Goal: Communication & Community: Share content

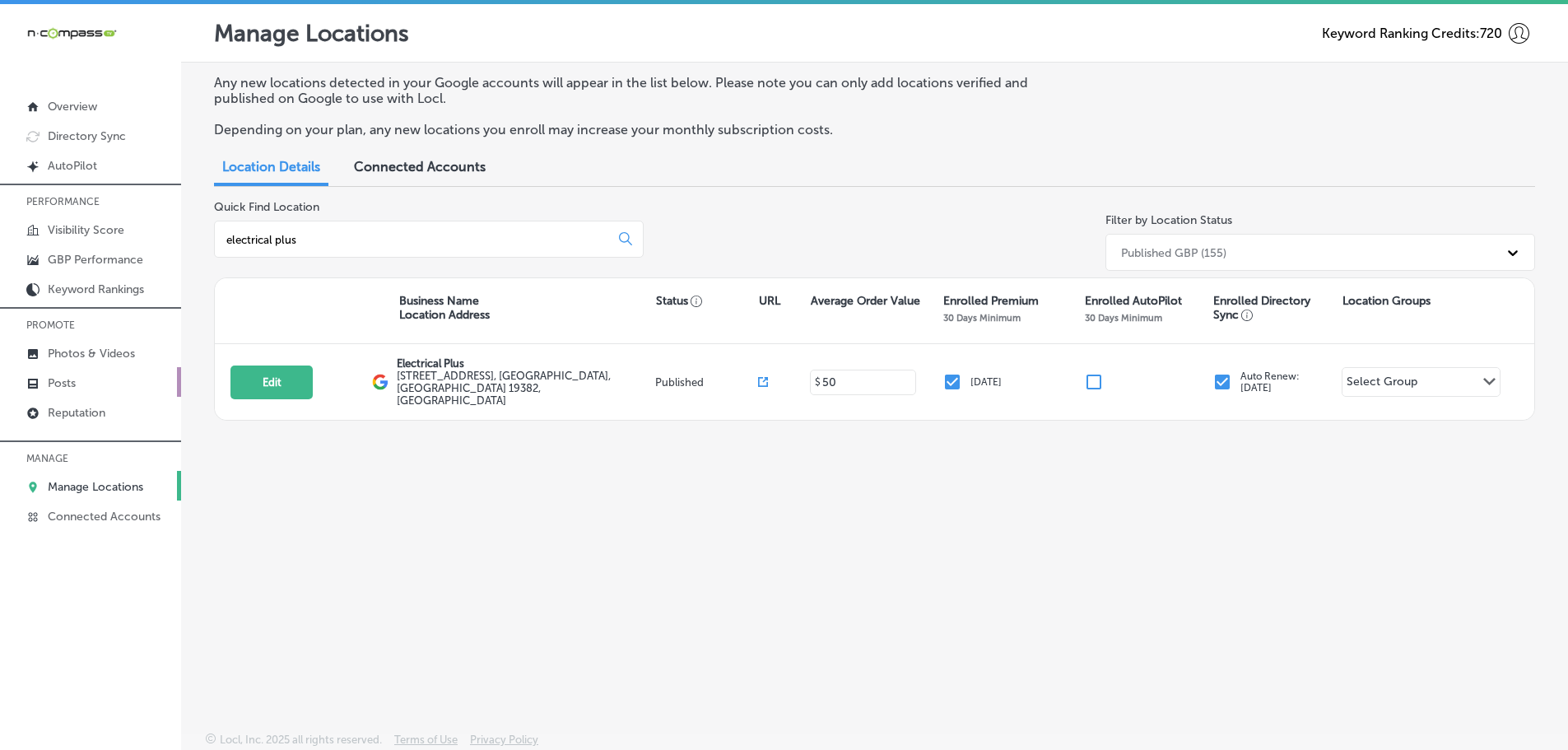
click at [66, 381] on p "Posts" at bounding box center [61, 383] width 28 height 14
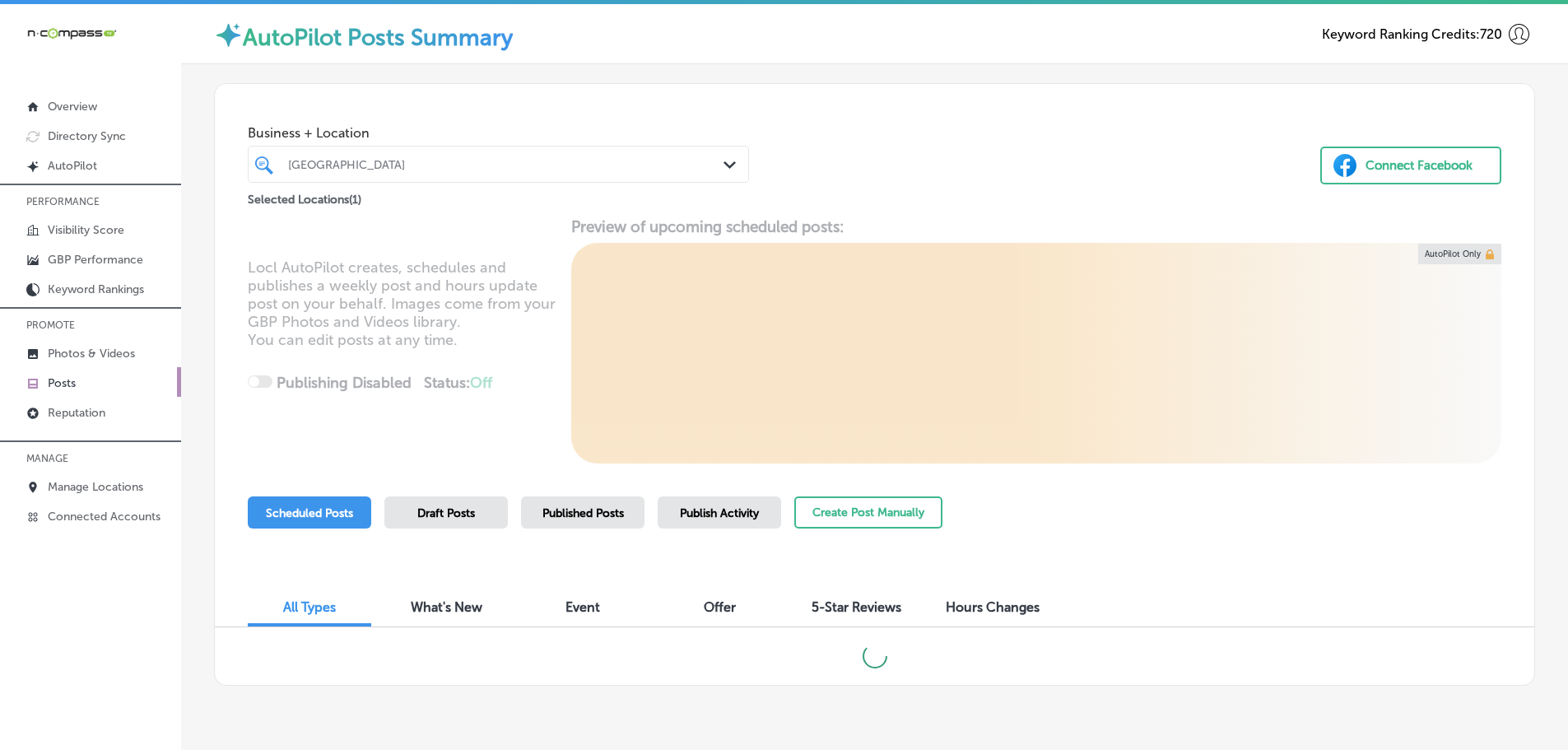
click at [723, 168] on icon "Path Created with Sketch." at bounding box center [729, 166] width 12 height 8
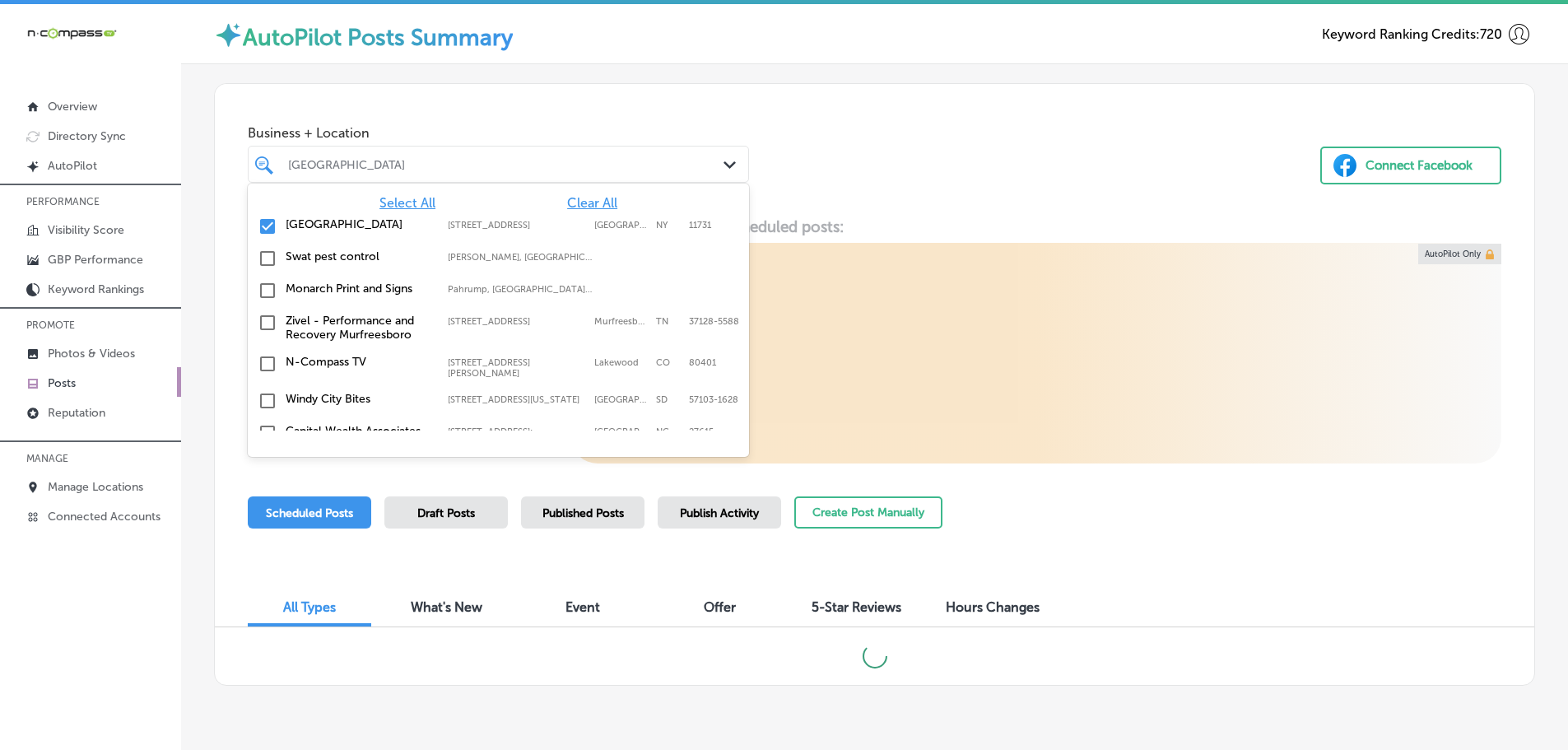
click at [588, 201] on span "Clear All" at bounding box center [592, 202] width 50 height 16
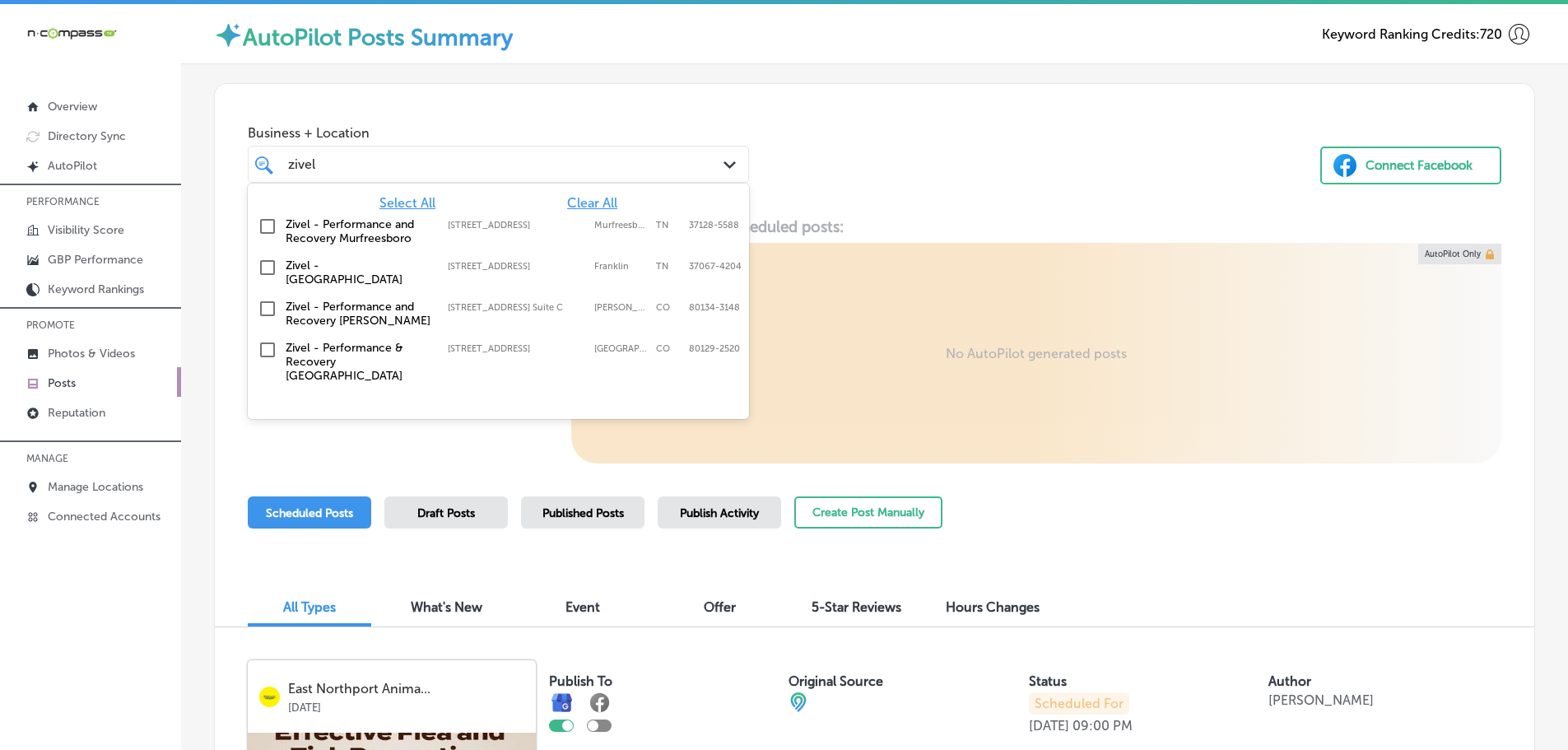
click at [893, 169] on div "Business + Location option [STREET_ADDRESS]. 5 results available for search ter…" at bounding box center [874, 147] width 1319 height 125
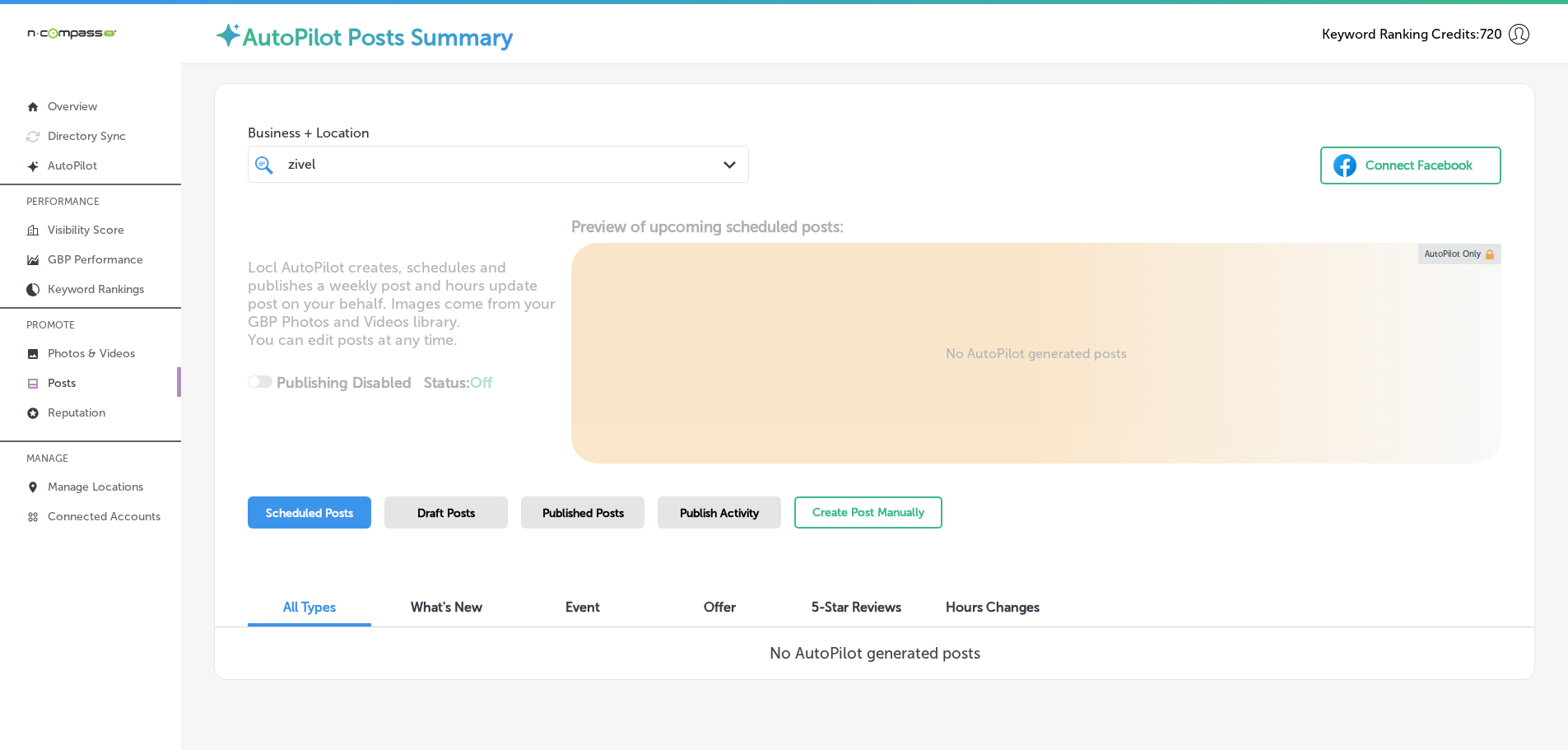
click at [691, 162] on div "zivel zivel" at bounding box center [498, 164] width 437 height 26
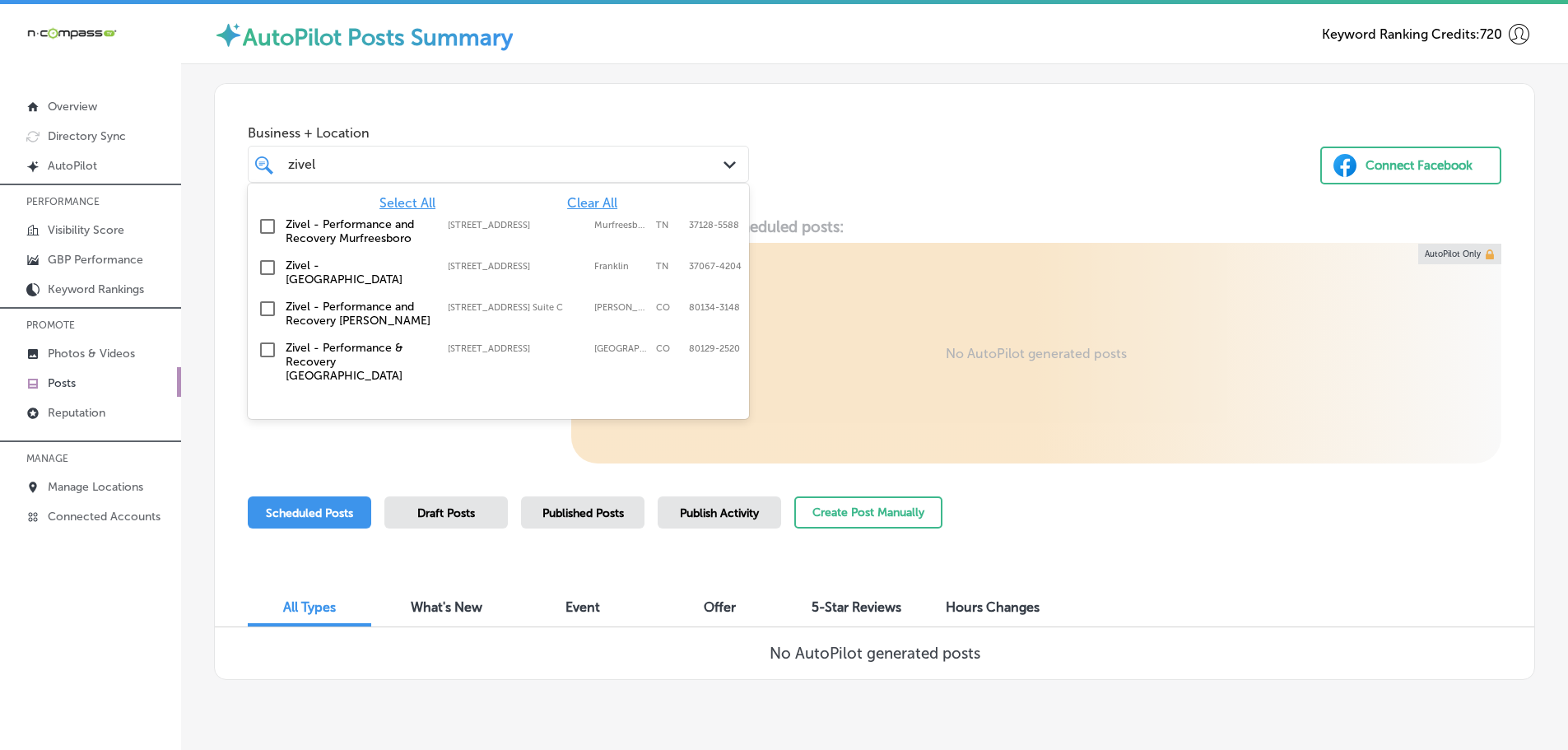
click at [276, 267] on input "checkbox" at bounding box center [267, 268] width 20 height 20
click at [879, 188] on div "Business + Location [STREET_ADDRESS]. [STREET_ADDRESS]. 5 results available for…" at bounding box center [874, 147] width 1319 height 125
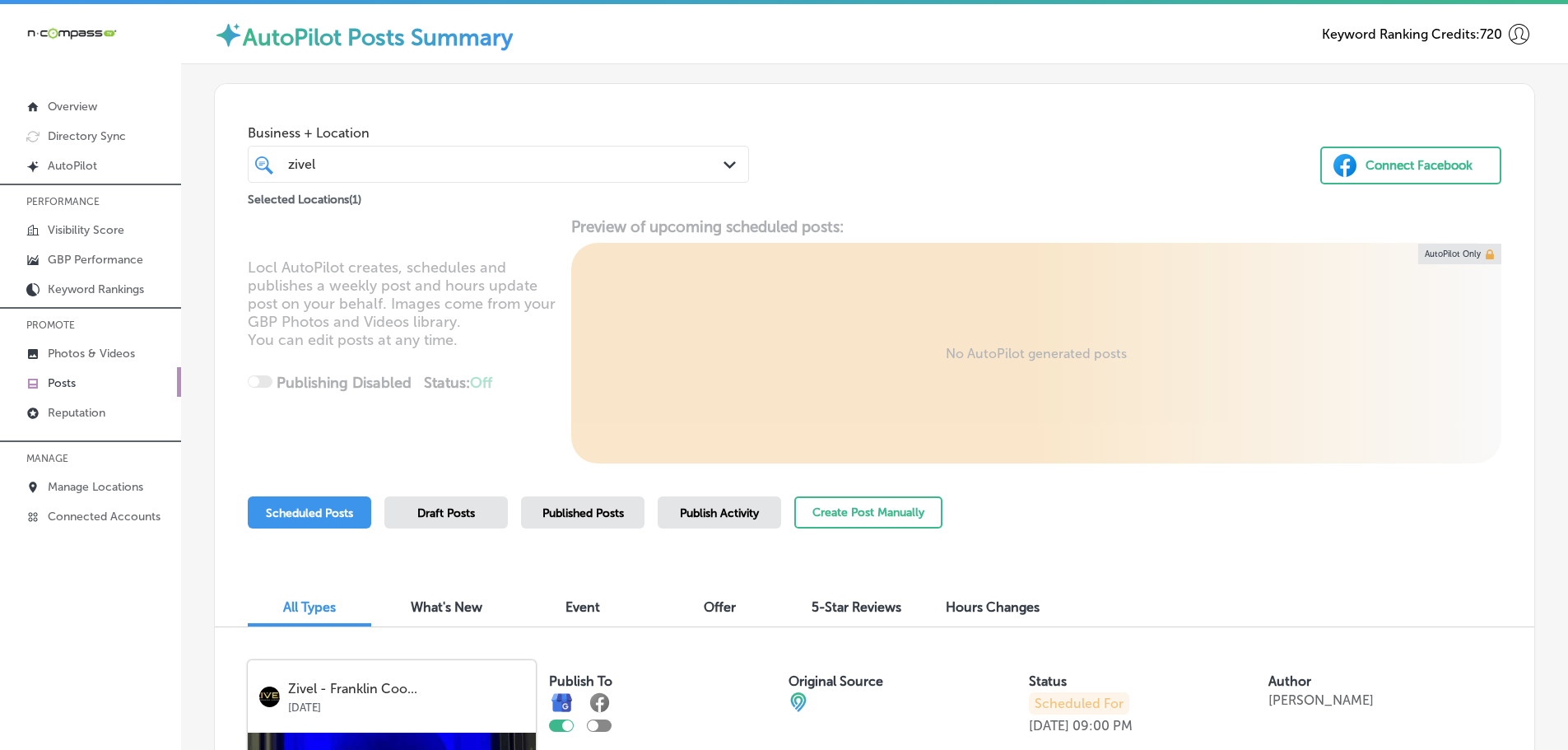
click at [726, 166] on polygon at bounding box center [729, 166] width 12 height 8
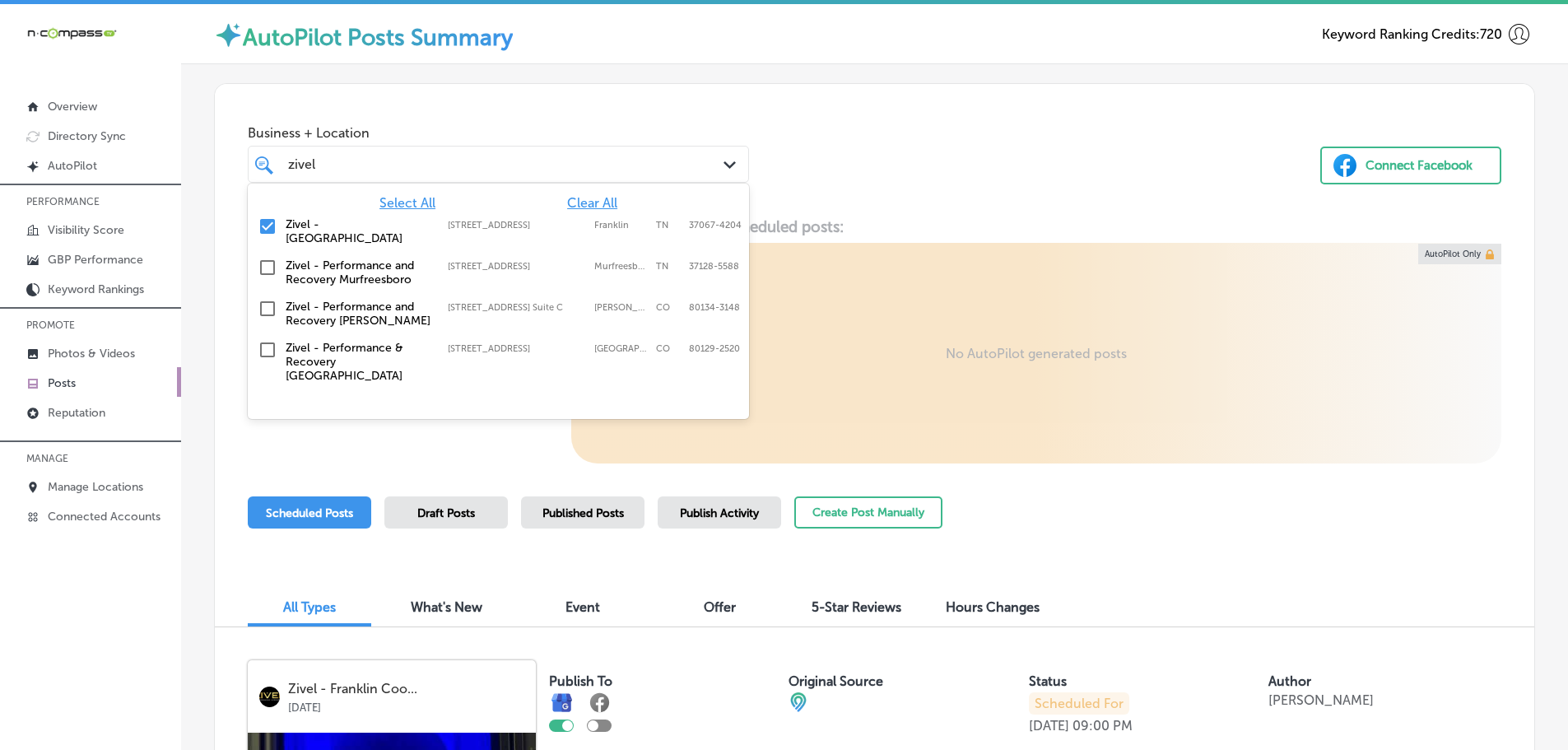
drag, startPoint x: 315, startPoint y: 165, endPoint x: 277, endPoint y: 163, distance: 38.1
click at [277, 164] on div "zivel zivel Path Created with Sketch." at bounding box center [498, 164] width 499 height 26
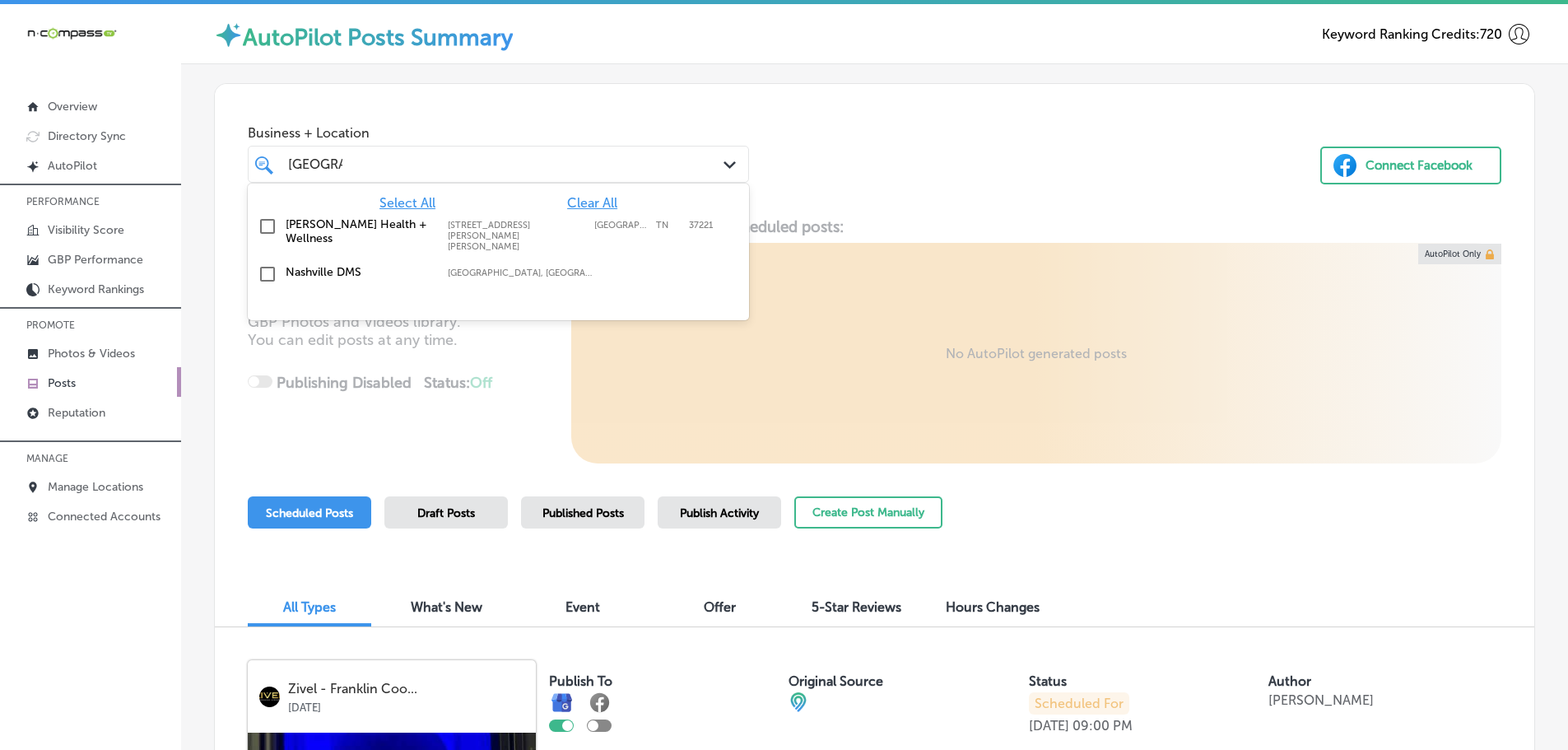
click at [299, 265] on label "Nashville DMS" at bounding box center [358, 271] width 146 height 14
type input "[GEOGRAPHIC_DATA]"
click at [870, 187] on div "Business + Location option focused, 2 of 147. 3 results available for search te…" at bounding box center [874, 147] width 1319 height 125
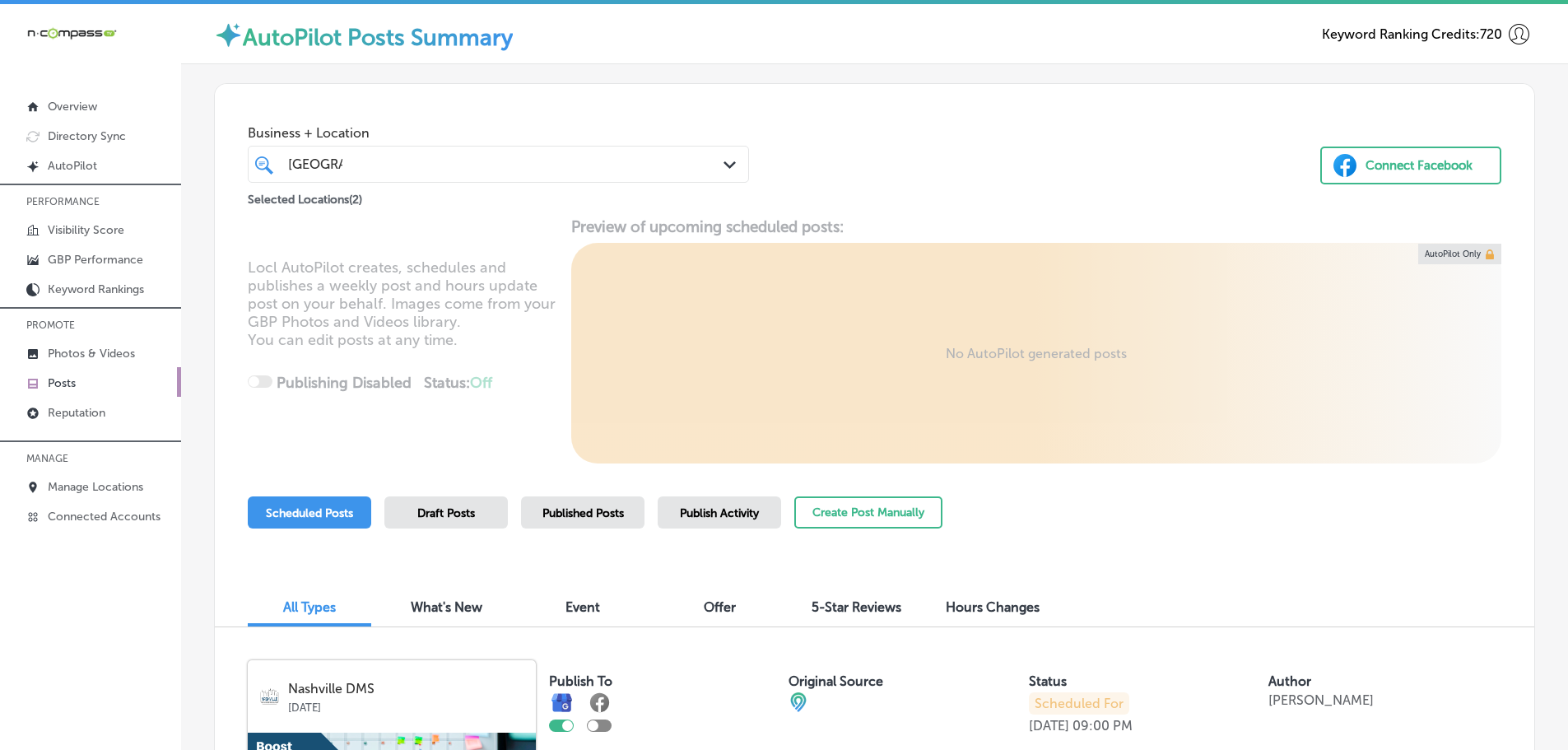
click at [731, 166] on icon "Path Created with Sketch." at bounding box center [729, 166] width 12 height 8
click at [996, 177] on div "Business + Location nashville [GEOGRAPHIC_DATA] Path Created with Sketch. Selec…" at bounding box center [874, 147] width 1319 height 125
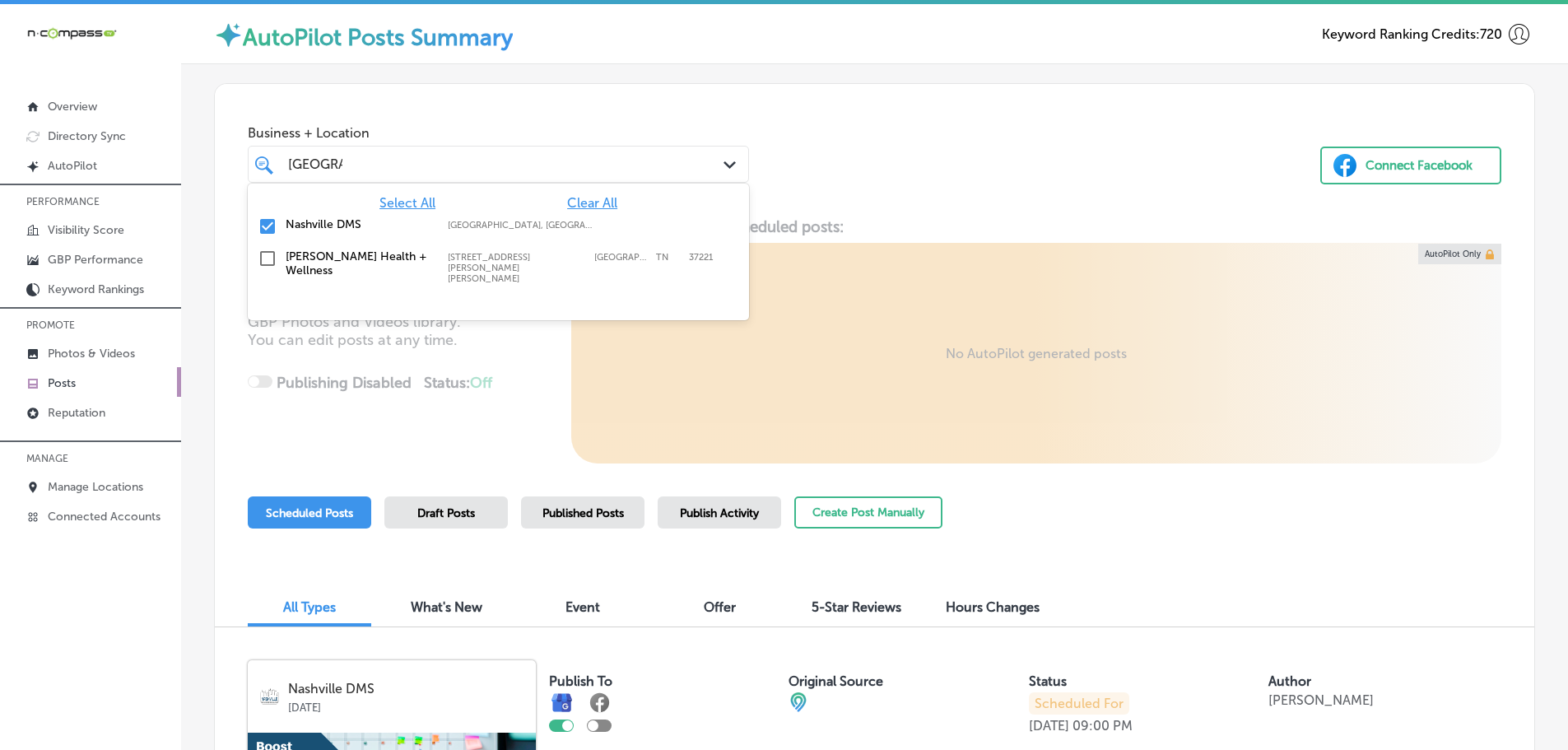
click at [723, 166] on icon "Path Created with Sketch." at bounding box center [729, 166] width 12 height 8
click at [591, 202] on span "Clear All" at bounding box center [592, 202] width 50 height 16
click at [311, 265] on label "Nashville DMS" at bounding box center [358, 271] width 146 height 14
click at [842, 169] on div "Business + Location option focused, 2 of 147. 3 results available for search te…" at bounding box center [874, 147] width 1319 height 125
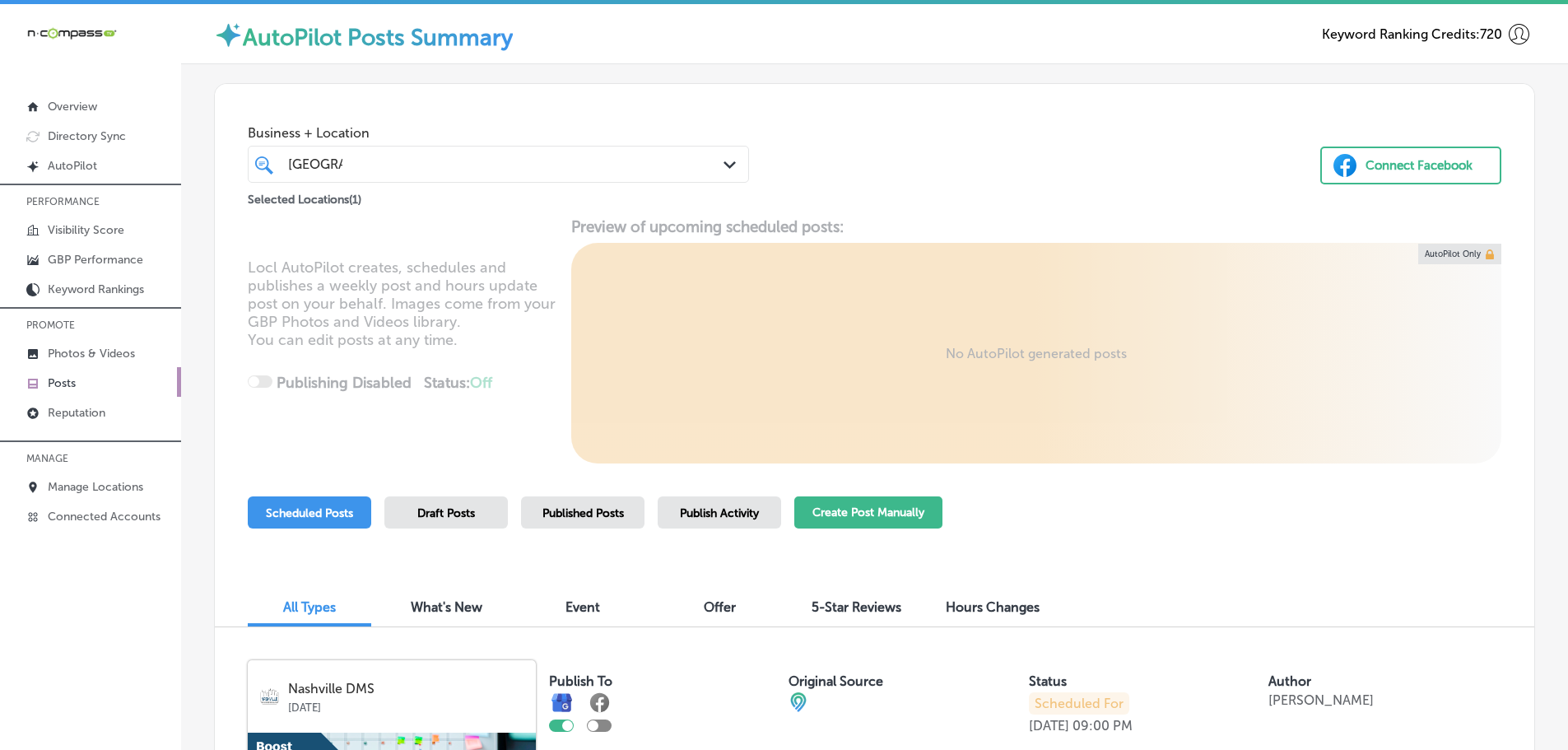
click at [889, 522] on button "Create Post Manually" at bounding box center [868, 513] width 148 height 32
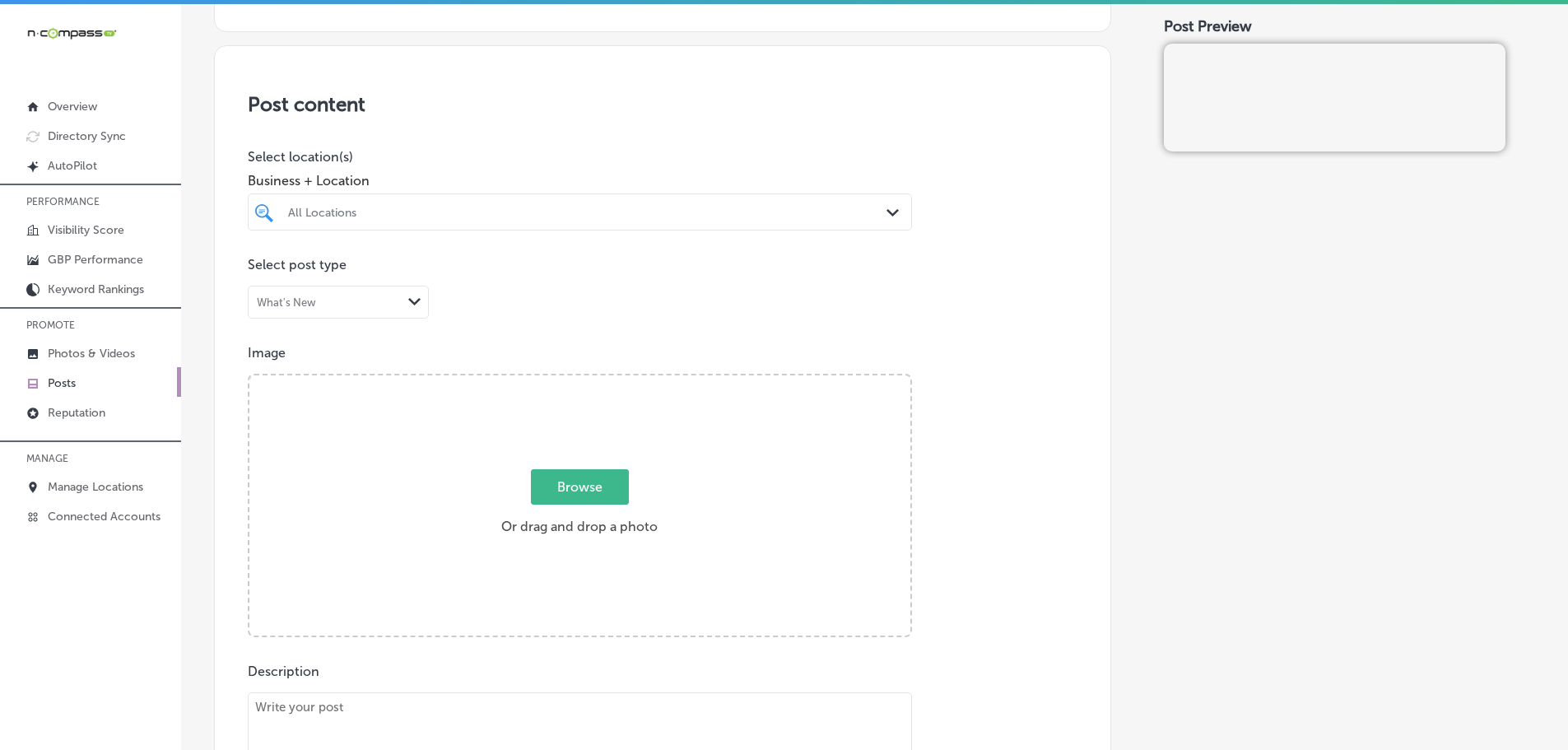
scroll to position [494, 0]
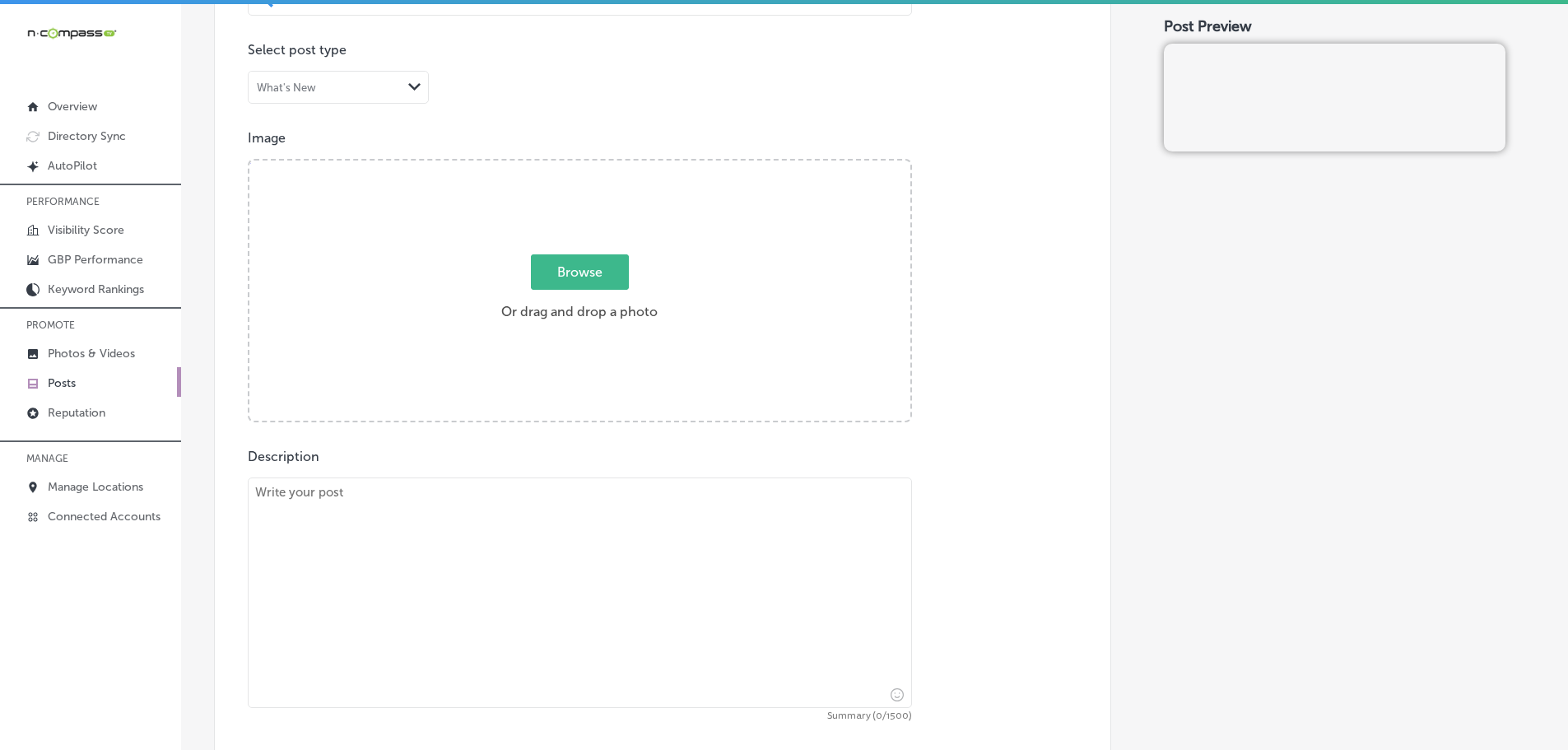
click at [493, 523] on textarea at bounding box center [579, 593] width 664 height 231
paste textarea "Indoor digital billboards are one of the most impactful advertising solutions f…"
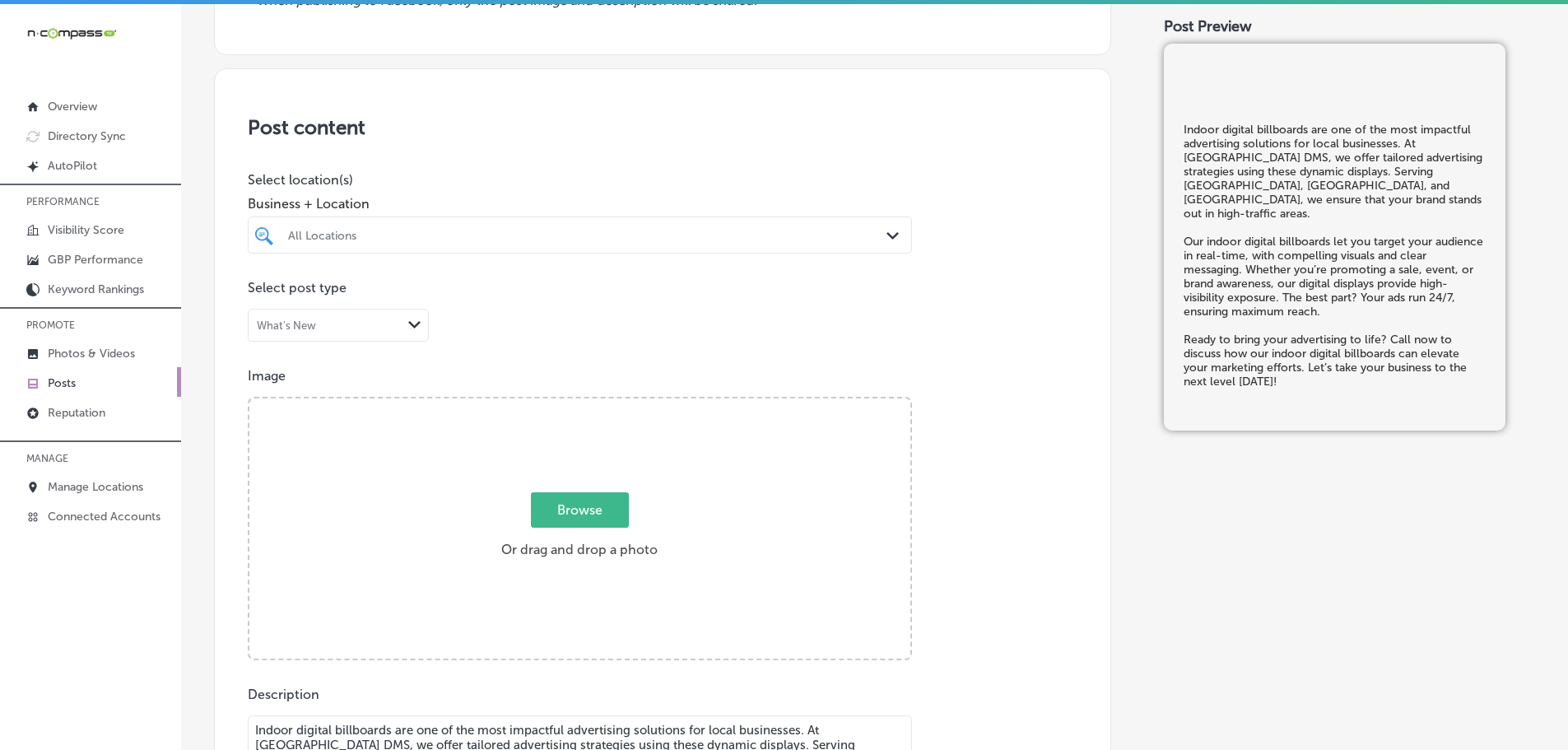
scroll to position [247, 0]
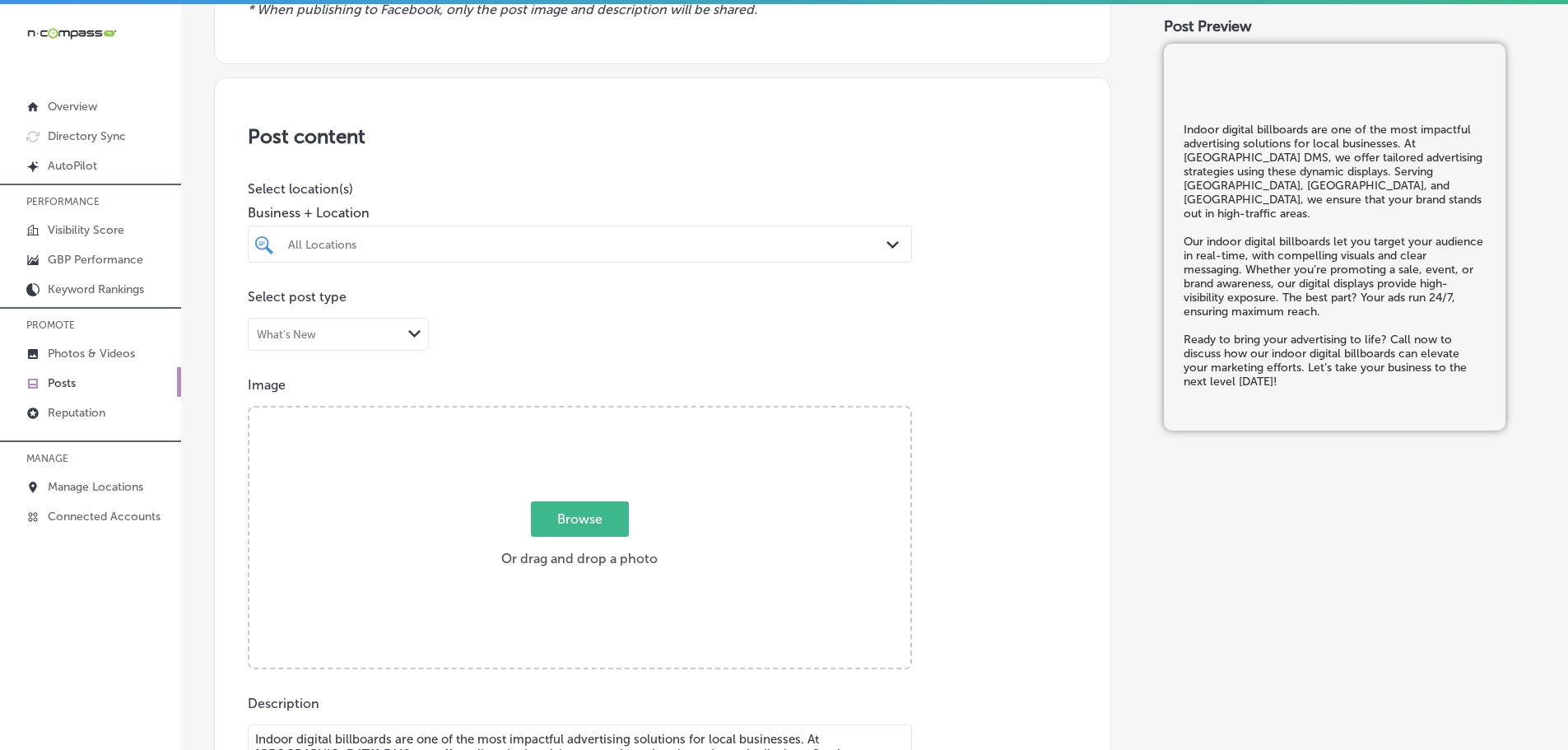
type textarea "Indoor digital billboards are one of the most impactful advertising solutions f…"
click at [535, 243] on div "All Locations" at bounding box center [588, 244] width 600 height 14
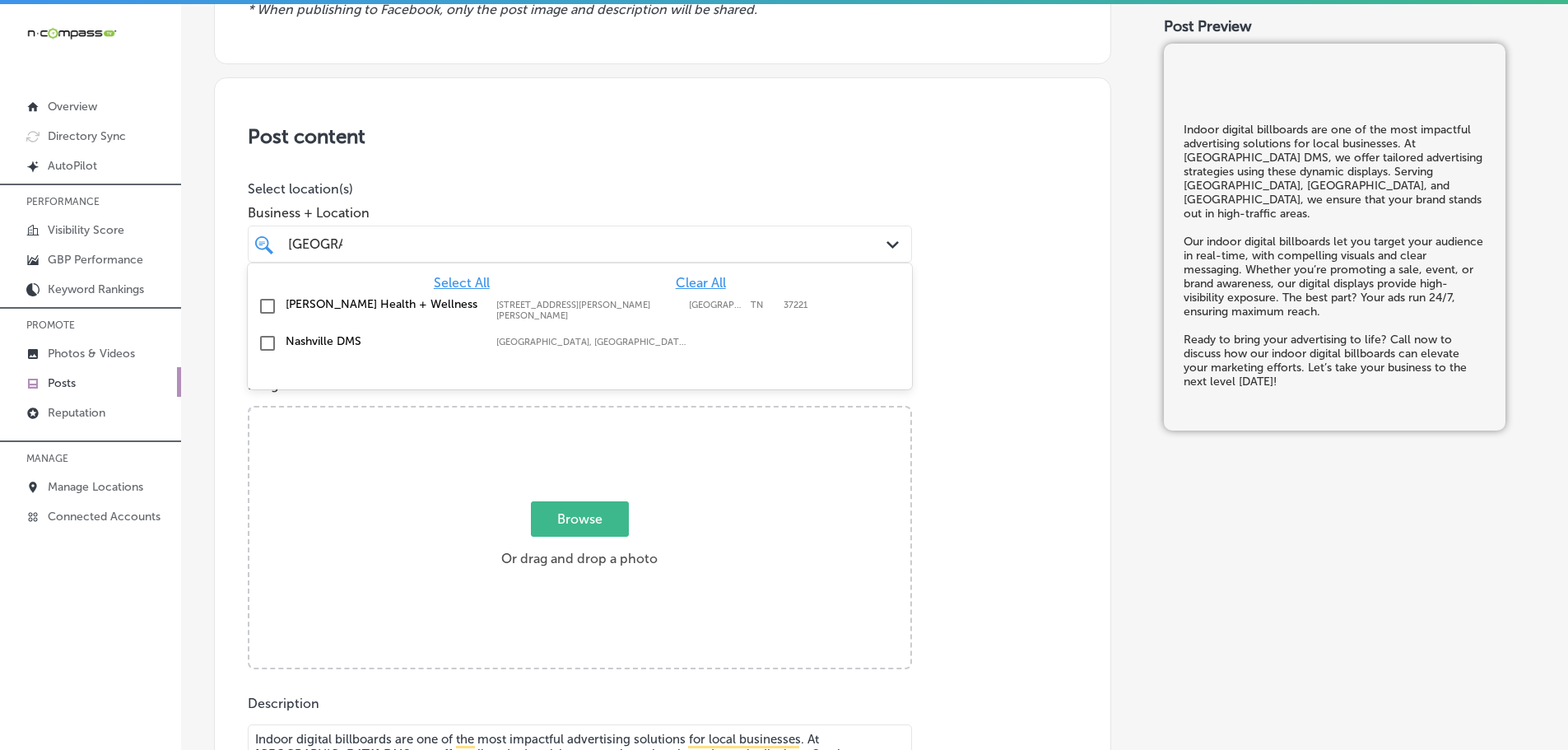
click at [315, 339] on label "Nashville DMS" at bounding box center [382, 340] width 194 height 14
type input "[GEOGRAPHIC_DATA]"
click at [515, 196] on p "Select location(s)" at bounding box center [579, 189] width 664 height 16
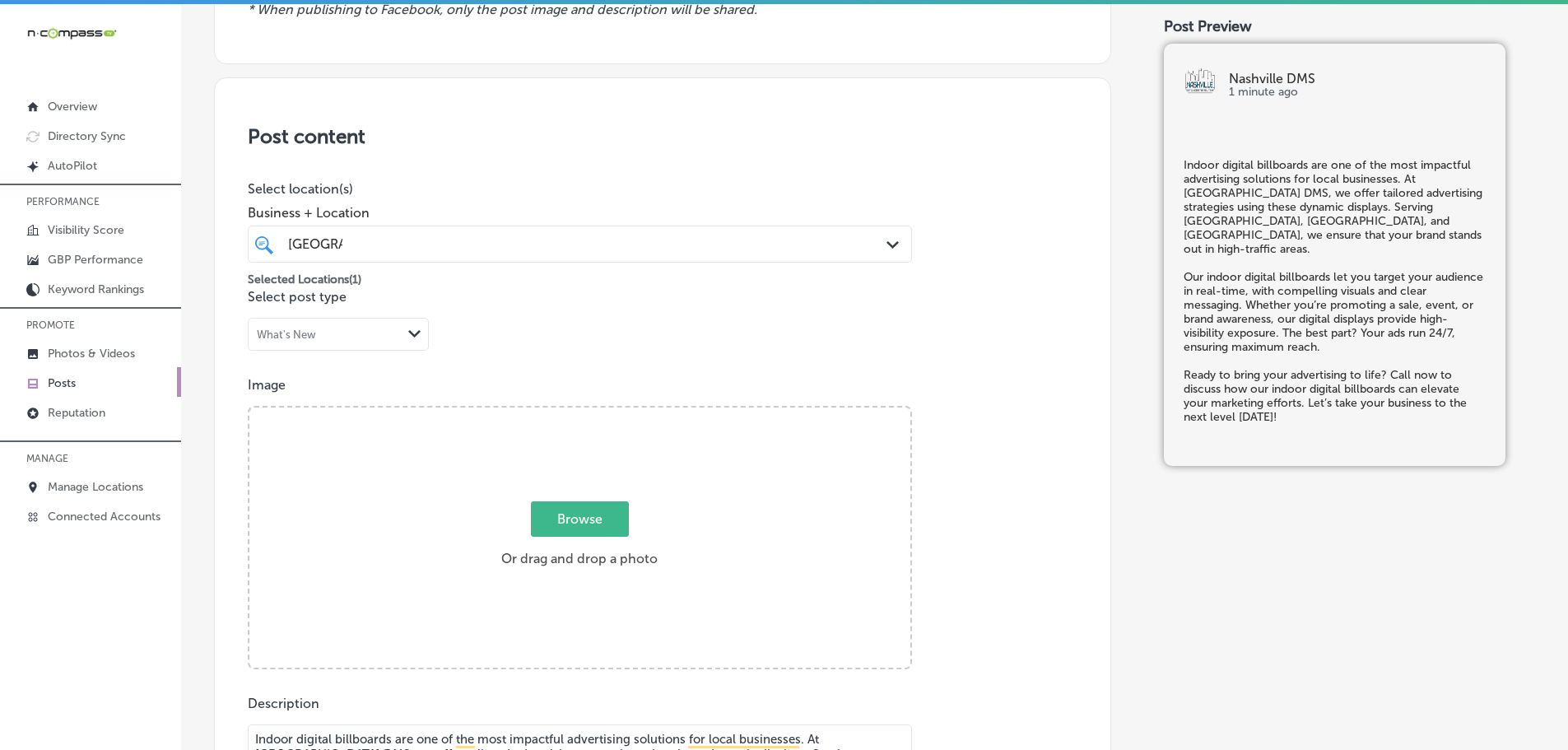
click at [571, 532] on span "Browse" at bounding box center [580, 518] width 98 height 35
click at [571, 412] on input "Browse Or drag and drop a photo" at bounding box center [579, 410] width 661 height 5
type input "C:\fakepath\Nashville DMS-7.png"
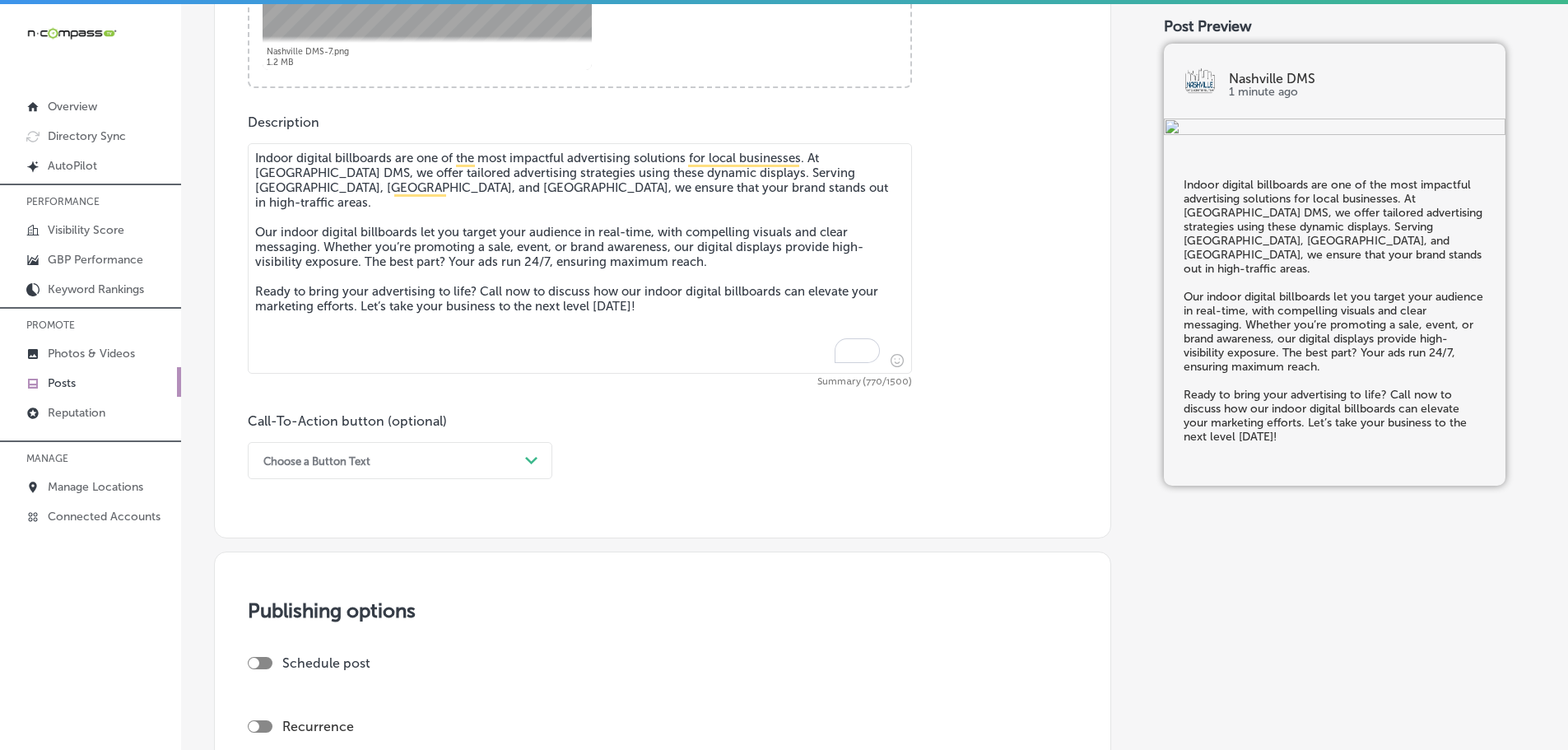
scroll to position [906, 0]
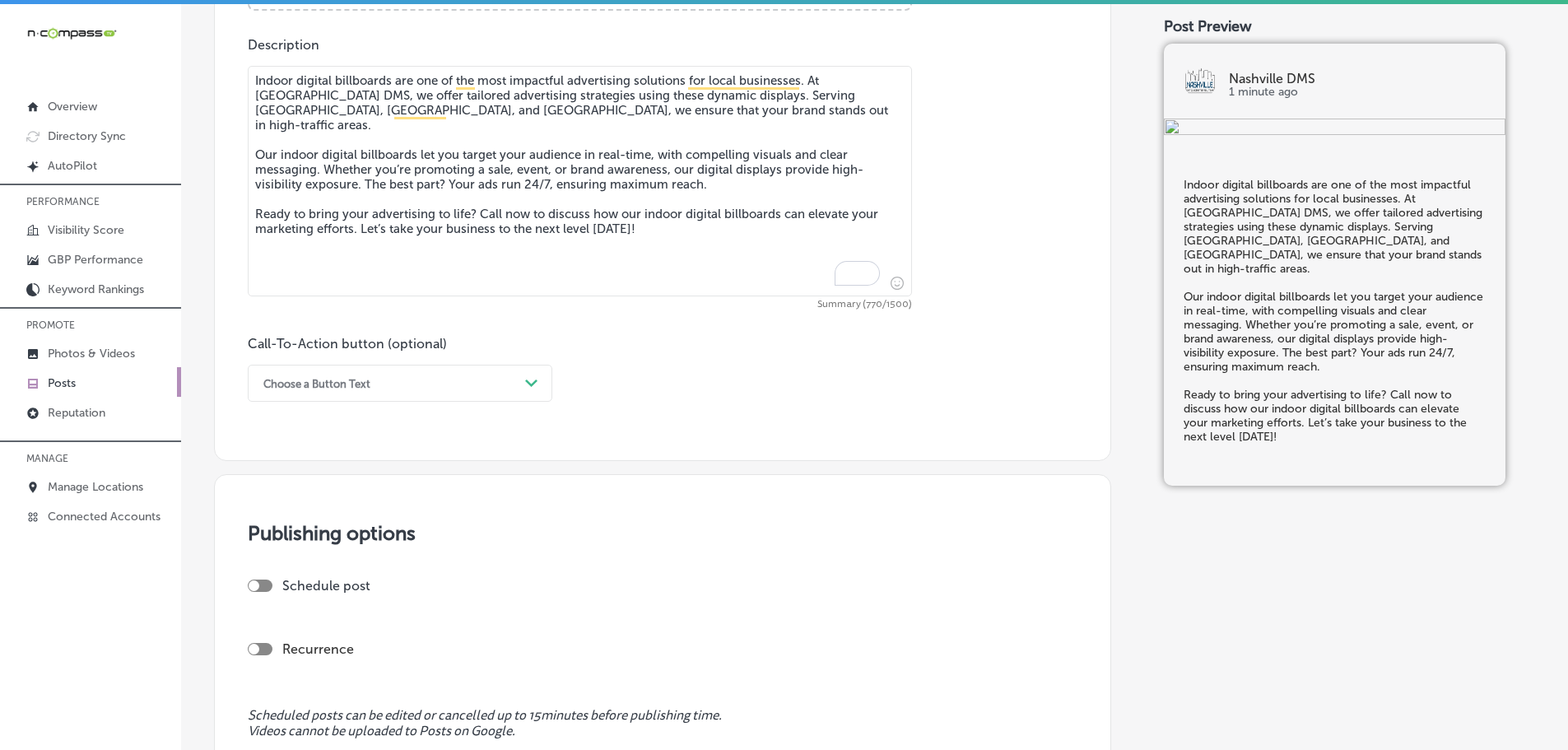
click at [531, 387] on polygon at bounding box center [530, 383] width 12 height 8
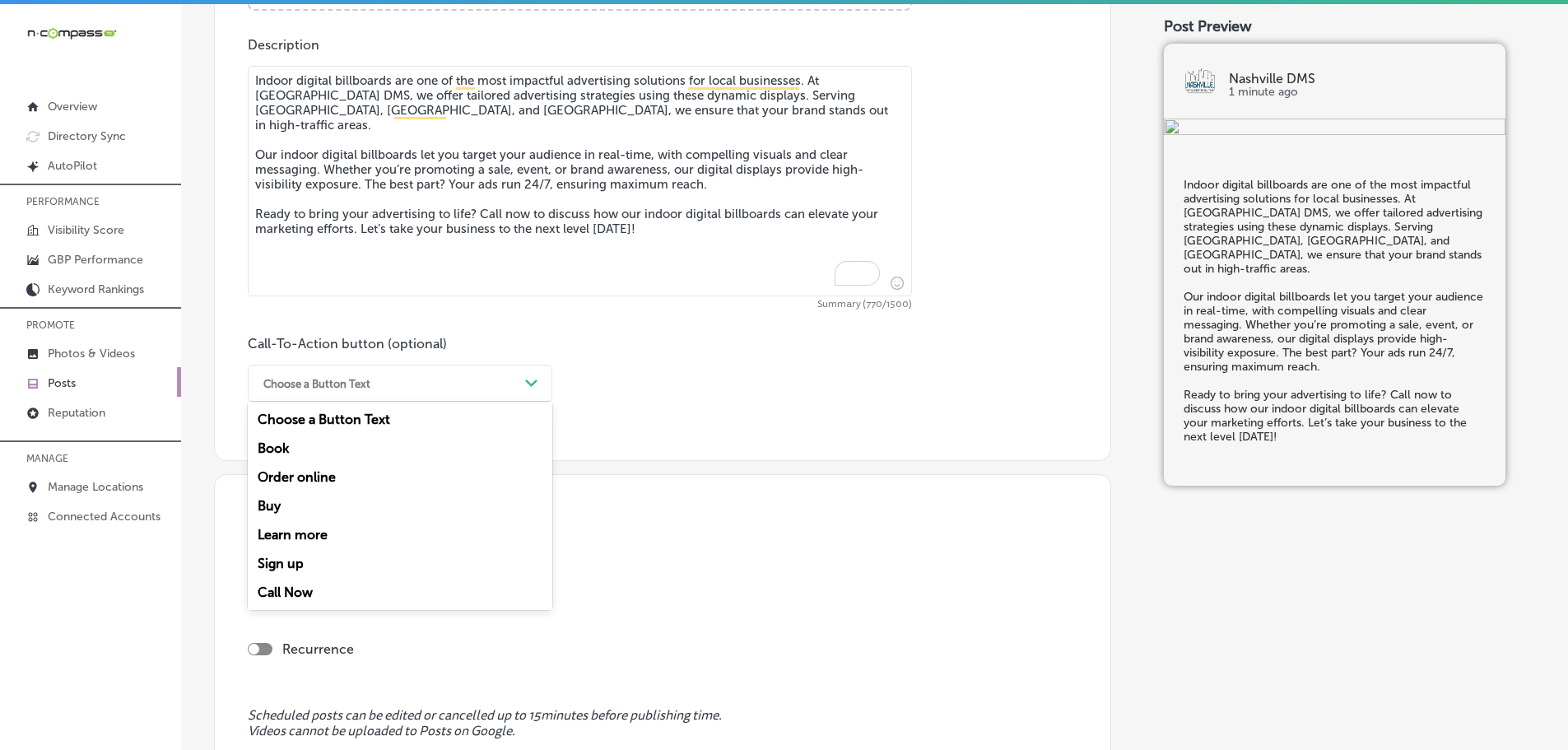
click at [284, 592] on div "Call Now" at bounding box center [400, 592] width 304 height 28
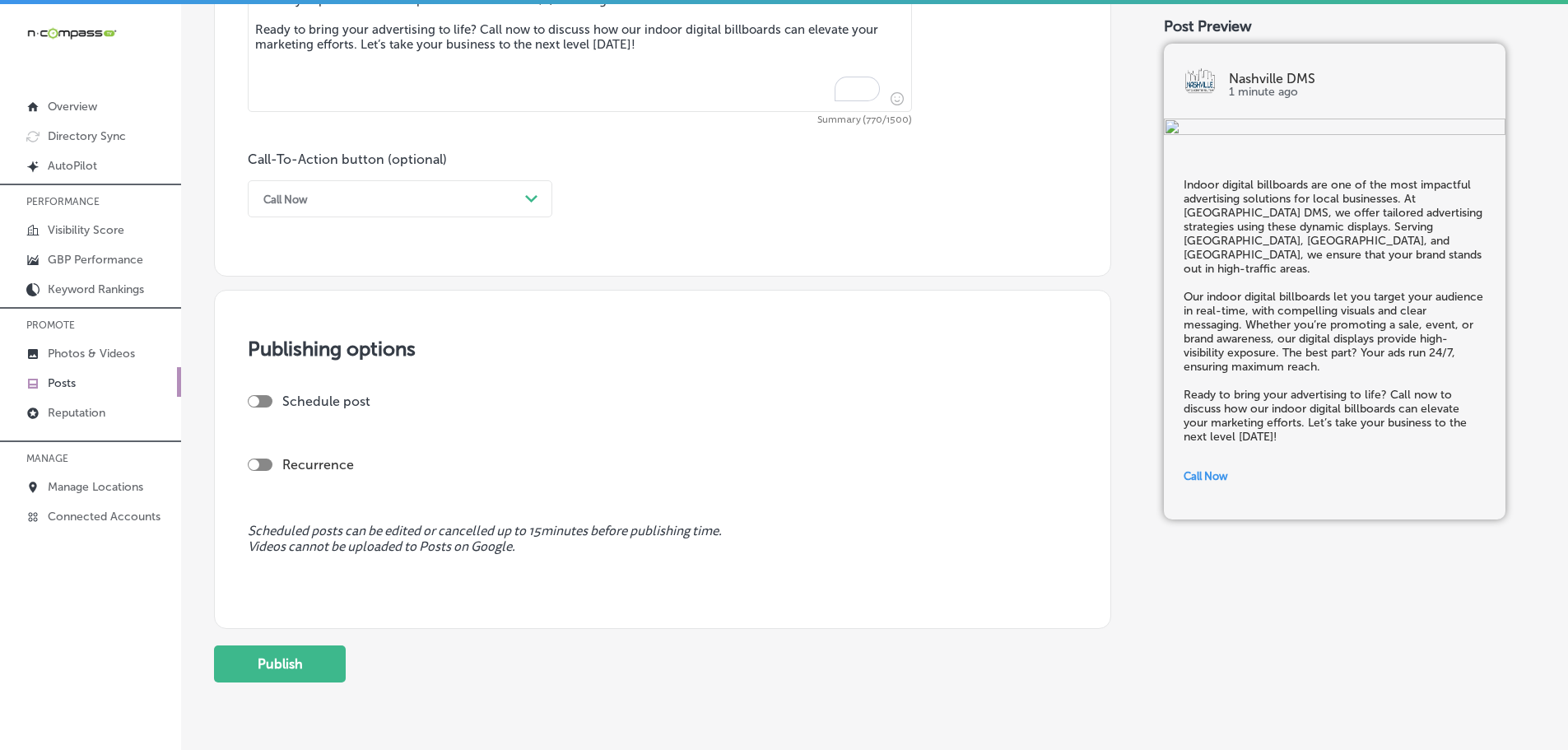
scroll to position [1147, 0]
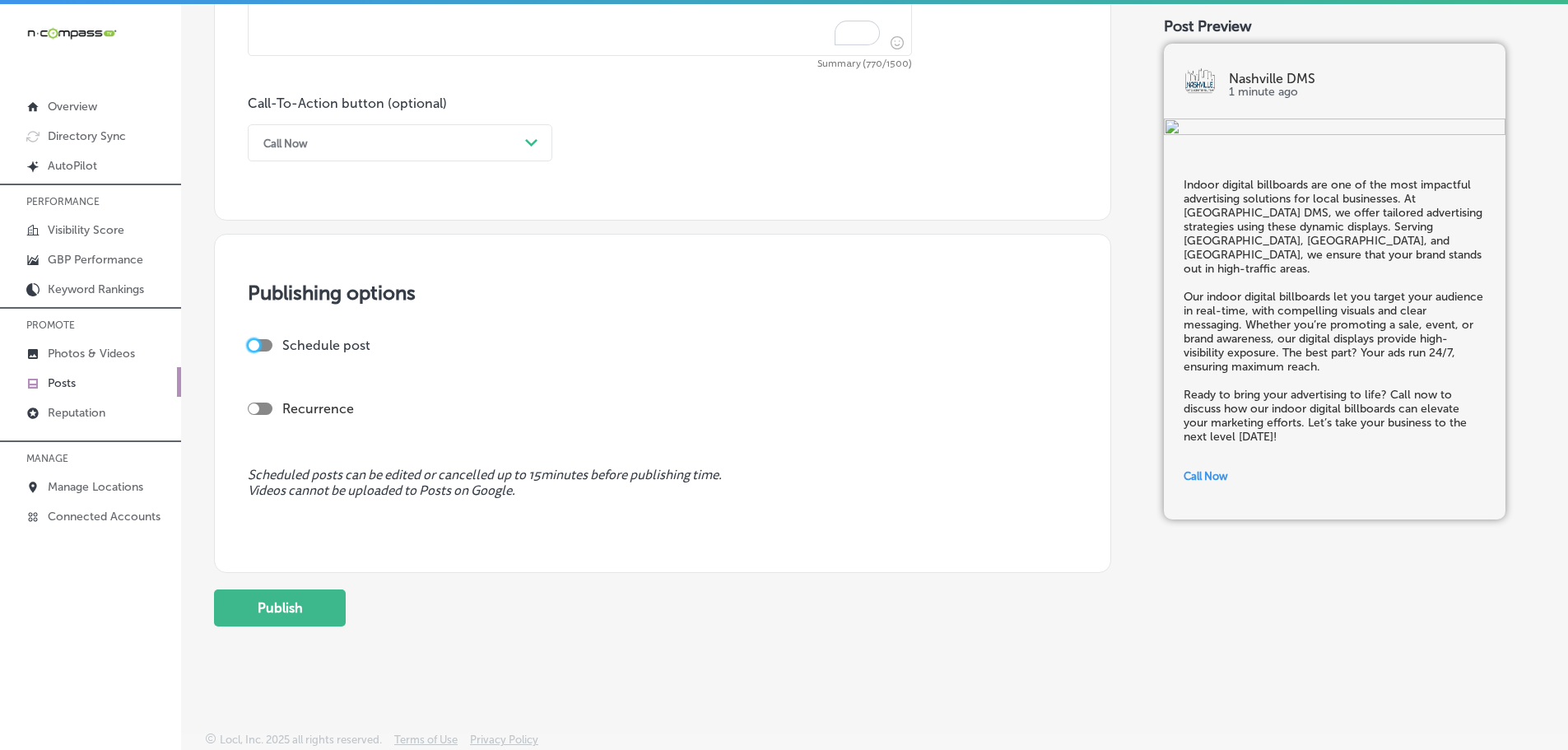
click at [253, 345] on div at bounding box center [253, 345] width 10 height 10
checkbox input "true"
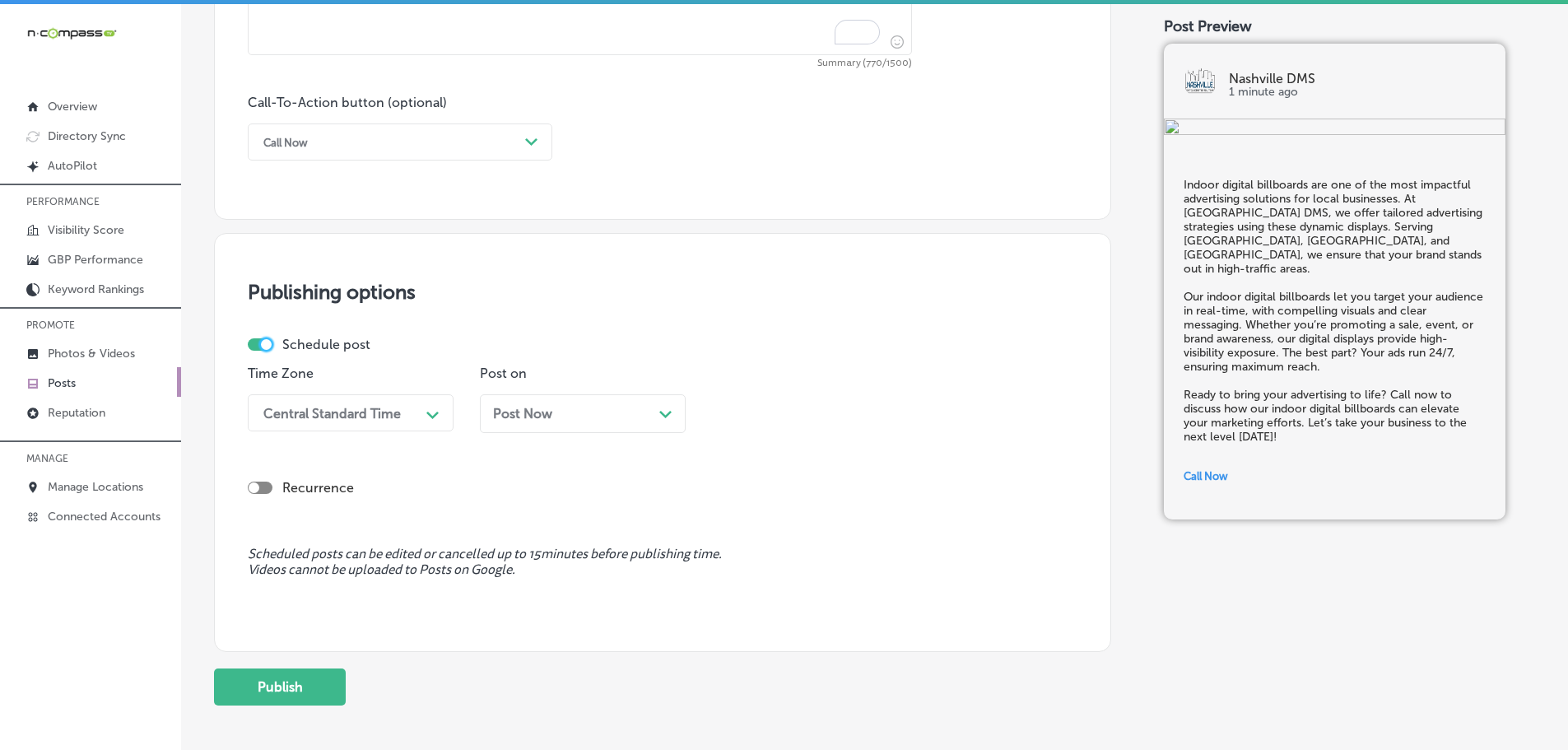
click at [663, 414] on polygon at bounding box center [664, 414] width 12 height 8
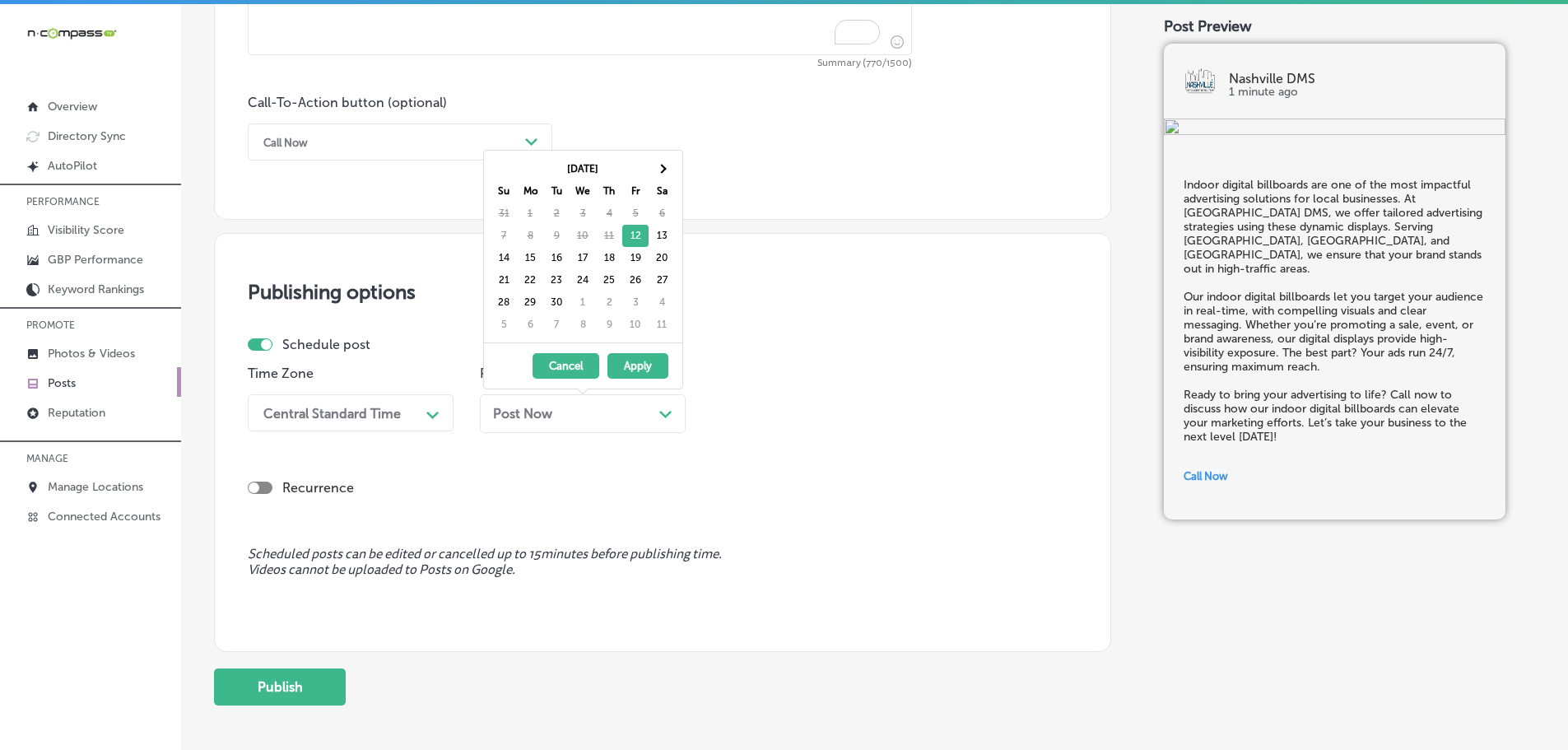
drag, startPoint x: 527, startPoint y: 478, endPoint x: 477, endPoint y: 459, distance: 53.5
click at [526, 478] on div "Recurrence" at bounding box center [663, 488] width 830 height 32
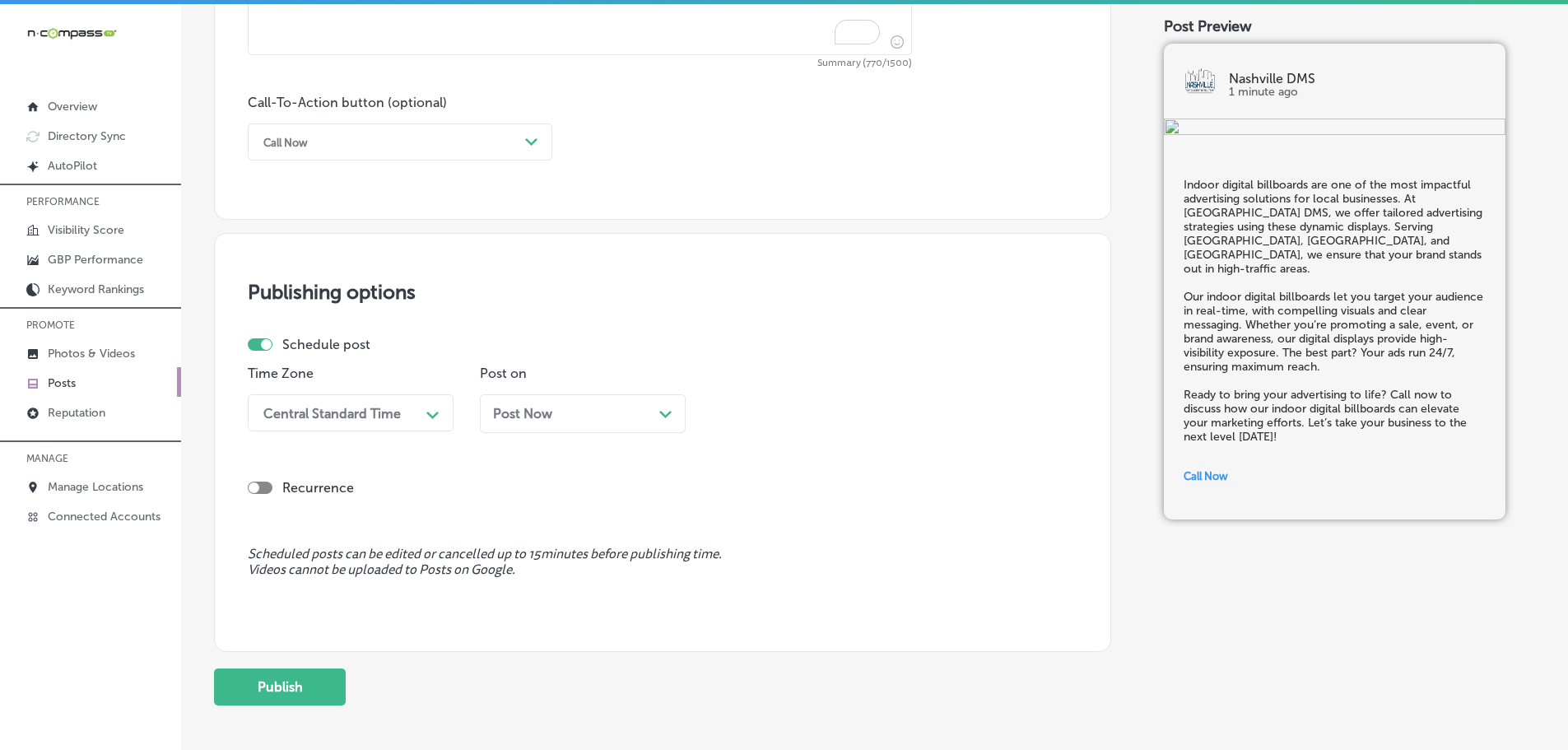
click at [434, 413] on icon "Path Created with Sketch." at bounding box center [432, 415] width 12 height 8
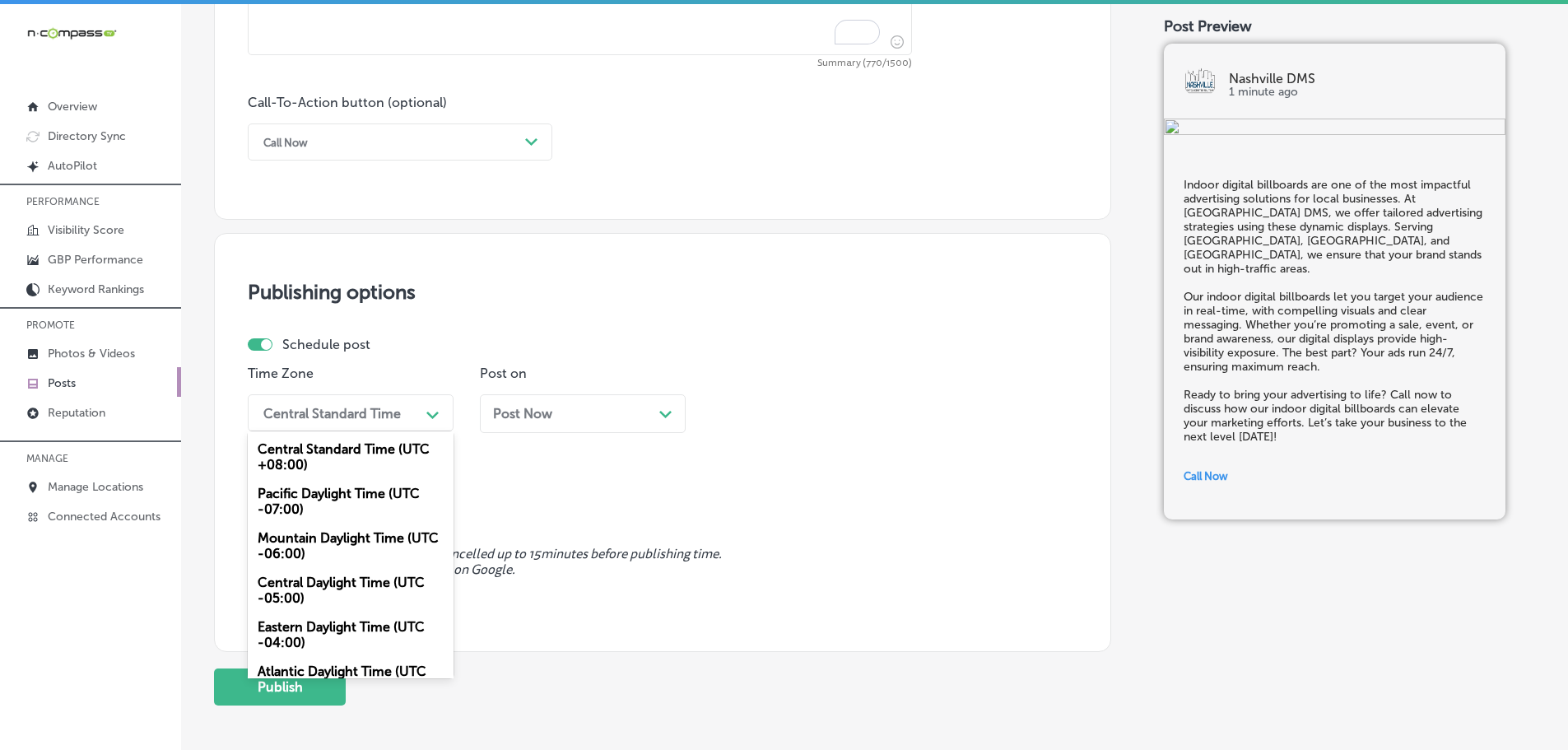
click at [372, 545] on div "Mountain Daylight Time (UTC -06:00)" at bounding box center [351, 546] width 206 height 44
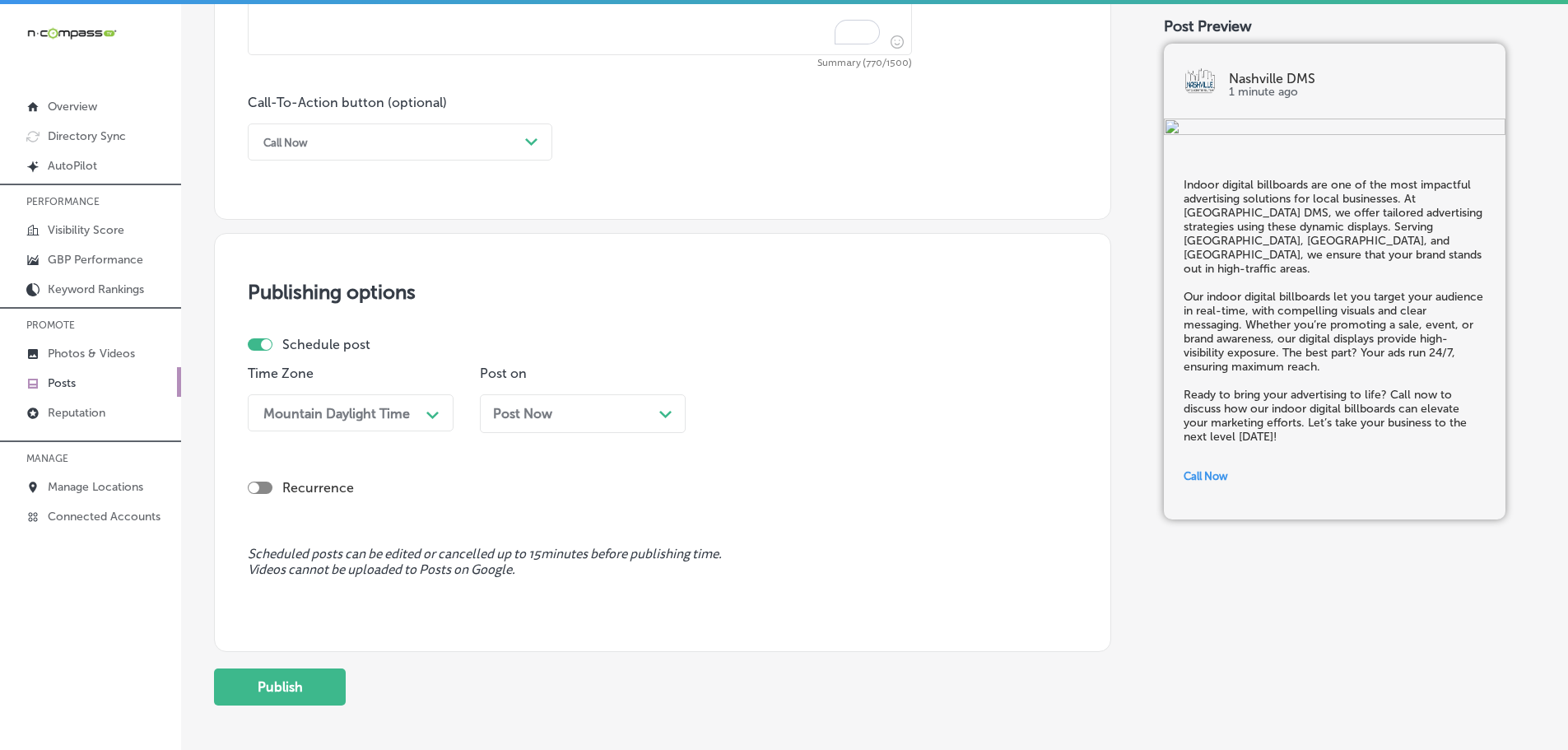
click at [666, 413] on icon "Path Created with Sketch." at bounding box center [664, 414] width 12 height 8
click at [886, 416] on div "Path Created with Sketch." at bounding box center [897, 413] width 26 height 26
click at [767, 510] on div "7:00 AM" at bounding box center [815, 515] width 206 height 28
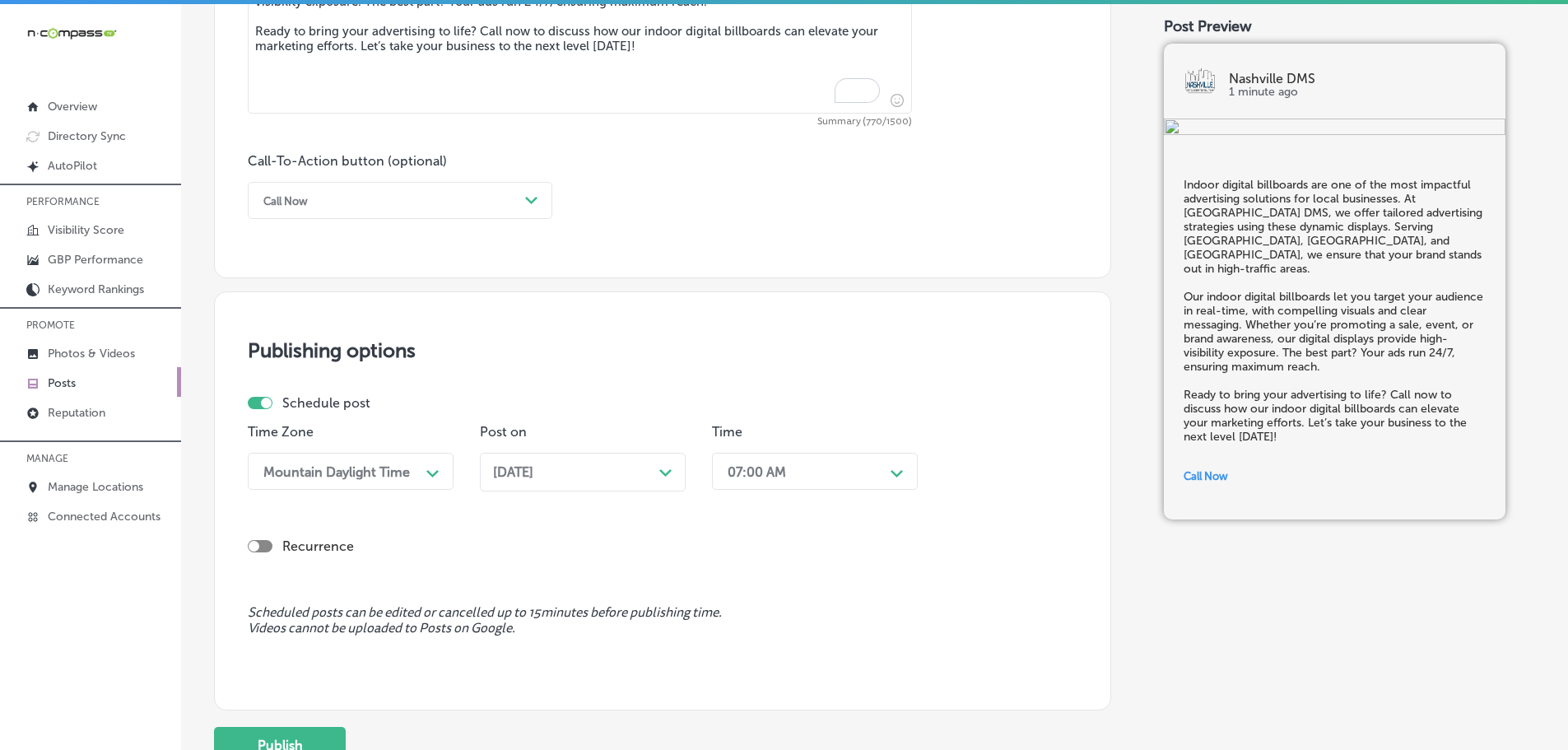
scroll to position [1147, 0]
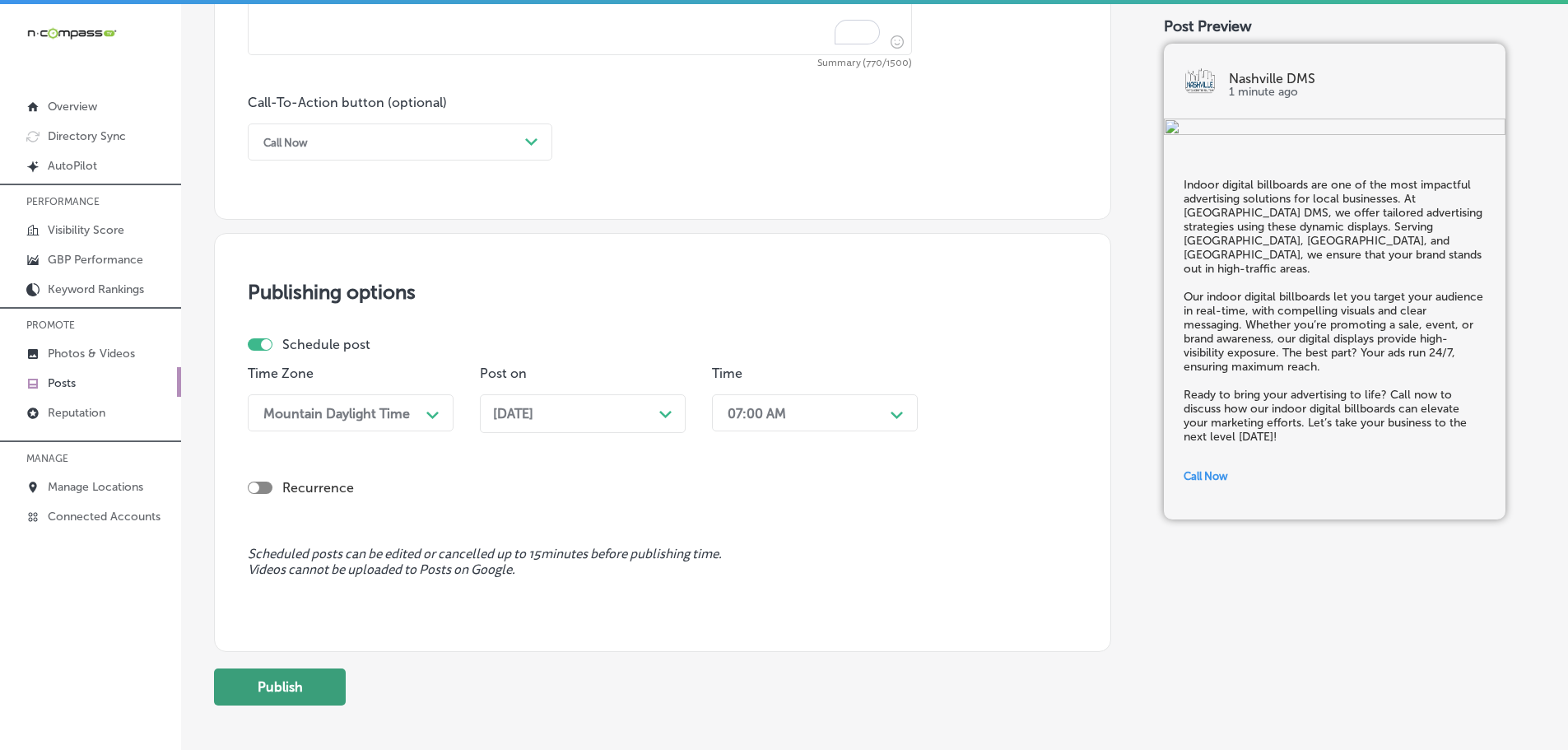
click at [310, 700] on button "Publish" at bounding box center [279, 687] width 131 height 37
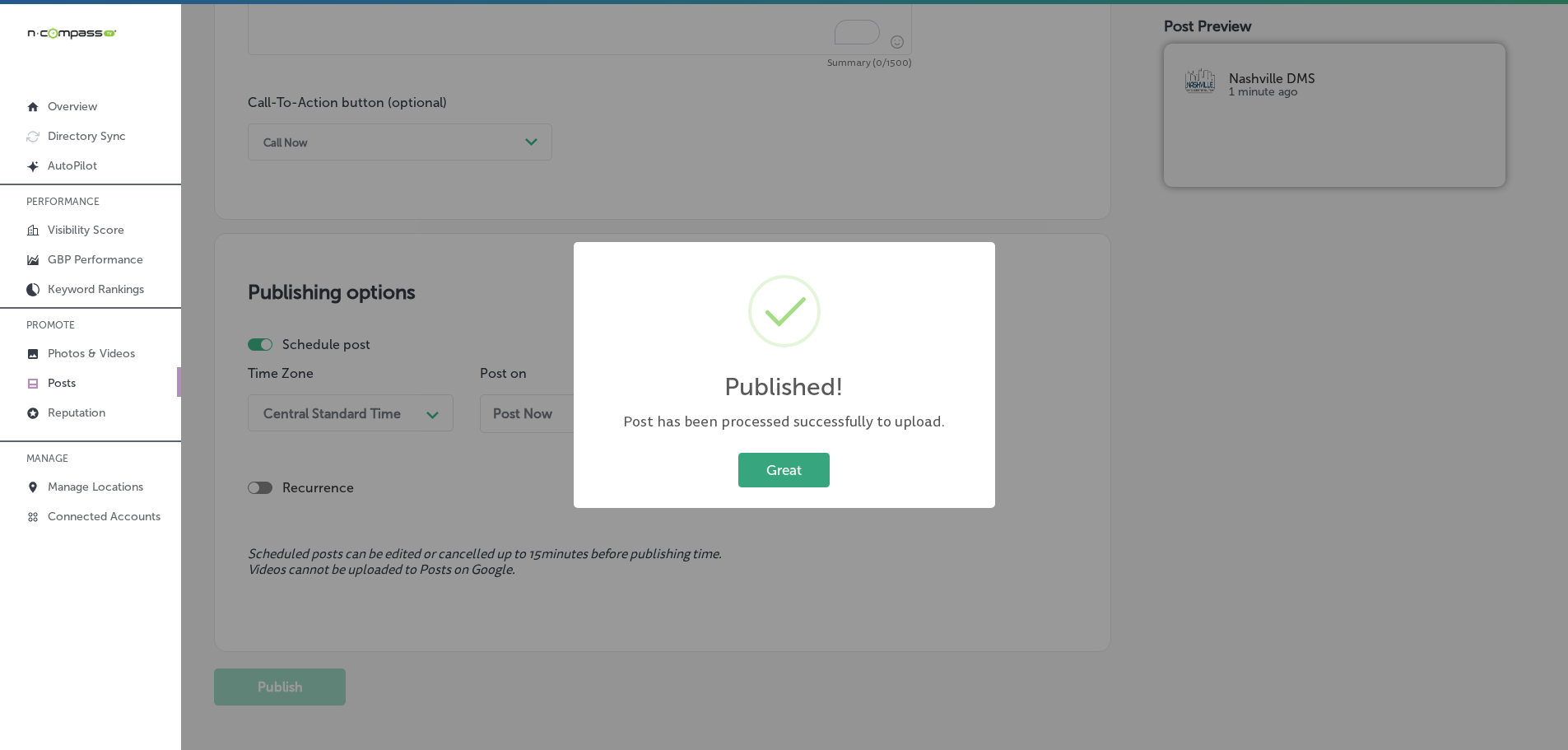
click at [754, 479] on button "Great" at bounding box center [784, 470] width 92 height 34
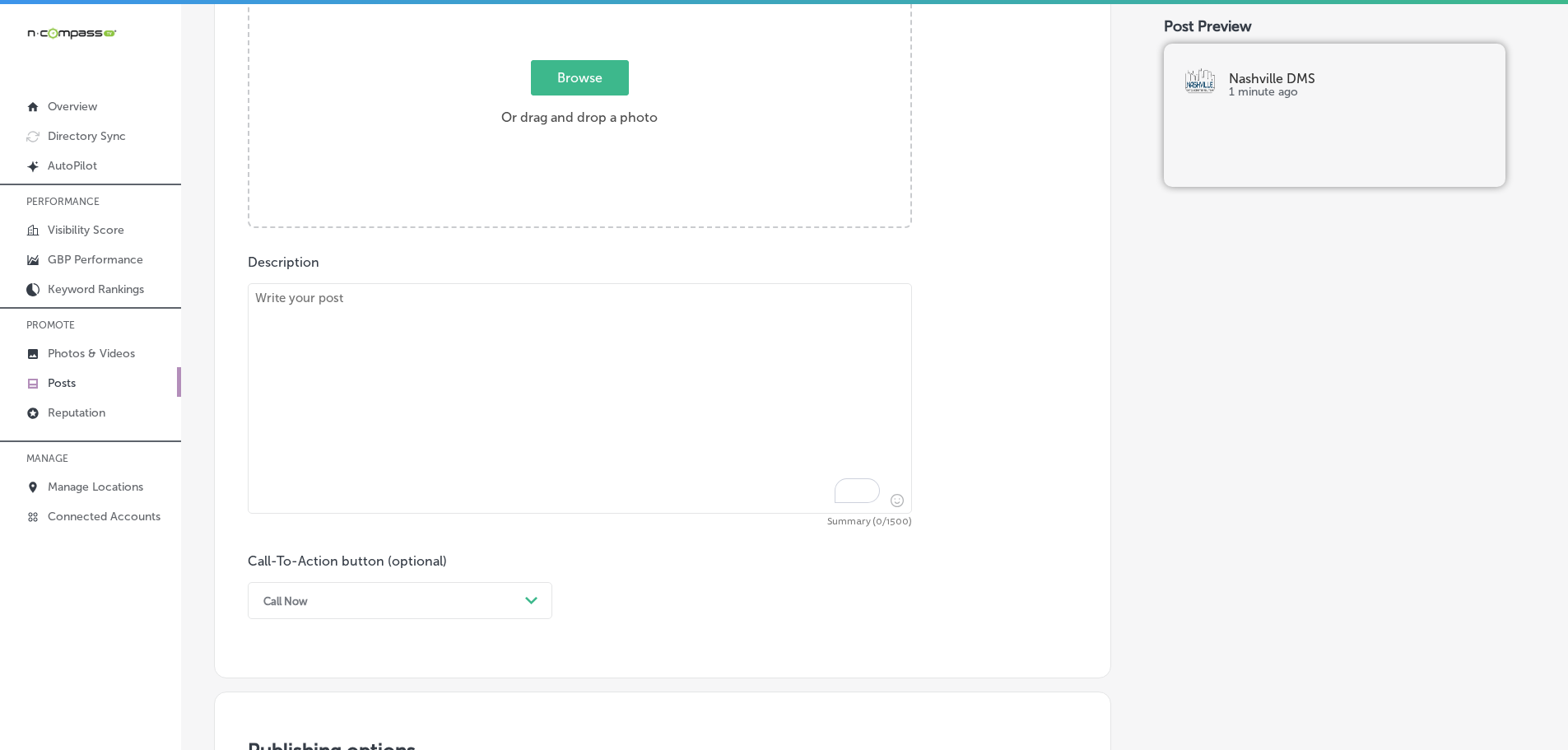
scroll to position [653, 0]
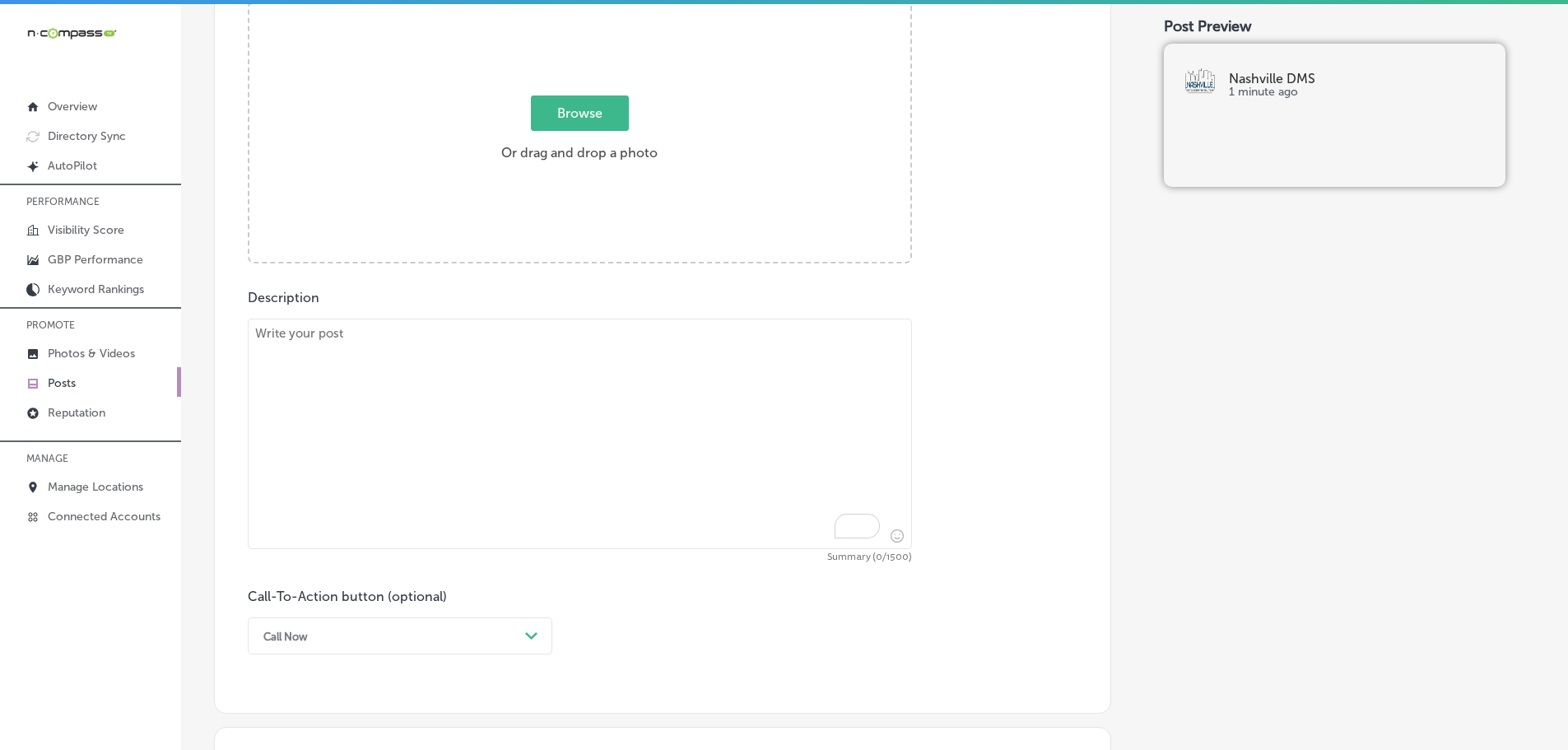
click at [447, 346] on textarea "To enrich screen reader interactions, please activate Accessibility in Grammarl…" at bounding box center [579, 434] width 664 height 231
paste textarea "Pay-per-click (PPC) advertising is an effective way to drive immediate traffic …"
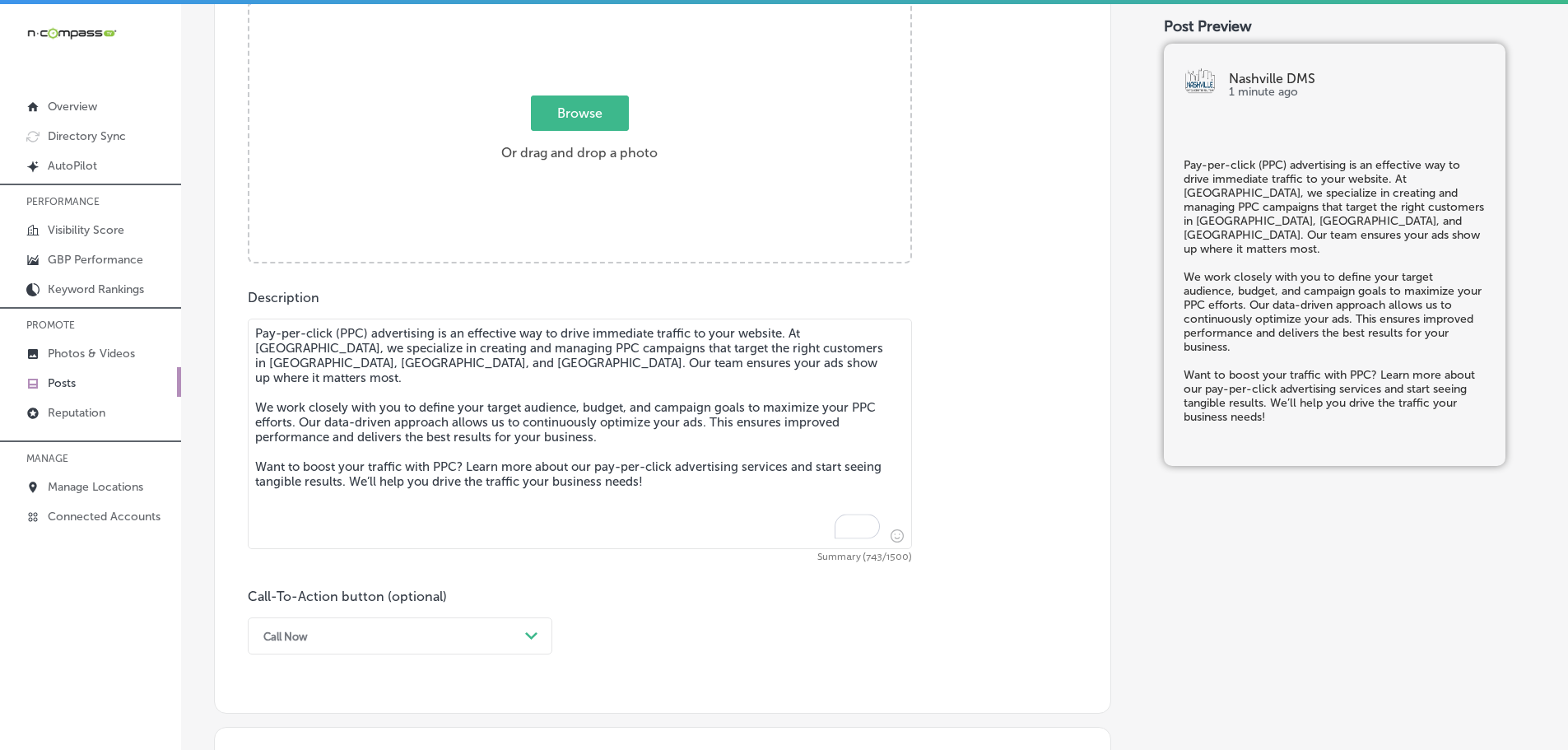
type textarea "Pay-per-click (PPC) advertising is an effective way to drive immediate traffic …"
click at [576, 116] on span "Browse" at bounding box center [580, 113] width 98 height 35
click at [576, 7] on input "Browse Or drag and drop a photo" at bounding box center [579, 4] width 661 height 5
type input "C:\fakepath\Nashville DMS-8.png"
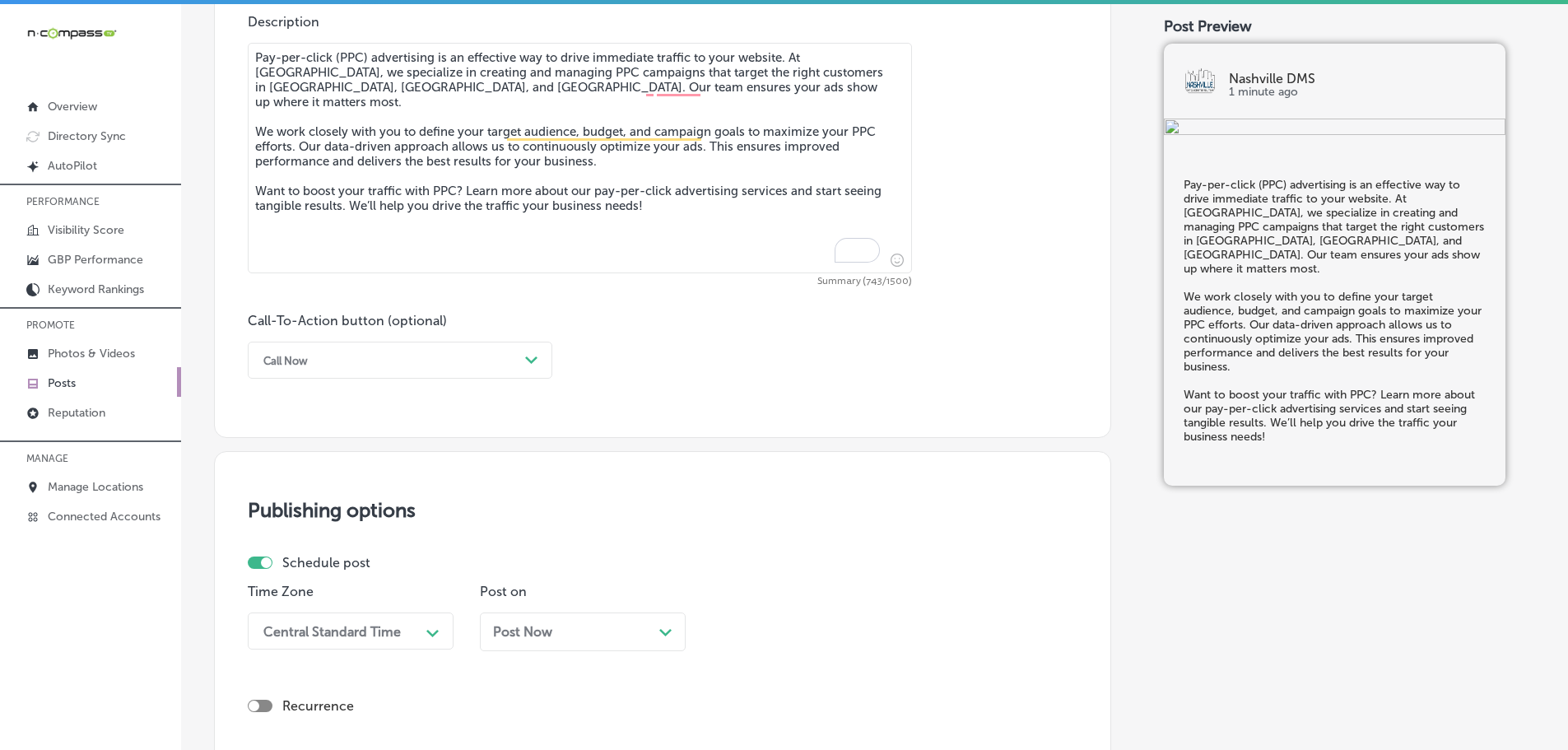
scroll to position [981, 0]
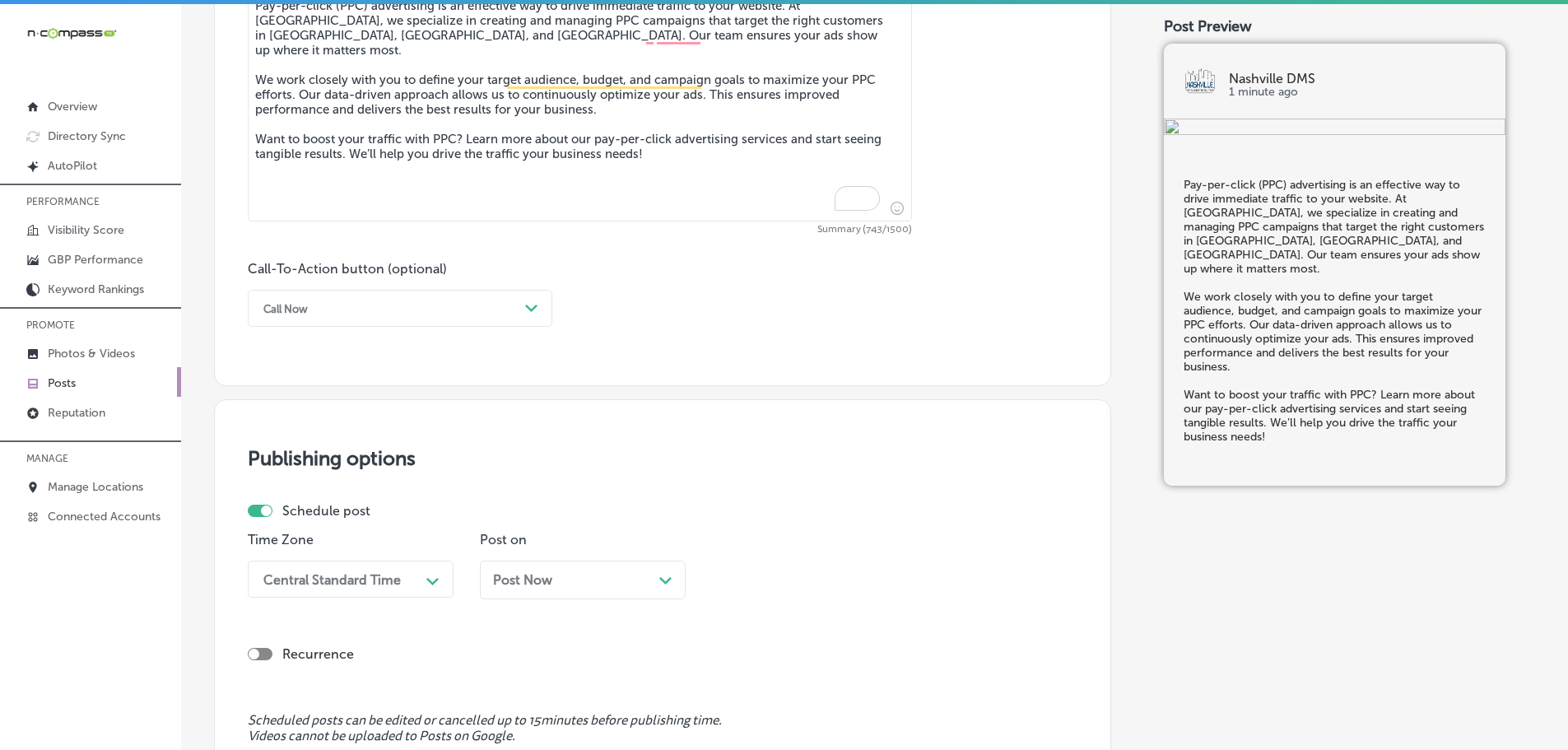
click at [518, 315] on div "Call Now" at bounding box center [387, 308] width 264 height 26
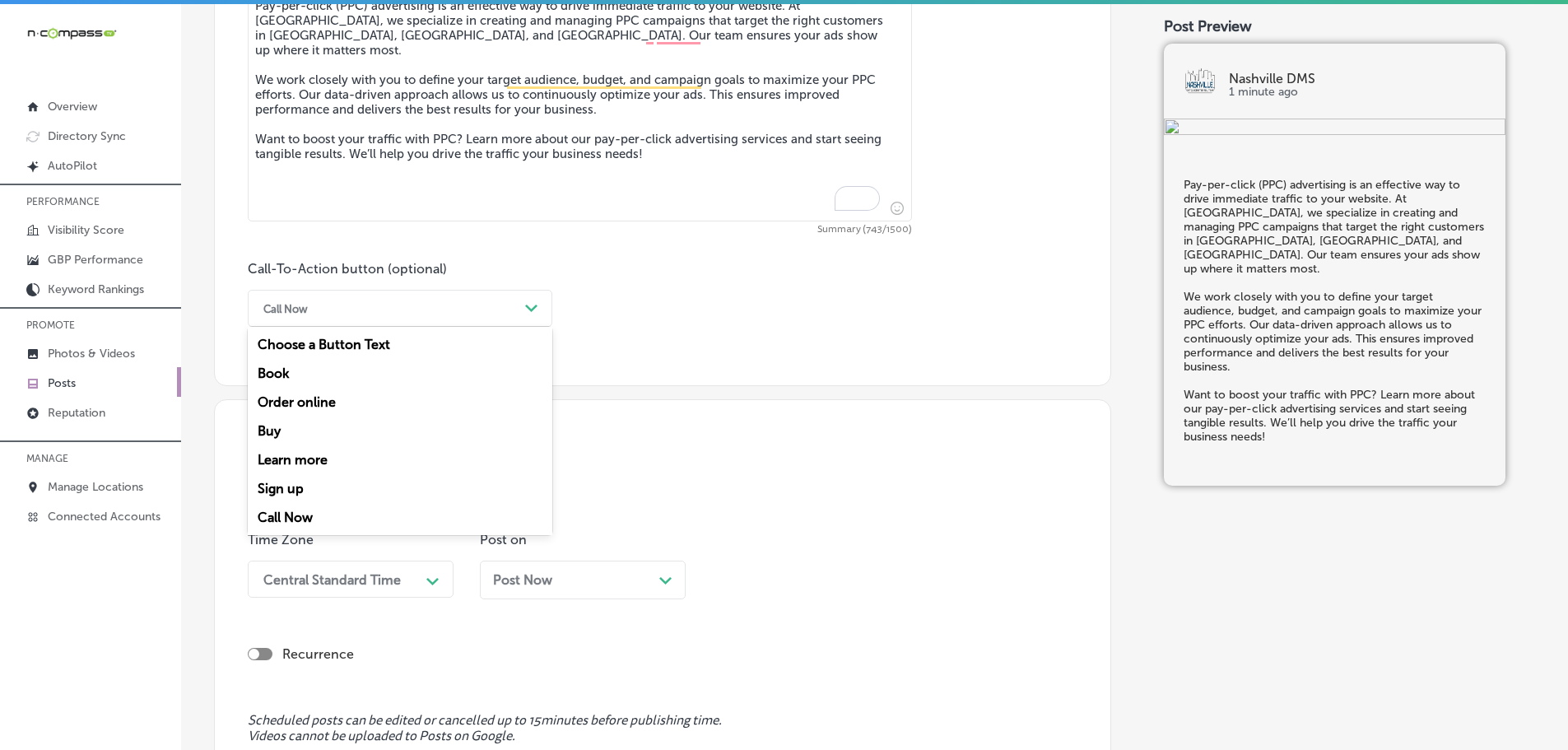
click at [305, 459] on div "Learn more" at bounding box center [400, 460] width 304 height 28
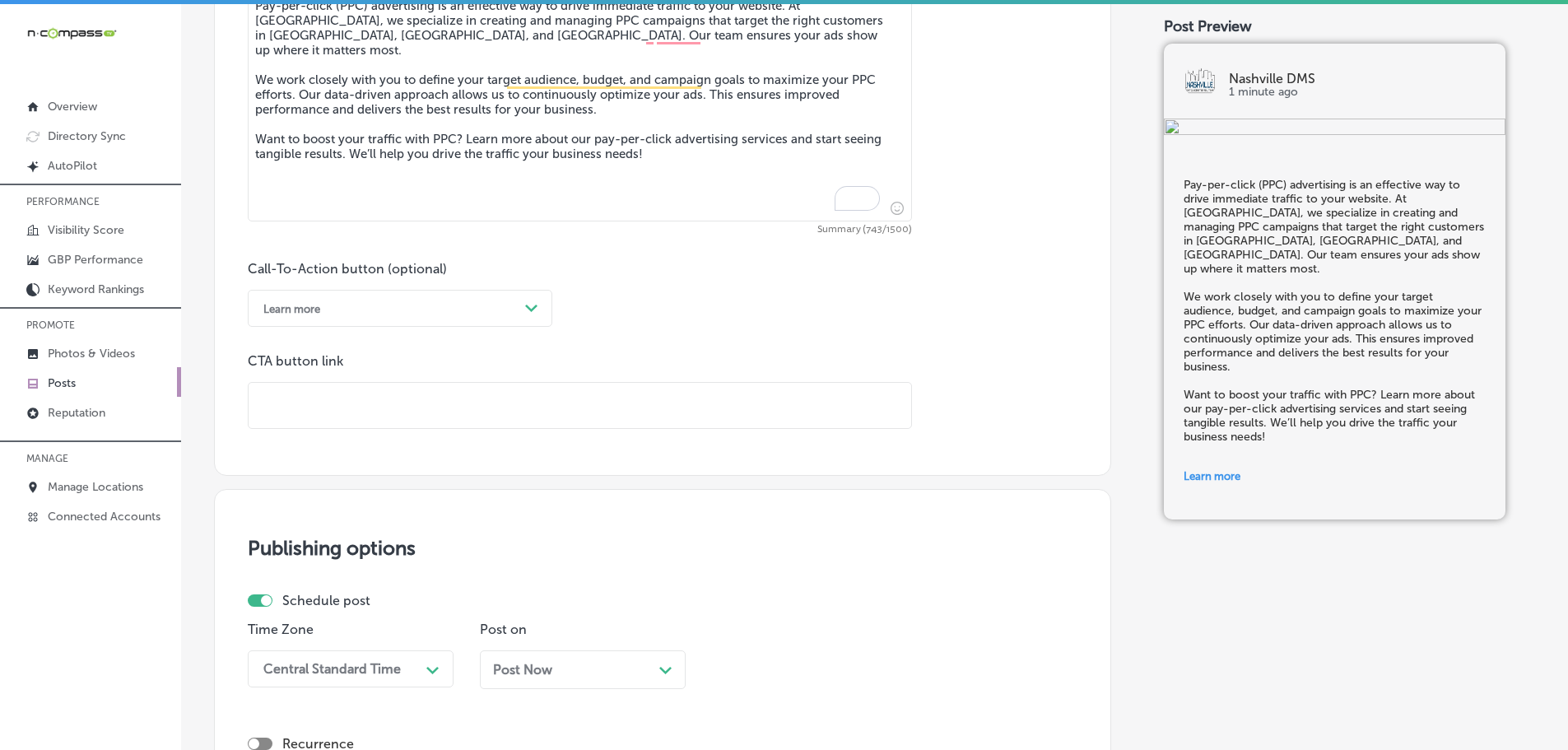
click at [345, 397] on input "text" at bounding box center [579, 406] width 663 height 45
paste input "[URL][DOMAIN_NAME]"
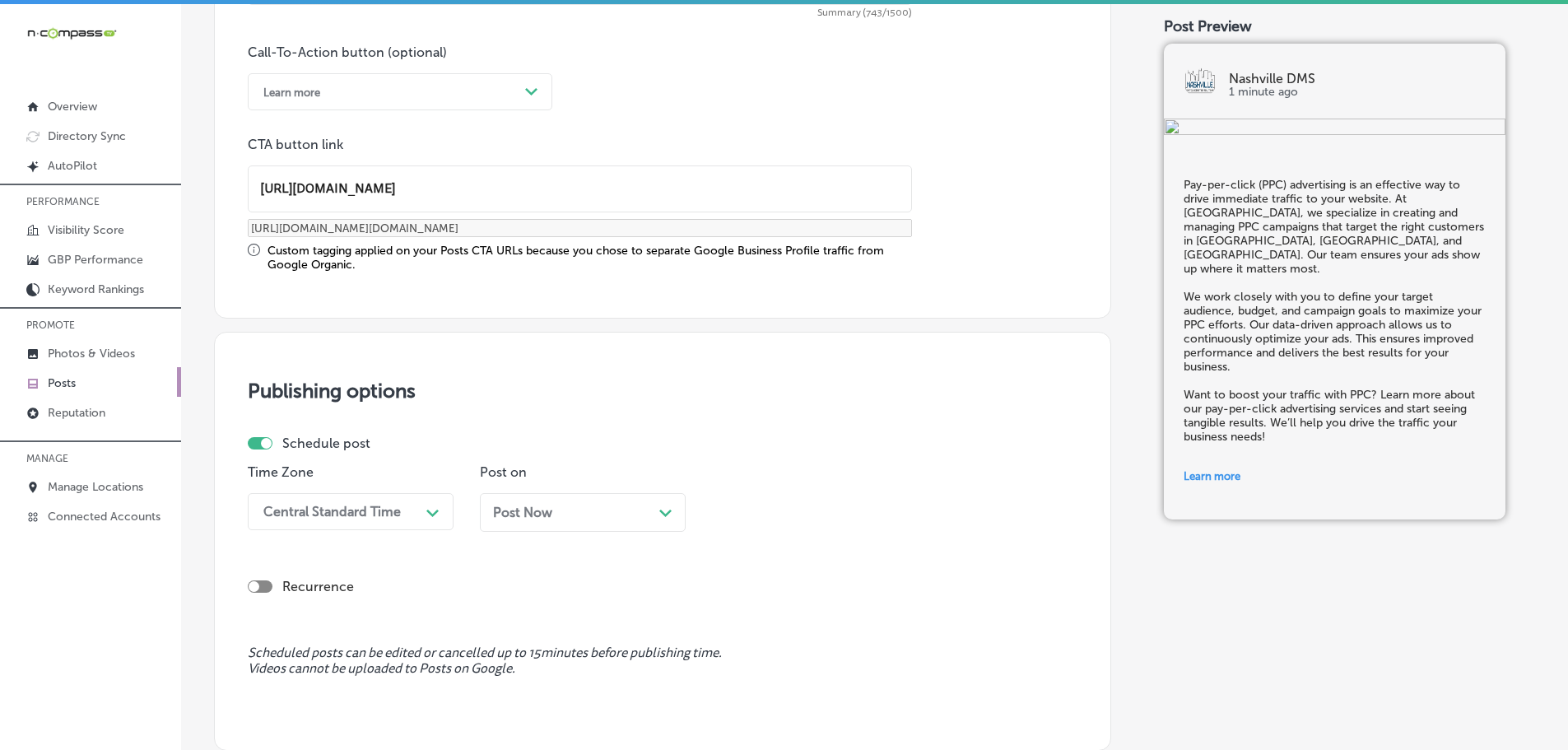
scroll to position [1376, 0]
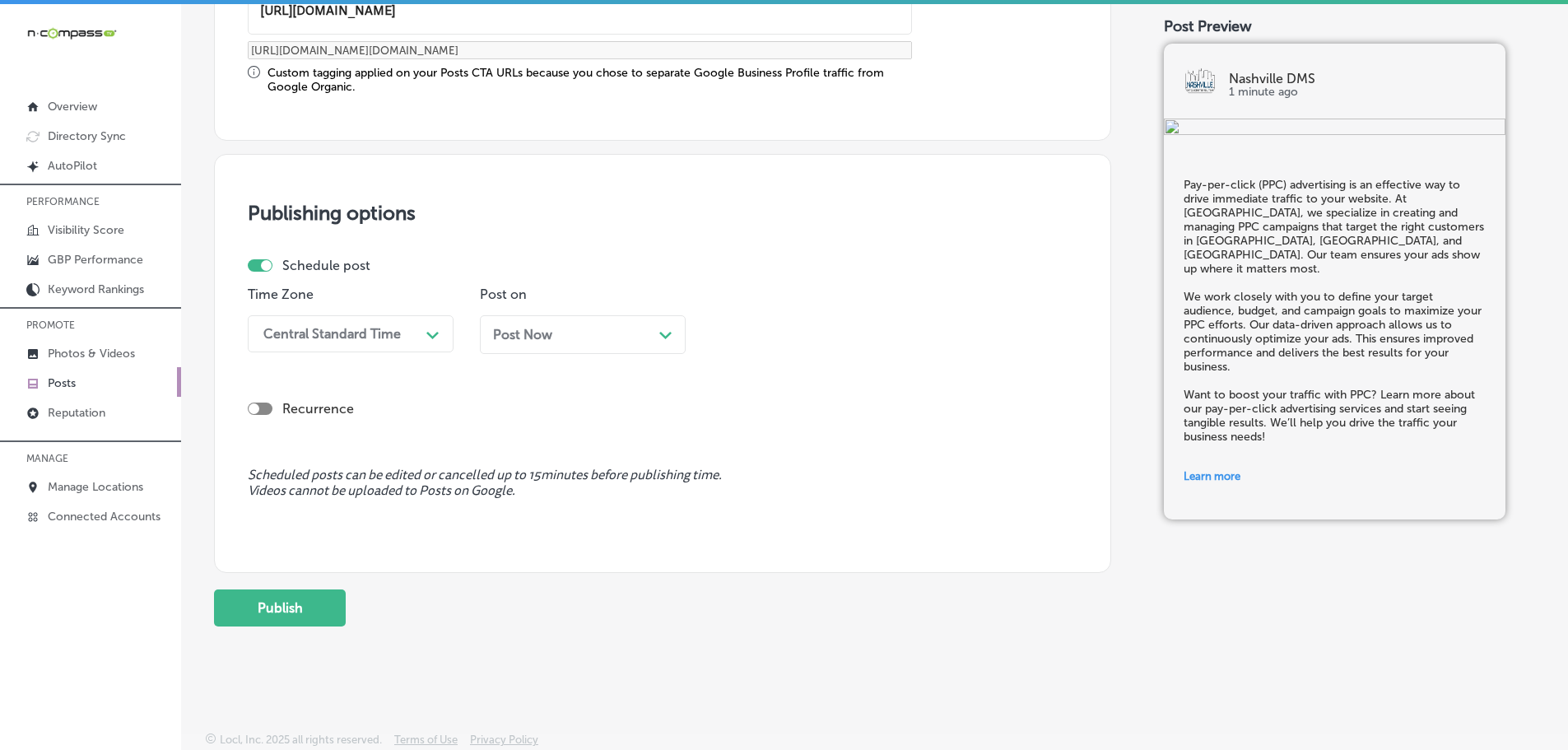
type input "[URL][DOMAIN_NAME]"
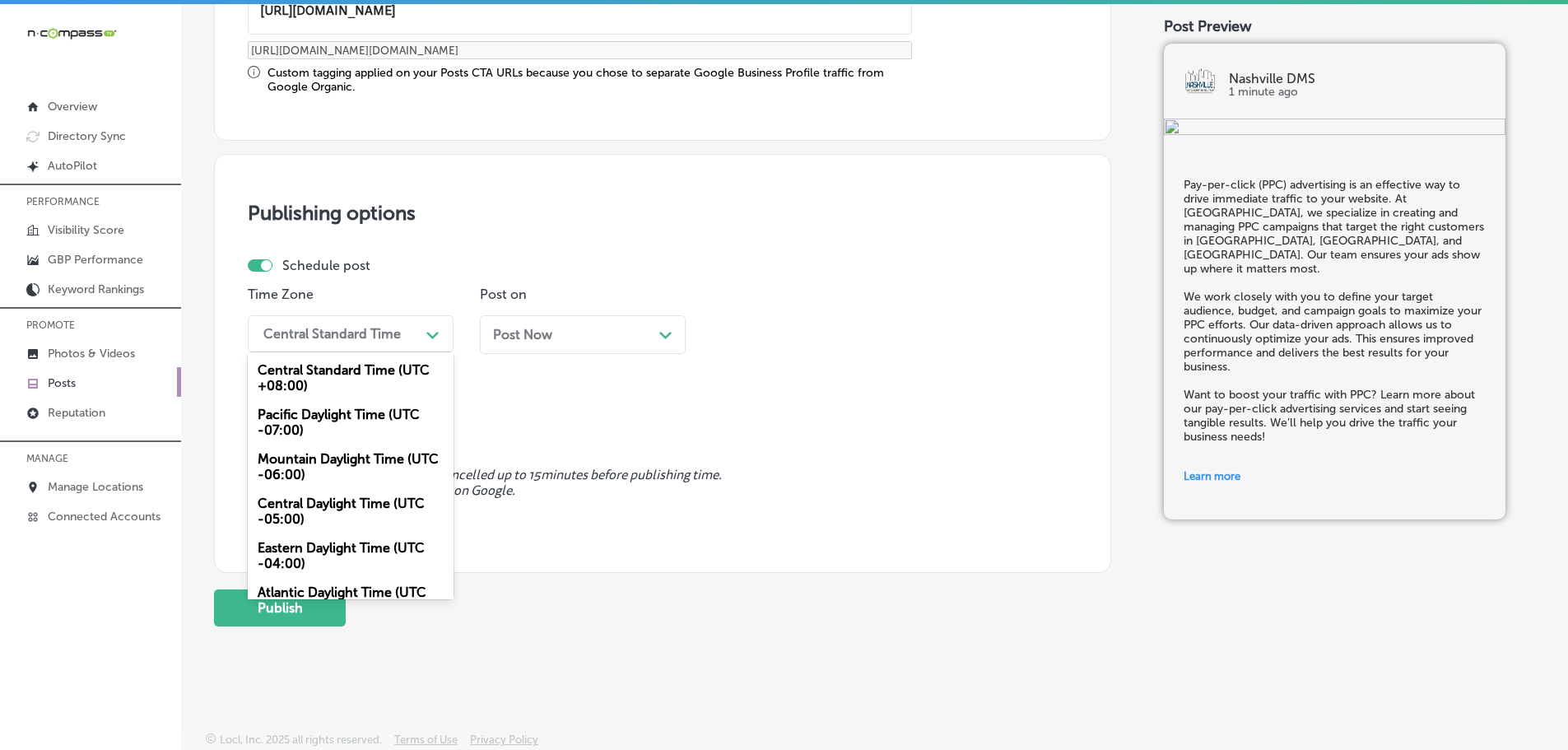
click at [418, 328] on div "Central Standard Time" at bounding box center [337, 334] width 164 height 28
click at [328, 455] on div "Mountain Daylight Time (UTC -06:00)" at bounding box center [351, 466] width 206 height 44
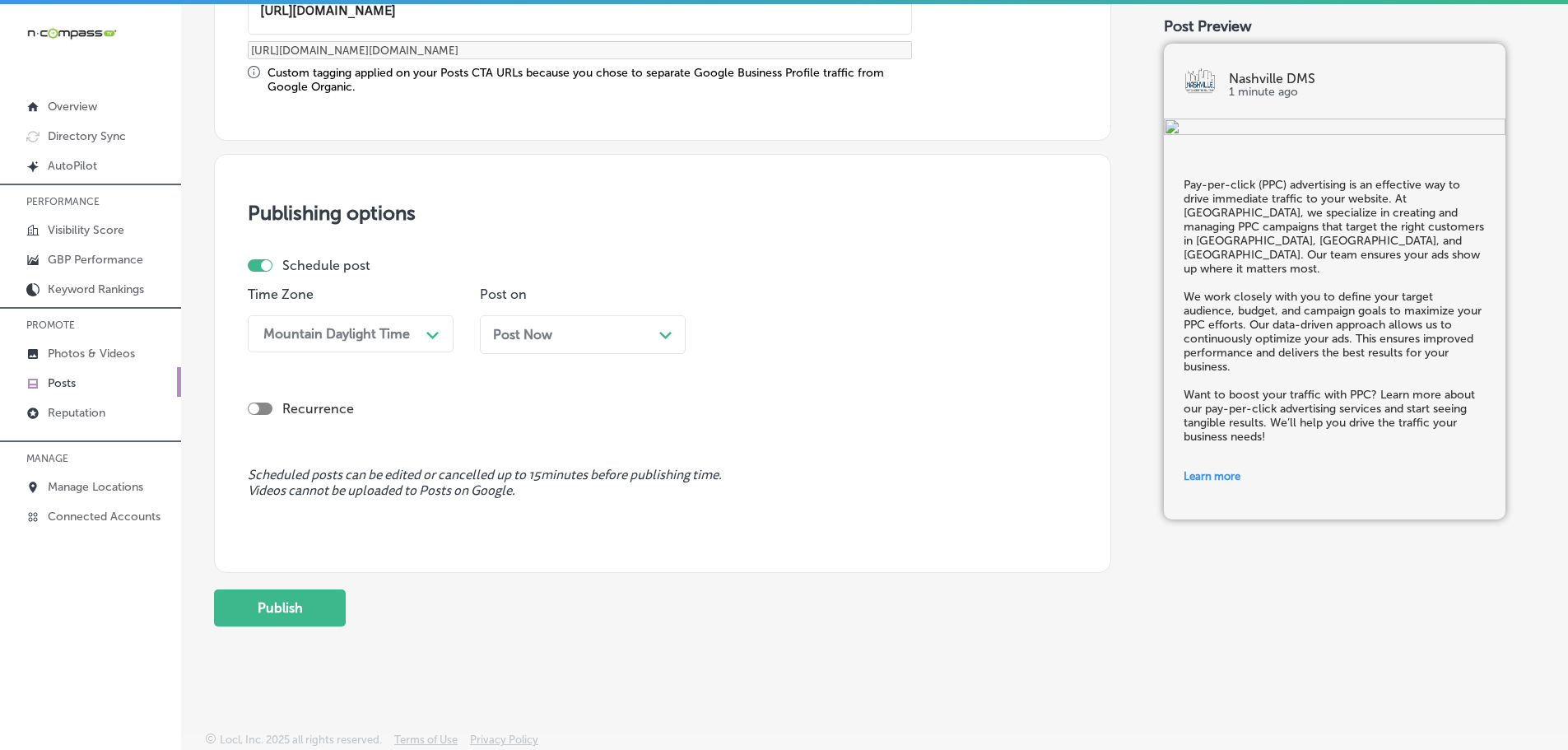
click at [666, 340] on div "Path Created with Sketch." at bounding box center [665, 334] width 13 height 13
click at [900, 329] on div "Path Created with Sketch." at bounding box center [897, 334] width 13 height 13
click at [770, 510] on div "7:00 AM" at bounding box center [815, 518] width 206 height 28
click at [284, 605] on button "Publish" at bounding box center [279, 607] width 131 height 37
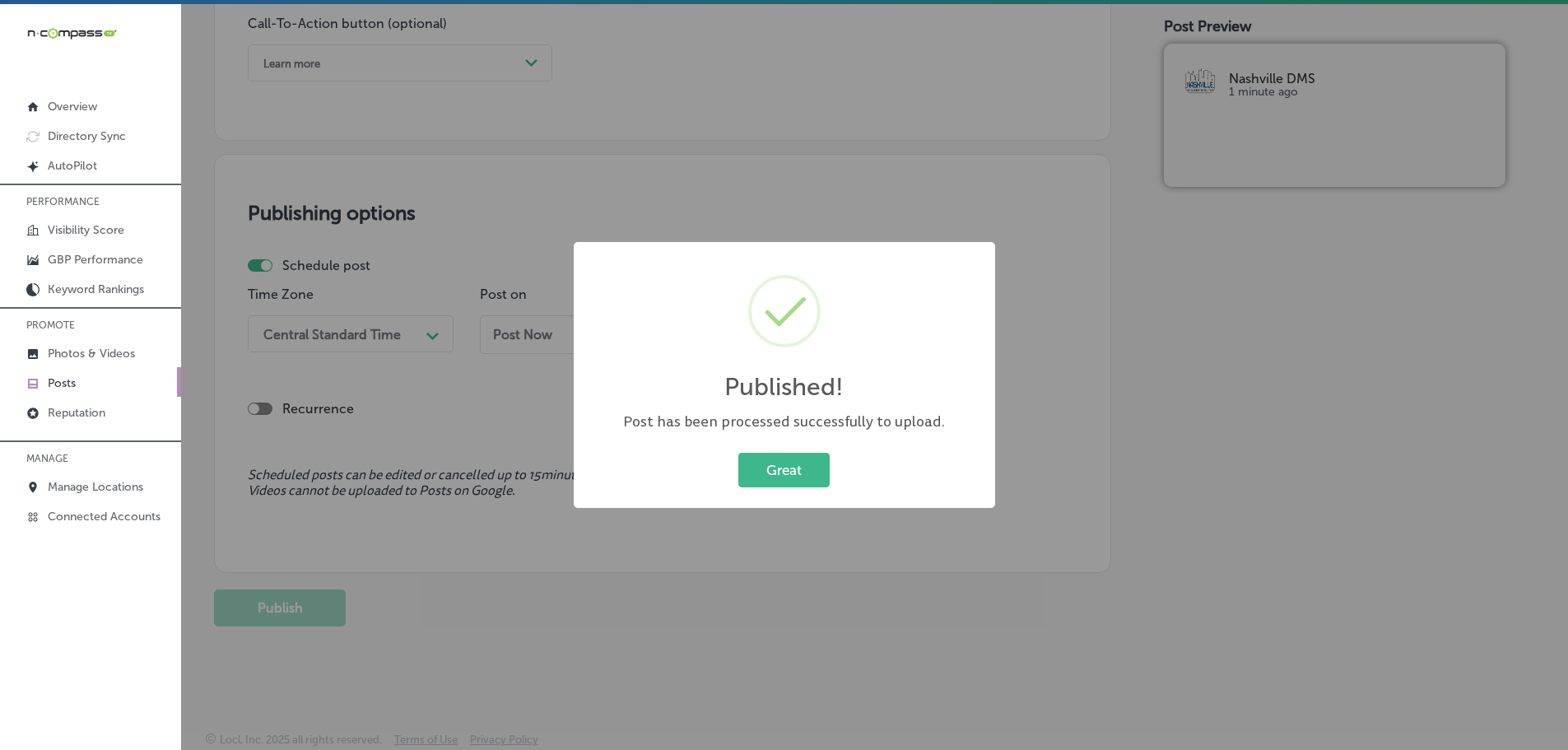
scroll to position [1227, 0]
click at [784, 484] on button "Great" at bounding box center [784, 470] width 92 height 34
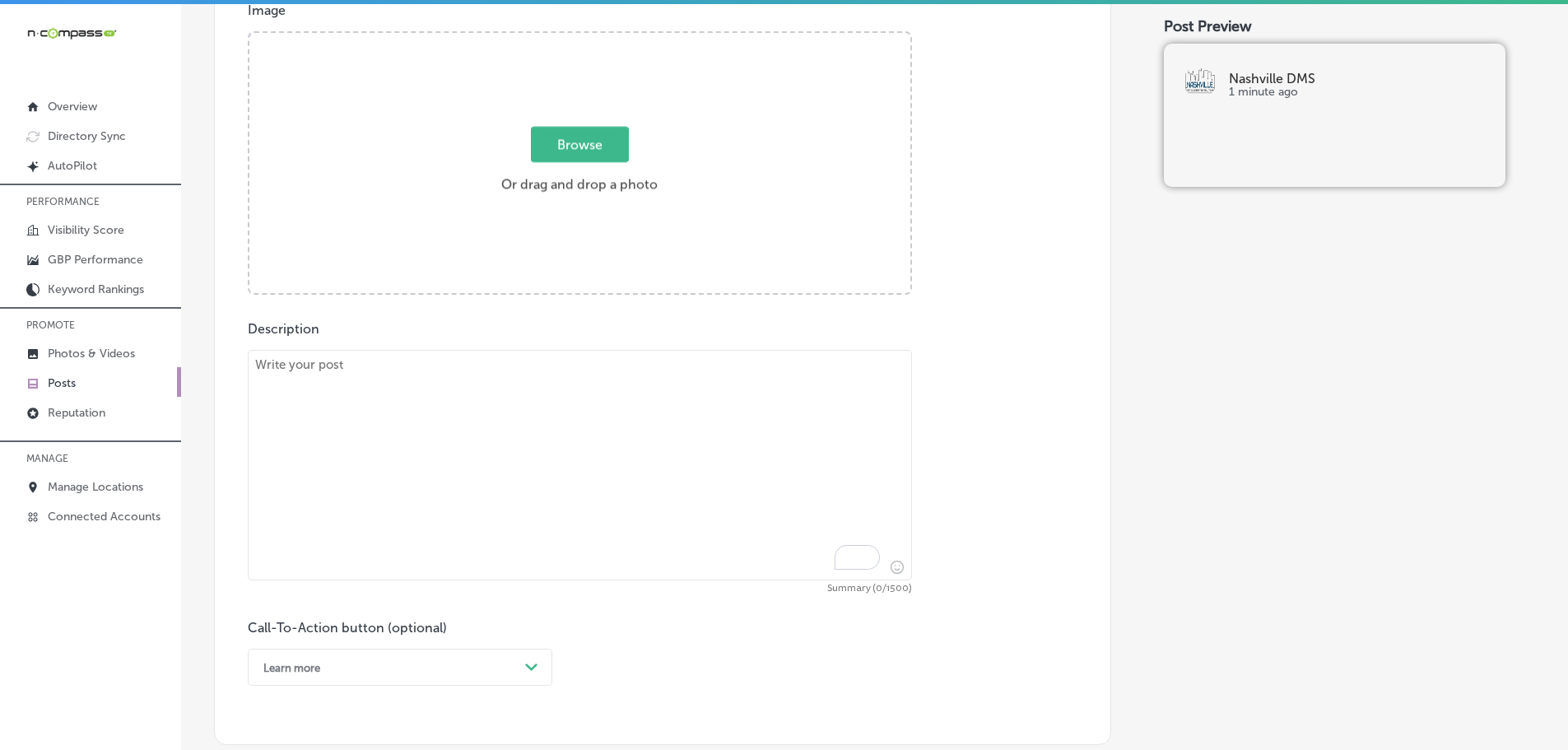
scroll to position [404, 0]
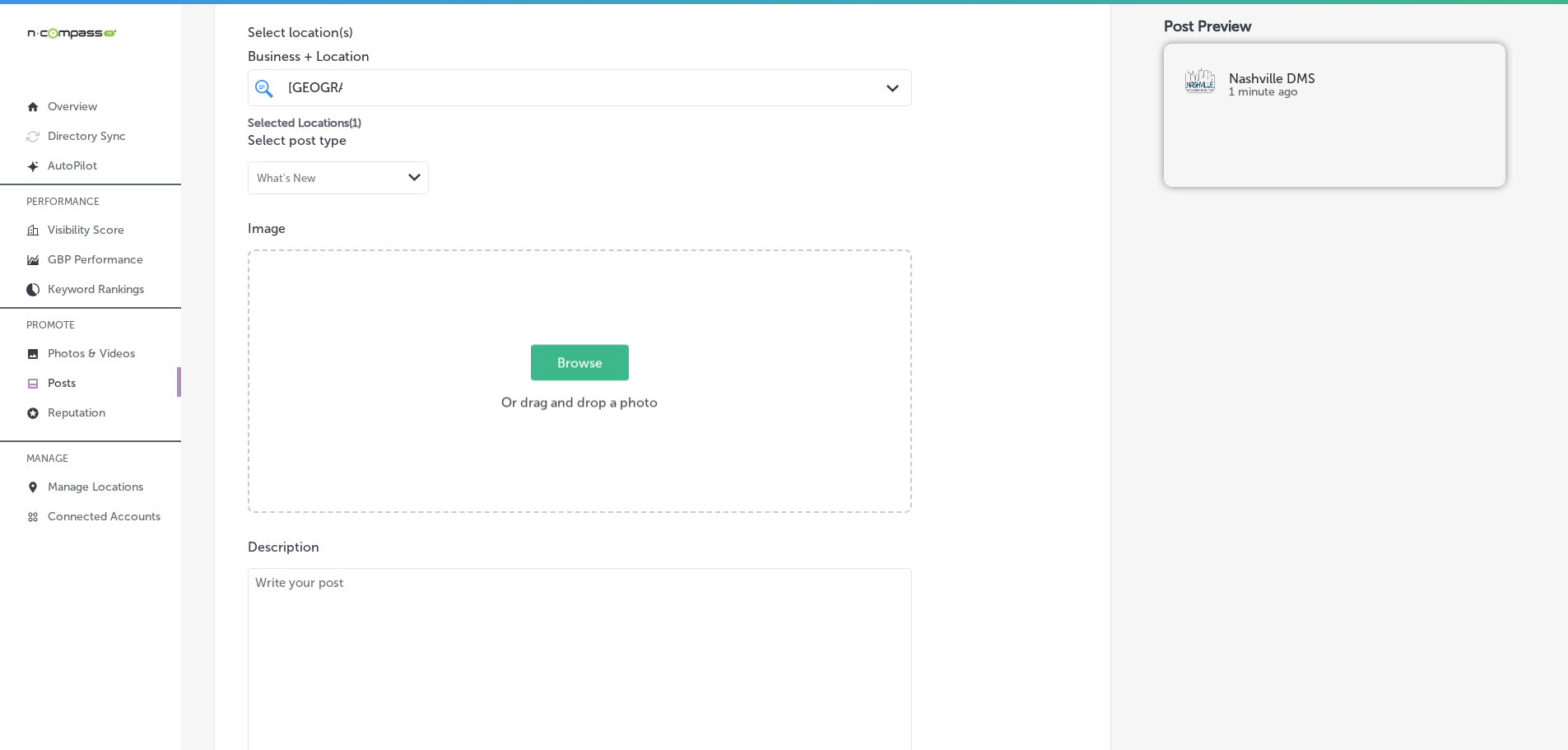
click at [580, 588] on textarea "To enrich screen reader interactions, please activate Accessibility in Grammarl…" at bounding box center [579, 684] width 664 height 231
paste textarea "Branding is key to standing out in [DATE] crowded marketplace. At [GEOGRAPHIC_D…"
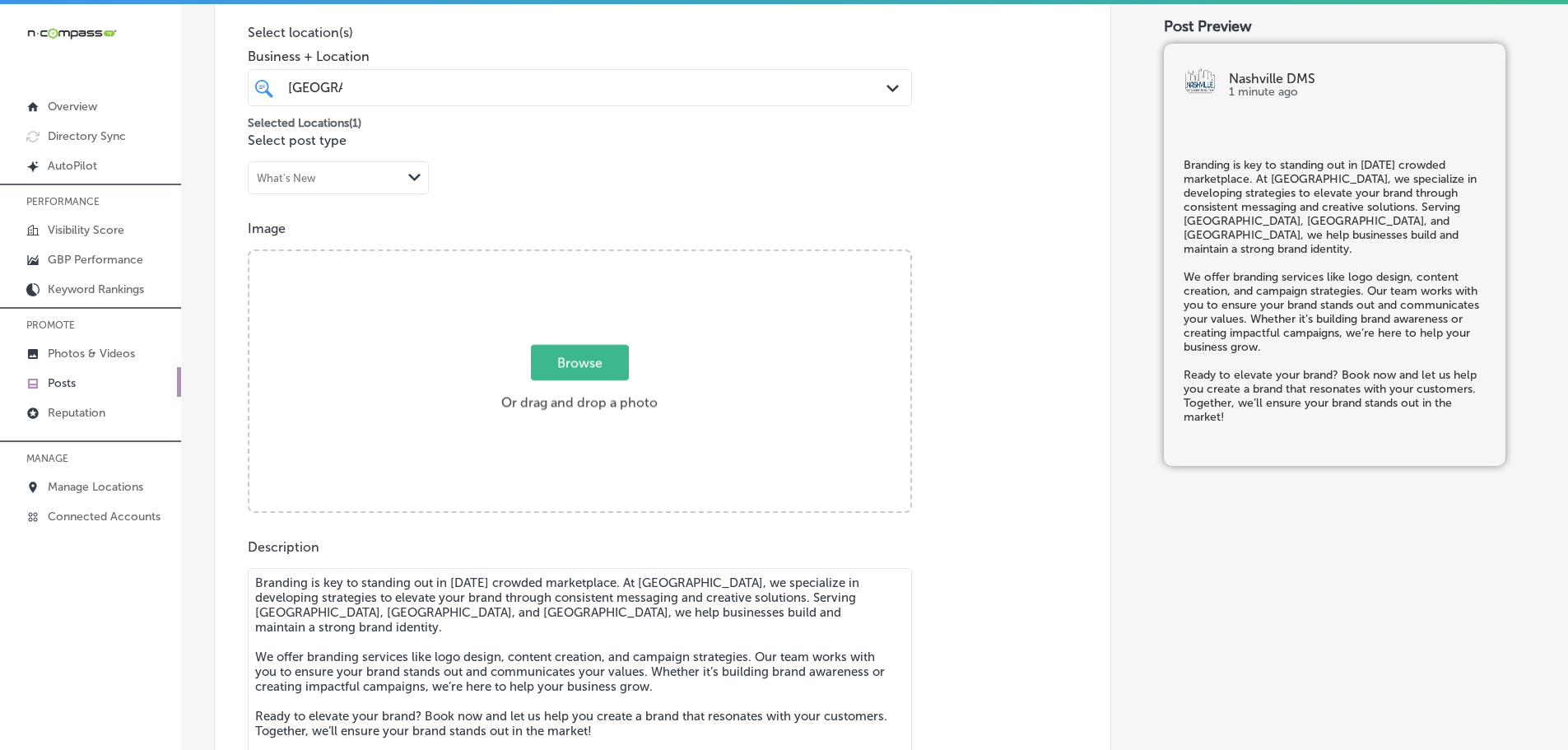
type textarea "Branding is key to standing out in [DATE] crowded marketplace. At [GEOGRAPHIC_D…"
click at [562, 365] on span "Browse" at bounding box center [580, 362] width 98 height 35
click at [562, 256] on input "Browse Or drag and drop a photo" at bounding box center [579, 253] width 661 height 5
type input "C:\fakepath\Nashville DMS-9.png"
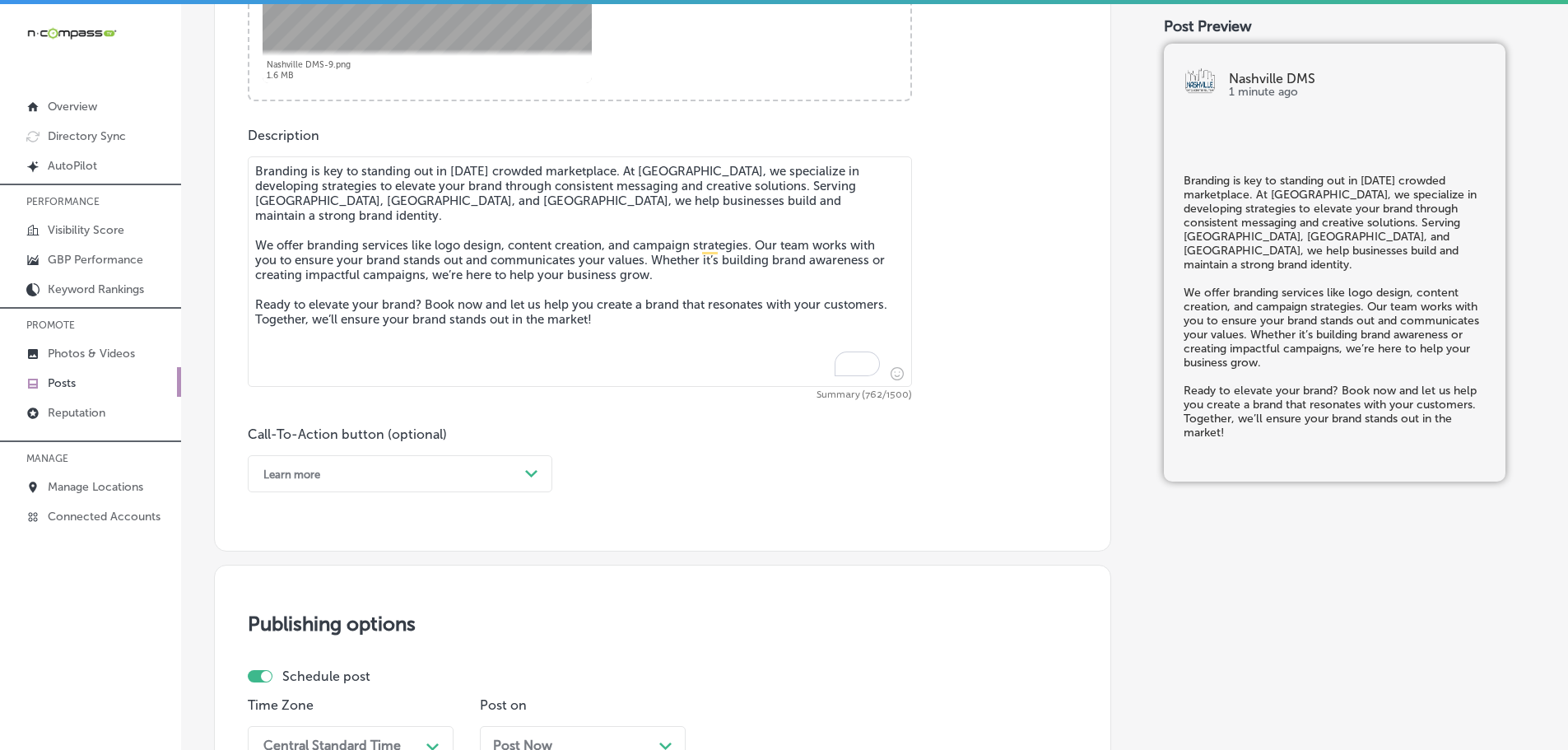
scroll to position [898, 0]
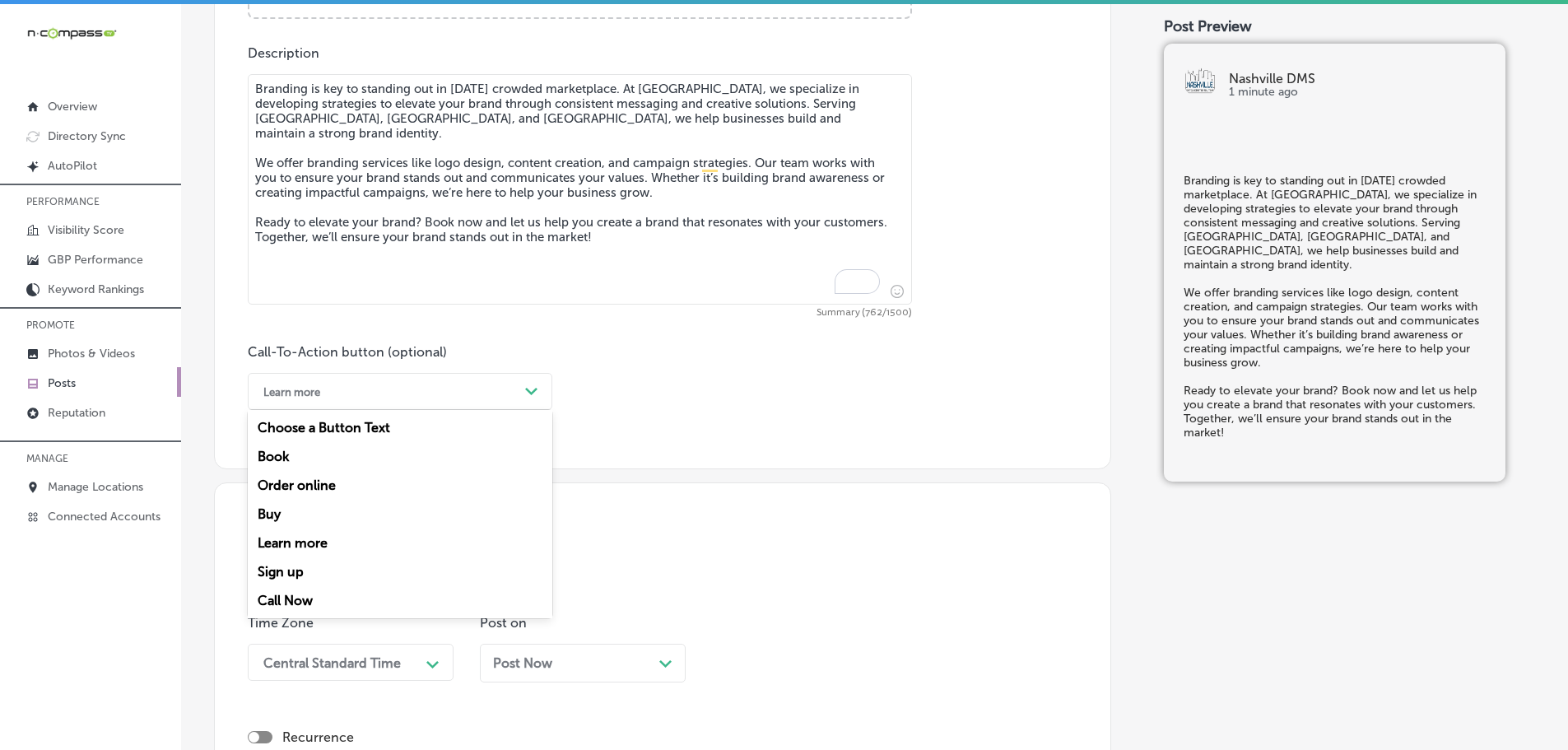
click at [522, 390] on div "Path Created with Sketch." at bounding box center [532, 392] width 26 height 26
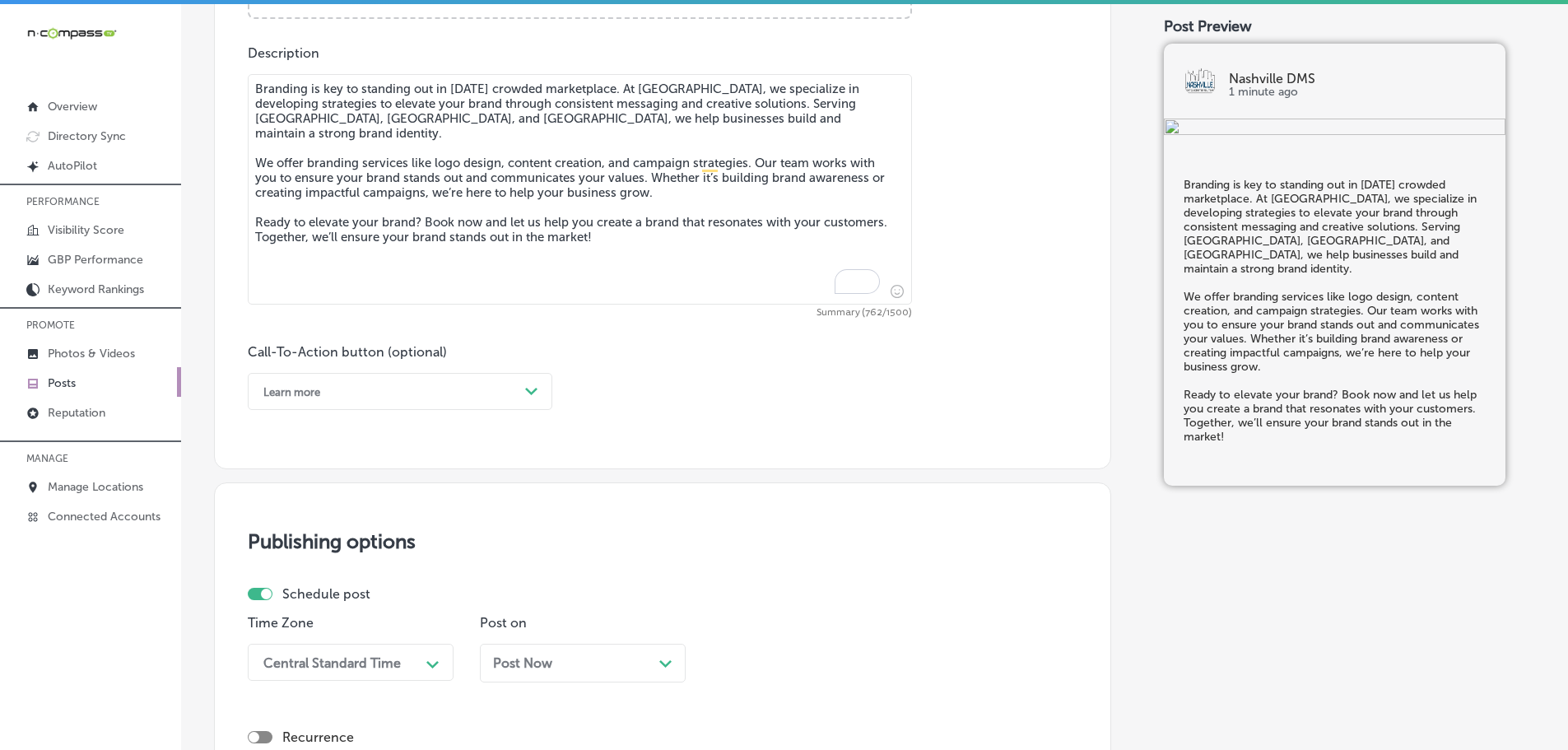
click at [491, 386] on div "Learn more" at bounding box center [387, 392] width 264 height 26
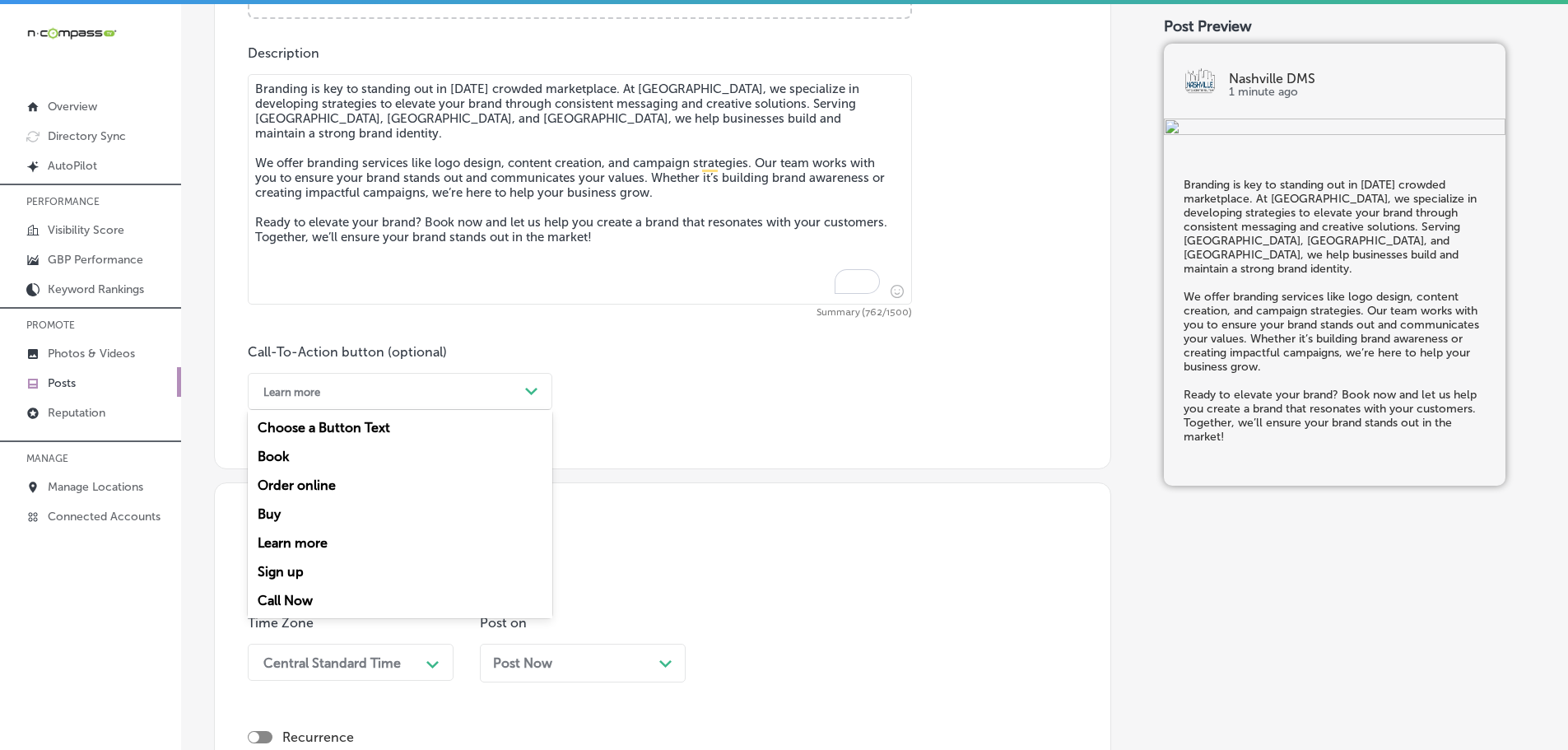
click at [289, 459] on div "Book" at bounding box center [400, 457] width 304 height 28
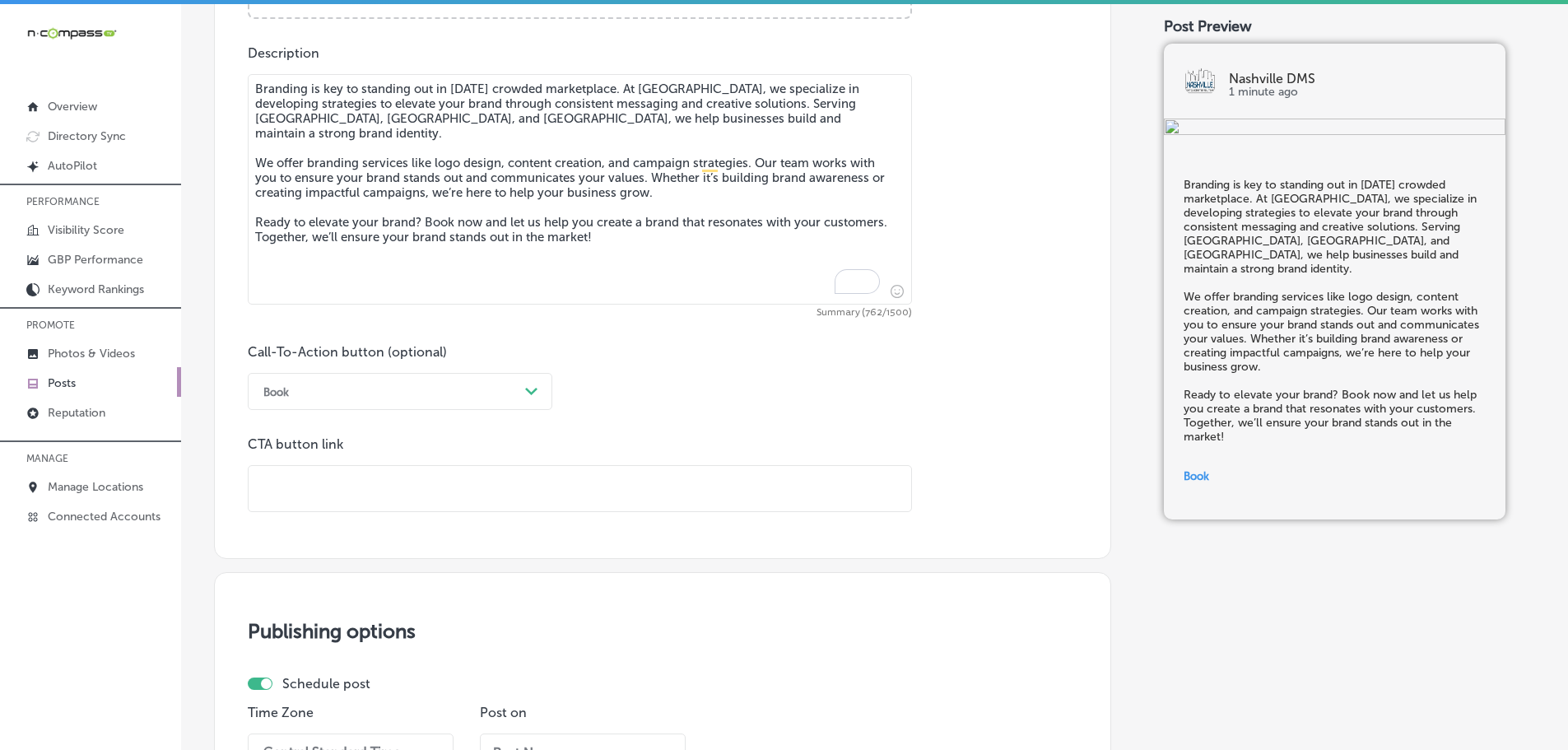
click at [374, 486] on input "text" at bounding box center [579, 489] width 663 height 45
paste input "[URL][DOMAIN_NAME]"
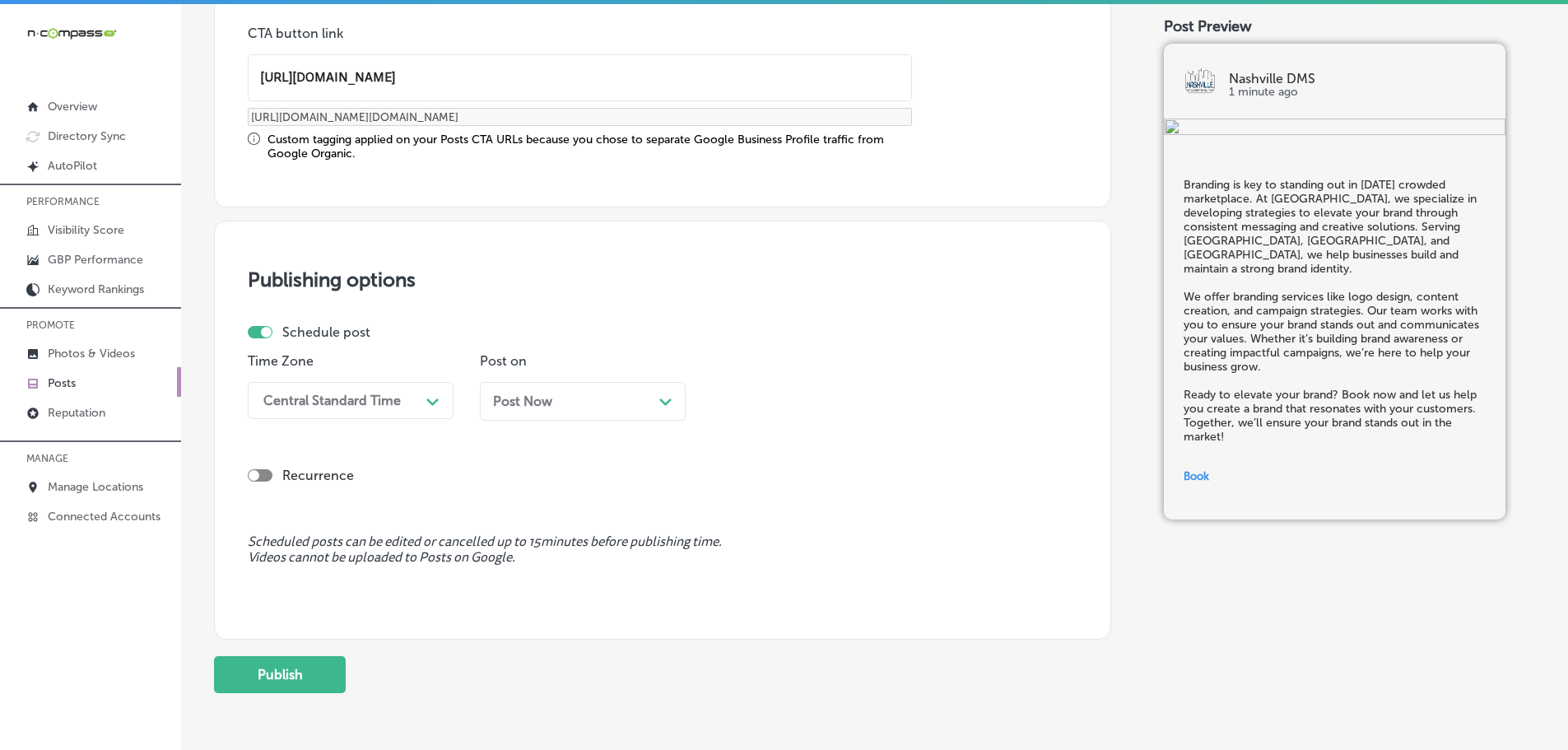
scroll to position [1309, 0]
type input "[URL][DOMAIN_NAME]"
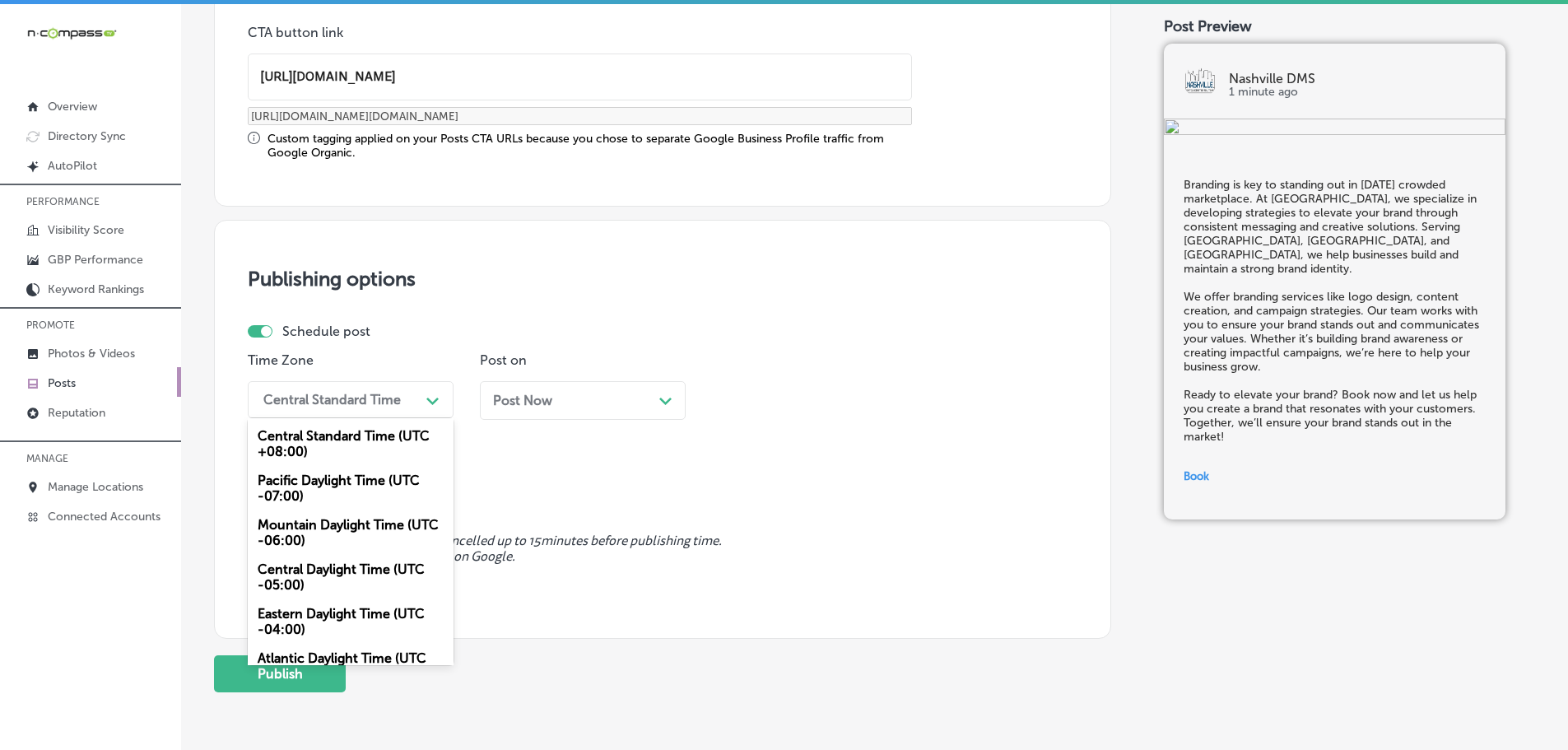
click at [403, 402] on div "Central Standard Time" at bounding box center [337, 399] width 164 height 28
drag, startPoint x: 304, startPoint y: 532, endPoint x: 449, endPoint y: 472, distance: 156.9
click at [305, 532] on div "Mountain Daylight Time (UTC -06:00)" at bounding box center [351, 532] width 206 height 44
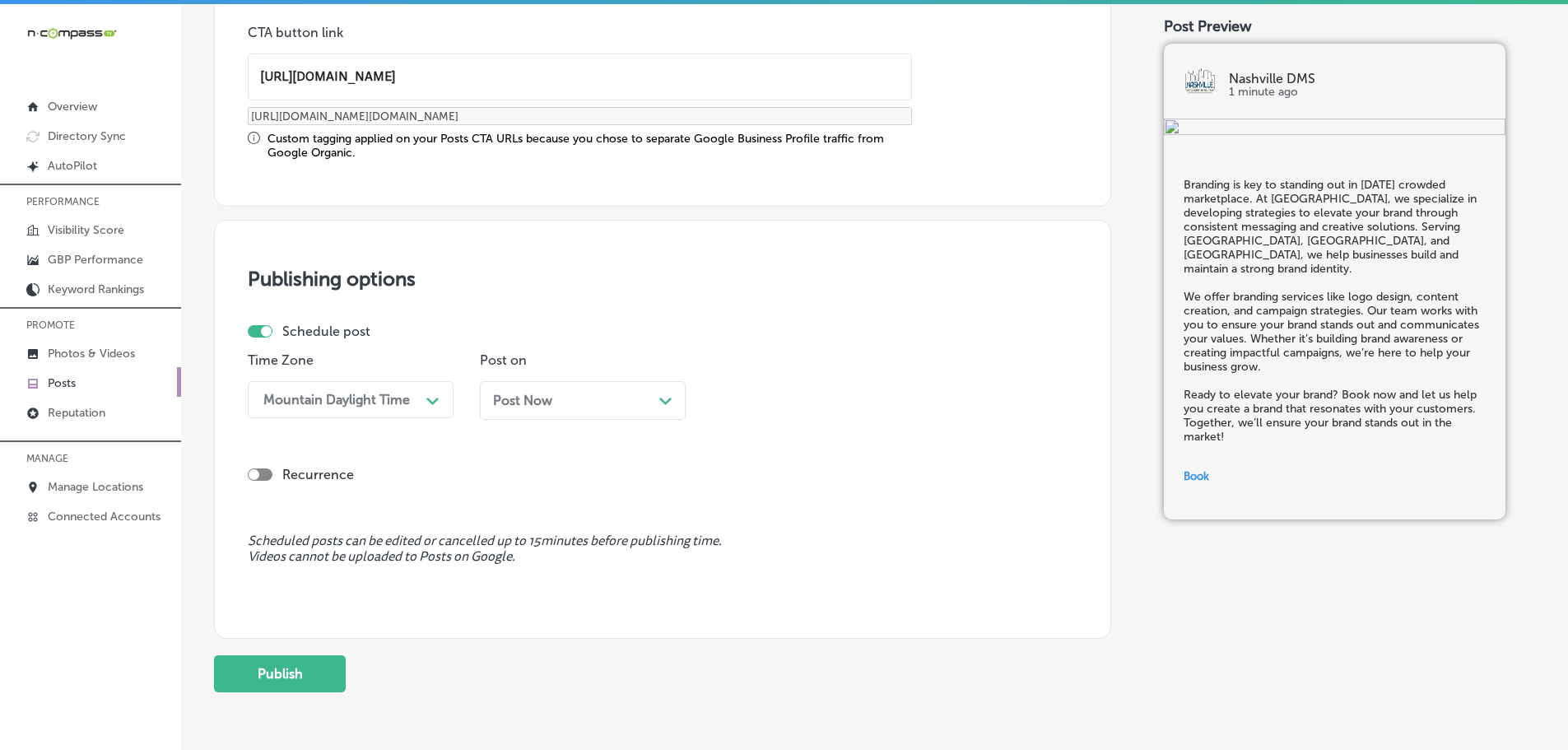
click at [667, 405] on icon "Path Created with Sketch." at bounding box center [664, 402] width 12 height 8
click at [889, 407] on div "Path Created with Sketch." at bounding box center [897, 399] width 26 height 26
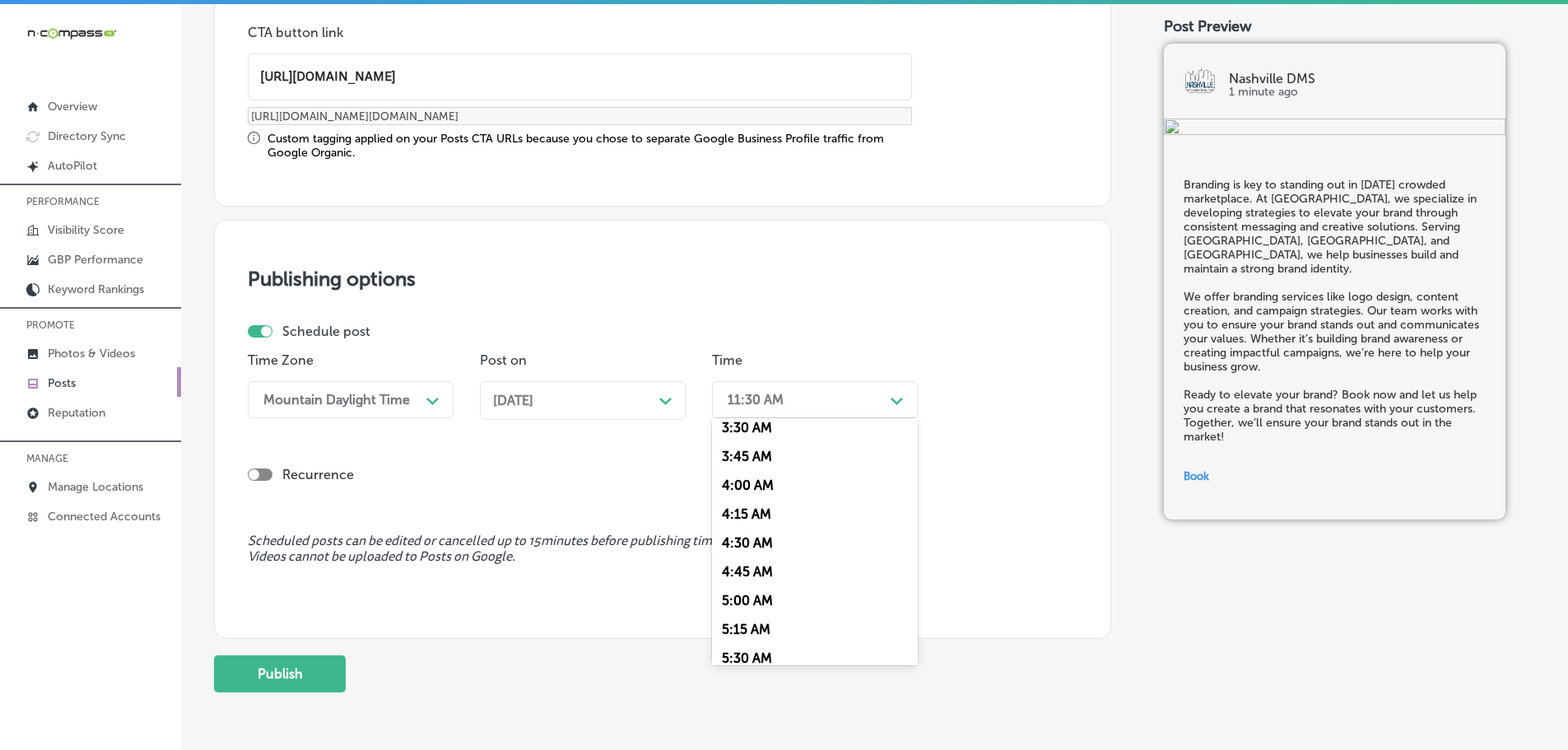
scroll to position [659, 0]
click at [762, 581] on div "7:00 AM" at bounding box center [815, 584] width 206 height 28
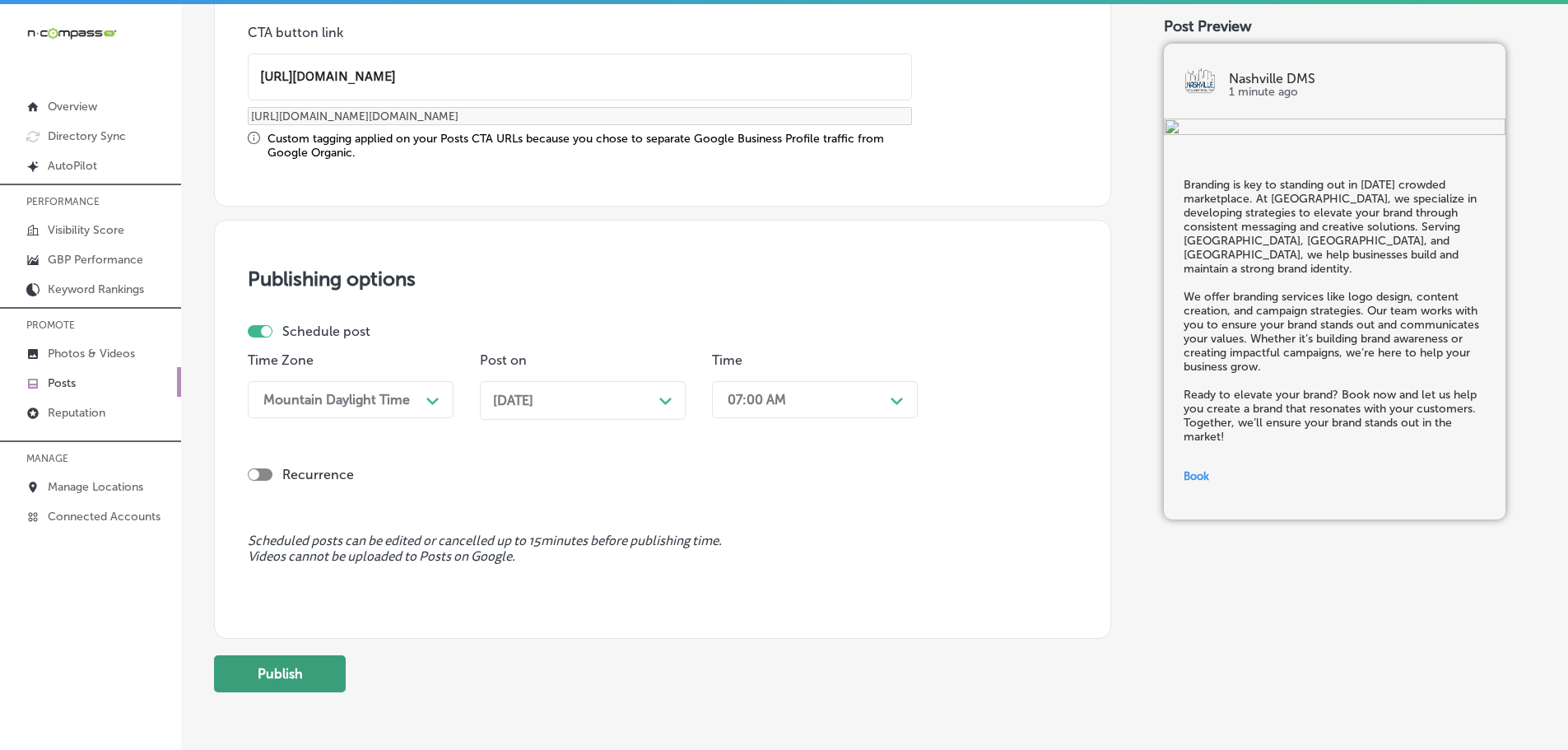
click at [323, 689] on button "Publish" at bounding box center [279, 673] width 131 height 37
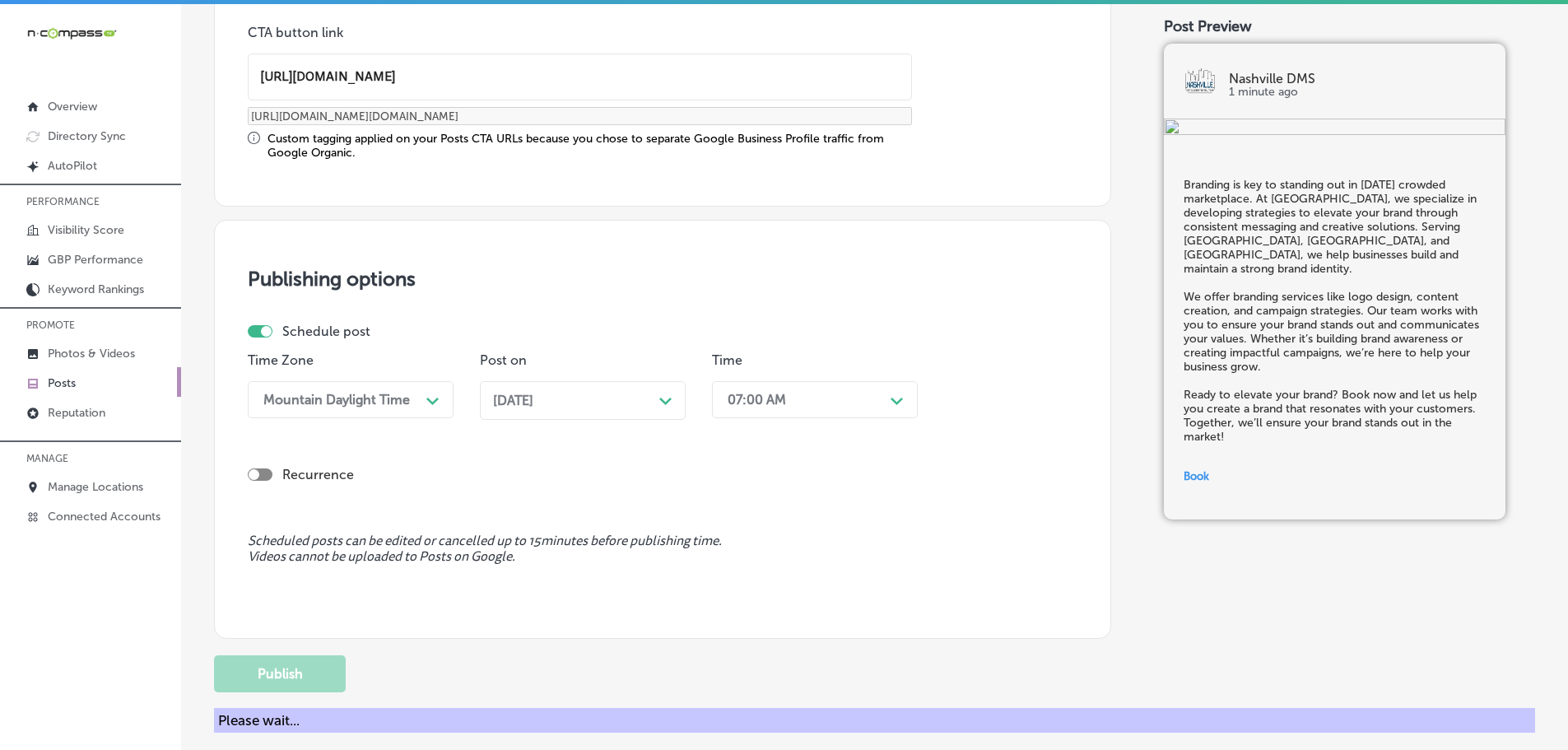
scroll to position [1227, 0]
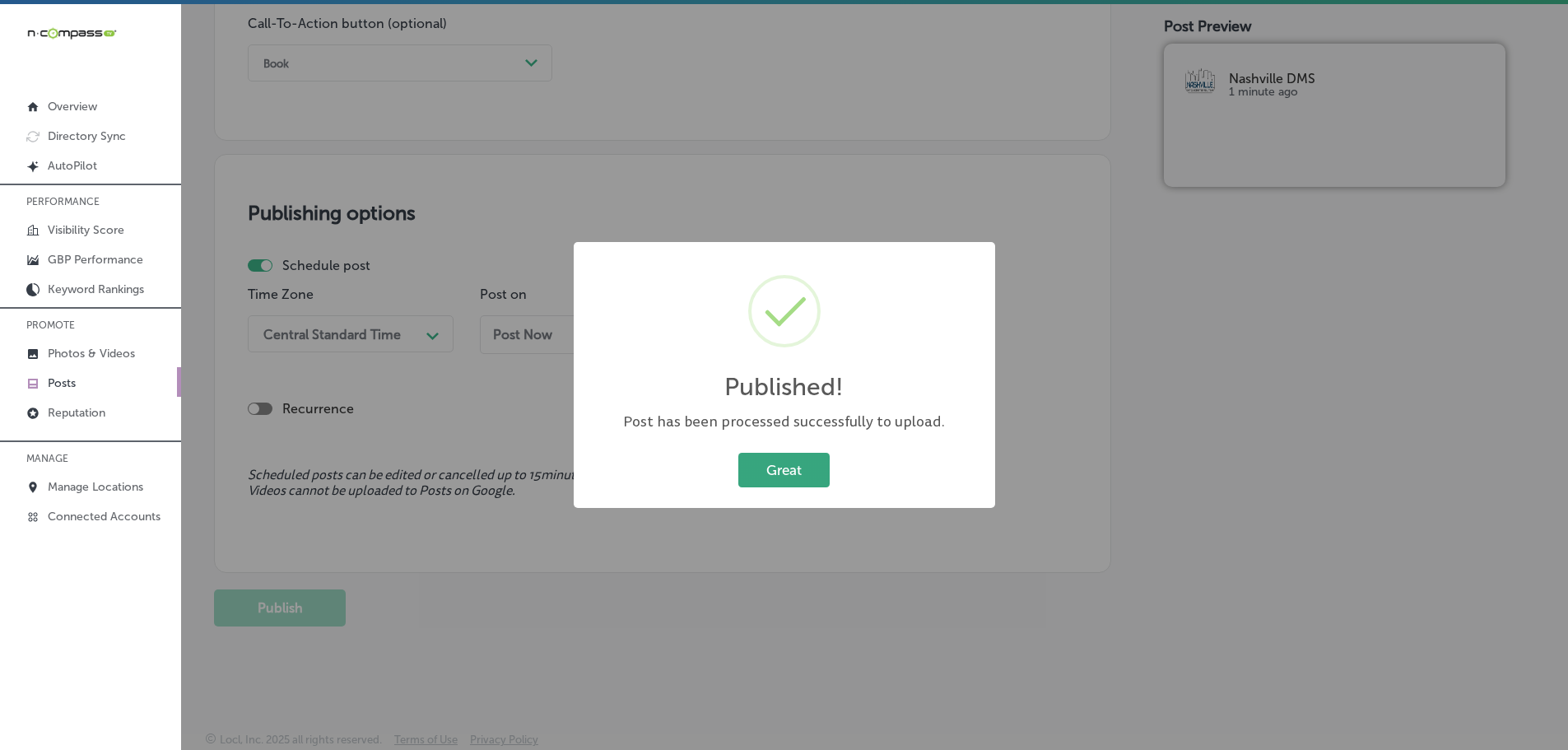
click at [788, 475] on button "Great" at bounding box center [784, 470] width 92 height 34
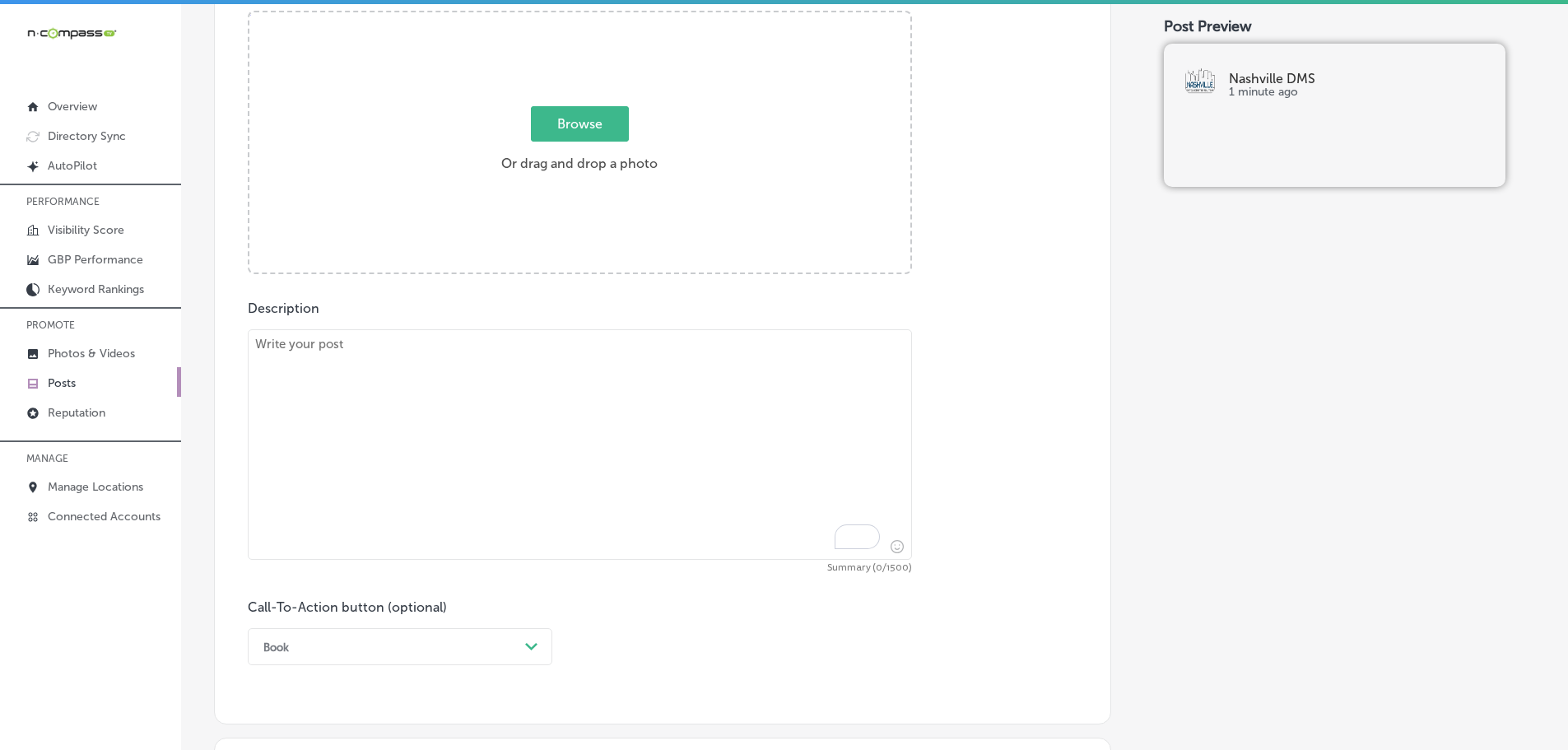
scroll to position [486, 0]
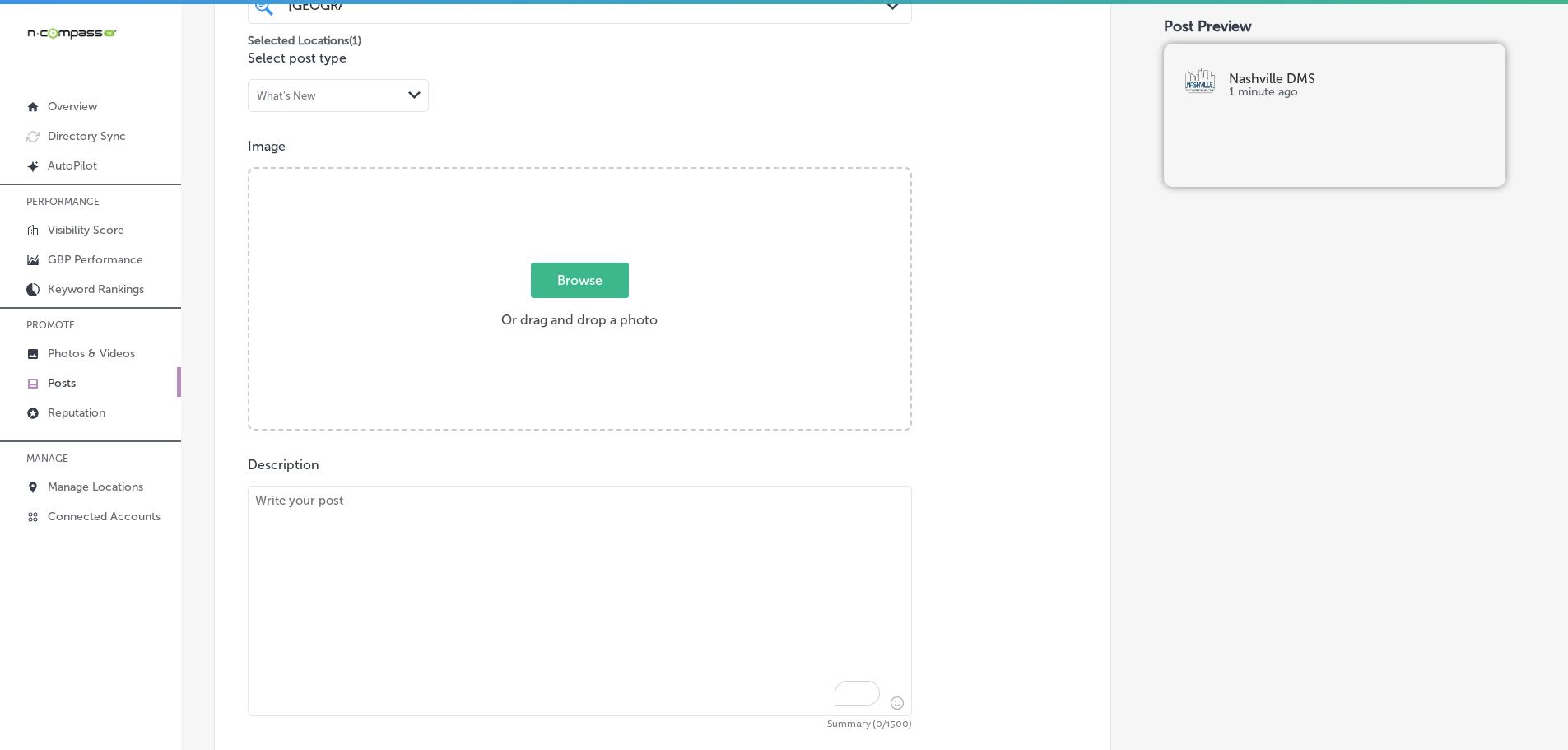
click at [536, 548] on textarea "To enrich screen reader interactions, please activate Accessibility in Grammarl…" at bounding box center [579, 602] width 664 height 231
paste textarea "Connected TV (CTV) advertising is an innovative way to reach your audience on t…"
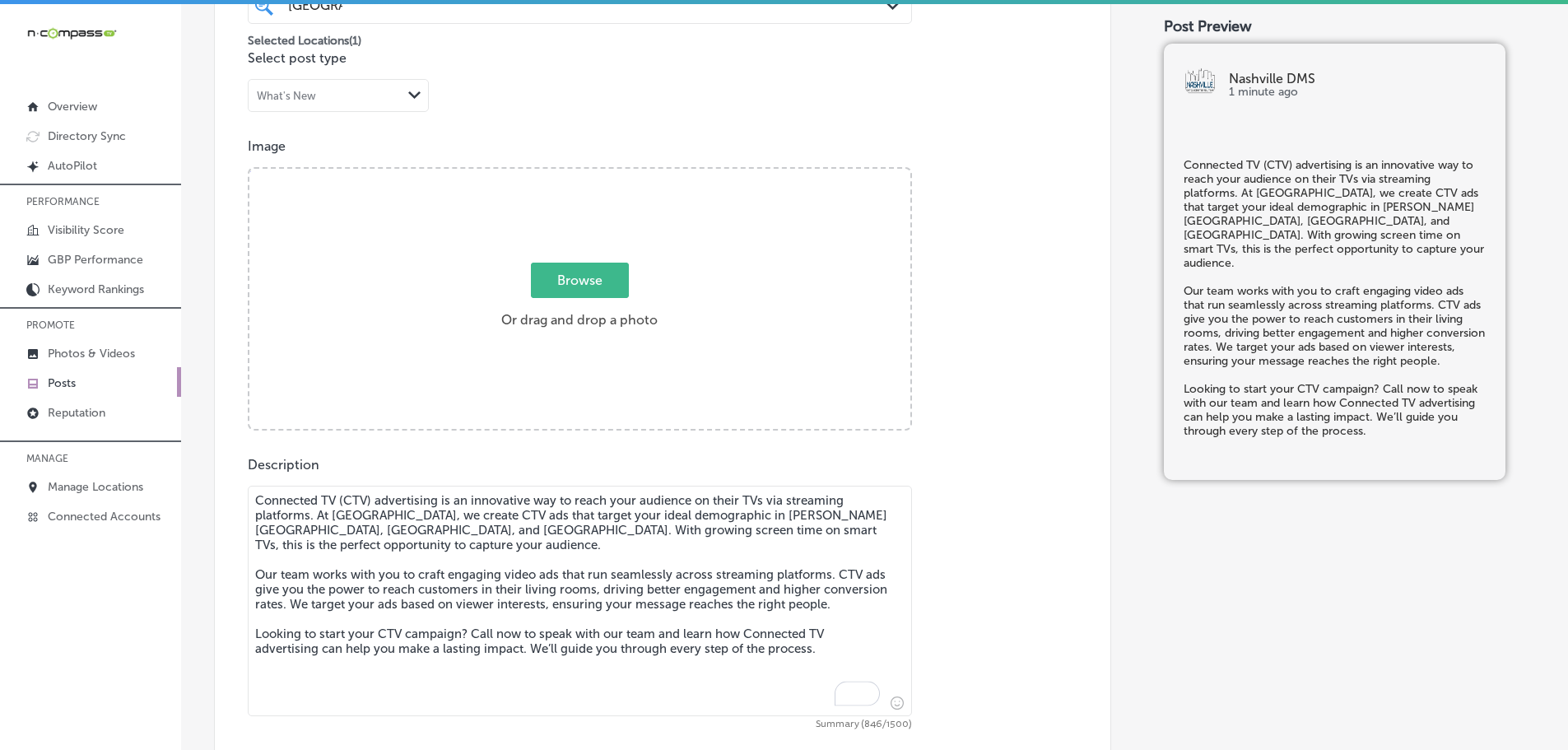
type textarea "Connected TV (CTV) advertising is an innovative way to reach your audience on t…"
click at [594, 276] on span "Browse" at bounding box center [580, 280] width 98 height 35
click at [594, 174] on input "Browse Or drag and drop a photo" at bounding box center [579, 170] width 661 height 5
type input "C:\fakepath\Nashville DMS-10.png"
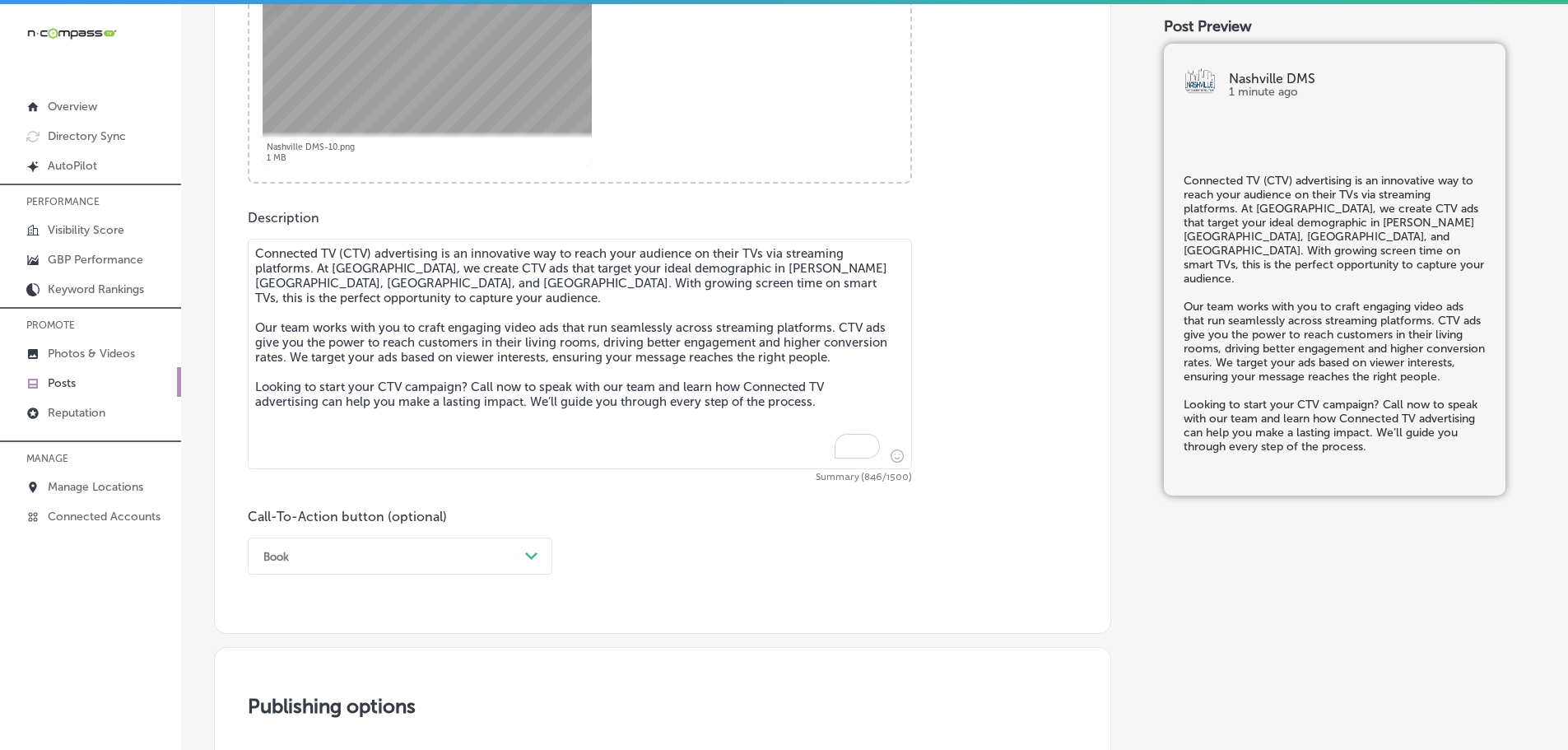
scroll to position [898, 0]
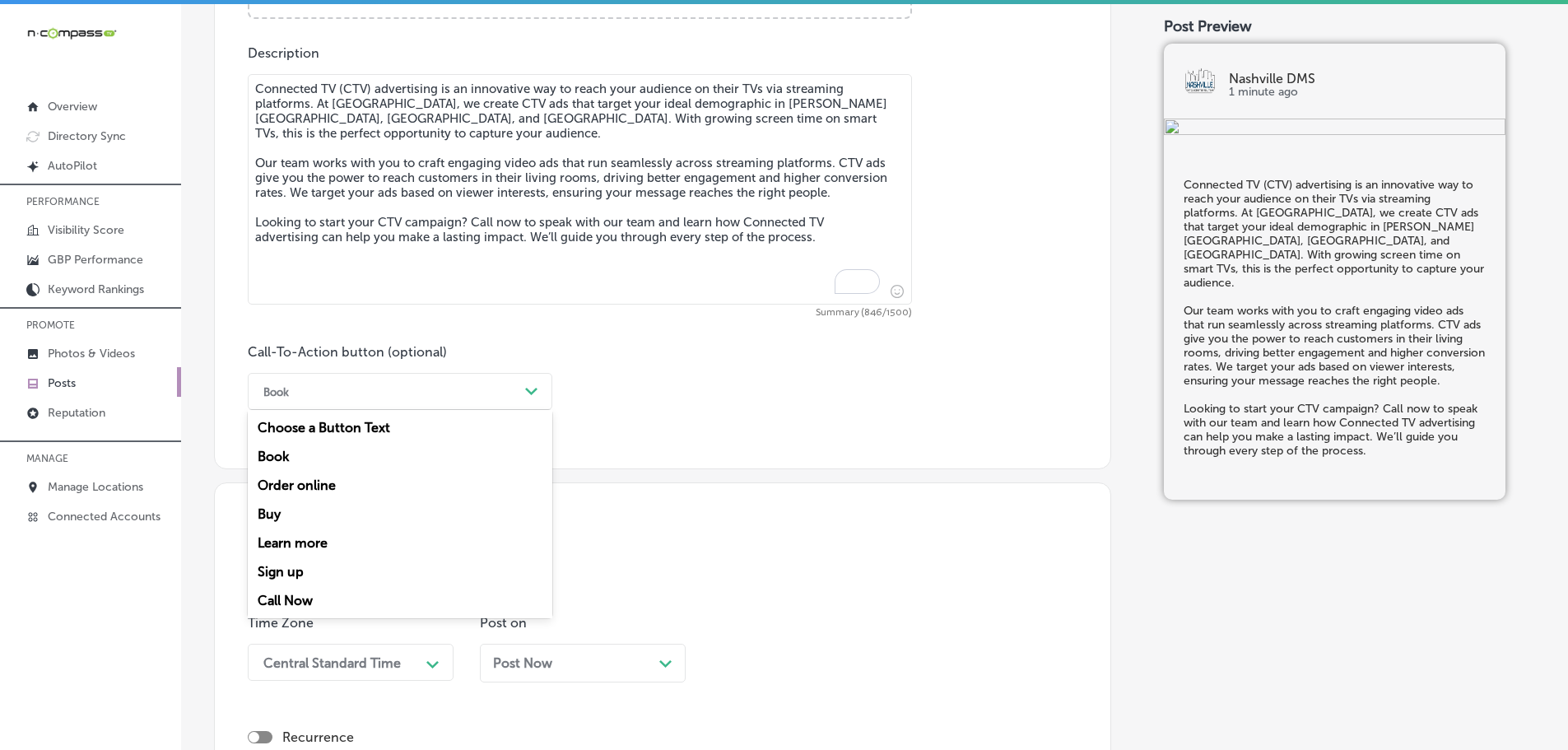
click at [474, 388] on div "Book" at bounding box center [387, 392] width 264 height 26
click at [281, 602] on div "Call Now" at bounding box center [400, 601] width 304 height 28
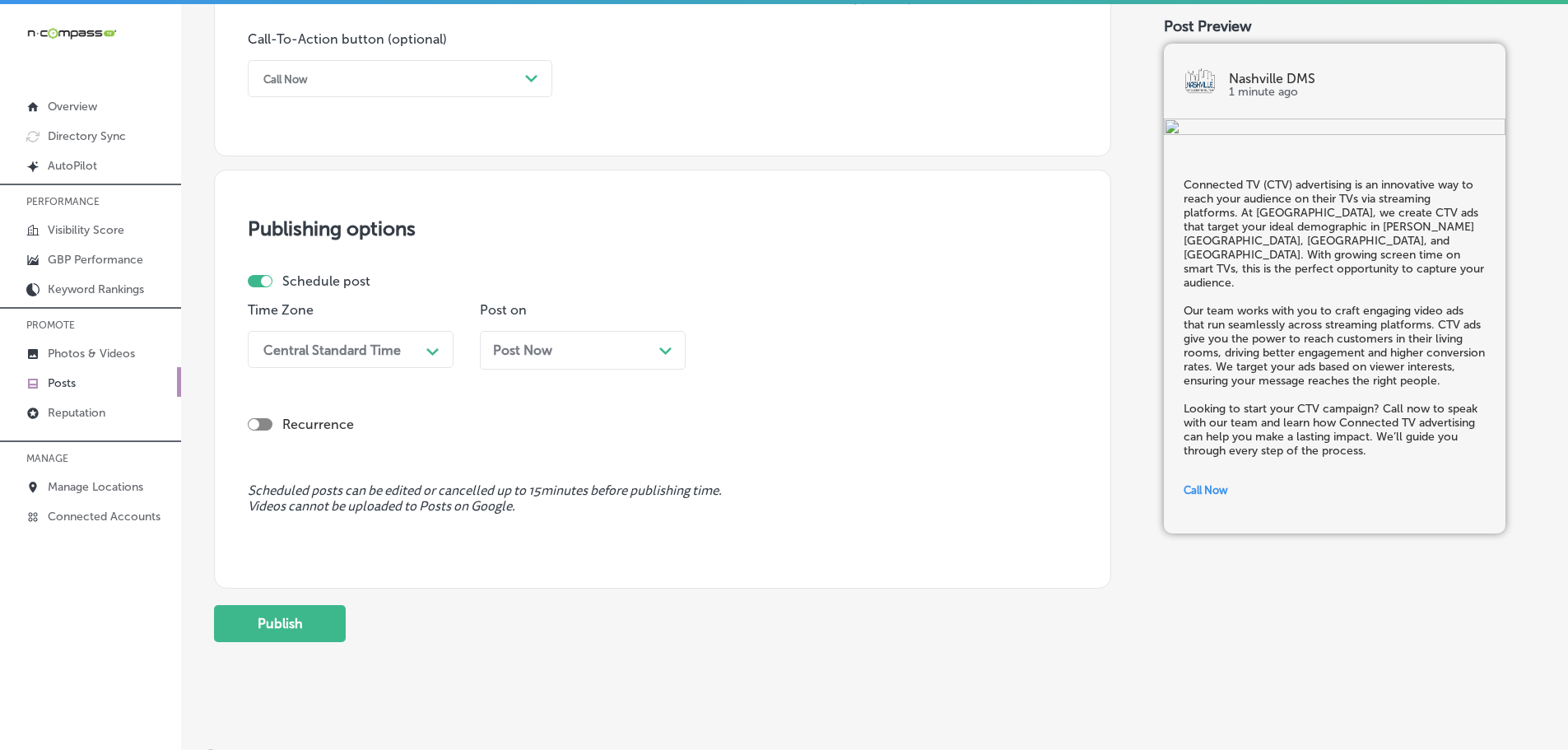
scroll to position [1227, 0]
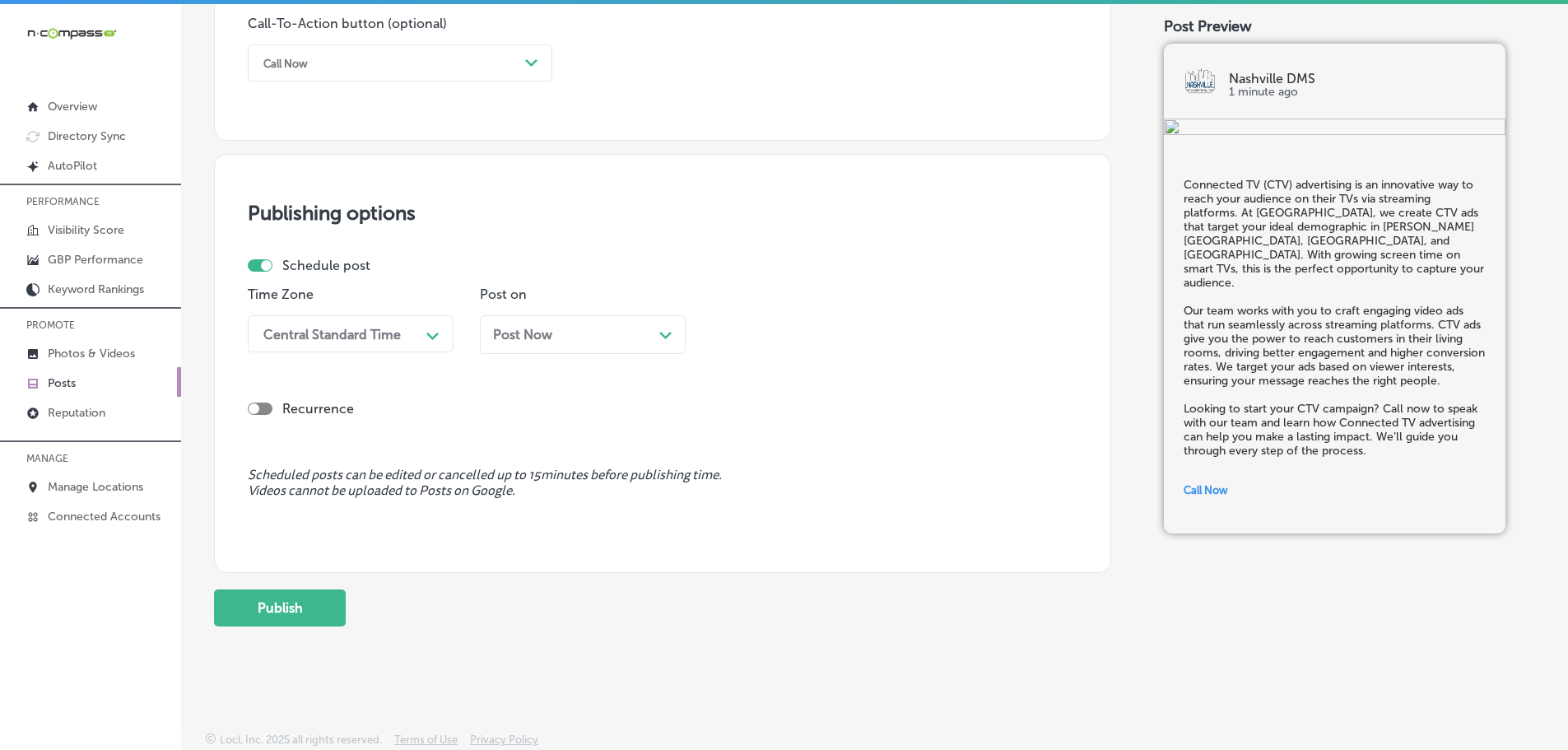
click at [372, 327] on div "Central Standard Time" at bounding box center [332, 334] width 137 height 16
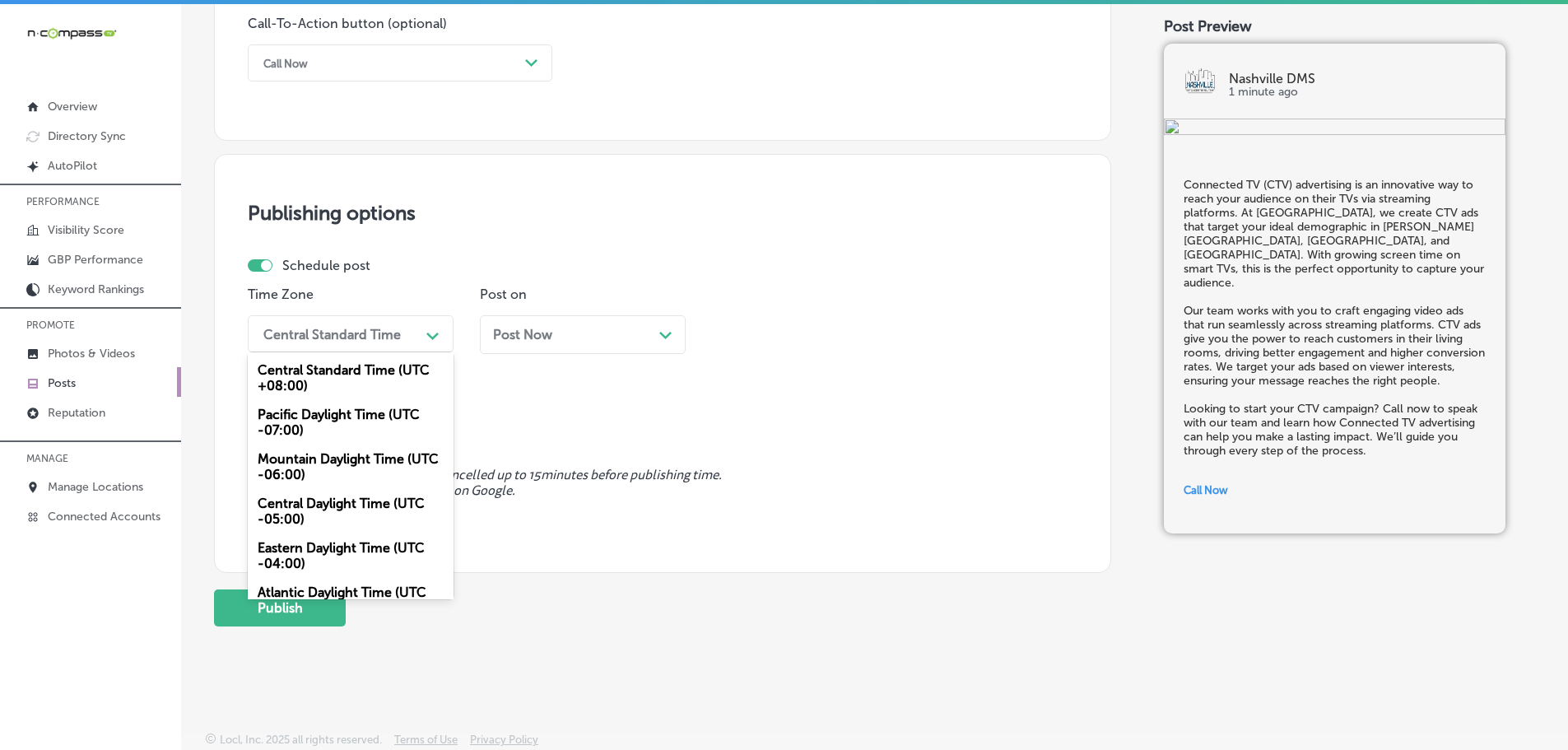
click at [301, 480] on div "Mountain Daylight Time (UTC -06:00)" at bounding box center [351, 466] width 206 height 44
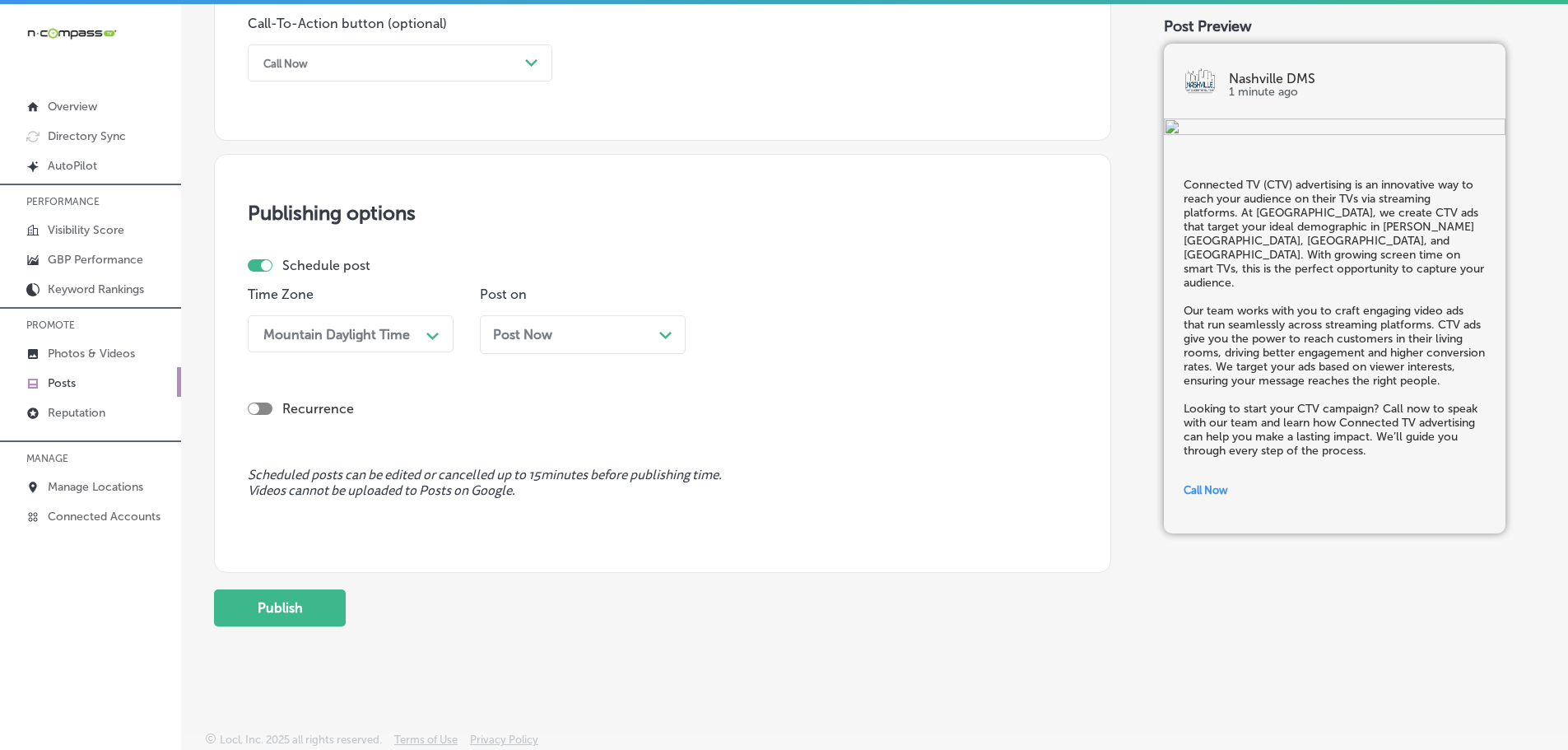
click at [670, 335] on icon "Path Created with Sketch." at bounding box center [664, 336] width 12 height 8
click at [805, 338] on div "11:30 AM" at bounding box center [801, 334] width 164 height 28
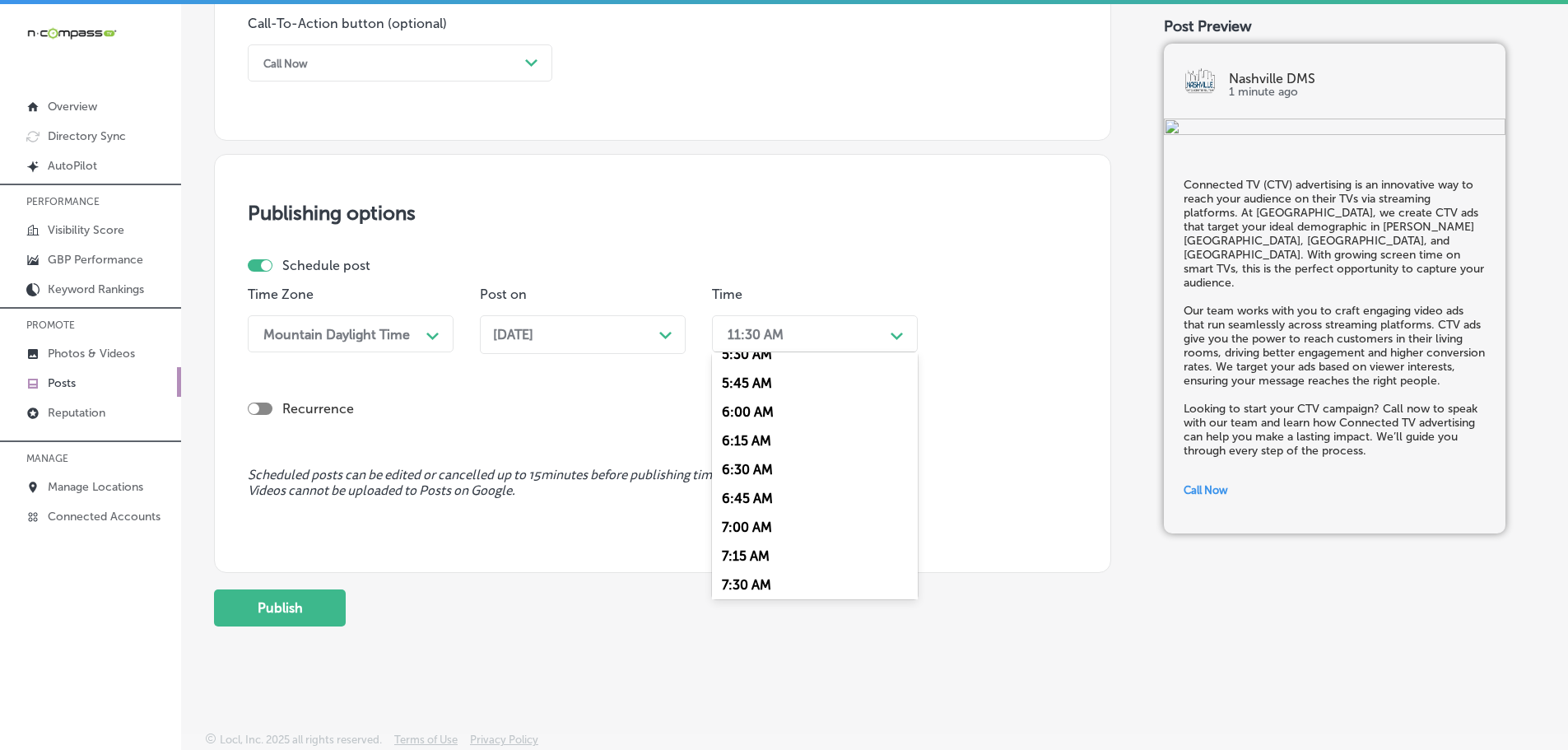
scroll to position [659, 0]
click at [760, 514] on div "7:00 AM" at bounding box center [815, 518] width 206 height 28
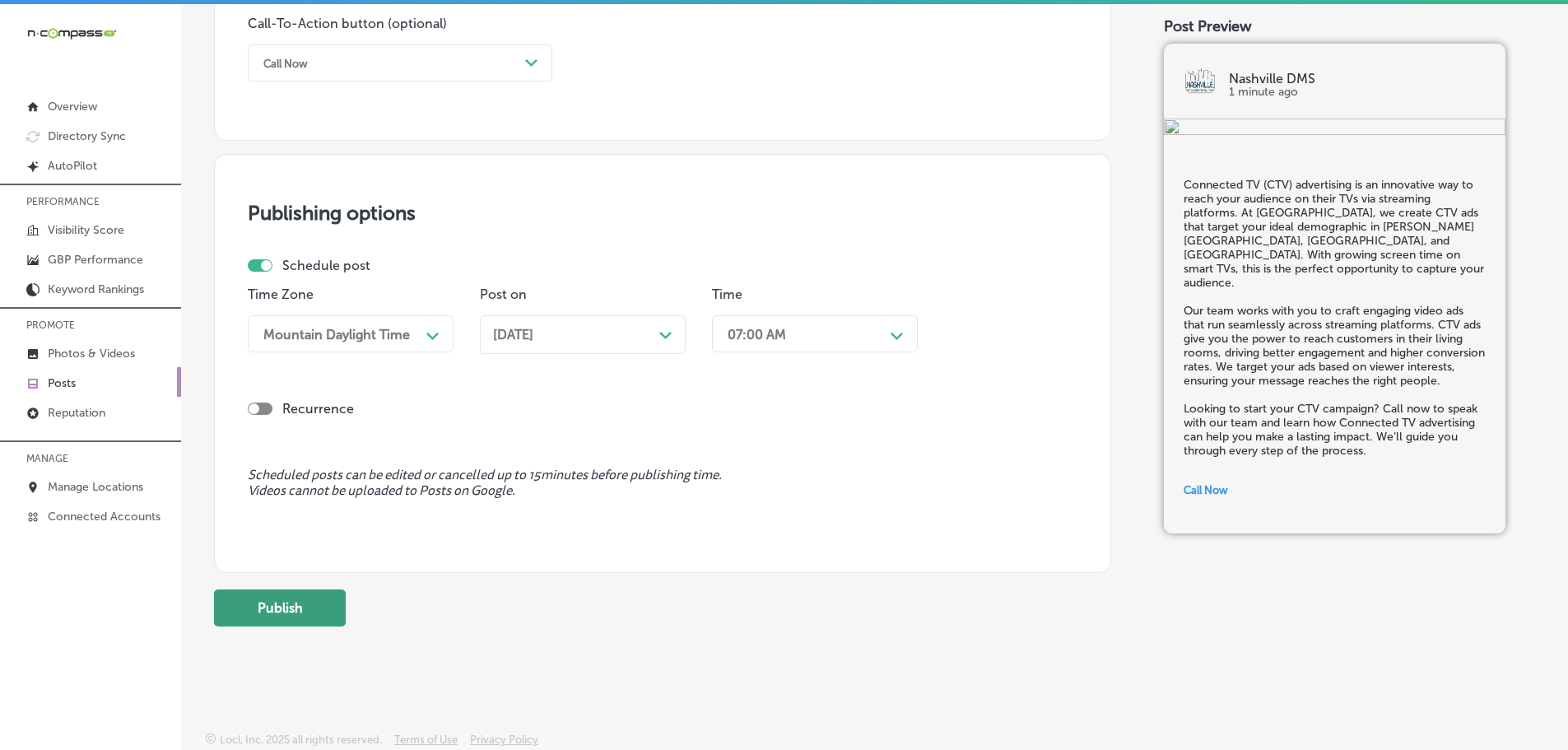
click at [278, 609] on button "Publish" at bounding box center [279, 607] width 131 height 37
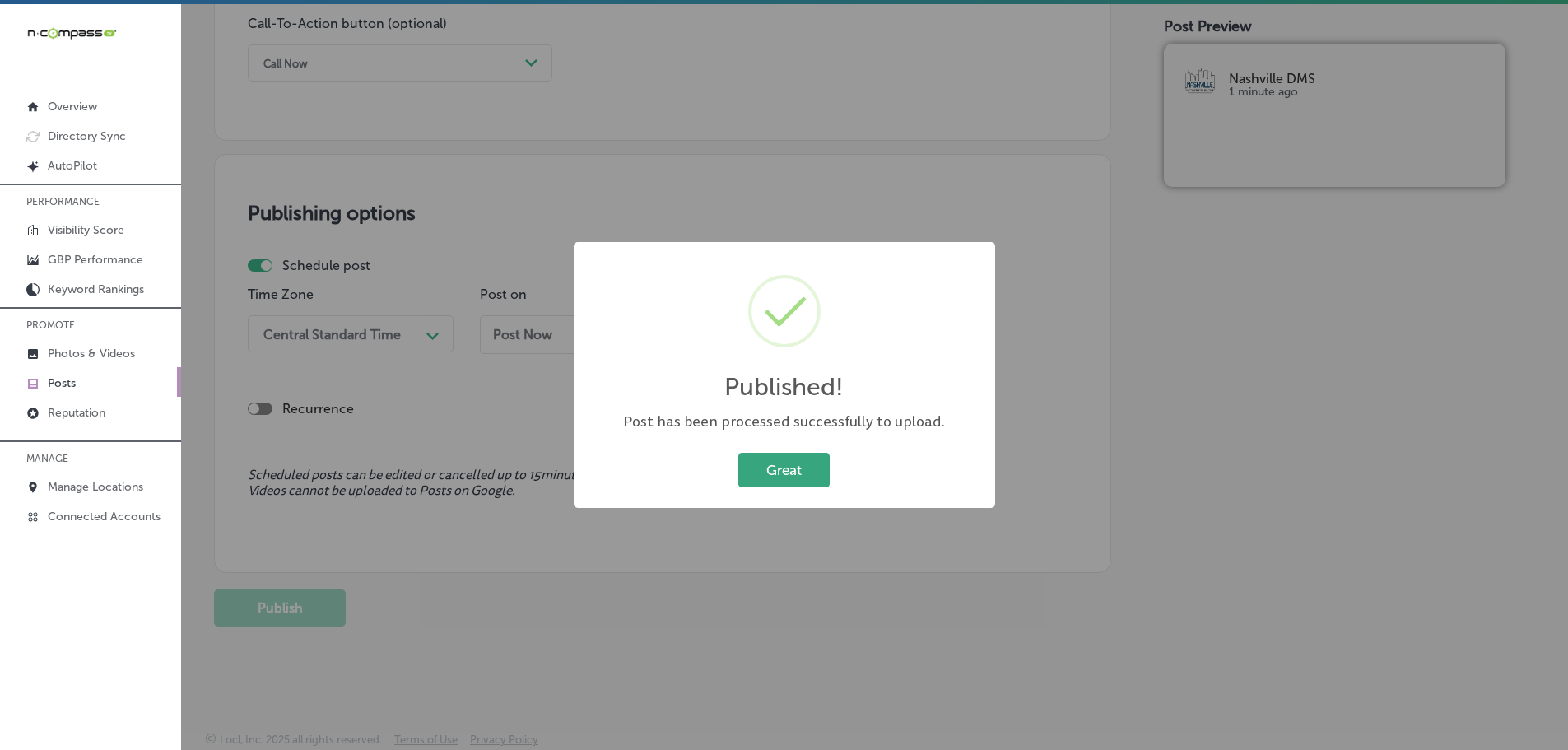
click at [768, 470] on button "Great" at bounding box center [784, 470] width 92 height 34
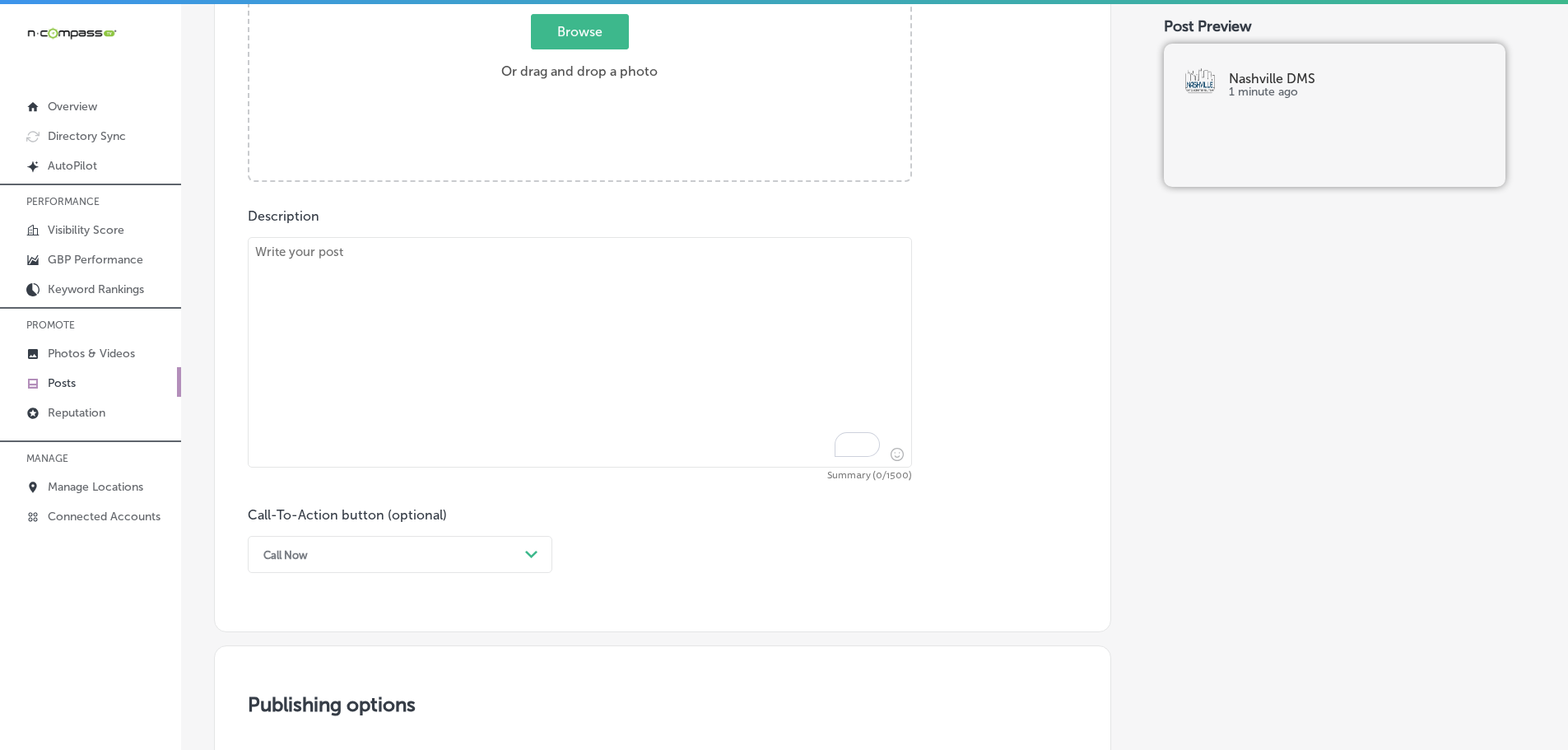
scroll to position [733, 0]
click at [454, 296] on textarea "To enrich screen reader interactions, please activate Accessibility in Grammarl…" at bounding box center [579, 354] width 664 height 231
paste textarea "Social media advertising is one of the most effective ways to connect with your…"
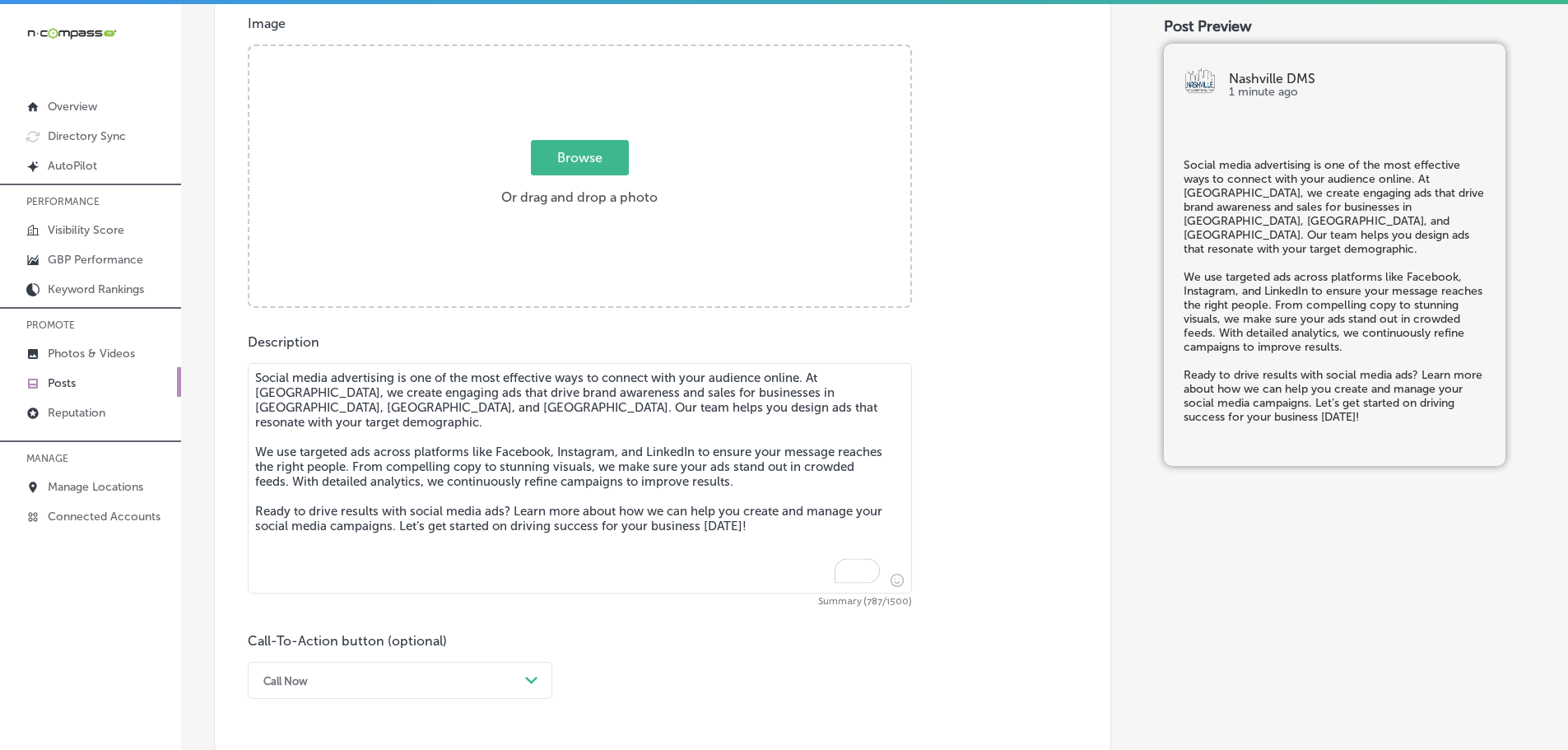
scroll to position [568, 0]
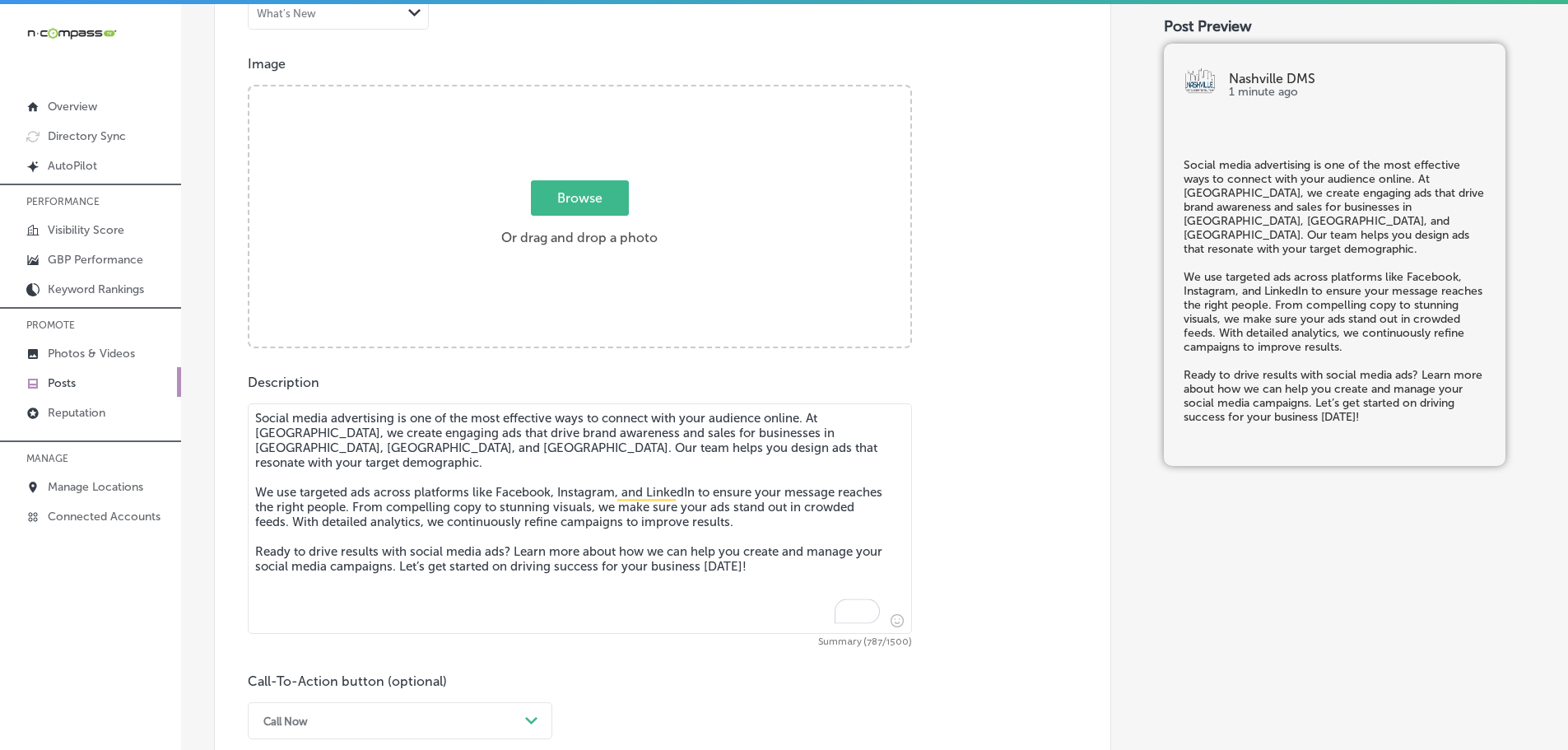
type textarea "Social media advertising is one of the most effective ways to connect with your…"
click at [551, 203] on span "Browse" at bounding box center [580, 198] width 98 height 35
click at [551, 92] on input "Browse Or drag and drop a photo" at bounding box center [579, 88] width 661 height 5
type input "C:\fakepath\Nashville DMS-11.png"
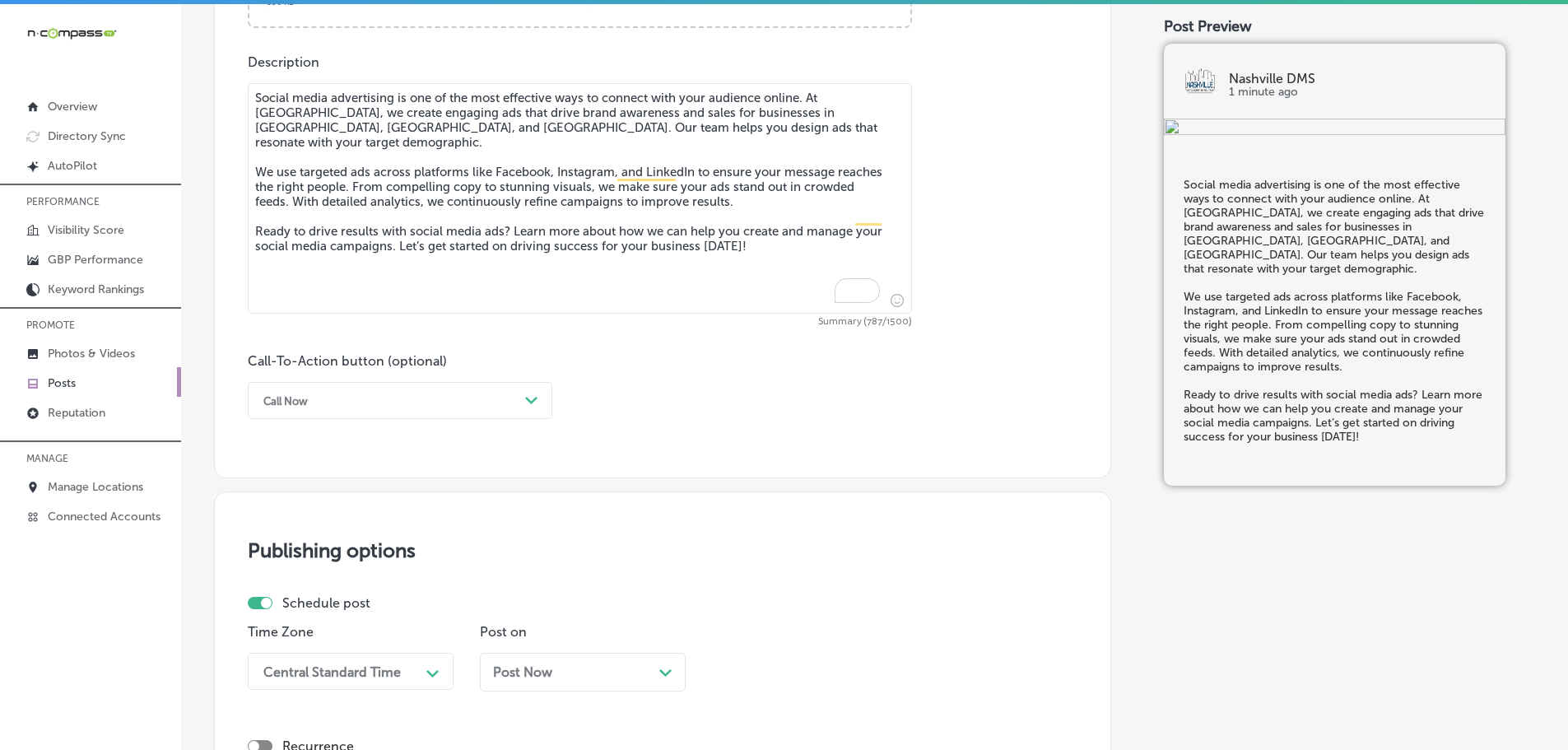
scroll to position [898, 0]
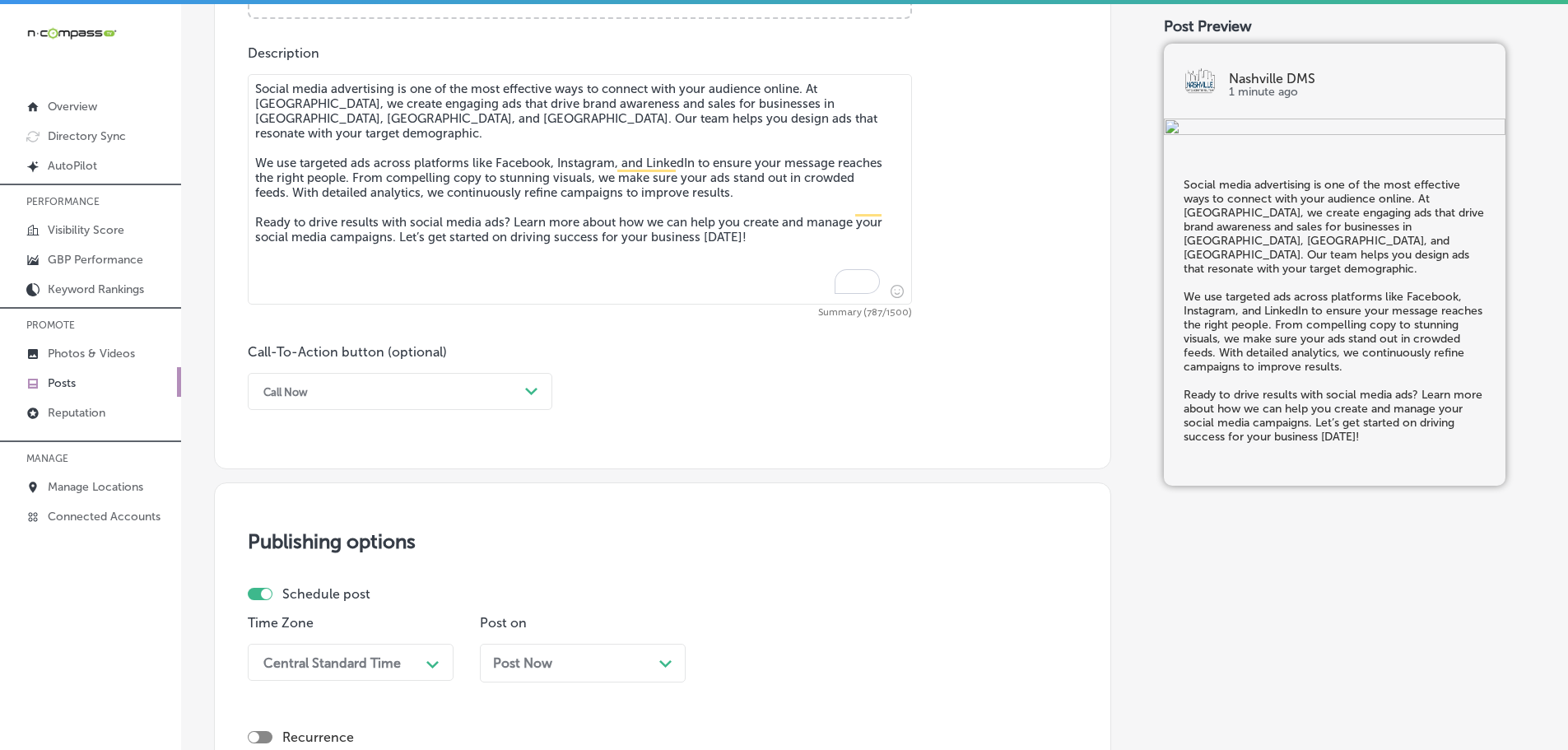
click at [519, 395] on div "Path Created with Sketch." at bounding box center [532, 392] width 26 height 26
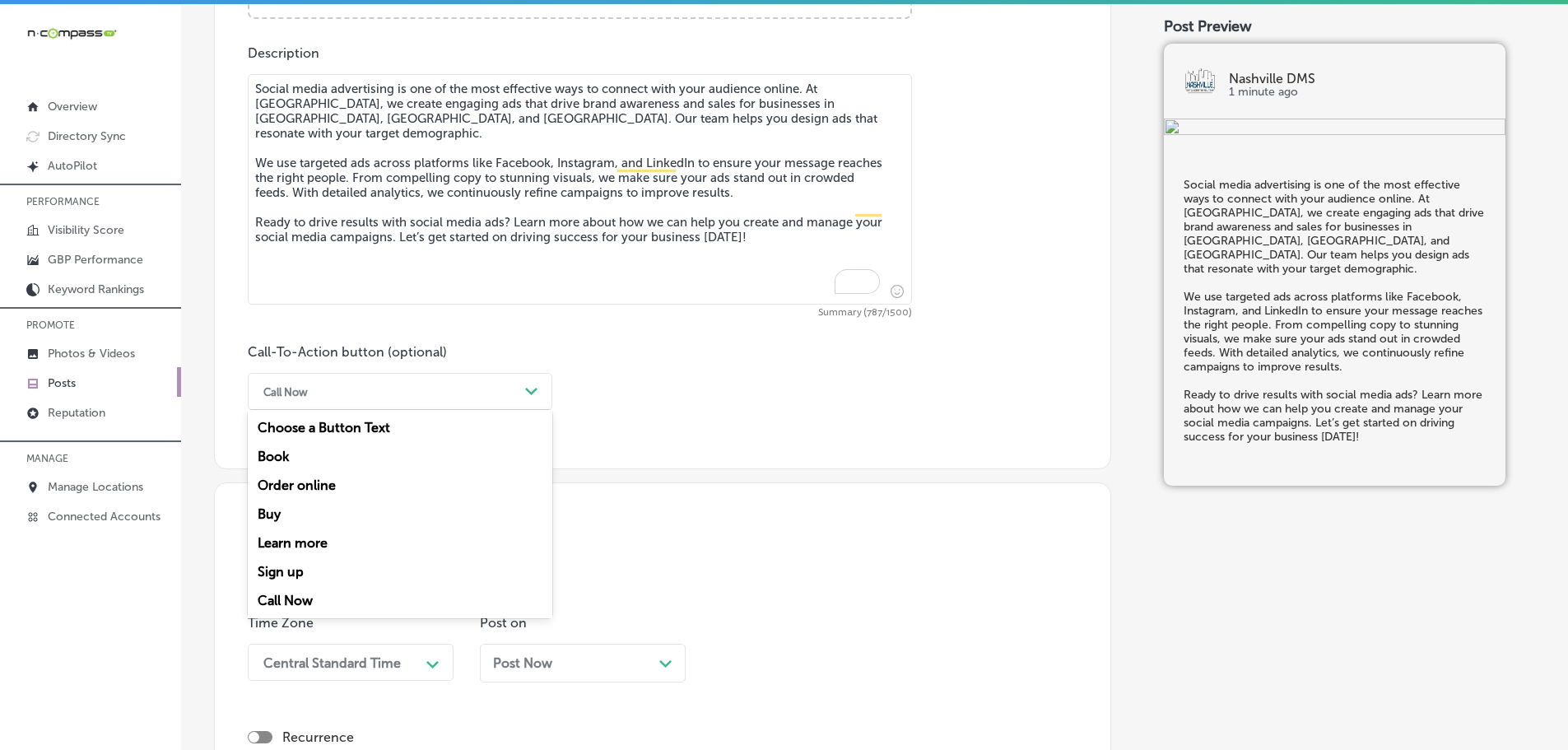
click at [293, 537] on div "Learn more" at bounding box center [400, 543] width 304 height 28
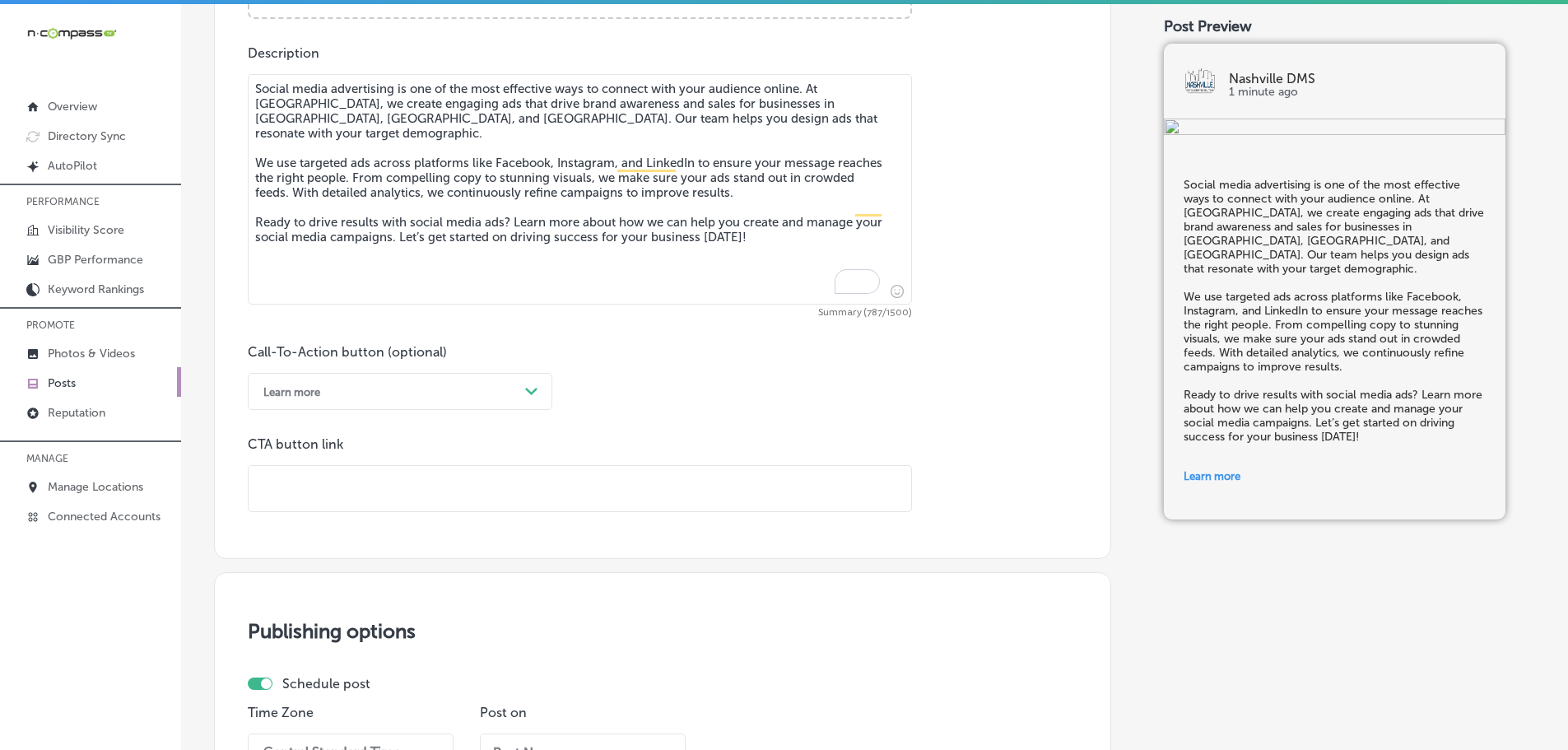
click at [353, 492] on input "text" at bounding box center [579, 489] width 663 height 45
paste input "[URL][DOMAIN_NAME]"
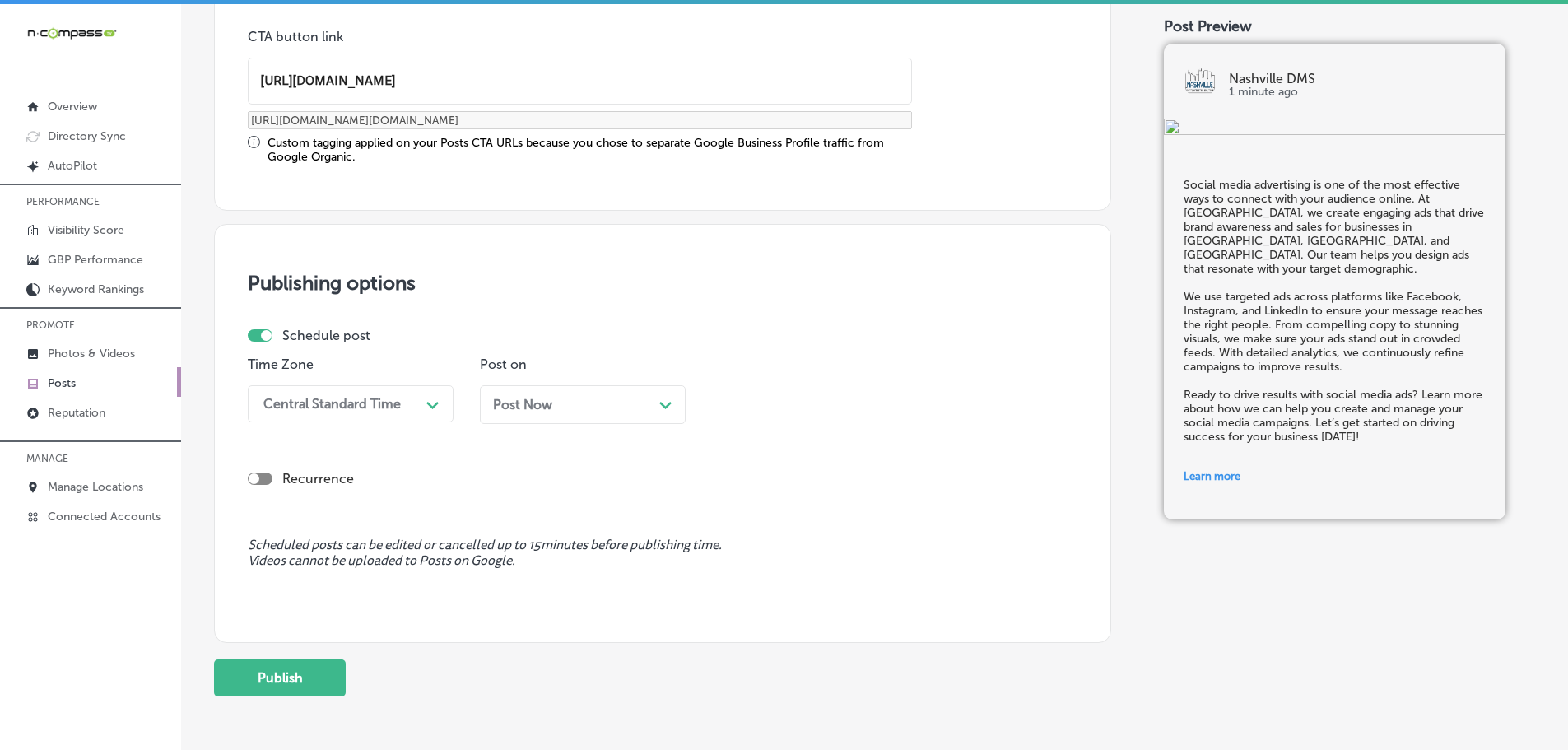
scroll to position [1376, 0]
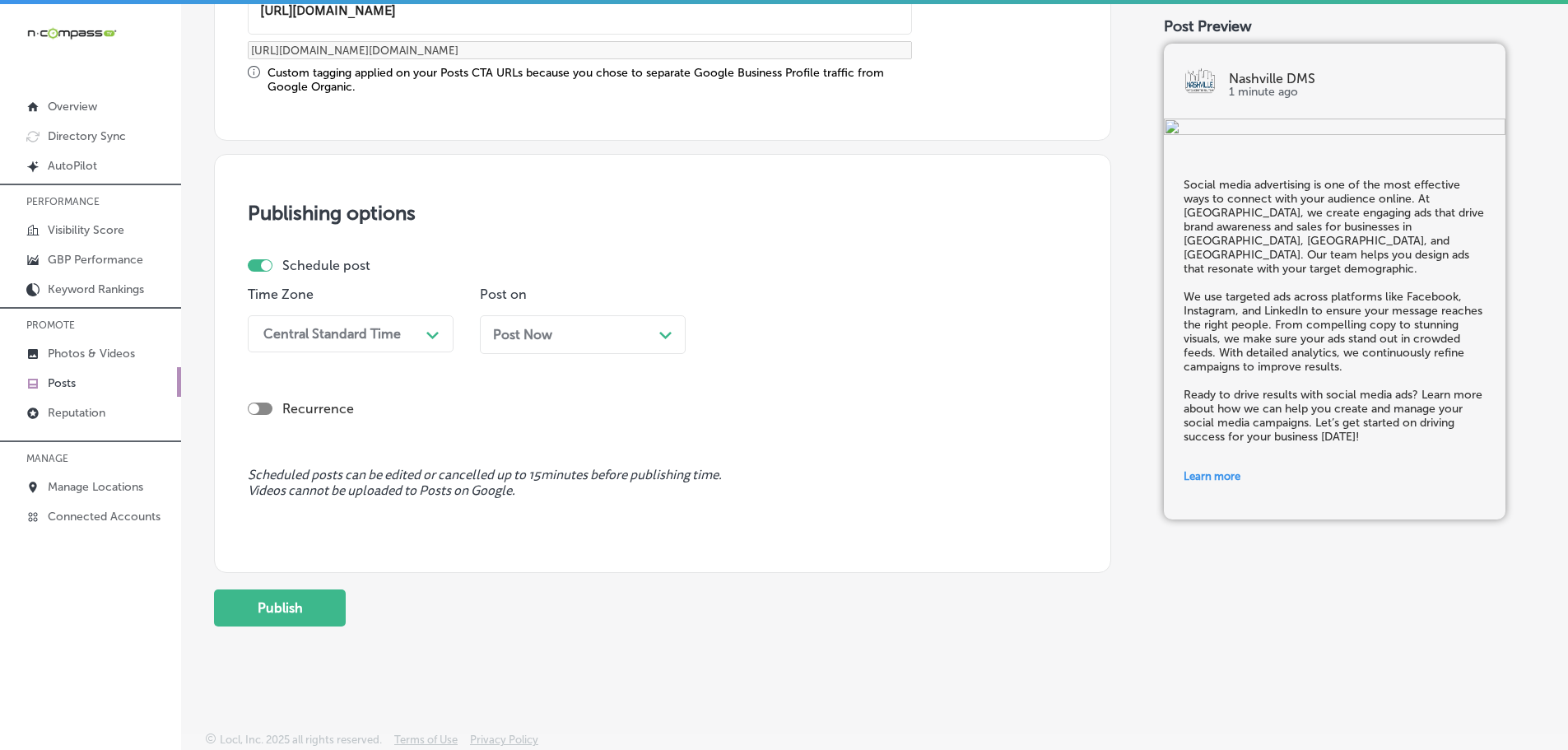
type input "[URL][DOMAIN_NAME]"
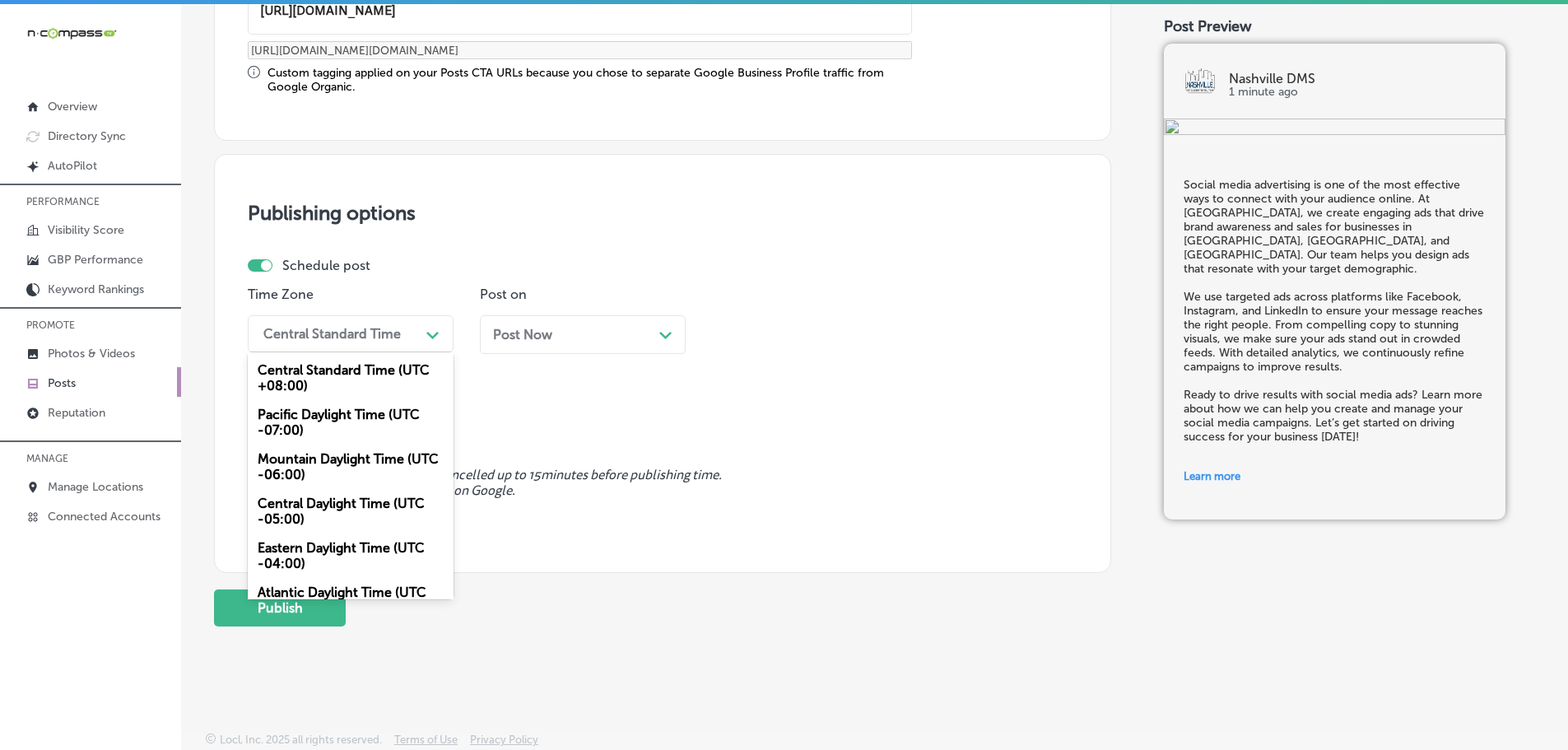
click at [373, 329] on div "Central Standard Time" at bounding box center [332, 334] width 137 height 16
click at [301, 468] on div "Mountain Daylight Time (UTC -06:00)" at bounding box center [351, 466] width 206 height 44
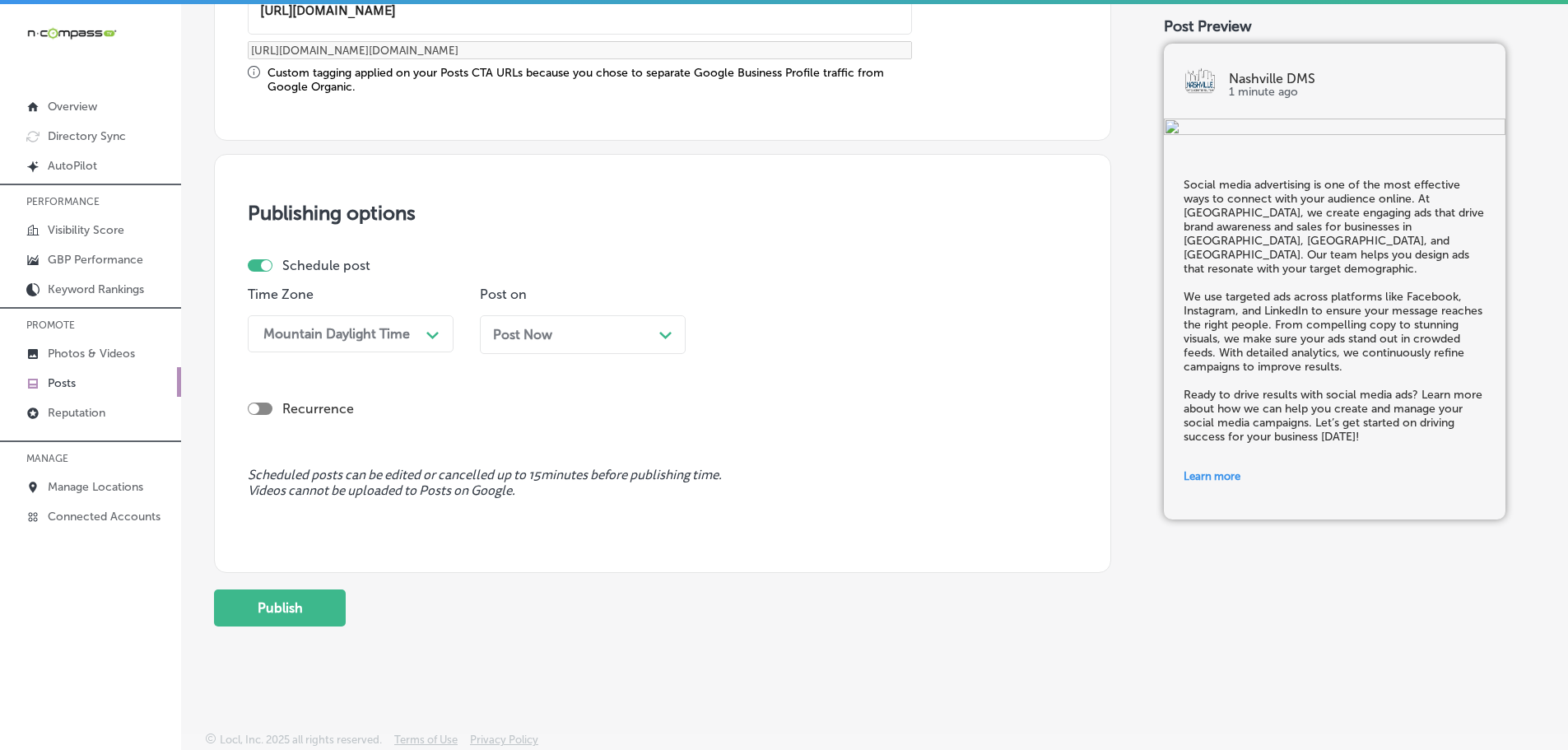
click at [659, 335] on icon "Path Created with Sketch." at bounding box center [664, 336] width 12 height 8
click at [870, 340] on div "11:30 AM" at bounding box center [801, 334] width 164 height 28
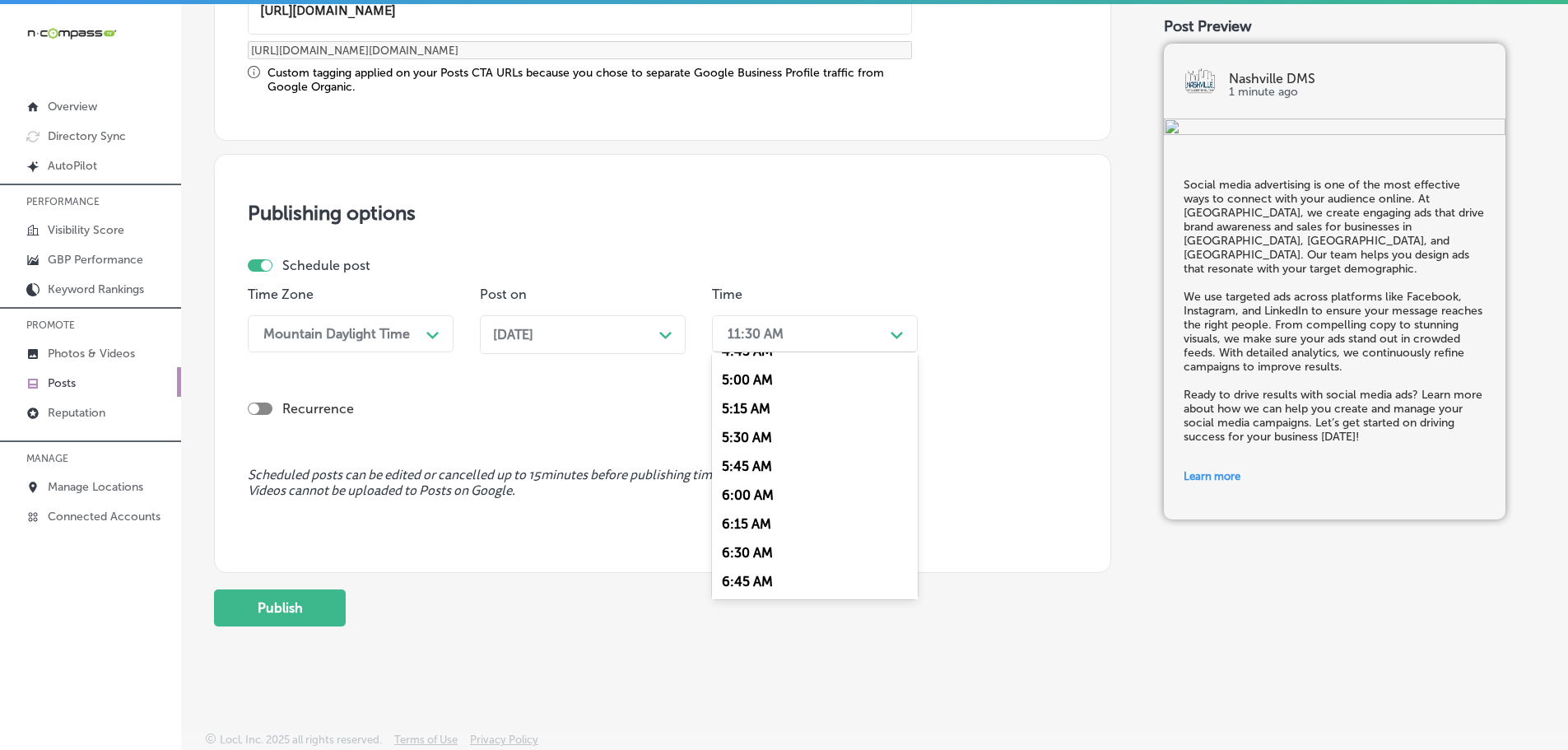
scroll to position [659, 0]
click at [774, 509] on div "7:00 AM" at bounding box center [815, 518] width 206 height 28
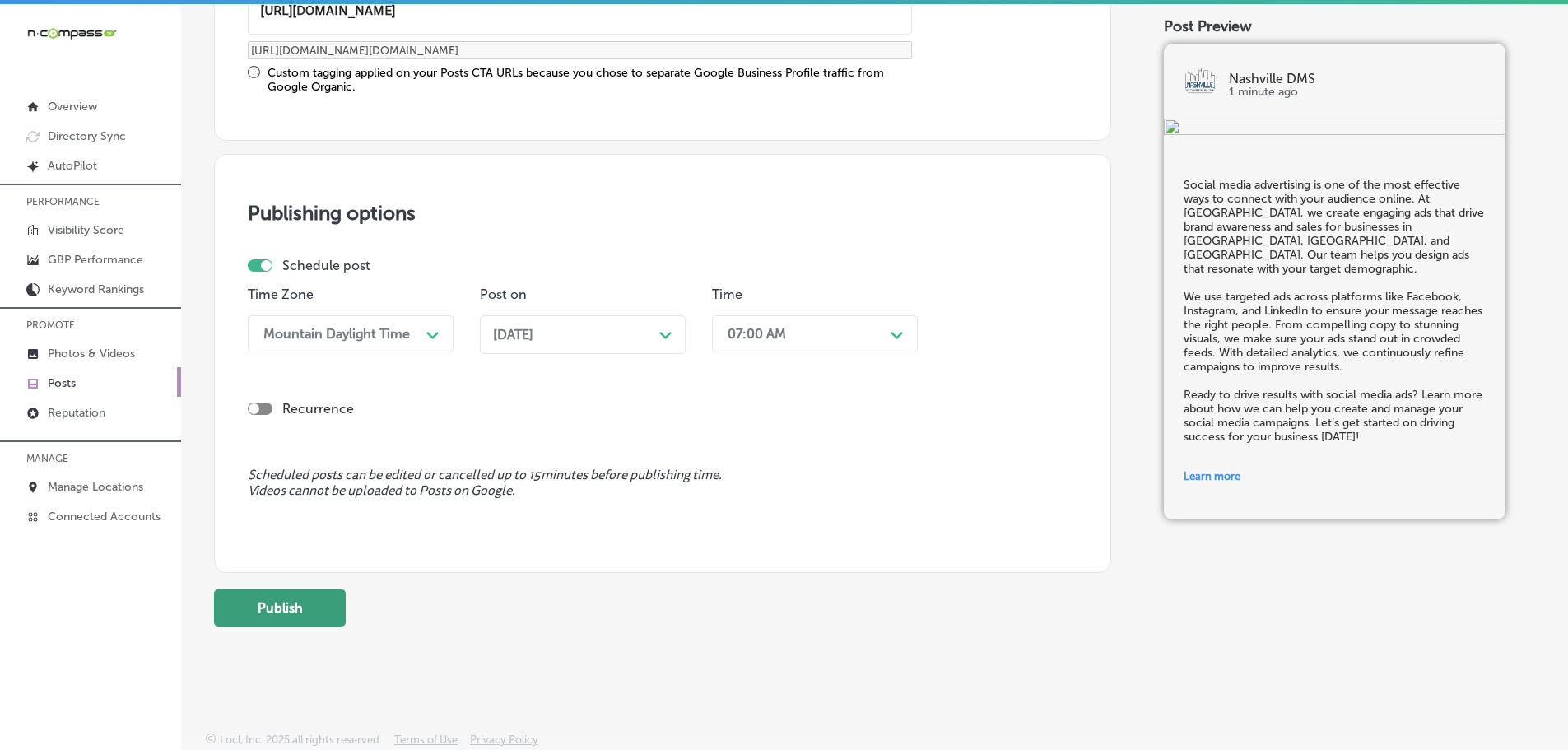
click at [300, 616] on button "Publish" at bounding box center [279, 607] width 131 height 37
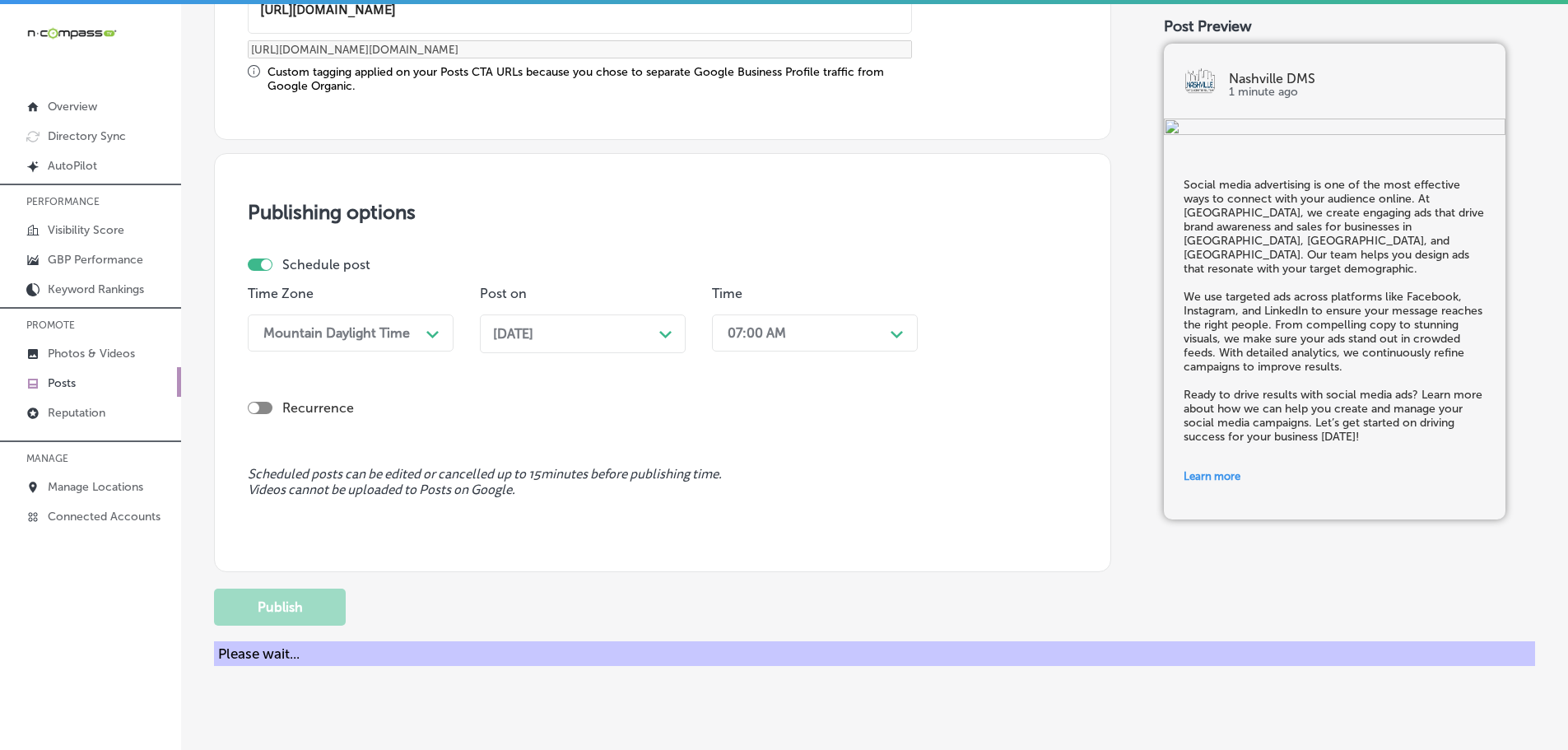
scroll to position [1227, 0]
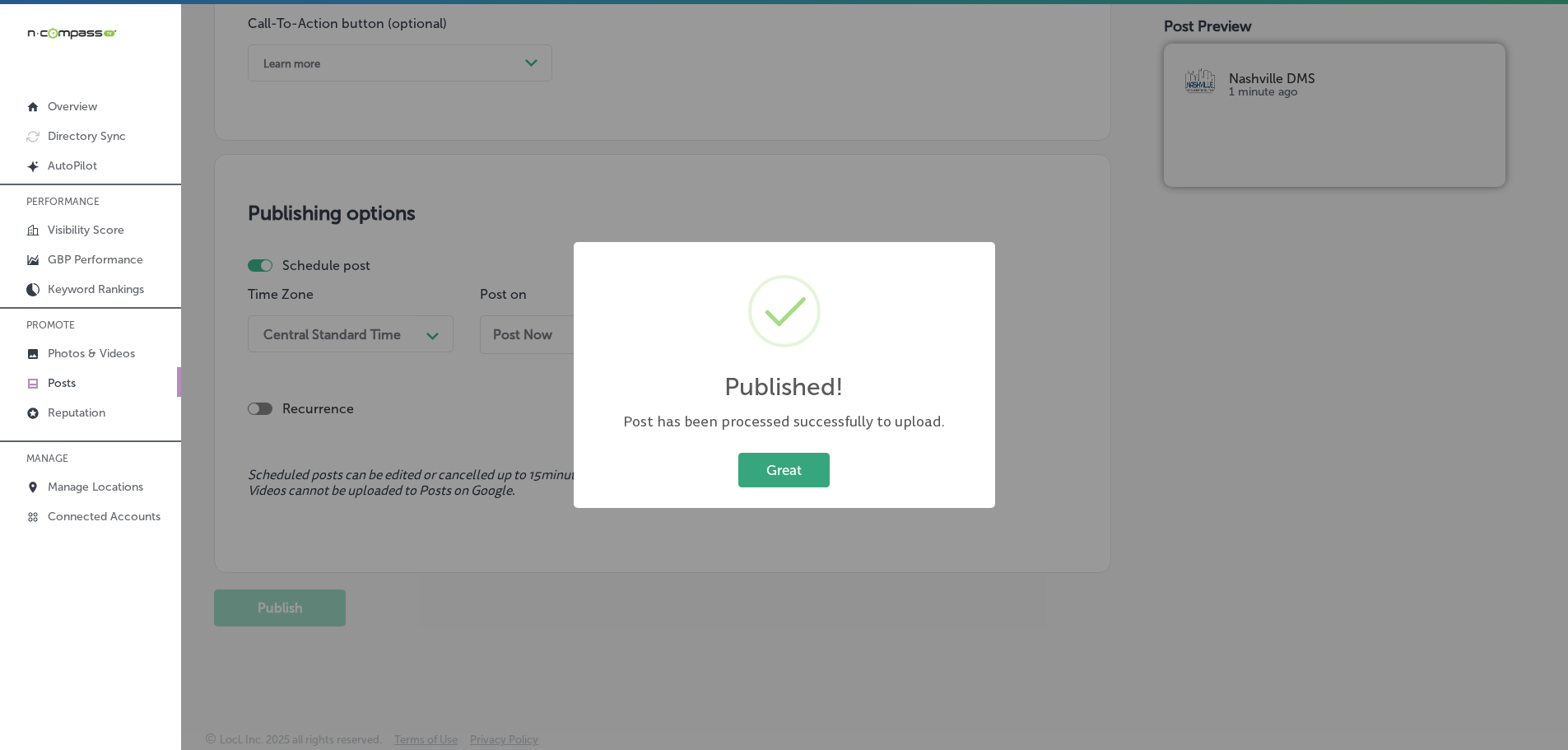
drag, startPoint x: 758, startPoint y: 470, endPoint x: 776, endPoint y: 458, distance: 21.6
click at [759, 469] on button "Great" at bounding box center [784, 470] width 92 height 34
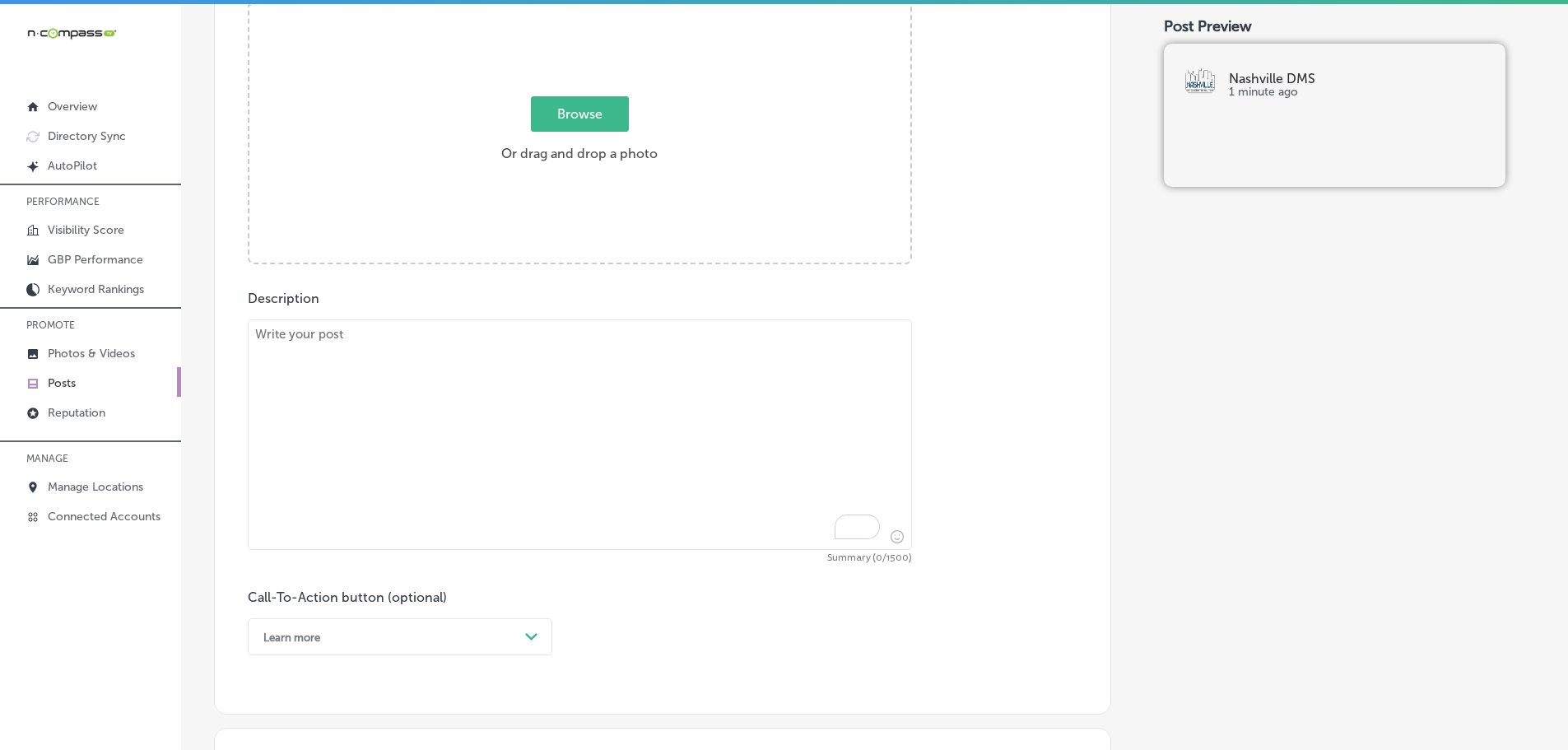
scroll to position [651, 0]
click at [385, 352] on textarea "To enrich screen reader interactions, please activate Accessibility in Grammarl…" at bounding box center [579, 437] width 664 height 231
paste textarea "Indoor digital billboards are one of the most innovative ways to advertise loca…"
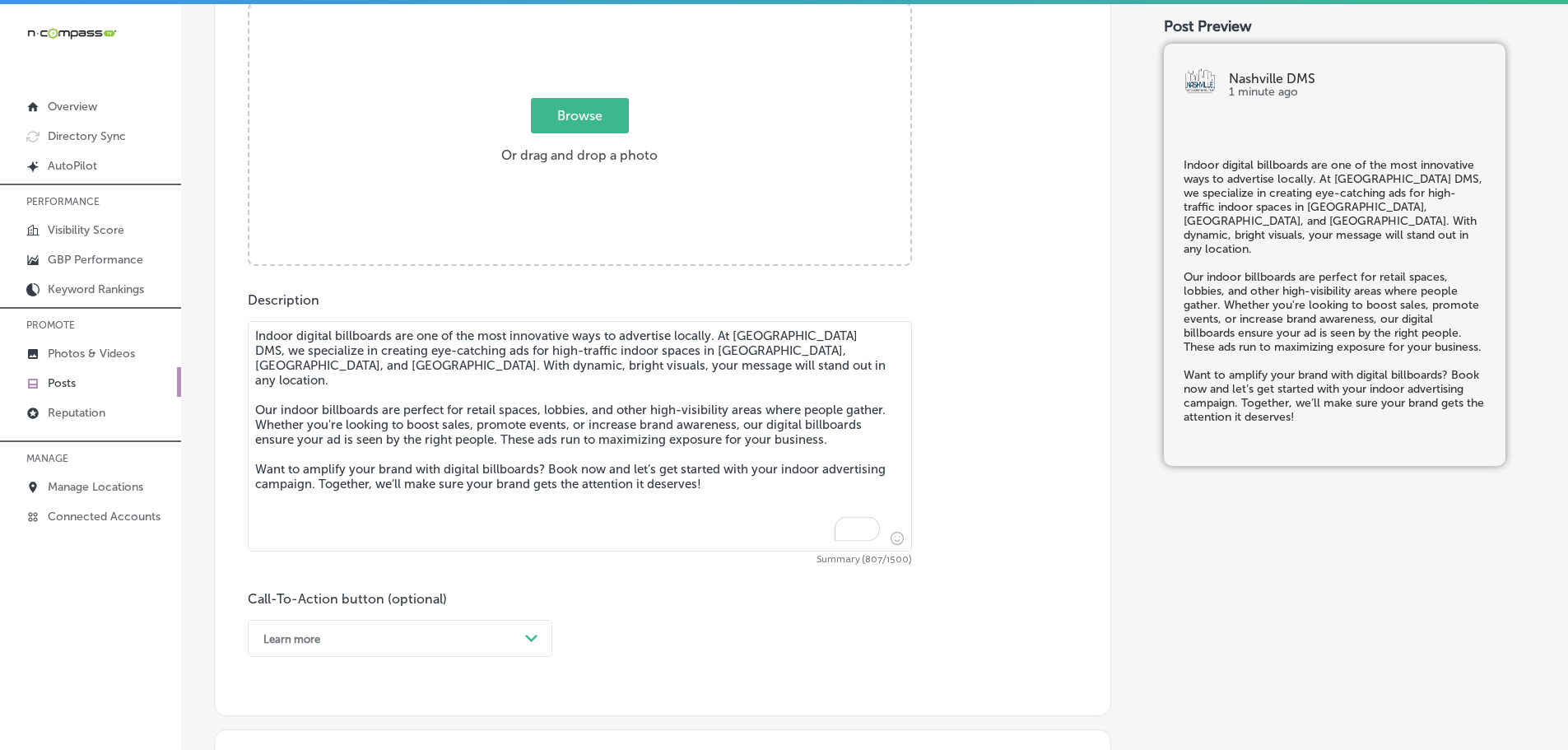
type textarea "Indoor digital billboards are one of the most innovative ways to advertise loca…"
click at [576, 105] on span "Browse" at bounding box center [580, 115] width 98 height 35
click at [576, 9] on input "Browse Or drag and drop a photo" at bounding box center [579, 6] width 661 height 5
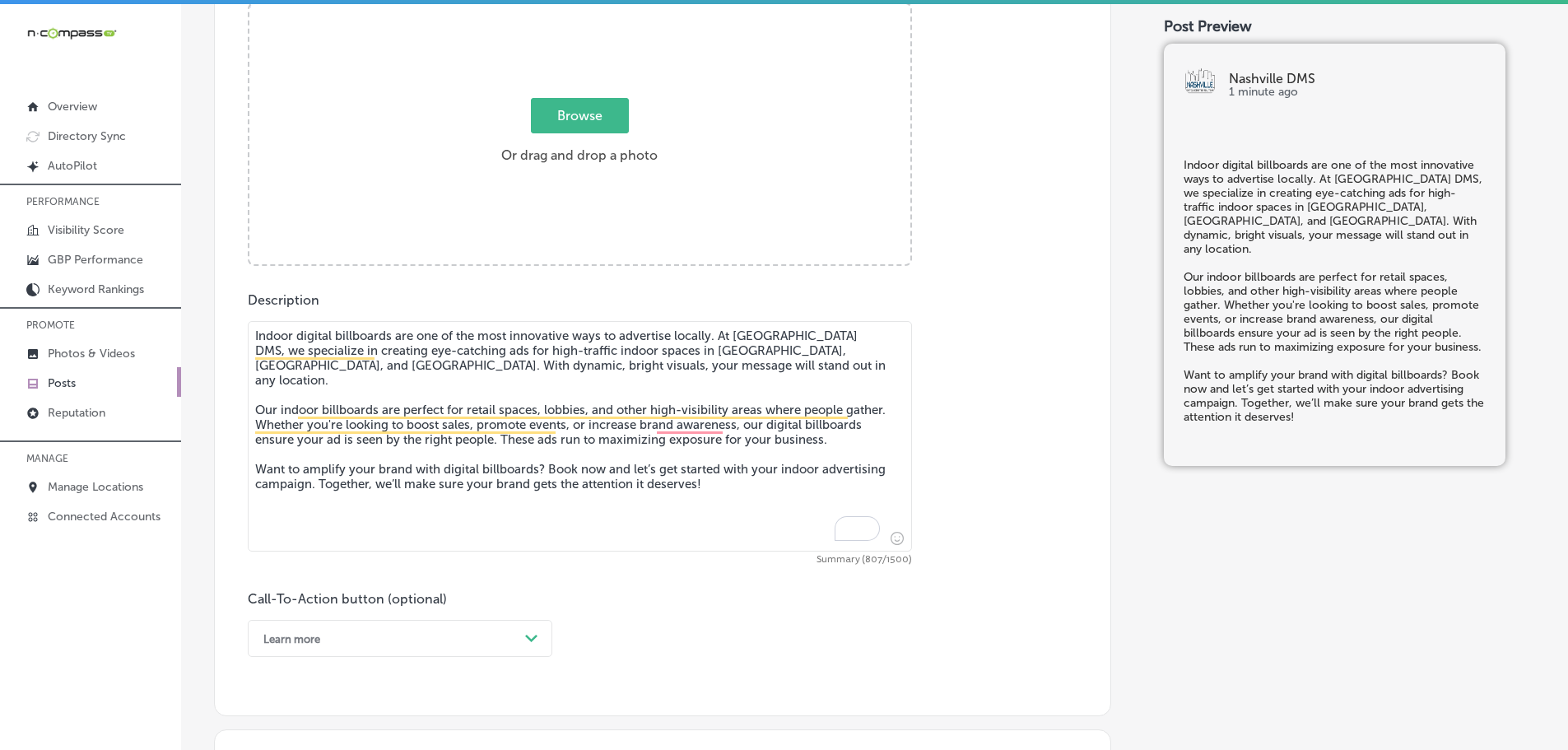
type input "C:\fakepath\Nashville DMS-12.png"
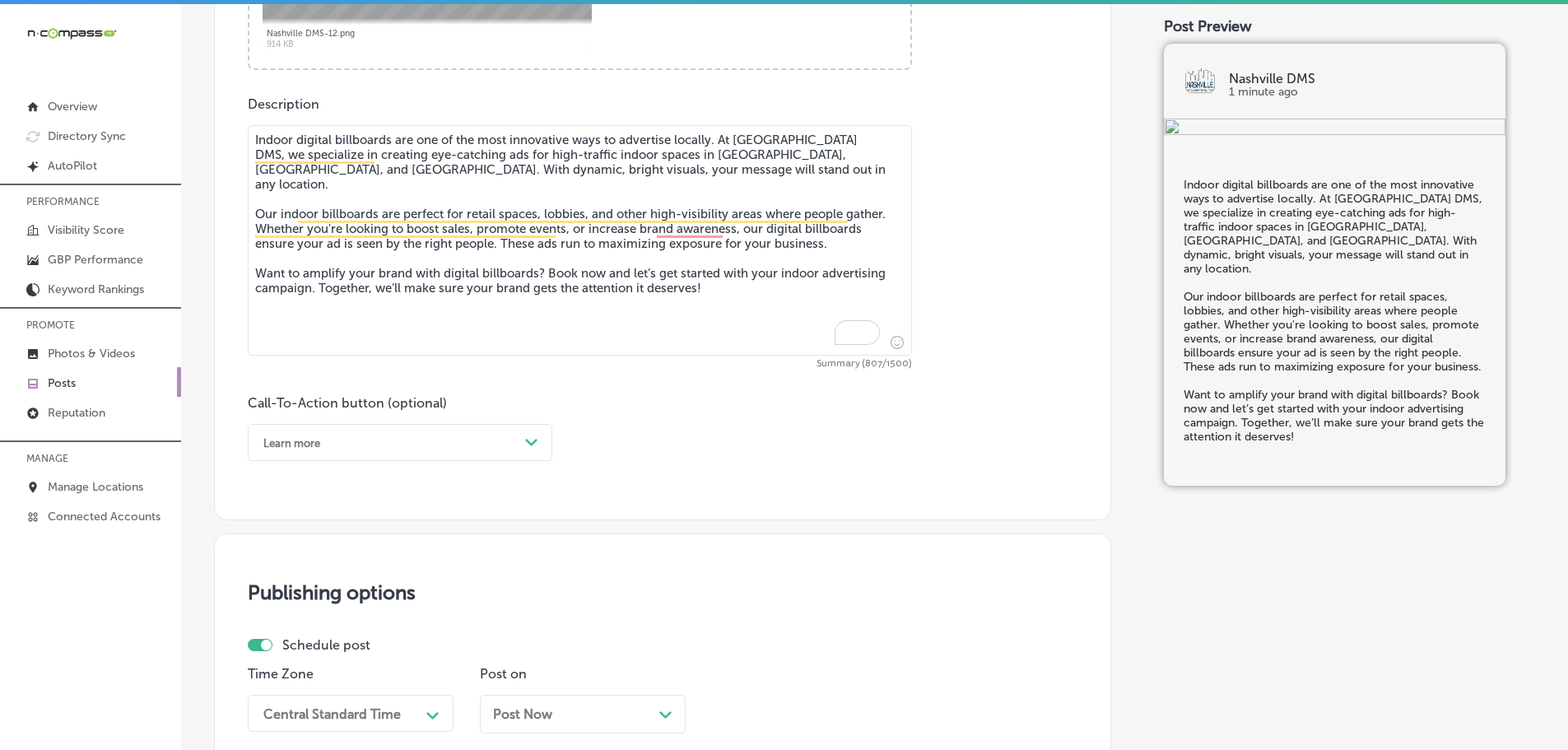
scroll to position [898, 0]
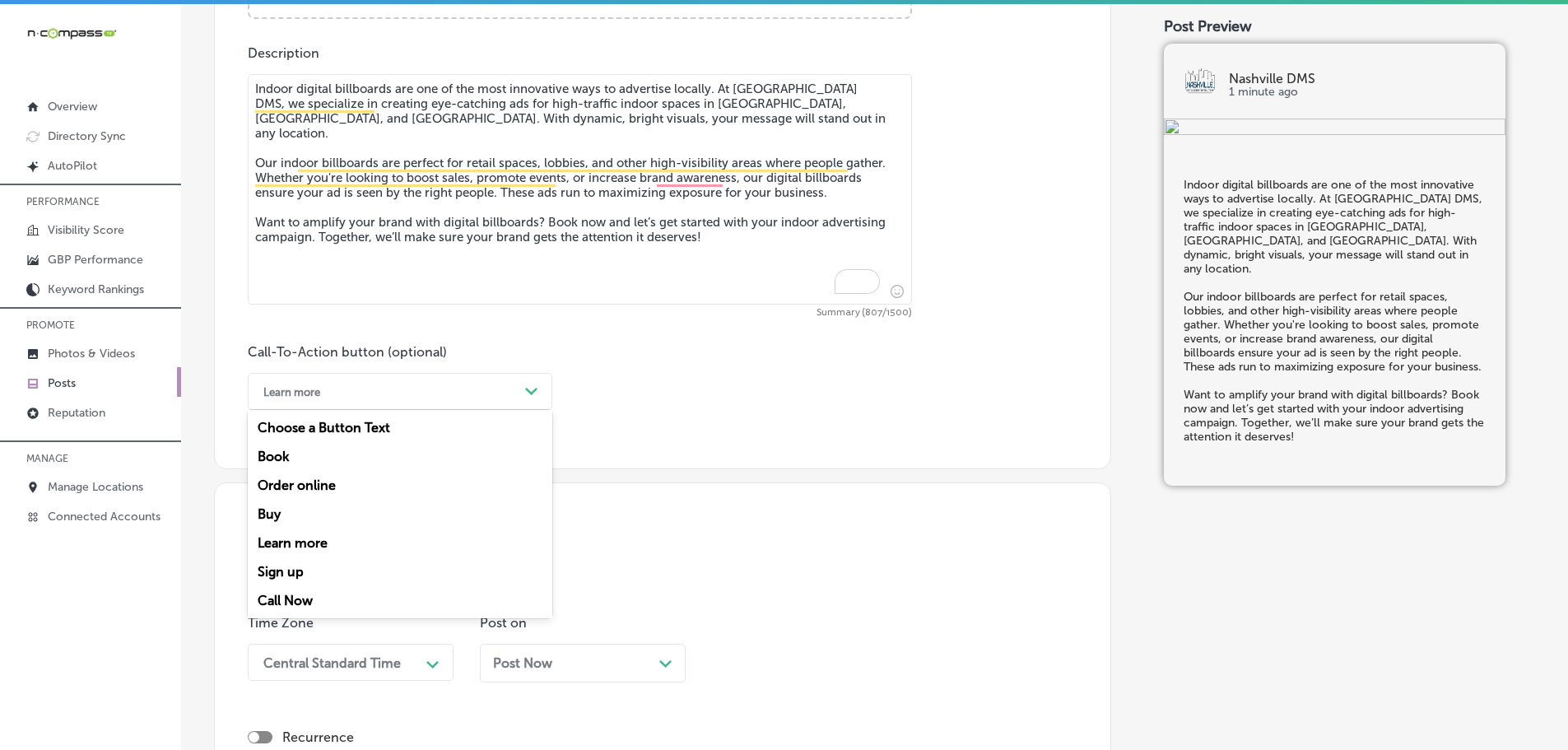
click at [512, 385] on div "Learn more" at bounding box center [387, 392] width 264 height 26
click at [287, 454] on div "Book" at bounding box center [400, 457] width 304 height 28
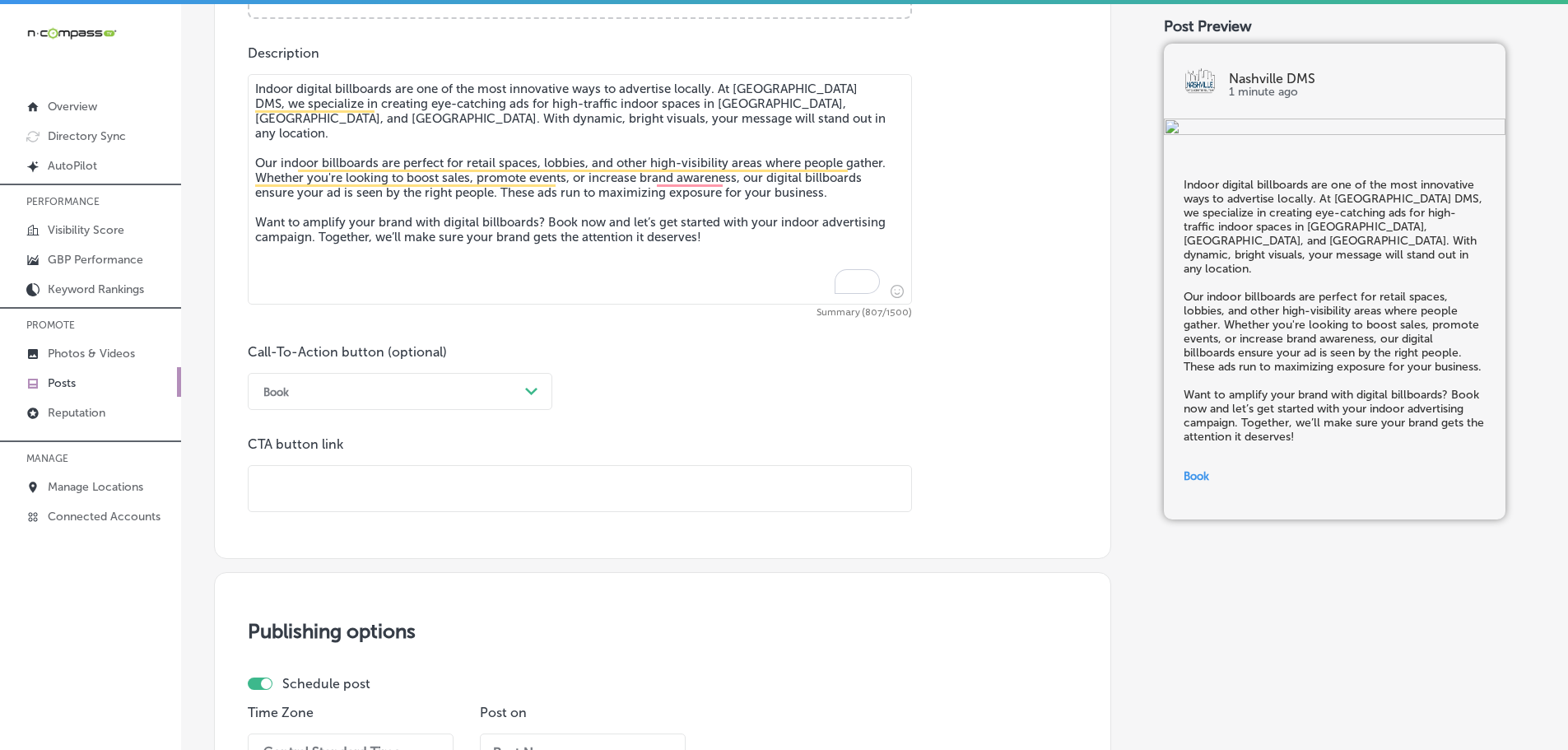
click at [349, 478] on input "text" at bounding box center [579, 489] width 663 height 45
paste input "[URL][DOMAIN_NAME]"
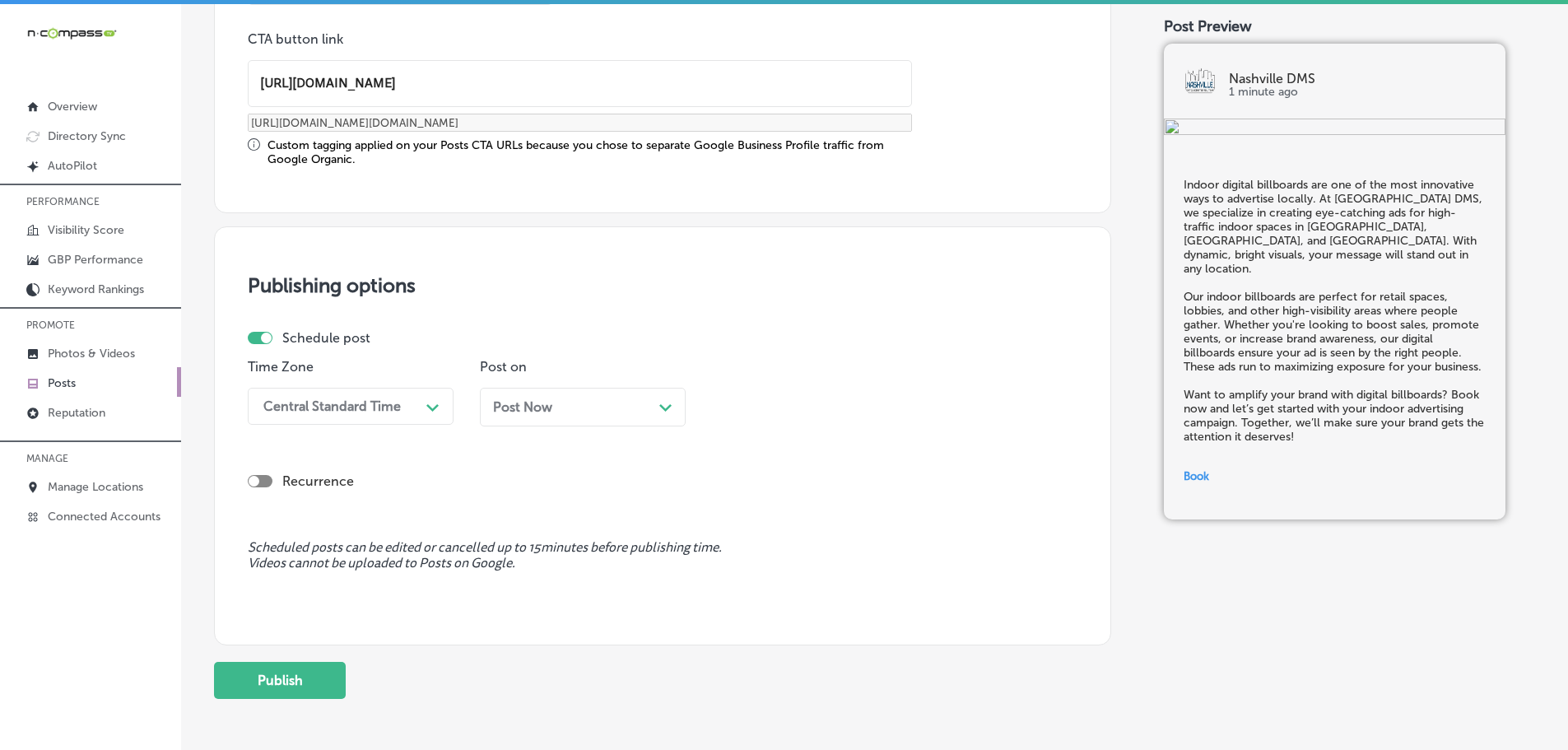
scroll to position [1309, 0]
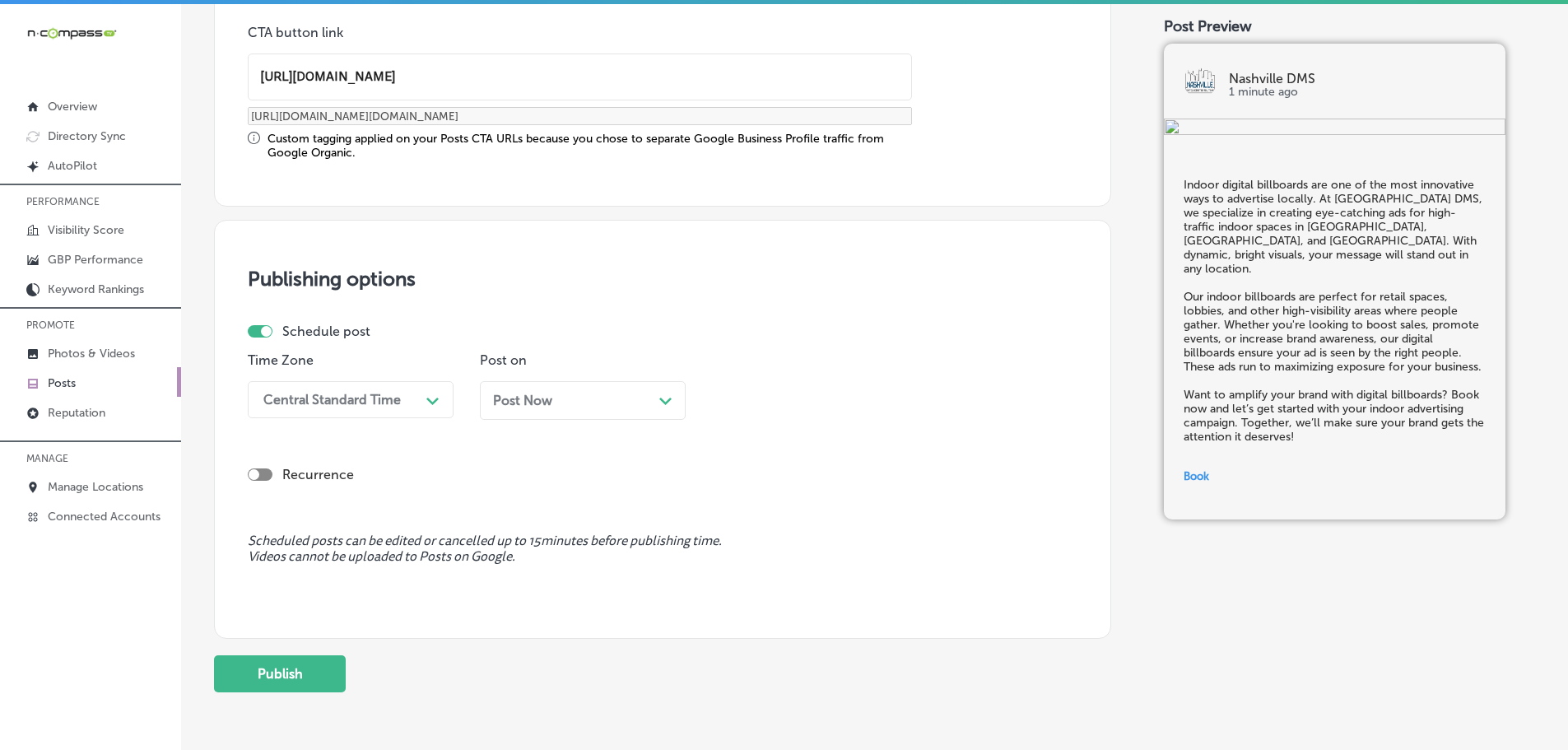
type input "[URL][DOMAIN_NAME]"
click at [419, 404] on div "Central Standard Time" at bounding box center [337, 399] width 164 height 28
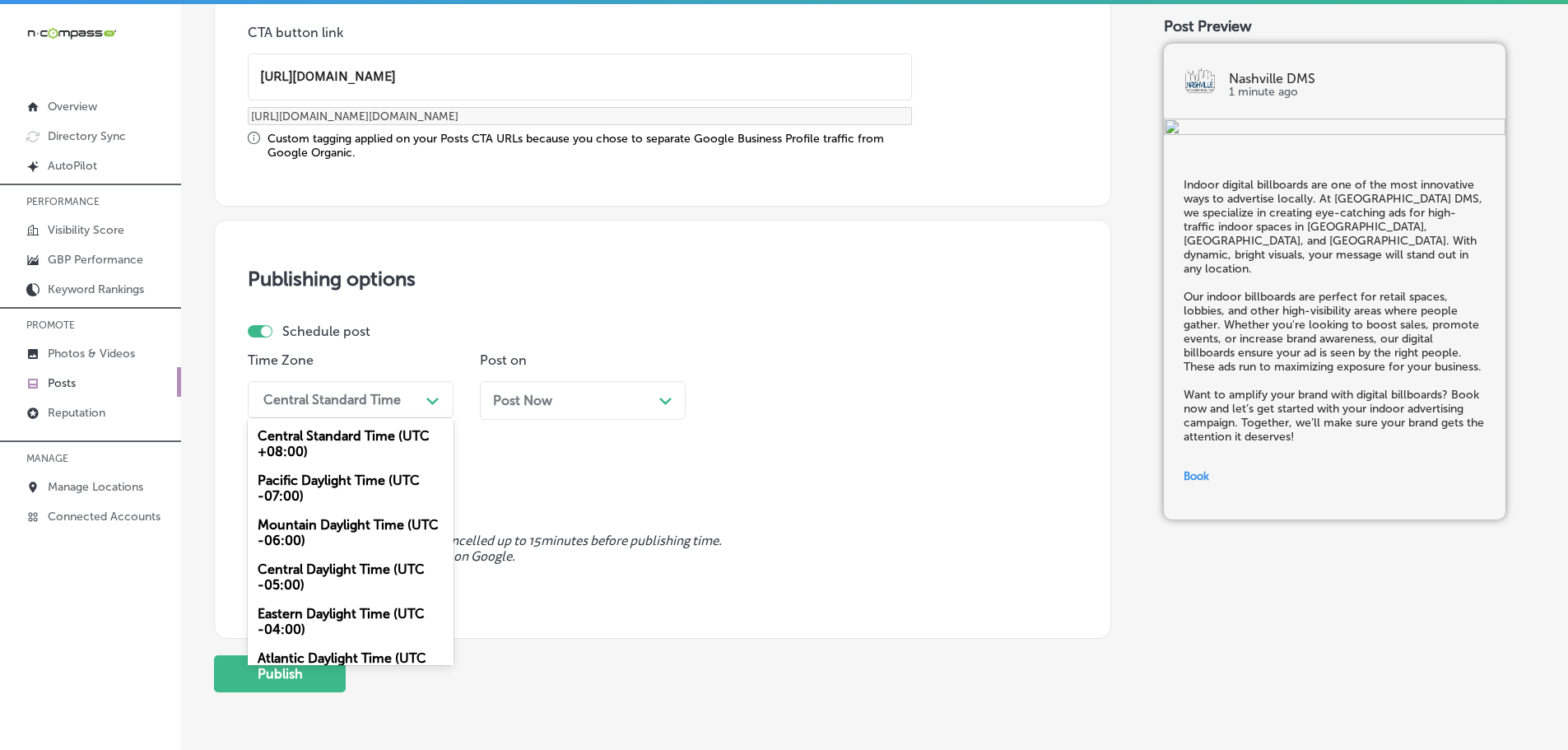
click at [311, 525] on div "Mountain Daylight Time (UTC -06:00)" at bounding box center [351, 532] width 206 height 44
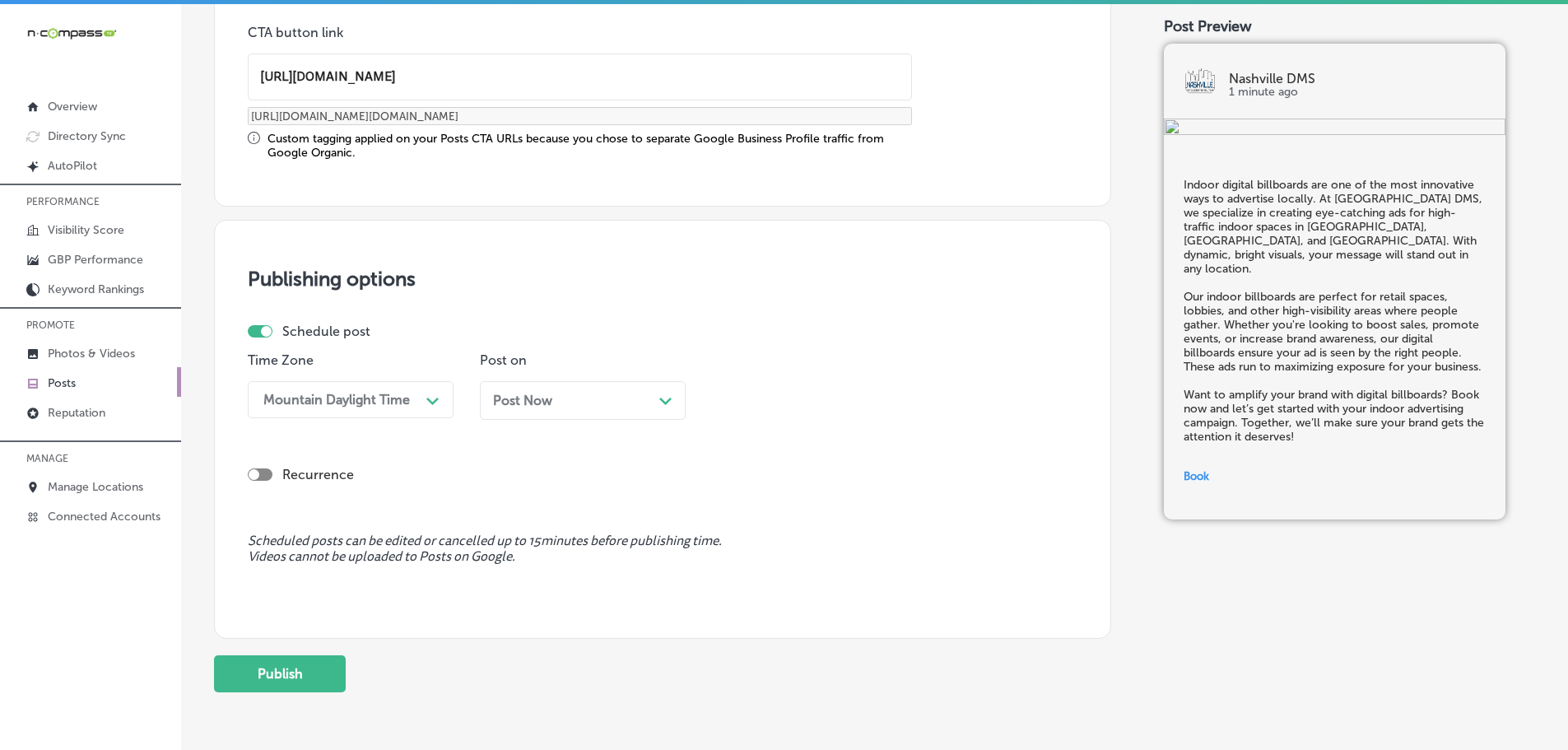
click at [657, 401] on div "Post Now Path Created with Sketch." at bounding box center [583, 400] width 180 height 16
click at [889, 396] on div "Path Created with Sketch." at bounding box center [897, 399] width 26 height 26
click at [748, 506] on div "7:00 AM" at bounding box center [815, 501] width 206 height 28
click at [295, 670] on button "Publish" at bounding box center [279, 673] width 131 height 37
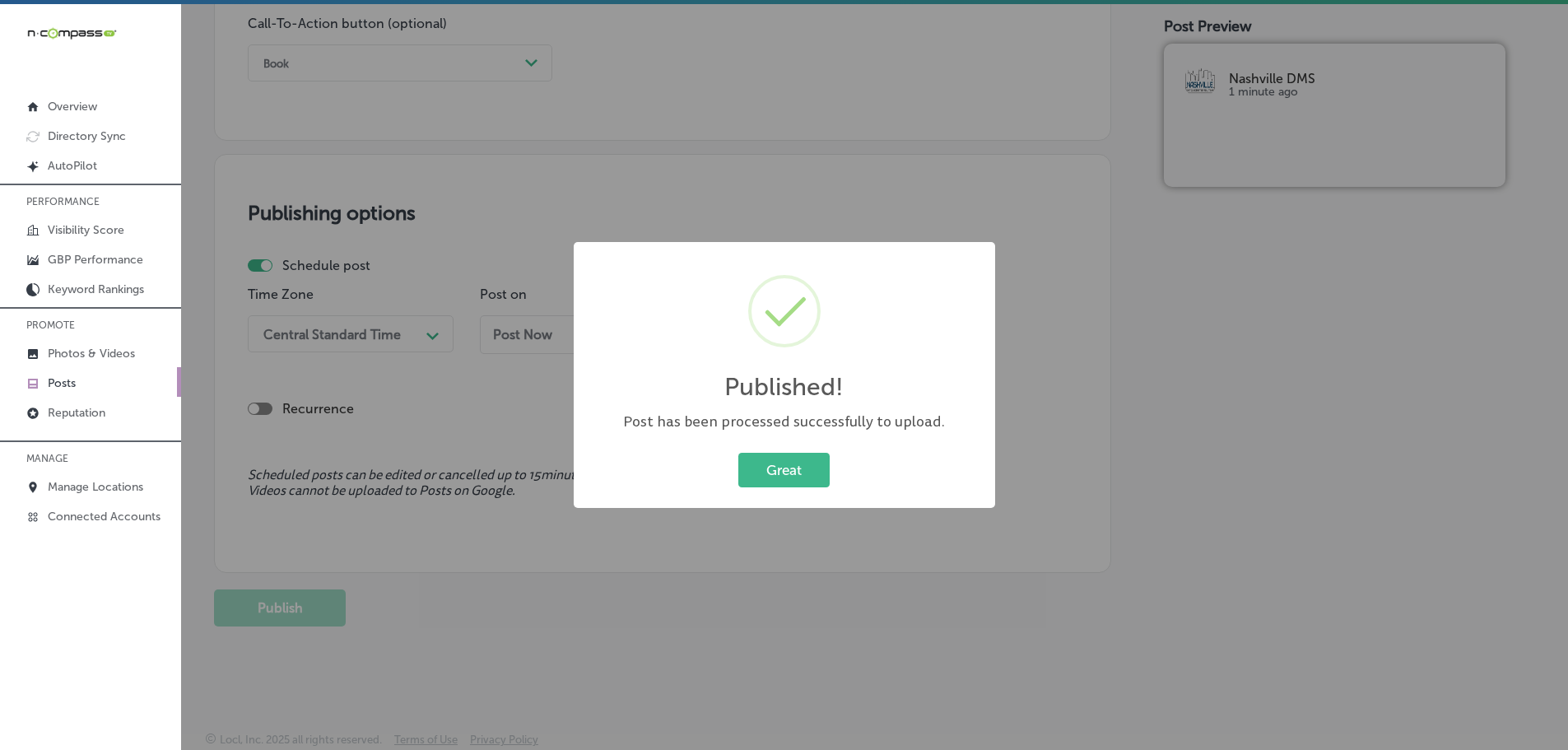
scroll to position [1227, 0]
click at [790, 475] on button "Great" at bounding box center [784, 470] width 92 height 34
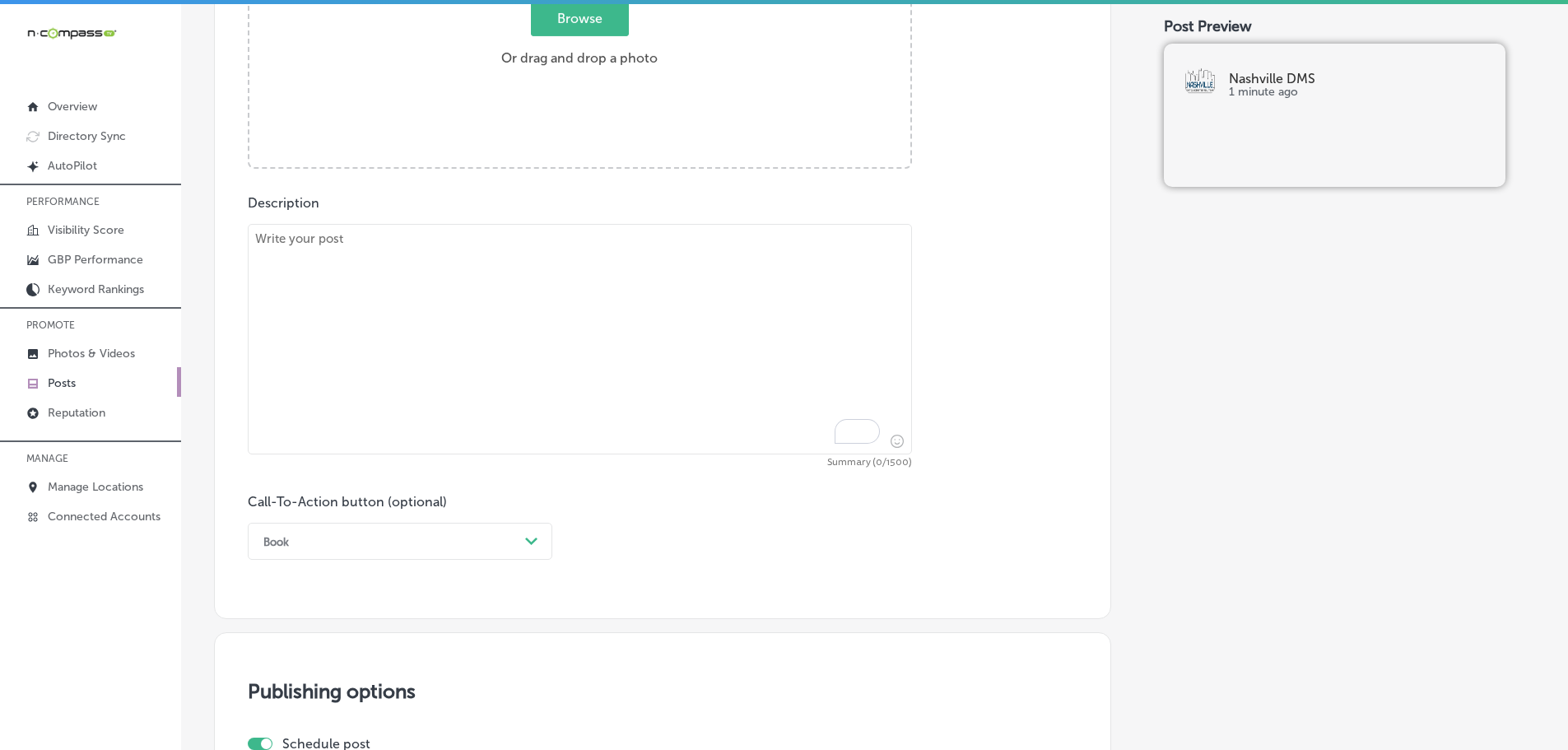
scroll to position [733, 0]
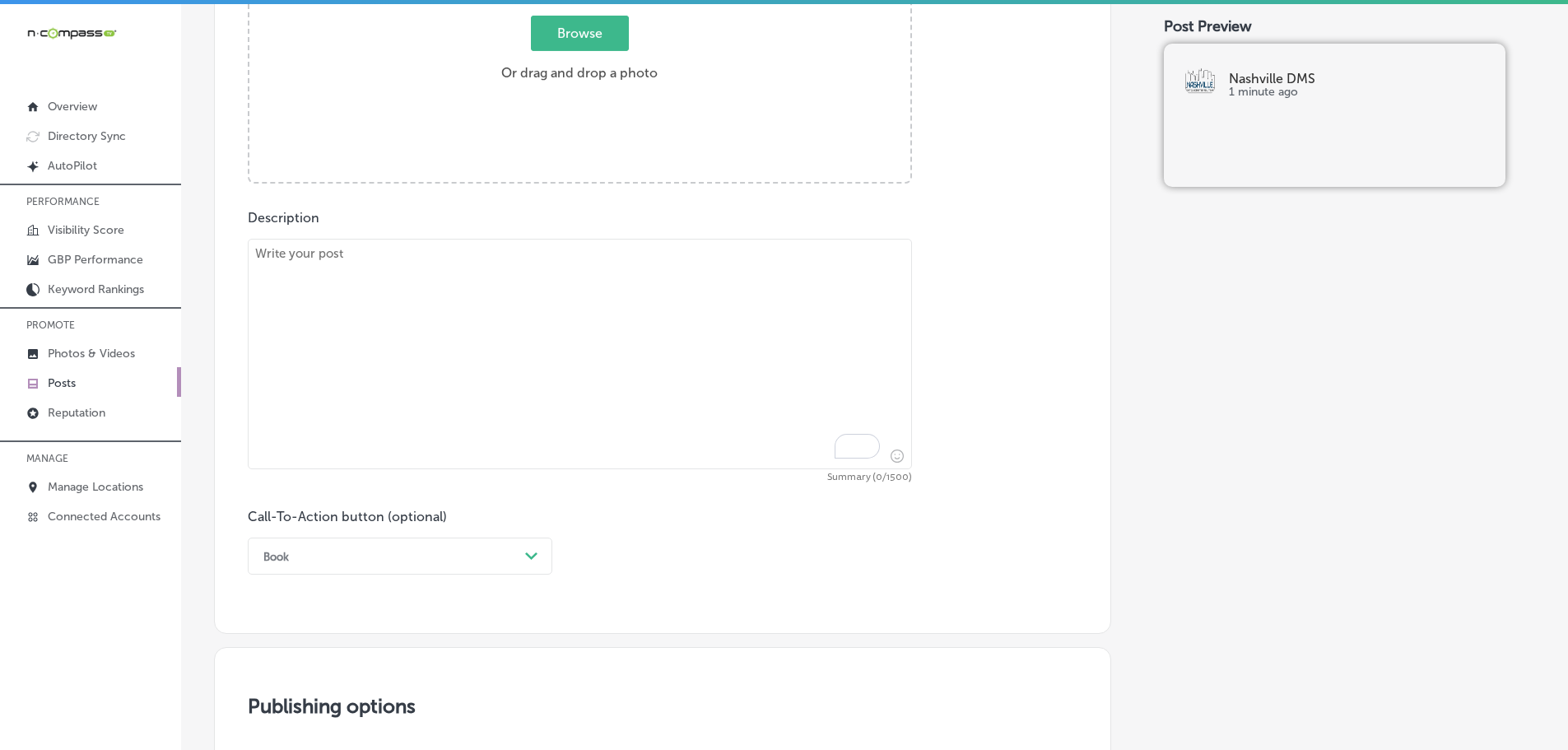
click at [417, 301] on textarea "To enrich screen reader interactions, please activate Accessibility in Grammarl…" at bounding box center [579, 354] width 664 height 231
paste textarea "Geofencing marketing allows you to target customers based on their location in …"
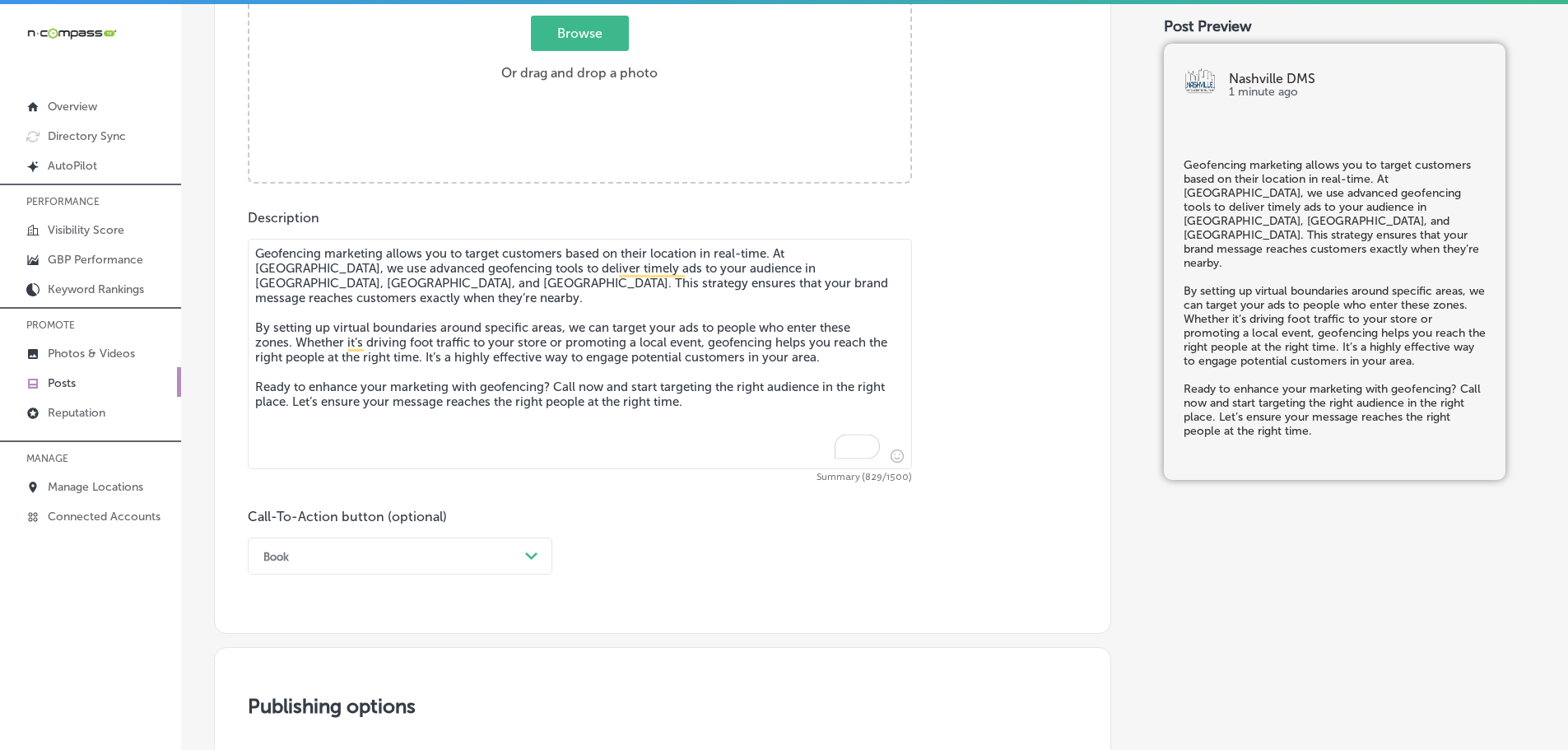
scroll to position [651, 0]
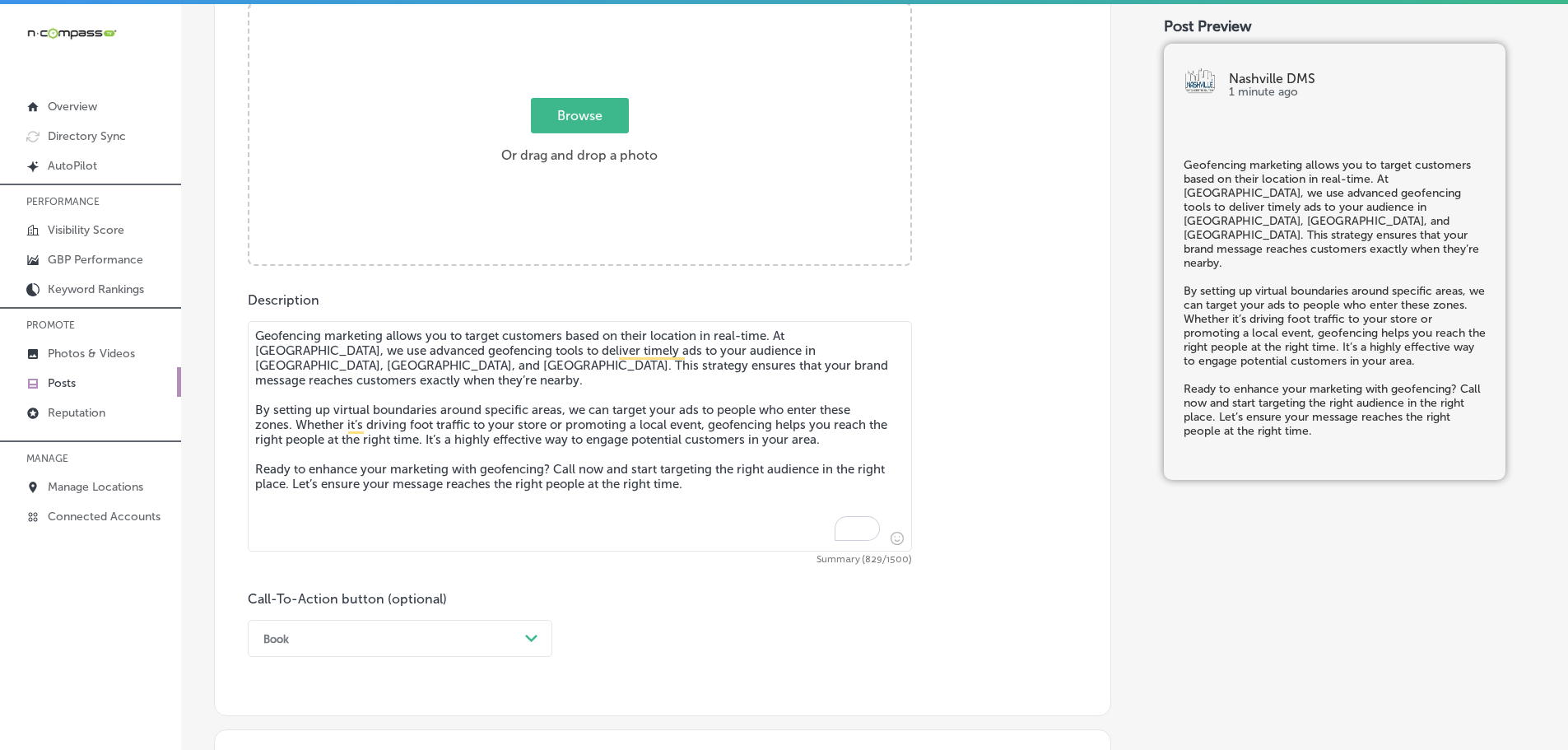
type textarea "Geofencing marketing allows you to target customers based on their location in …"
click at [570, 104] on span "Browse" at bounding box center [580, 115] width 98 height 35
click at [570, 9] on input "Browse Or drag and drop a photo" at bounding box center [579, 6] width 661 height 5
type input "C:\fakepath\Nashville DMS-13 (1).png"
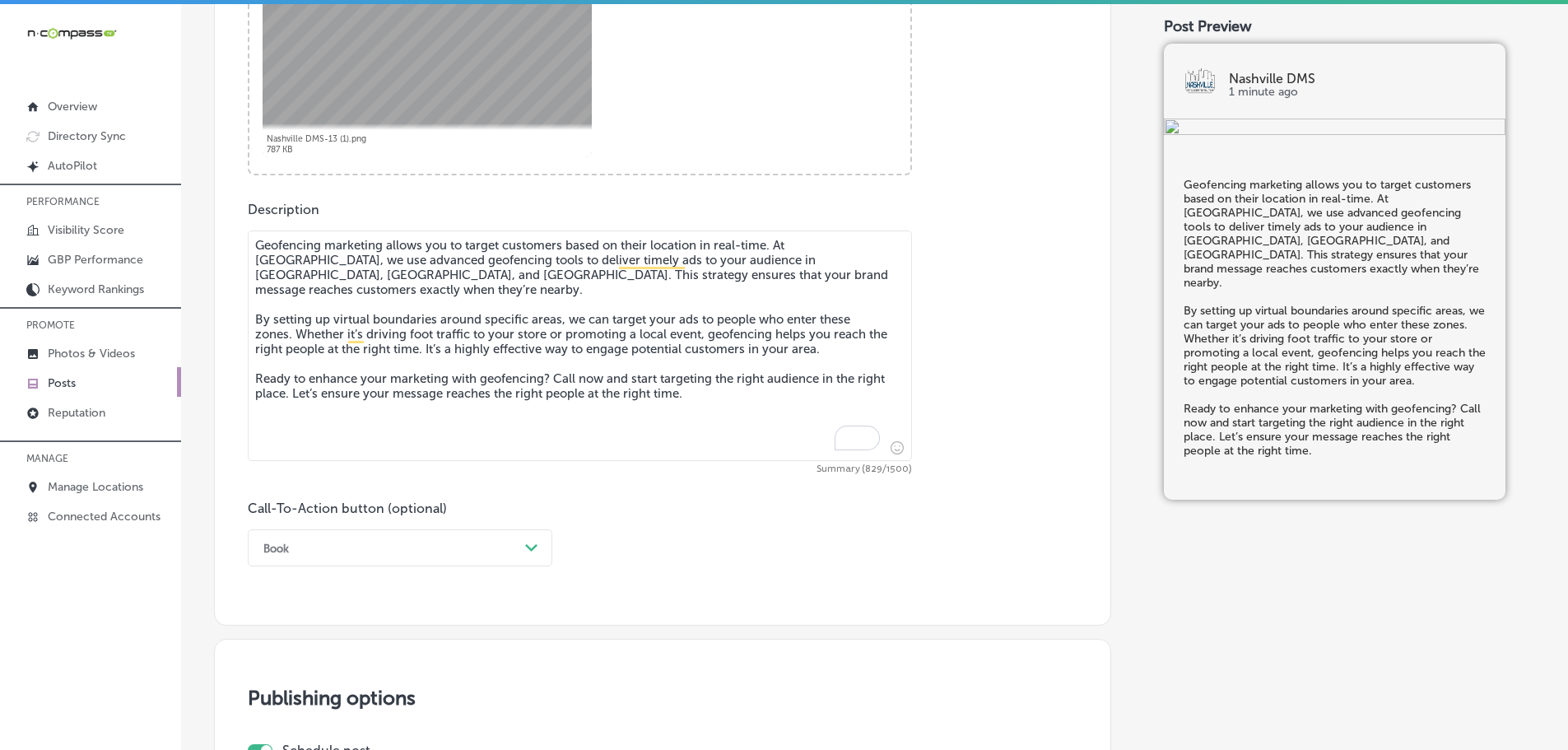
scroll to position [898, 0]
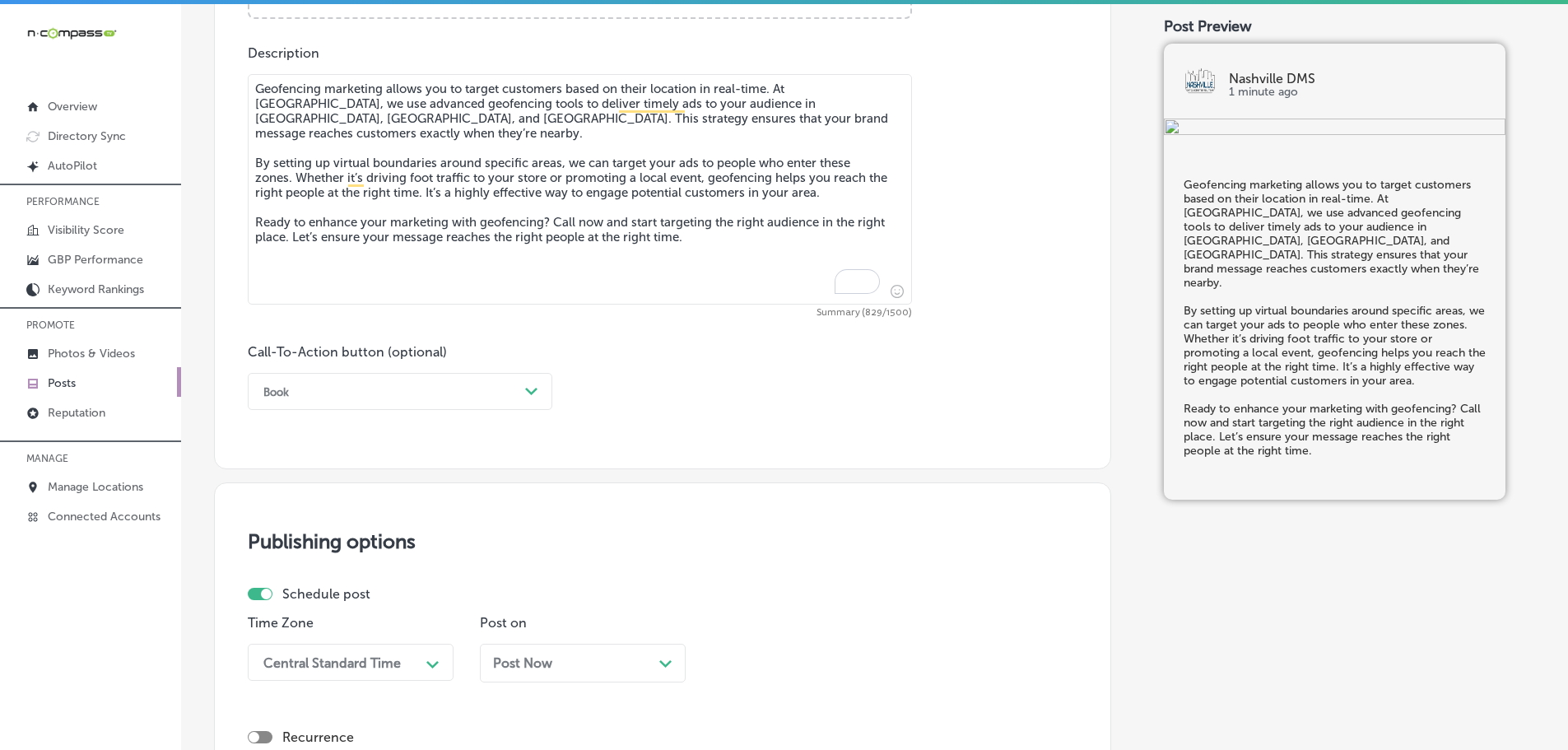
click at [525, 386] on div "Path Created with Sketch." at bounding box center [531, 392] width 13 height 13
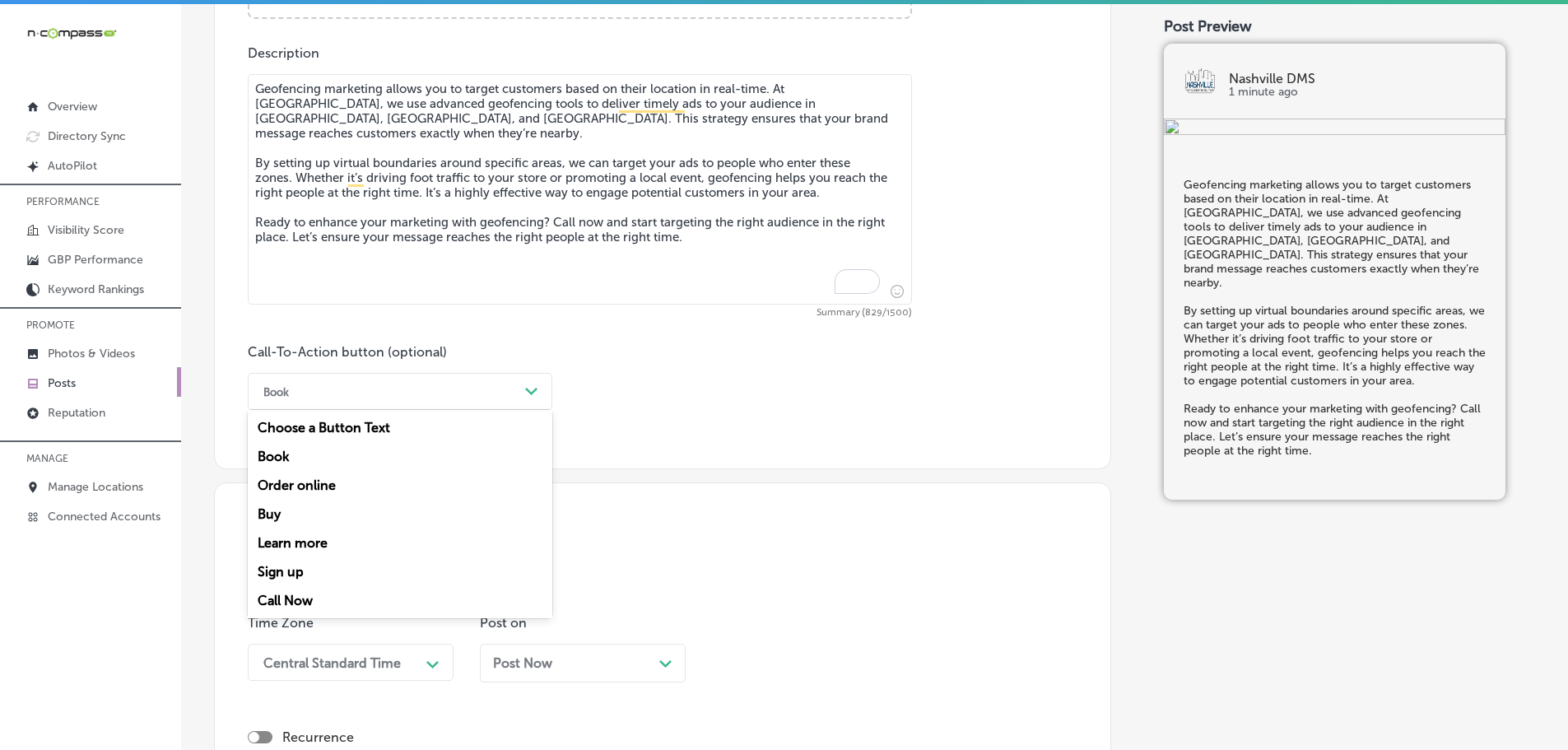
click at [283, 596] on div "Call Now" at bounding box center [400, 601] width 304 height 28
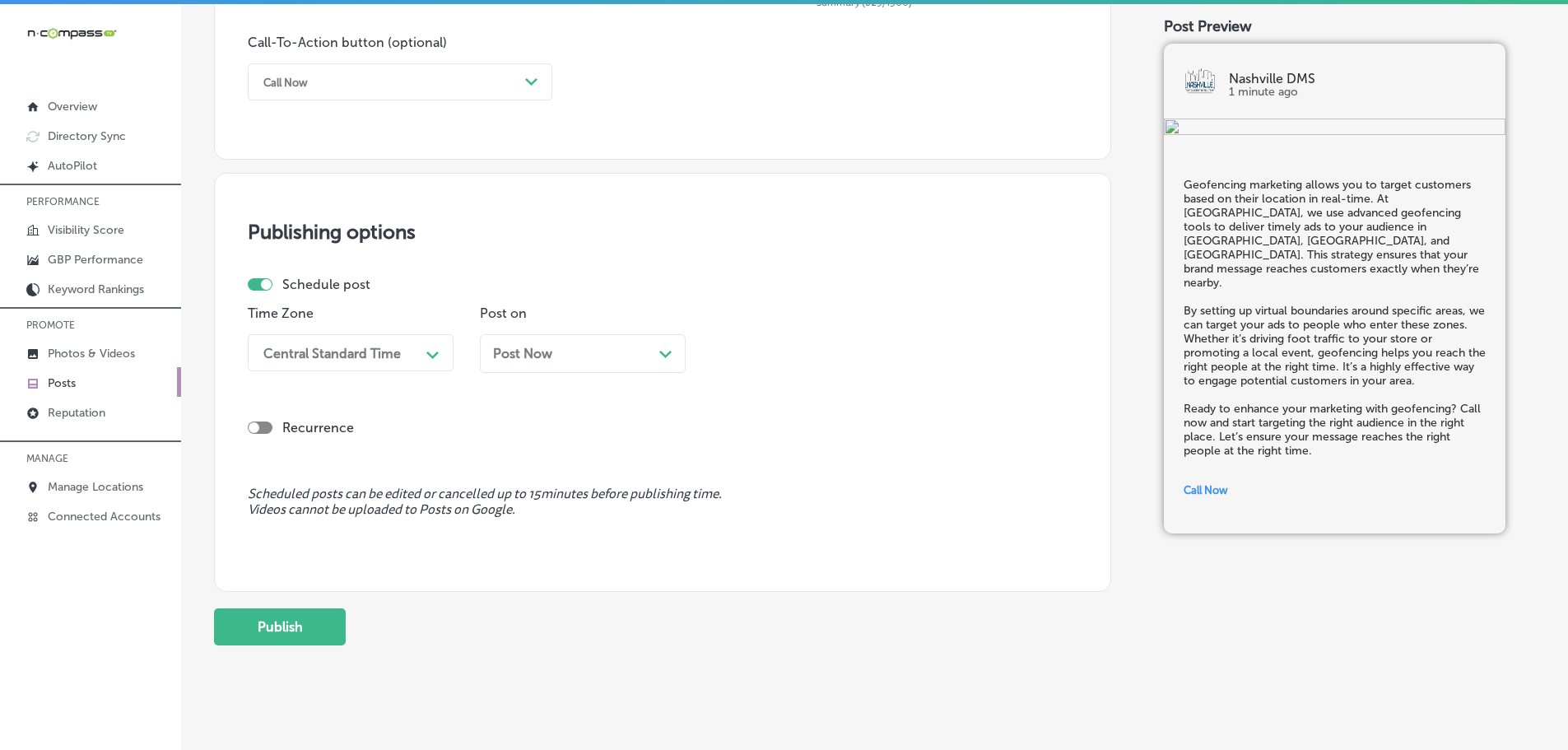
scroll to position [1227, 0]
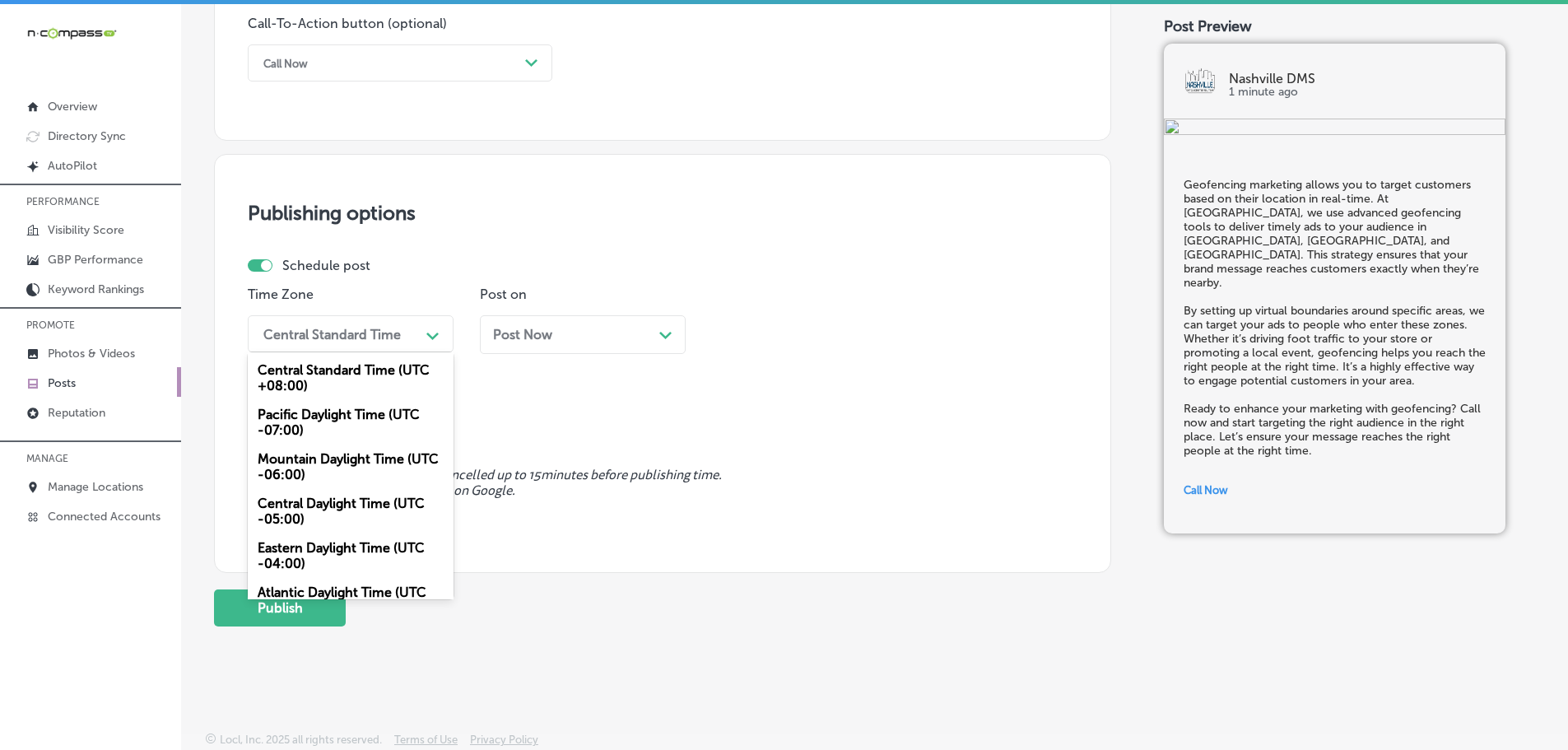
click at [379, 343] on div "Central Standard Time" at bounding box center [337, 334] width 164 height 28
click at [331, 464] on div "Mountain Daylight Time (UTC -06:00)" at bounding box center [351, 466] width 206 height 44
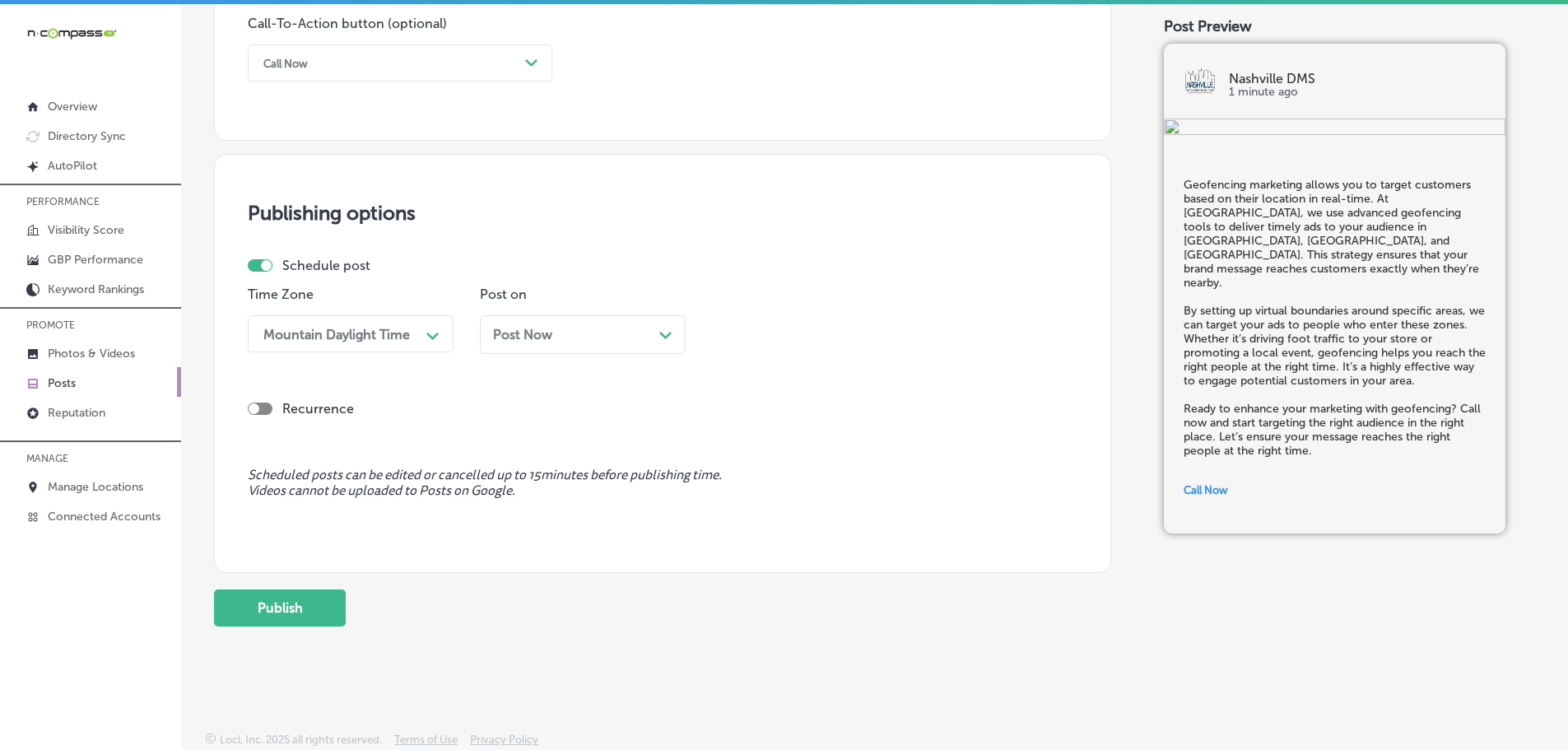
click at [660, 336] on icon "Path Created with Sketch." at bounding box center [664, 336] width 12 height 8
click at [870, 332] on div "11:30 AM" at bounding box center [801, 334] width 164 height 28
click at [770, 513] on div "7:00 AM" at bounding box center [815, 518] width 206 height 28
click at [284, 608] on button "Publish" at bounding box center [279, 607] width 131 height 37
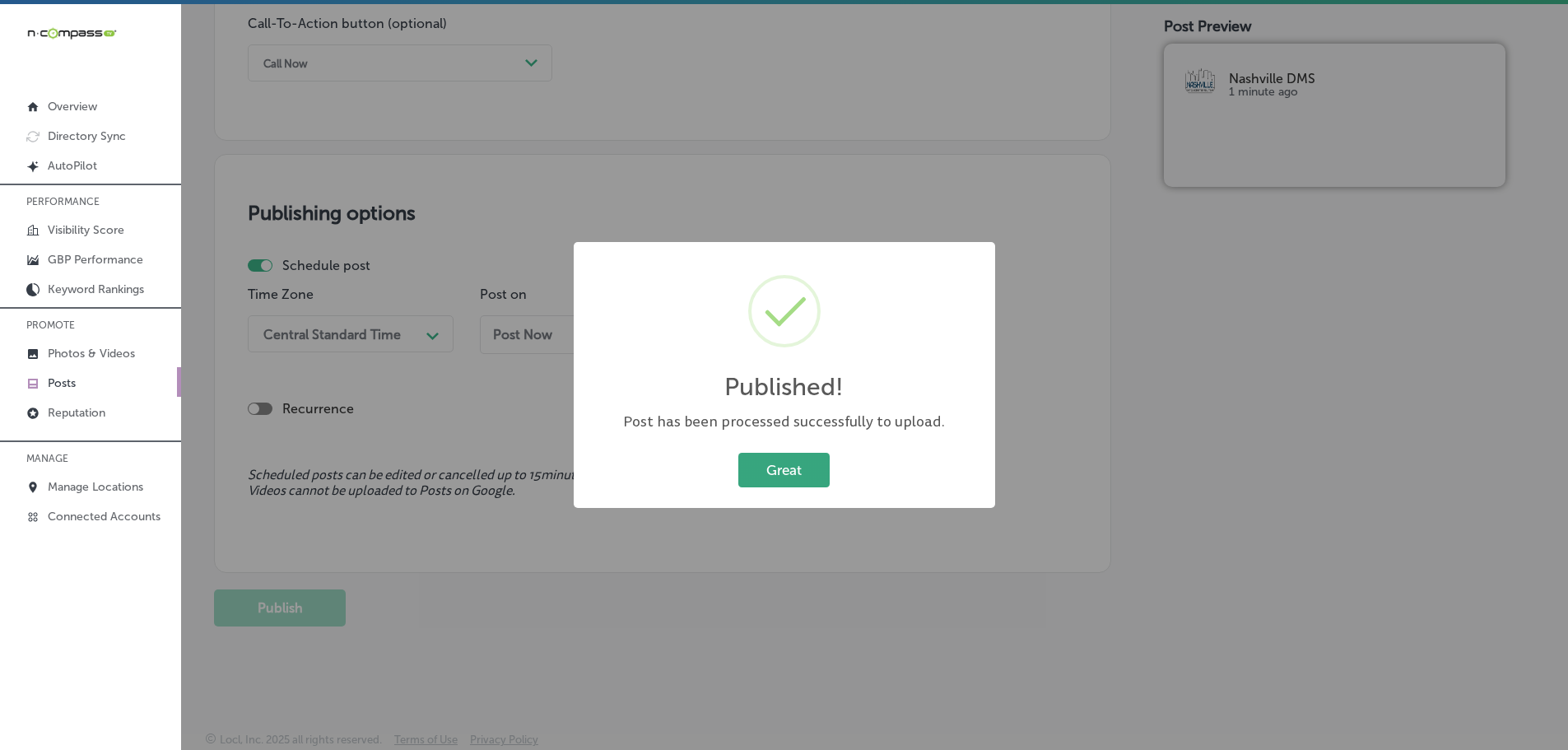
click at [777, 462] on button "Great" at bounding box center [784, 470] width 92 height 34
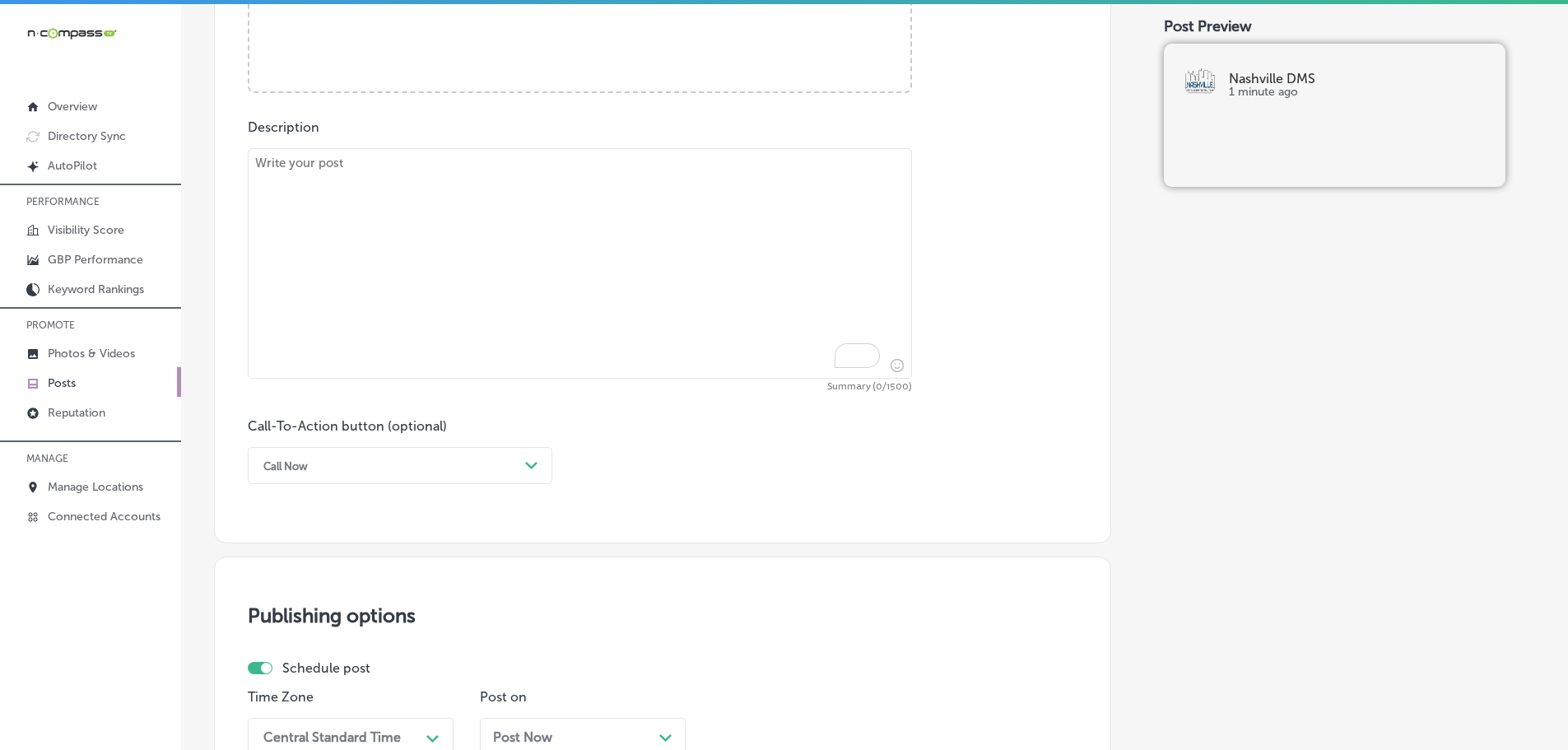
scroll to position [815, 0]
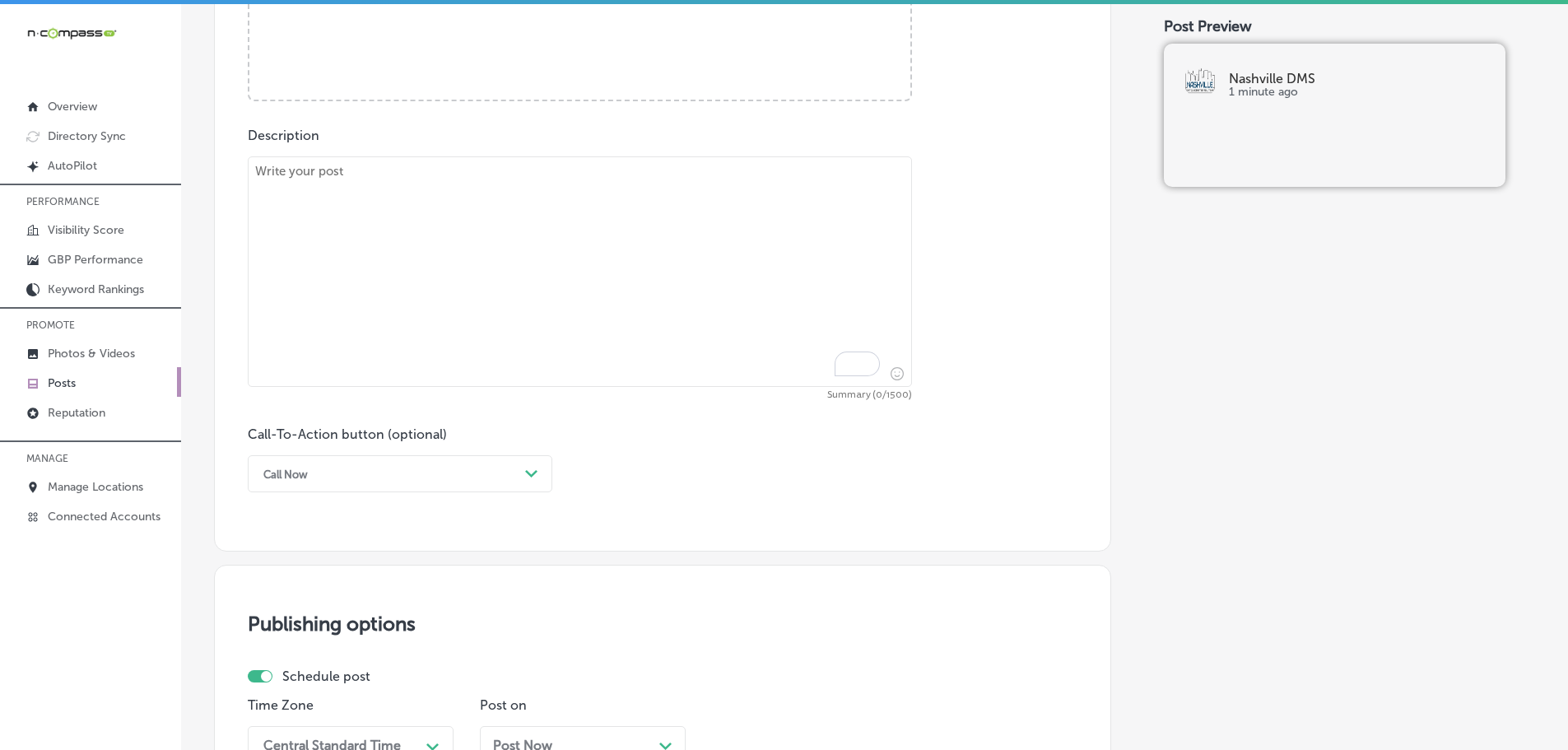
click at [389, 208] on textarea "To enrich screen reader interactions, please activate Accessibility in Grammarl…" at bounding box center [579, 271] width 664 height 231
paste textarea "Streaming audio advertising allows you to reach customers through their favorit…"
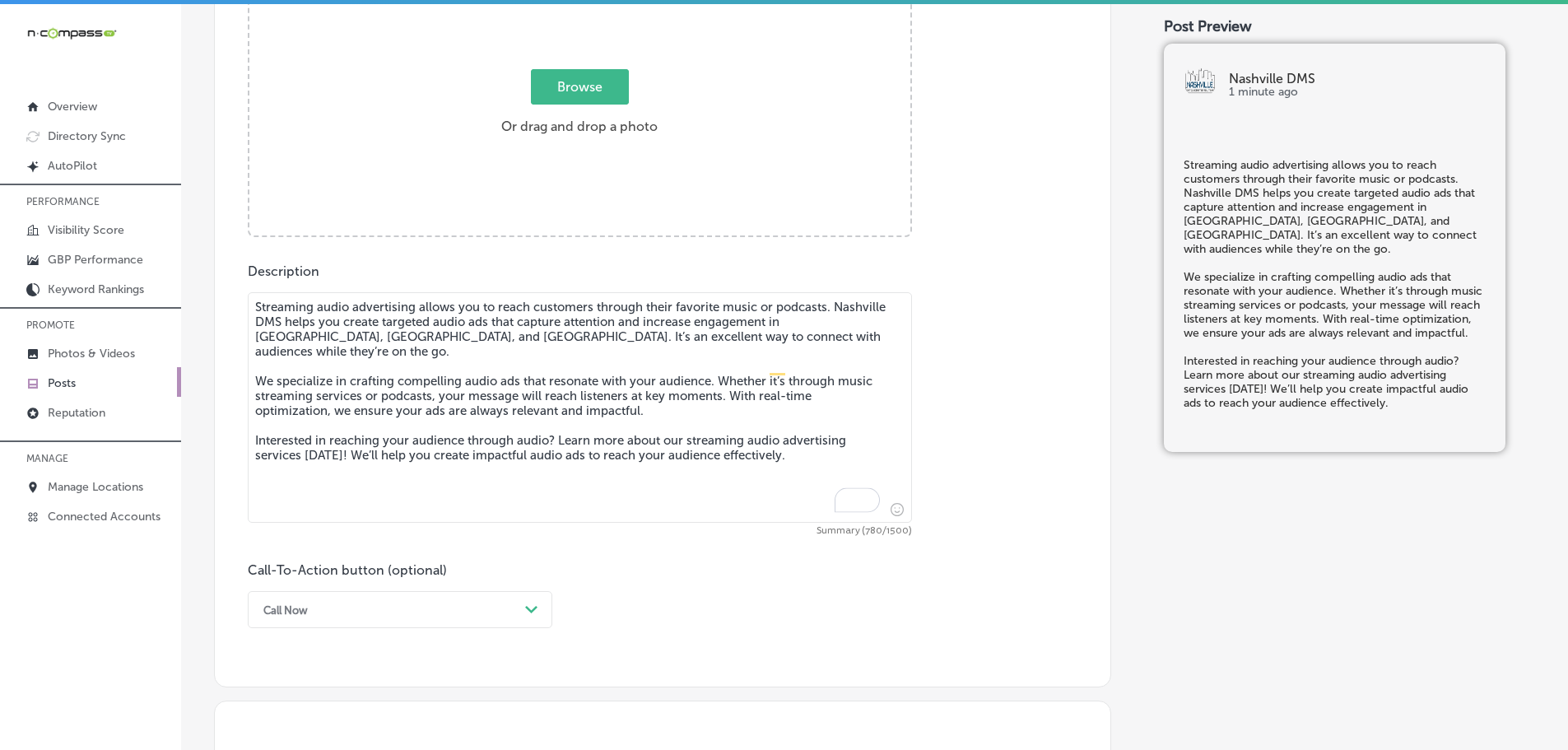
scroll to position [651, 0]
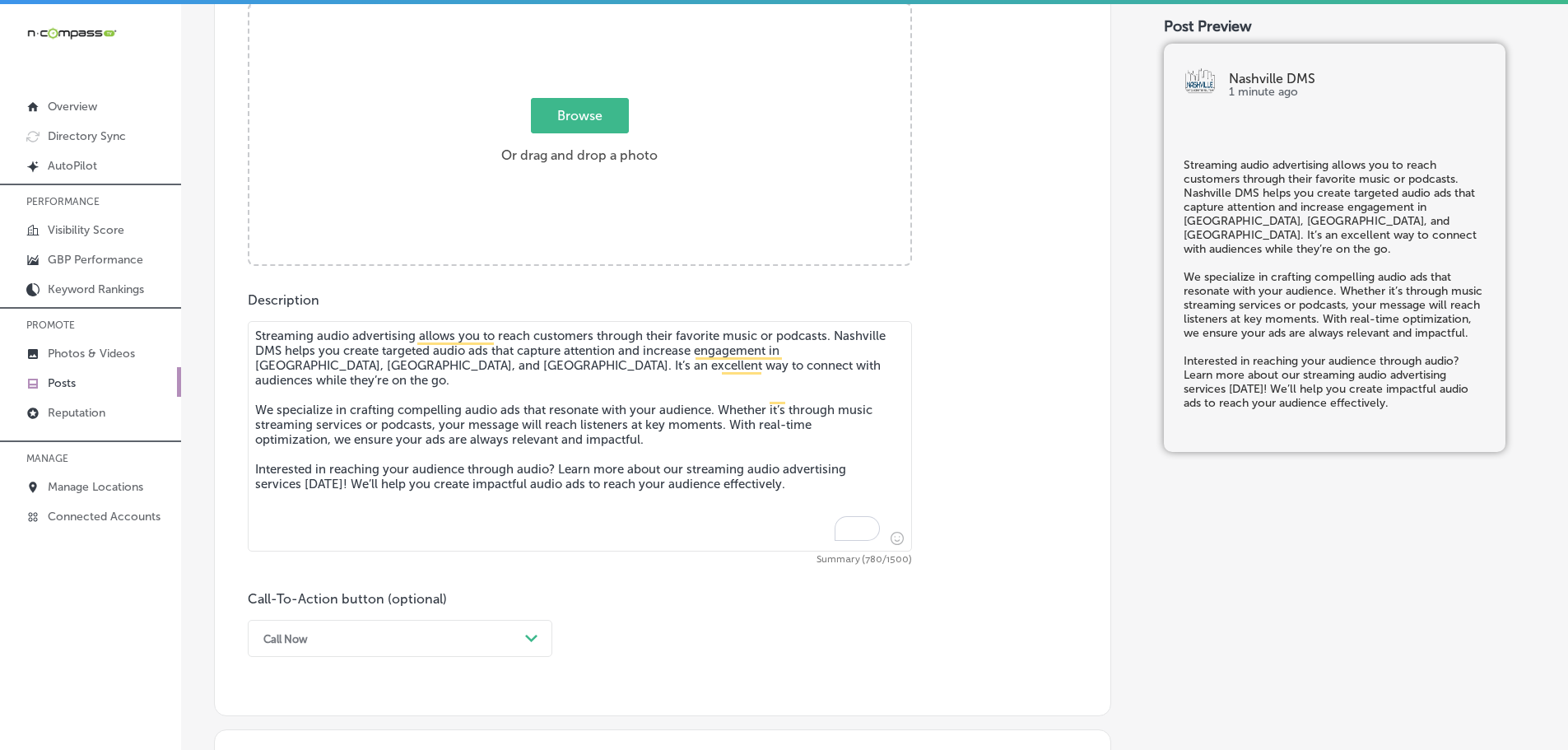
type textarea "Streaming audio advertising allows you to reach customers through their favorit…"
click at [552, 117] on span "Browse" at bounding box center [580, 115] width 98 height 35
click at [552, 9] on input "Browse Or drag and drop a photo" at bounding box center [579, 6] width 661 height 5
type input "C:\fakepath\Nashville DMS-14 (1).png"
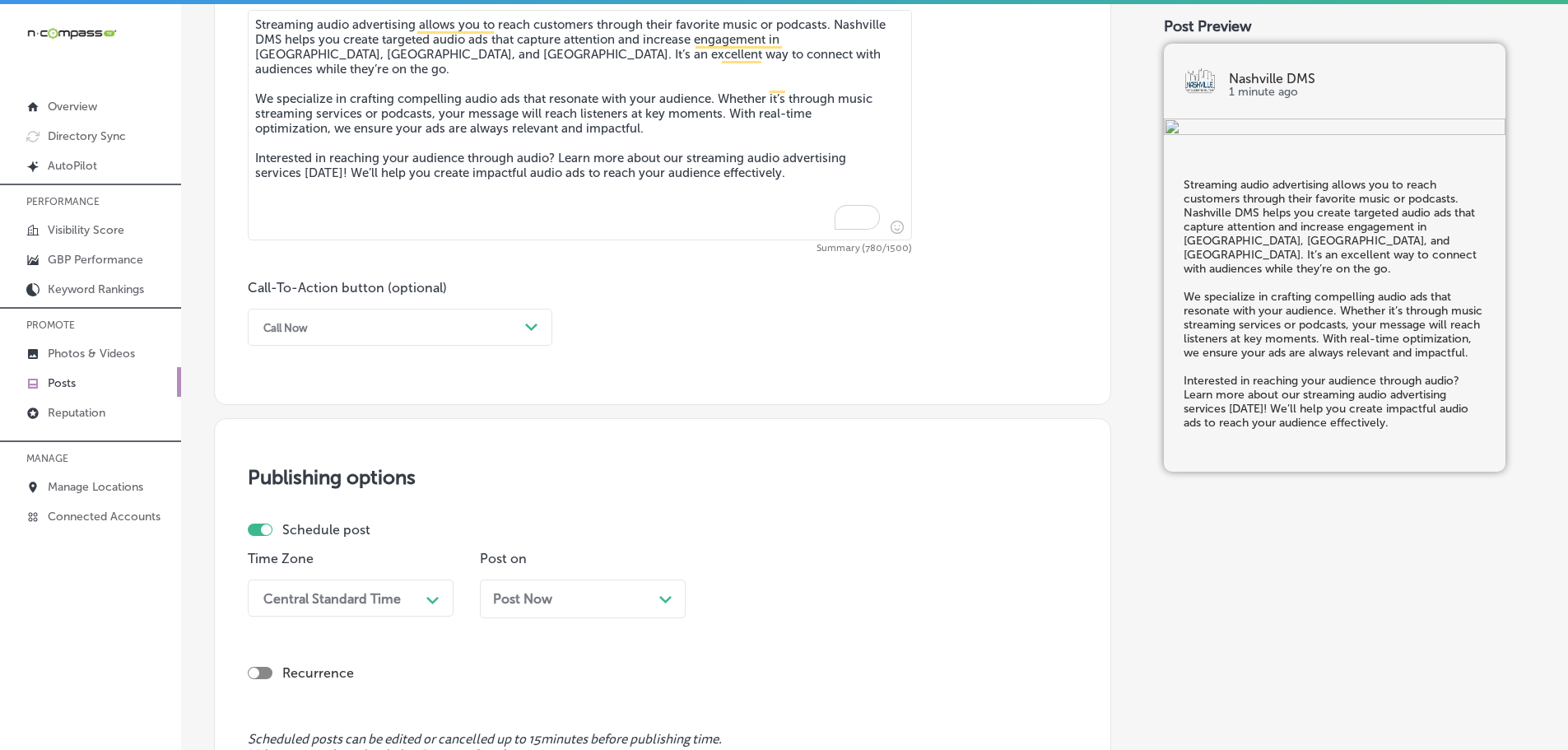
scroll to position [980, 0]
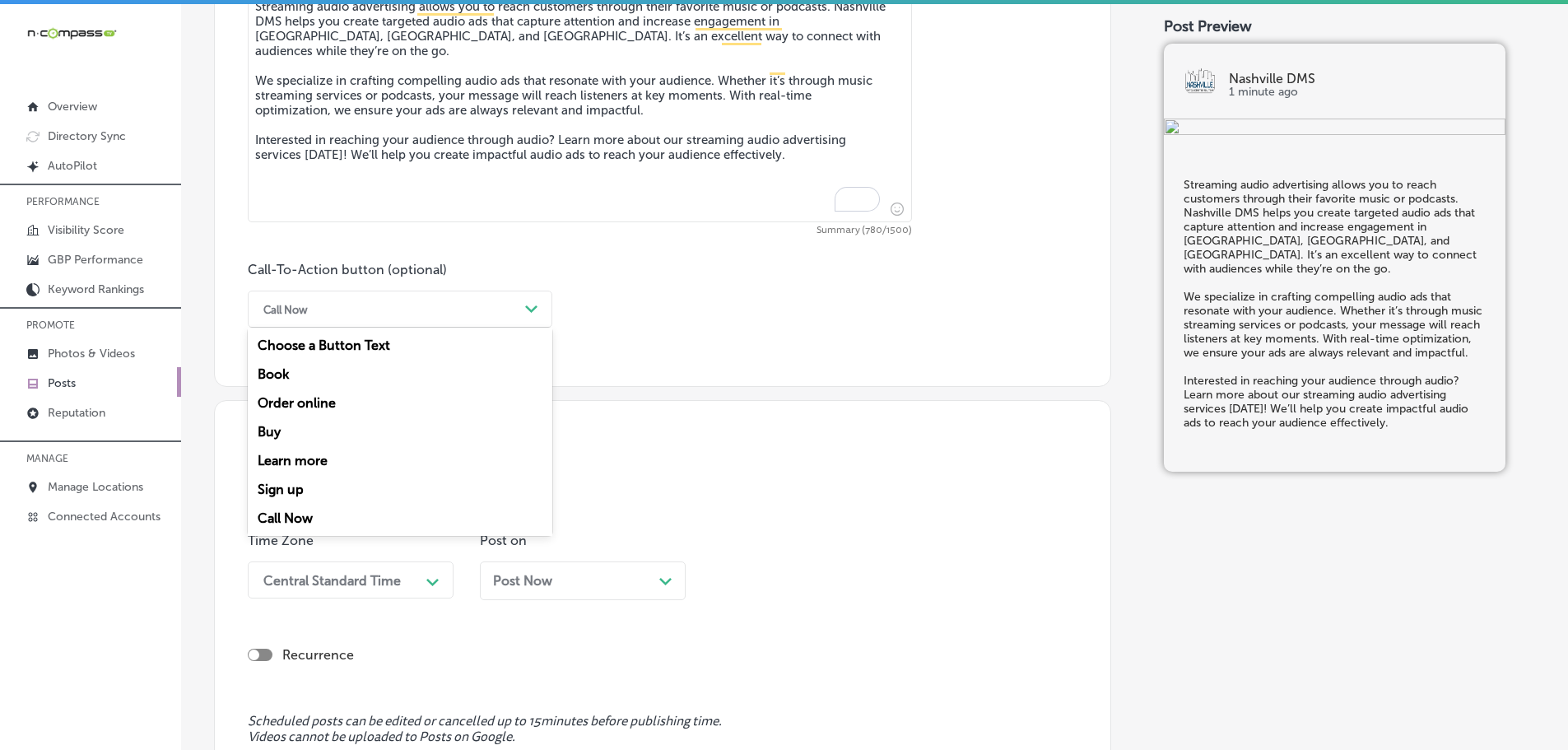
click at [507, 313] on div "Call Now" at bounding box center [387, 308] width 264 height 26
click at [286, 457] on div "Learn more" at bounding box center [400, 461] width 304 height 28
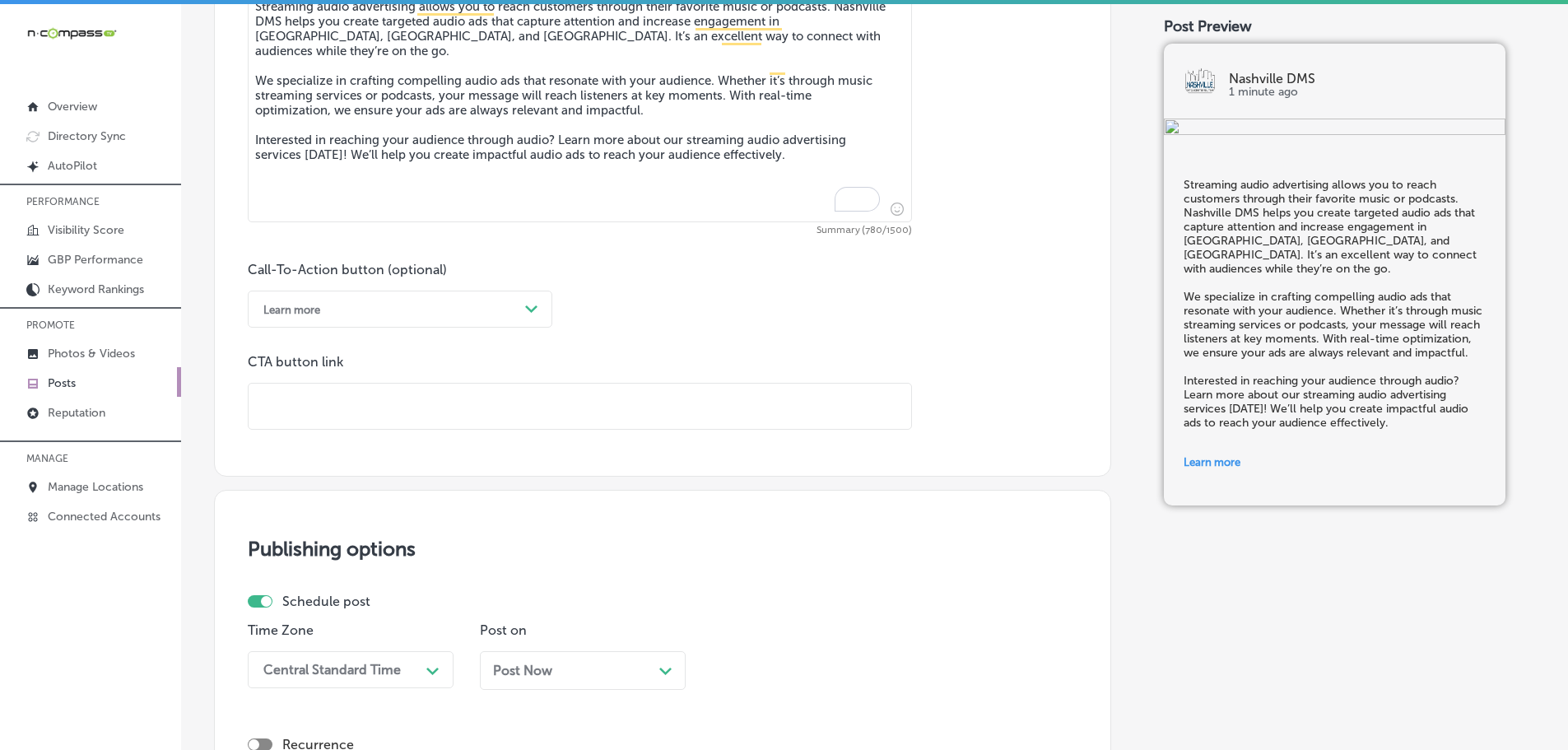
click at [361, 422] on input "text" at bounding box center [579, 407] width 663 height 45
paste input "[URL][DOMAIN_NAME]"
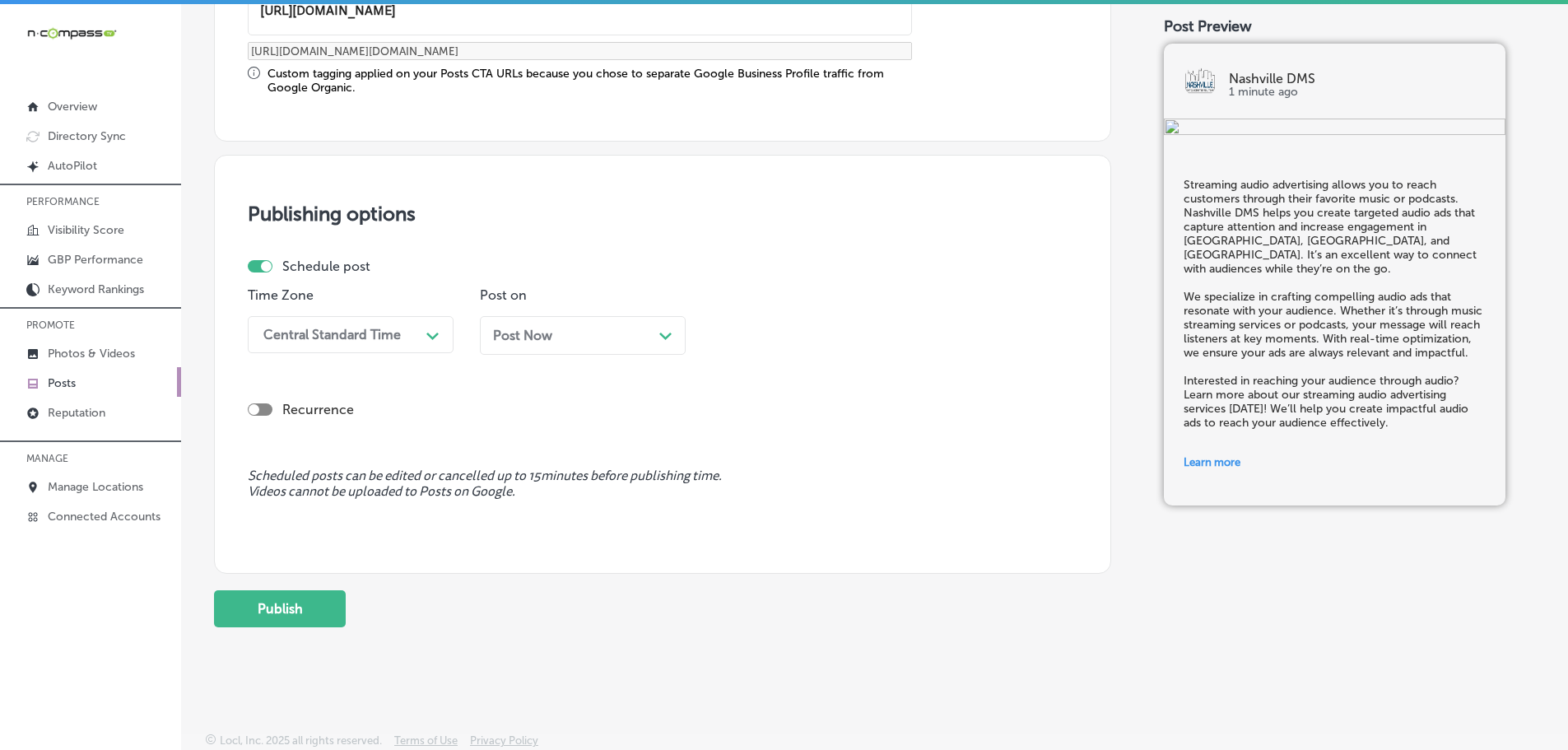
scroll to position [1376, 0]
type input "[URL][DOMAIN_NAME]"
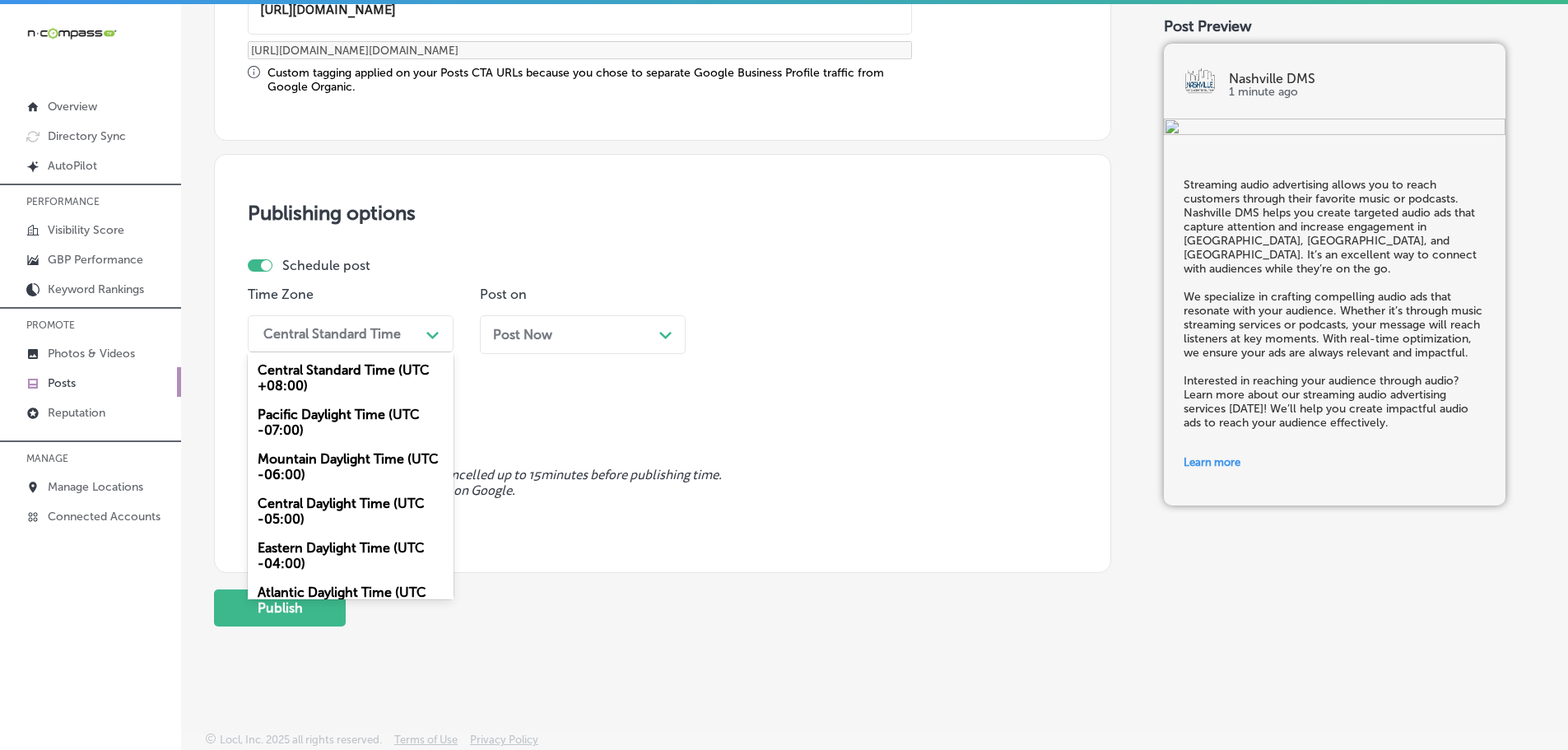
click at [401, 330] on div "Central Standard Time" at bounding box center [337, 334] width 164 height 28
click at [319, 461] on div "Mountain Daylight Time (UTC -06:00)" at bounding box center [351, 466] width 206 height 44
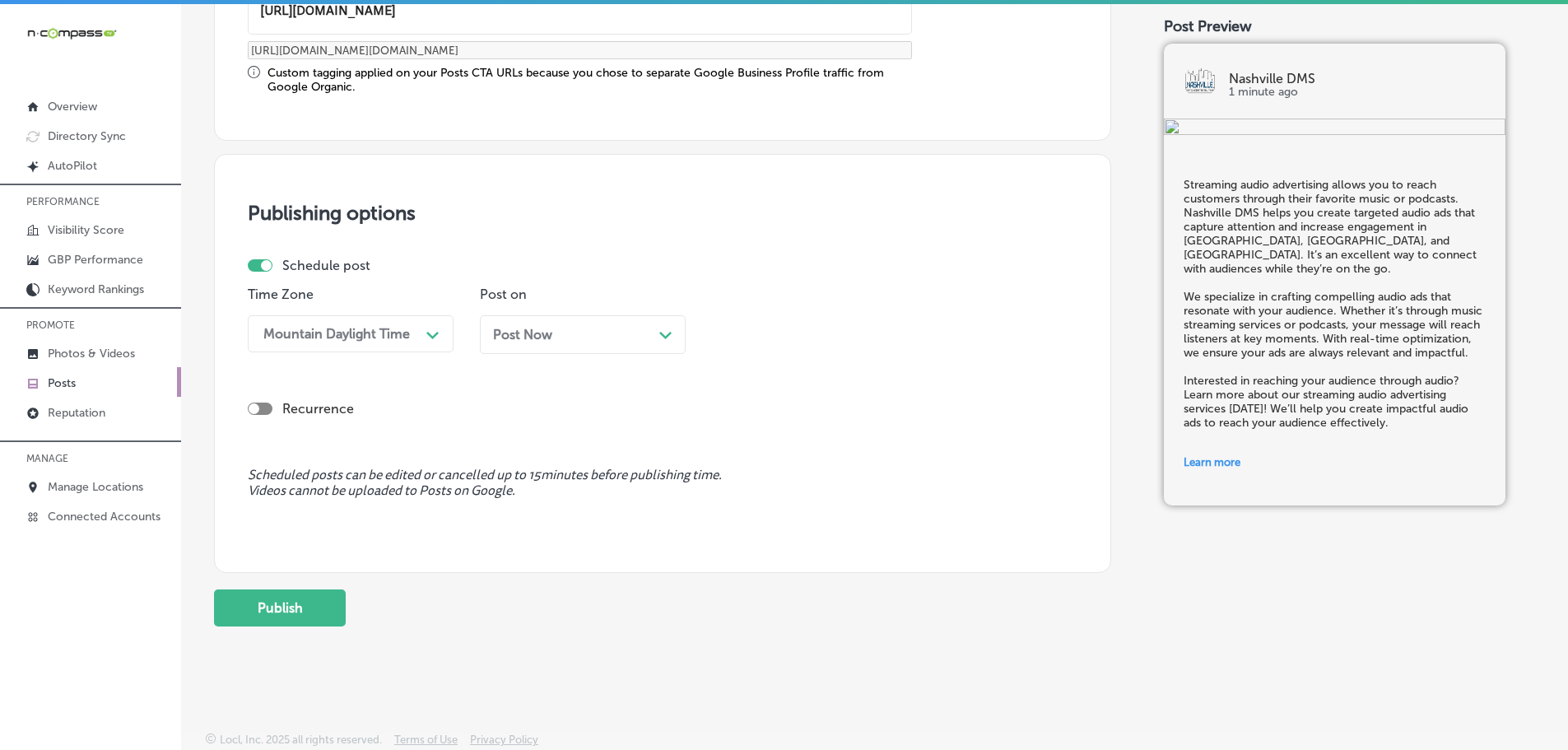
click at [671, 334] on polygon at bounding box center [664, 336] width 12 height 8
click at [896, 331] on div "Path Created with Sketch." at bounding box center [897, 334] width 13 height 13
click at [771, 512] on div "7:00 AM" at bounding box center [815, 518] width 206 height 28
click at [307, 613] on button "Publish" at bounding box center [279, 607] width 131 height 37
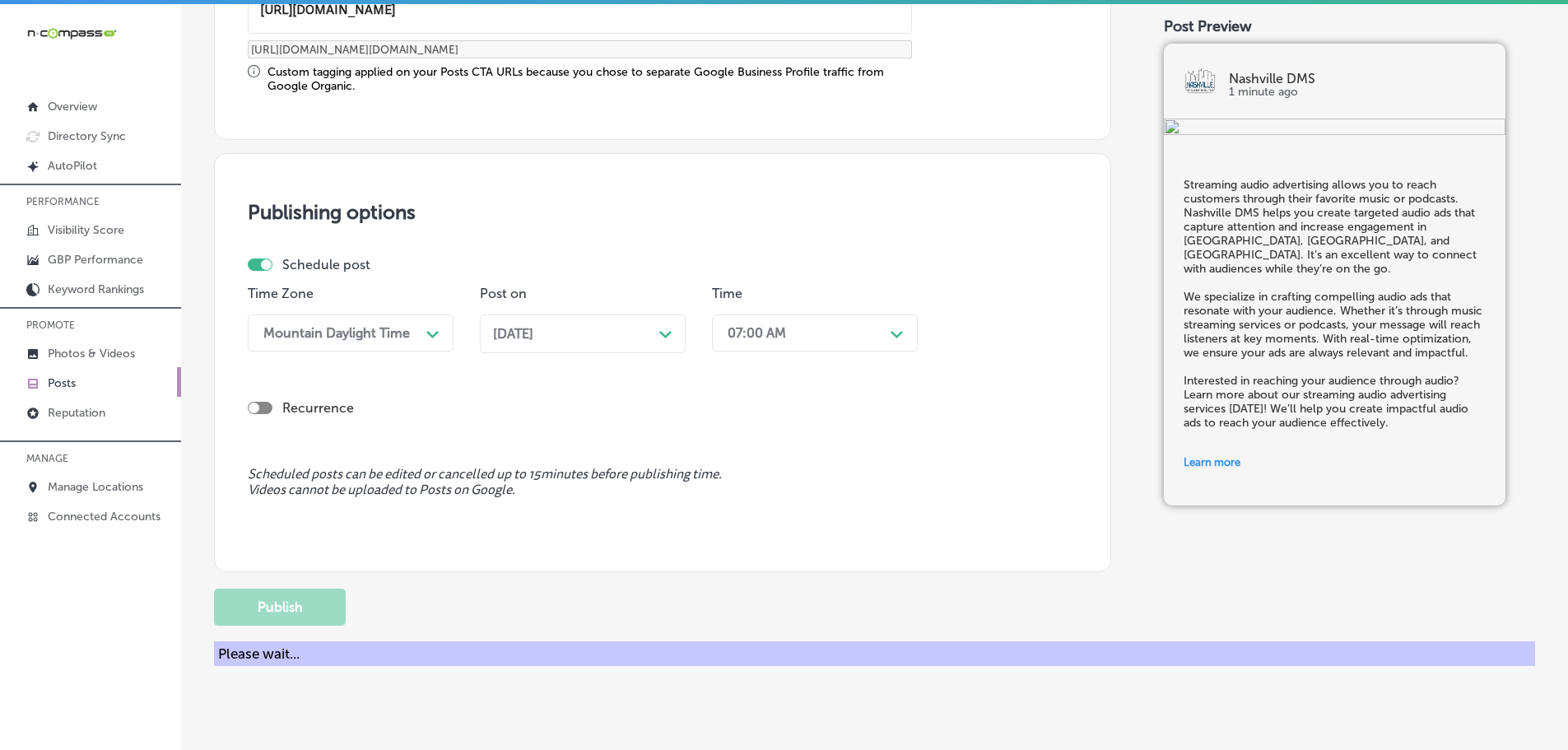
scroll to position [1227, 0]
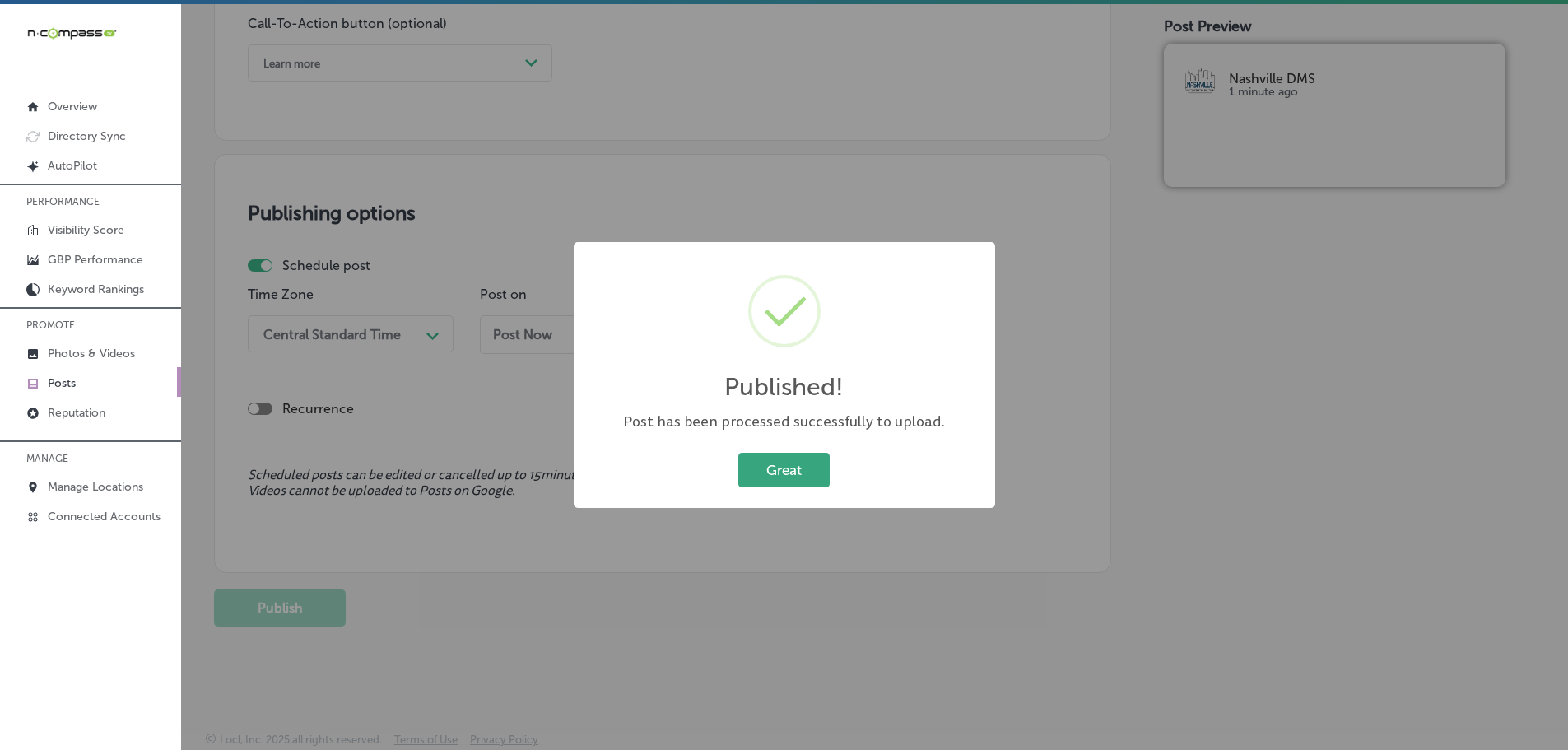
click at [793, 468] on button "Great" at bounding box center [784, 470] width 92 height 34
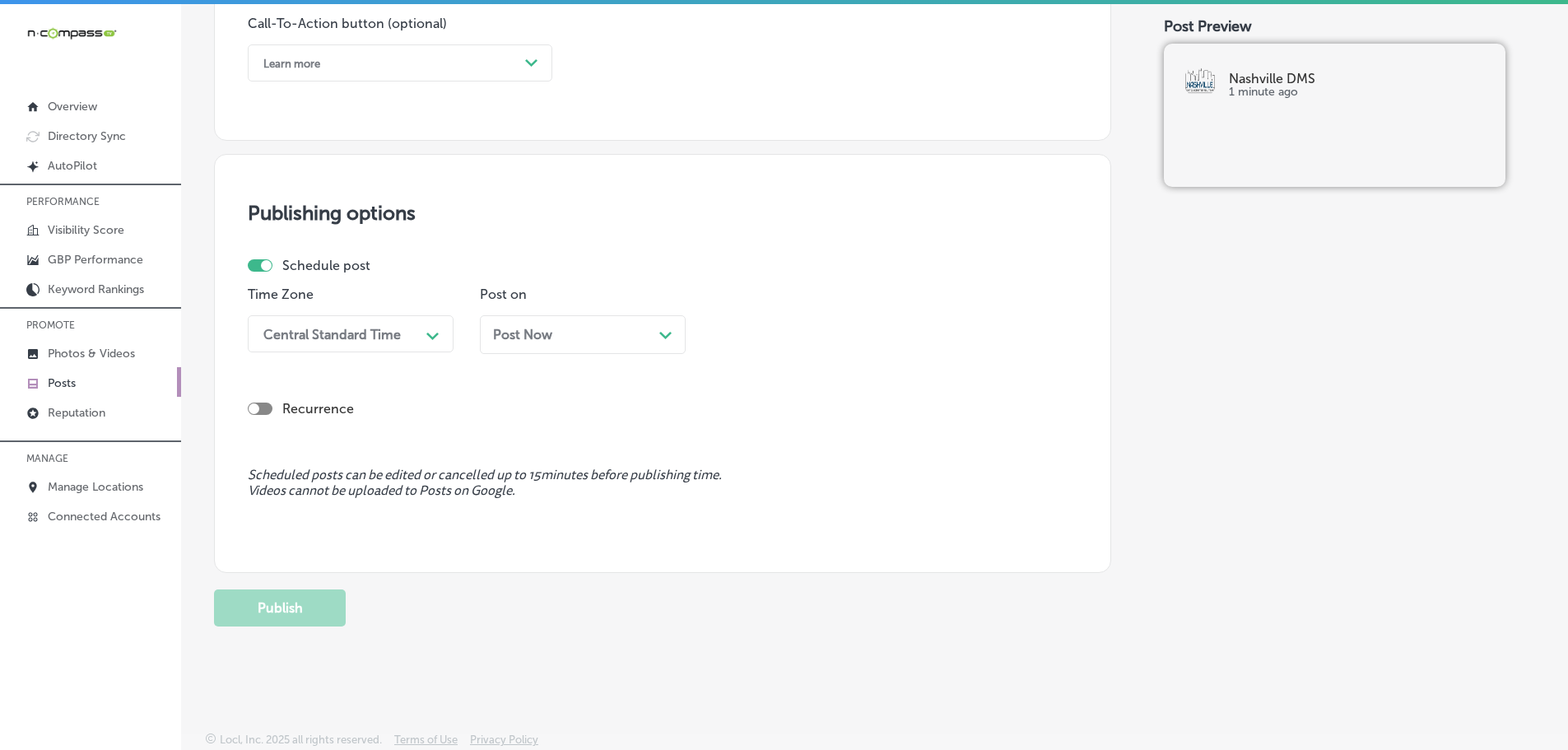
click at [64, 383] on p "Posts" at bounding box center [61, 383] width 28 height 14
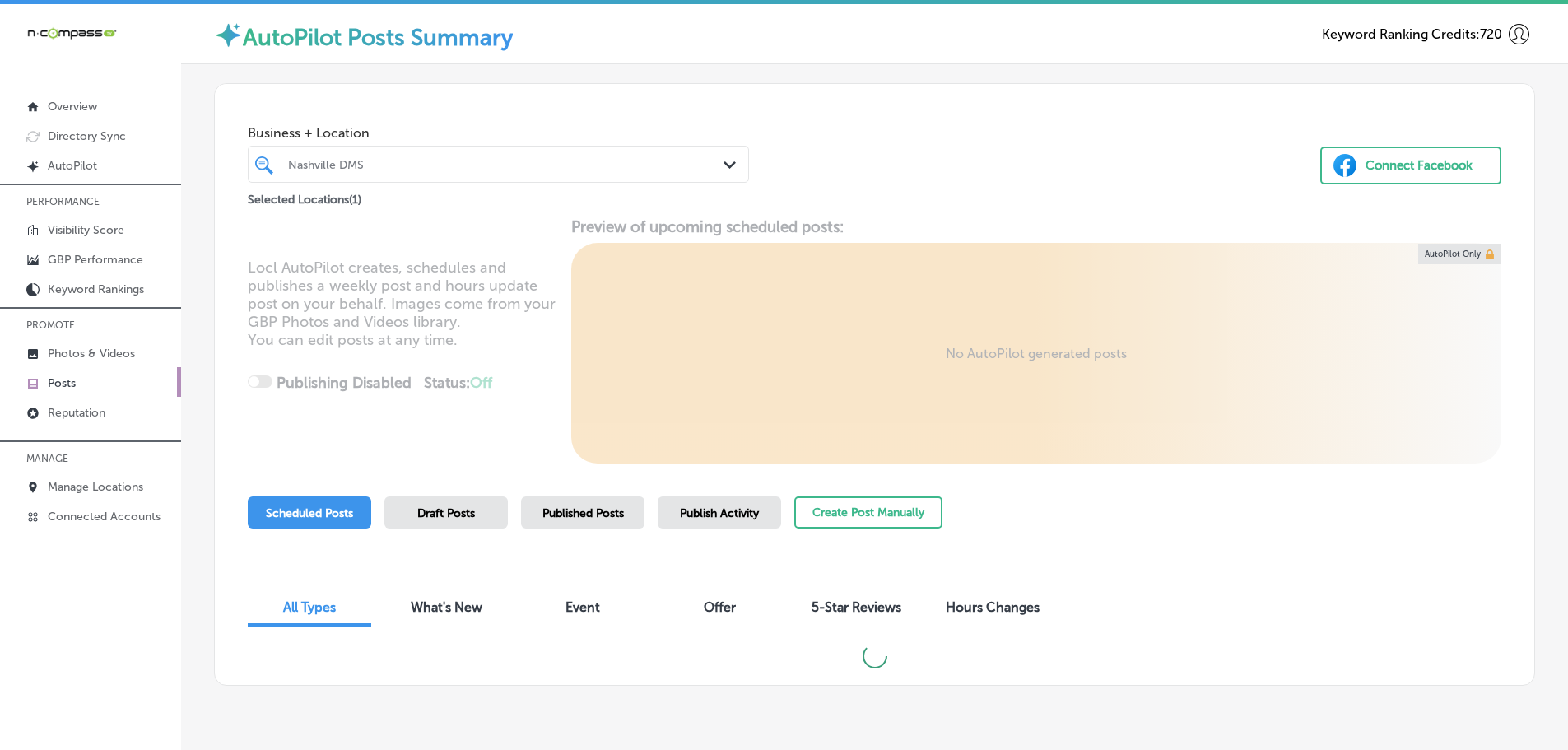
click at [723, 163] on icon "Path Created with Sketch." at bounding box center [729, 166] width 12 height 8
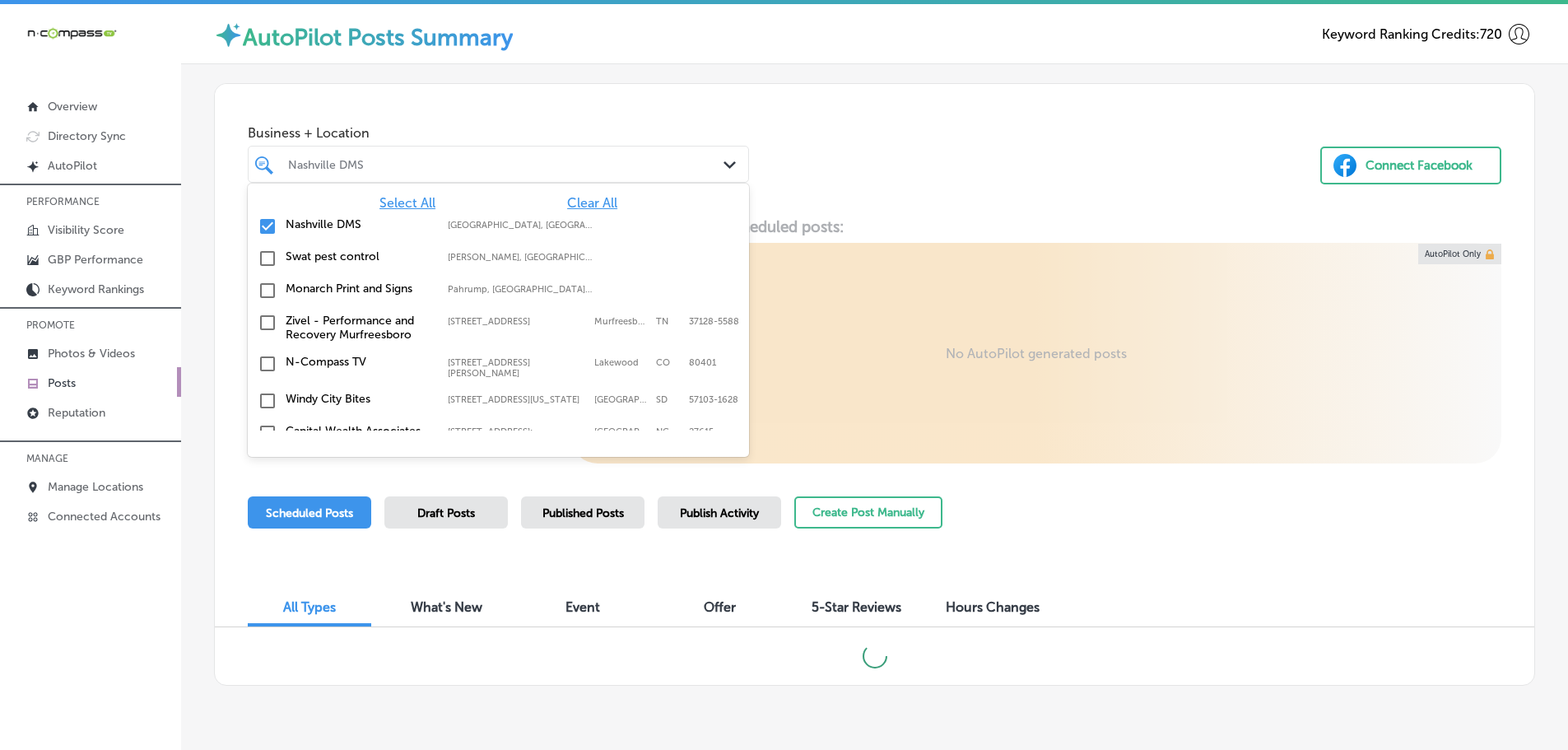
click at [573, 201] on span "Clear All" at bounding box center [592, 202] width 50 height 16
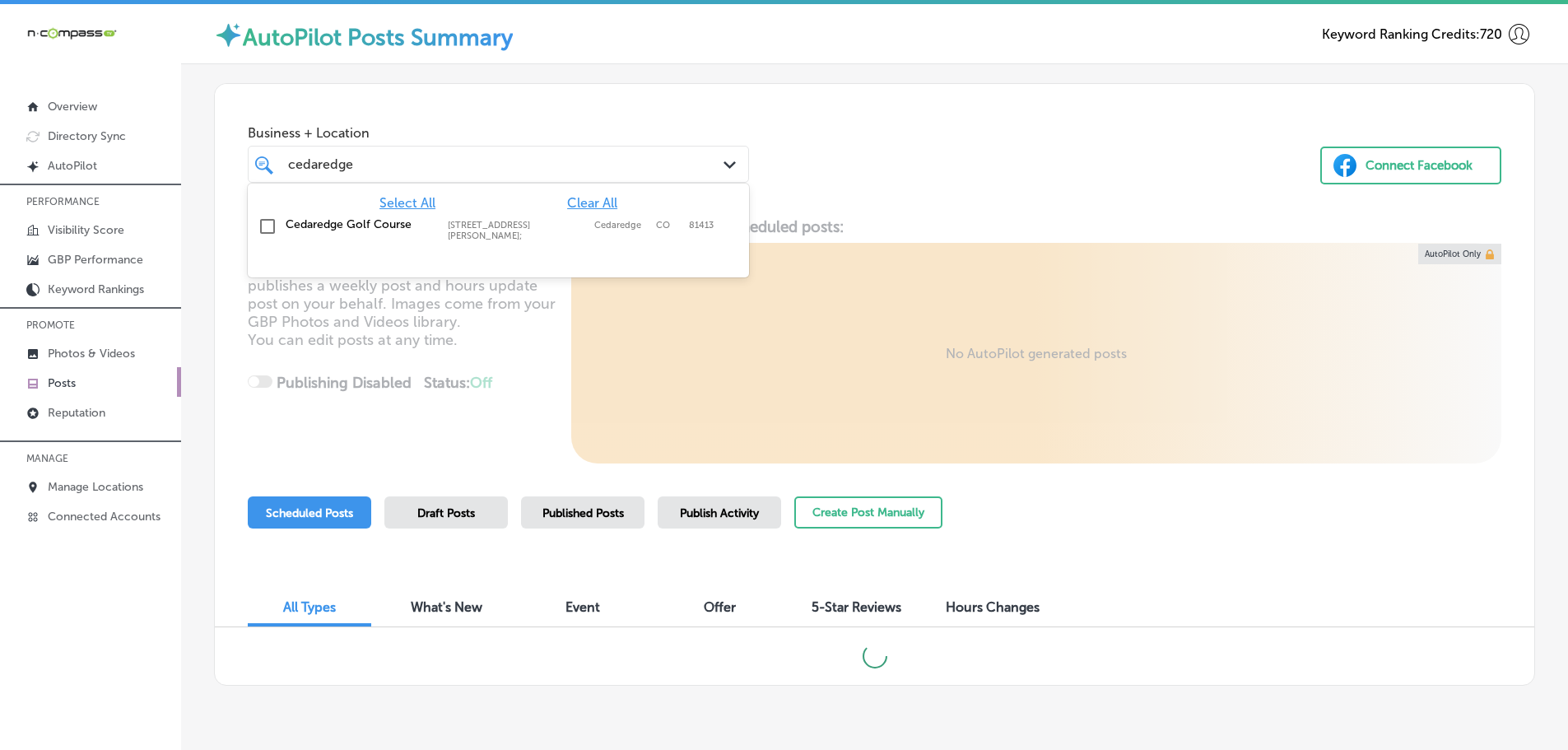
click at [366, 236] on div "Cedaredge Golf Course [STREET_ADDRESS][PERSON_NAME] [STREET_ADDRESS][PERSON_NAM…" at bounding box center [498, 229] width 488 height 30
click at [875, 192] on div "Business + Location option [STREET_ADDRESS][PERSON_NAME]. option [STREET_ADDRES…" at bounding box center [874, 147] width 1319 height 125
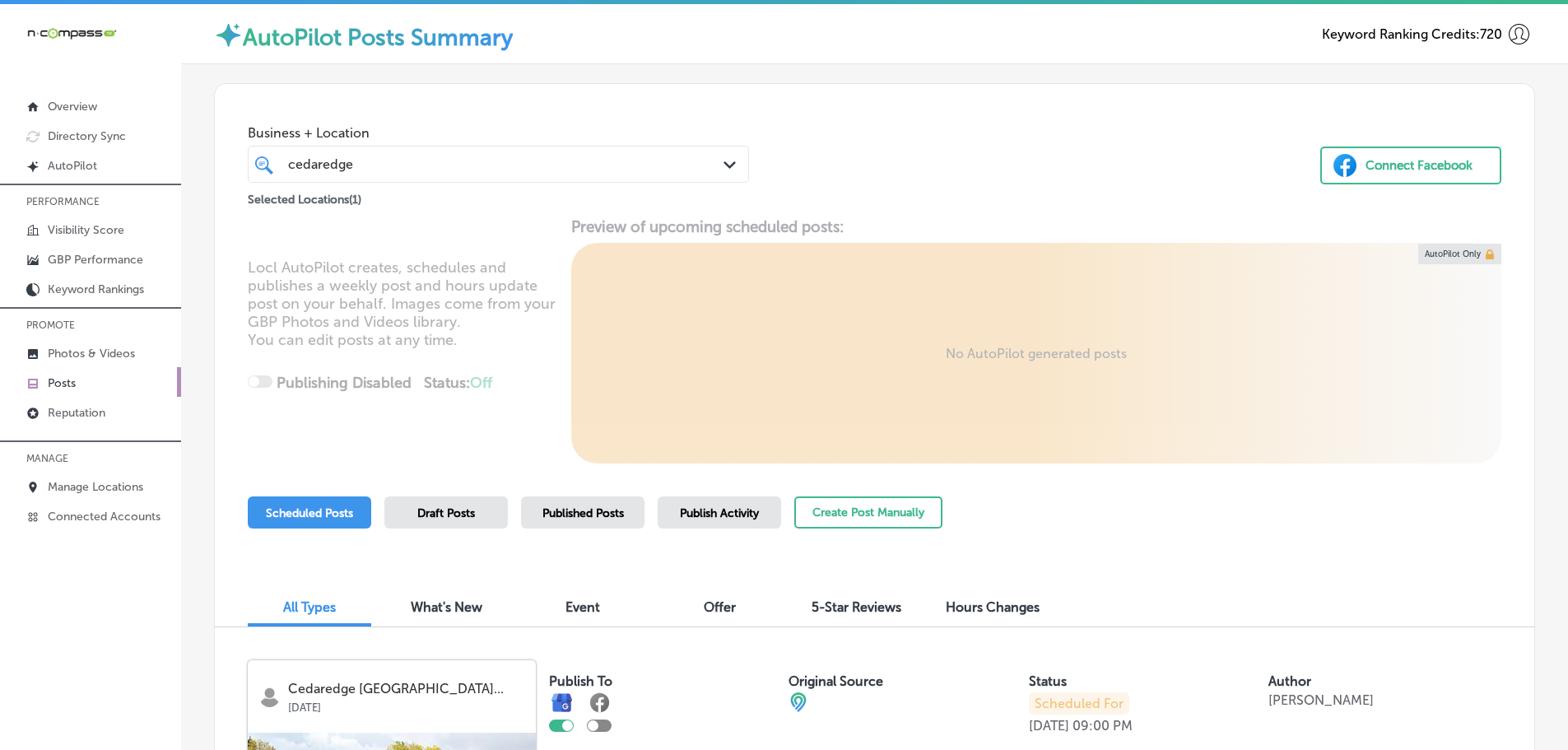
click at [723, 167] on icon "Path Created with Sketch." at bounding box center [729, 166] width 12 height 8
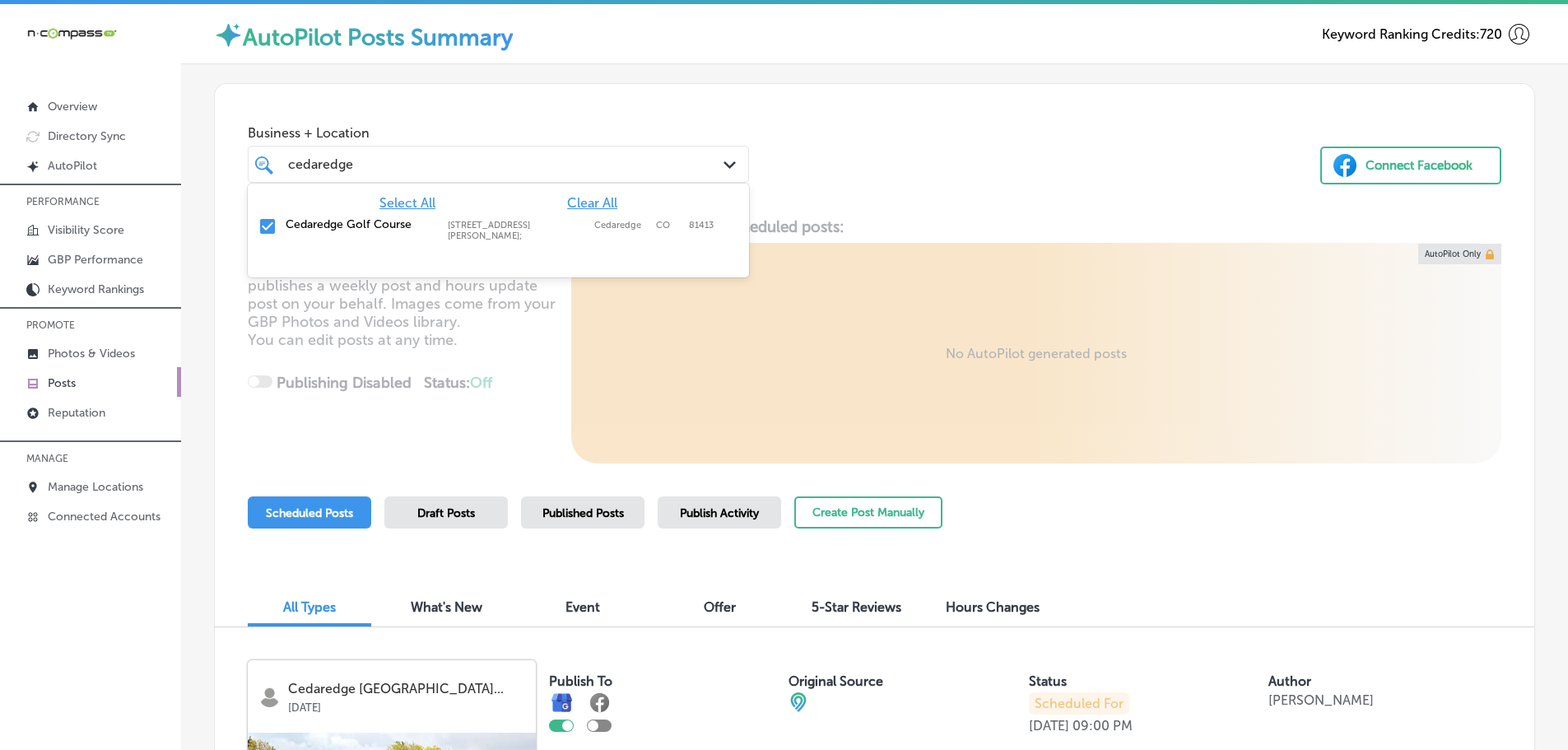
click at [592, 201] on span "Clear All" at bounding box center [592, 202] width 50 height 16
drag, startPoint x: 351, startPoint y: 164, endPoint x: 287, endPoint y: 166, distance: 64.0
click at [285, 166] on div "cedaredge cedaredge" at bounding box center [498, 164] width 437 height 26
click at [316, 219] on label "Pizzaiola" at bounding box center [358, 224] width 146 height 14
type input "pizzaio"
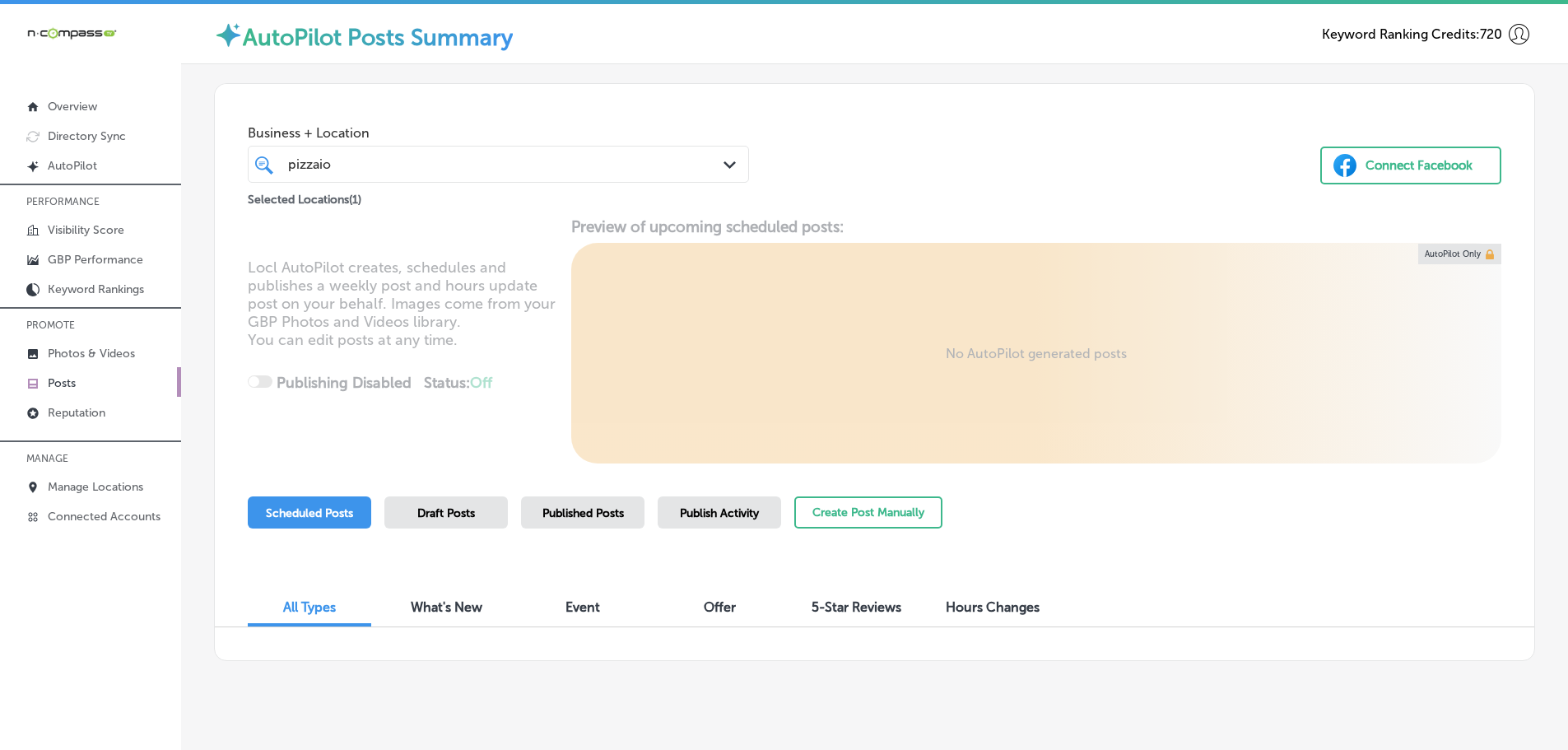
click at [802, 166] on div "Business + Location pizzaio pizzaio Path Created with Sketch. Selected Location…" at bounding box center [874, 147] width 1319 height 125
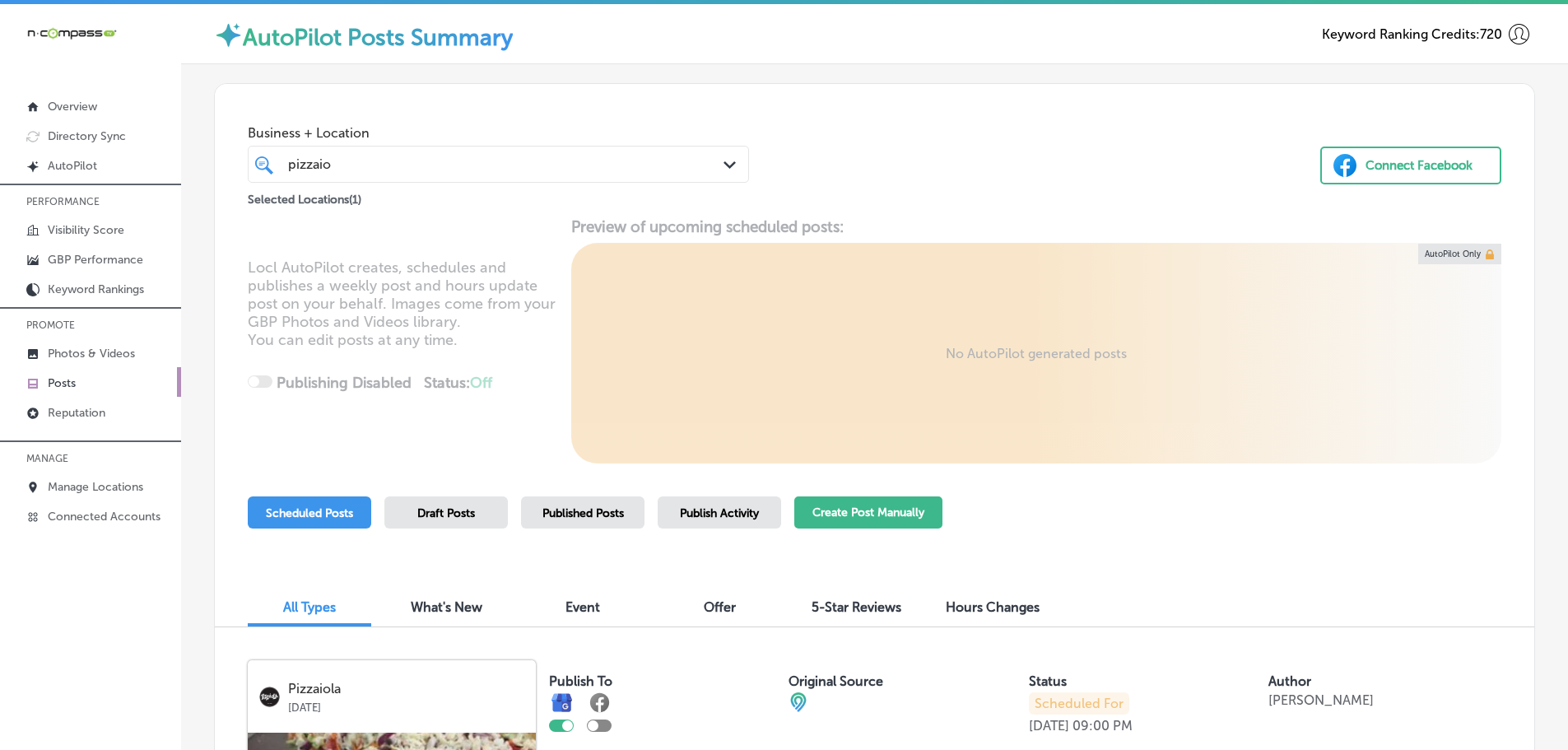
click at [913, 506] on button "Create Post Manually" at bounding box center [868, 513] width 148 height 32
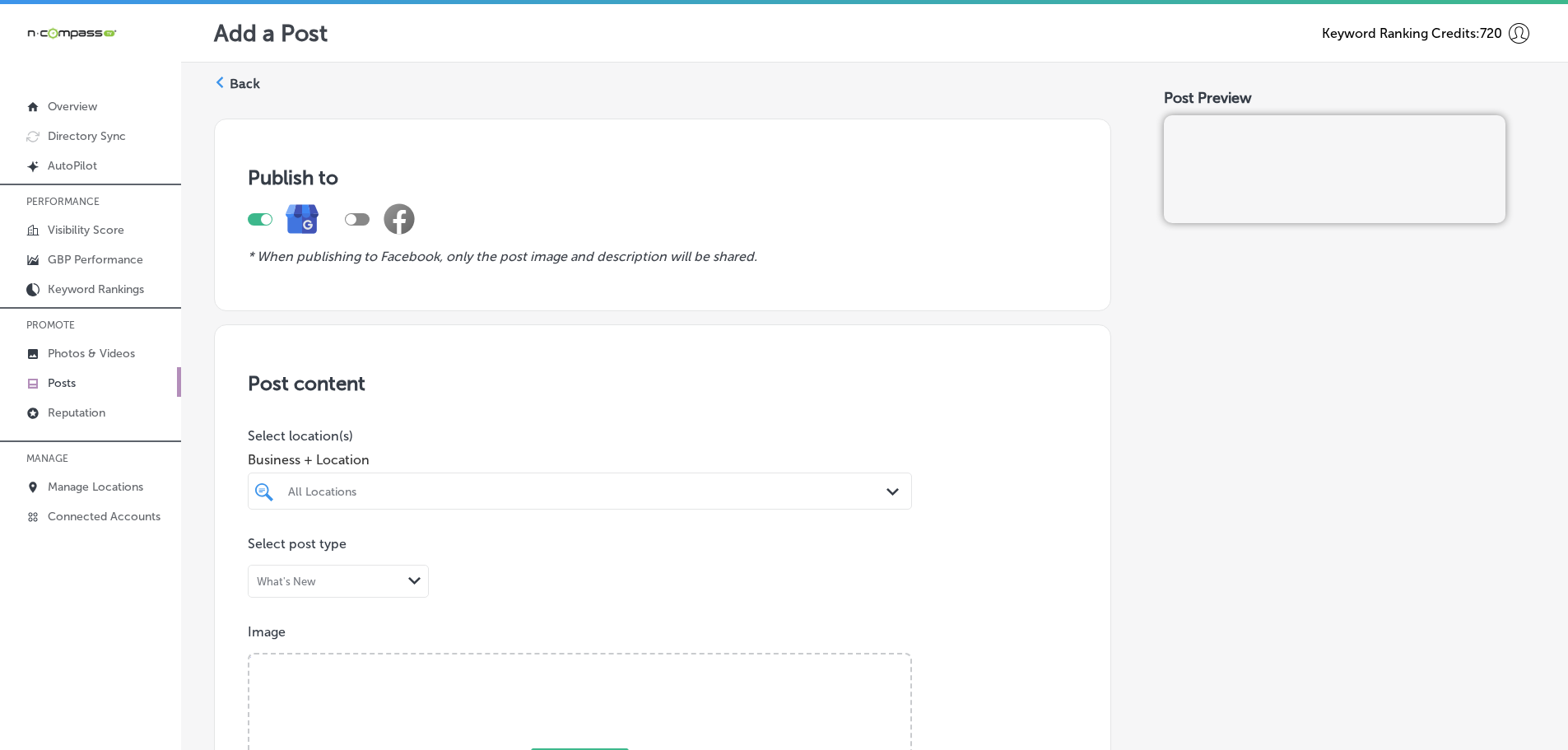
click at [848, 489] on div "All Locations" at bounding box center [588, 491] width 600 height 14
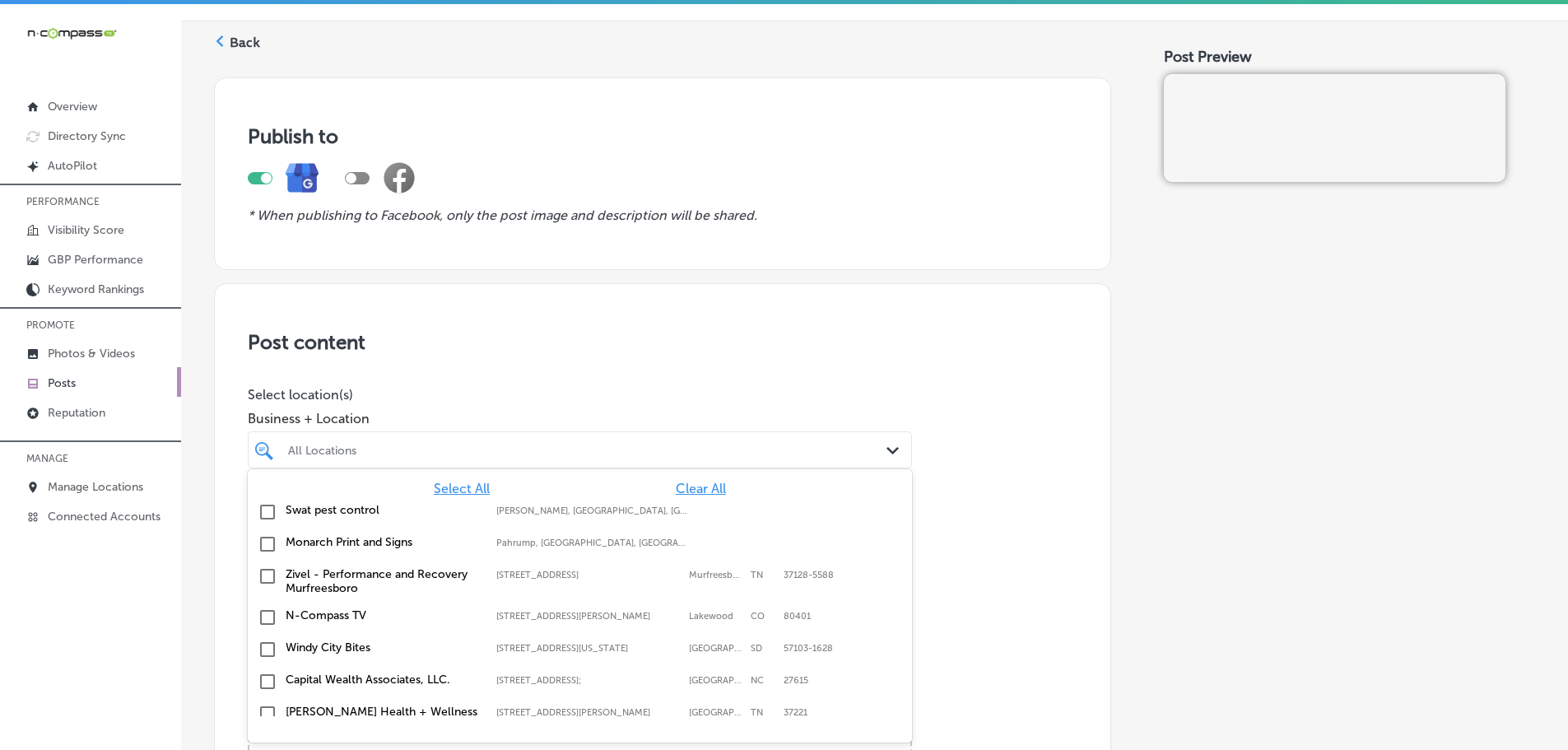
scroll to position [42, 0]
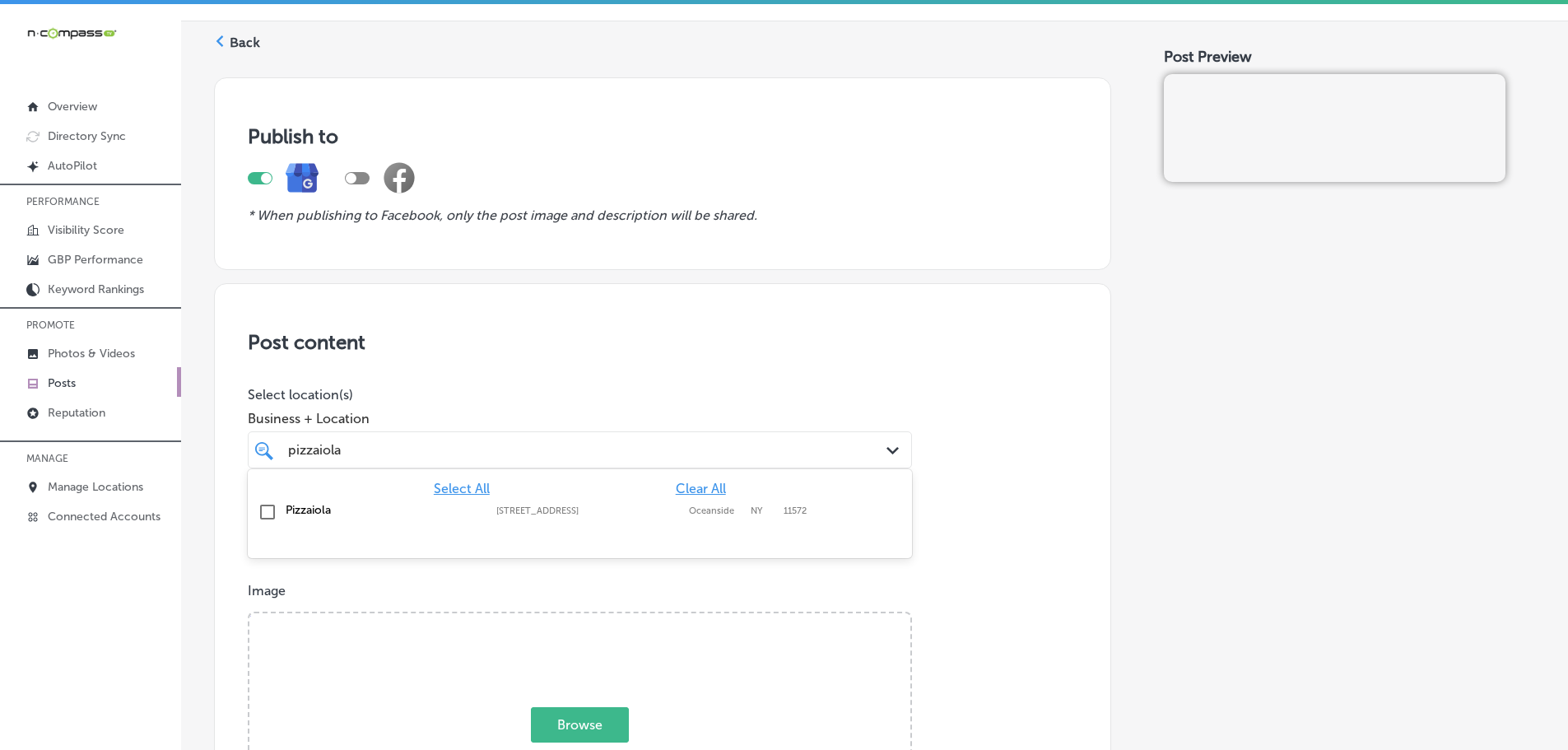
click at [328, 507] on label "Pizzaiola" at bounding box center [382, 510] width 194 height 14
type input "pizzaiola"
click at [603, 410] on div "Business + Location option [STREET_ADDRESS]. option [STREET_ADDRESS]. 2 results…" at bounding box center [579, 436] width 664 height 66
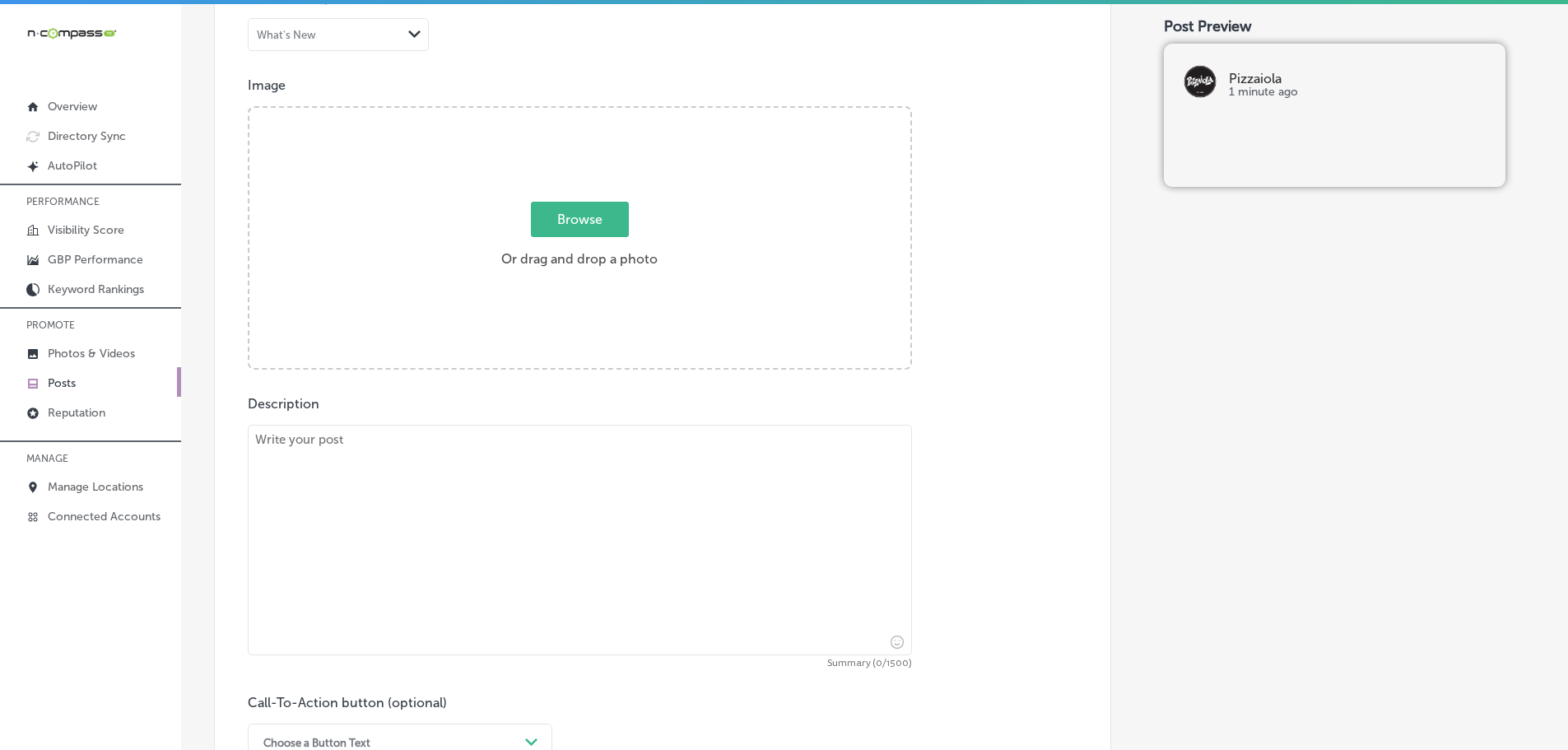
scroll to position [453, 0]
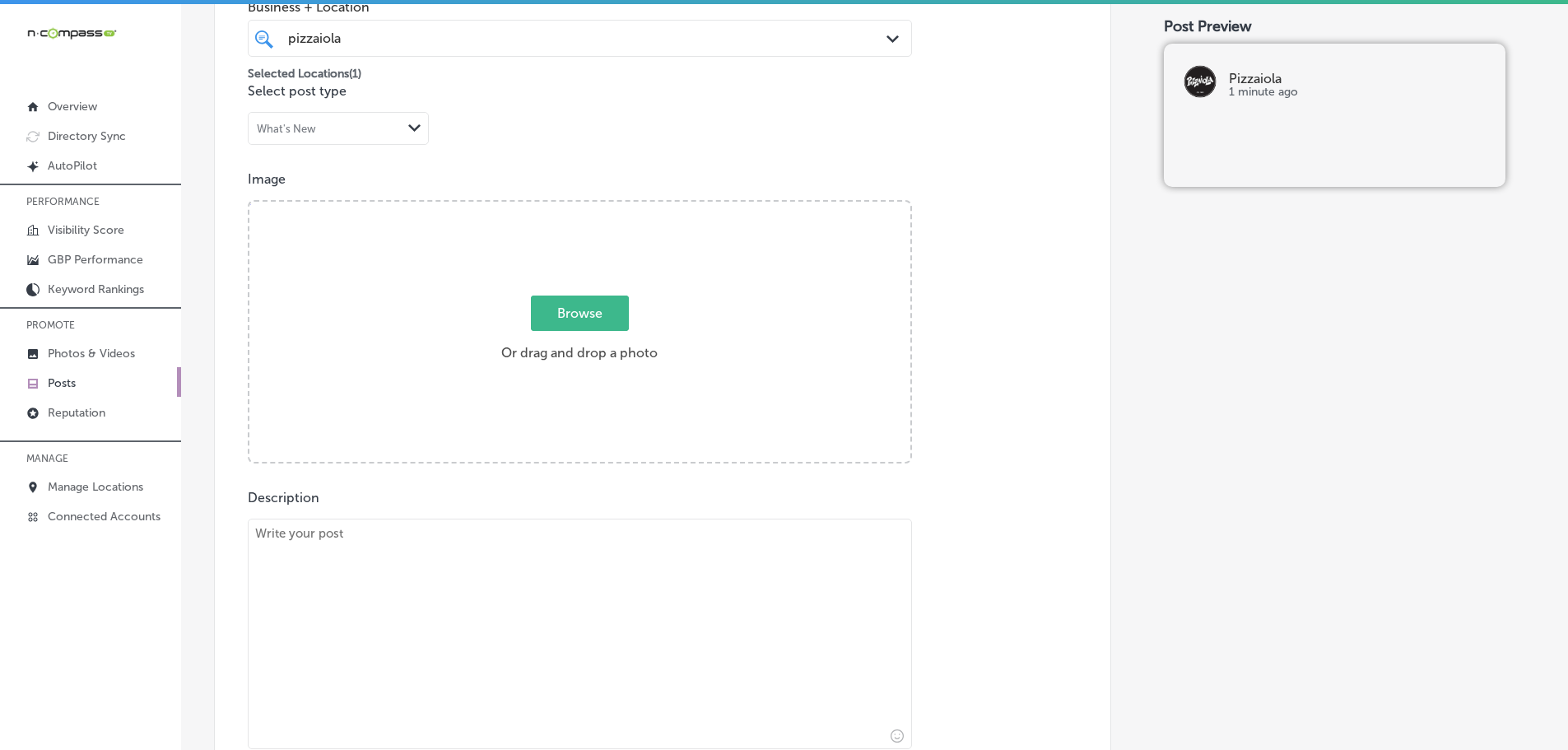
click at [519, 617] on textarea at bounding box center [579, 635] width 664 height 231
paste textarea "At Pizzaiola, we bring the true taste of Italy to [GEOGRAPHIC_DATA] with every …"
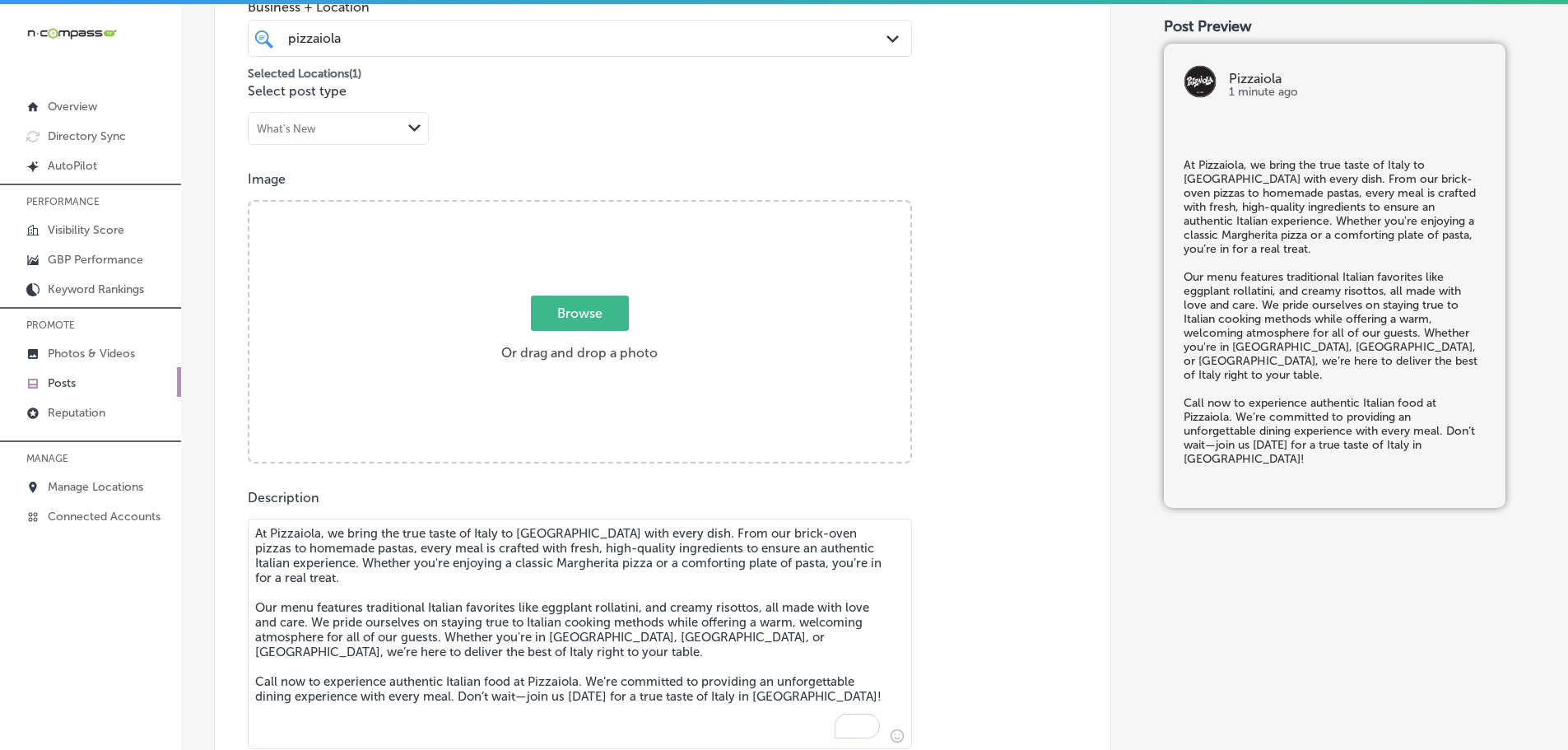
type textarea "At Pizzaiola, we bring the true taste of Italy to [GEOGRAPHIC_DATA] with every …"
click at [568, 312] on span "Browse" at bounding box center [580, 313] width 98 height 35
click at [568, 207] on input "Browse Or drag and drop a photo" at bounding box center [579, 203] width 661 height 5
type input "C:\fakepath\117305770_140412874386605_2880600229420786478_n (1).jpg"
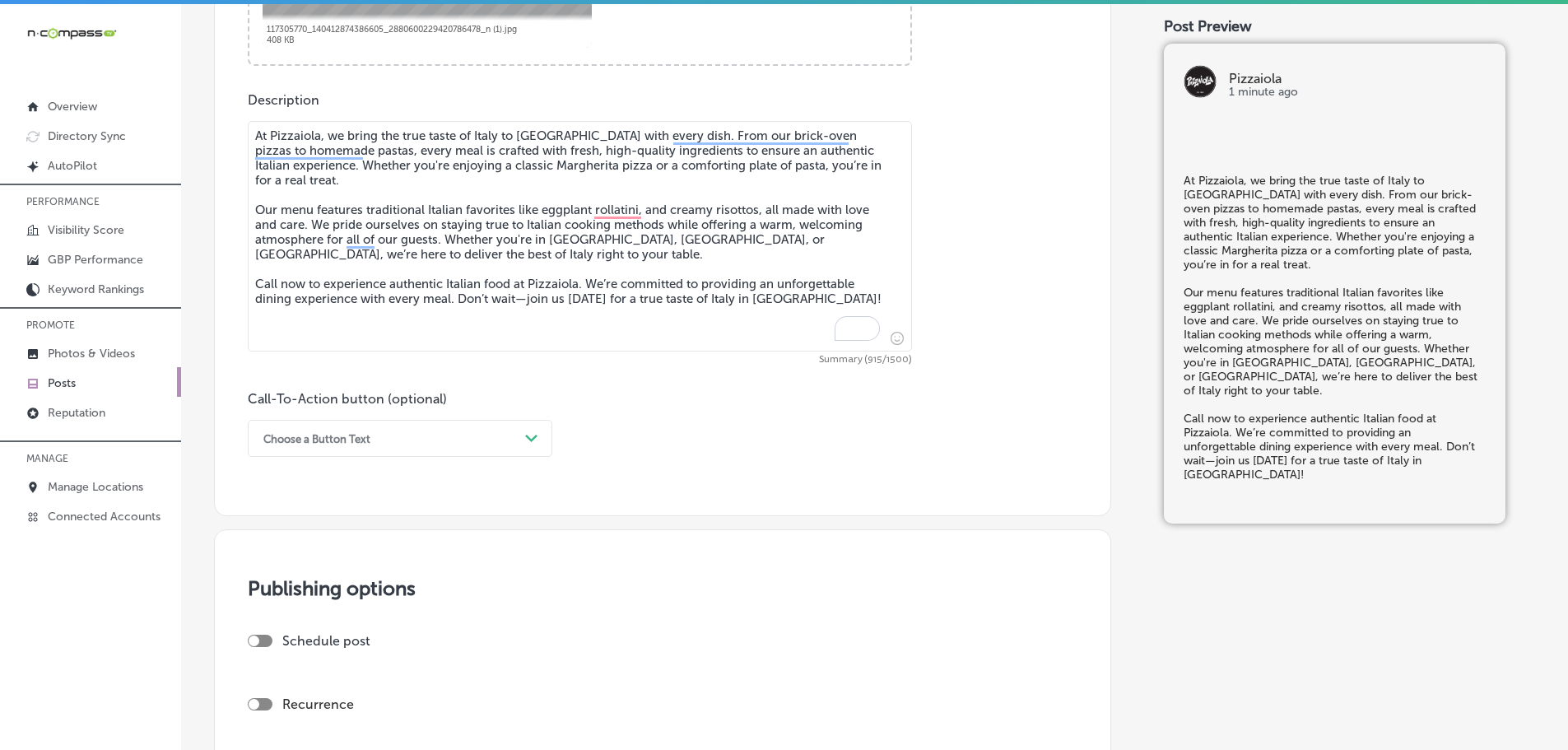
scroll to position [1029, 0]
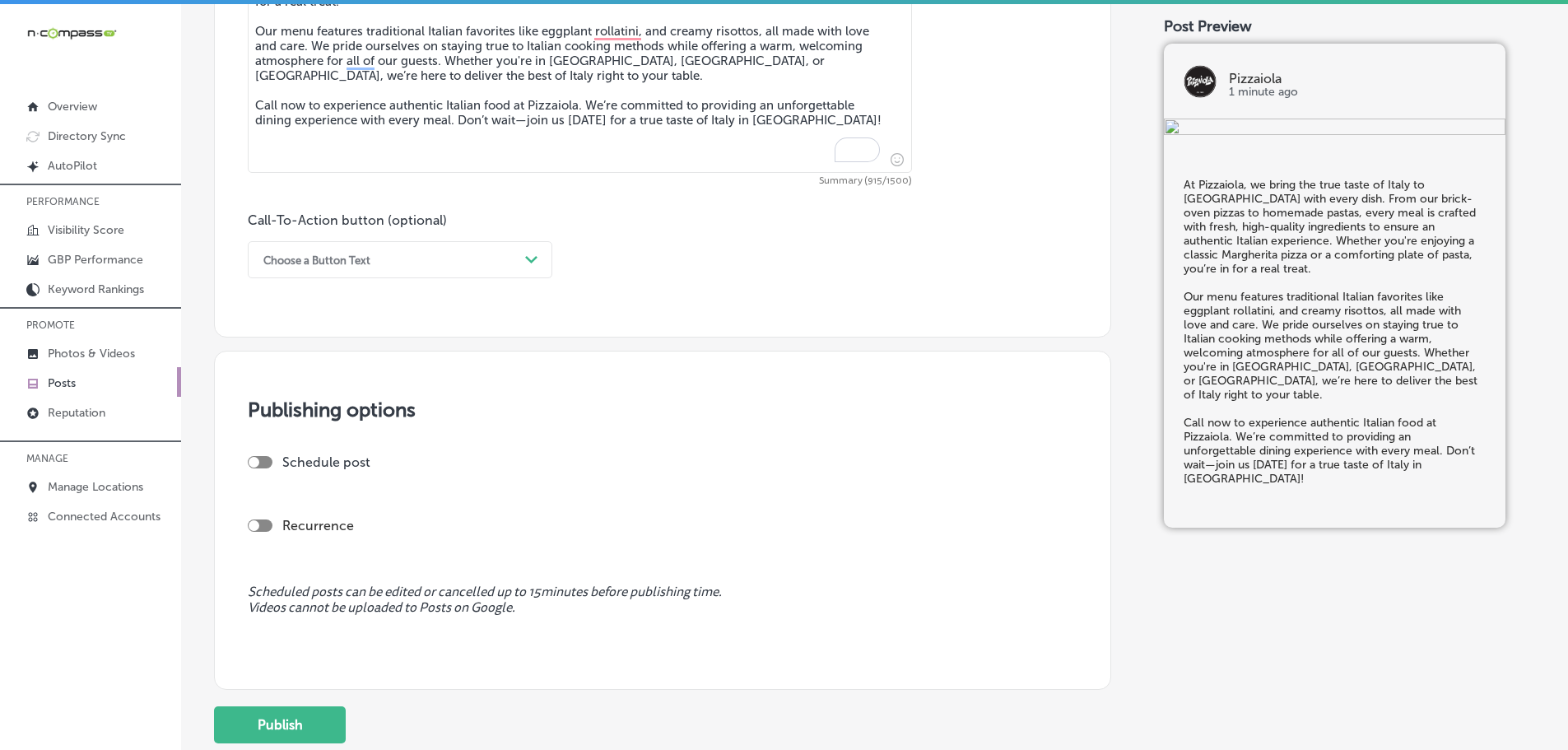
click at [515, 264] on div "Choose a Button Text" at bounding box center [387, 259] width 264 height 26
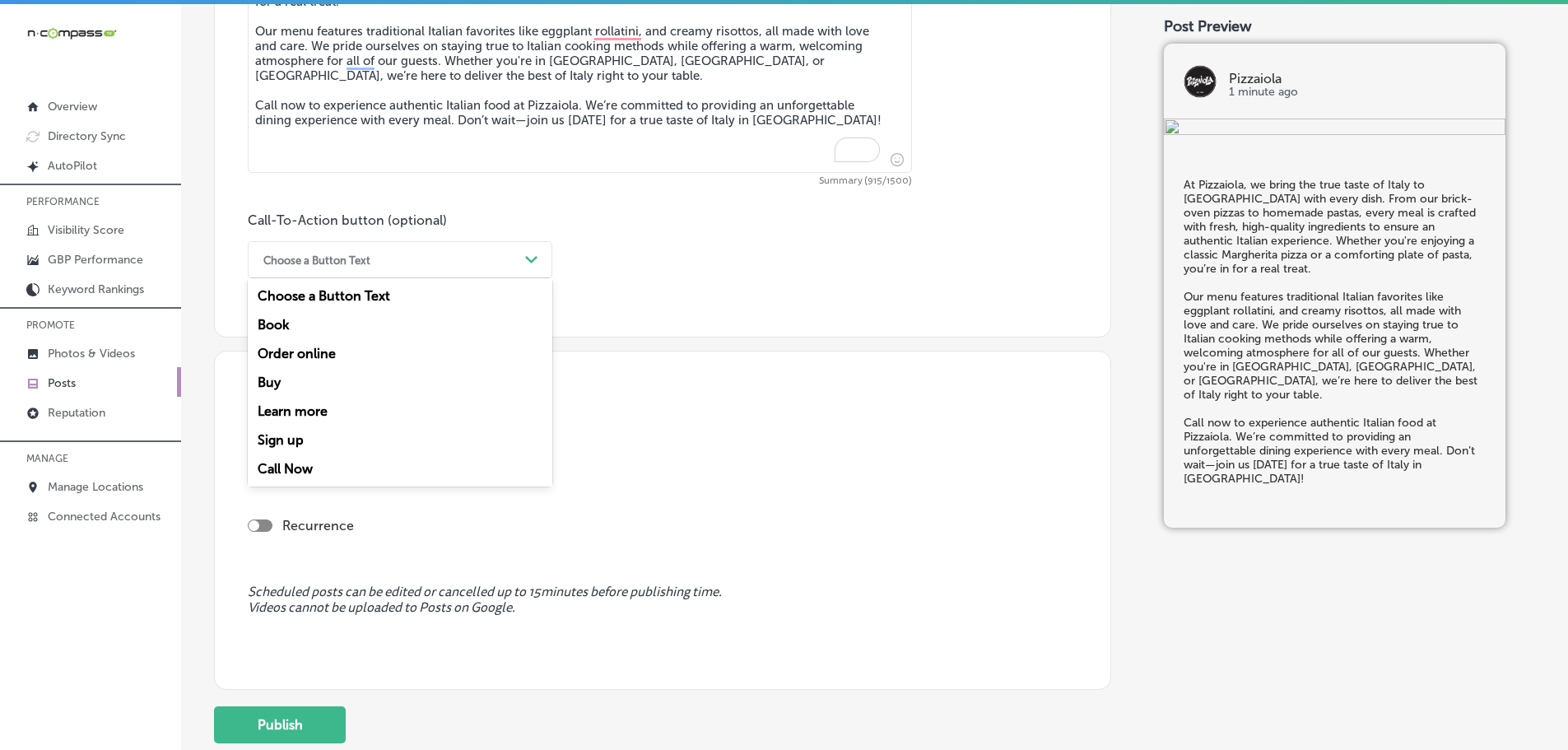
click at [284, 470] on div "Call Now" at bounding box center [400, 469] width 304 height 28
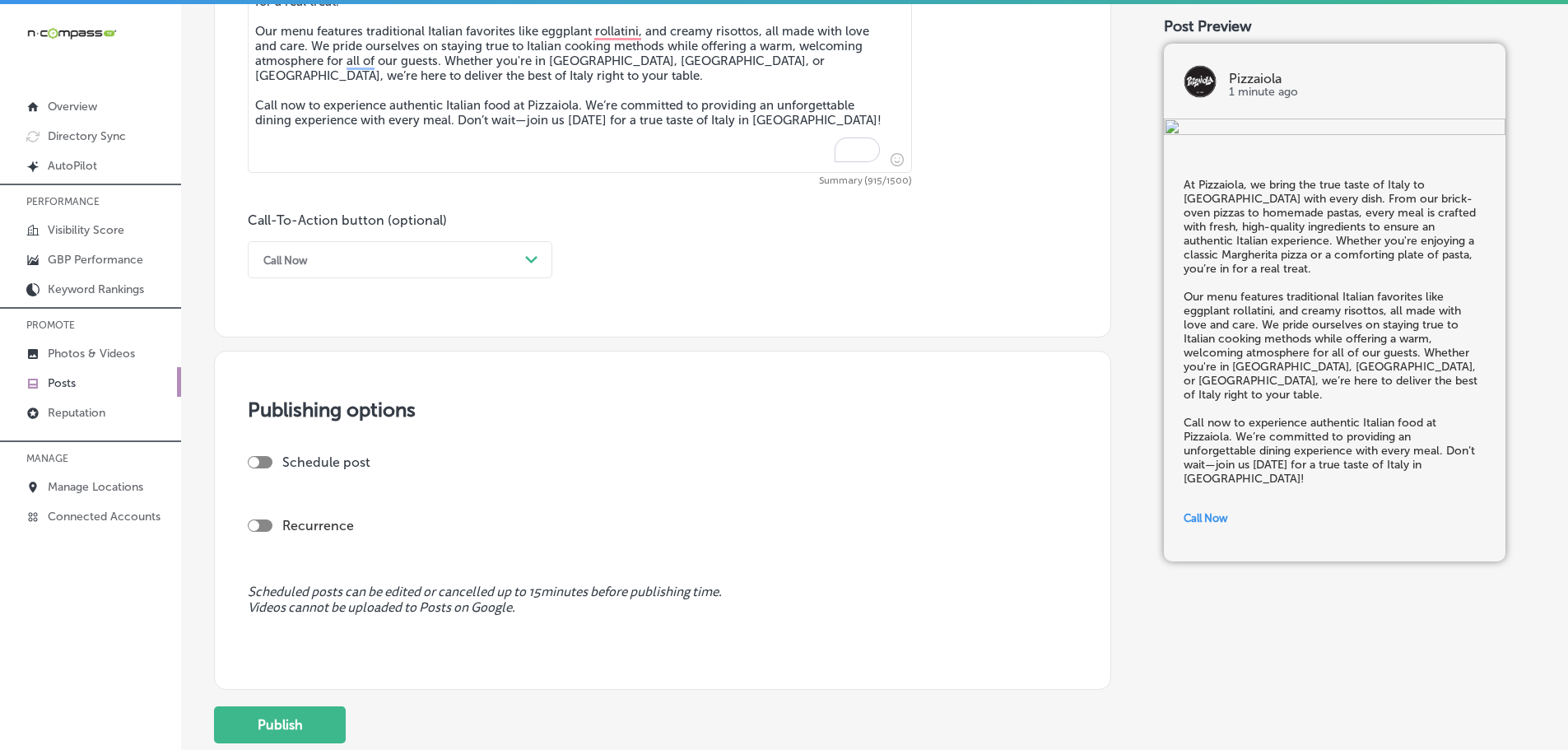
click at [251, 462] on div at bounding box center [253, 462] width 10 height 10
checkbox input "true"
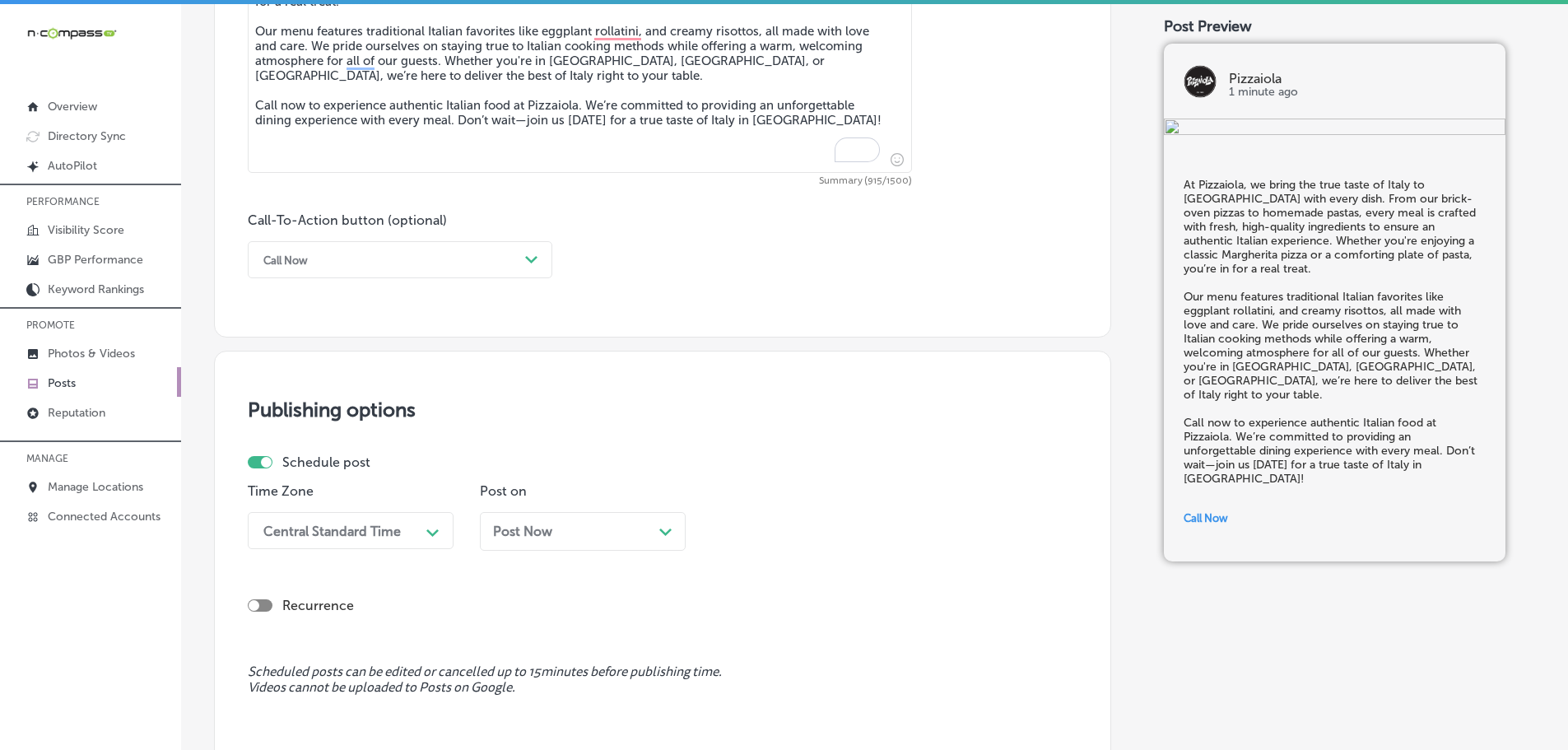
scroll to position [1083, 0]
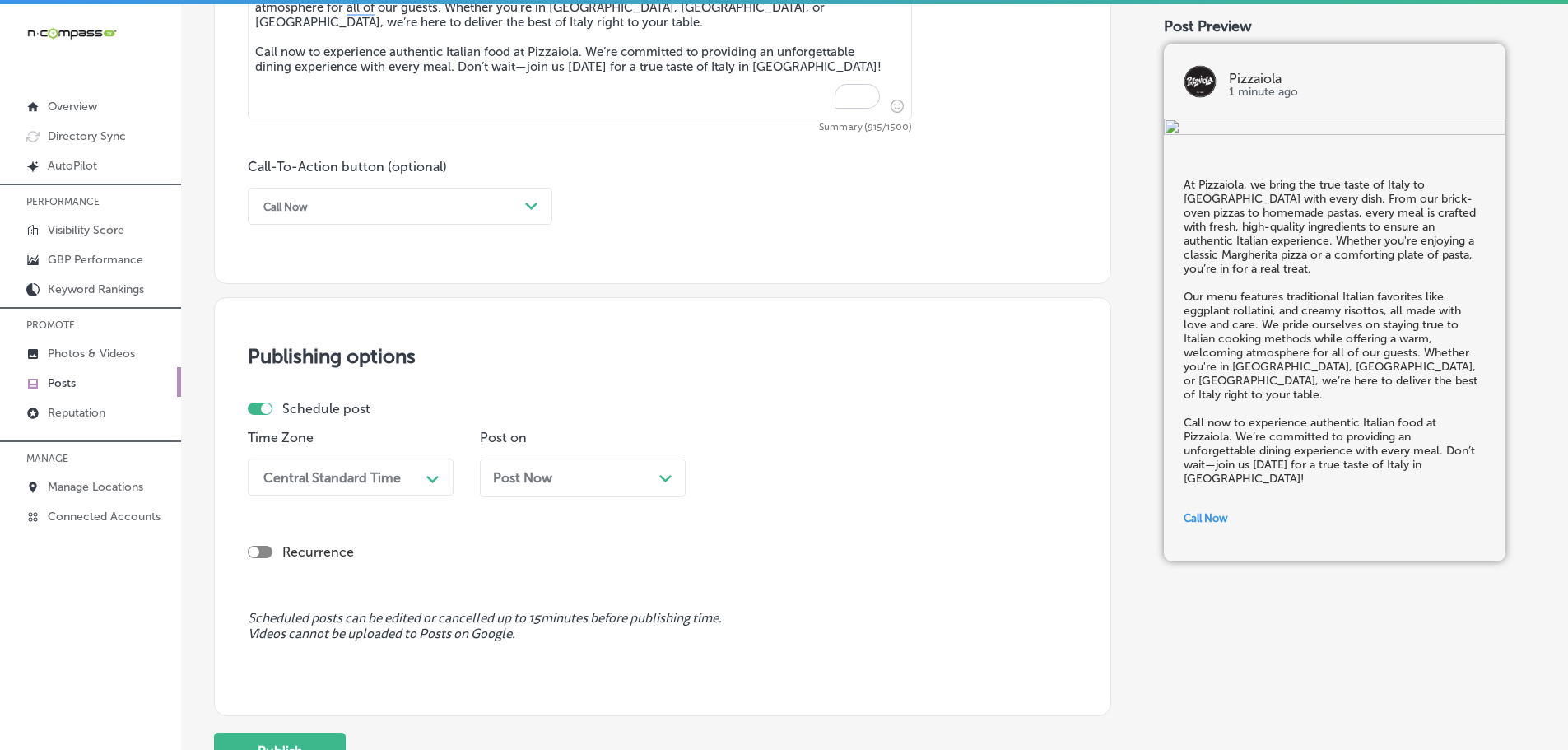
click at [425, 496] on div "Central Standard Time Path Created with Sketch." at bounding box center [351, 477] width 206 height 37
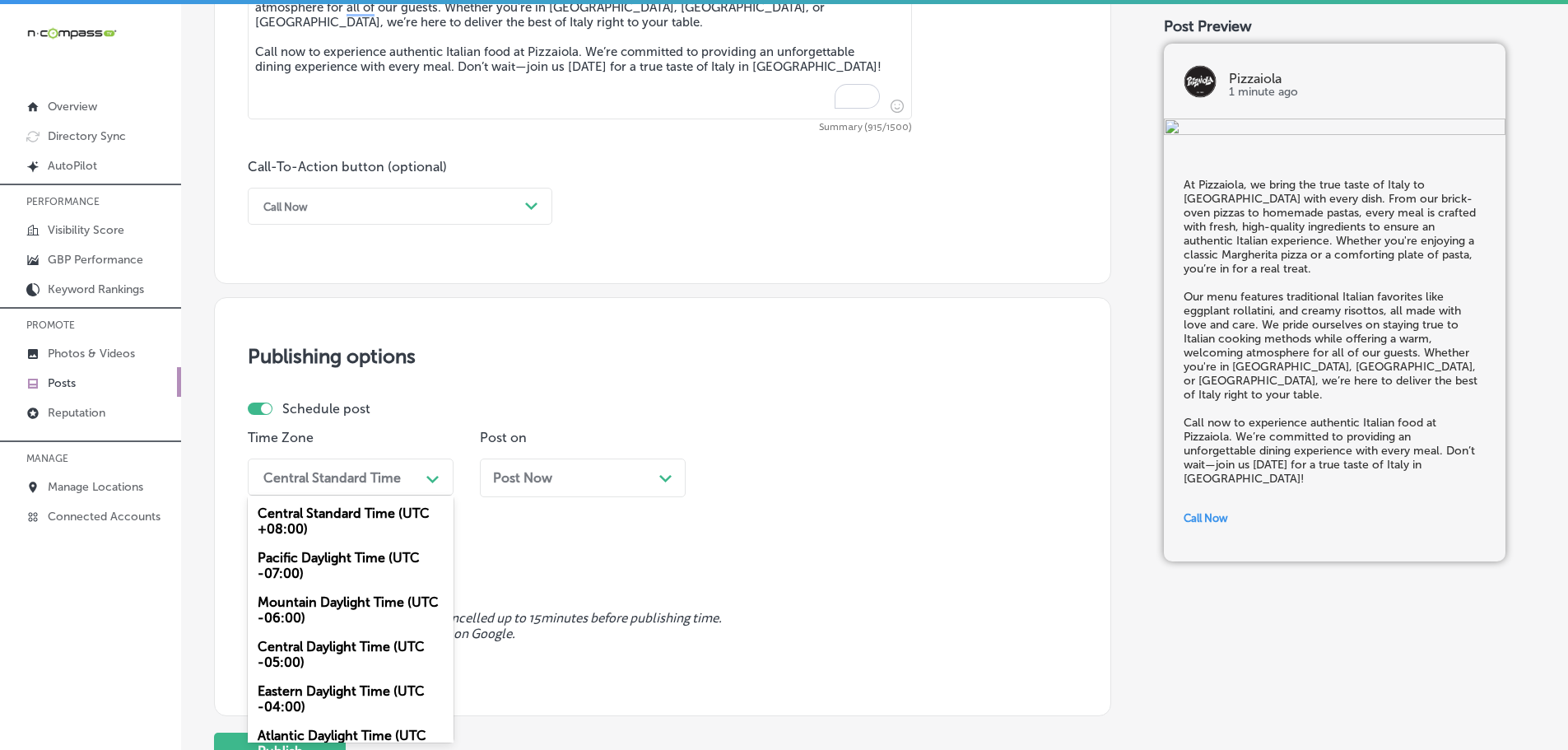
click at [369, 602] on div "Mountain Daylight Time (UTC -06:00)" at bounding box center [351, 610] width 206 height 44
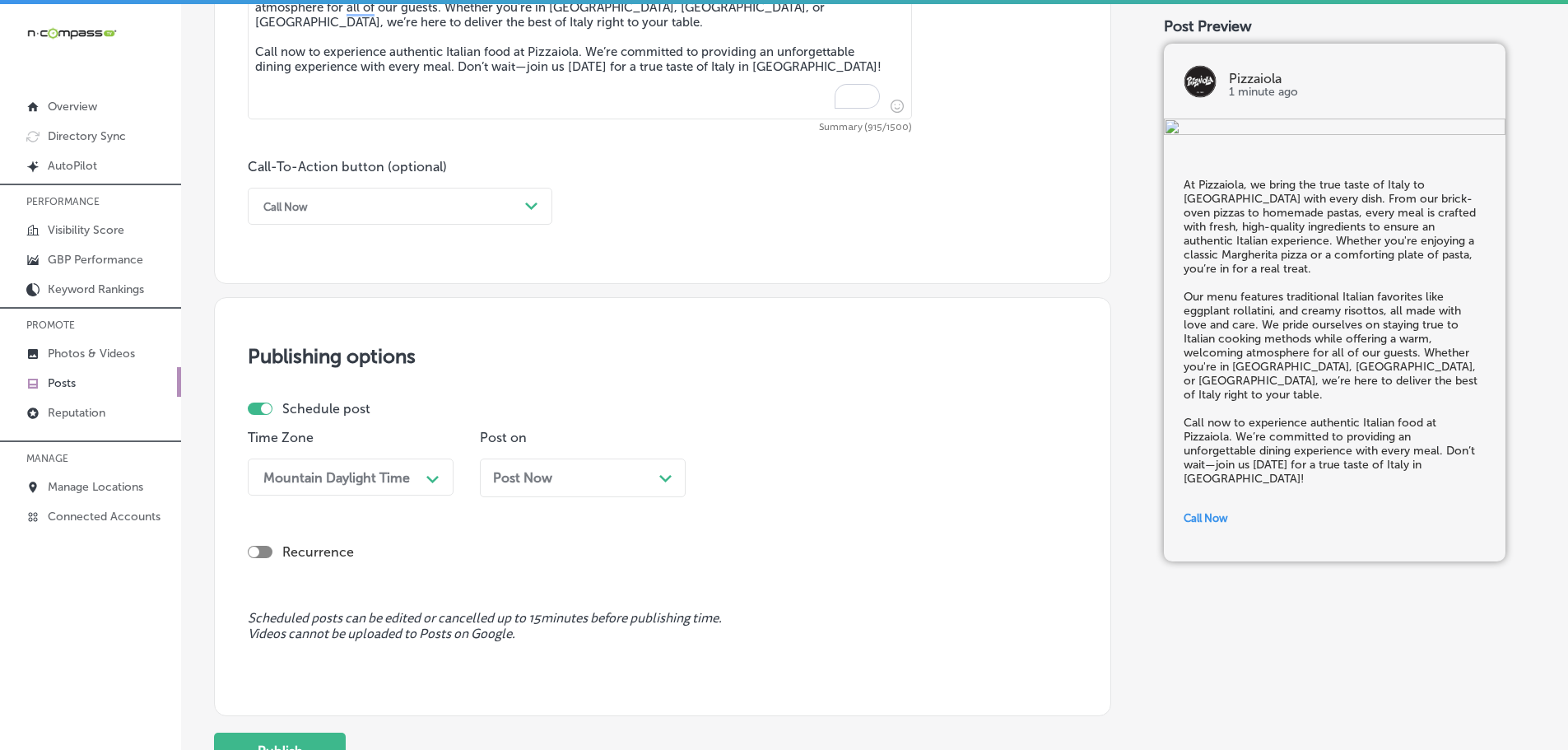
click at [659, 477] on icon "Path Created with Sketch." at bounding box center [664, 479] width 12 height 8
click at [843, 485] on div "11:30 AM" at bounding box center [801, 477] width 164 height 28
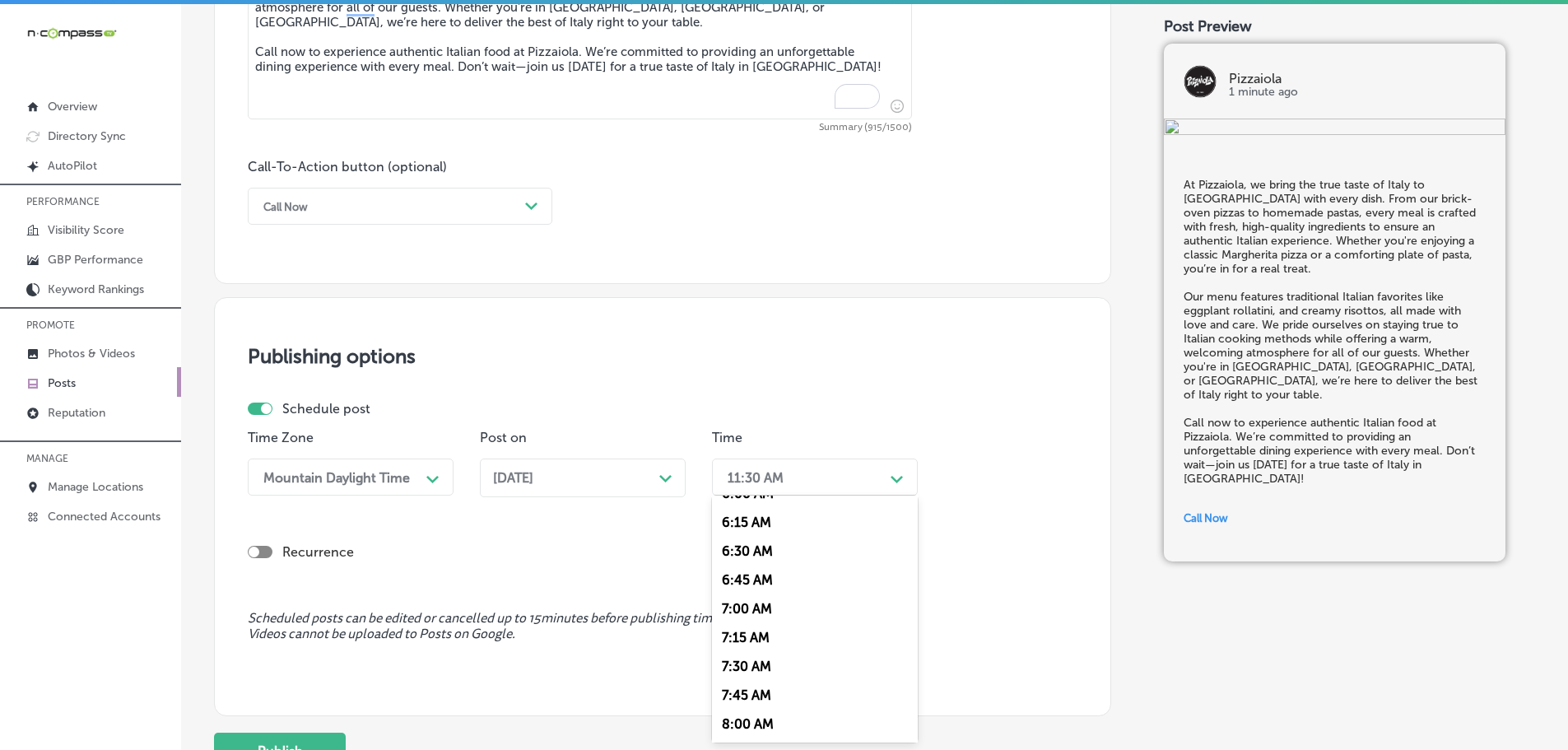
scroll to position [741, 0]
click at [759, 570] on div "7:00 AM" at bounding box center [815, 579] width 206 height 28
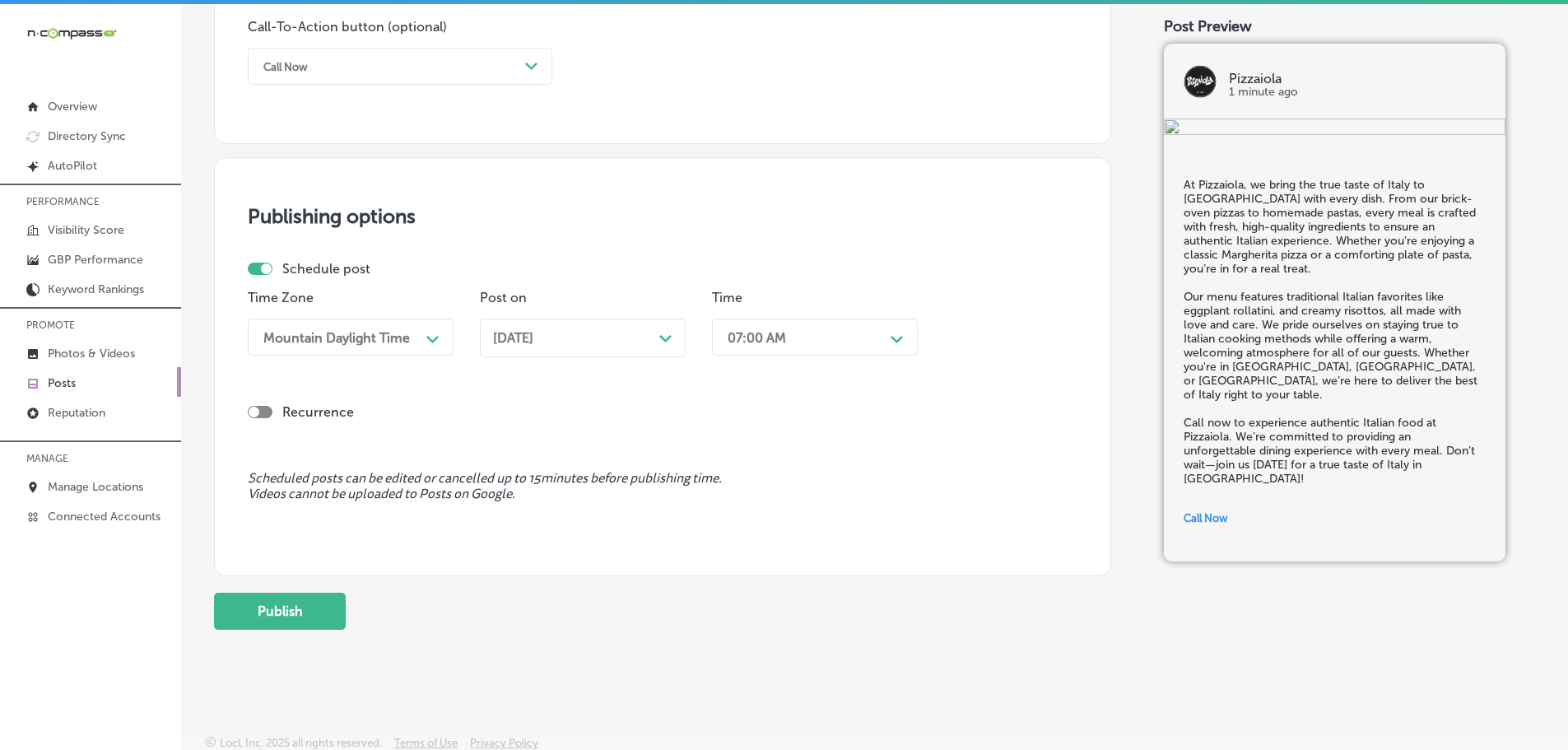
scroll to position [1227, 0]
click at [299, 610] on button "Publish" at bounding box center [279, 607] width 131 height 37
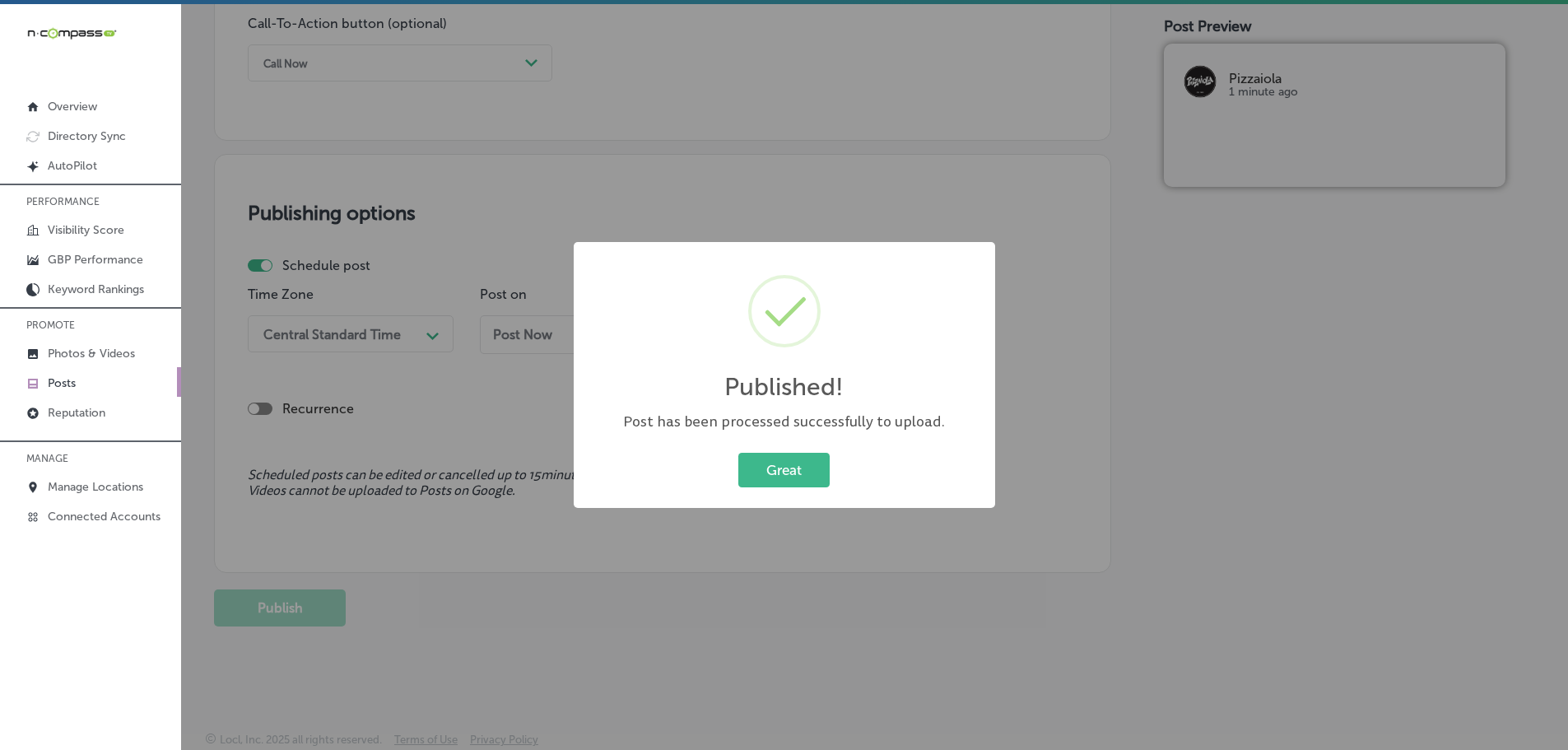
click at [833, 443] on div "Published! × Post has been processed successfully to upload. Great Cancel" at bounding box center [784, 375] width 422 height 266
click at [784, 472] on button "Great" at bounding box center [784, 470] width 92 height 34
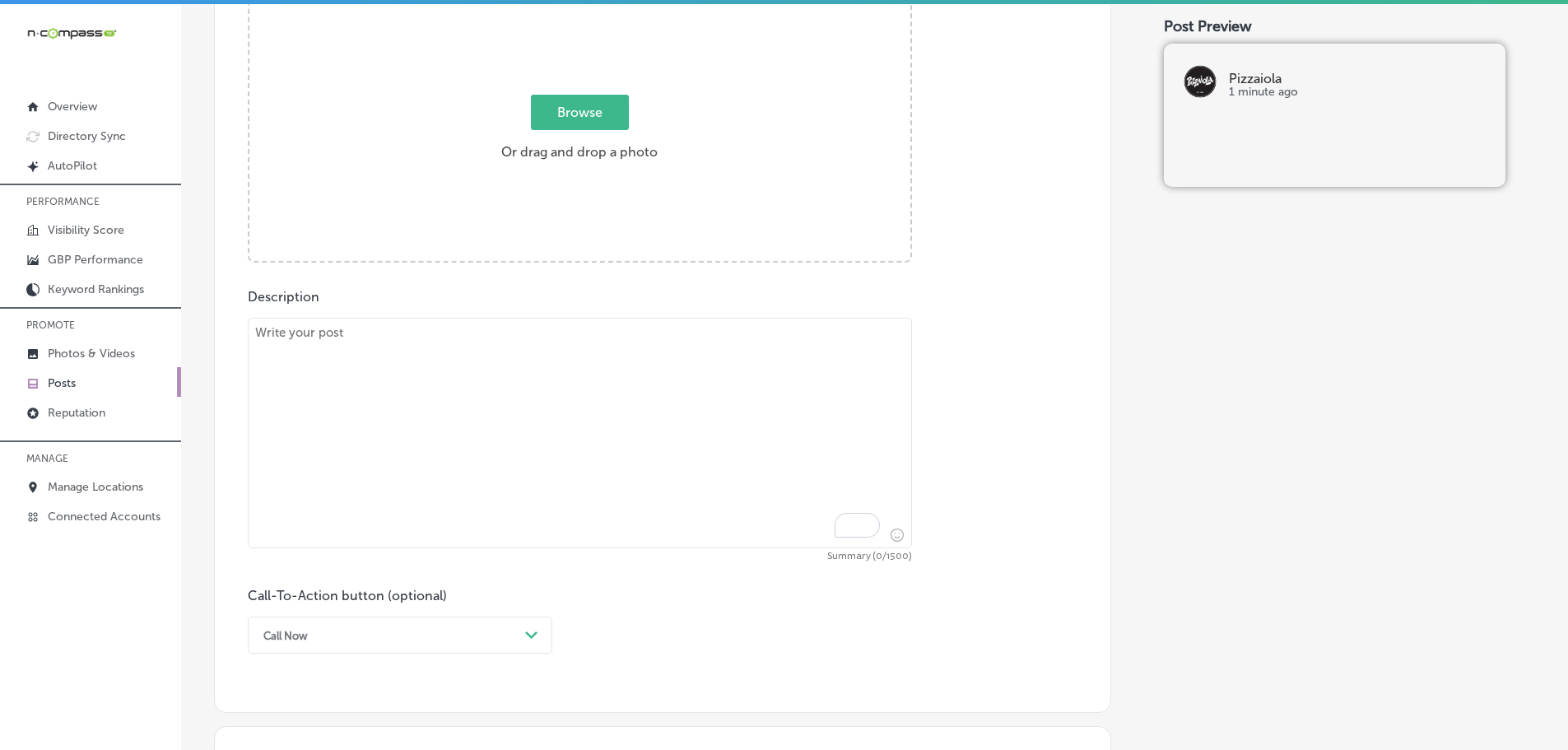
scroll to position [651, 0]
click at [410, 344] on textarea "To enrich screen reader interactions, please activate Accessibility in Grammarl…" at bounding box center [579, 437] width 664 height 231
paste textarea "Indulge in our delicious Chicken Francese at Pizzaiola. This classic Italian di…"
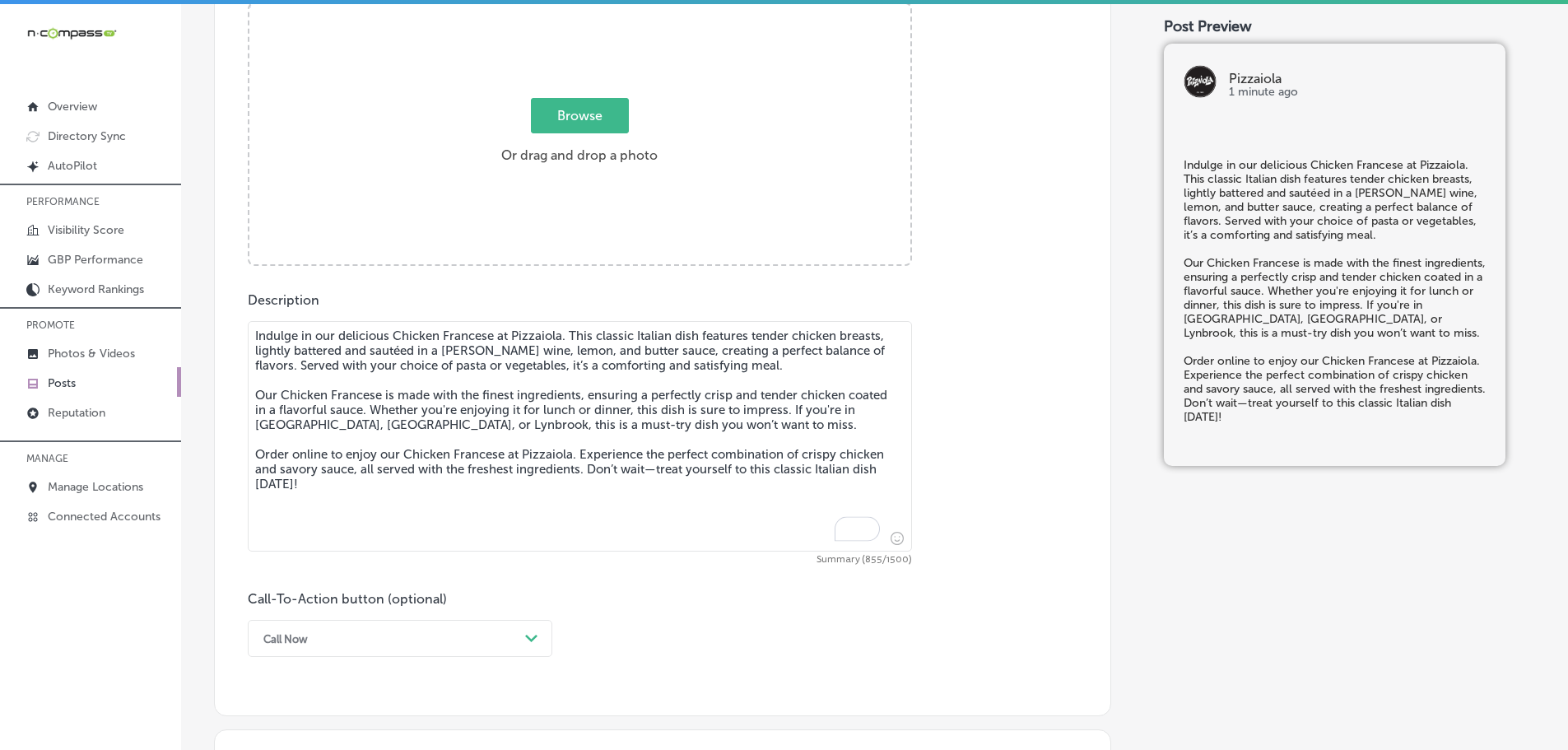
type textarea "Indulge in our delicious Chicken Francese at Pizzaiola. This classic Italian di…"
click at [574, 117] on span "Browse" at bounding box center [580, 115] width 98 height 35
click at [574, 9] on input "Browse Or drag and drop a photo" at bounding box center [579, 6] width 661 height 5
type input "C:\fakepath\258s (23).jpg"
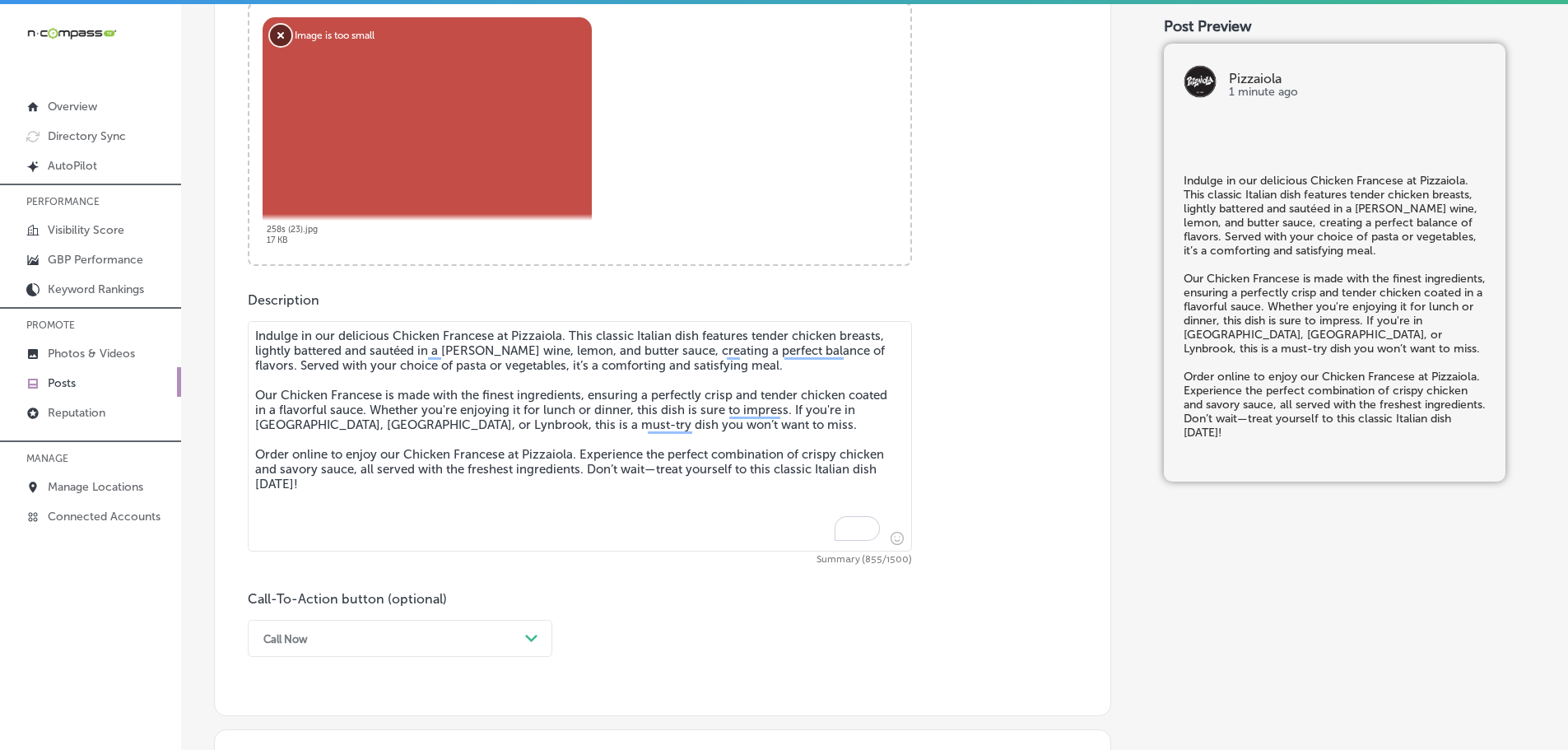
click at [286, 31] on button "Remove" at bounding box center [281, 35] width 22 height 22
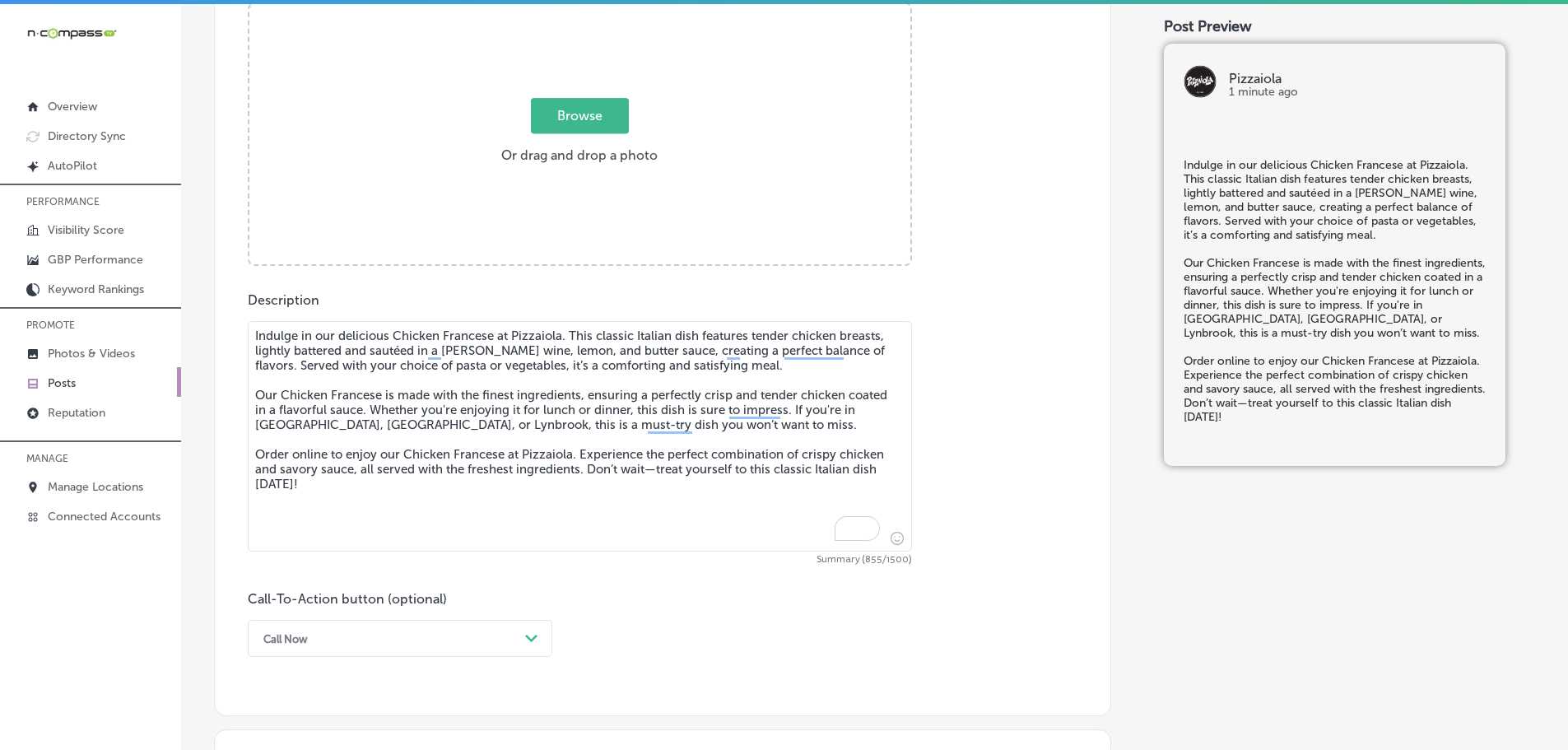
click at [577, 121] on span "Browse" at bounding box center [580, 115] width 98 height 35
click at [577, 9] on input "Browse Or drag and drop a photo" at bounding box center [579, 6] width 661 height 5
type input "C:\fakepath\258s (23)-9x8.jpg"
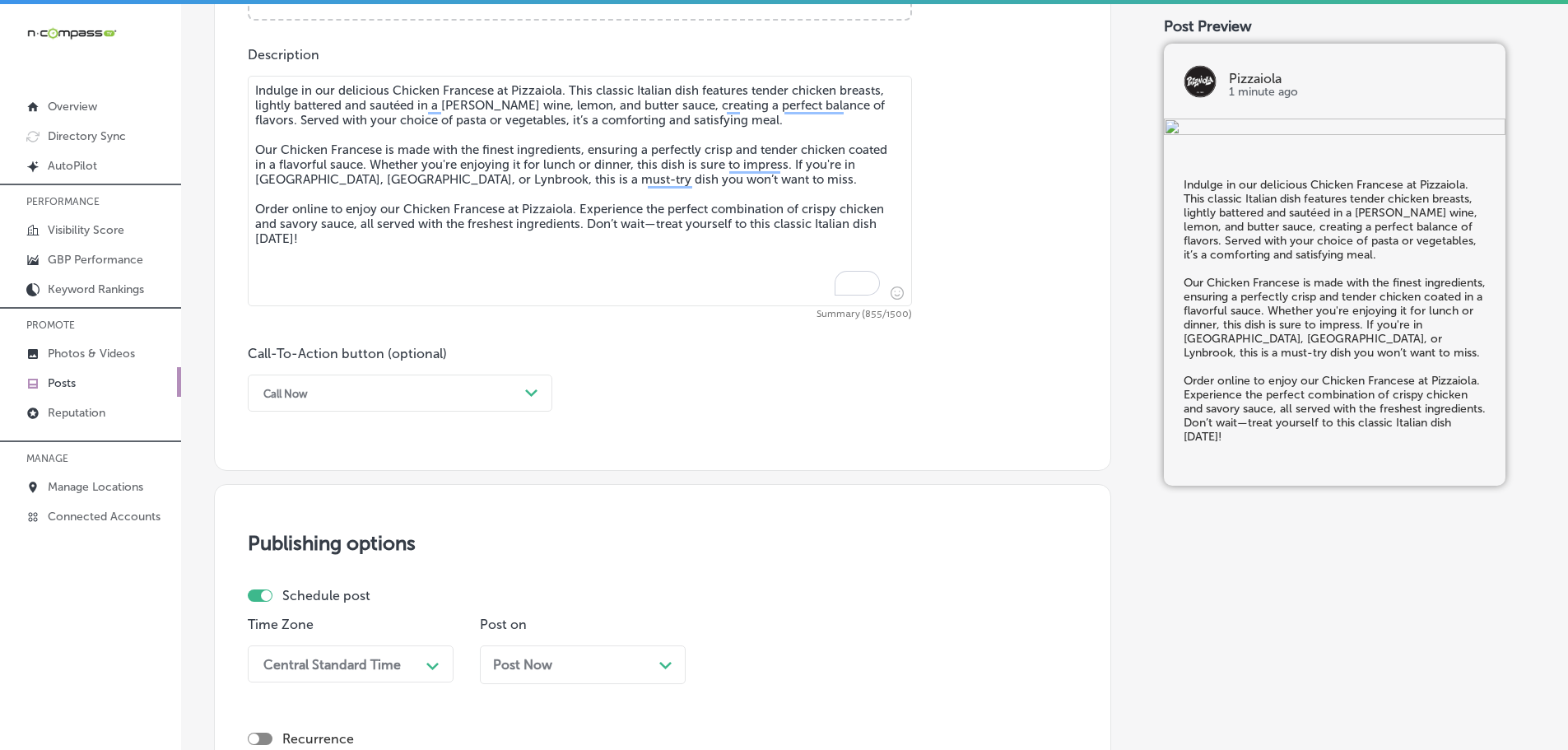
scroll to position [898, 0]
click at [503, 383] on div "Call Now" at bounding box center [387, 392] width 264 height 26
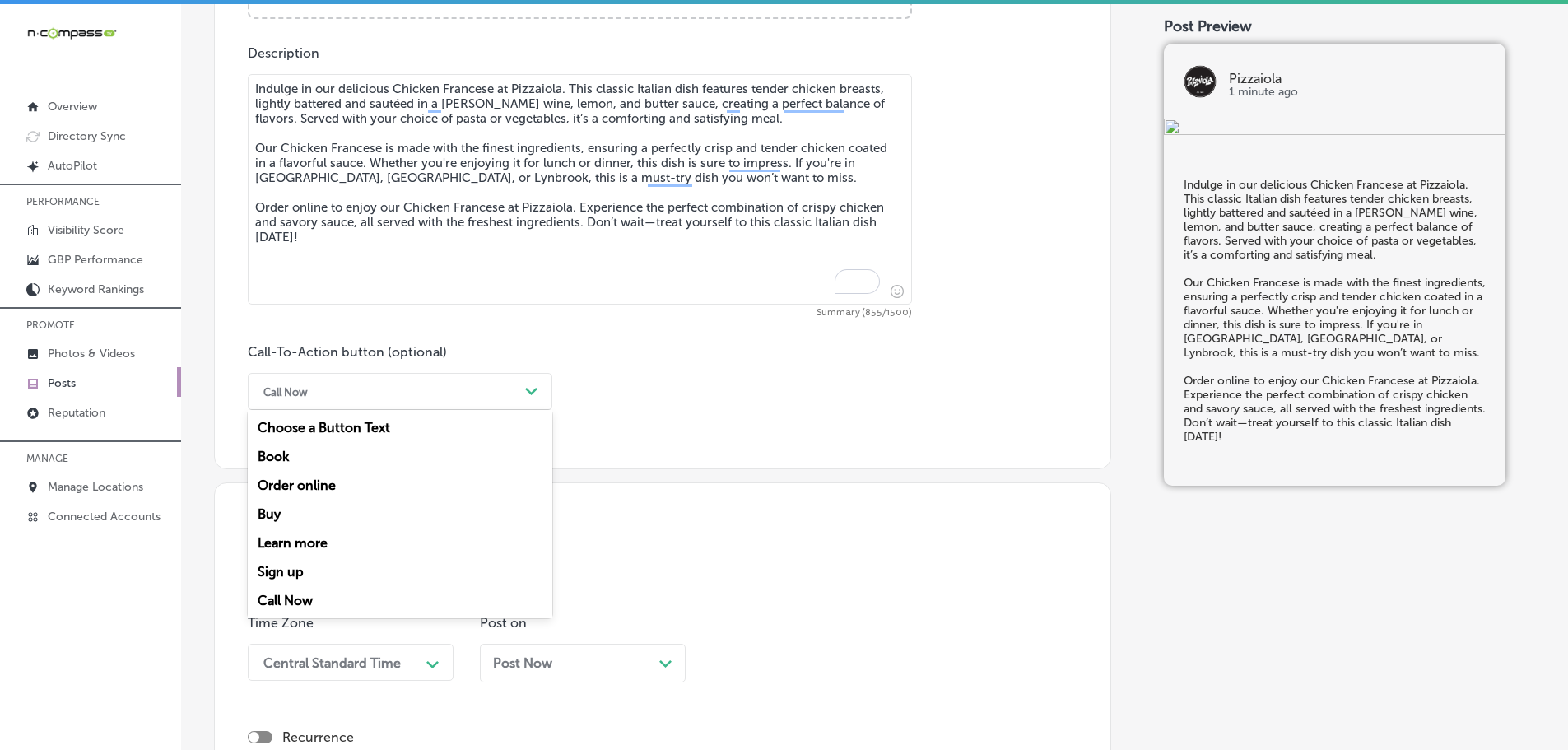
click at [297, 477] on div "Order online" at bounding box center [400, 485] width 304 height 28
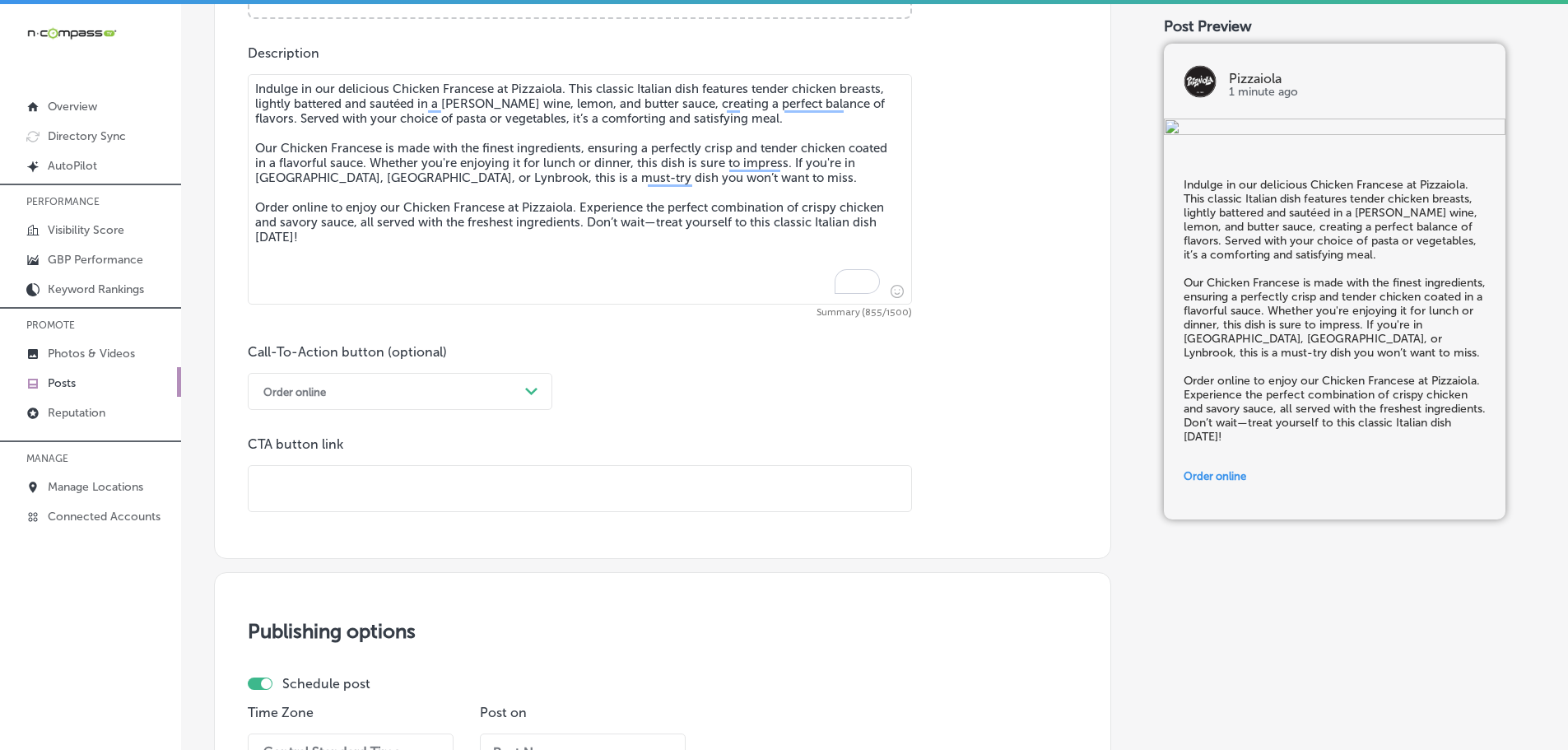
click at [368, 496] on input "text" at bounding box center [579, 489] width 663 height 45
paste input "[URL][DOMAIN_NAME]"
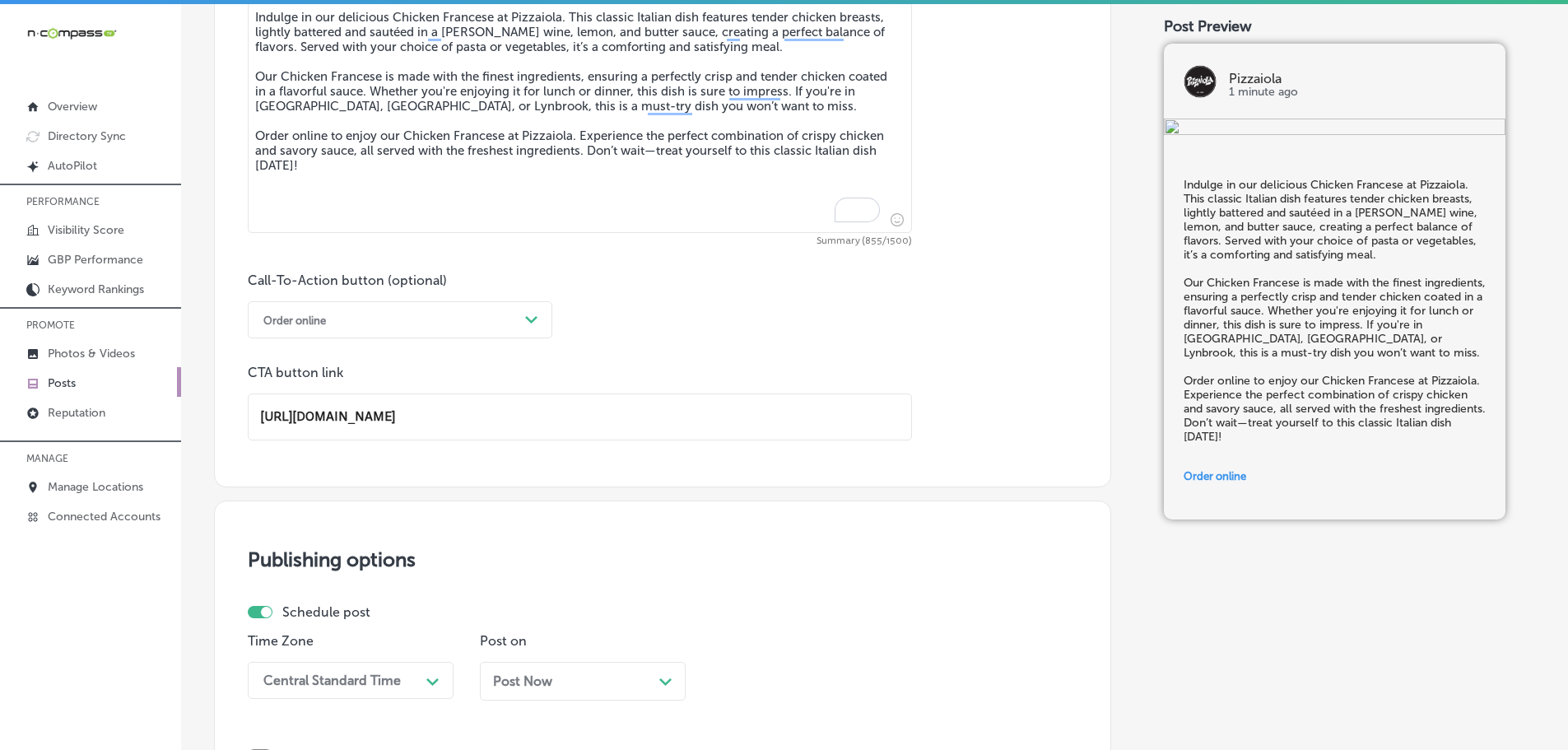
scroll to position [1227, 0]
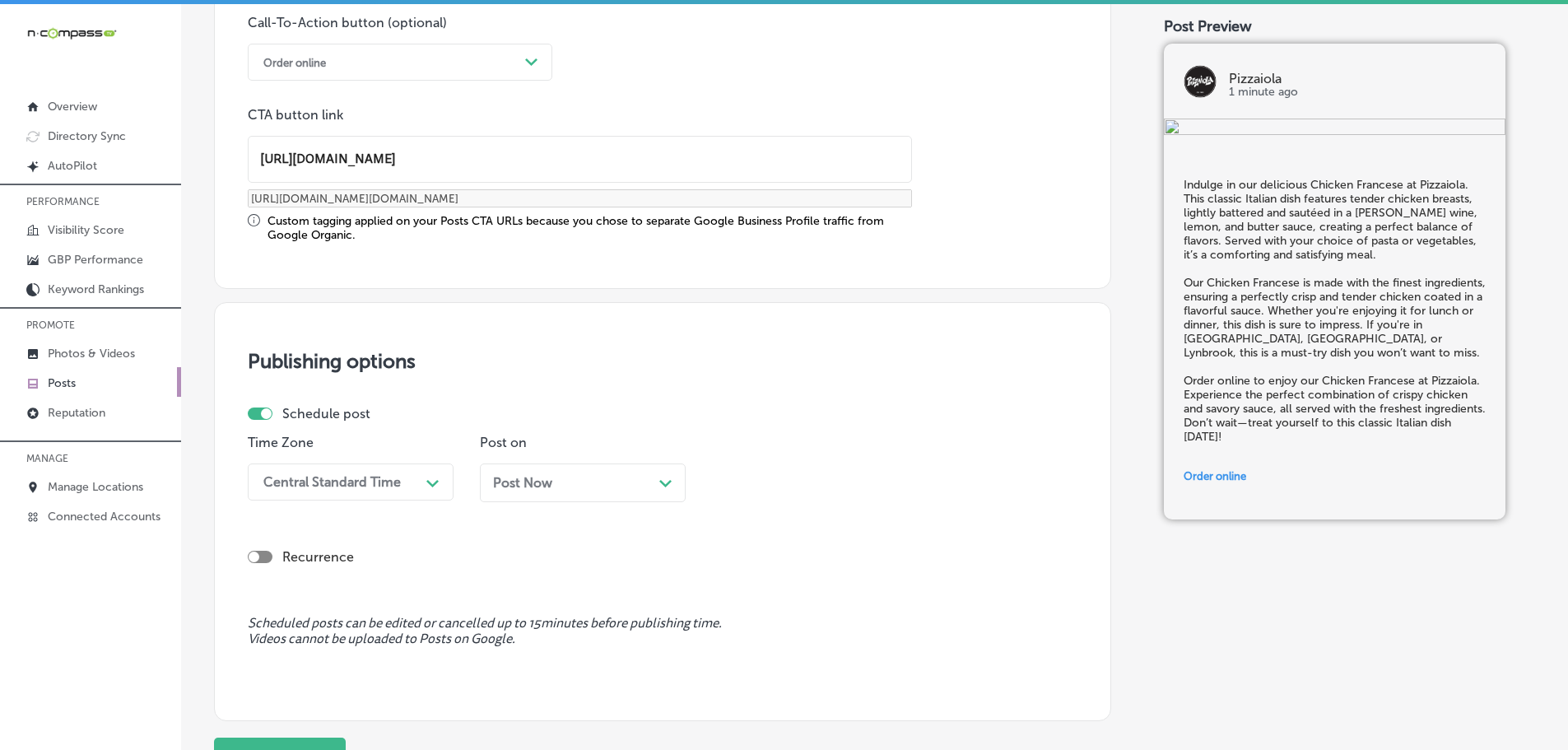
type input "[URL][DOMAIN_NAME]"
click at [412, 487] on div "Central Standard Time" at bounding box center [337, 482] width 164 height 28
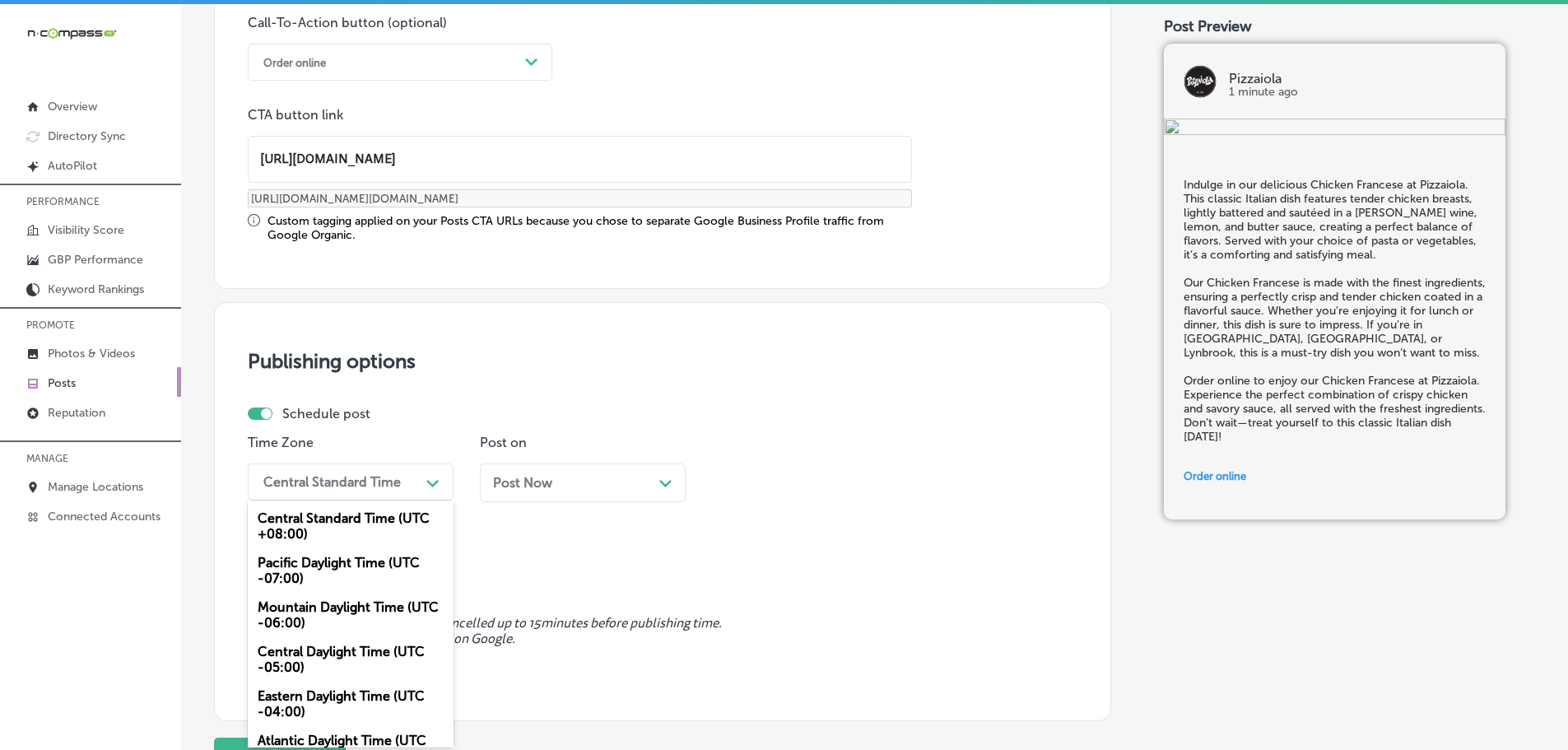
click at [304, 610] on div "Mountain Daylight Time (UTC -06:00)" at bounding box center [351, 615] width 206 height 44
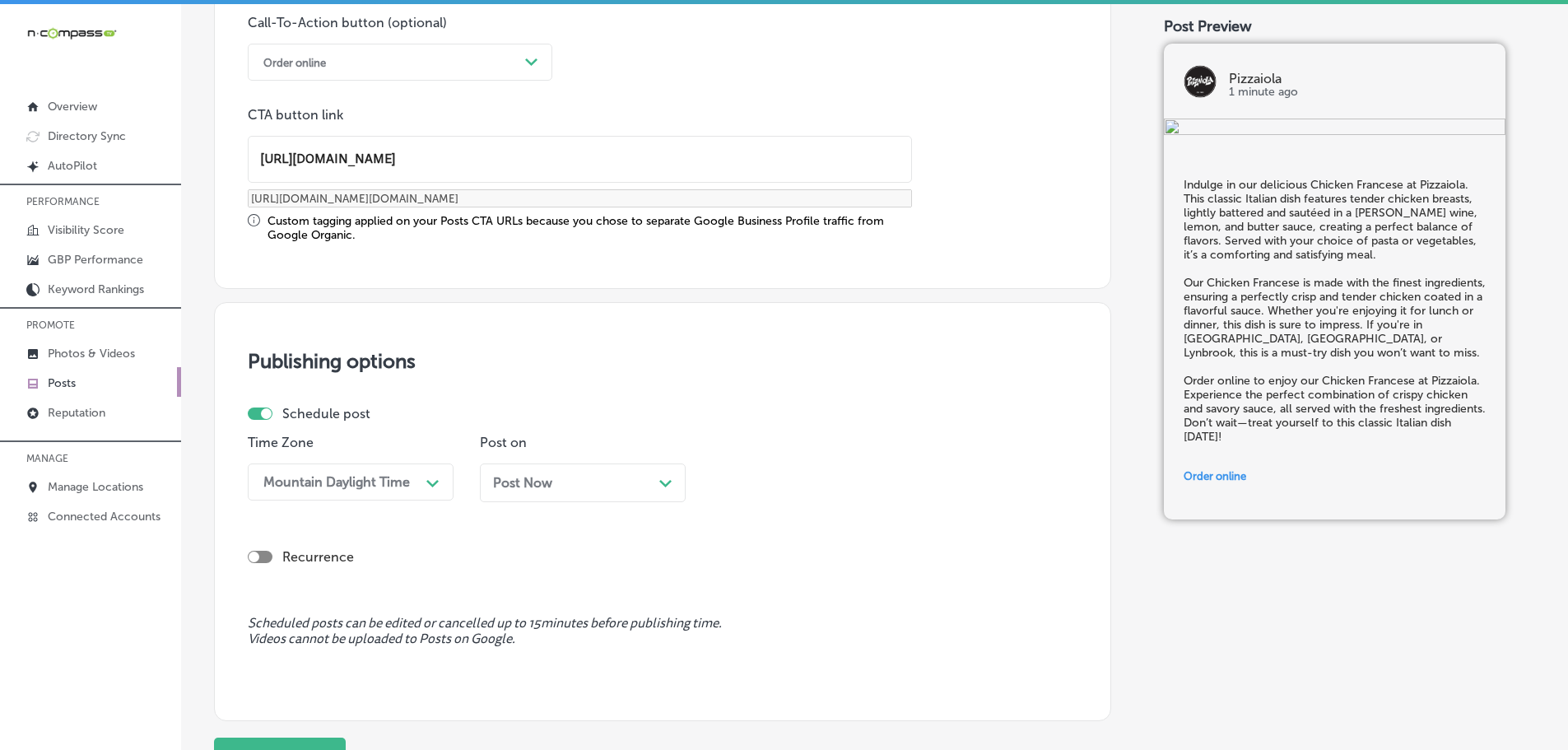
click at [664, 485] on polygon at bounding box center [664, 484] width 12 height 8
click at [875, 483] on div "11:45 AM" at bounding box center [801, 482] width 164 height 28
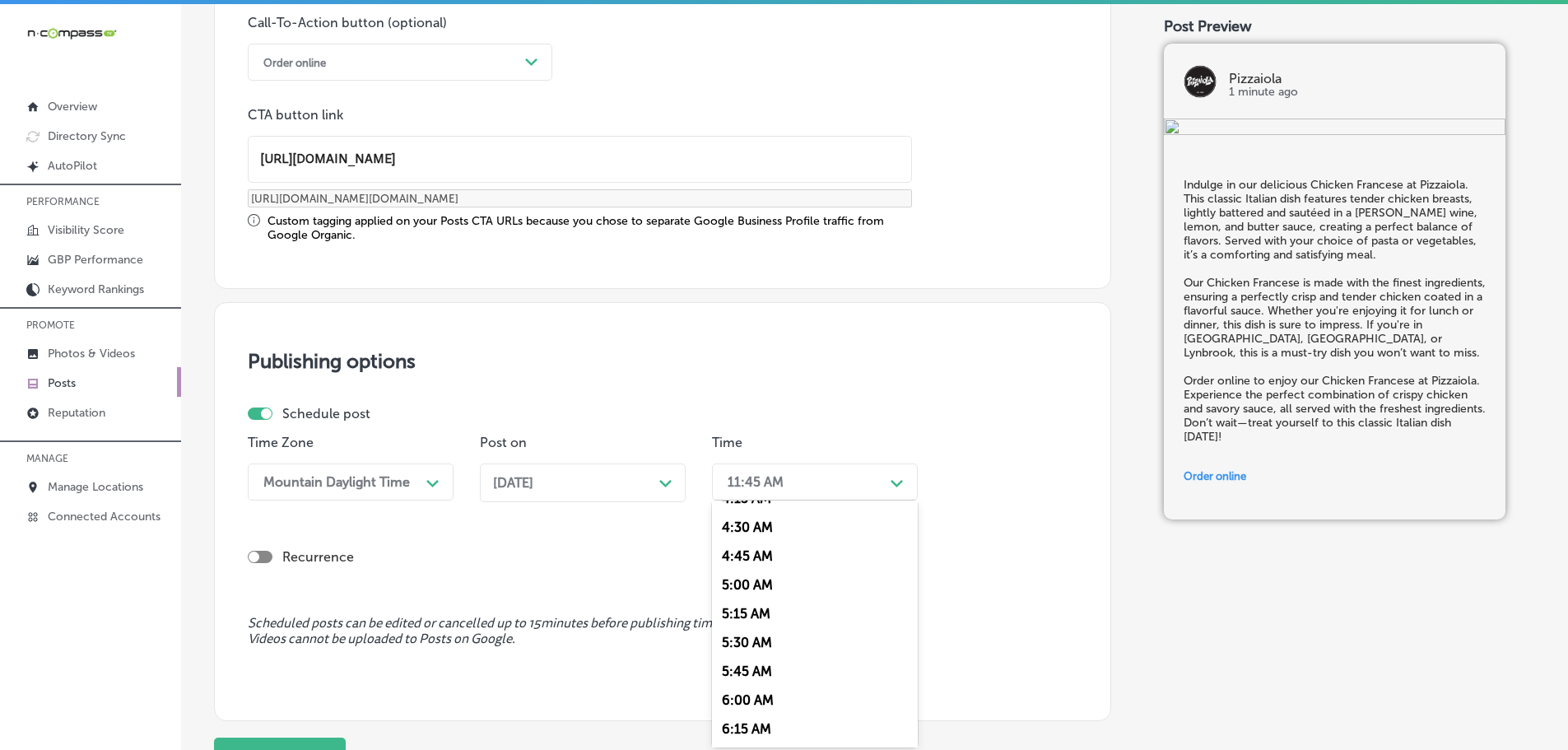
scroll to position [659, 0]
click at [756, 660] on div "7:00 AM" at bounding box center [815, 667] width 206 height 28
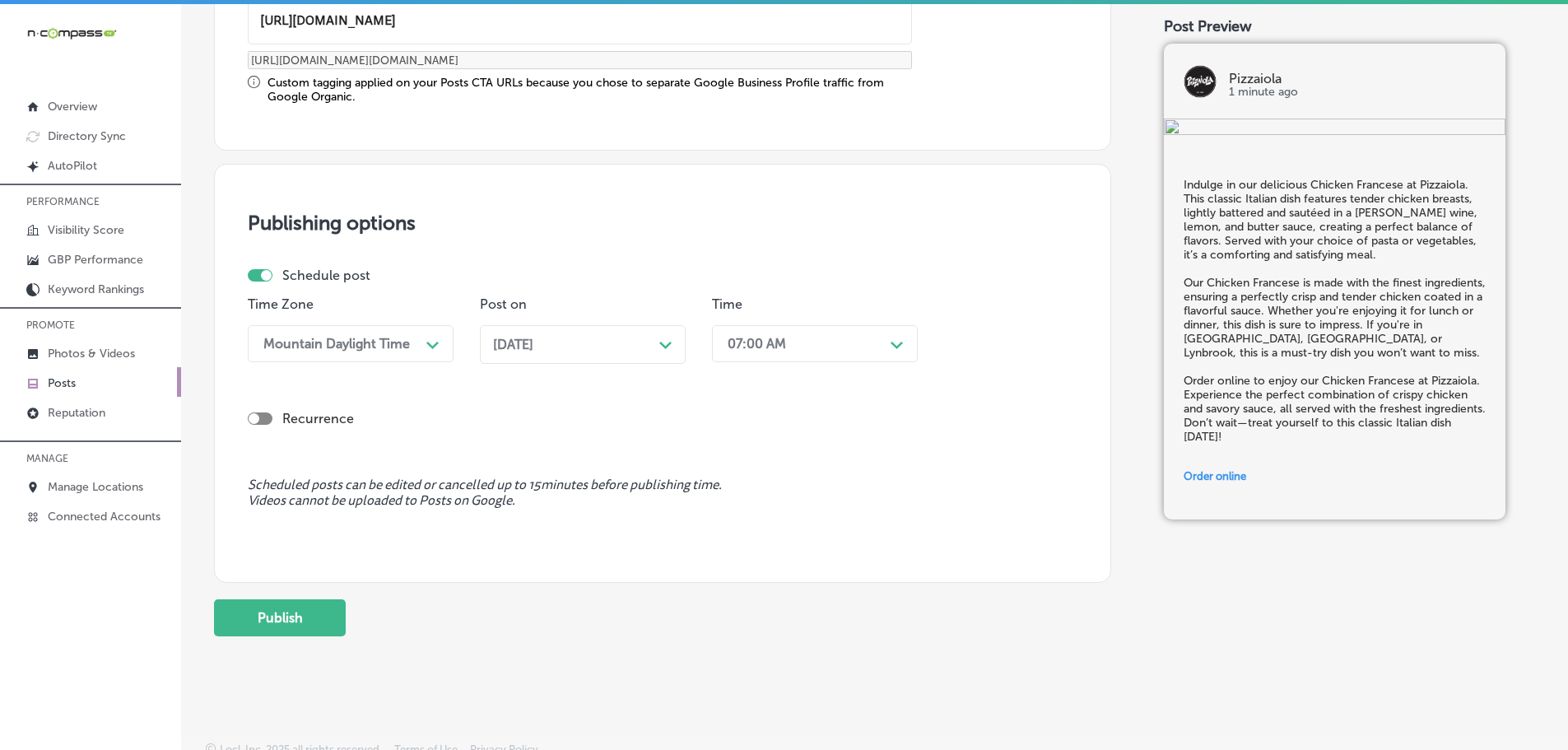
scroll to position [1376, 0]
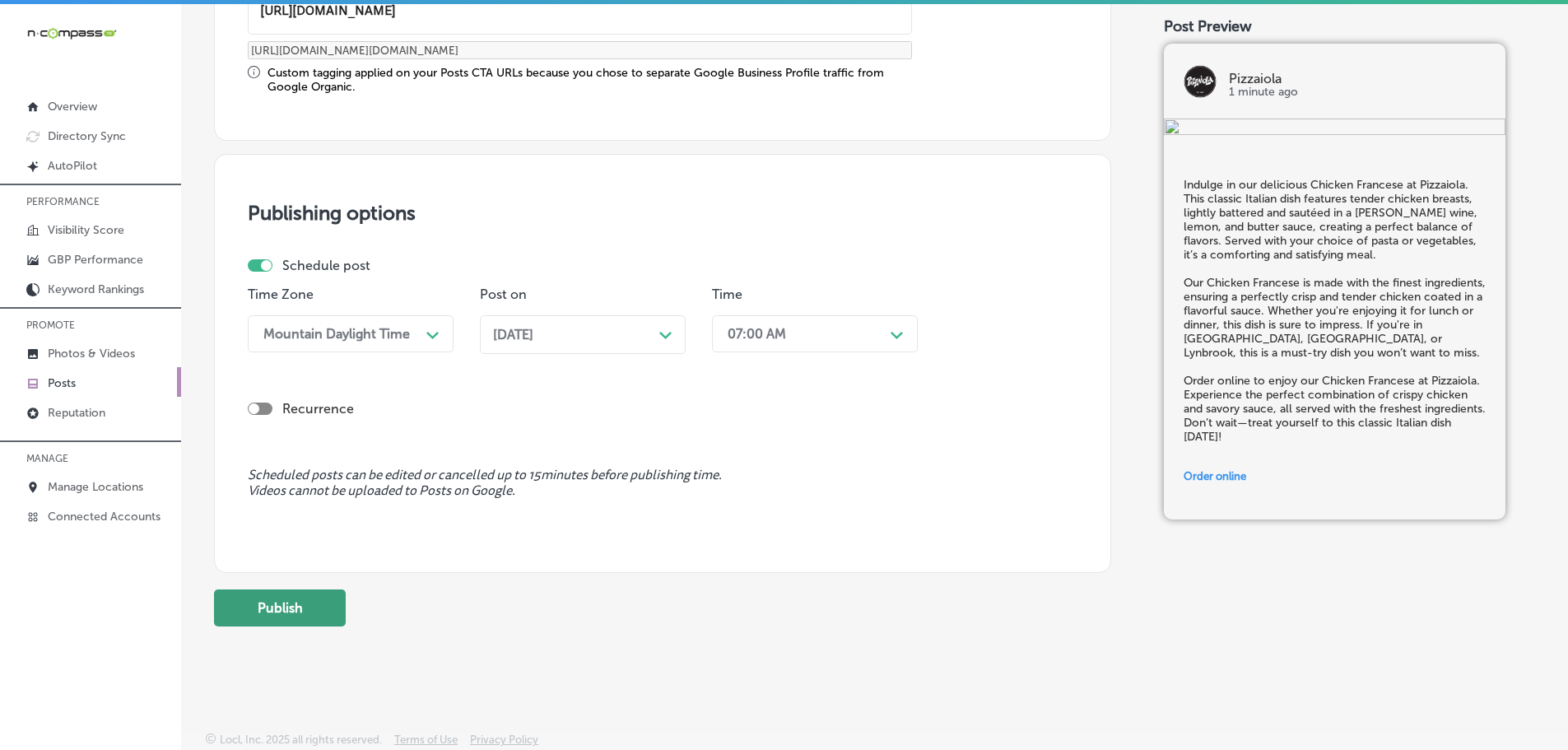
click at [288, 602] on button "Publish" at bounding box center [279, 607] width 131 height 37
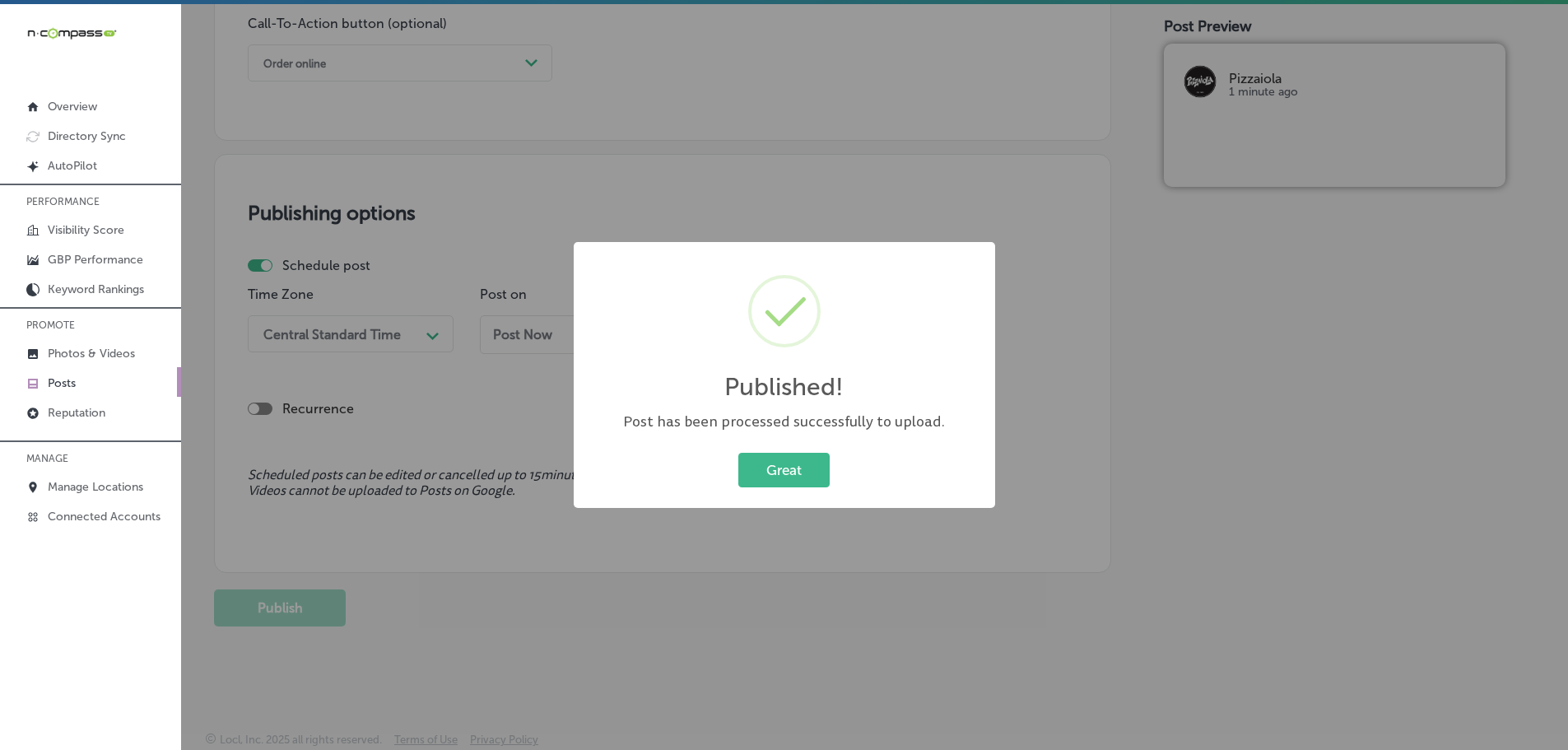
scroll to position [1227, 0]
click at [769, 463] on button "Great" at bounding box center [784, 470] width 92 height 34
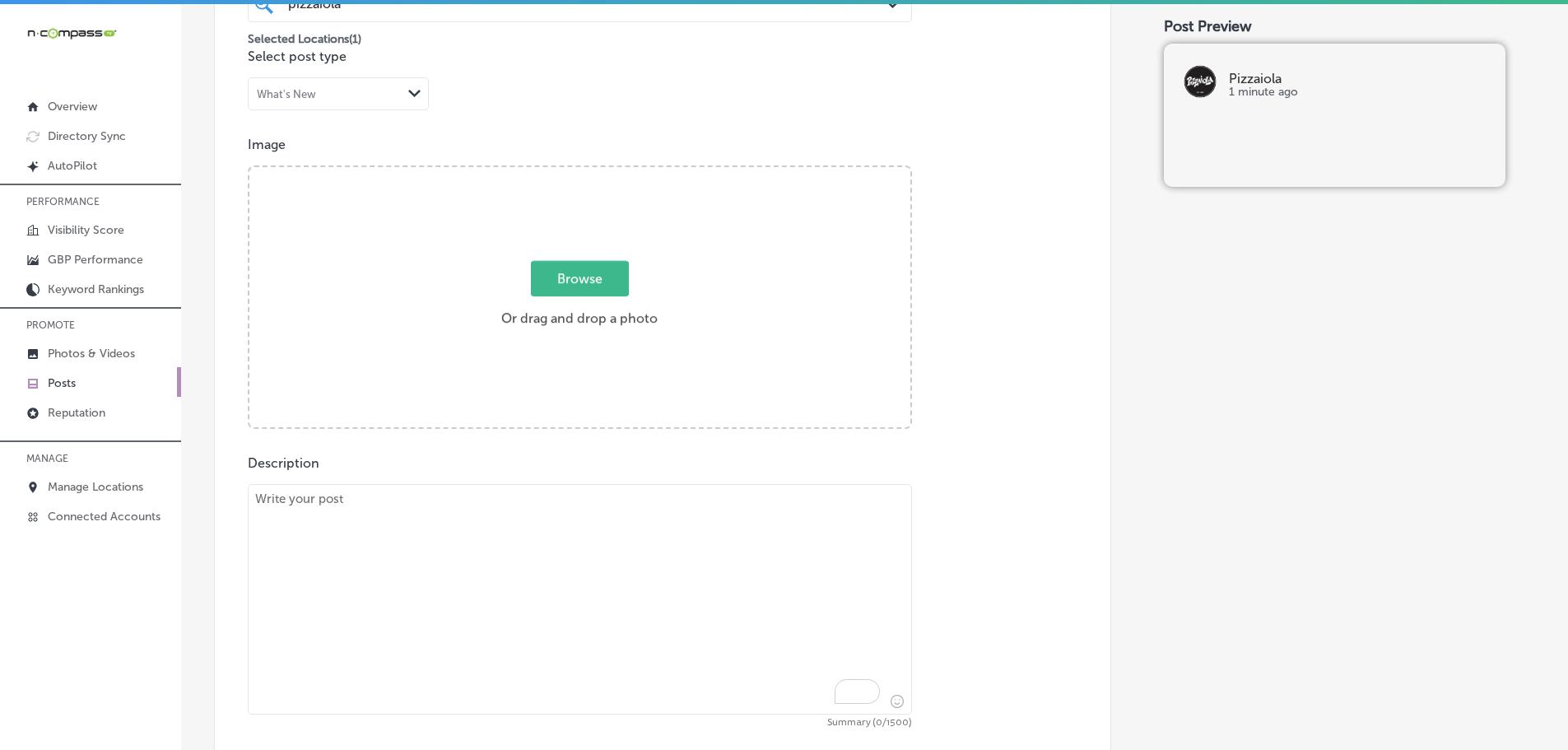
scroll to position [486, 0]
click at [519, 546] on textarea "To enrich screen reader interactions, please activate Accessibility in Grammarl…" at bounding box center [579, 602] width 664 height 231
paste textarea "At Pizzaiola, we take pride in our Homemade Vegetable Minestrone, a comforting …"
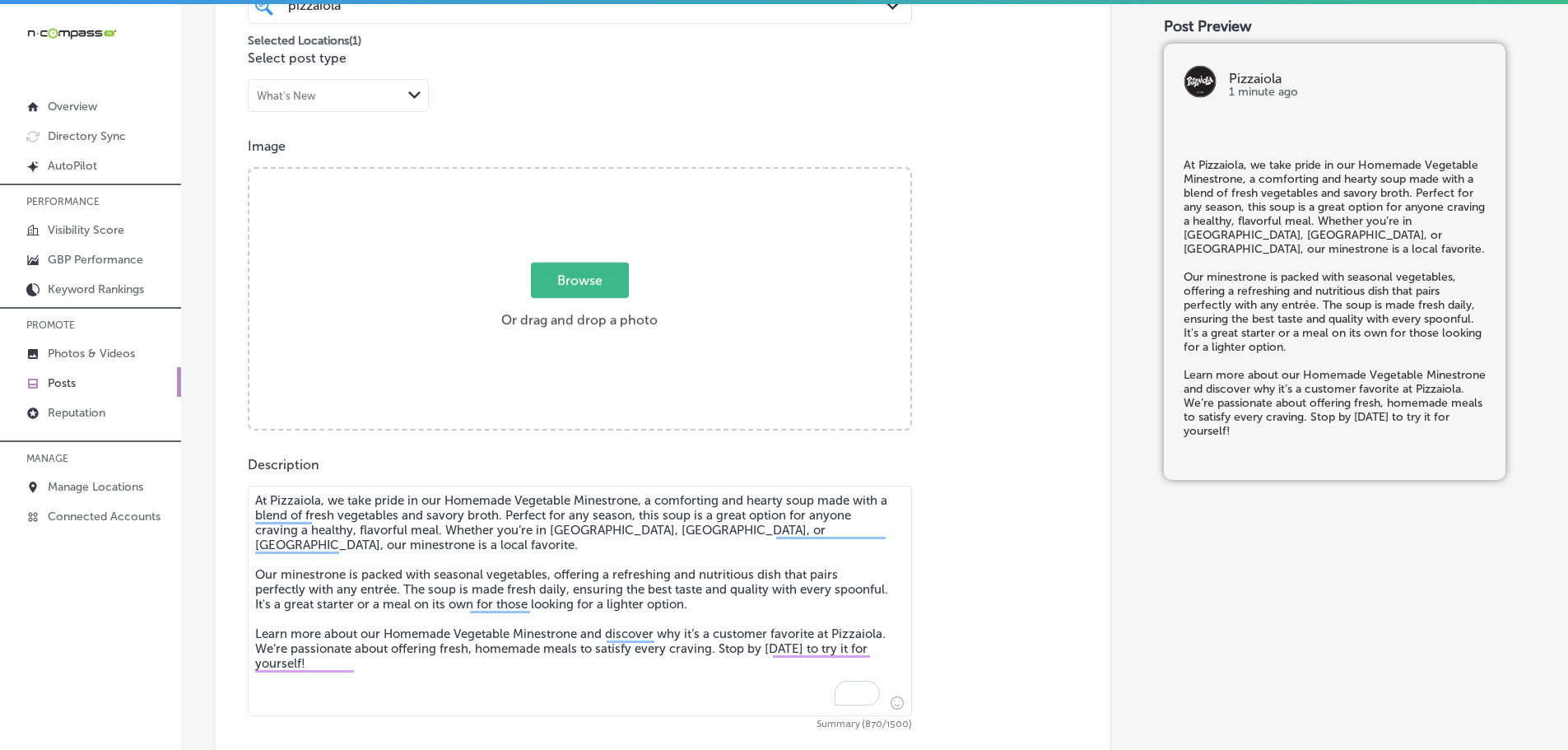
type textarea "At Pizzaiola, we take pride in our Homemade Vegetable Minestrone, a comforting …"
click at [574, 280] on span "Browse" at bounding box center [580, 280] width 98 height 35
click at [574, 174] on input "Browse Or drag and drop a photo" at bounding box center [579, 170] width 661 height 5
type input "C:\fakepath\82366798219.png"
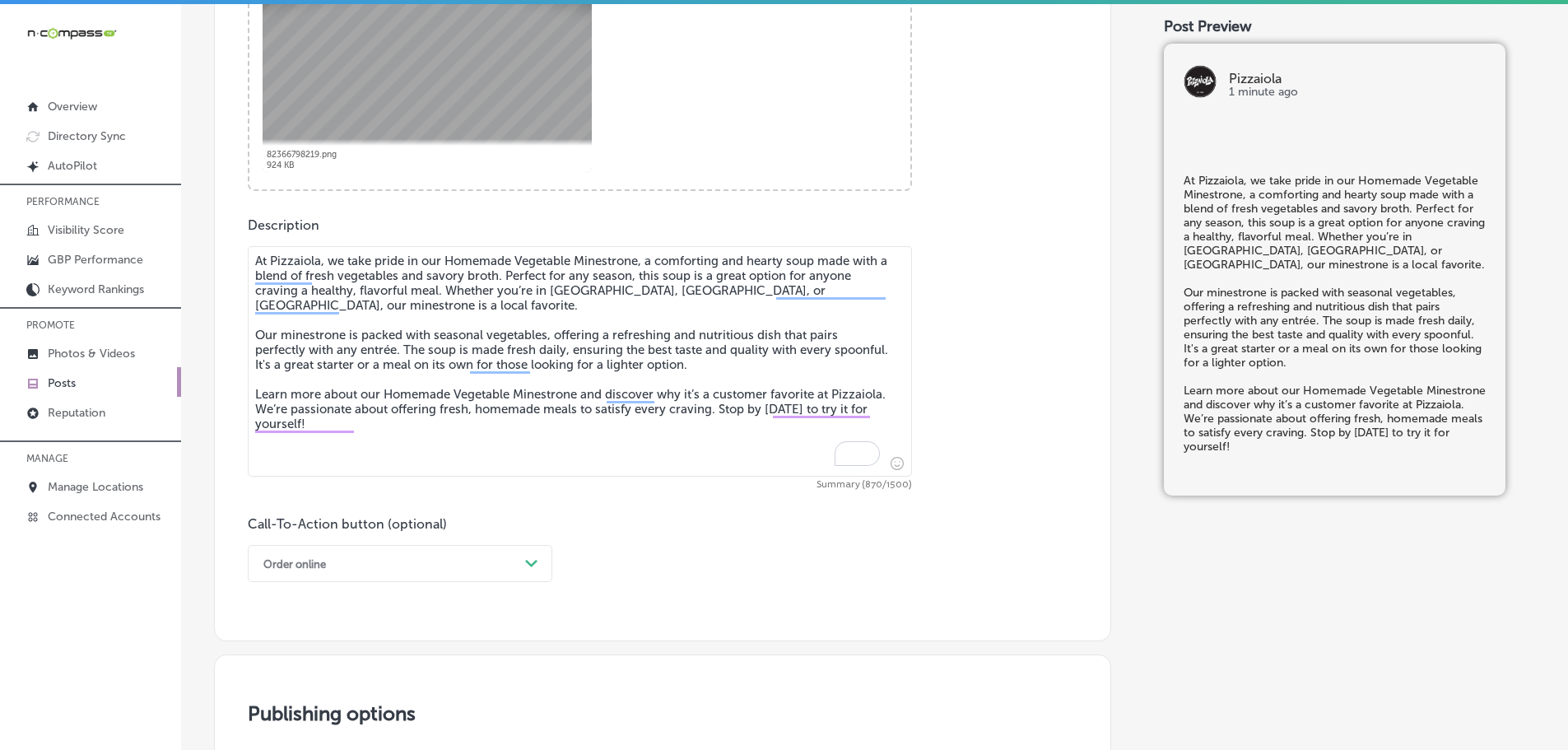
scroll to position [733, 0]
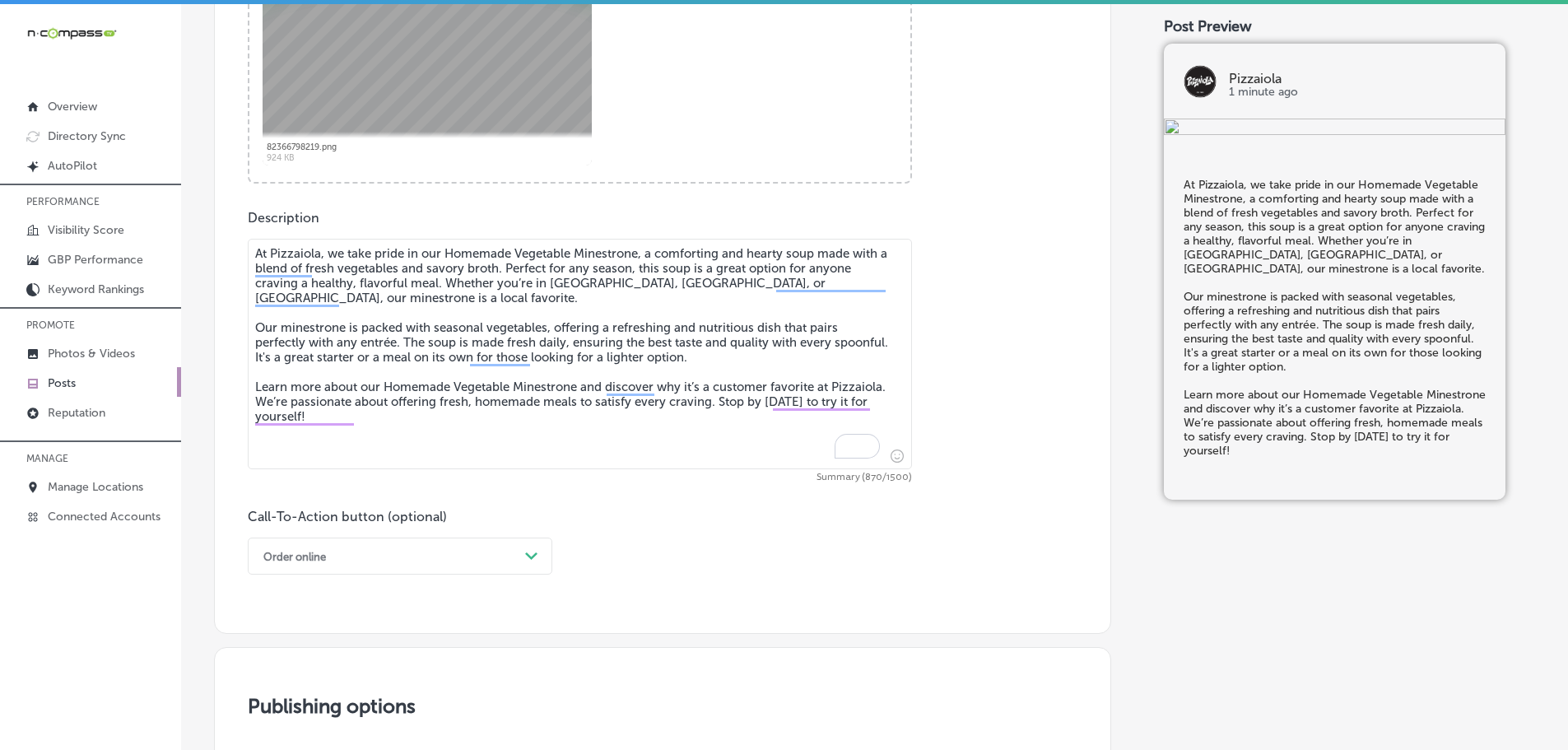
click at [501, 564] on div "Order online Path Created with Sketch." at bounding box center [400, 556] width 304 height 37
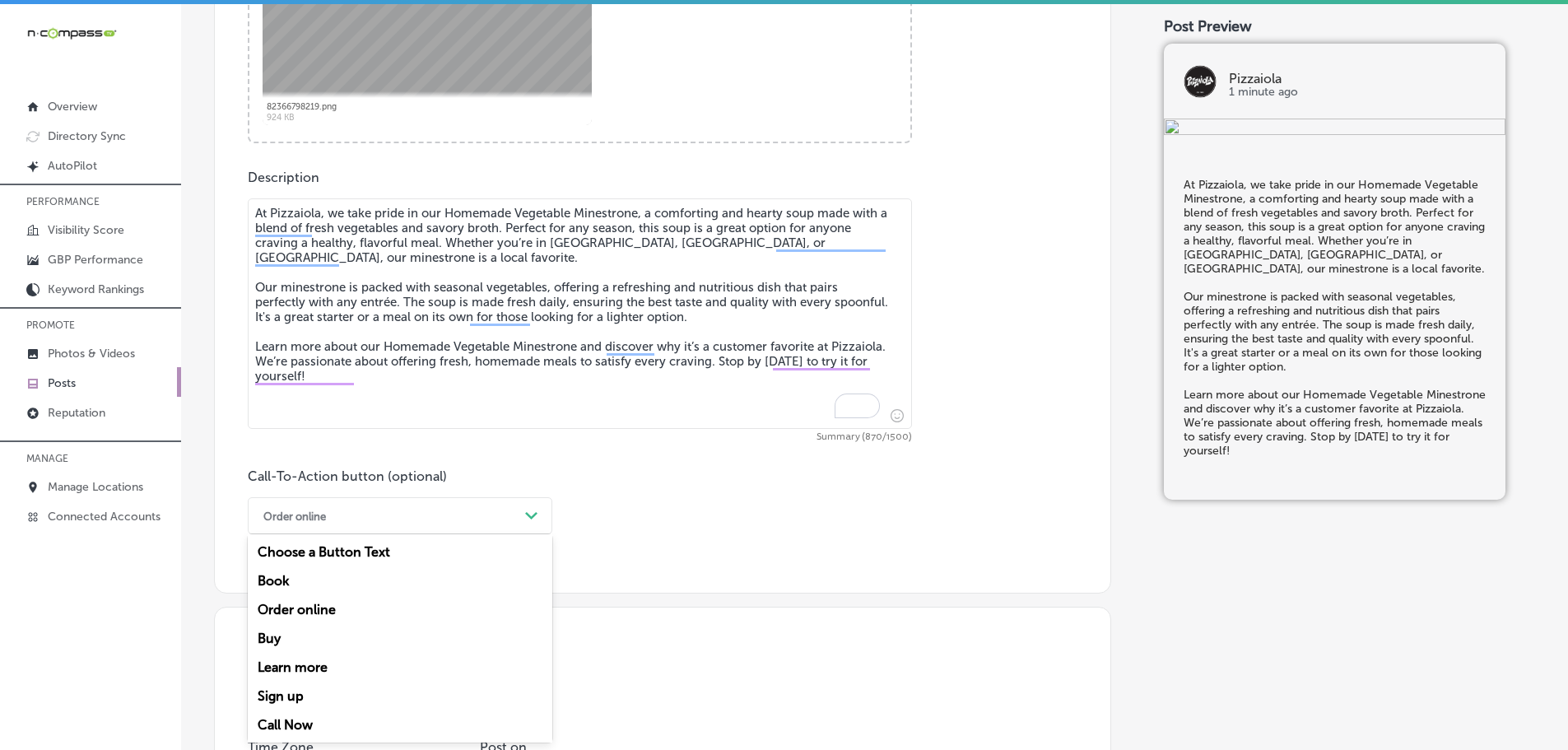
click at [317, 665] on div "Learn more" at bounding box center [400, 667] width 304 height 28
click at [353, 615] on input "text" at bounding box center [579, 613] width 663 height 45
paste input "[URL][DOMAIN_NAME]"
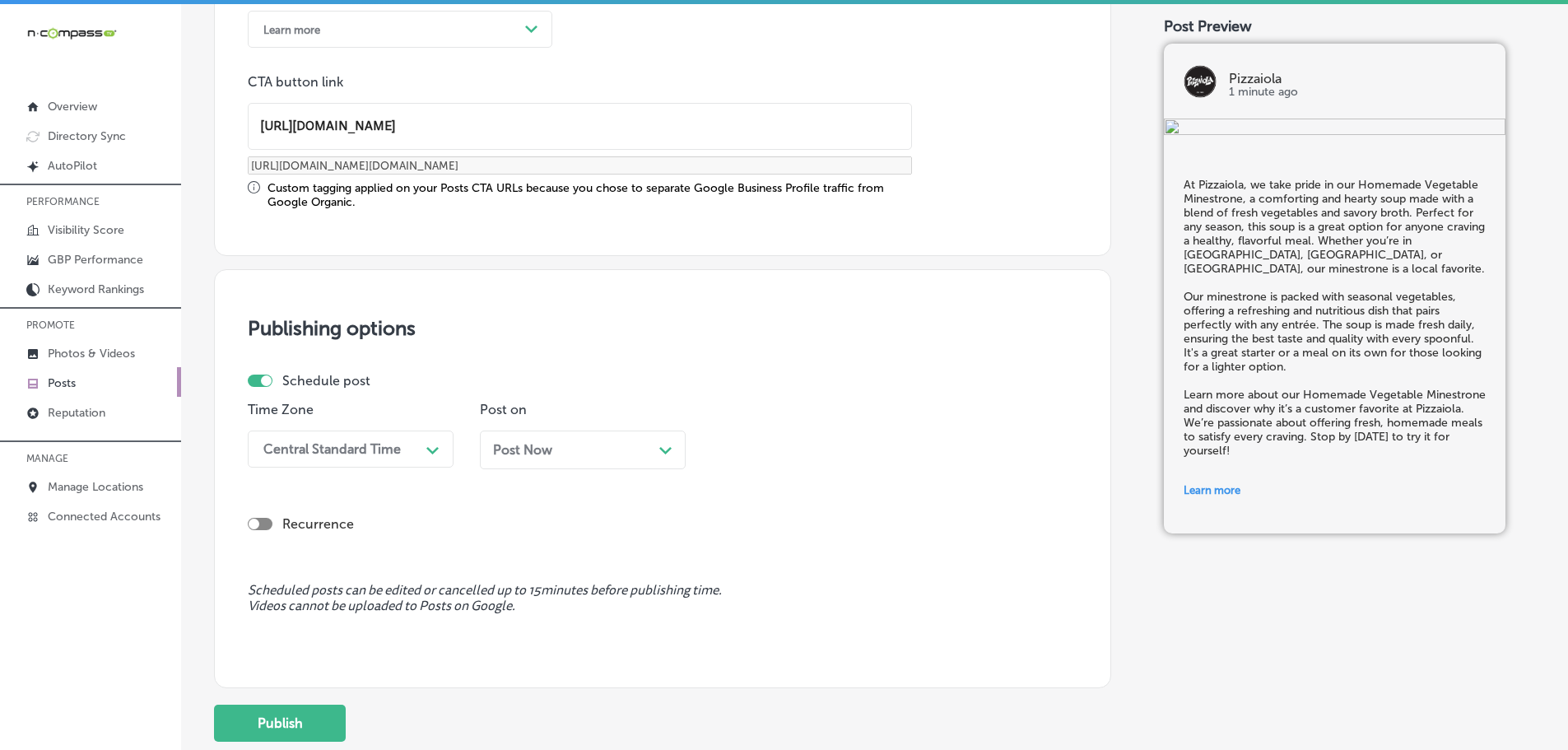
scroll to position [1267, 0]
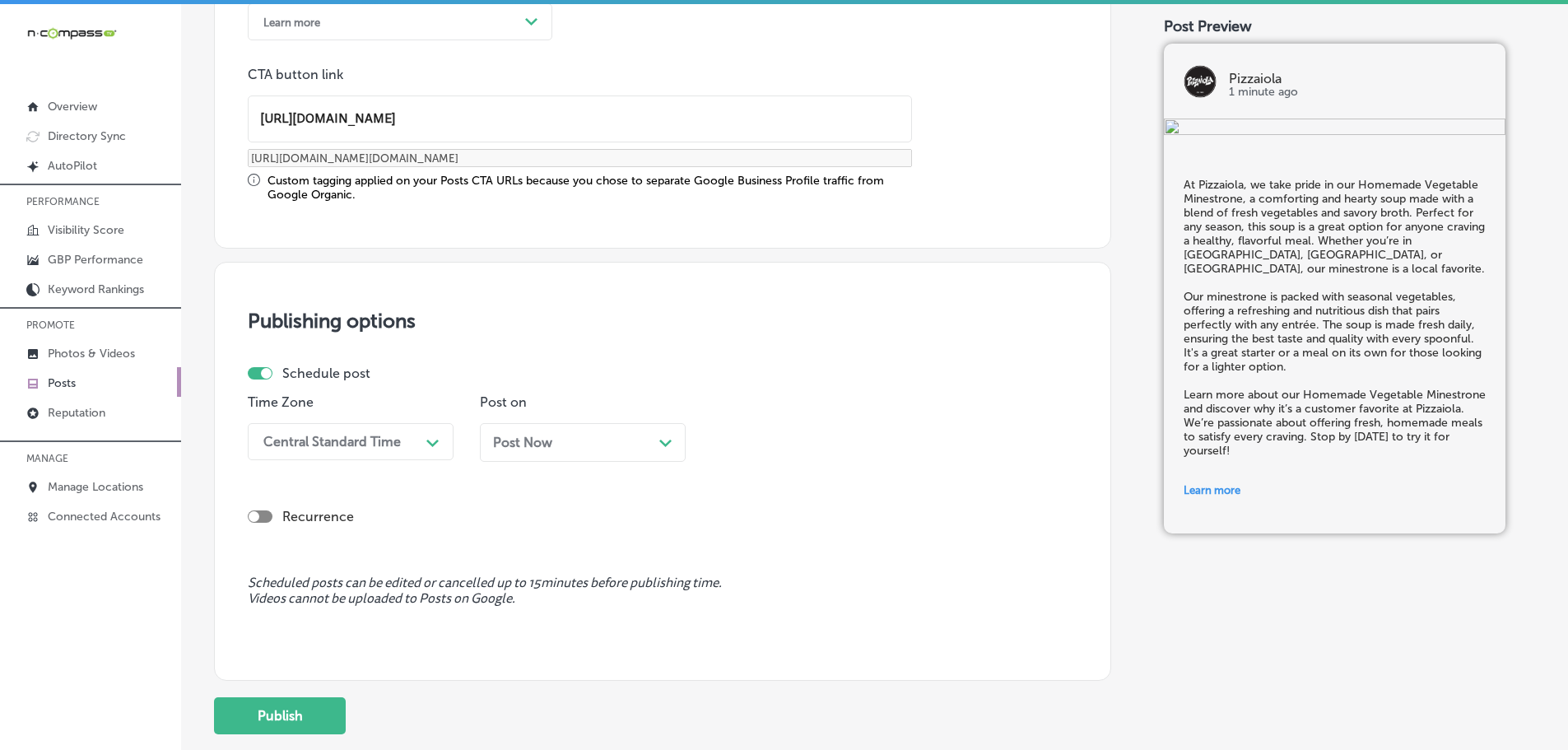
type input "[URL][DOMAIN_NAME]"
click at [423, 444] on div "Path Created with Sketch." at bounding box center [433, 442] width 26 height 26
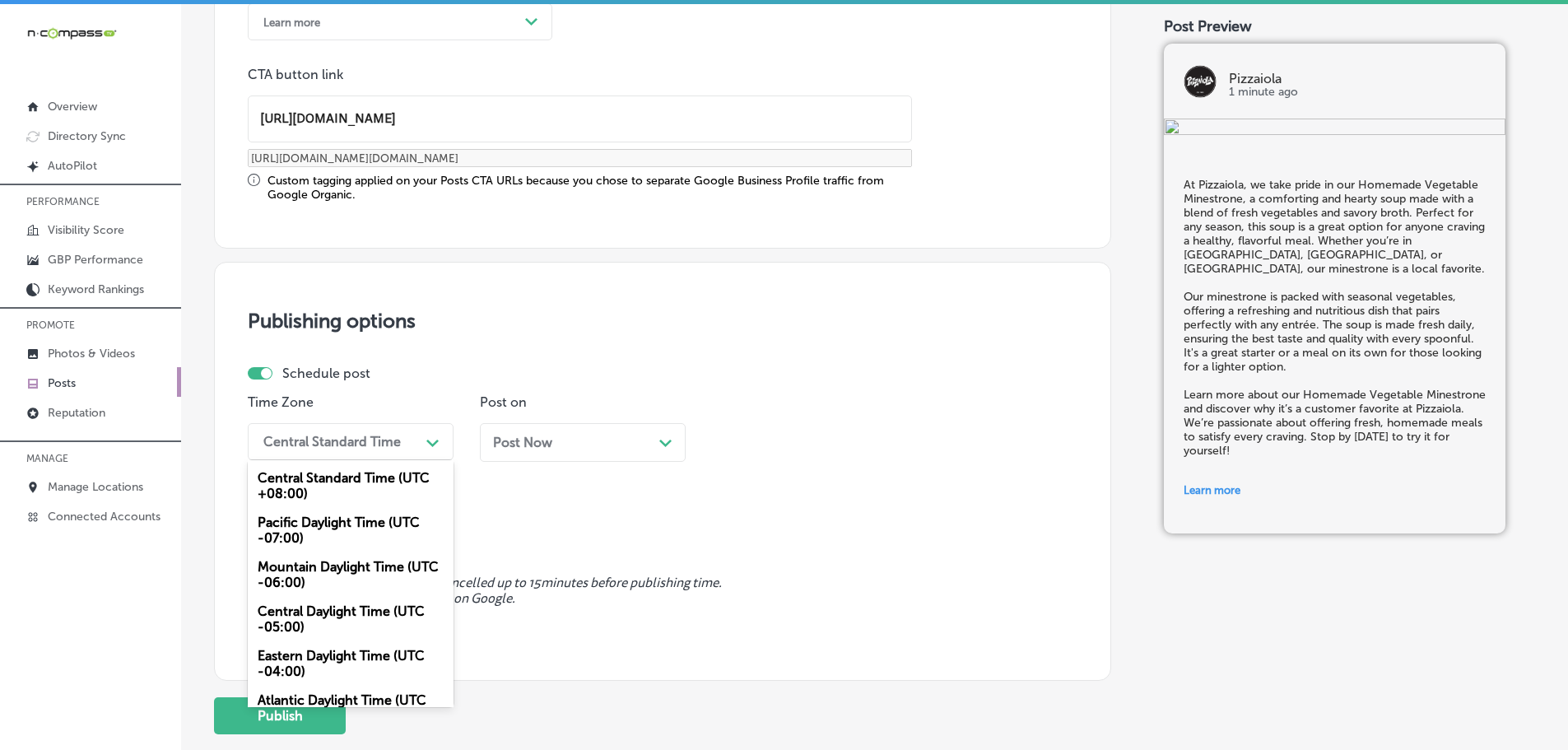
drag, startPoint x: 302, startPoint y: 564, endPoint x: 390, endPoint y: 520, distance: 98.4
click at [302, 564] on div "Mountain Daylight Time (UTC -06:00)" at bounding box center [351, 574] width 206 height 44
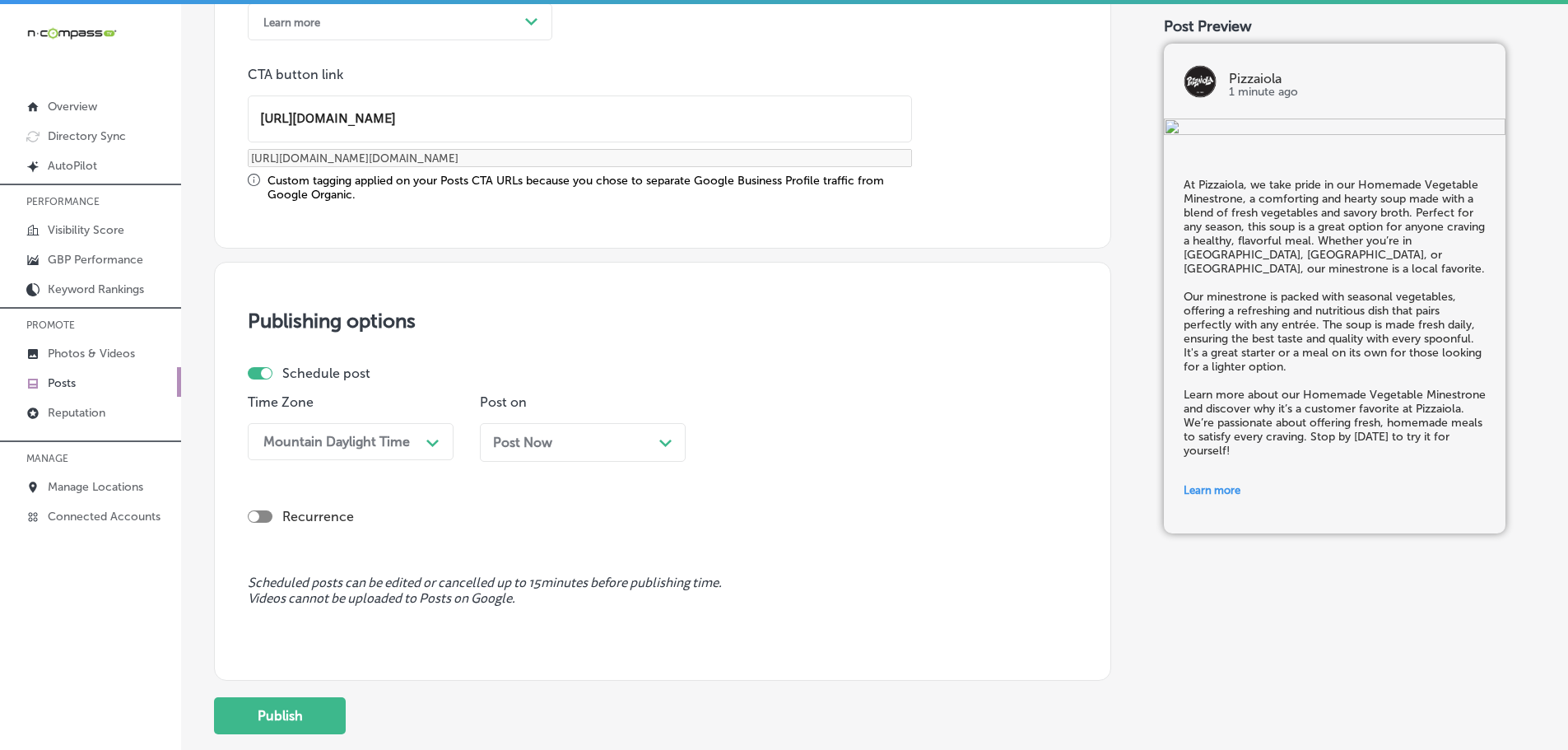
click at [654, 447] on div "Post Now Path Created with Sketch." at bounding box center [583, 443] width 180 height 16
click at [871, 445] on div "11:45 AM" at bounding box center [801, 442] width 164 height 28
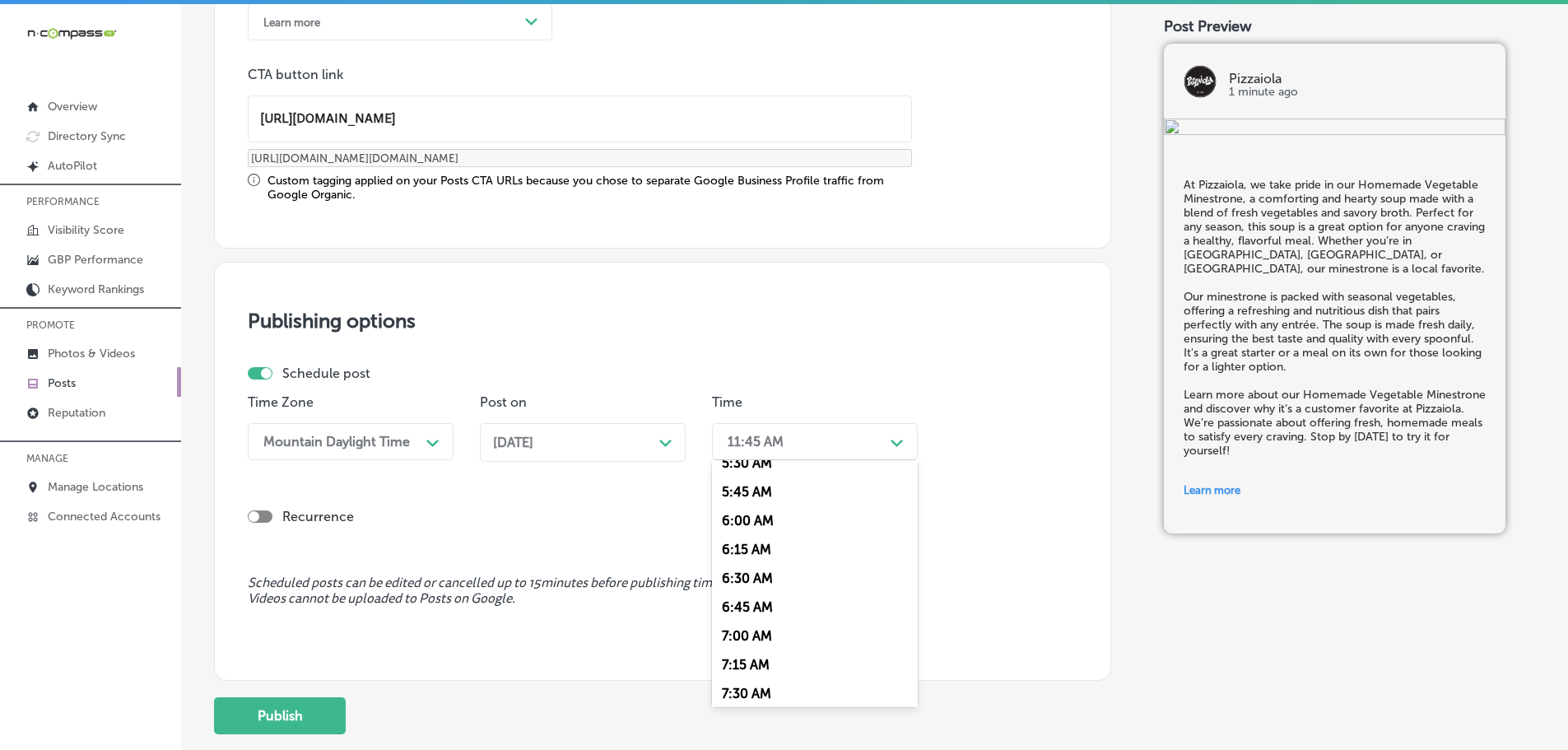
scroll to position [659, 0]
click at [765, 623] on div "7:00 AM" at bounding box center [815, 626] width 206 height 28
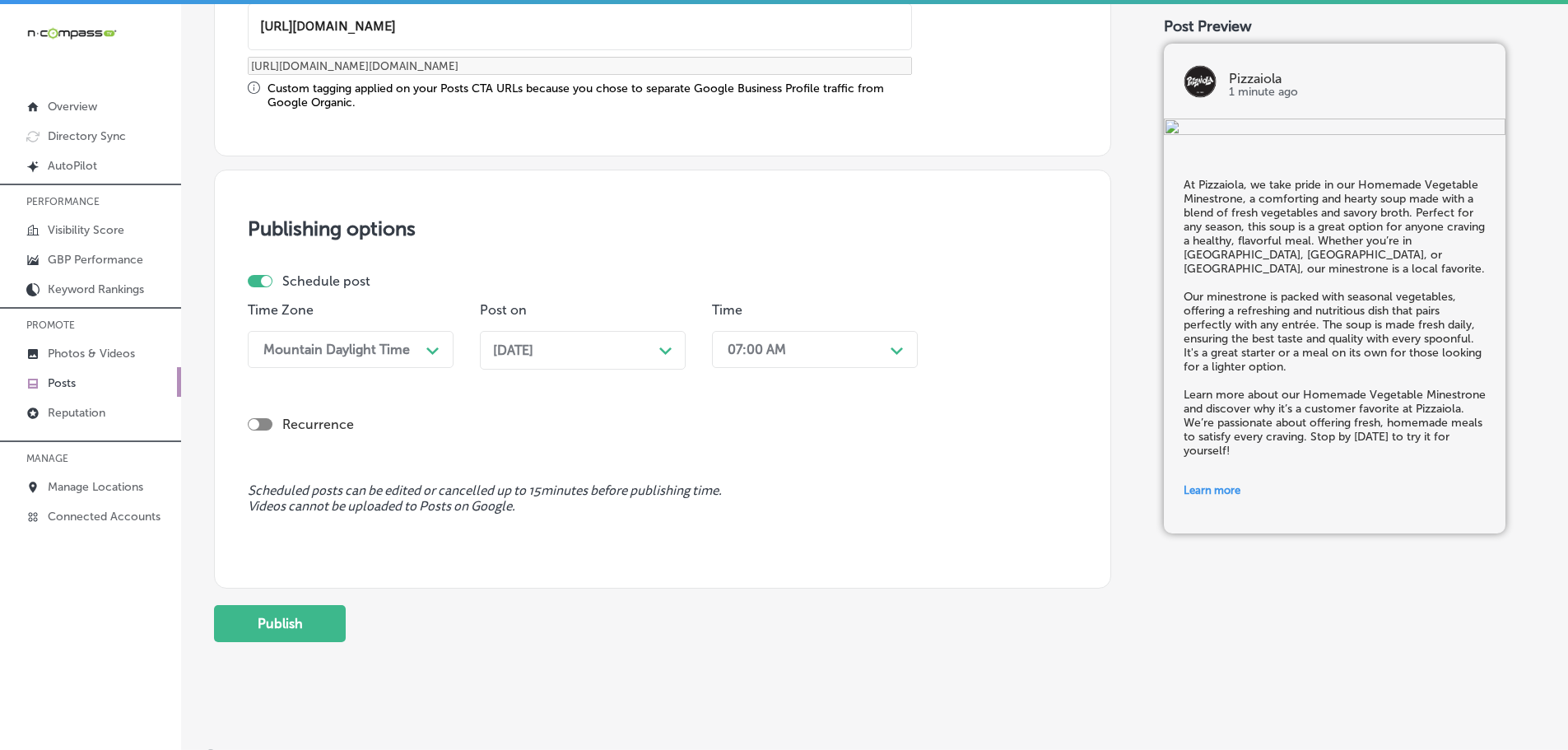
scroll to position [1376, 0]
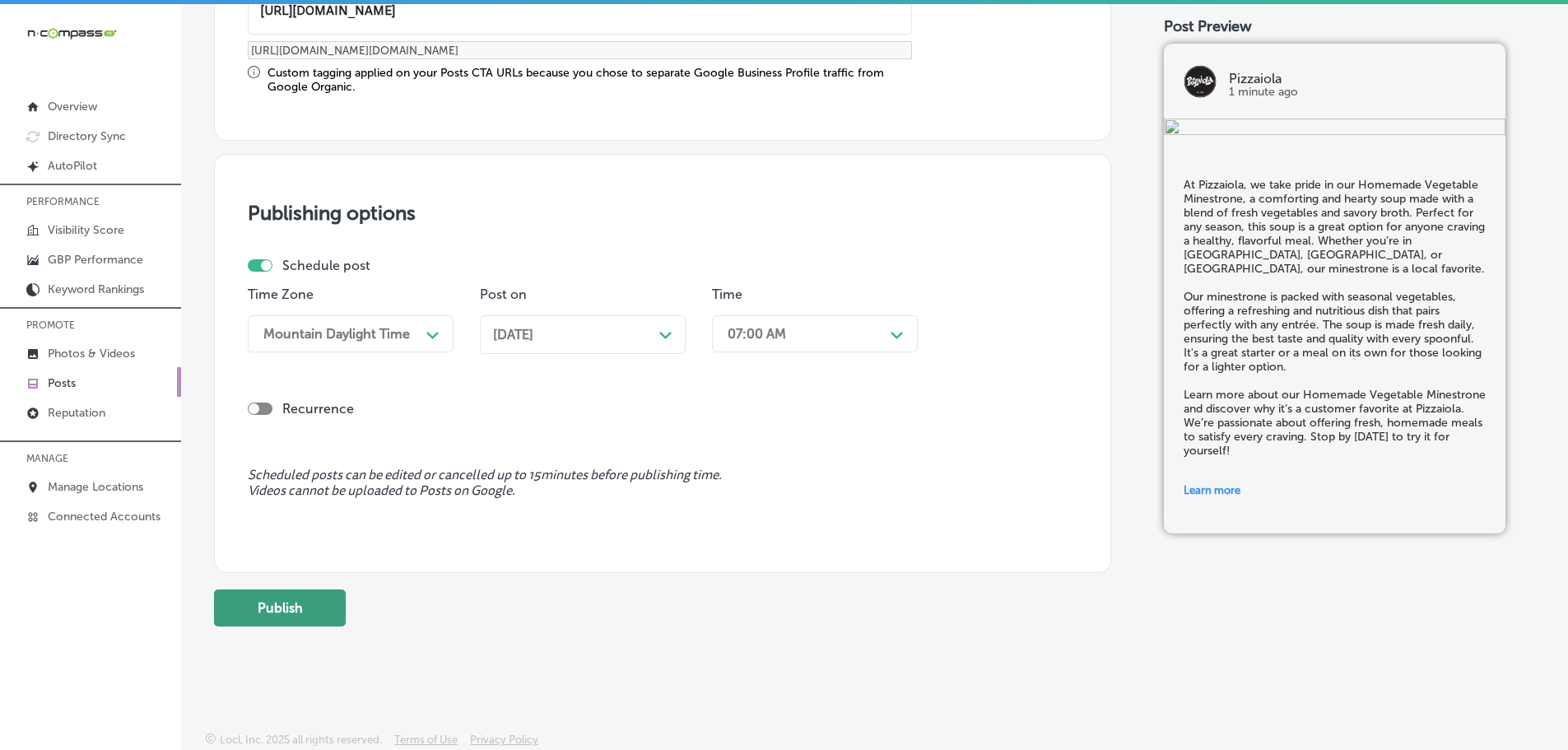
click at [309, 626] on button "Publish" at bounding box center [279, 607] width 131 height 37
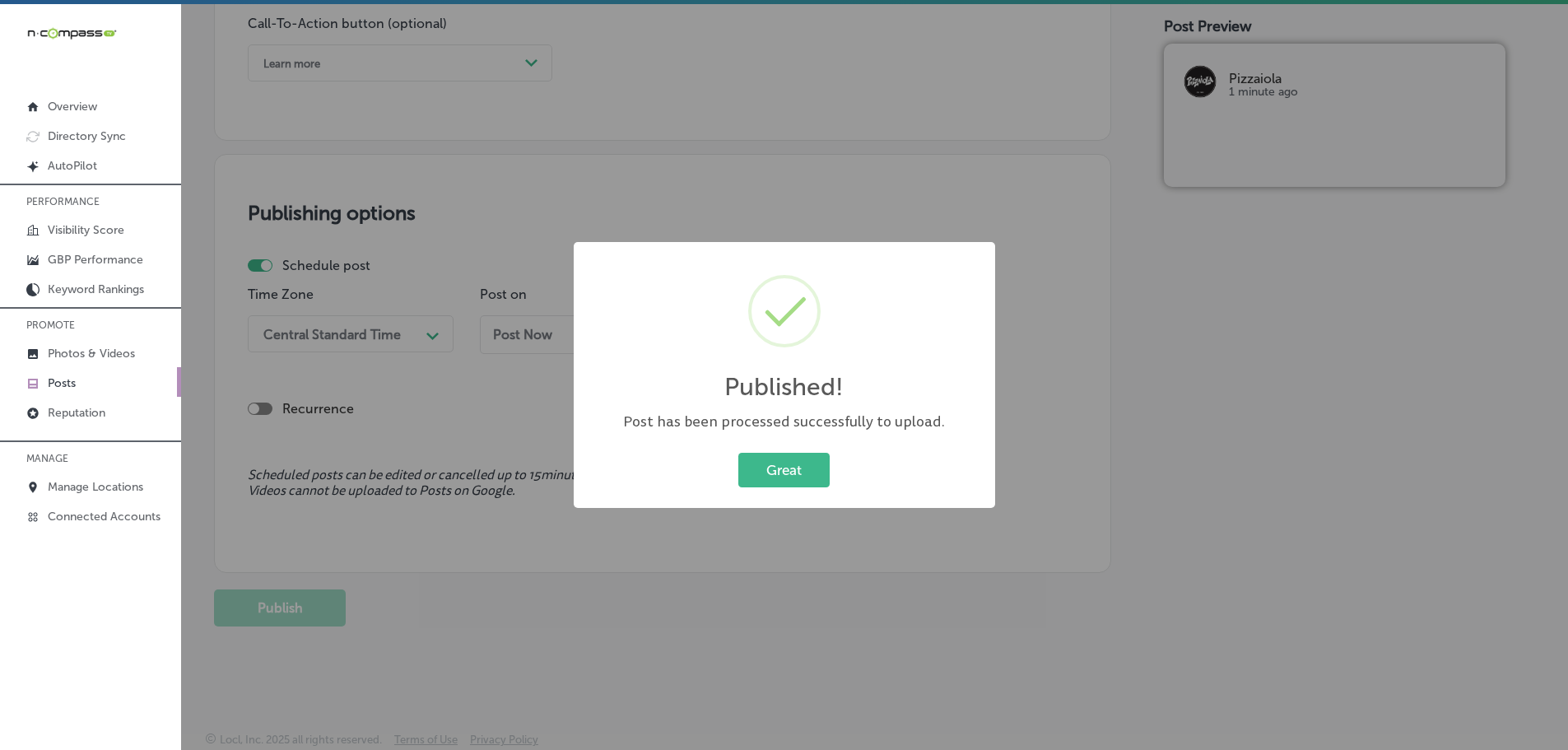
scroll to position [1227, 0]
click at [775, 468] on button "Great" at bounding box center [784, 470] width 92 height 34
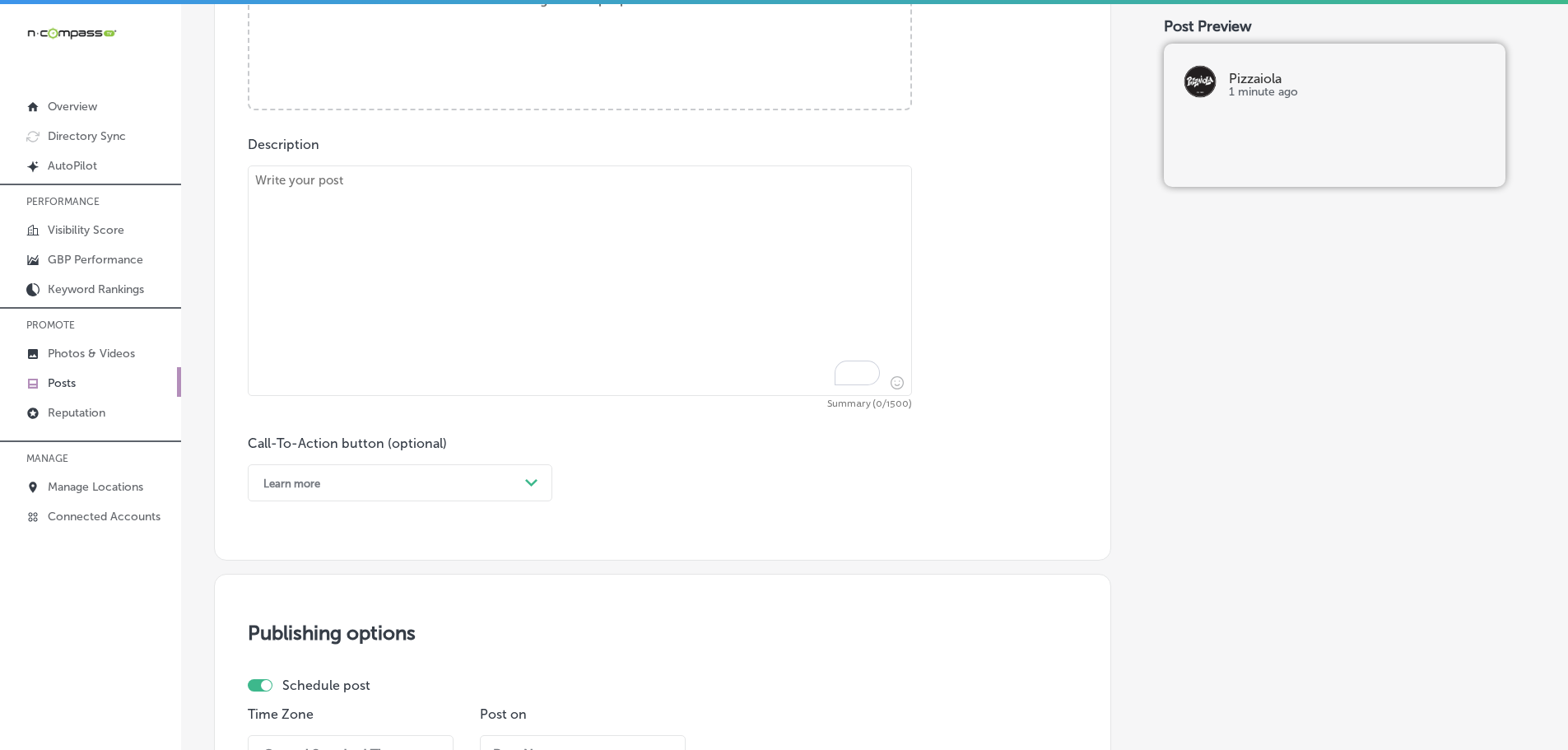
scroll to position [733, 0]
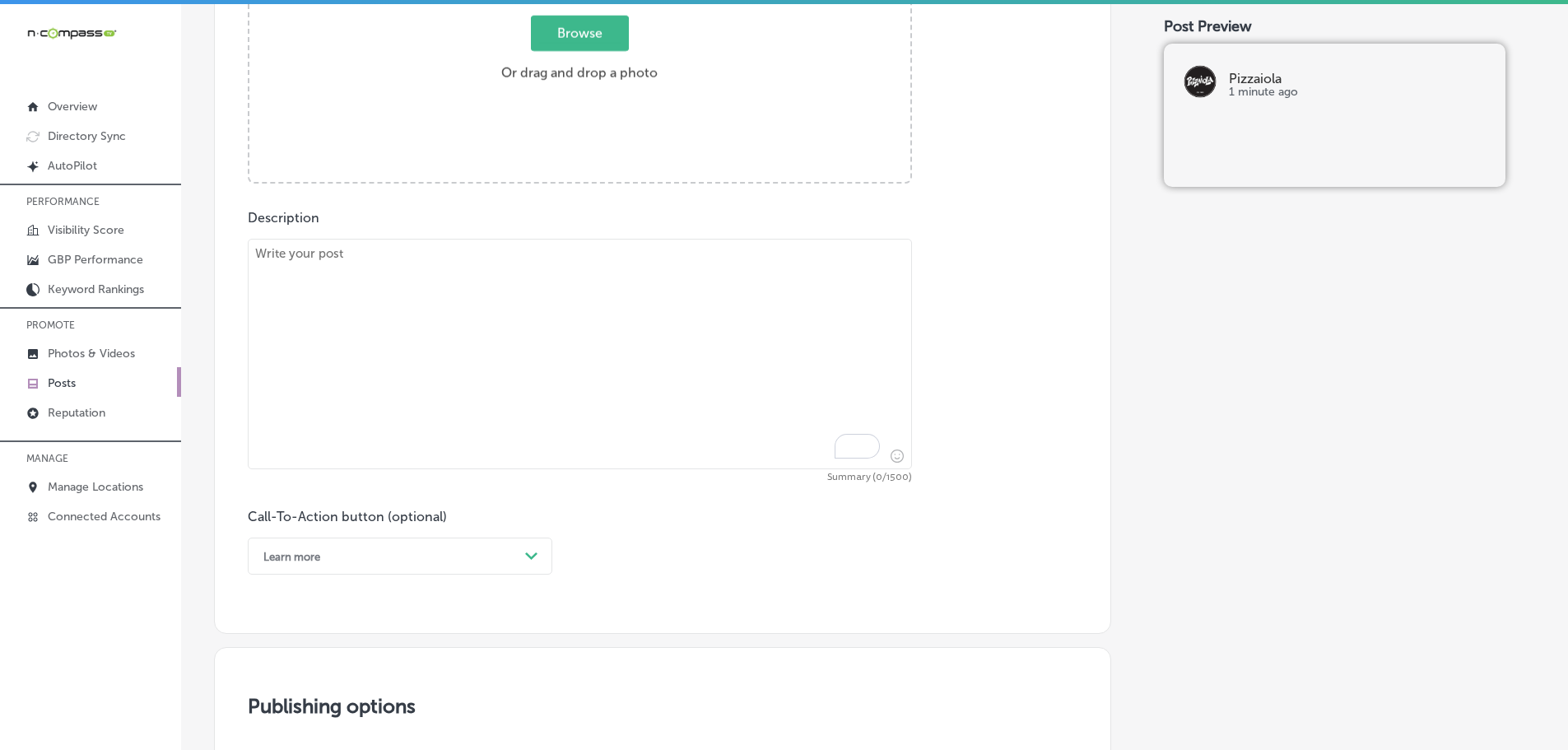
click at [470, 296] on textarea "To enrich screen reader interactions, please activate Accessibility in Grammarl…" at bounding box center [579, 354] width 664 height 231
paste textarea "At Pizzaiola, we offer a wide selection of brick-oven pizzas that bring authent…"
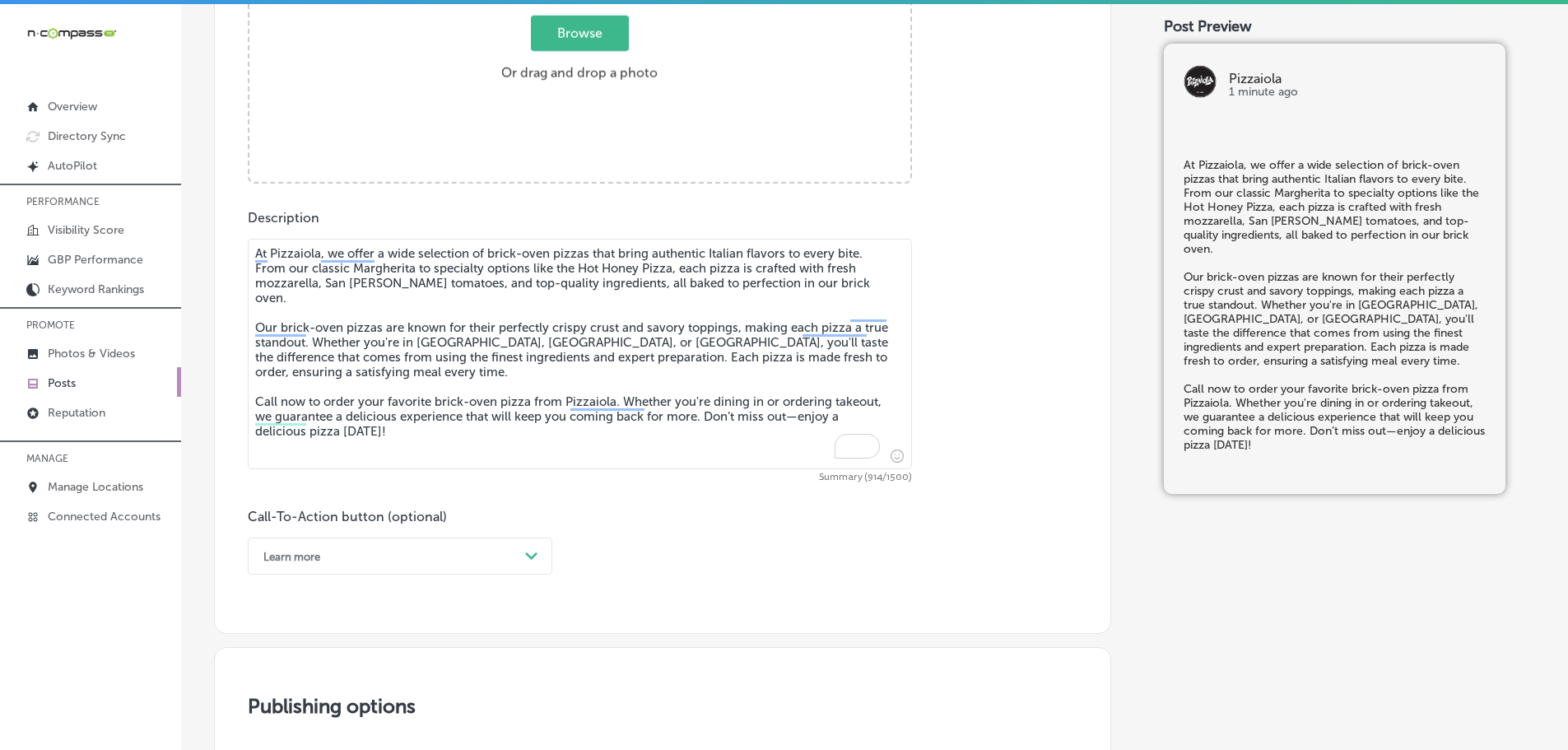
type textarea "At Pizzaiola, we offer a wide selection of brick-oven pizzas that bring authent…"
click at [562, 46] on span "Browse" at bounding box center [580, 33] width 98 height 35
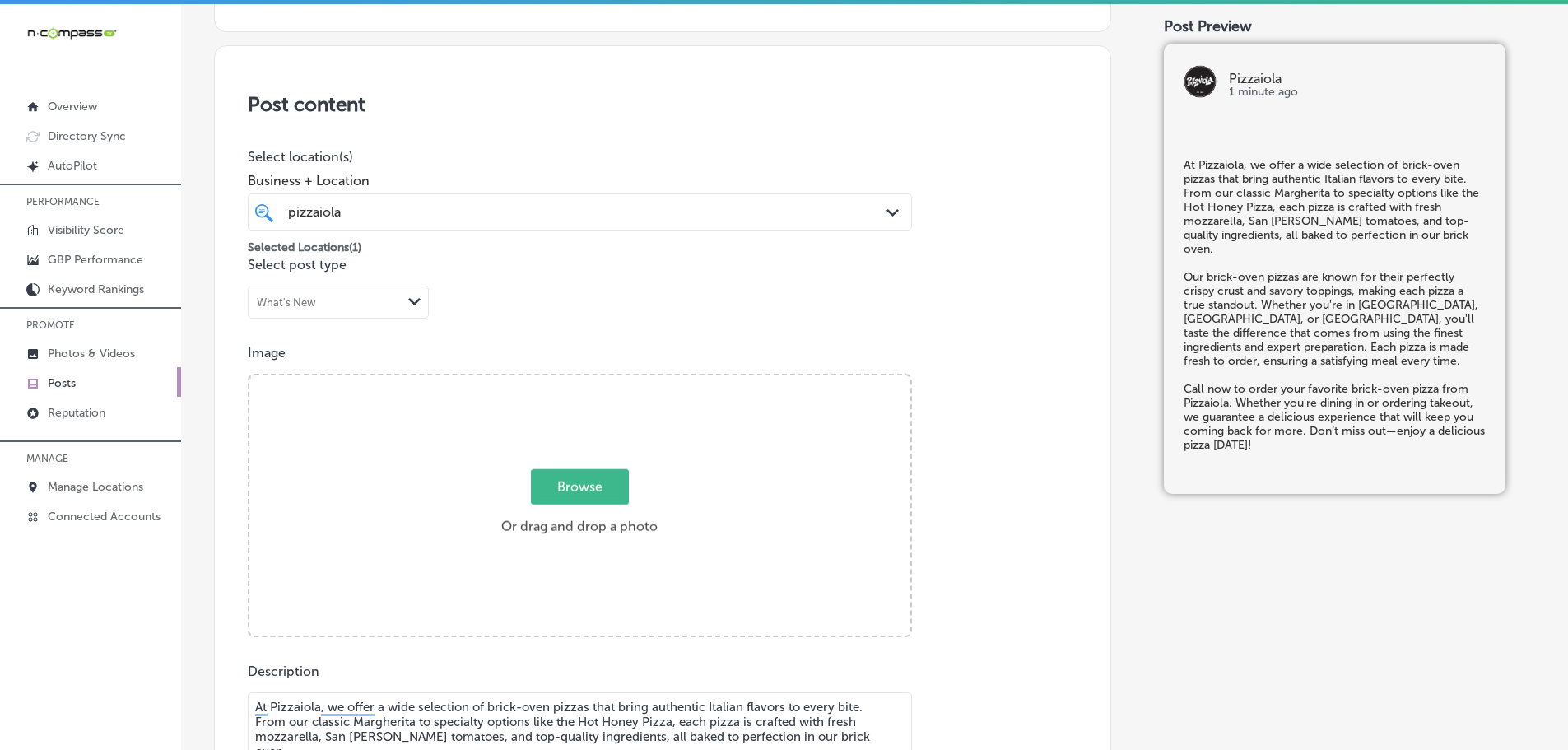
type input "C:\fakepath\258s (34).png"
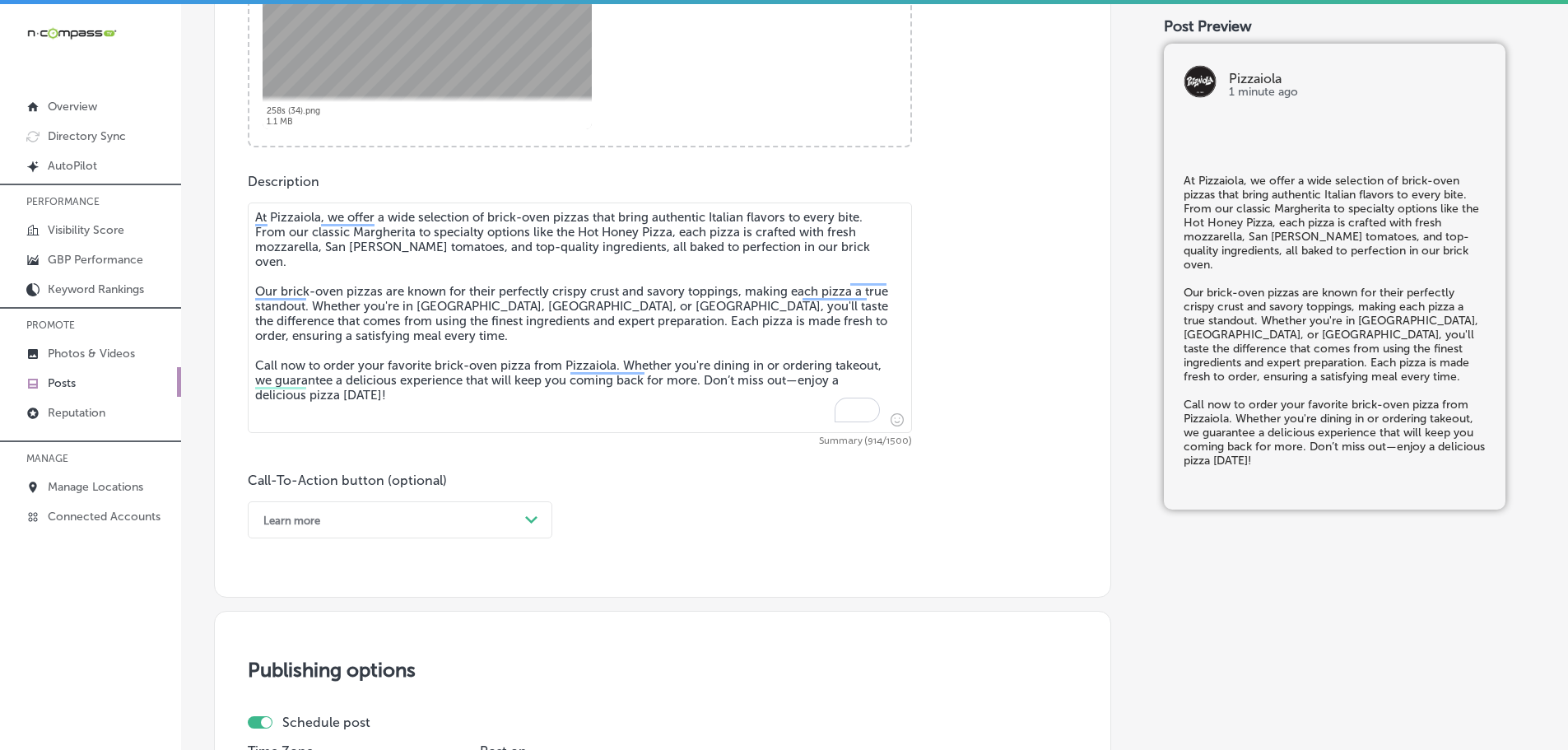
scroll to position [774, 0]
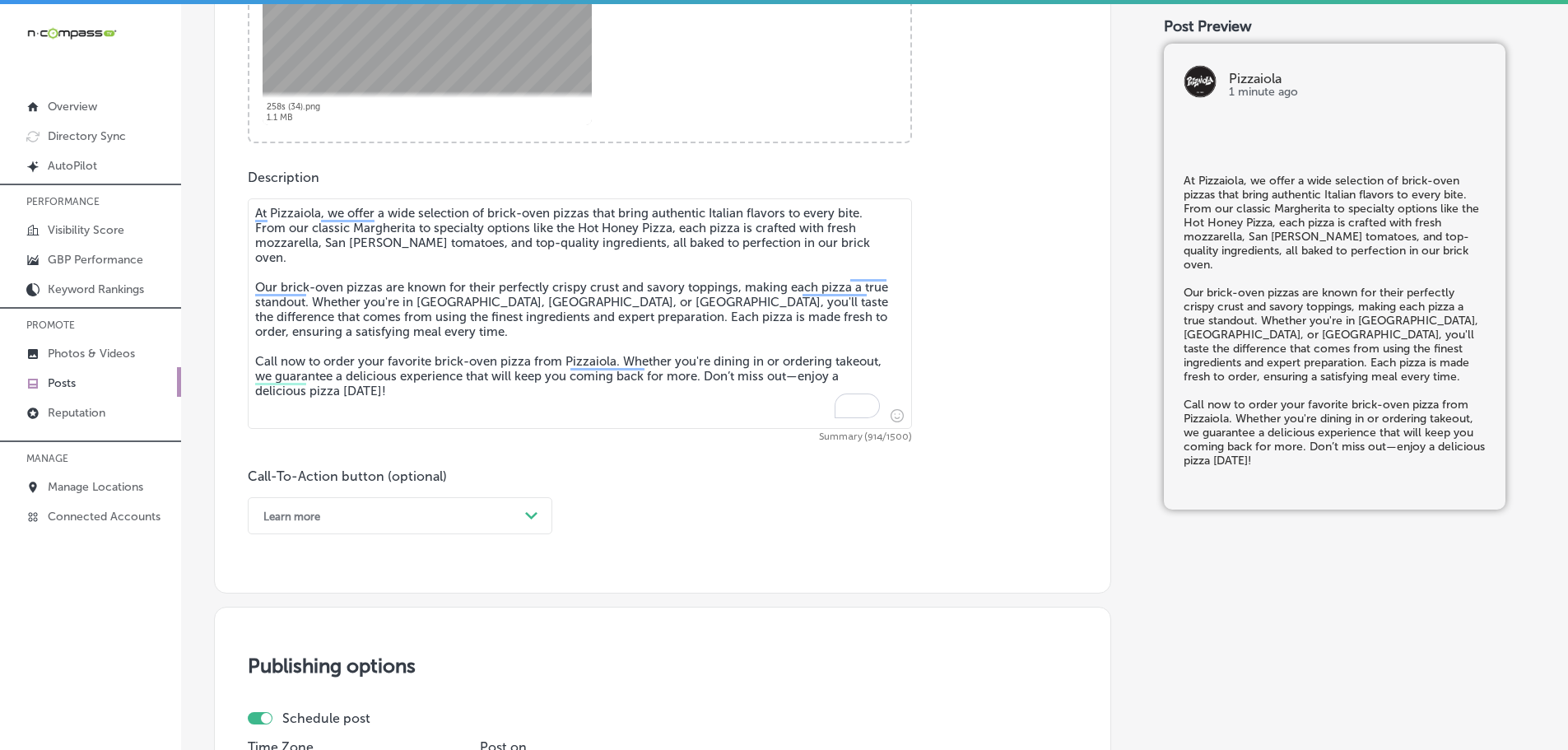
click at [523, 509] on div "Path Created with Sketch." at bounding box center [532, 516] width 26 height 26
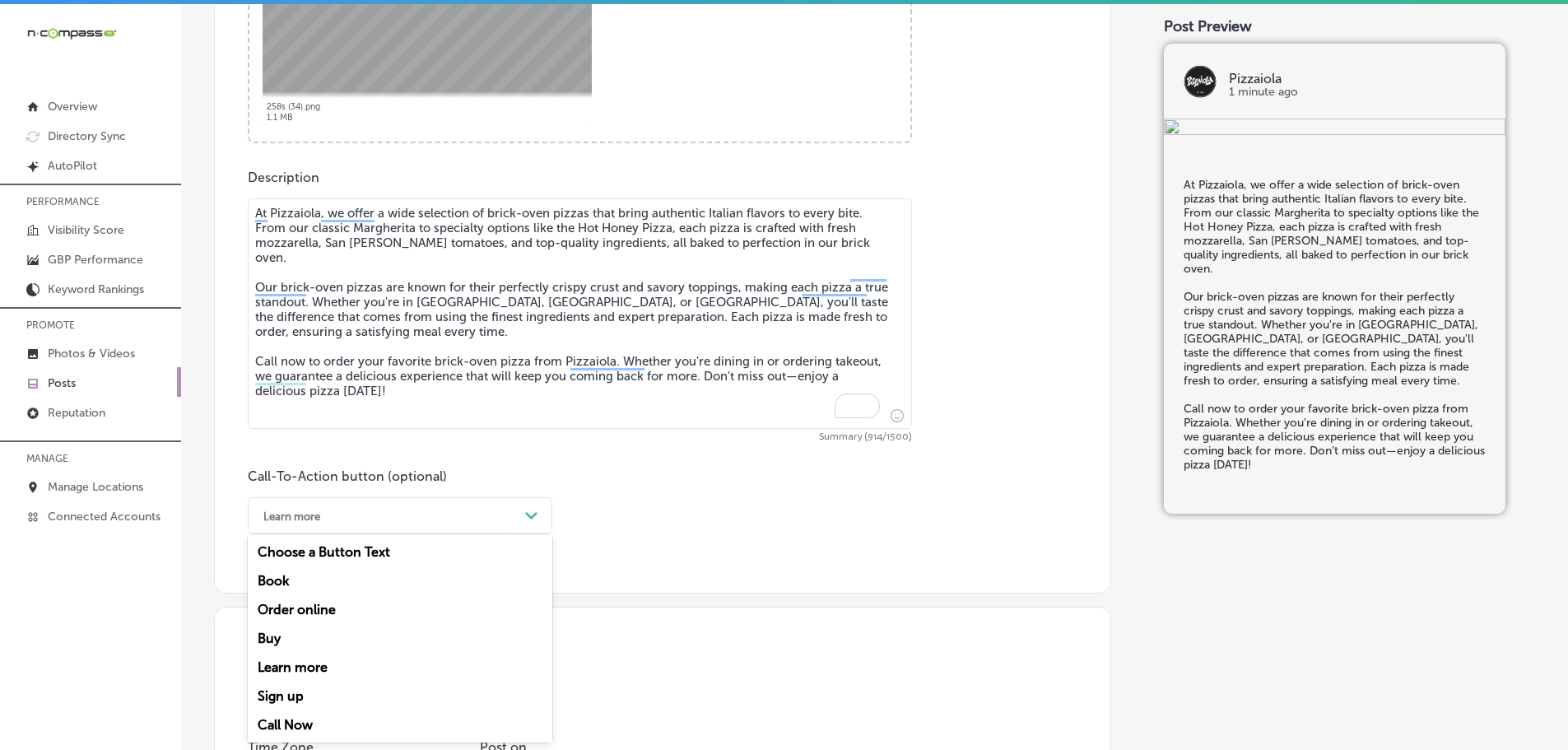
click at [290, 716] on div "Call Now" at bounding box center [400, 724] width 304 height 28
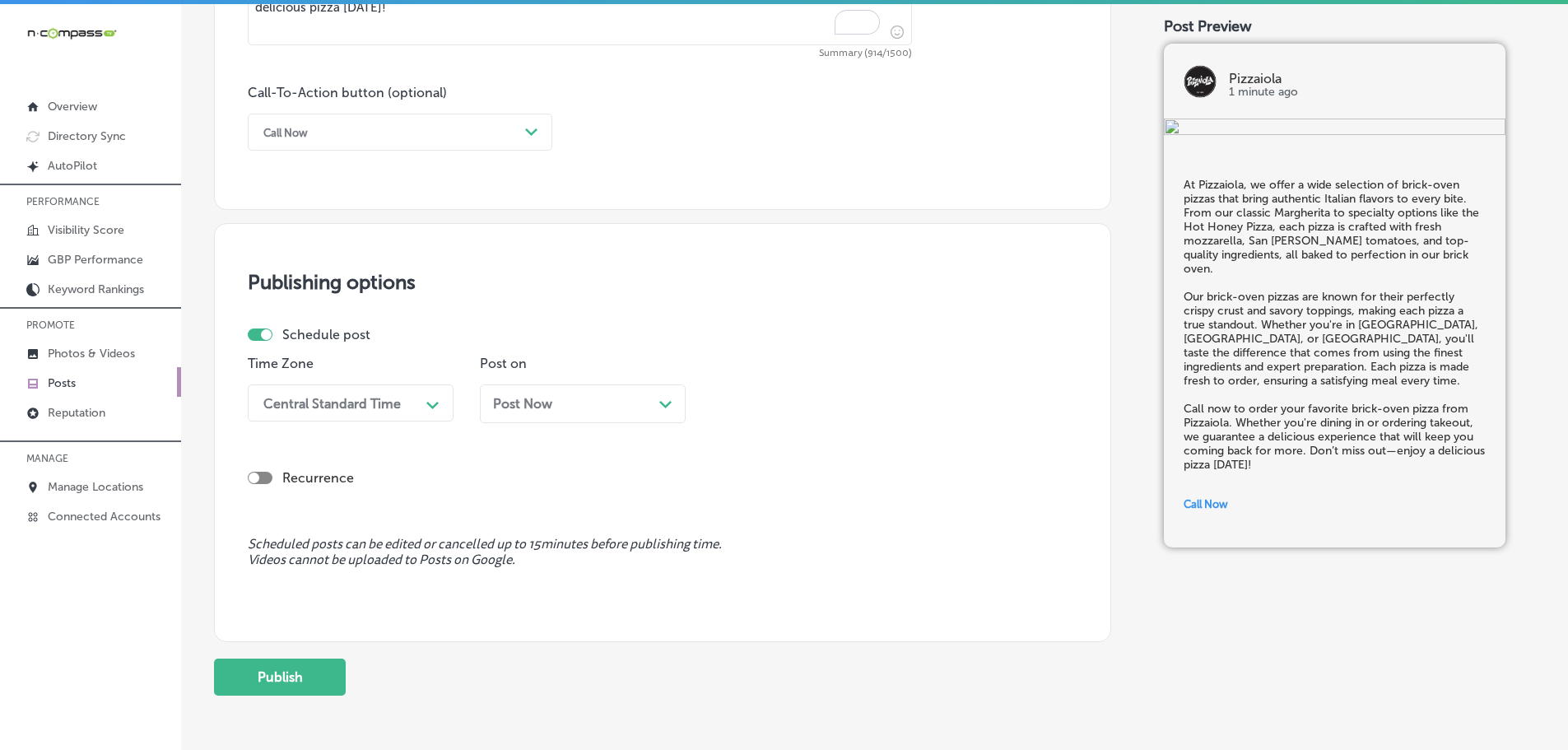
scroll to position [1185, 0]
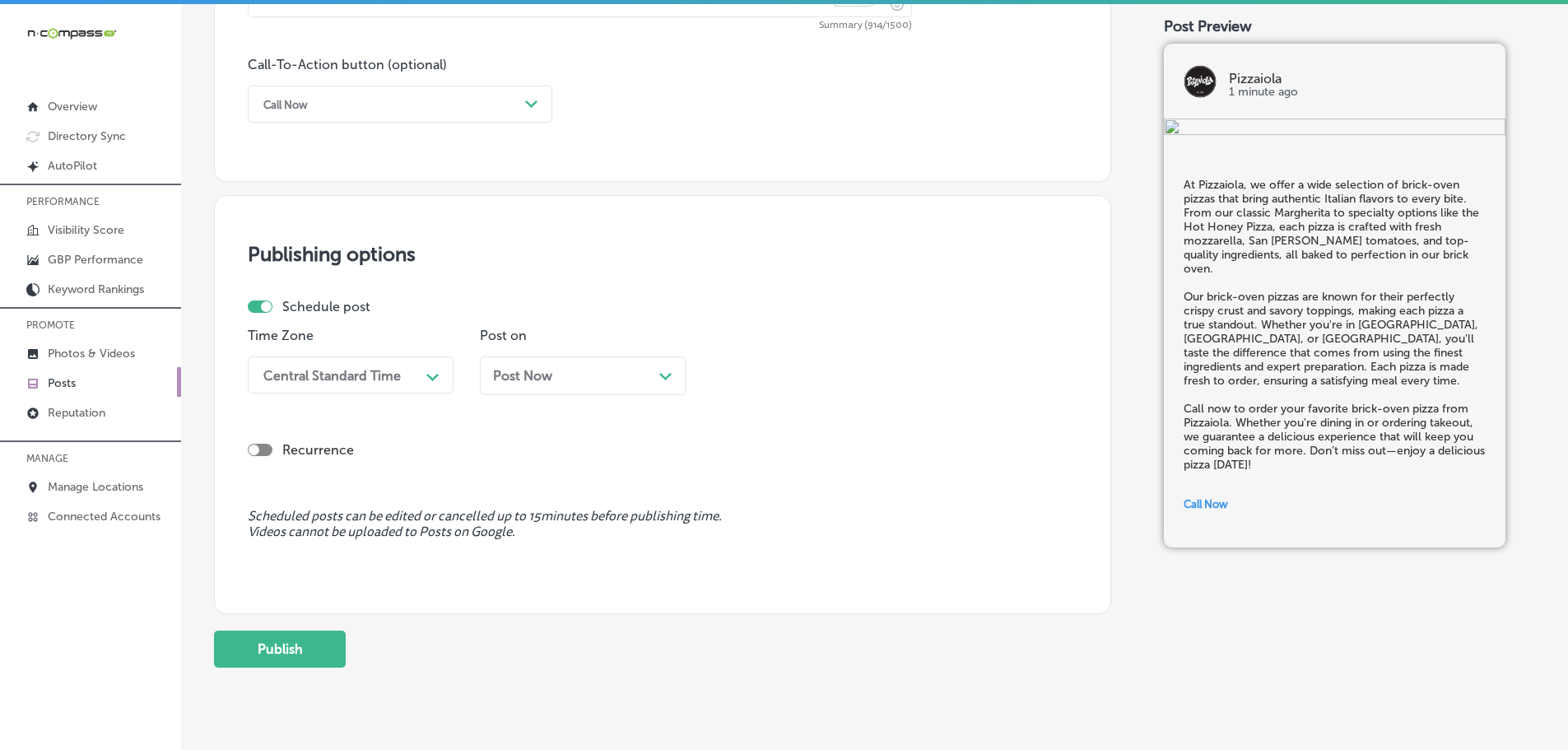
click at [422, 371] on div "Path Created with Sketch." at bounding box center [433, 375] width 26 height 26
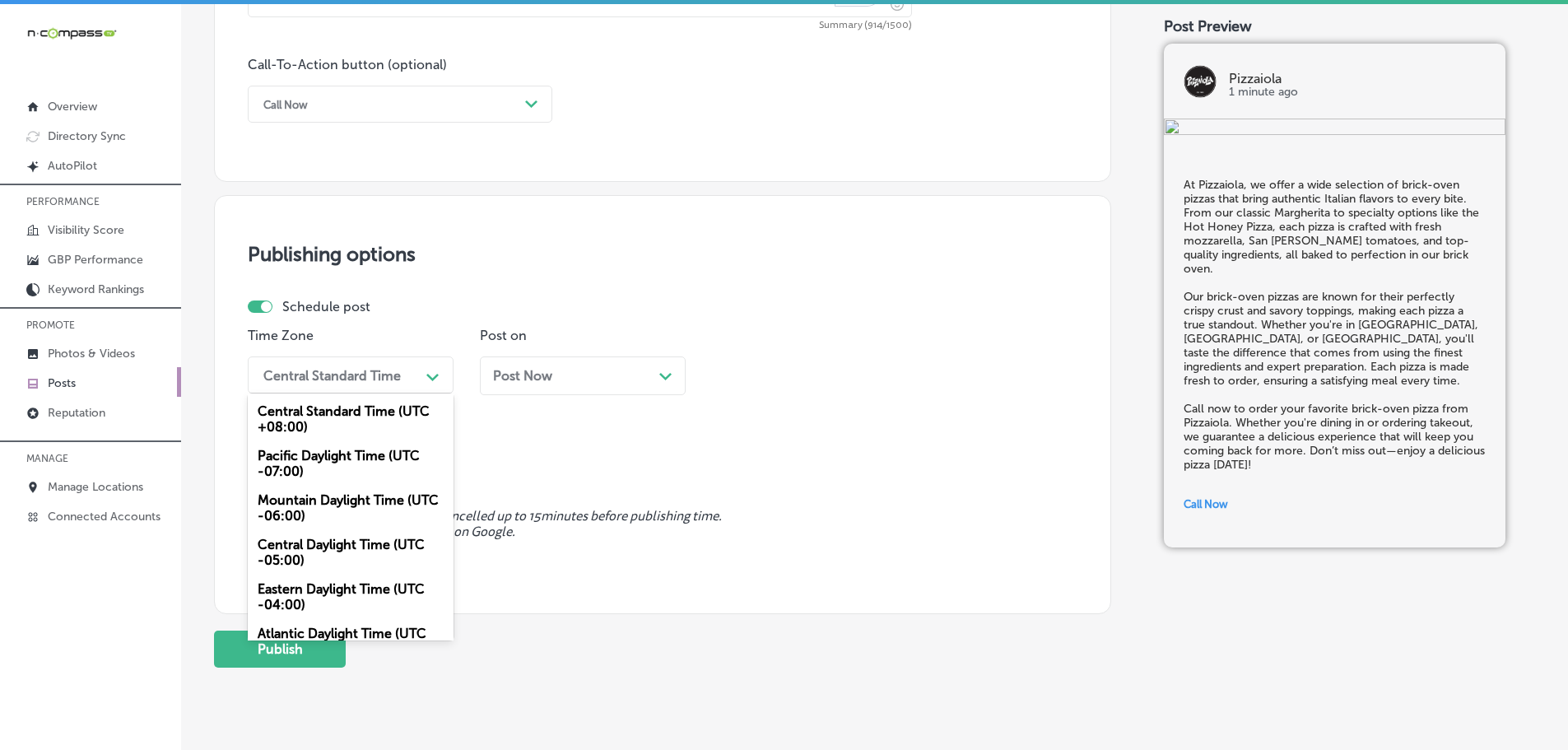
click at [330, 500] on div "Mountain Daylight Time (UTC -06:00)" at bounding box center [351, 508] width 206 height 44
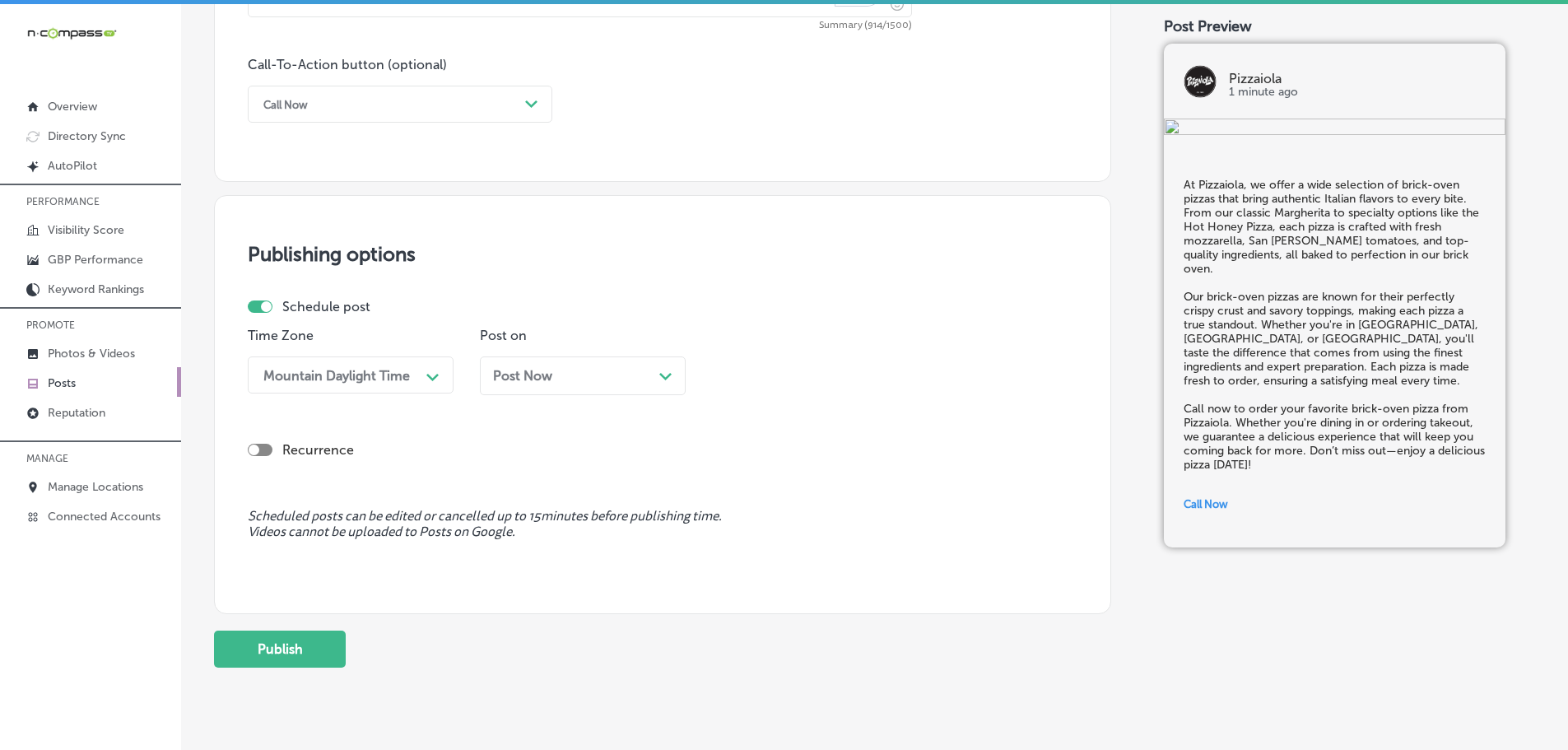
click at [679, 367] on div "Post Now Path Created with Sketch." at bounding box center [583, 375] width 206 height 39
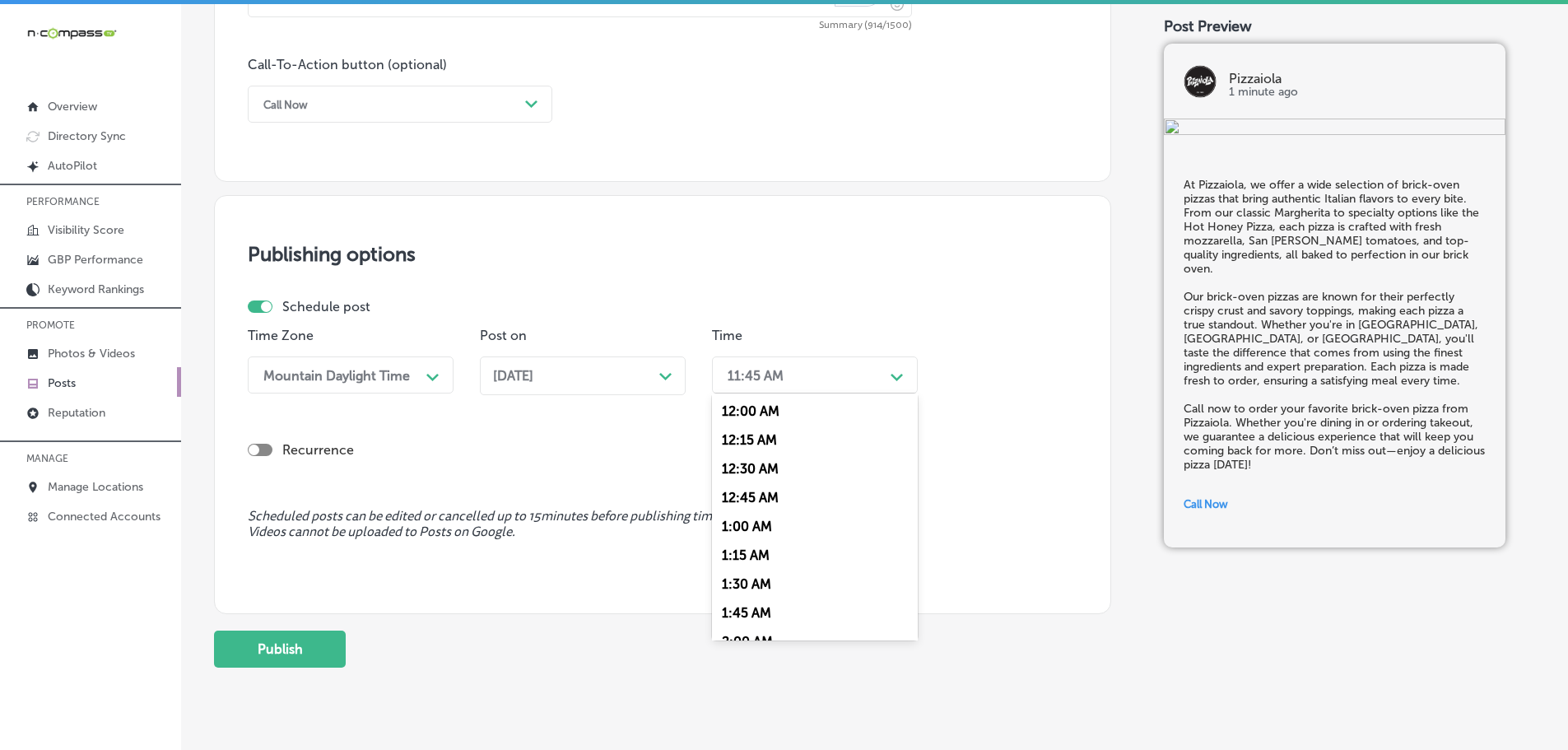
click at [853, 374] on div "11:45 AM" at bounding box center [801, 375] width 164 height 28
click at [741, 476] on div "7:00 AM" at bounding box center [815, 477] width 206 height 28
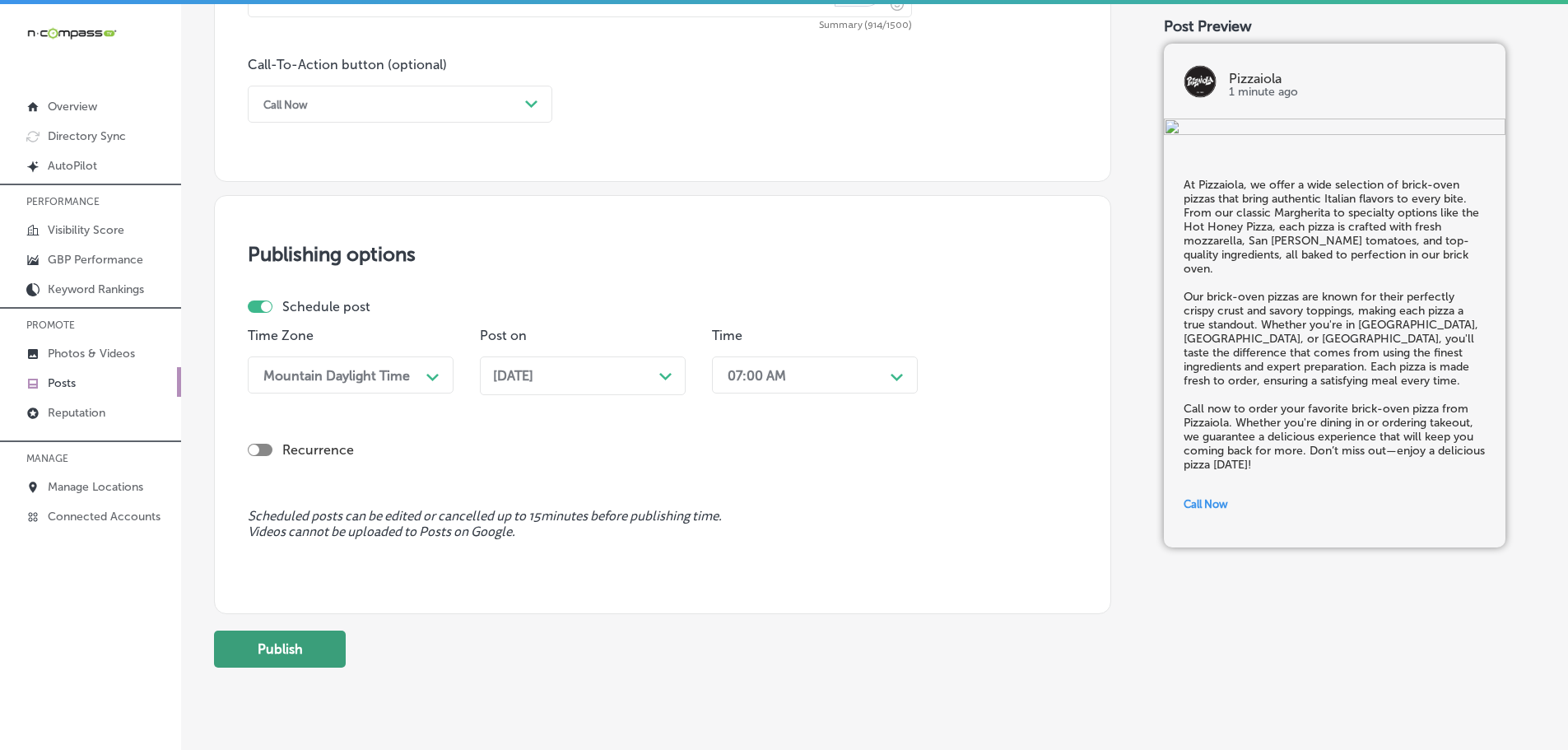
click at [323, 641] on button "Publish" at bounding box center [279, 649] width 131 height 37
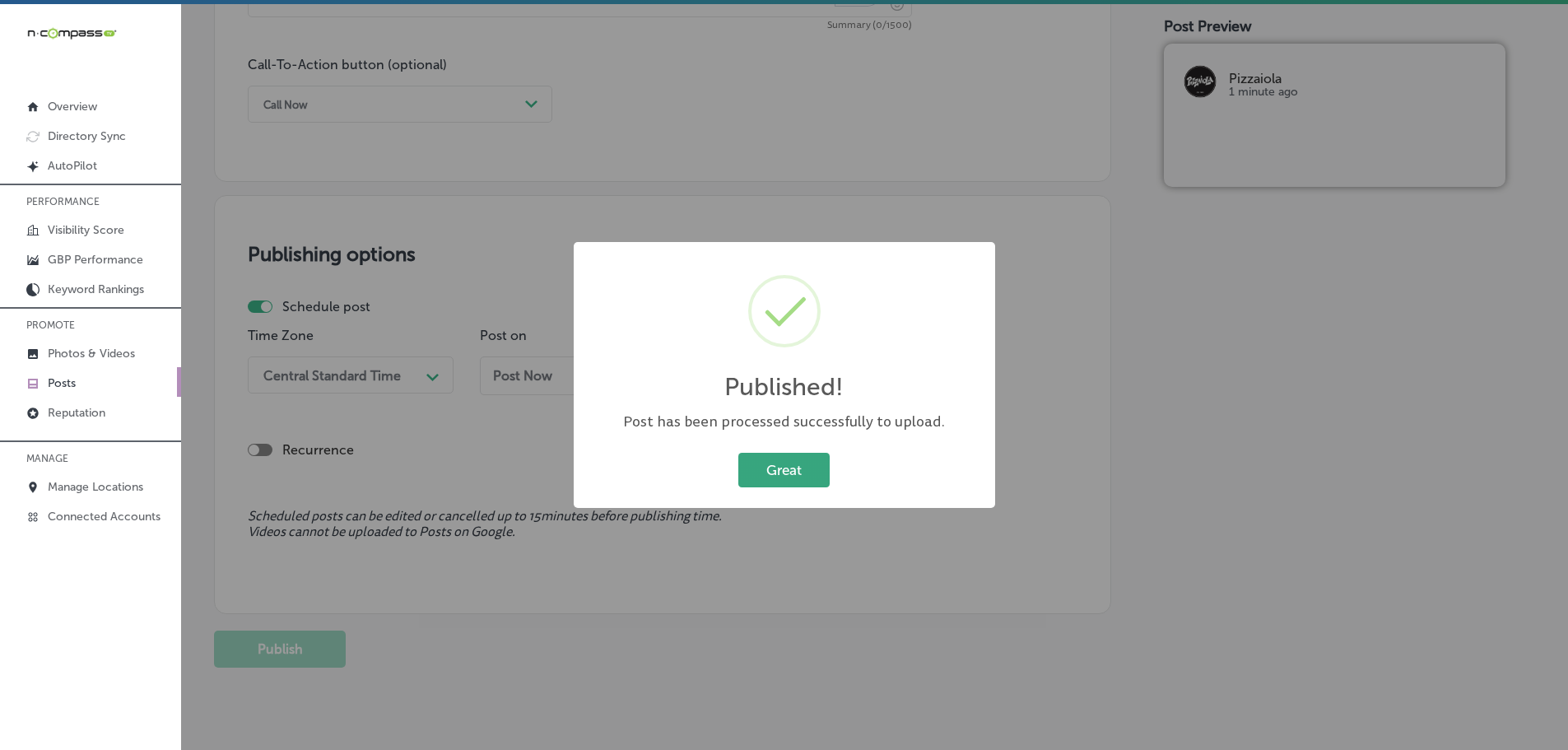
drag, startPoint x: 772, startPoint y: 464, endPoint x: 802, endPoint y: 485, distance: 36.6
click at [772, 463] on button "Great" at bounding box center [784, 470] width 92 height 34
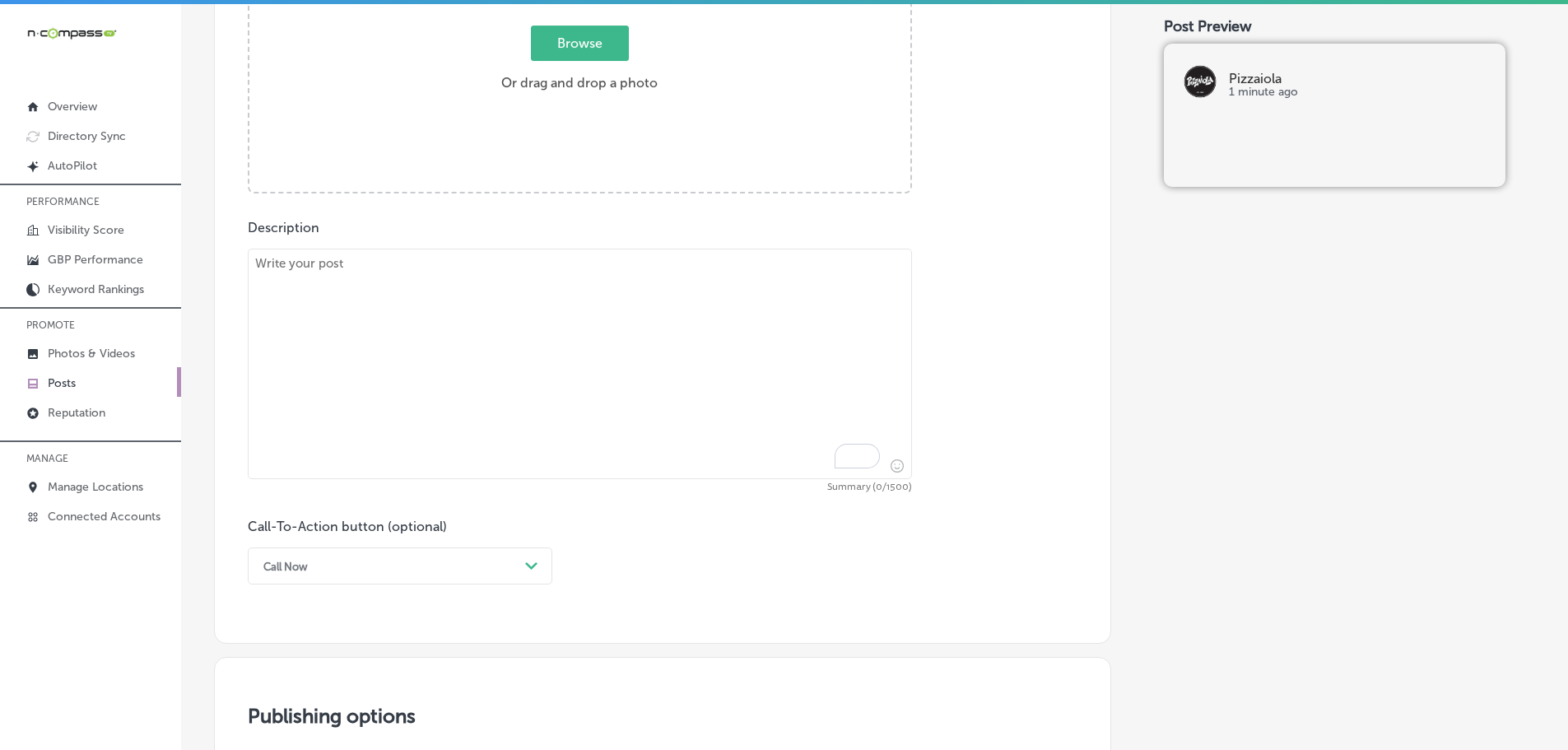
scroll to position [690, 0]
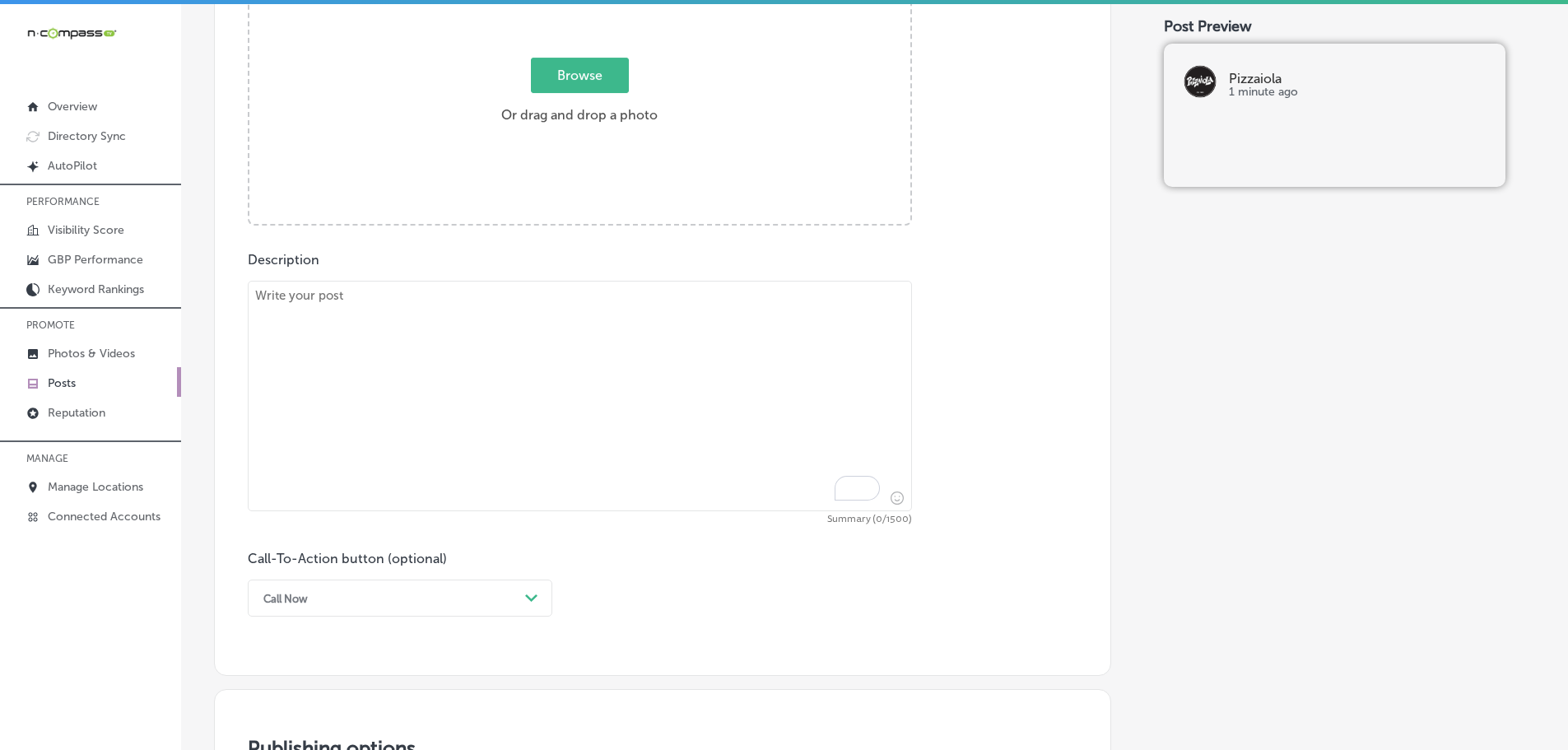
click at [515, 366] on textarea "To enrich screen reader interactions, please activate Accessibility in Grammarl…" at bounding box center [579, 396] width 664 height 231
paste textarea "Try our delicious Penne Madeira at [GEOGRAPHIC_DATA]. This savory dish features…"
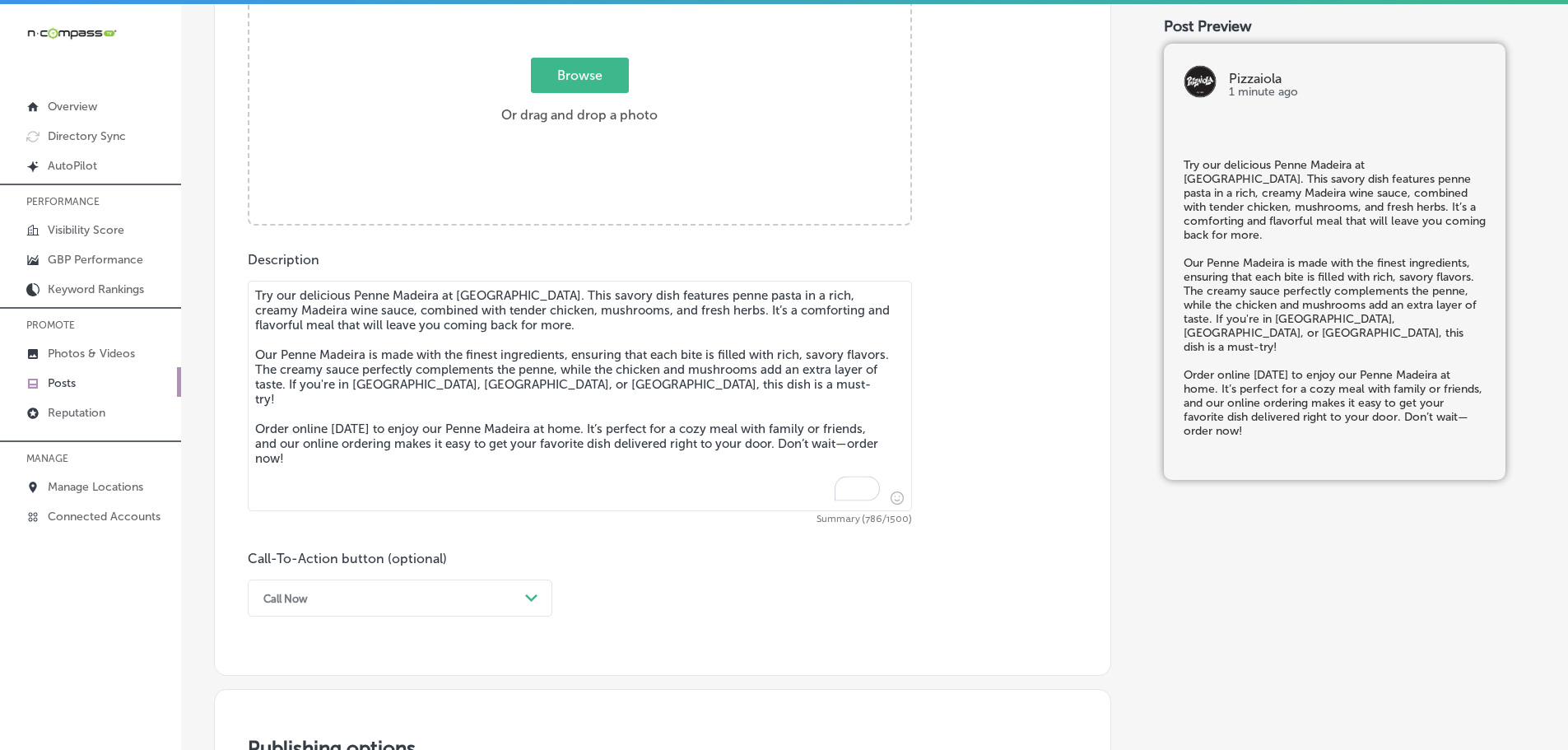
type textarea "Try our delicious Penne Madeira at [GEOGRAPHIC_DATA]. This savory dish features…"
click at [544, 84] on span "Browse" at bounding box center [580, 75] width 98 height 35
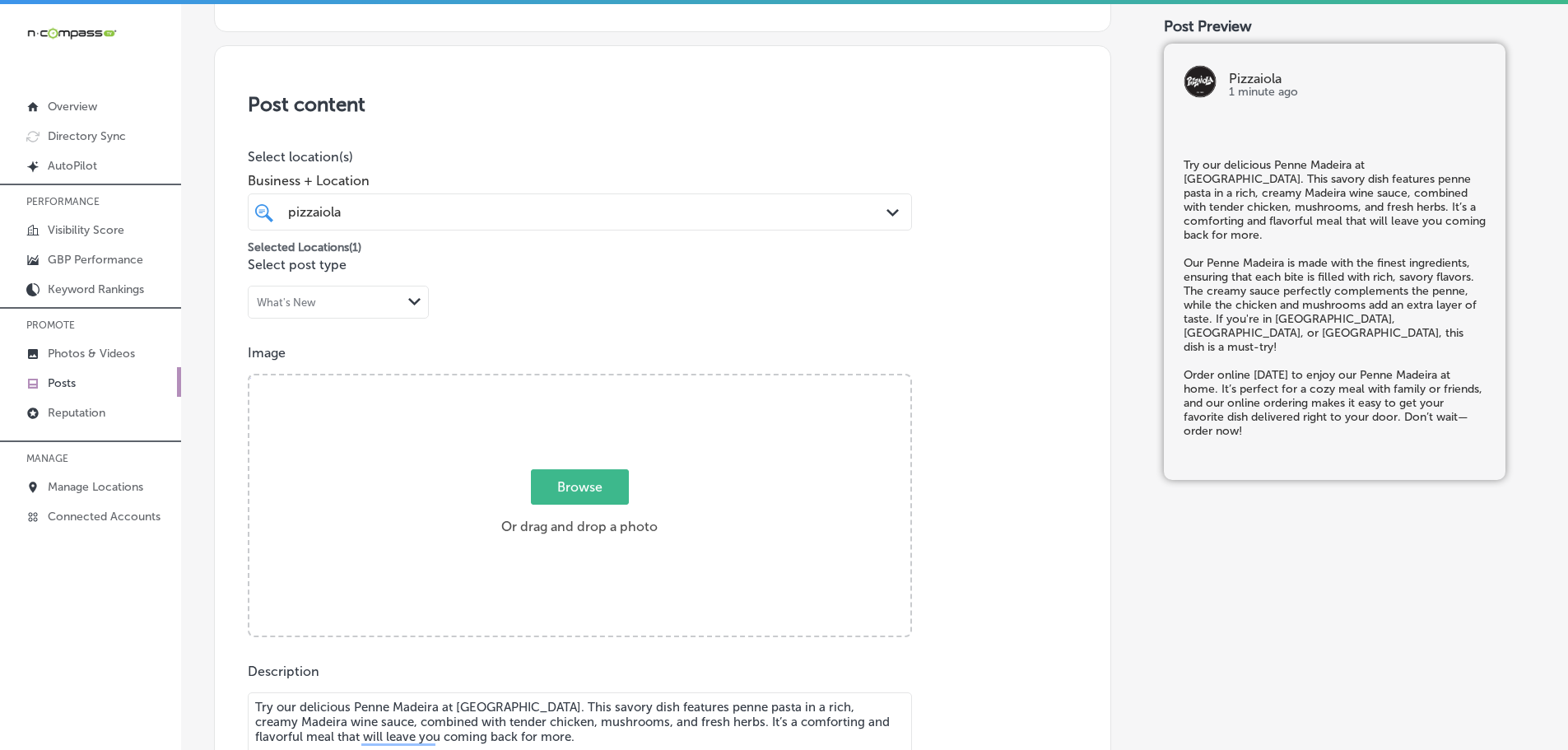
type input "C:\fakepath\258s (21).png"
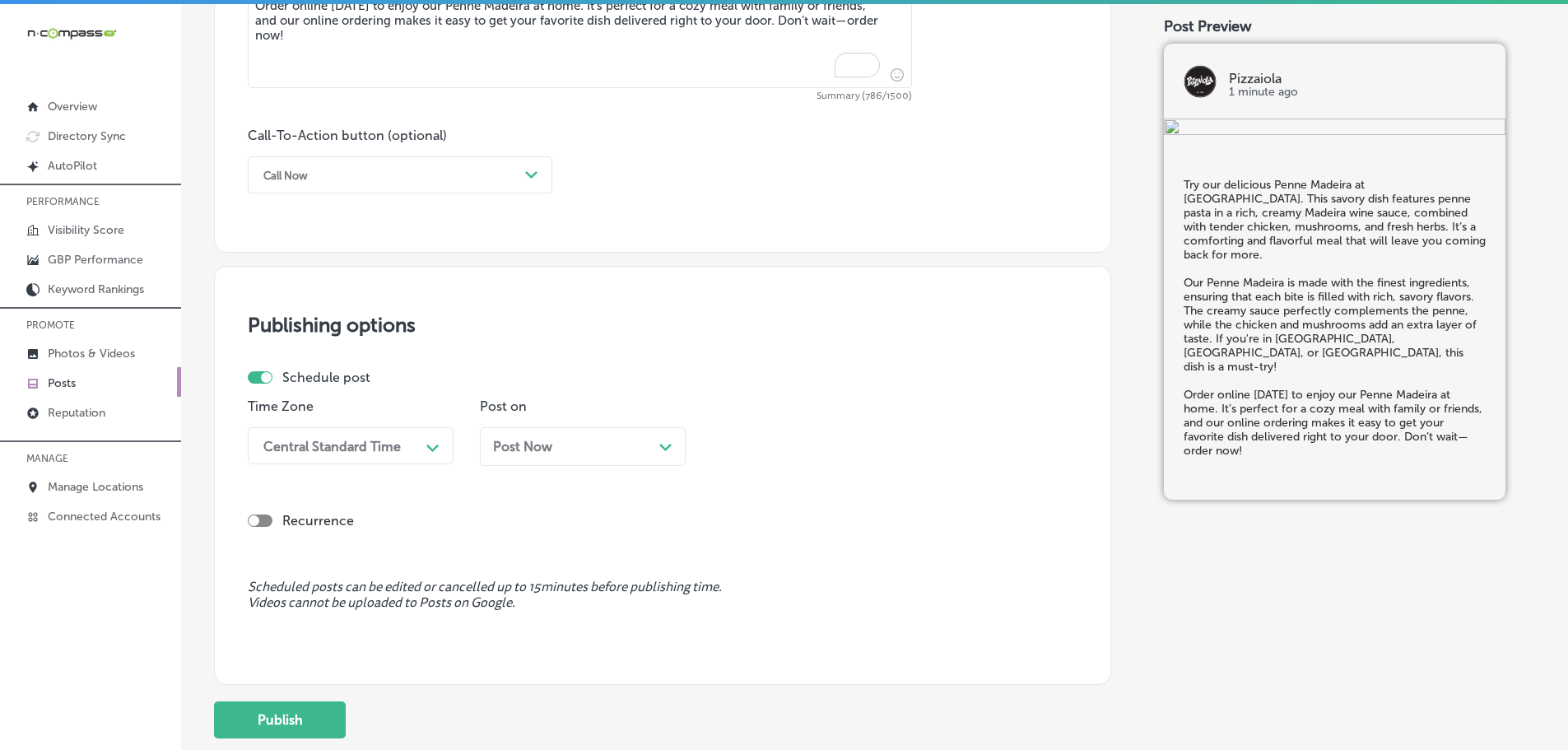
scroll to position [1020, 0]
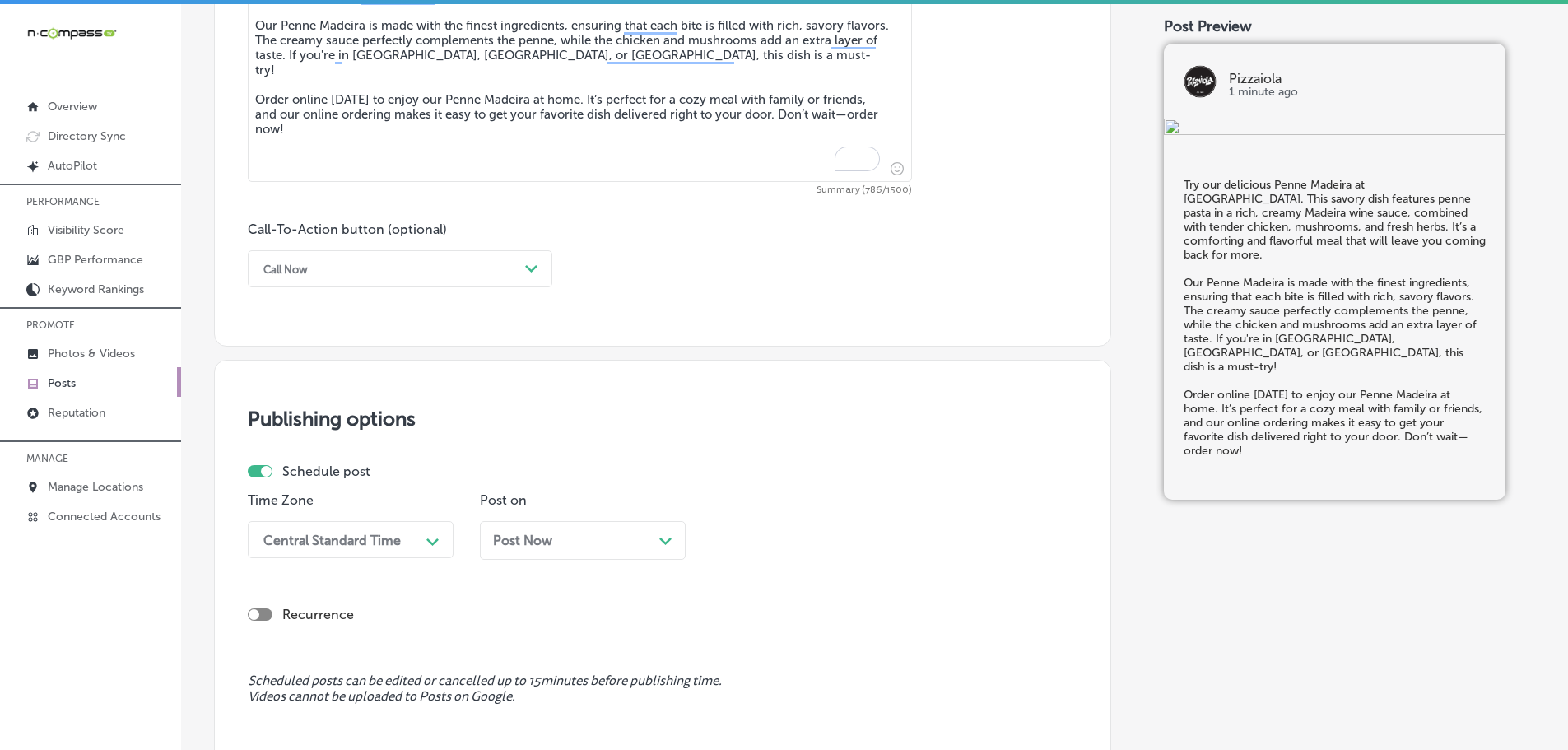
click at [508, 272] on div "Call Now" at bounding box center [387, 269] width 264 height 26
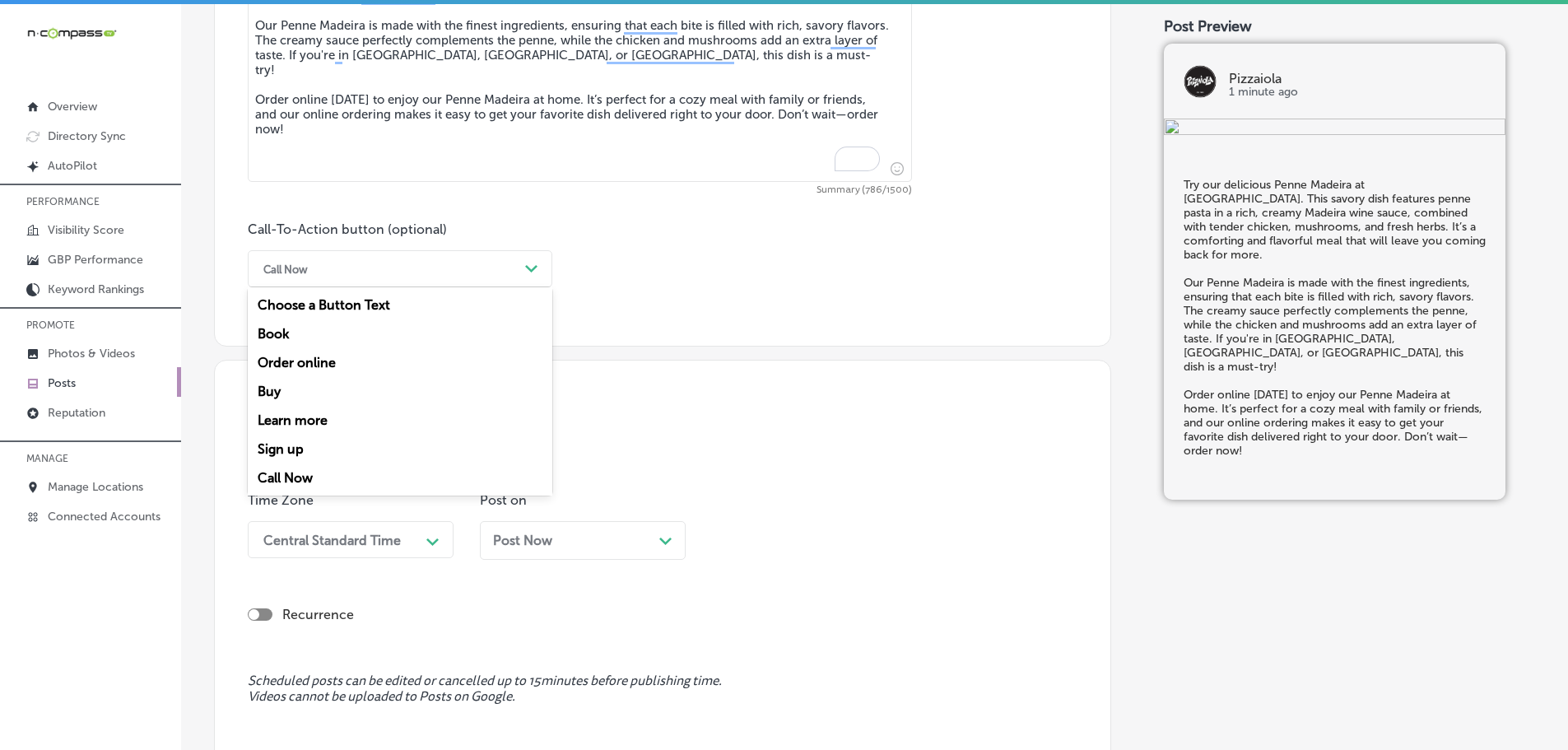
click at [290, 362] on div "Order online" at bounding box center [400, 362] width 304 height 28
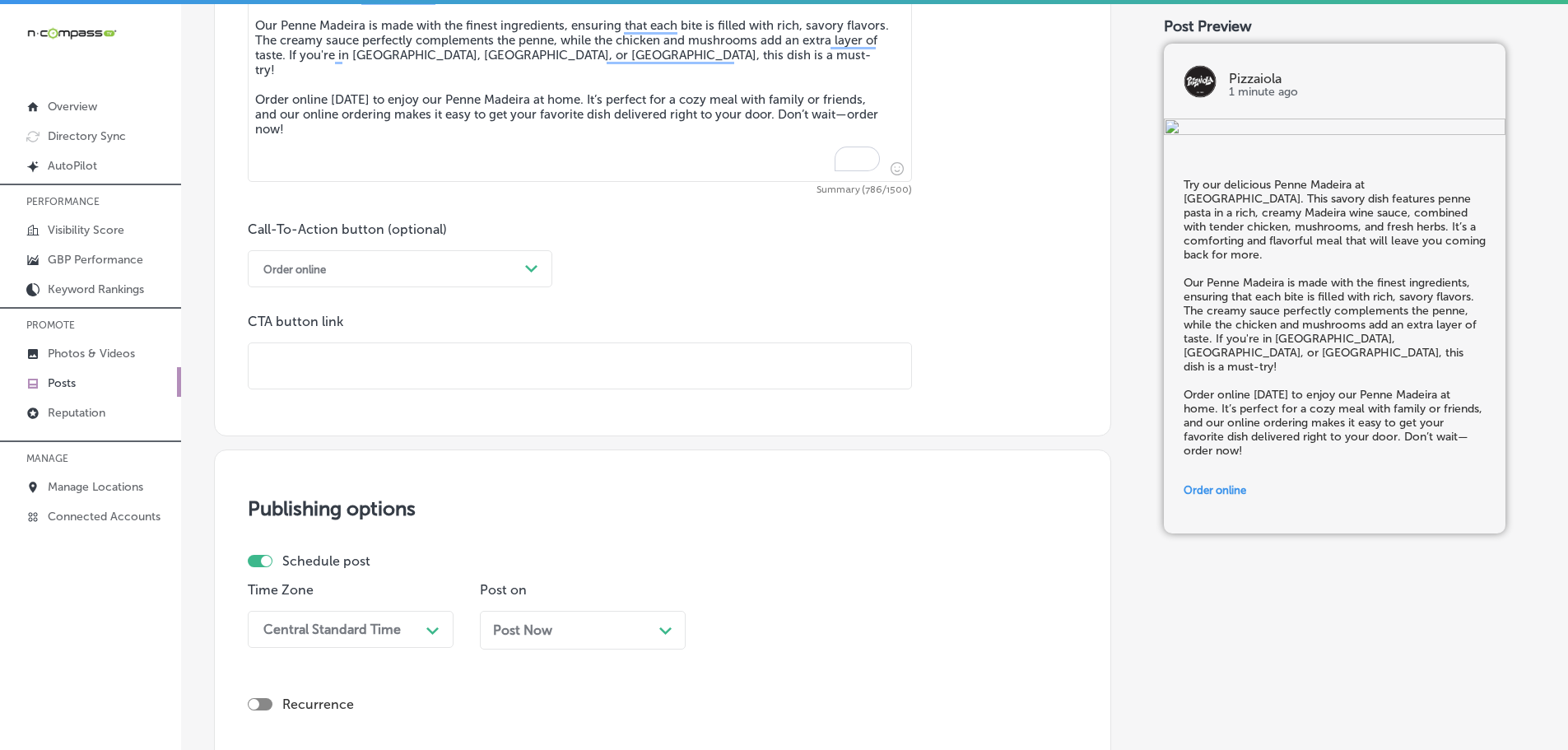
click at [363, 363] on input "text" at bounding box center [579, 366] width 663 height 45
paste input "[URL][DOMAIN_NAME]"
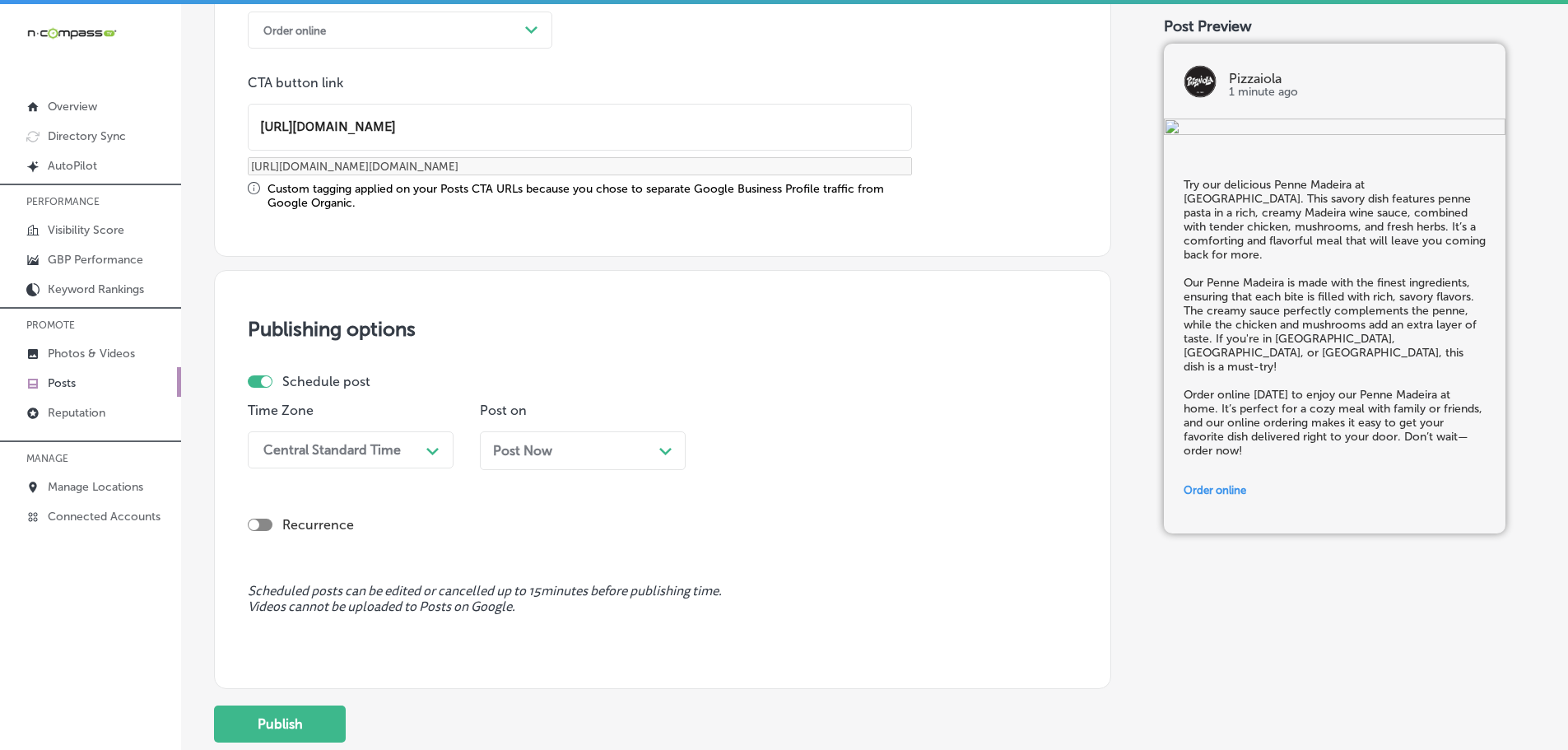
scroll to position [1267, 0]
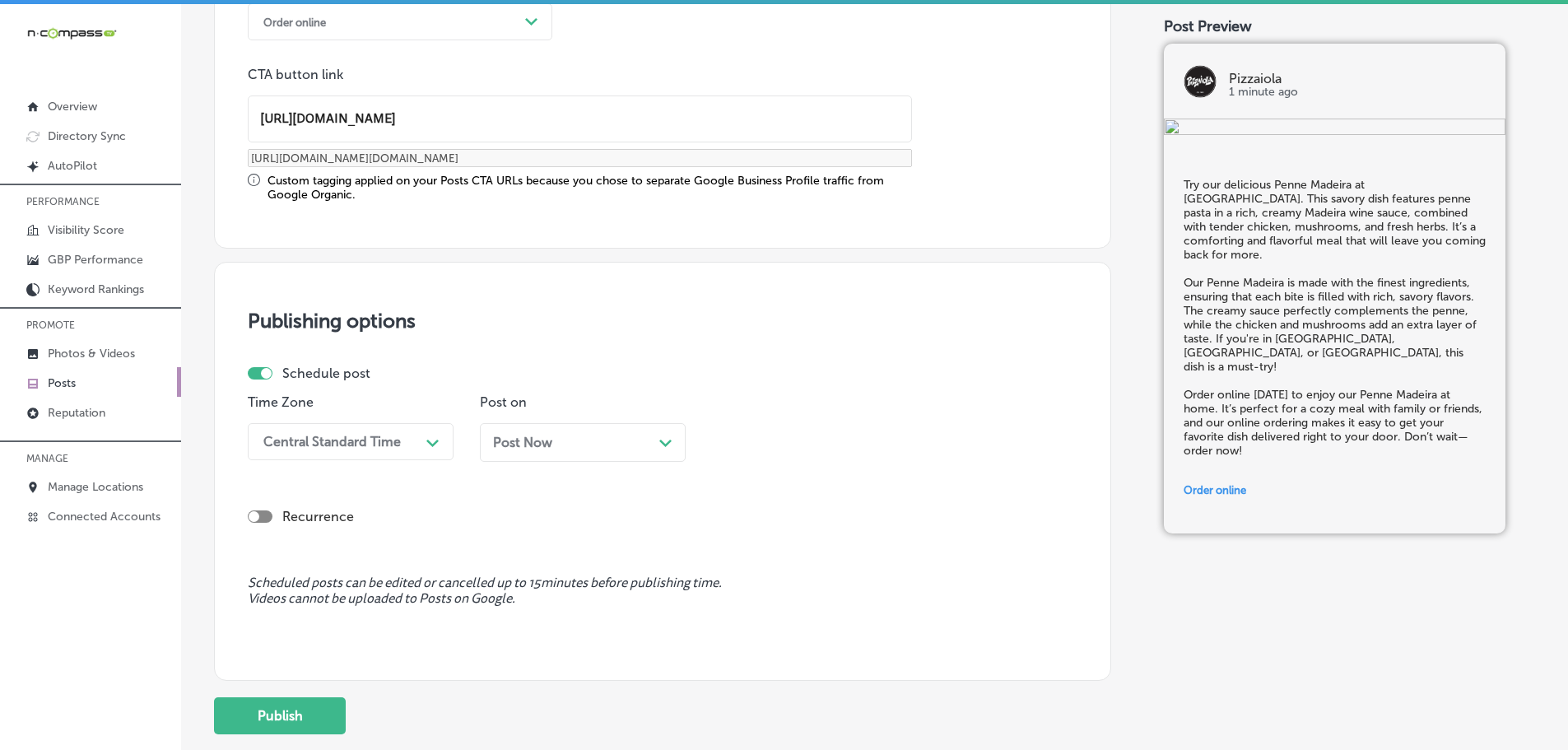
type input "[URL][DOMAIN_NAME]"
click at [404, 449] on div "Central Standard Time" at bounding box center [337, 442] width 164 height 28
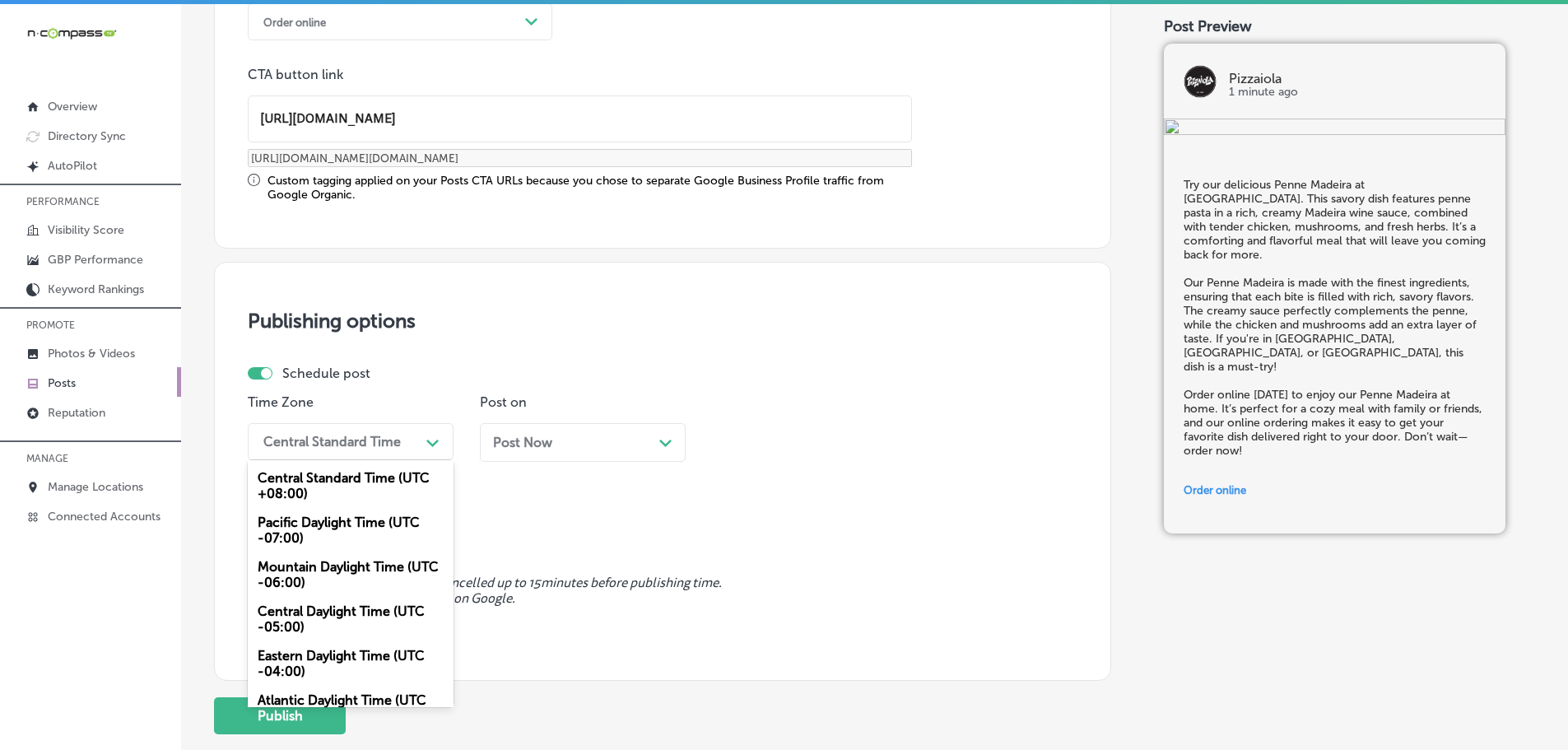
click at [330, 570] on div "Mountain Daylight Time (UTC -06:00)" at bounding box center [351, 574] width 206 height 44
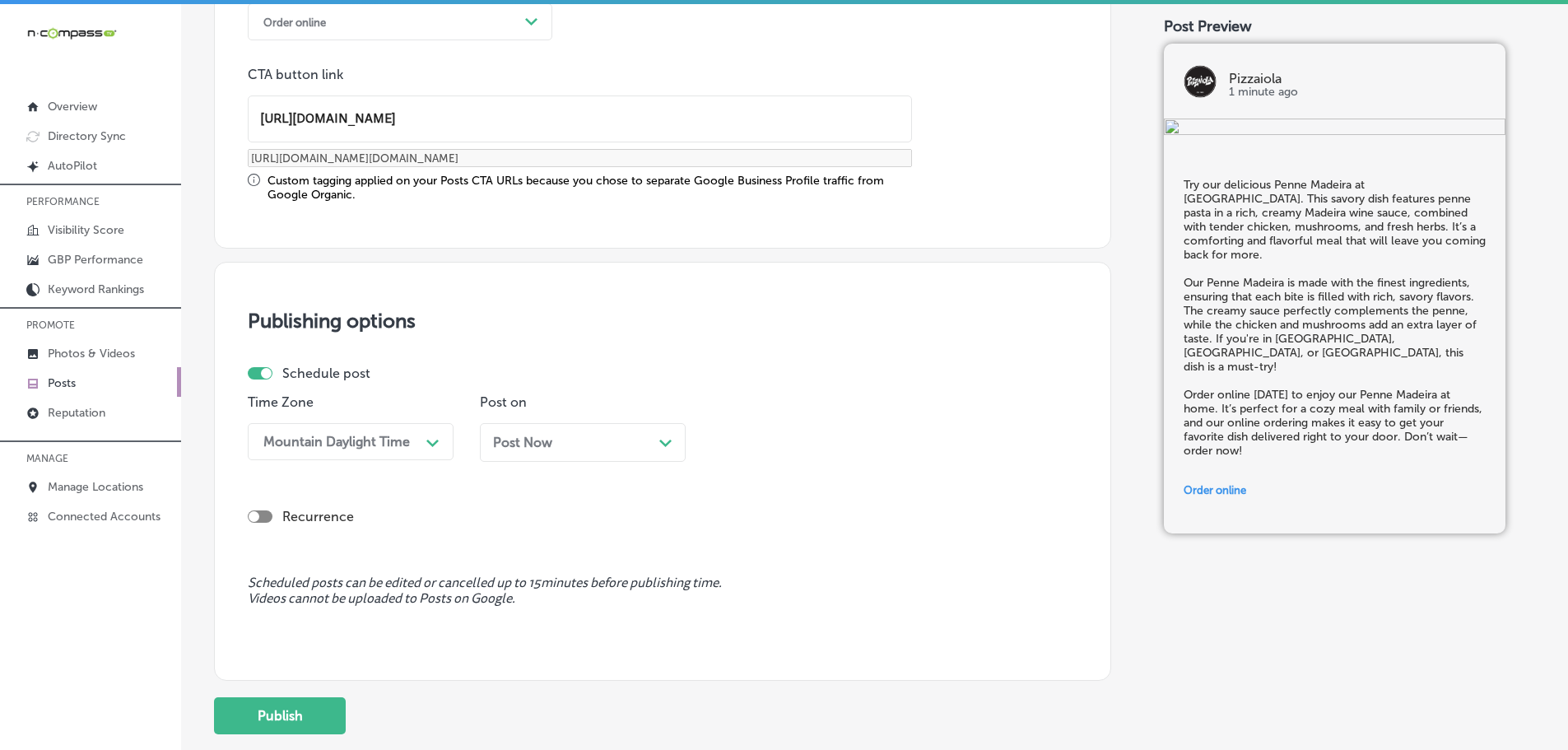
click at [672, 438] on div "Post Now Path Created with Sketch." at bounding box center [583, 443] width 206 height 39
click at [895, 448] on div "Path Created with Sketch." at bounding box center [897, 442] width 13 height 13
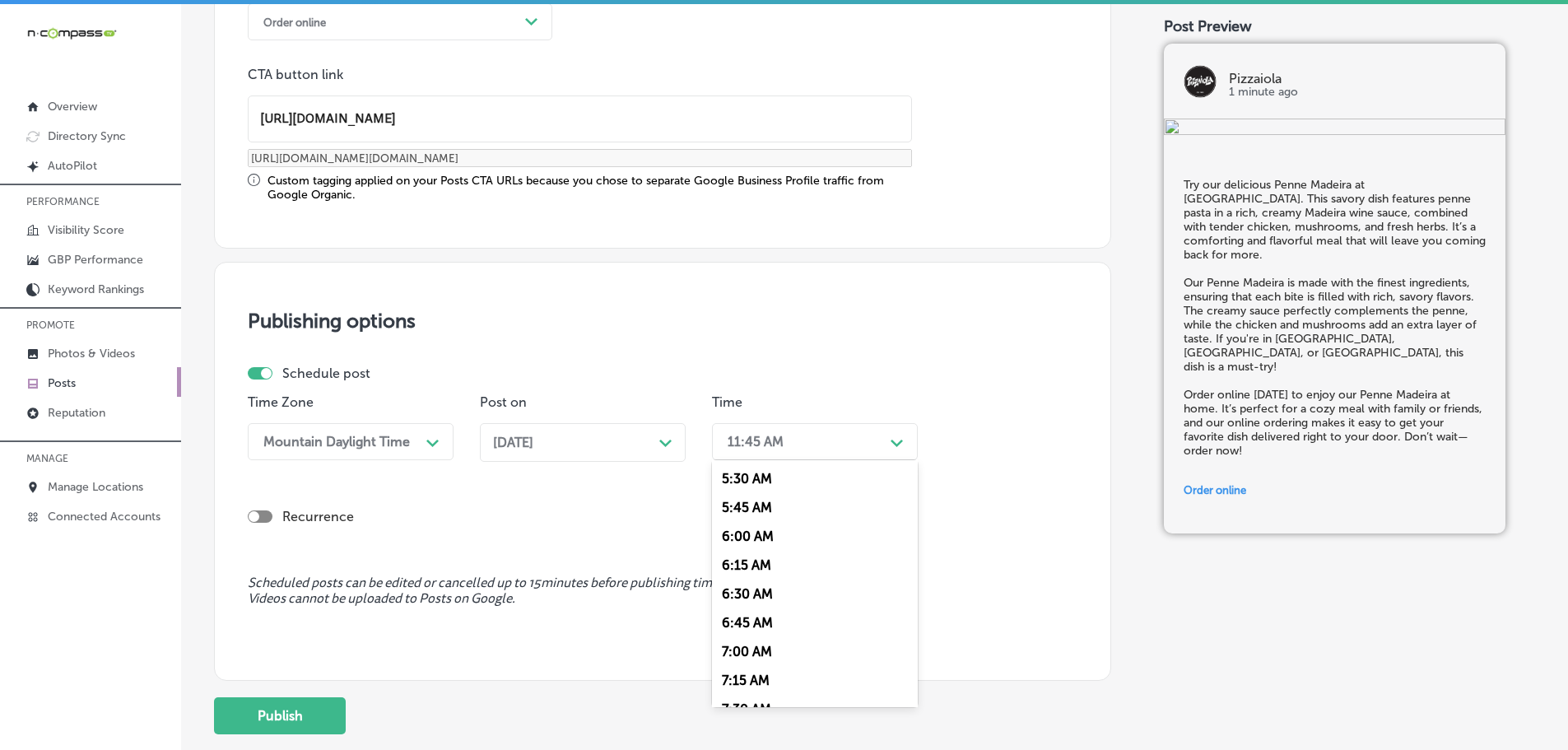
scroll to position [659, 0]
click at [773, 622] on div "7:00 AM" at bounding box center [815, 626] width 206 height 28
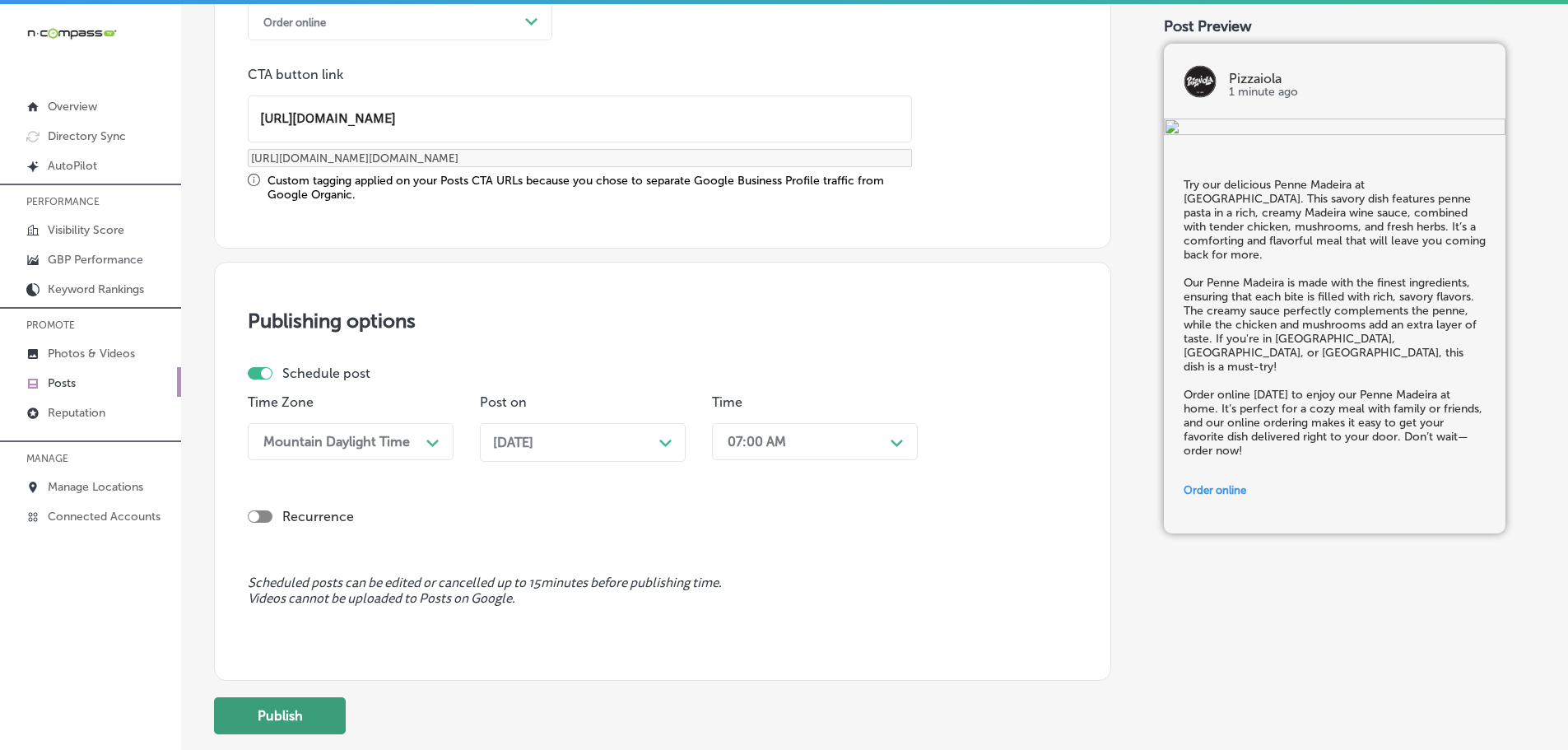
click at [309, 710] on button "Publish" at bounding box center [279, 715] width 131 height 37
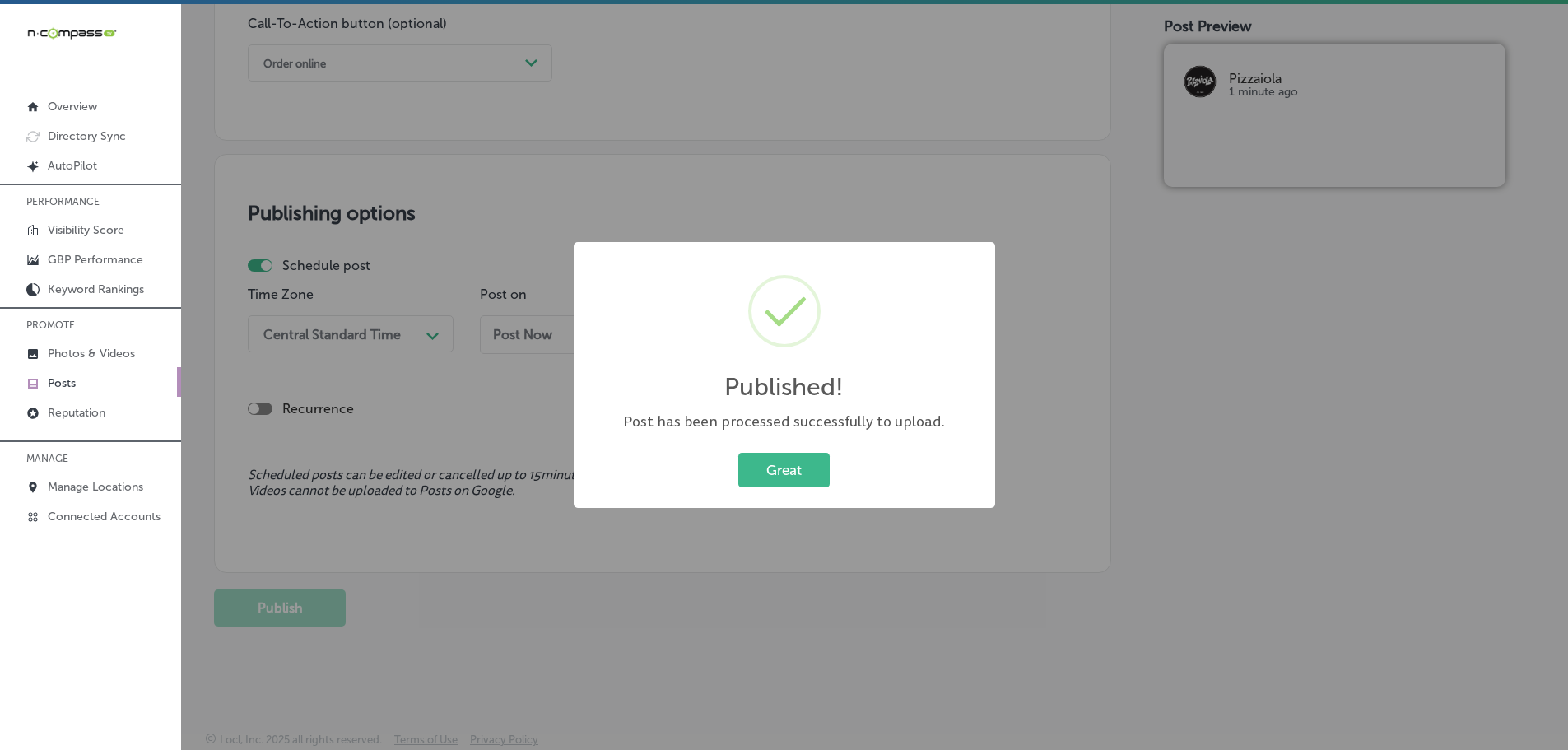
scroll to position [1227, 0]
click at [750, 480] on button "Great" at bounding box center [784, 470] width 92 height 34
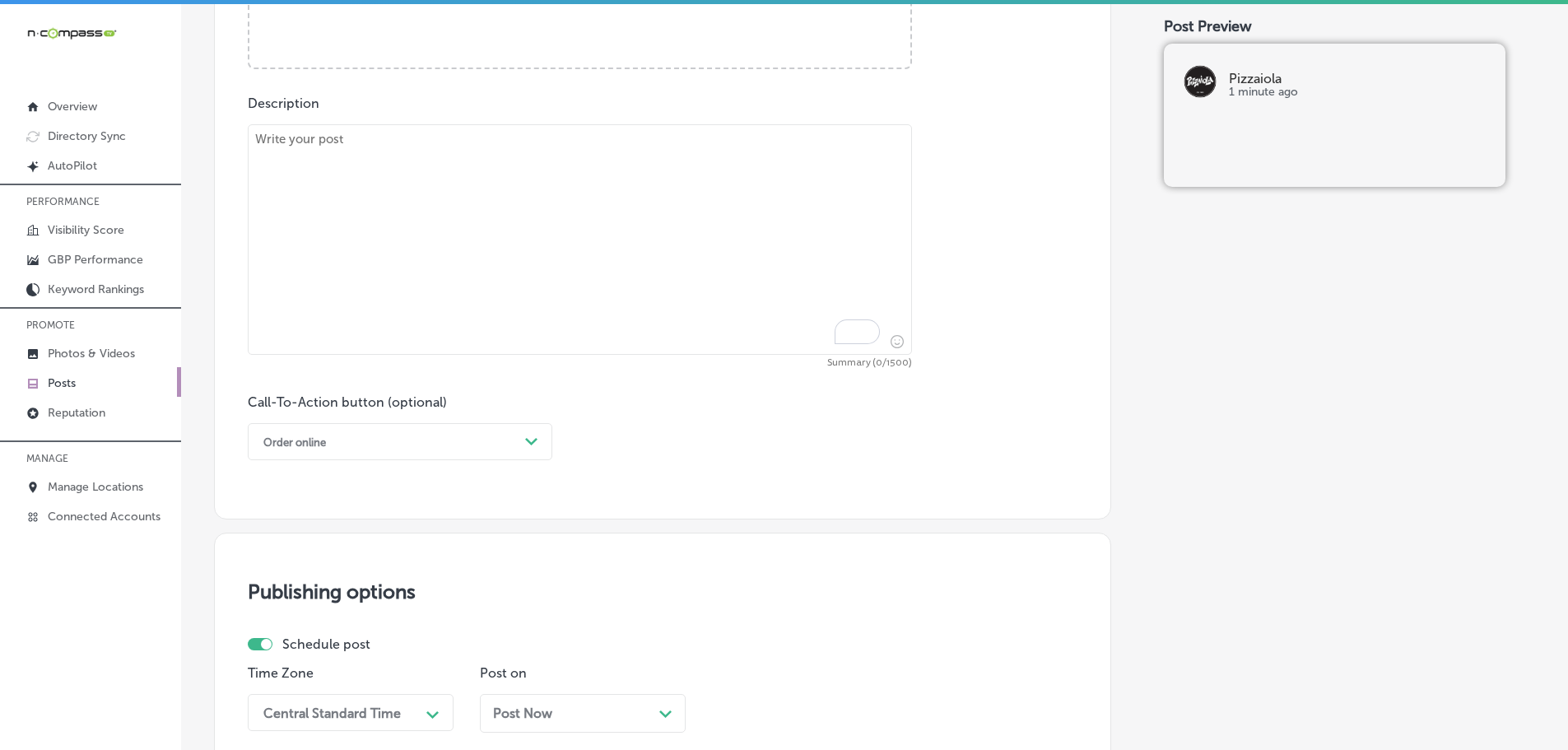
scroll to position [651, 0]
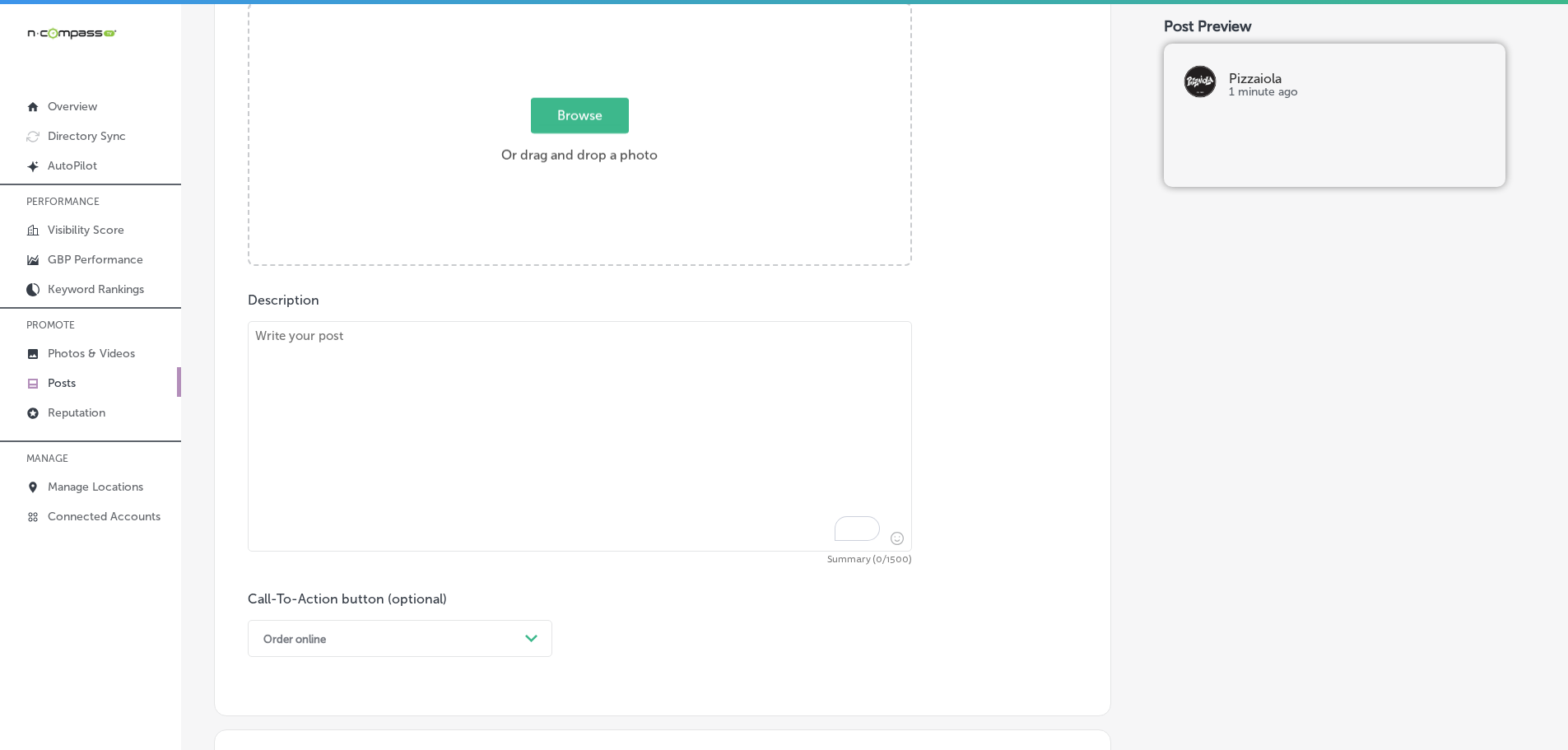
click at [476, 359] on textarea "To enrich screen reader interactions, please activate Accessibility in Grammarl…" at bounding box center [579, 437] width 664 height 231
paste textarea "Indulge in our Rigatoni Fiorentina at Pizzaiola, a dish that combines fresh pas…"
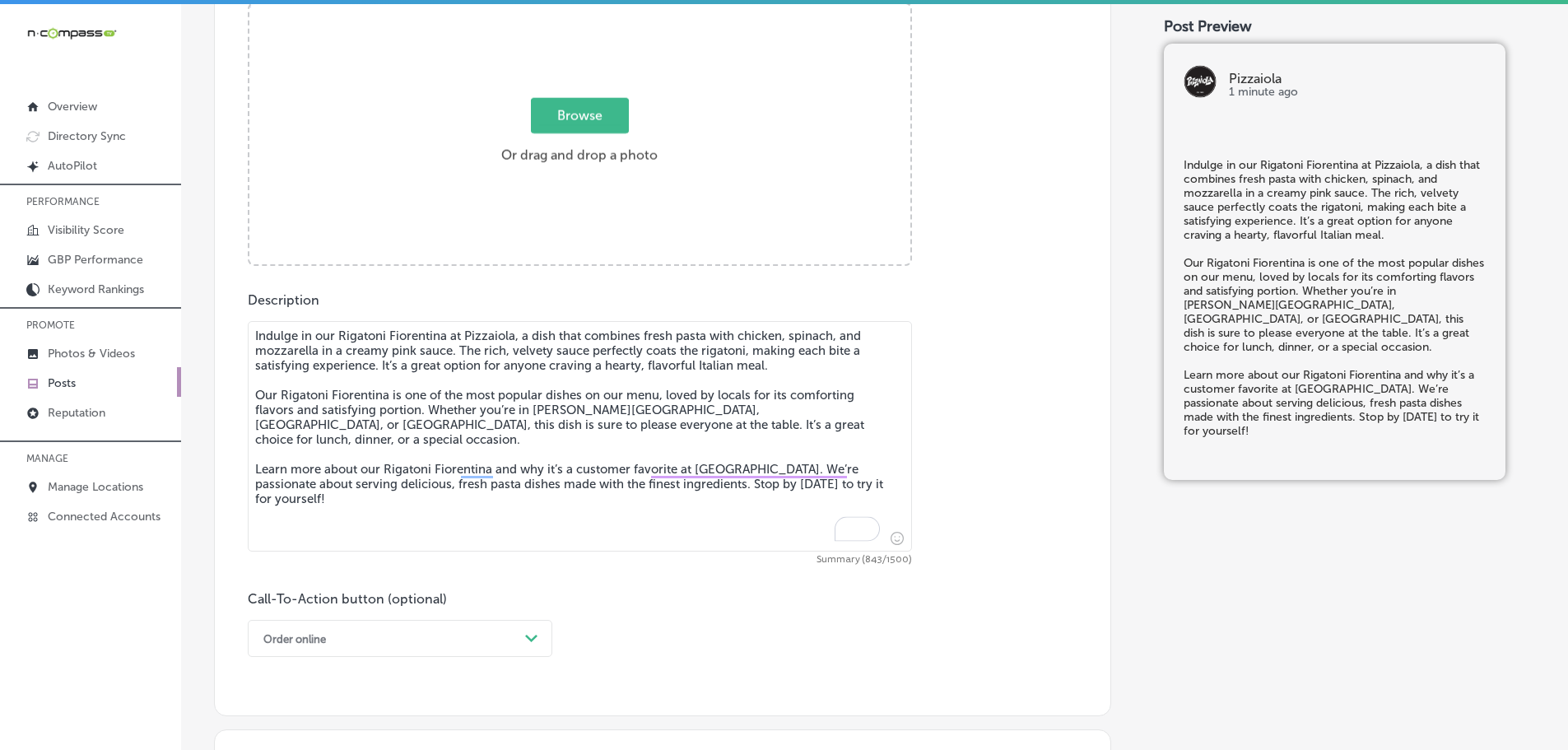
type textarea "Indulge in our Rigatoni Fiorentina at Pizzaiola, a dish that combines fresh pas…"
click at [564, 112] on span "Browse" at bounding box center [580, 115] width 98 height 35
click at [564, 9] on input "Browse Or drag and drop a photo" at bounding box center [579, 6] width 661 height 5
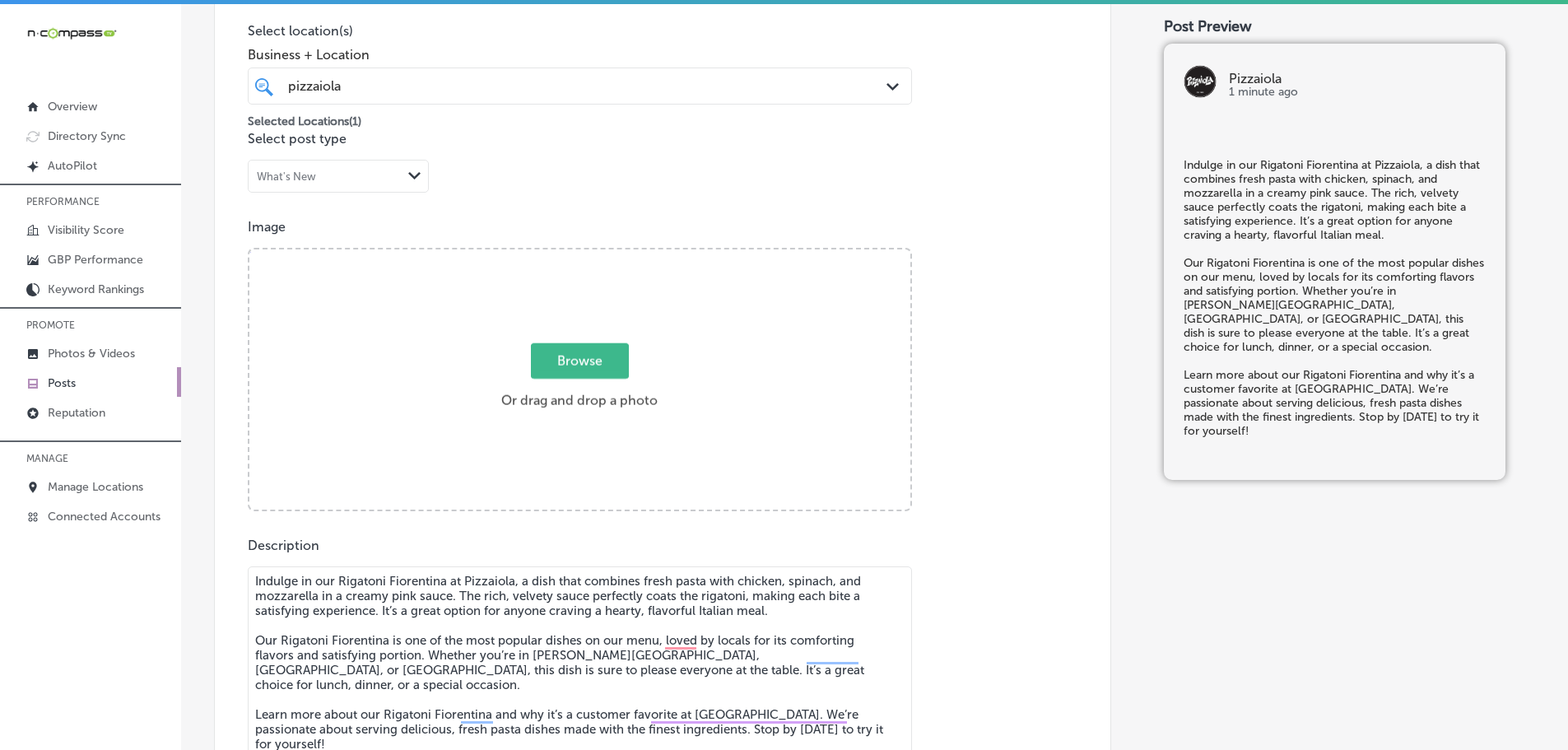
scroll to position [404, 0]
click at [570, 359] on span "Browse" at bounding box center [580, 362] width 98 height 35
click at [570, 256] on input "Browse Or drag and drop a photo" at bounding box center [579, 253] width 661 height 5
type input "C:\fakepath\258s (31).png"
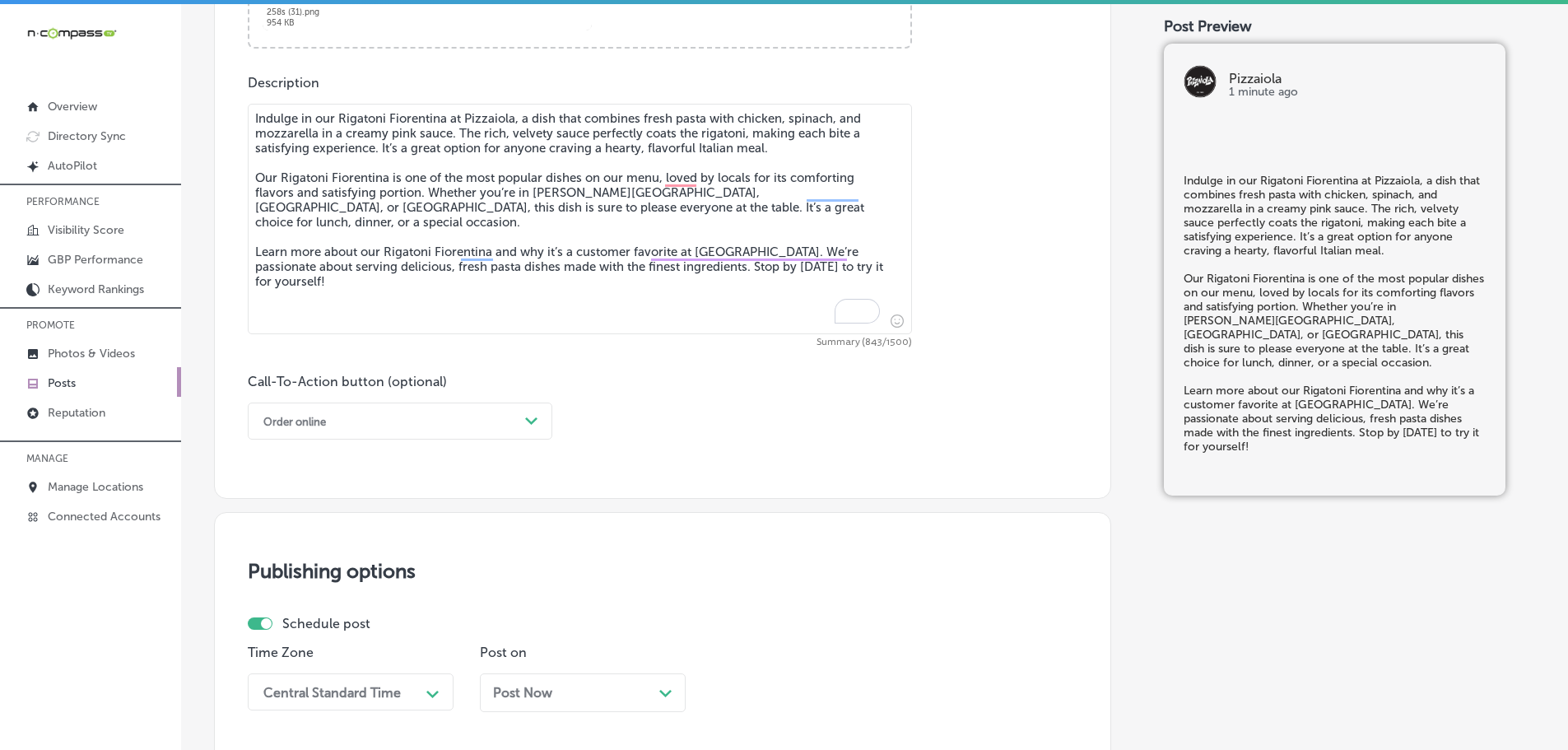
scroll to position [898, 0]
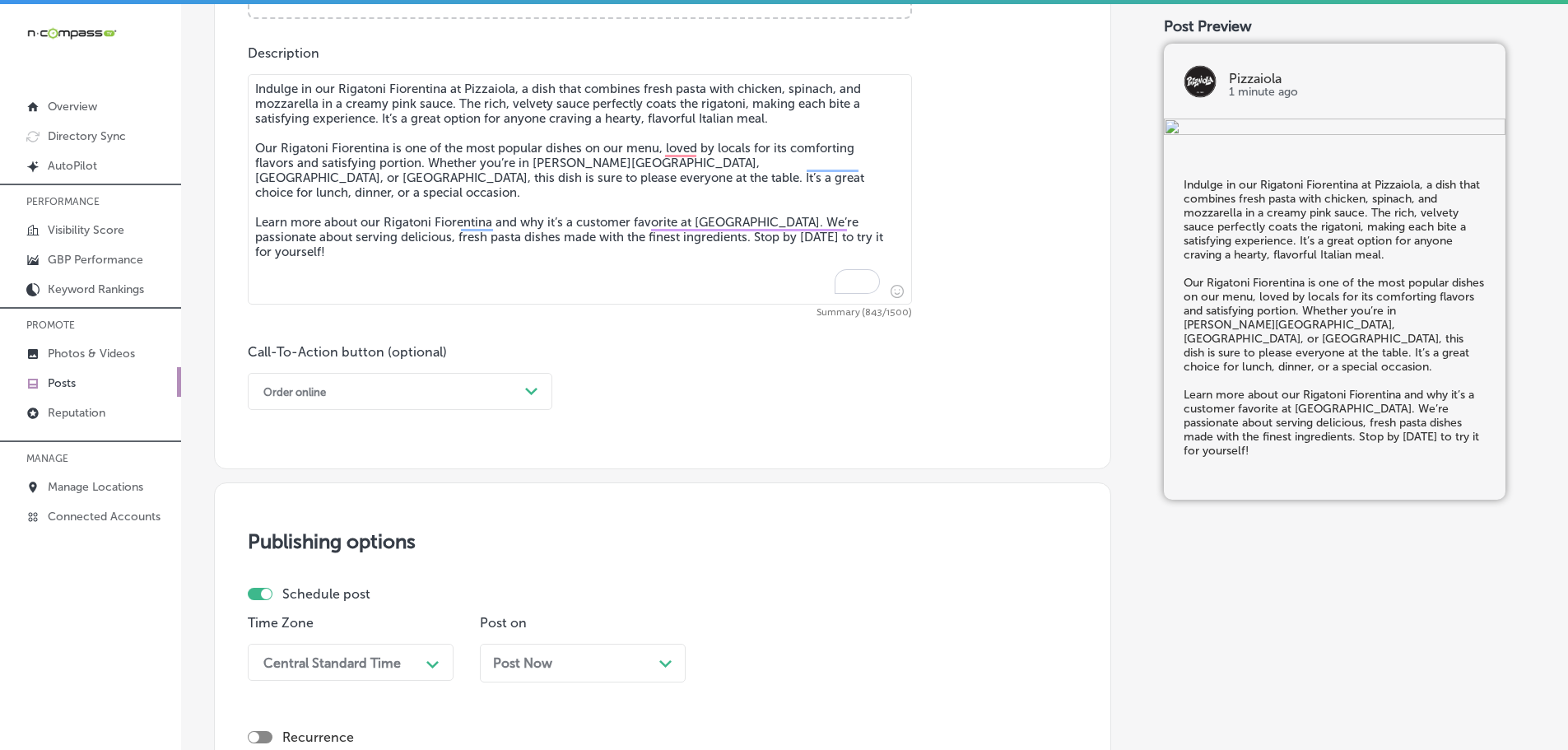
click at [531, 397] on div "Path Created with Sketch." at bounding box center [531, 392] width 13 height 13
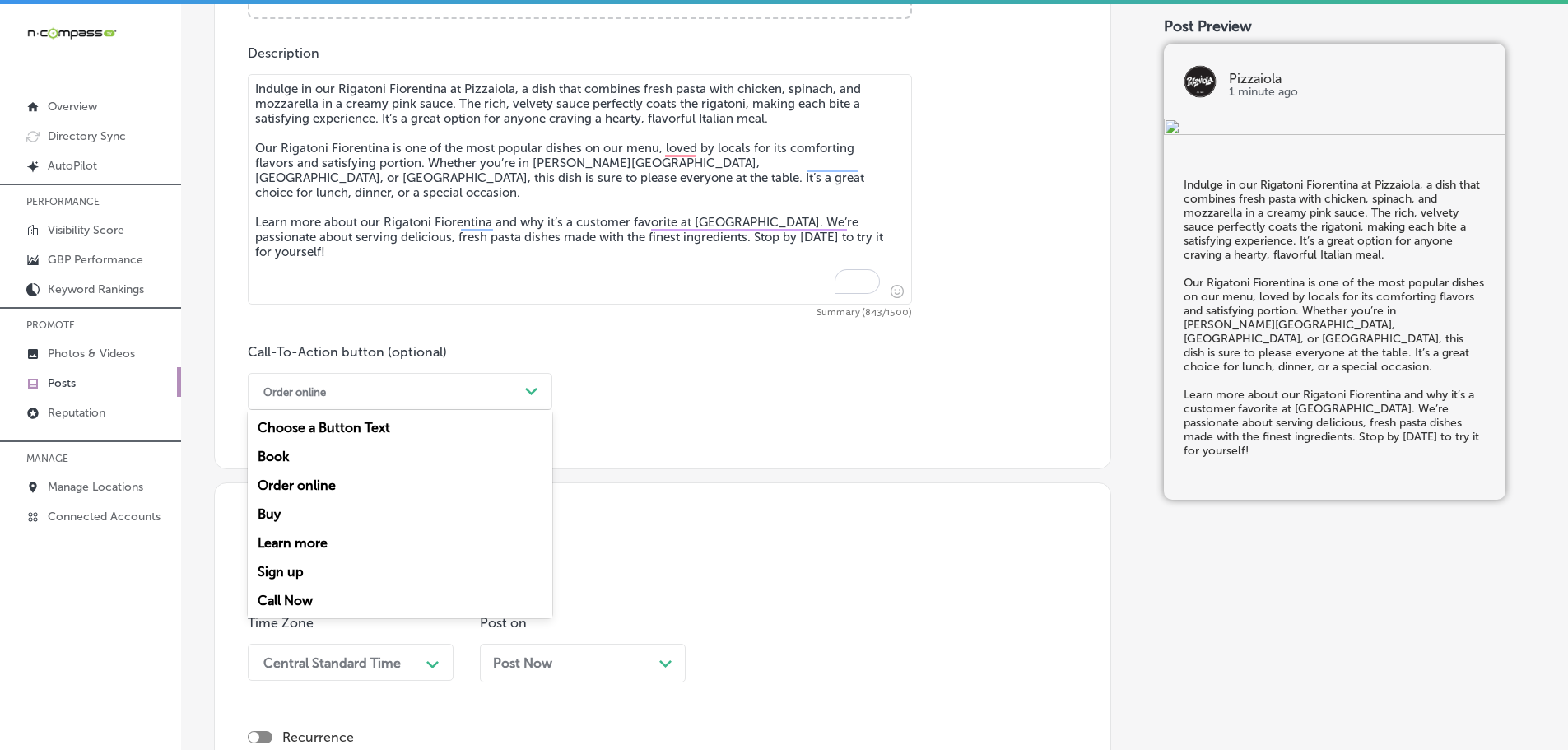
click at [289, 546] on div "Learn more" at bounding box center [400, 543] width 304 height 28
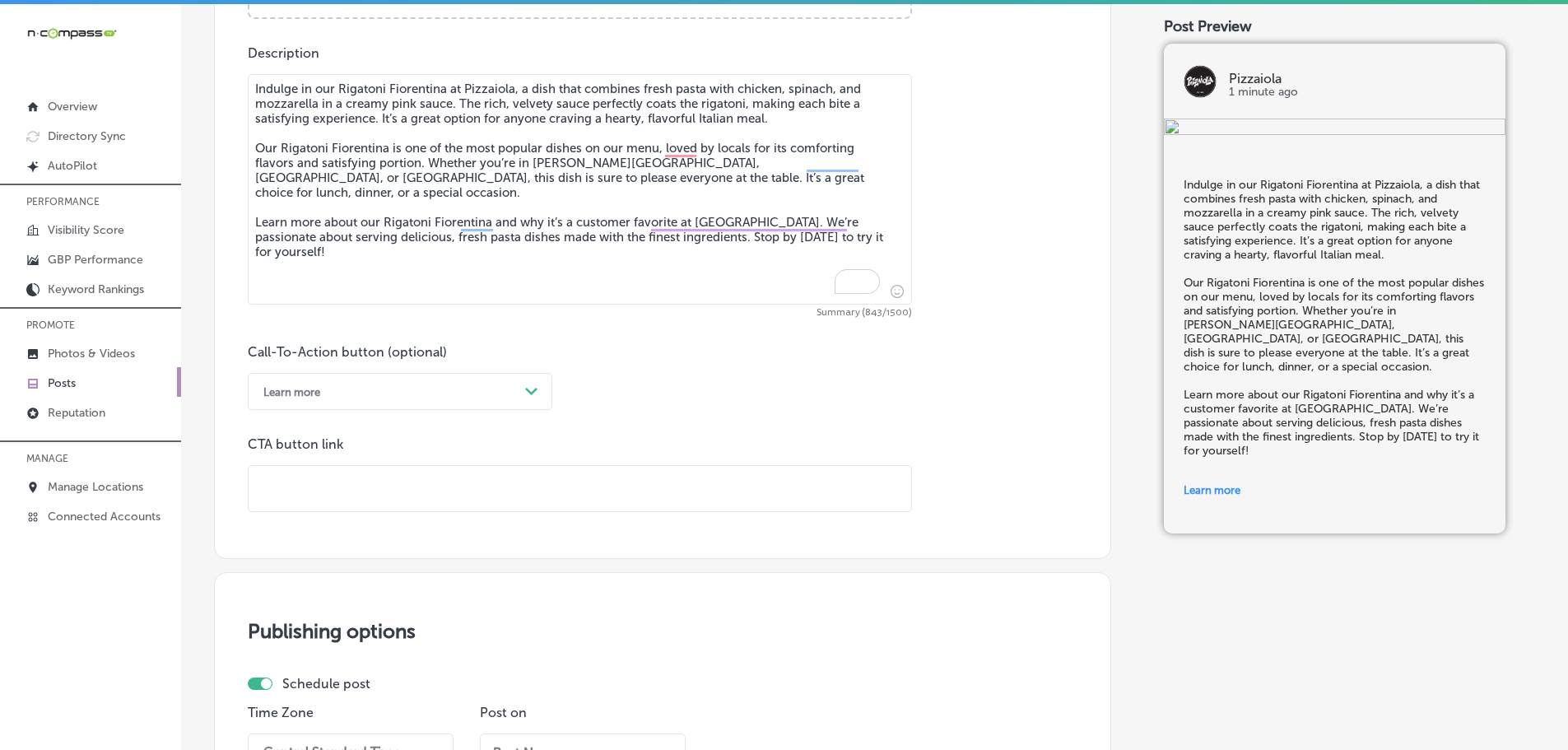
click at [373, 499] on input "text" at bounding box center [579, 489] width 663 height 45
paste input "[URL][DOMAIN_NAME]"
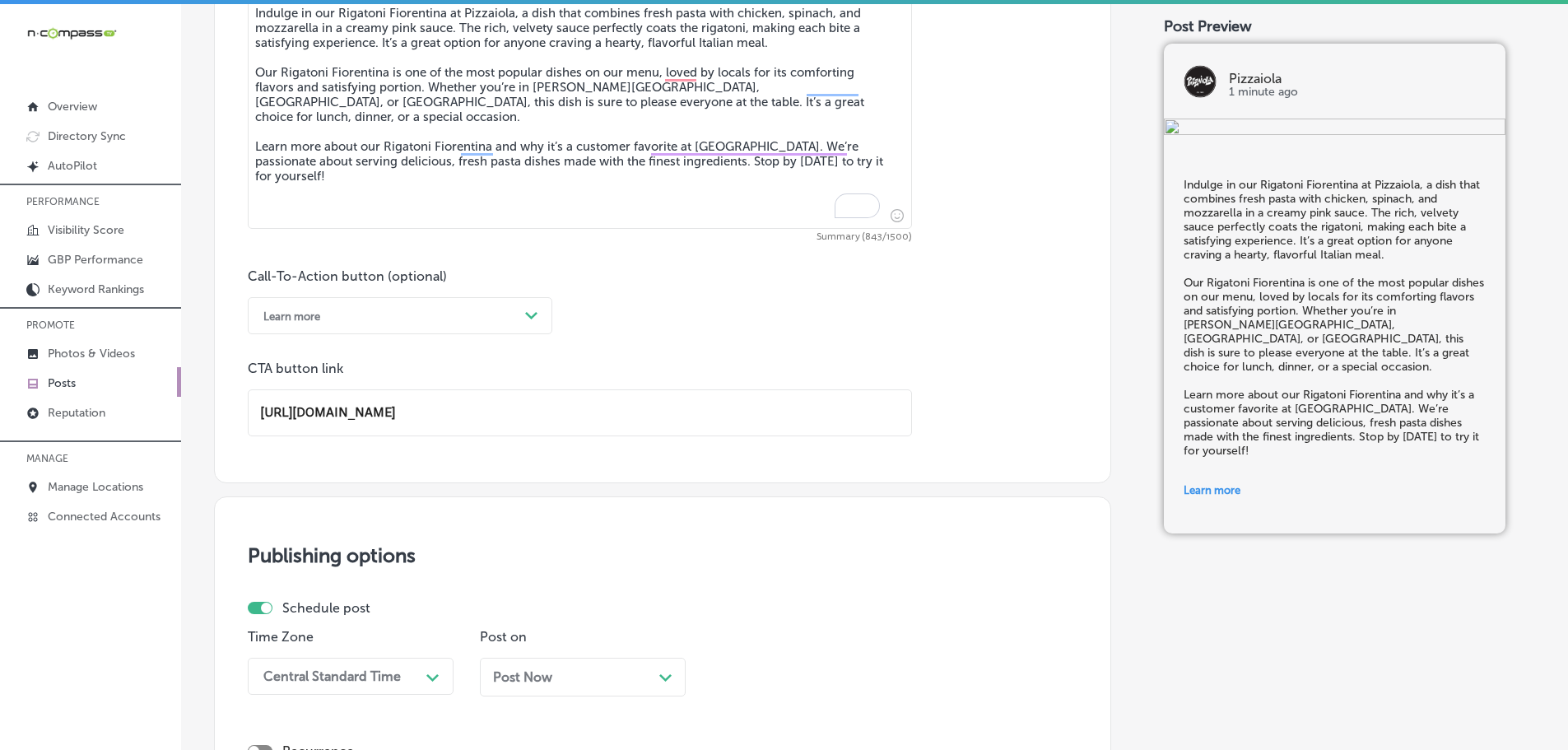
scroll to position [1227, 0]
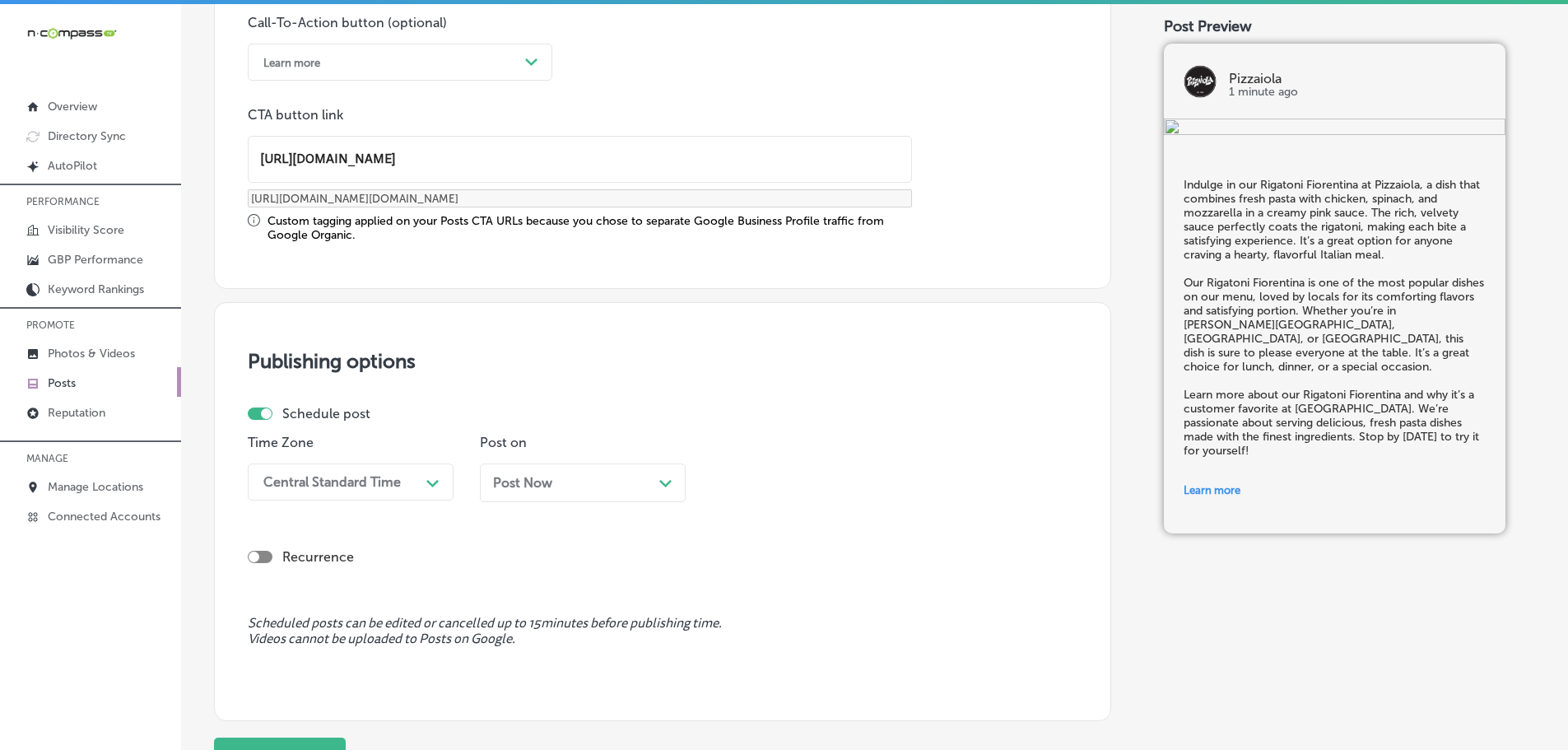
type input "[URL][DOMAIN_NAME]"
click at [422, 480] on div "Path Created with Sketch." at bounding box center [433, 481] width 26 height 26
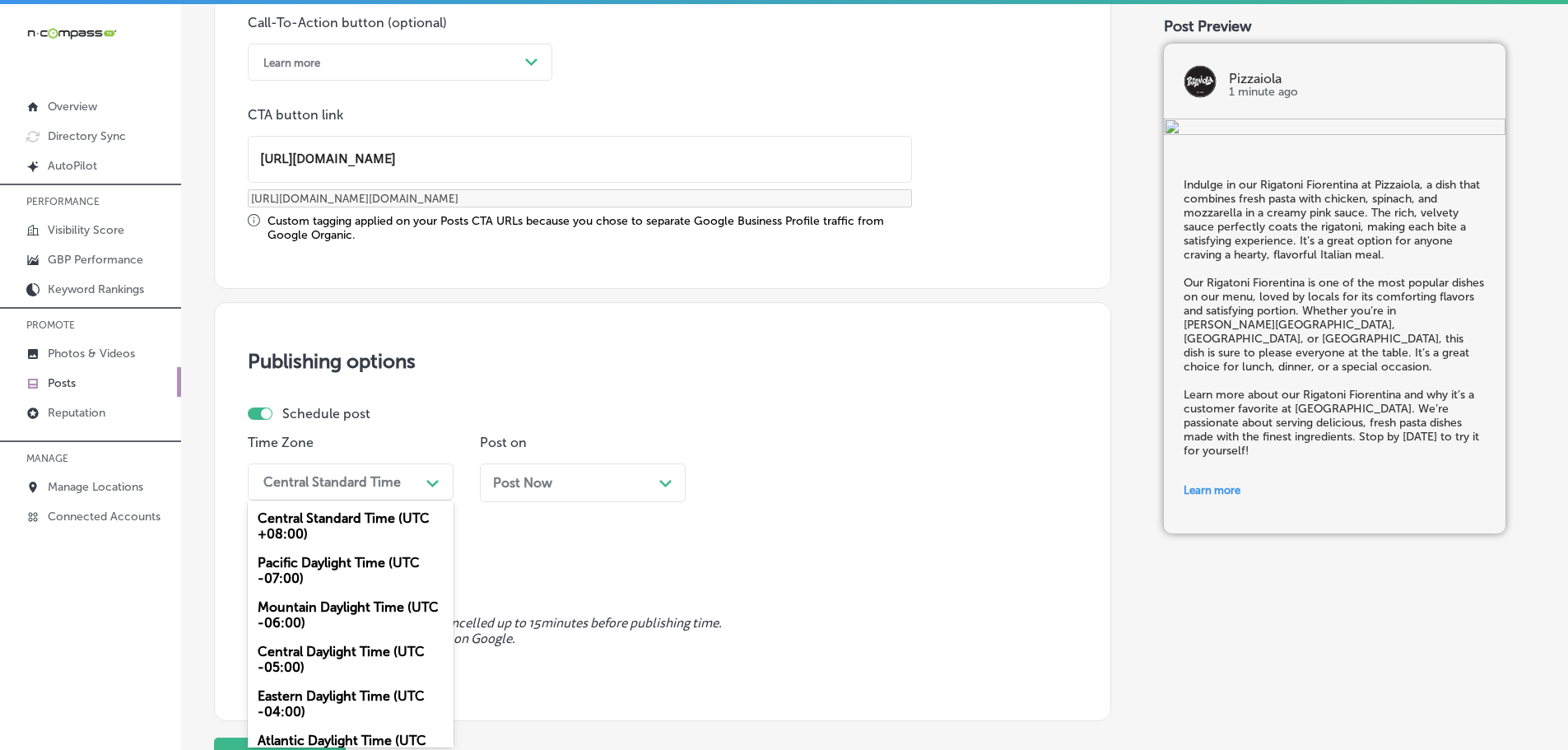
click at [306, 612] on div "Mountain Daylight Time (UTC -06:00)" at bounding box center [351, 615] width 206 height 44
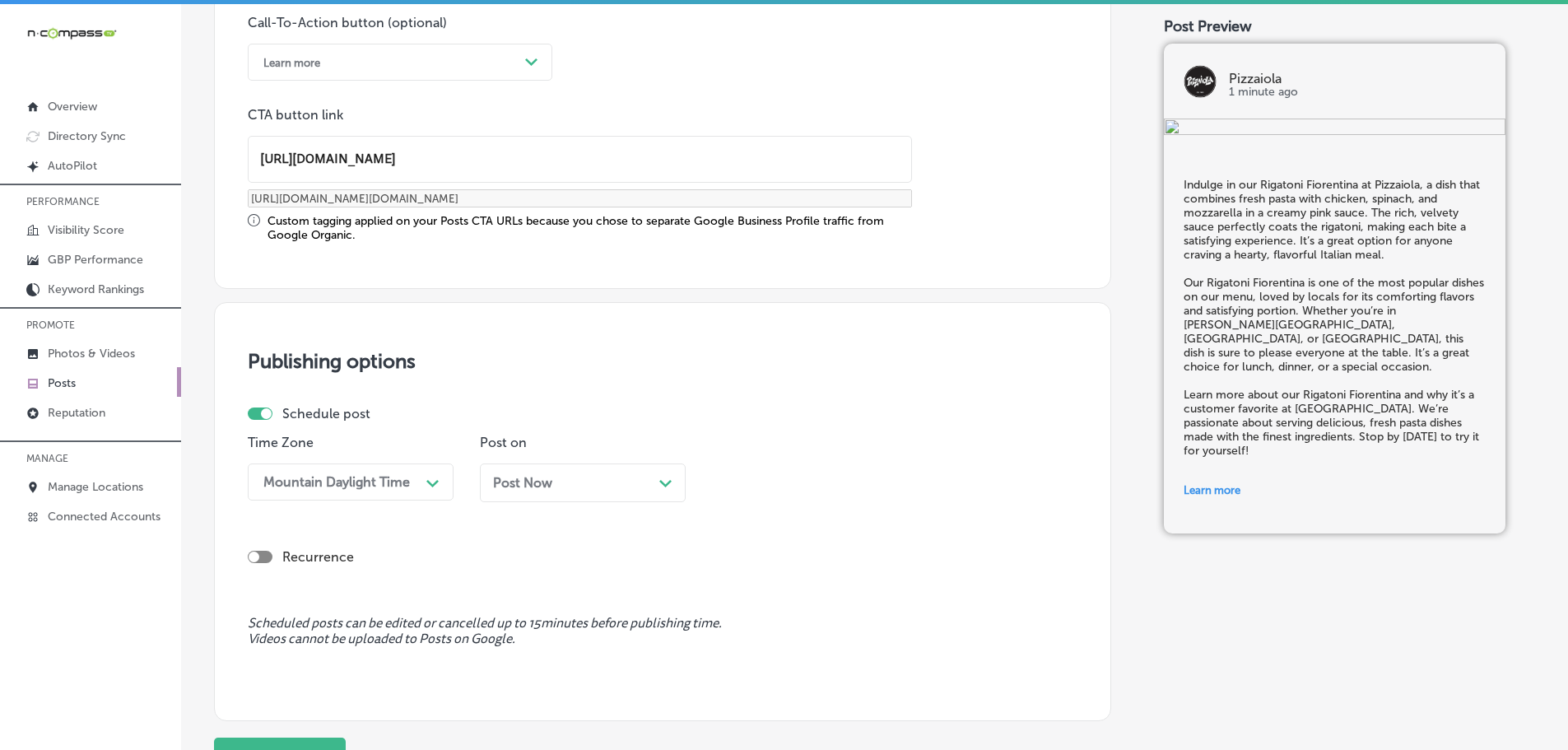
click at [657, 481] on div "Post Now Path Created with Sketch." at bounding box center [583, 482] width 180 height 16
click at [893, 484] on polygon at bounding box center [896, 484] width 12 height 8
click at [755, 659] on div "7:00 AM" at bounding box center [815, 667] width 206 height 28
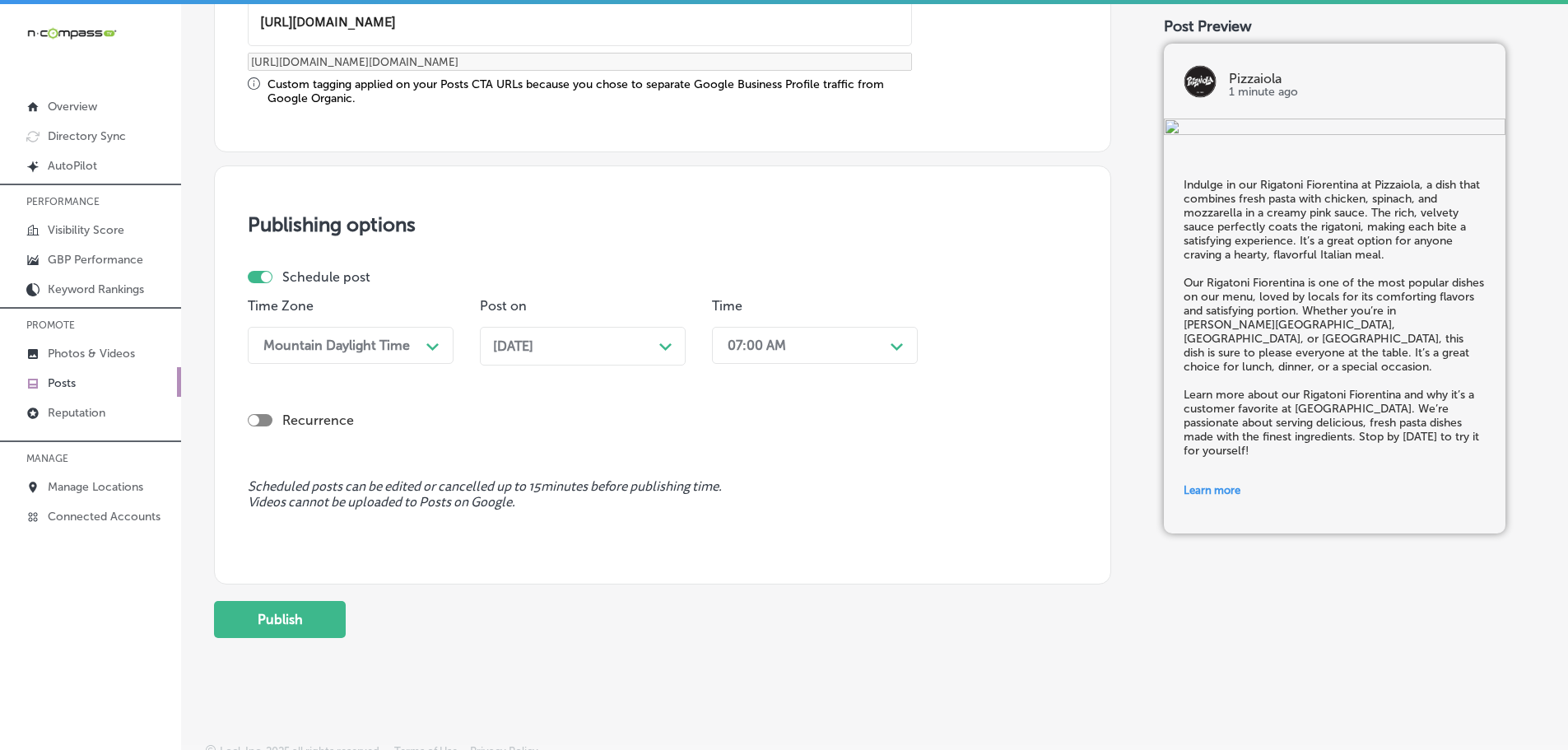
scroll to position [1376, 0]
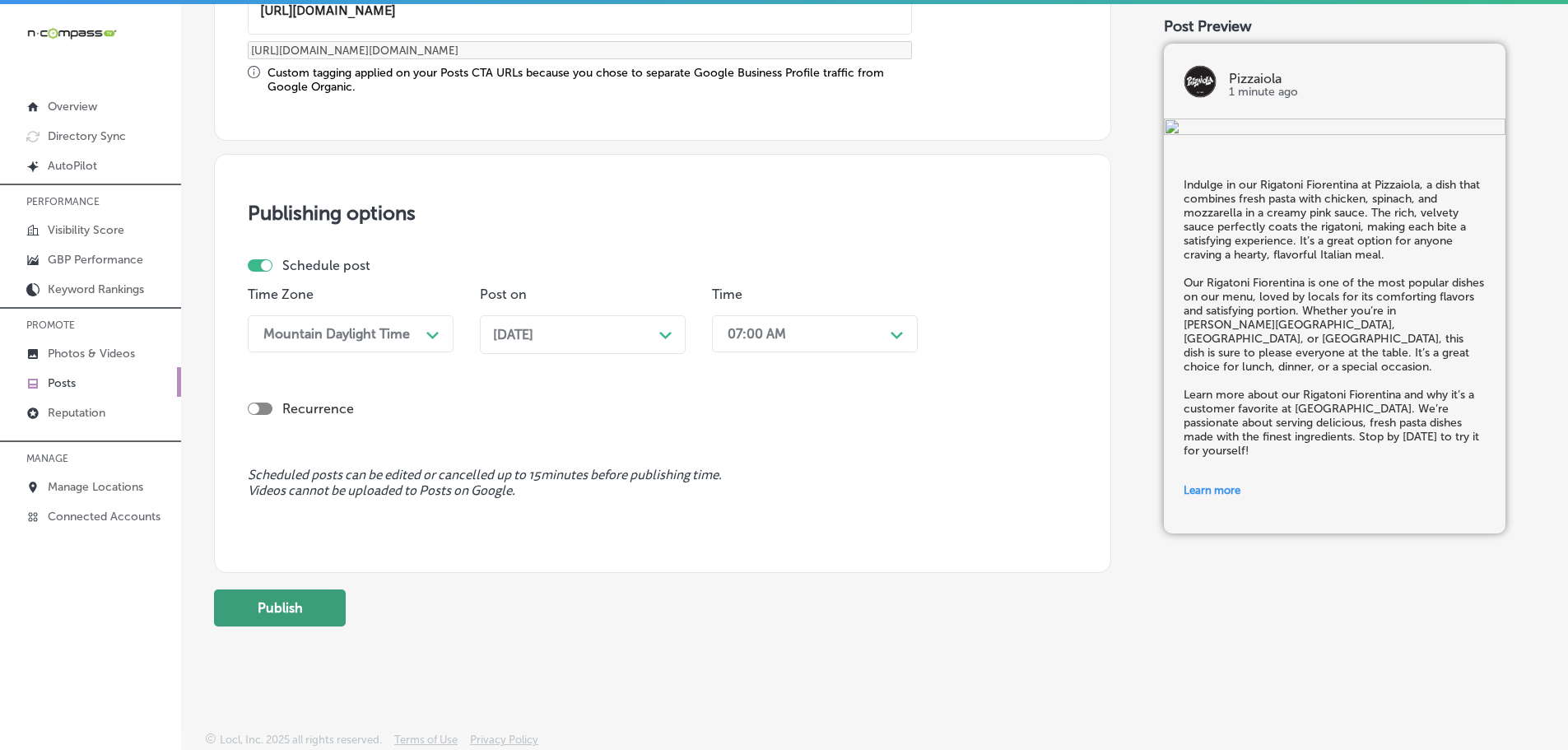
click at [264, 612] on button "Publish" at bounding box center [279, 607] width 131 height 37
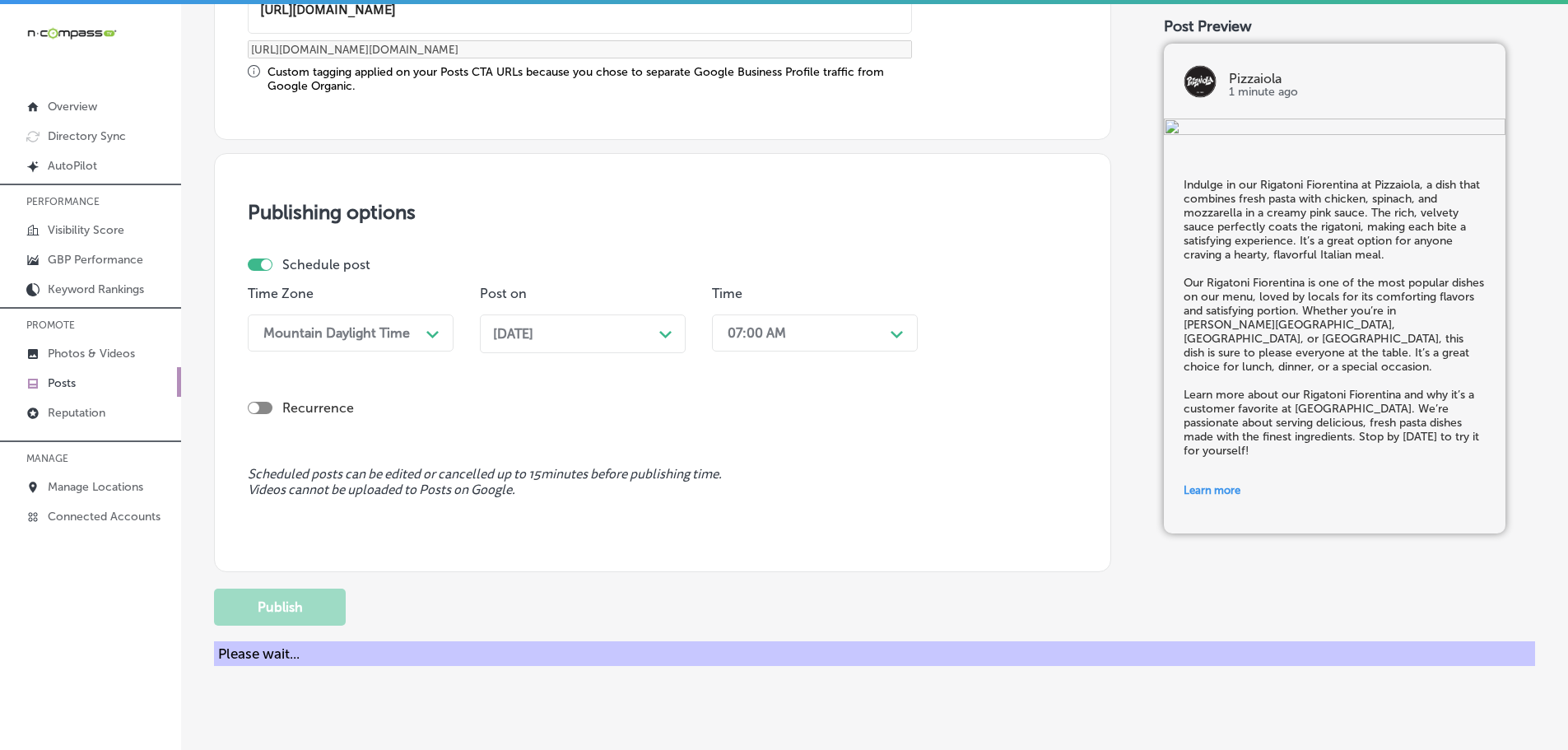
scroll to position [1227, 0]
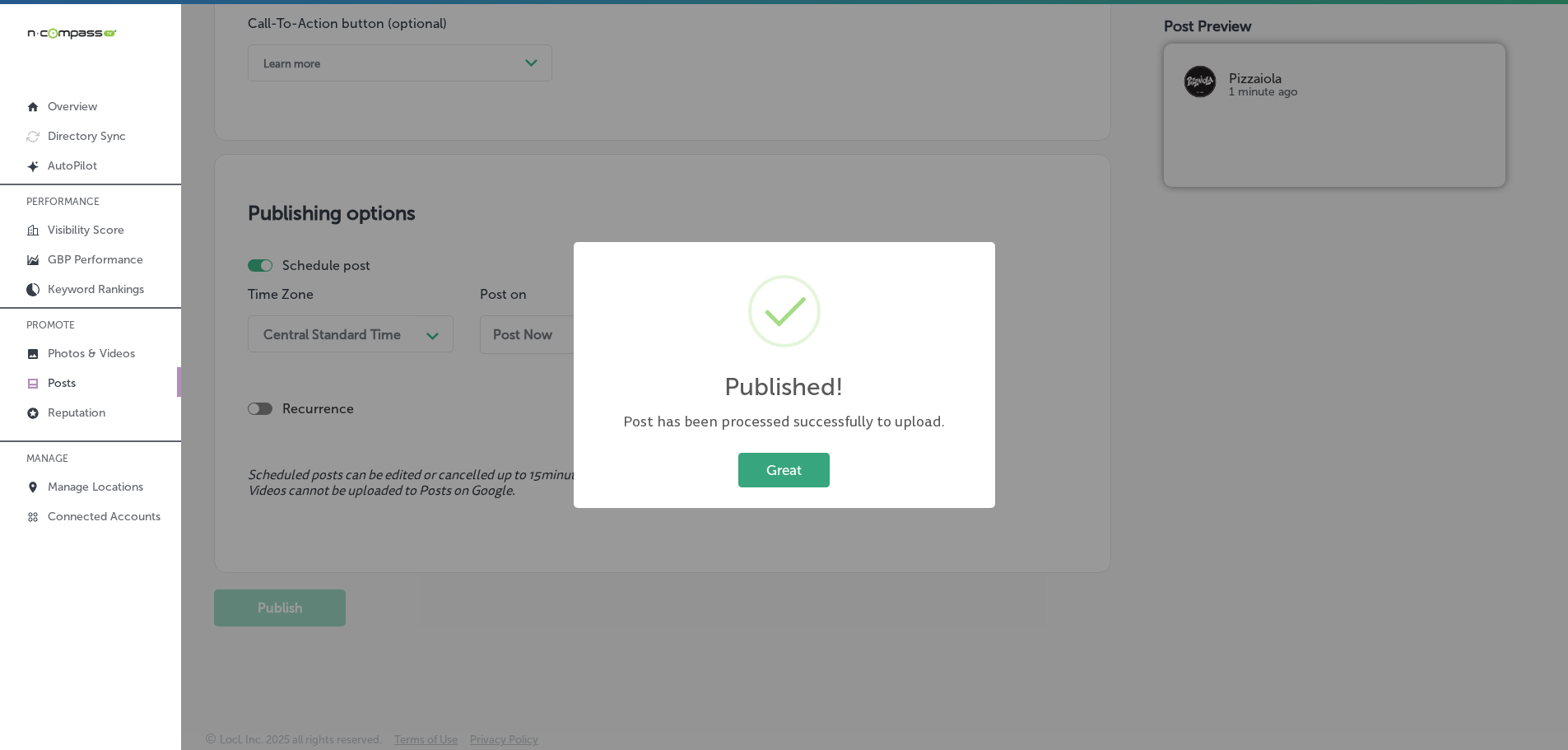
click at [801, 472] on button "Great" at bounding box center [784, 470] width 92 height 34
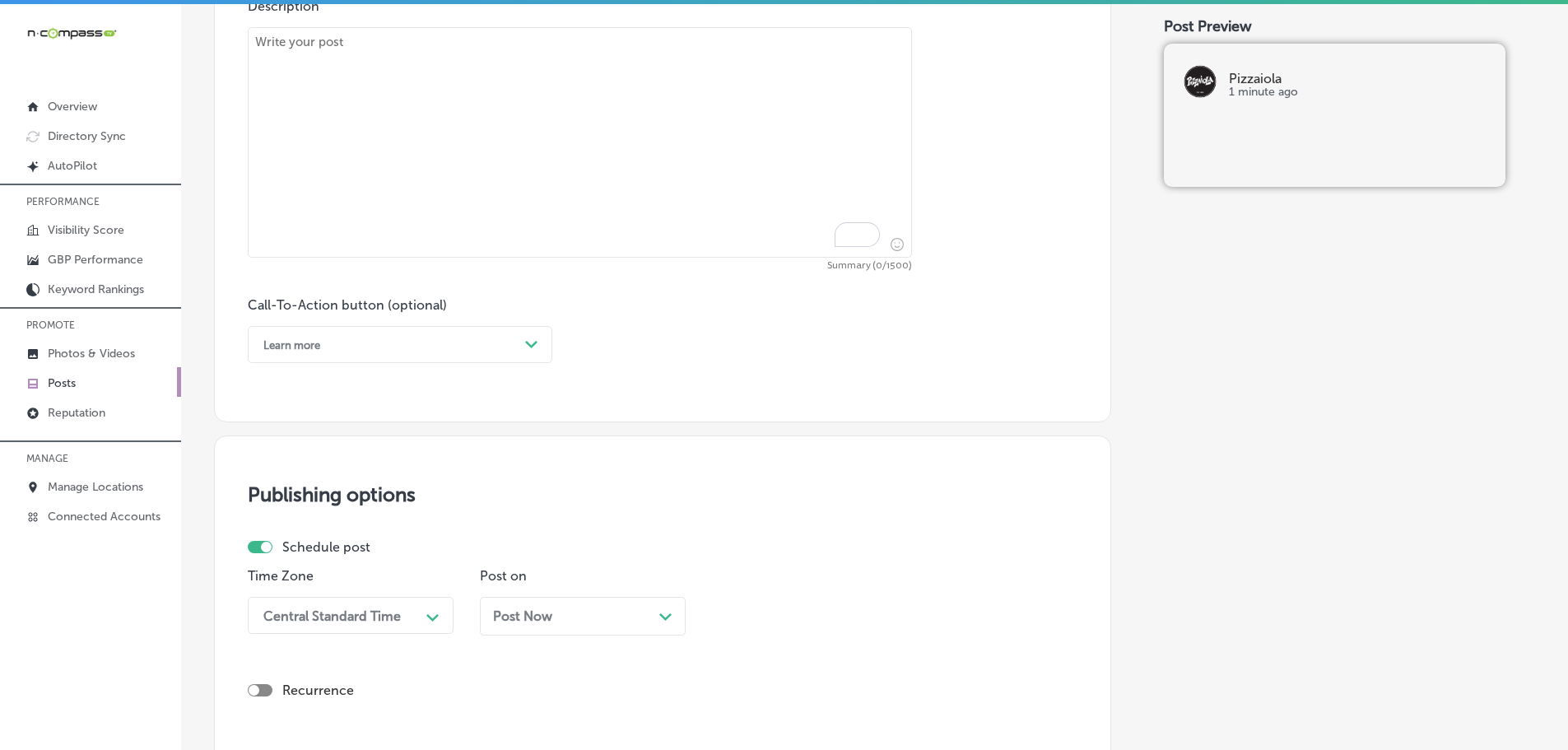
scroll to position [815, 0]
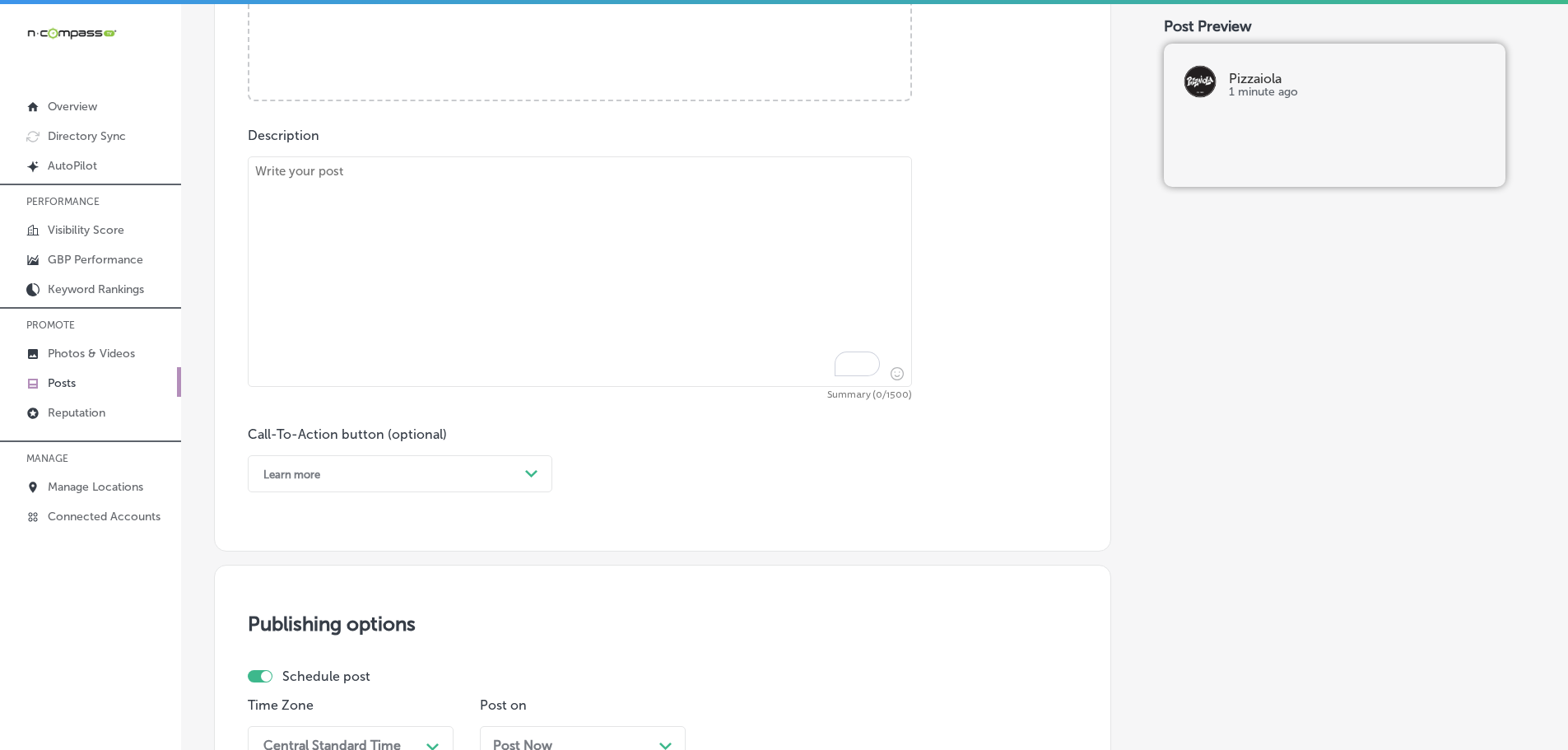
click at [395, 195] on textarea "To enrich screen reader interactions, please activate Accessibility in Grammarl…" at bounding box center [579, 271] width 664 height 231
paste textarea "At Pizzaiola, we offer a wide range of special pizzas that bring something new …"
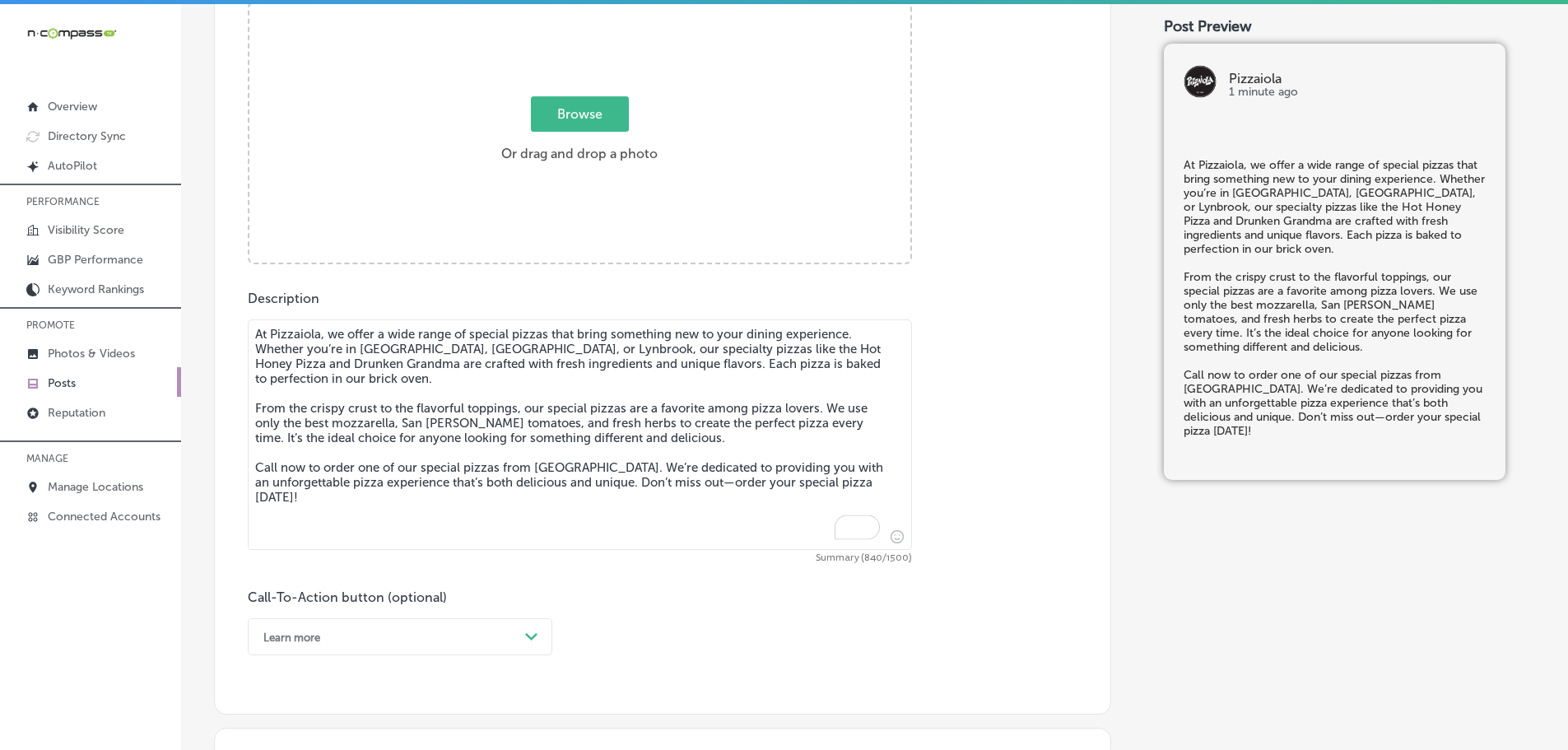
scroll to position [568, 0]
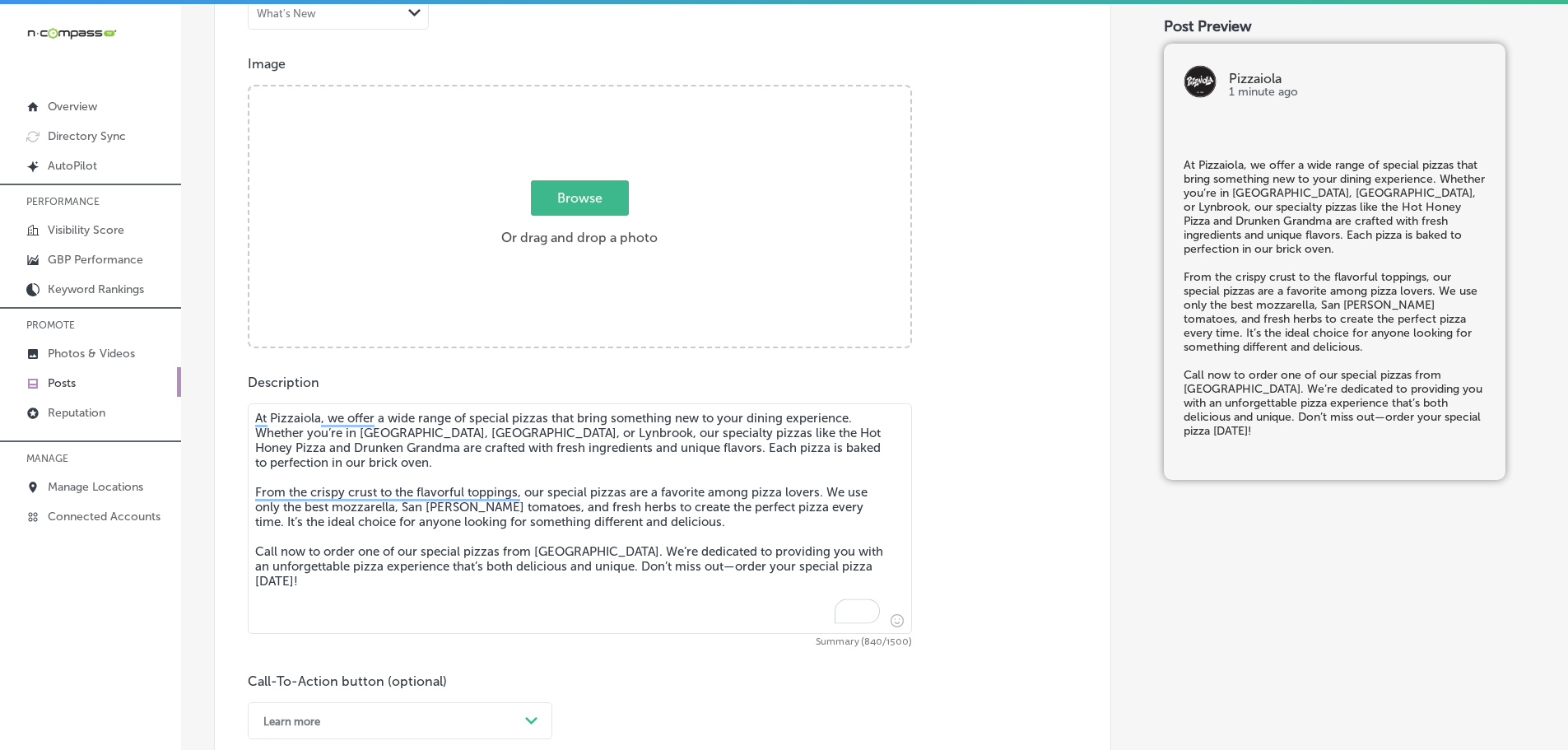
type textarea "At Pizzaiola, we offer a wide range of special pizzas that bring something new …"
click at [574, 183] on span "Browse" at bounding box center [580, 198] width 98 height 35
click at [574, 92] on input "Browse Or drag and drop a photo" at bounding box center [579, 88] width 661 height 5
type input "C:\fakepath\258s (32) (1).jpg"
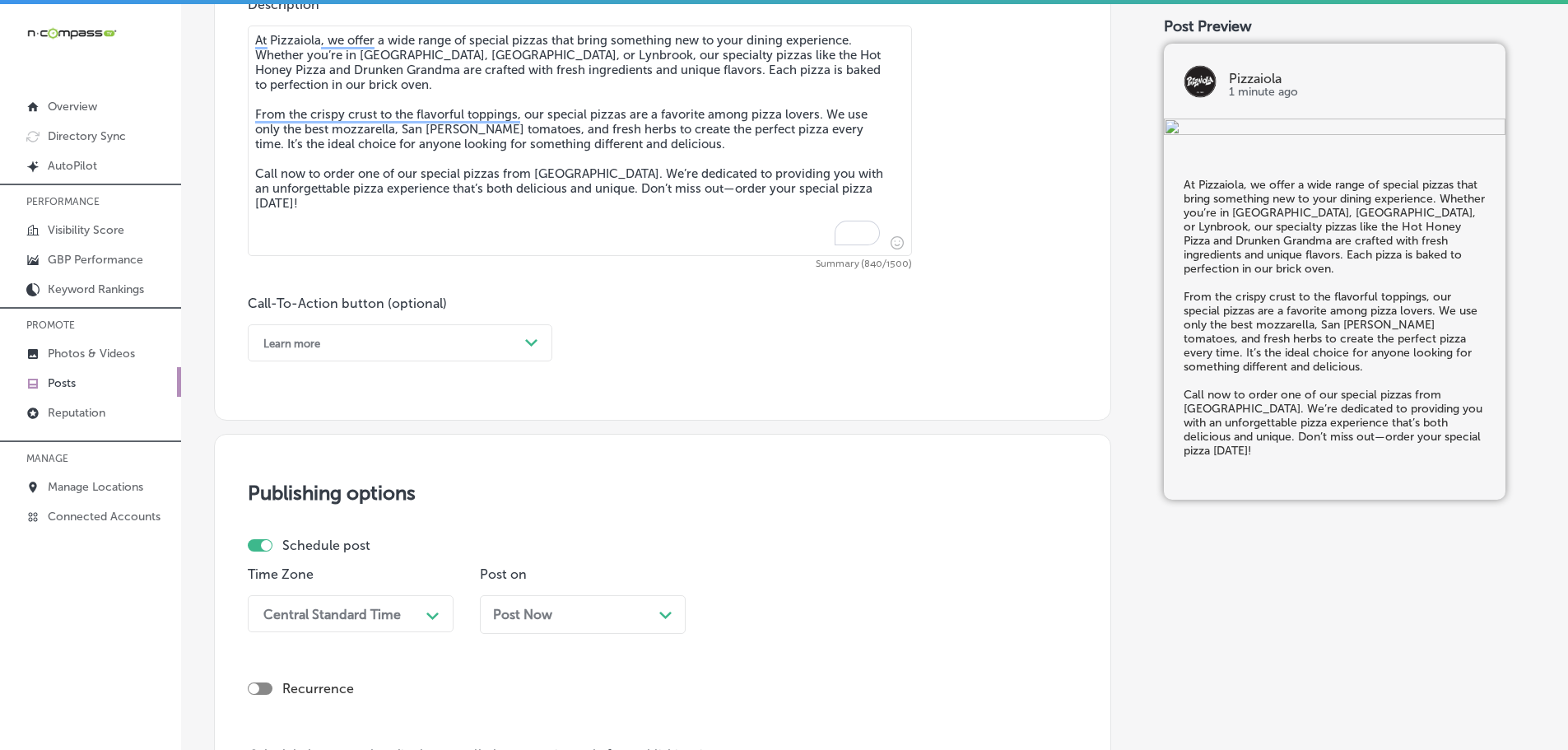
scroll to position [980, 0]
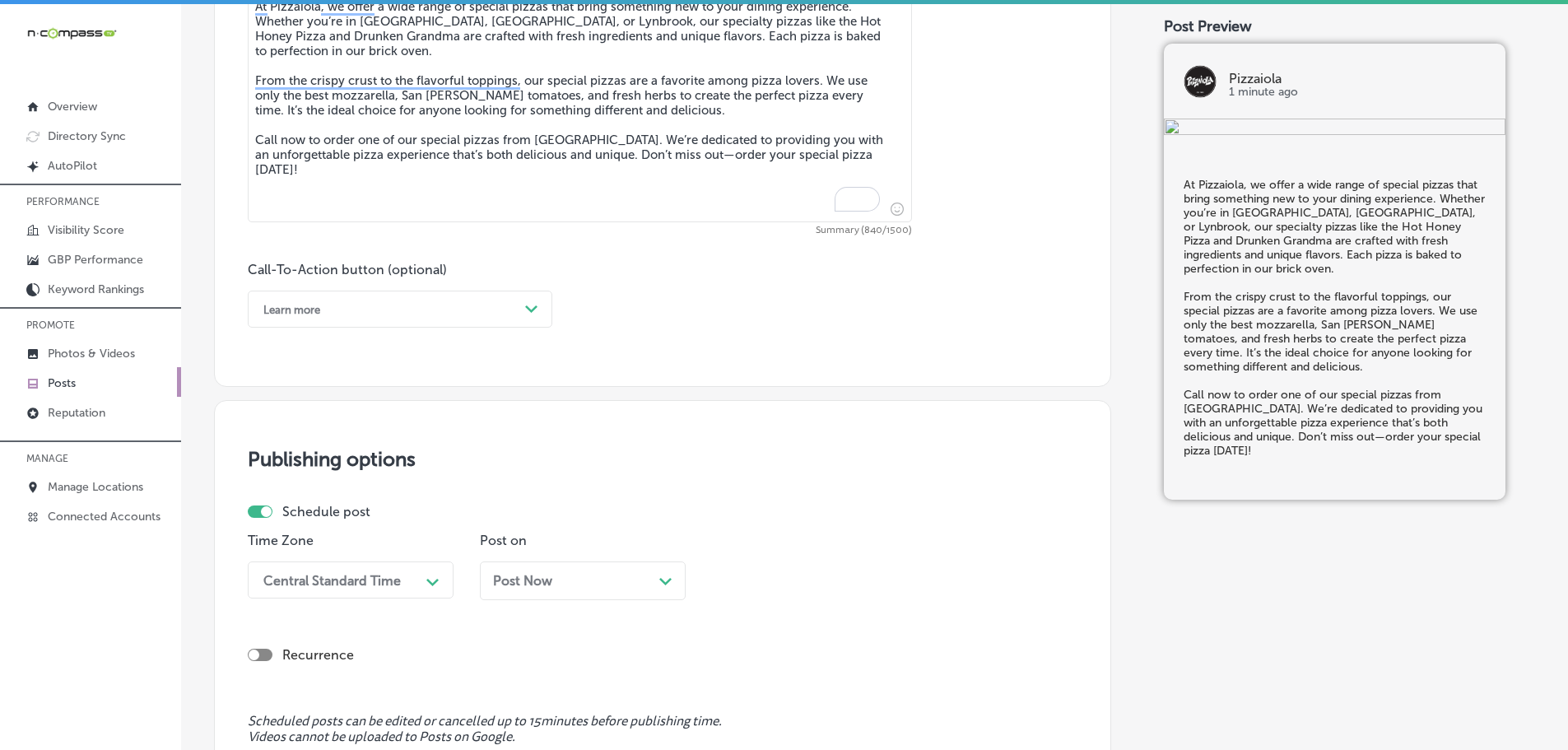
click at [512, 306] on div "Learn more" at bounding box center [387, 308] width 264 height 26
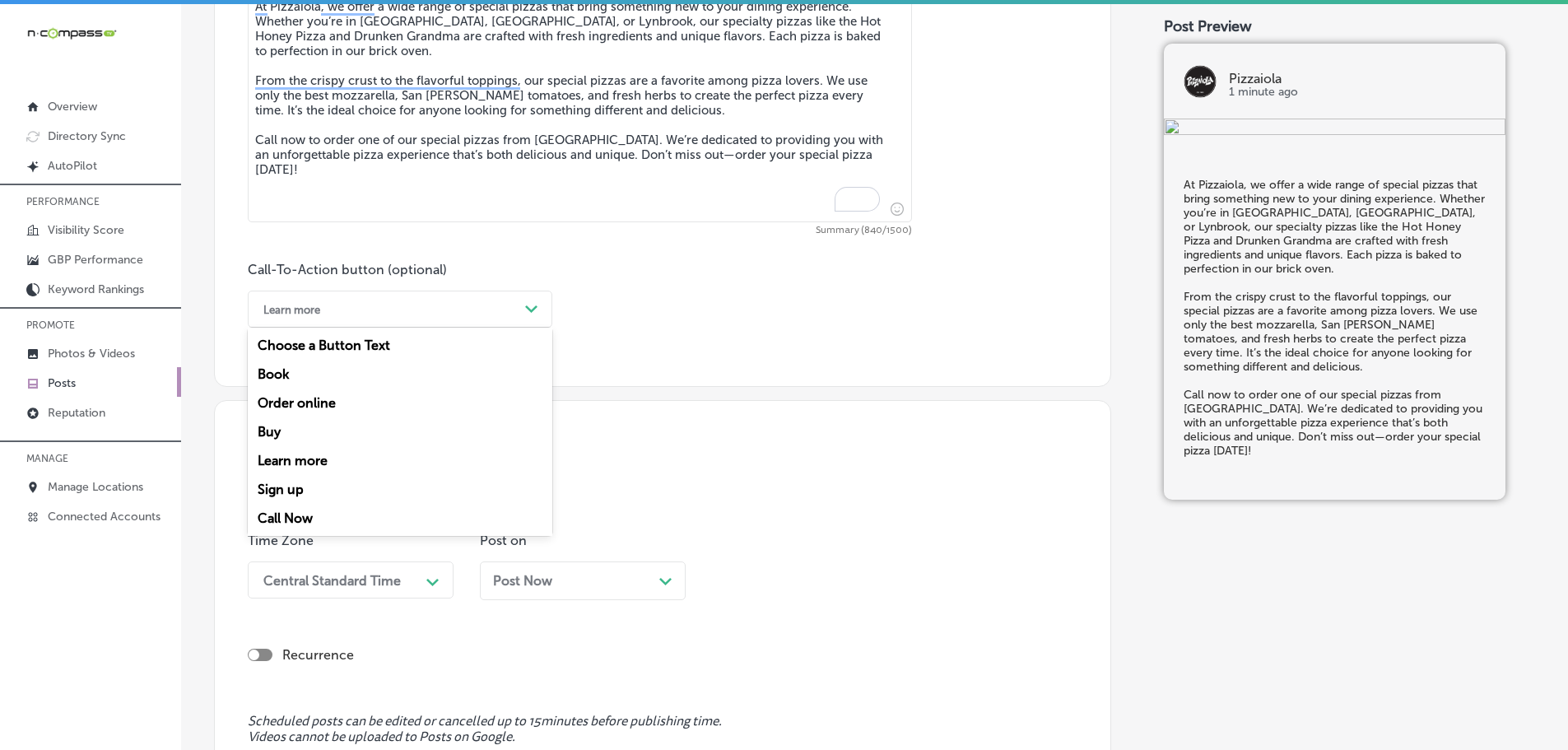
click at [302, 509] on div "Call Now" at bounding box center [400, 518] width 304 height 28
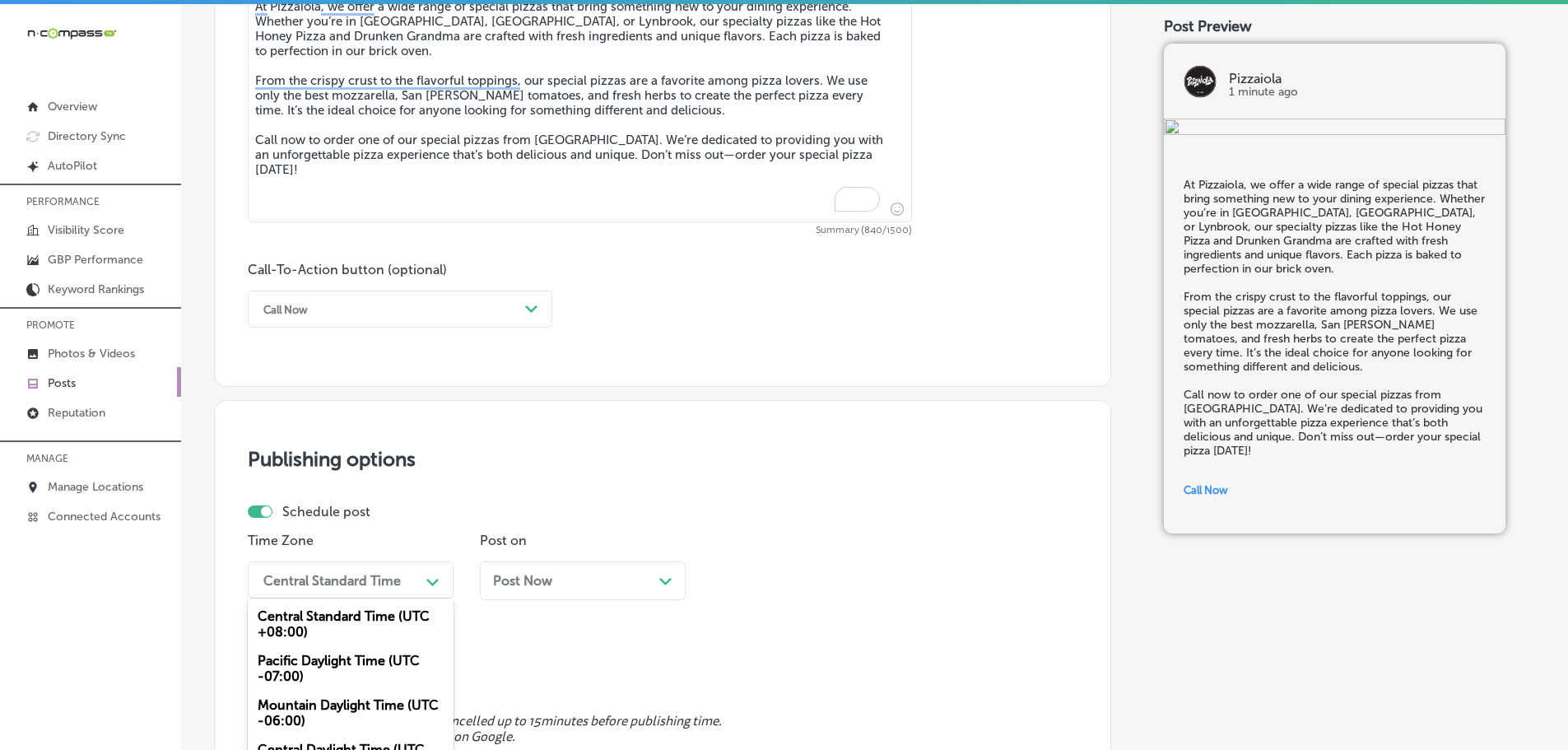
click at [416, 583] on div "option Mountain Daylight Time (UTC -06:00), selected. option Pacific Daylight T…" at bounding box center [351, 580] width 206 height 37
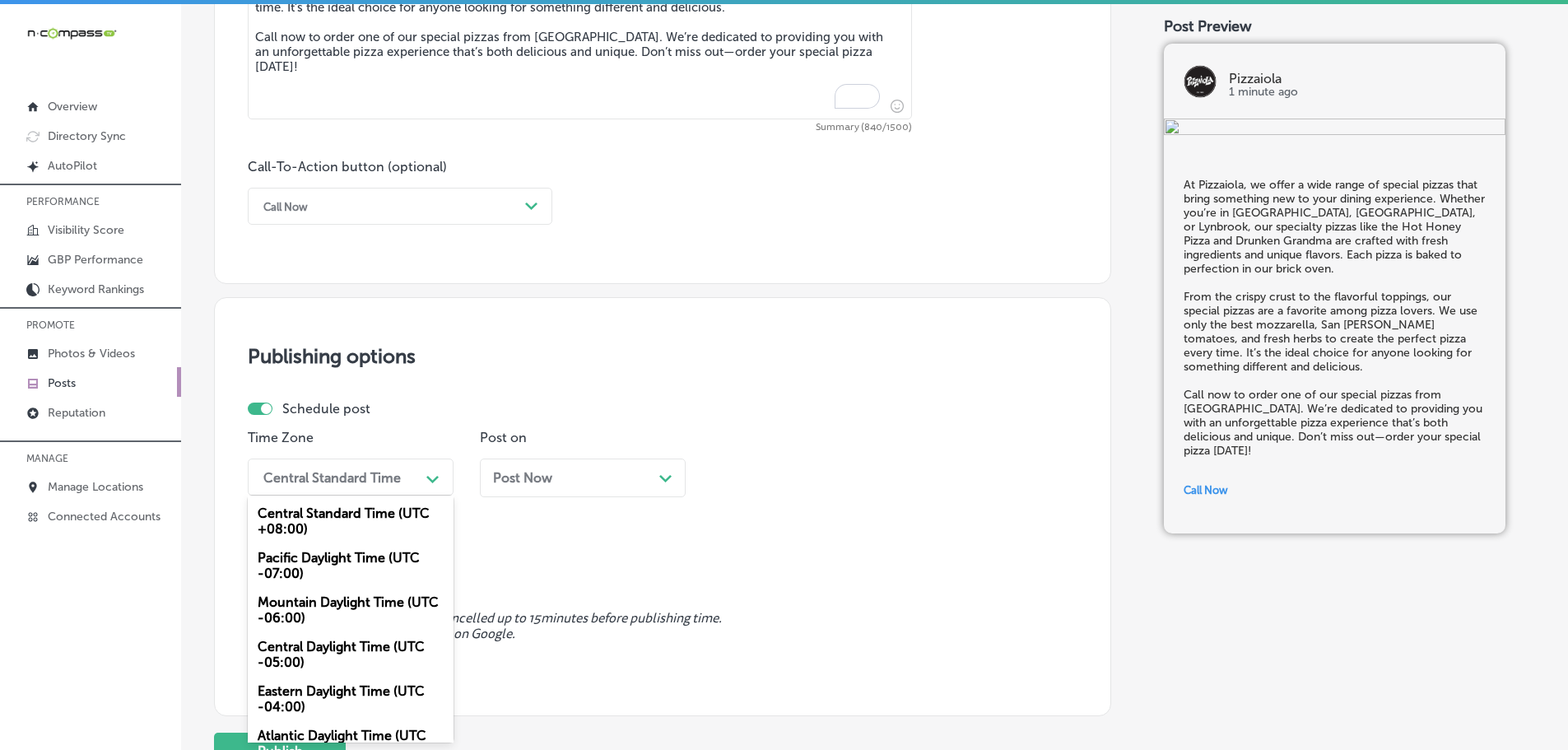
click at [314, 614] on div "Mountain Daylight Time (UTC -06:00)" at bounding box center [351, 610] width 206 height 44
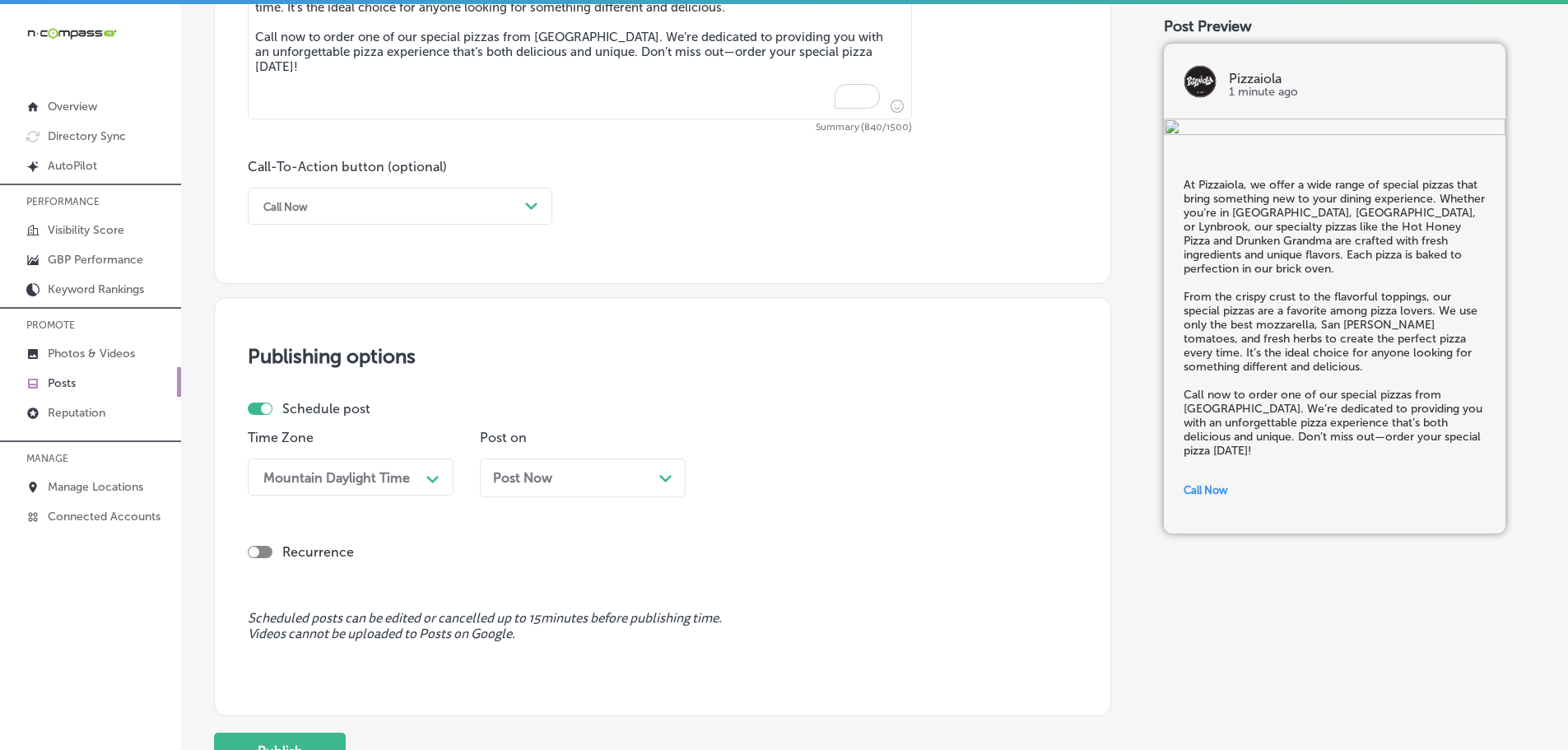
click at [661, 471] on div "Path Created with Sketch." at bounding box center [665, 477] width 13 height 13
click at [887, 472] on div "Path Created with Sketch." at bounding box center [897, 478] width 26 height 26
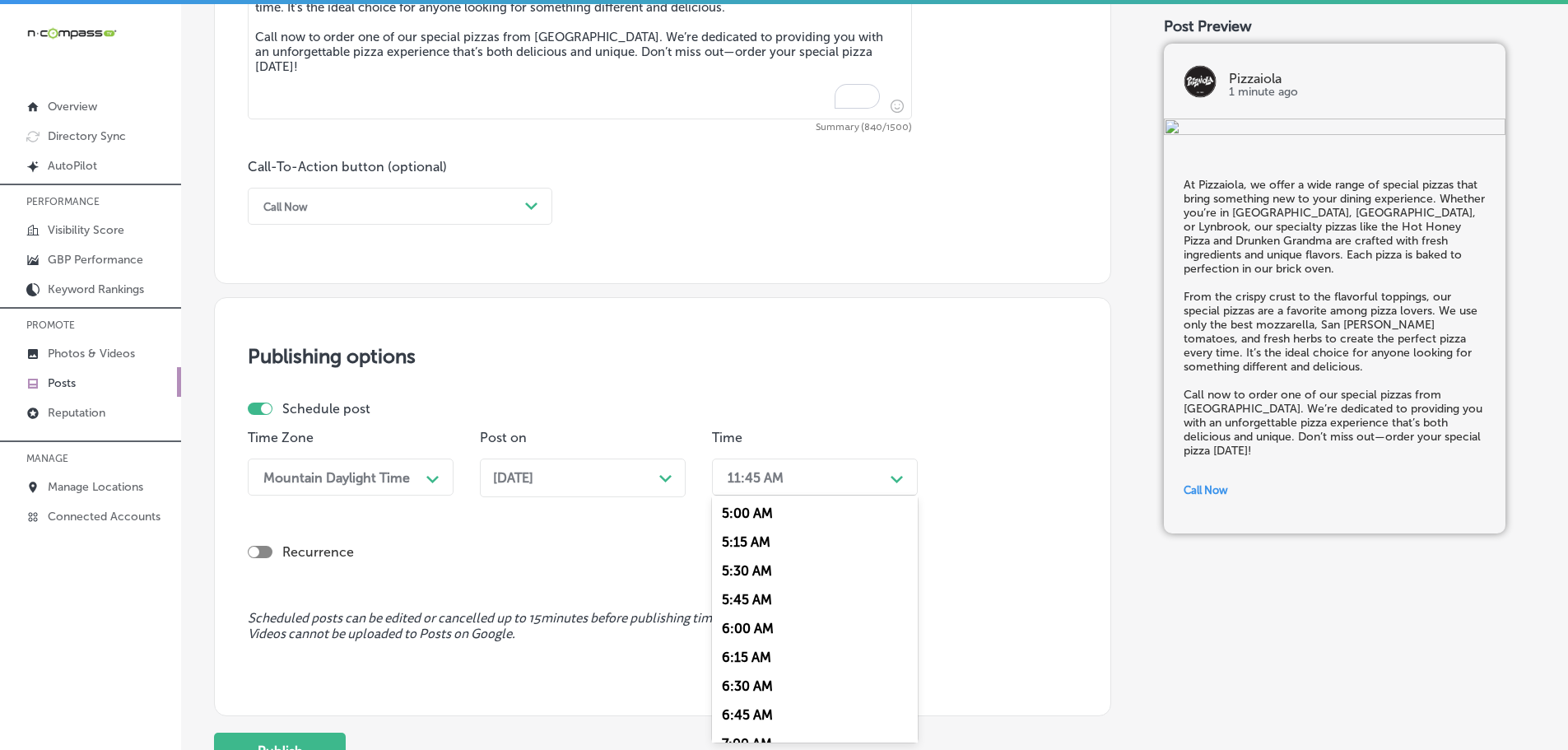
scroll to position [741, 0]
drag, startPoint x: 758, startPoint y: 583, endPoint x: 772, endPoint y: 571, distance: 18.4
click at [758, 582] on div "7:00 AM" at bounding box center [815, 579] width 206 height 28
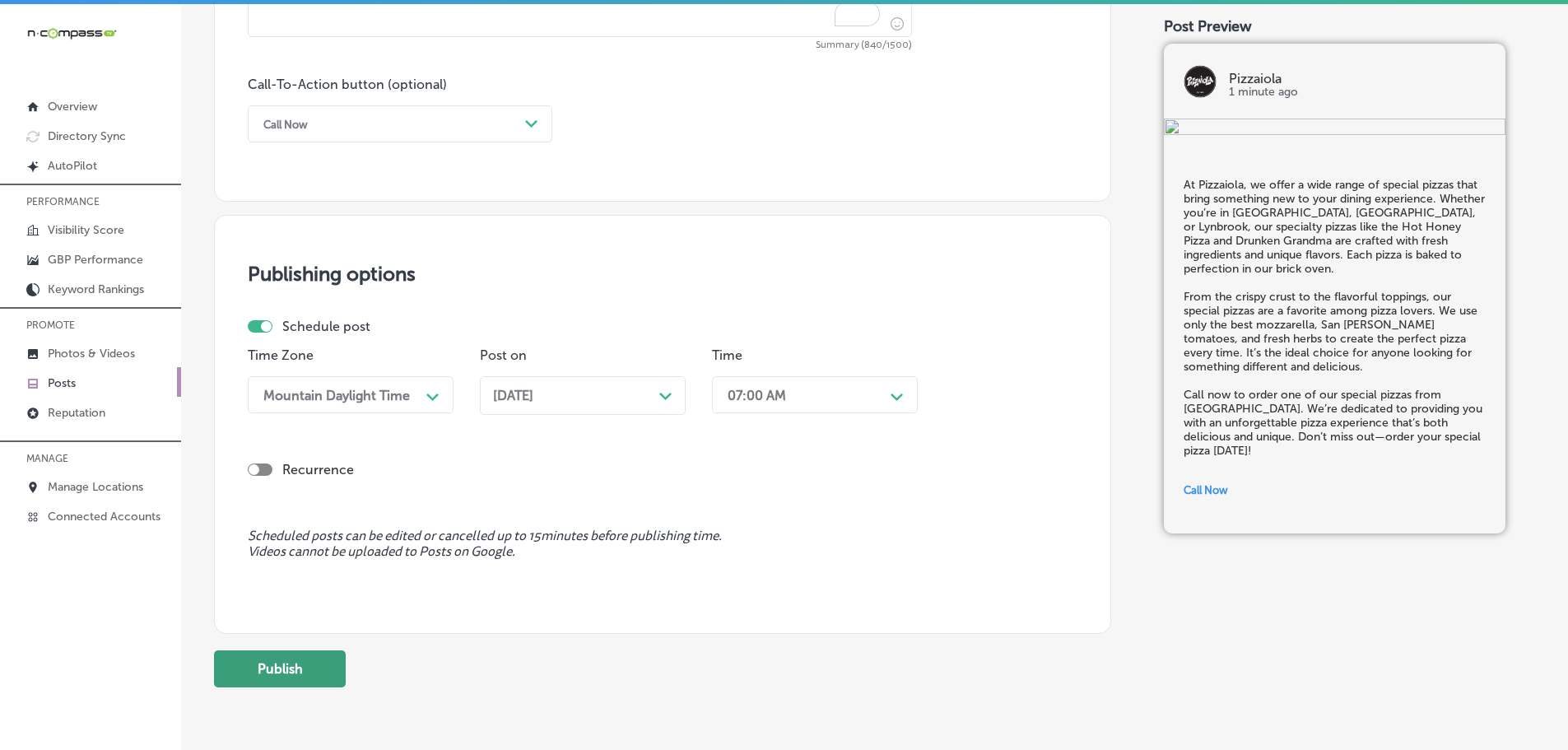
click at [297, 672] on button "Publish" at bounding box center [279, 669] width 131 height 37
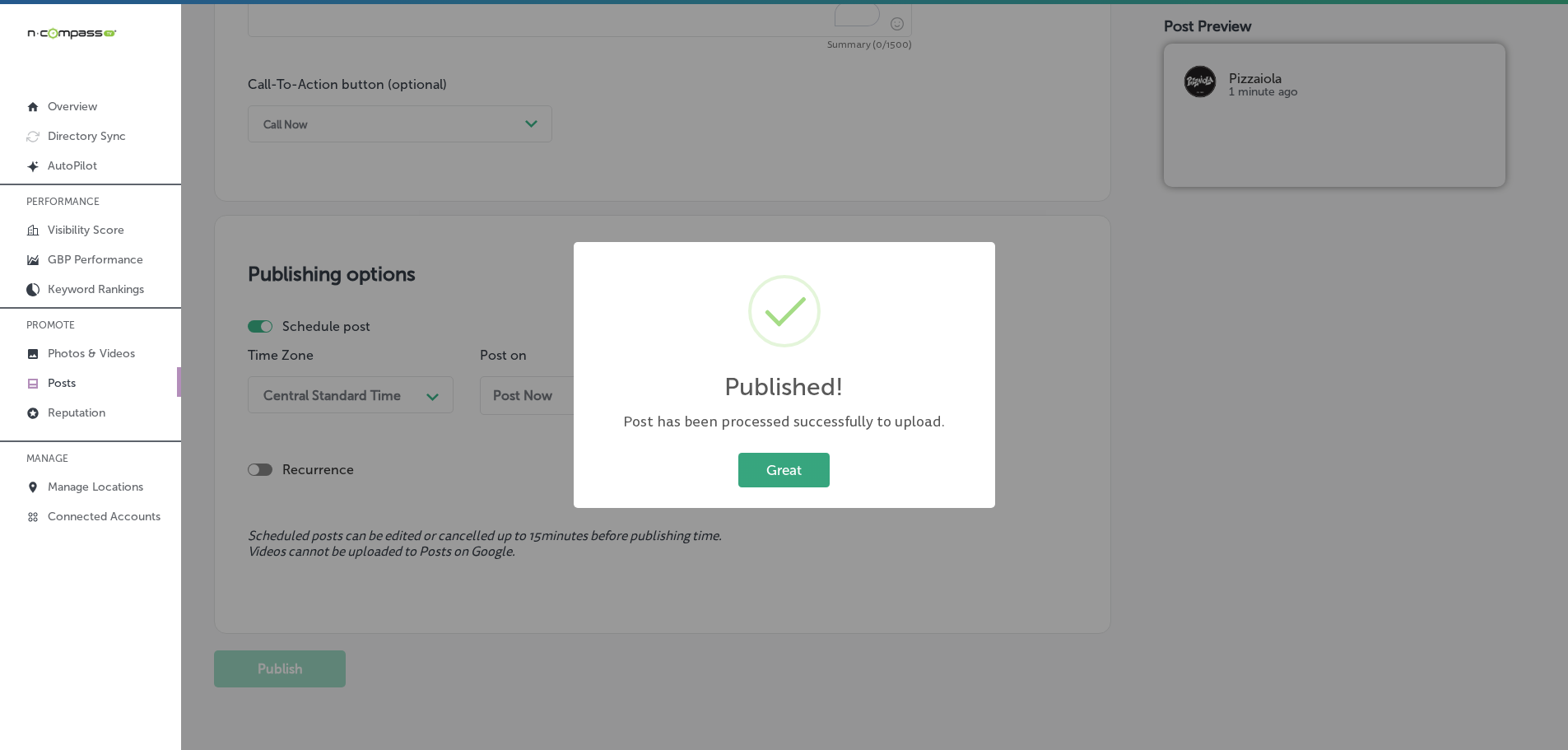
click at [793, 475] on button "Great" at bounding box center [784, 470] width 92 height 34
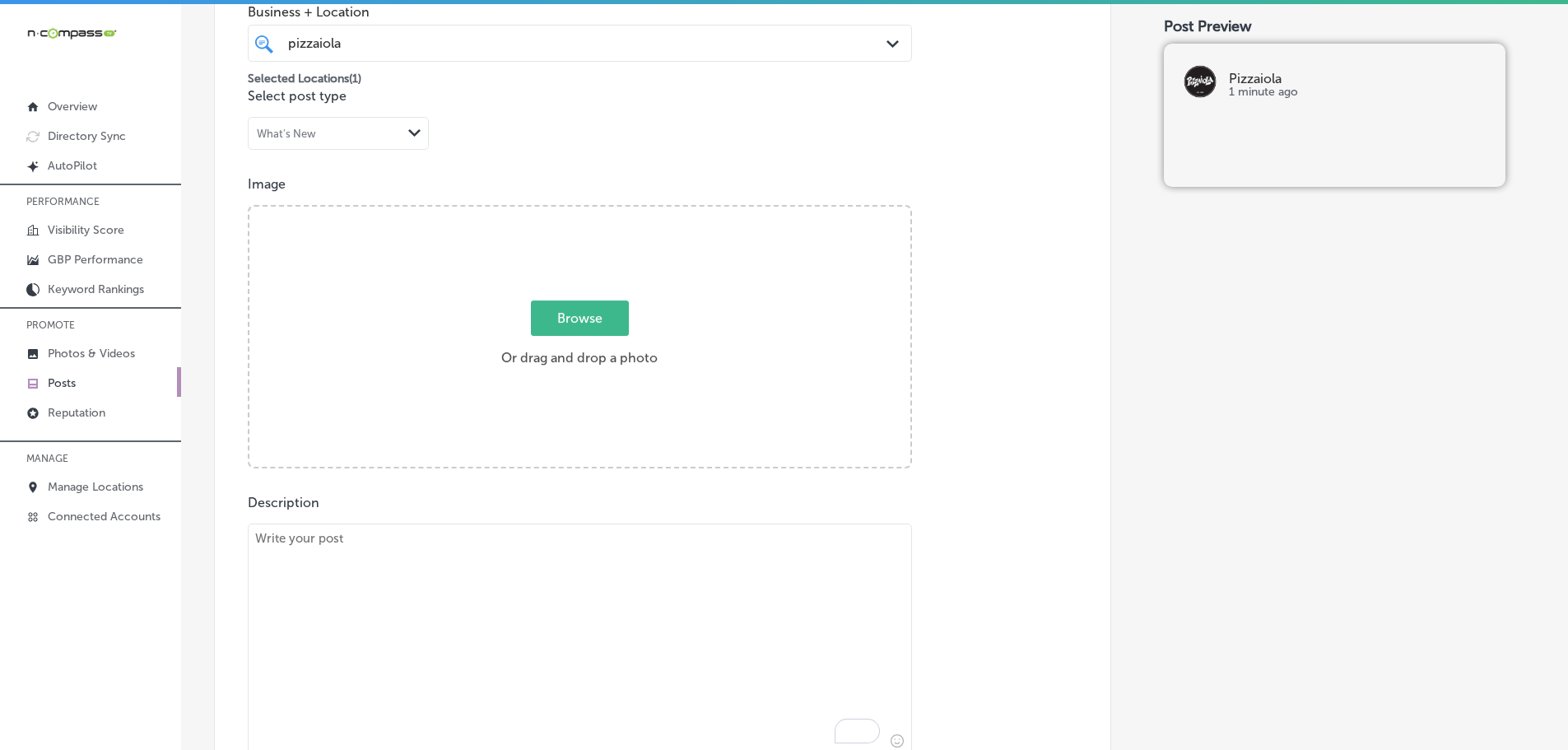
scroll to position [424, 0]
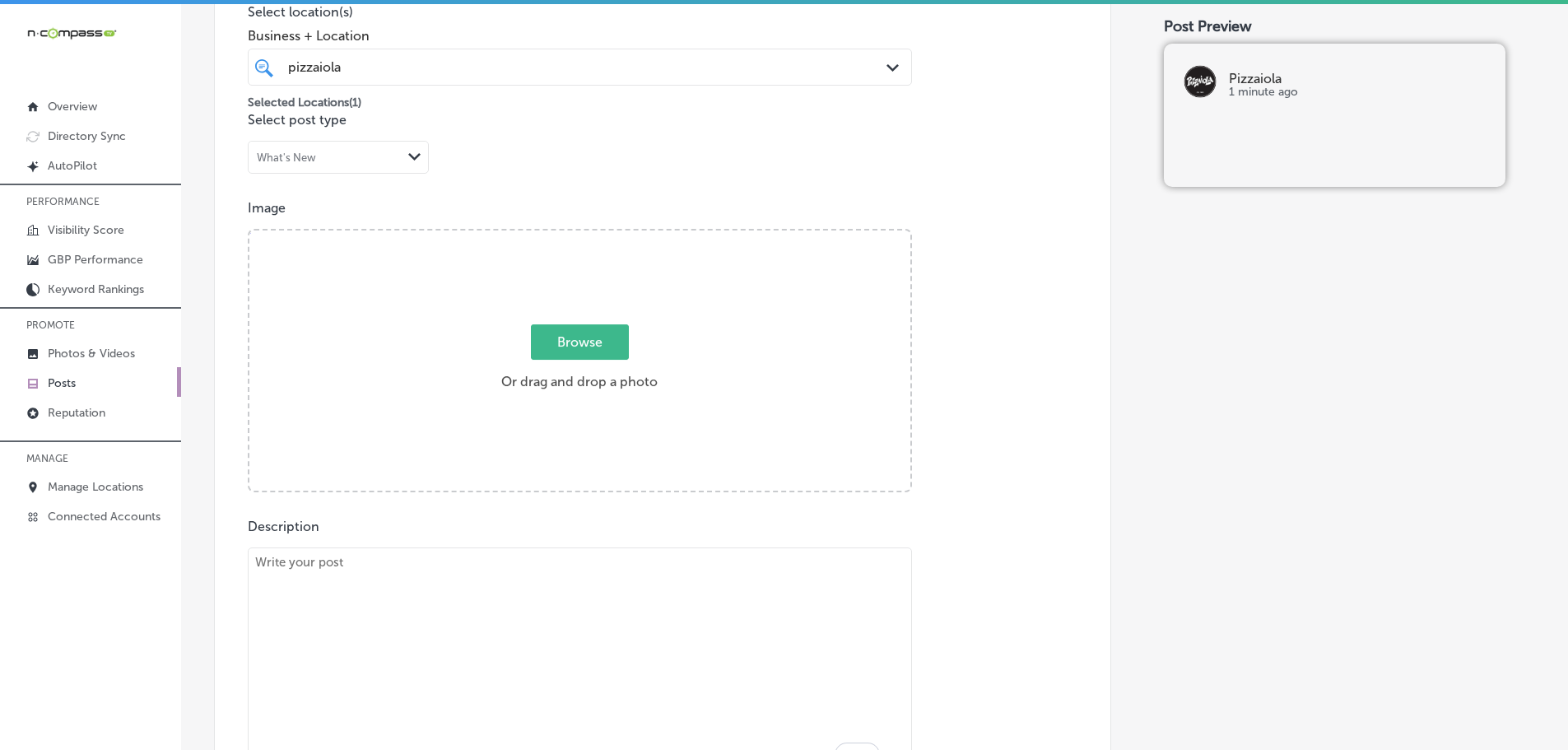
click at [654, 506] on div "Post content Select location(s) Business + Location pizzaiola pizzaiola Path Cr…" at bounding box center [662, 422] width 897 height 1042
drag, startPoint x: 643, startPoint y: 548, endPoint x: 650, endPoint y: 557, distance: 11.4
click at [645, 550] on div "Description Summary (0/1500) Call-To-Action button (optional) Call Now Path Cre…" at bounding box center [663, 702] width 830 height 365
click at [646, 575] on textarea "To enrich screen reader interactions, please activate Accessibility in Grammarl…" at bounding box center [579, 663] width 664 height 231
paste textarea "Warm up with our hearty Lentil and Spinach Soup at Pizzaiola. This wholesome, f…"
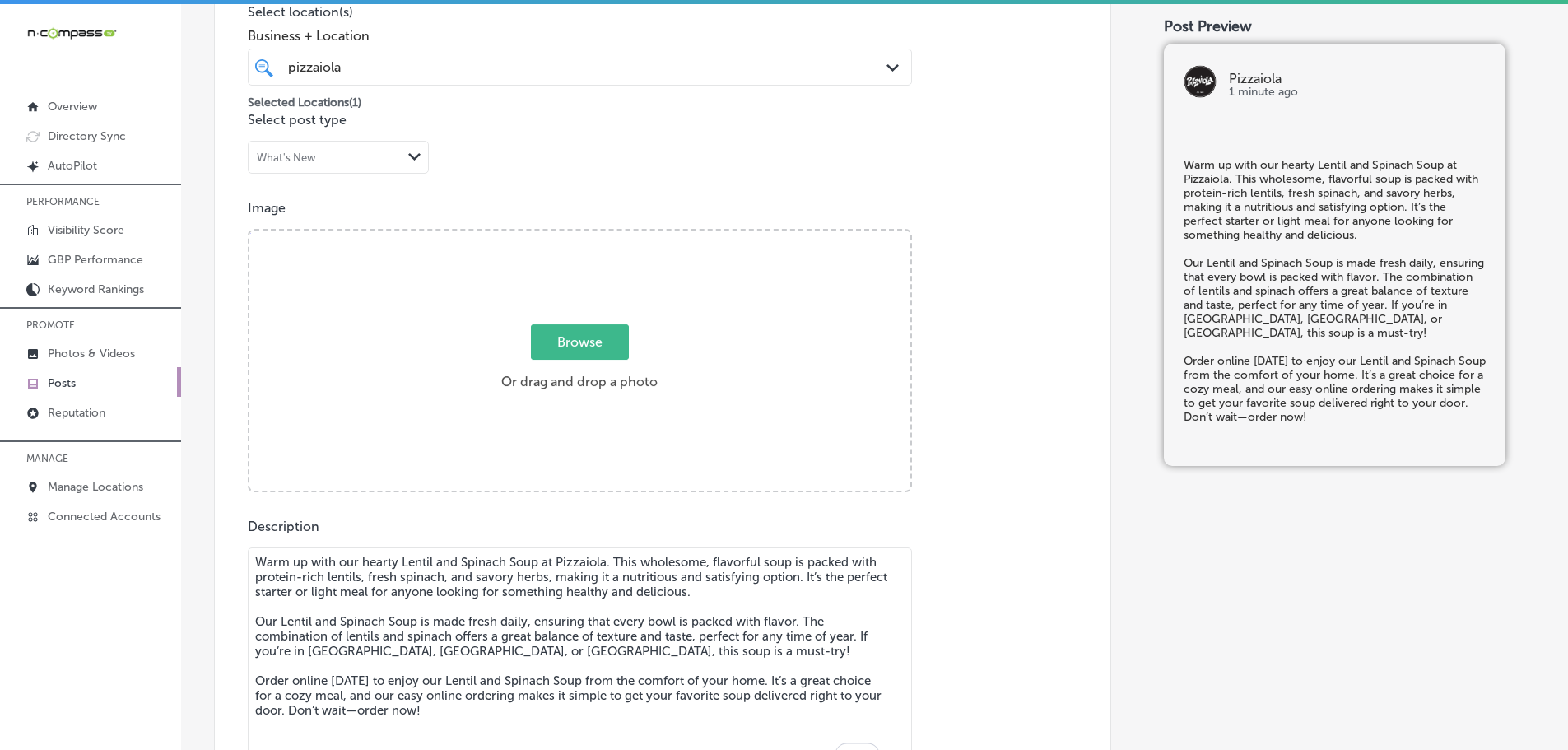
type textarea "Warm up with our hearty Lentil and Spinach Soup at Pizzaiola. This wholesome, f…"
click at [594, 337] on span "Browse" at bounding box center [580, 341] width 98 height 35
click at [594, 235] on input "Browse Or drag and drop a photo" at bounding box center [579, 233] width 661 height 5
type input "C:\fakepath\258s (33) (1).jpg"
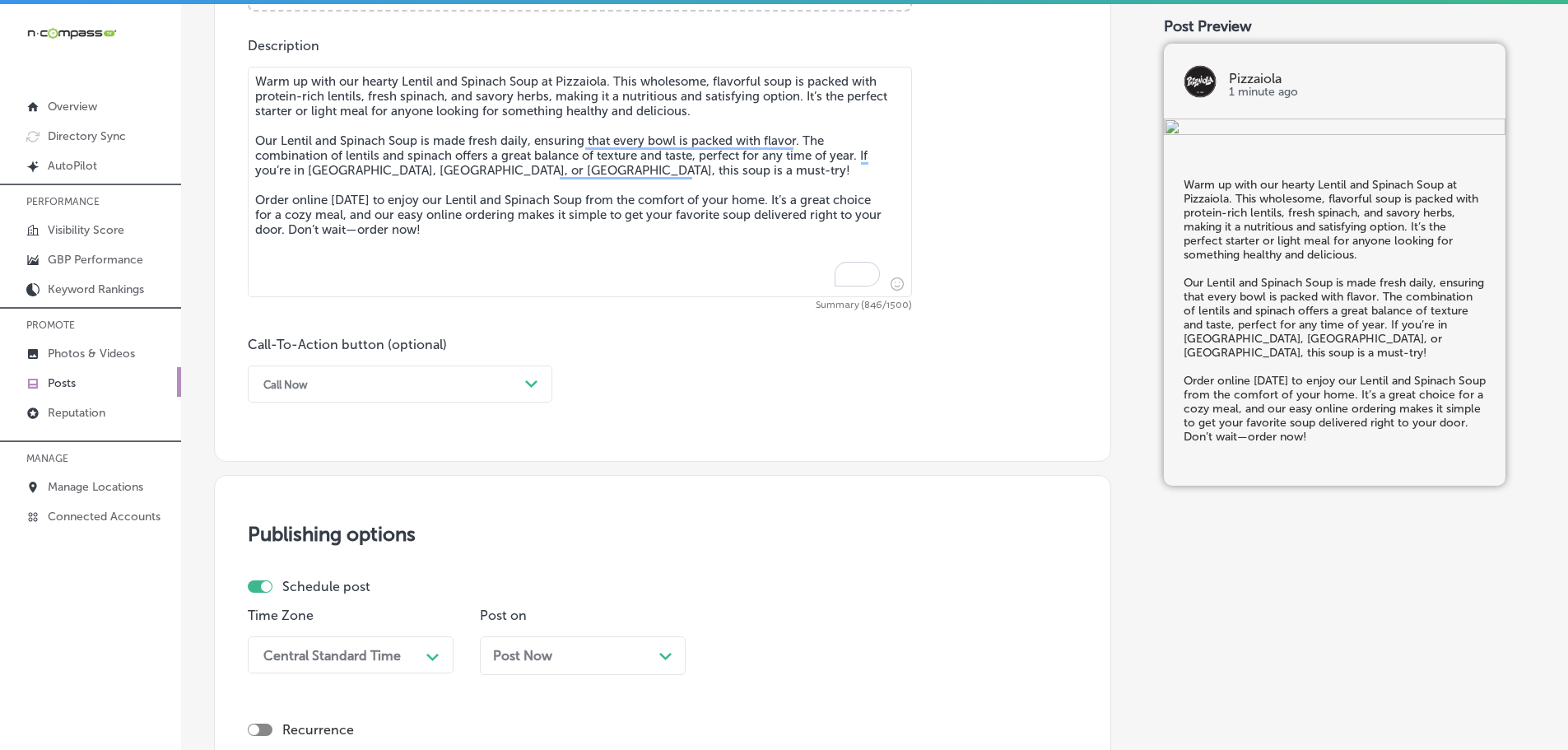
scroll to position [1001, 0]
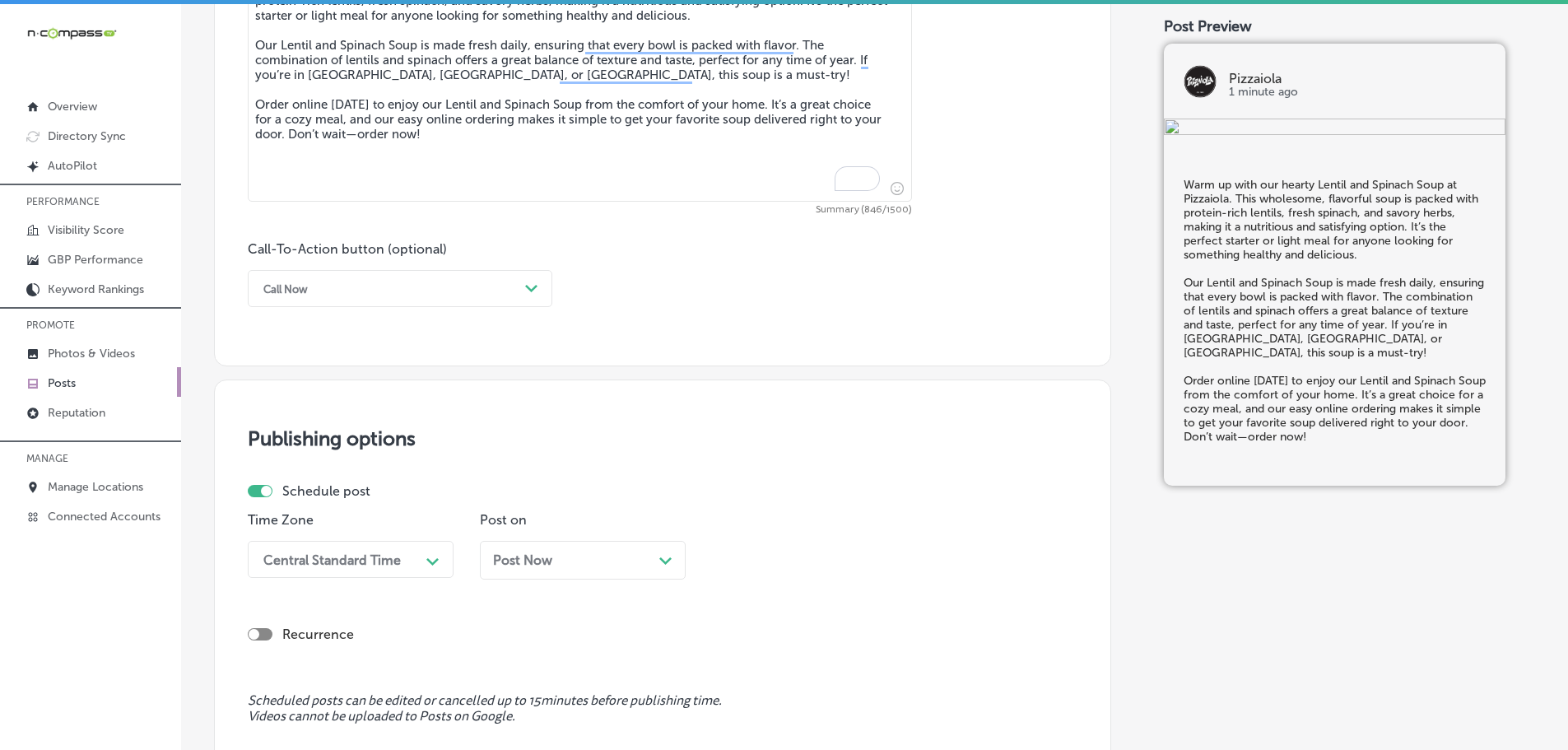
click at [511, 289] on div "Call Now" at bounding box center [387, 288] width 264 height 26
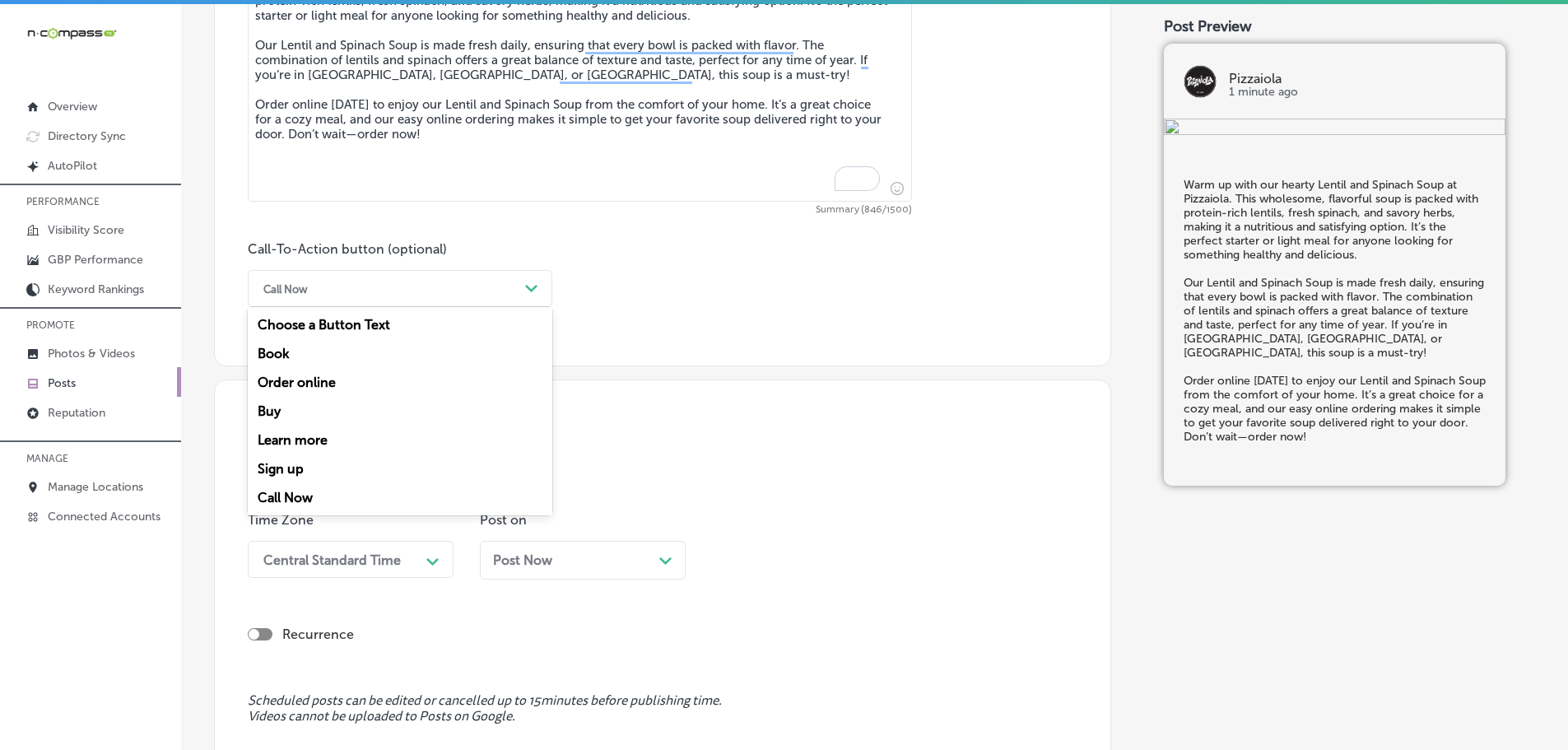
click at [285, 383] on div "Order online" at bounding box center [400, 382] width 304 height 28
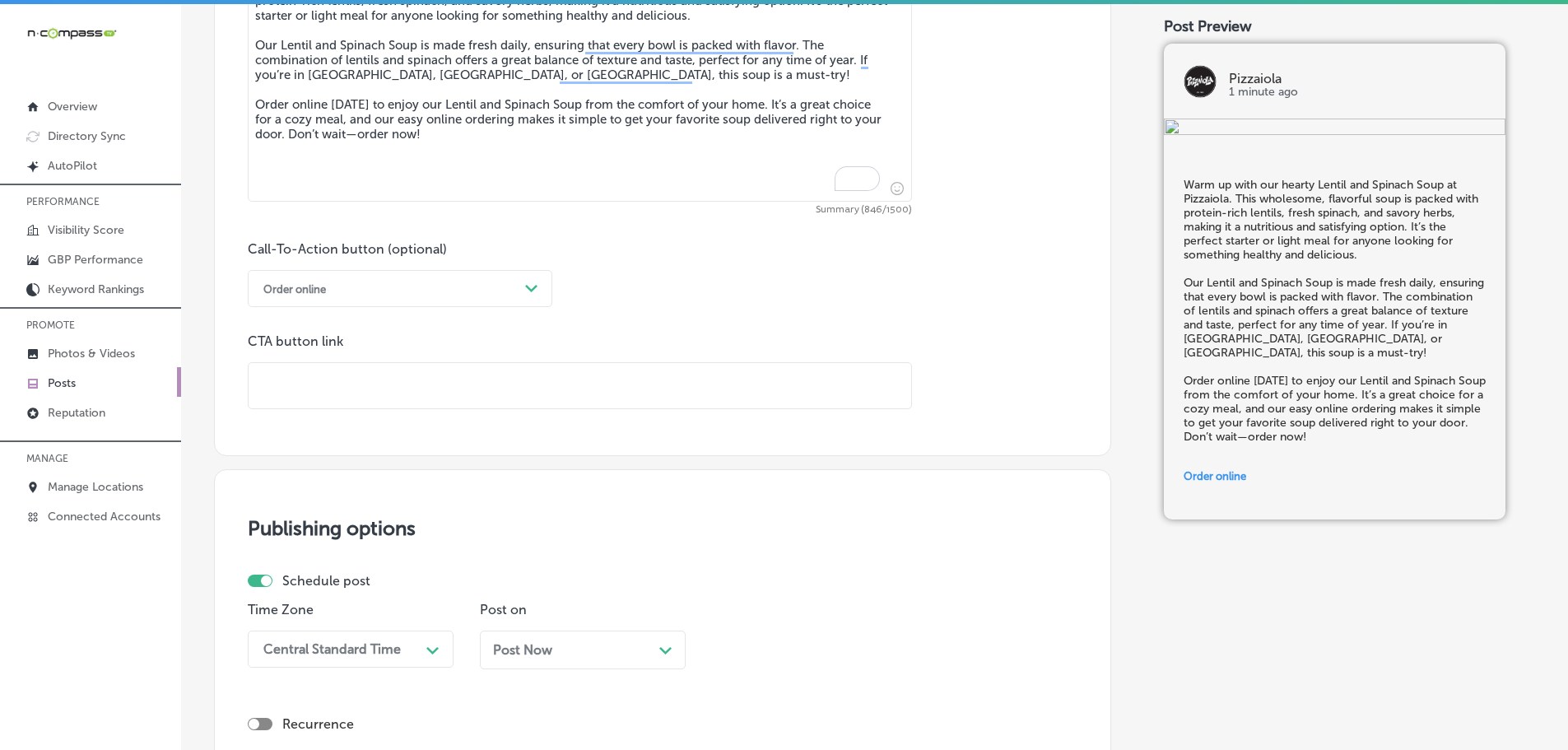
click at [350, 378] on input "text" at bounding box center [579, 386] width 663 height 45
paste input "[URL][DOMAIN_NAME]"
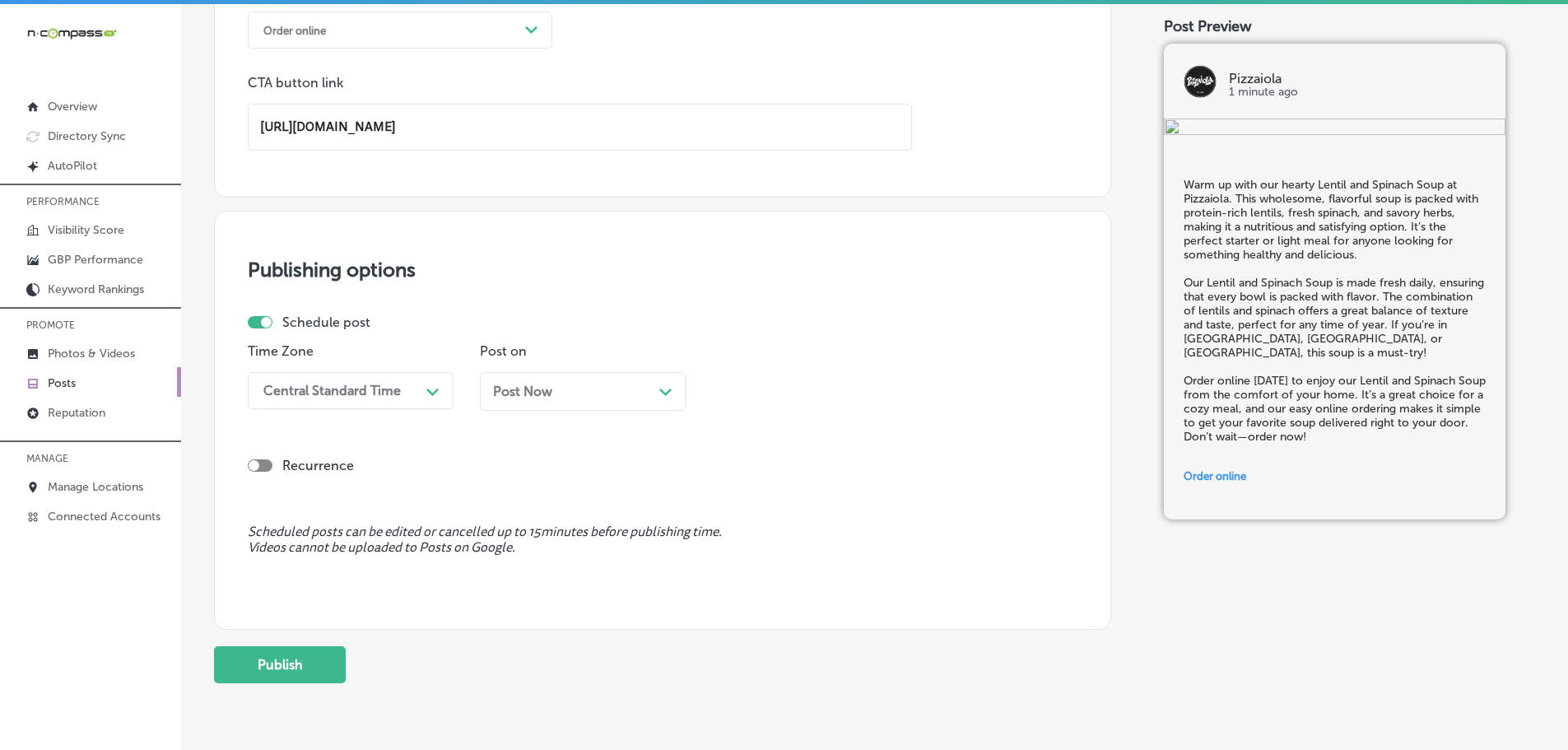
scroll to position [1317, 0]
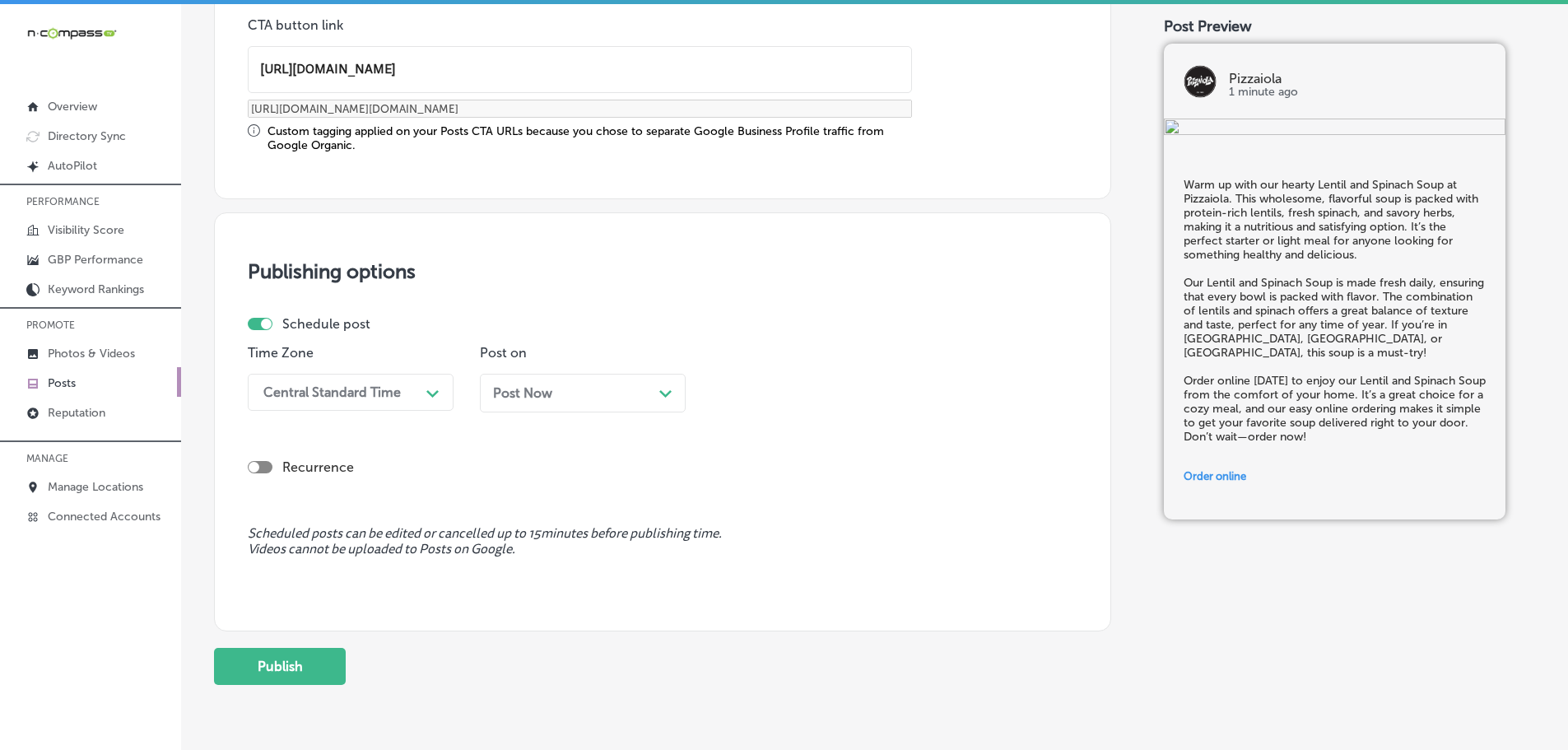
type input "[URL][DOMAIN_NAME]"
click at [405, 389] on div "Central Standard Time" at bounding box center [337, 392] width 164 height 28
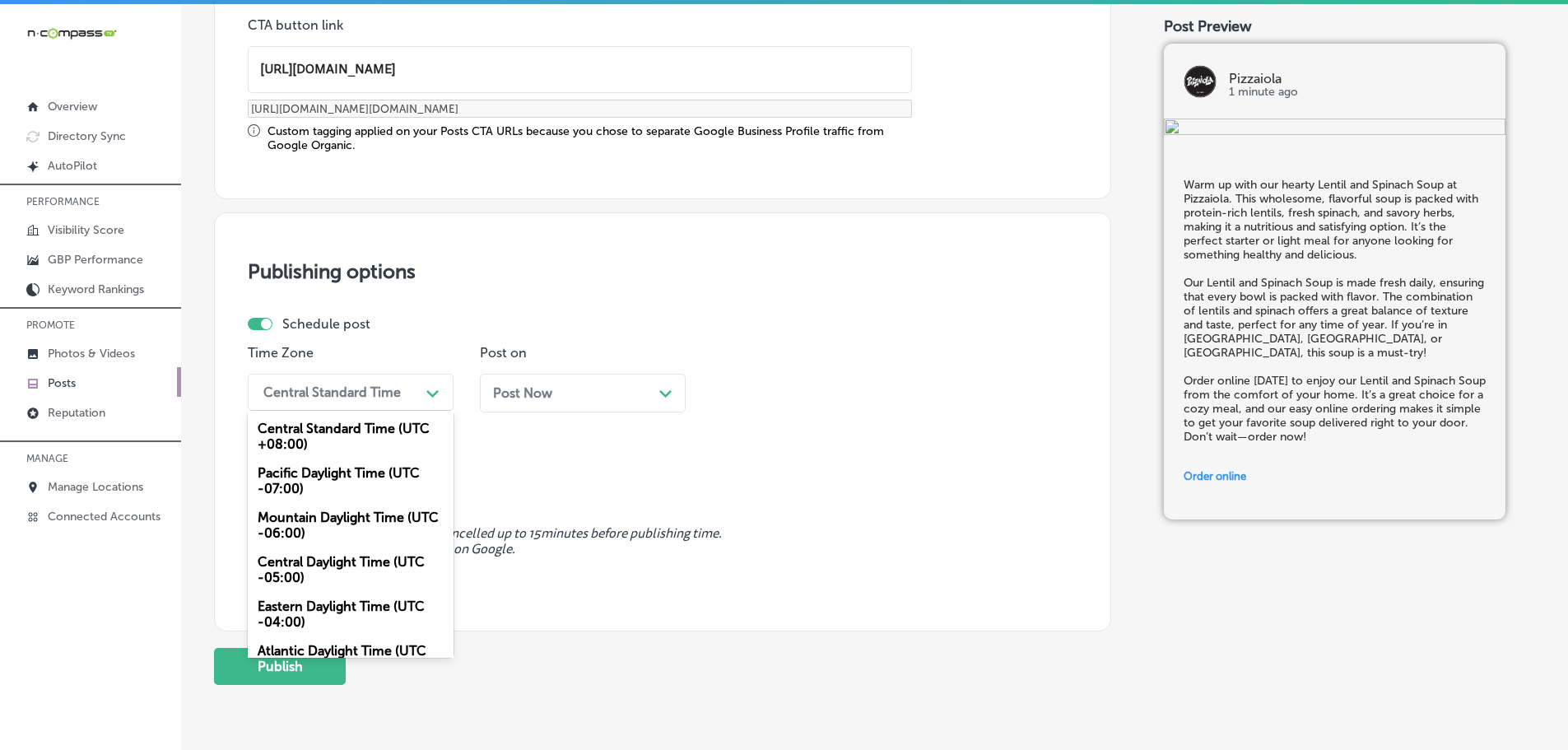
click at [321, 520] on div "Mountain Daylight Time (UTC -06:00)" at bounding box center [351, 525] width 206 height 44
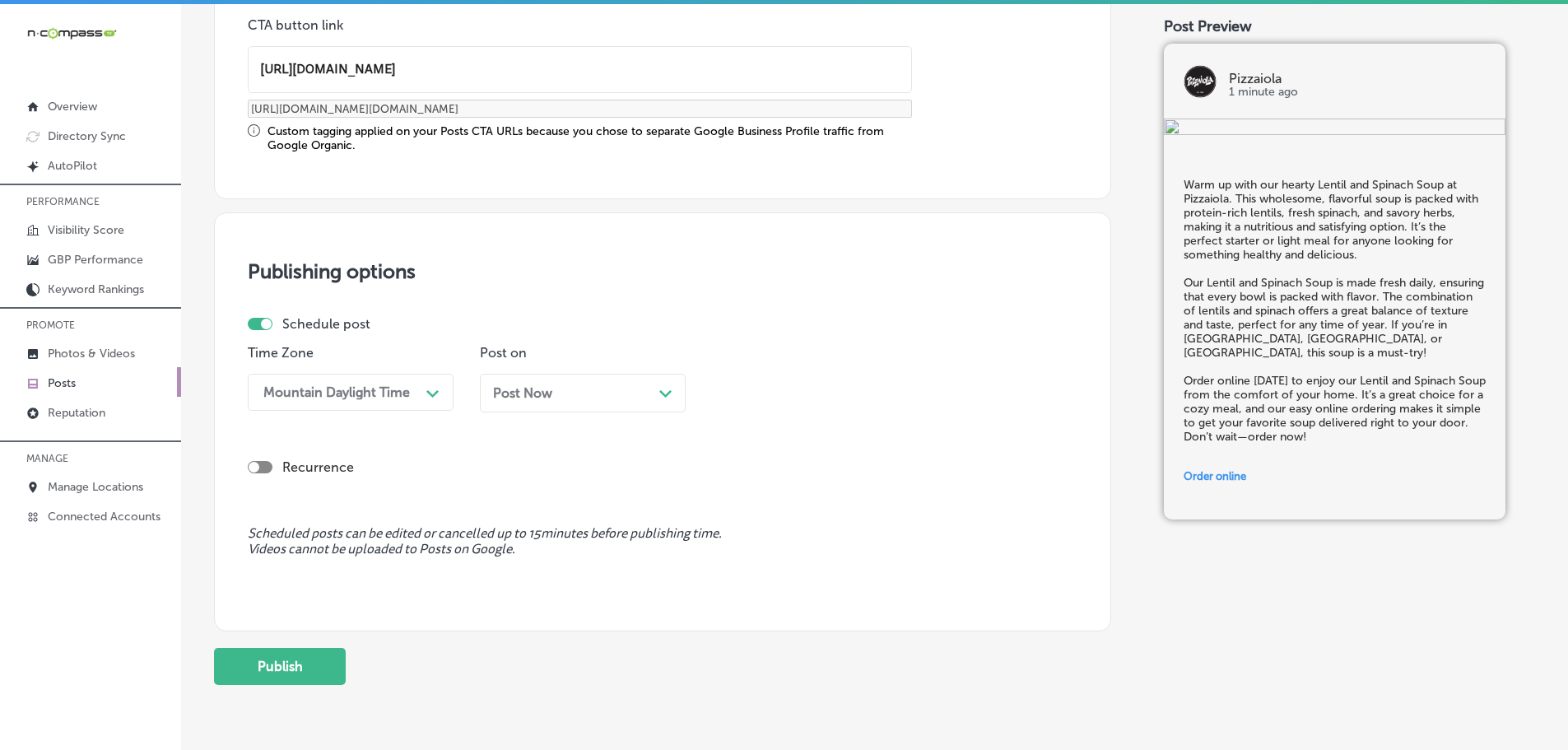
click at [665, 389] on div "Path Created with Sketch." at bounding box center [665, 392] width 13 height 13
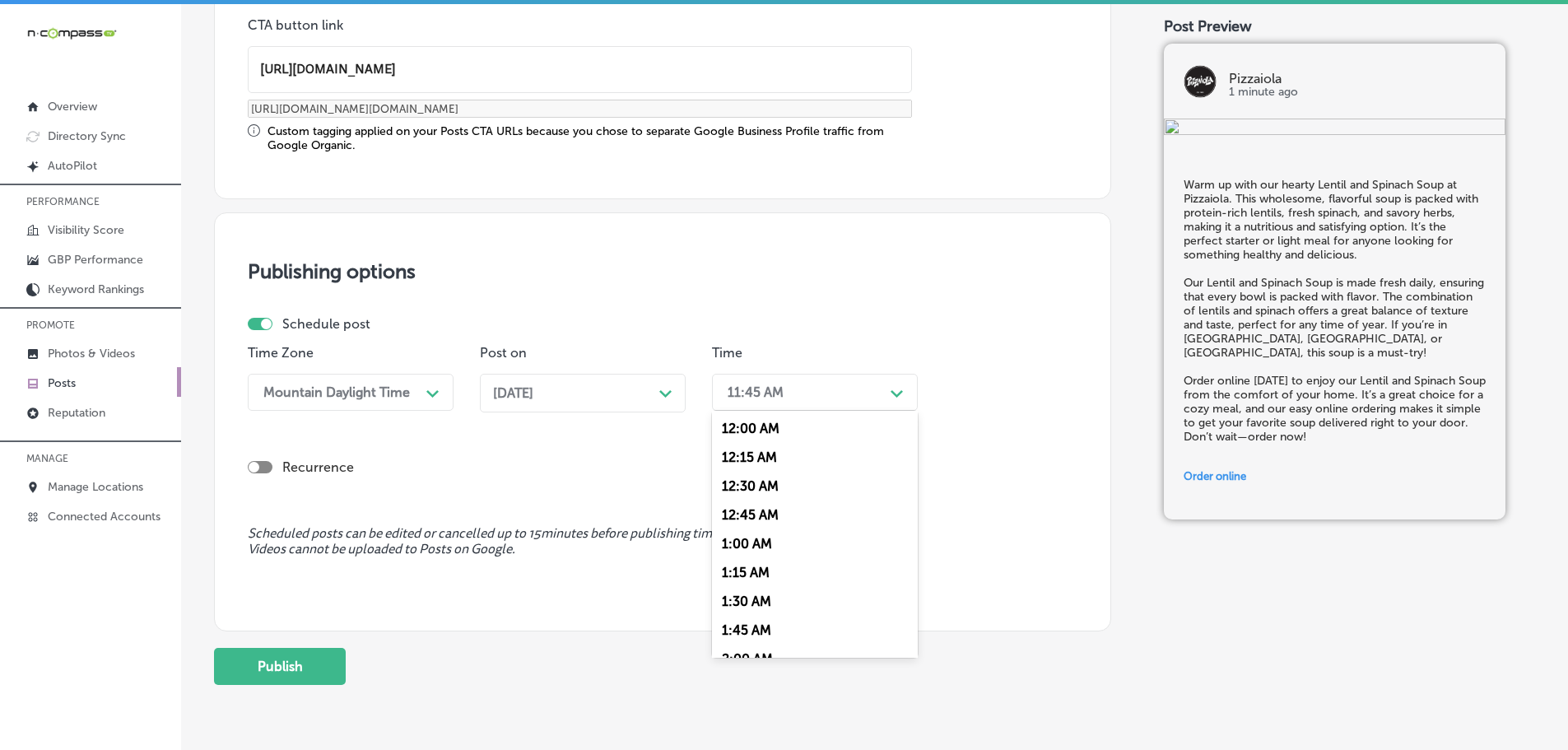
click at [854, 397] on div "11:45 AM" at bounding box center [801, 392] width 164 height 28
click at [757, 570] on div "7:00 AM" at bounding box center [815, 577] width 206 height 28
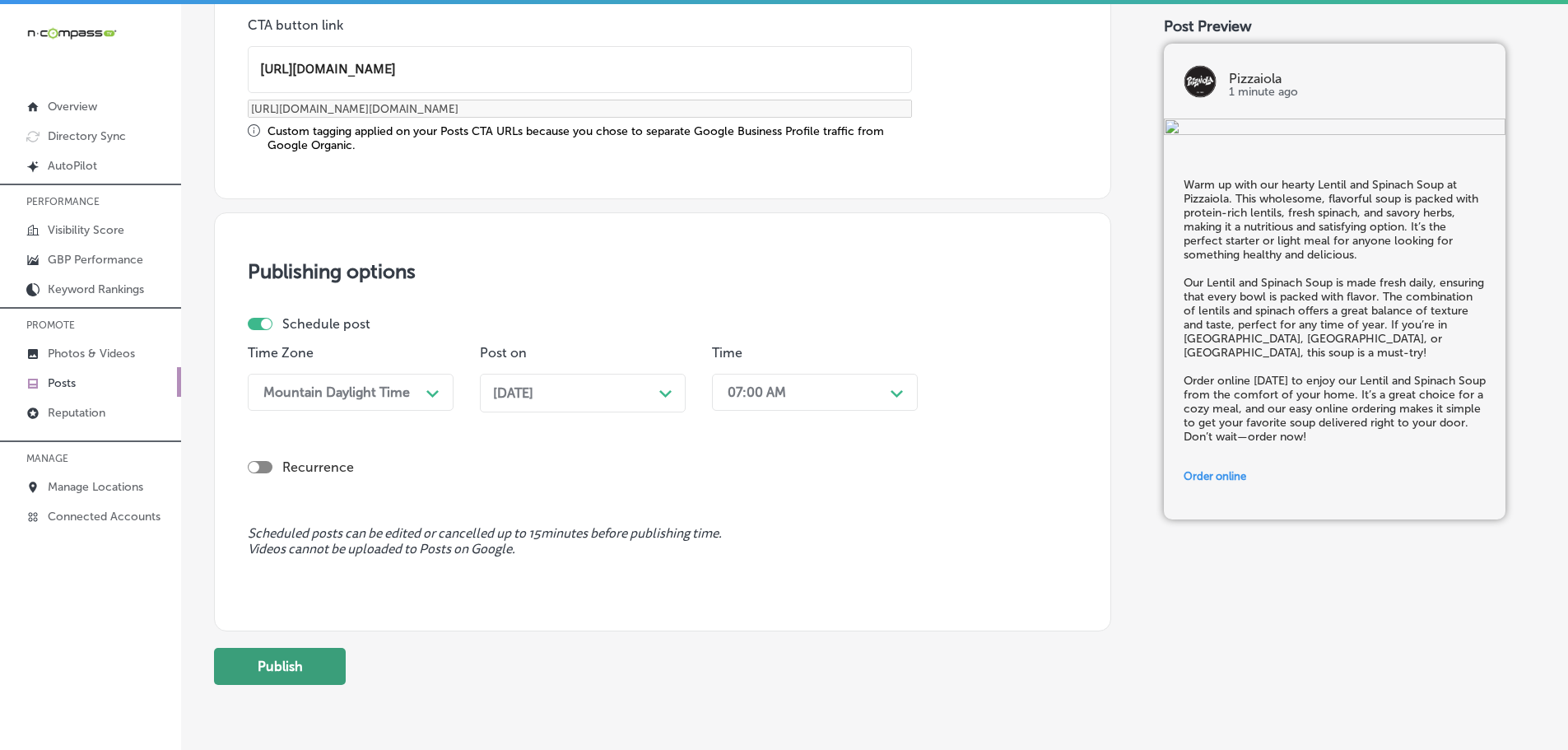
click at [277, 657] on button "Publish" at bounding box center [279, 666] width 131 height 37
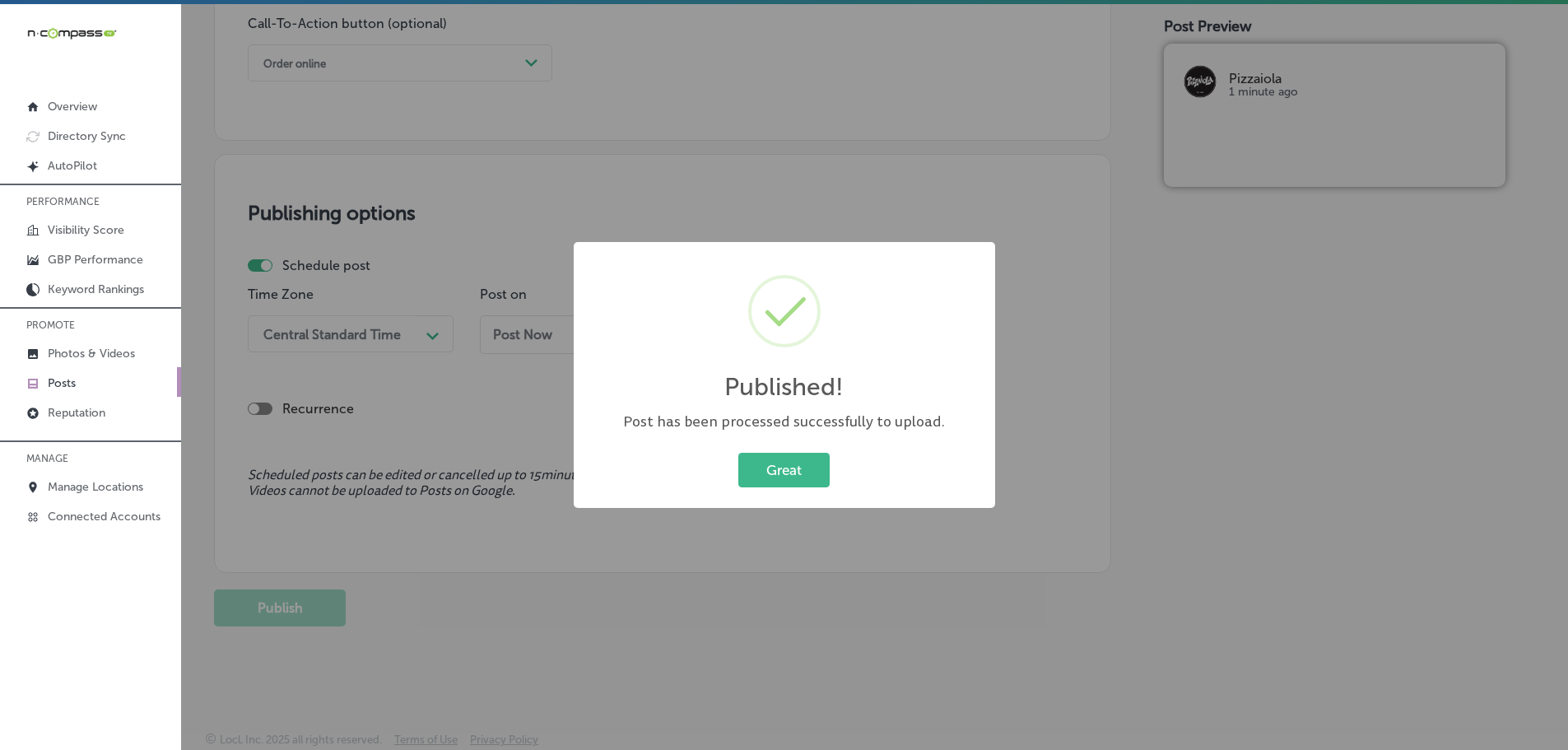
scroll to position [1227, 0]
click at [777, 480] on button "Great" at bounding box center [784, 470] width 92 height 34
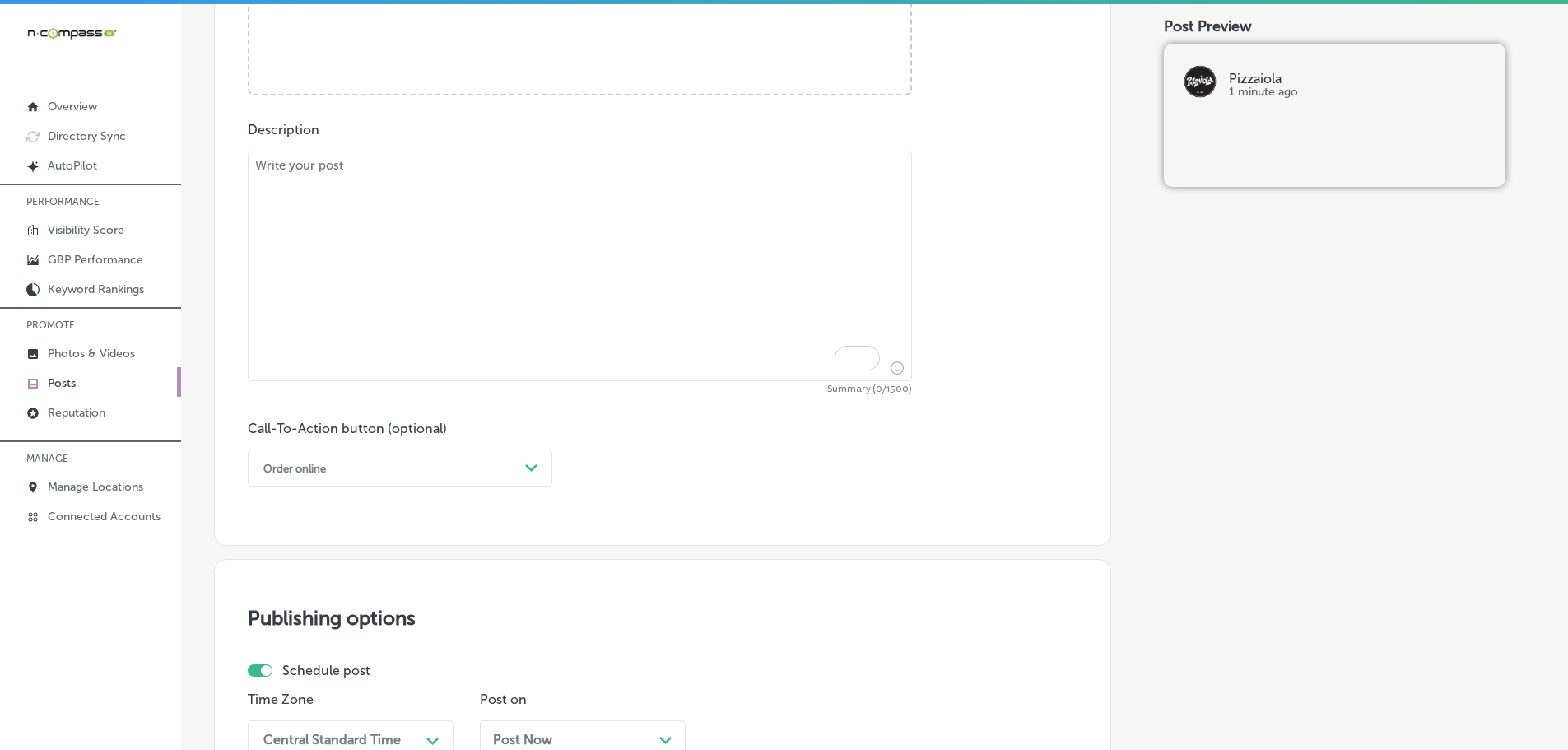
scroll to position [733, 0]
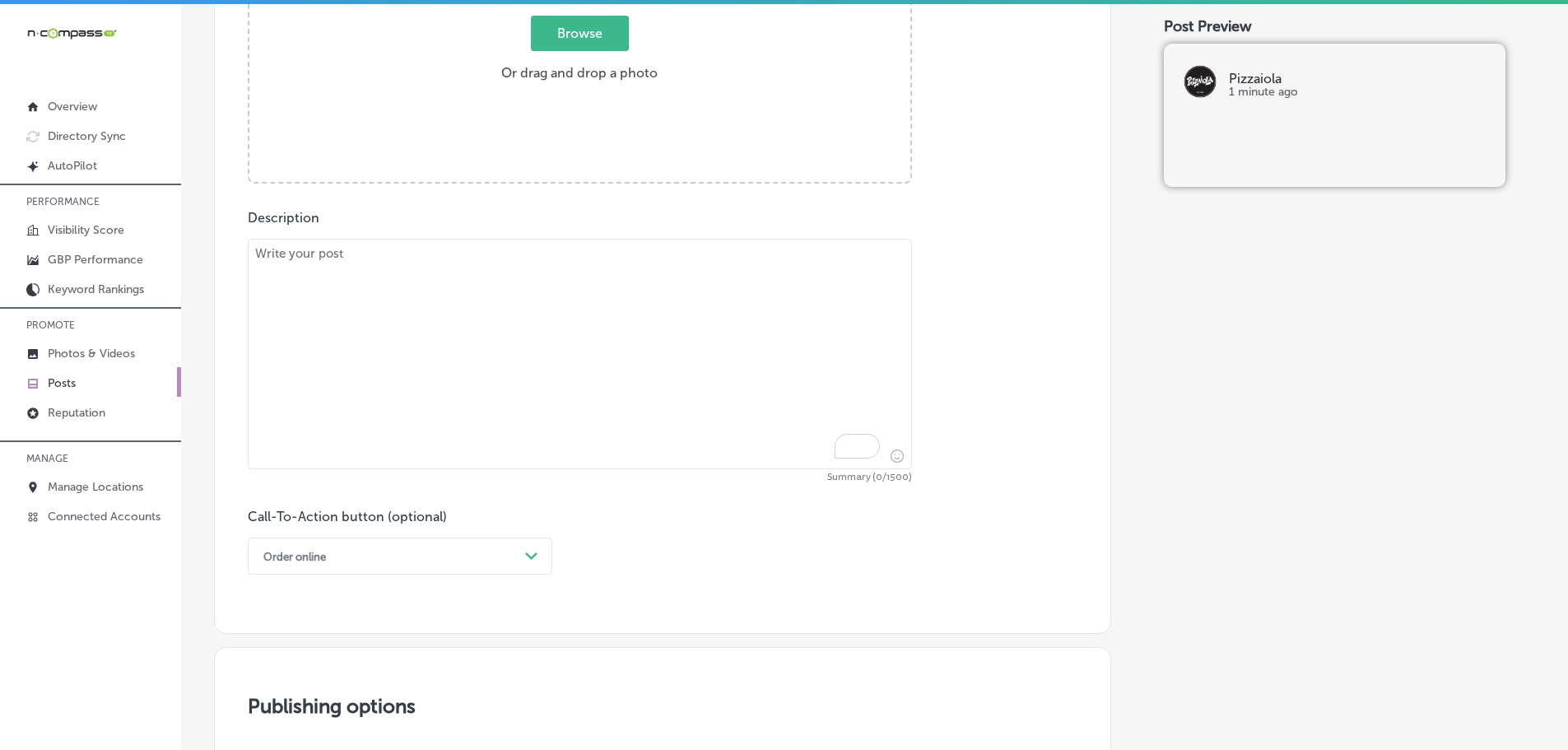
click at [552, 309] on textarea "To enrich screen reader interactions, please activate Accessibility in Grammarl…" at bounding box center [579, 354] width 664 height 231
paste textarea "Craving something savory and satisfying? Try our Buffalo Chicken Panini at Pizz…"
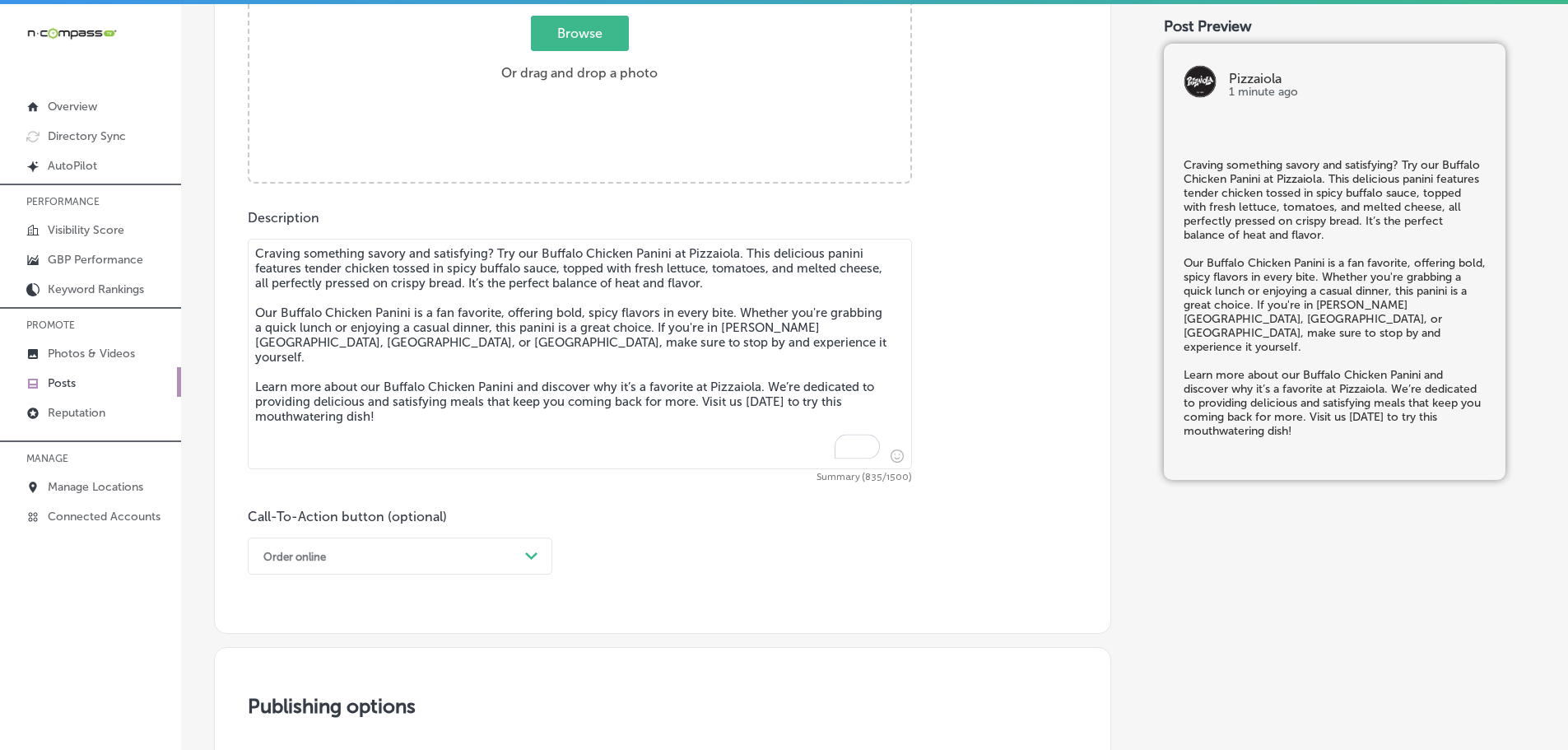
type textarea "Craving something savory and satisfying? Try our Buffalo Chicken Panini at Pizz…"
click at [597, 52] on label "Browse Or drag and drop a photo" at bounding box center [578, 53] width 169 height 73
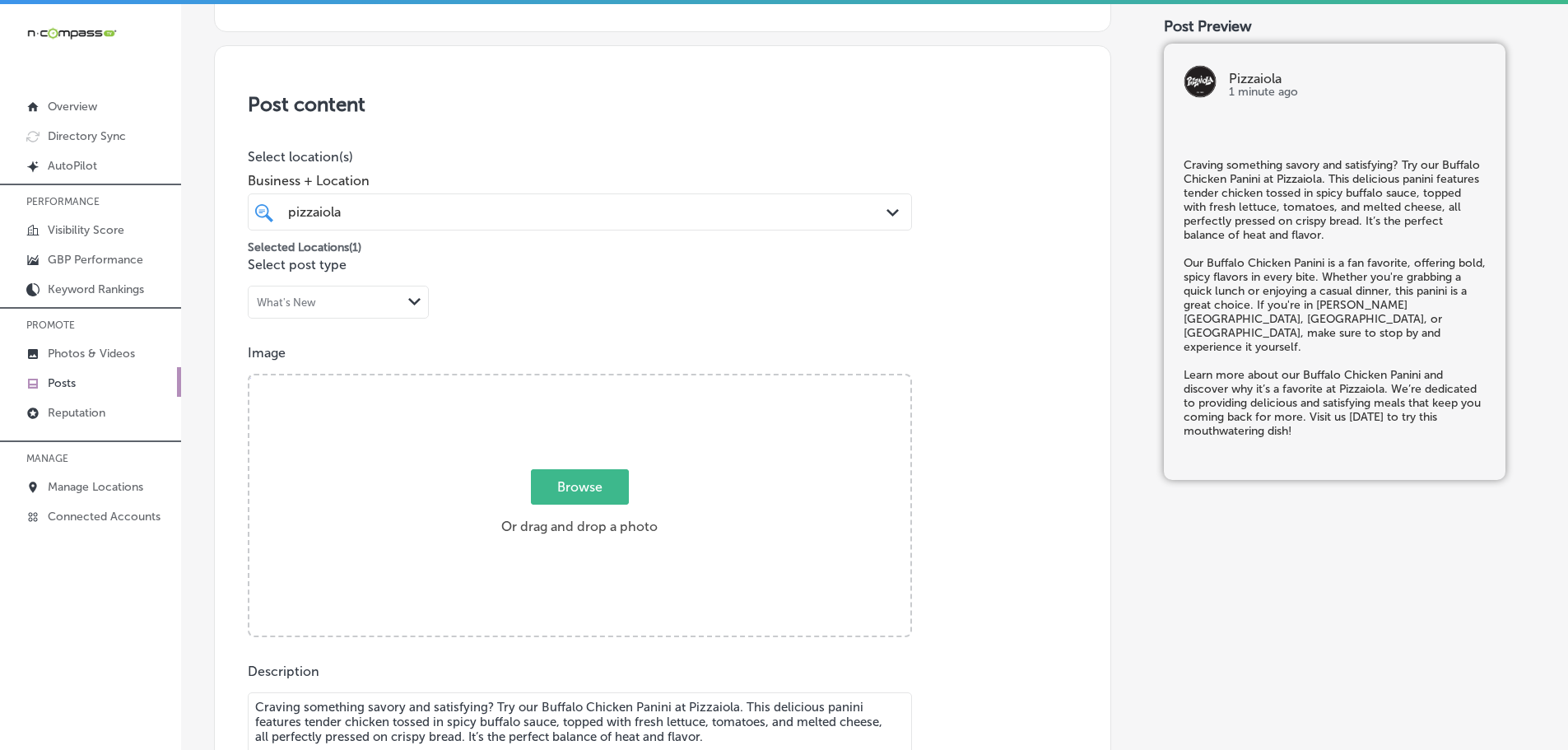
type input "C:\fakepath\1404.jpg"
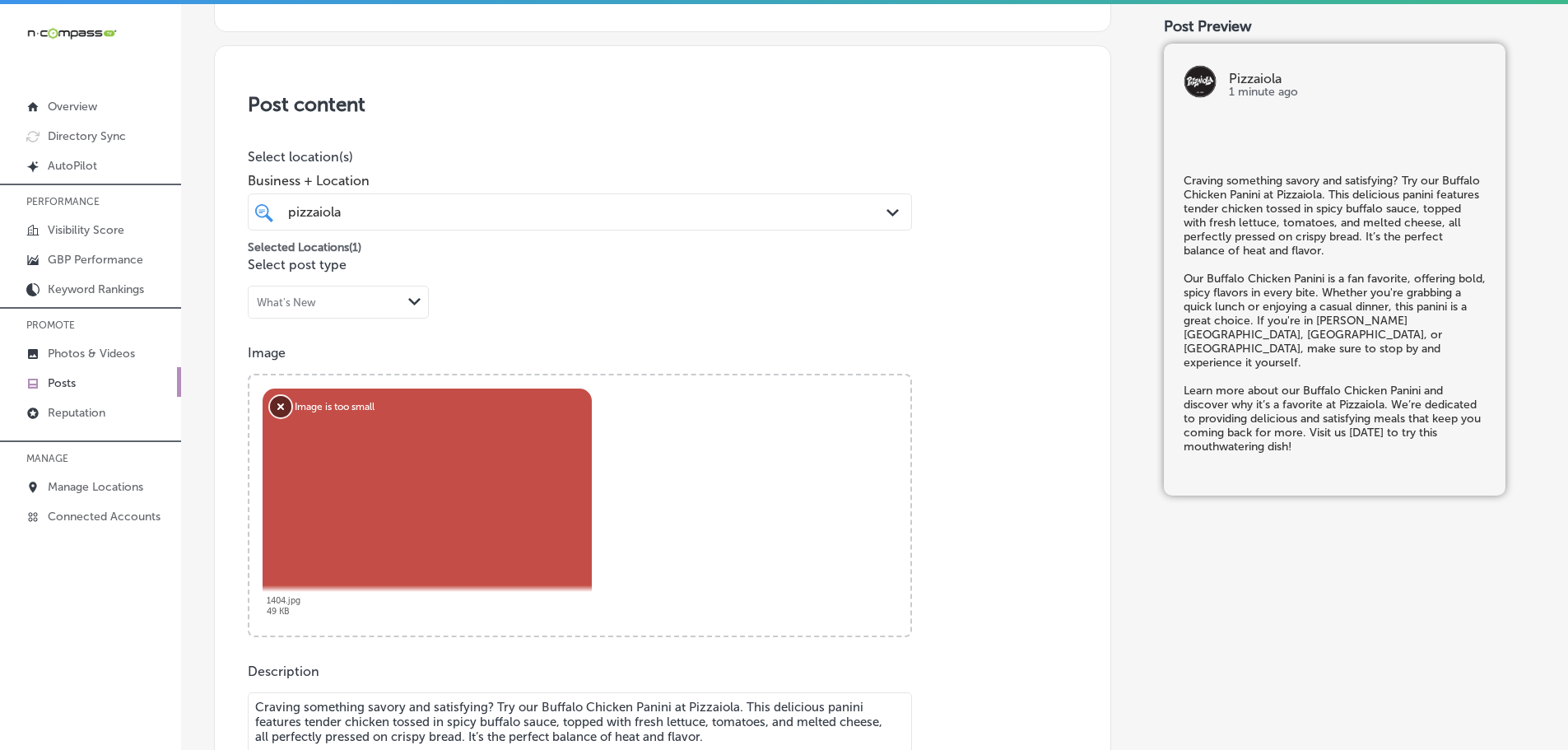
click at [289, 410] on button "Remove" at bounding box center [281, 407] width 22 height 22
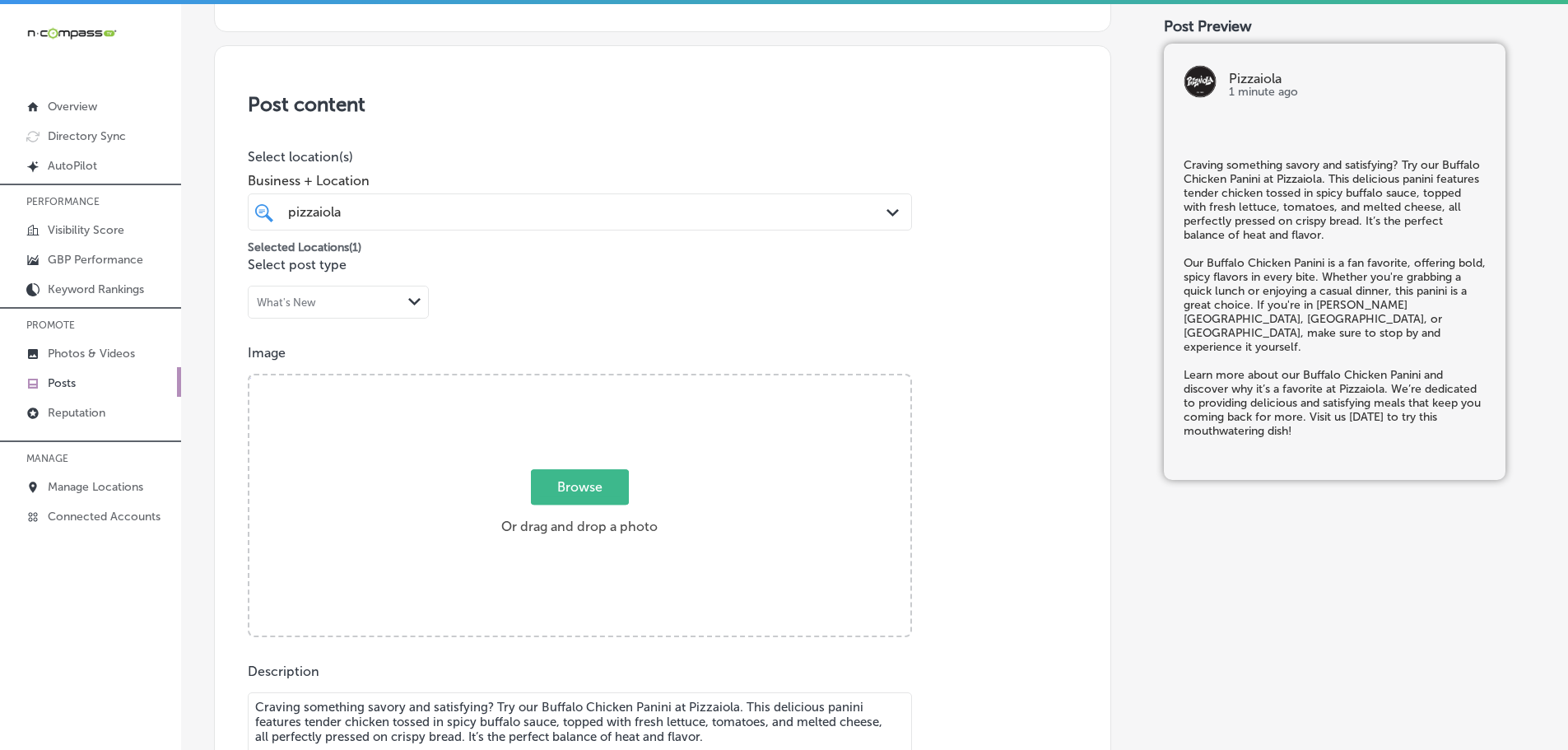
click at [579, 499] on span "Browse" at bounding box center [580, 486] width 98 height 35
click at [579, 380] on input "Browse Or drag and drop a photo" at bounding box center [579, 377] width 661 height 5
type input "C:\fakepath\1404-7x5.jpg"
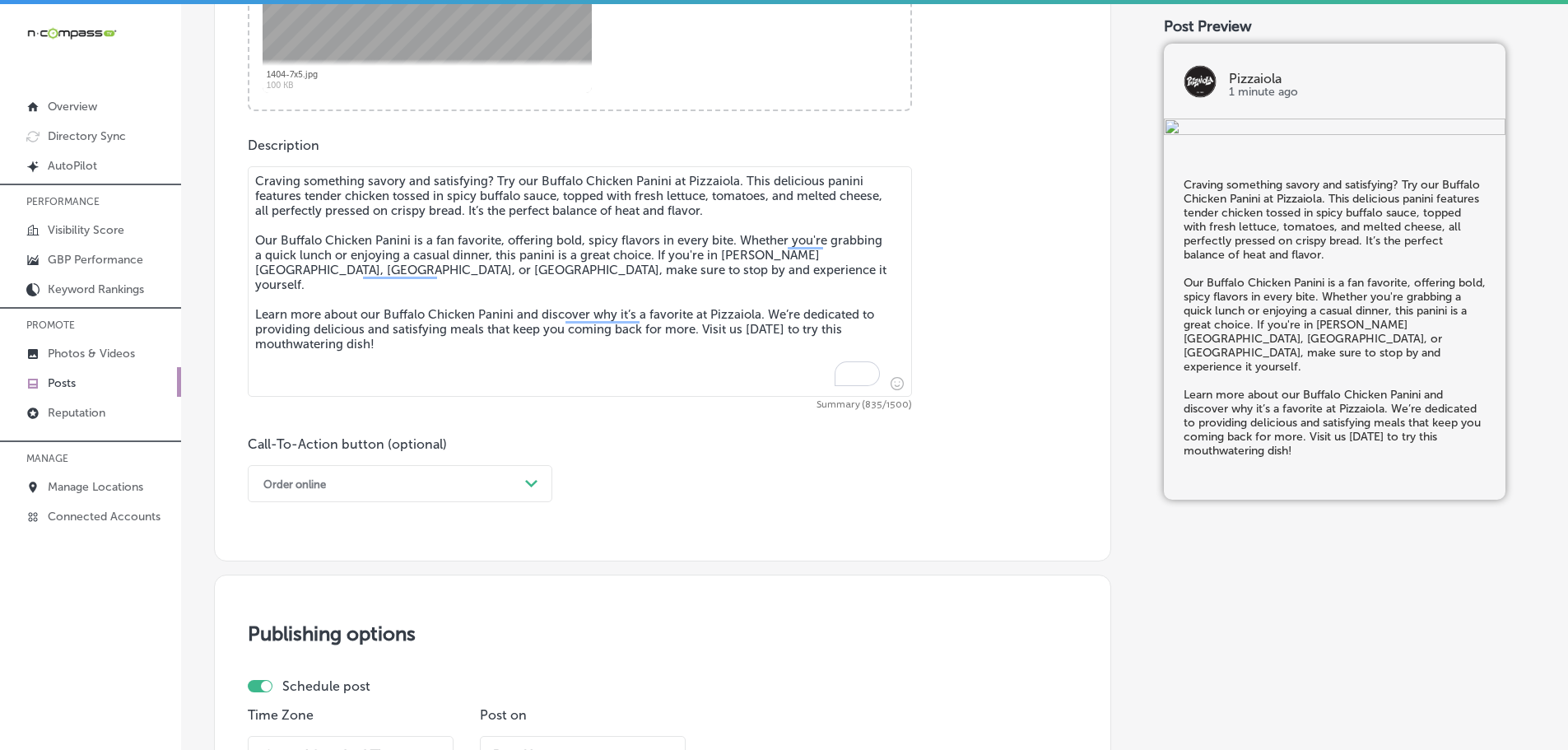
scroll to position [856, 0]
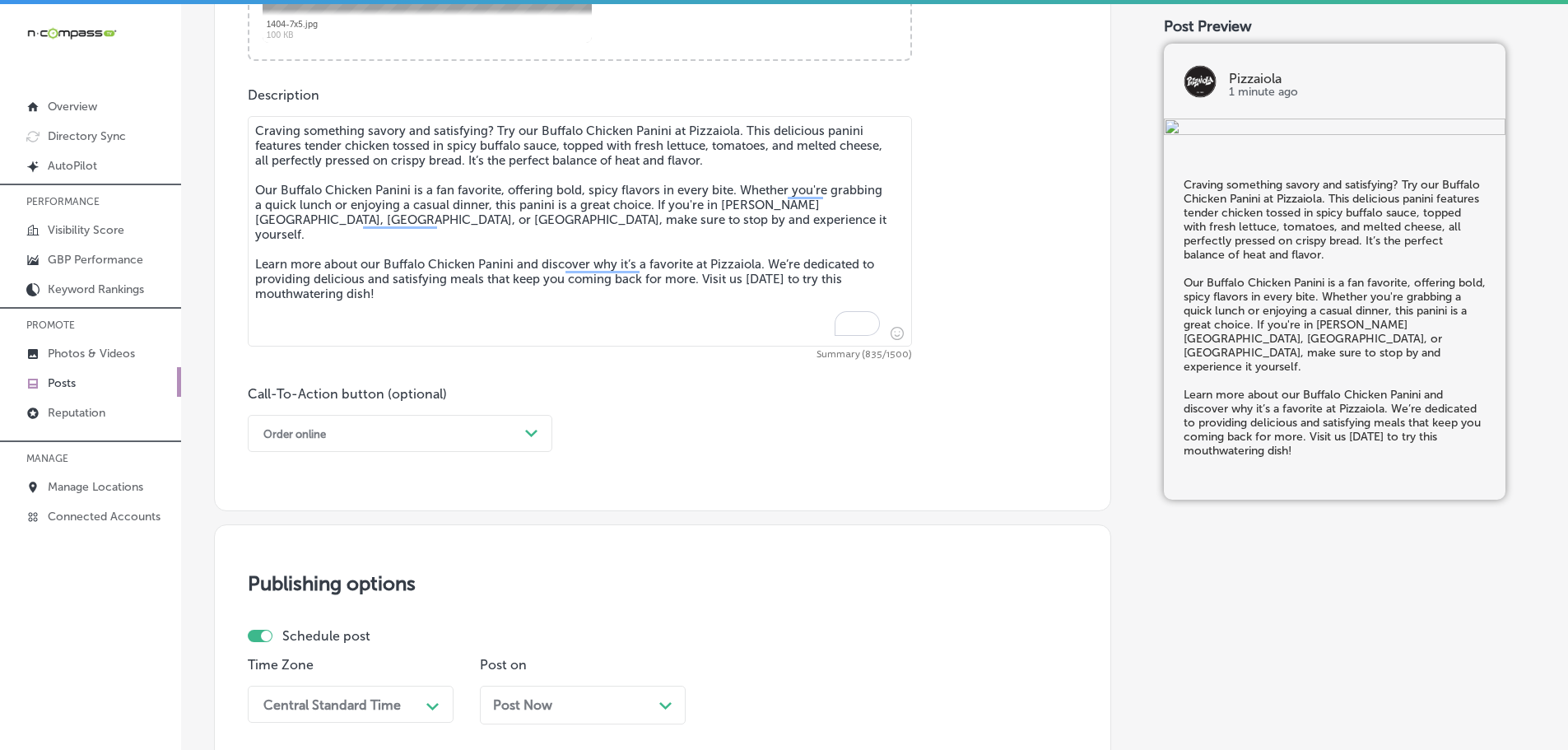
click at [534, 433] on polygon at bounding box center [530, 433] width 12 height 8
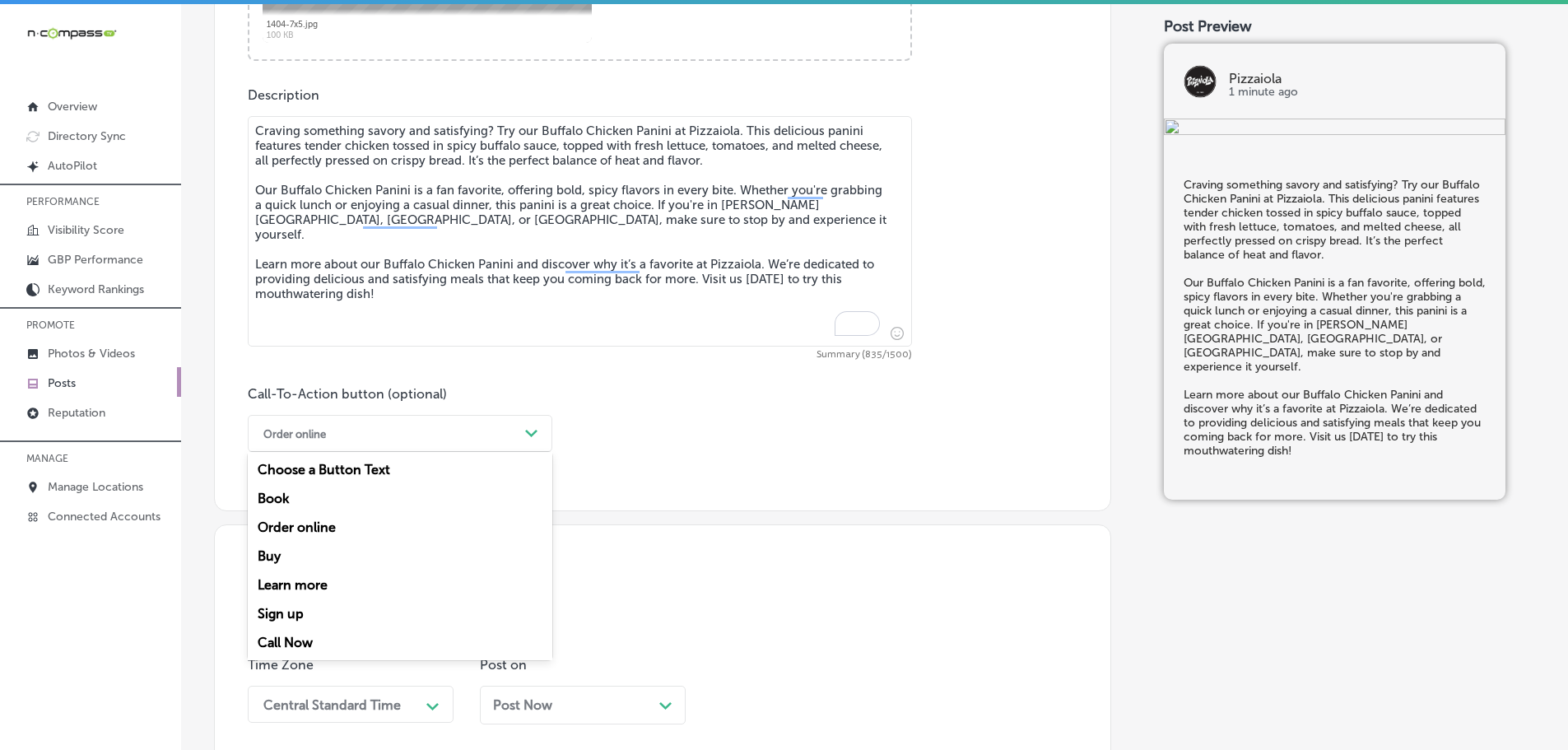
click at [280, 587] on div "Learn more" at bounding box center [400, 584] width 304 height 28
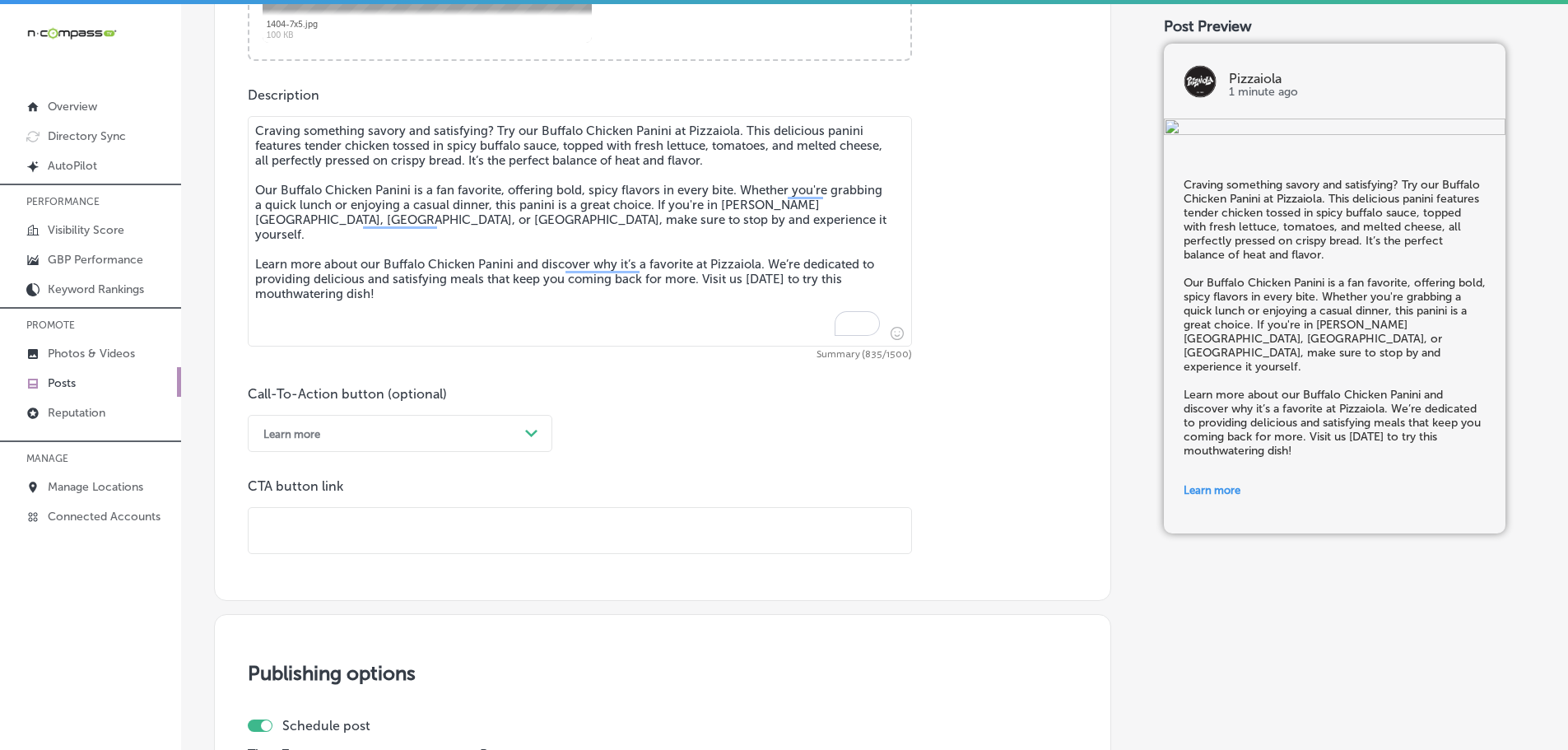
click at [361, 525] on input "text" at bounding box center [579, 531] width 663 height 45
paste input "[URL][DOMAIN_NAME]"
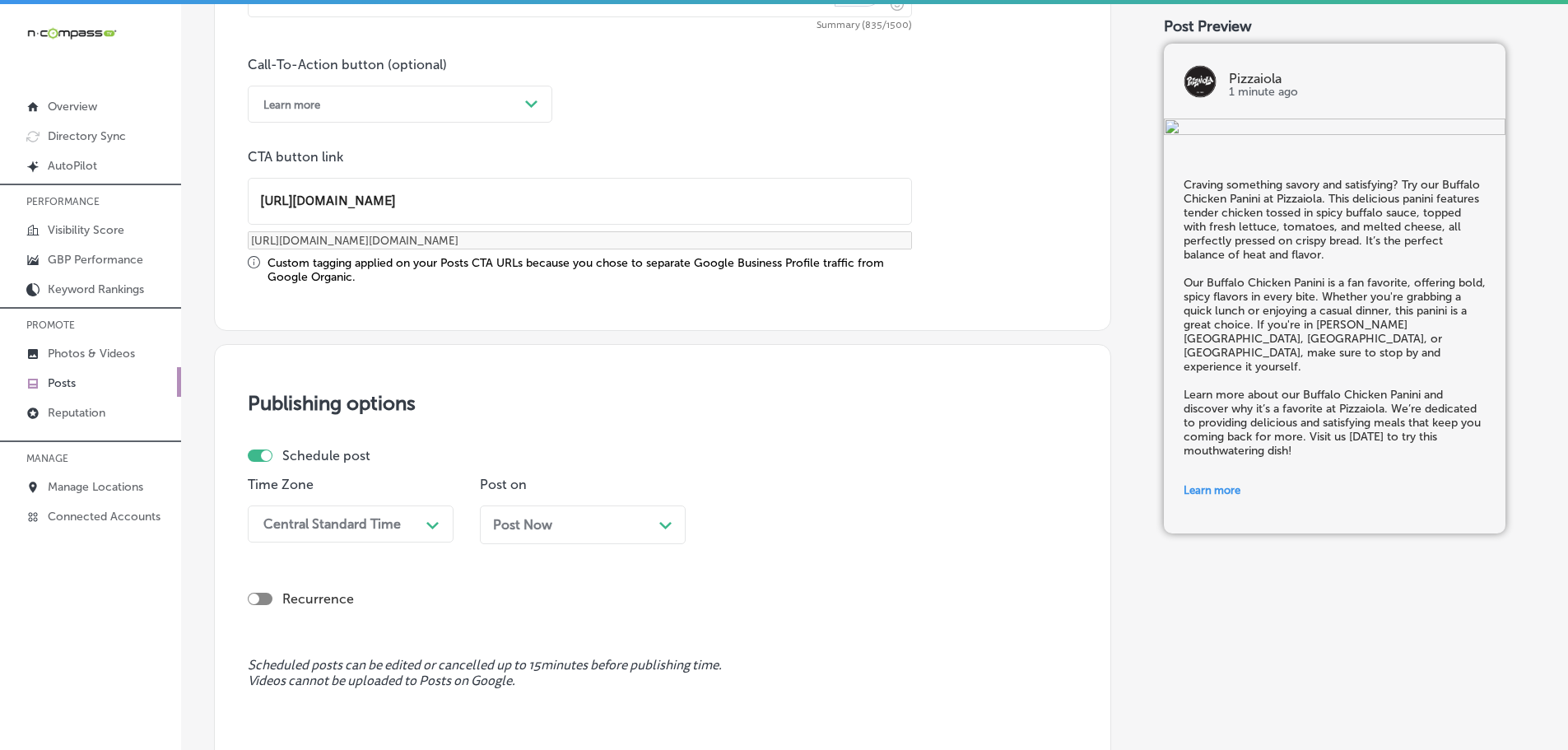
type input "[URL][DOMAIN_NAME]"
click at [378, 520] on div "Central Standard Time Path Created with Sketch." at bounding box center [351, 524] width 206 height 37
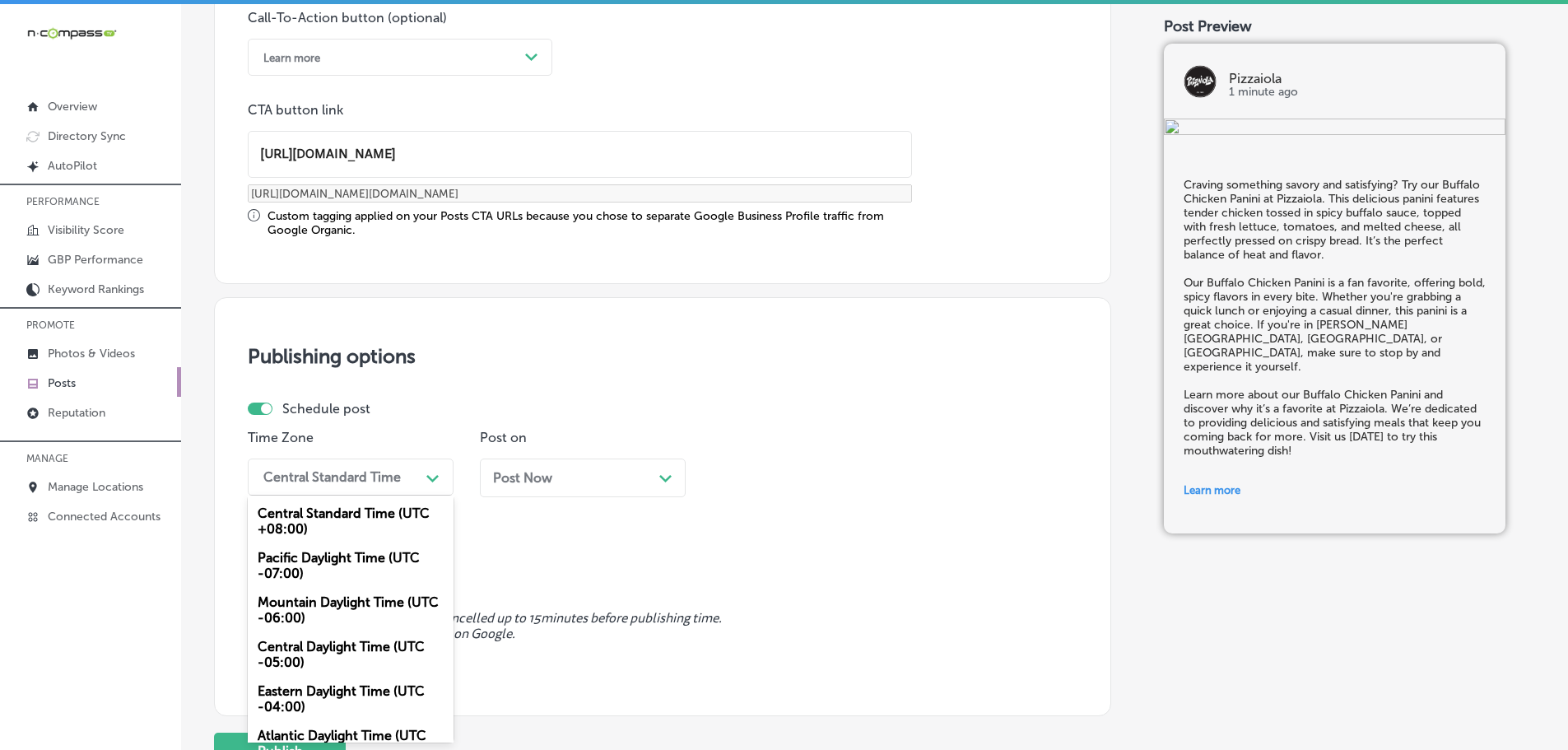
click at [329, 602] on div "Mountain Daylight Time (UTC -06:00)" at bounding box center [351, 610] width 206 height 44
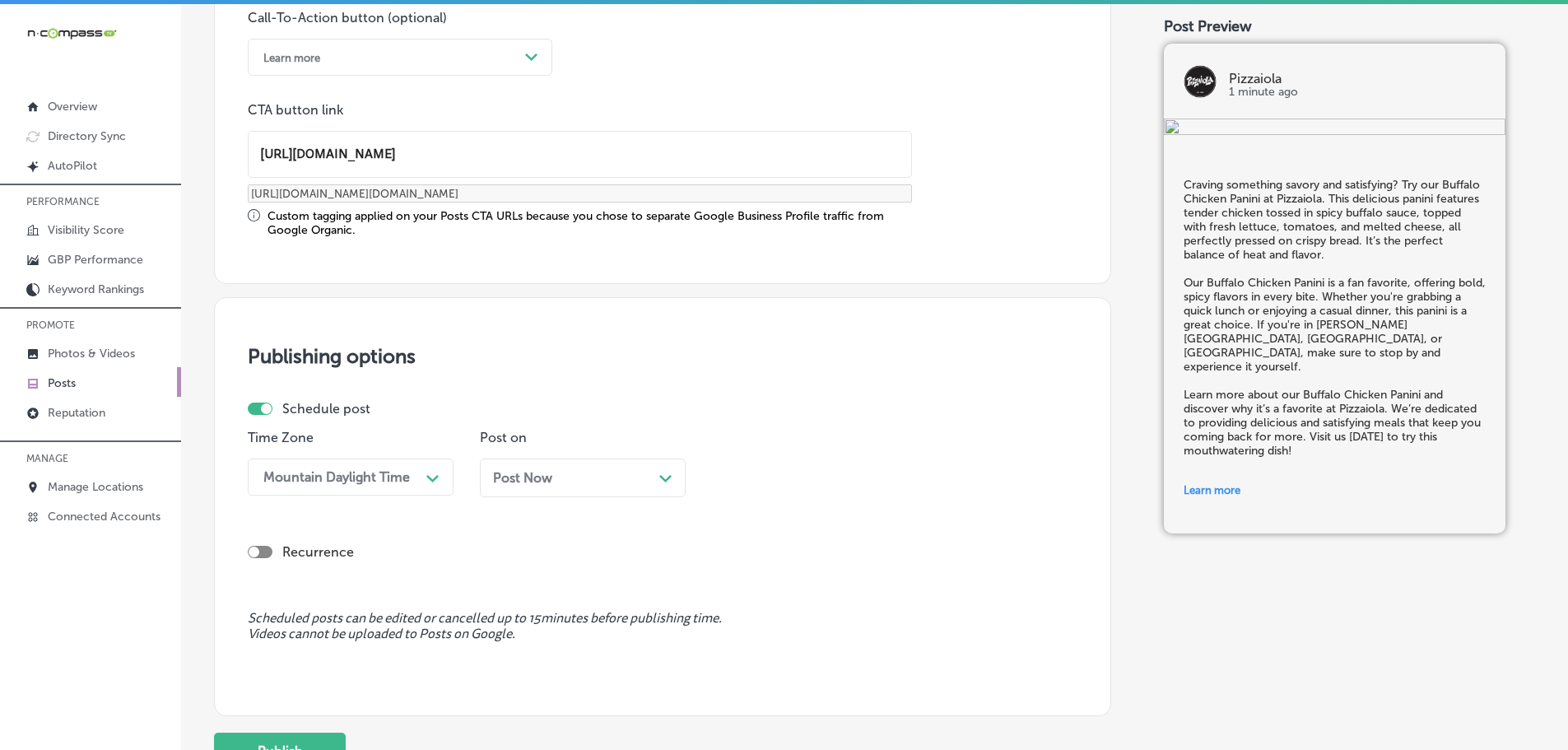
click at [660, 474] on div "Path Created with Sketch." at bounding box center [665, 477] width 13 height 13
click at [887, 480] on div "Path Created with Sketch." at bounding box center [897, 477] width 26 height 26
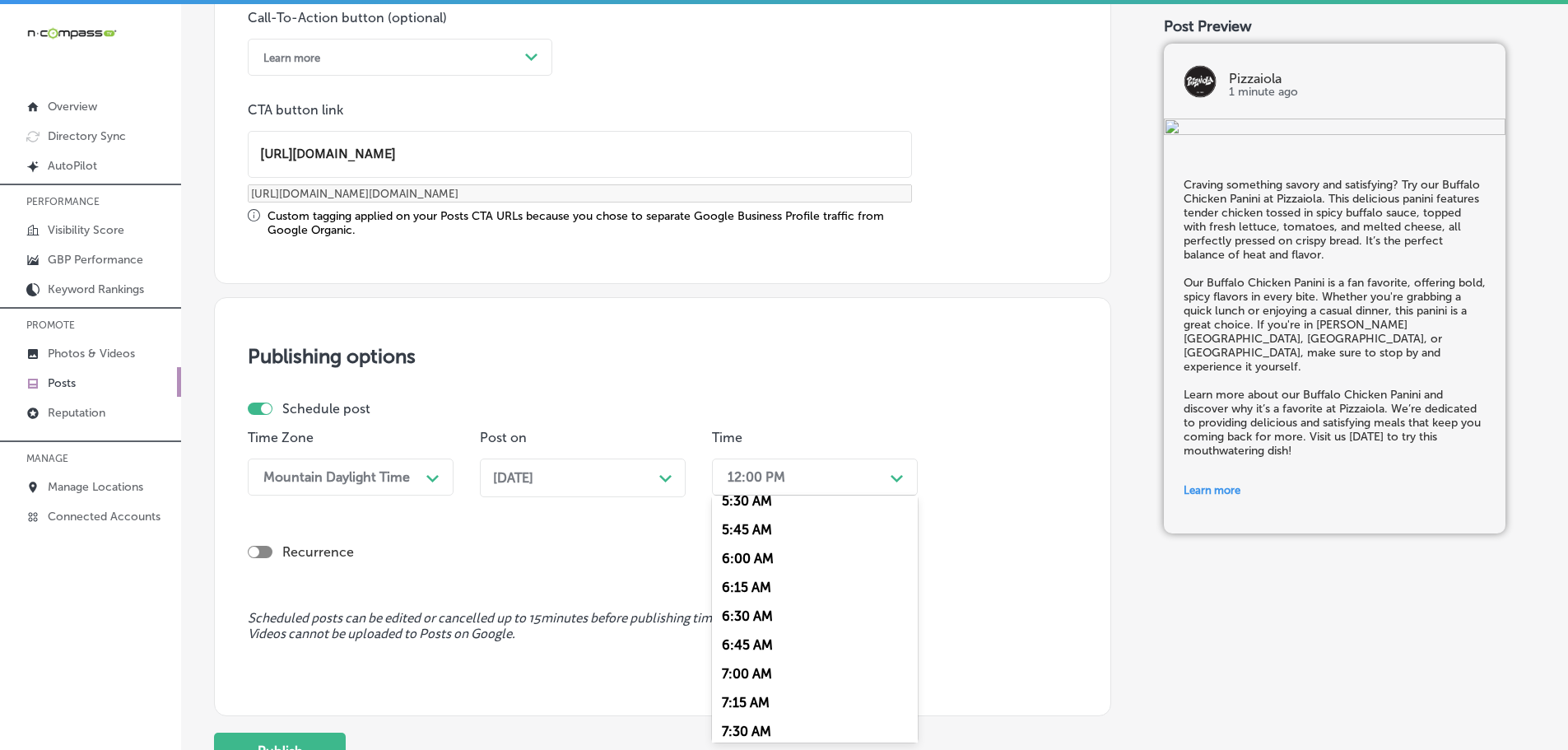
scroll to position [659, 0]
click at [745, 653] on div "7:00 AM" at bounding box center [815, 661] width 206 height 28
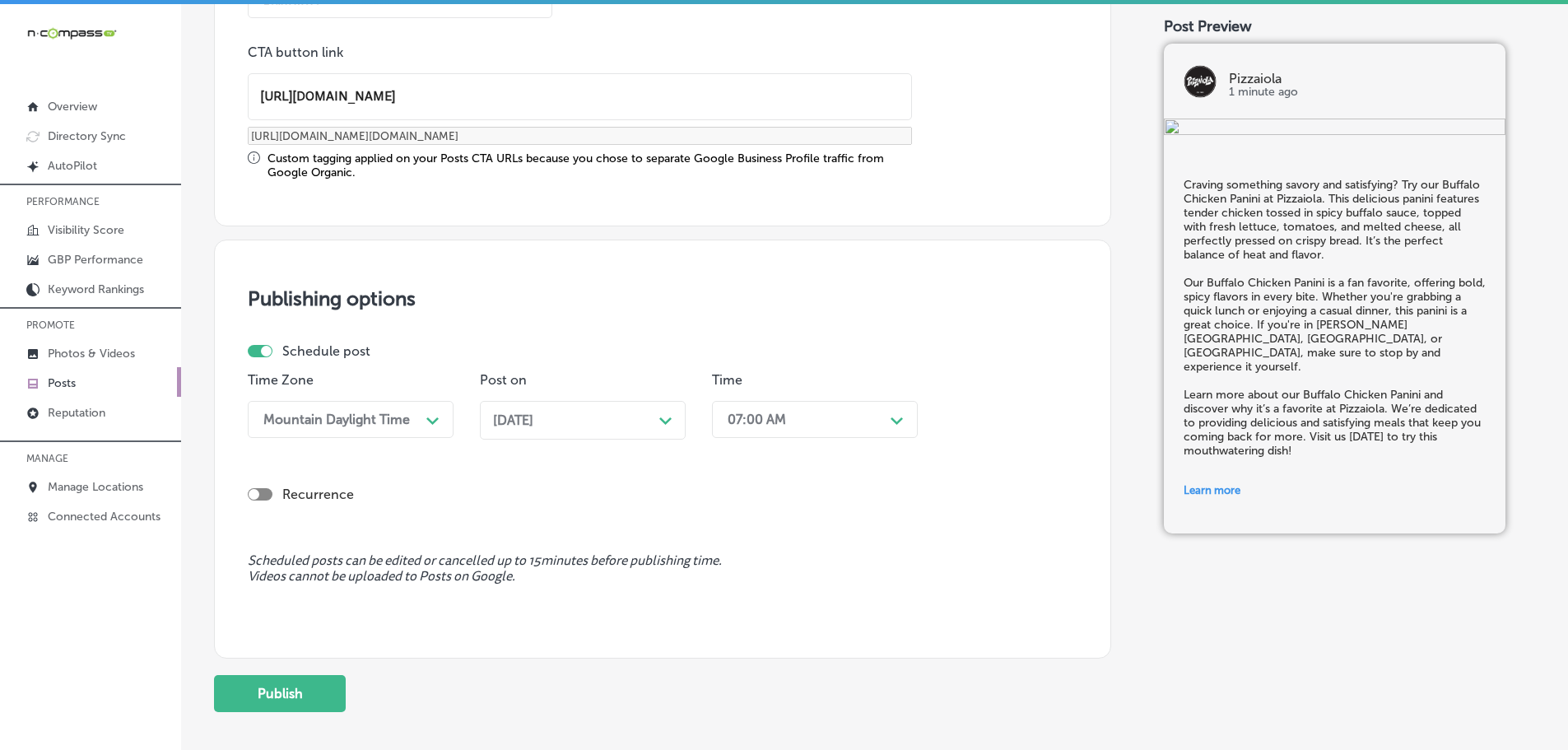
scroll to position [1376, 0]
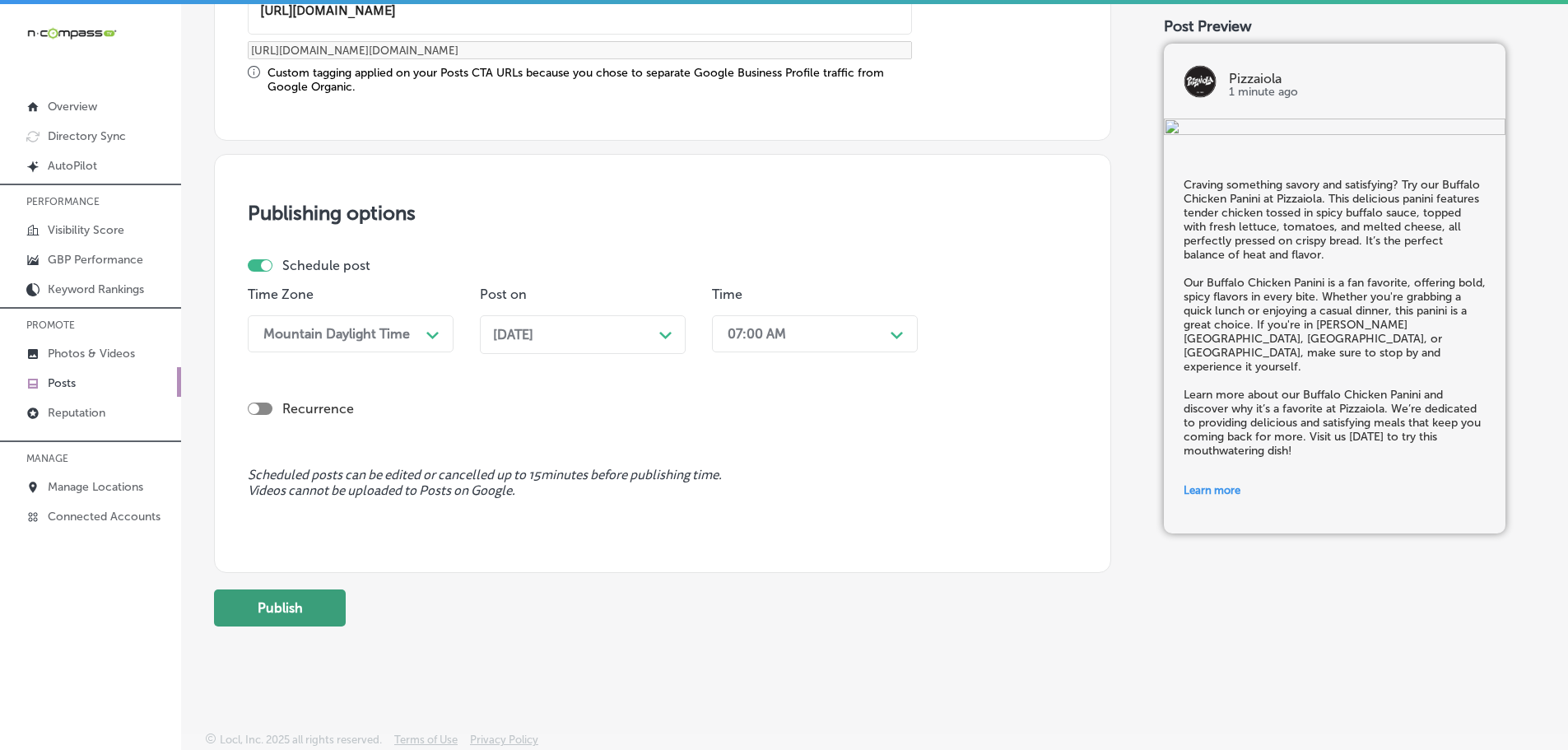
click at [293, 624] on button "Publish" at bounding box center [279, 607] width 131 height 37
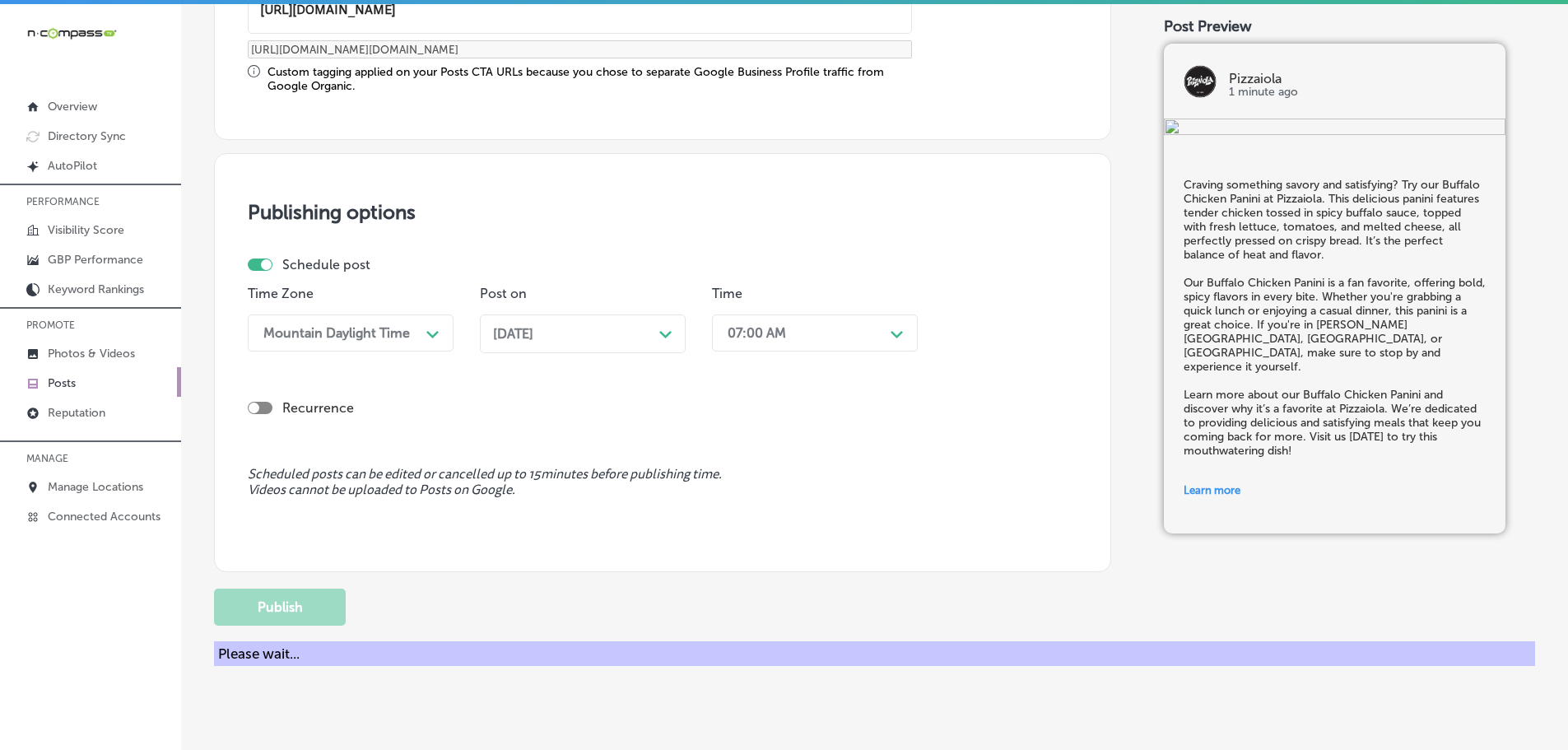
scroll to position [1227, 0]
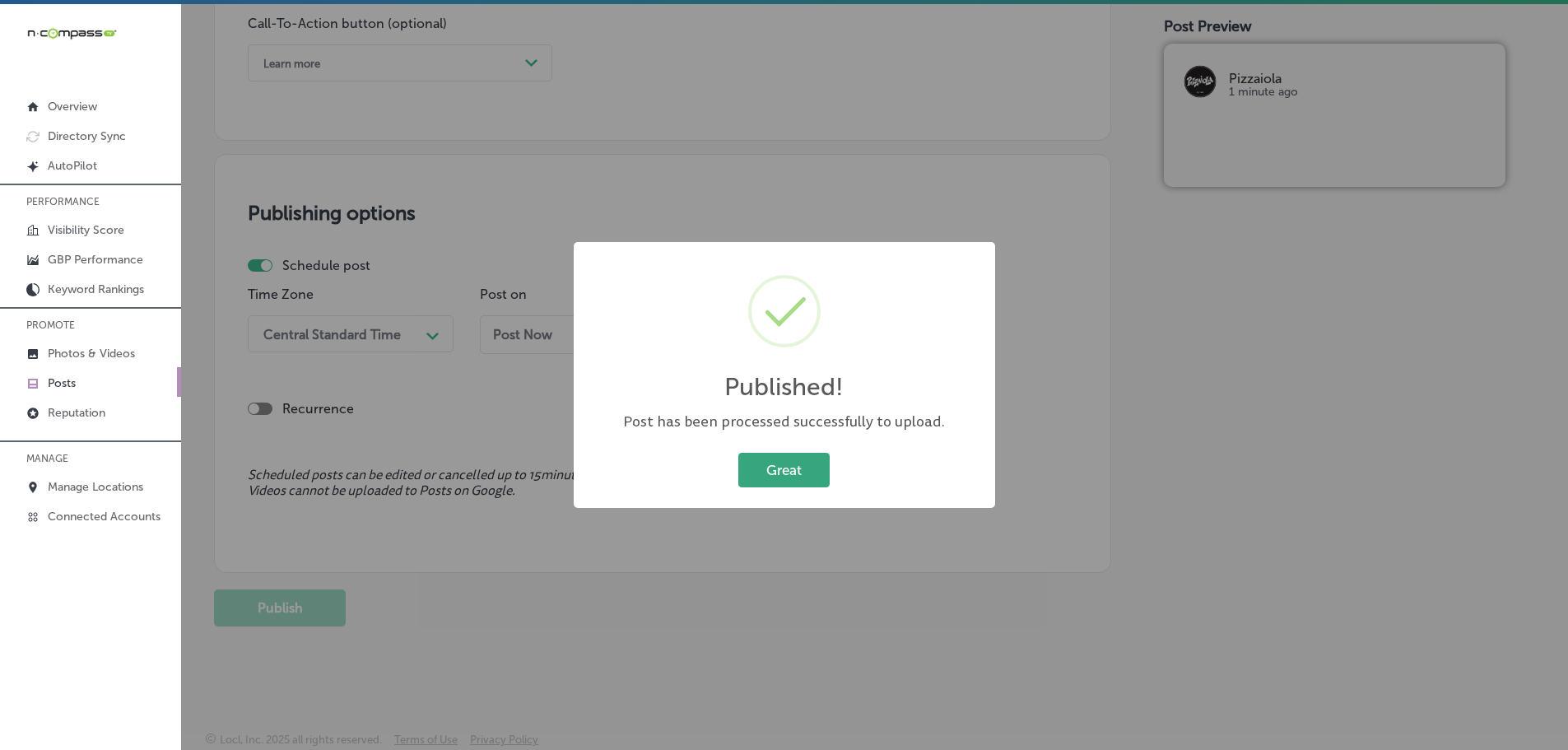
click at [824, 458] on button "Great" at bounding box center [784, 470] width 92 height 34
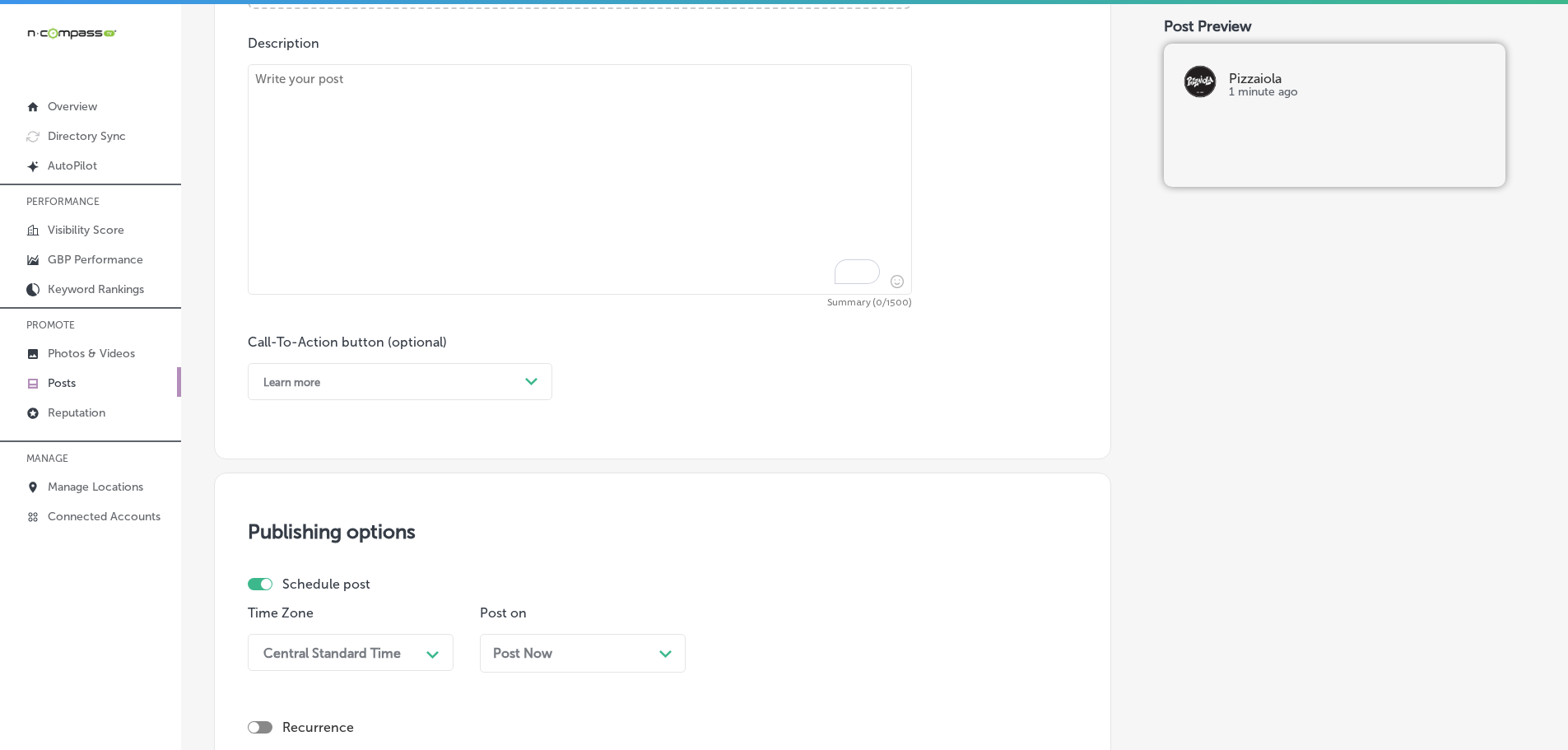
scroll to position [815, 0]
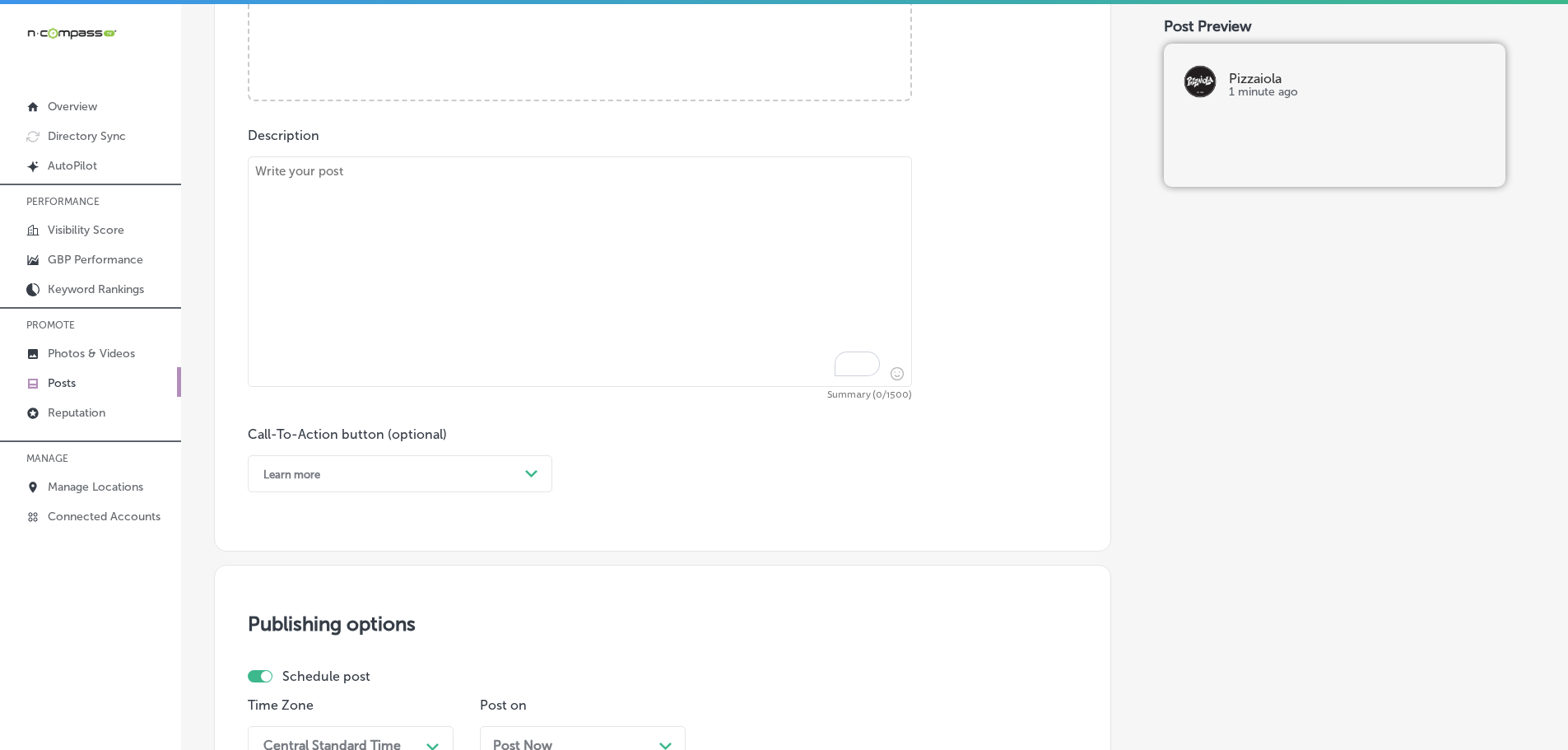
click at [484, 230] on textarea "To enrich screen reader interactions, please activate Accessibility in Grammarl…" at bounding box center [579, 271] width 664 height 231
paste textarea "Enjoy the fresh, flavorful Salmon Piccata at Pizzaiola. This dish features a pe…"
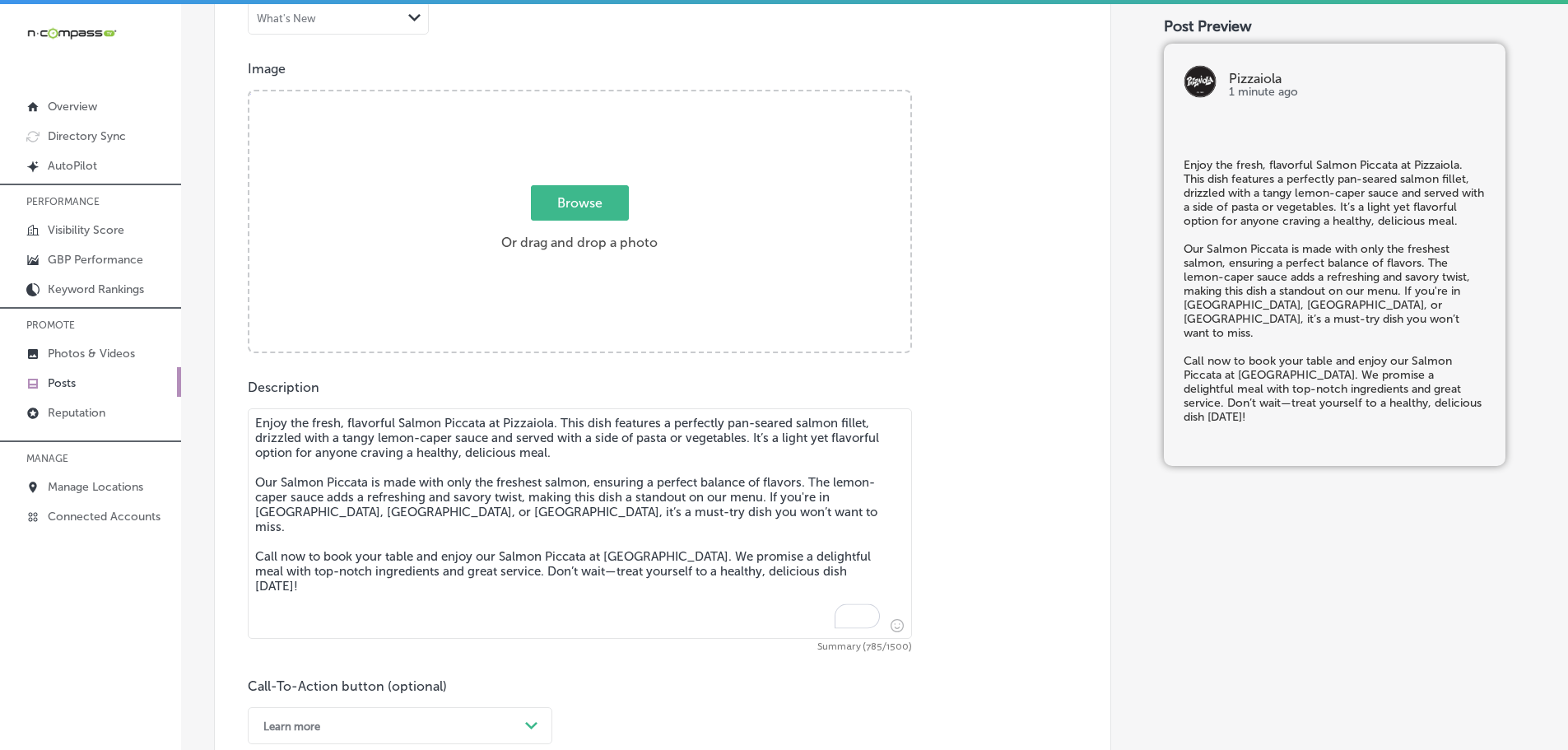
scroll to position [486, 0]
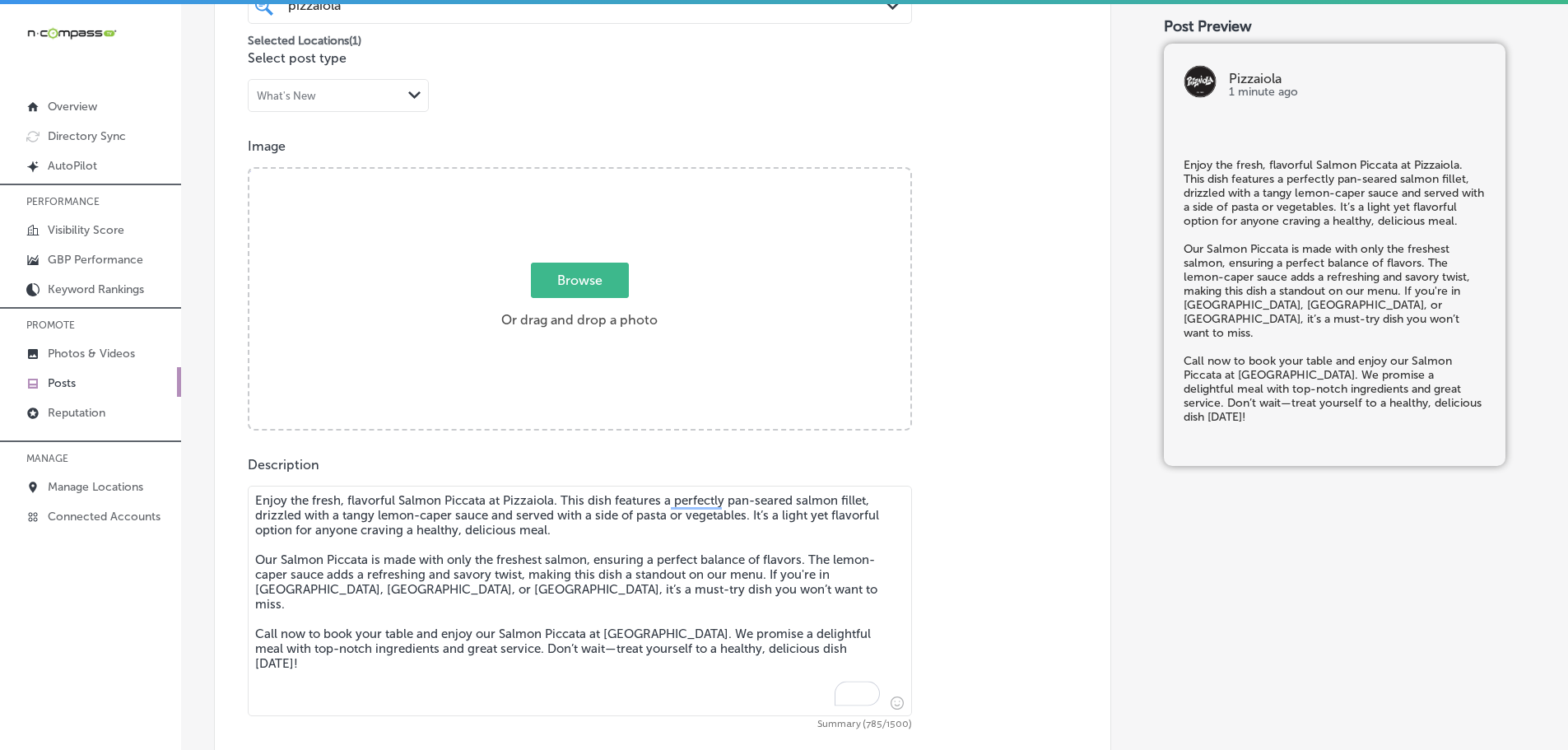
type textarea "Enjoy the fresh, flavorful Salmon Piccata at Pizzaiola. This dish features a pe…"
click at [599, 282] on span "Browse" at bounding box center [580, 280] width 98 height 35
click at [599, 174] on input "Browse Or drag and drop a photo" at bounding box center [579, 170] width 661 height 5
type input "C:\fakepath\[DATE].jpg"
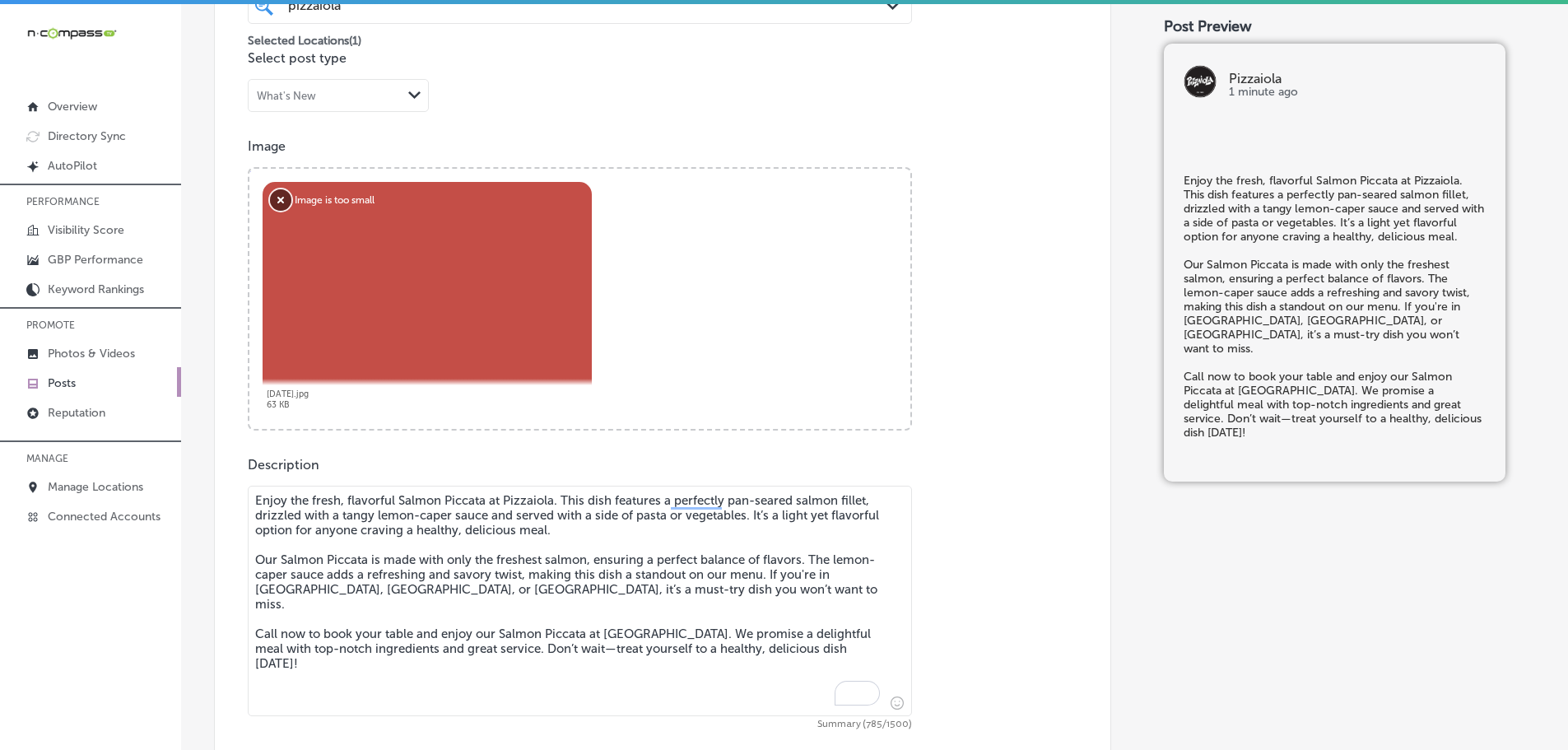
click at [272, 205] on button "Remove" at bounding box center [281, 200] width 22 height 22
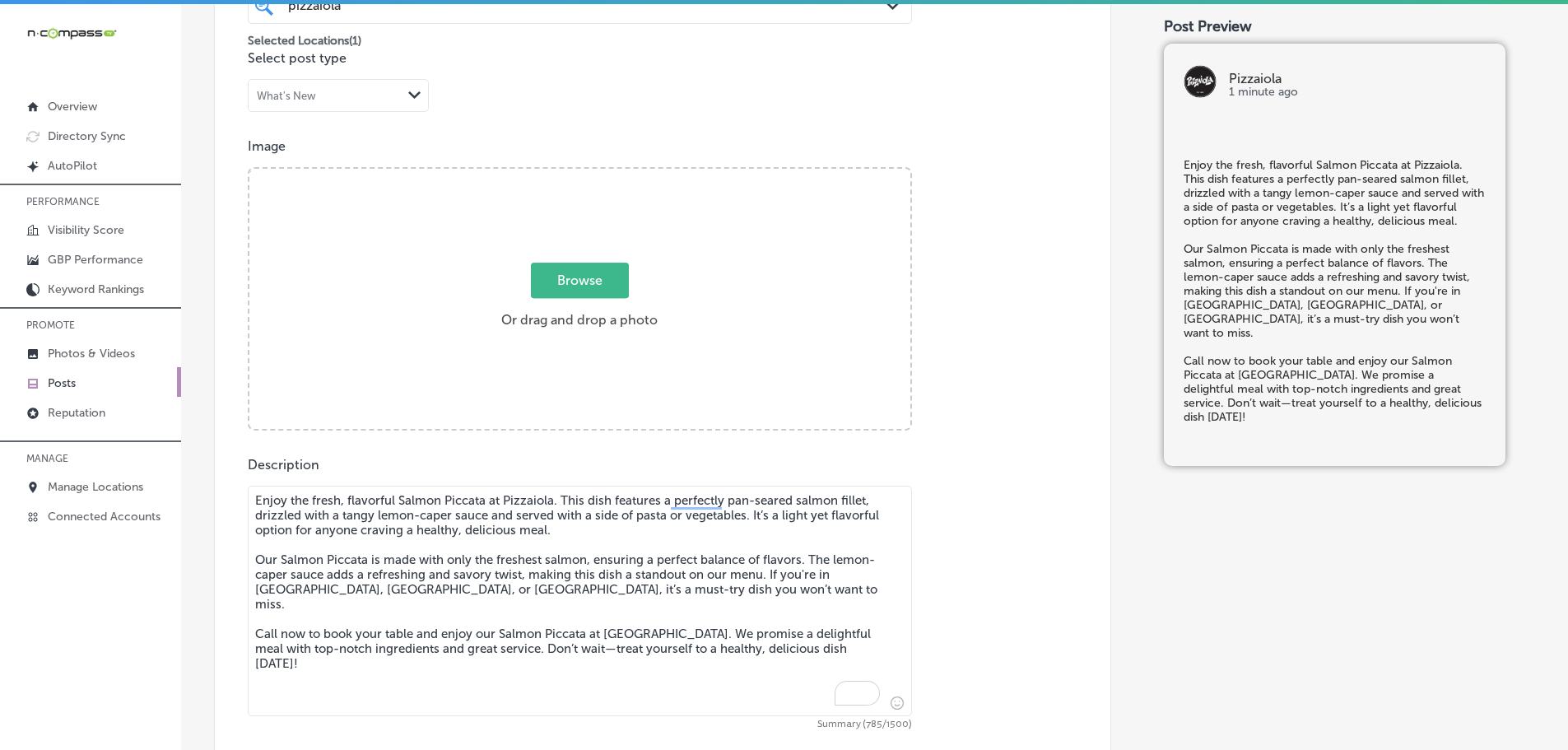
click at [567, 288] on span "Browse" at bounding box center [580, 280] width 98 height 35
click at [567, 174] on input "Browse Or drag and drop a photo" at bounding box center [579, 170] width 661 height 5
type input "C:\fakepath\2019-11-14-7x5.jpg"
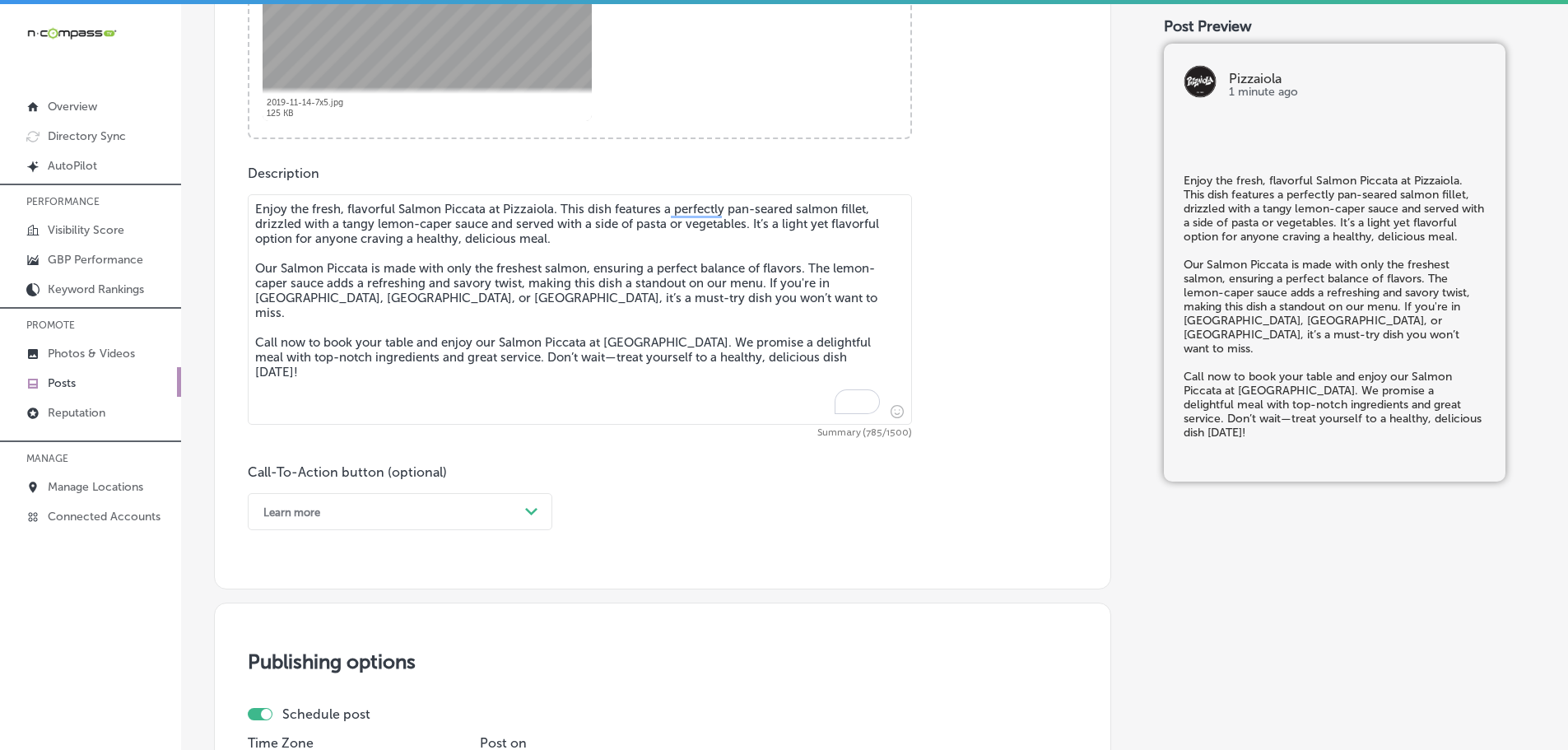
scroll to position [898, 0]
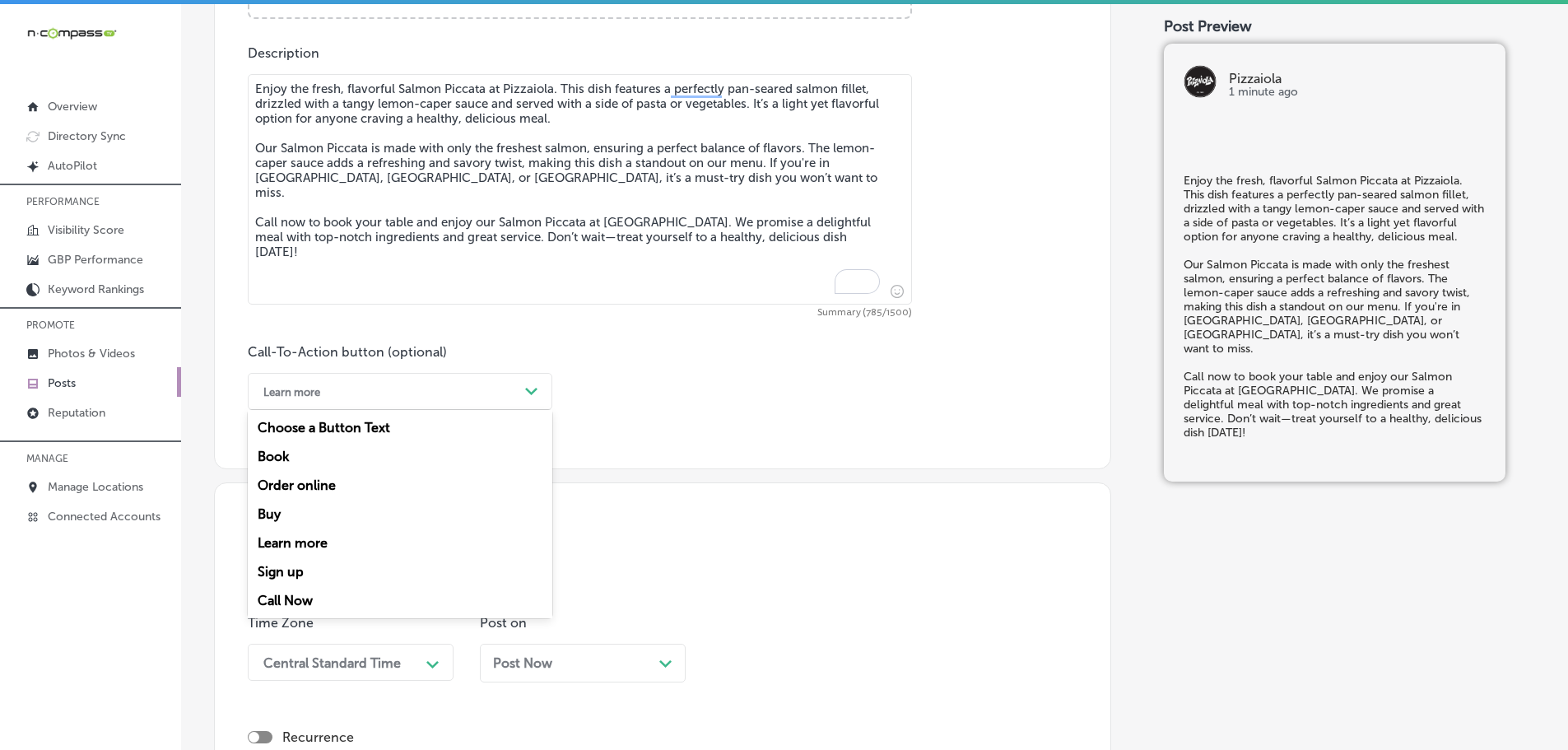
click at [480, 386] on div "Learn more" at bounding box center [387, 392] width 264 height 26
click at [298, 600] on div "Call Now" at bounding box center [400, 601] width 304 height 28
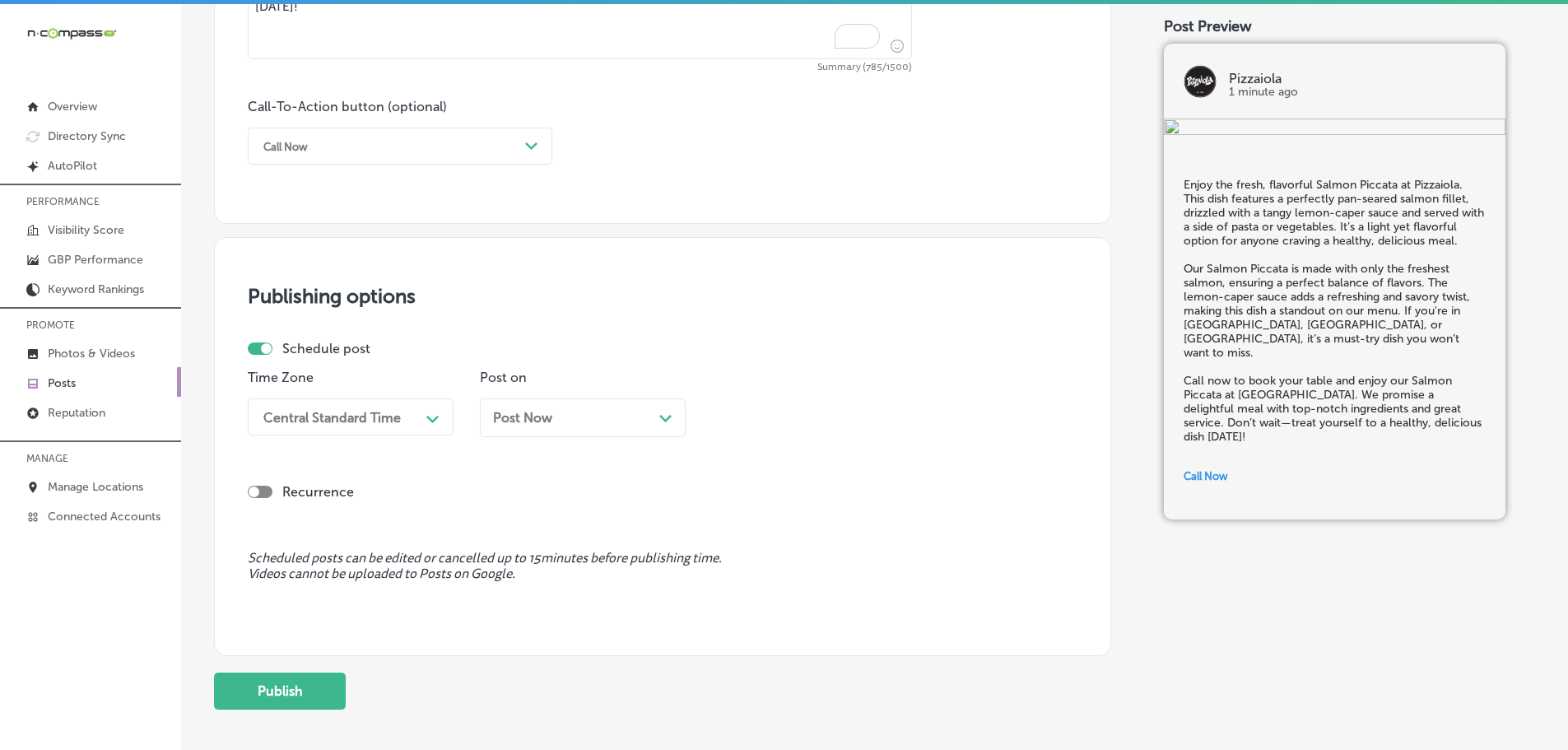
scroll to position [1227, 0]
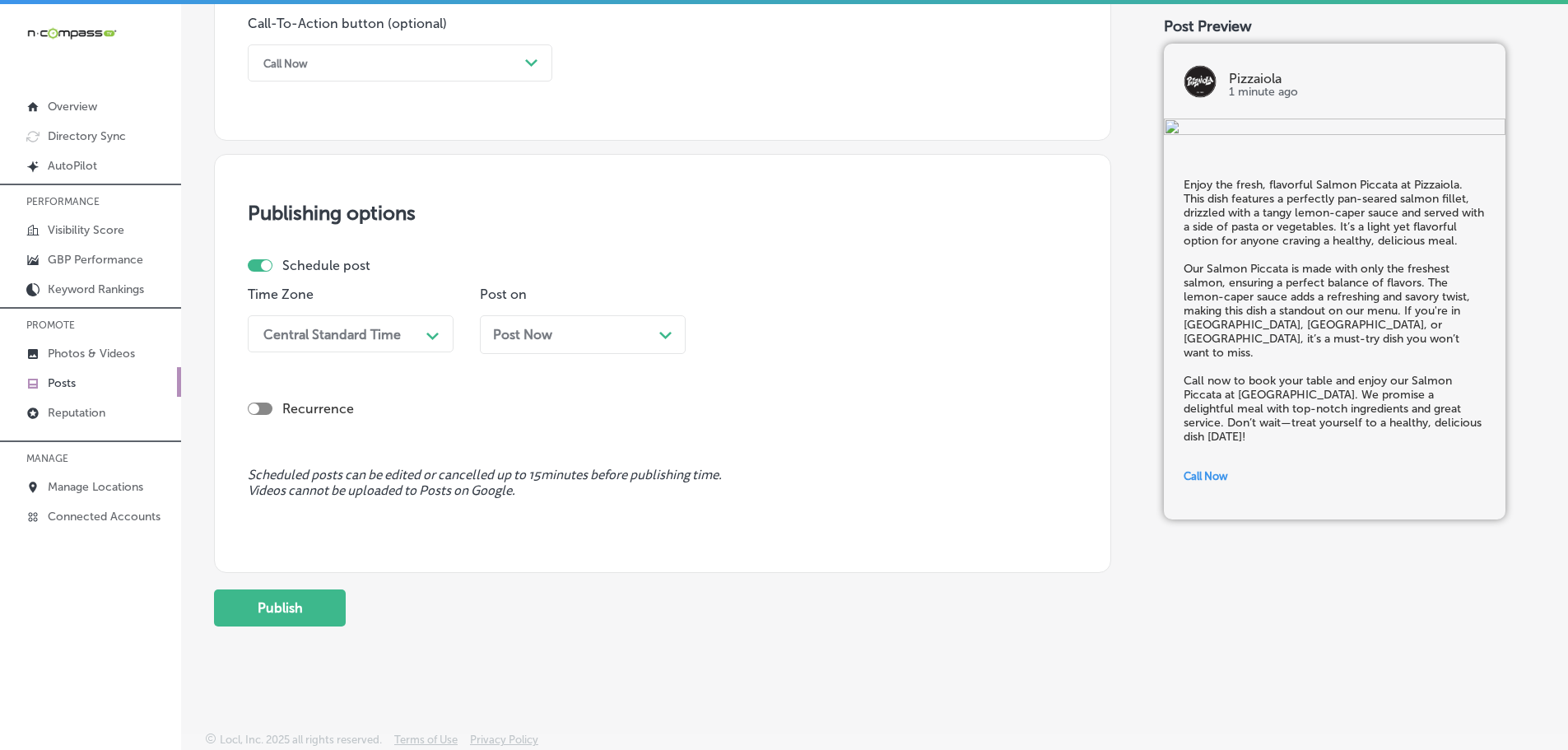
click at [397, 340] on div "Central Standard Time" at bounding box center [332, 334] width 137 height 16
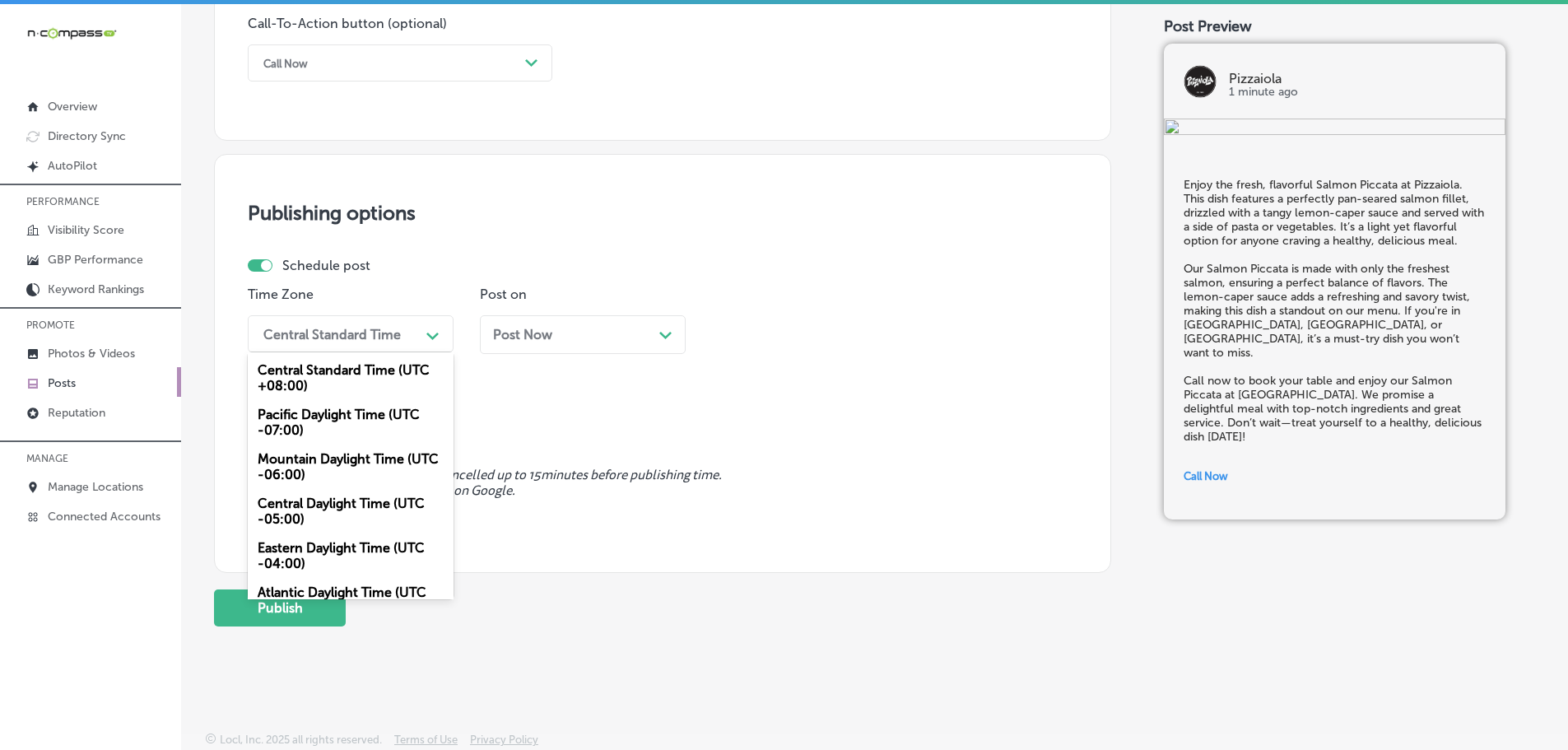
click at [320, 464] on div "Mountain Daylight Time (UTC -06:00)" at bounding box center [351, 466] width 206 height 44
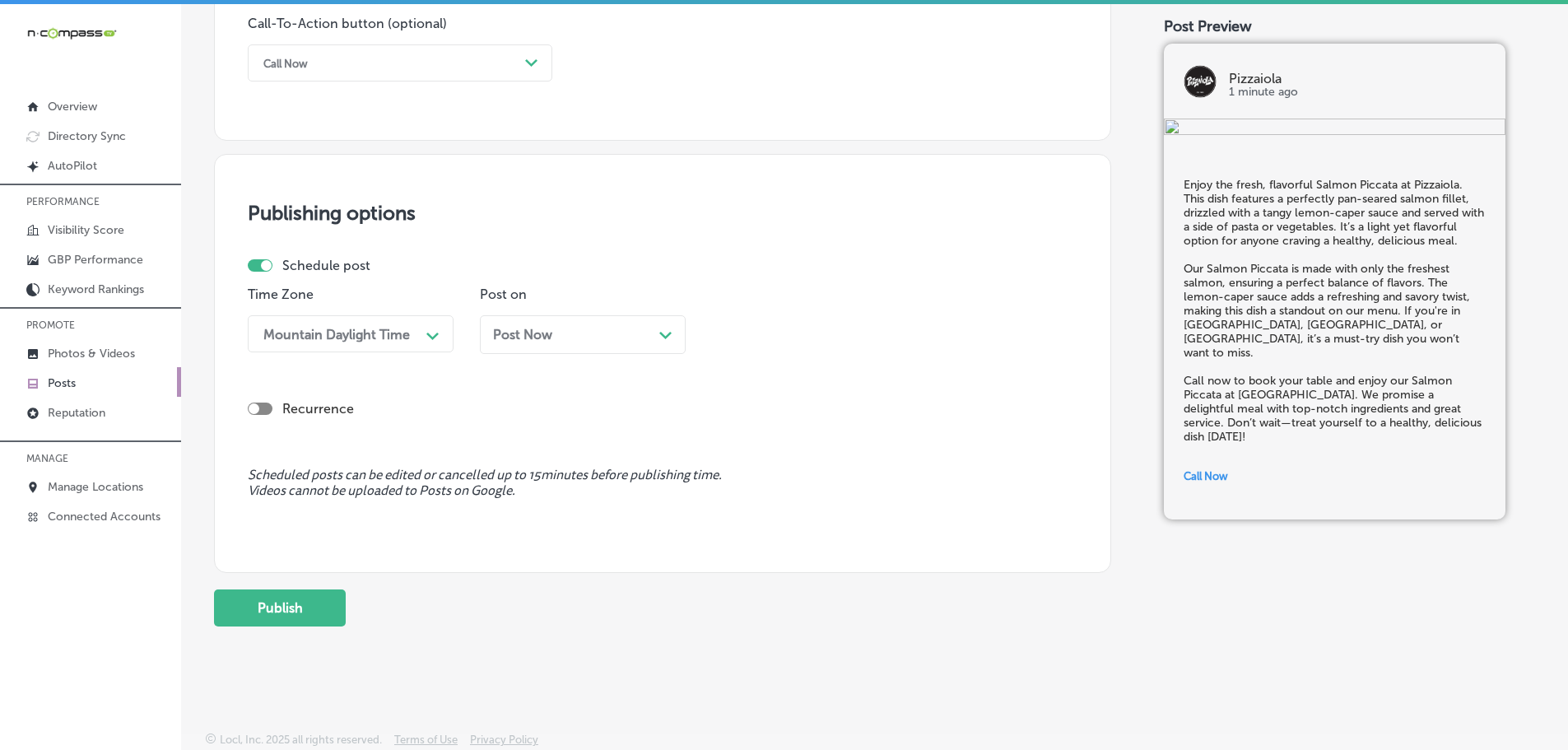
click at [669, 334] on polygon at bounding box center [664, 336] width 12 height 8
click at [821, 329] on div "12:00 PM" at bounding box center [801, 334] width 164 height 28
click at [754, 513] on div "7:00 AM" at bounding box center [815, 518] width 206 height 28
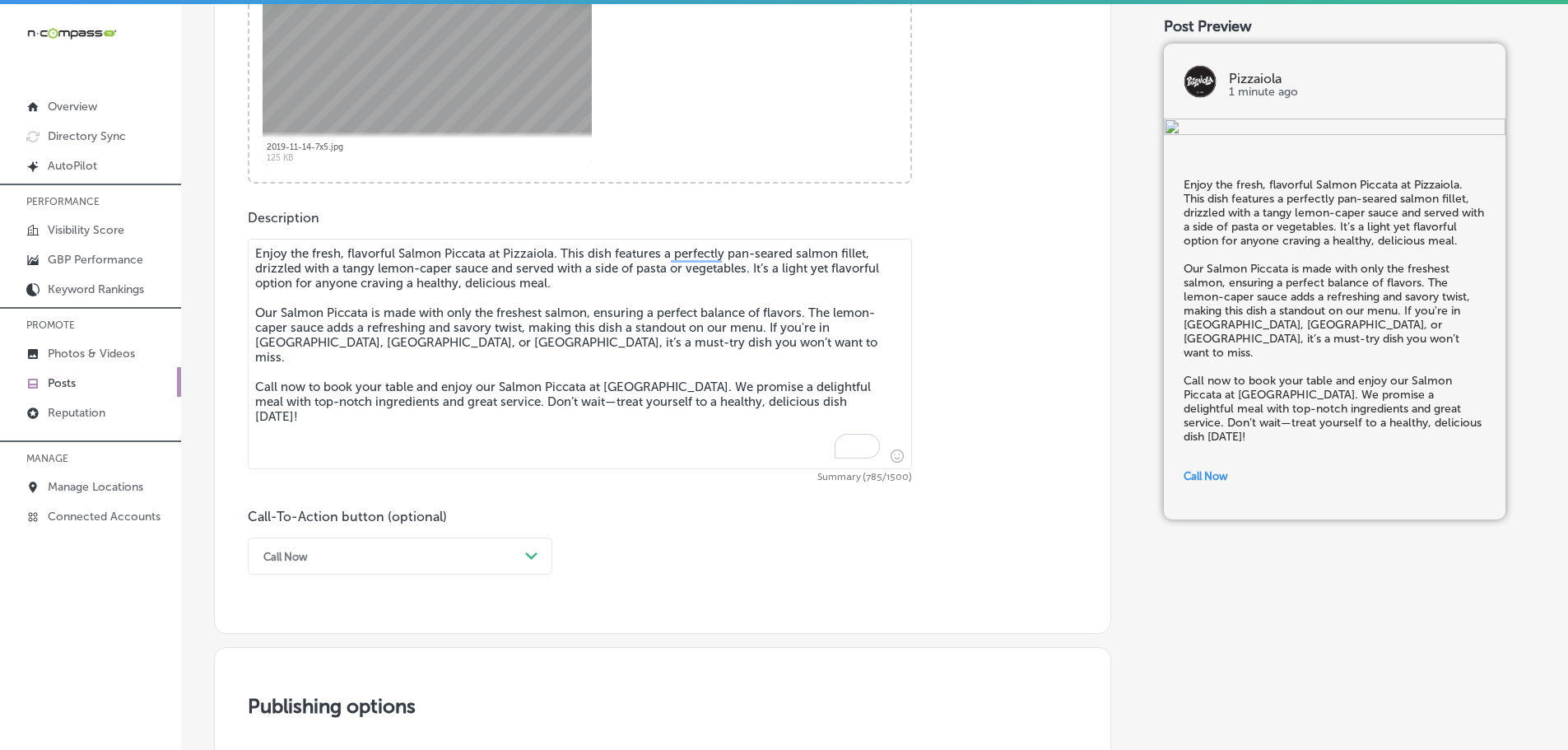
scroll to position [486, 0]
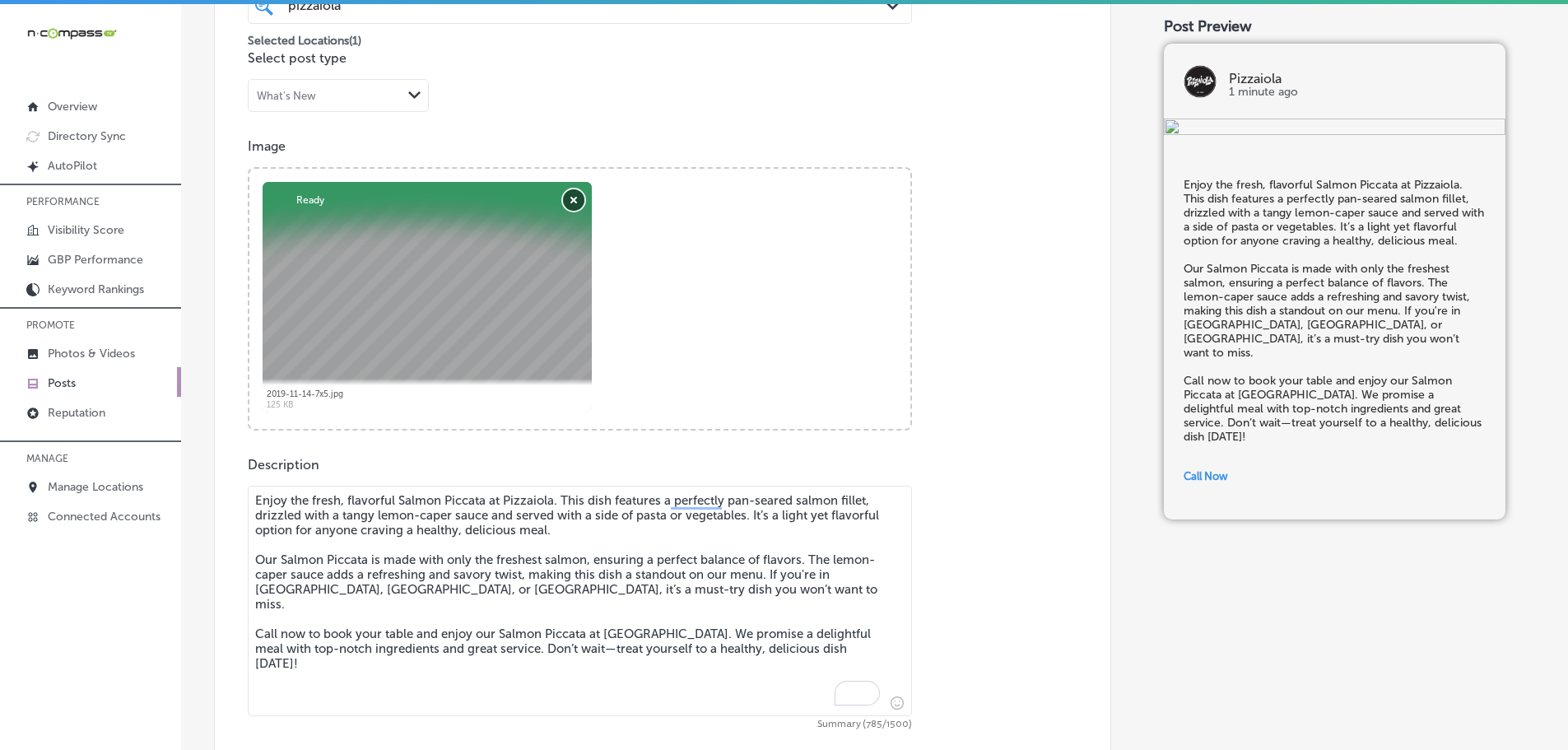
click at [565, 202] on button "Remove" at bounding box center [574, 200] width 22 height 22
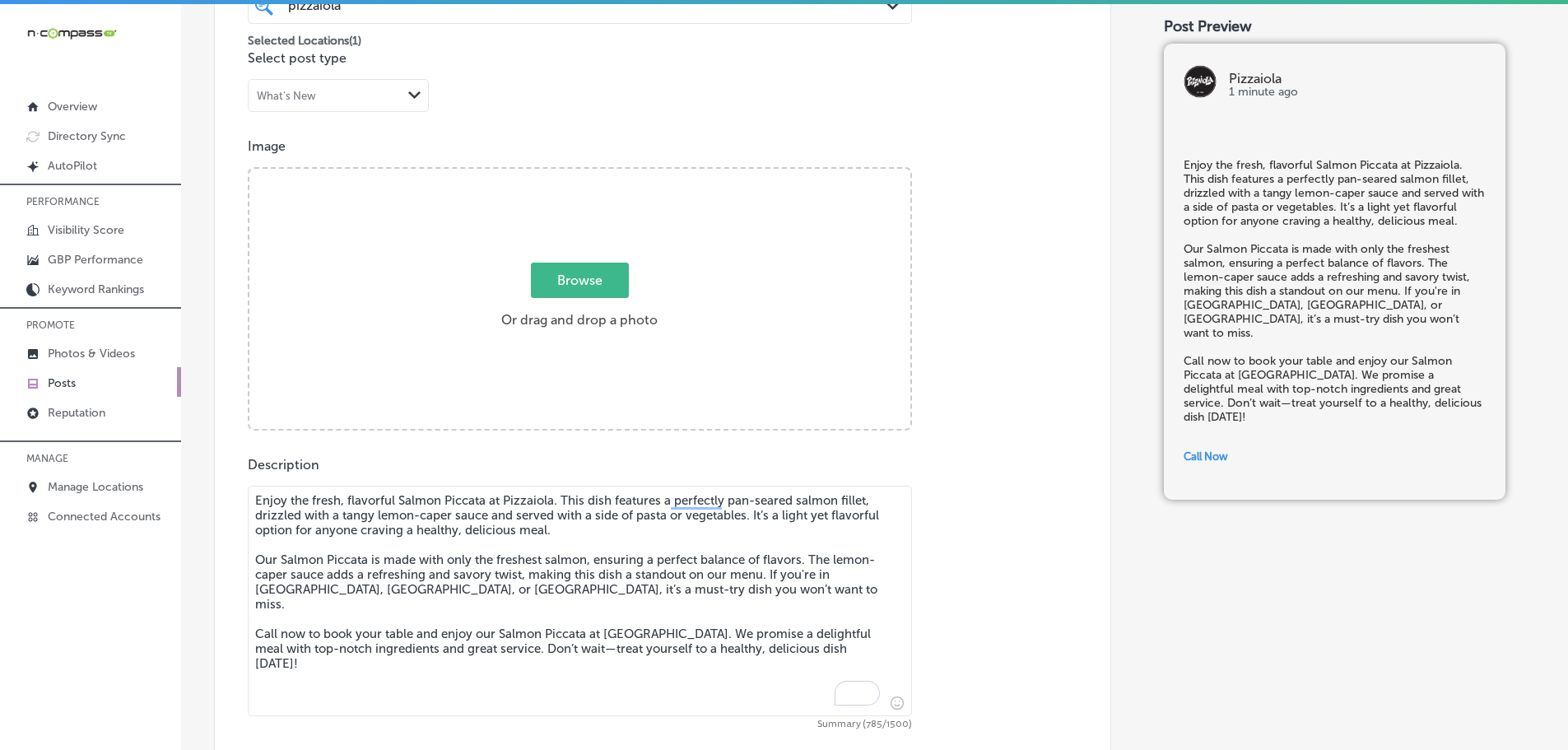
click at [568, 272] on span "Browse" at bounding box center [580, 280] width 98 height 35
click at [568, 174] on input "Browse Or drag and drop a photo" at bounding box center [579, 170] width 661 height 5
type input "C:\fakepath\119705449_153592563068636_2658153976721721354_n.jpg"
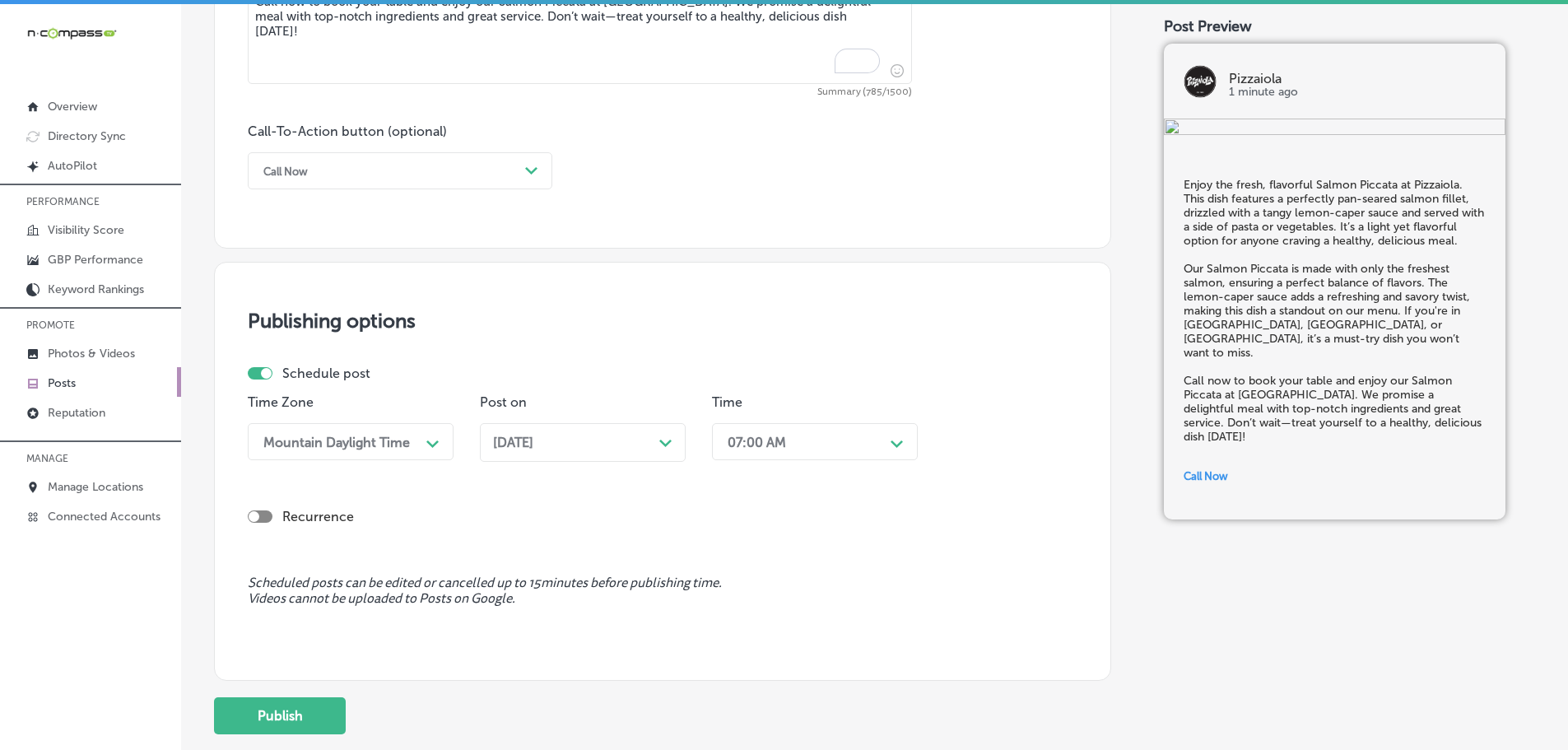
scroll to position [1144, 0]
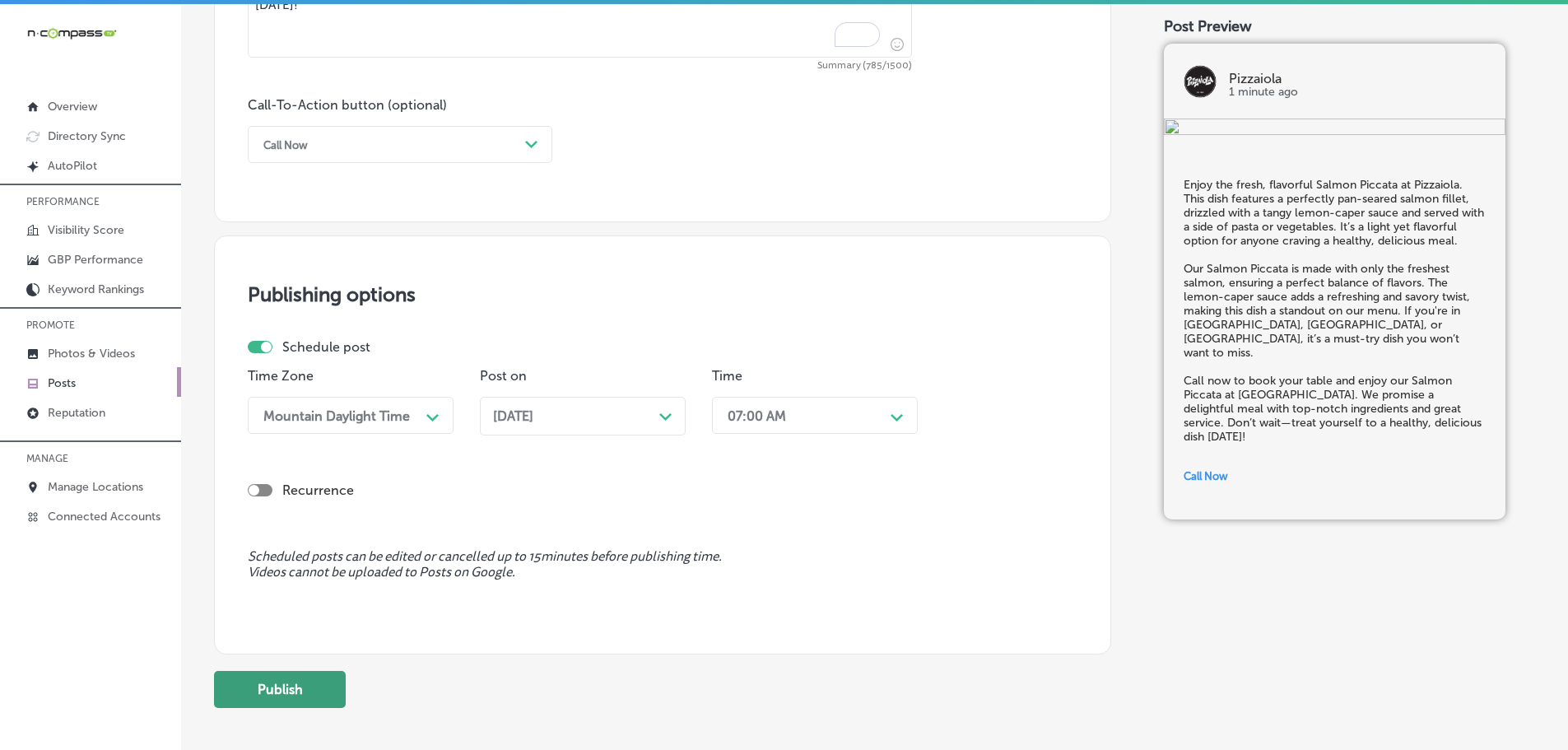
click at [308, 689] on button "Publish" at bounding box center [279, 689] width 131 height 37
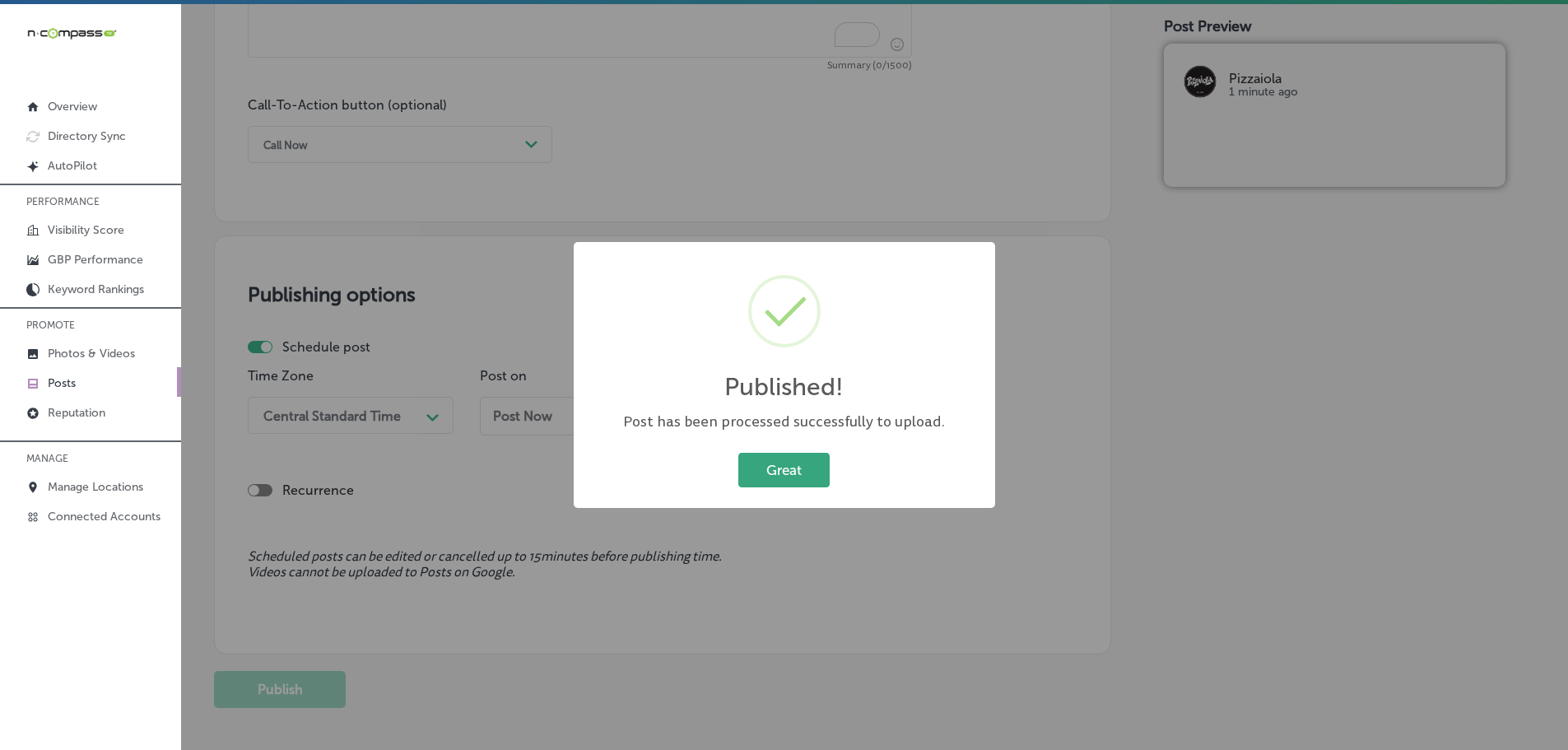
click at [752, 478] on button "Great" at bounding box center [784, 470] width 92 height 34
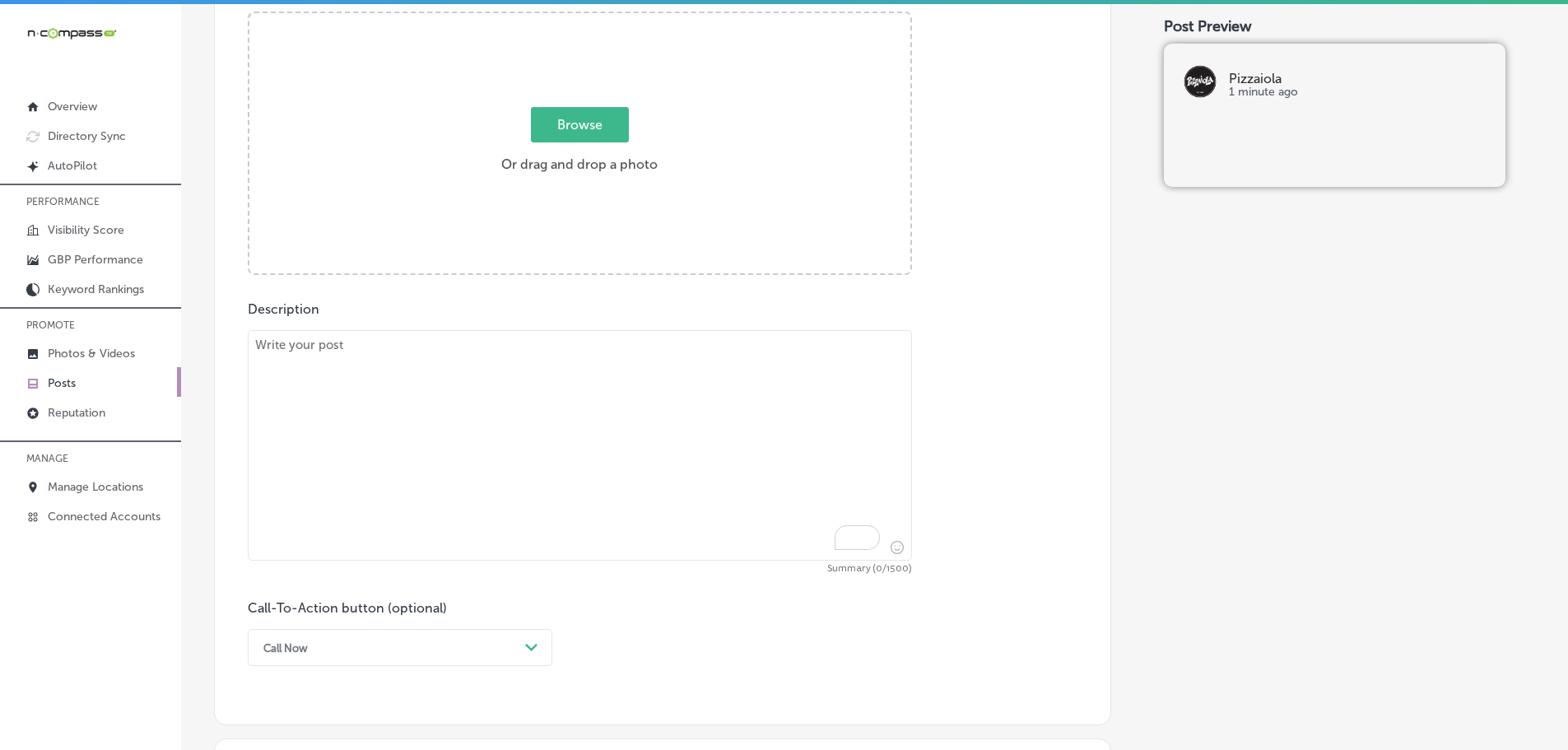
scroll to position [568, 0]
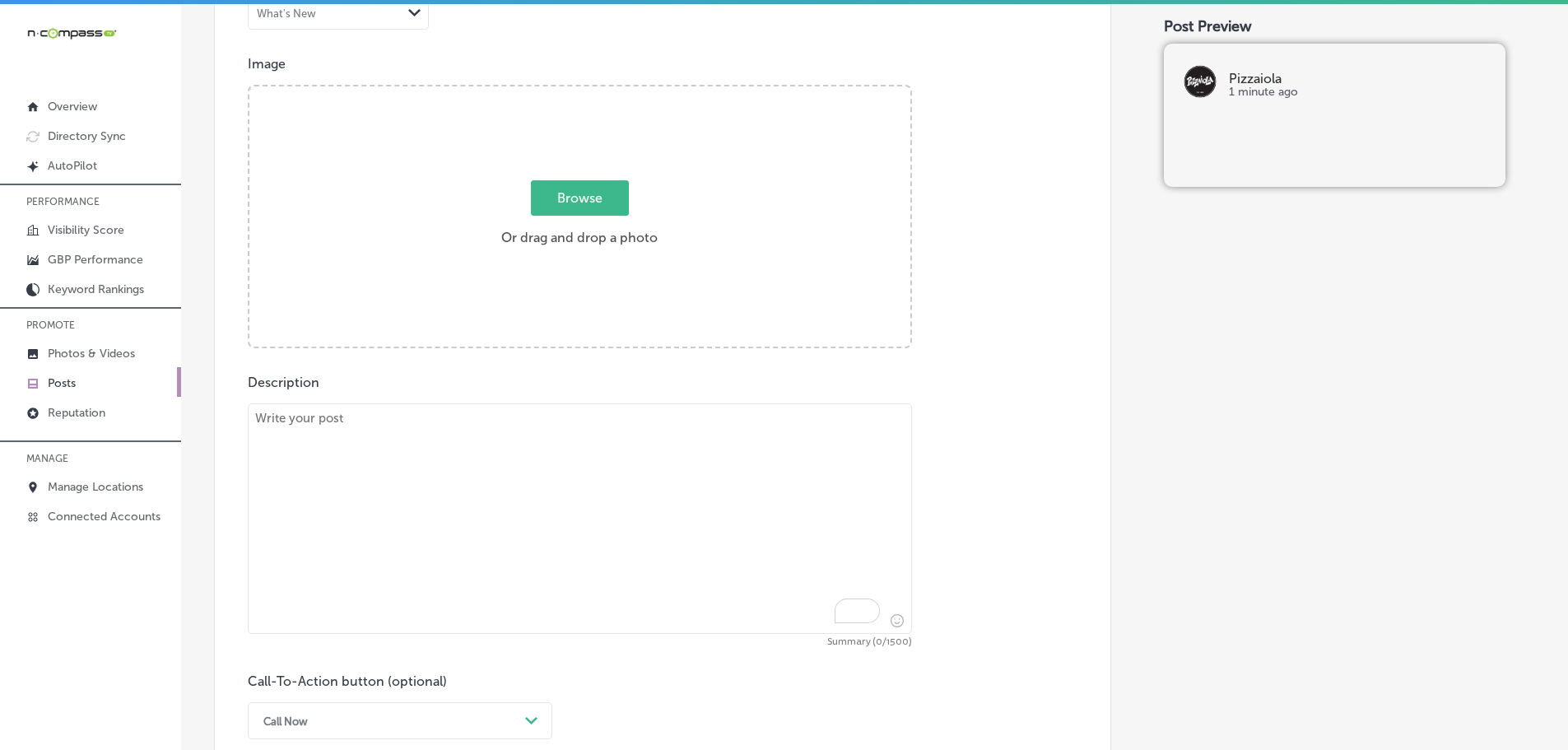
click at [499, 429] on textarea "To enrich screen reader interactions, please activate Accessibility in Grammarl…" at bounding box center [579, 519] width 664 height 231
paste textarea "At Pizzaiola, we offer a wide selection of homemade pasta dishes that will sati…"
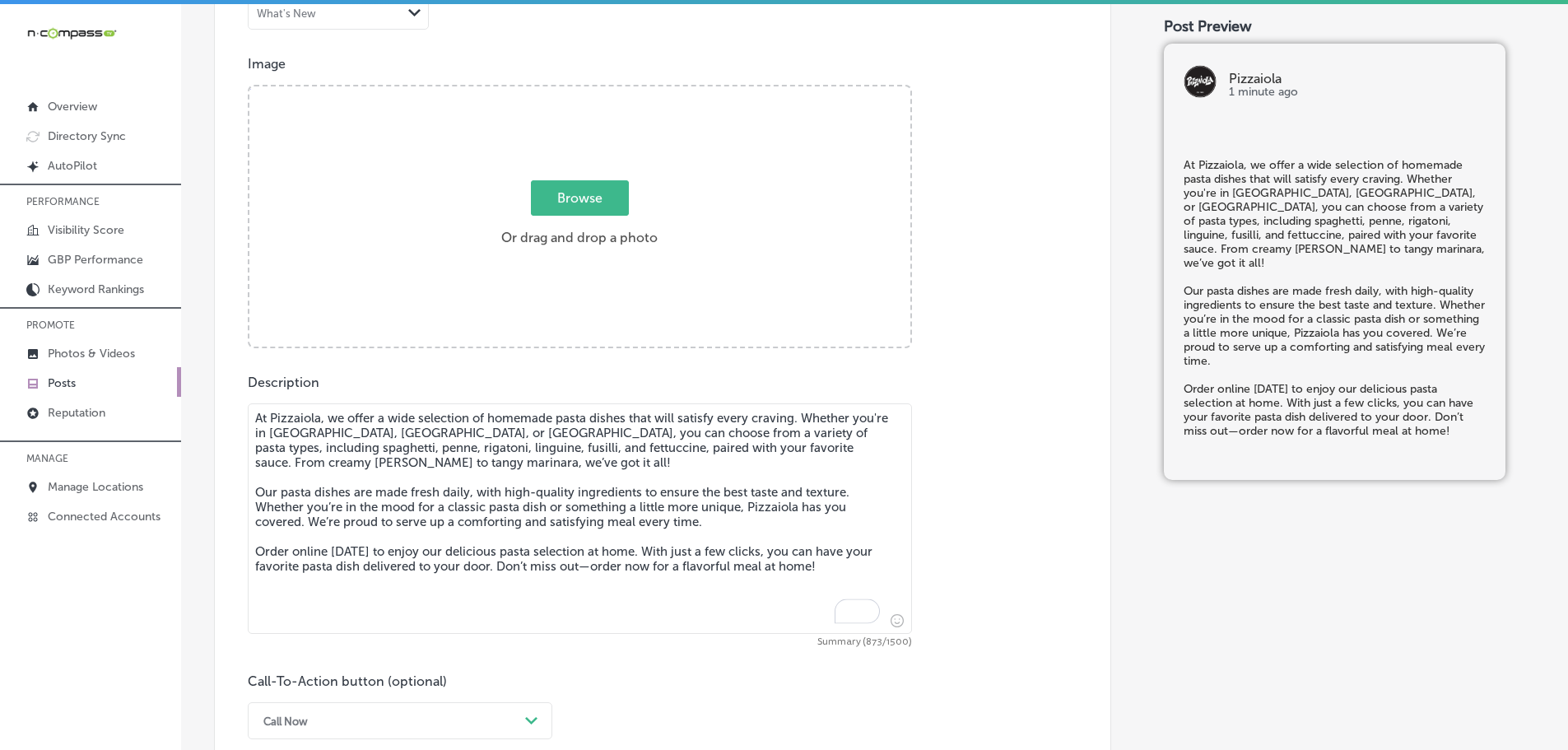
type textarea "At Pizzaiola, we offer a wide selection of homemade pasta dishes that will sati…"
click at [565, 201] on span "Browse" at bounding box center [580, 198] width 98 height 35
click at [565, 92] on input "Browse Or drag and drop a photo" at bounding box center [579, 88] width 661 height 5
type input "C:\fakepath\2019-11-14-7x5.jpg"
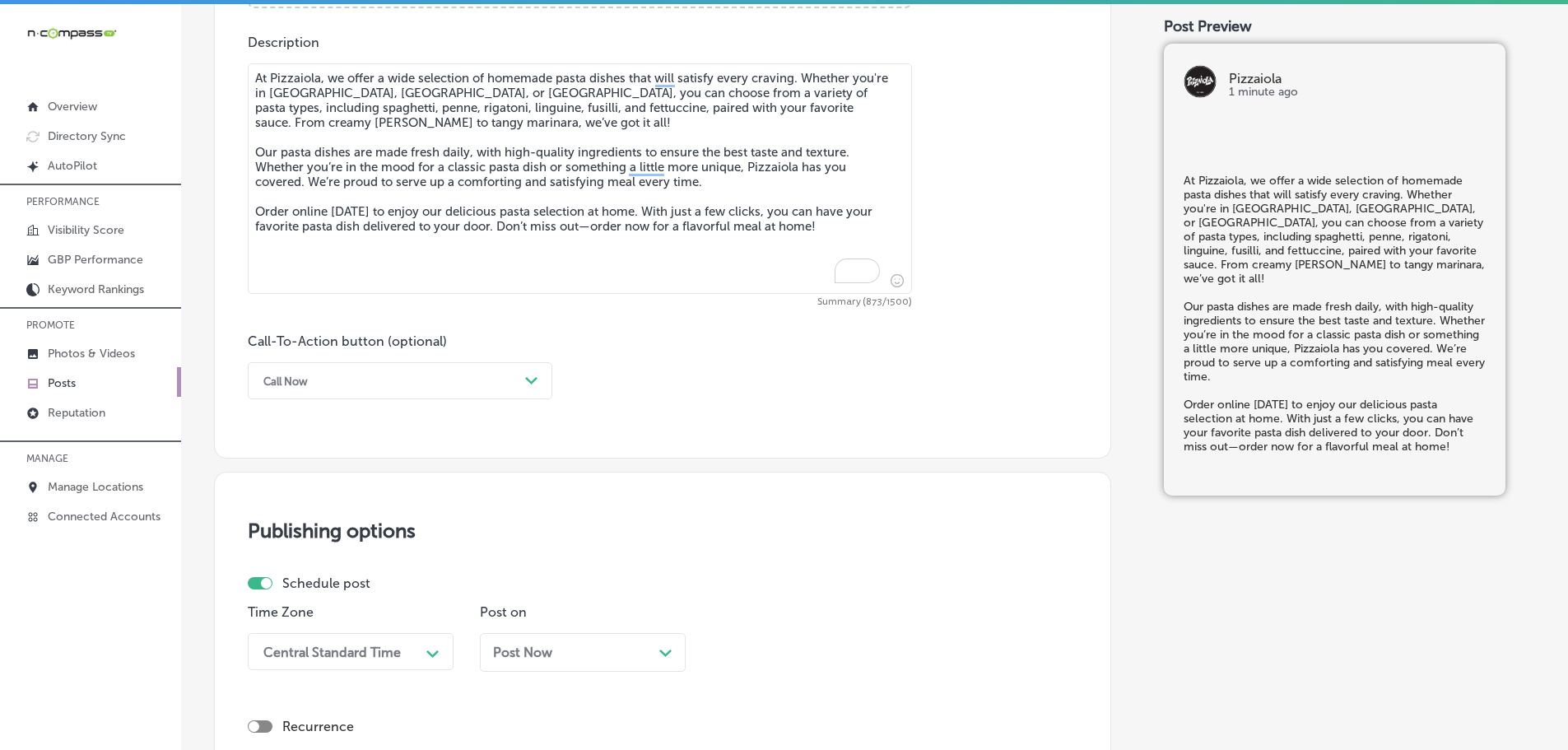
scroll to position [1062, 0]
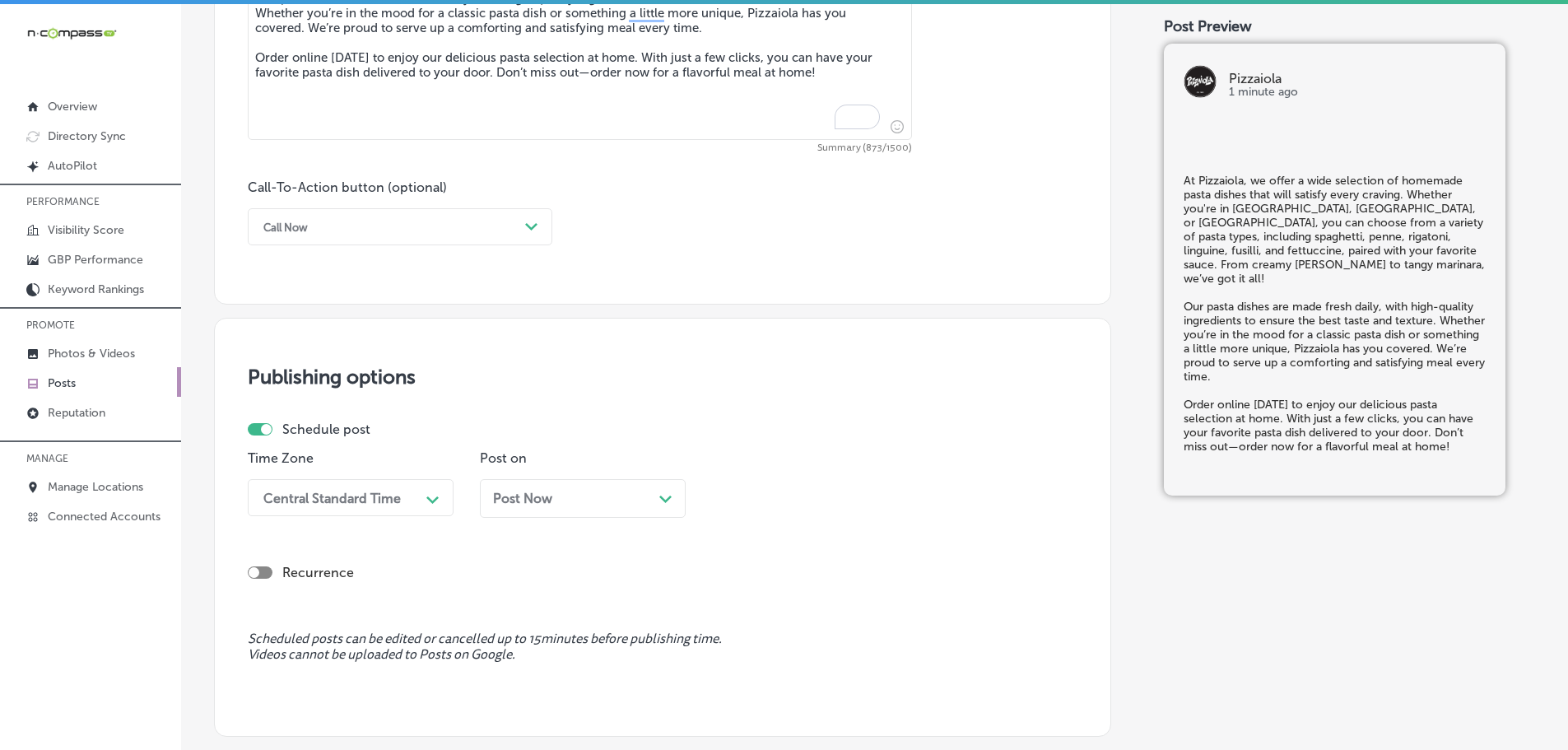
click at [505, 220] on div "Call Now" at bounding box center [387, 226] width 264 height 26
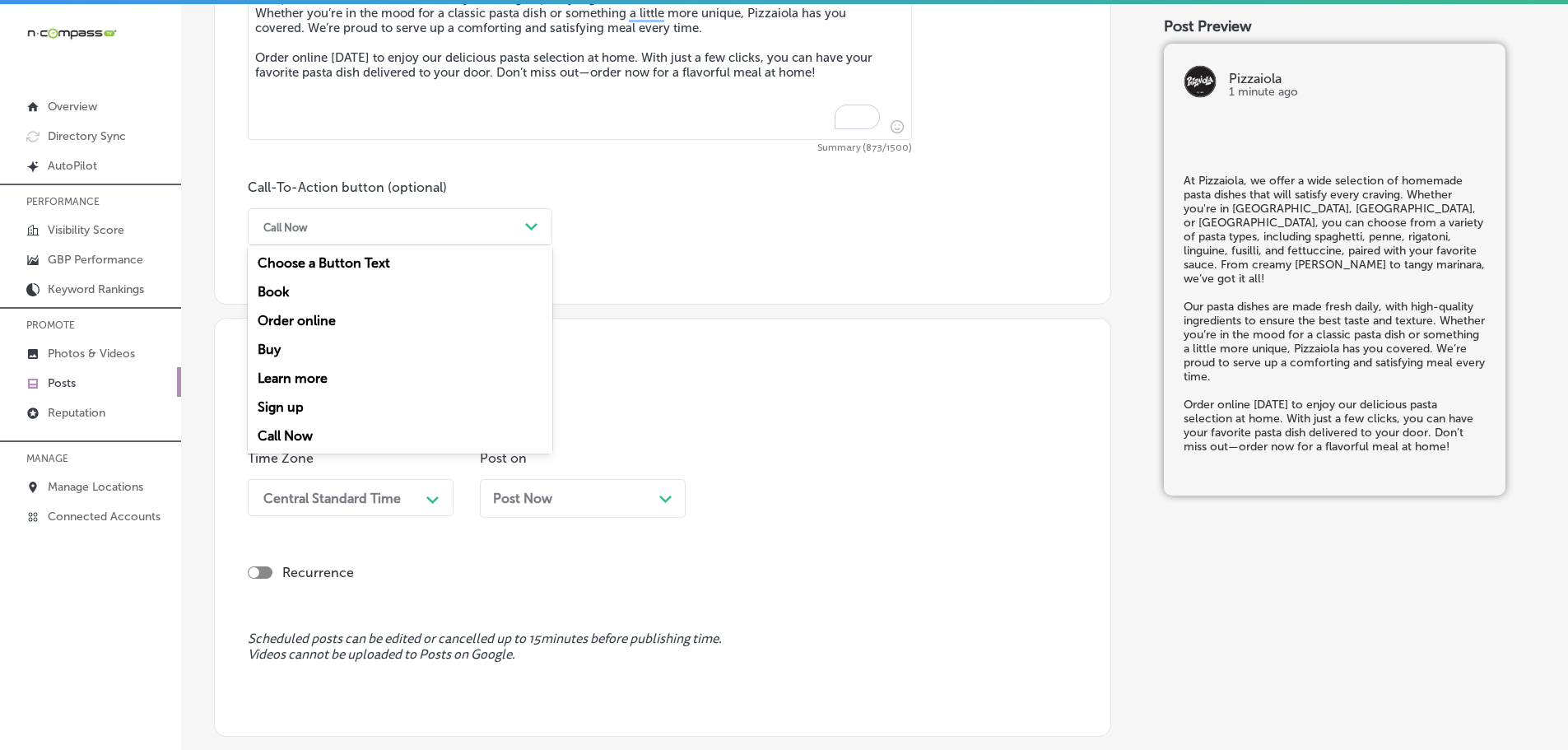
click at [320, 309] on div "Order online" at bounding box center [400, 321] width 304 height 28
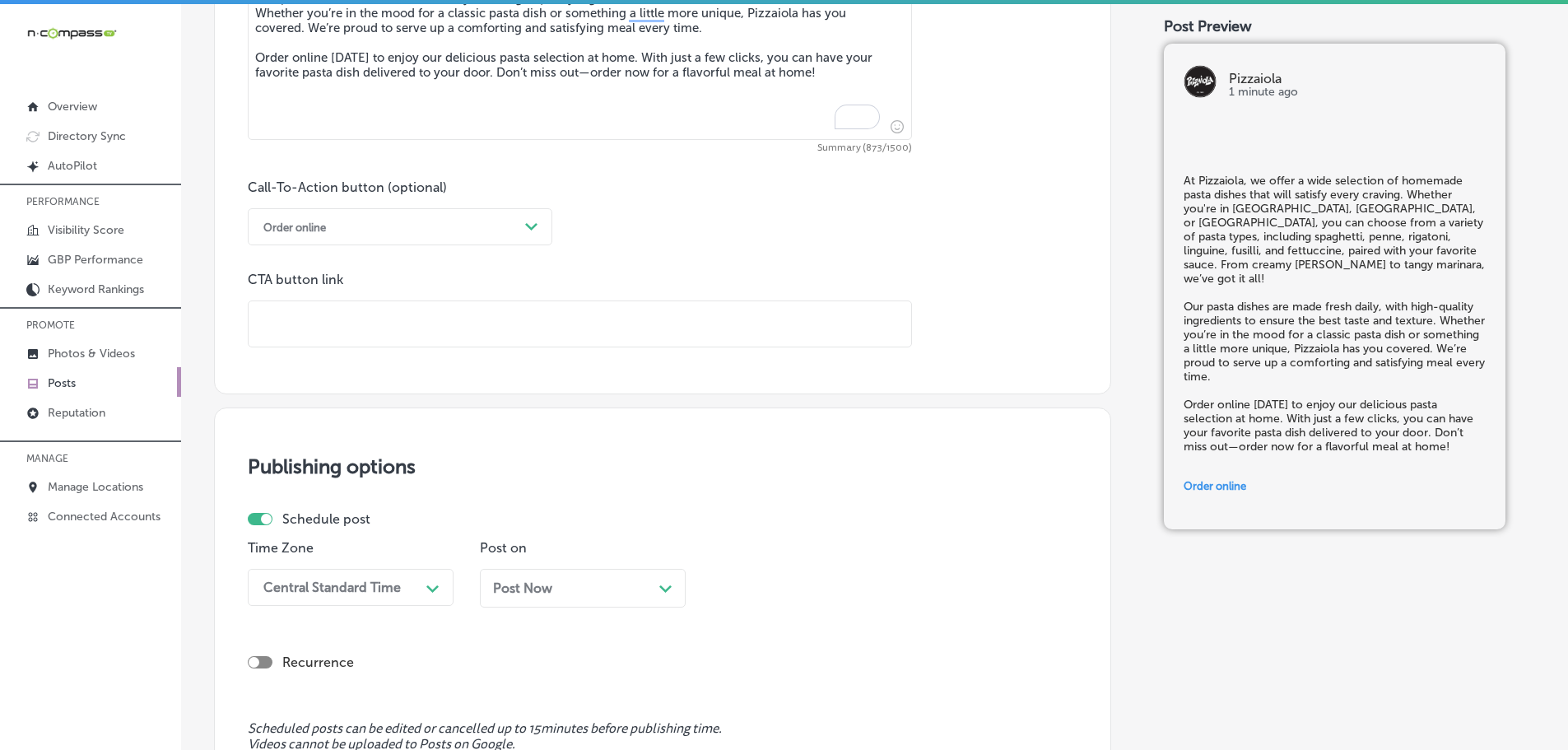
click at [370, 315] on input "text" at bounding box center [579, 324] width 663 height 45
paste input "[URL][DOMAIN_NAME]"
type input "[URL][DOMAIN_NAME]"
click at [394, 594] on div "Central Standard Time Path Created with Sketch." at bounding box center [351, 587] width 206 height 37
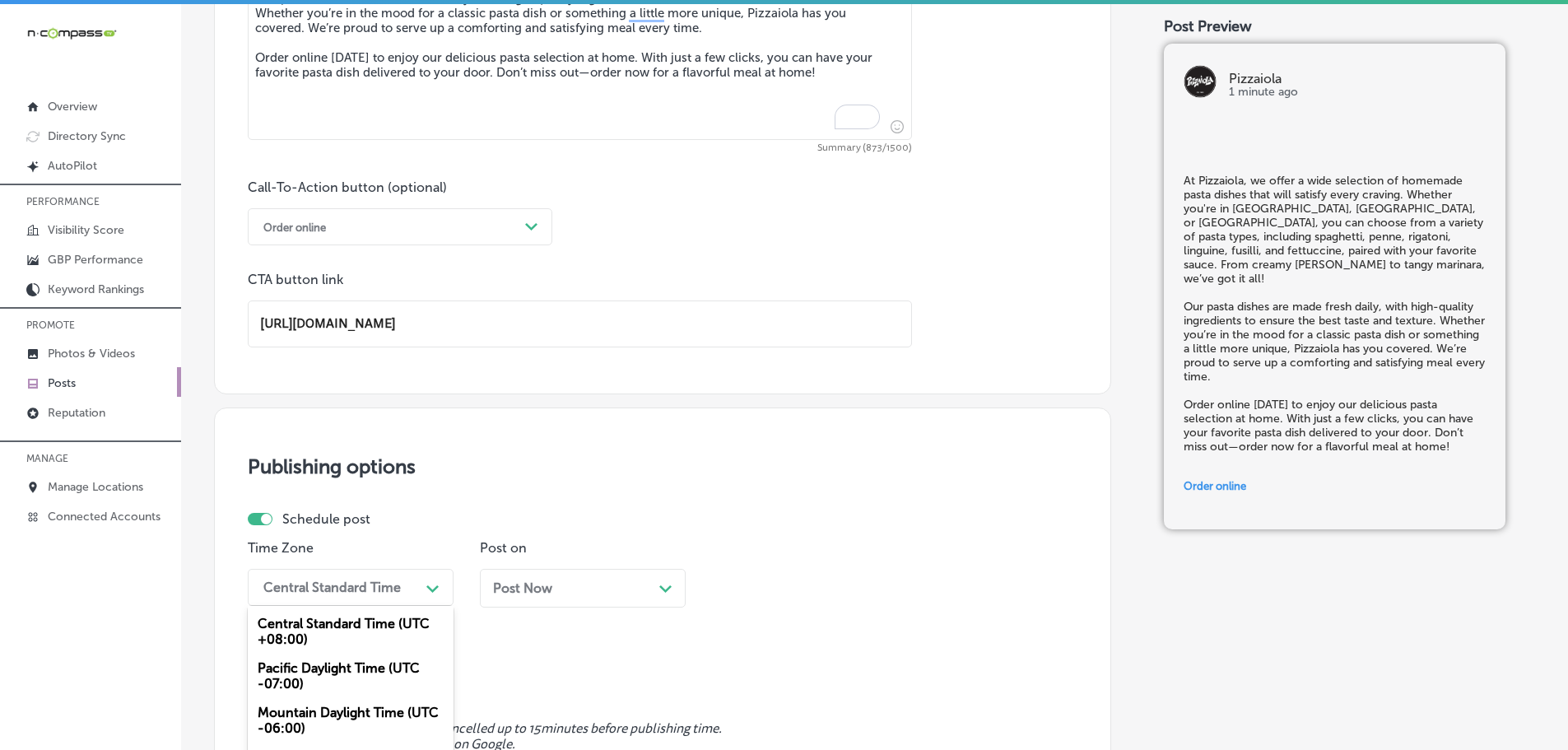
scroll to position [1173, 0]
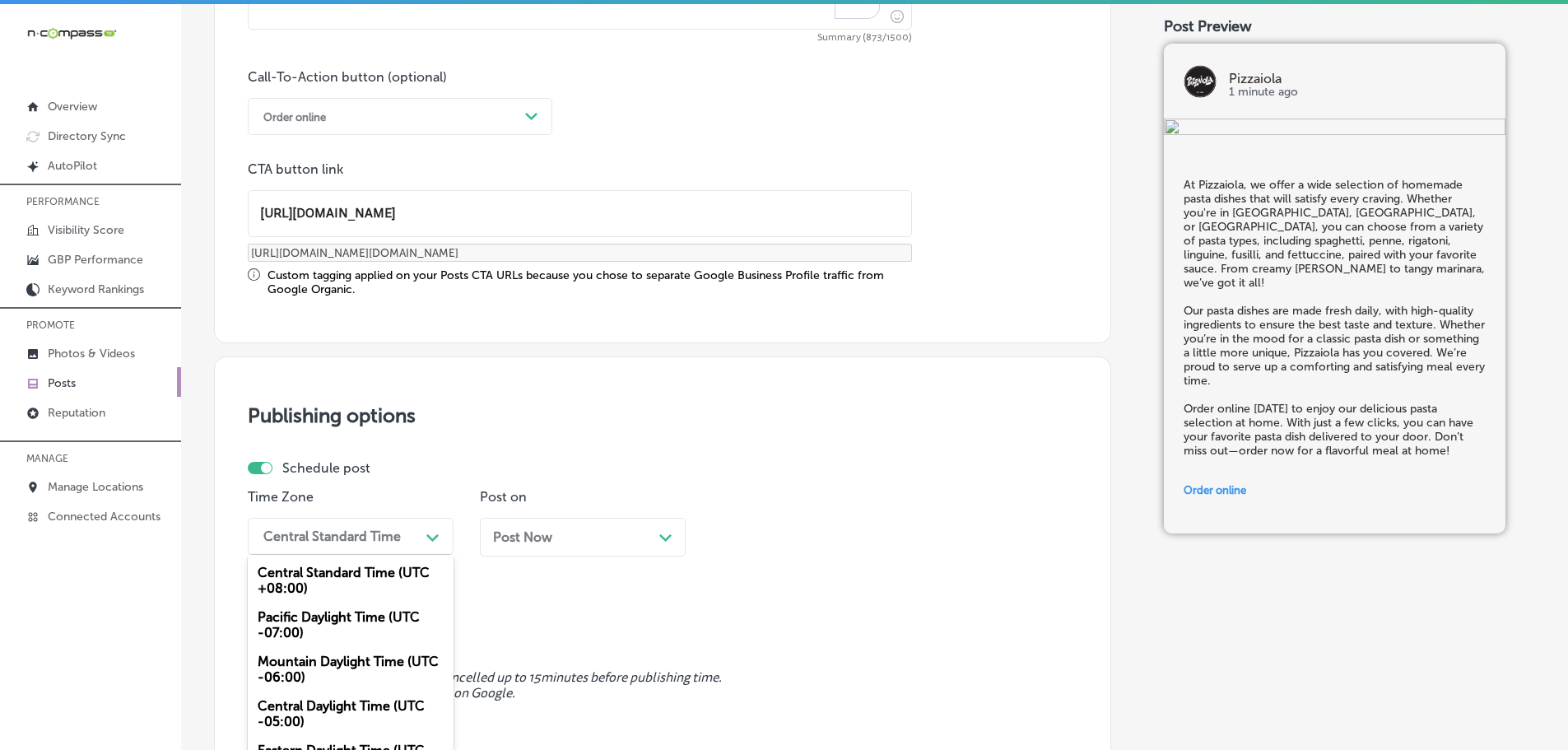
click at [323, 602] on div "Central Standard Time (UTC +08:00)" at bounding box center [351, 580] width 206 height 44
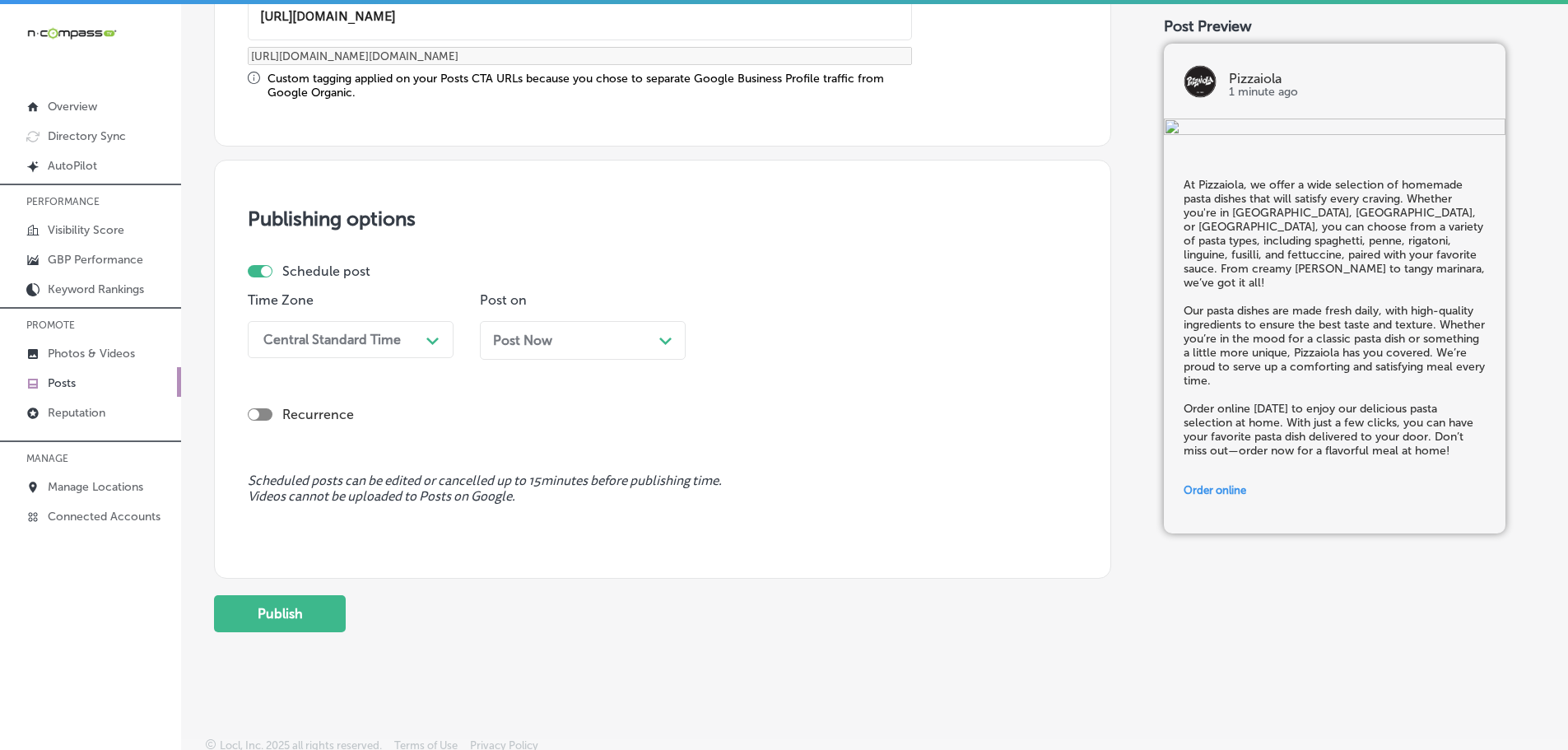
scroll to position [1376, 0]
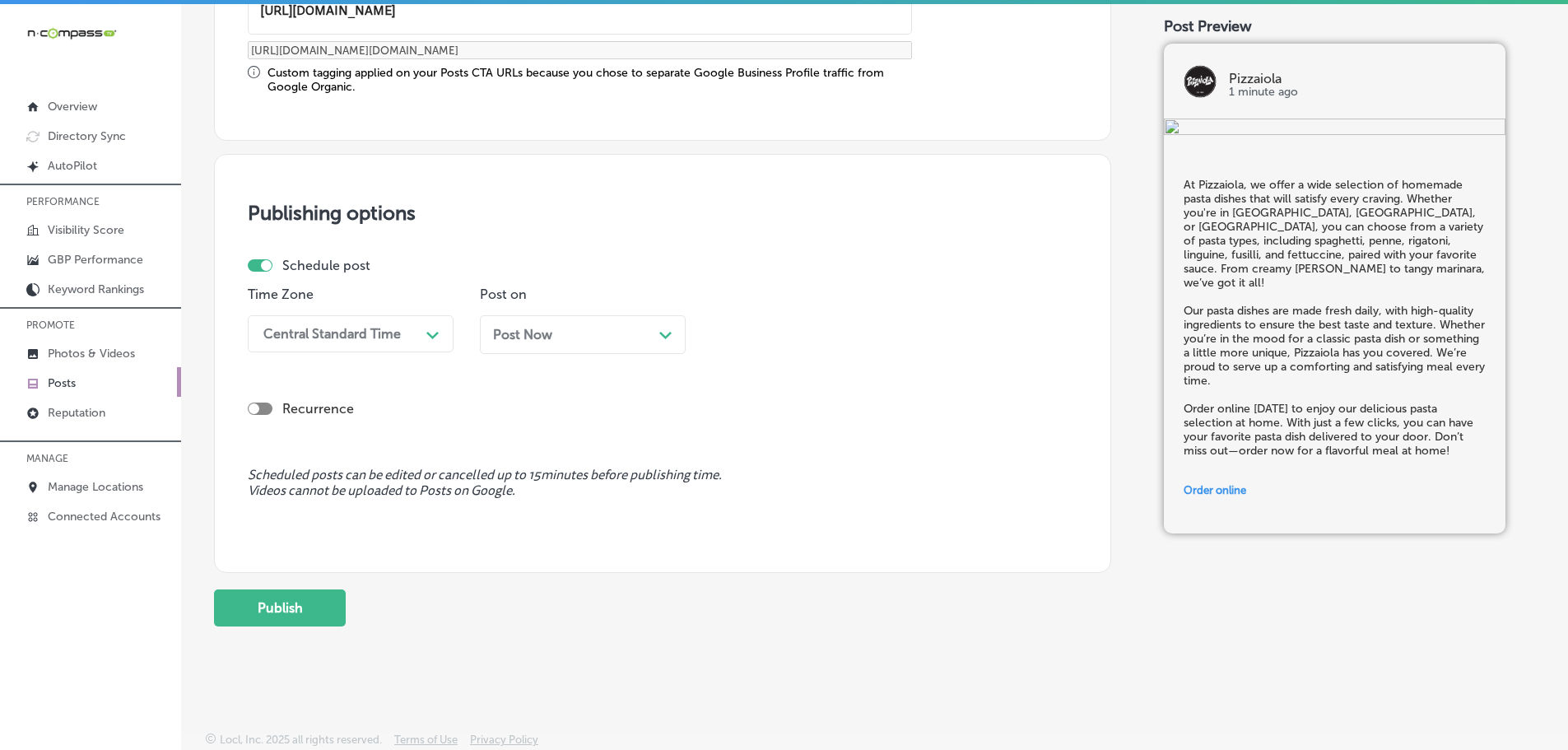
click at [410, 347] on div "Central Standard Time" at bounding box center [337, 334] width 164 height 28
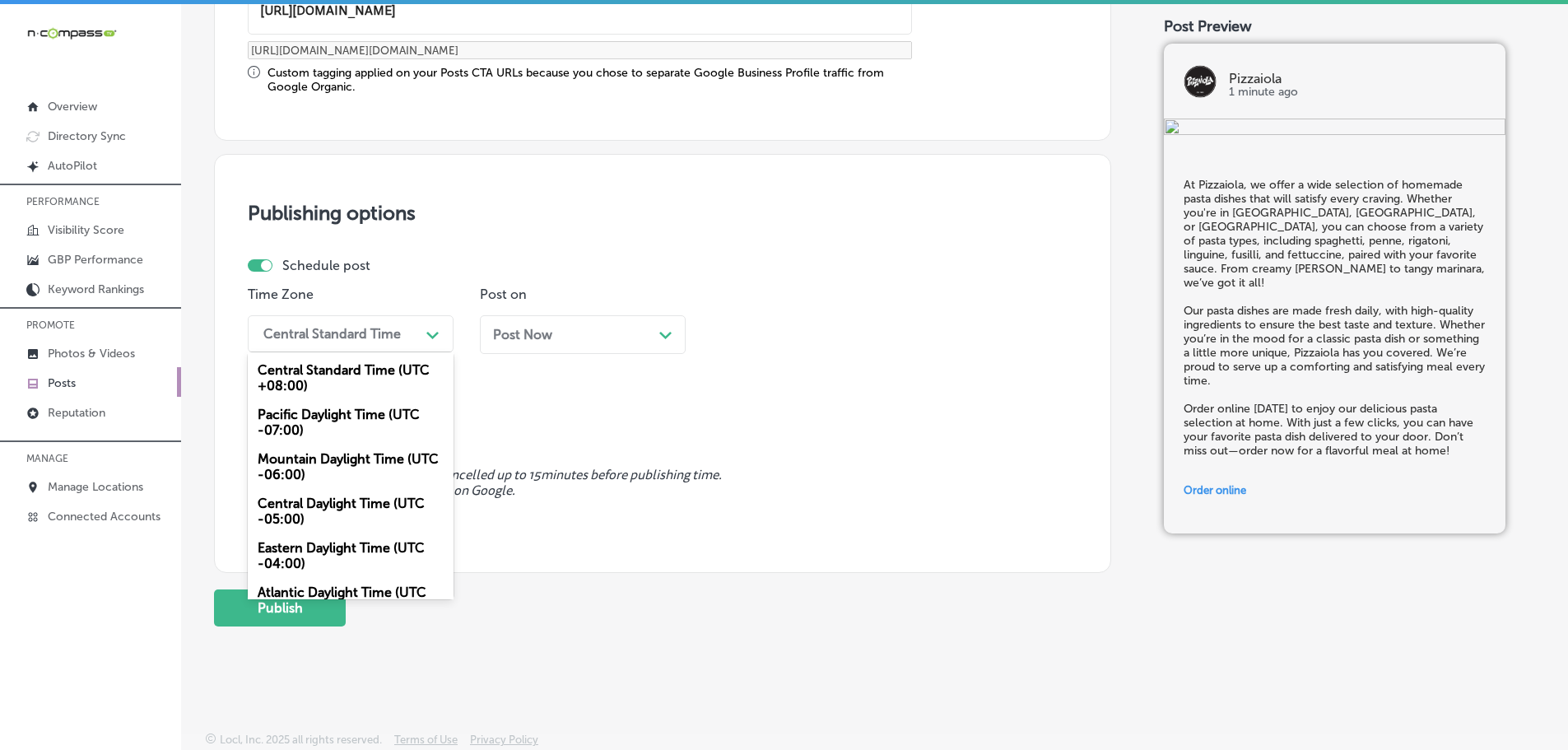
click at [328, 461] on div "Mountain Daylight Time (UTC -06:00)" at bounding box center [351, 466] width 206 height 44
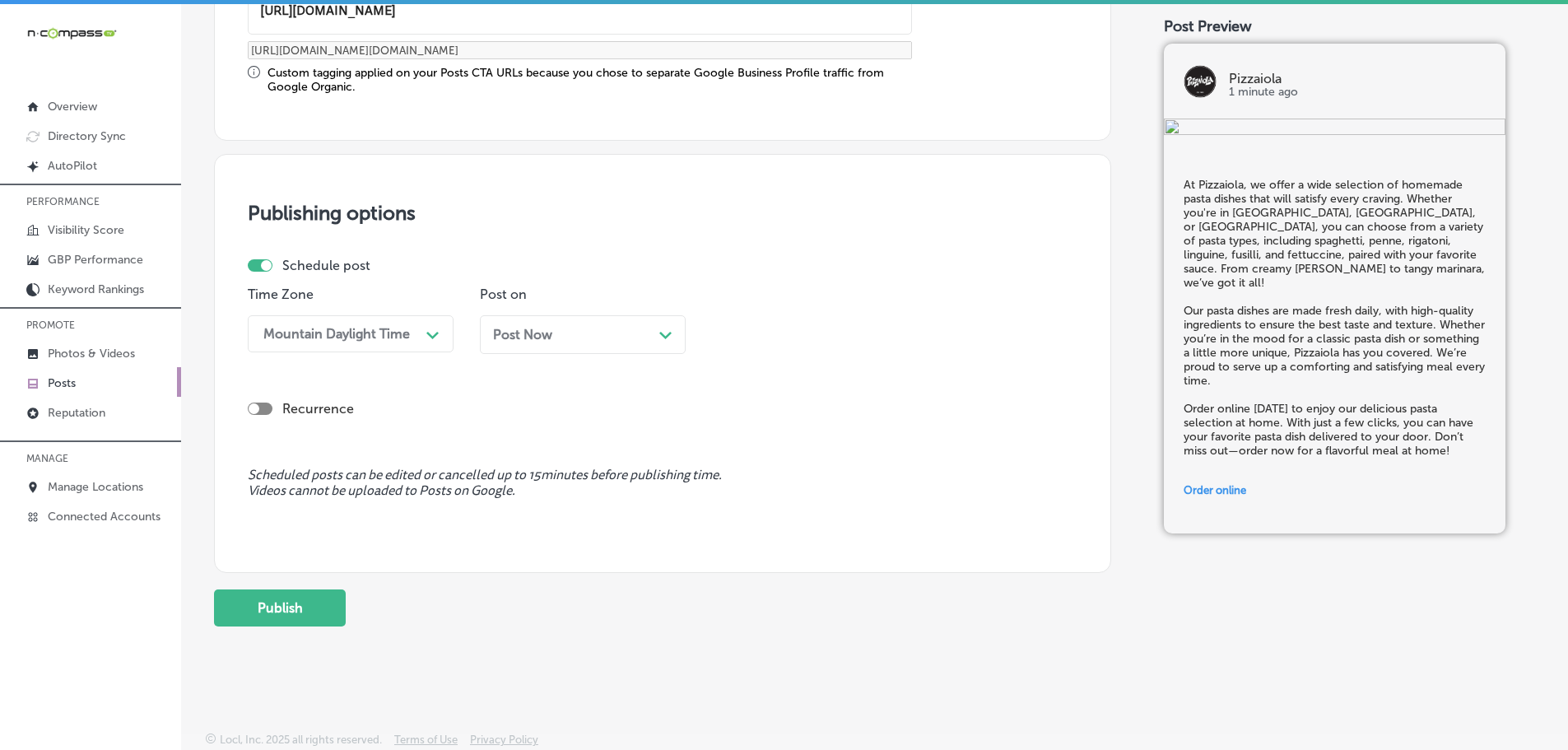
click at [646, 334] on div "Post Now Path Created with Sketch." at bounding box center [583, 335] width 180 height 16
click at [862, 328] on div "12:00 PM" at bounding box center [801, 334] width 164 height 28
click at [781, 511] on div "7:00 AM" at bounding box center [815, 518] width 206 height 28
click at [289, 616] on button "Publish" at bounding box center [279, 607] width 131 height 37
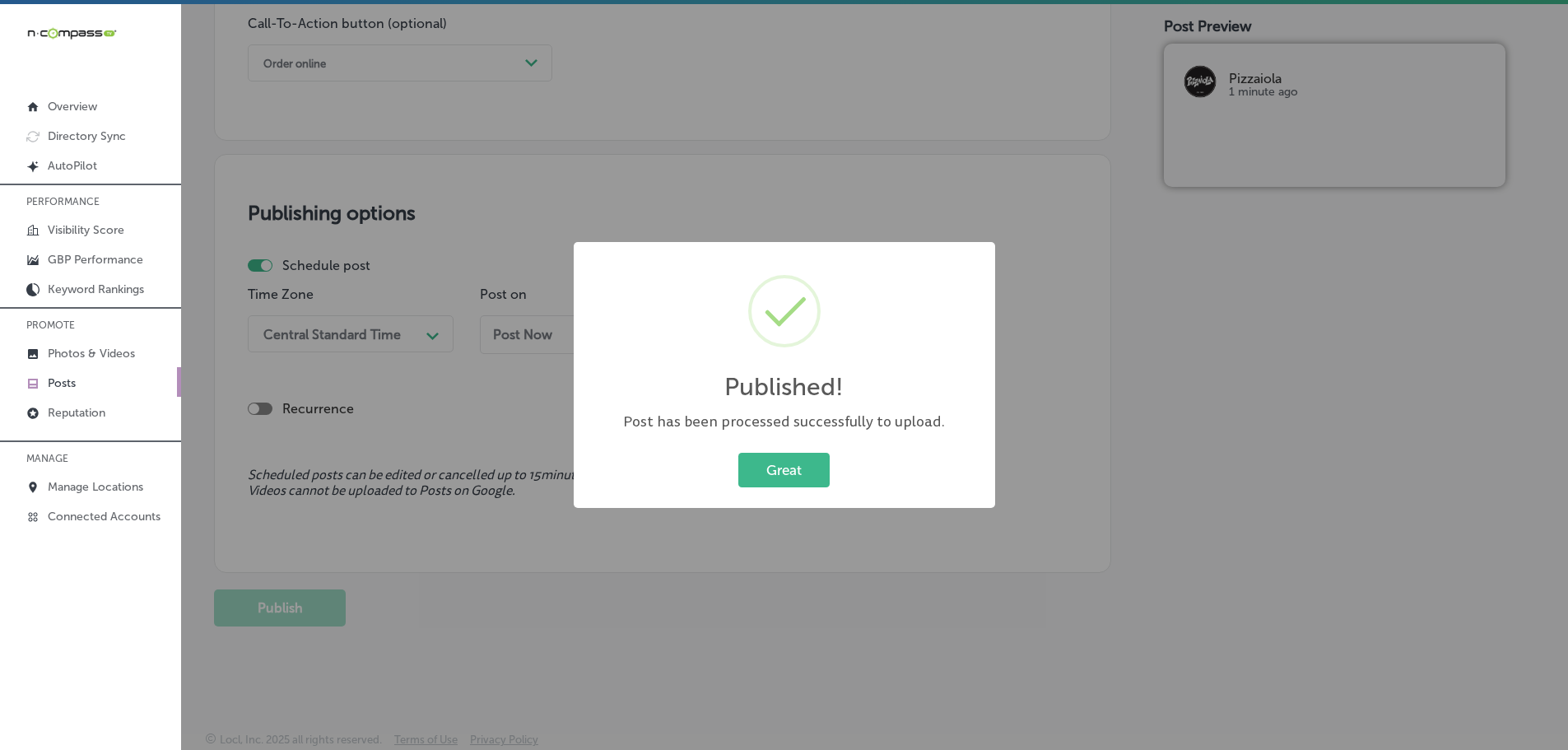
scroll to position [1227, 0]
click at [800, 463] on button "Great" at bounding box center [784, 470] width 92 height 34
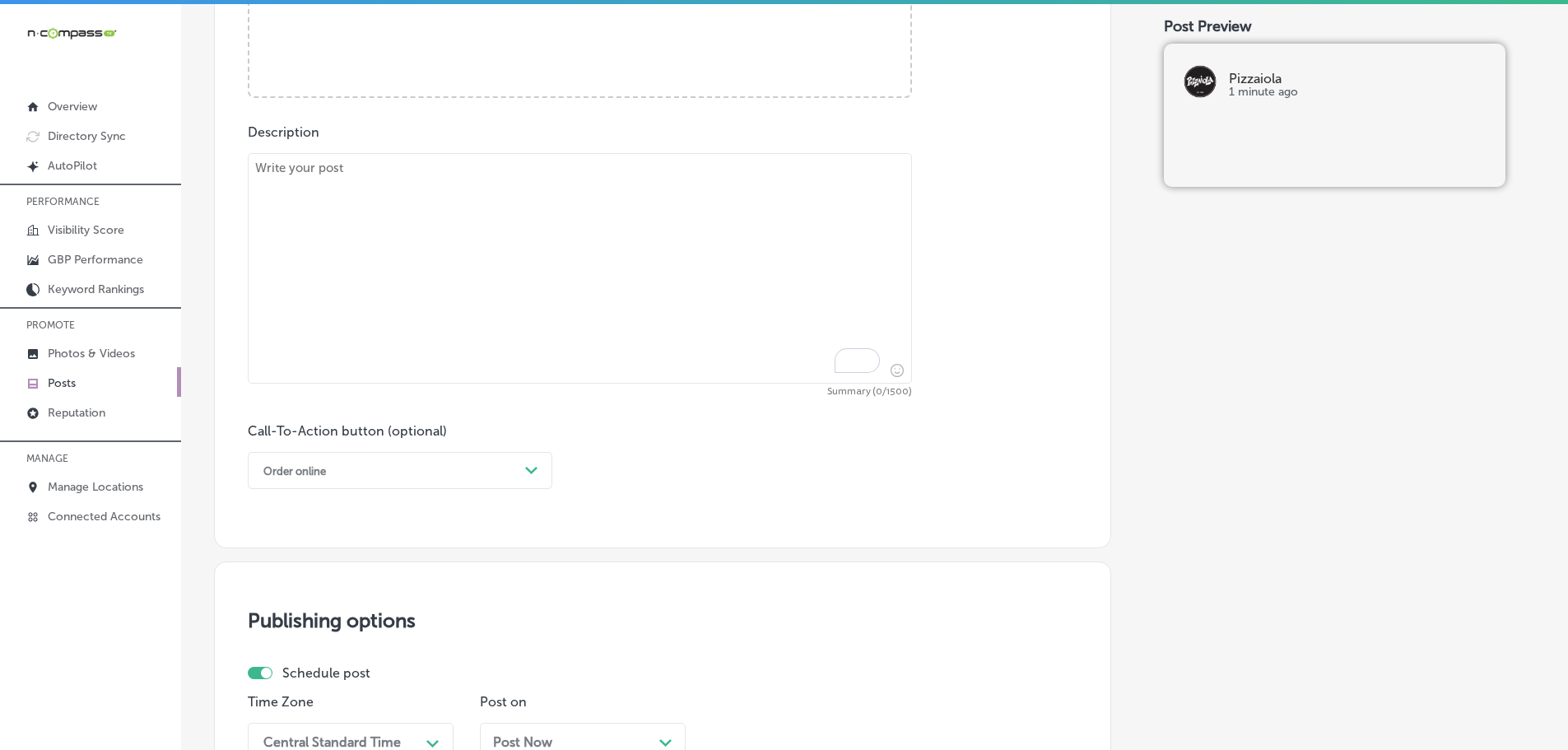
scroll to position [815, 0]
click at [439, 214] on textarea "To enrich screen reader interactions, please activate Accessibility in Grammarl…" at bounding box center [579, 271] width 664 height 231
paste textarea "Looking for the perfect combination? Our Pick-a-Pair menu at Pizzaiola lets you…"
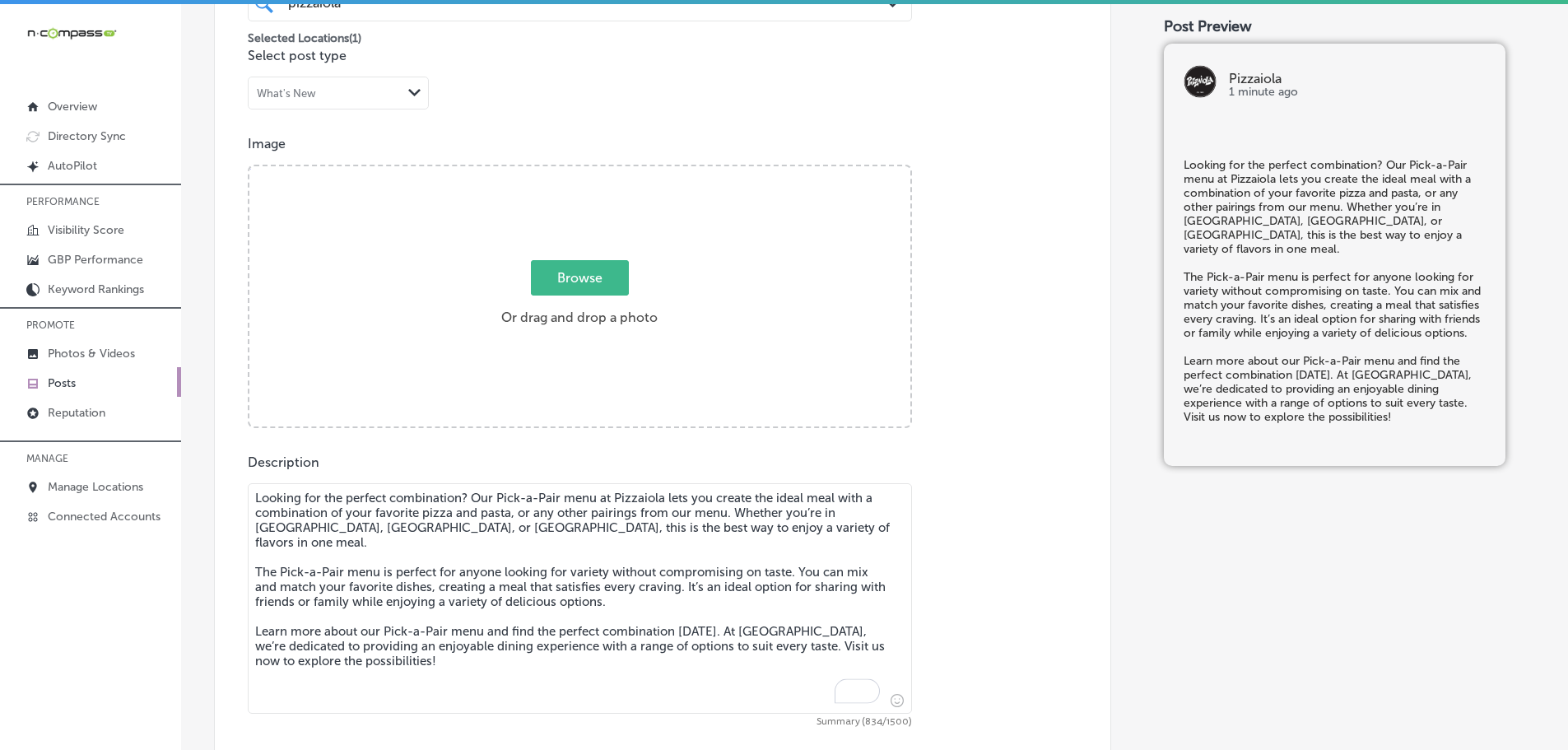
scroll to position [486, 0]
type textarea "Looking for the perfect combination? Our Pick-a-Pair menu at Pizzaiola lets you…"
click at [599, 285] on span "Browse" at bounding box center [580, 280] width 98 height 35
click at [599, 174] on input "Browse Or drag and drop a photo" at bounding box center [579, 170] width 661 height 5
type input "C:\fakepath\[DATE].jpg"
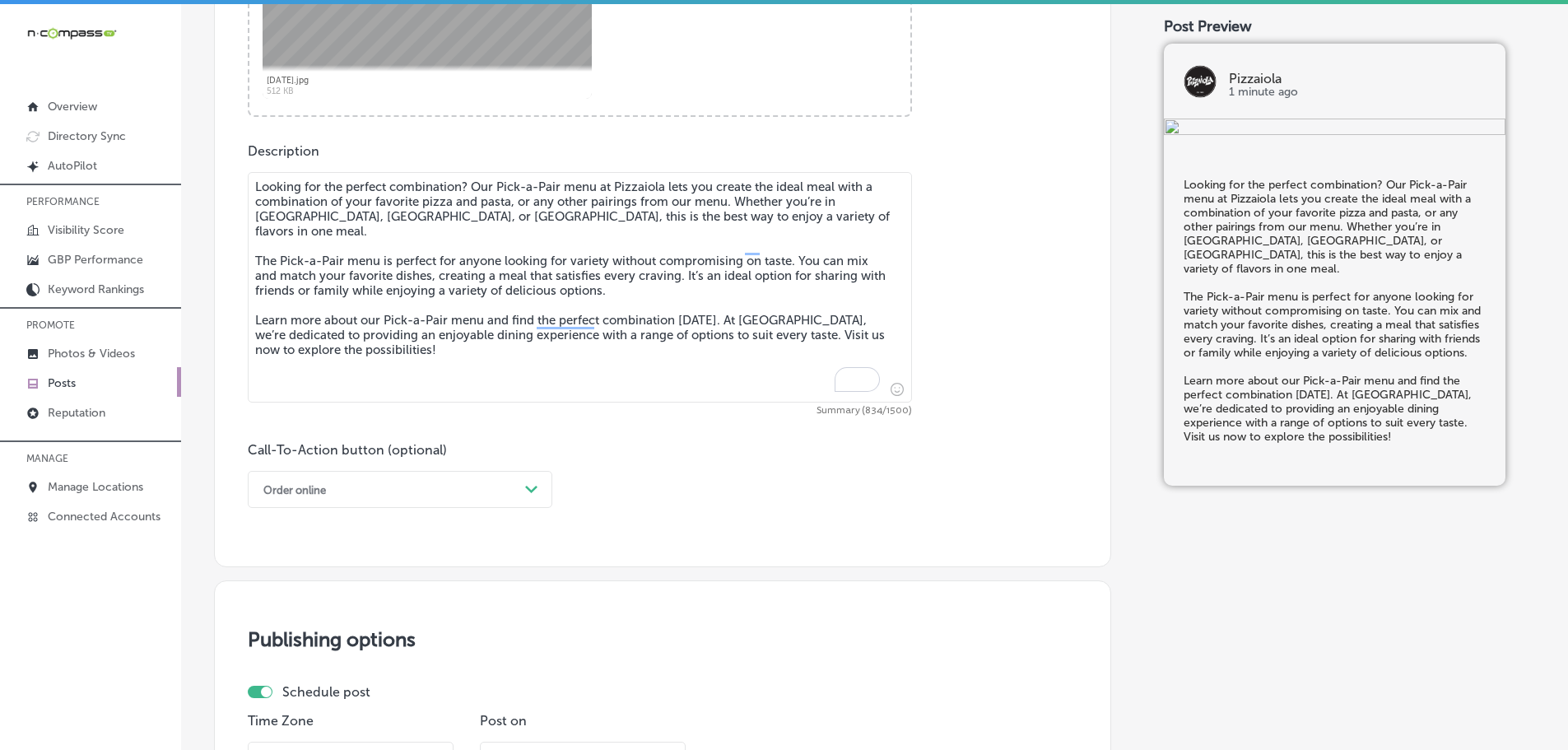
scroll to position [898, 0]
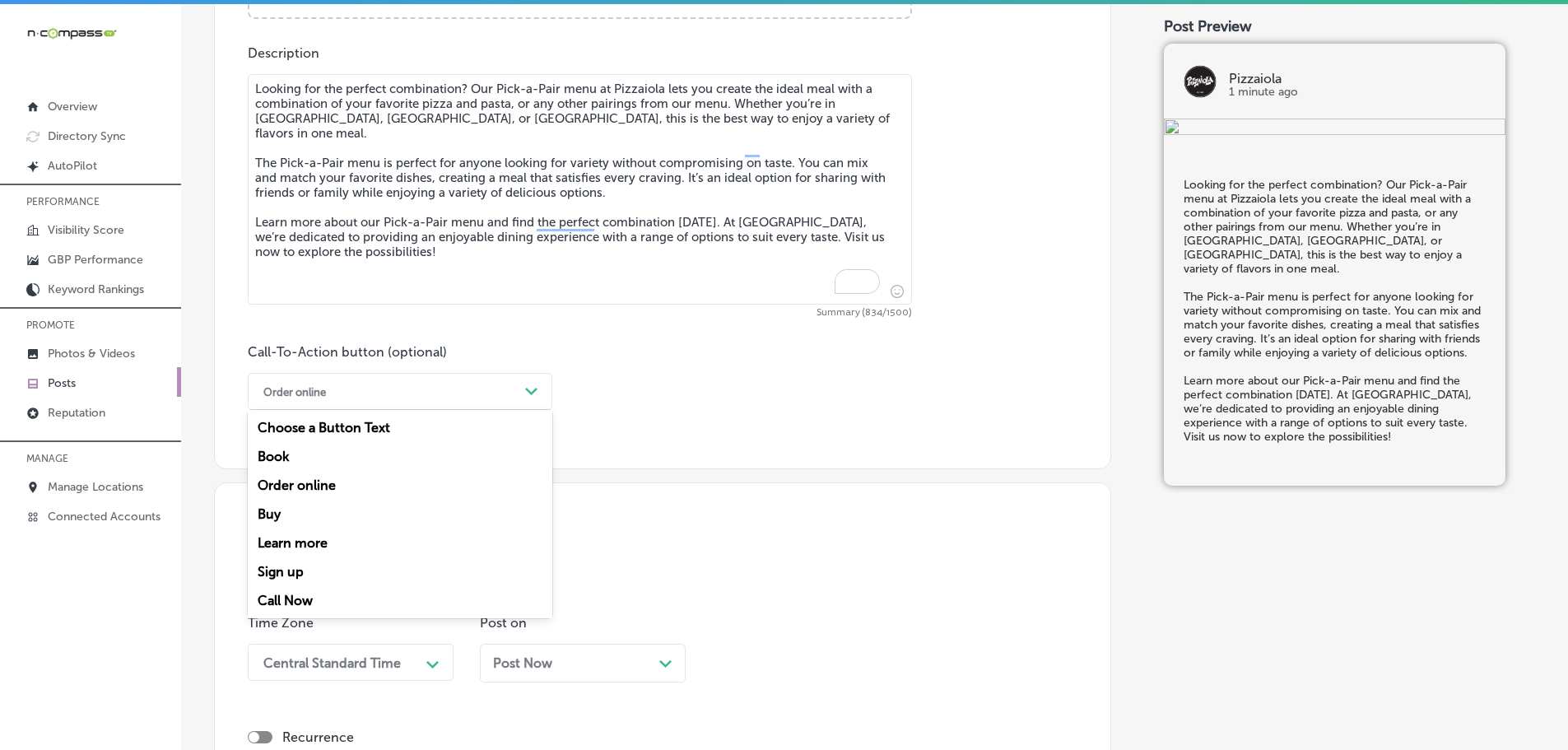
click at [531, 397] on div "Path Created with Sketch." at bounding box center [531, 392] width 13 height 13
click at [305, 549] on div "Learn more" at bounding box center [400, 543] width 304 height 28
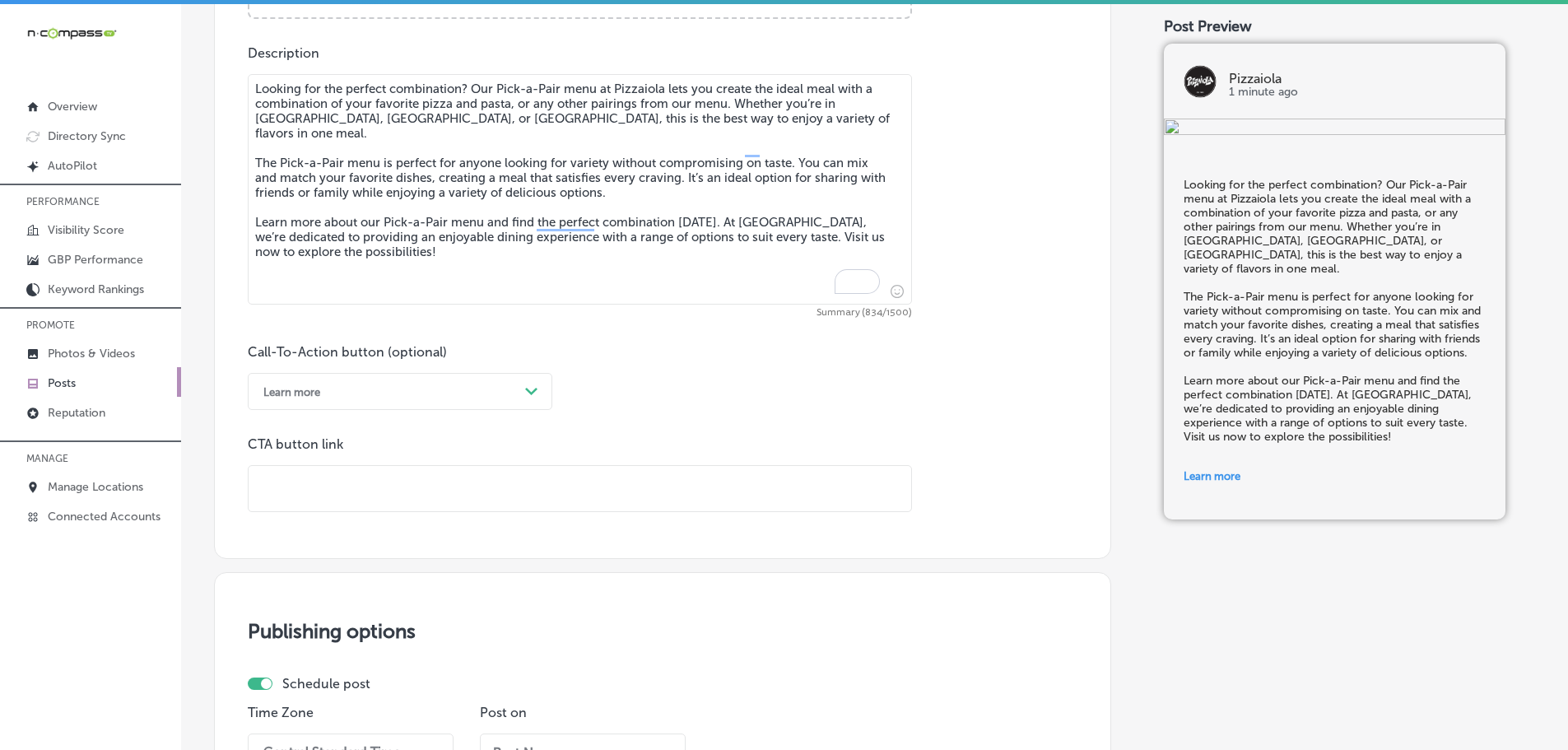
click at [353, 496] on input "text" at bounding box center [579, 489] width 663 height 45
paste input "[URL][DOMAIN_NAME]"
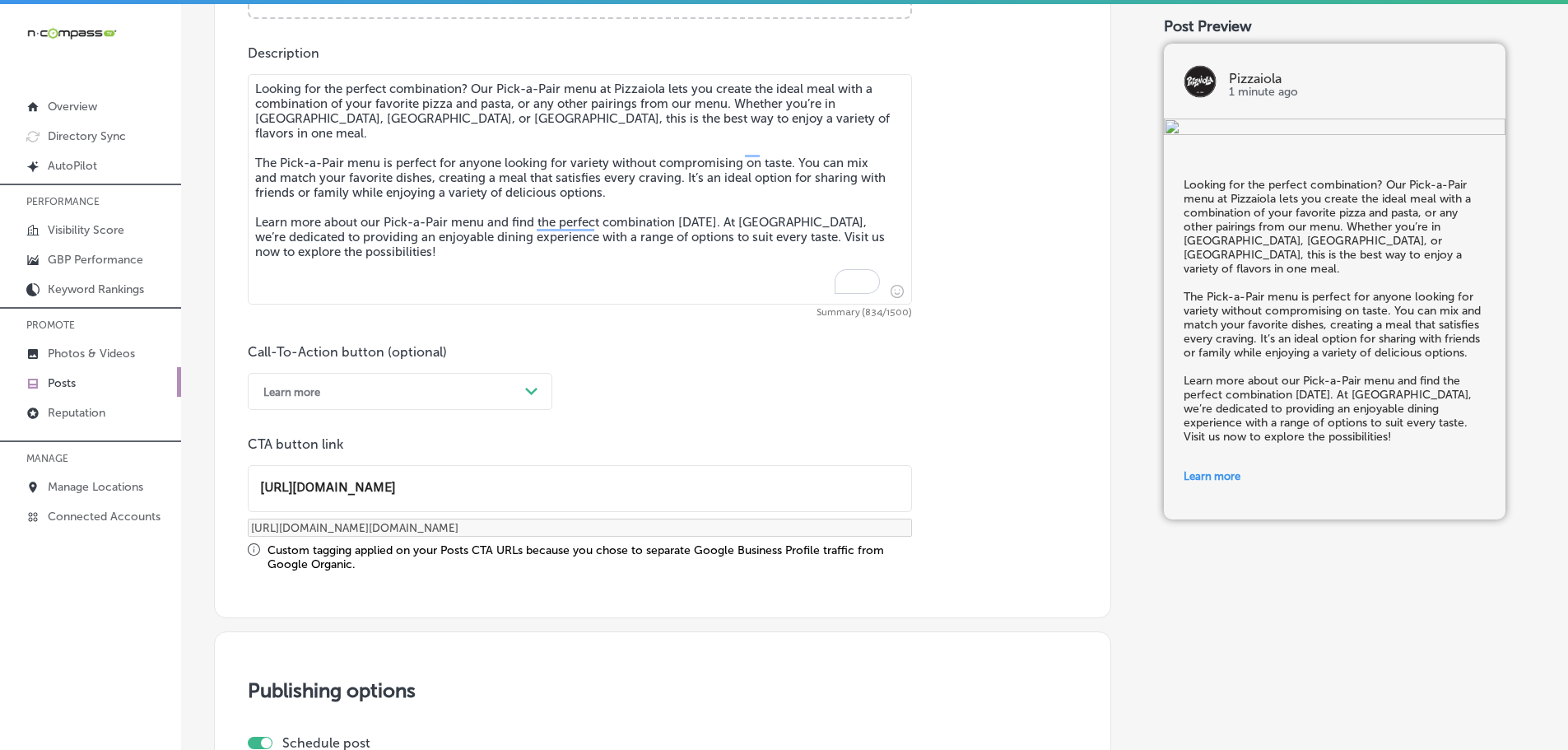
type input "[URL][DOMAIN_NAME]"
click at [793, 415] on div "Call-To-Action button (optional) Learn more Path Created with Sketch. CTA butto…" at bounding box center [663, 458] width 830 height 227
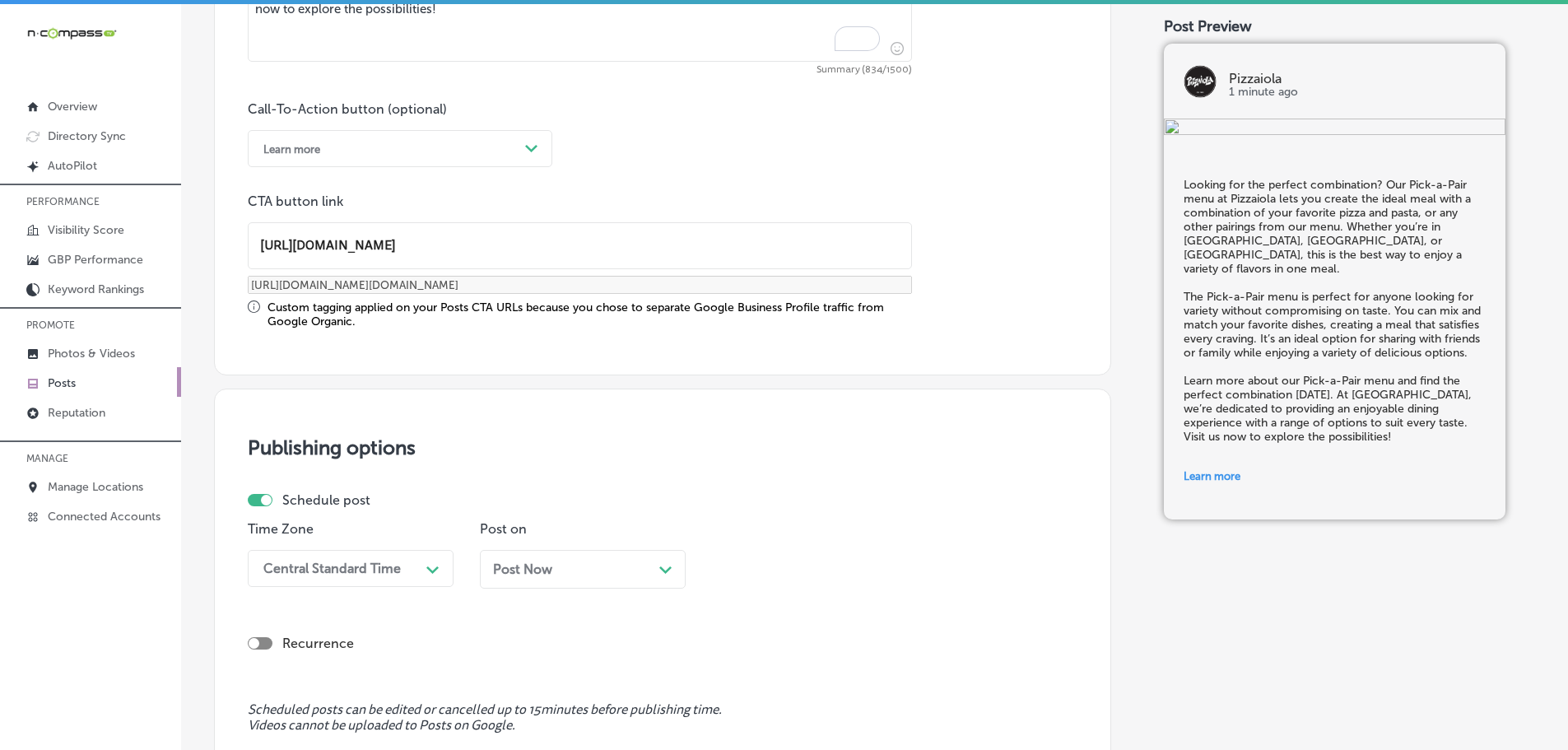
scroll to position [1227, 0]
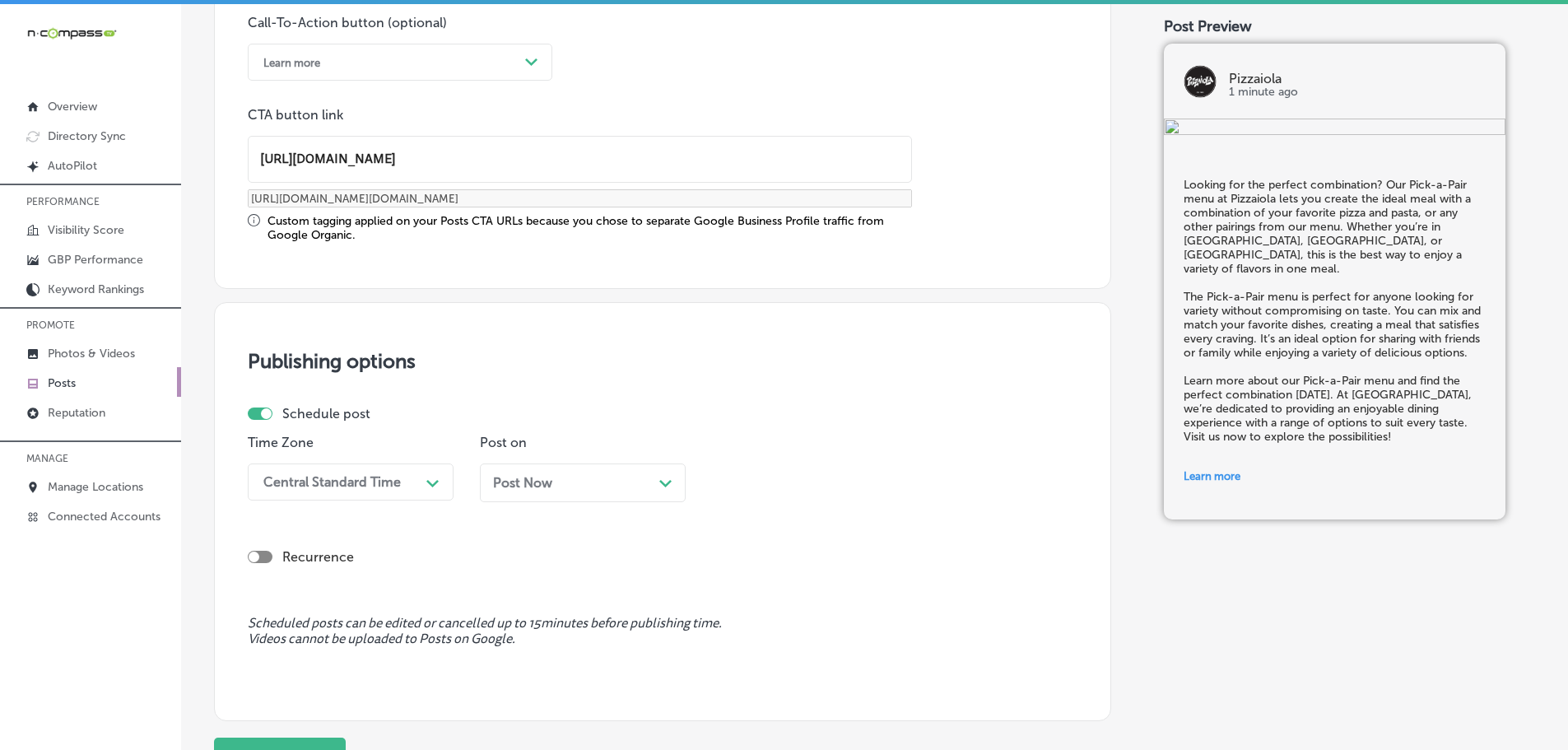
click at [409, 480] on div "Central Standard Time" at bounding box center [337, 482] width 164 height 28
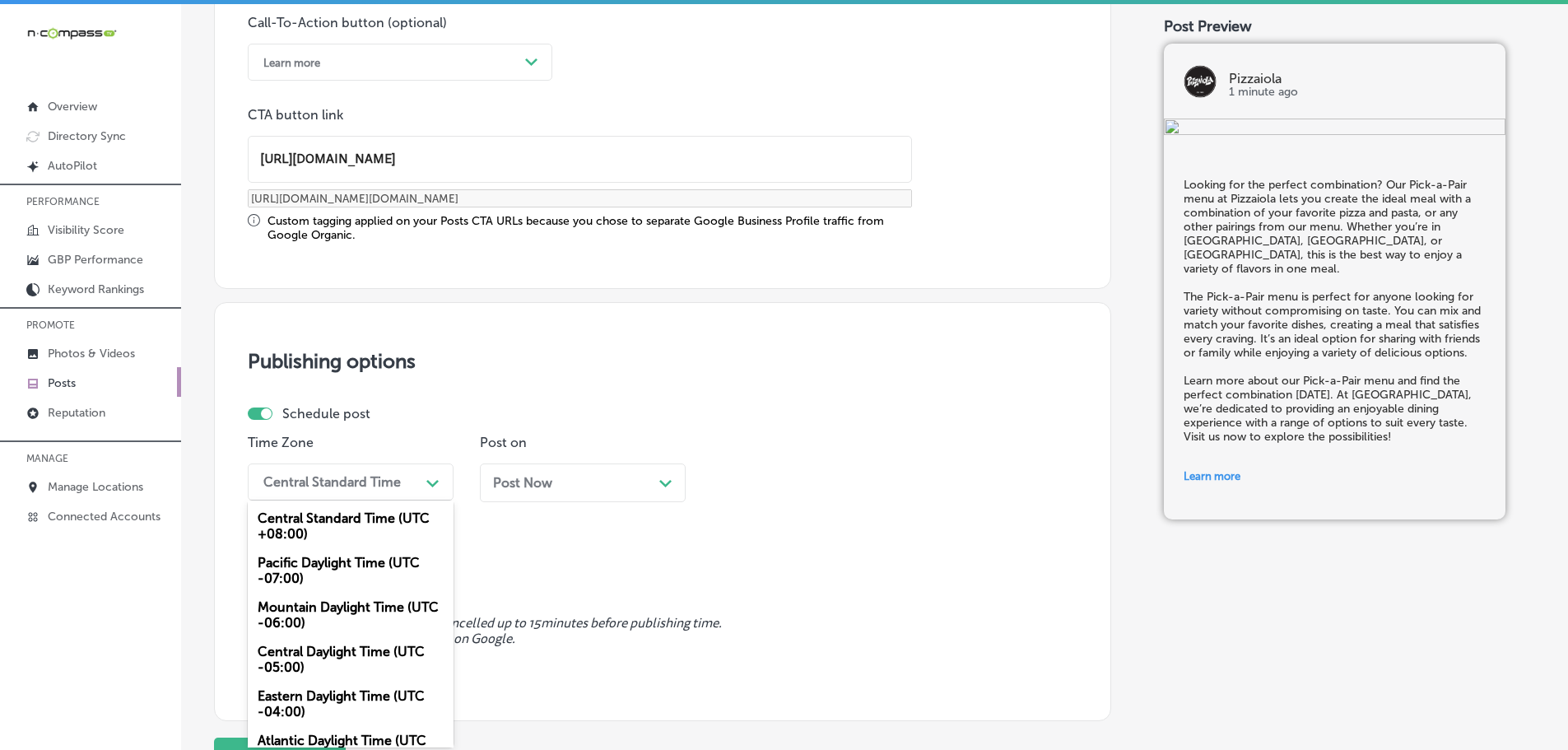
click at [342, 602] on div "Mountain Daylight Time (UTC -06:00)" at bounding box center [351, 615] width 206 height 44
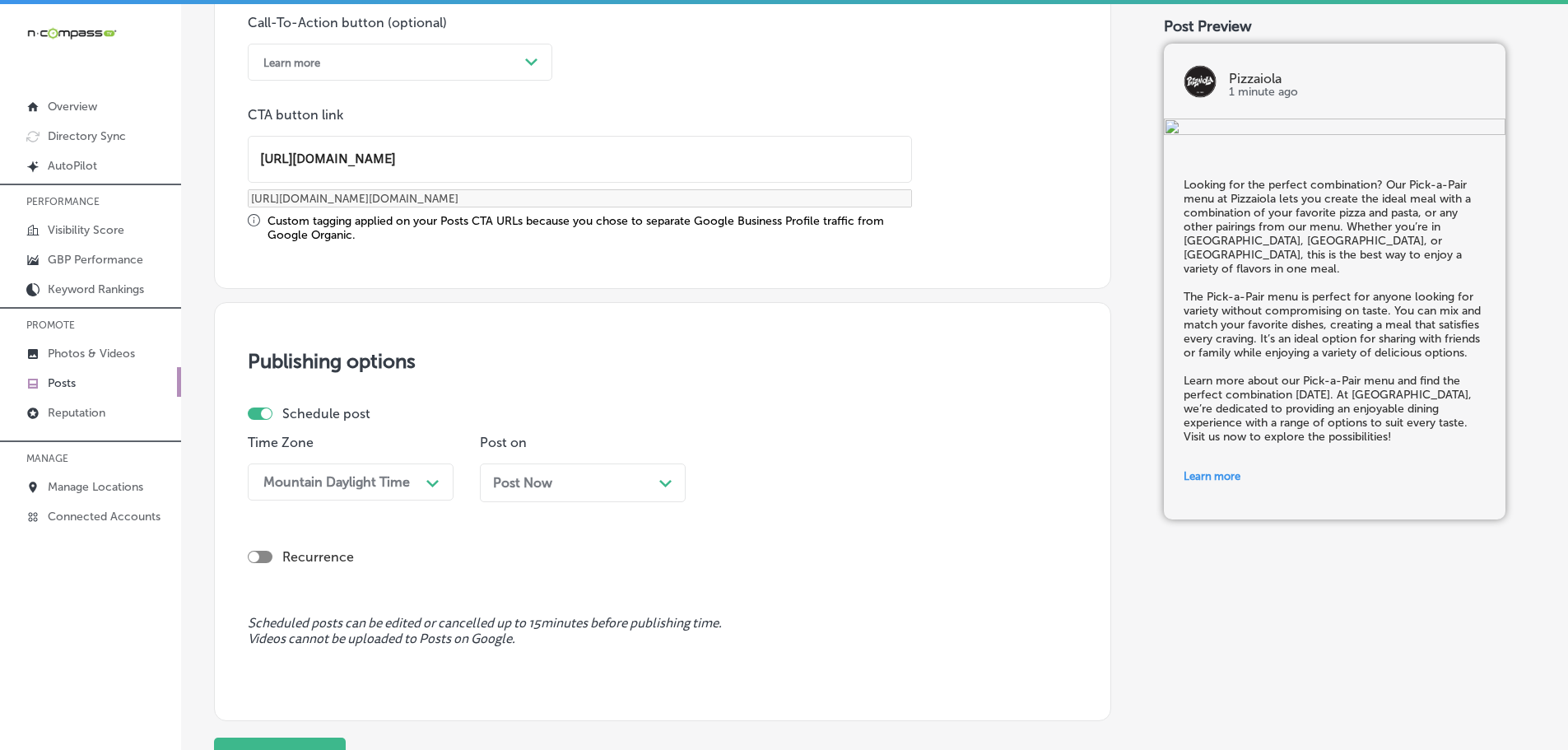
click at [672, 484] on div "Post Now Path Created with Sketch." at bounding box center [583, 482] width 206 height 39
click at [877, 488] on div "12:00 PM" at bounding box center [801, 482] width 164 height 28
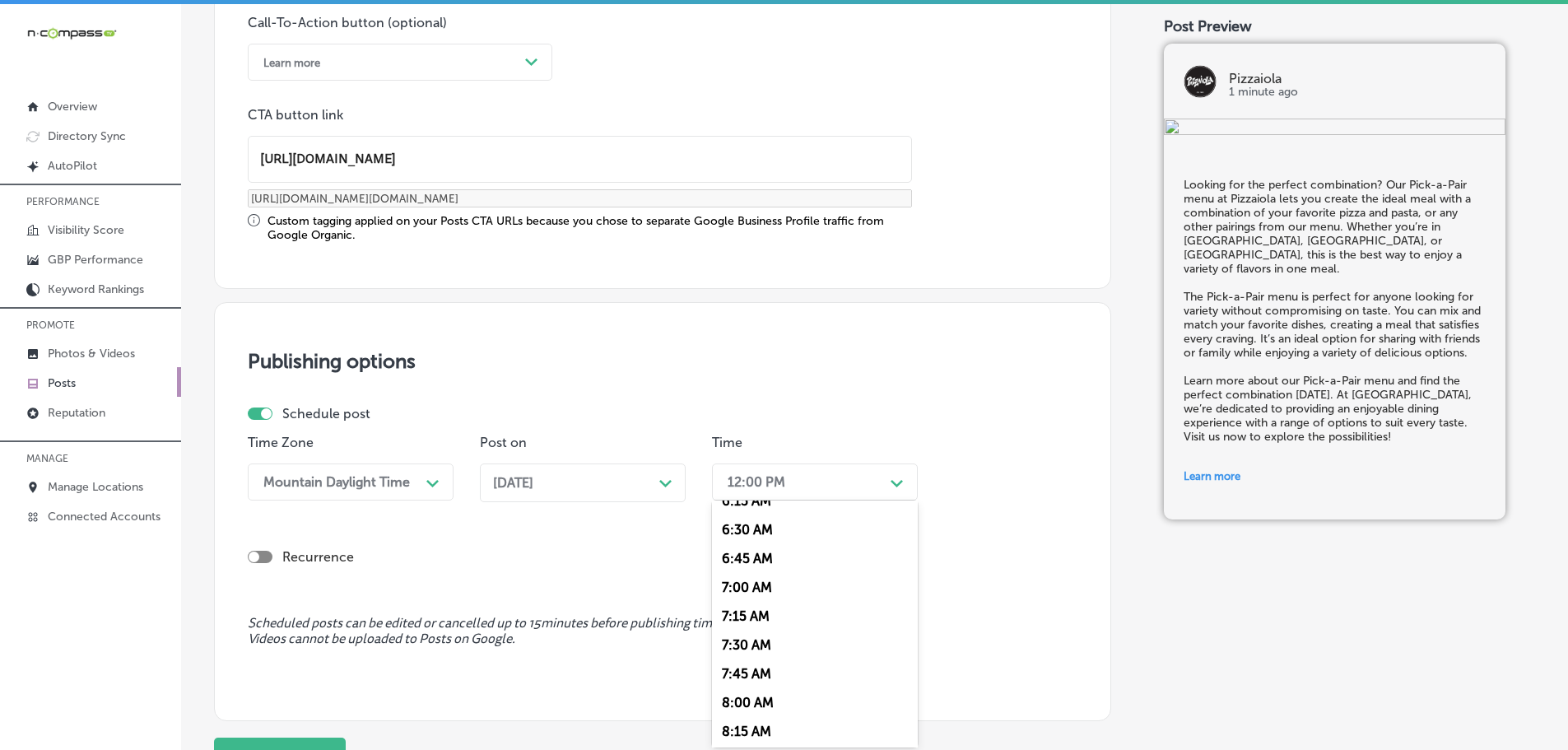
scroll to position [741, 0]
click at [745, 578] on div "7:00 AM" at bounding box center [815, 584] width 206 height 28
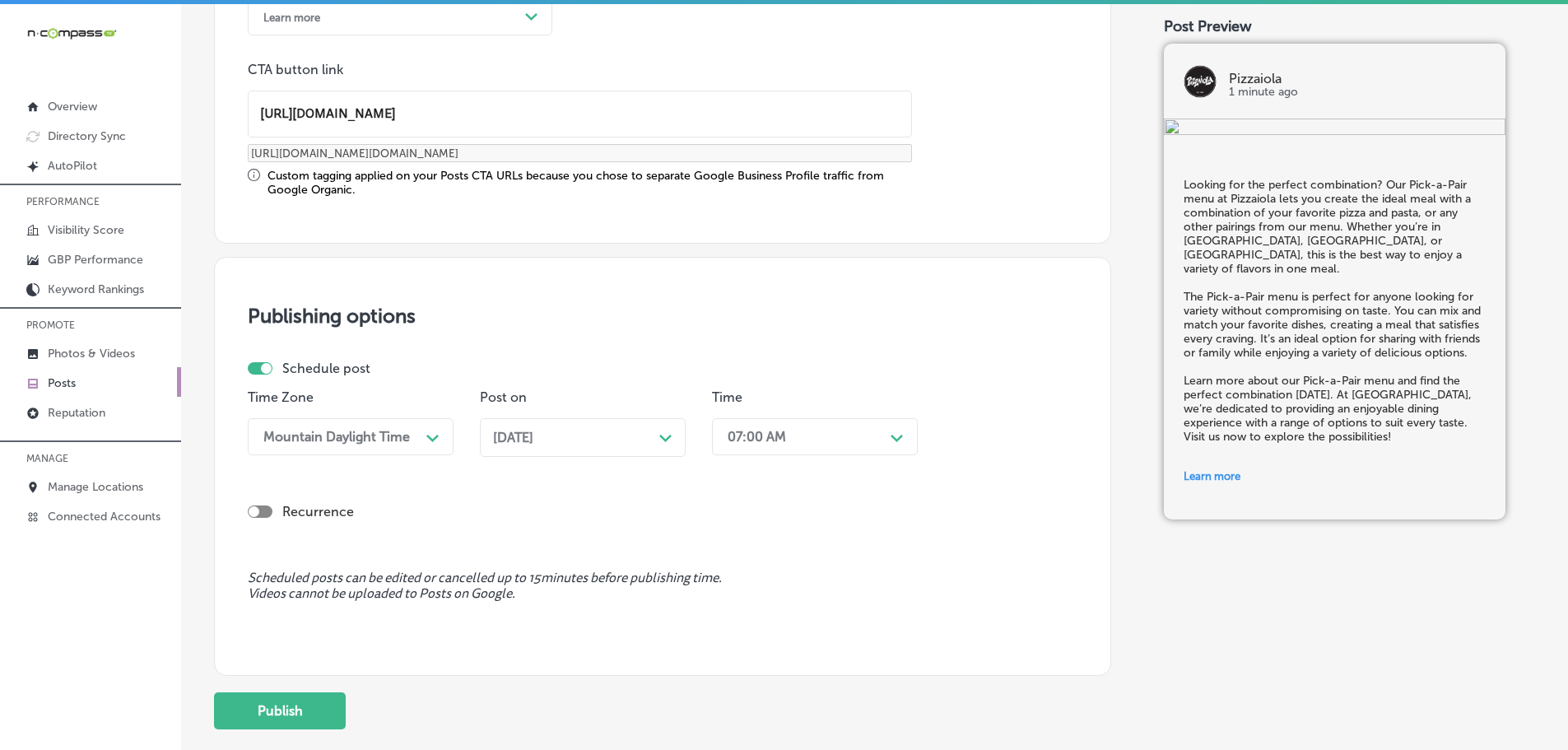
scroll to position [1376, 0]
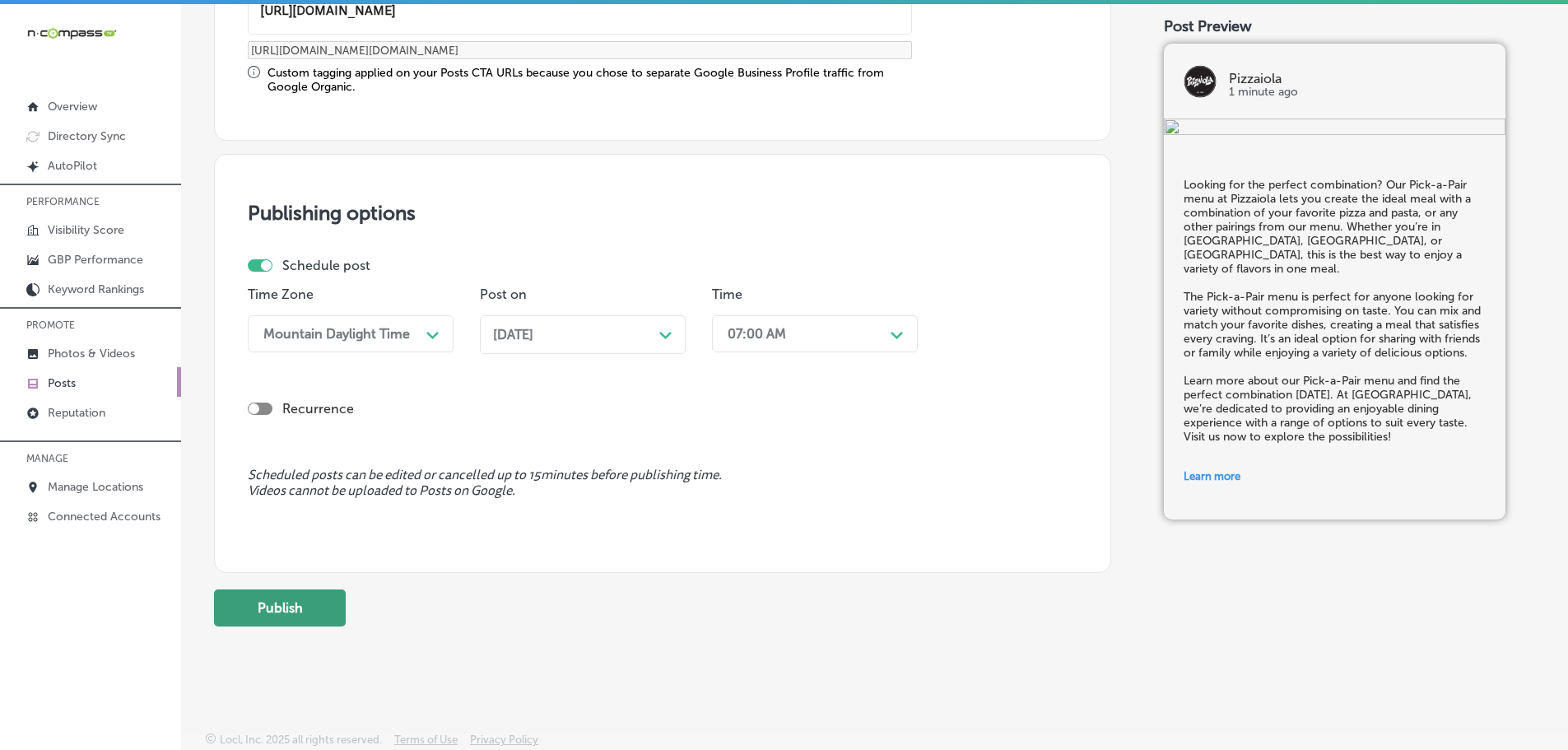
click at [308, 610] on button "Publish" at bounding box center [279, 607] width 131 height 37
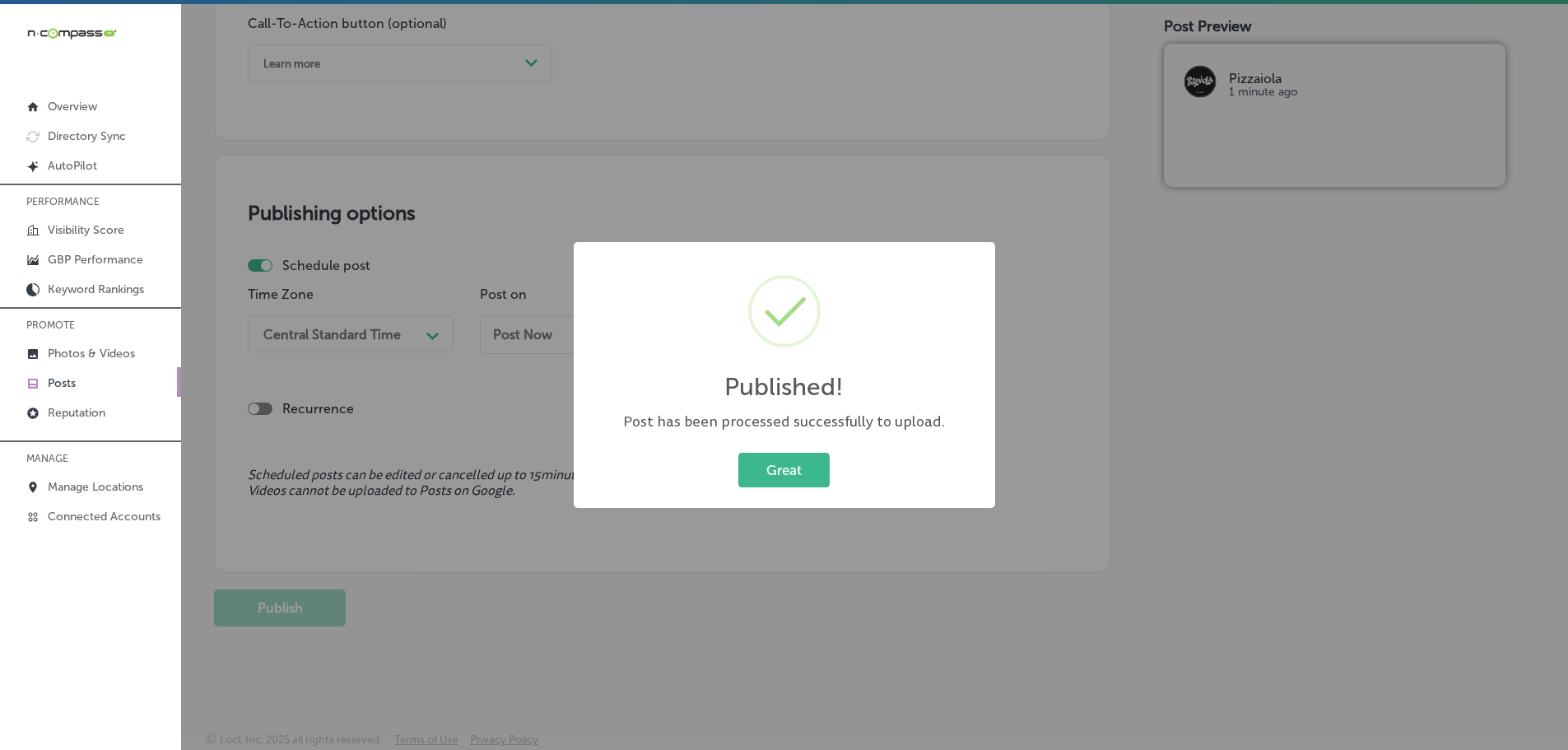
scroll to position [1227, 0]
click at [809, 480] on button "Great" at bounding box center [784, 470] width 92 height 34
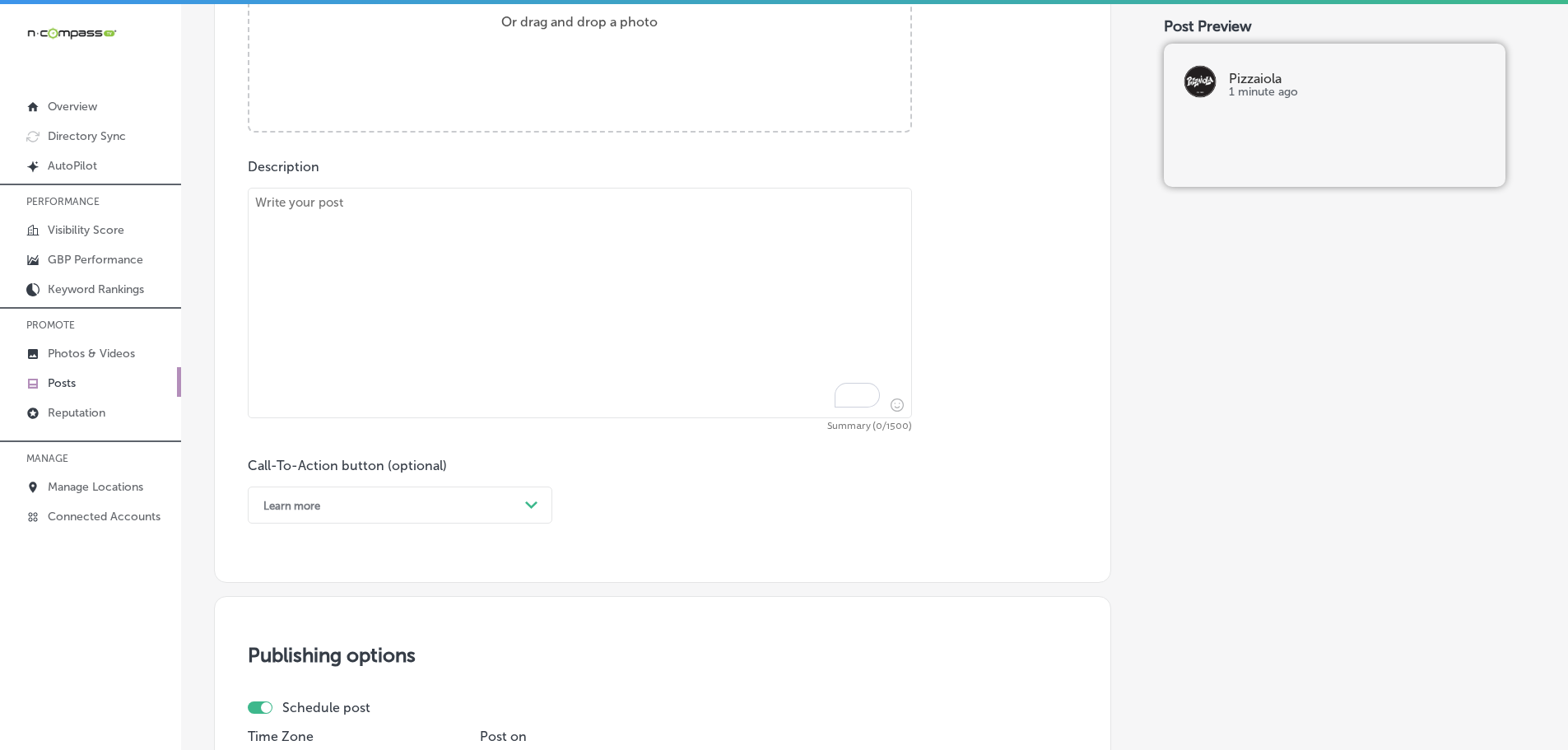
scroll to position [733, 0]
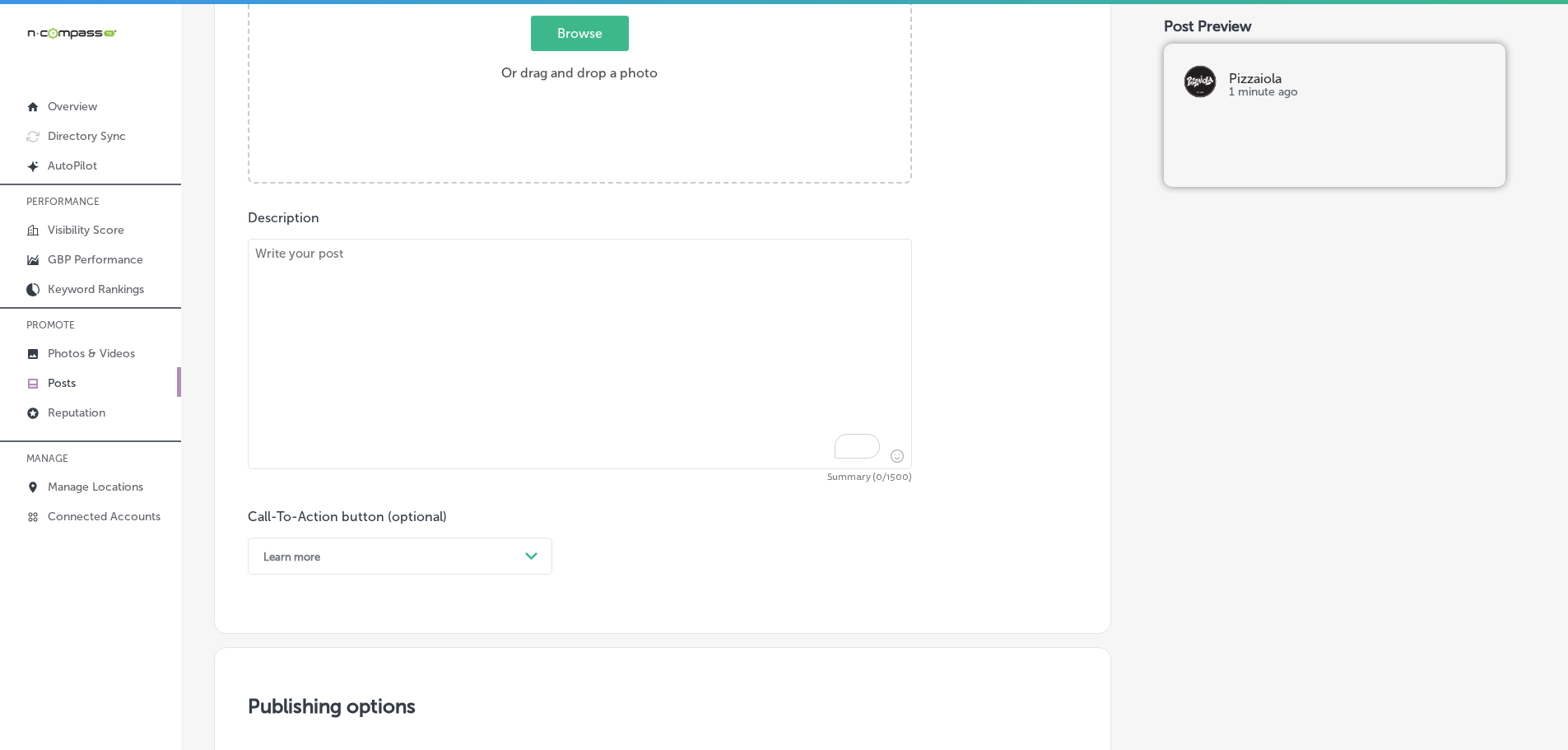
click at [471, 309] on textarea "To enrich screen reader interactions, please activate Accessibility in Grammarl…" at bounding box center [579, 354] width 664 height 231
paste textarea "For pizza lovers who love a kick of heat, try our Buffalo Chicken Pizza at Pizz…"
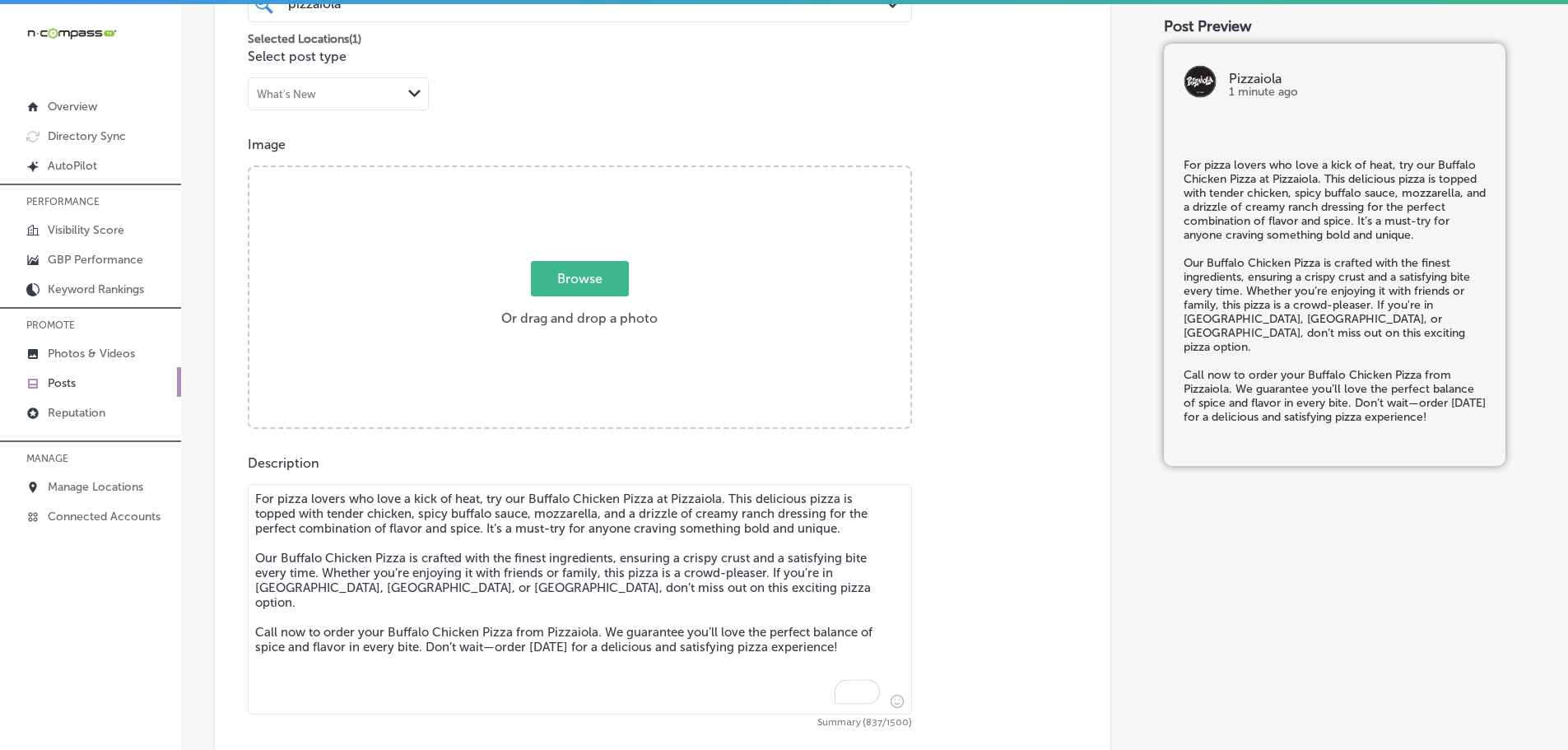
scroll to position [486, 0]
type textarea "For pizza lovers who love a kick of heat, try our Buffalo Chicken Pizza at Pizz…"
click at [556, 284] on span "Browse" at bounding box center [580, 280] width 98 height 35
click at [556, 174] on input "Browse Or drag and drop a photo" at bounding box center [579, 170] width 661 height 5
type input "C:\fakepath\258s (24) (1).jpg"
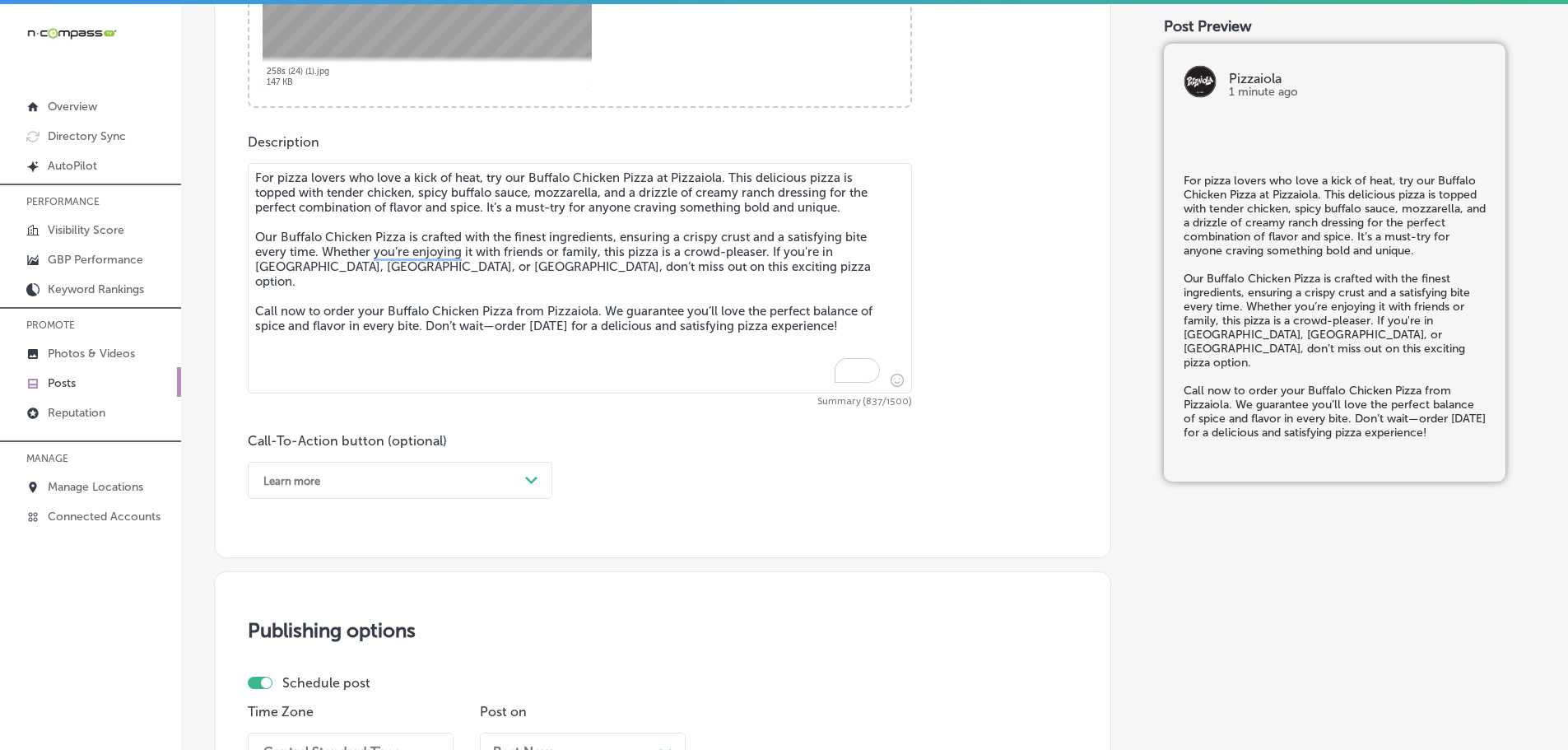
scroll to position [815, 0]
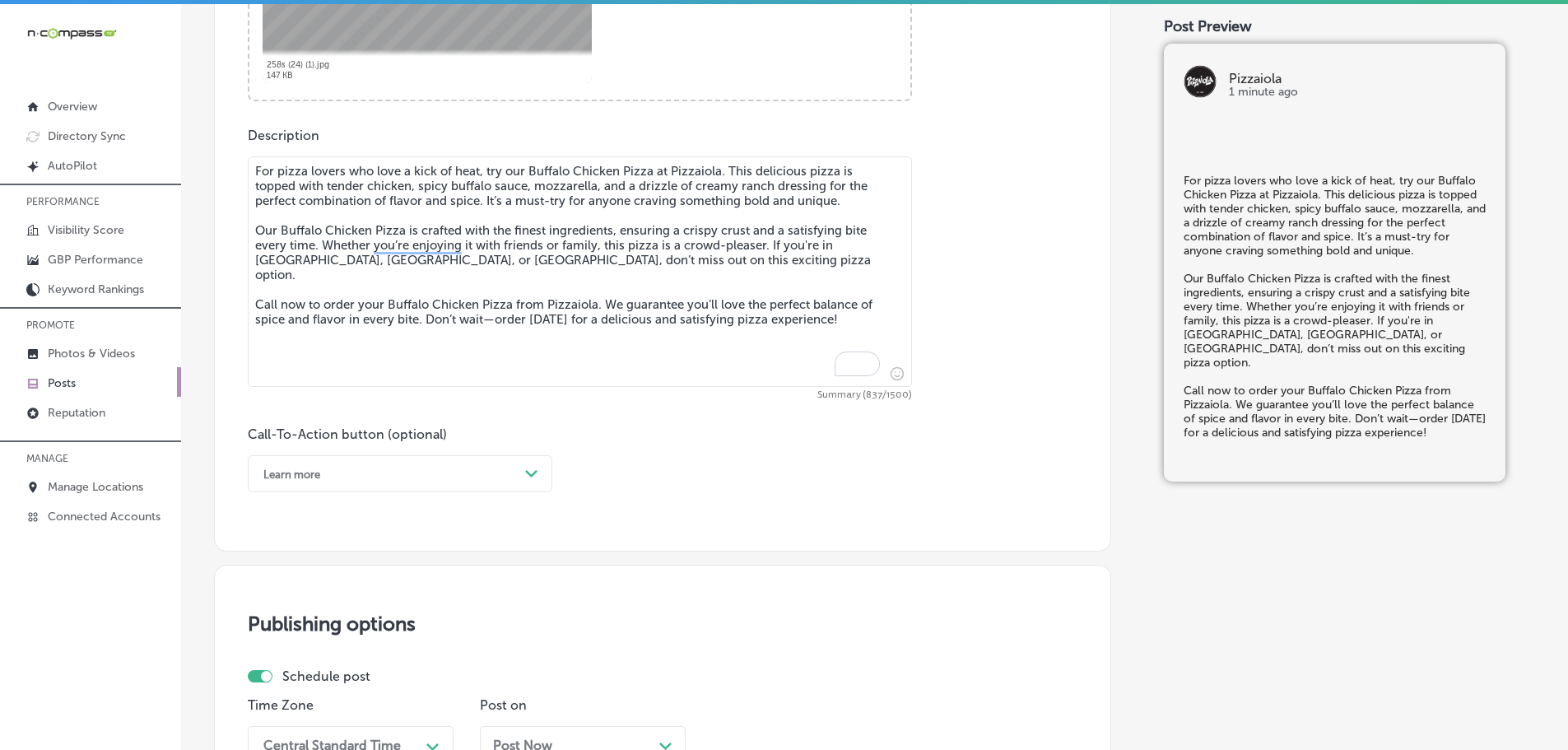
click at [520, 468] on div "Path Created with Sketch." at bounding box center [532, 475] width 26 height 26
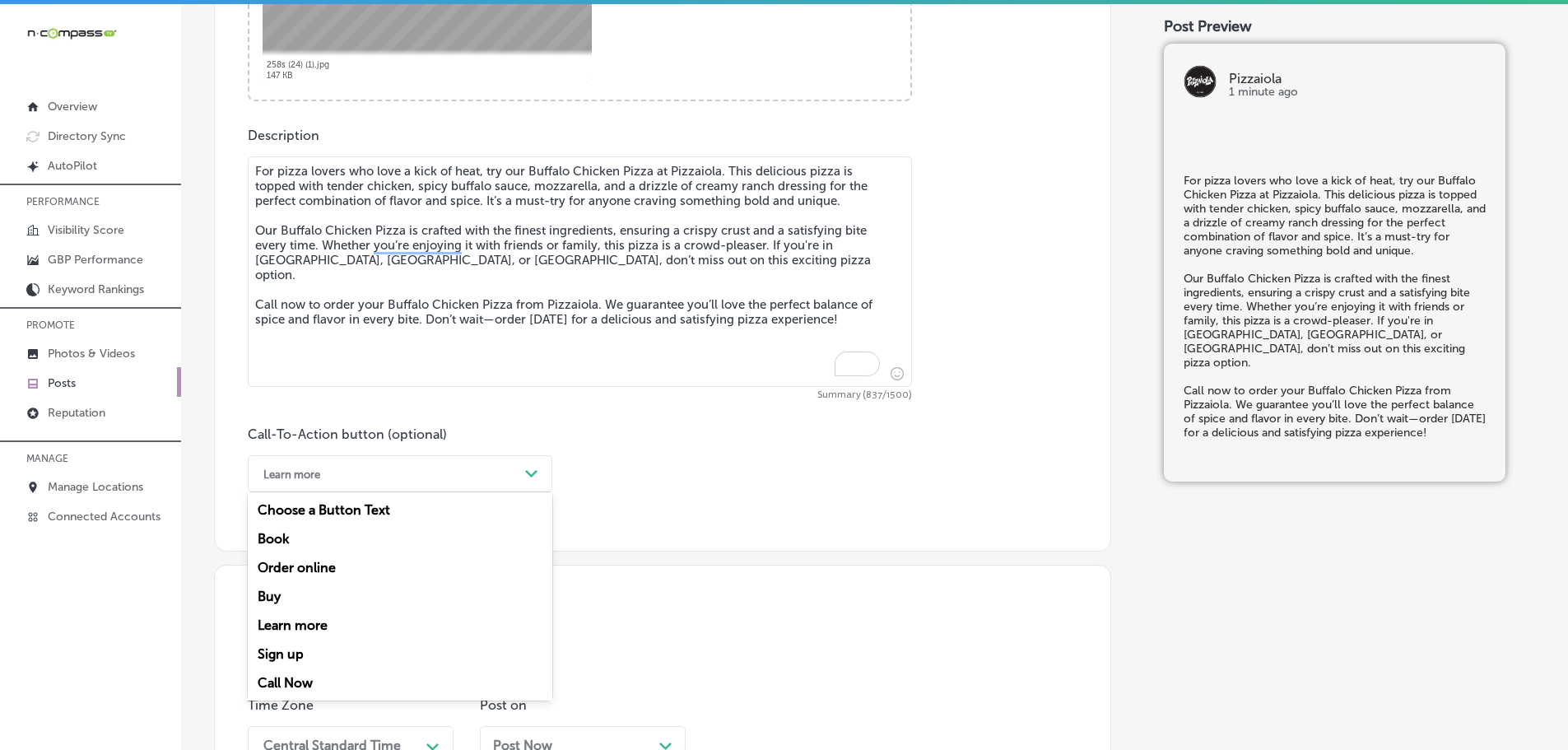
drag, startPoint x: 291, startPoint y: 681, endPoint x: 330, endPoint y: 665, distance: 42.2
click at [292, 681] on div "Call Now" at bounding box center [400, 683] width 304 height 28
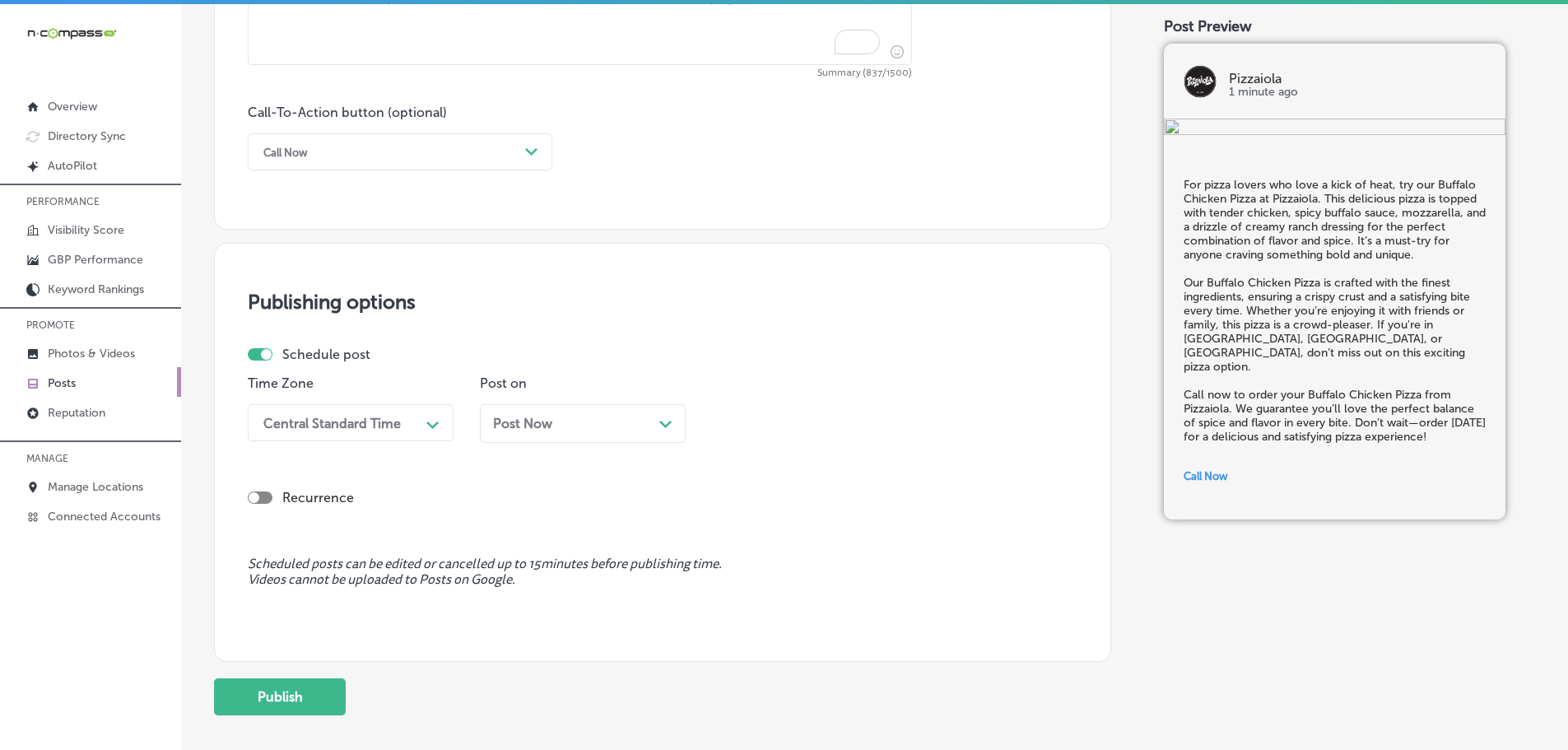
scroll to position [1144, 0]
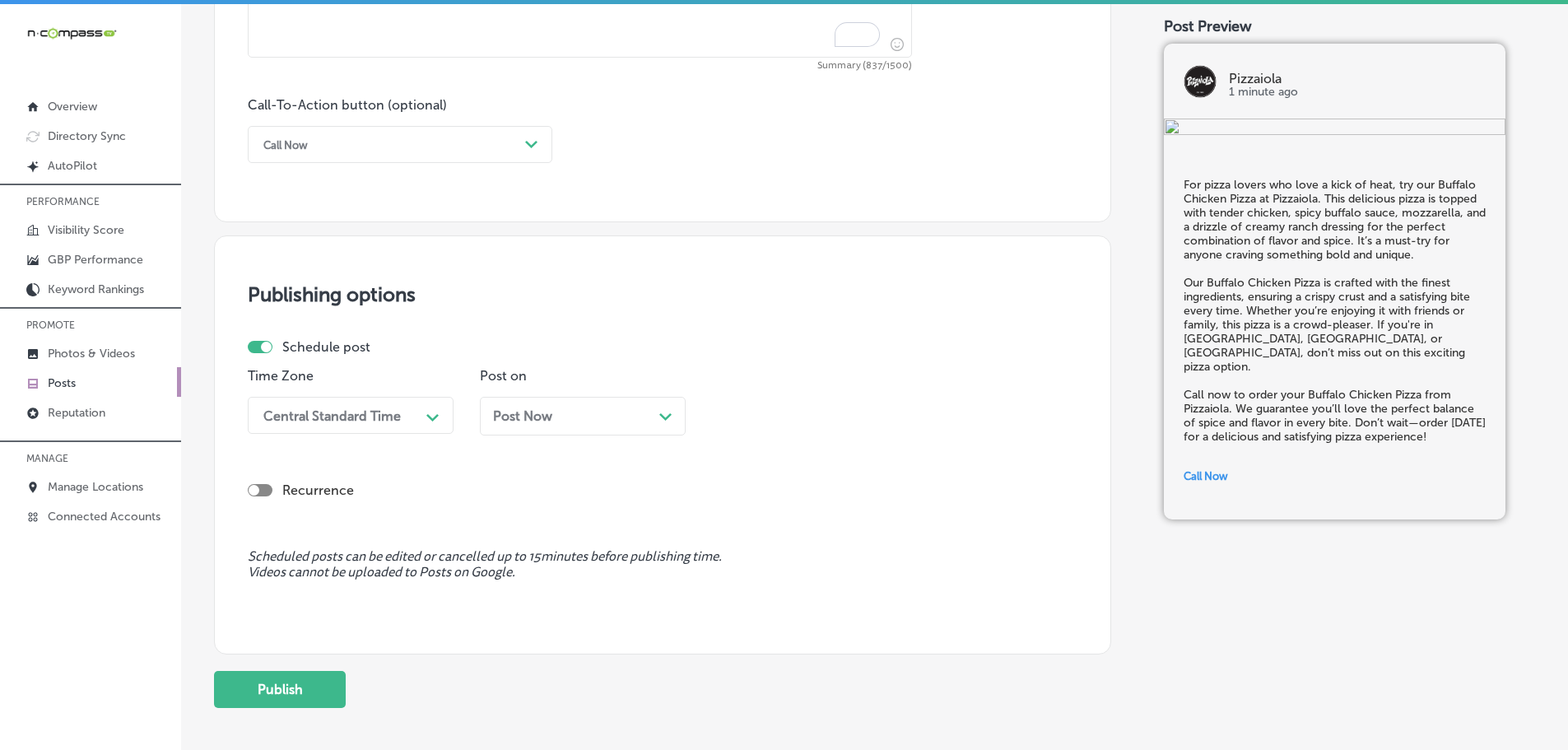
click at [385, 421] on div "Central Standard Time" at bounding box center [332, 415] width 137 height 16
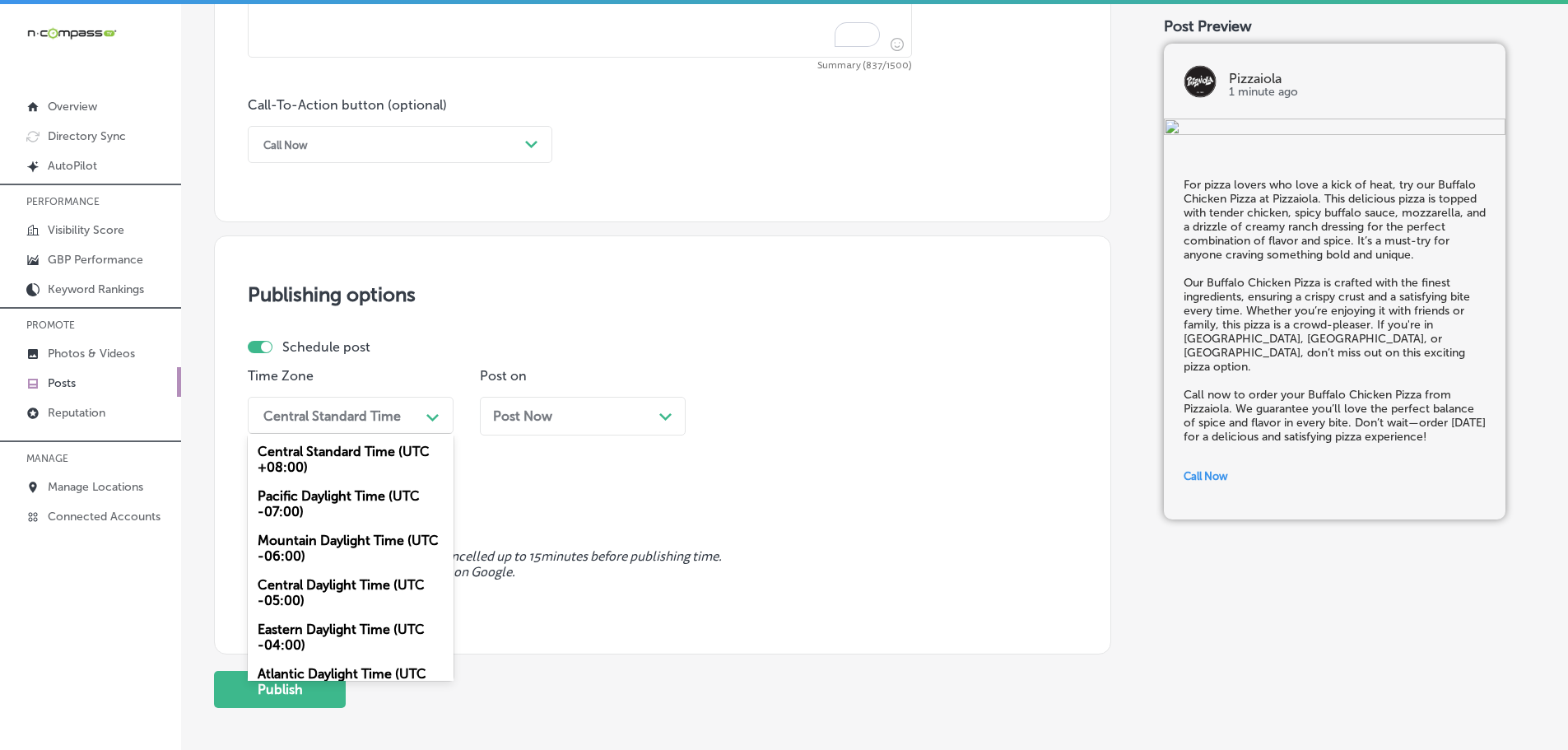
click at [336, 551] on div "Mountain Daylight Time (UTC -06:00)" at bounding box center [351, 548] width 206 height 44
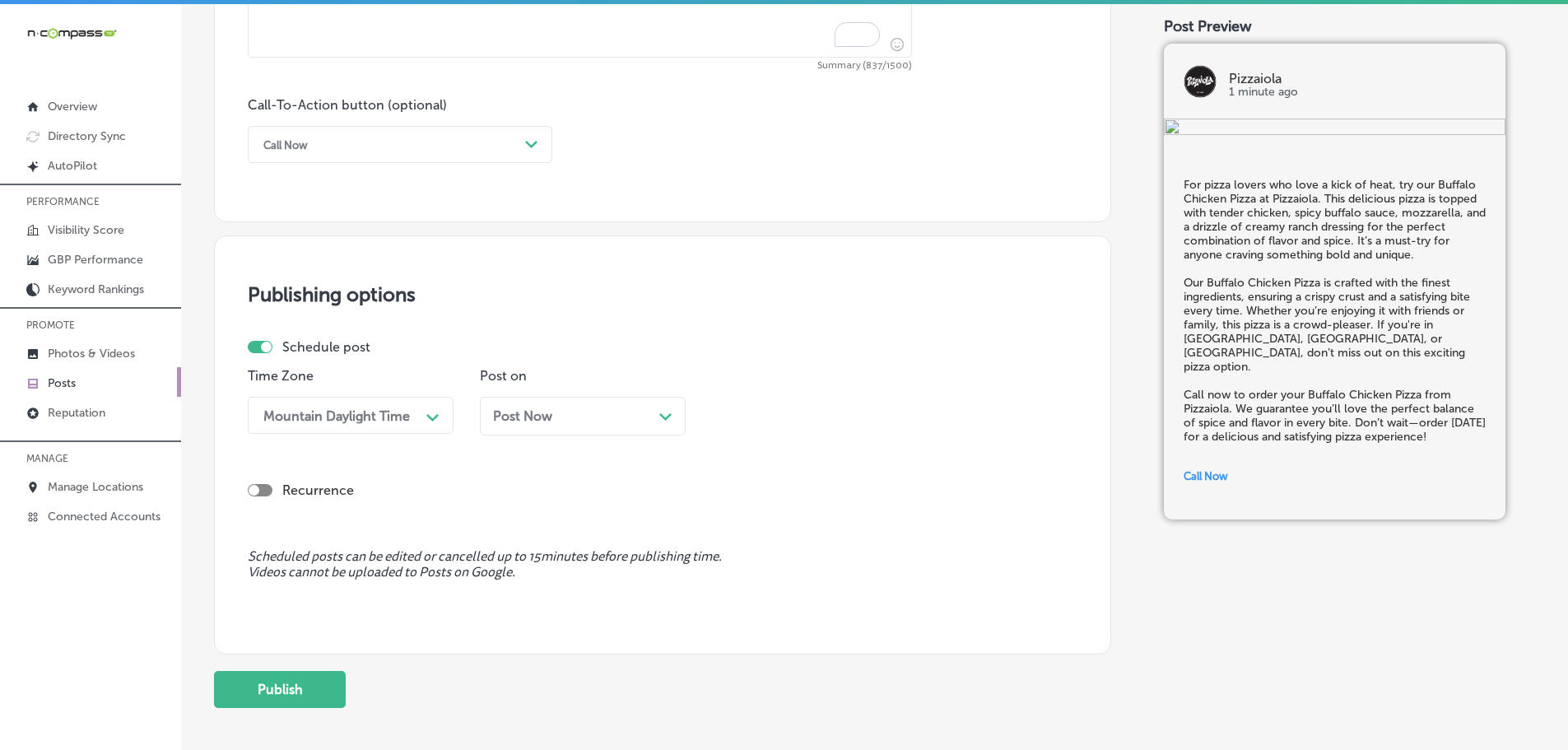
click at [665, 417] on icon "Path Created with Sketch." at bounding box center [664, 417] width 12 height 8
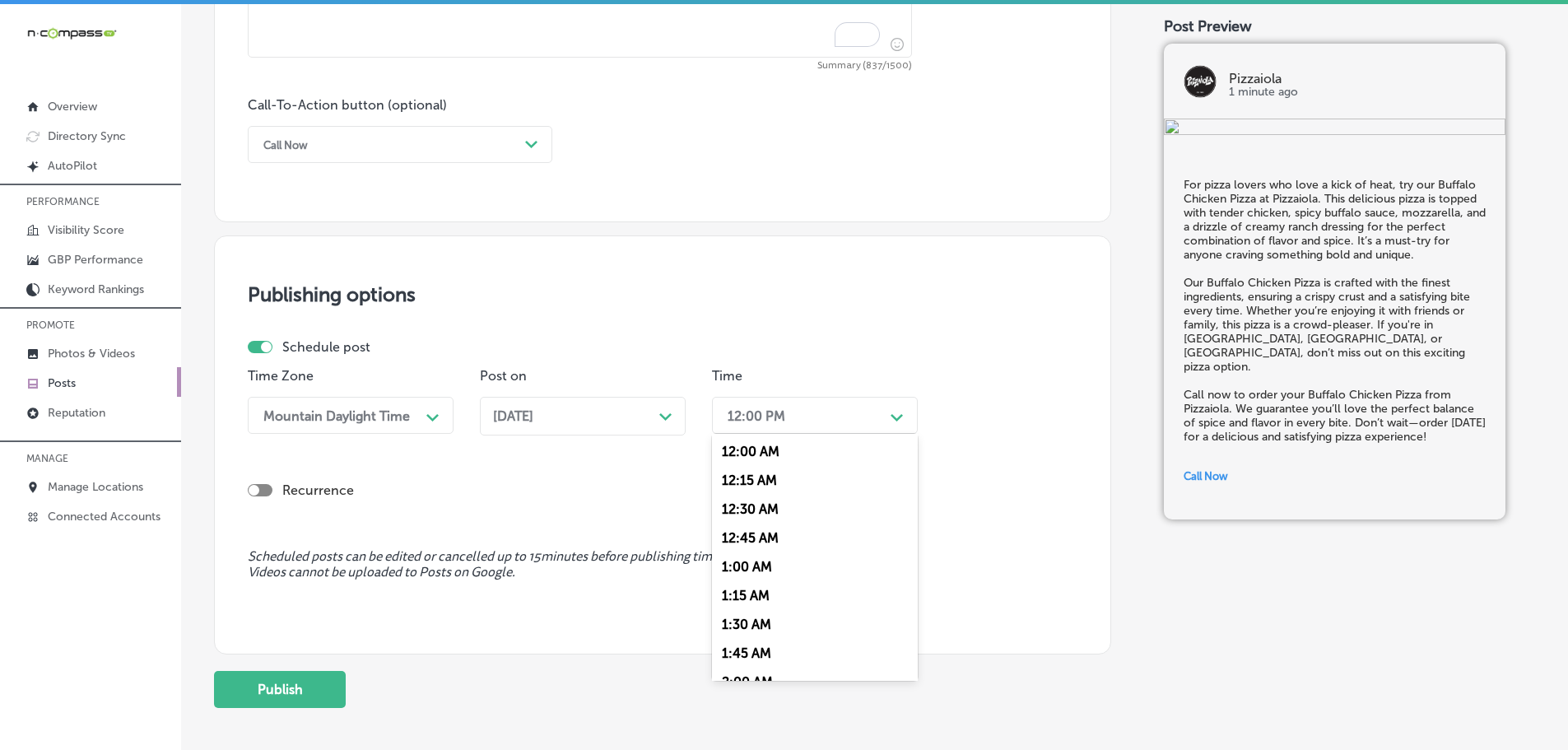
click at [846, 420] on div "12:00 PM" at bounding box center [801, 415] width 164 height 28
click at [776, 594] on div "7:00 AM" at bounding box center [815, 600] width 206 height 28
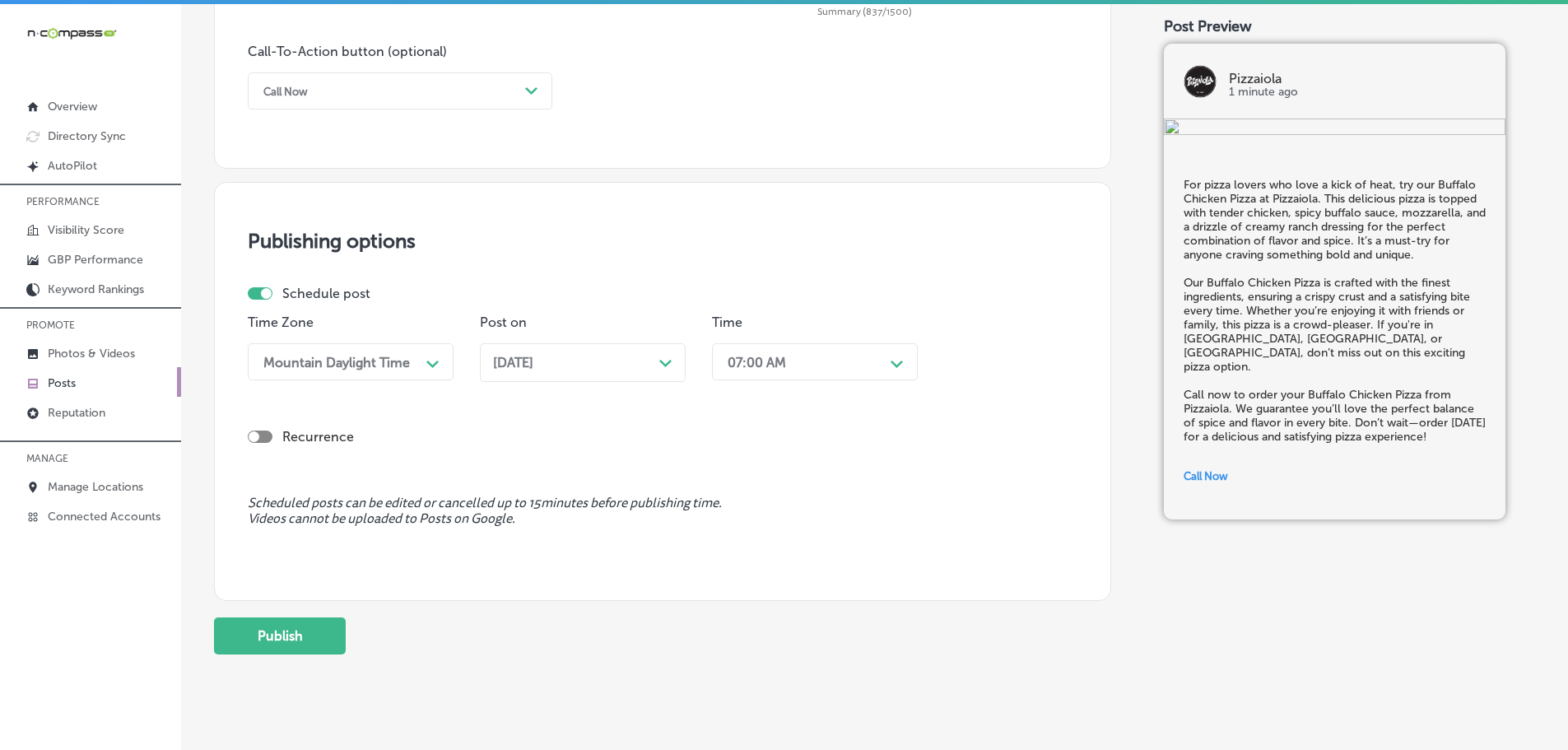
scroll to position [1227, 0]
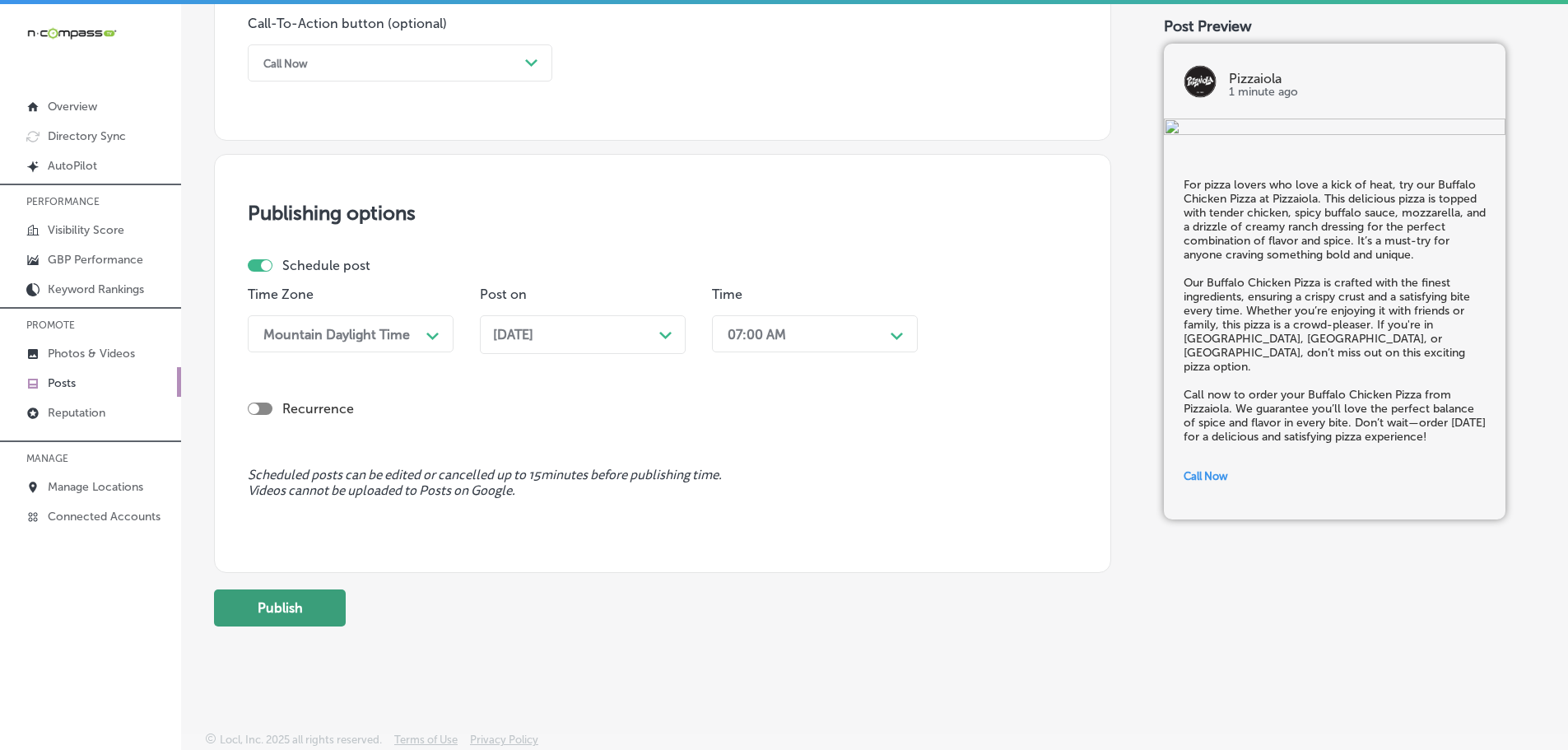
click at [293, 610] on button "Publish" at bounding box center [279, 607] width 131 height 37
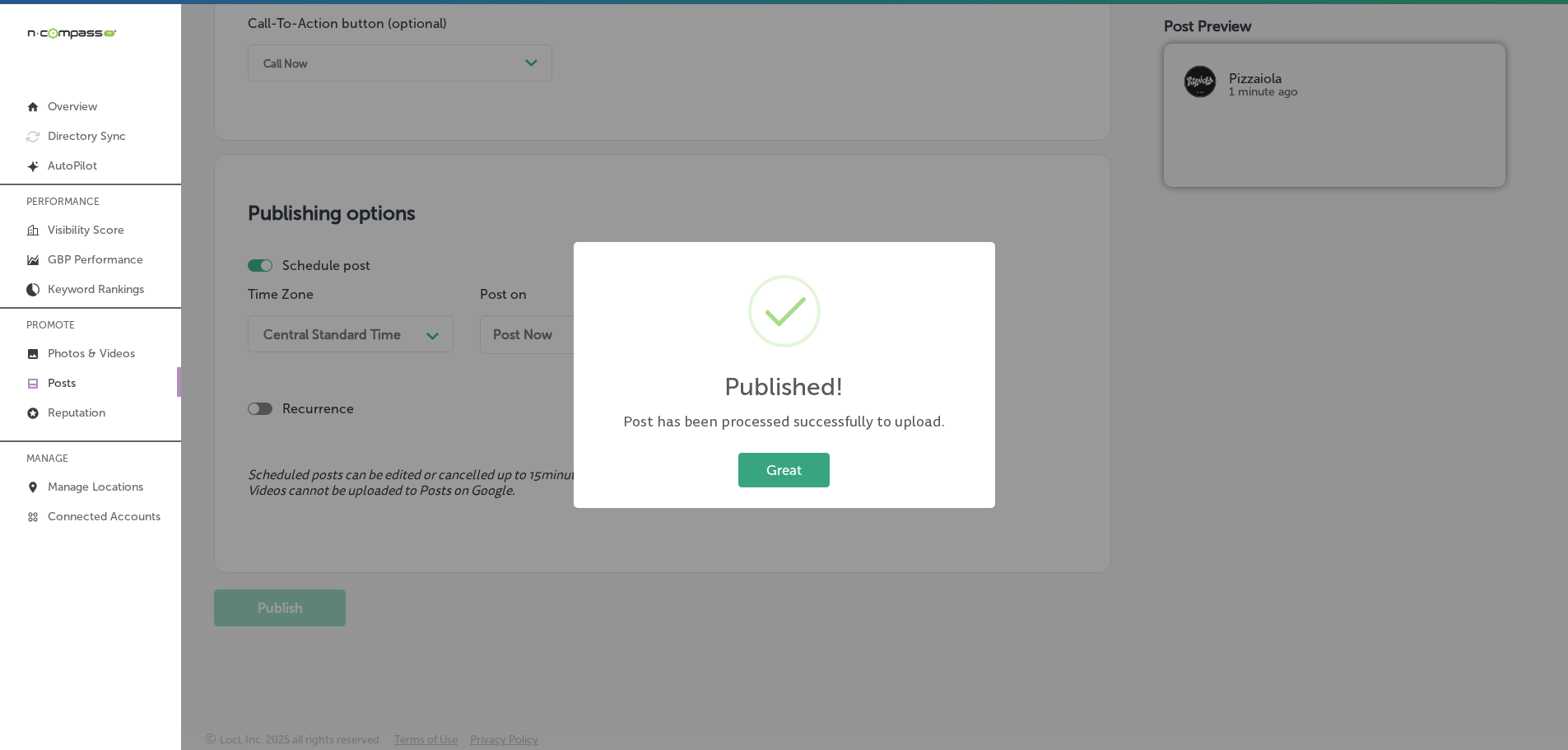
click at [789, 465] on button "Great" at bounding box center [784, 470] width 92 height 34
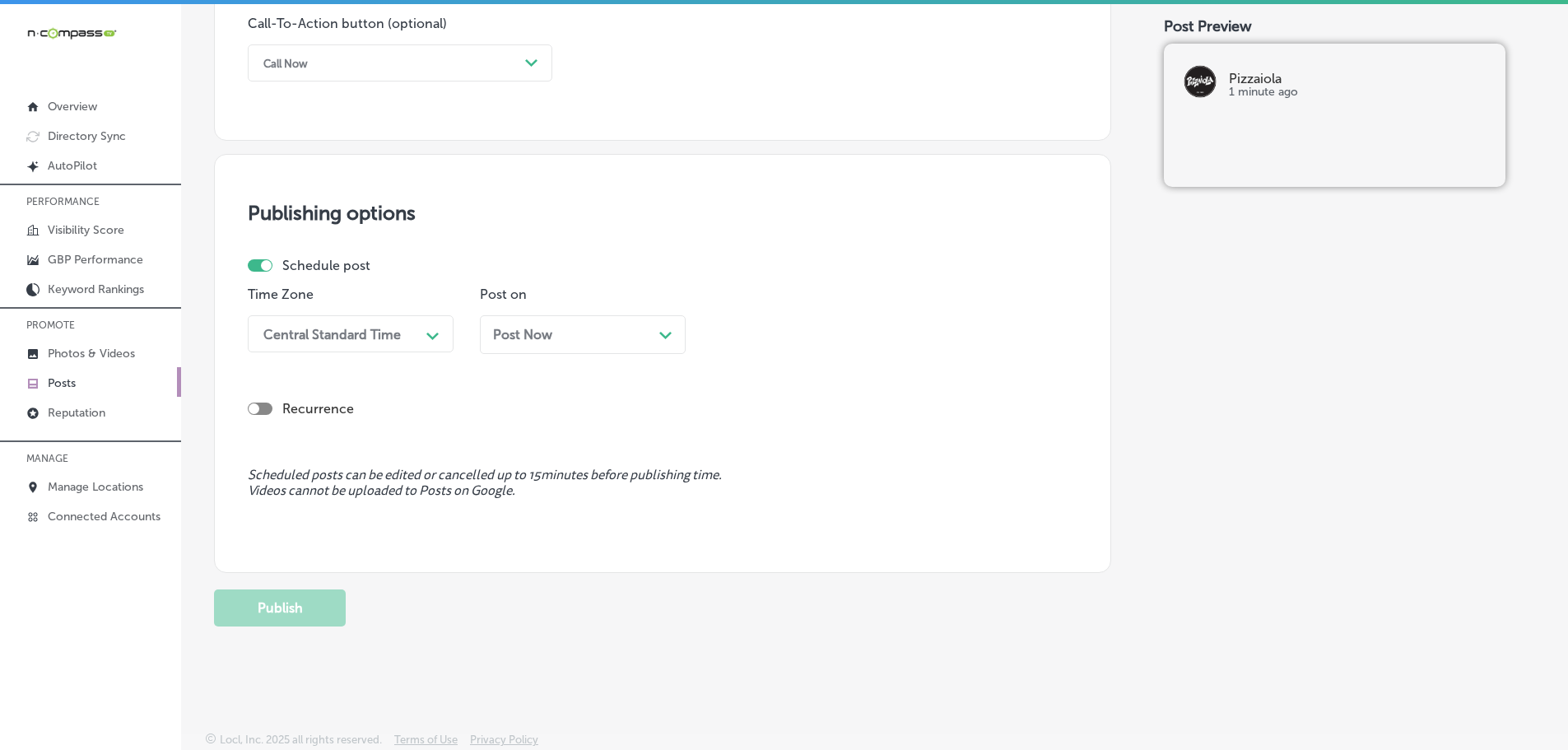
click at [73, 379] on p "Posts" at bounding box center [61, 383] width 28 height 14
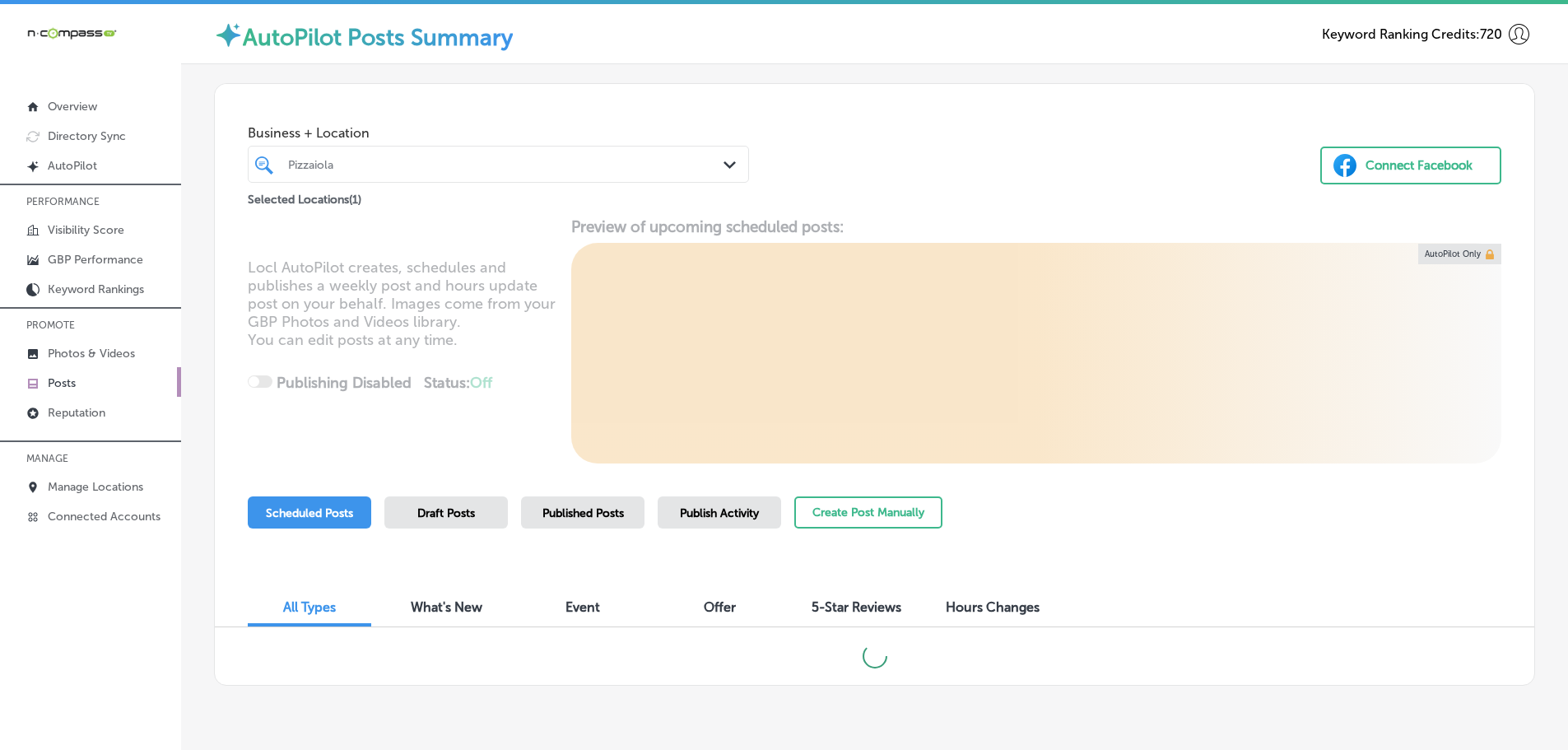
click at [723, 162] on icon "Path Created with Sketch." at bounding box center [729, 166] width 12 height 8
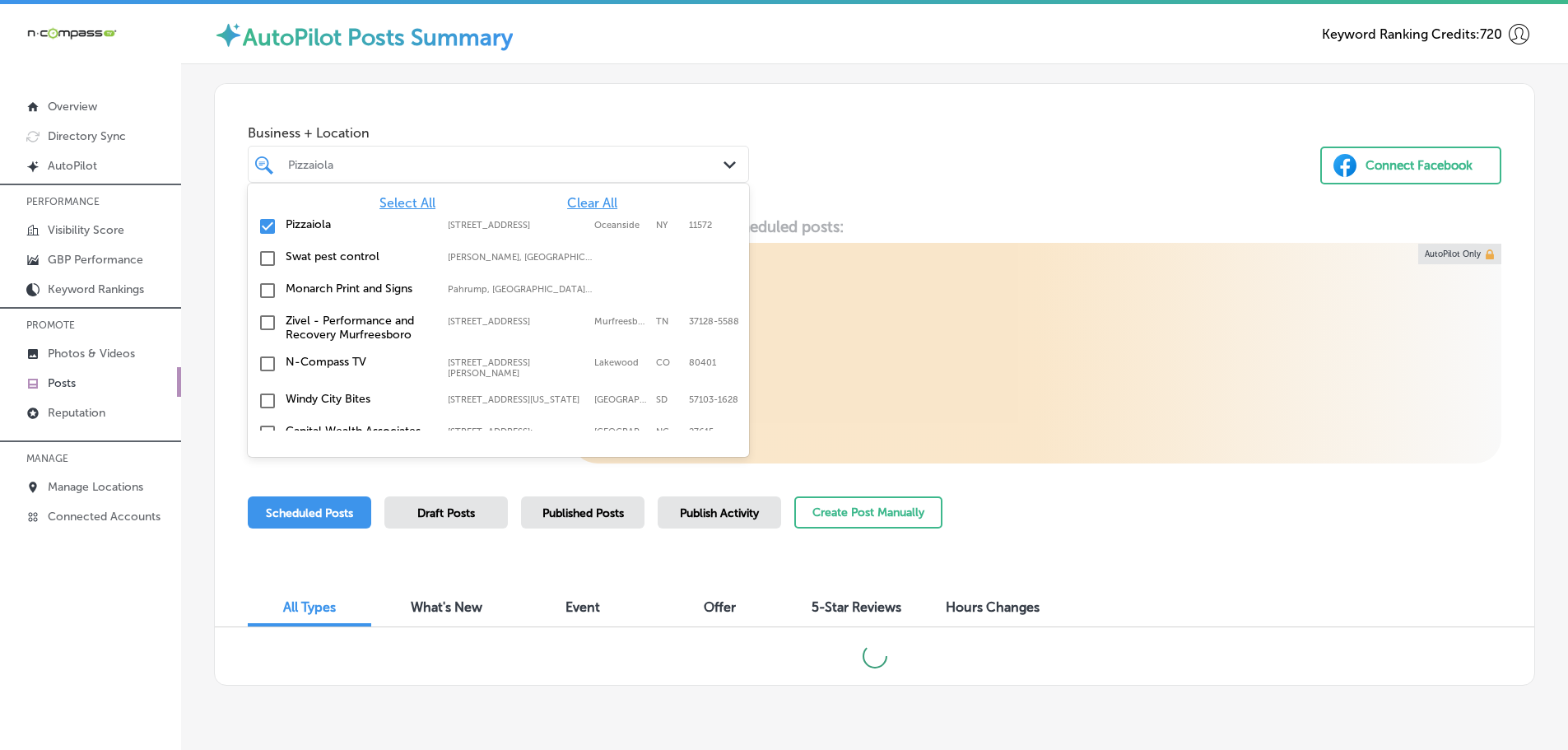
click at [567, 201] on span "Clear All" at bounding box center [592, 202] width 50 height 16
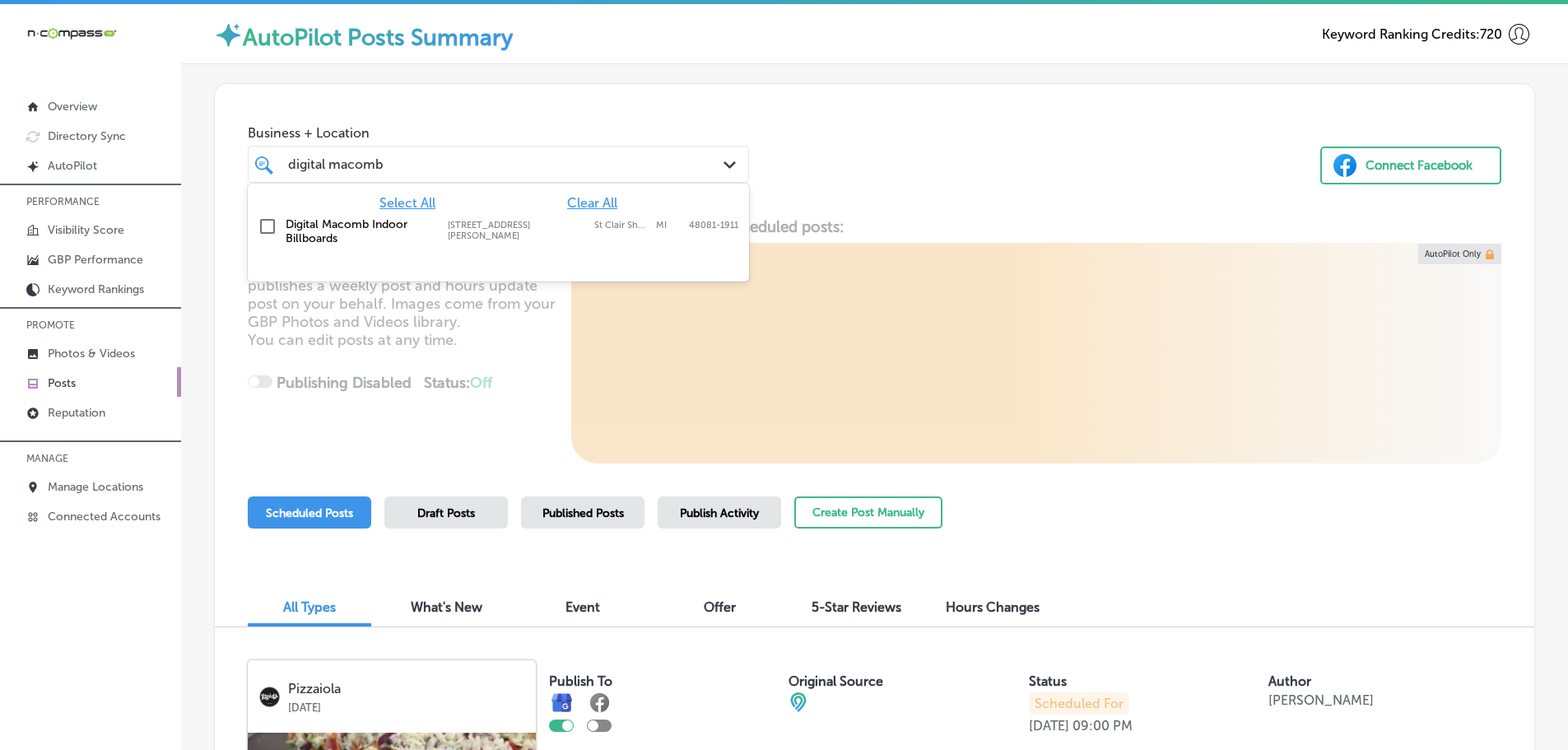
click at [360, 229] on label "Digital Macomb Indoor Billboards" at bounding box center [358, 232] width 146 height 28
type input "digital macomb"
click at [912, 156] on div "Business + Location option [STREET_ADDRESS][PERSON_NAME]. option [STREET_ADDRES…" at bounding box center [874, 147] width 1319 height 125
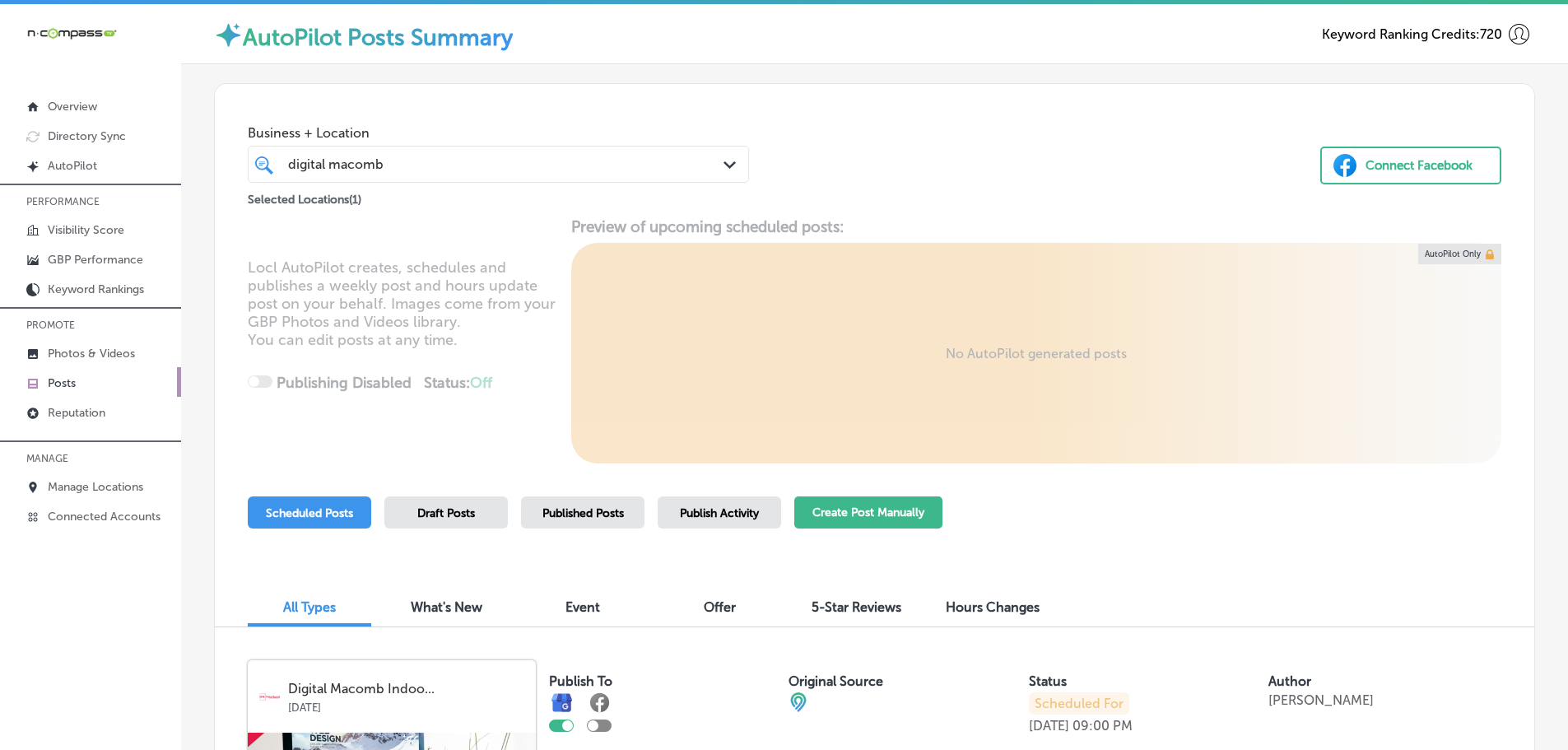
click at [879, 514] on button "Create Post Manually" at bounding box center [868, 513] width 148 height 32
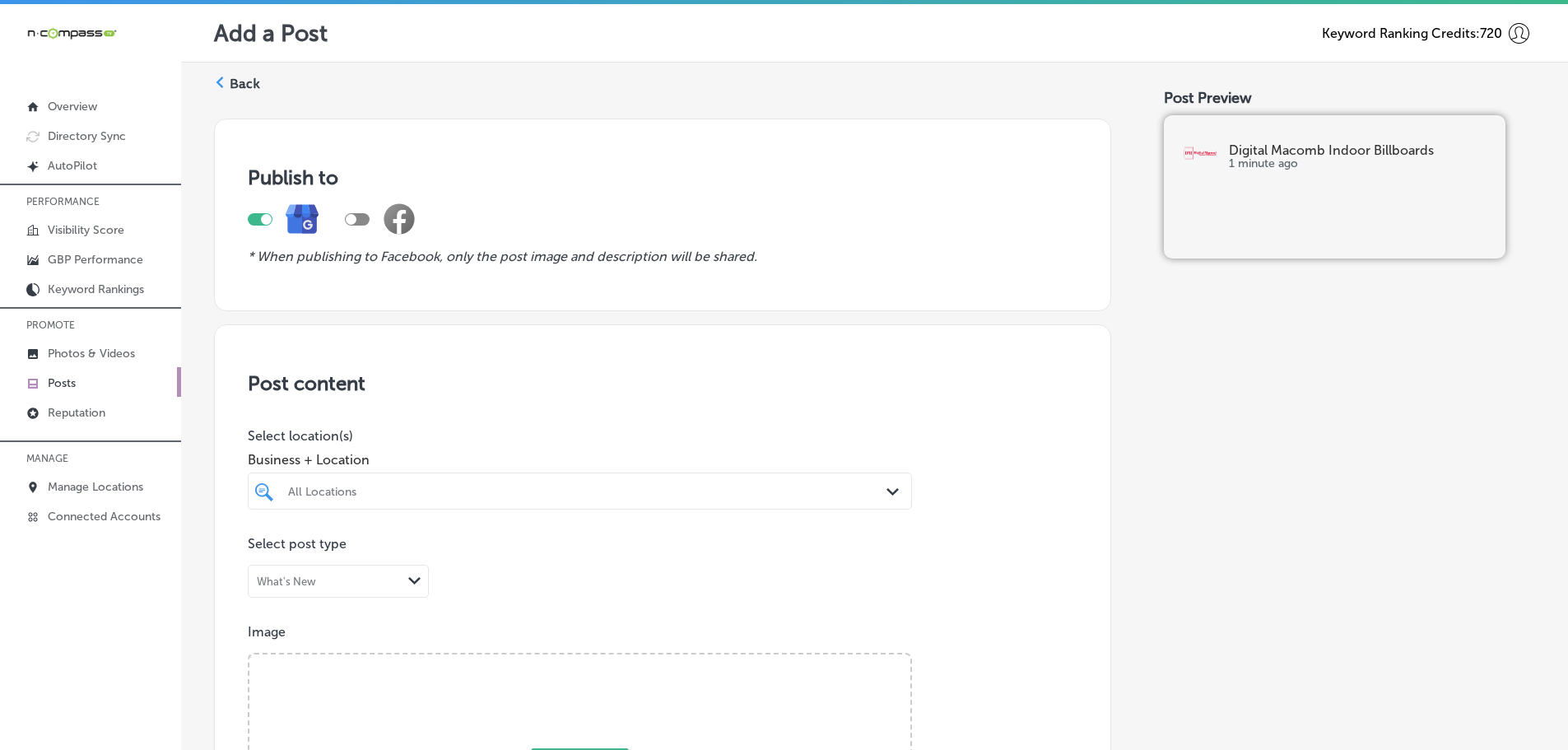
click at [617, 491] on div "All Locations" at bounding box center [588, 491] width 600 height 14
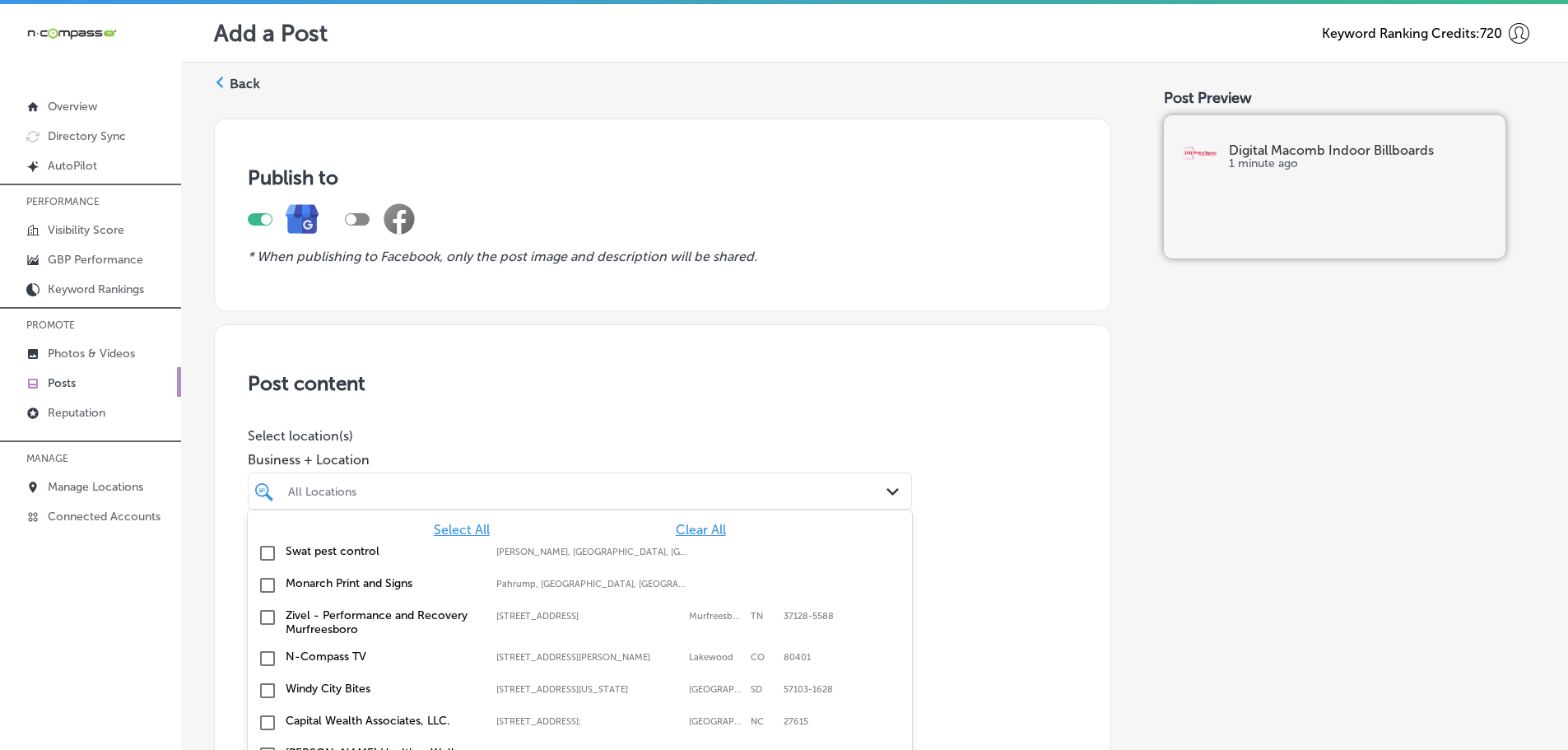
scroll to position [42, 0]
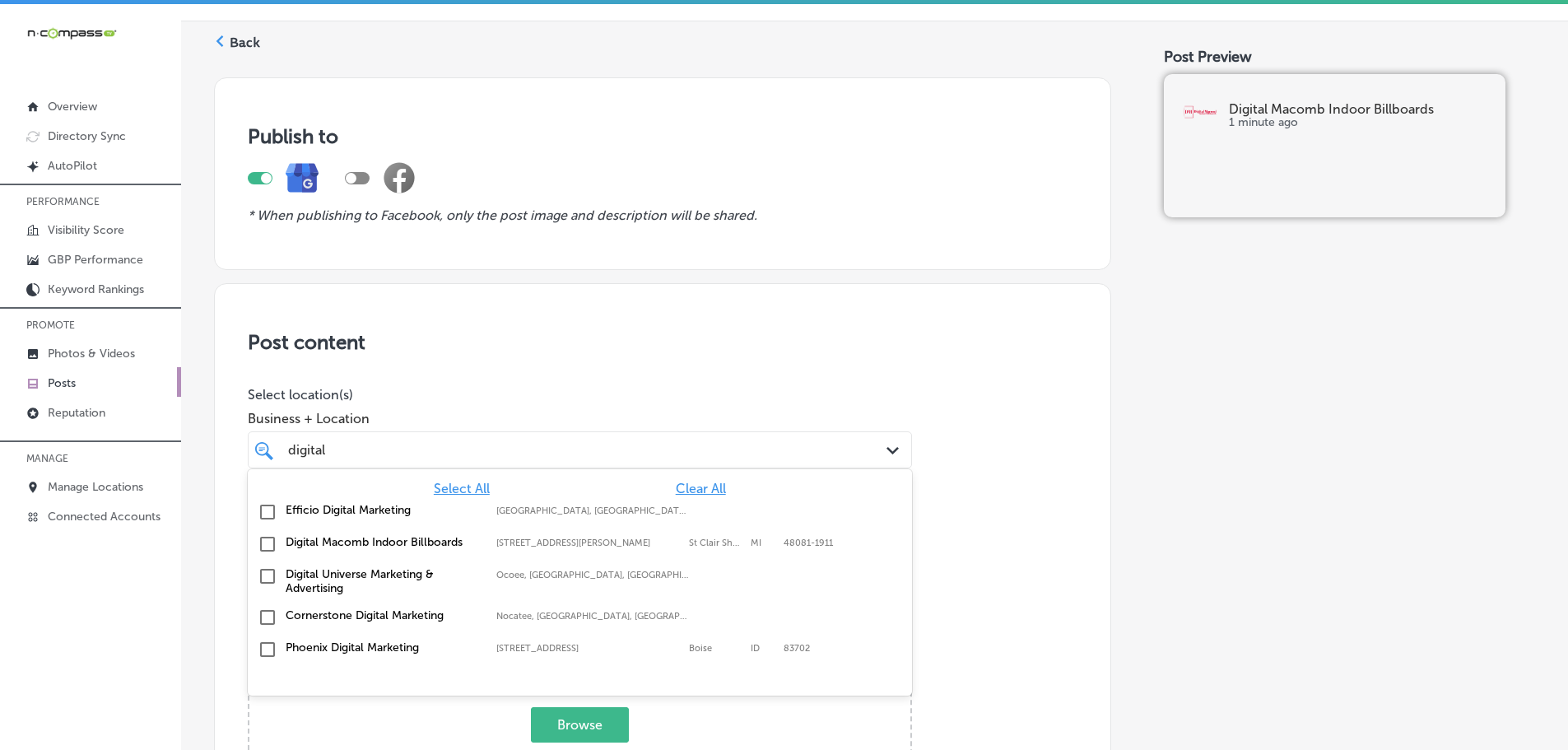
click at [357, 540] on label "Digital Macomb Indoor Billboards" at bounding box center [382, 542] width 194 height 14
type input "digital"
click at [480, 393] on p "Select location(s)" at bounding box center [579, 394] width 664 height 16
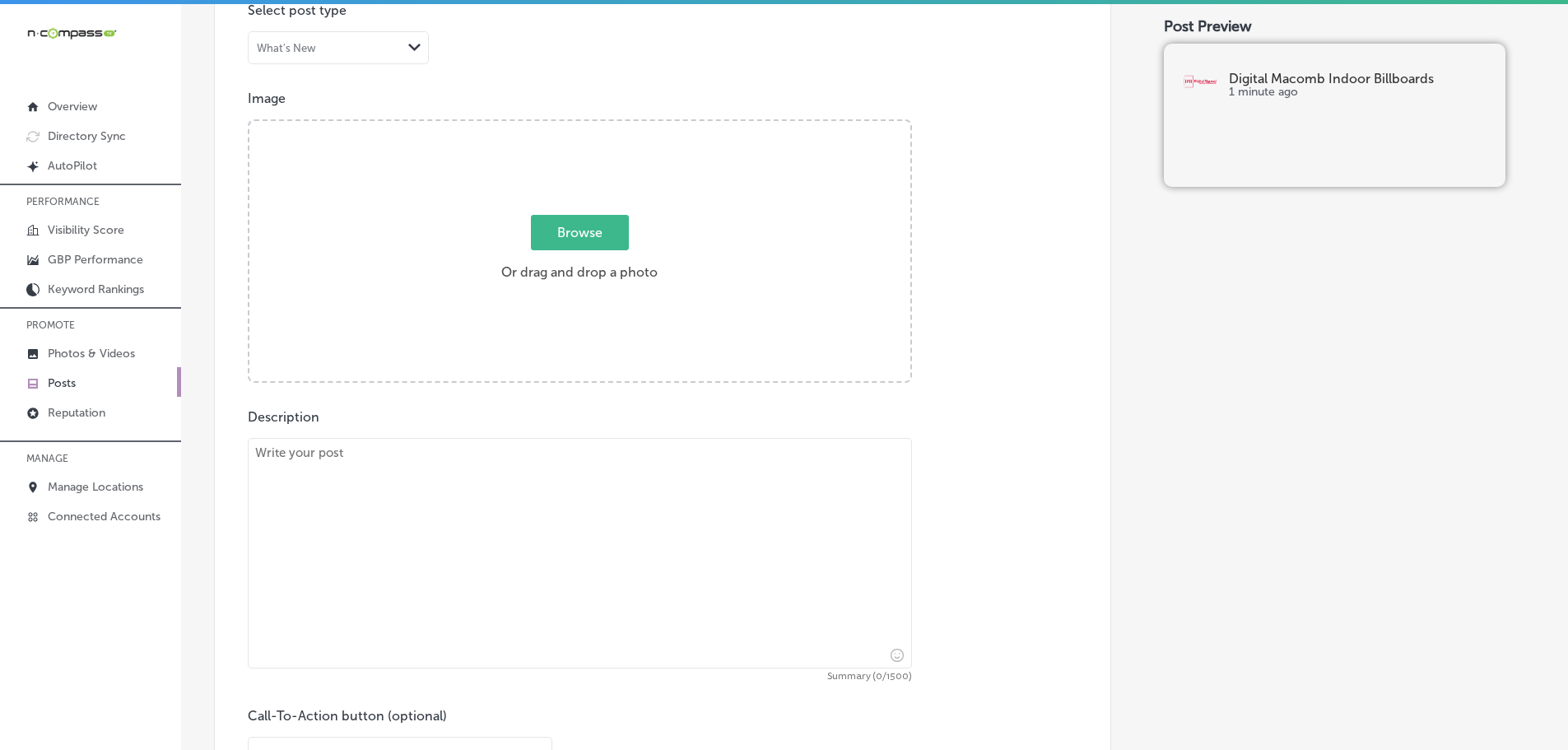
scroll to position [535, 0]
click at [475, 512] on textarea at bounding box center [579, 551] width 664 height 231
paste textarea "Effective social media management is crucial for boosting your brand’s presence…"
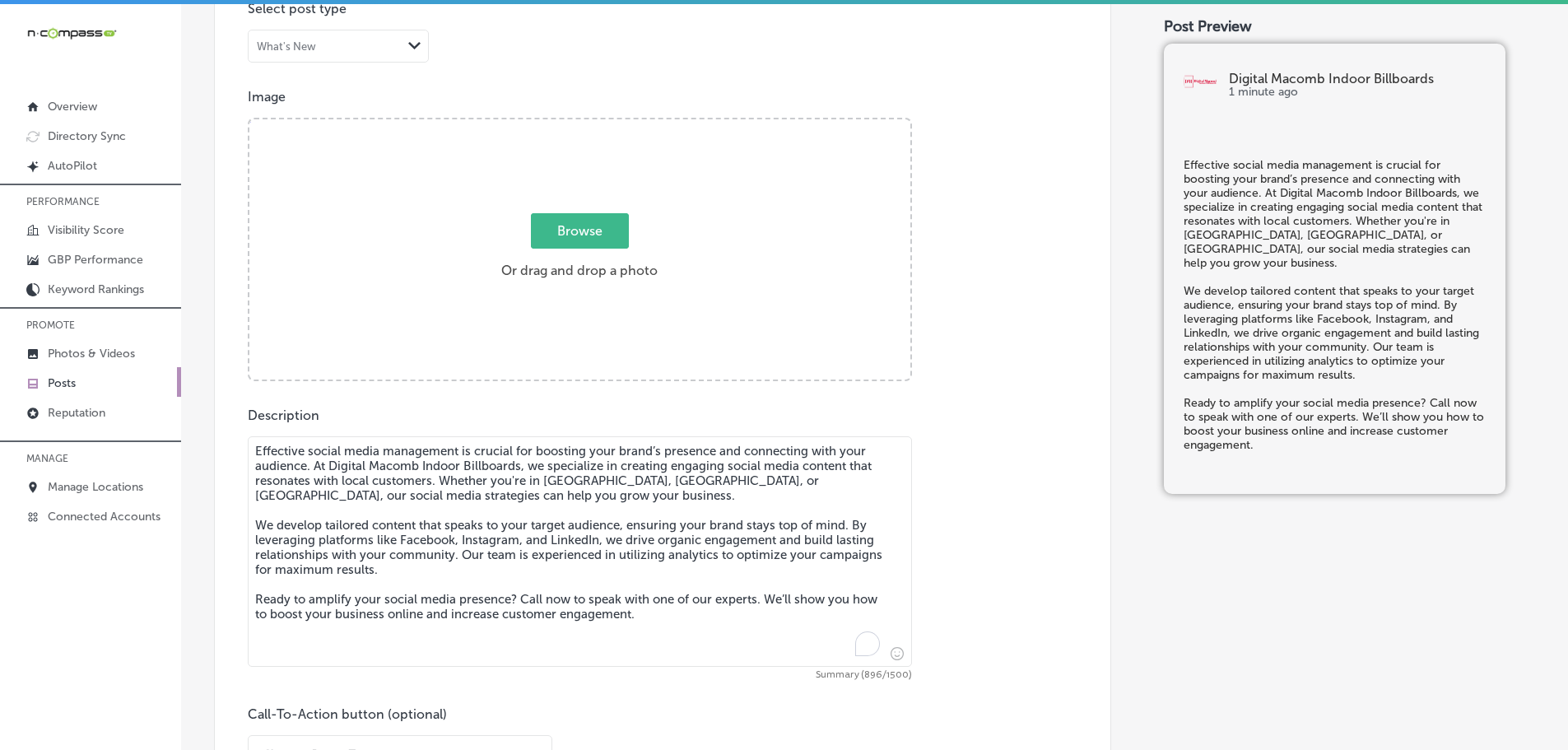
type textarea "Effective social media management is crucial for boosting your brand’s presence…"
click at [547, 235] on span "Browse" at bounding box center [580, 231] width 98 height 35
click at [547, 124] on input "Browse Or drag and drop a photo" at bounding box center [579, 121] width 661 height 5
type input "C:\fakepath\Digital Macomb-5 (2).png"
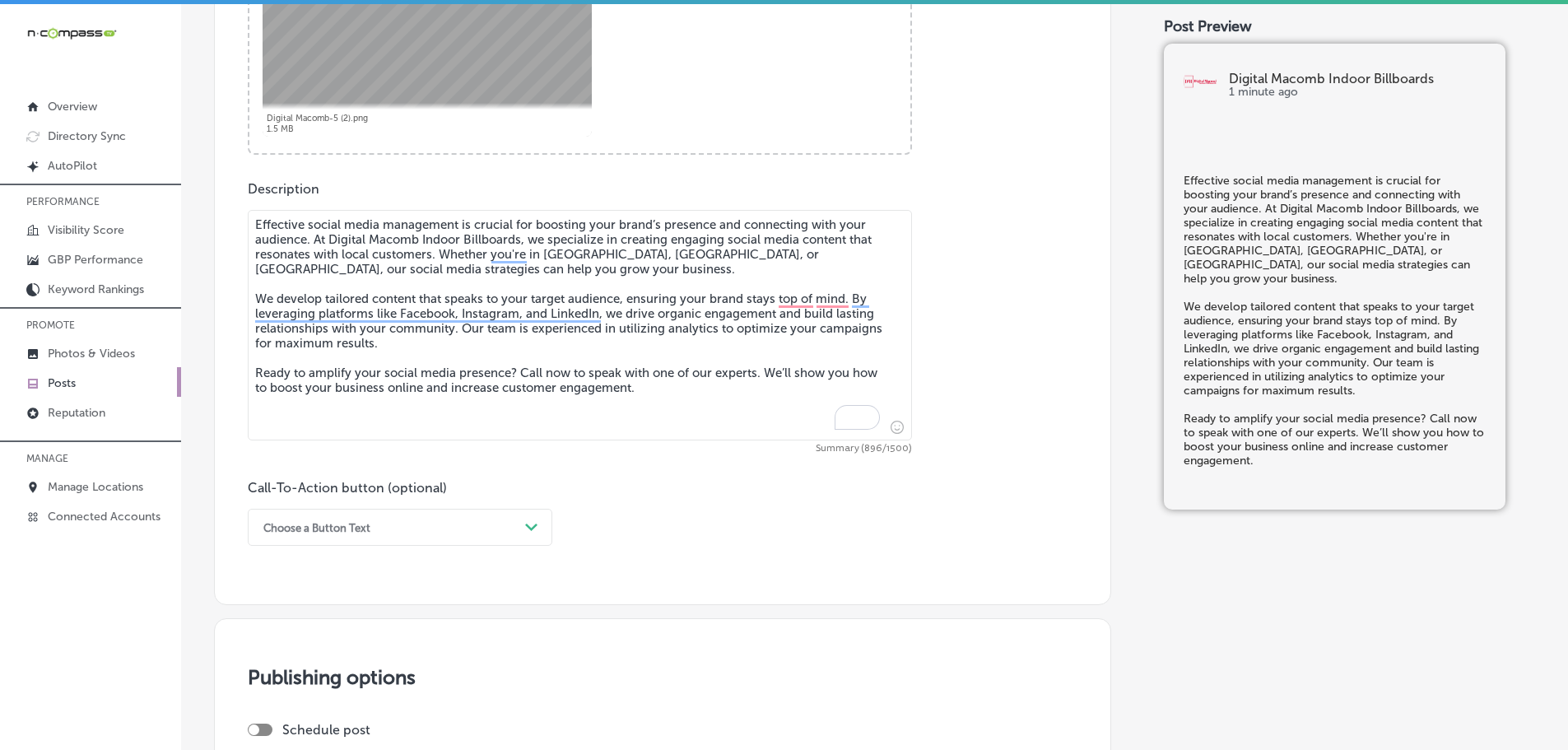
scroll to position [782, 0]
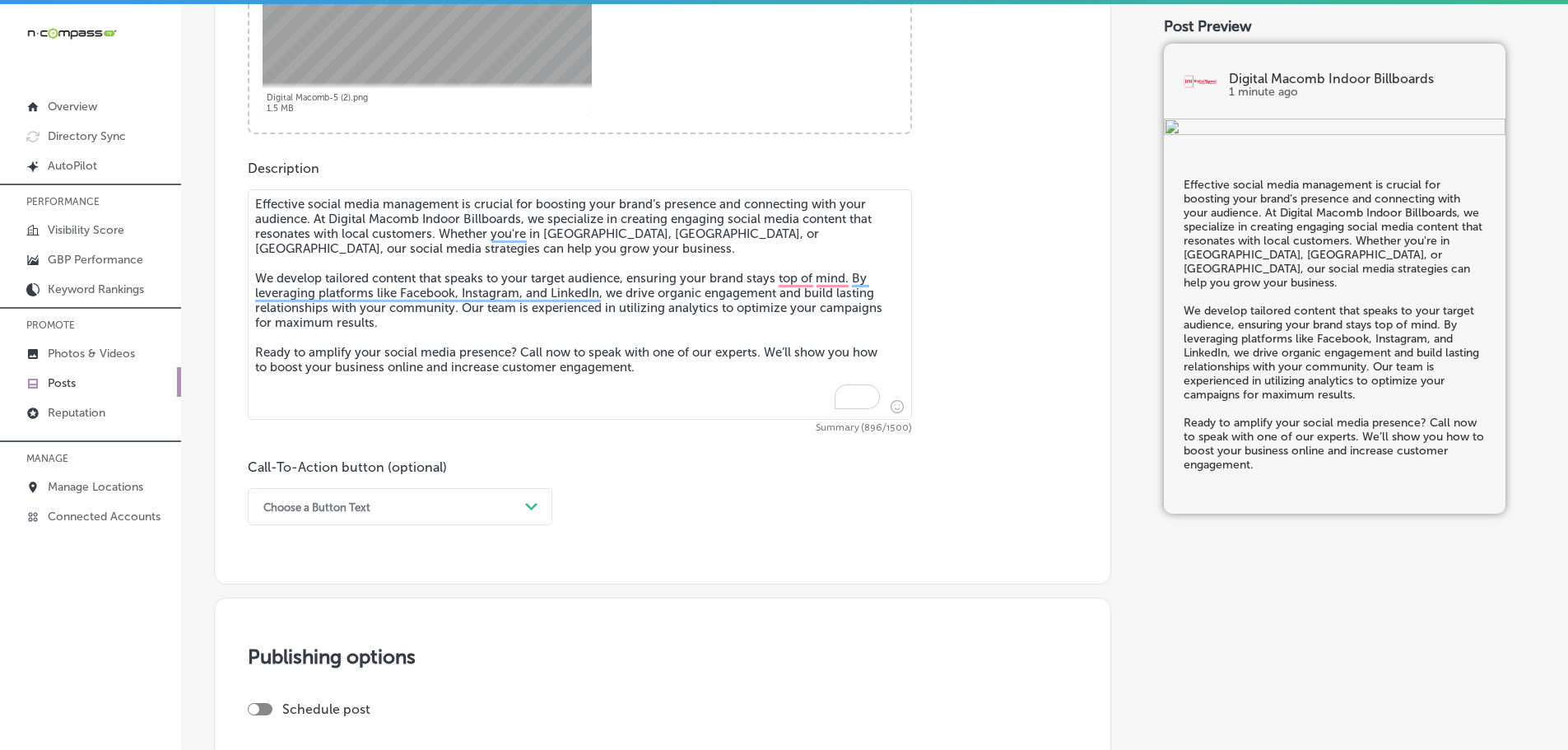
click at [507, 512] on div "Choose a Button Text" at bounding box center [387, 506] width 264 height 26
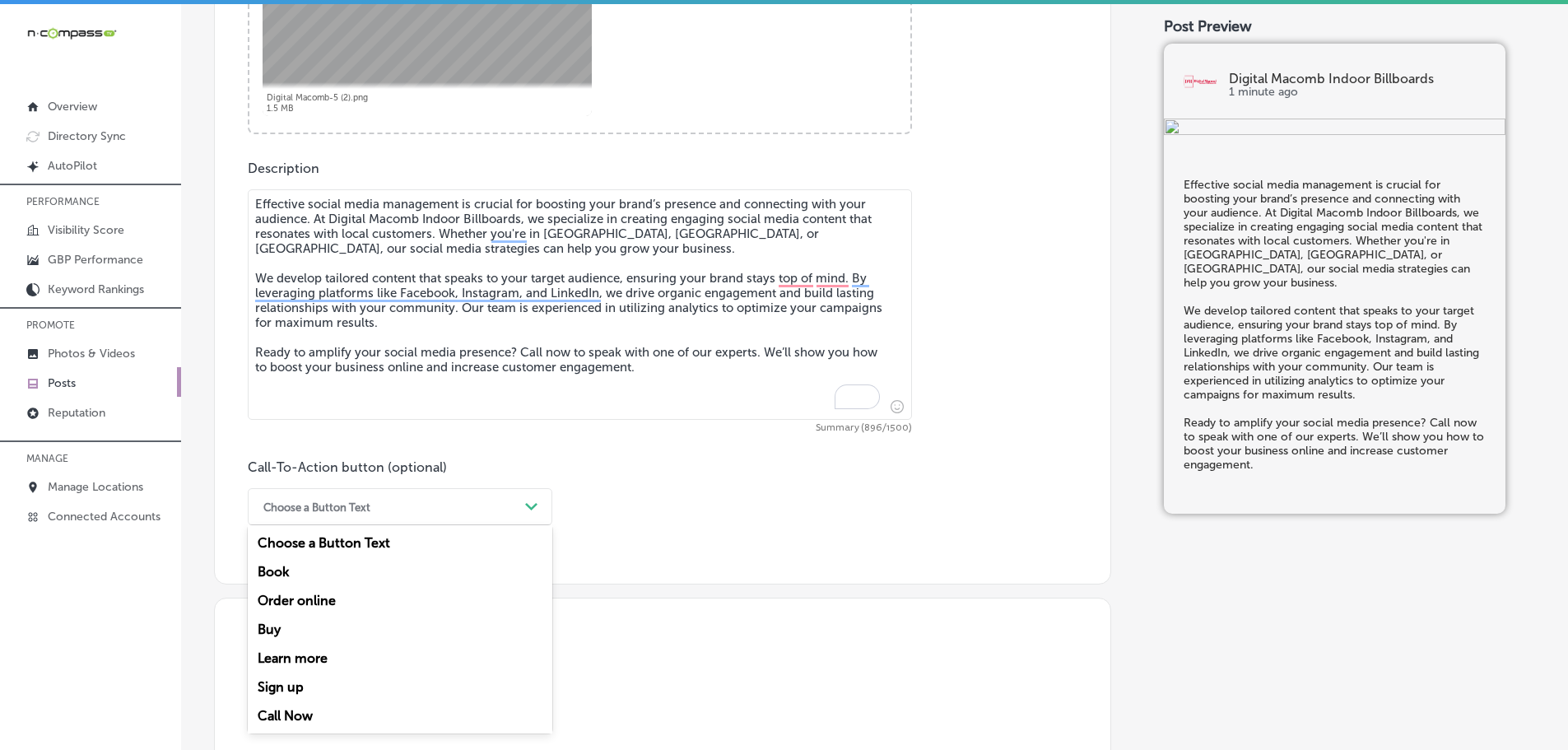
click at [278, 709] on div "Call Now" at bounding box center [400, 716] width 304 height 28
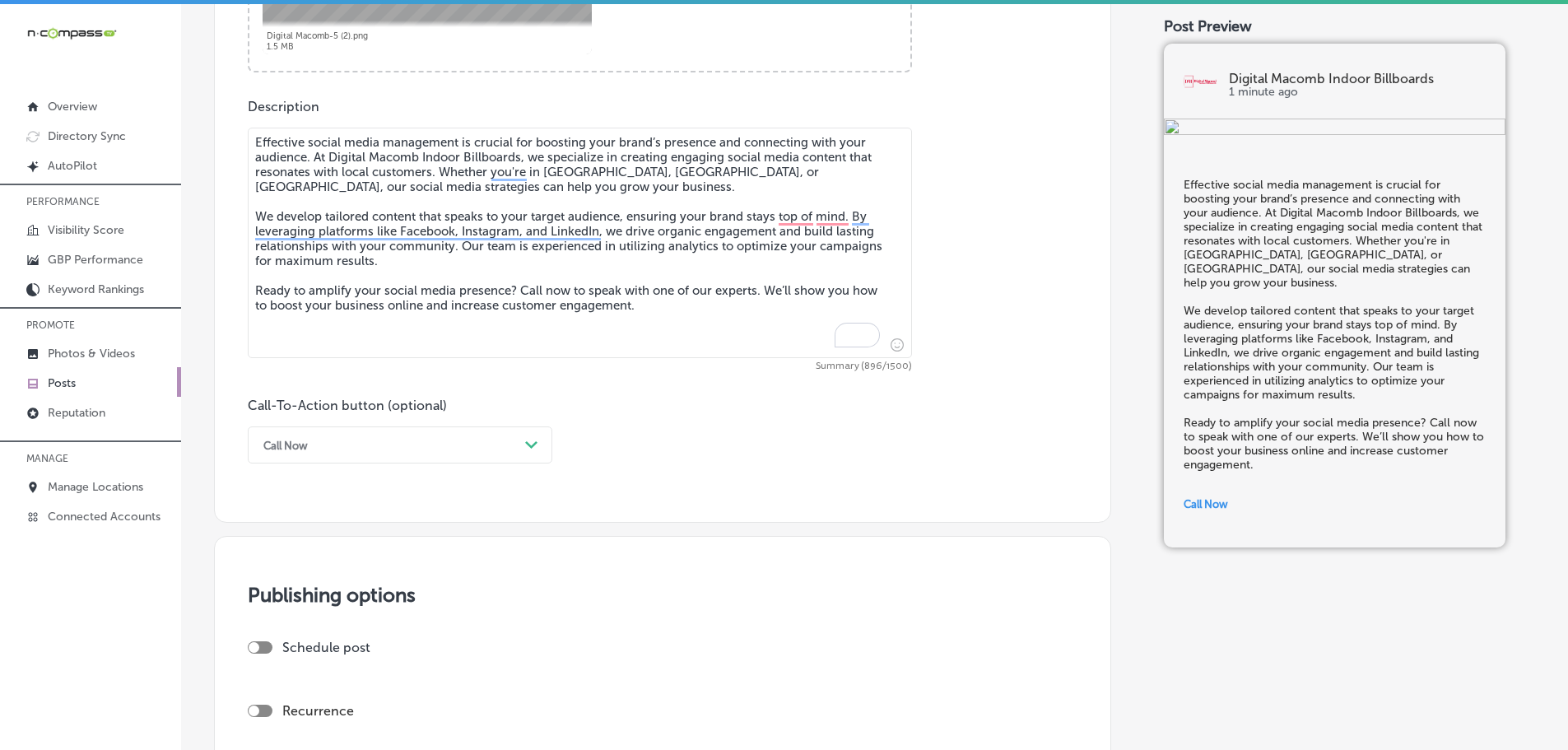
scroll to position [1147, 0]
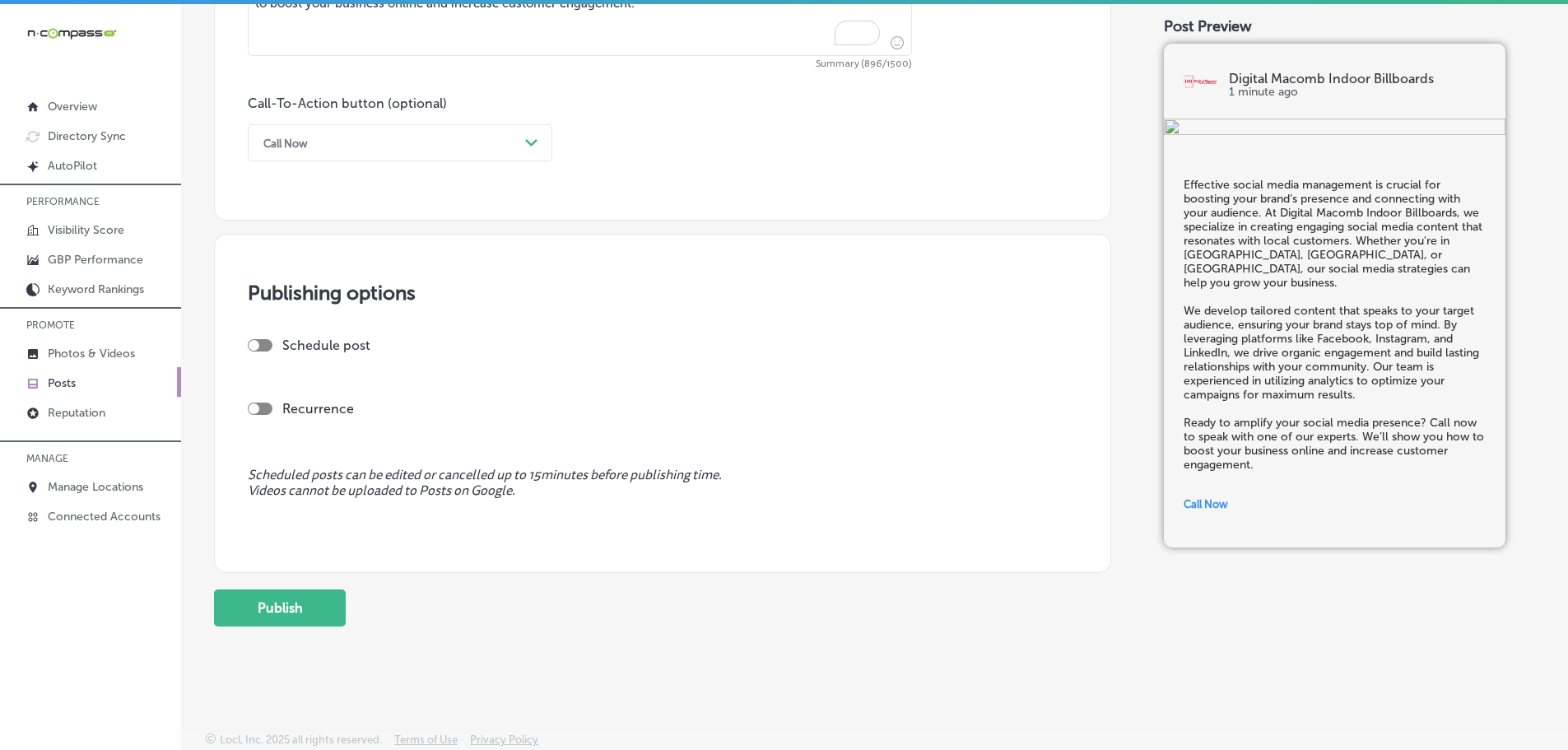
click at [254, 340] on div at bounding box center [260, 345] width 25 height 12
checkbox input "true"
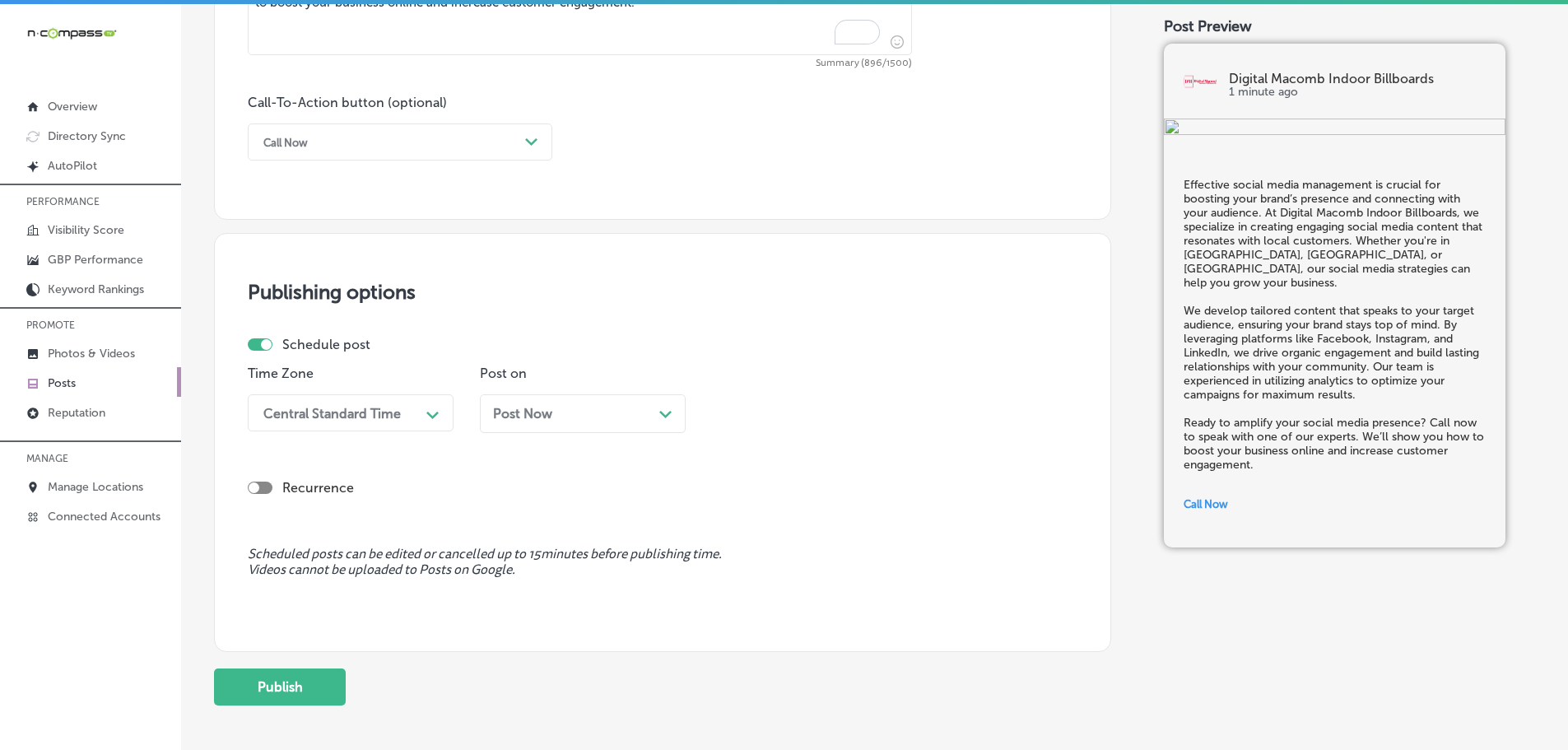
click at [431, 411] on icon "Path Created with Sketch." at bounding box center [432, 415] width 12 height 8
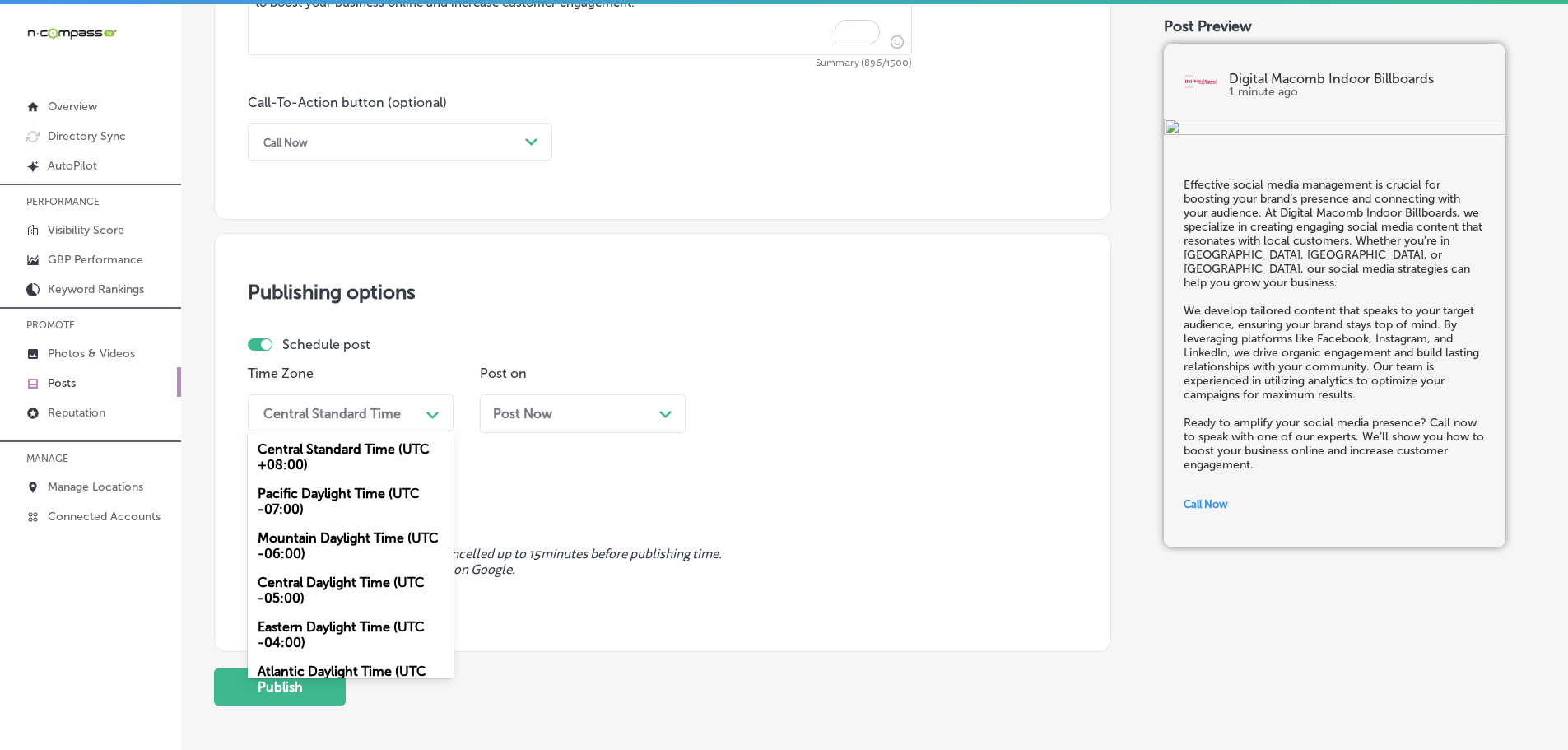
click at [350, 544] on div "Mountain Daylight Time (UTC -06:00)" at bounding box center [351, 546] width 206 height 44
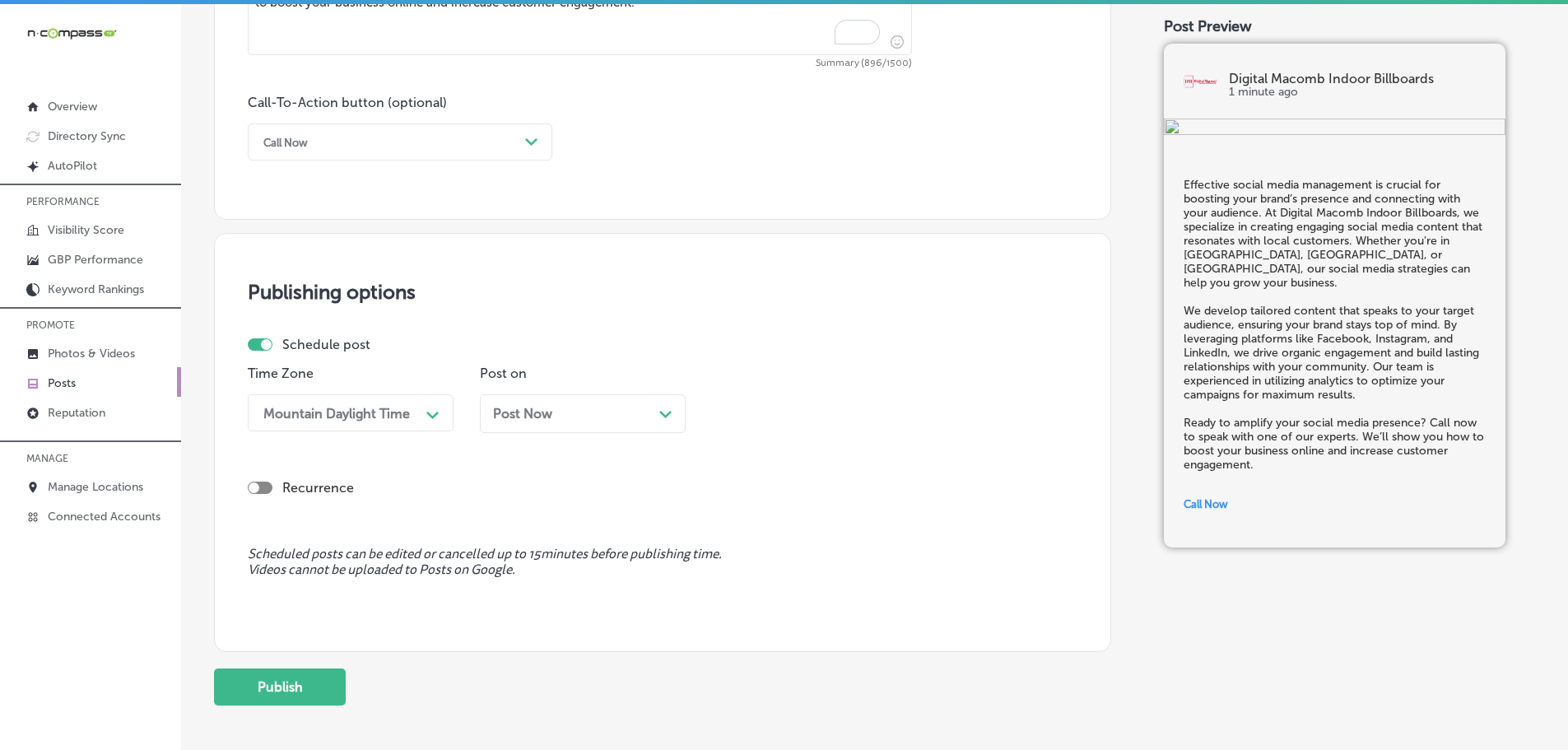
click at [664, 401] on div "Post Now Path Created with Sketch." at bounding box center [583, 413] width 206 height 39
click at [869, 412] on div "12:00 PM" at bounding box center [801, 412] width 164 height 28
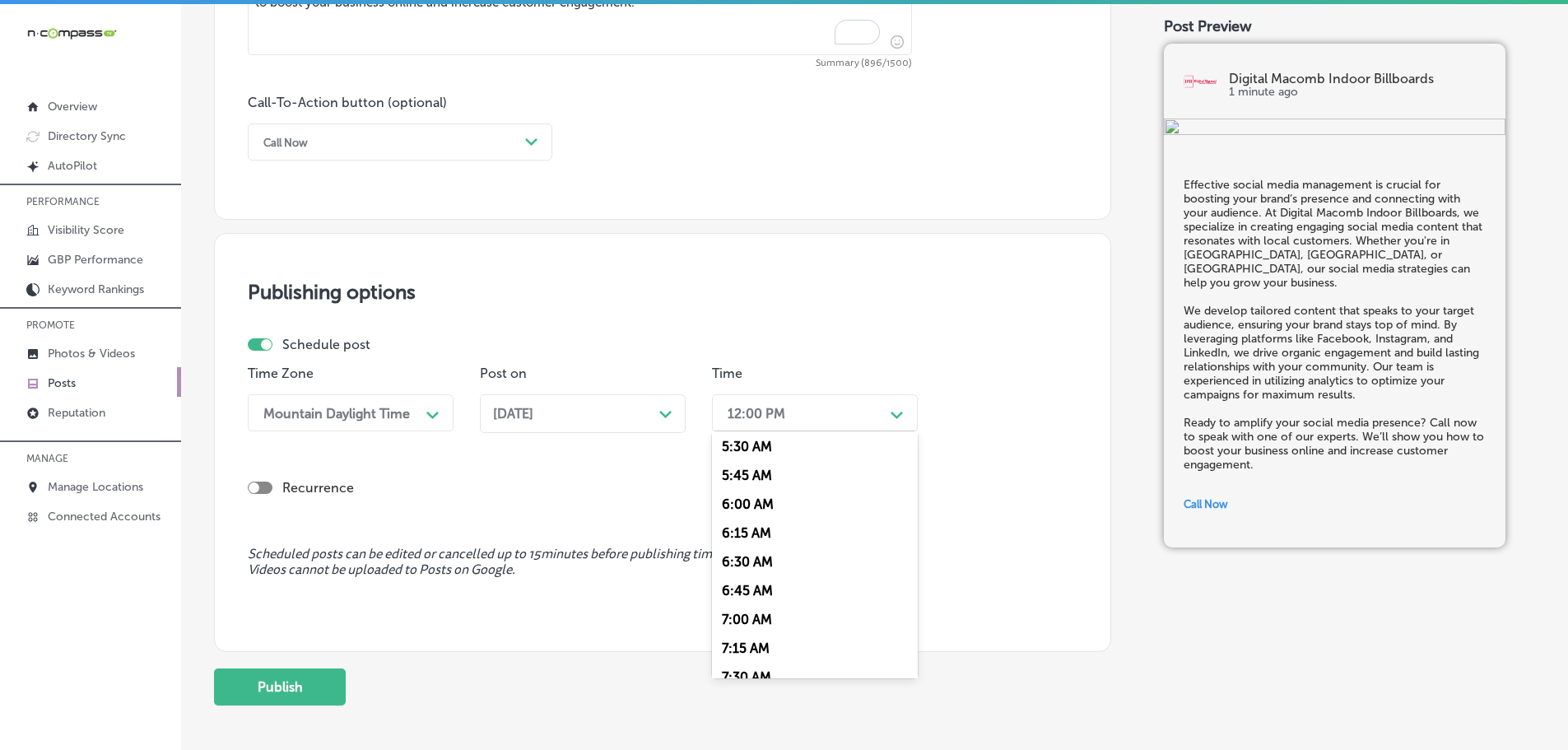
scroll to position [659, 0]
click at [767, 589] on div "7:00 AM" at bounding box center [815, 597] width 206 height 28
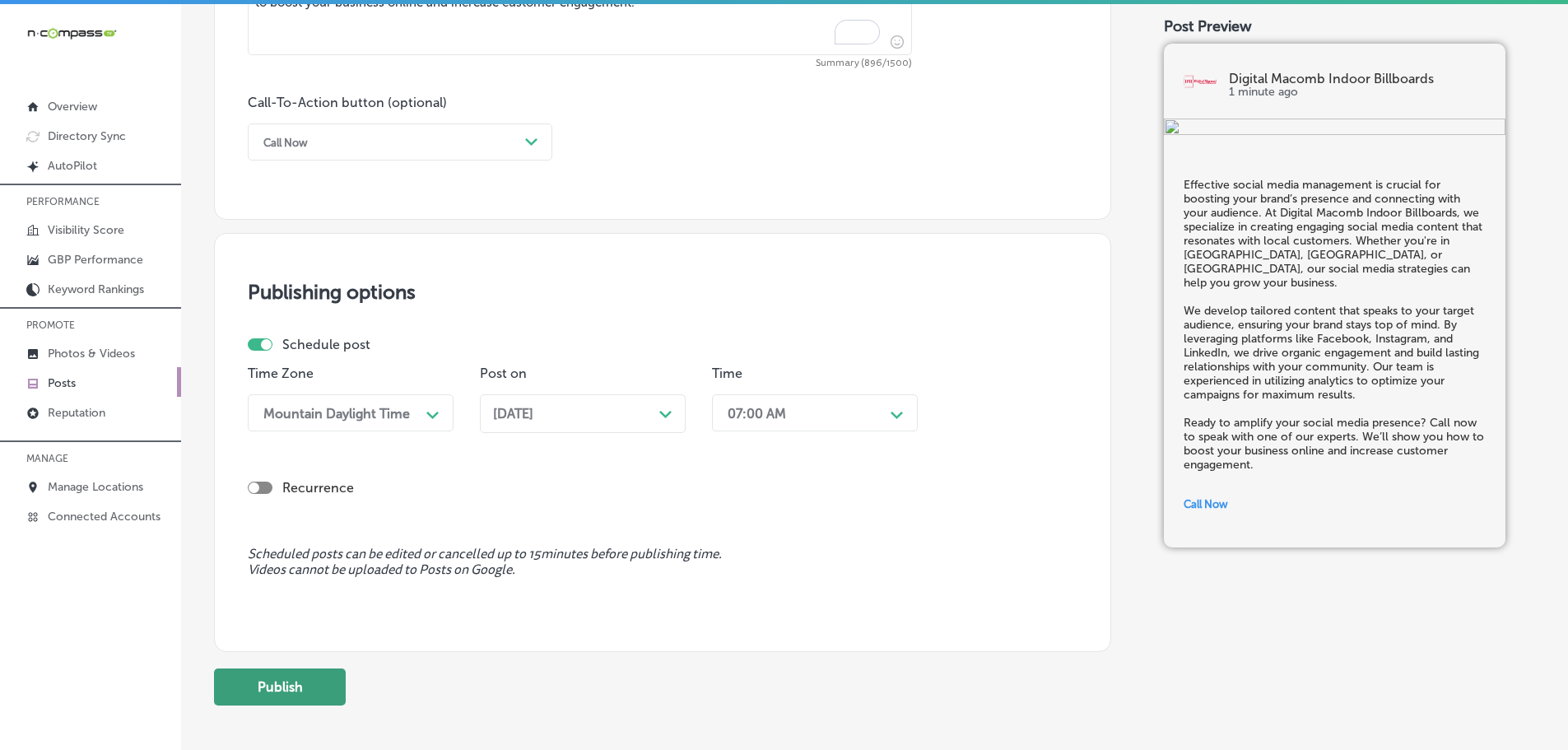
click at [296, 702] on button "Publish" at bounding box center [279, 687] width 131 height 37
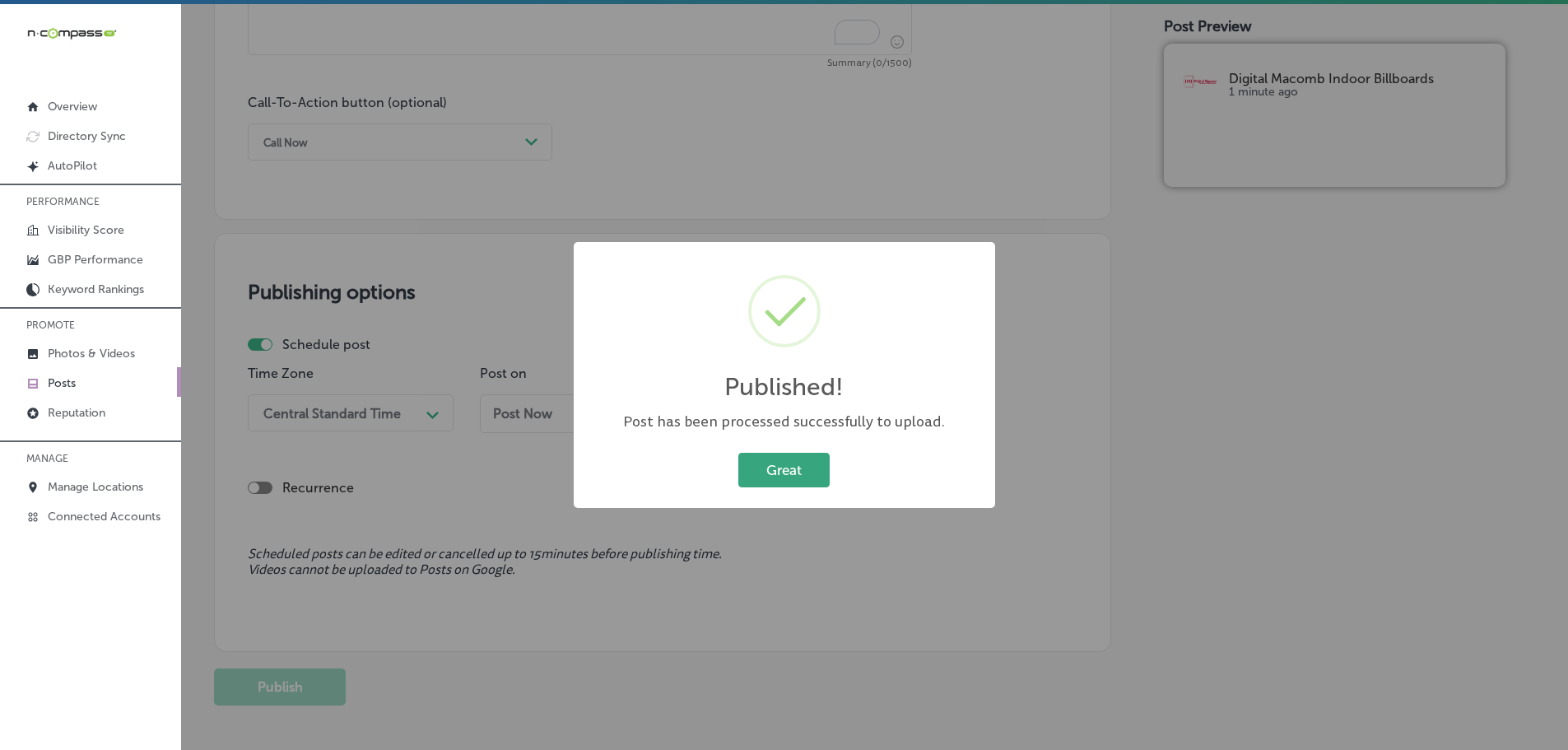
click at [805, 465] on button "Great" at bounding box center [784, 470] width 92 height 34
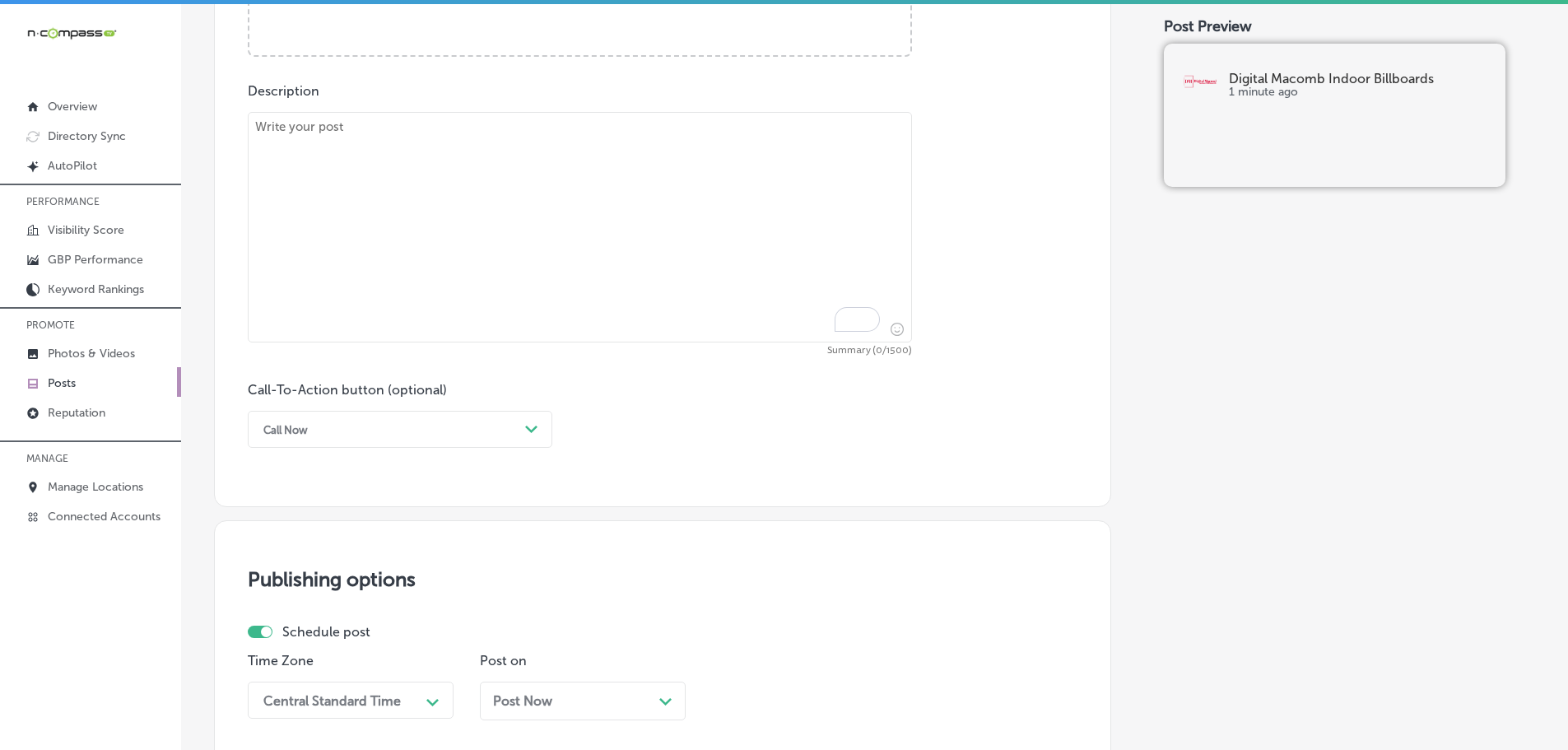
scroll to position [818, 0]
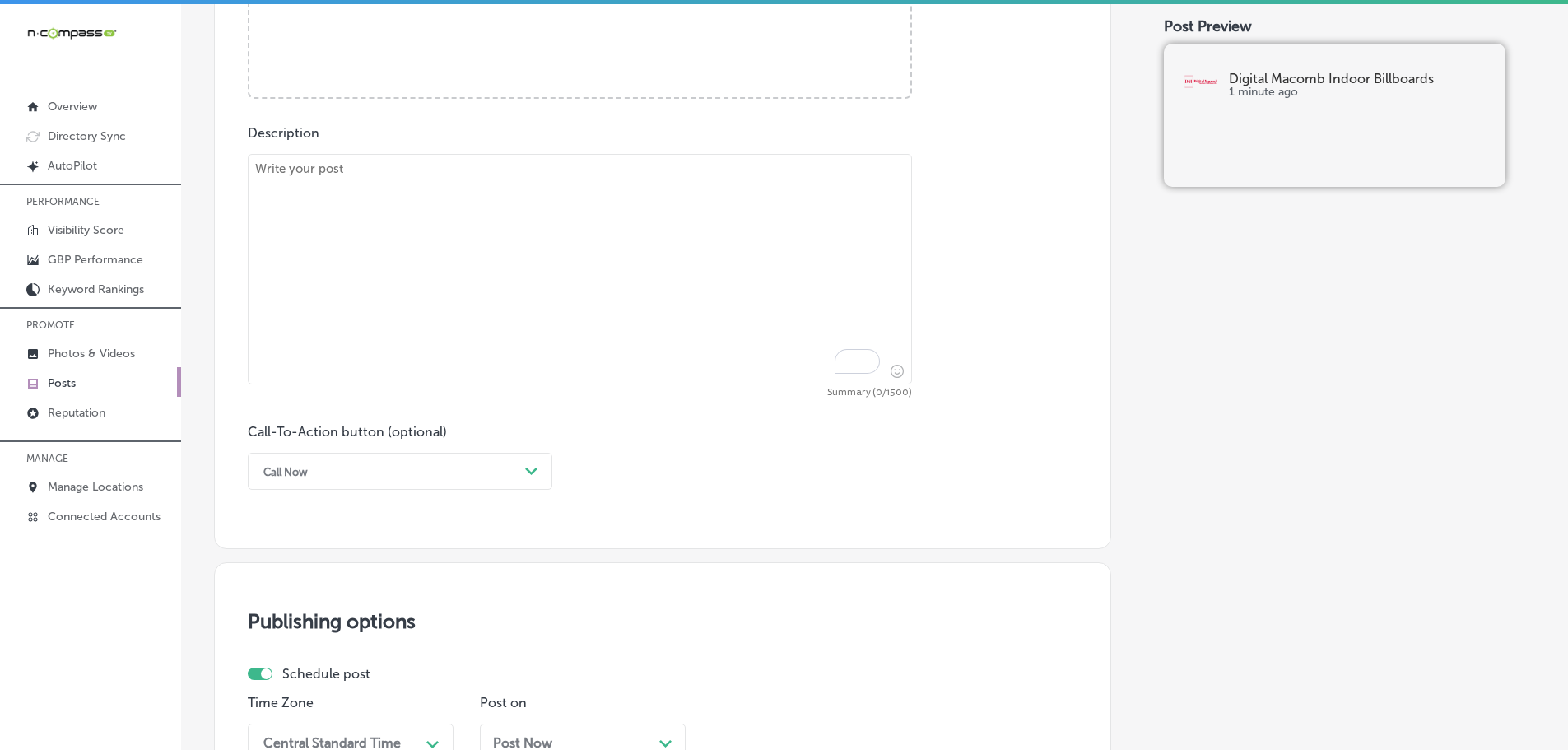
click at [512, 226] on textarea "To enrich screen reader interactions, please activate Accessibility in Grammarl…" at bounding box center [579, 270] width 664 height 231
paste textarea "In [DATE] digital age, effective marketing strategies are essential for busines…"
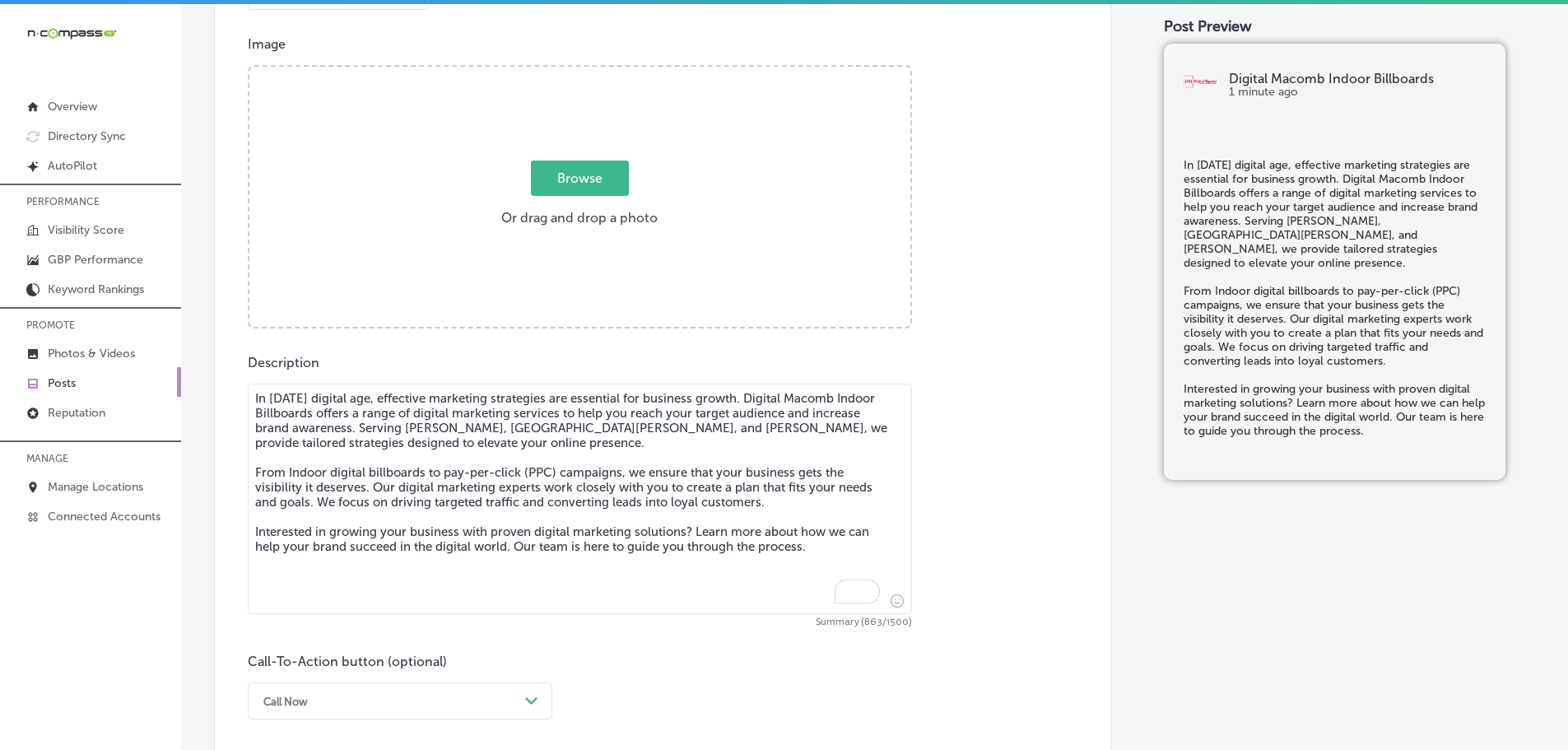
scroll to position [570, 0]
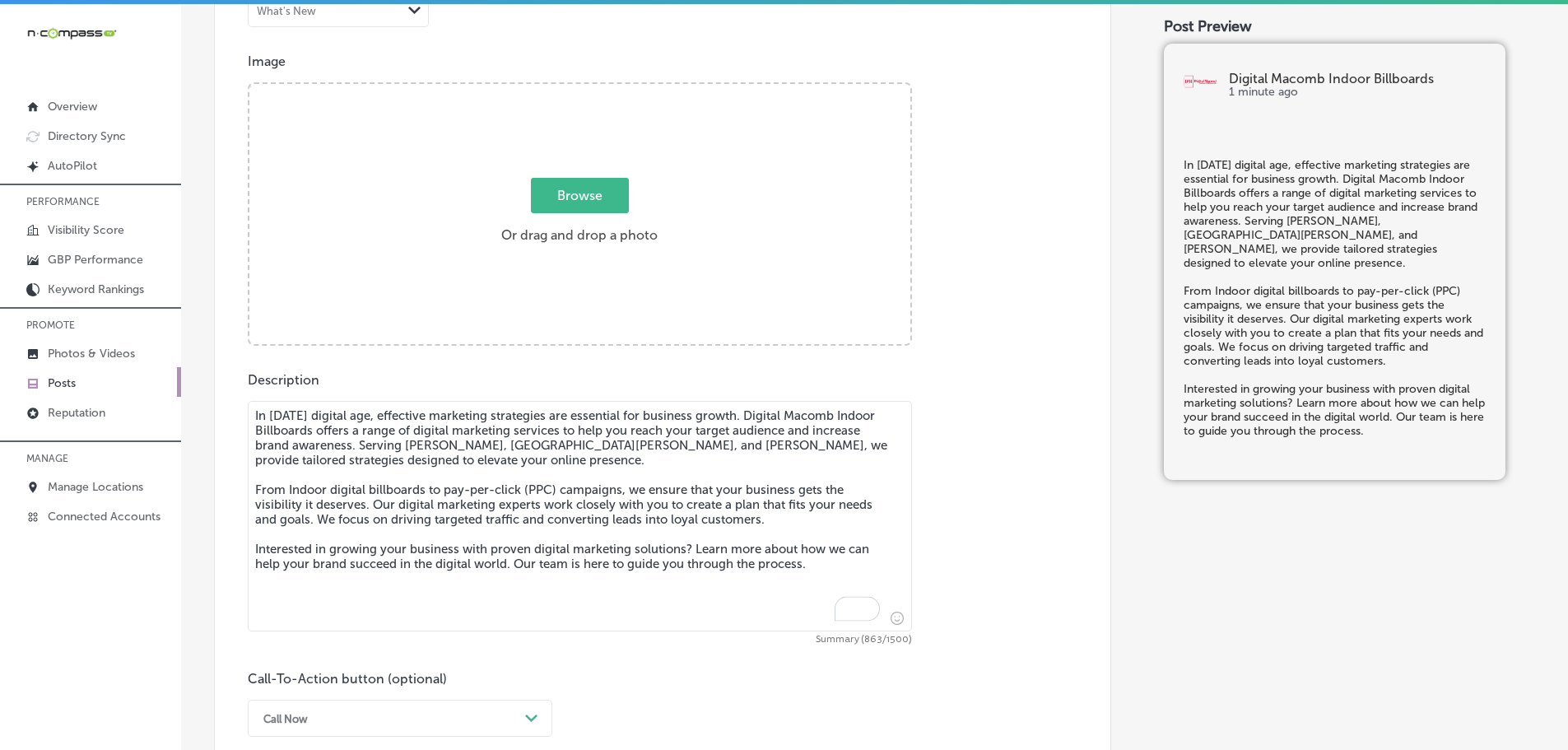
type textarea "In [DATE] digital age, effective marketing strategies are essential for busines…"
click at [547, 189] on span "Browse" at bounding box center [580, 195] width 98 height 35
click at [547, 89] on input "Browse Or drag and drop a photo" at bounding box center [579, 86] width 661 height 5
type input "C:\fakepath\Digital Macomb-11 (1).png"
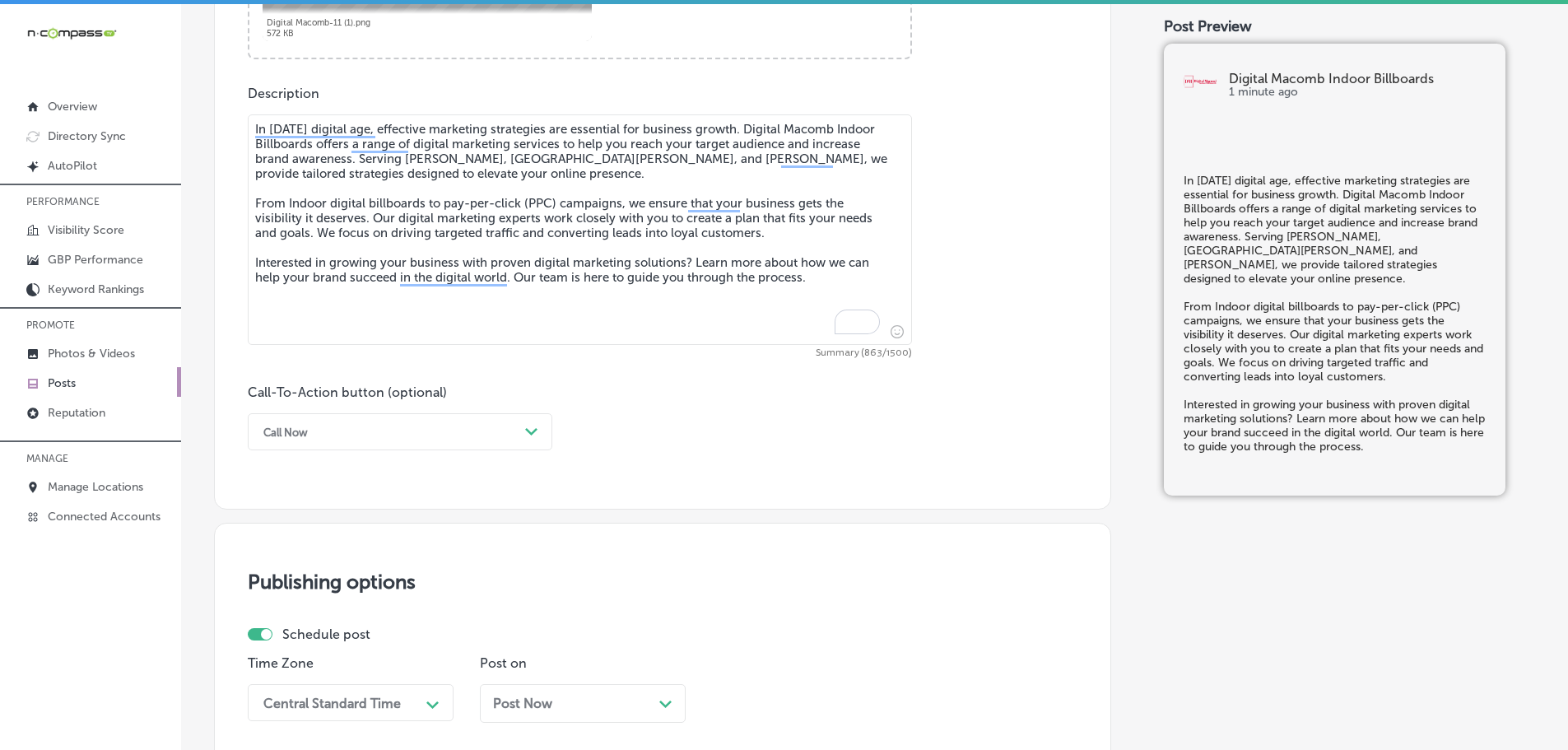
scroll to position [900, 0]
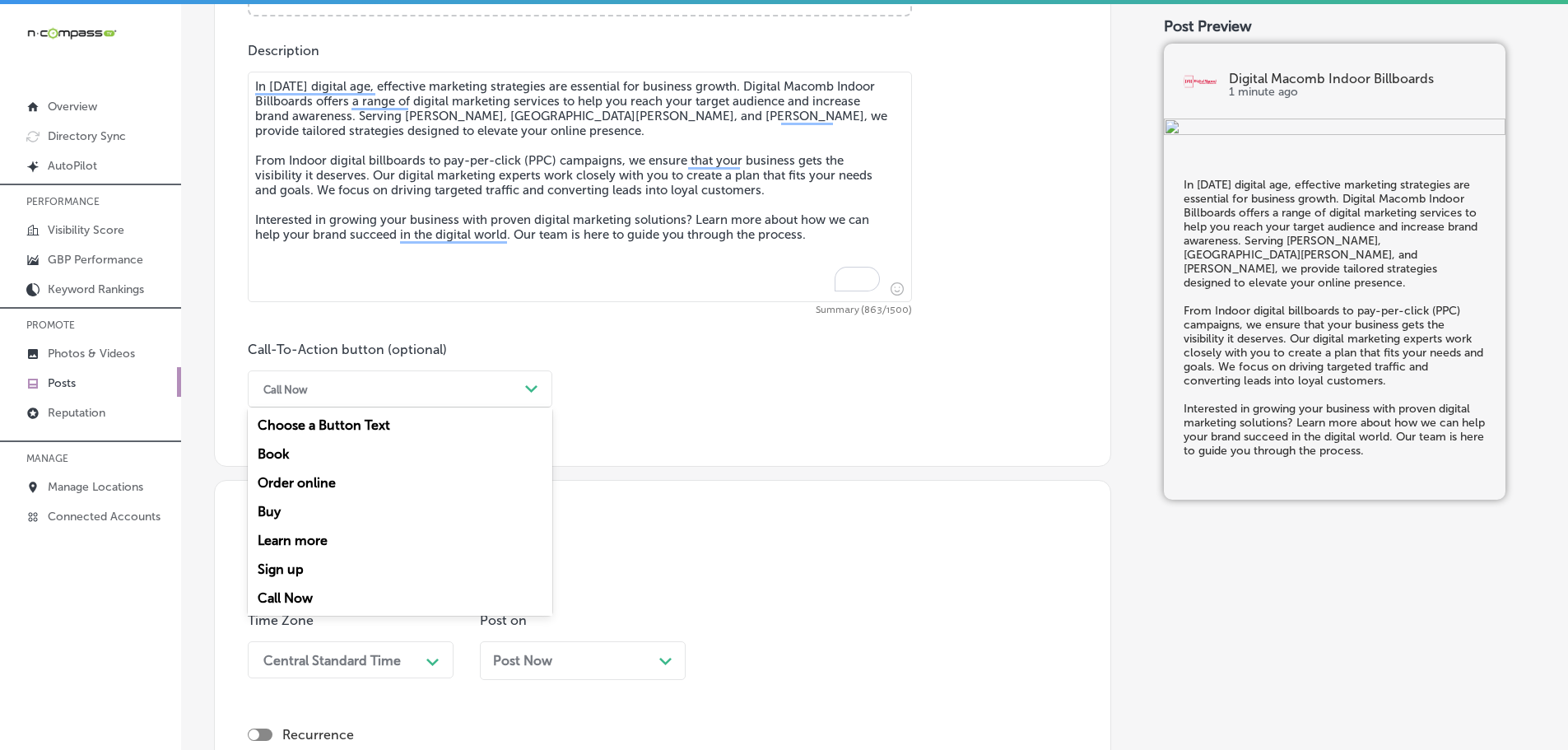
click at [499, 391] on div "Call Now" at bounding box center [387, 389] width 264 height 26
click at [313, 537] on div "Learn more" at bounding box center [400, 540] width 304 height 28
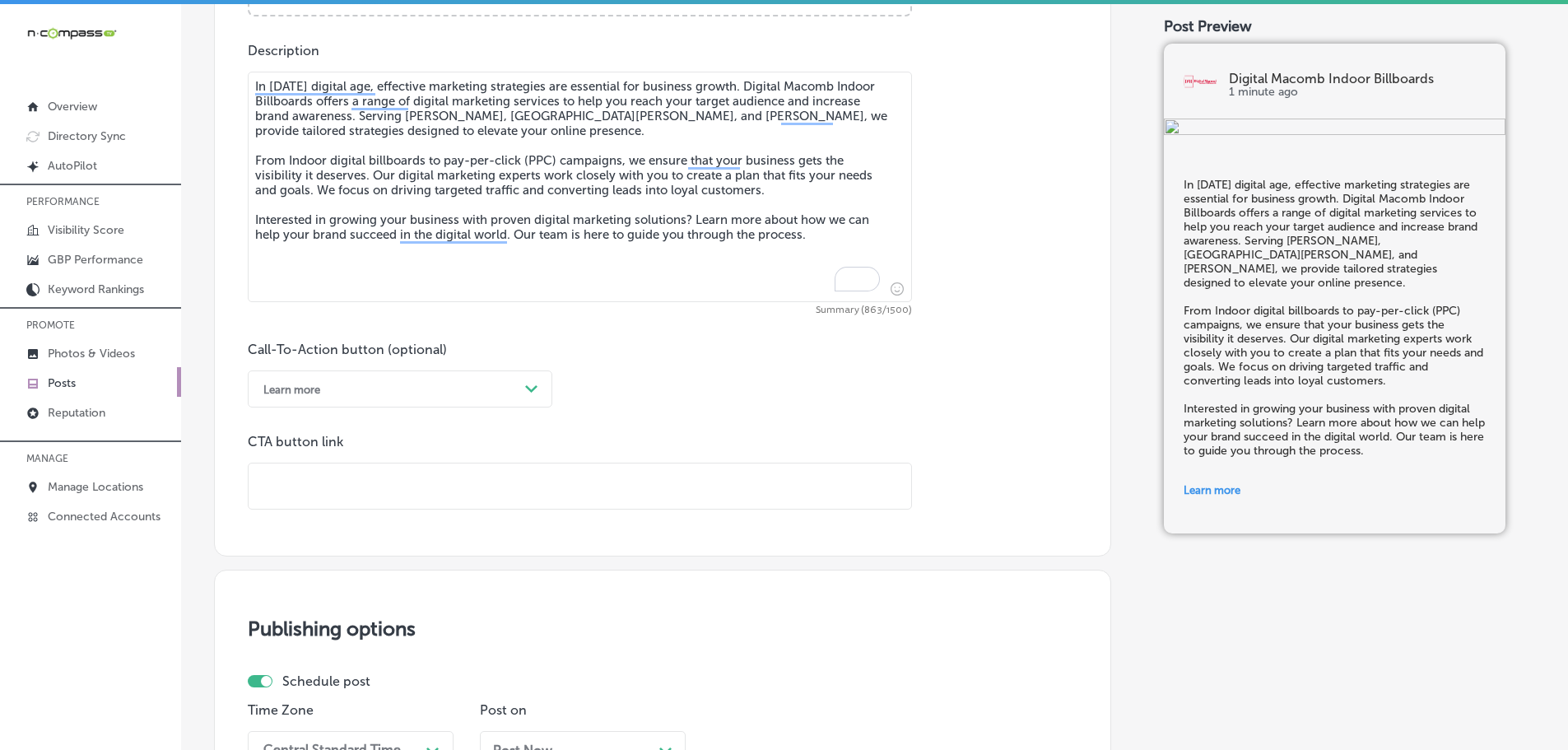
click at [395, 494] on input "text" at bounding box center [579, 486] width 663 height 45
paste input "[URL][DOMAIN_NAME]"
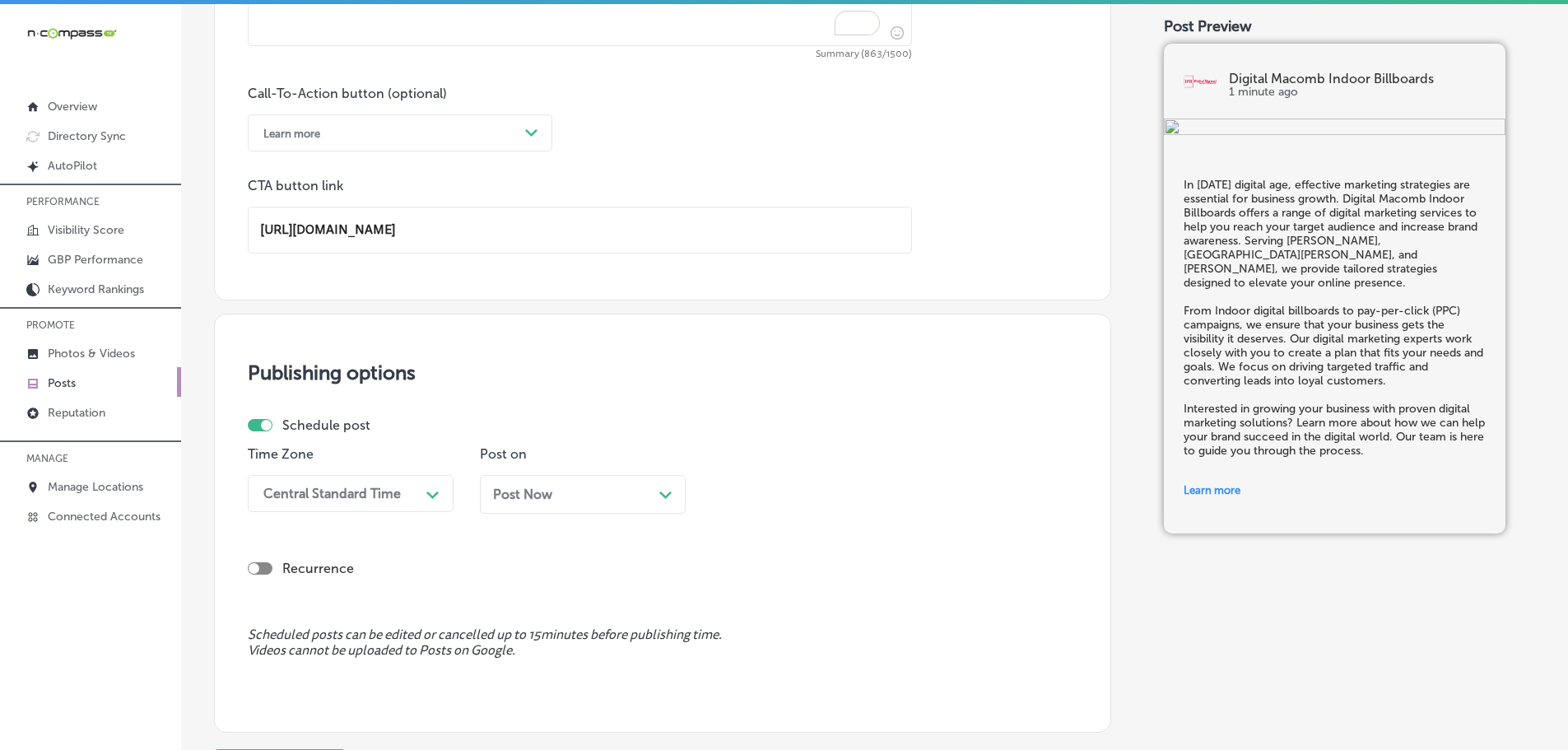
scroll to position [1317, 0]
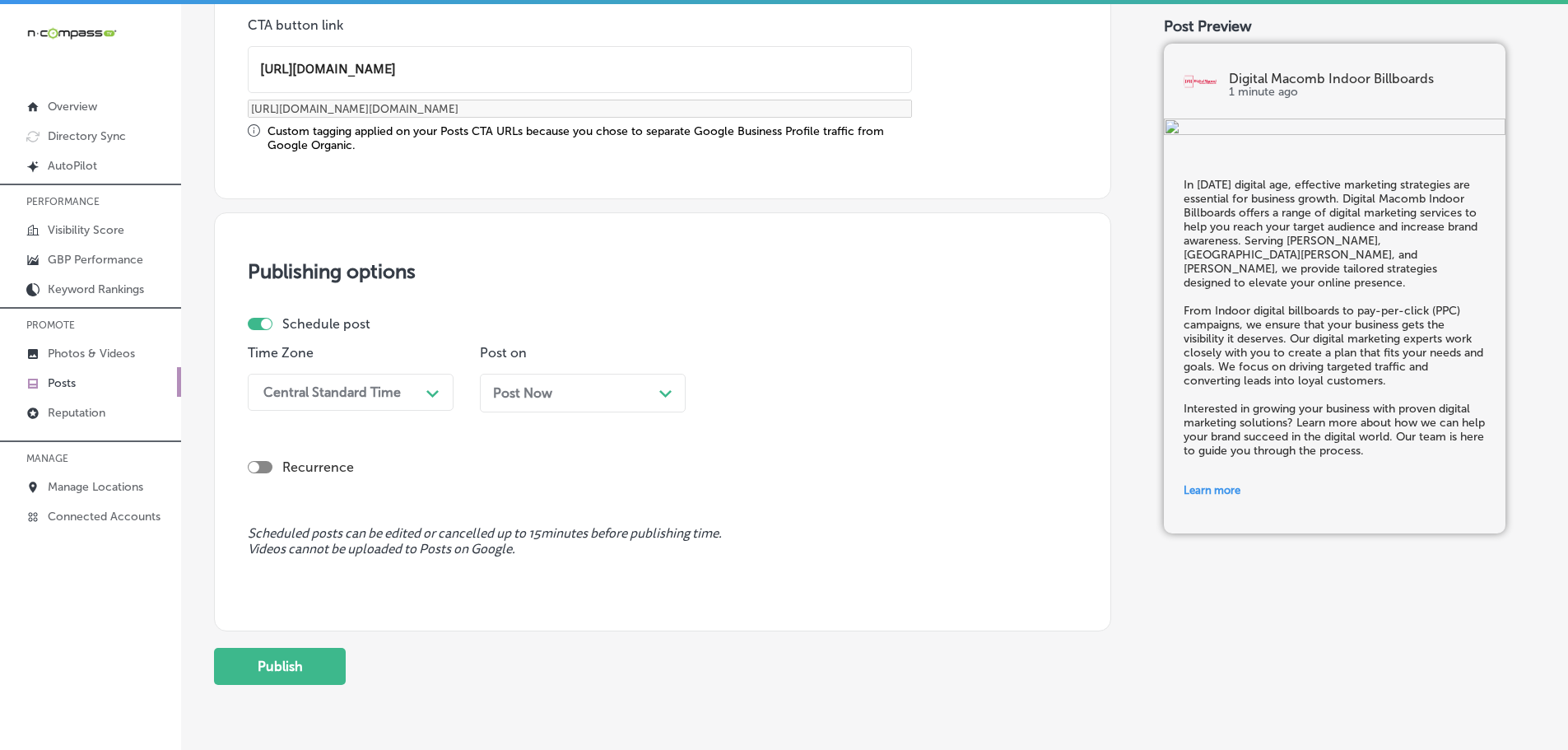
type input "[URL][DOMAIN_NAME]"
click at [342, 375] on div "Central Standard Time Path Created with Sketch." at bounding box center [351, 392] width 206 height 37
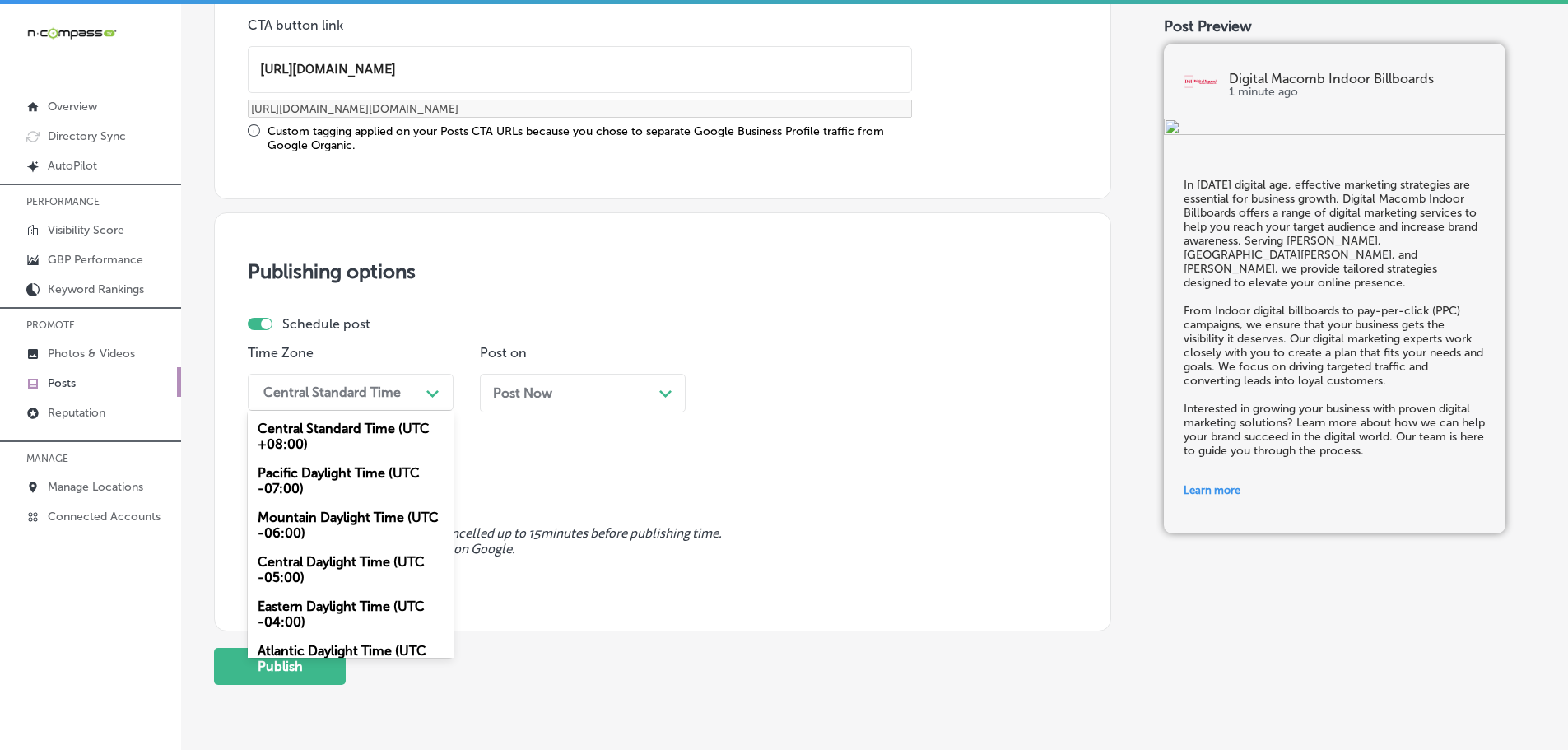
click at [314, 512] on div "Mountain Daylight Time (UTC -06:00)" at bounding box center [351, 525] width 206 height 44
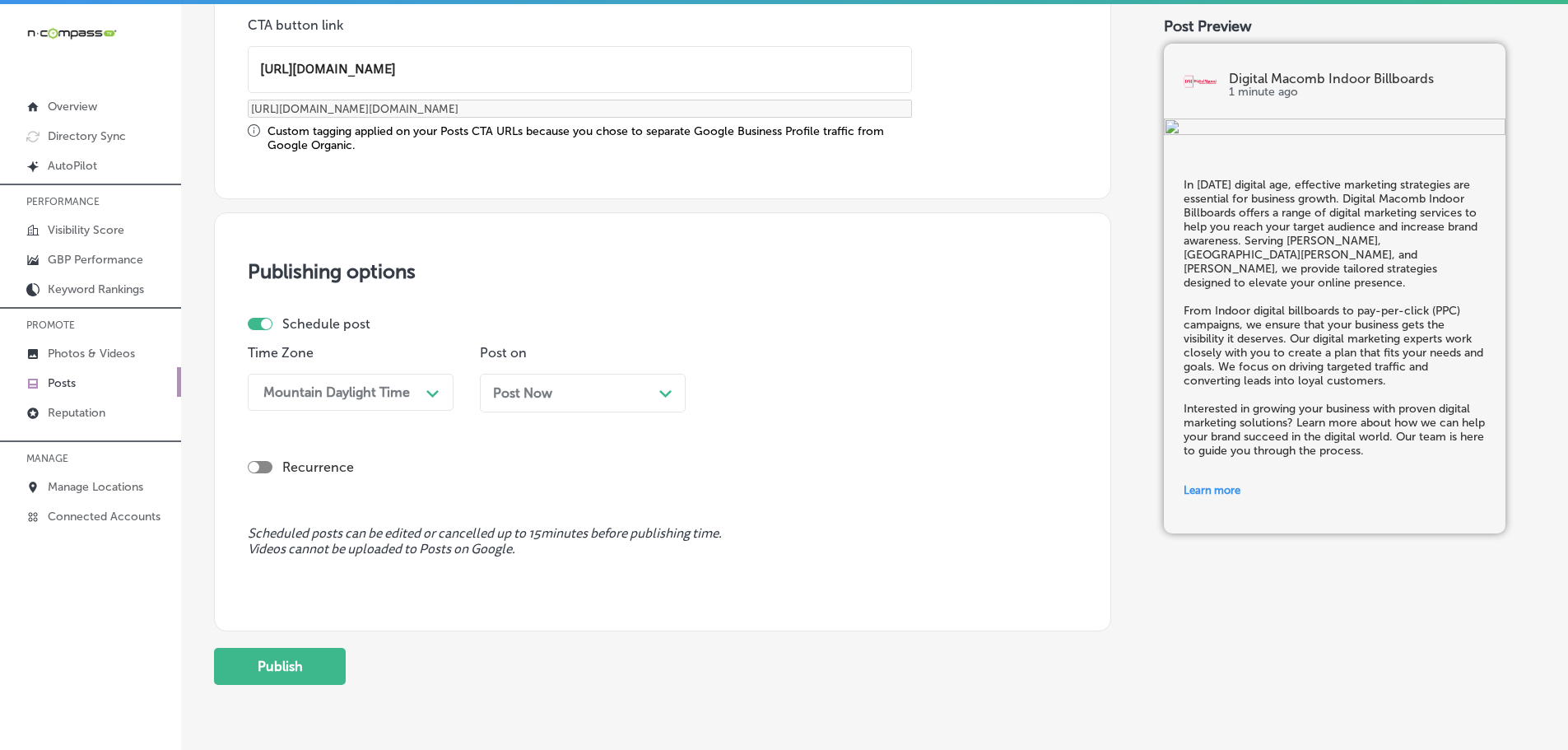
click at [661, 389] on div "Path Created with Sketch." at bounding box center [665, 392] width 13 height 13
click at [871, 392] on div "12:00 PM" at bounding box center [801, 392] width 164 height 28
click at [735, 575] on div "7:00 AM" at bounding box center [815, 577] width 206 height 28
click at [261, 660] on button "Publish" at bounding box center [279, 666] width 131 height 37
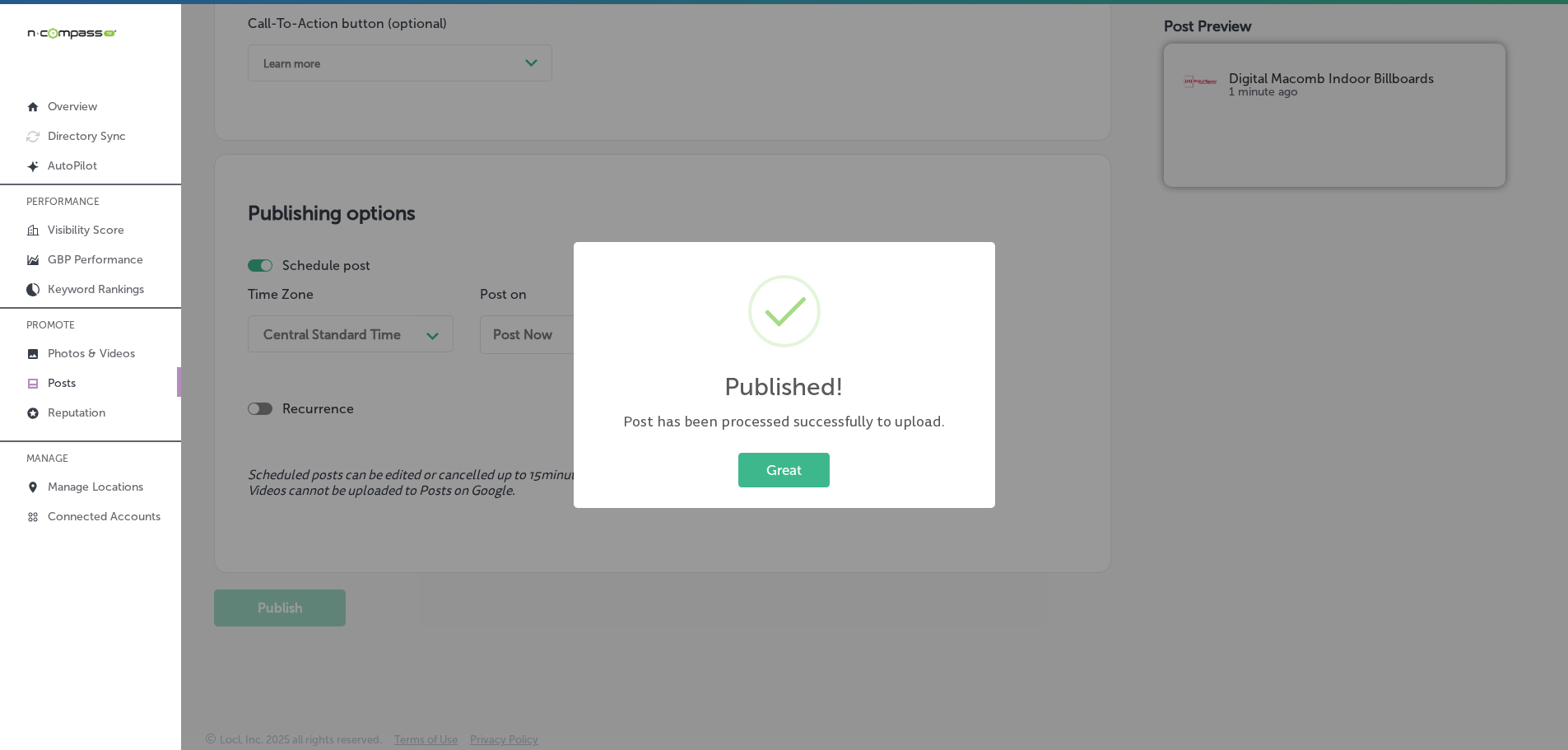
scroll to position [1227, 0]
click at [792, 472] on button "Great" at bounding box center [784, 470] width 92 height 34
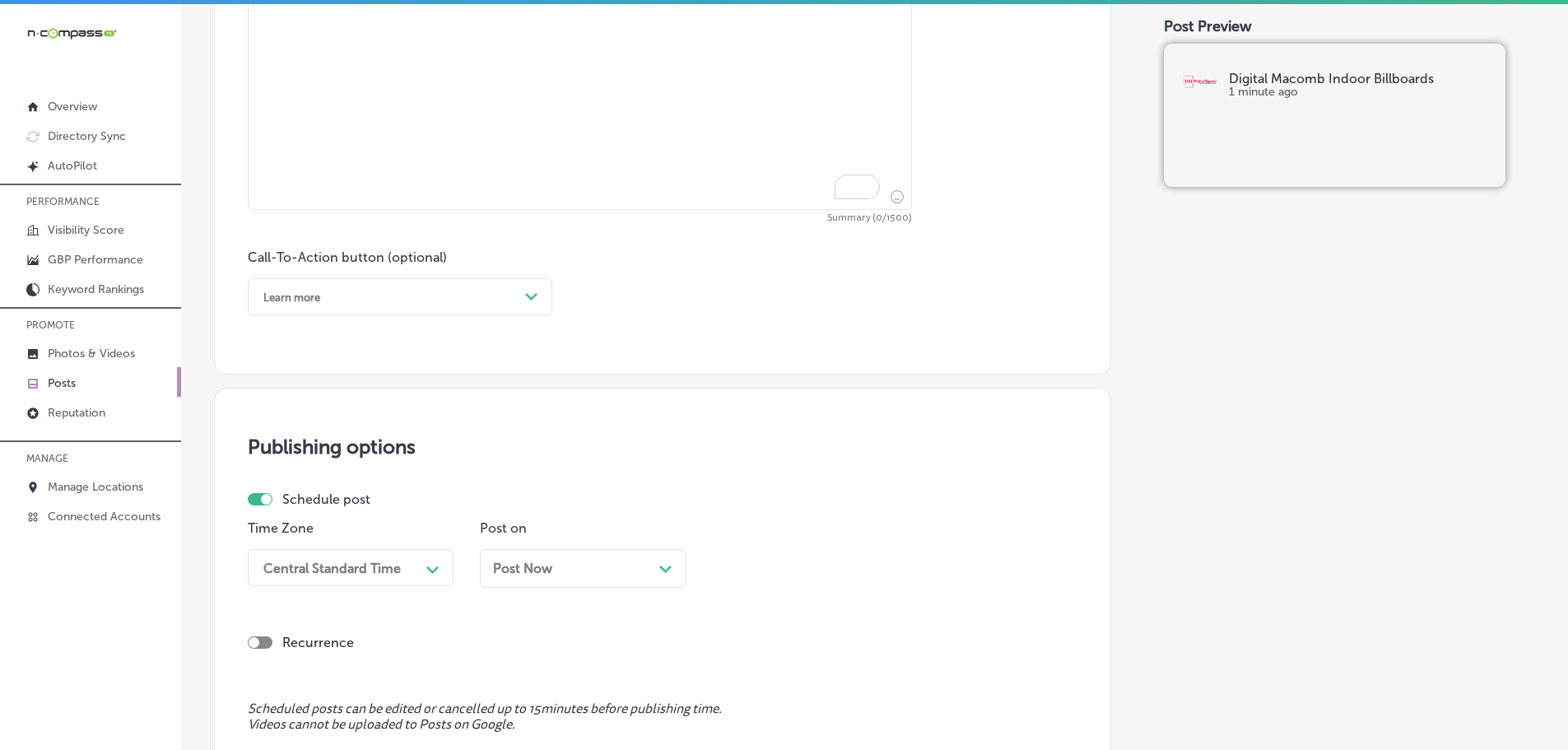
scroll to position [898, 0]
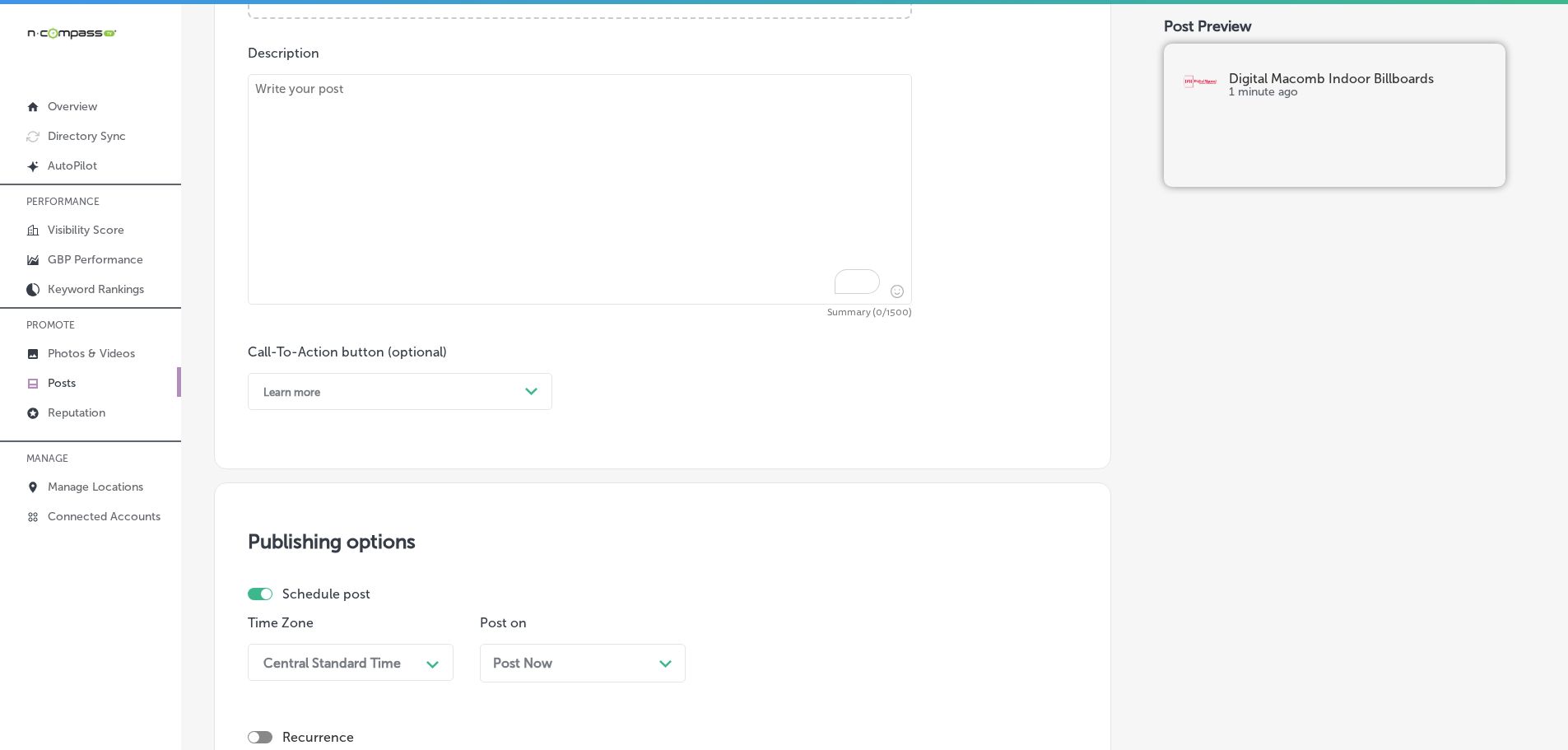
click at [460, 169] on textarea "To enrich screen reader interactions, please activate Accessibility in Grammarl…" at bounding box center [579, 189] width 664 height 231
paste textarea "At Digital Macomb Indoor Billboards, we understand the power of great design in…"
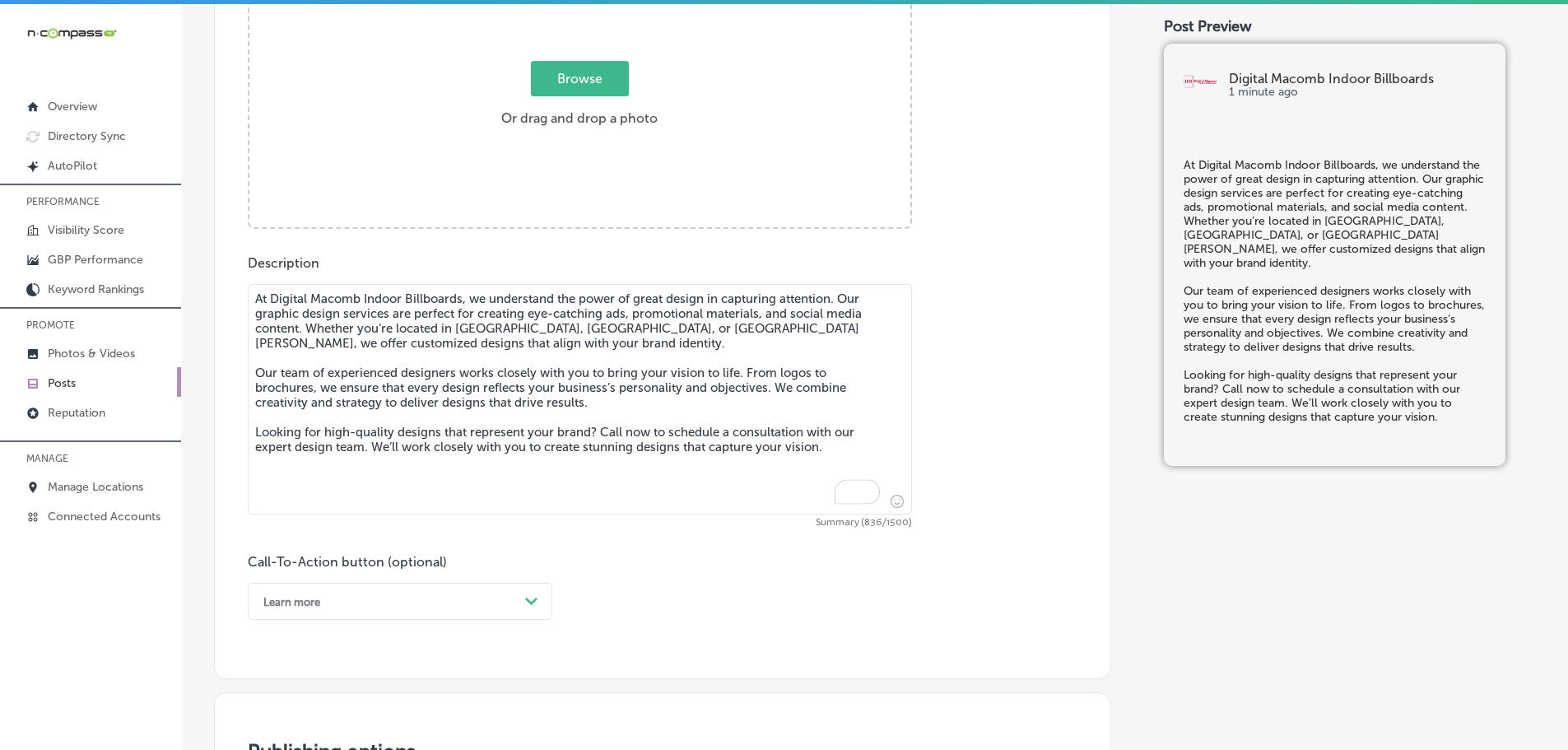
scroll to position [651, 0]
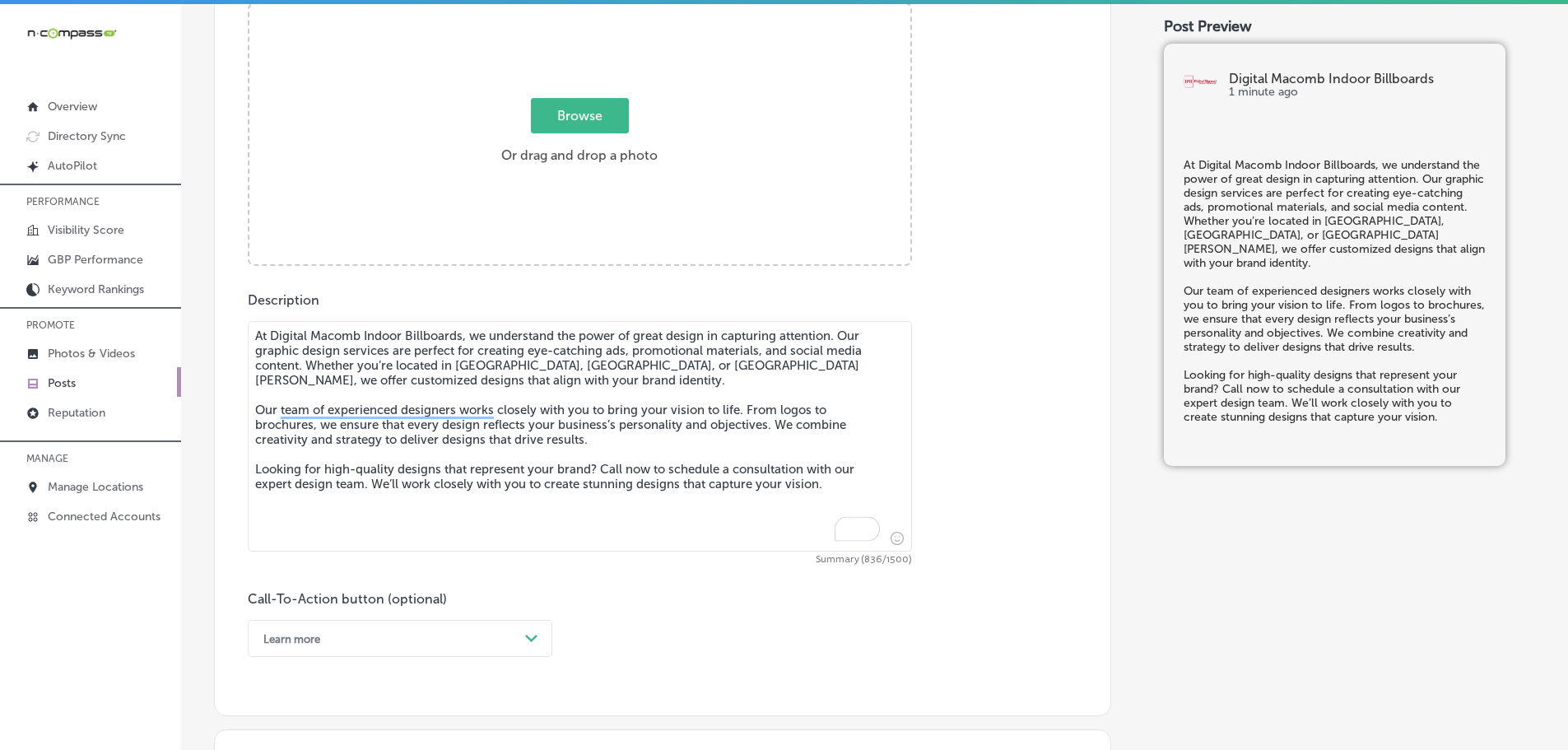
type textarea "At Digital Macomb Indoor Billboards, we understand the power of great design in…"
click at [600, 124] on span "Browse" at bounding box center [580, 115] width 98 height 35
click at [600, 9] on input "Browse Or drag and drop a photo" at bounding box center [579, 6] width 661 height 5
type input "C:\fakepath\Digital Macomb-7 (1).png"
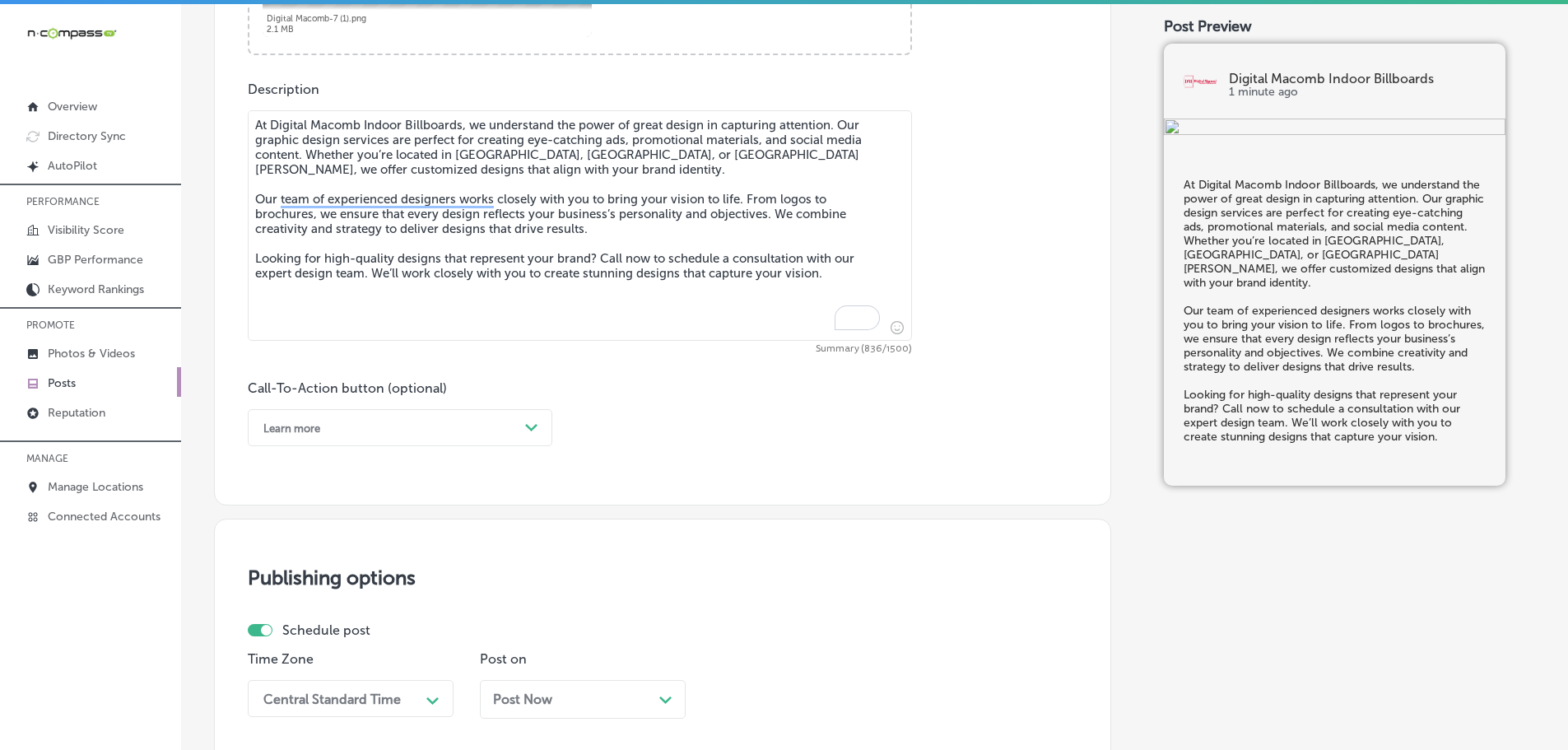
scroll to position [898, 0]
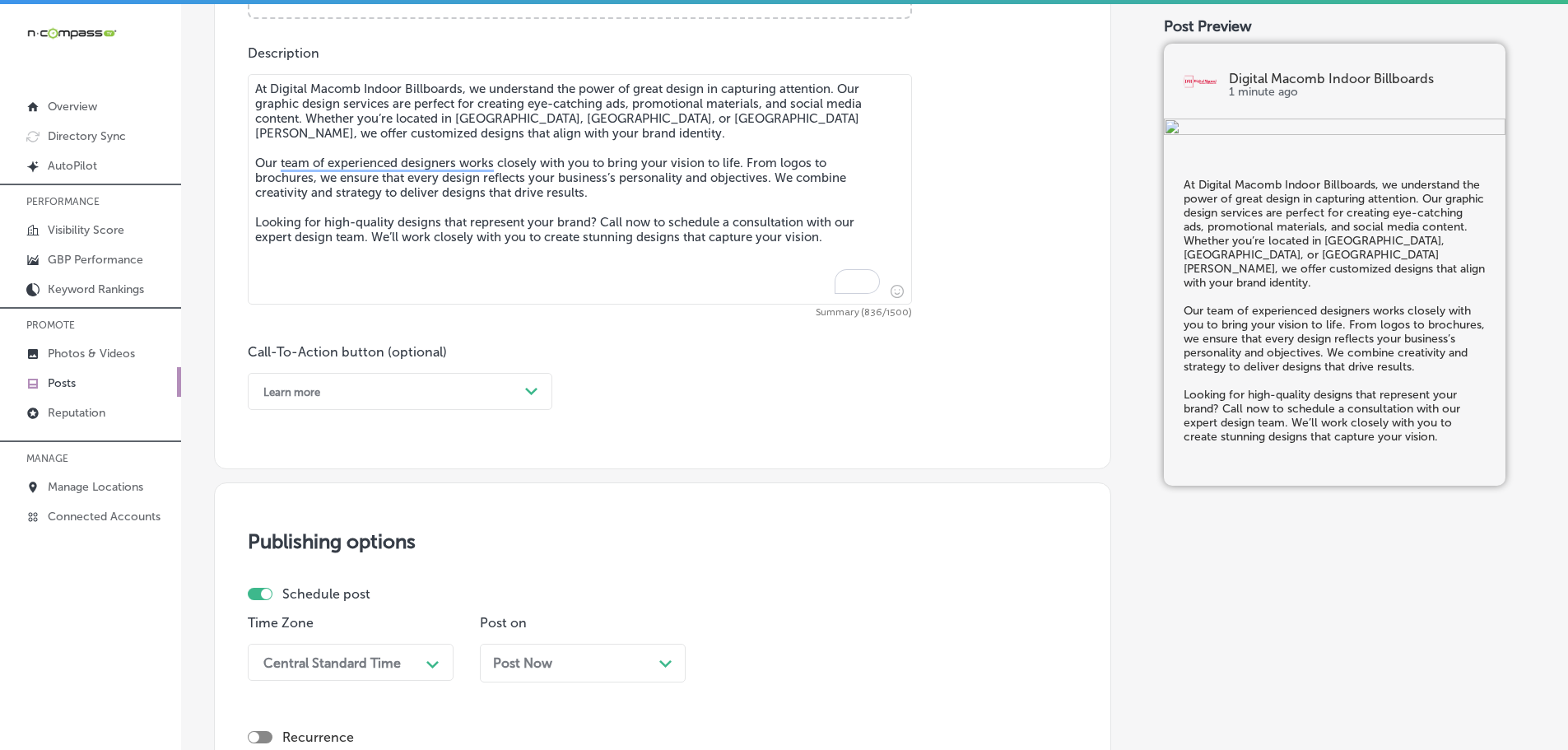
click at [528, 394] on icon "Path Created with Sketch." at bounding box center [530, 392] width 12 height 8
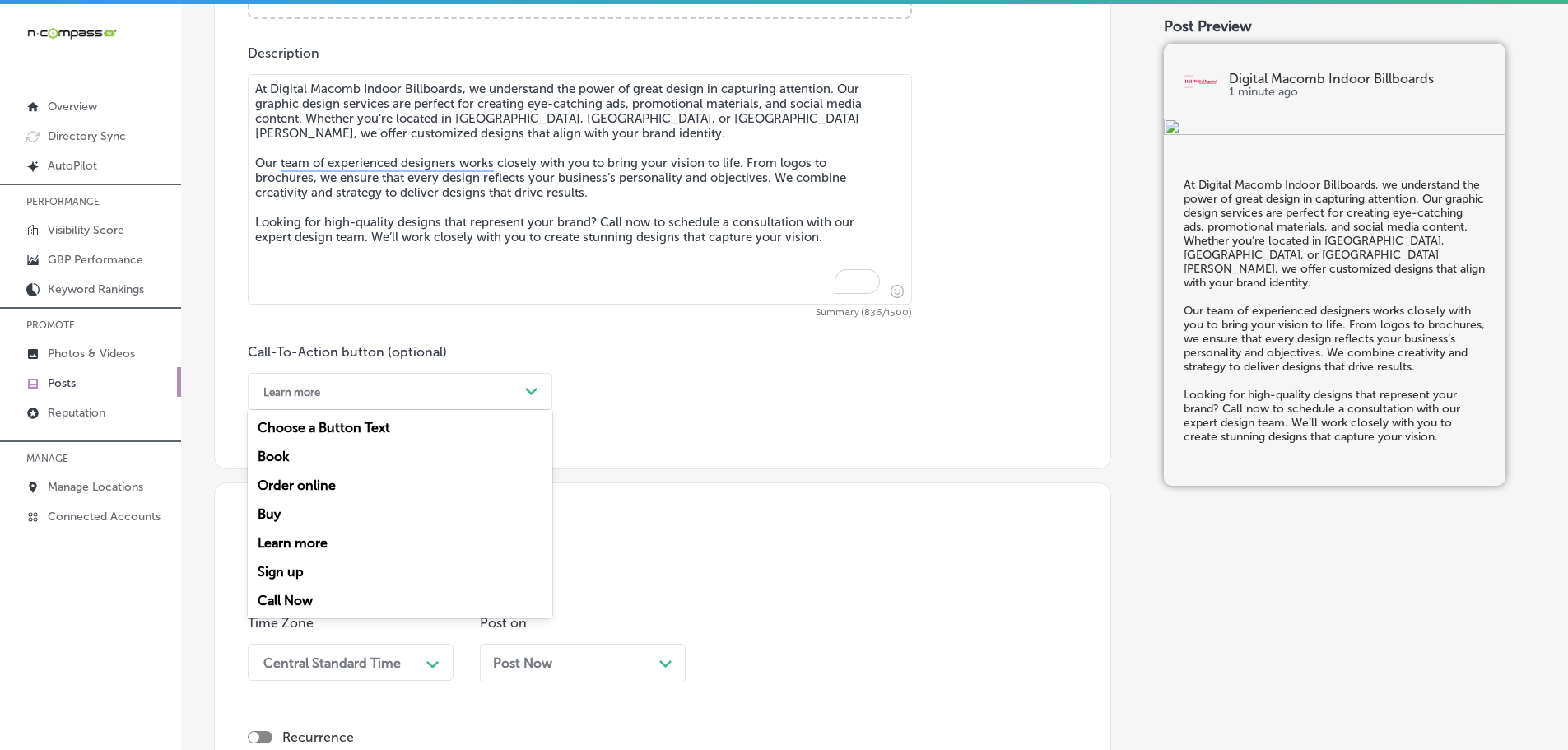
click at [284, 598] on div "Call Now" at bounding box center [400, 601] width 304 height 28
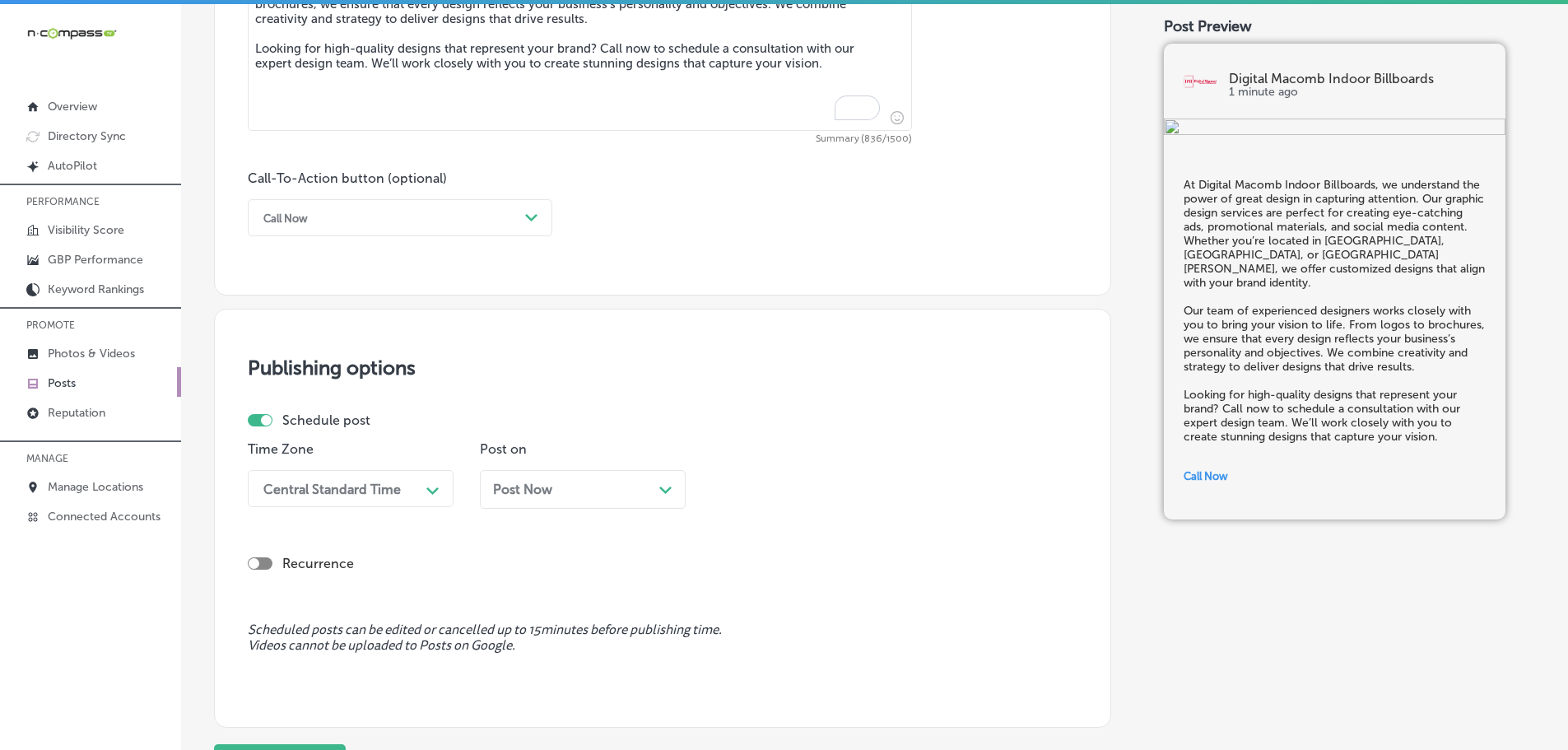
scroll to position [1144, 0]
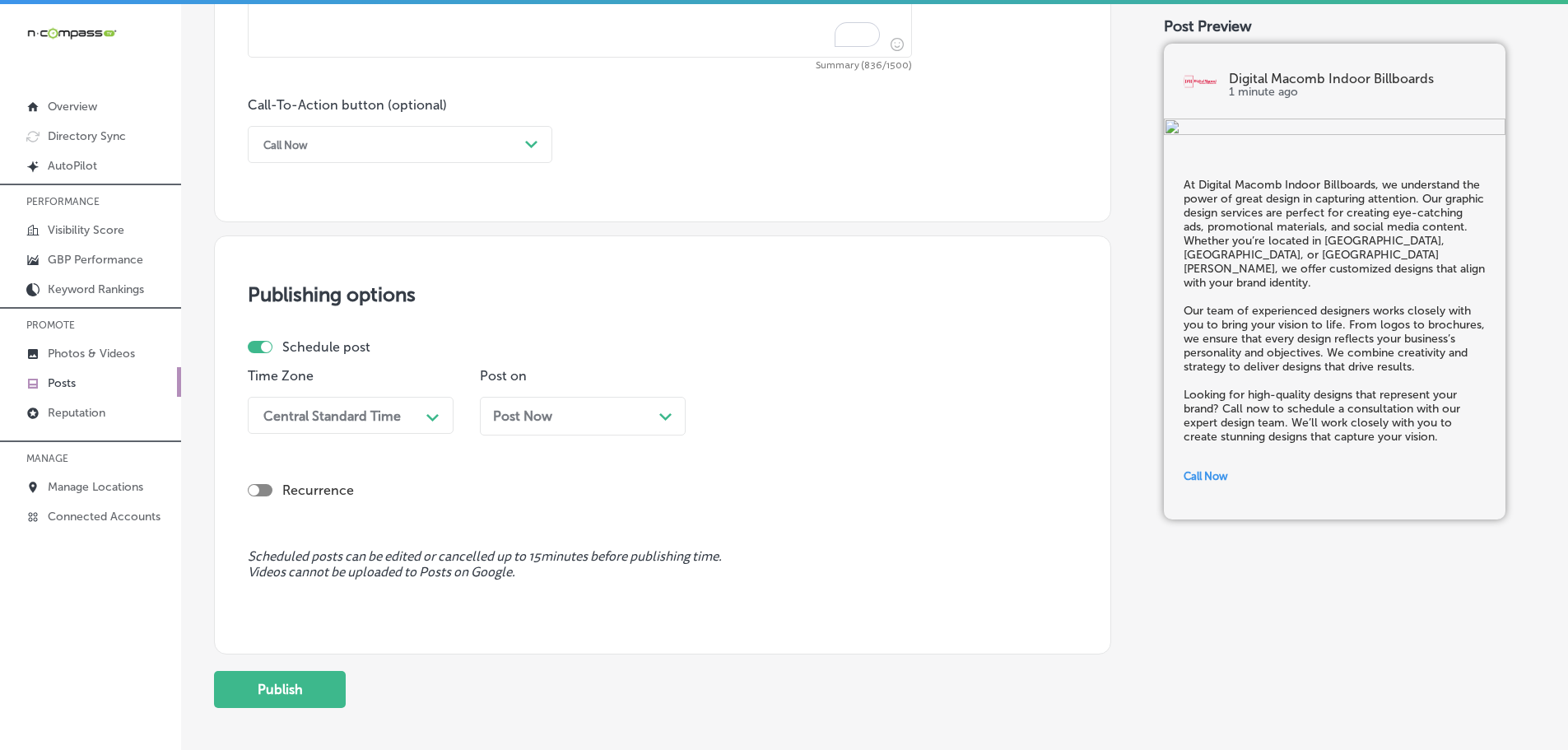
click at [413, 412] on div "Central Standard Time" at bounding box center [337, 415] width 164 height 28
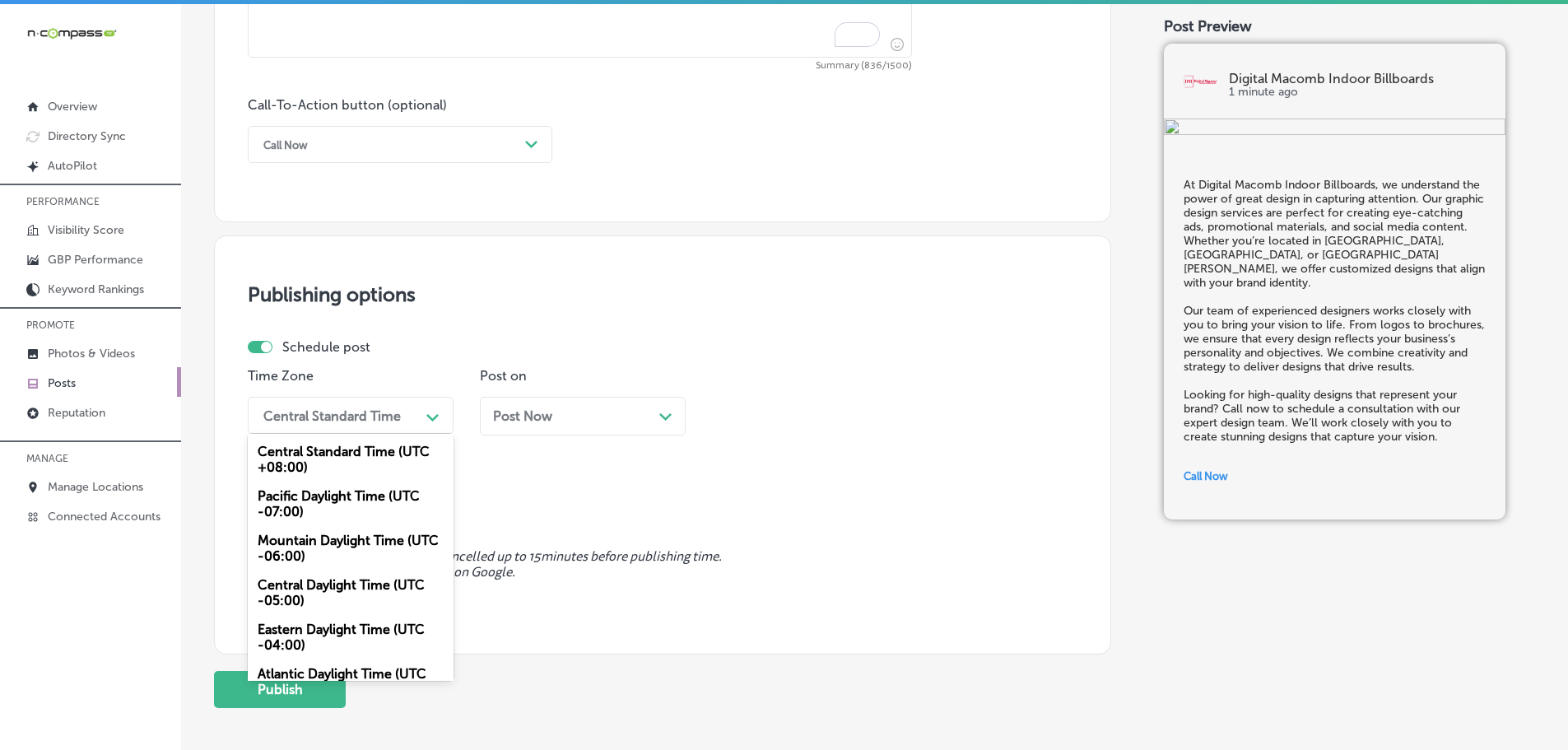
click at [317, 551] on div "Mountain Daylight Time (UTC -06:00)" at bounding box center [351, 548] width 206 height 44
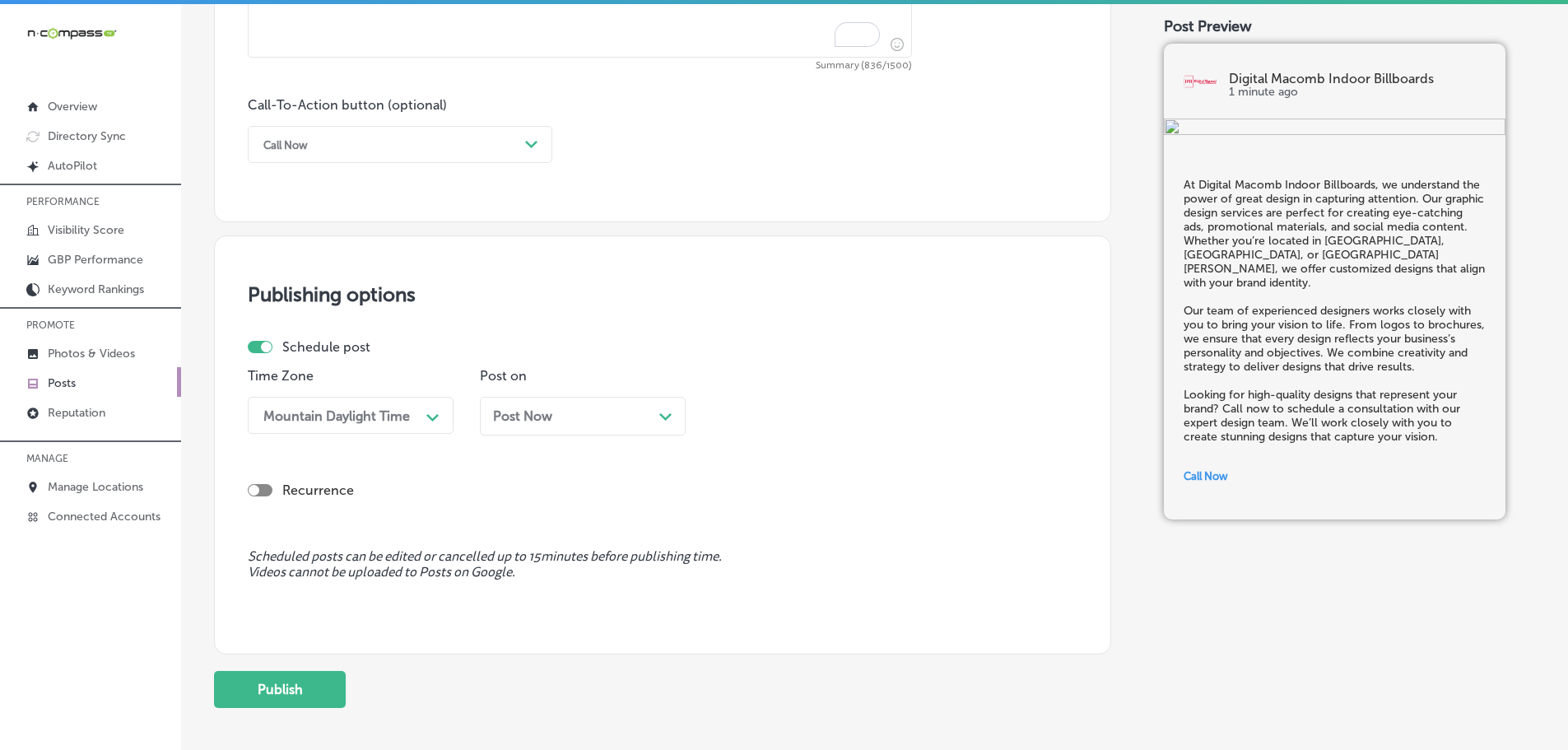
click at [669, 417] on polygon at bounding box center [664, 417] width 12 height 8
click at [897, 417] on icon "Path Created with Sketch." at bounding box center [896, 418] width 12 height 8
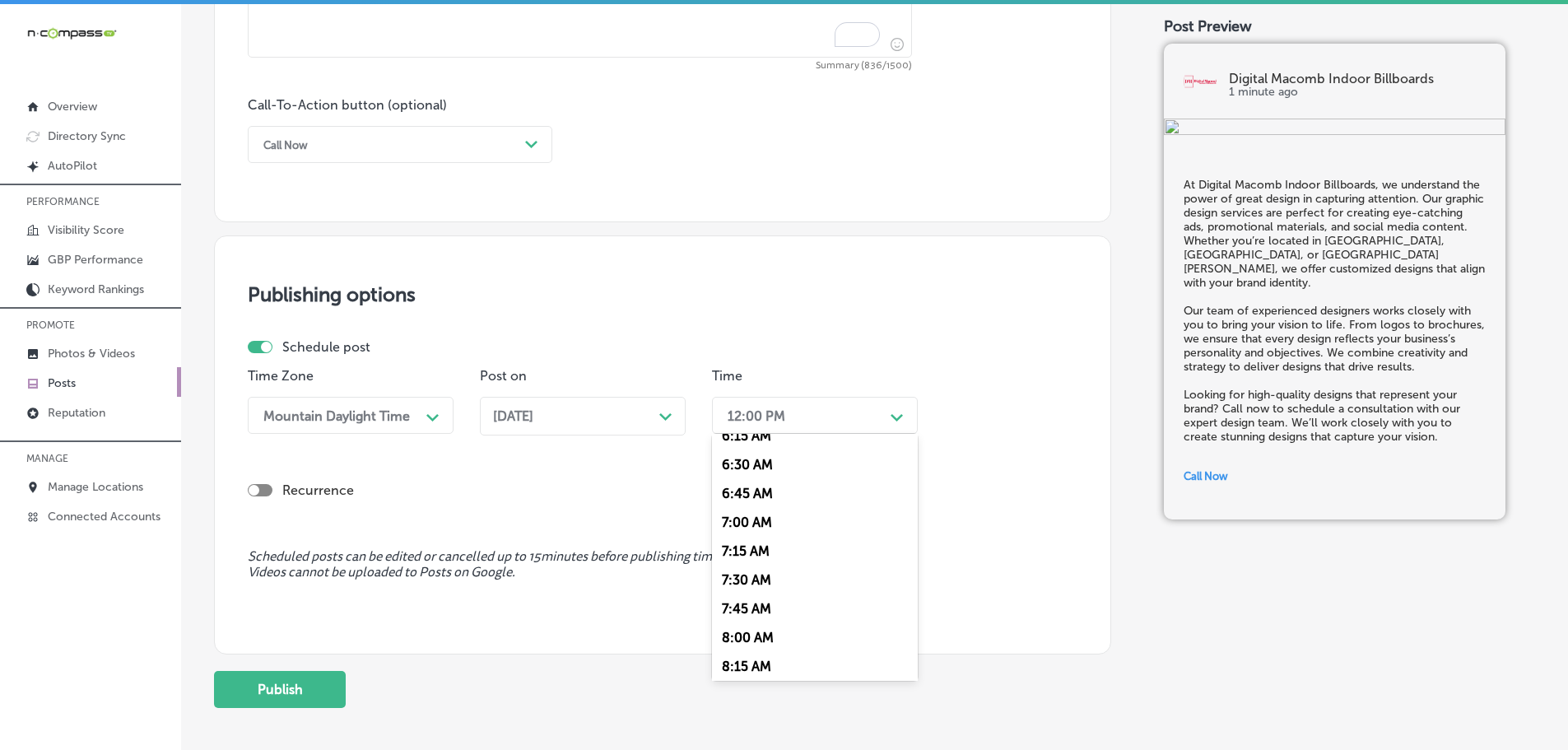
scroll to position [741, 0]
click at [743, 508] on div "7:00 AM" at bounding box center [815, 517] width 206 height 28
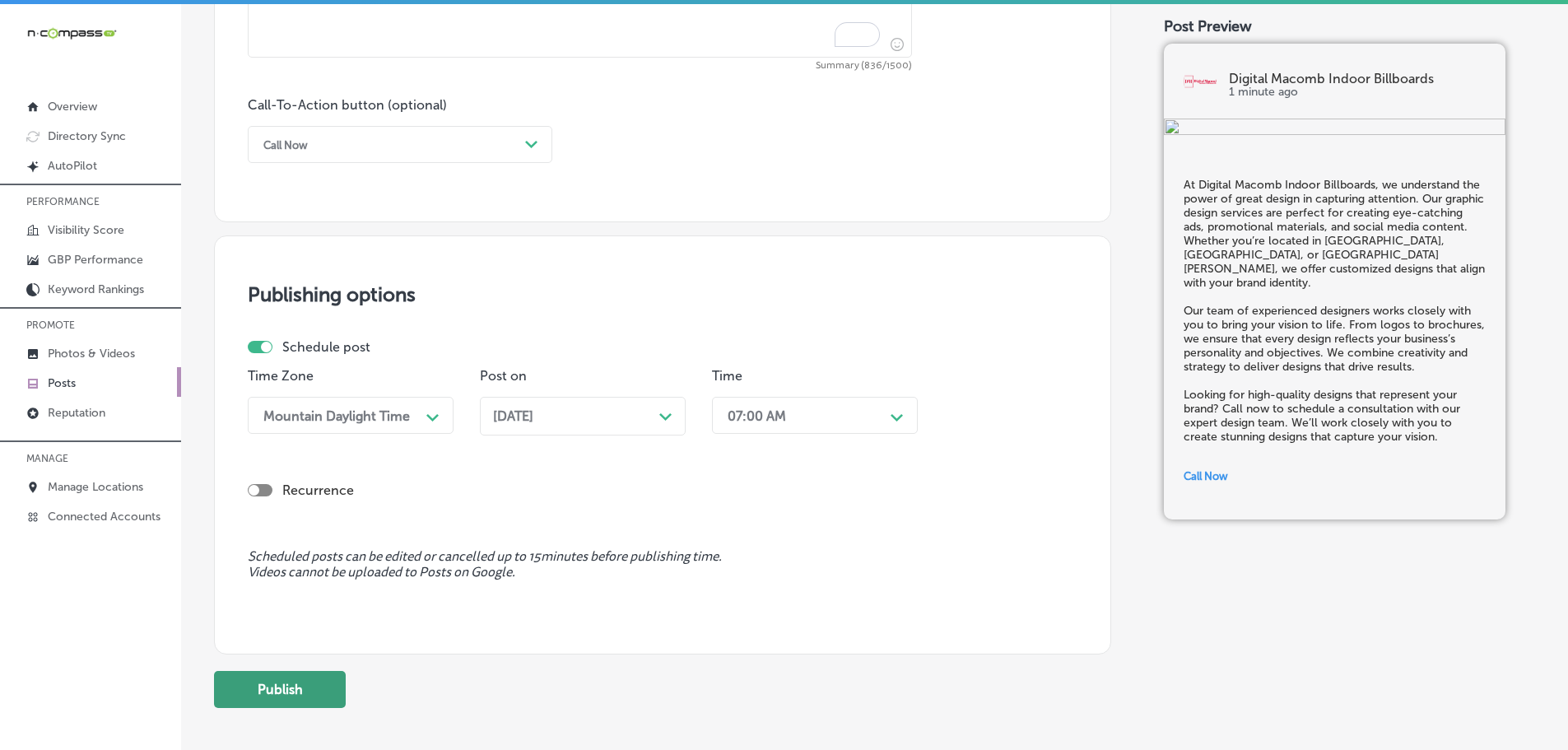
click at [294, 690] on button "Publish" at bounding box center [279, 689] width 131 height 37
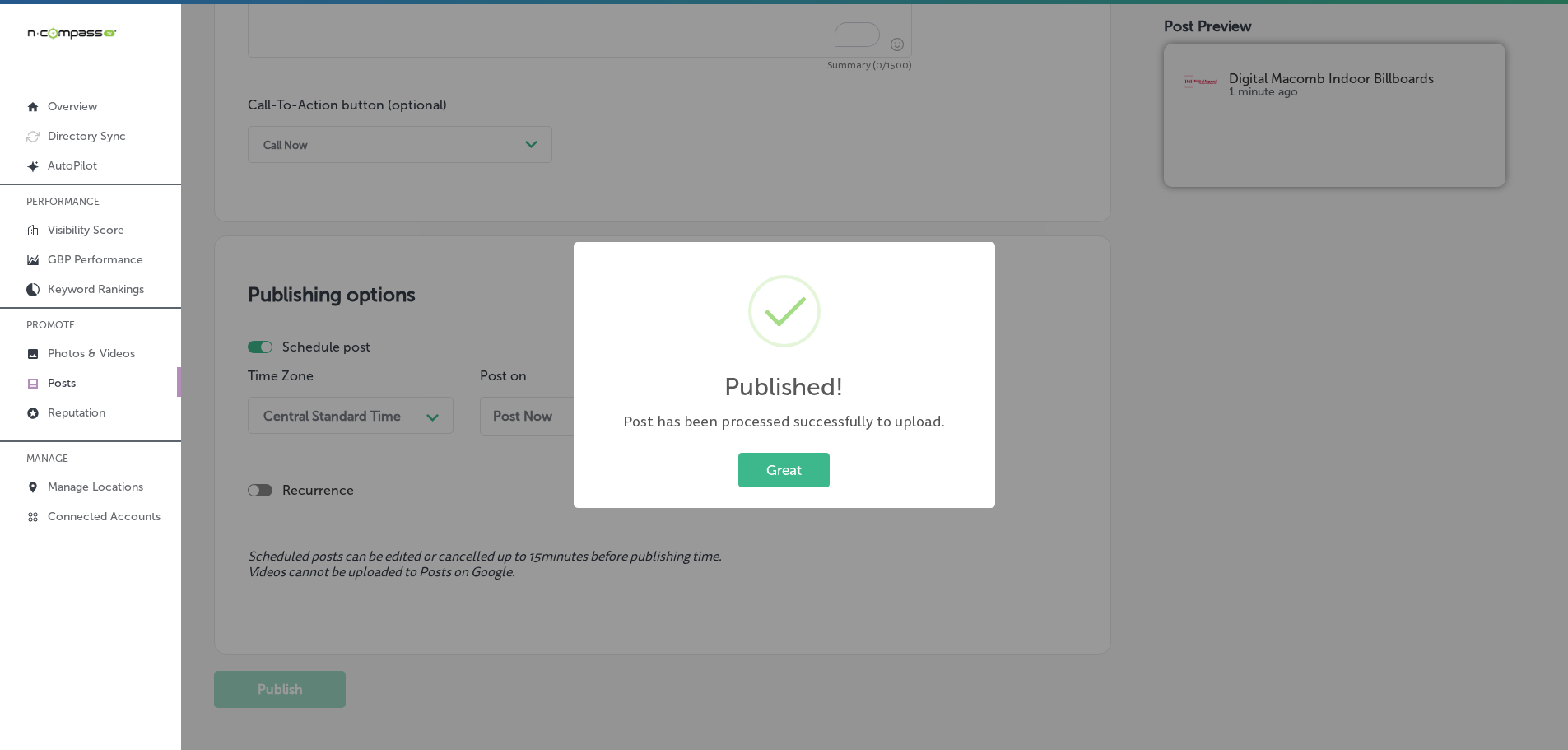
click at [765, 493] on div "Published! × Post has been processed successfully to upload. Great Cancel" at bounding box center [784, 375] width 422 height 266
click at [767, 490] on div "Great Cancel" at bounding box center [784, 470] width 388 height 43
click at [768, 483] on button "Great" at bounding box center [784, 470] width 92 height 34
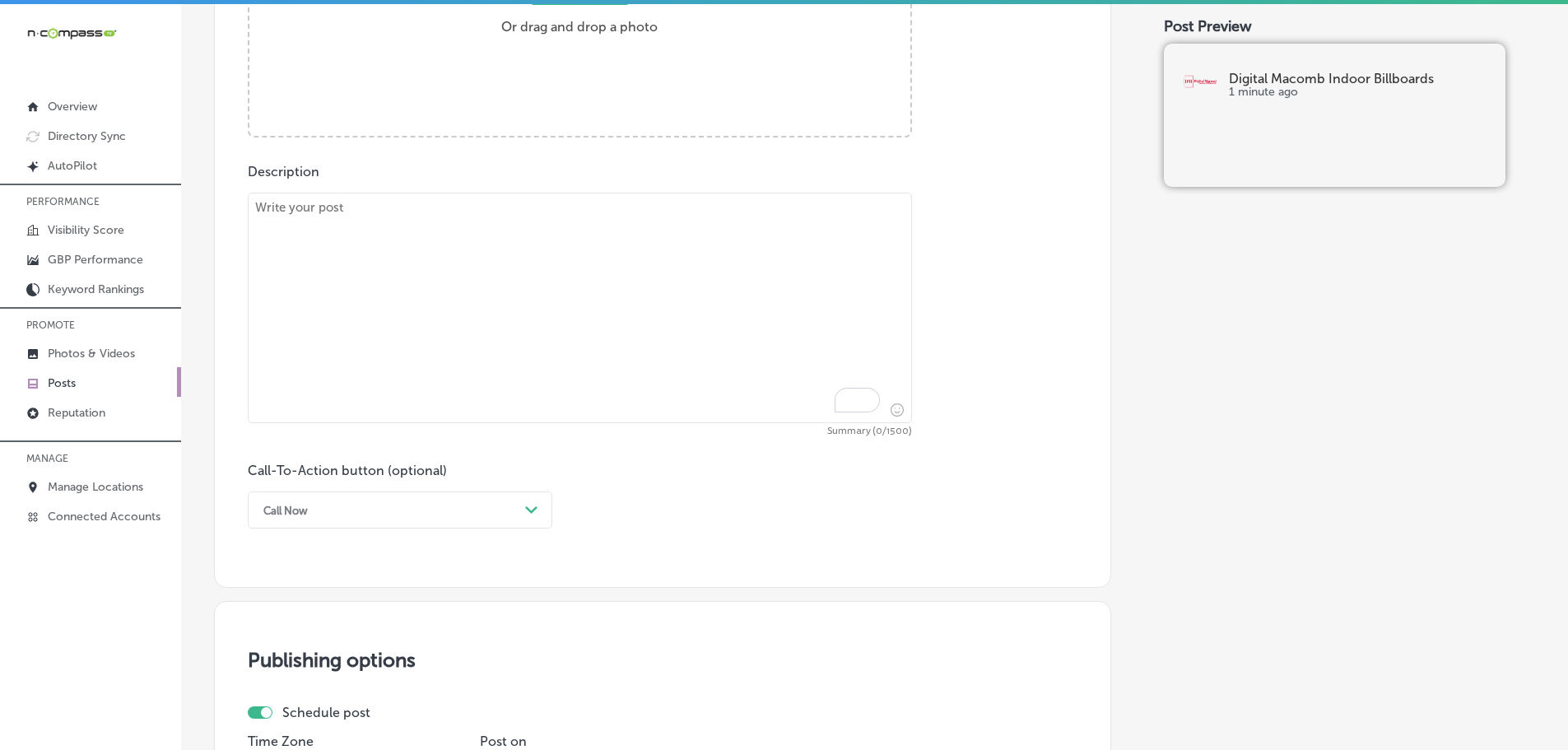
scroll to position [651, 0]
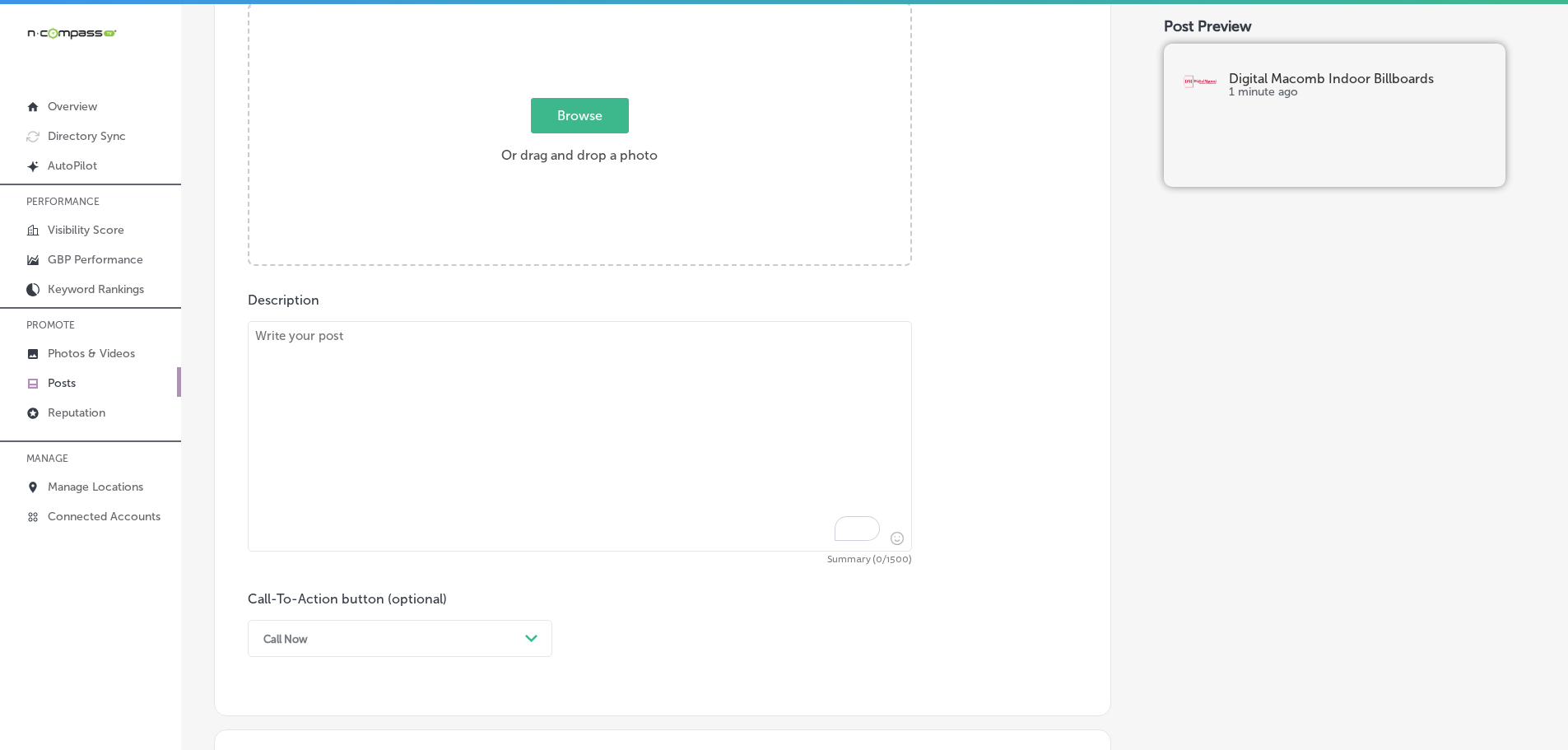
click at [545, 385] on textarea "To enrich screen reader interactions, please activate Accessibility in Grammarl…" at bounding box center [579, 437] width 664 height 231
paste textarea "Indoor digital billboards are a unique way to advertise your business in high-t…"
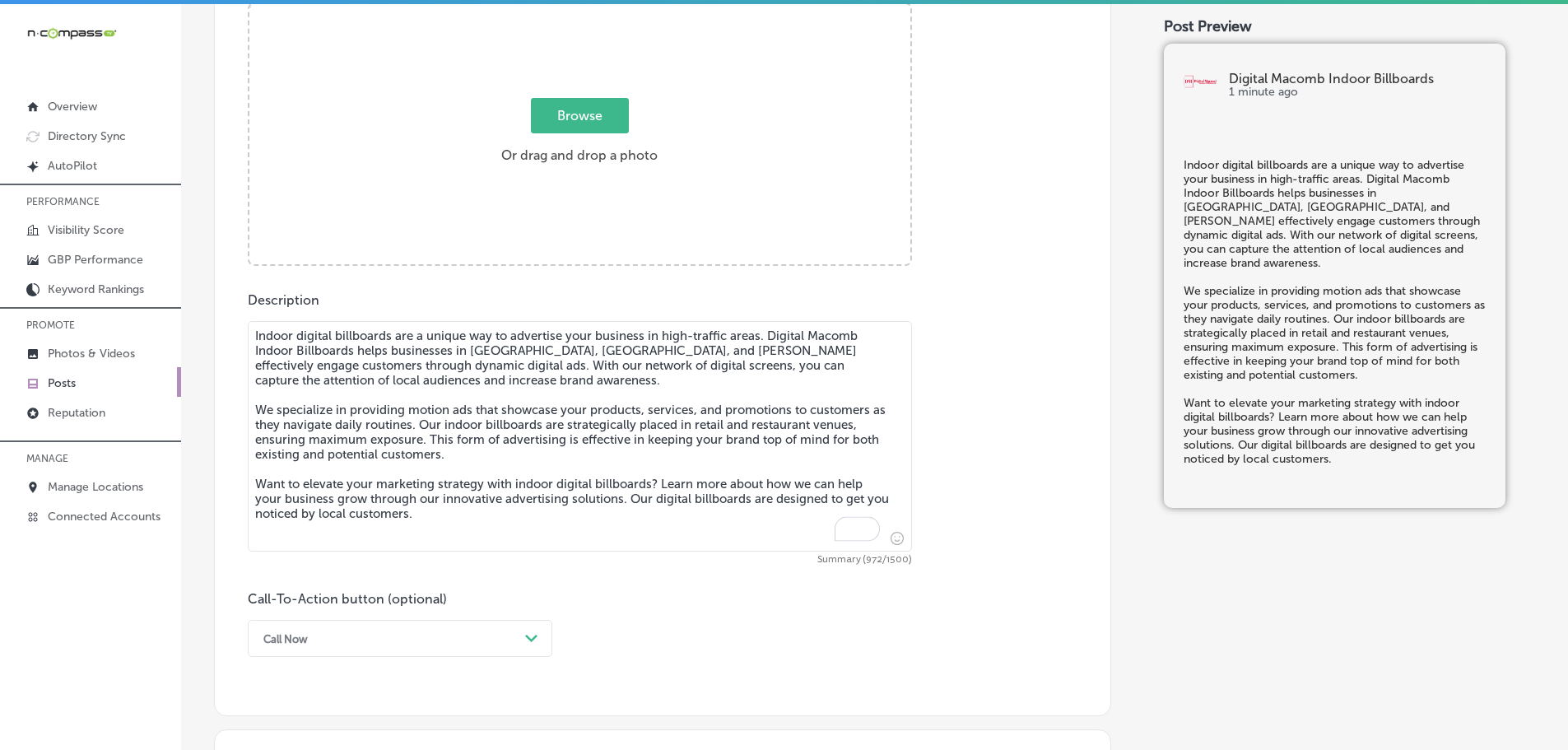
type textarea "Indoor digital billboards are a unique way to advertise your business in high-t…"
click at [607, 131] on span "Browse" at bounding box center [580, 115] width 98 height 35
click at [607, 9] on input "Browse Or drag and drop a photo" at bounding box center [579, 6] width 661 height 5
type input "C:\fakepath\Digital Macomb-8.png"
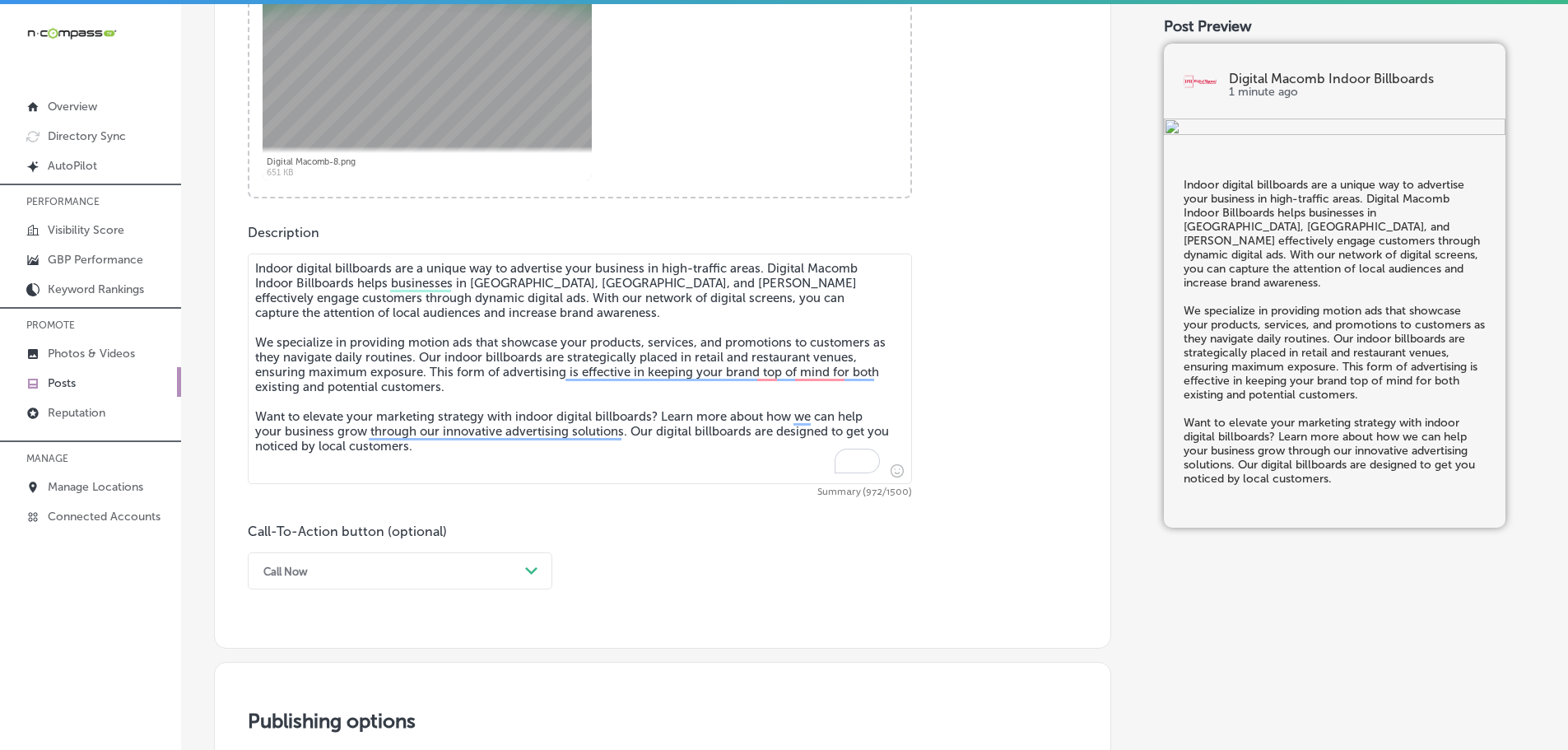
scroll to position [898, 0]
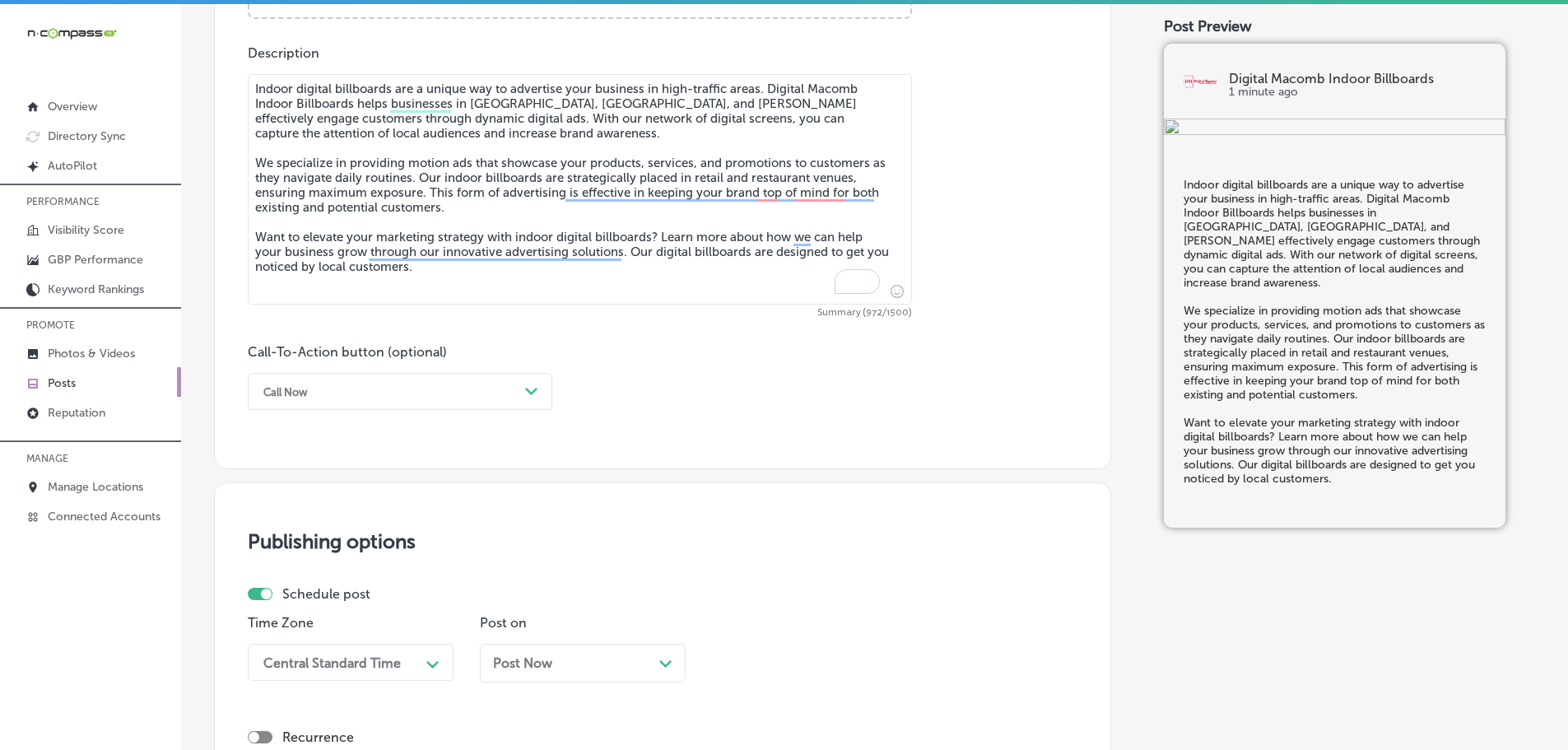
click at [509, 396] on div "Call Now" at bounding box center [387, 392] width 264 height 26
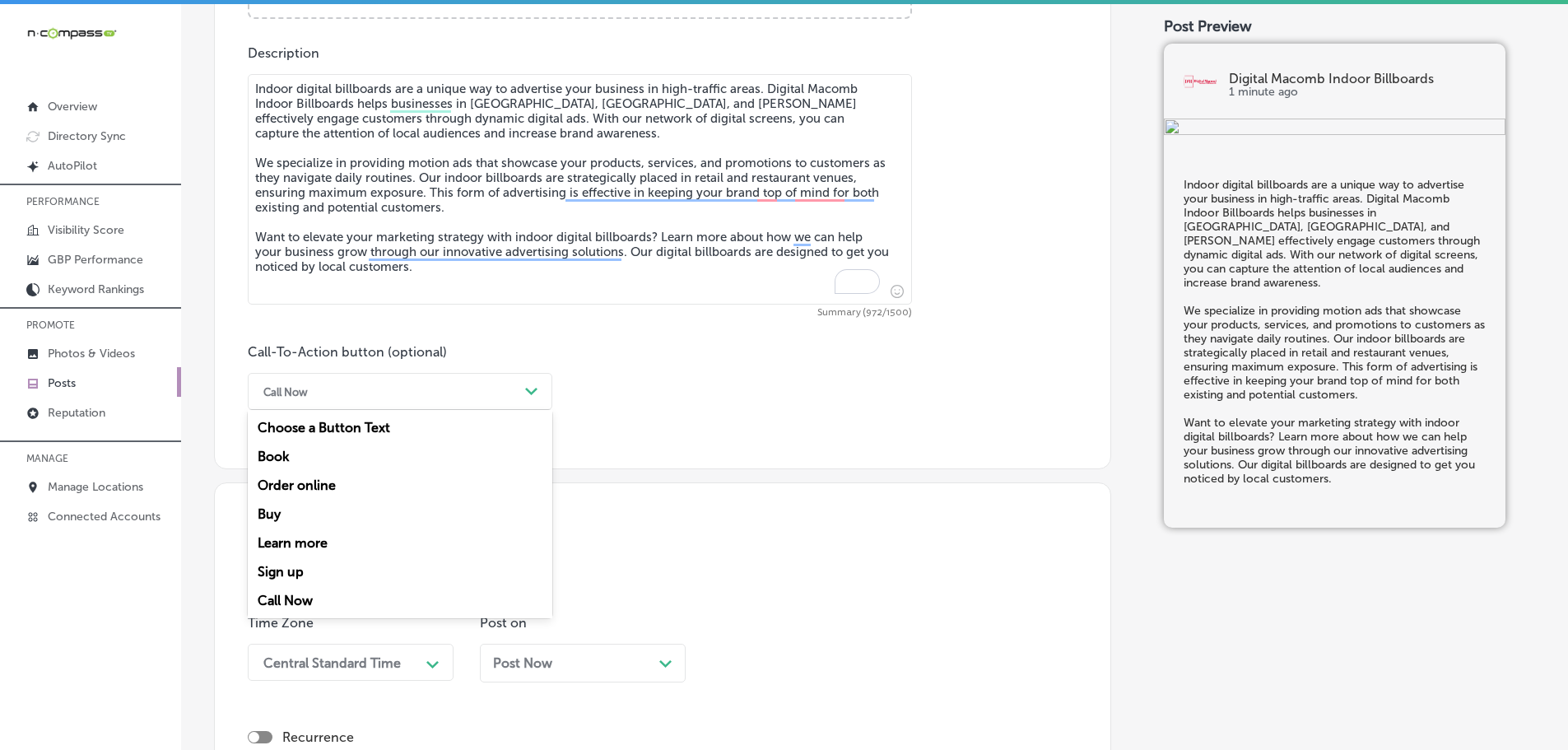
click at [290, 548] on div "Learn more" at bounding box center [400, 543] width 304 height 28
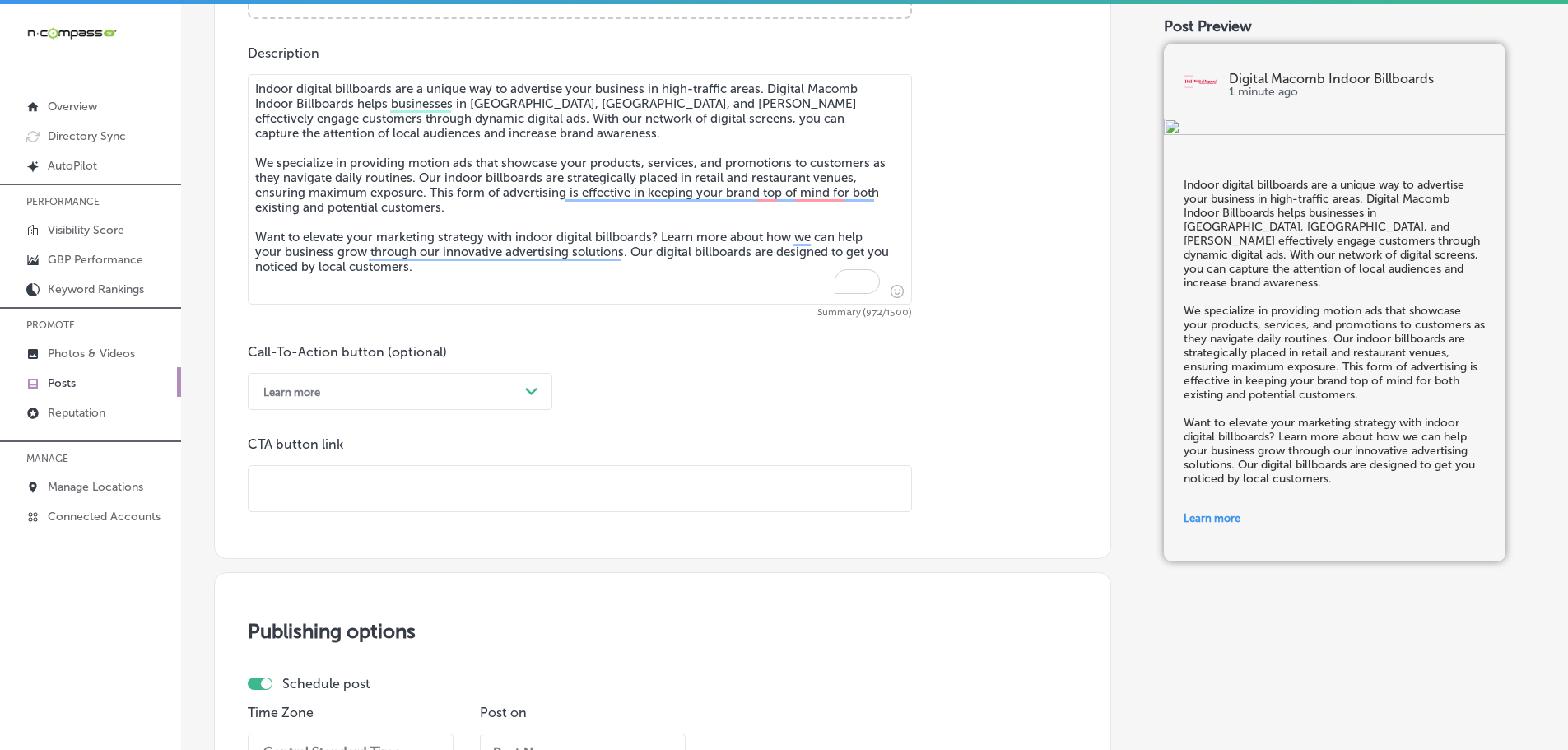
click at [353, 492] on input "text" at bounding box center [579, 489] width 663 height 45
paste input "[URL][DOMAIN_NAME]"
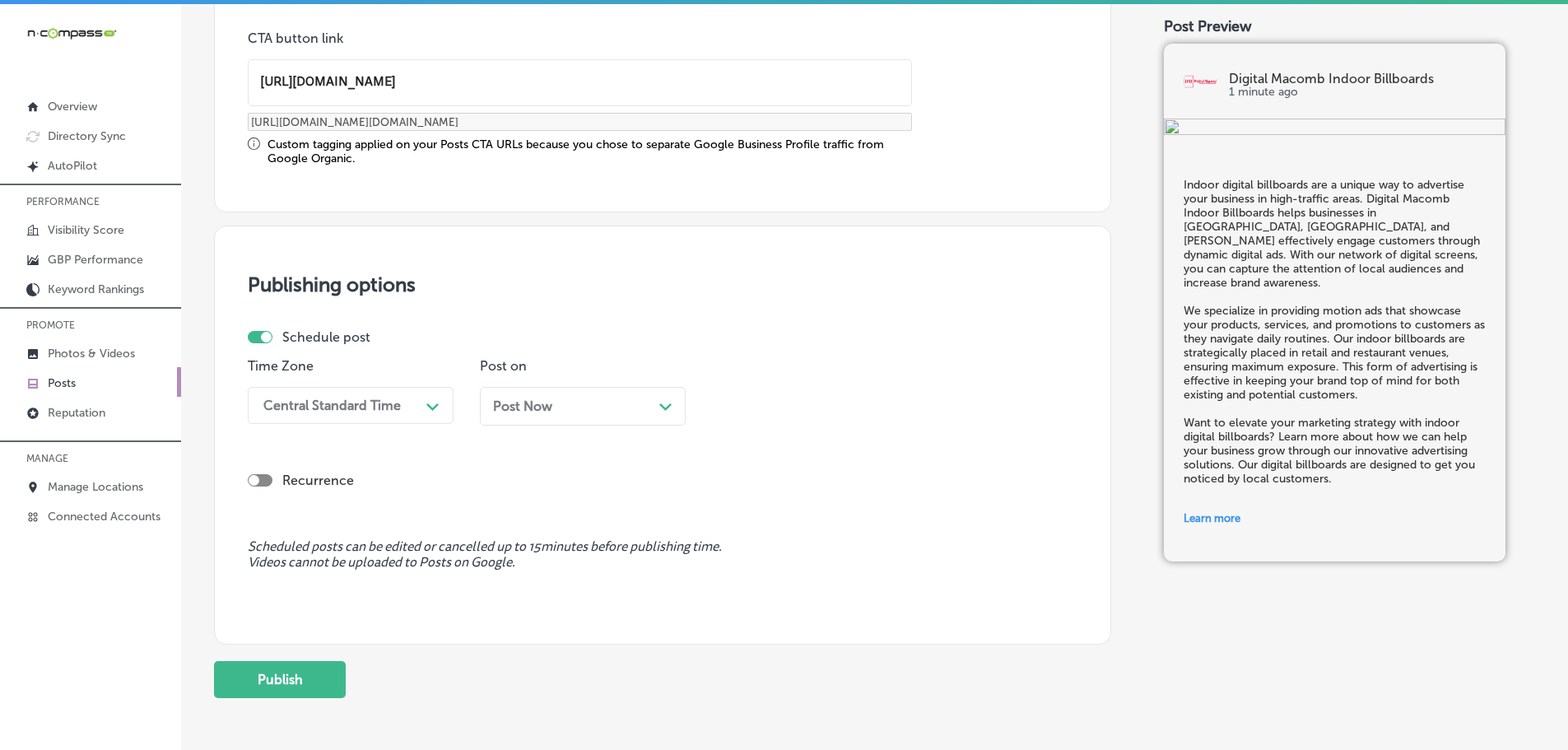
scroll to position [1309, 0]
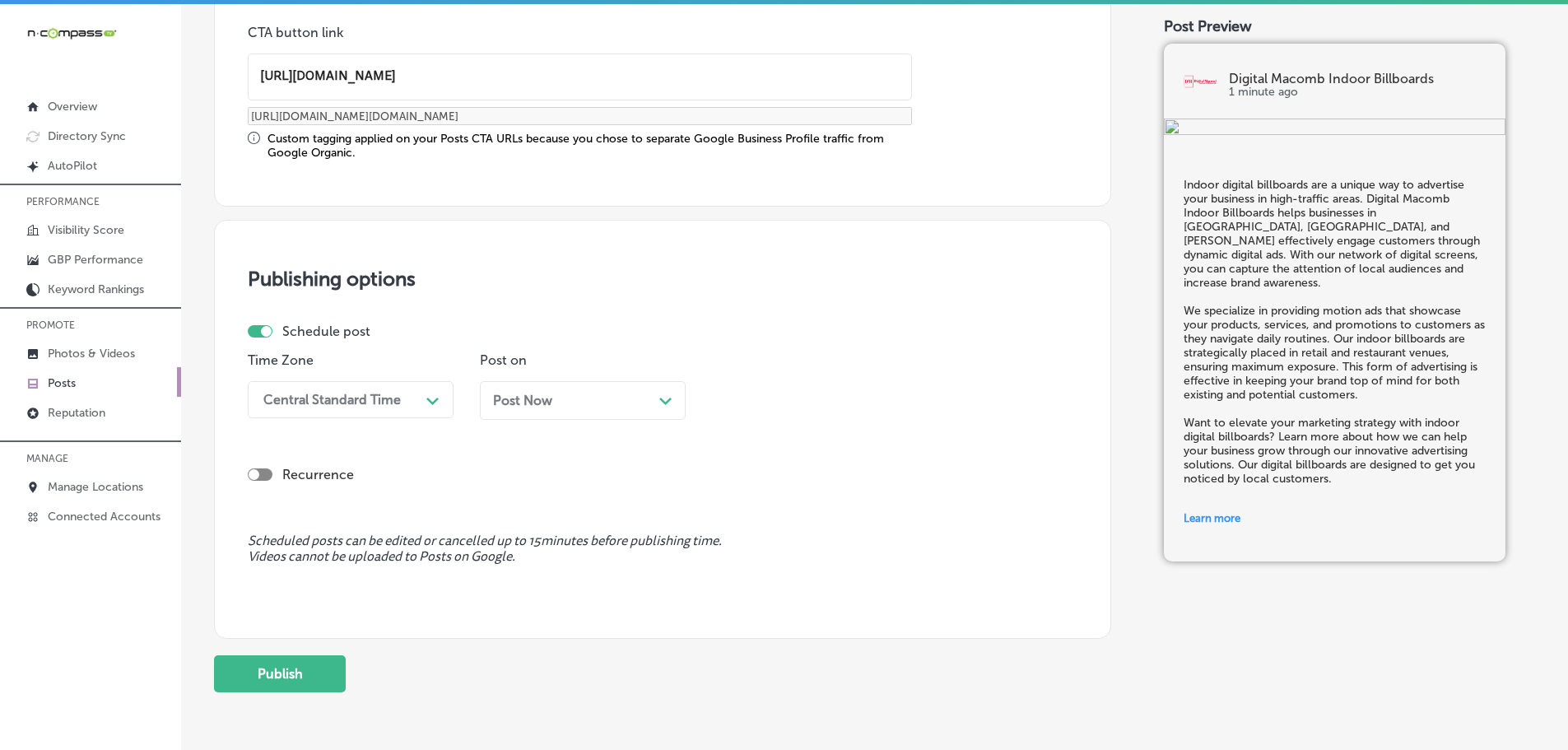
type input "[URL][DOMAIN_NAME]"
click at [394, 410] on div "Central Standard Time" at bounding box center [337, 399] width 164 height 28
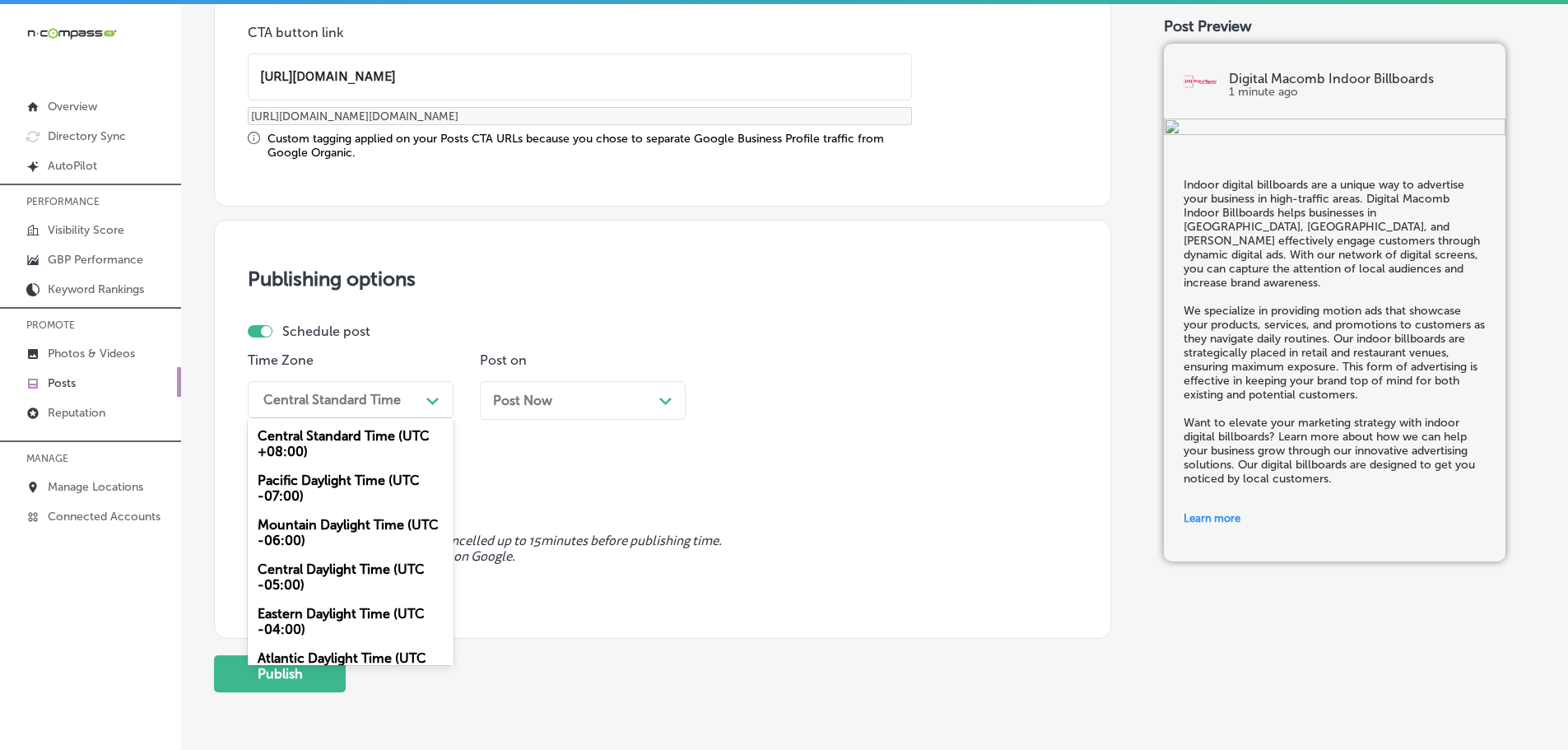
click at [350, 525] on div "Mountain Daylight Time (UTC -06:00)" at bounding box center [351, 532] width 206 height 44
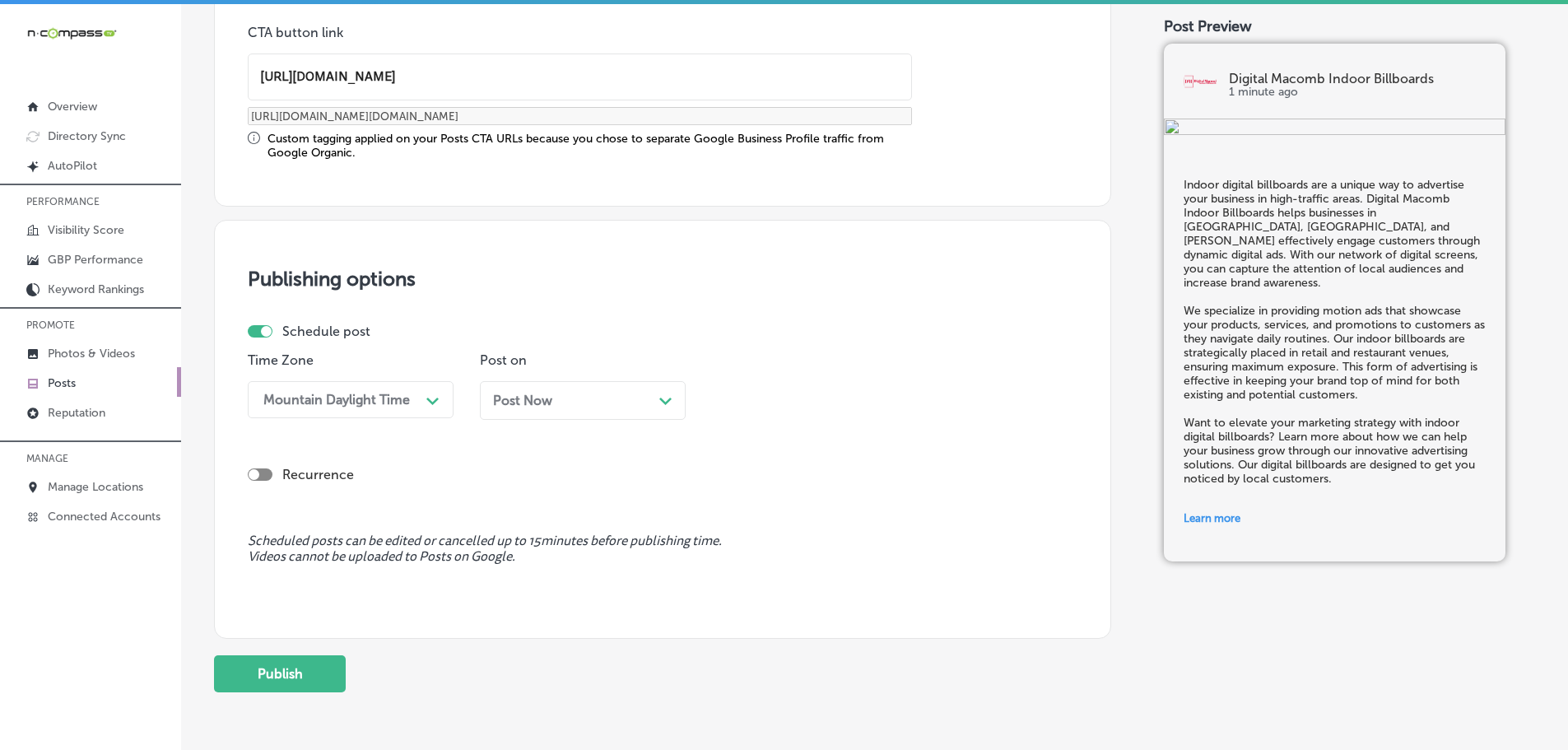
click at [663, 401] on polygon at bounding box center [664, 402] width 12 height 8
click at [884, 399] on div "Path Created with Sketch." at bounding box center [897, 399] width 26 height 26
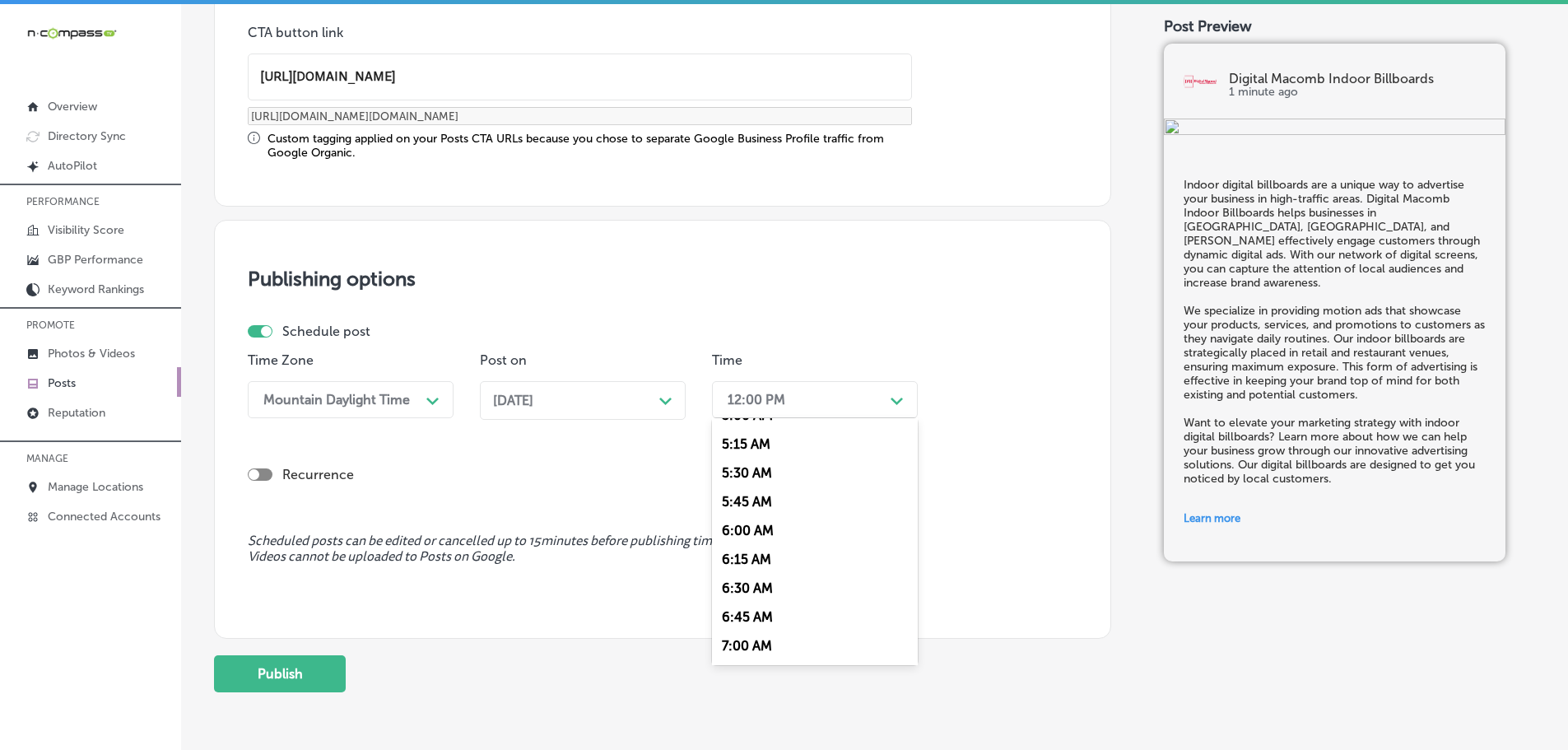
scroll to position [659, 0]
click at [768, 578] on div "7:00 AM" at bounding box center [815, 584] width 206 height 28
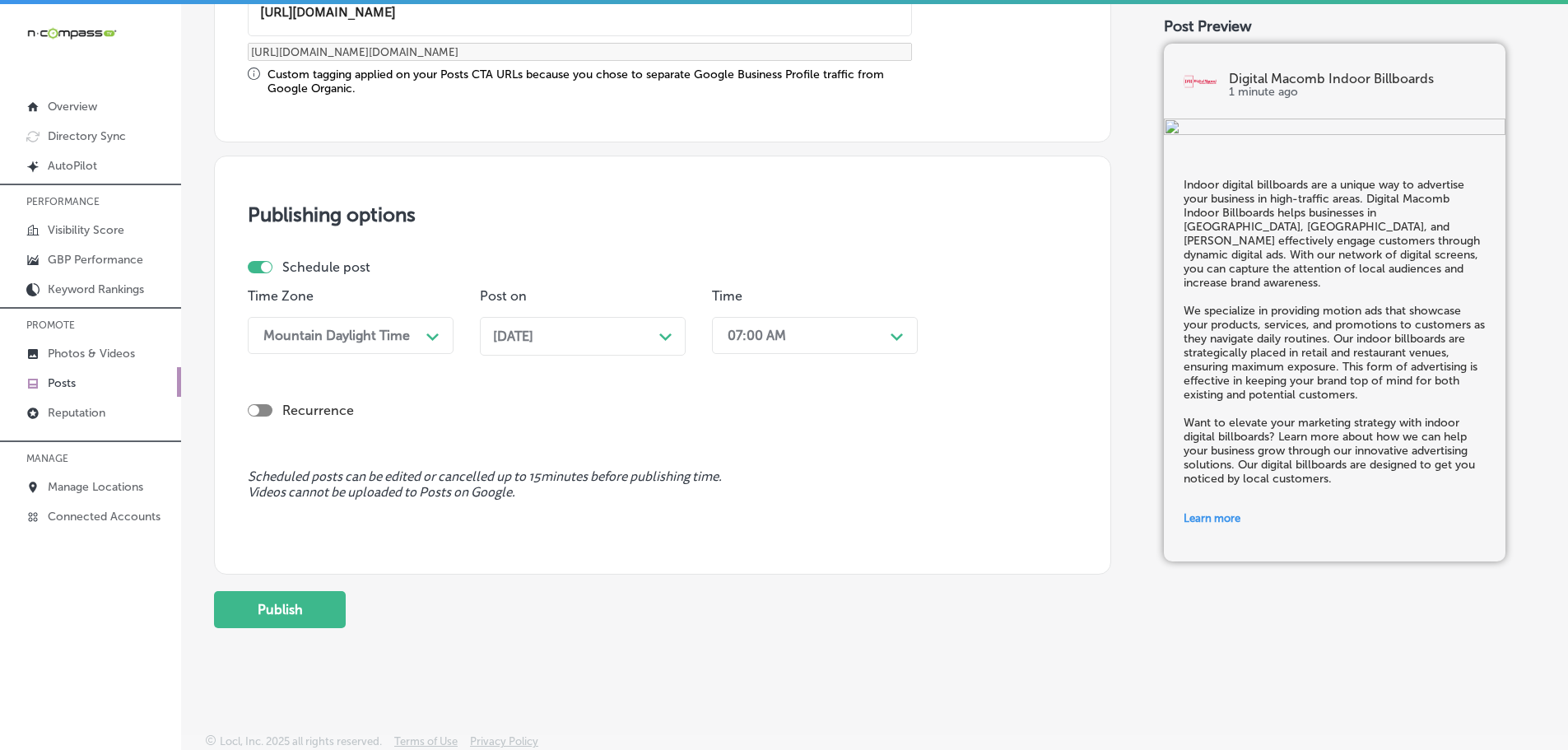
scroll to position [1376, 0]
click at [297, 609] on button "Publish" at bounding box center [279, 607] width 131 height 37
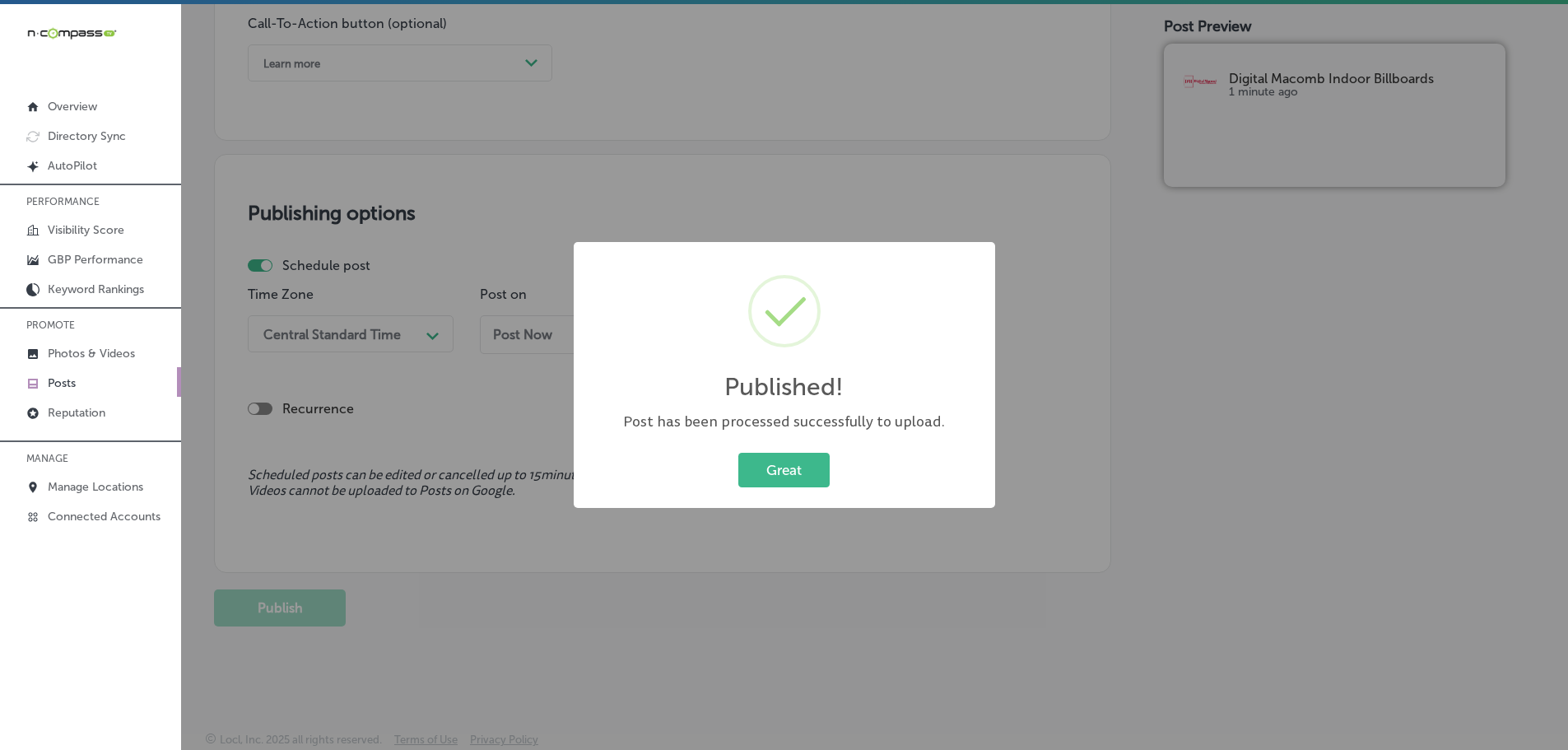
scroll to position [1227, 0]
click at [795, 465] on button "Great" at bounding box center [784, 470] width 92 height 34
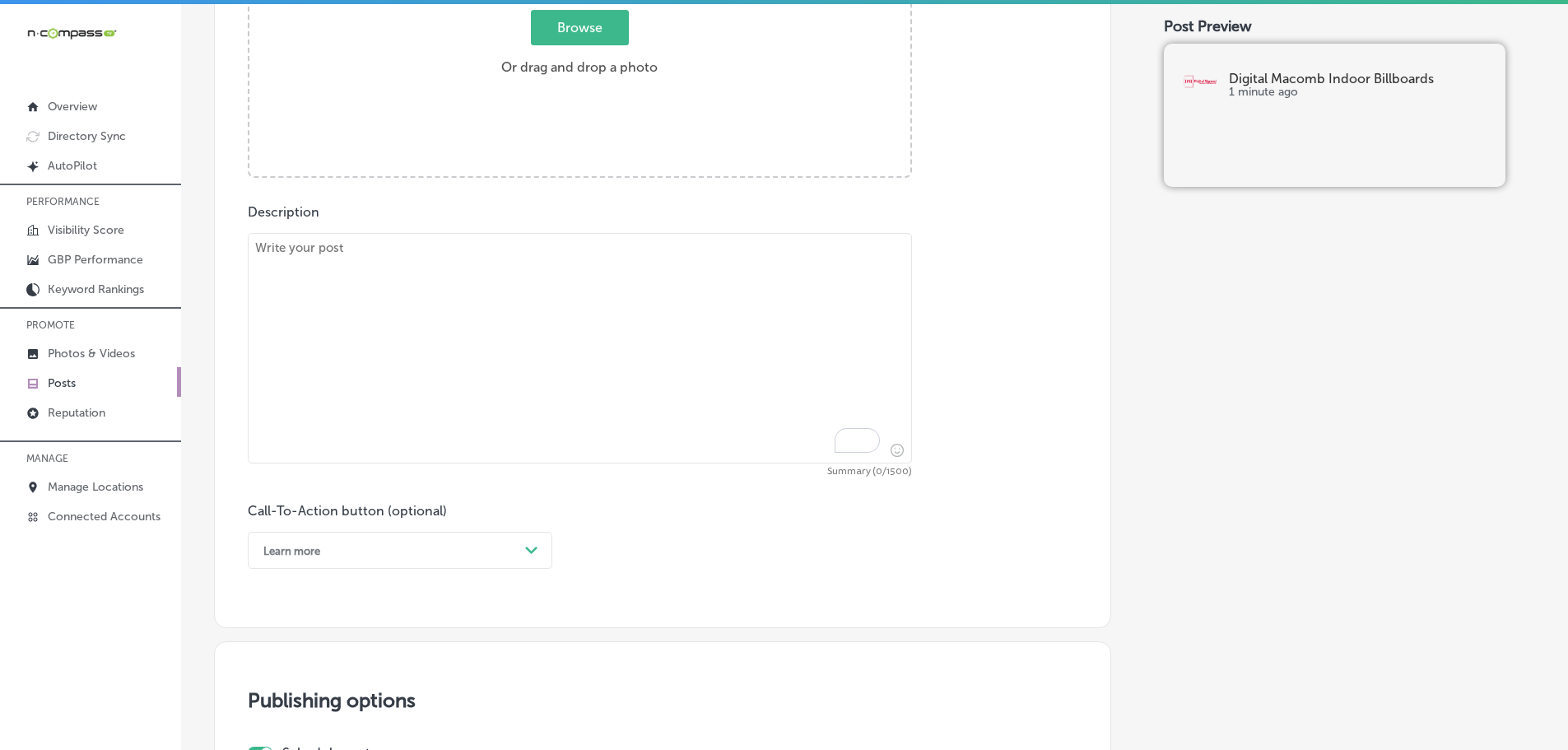
scroll to position [733, 0]
click at [475, 281] on textarea "To enrich screen reader interactions, please activate Accessibility in Grammarl…" at bounding box center [579, 354] width 664 height 231
paste textarea "Network advertising offers an exciting opportunity for local businesses to incr…"
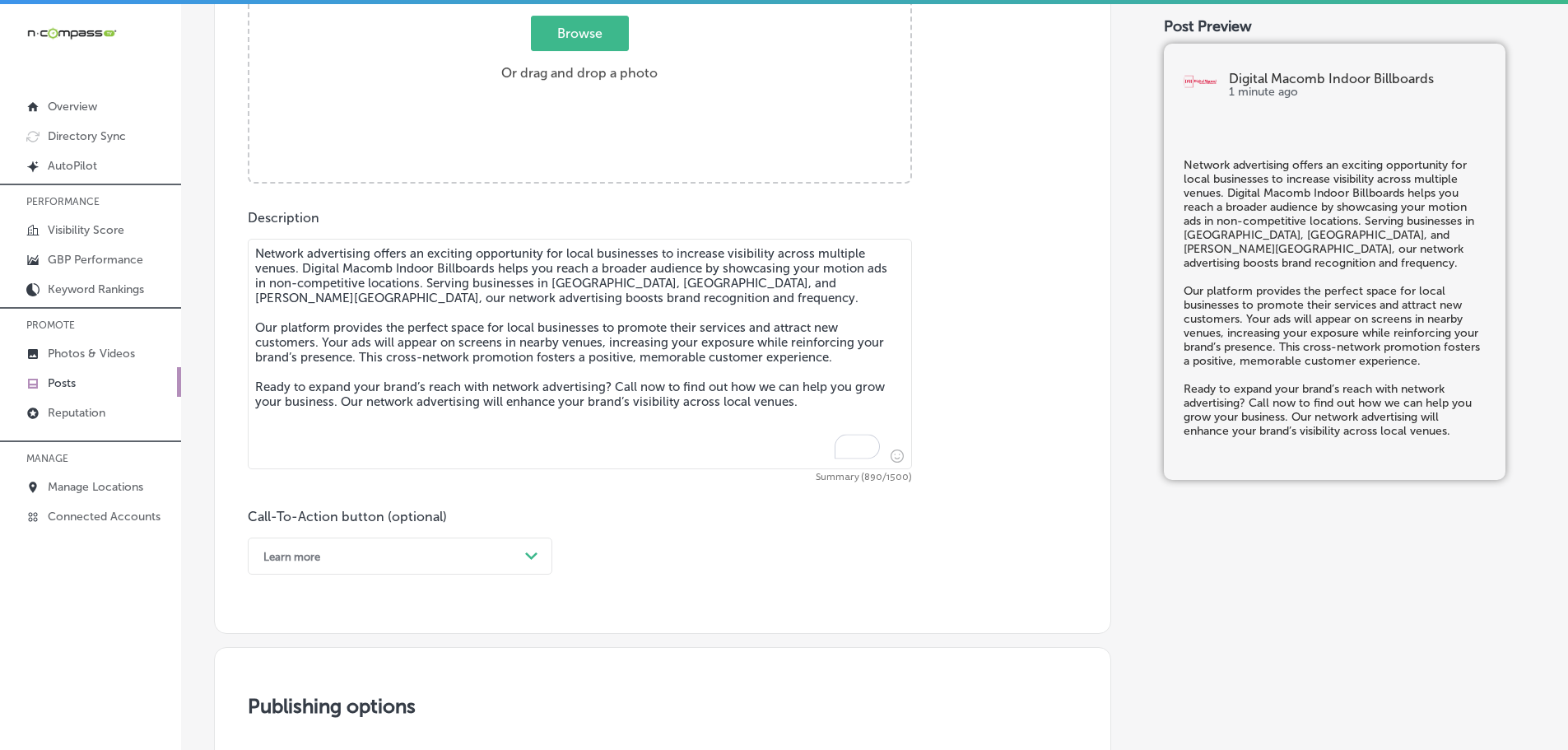
type textarea "Network advertising offers an exciting opportunity for local businesses to incr…"
click at [565, 47] on span "Browse" at bounding box center [580, 33] width 98 height 35
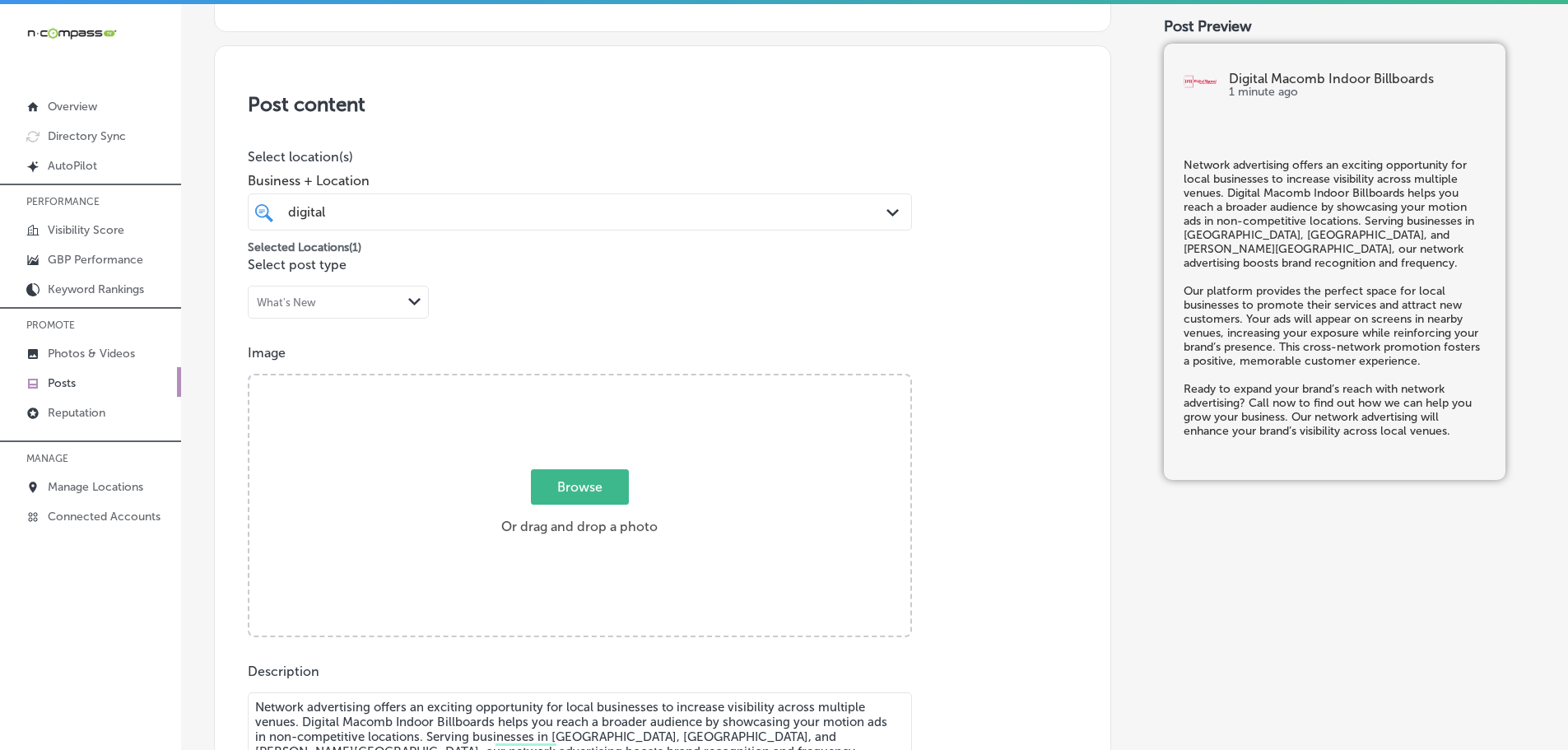
type input "C:\fakepath\Digital Macomb-9.png"
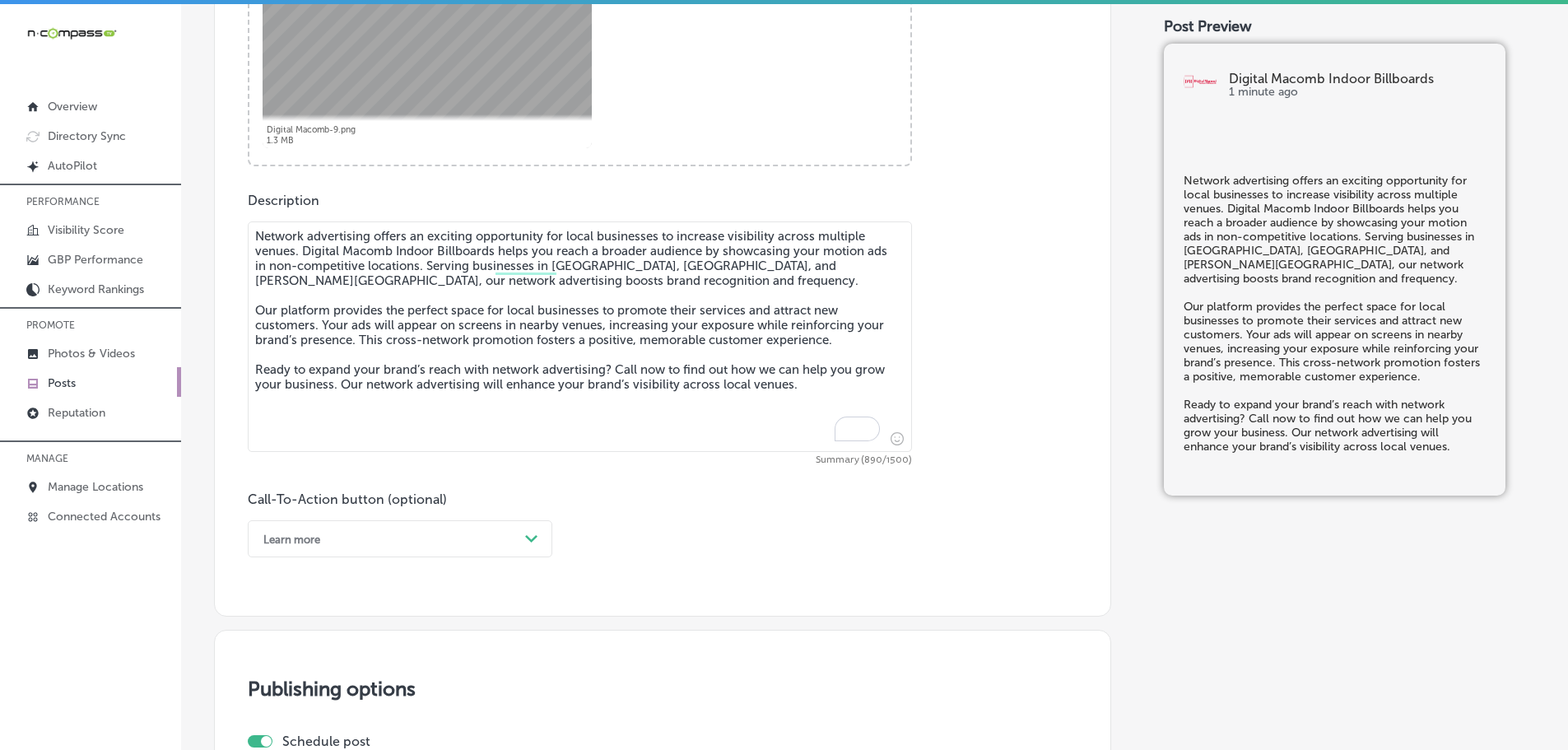
scroll to position [774, 0]
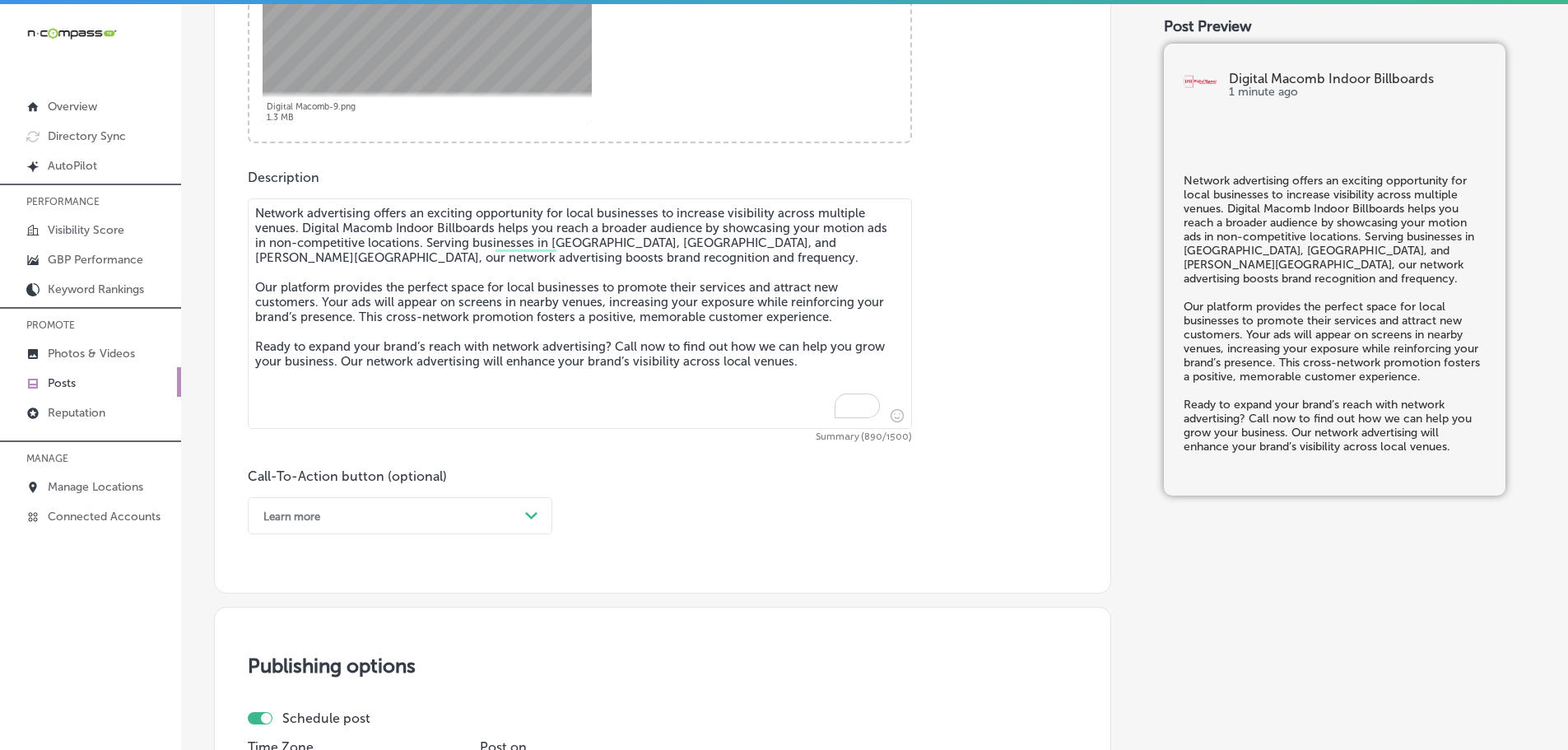
click at [508, 520] on div "Learn more" at bounding box center [387, 515] width 264 height 26
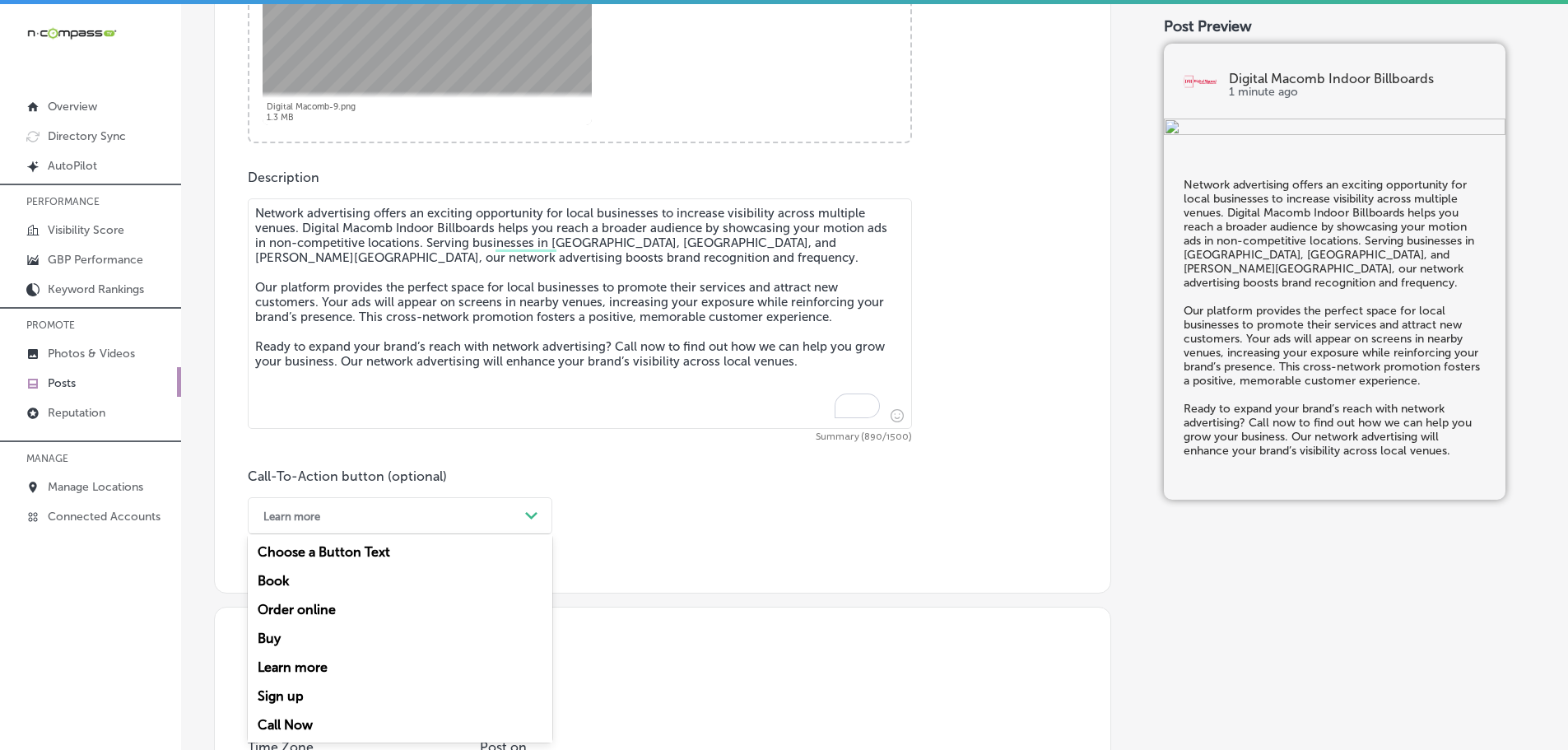
click at [277, 717] on div "Call Now" at bounding box center [400, 724] width 304 height 28
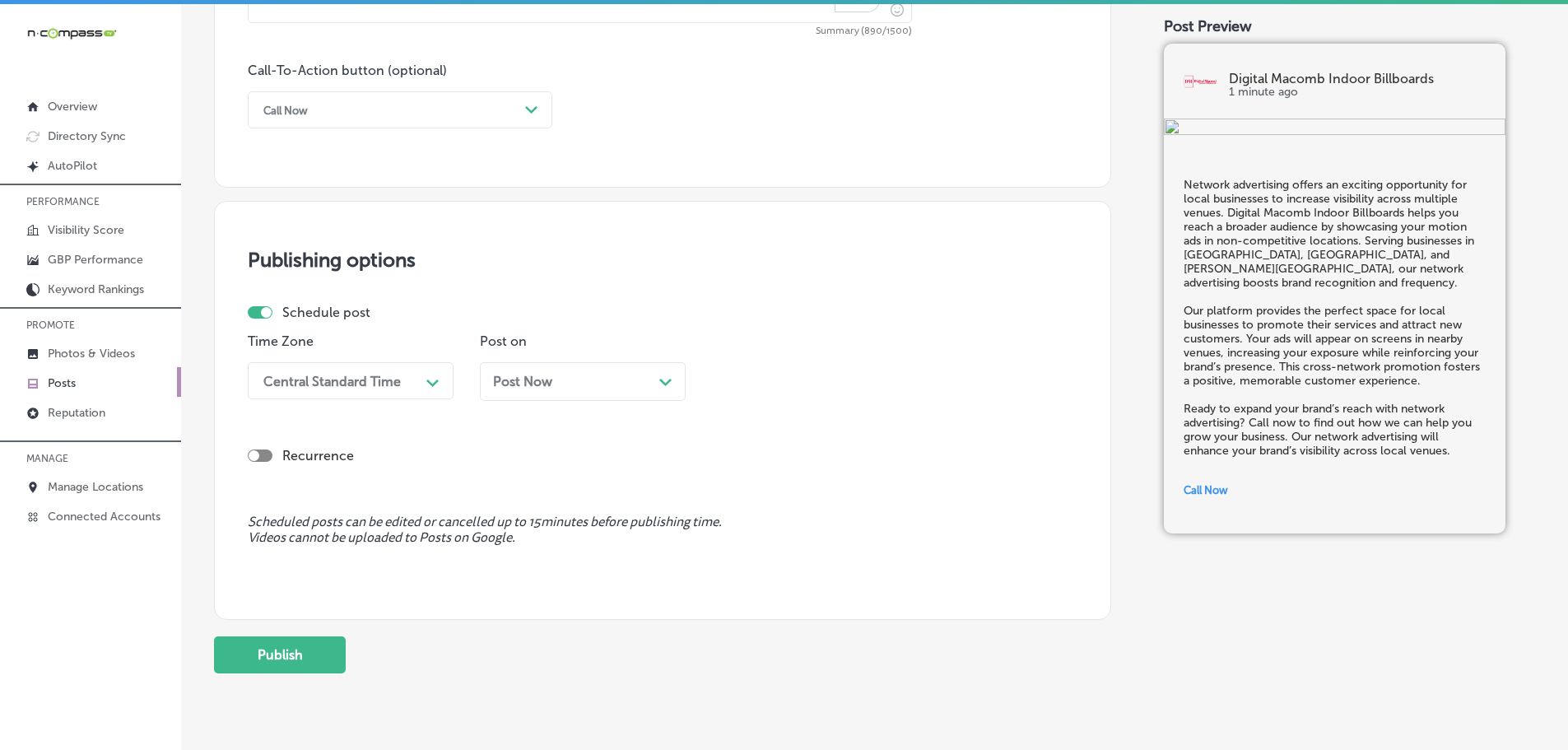
scroll to position [1185, 0]
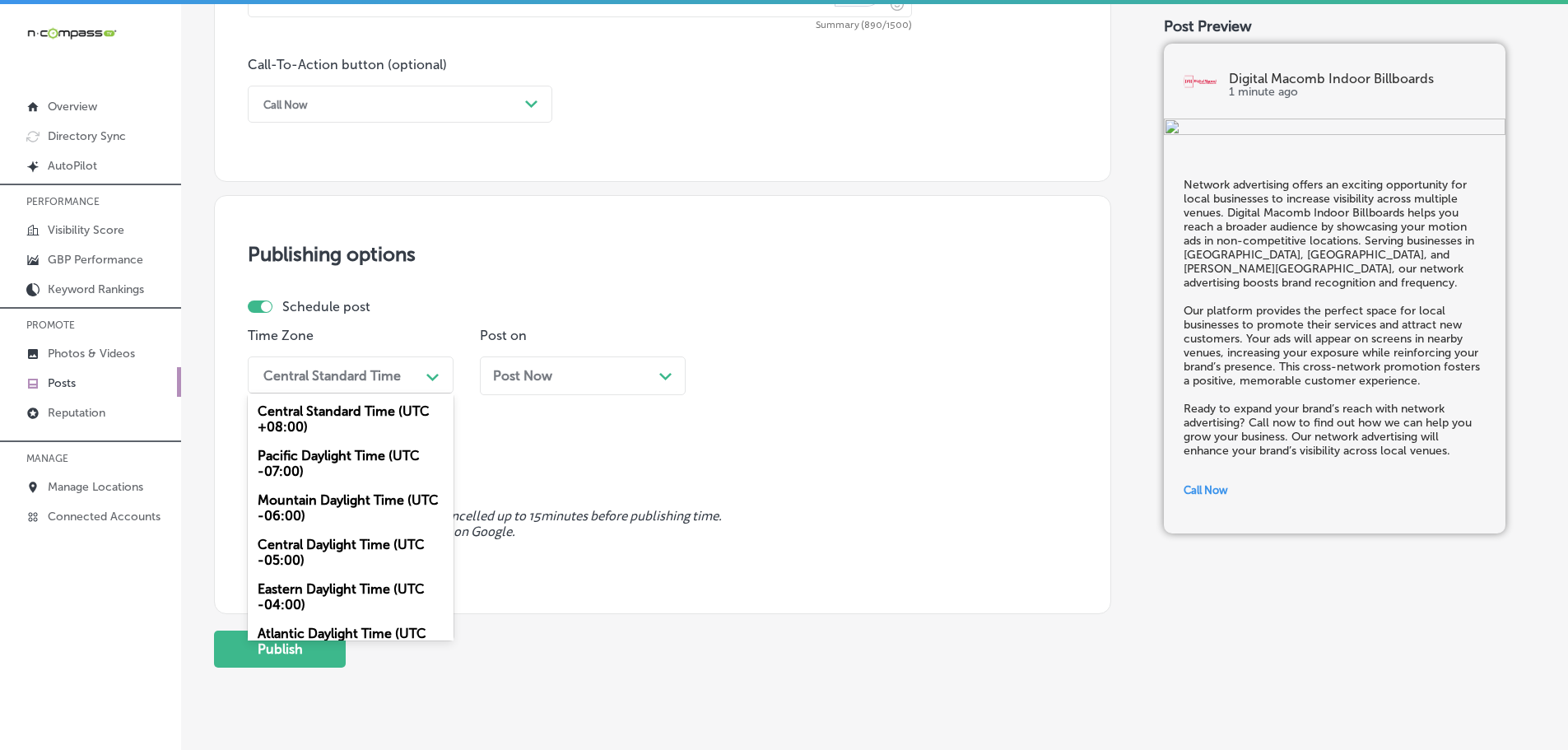
click at [402, 370] on div "Central Standard Time" at bounding box center [337, 375] width 164 height 28
click at [321, 505] on div "Mountain Daylight Time (UTC -06:00)" at bounding box center [351, 508] width 206 height 44
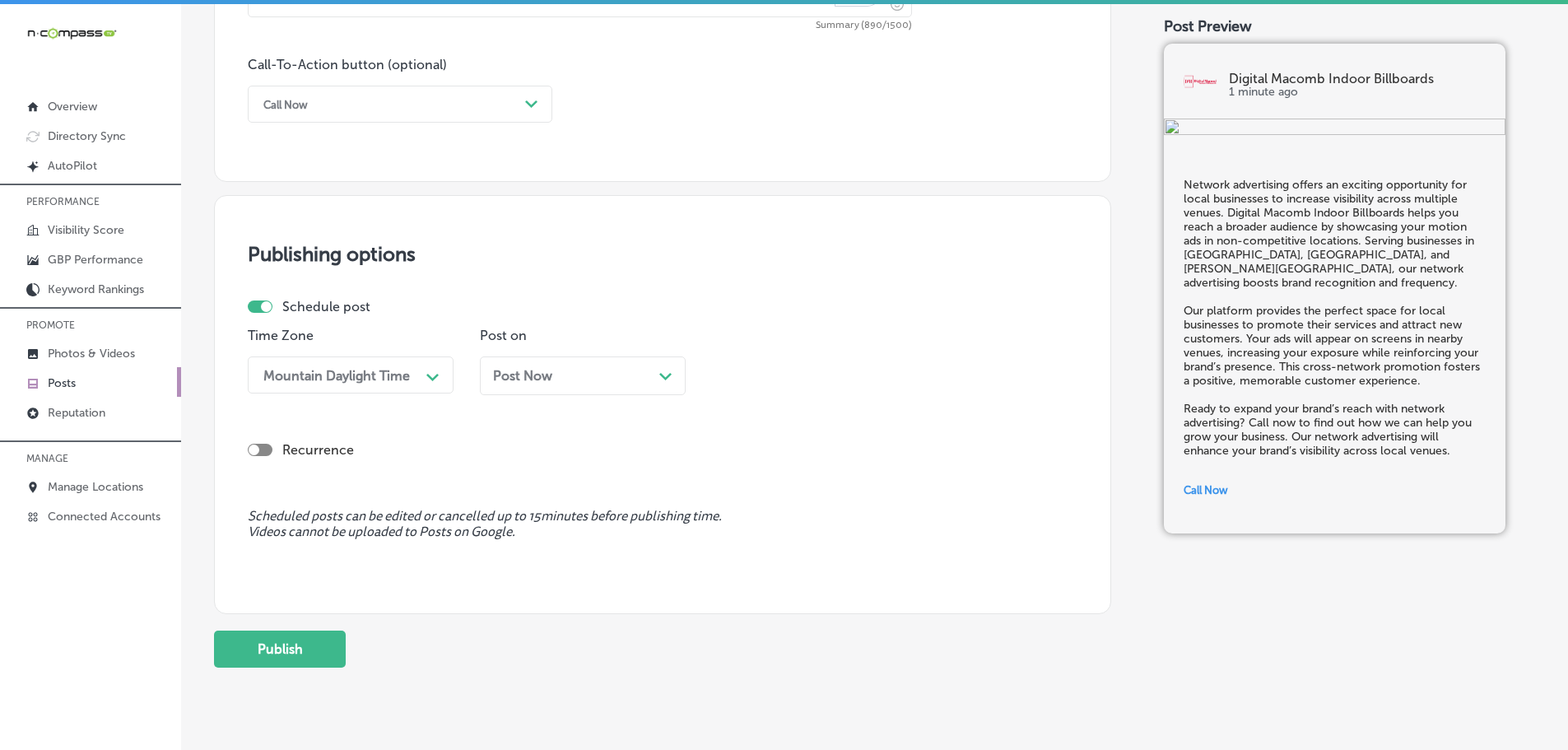
click at [671, 373] on div "Path Created with Sketch." at bounding box center [665, 375] width 13 height 13
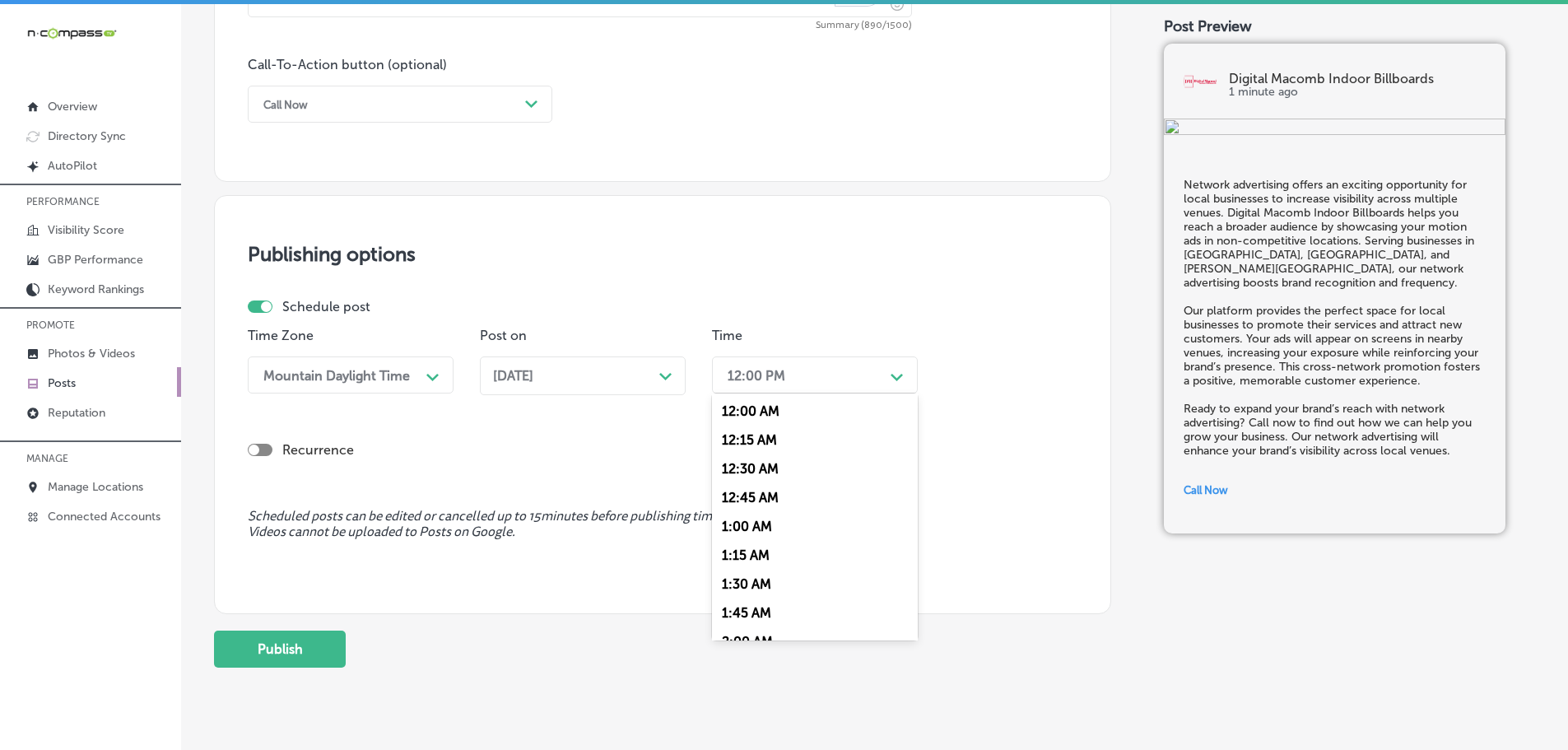
click at [905, 372] on div "Path Created with Sketch." at bounding box center [897, 375] width 26 height 26
click at [774, 556] on div "7:00 AM" at bounding box center [815, 559] width 206 height 28
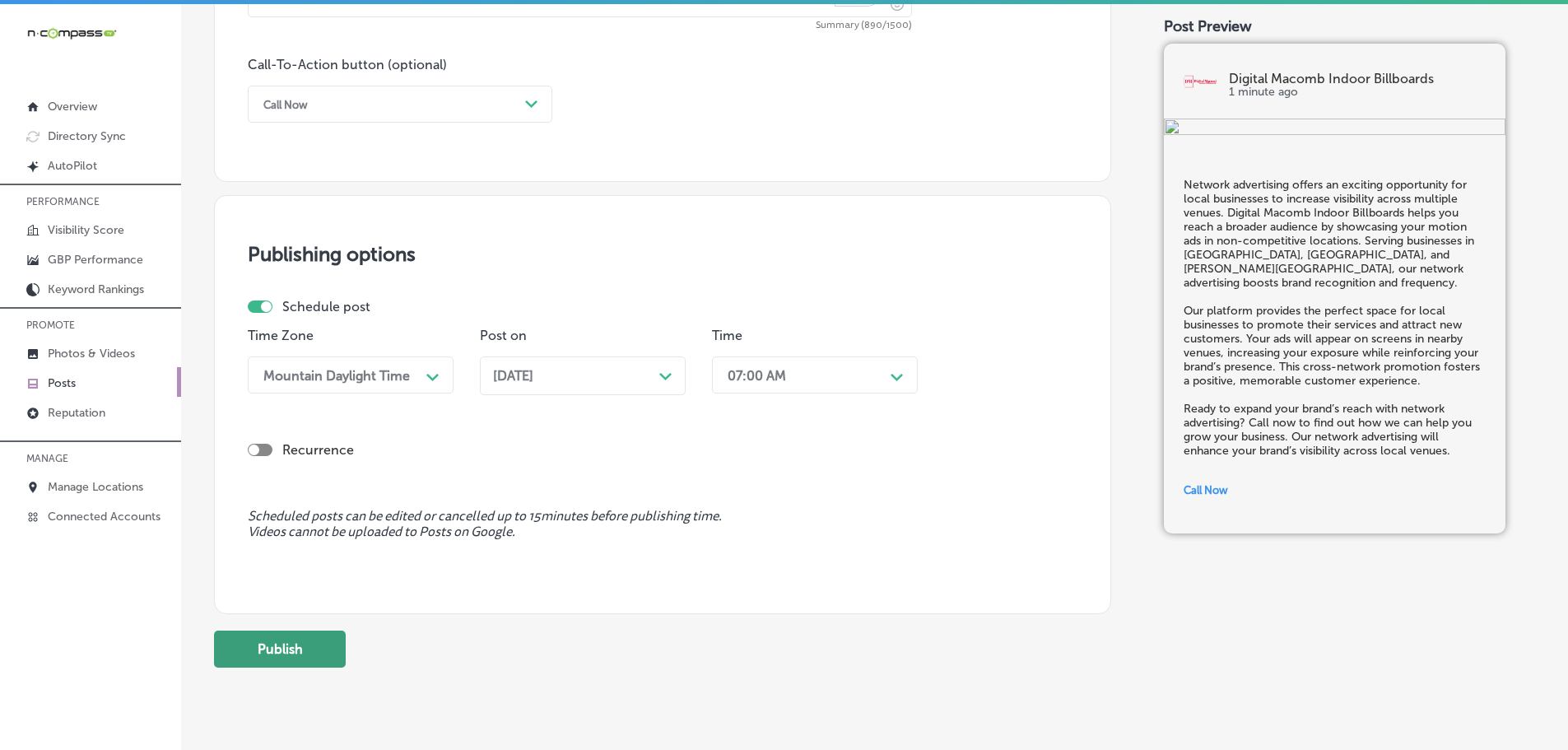
click at [316, 652] on button "Publish" at bounding box center [279, 649] width 131 height 37
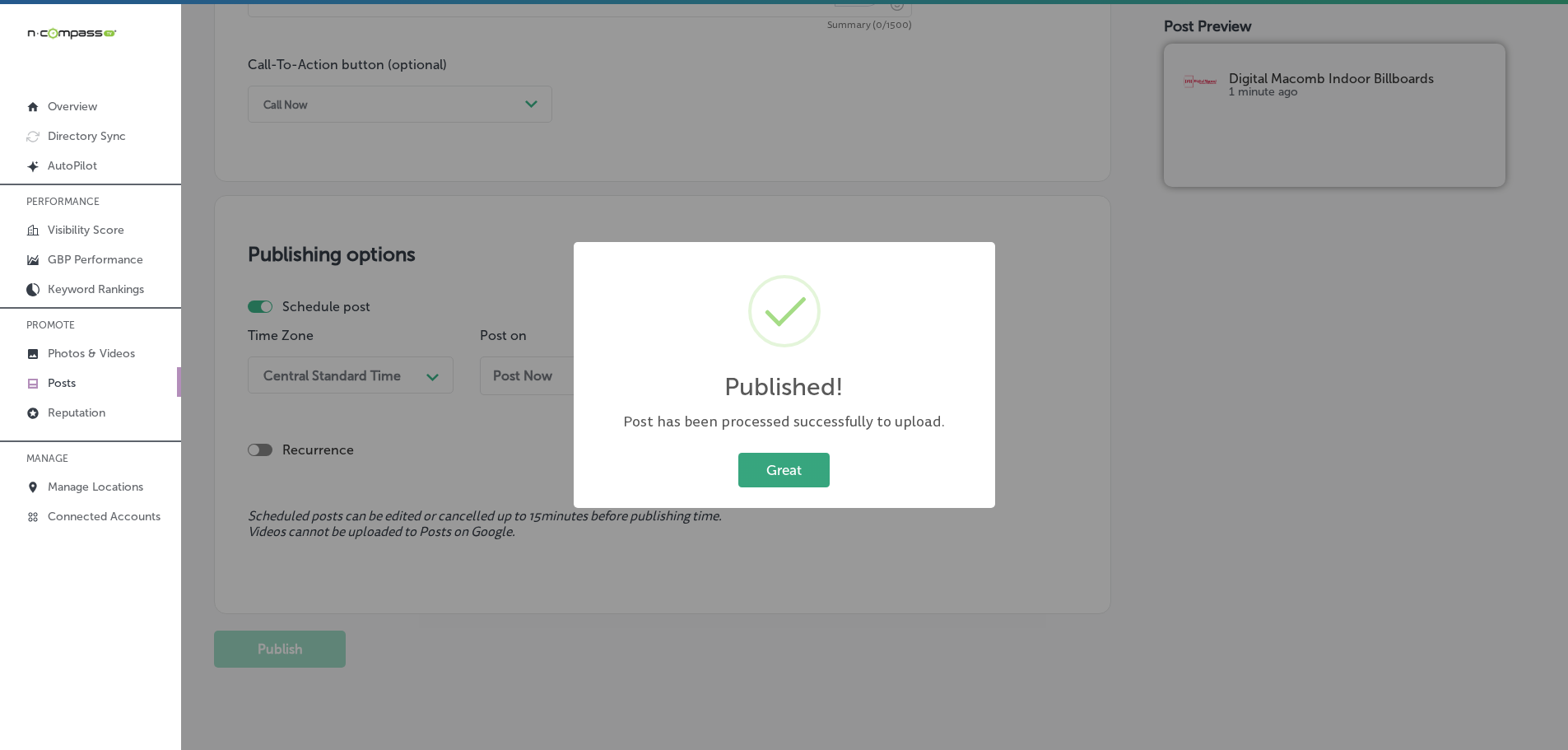
click at [770, 468] on button "Great" at bounding box center [784, 470] width 92 height 34
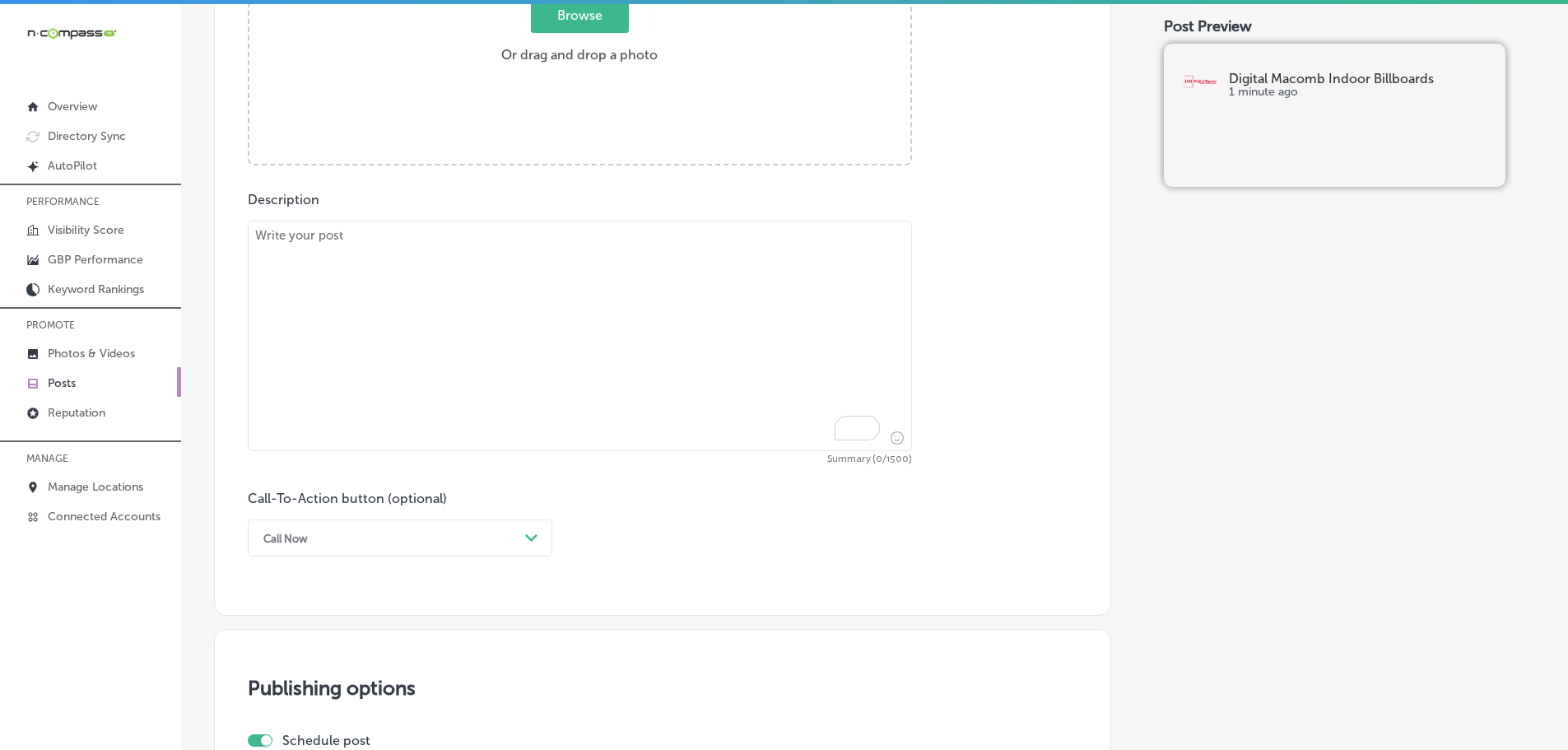
scroll to position [690, 0]
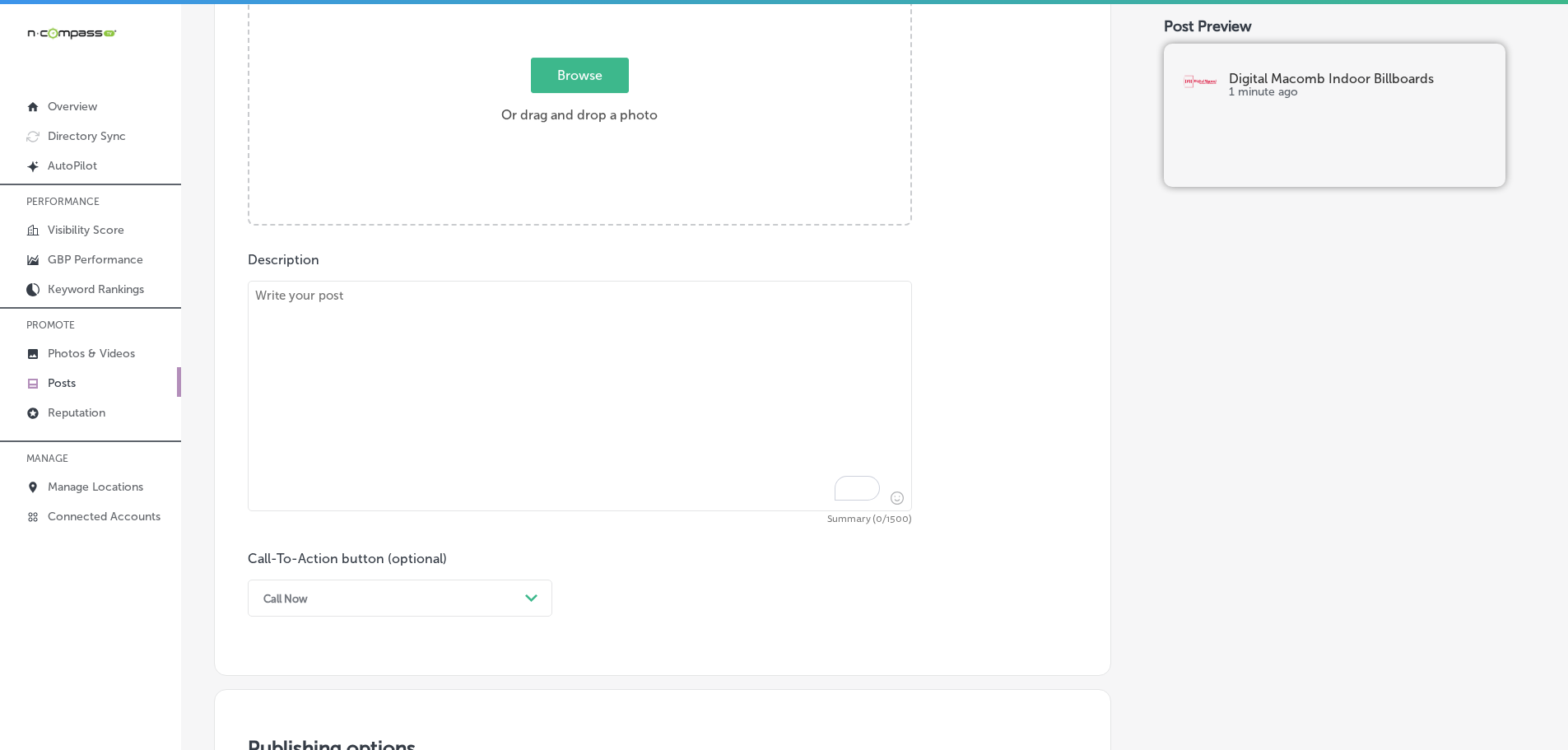
click at [420, 309] on textarea "To enrich screen reader interactions, please activate Accessibility in Grammarl…" at bounding box center [579, 396] width 664 height 231
paste textarea "High-quality content is the key to successful digital advertising. At Digital M…"
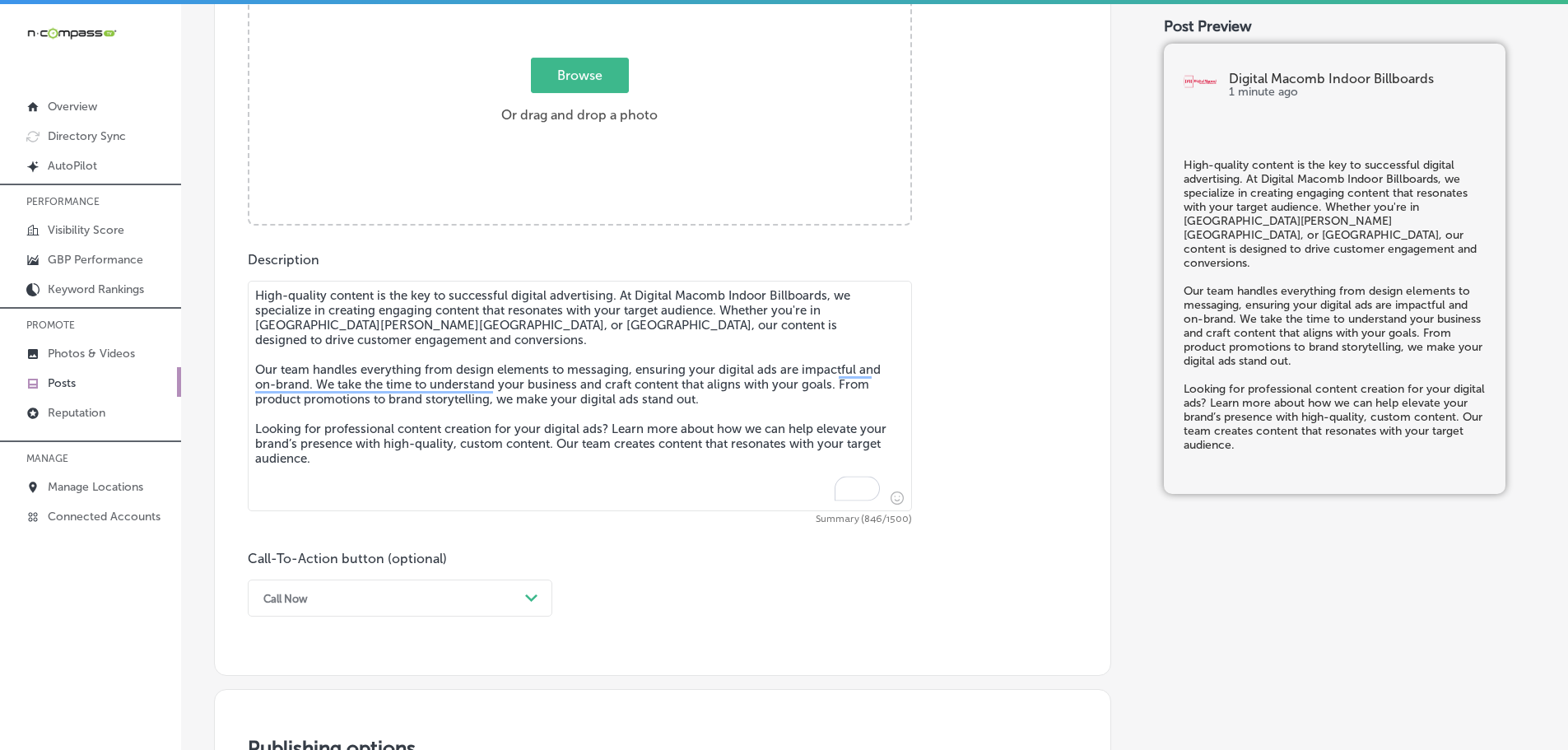
type textarea "High-quality content is the key to successful digital advertising. At Digital M…"
click at [557, 88] on span "Browse" at bounding box center [580, 75] width 98 height 35
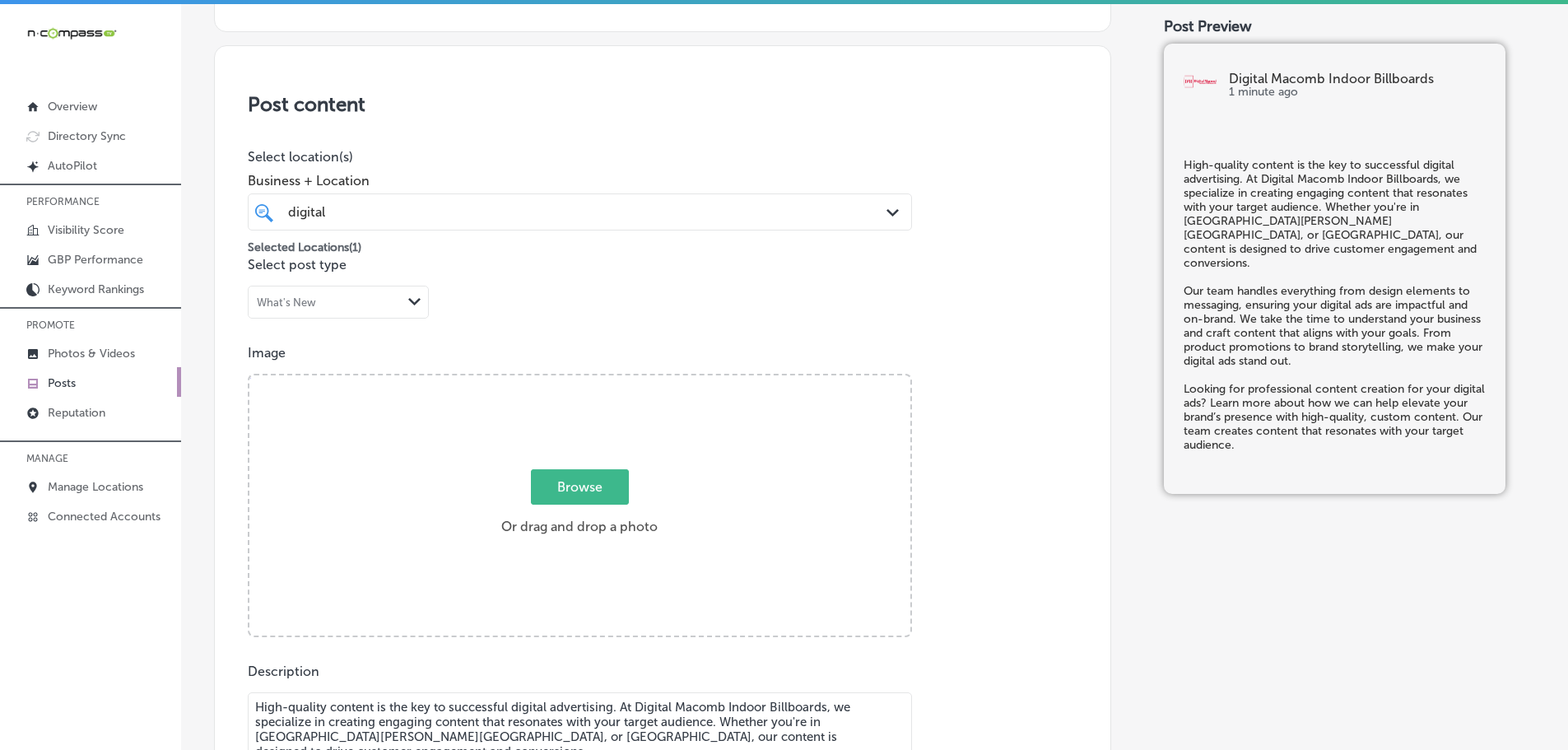
type input "C:\fakepath\Digital Macomb-10 (1).png"
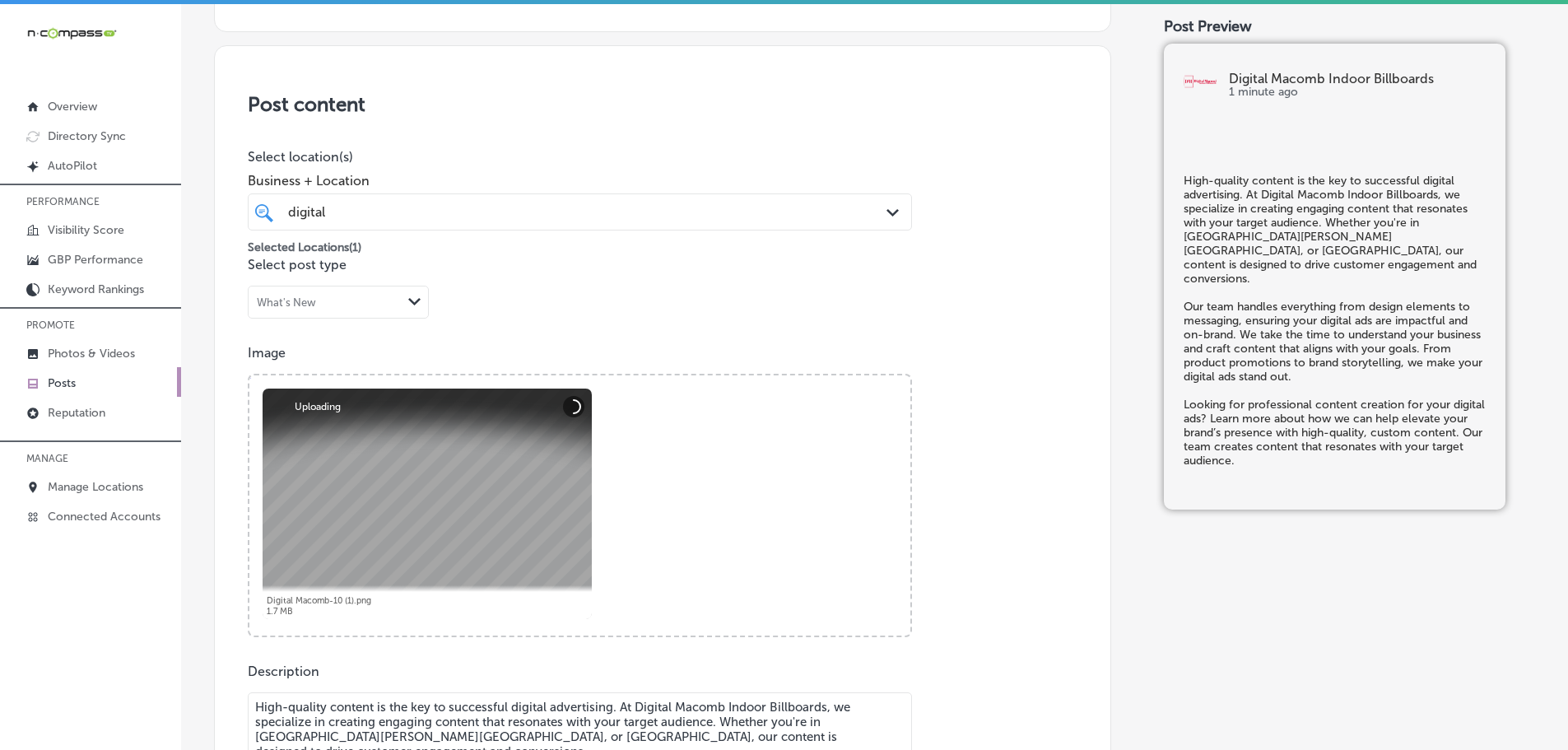
scroll to position [444, 0]
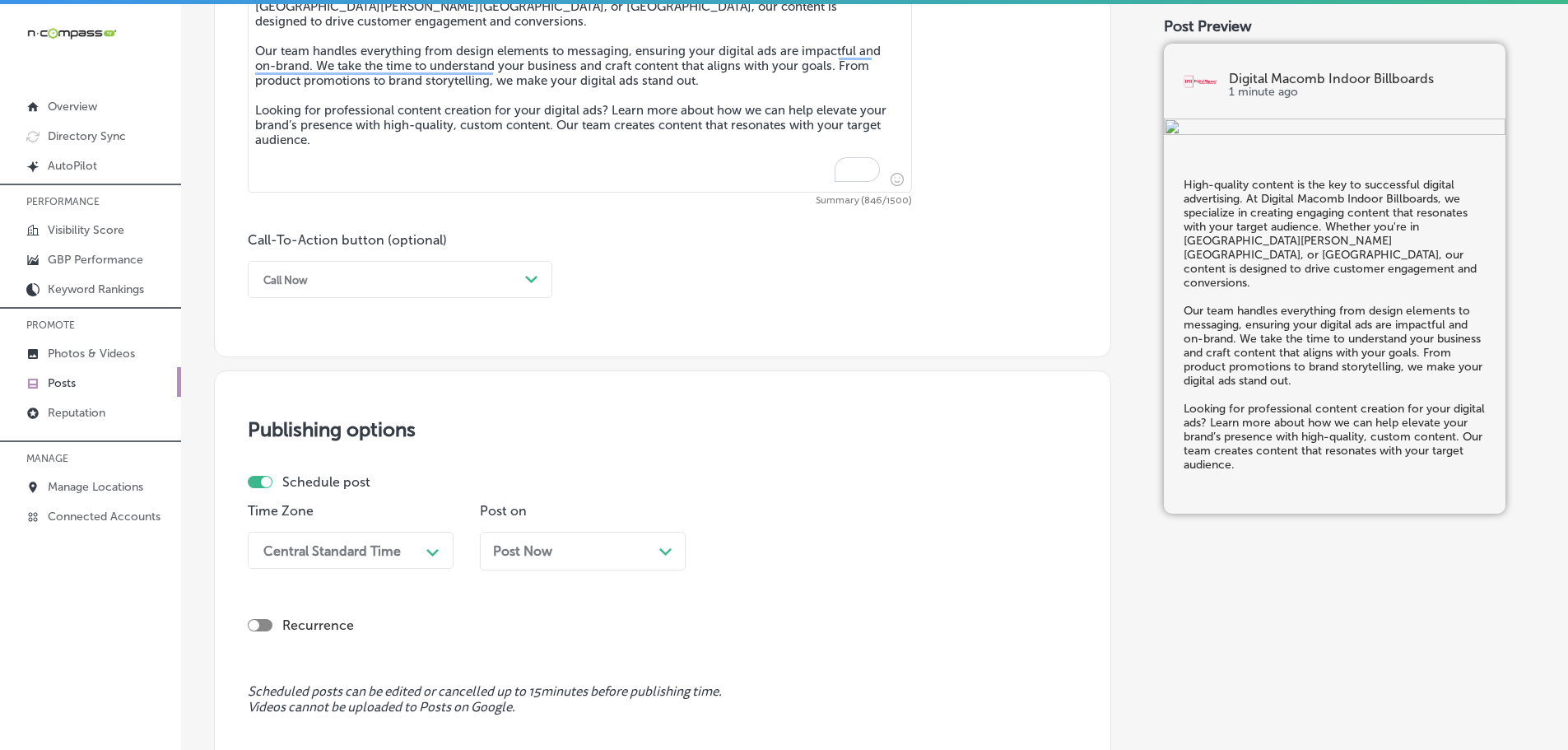
scroll to position [1020, 0]
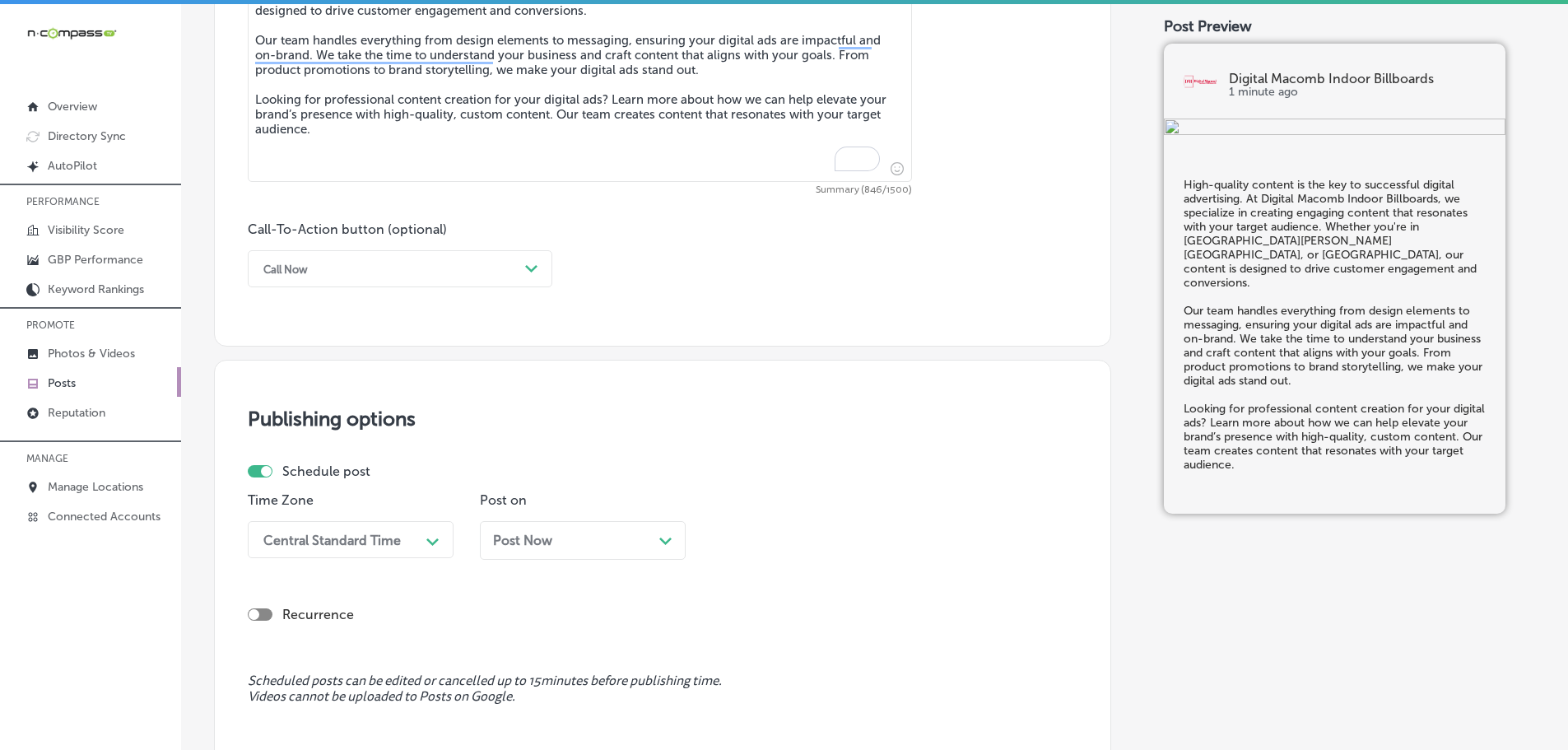
click at [522, 267] on div "Path Created with Sketch." at bounding box center [532, 270] width 26 height 26
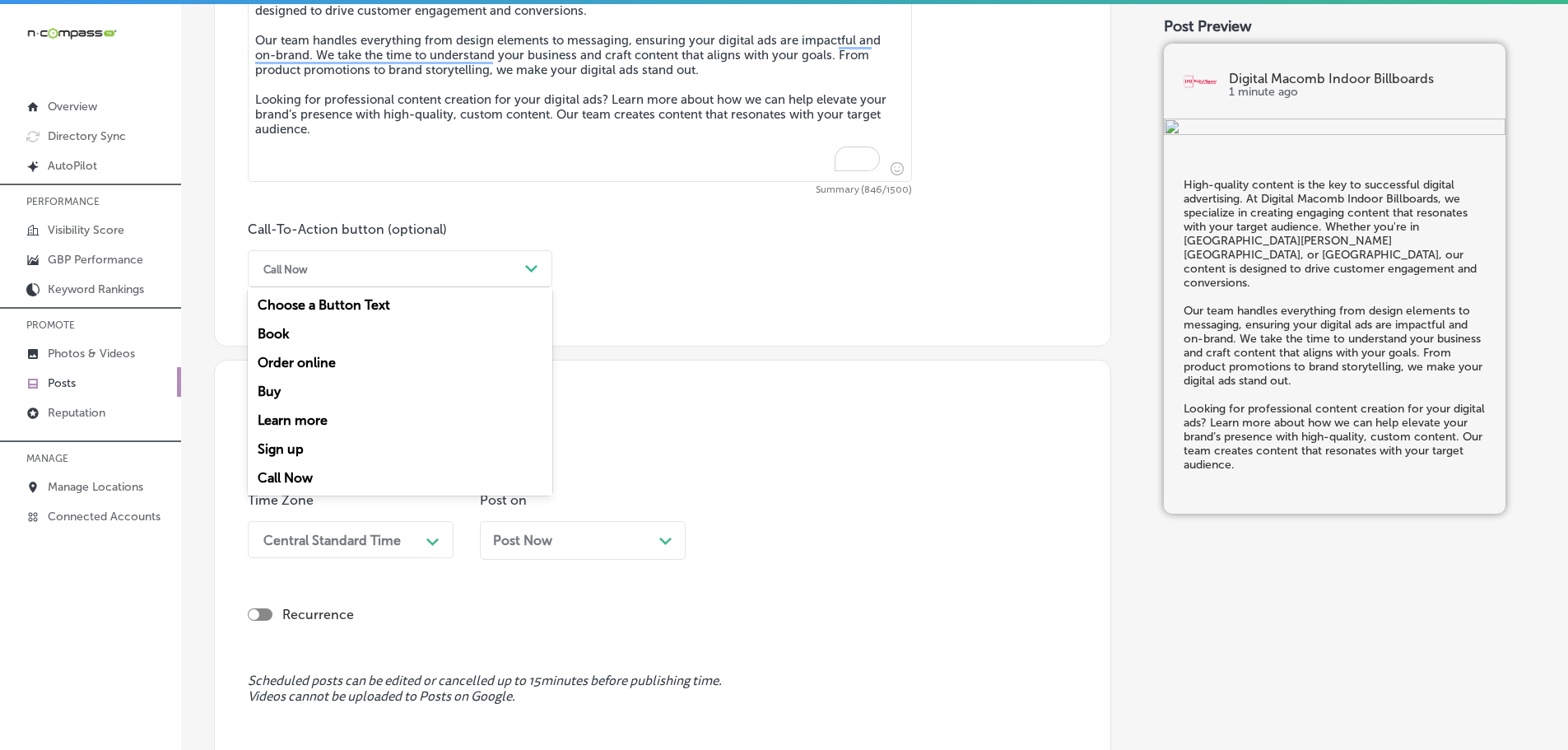
click at [295, 416] on div "Learn more" at bounding box center [400, 420] width 304 height 28
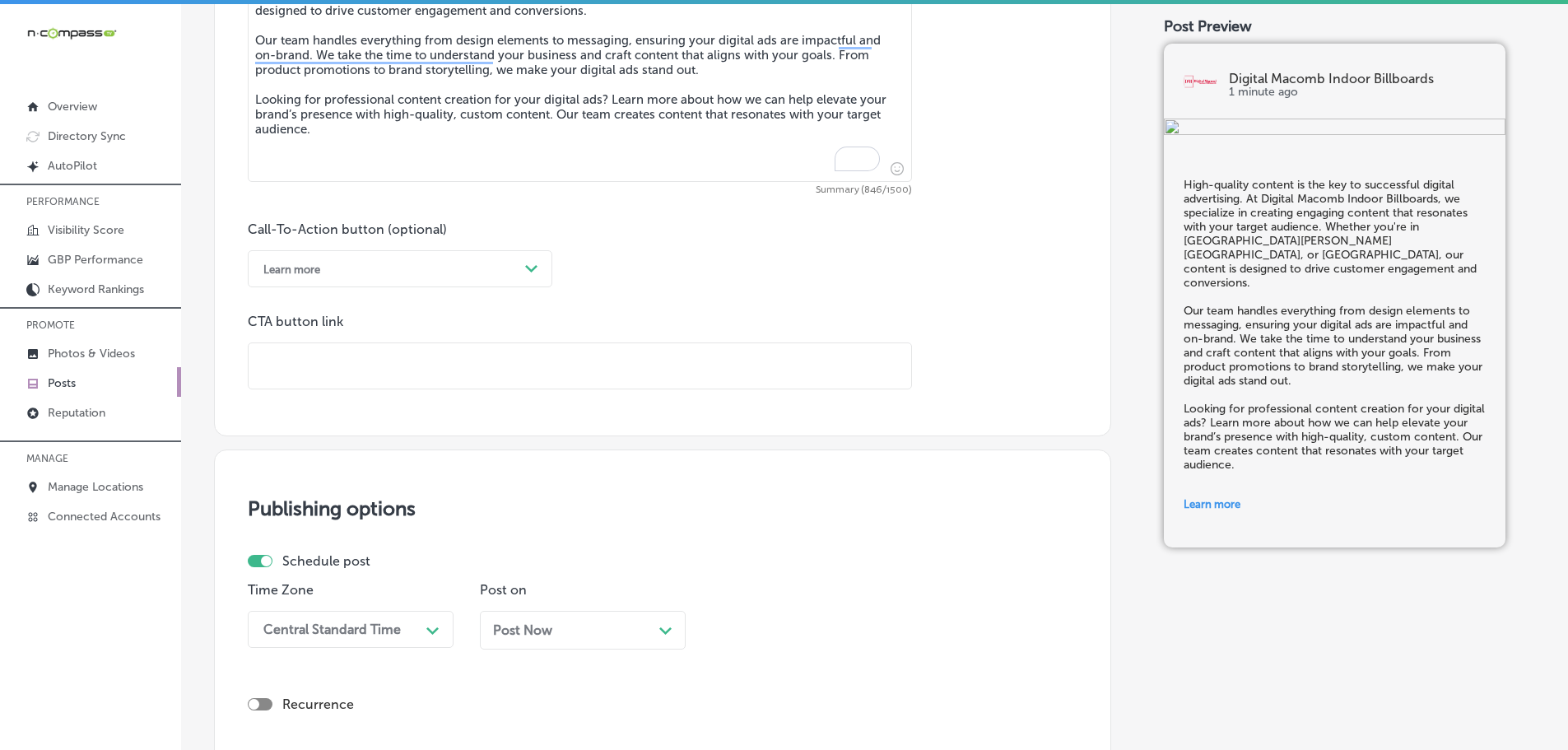
click at [357, 373] on input "text" at bounding box center [579, 366] width 663 height 45
paste input "[URL][DOMAIN_NAME]"
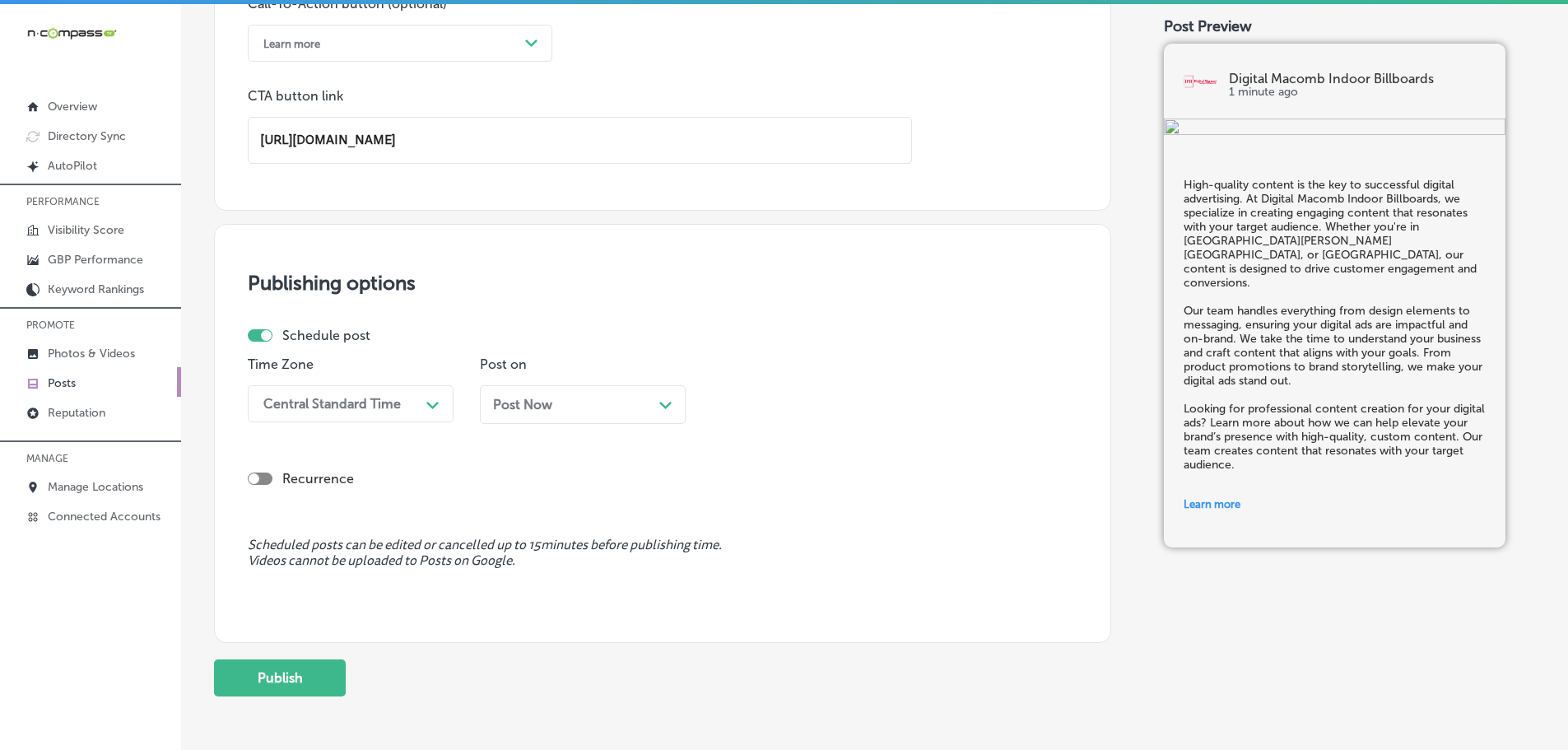
scroll to position [1267, 0]
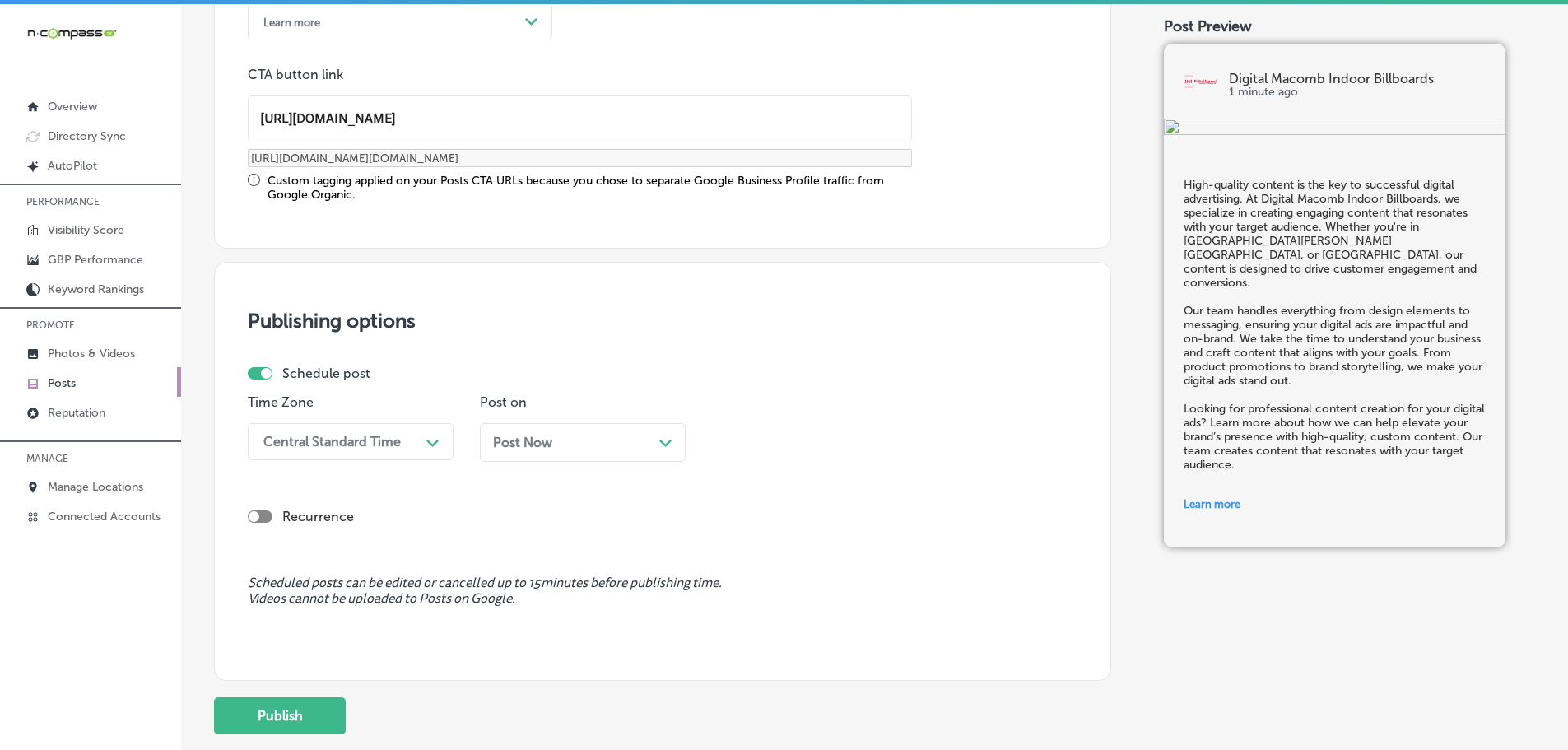
type input "[URL][DOMAIN_NAME]"
click at [417, 452] on div "Central Standard Time" at bounding box center [337, 442] width 164 height 28
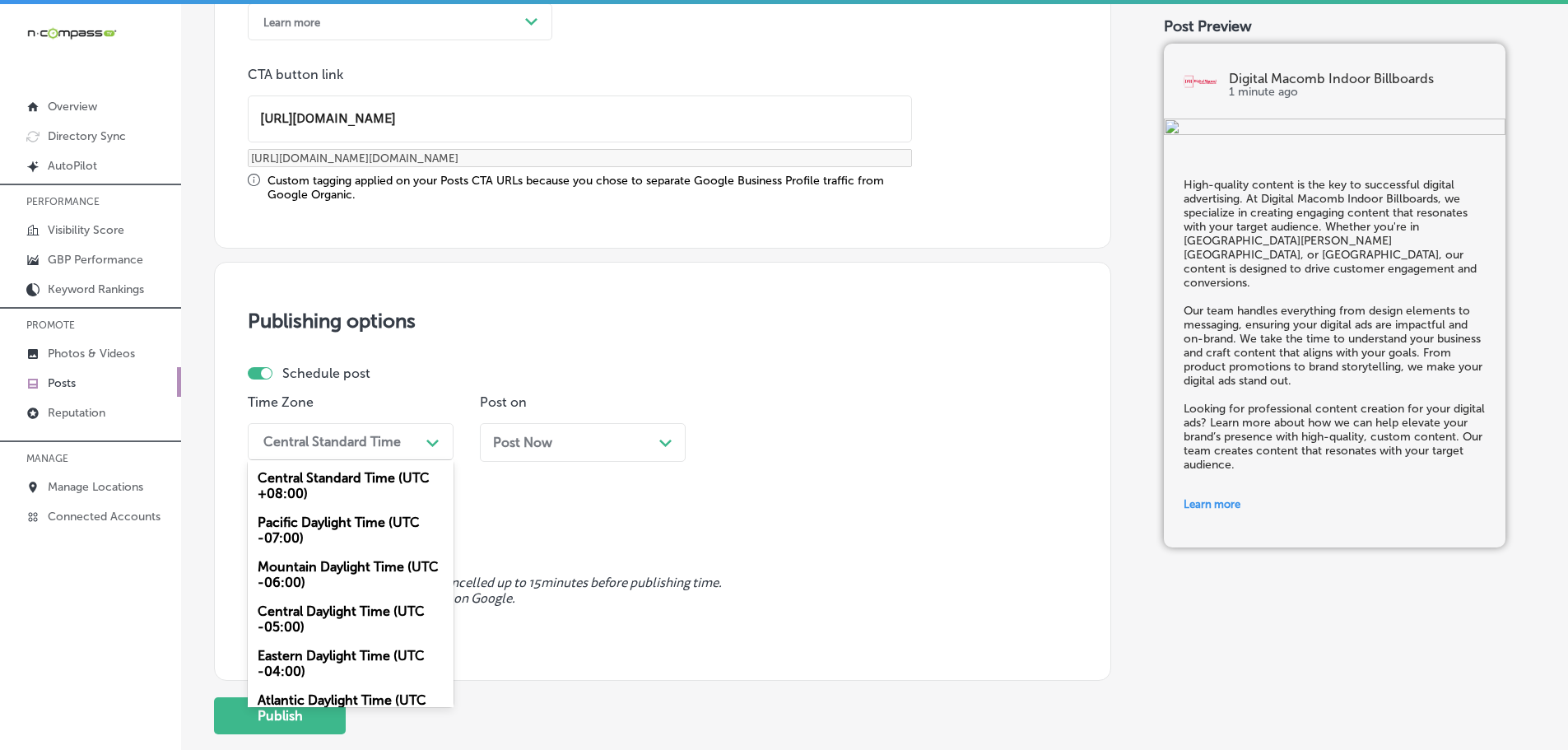
click at [319, 573] on div "Mountain Daylight Time (UTC -06:00)" at bounding box center [351, 574] width 206 height 44
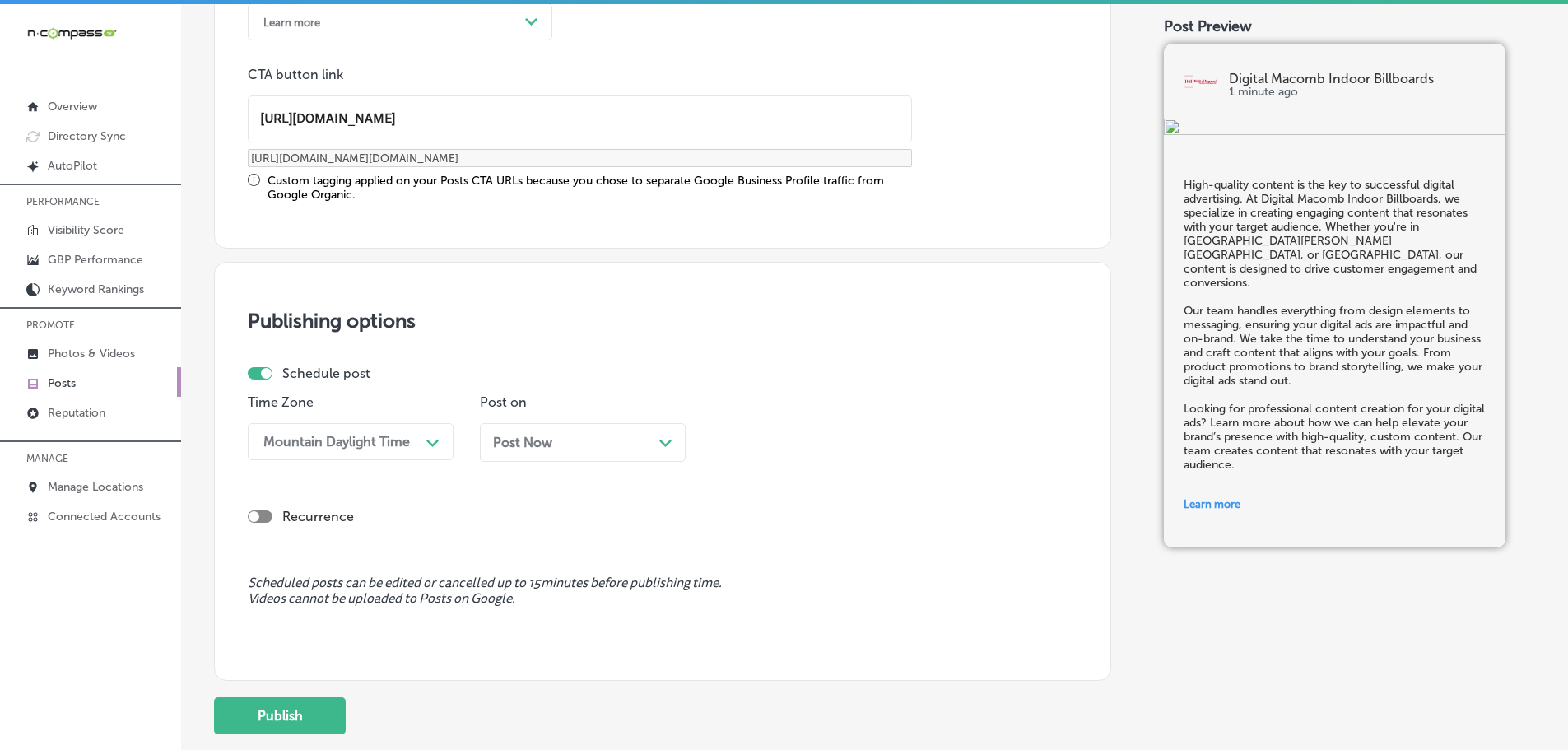
click at [655, 443] on div "Post Now Path Created with Sketch." at bounding box center [583, 443] width 180 height 16
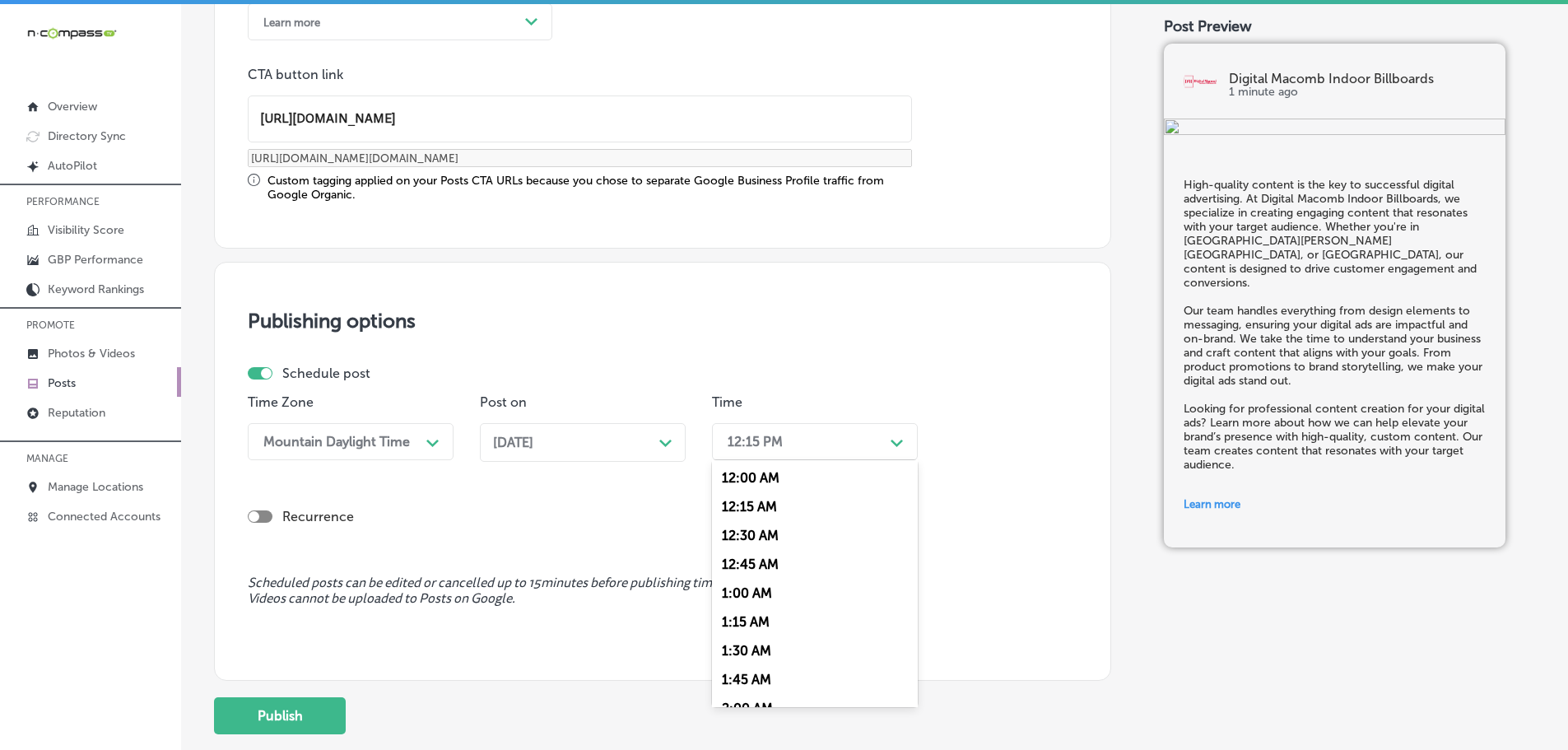
click at [883, 438] on div "12:15 PM" at bounding box center [801, 442] width 164 height 28
click at [754, 619] on div "7:00 AM" at bounding box center [815, 626] width 206 height 28
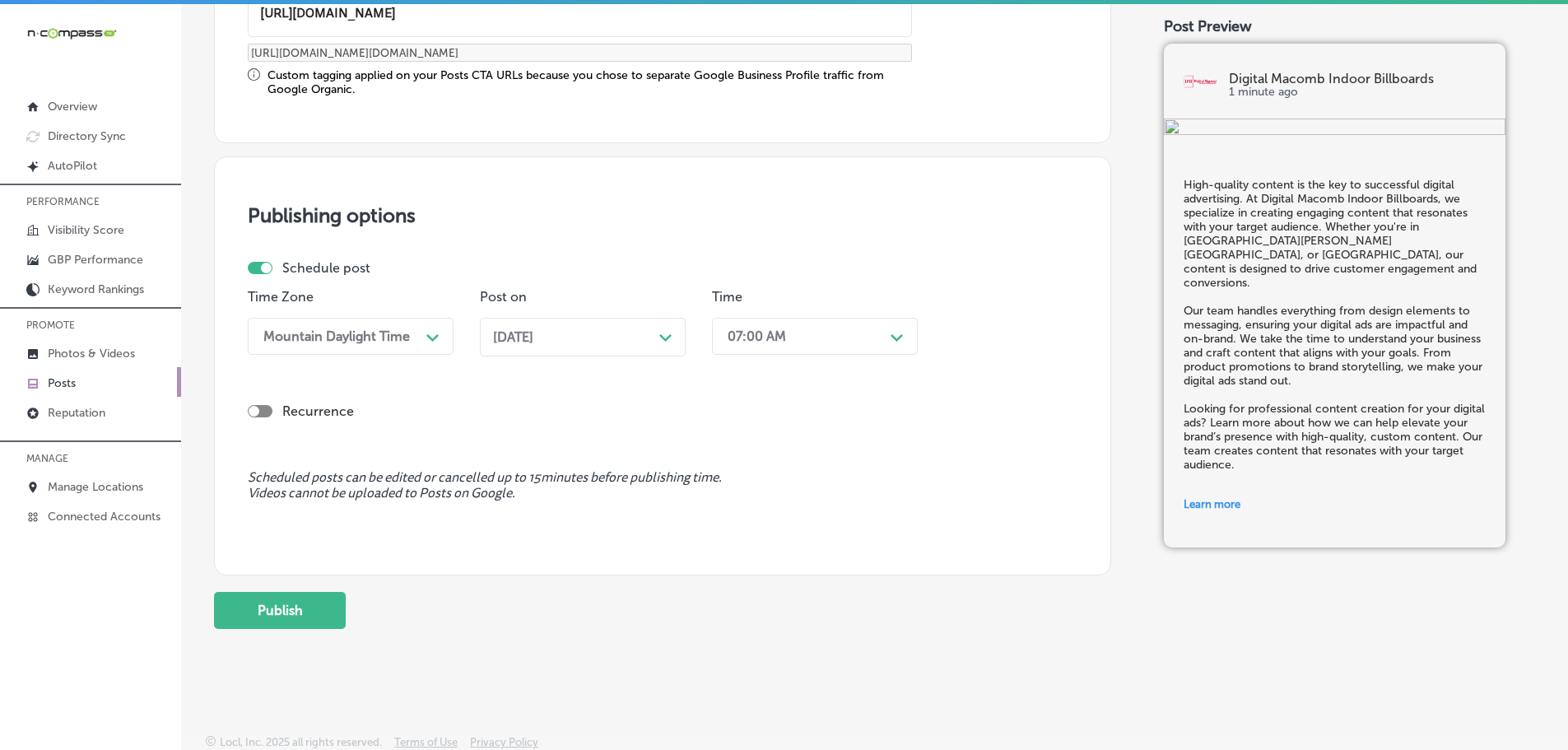
scroll to position [1376, 0]
click at [312, 609] on button "Publish" at bounding box center [279, 607] width 131 height 37
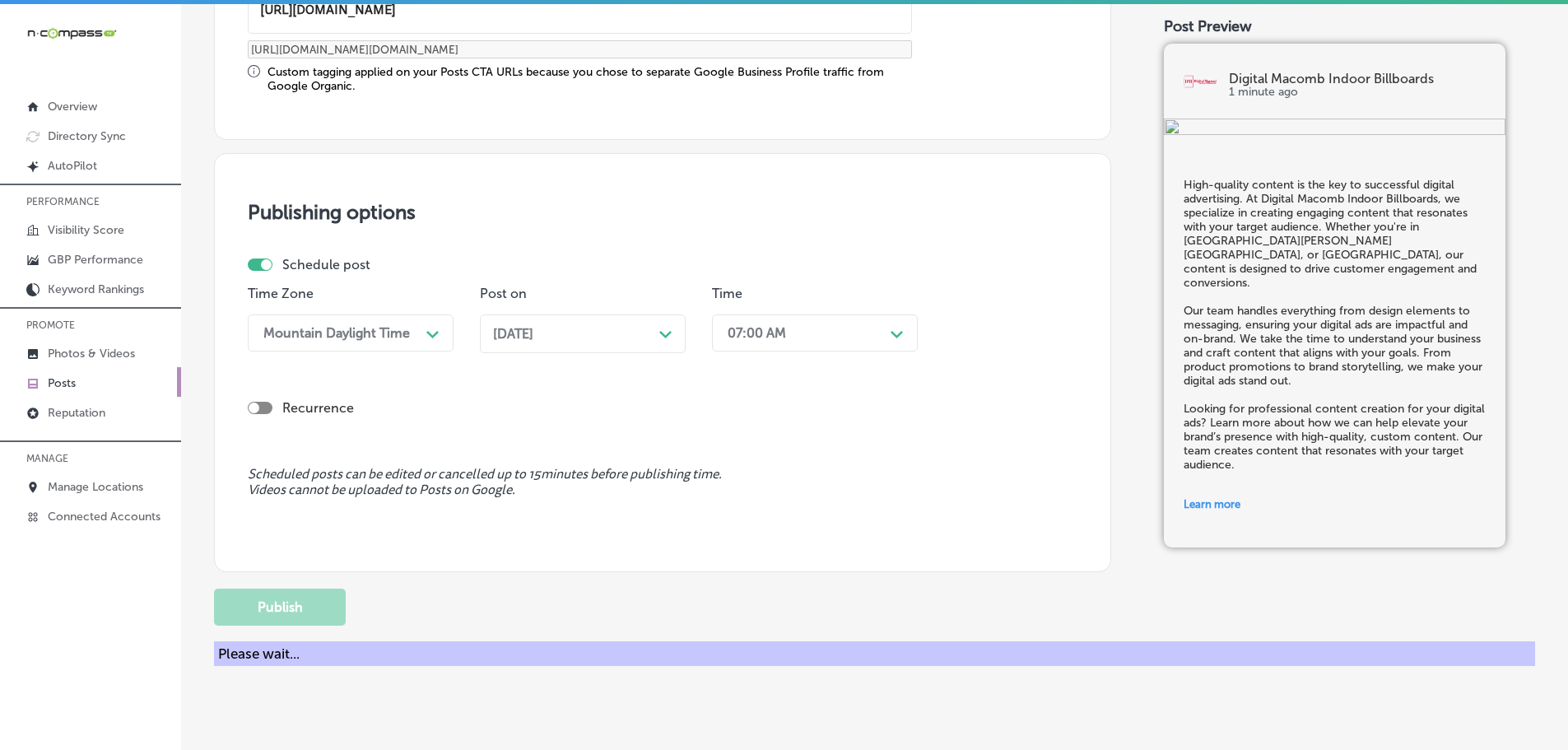
scroll to position [1227, 0]
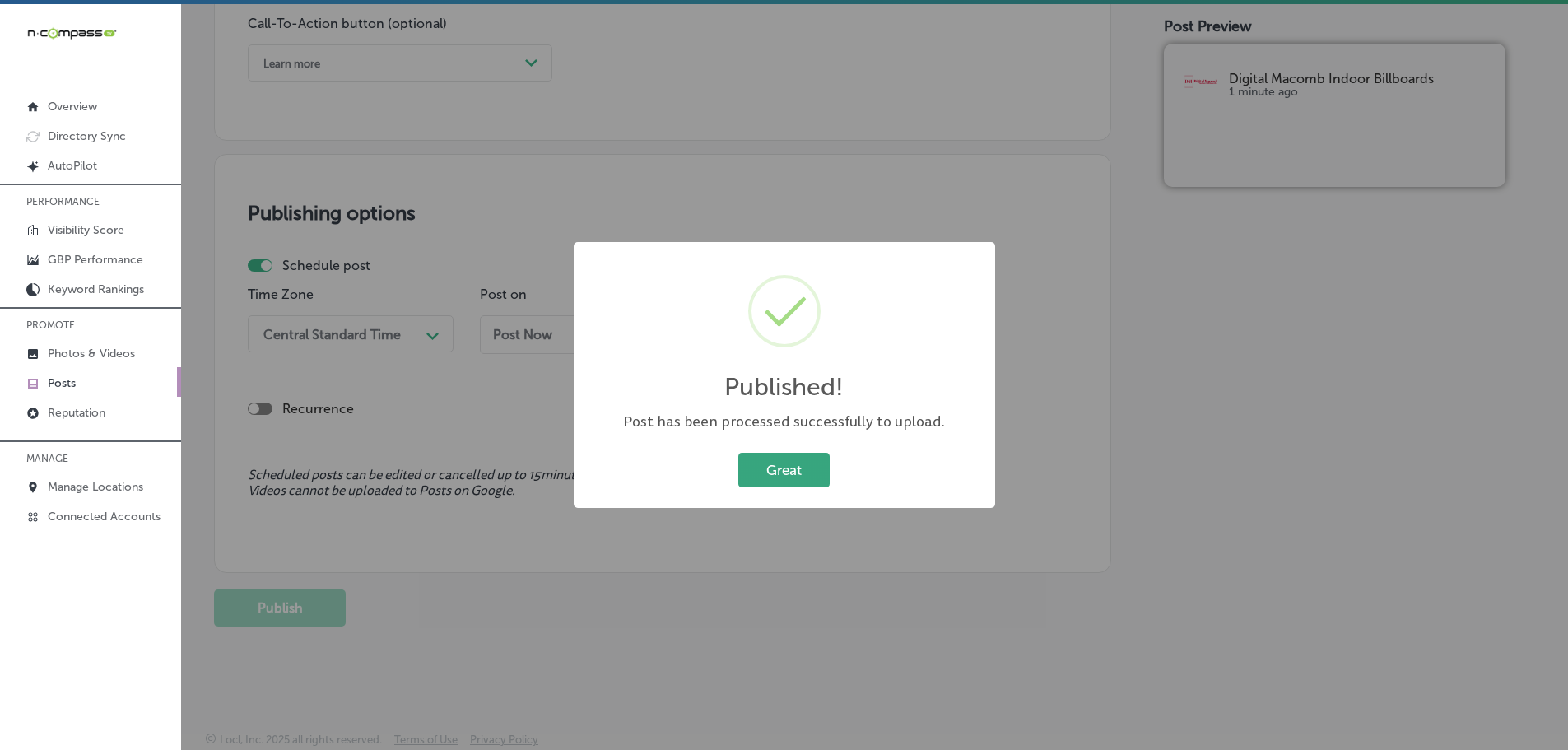
click at [785, 480] on button "Great" at bounding box center [784, 470] width 92 height 34
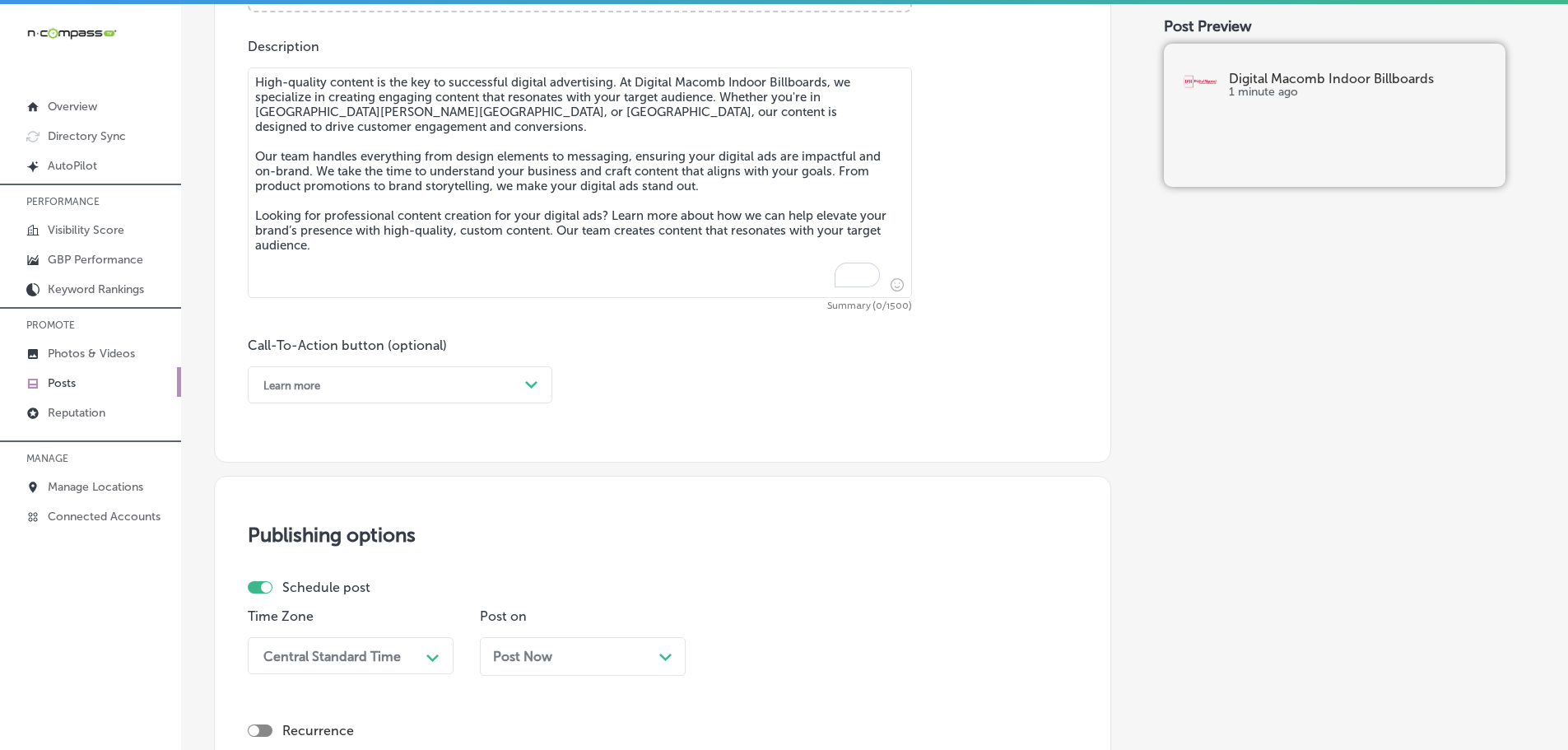
scroll to position [733, 0]
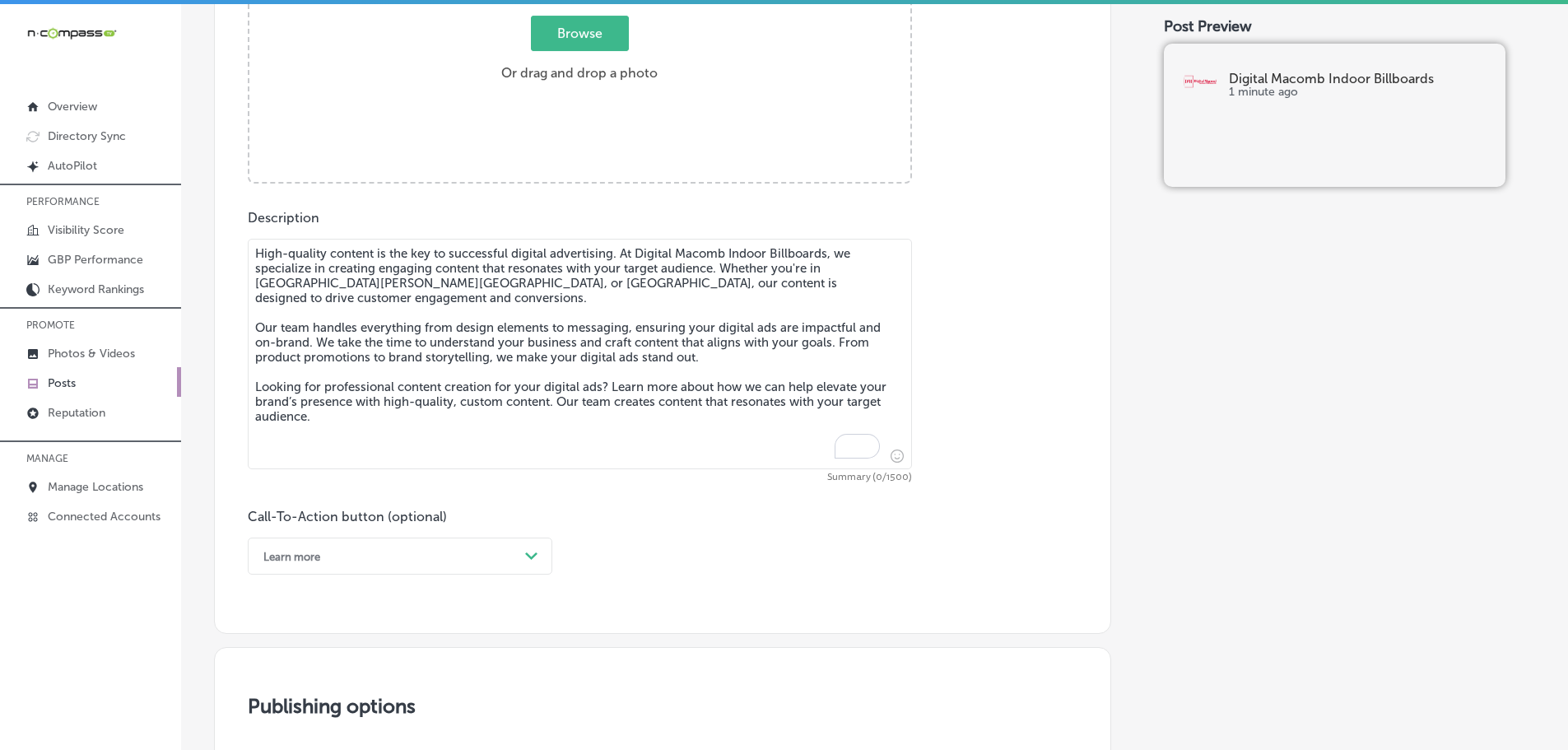
click at [390, 274] on textarea "High-quality content is the key to successful digital advertising. At Digital M…" at bounding box center [579, 354] width 664 height 231
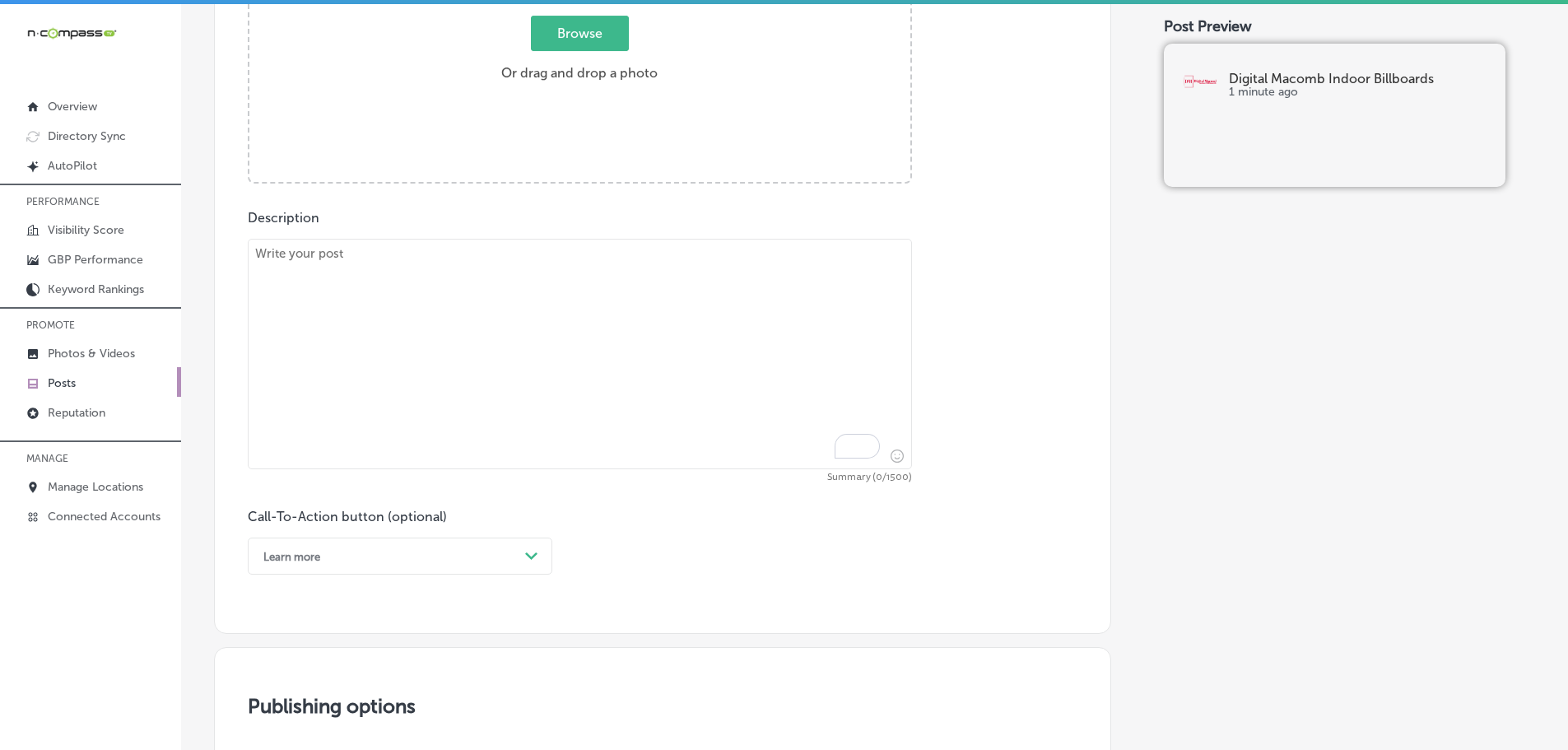
paste textarea "Building brand awareness is a critical component of any marketing strategy. Dig…"
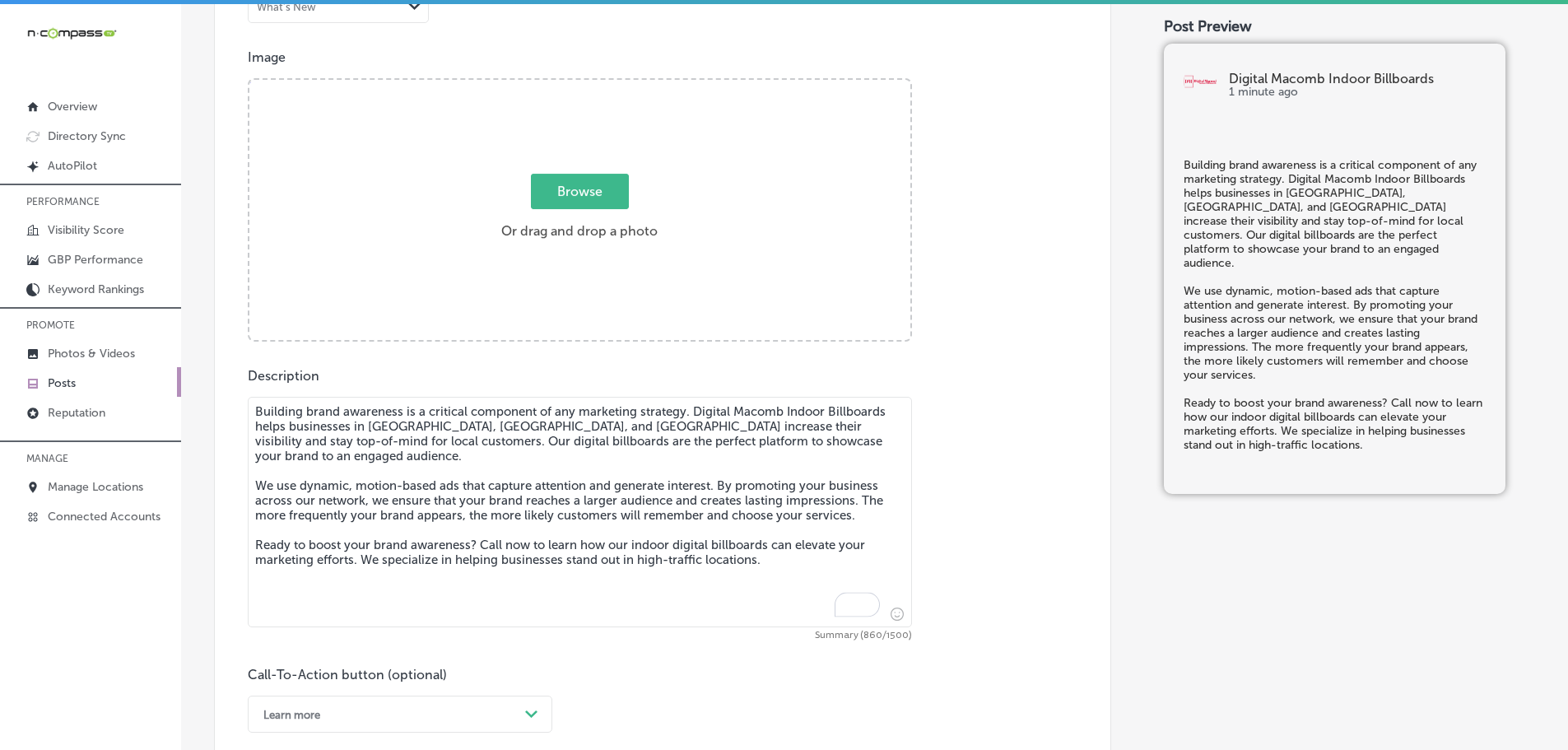
scroll to position [568, 0]
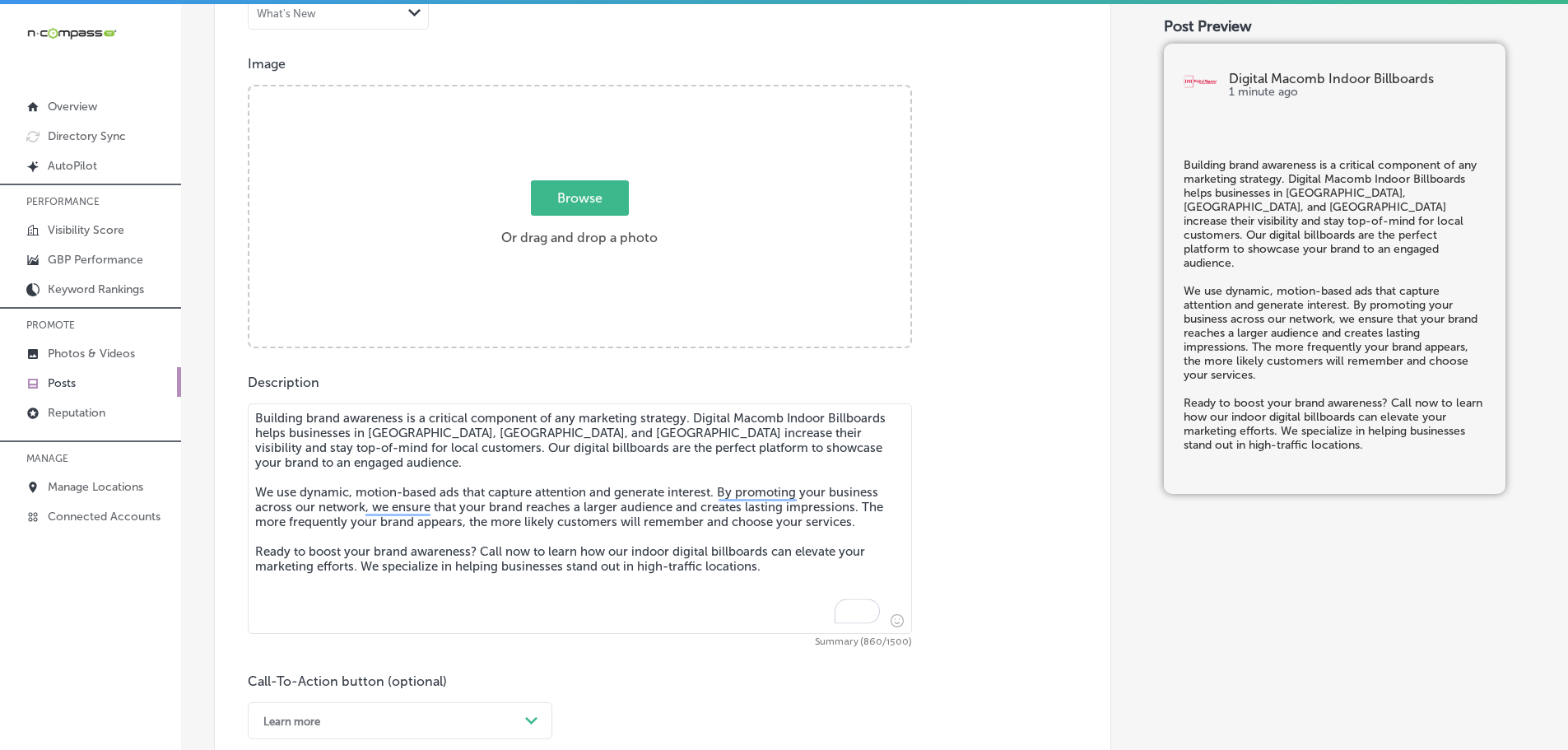
type textarea "Building brand awareness is a critical component of any marketing strategy. Dig…"
click at [575, 187] on span "Browse" at bounding box center [580, 198] width 98 height 35
click at [575, 92] on input "Browse Or drag and drop a photo" at bounding box center [579, 88] width 661 height 5
type input "C:\fakepath\Digital Macomb-11 (1).png"
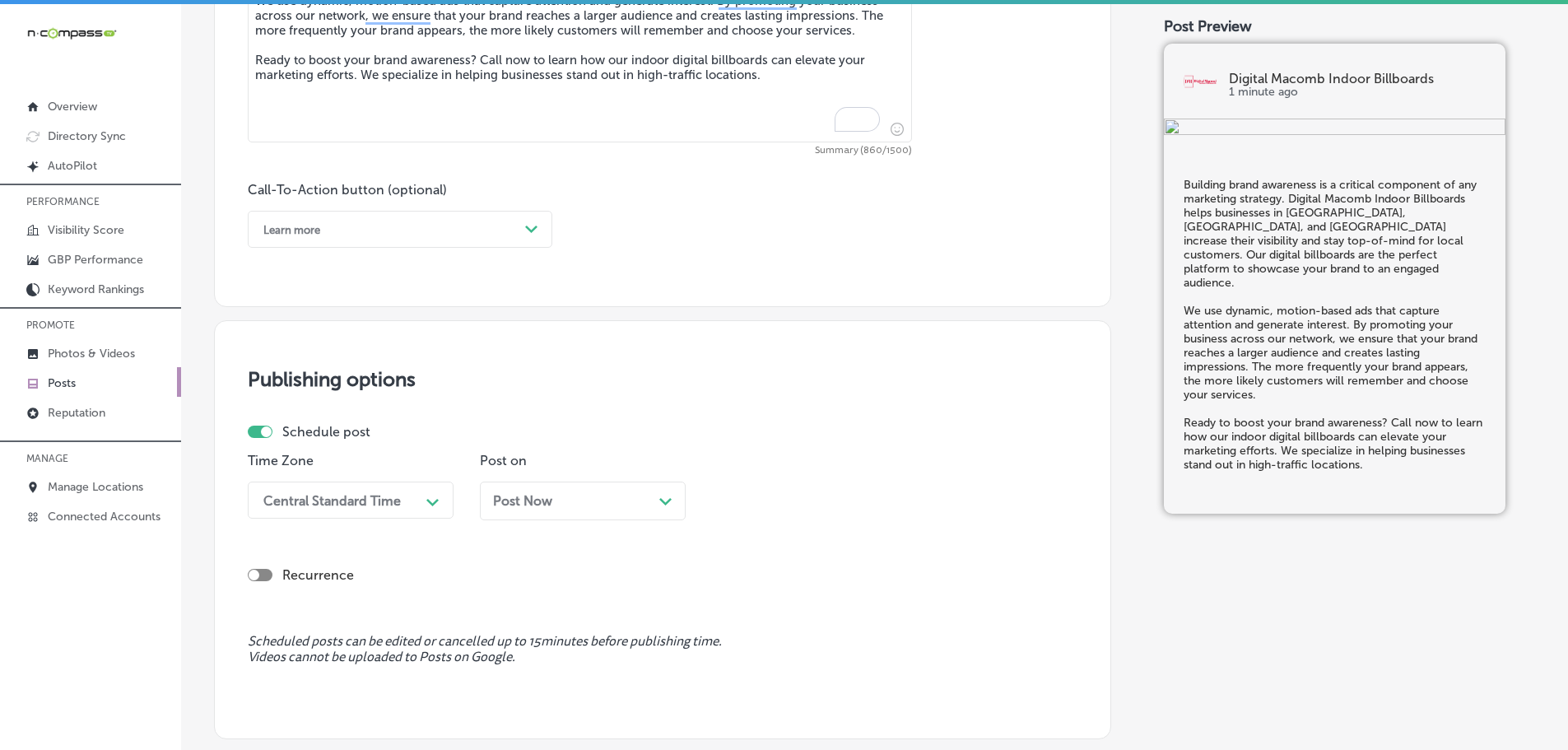
scroll to position [1062, 0]
click at [509, 230] on div "Learn more" at bounding box center [387, 226] width 264 height 26
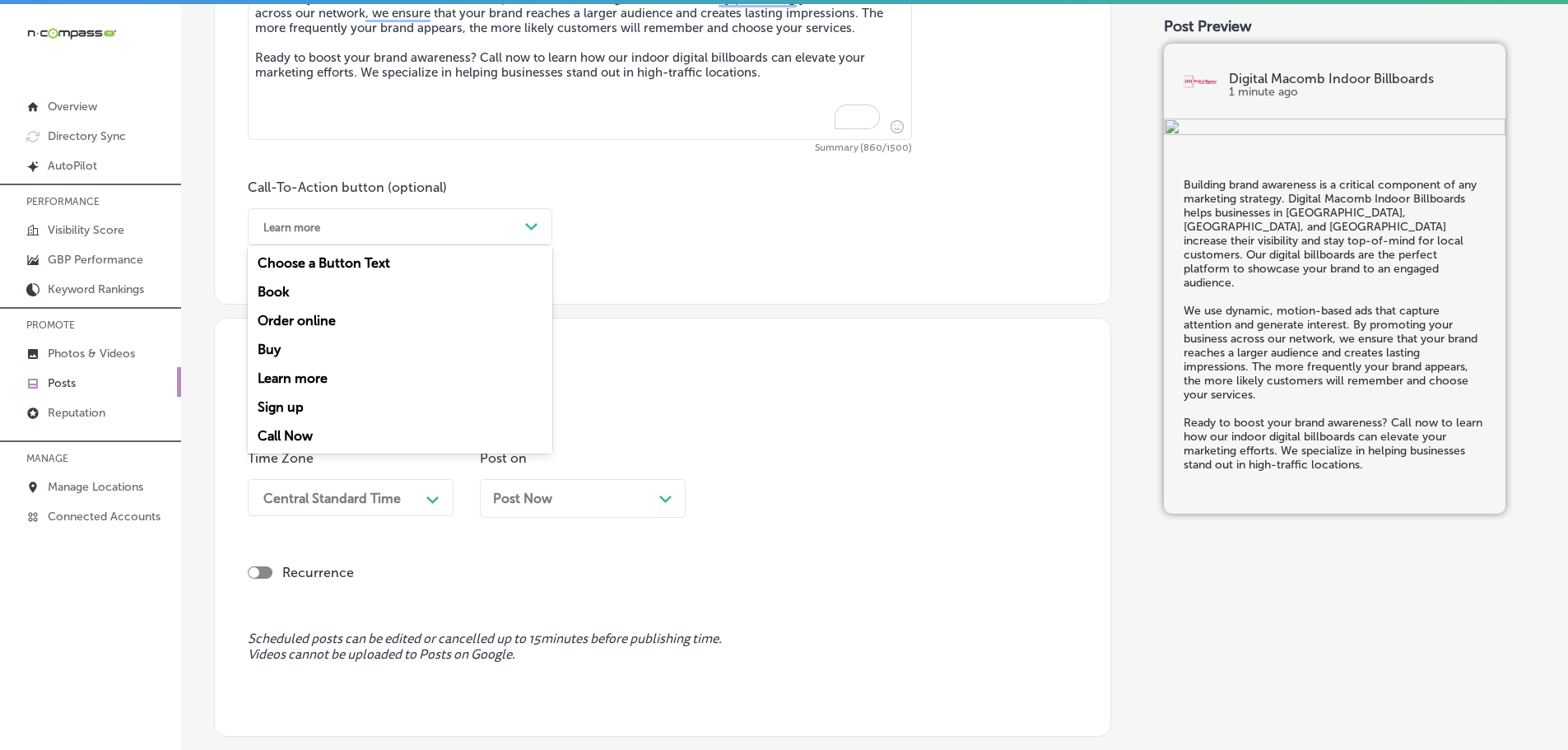
click at [283, 430] on div "Call Now" at bounding box center [400, 436] width 304 height 28
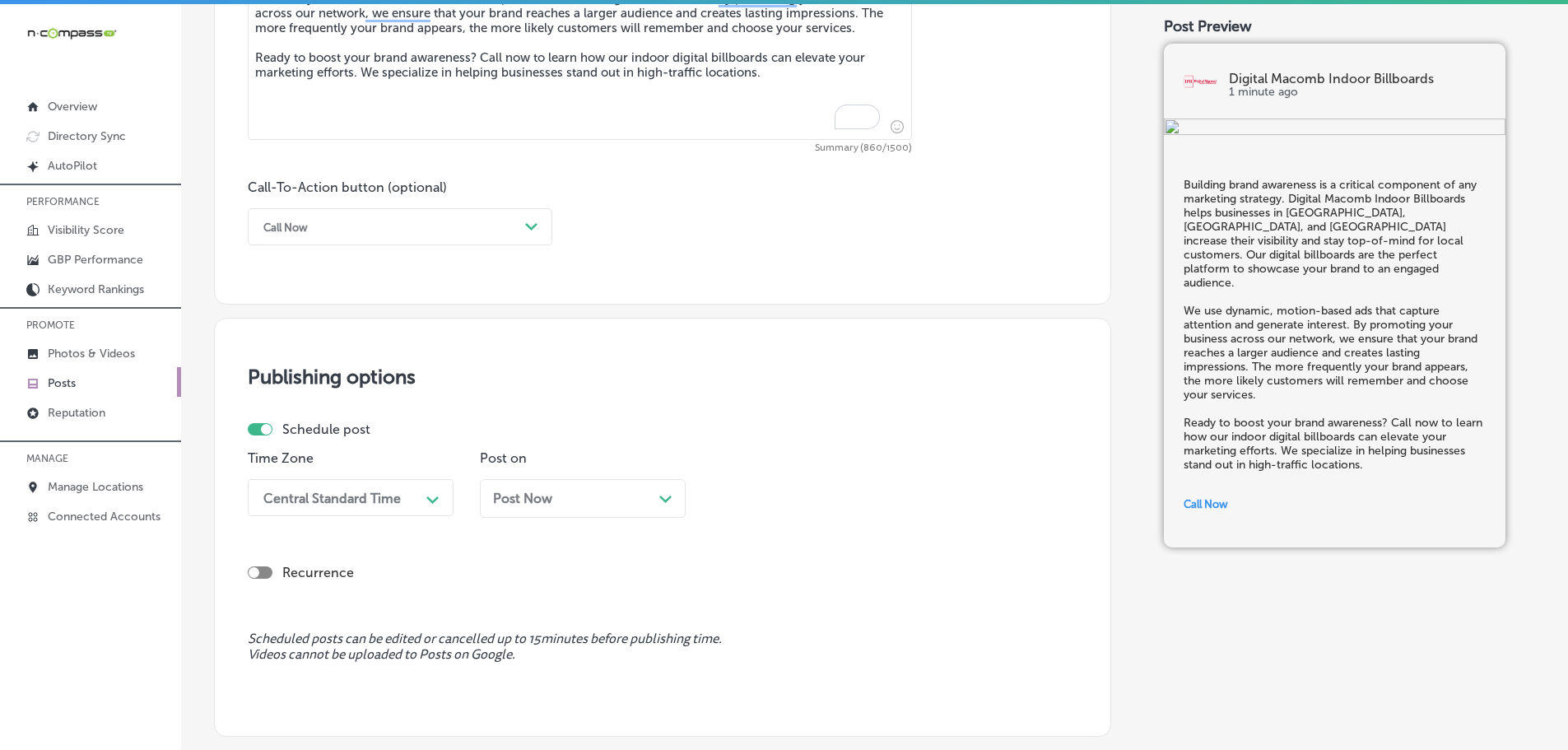
click at [372, 500] on div "Central Standard Time Path Created with Sketch." at bounding box center [351, 497] width 206 height 37
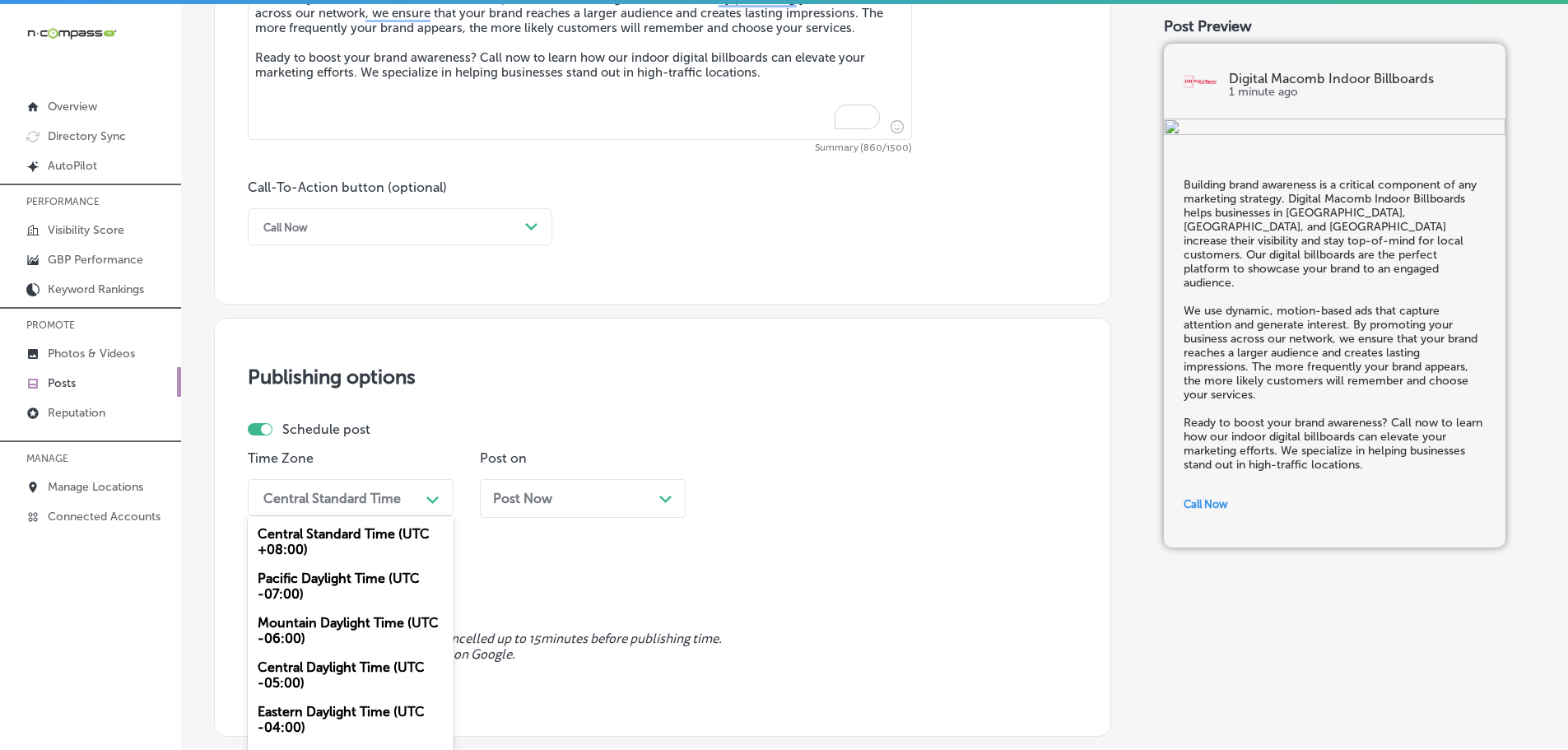
scroll to position [1083, 0]
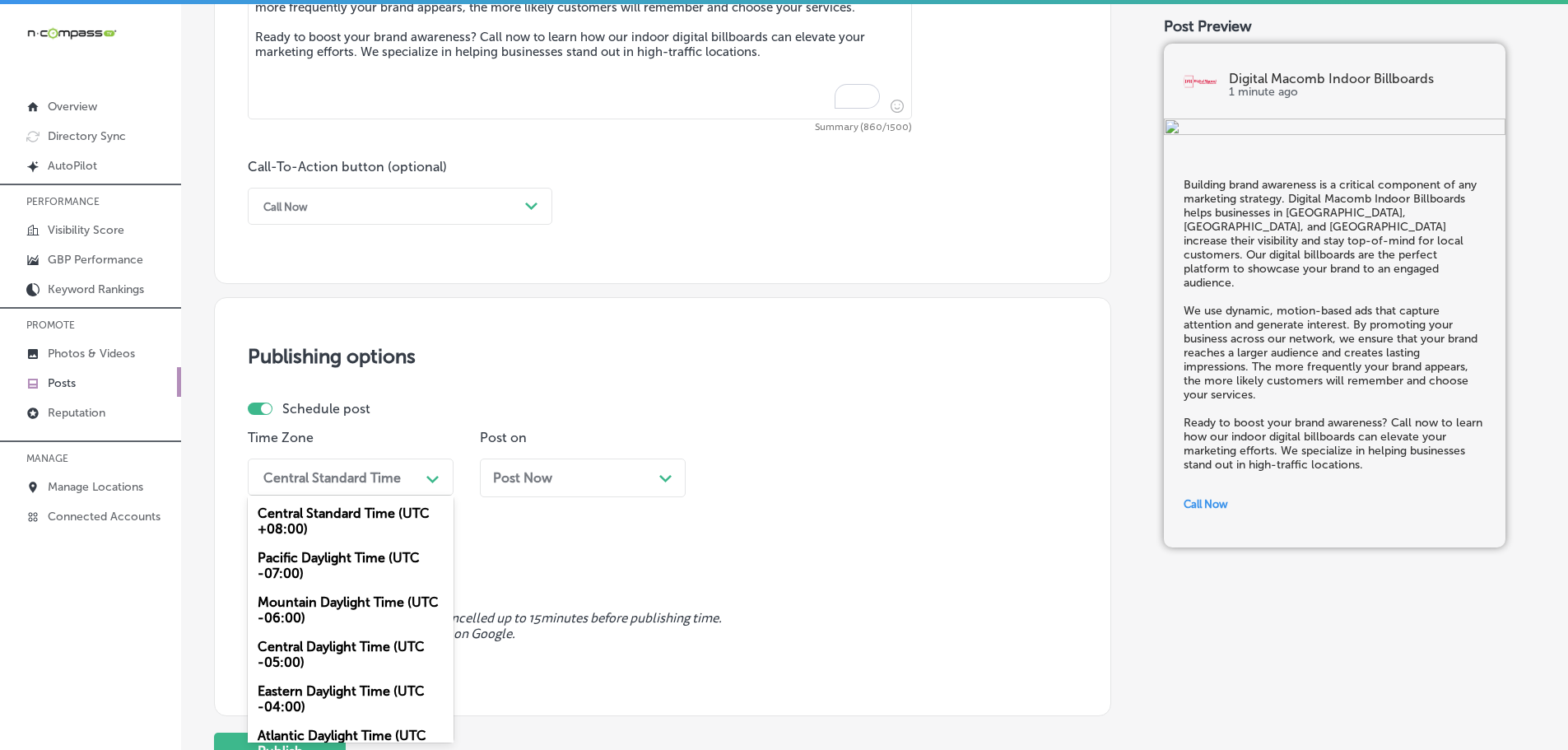
drag, startPoint x: 321, startPoint y: 609, endPoint x: 353, endPoint y: 596, distance: 34.5
click at [321, 608] on div "Mountain Daylight Time (UTC -06:00)" at bounding box center [351, 610] width 206 height 44
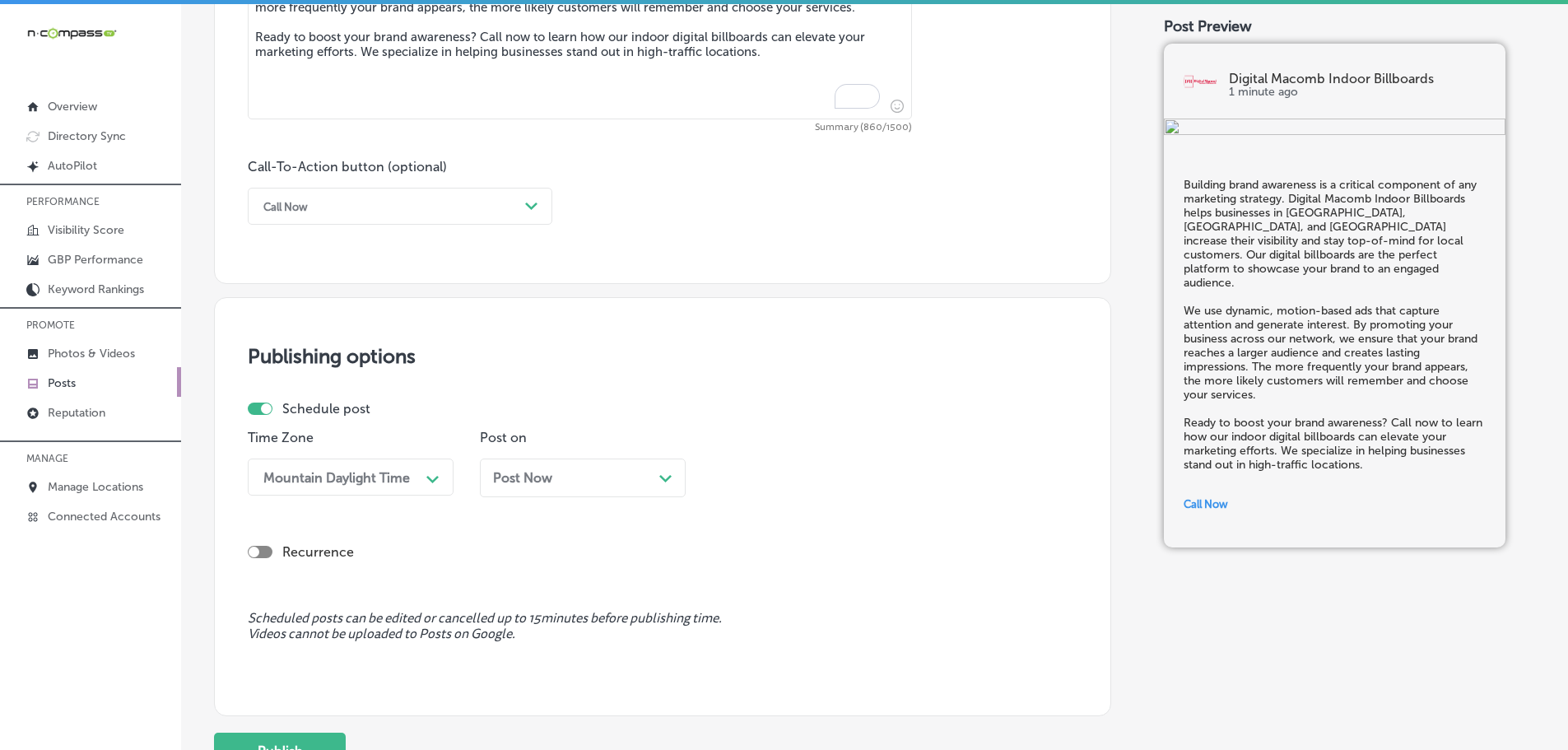
click at [603, 480] on div "Post Now Path Created with Sketch." at bounding box center [583, 478] width 180 height 16
click at [856, 474] on div "12:15 PM" at bounding box center [801, 477] width 164 height 28
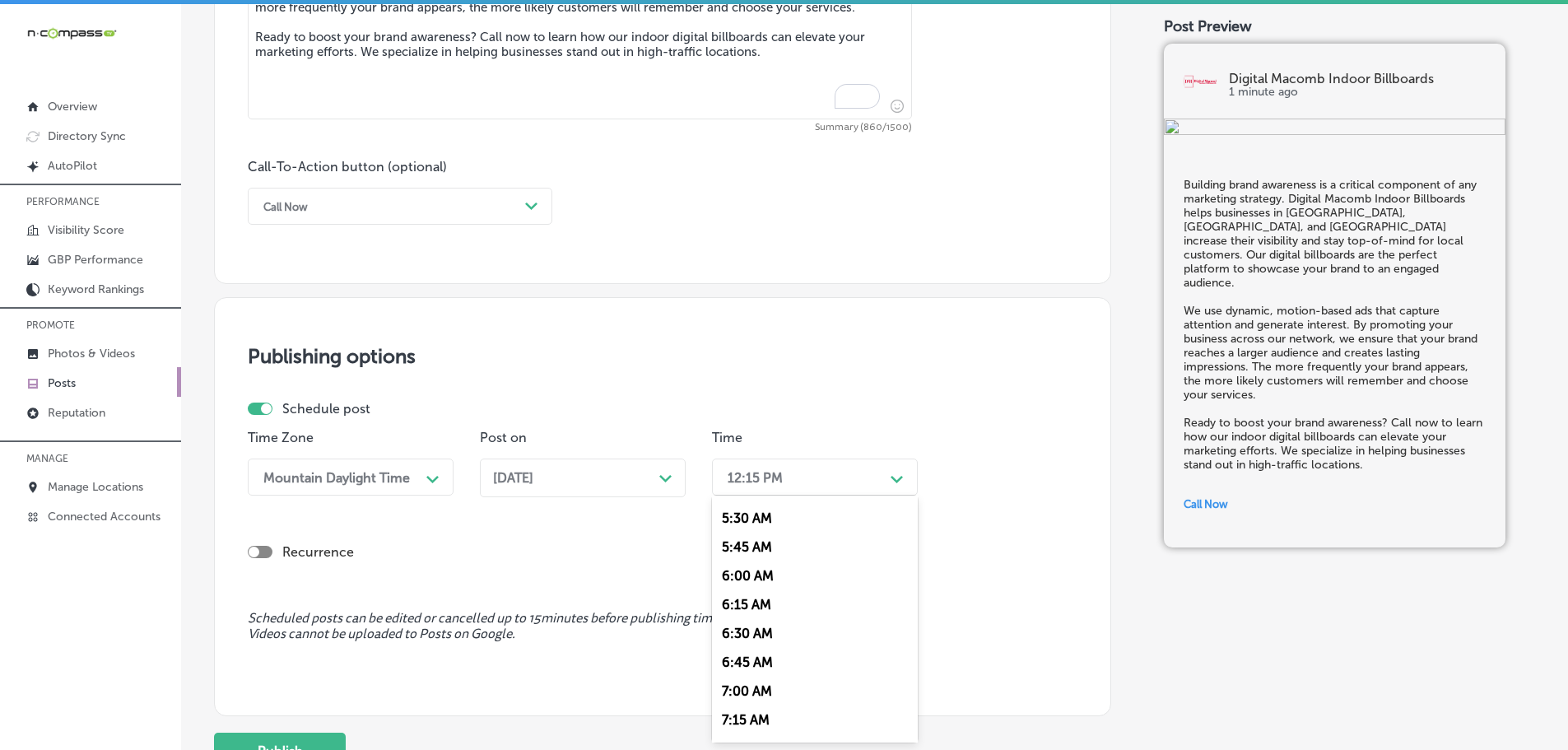
scroll to position [659, 0]
click at [764, 652] on div "7:00 AM" at bounding box center [815, 661] width 206 height 28
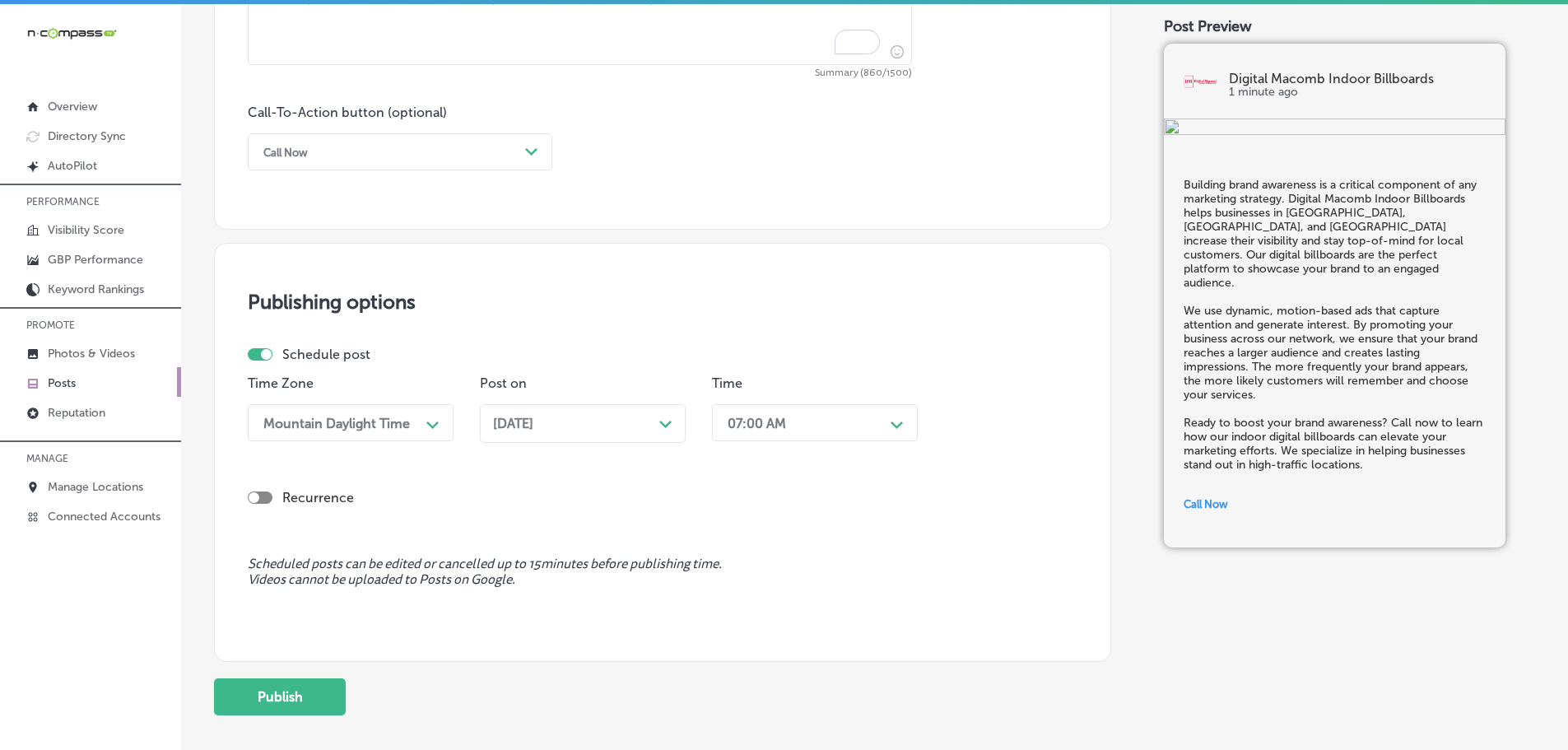
scroll to position [1165, 0]
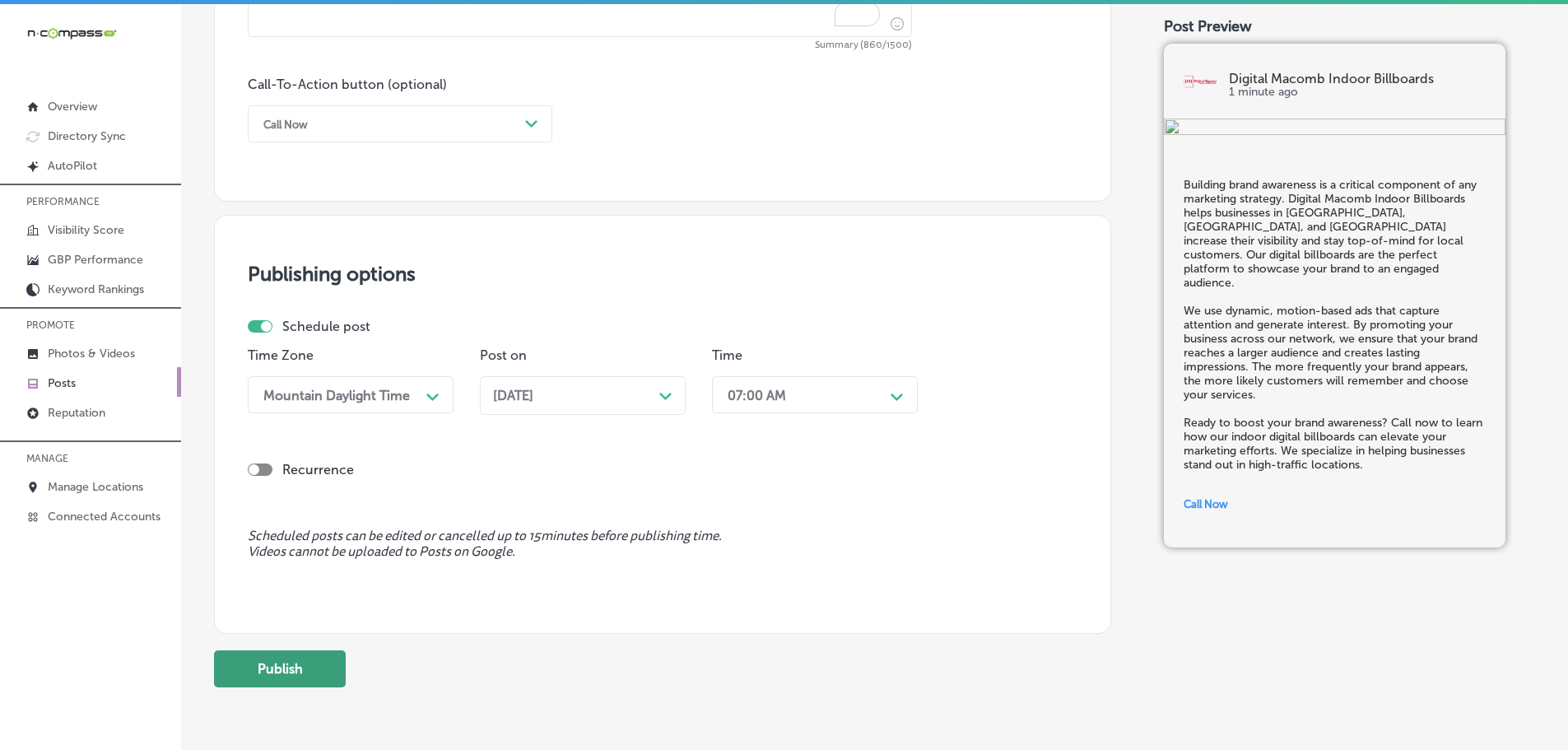
click at [250, 678] on button "Publish" at bounding box center [279, 669] width 131 height 37
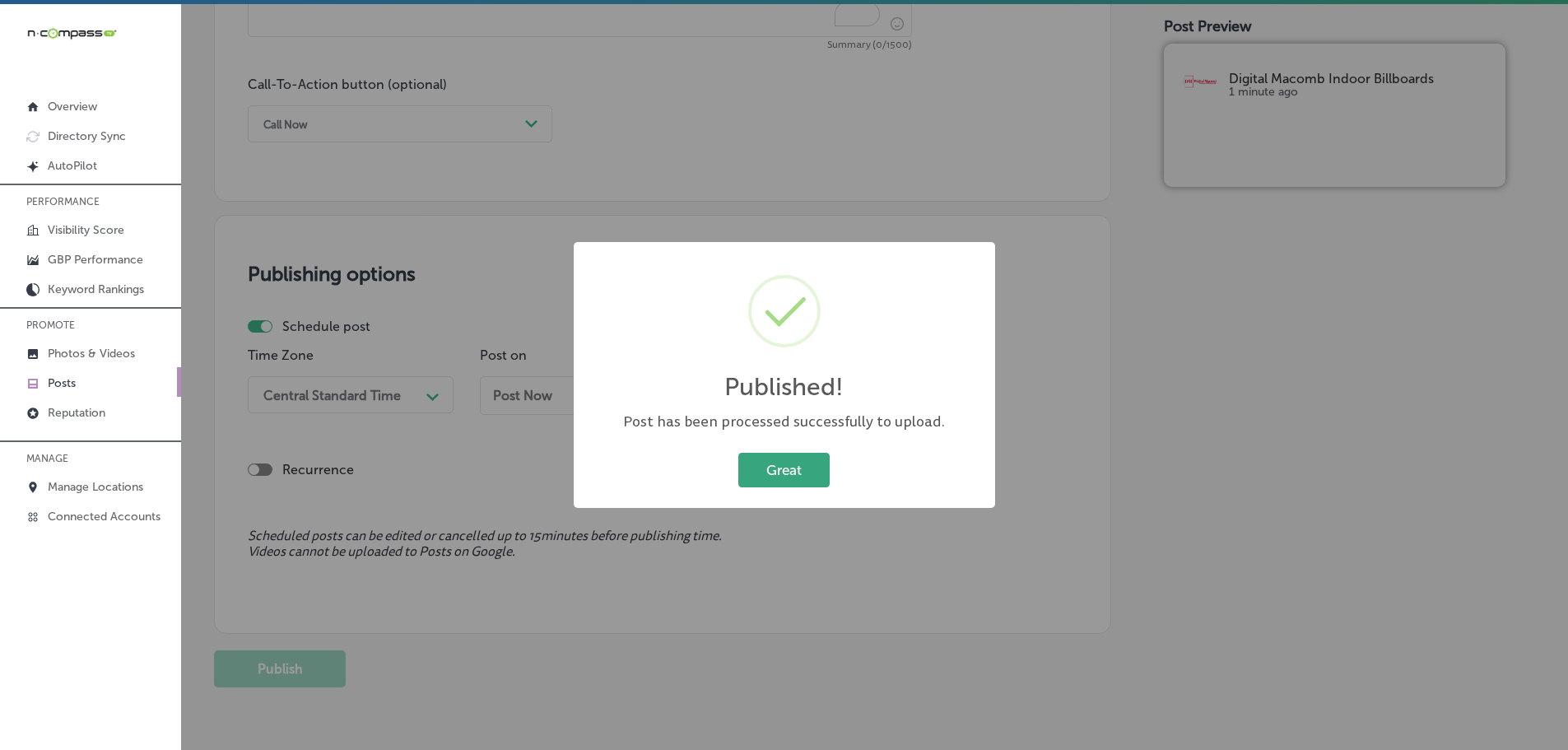
click at [750, 463] on button "Great" at bounding box center [784, 470] width 92 height 34
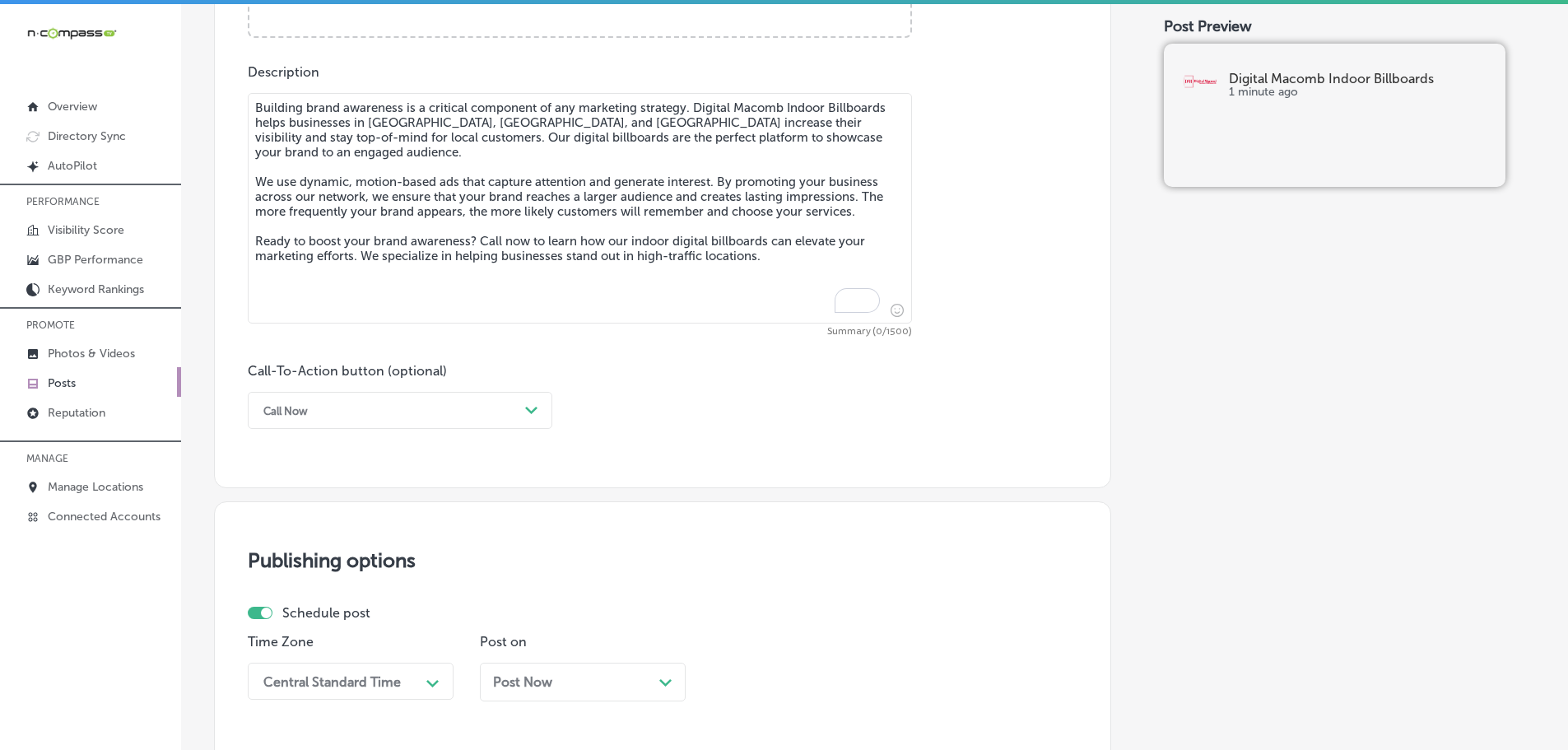
scroll to position [754, 0]
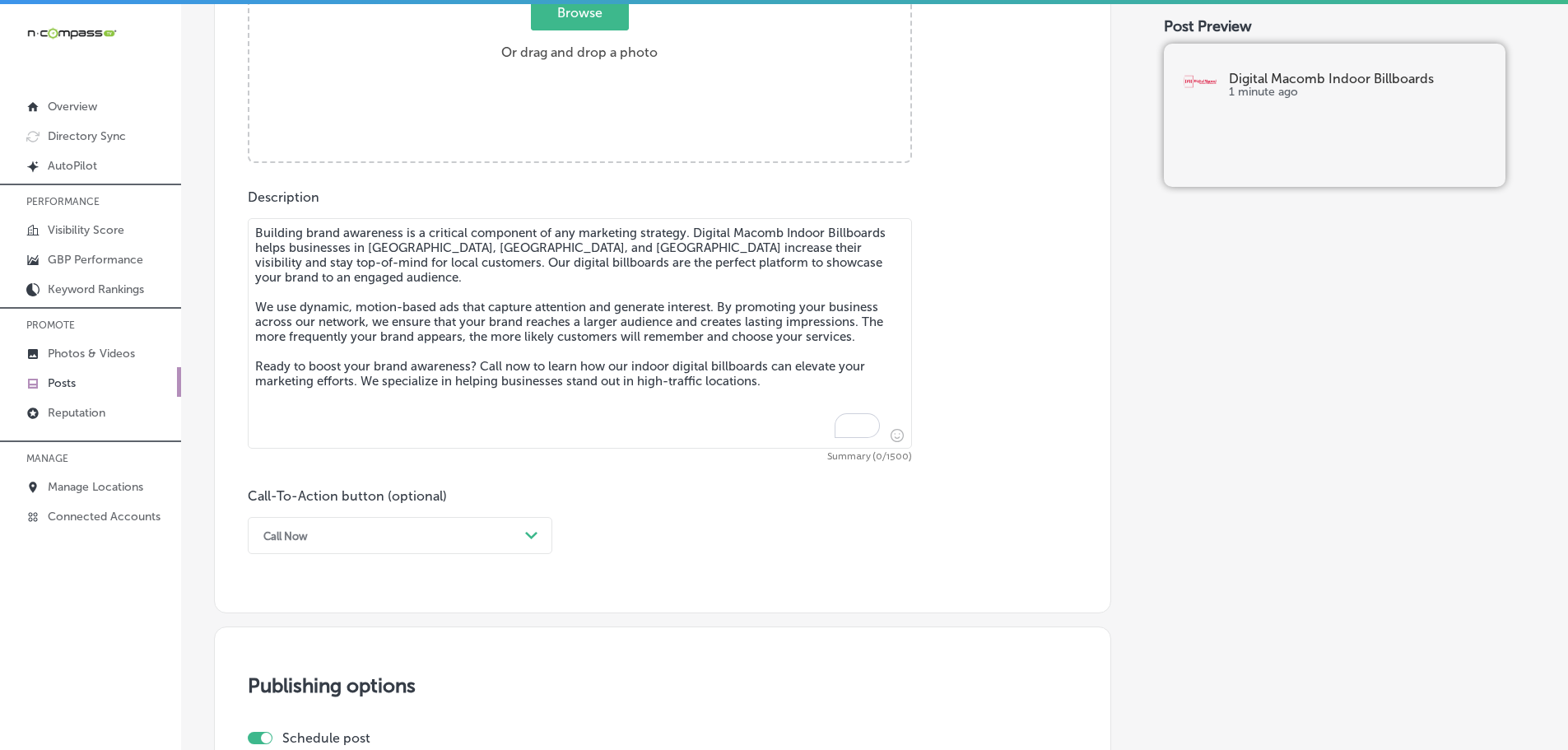
click at [450, 247] on textarea "Building brand awareness is a critical component of any marketing strategy. Dig…" at bounding box center [579, 334] width 664 height 231
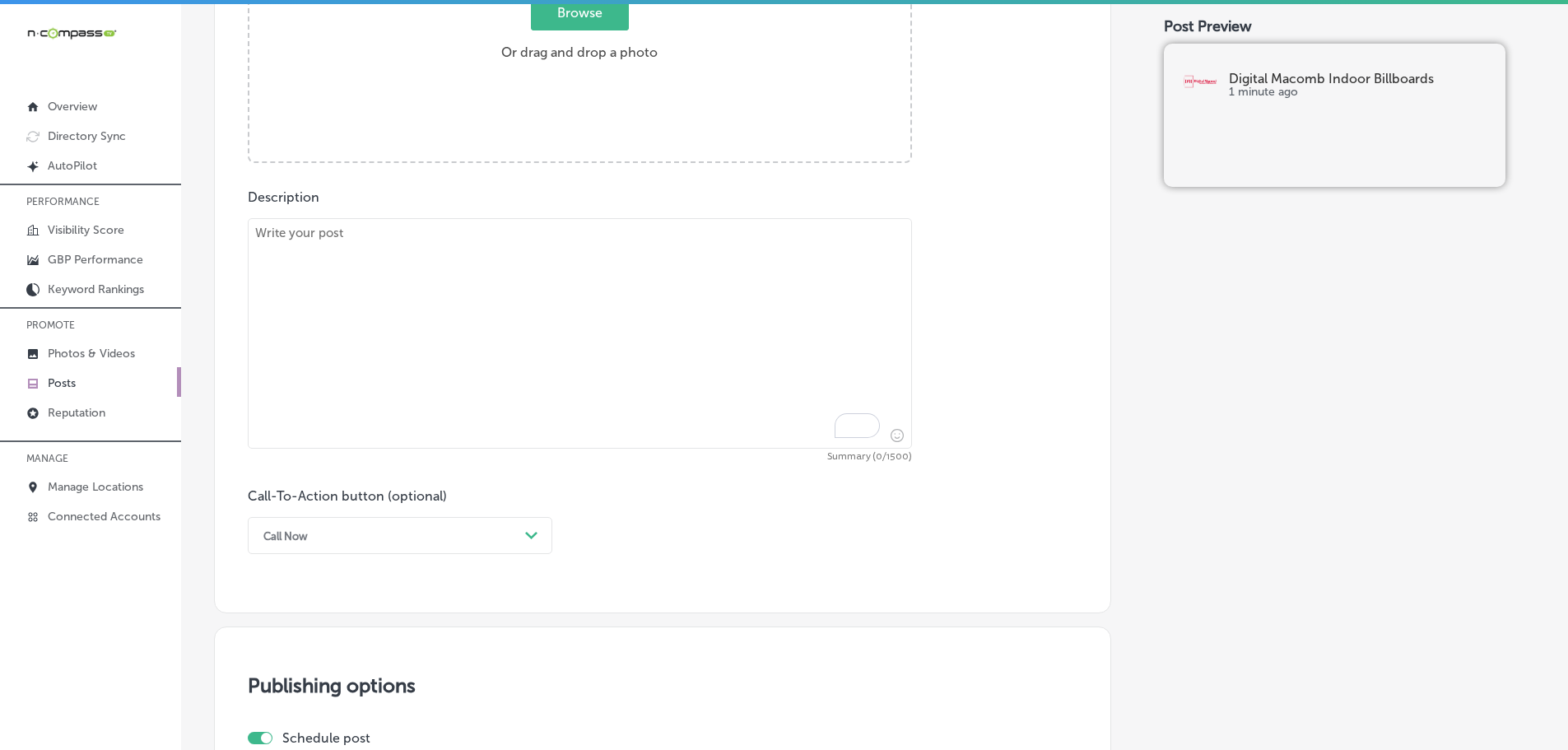
paste textarea "With hyper-local digital advertising, your business can target potential custom…"
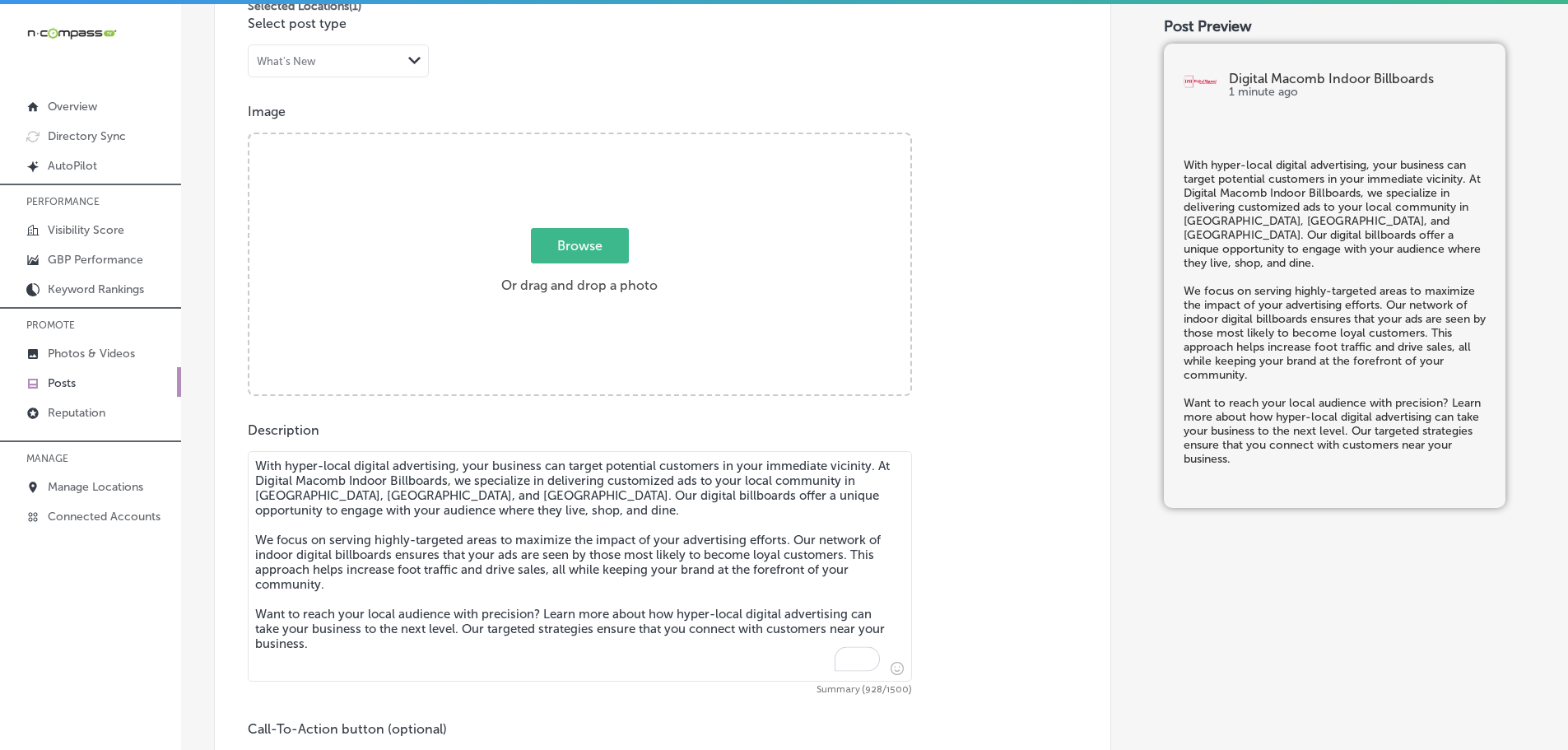
scroll to position [506, 0]
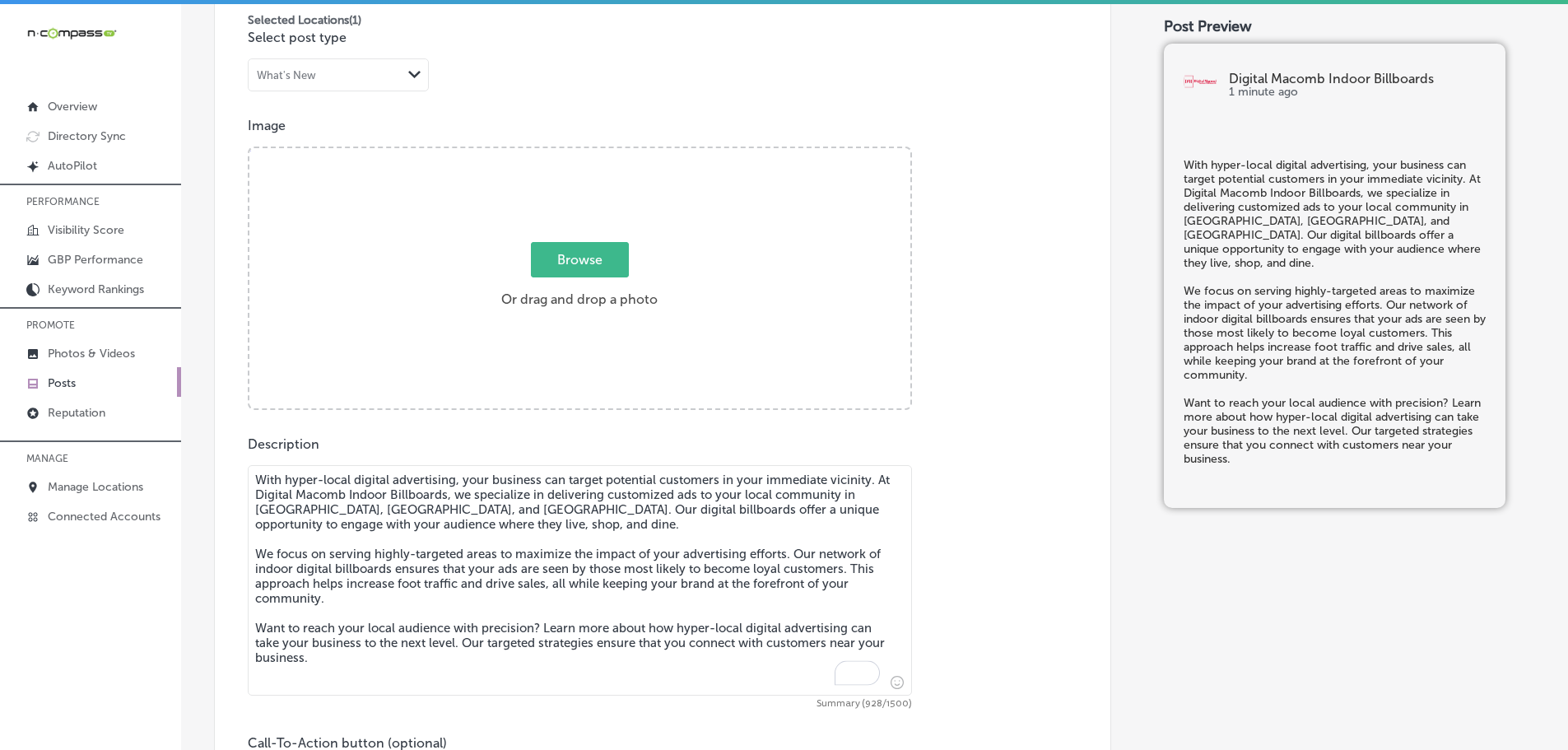
type textarea "With hyper-local digital advertising, your business can target potential custom…"
click at [560, 263] on span "Browse" at bounding box center [580, 259] width 98 height 35
click at [560, 153] on input "Browse Or drag and drop a photo" at bounding box center [579, 150] width 661 height 5
type input "C:\fakepath\Digital Macomb-12.png"
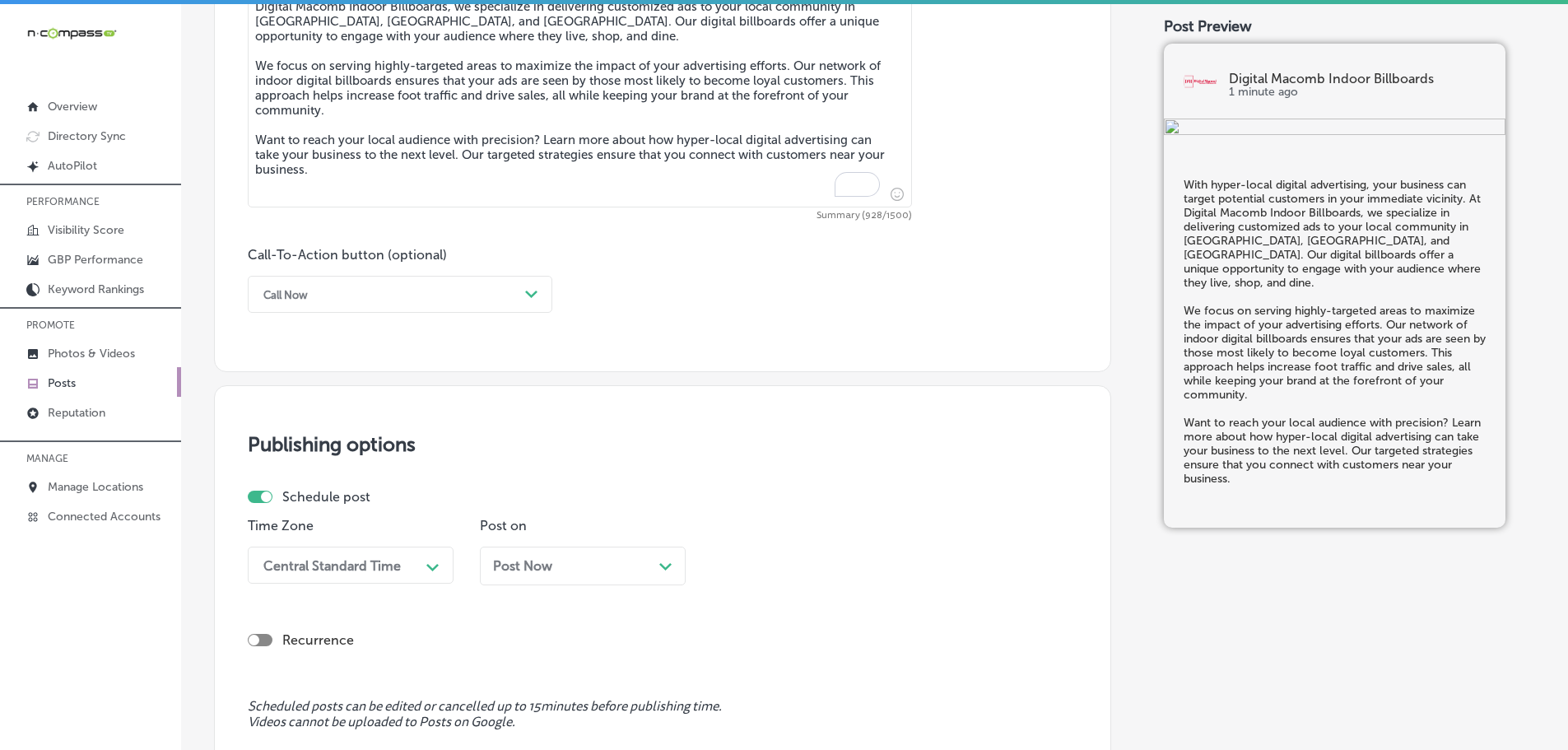
scroll to position [1001, 0]
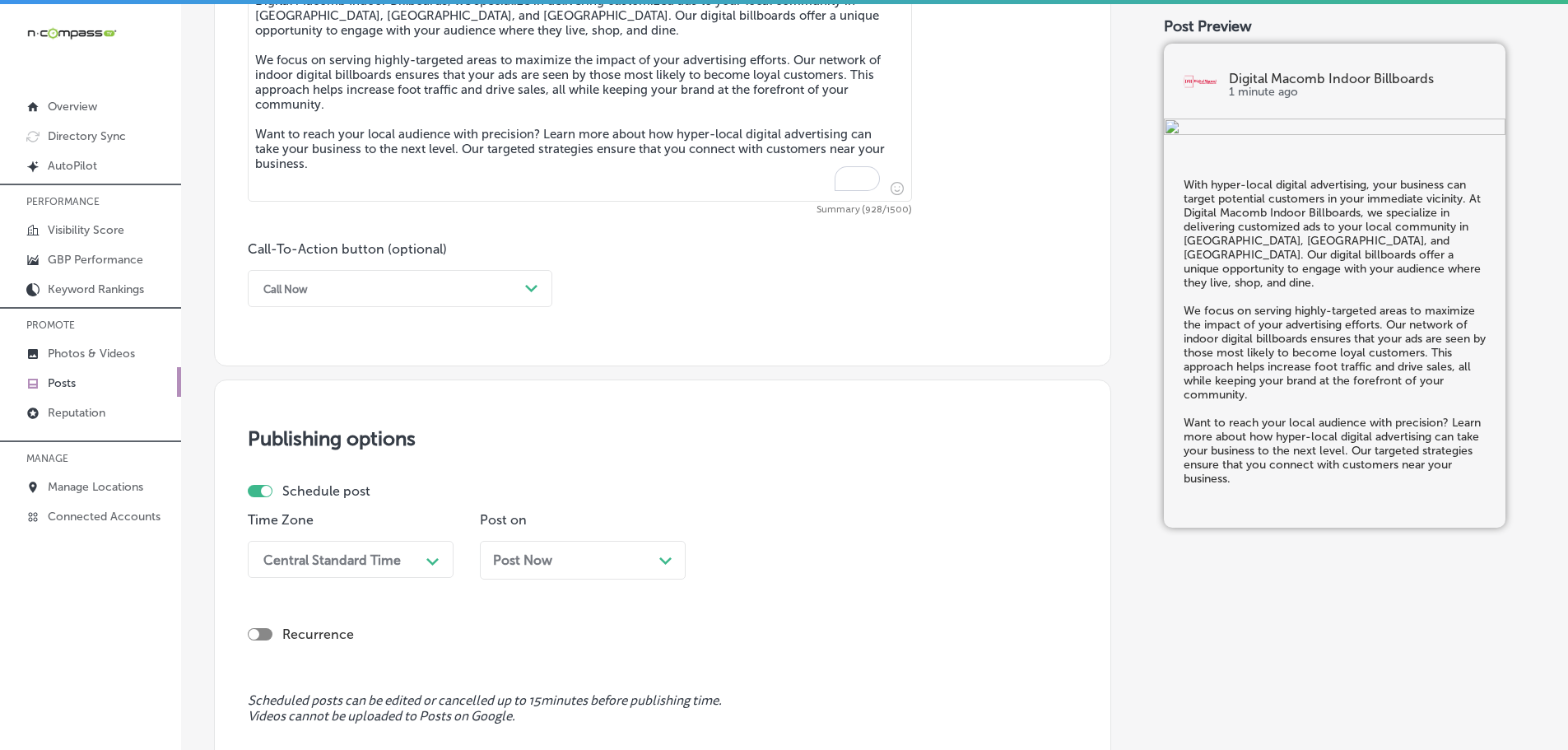
click at [527, 300] on div "Path Created with Sketch." at bounding box center [532, 289] width 26 height 26
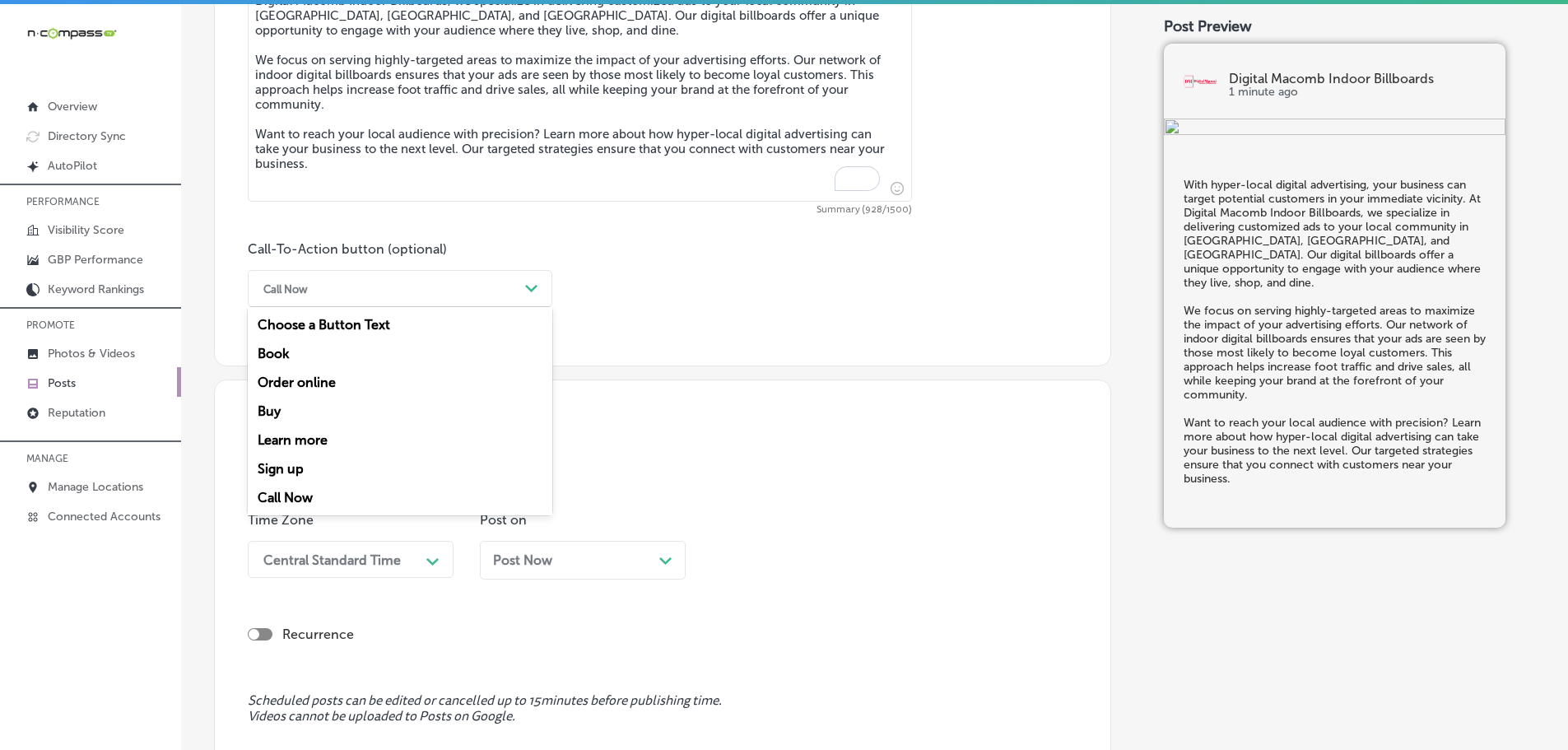
click at [329, 444] on div "Learn more" at bounding box center [400, 440] width 304 height 28
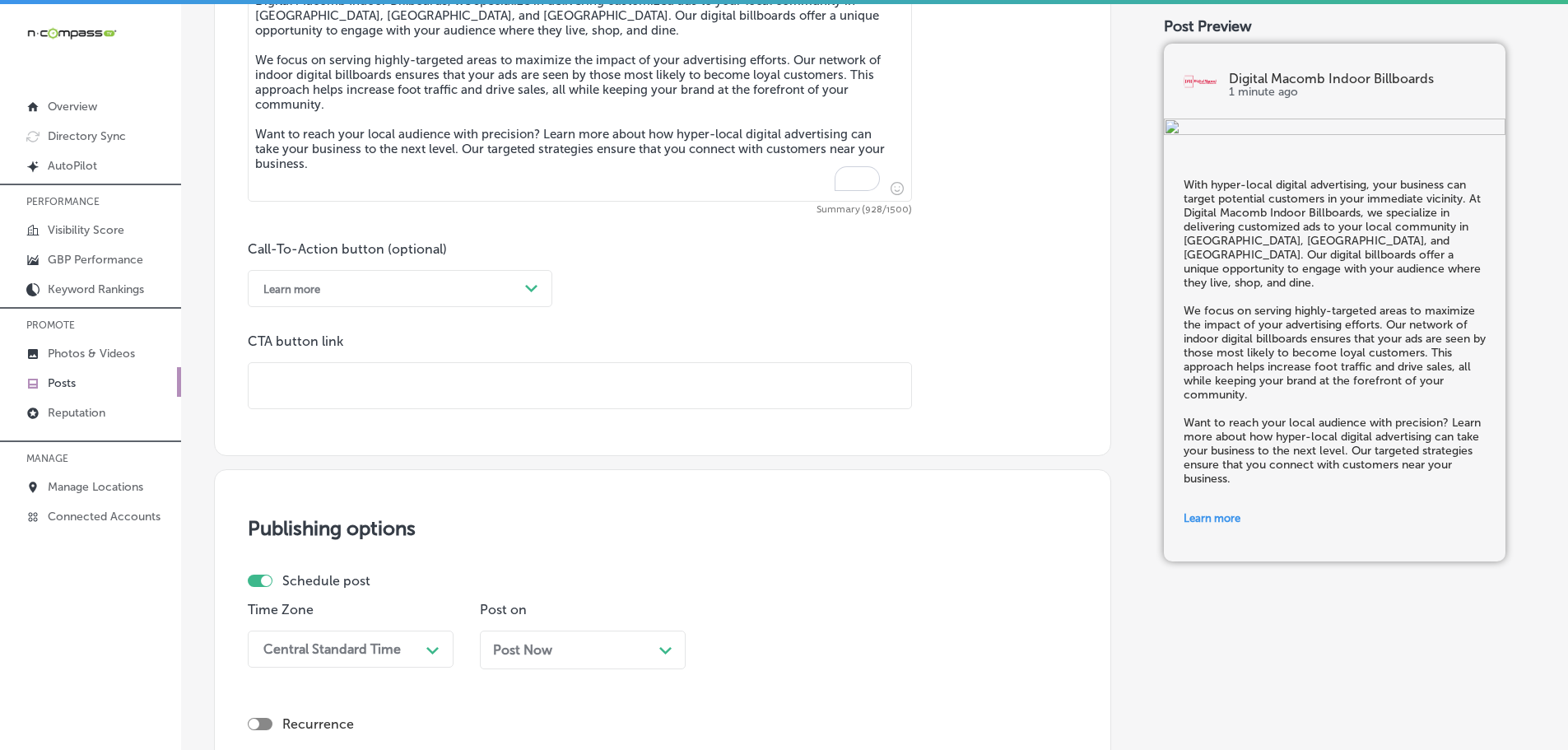
click at [370, 382] on input "text" at bounding box center [579, 386] width 663 height 45
paste input "[URL][DOMAIN_NAME]"
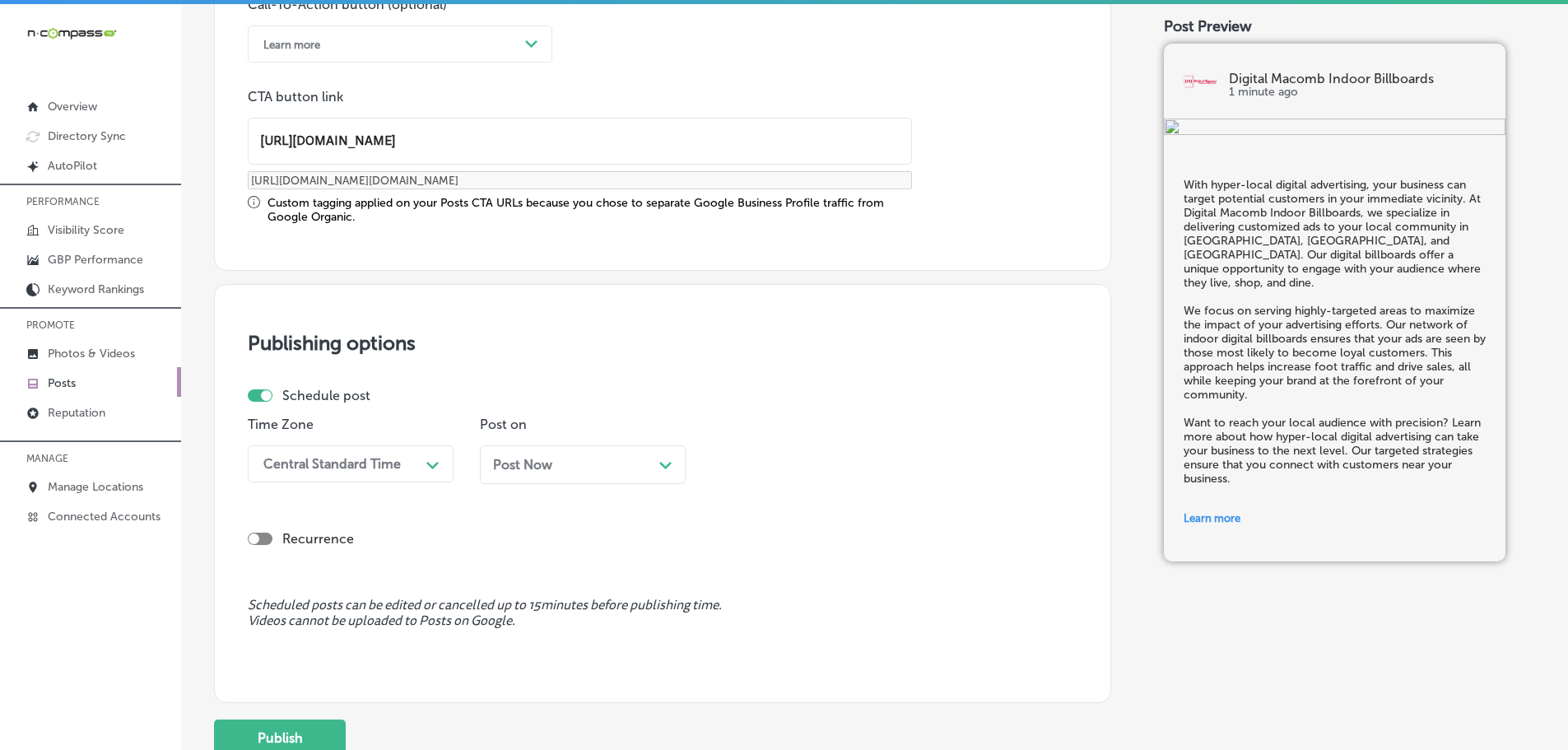
scroll to position [1247, 0]
type input "[URL][DOMAIN_NAME]"
click at [422, 448] on div "Path Created with Sketch." at bounding box center [433, 462] width 26 height 28
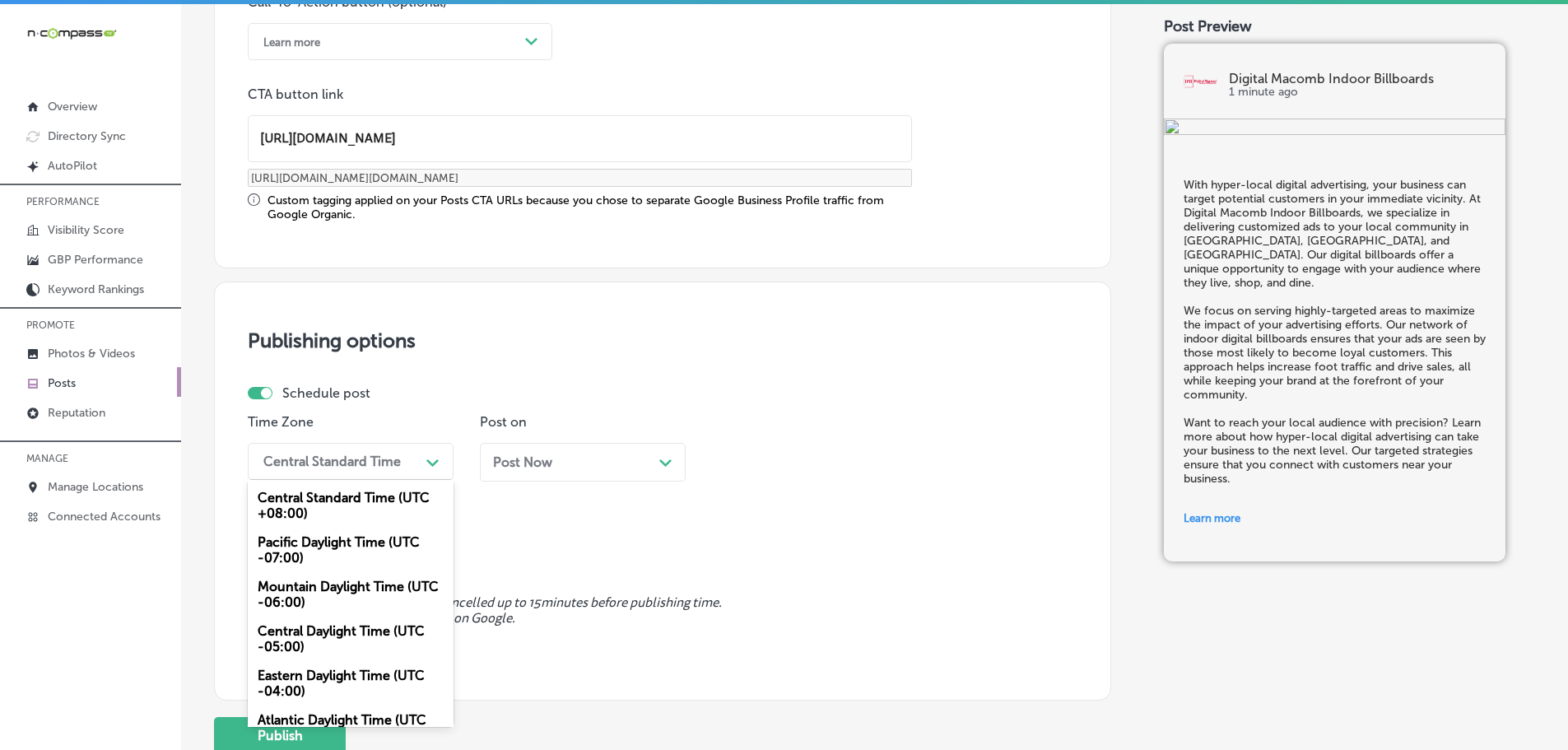
click at [353, 589] on div "Mountain Daylight Time (UTC -06:00)" at bounding box center [351, 594] width 206 height 44
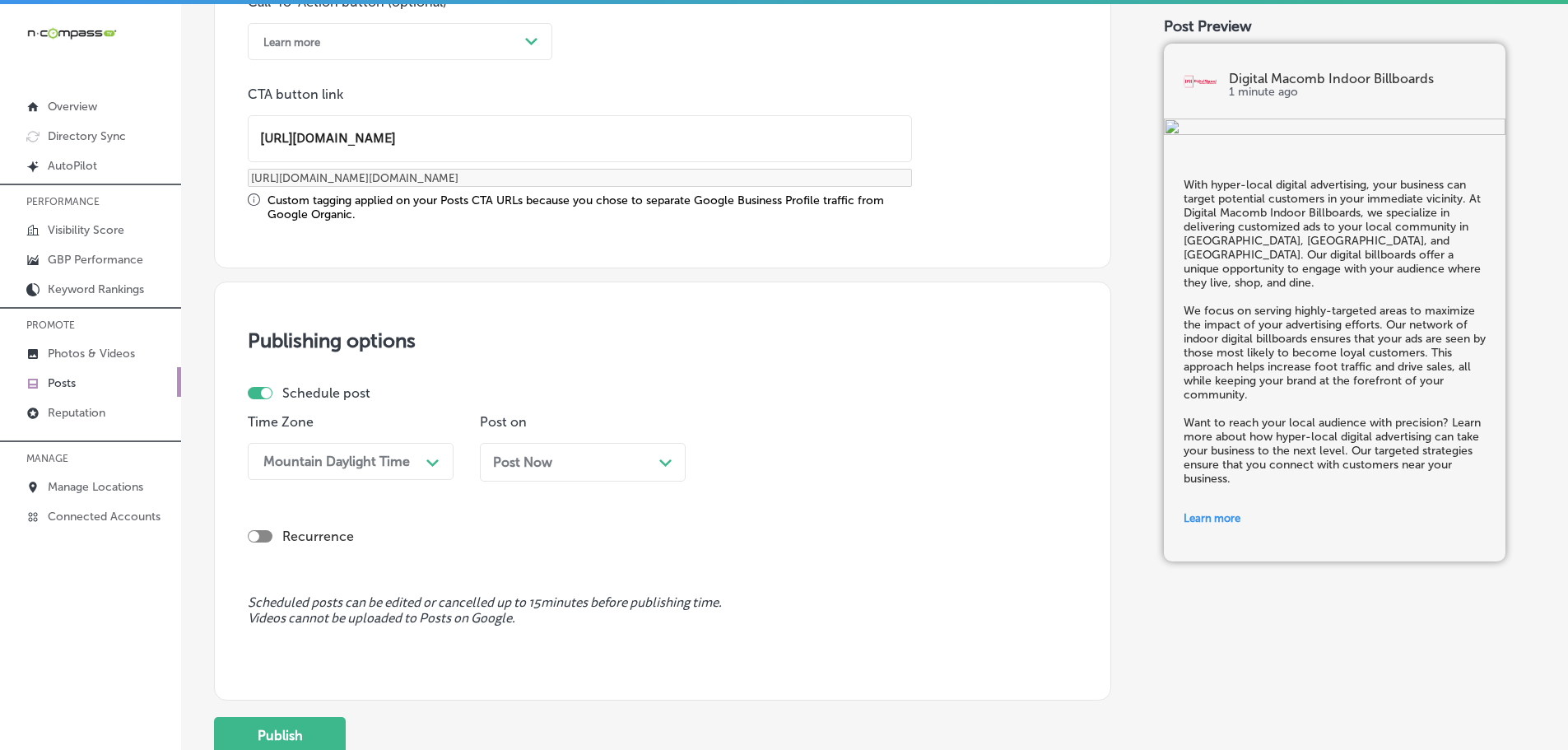
click at [662, 458] on div "Path Created with Sketch." at bounding box center [665, 462] width 13 height 13
click at [882, 465] on div "12:15 PM" at bounding box center [801, 462] width 164 height 28
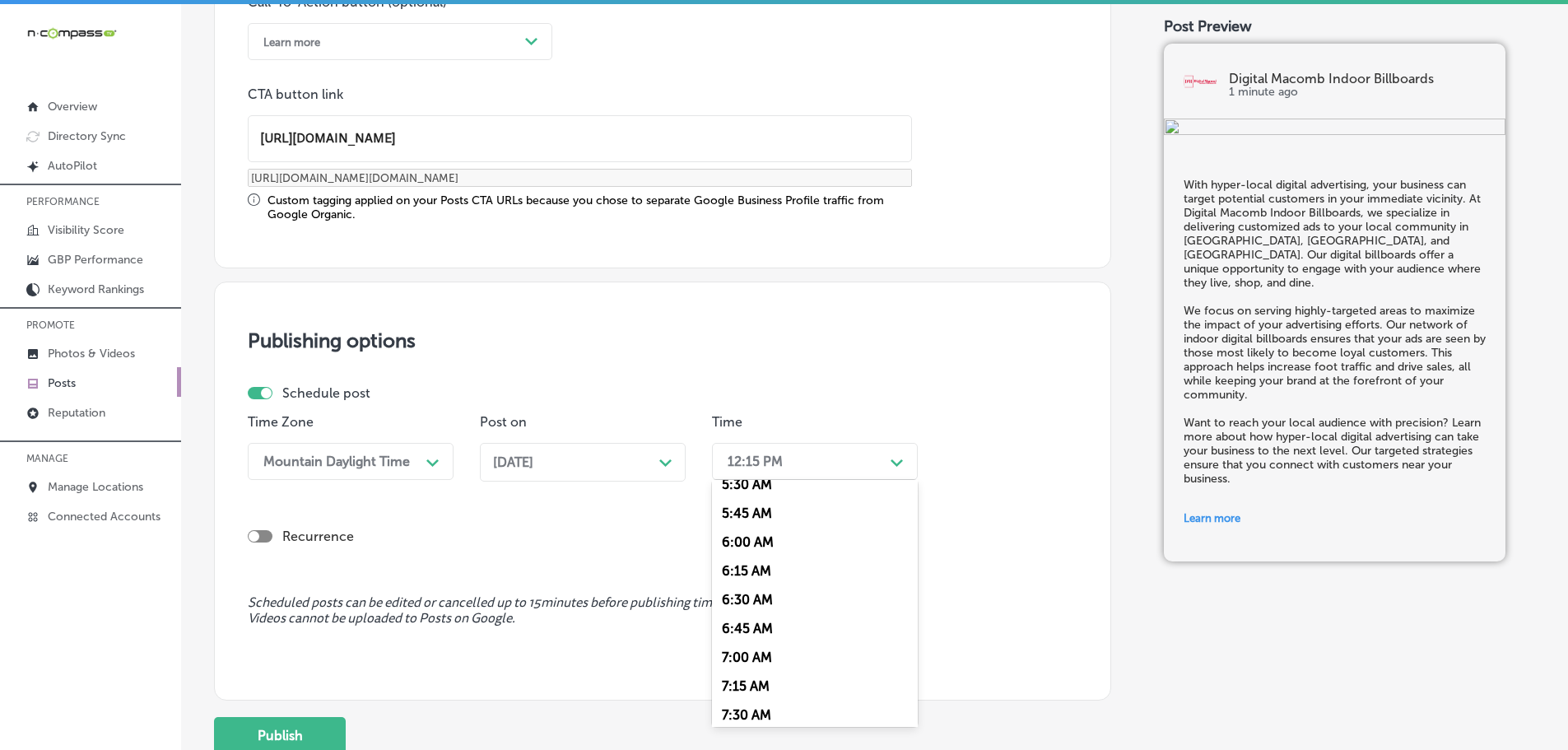
scroll to position [741, 0]
click at [763, 558] on div "7:00 AM" at bounding box center [815, 564] width 206 height 28
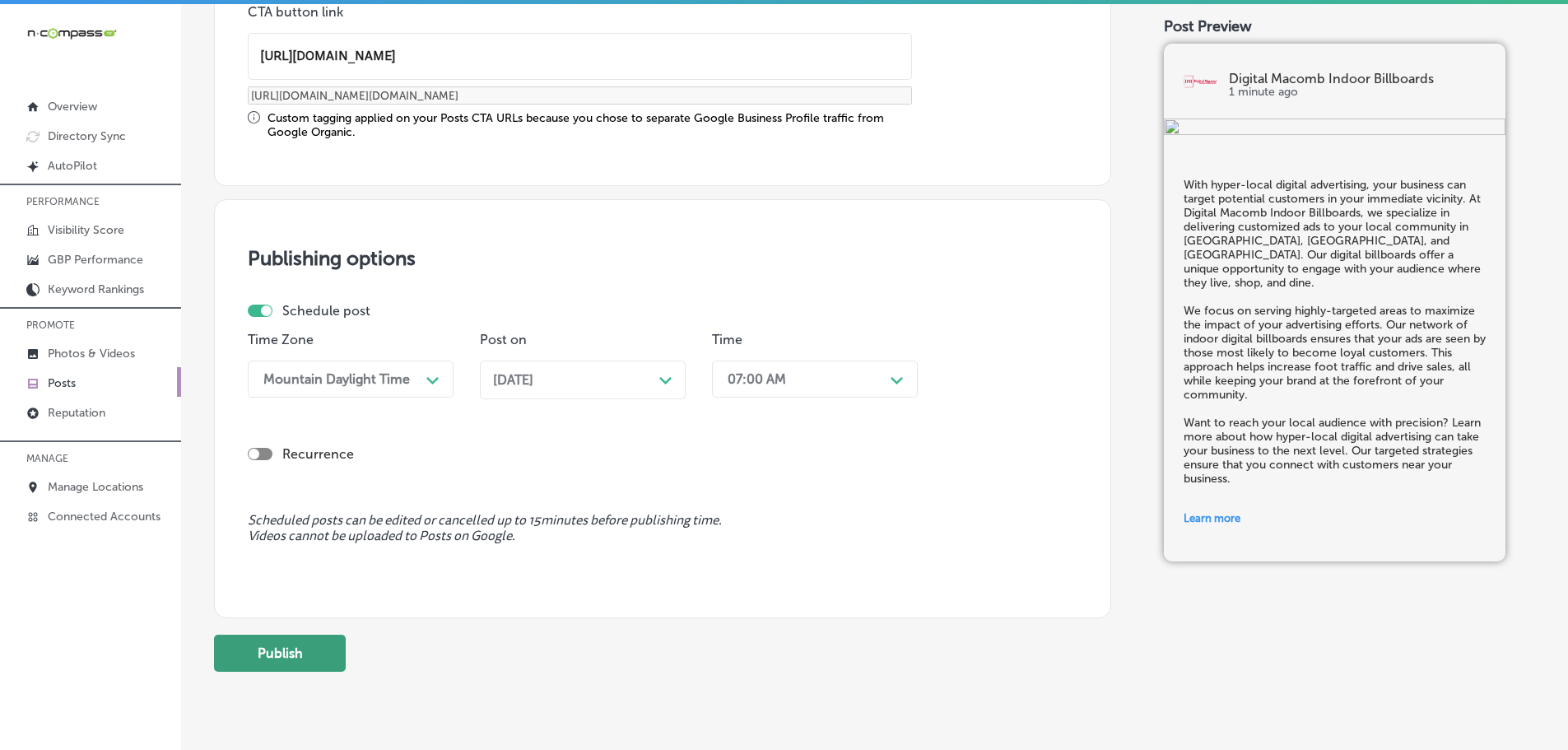
click at [301, 643] on button "Publish" at bounding box center [279, 653] width 131 height 37
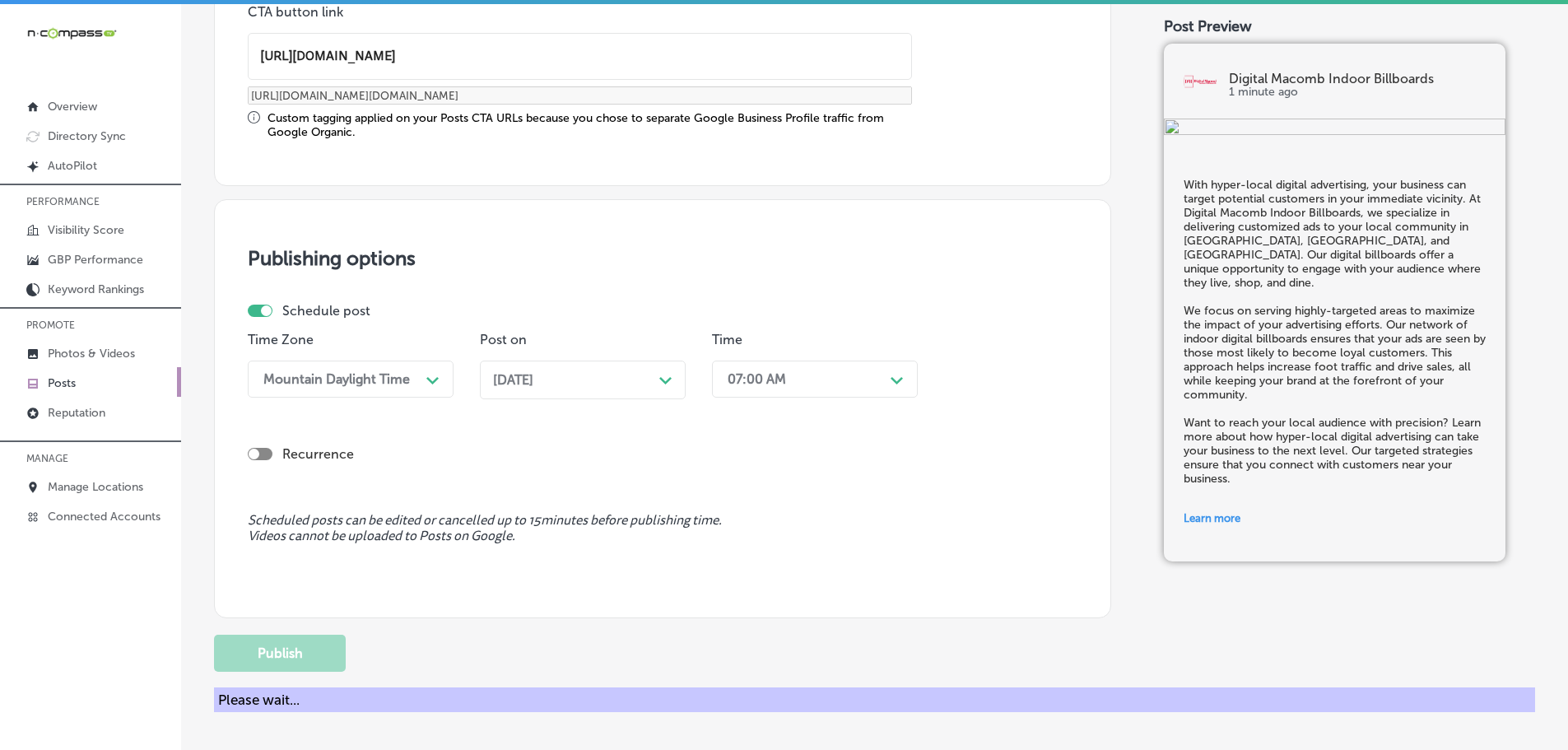
scroll to position [1227, 0]
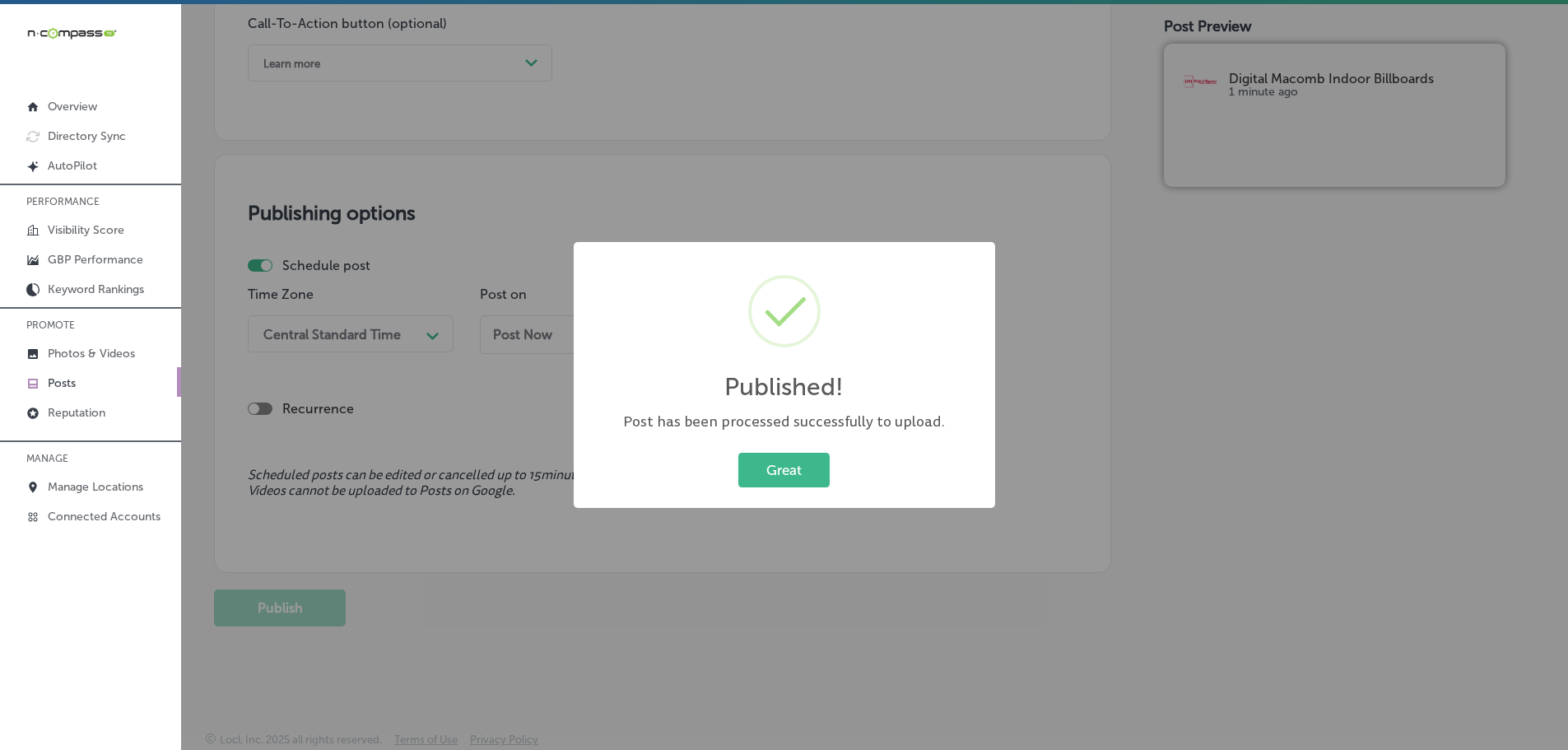
click at [784, 451] on div "Great Cancel" at bounding box center [784, 470] width 388 height 43
click at [792, 466] on button "Great" at bounding box center [784, 470] width 92 height 34
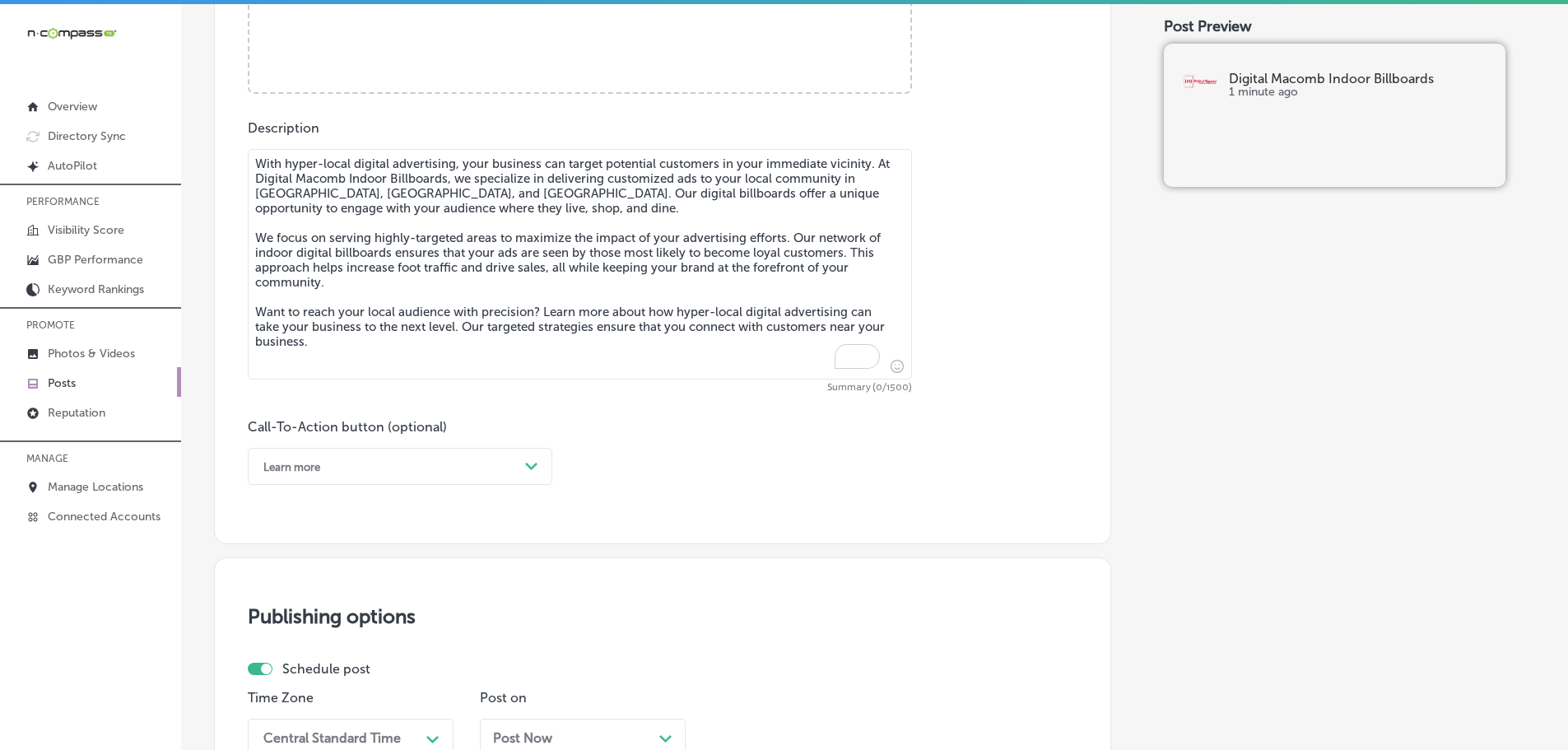
scroll to position [733, 0]
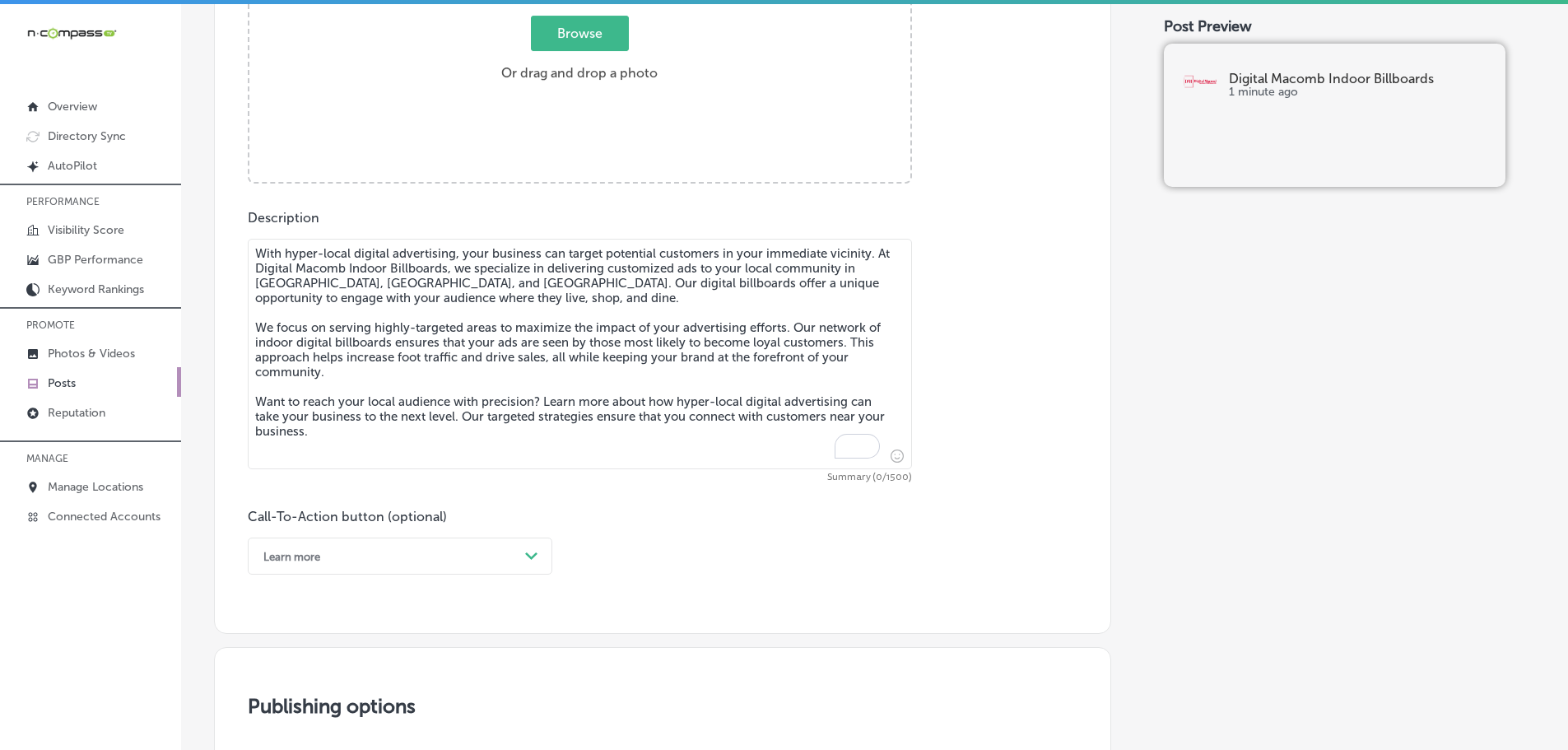
click at [496, 299] on textarea "With hyper-local digital advertising, your business can target potential custom…" at bounding box center [579, 354] width 664 height 231
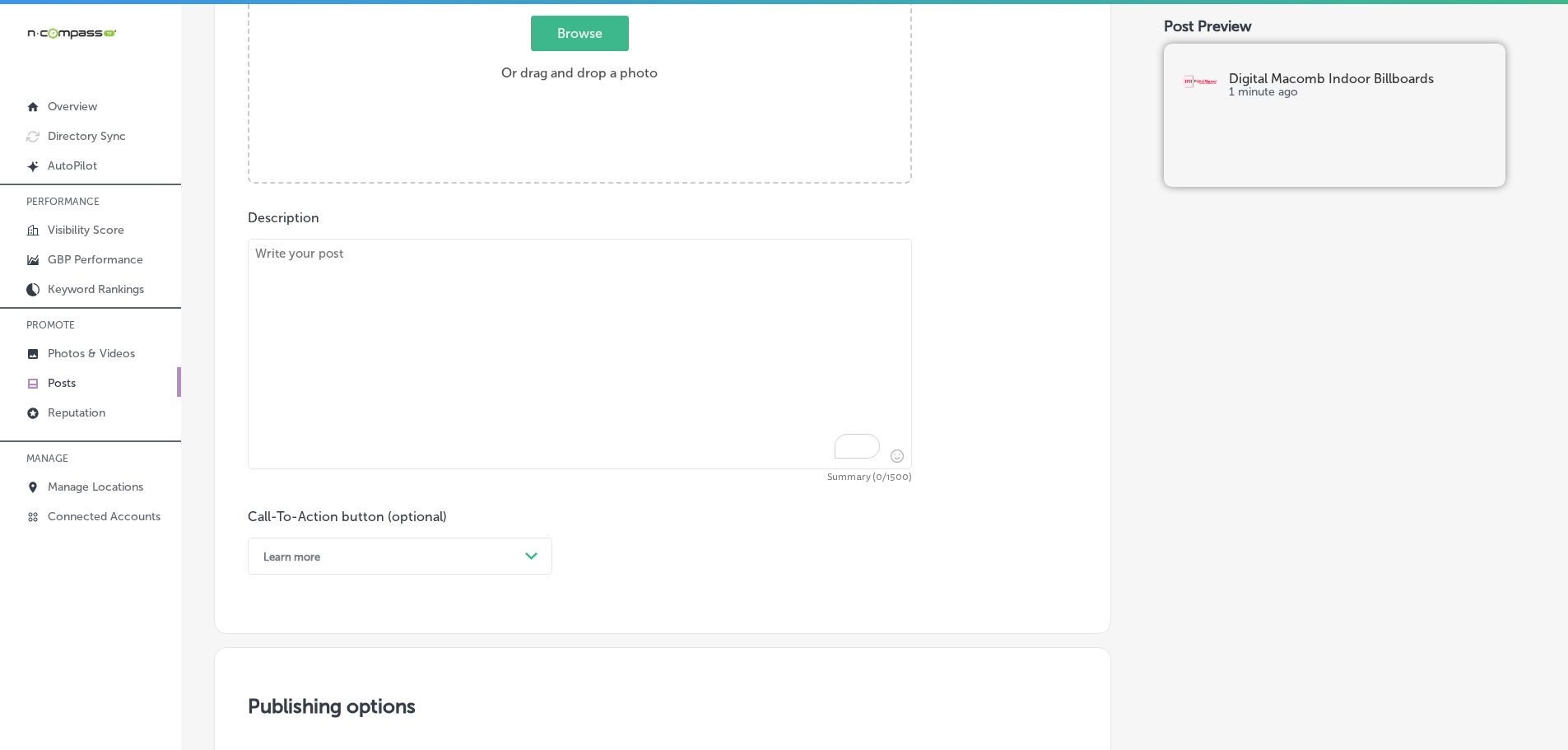
paste textarea "Managing your Google Business Profile is key to increasing your online visibili…"
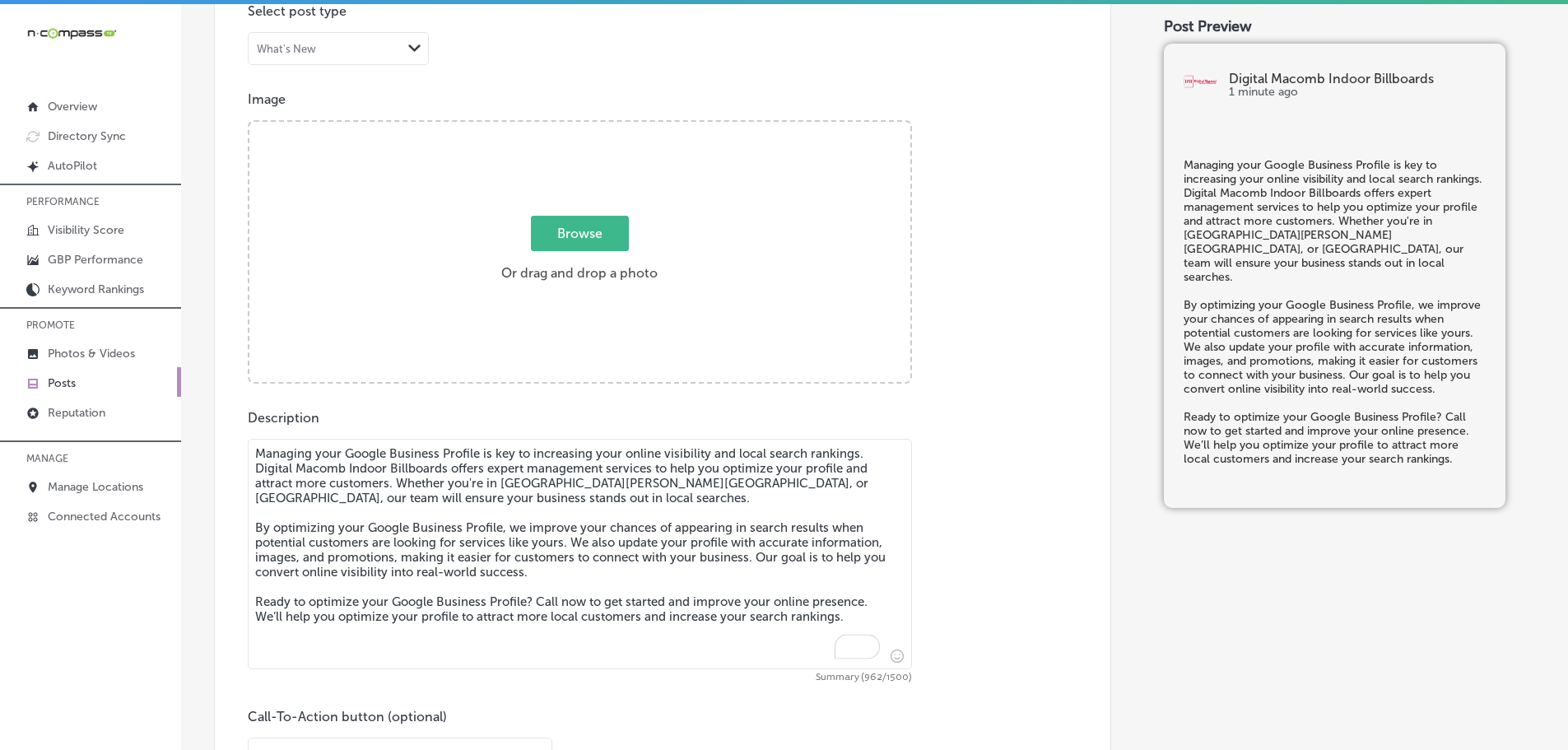
scroll to position [486, 0]
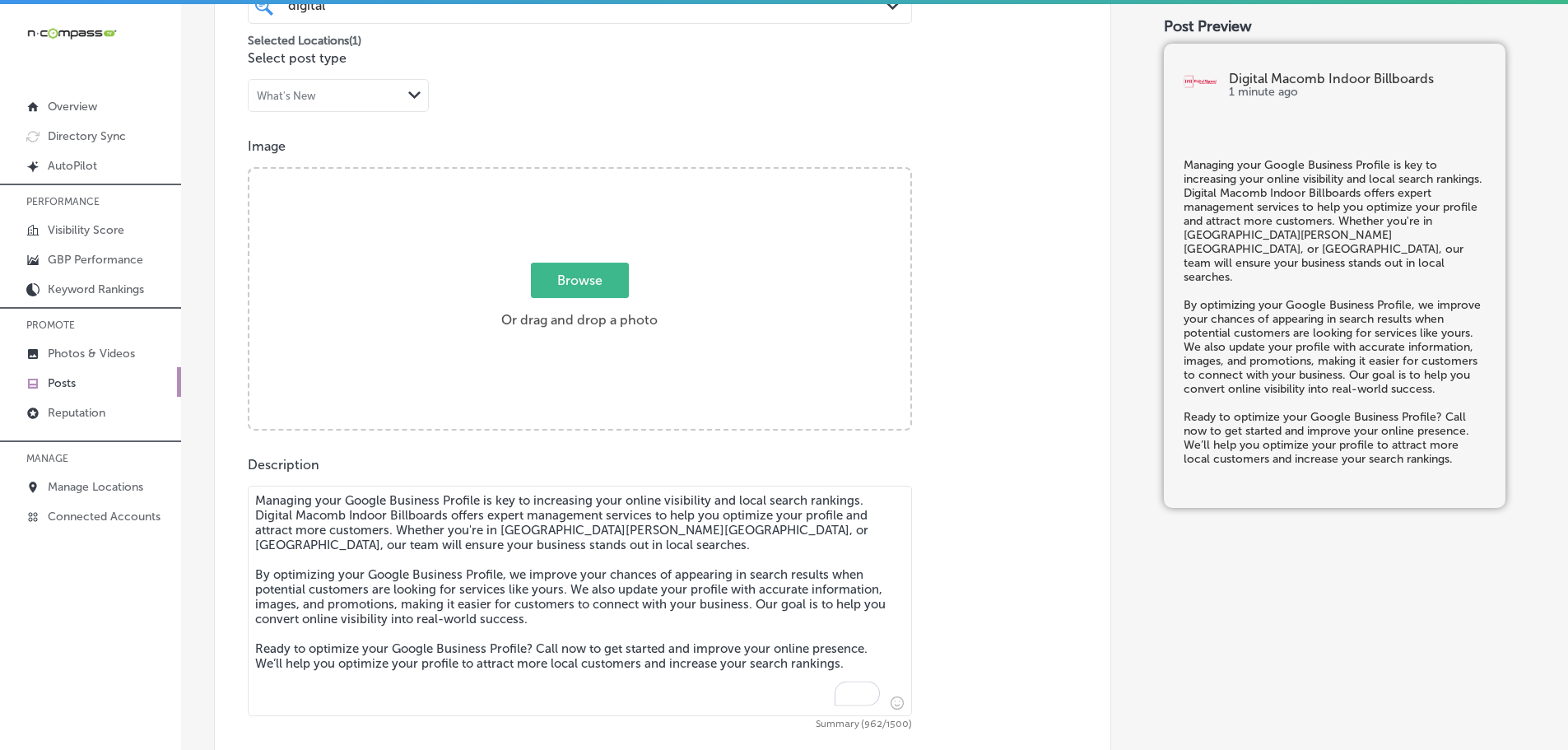
type textarea "Managing your Google Business Profile is key to increasing your online visibili…"
click at [584, 273] on span "Browse" at bounding box center [580, 280] width 98 height 35
click at [584, 174] on input "Browse Or drag and drop a photo" at bounding box center [579, 170] width 661 height 5
type input "C:\fakepath\Digital Macomb-13.png"
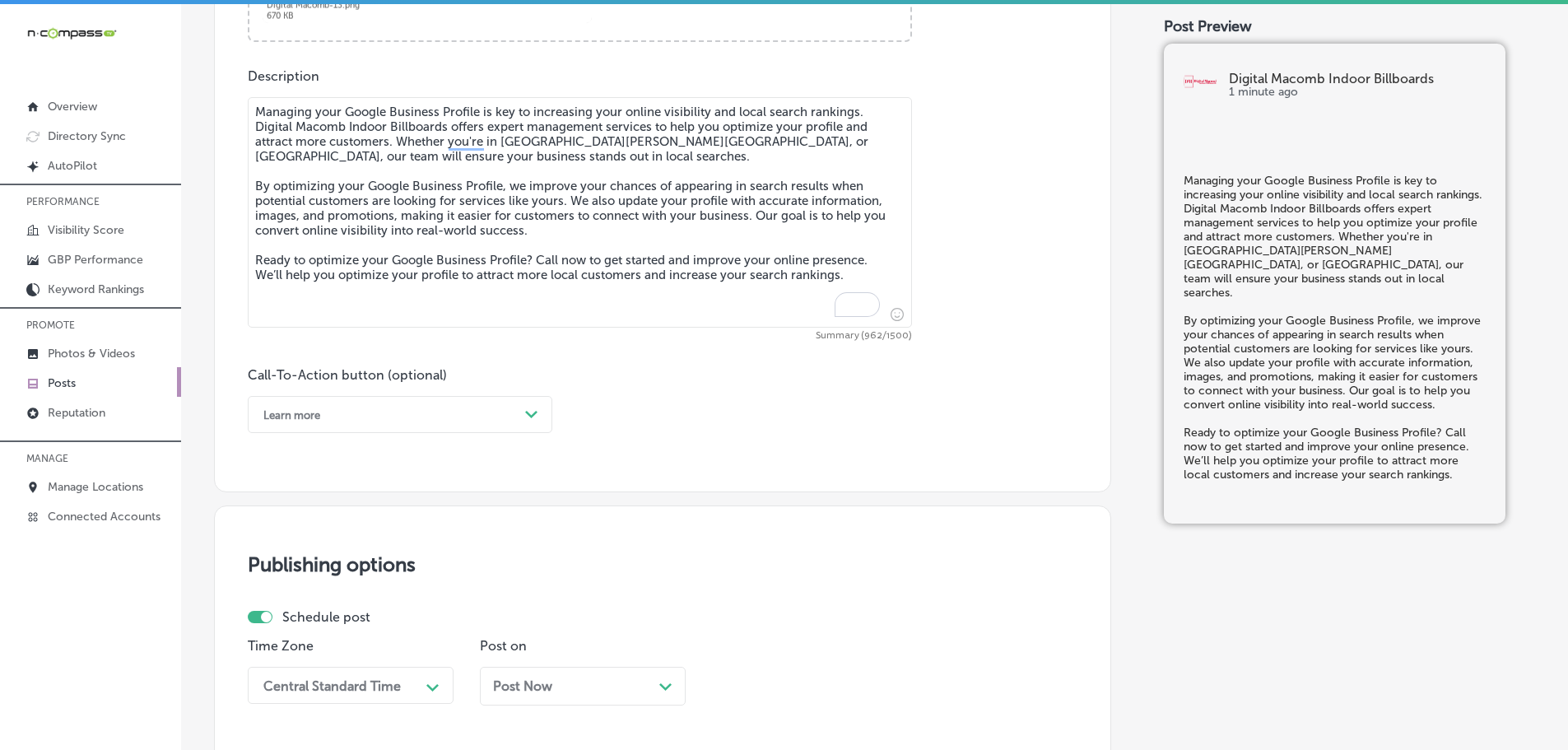
scroll to position [898, 0]
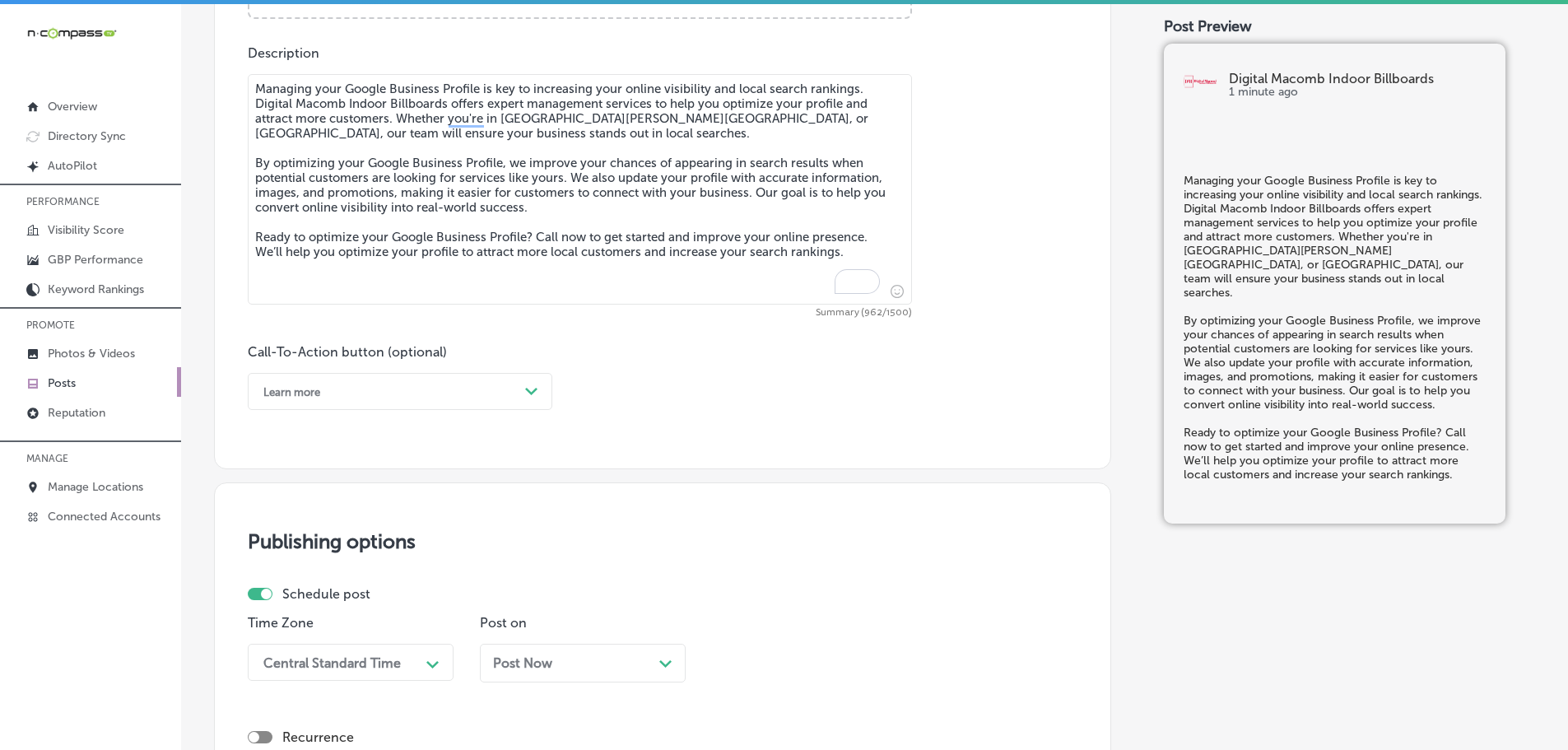
click at [480, 385] on div "Learn more" at bounding box center [387, 392] width 264 height 26
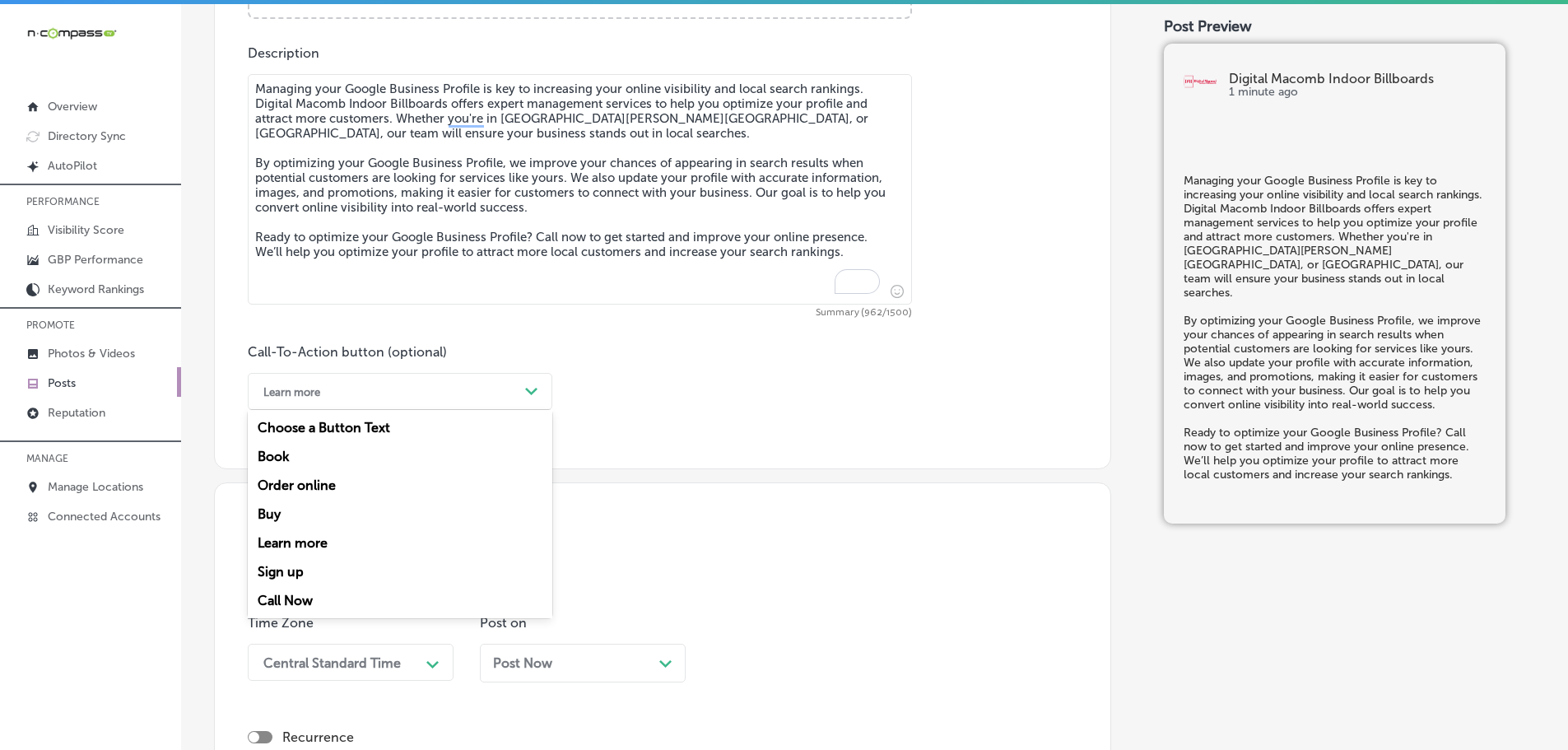
click at [302, 592] on div "Call Now" at bounding box center [400, 601] width 304 height 28
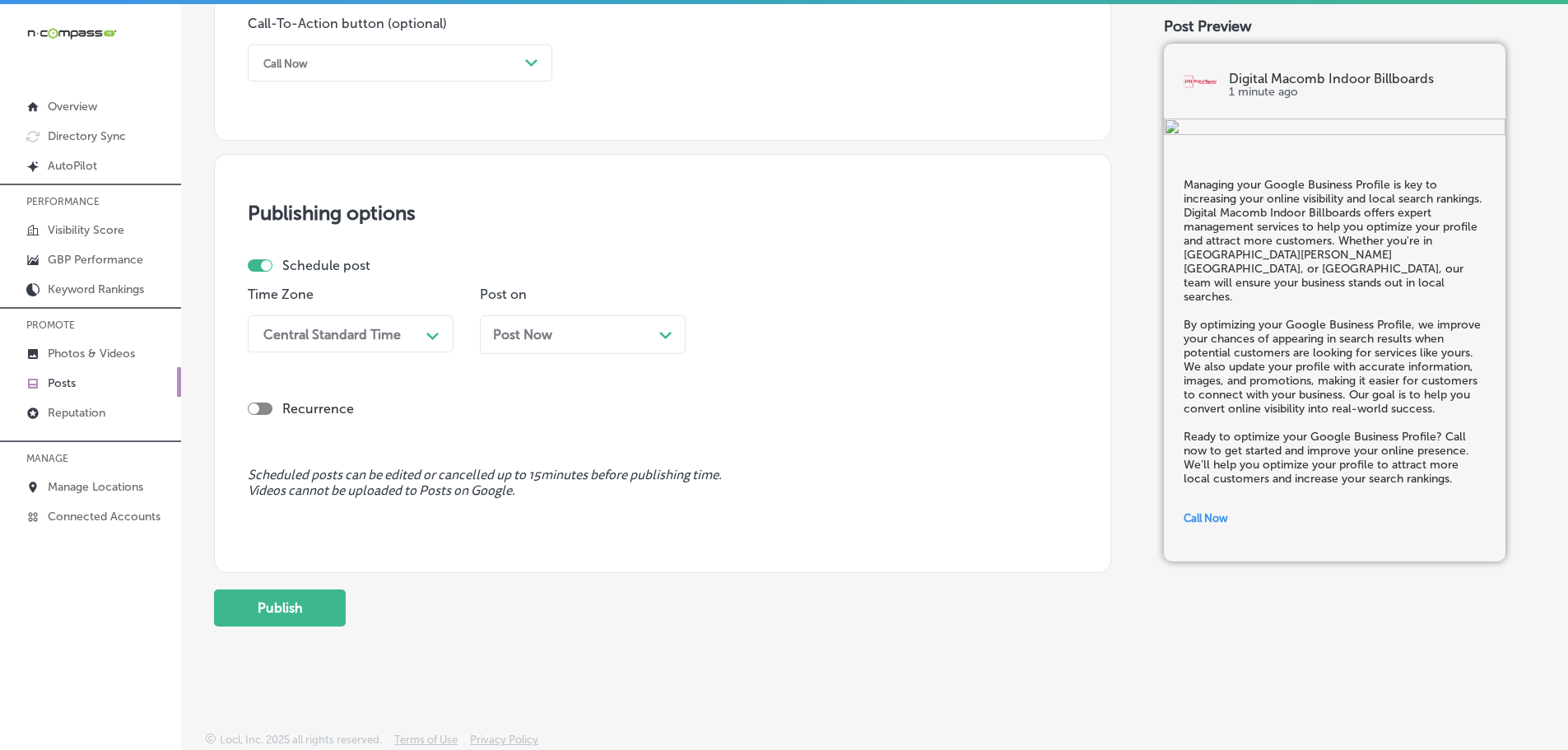
scroll to position [1227, 0]
click at [428, 334] on polygon at bounding box center [432, 337] width 12 height 8
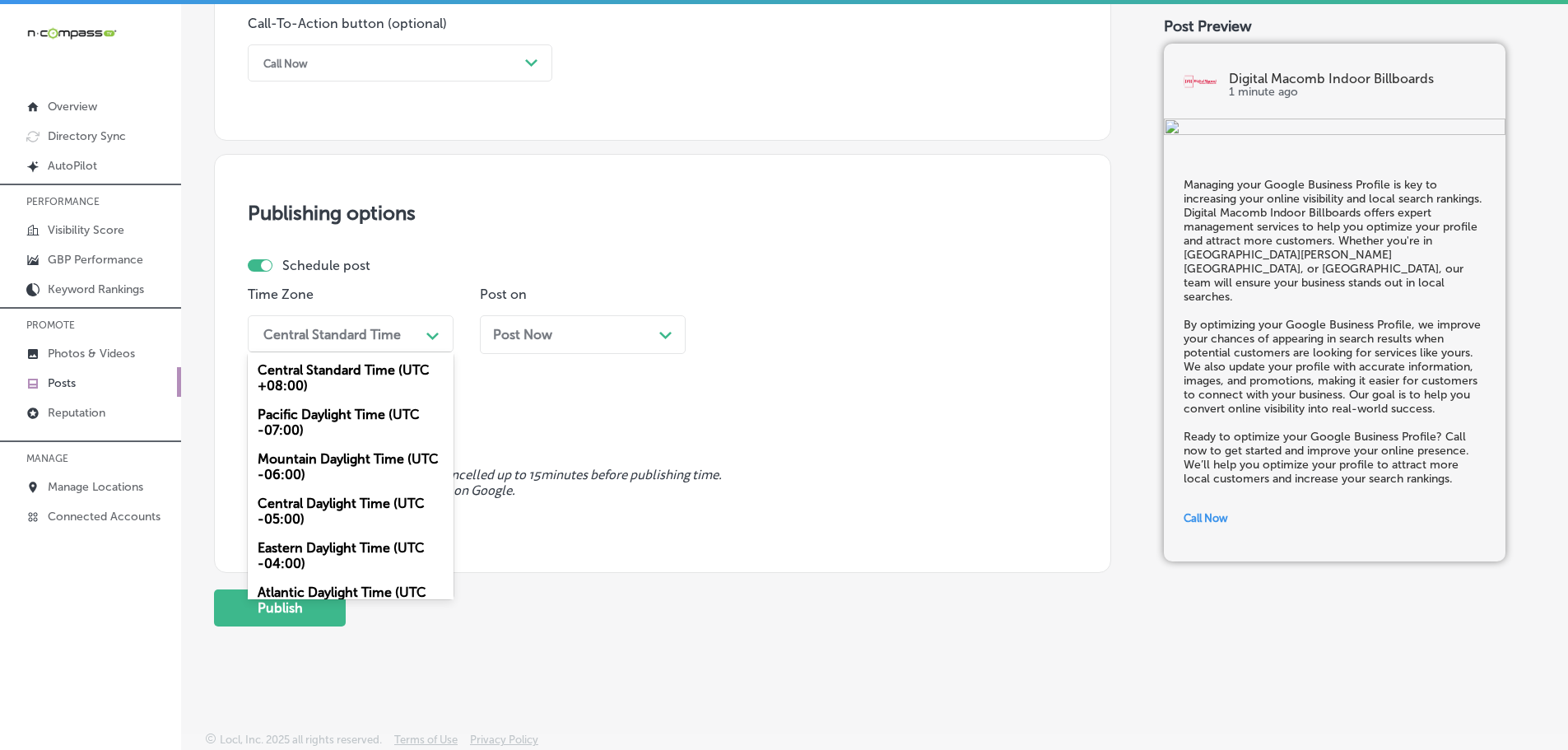
click at [338, 462] on div "Mountain Daylight Time (UTC -06:00)" at bounding box center [351, 466] width 206 height 44
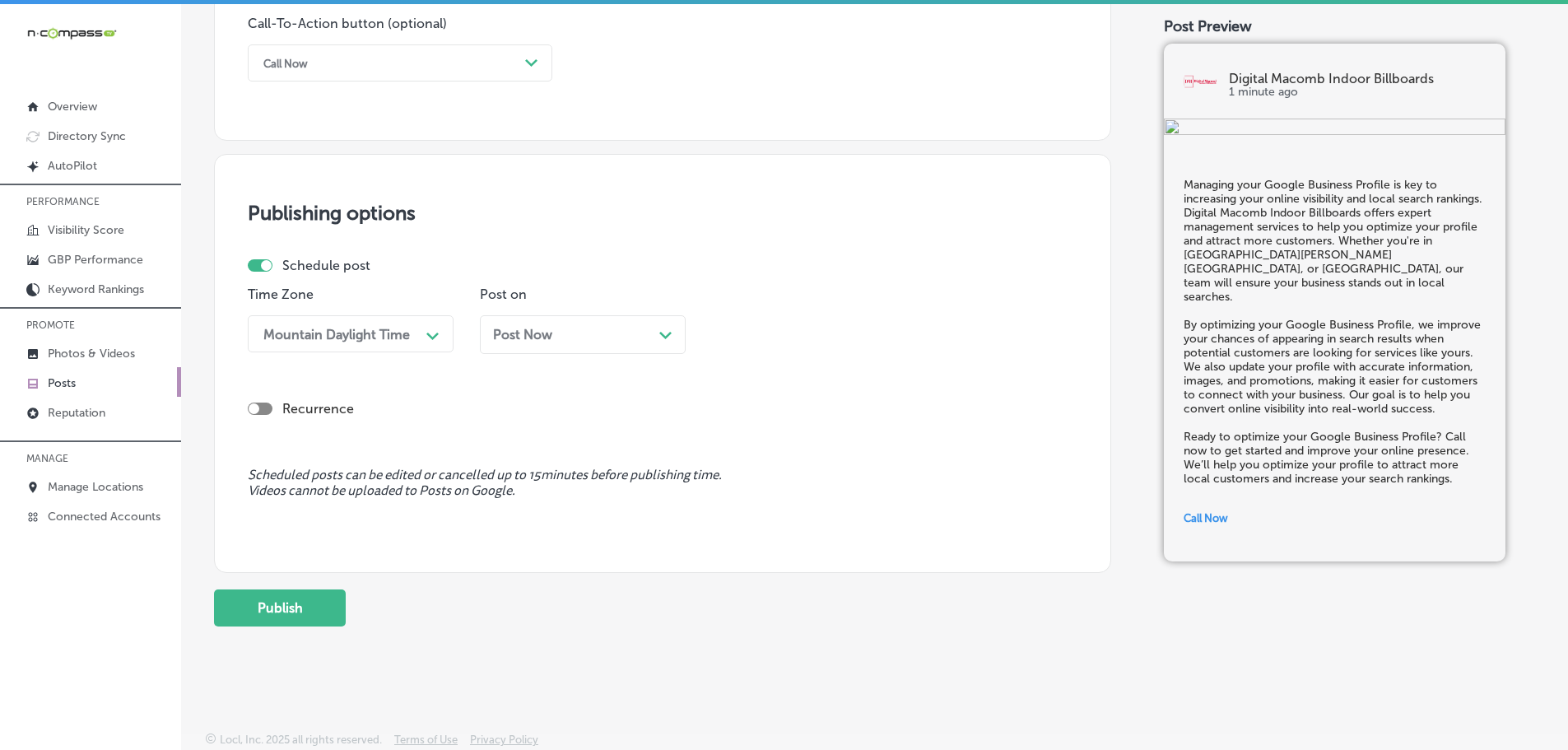
click at [660, 337] on icon "Path Created with Sketch." at bounding box center [664, 336] width 12 height 8
click at [895, 340] on icon "Path Created with Sketch." at bounding box center [896, 337] width 12 height 8
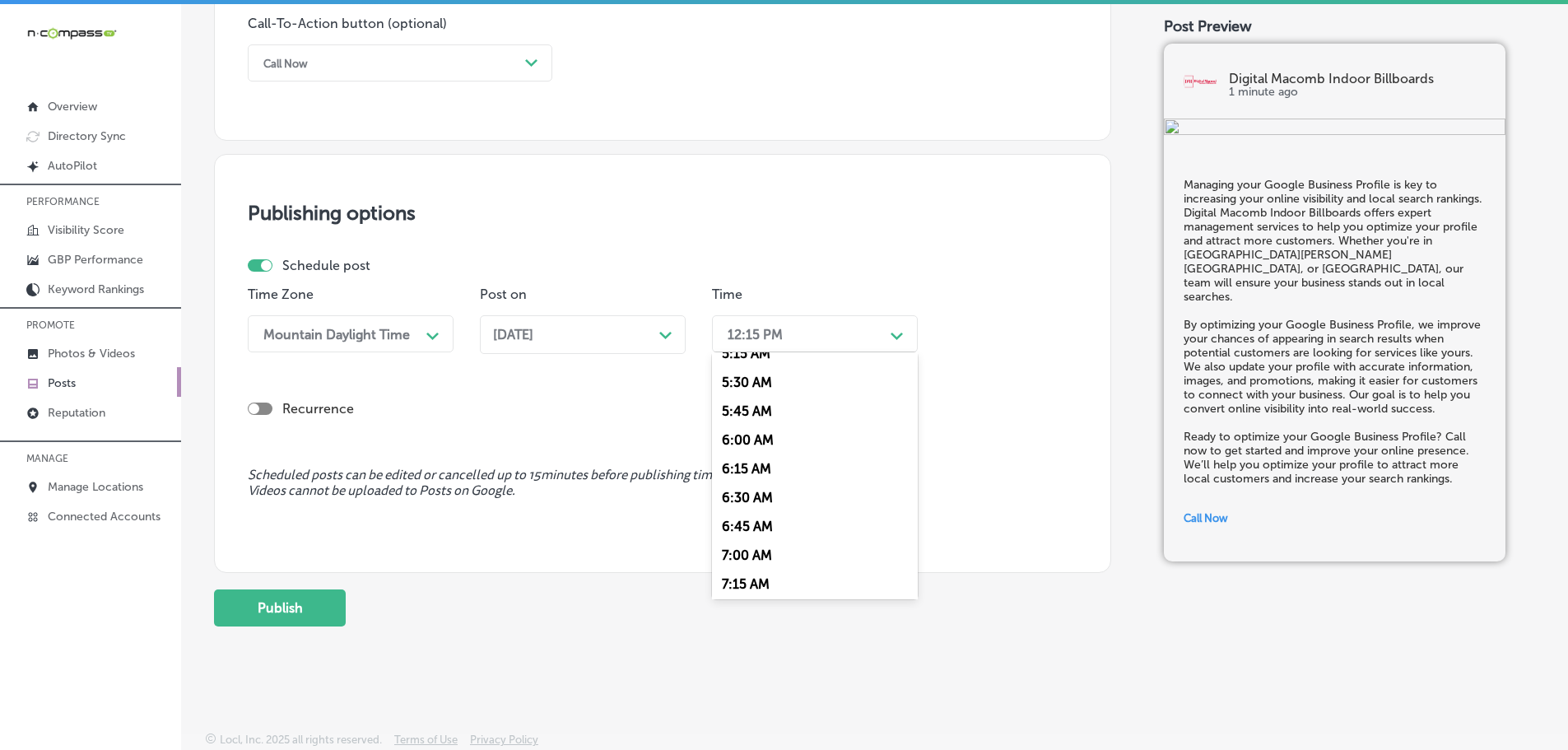
scroll to position [659, 0]
click at [773, 512] on div "7:00 AM" at bounding box center [815, 518] width 206 height 28
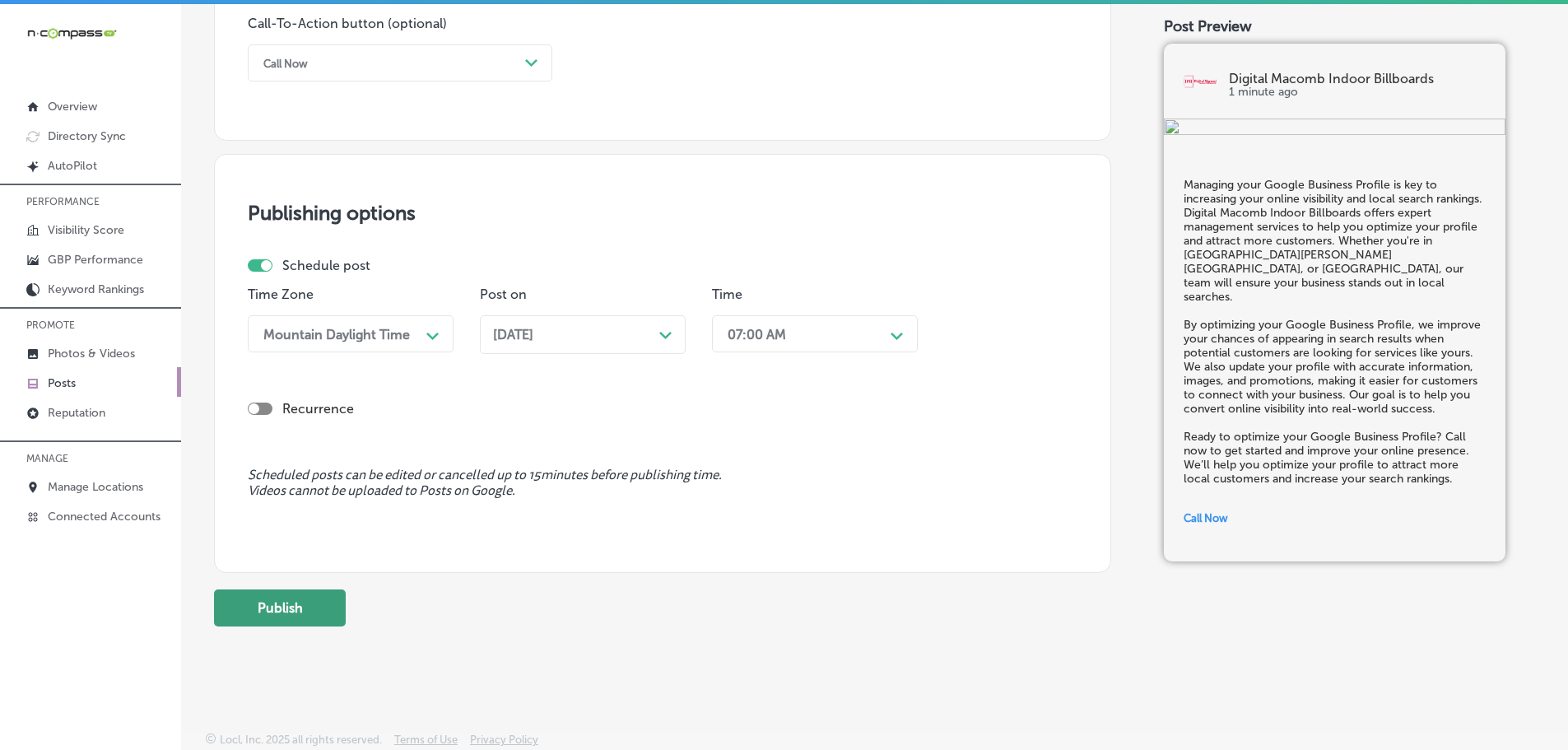
click at [325, 602] on button "Publish" at bounding box center [279, 607] width 131 height 37
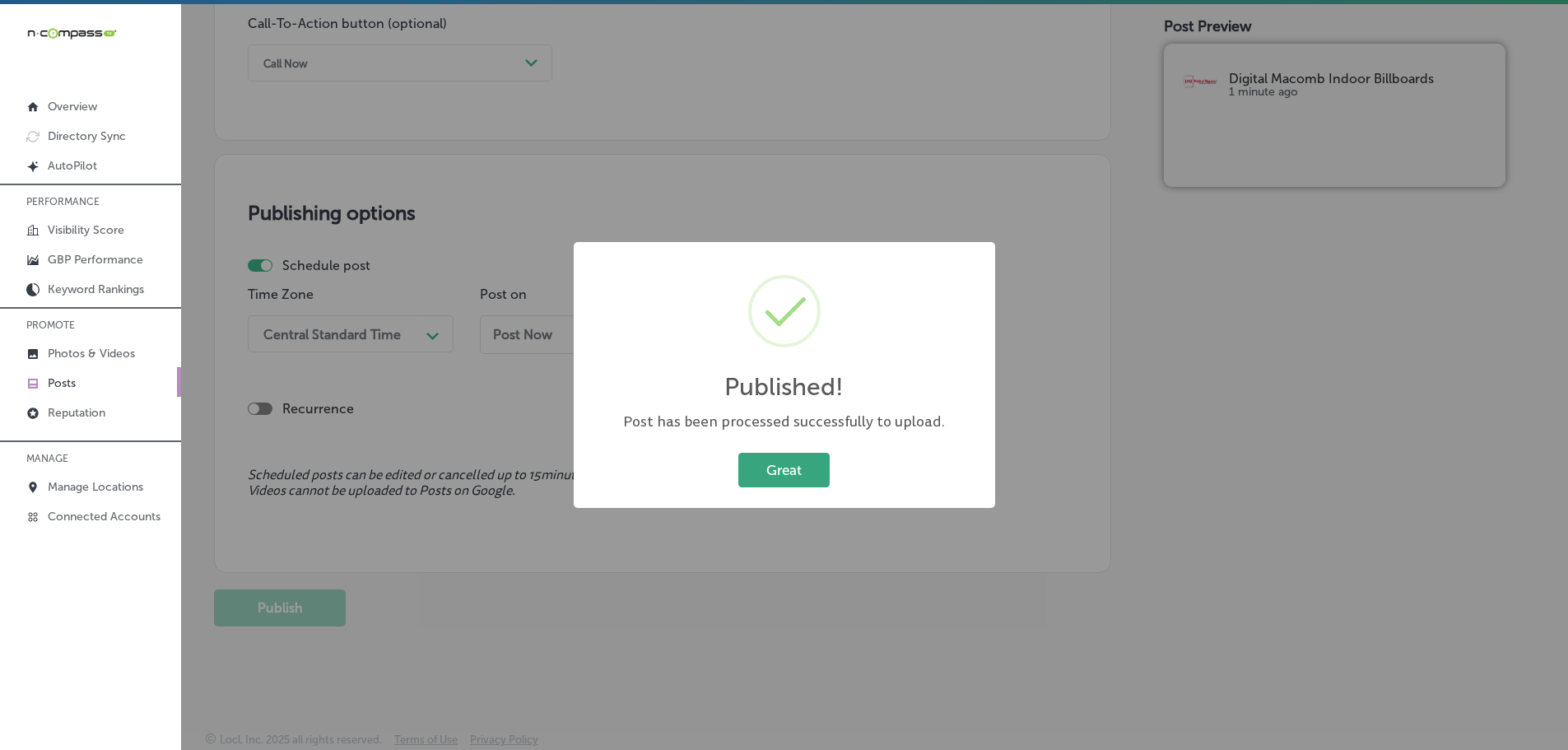
click at [803, 466] on button "Great" at bounding box center [784, 470] width 92 height 34
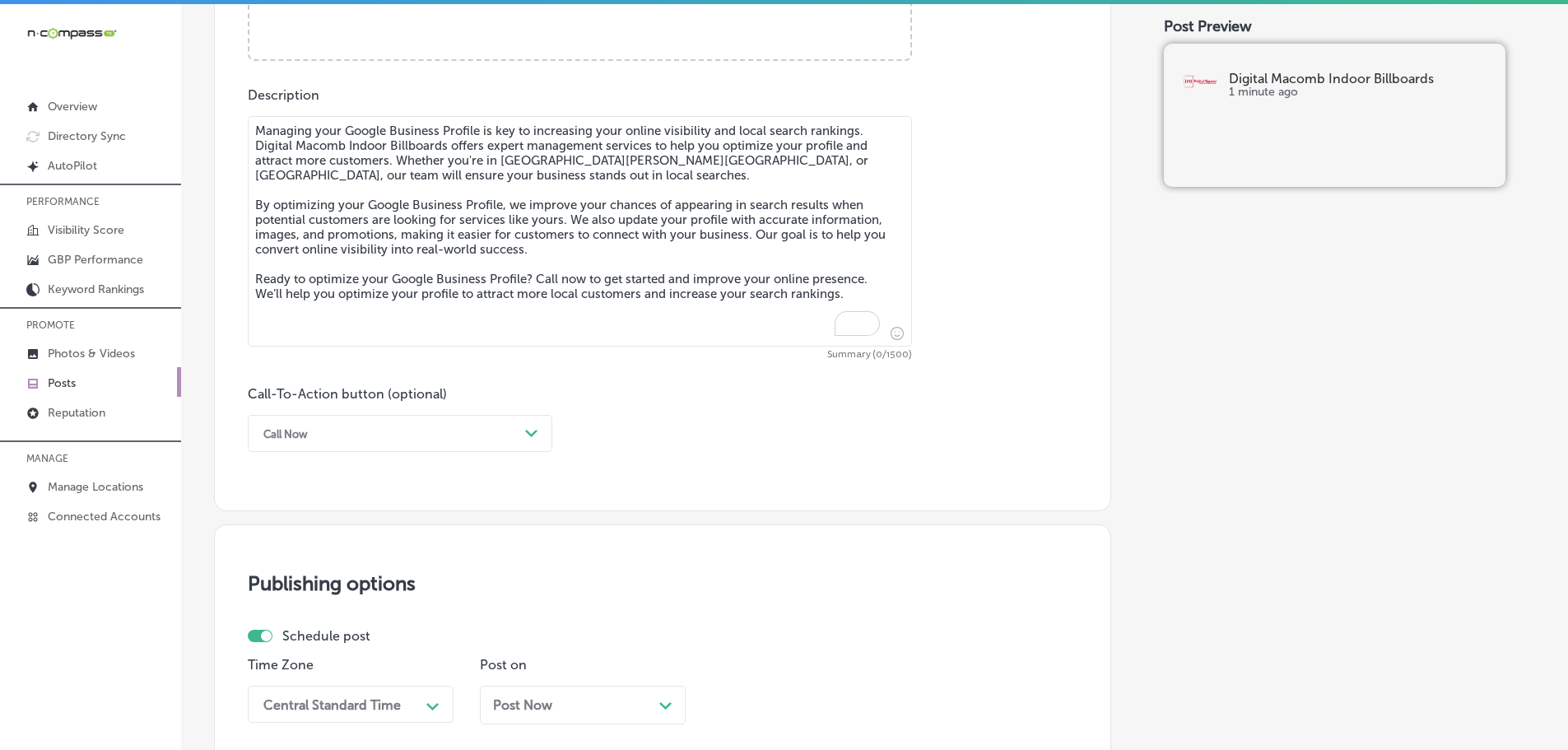
scroll to position [815, 0]
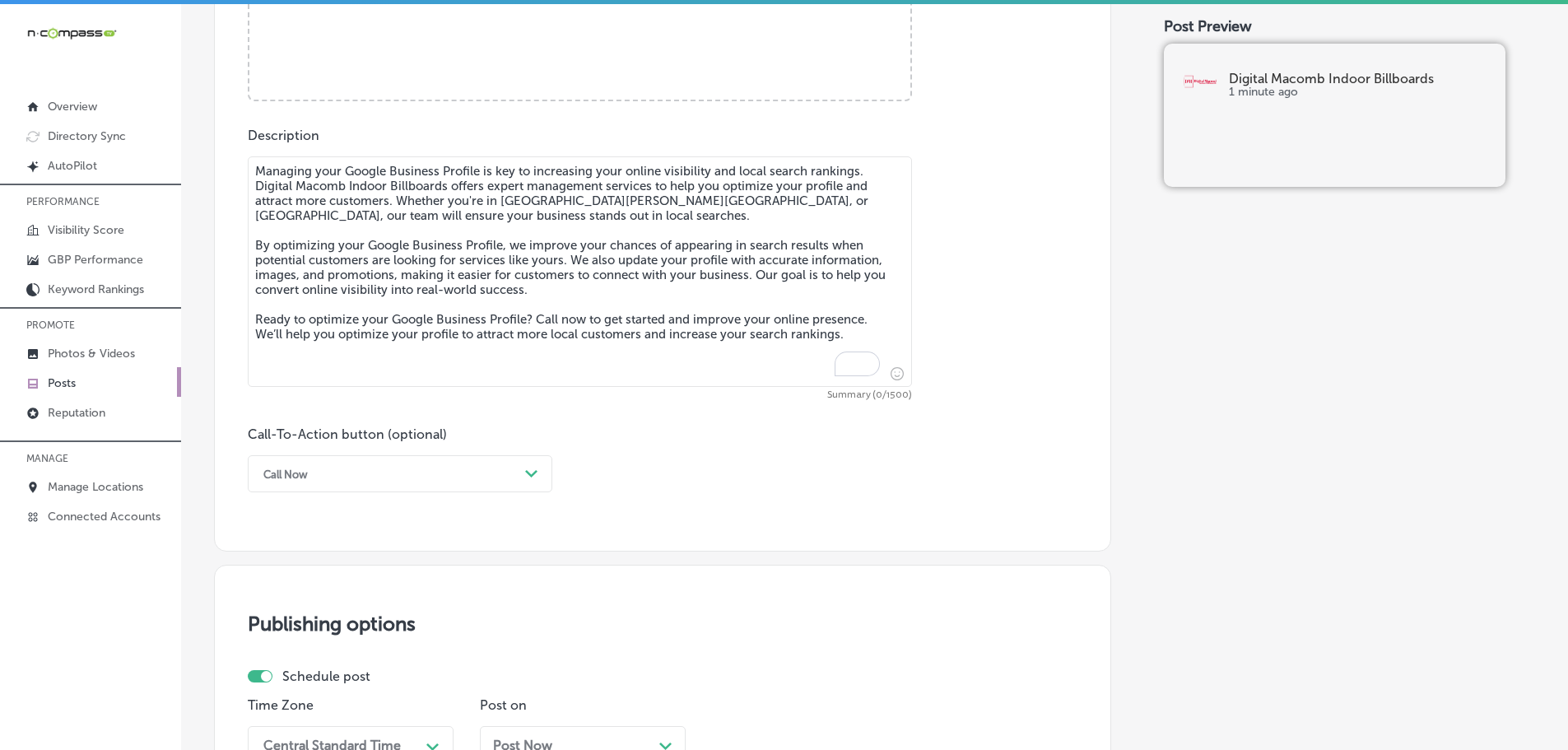
click at [439, 218] on textarea "Managing your Google Business Profile is key to increasing your online visibili…" at bounding box center [579, 271] width 664 height 231
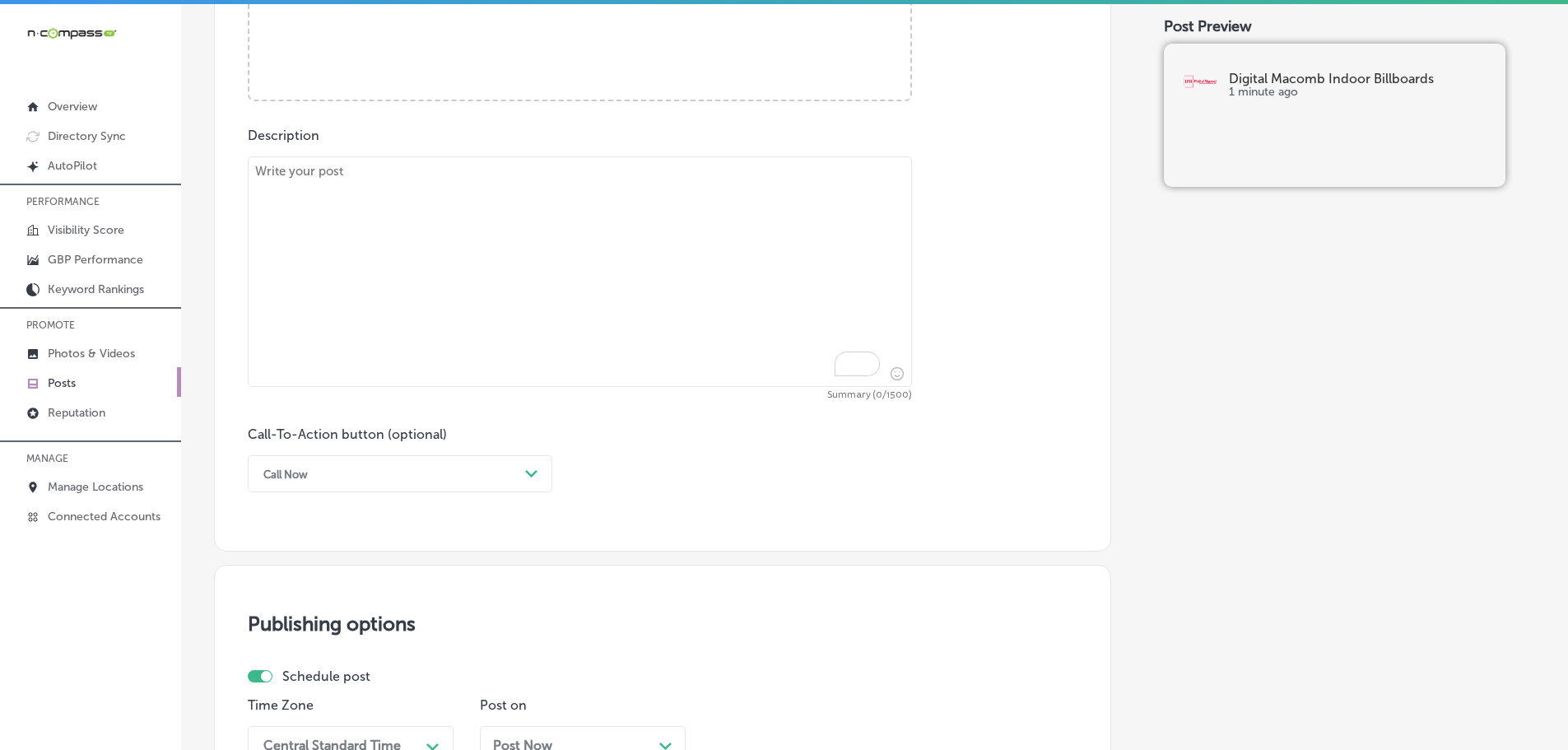
paste textarea "Promote your business effectively with local indoor digital billboards. At Digi…"
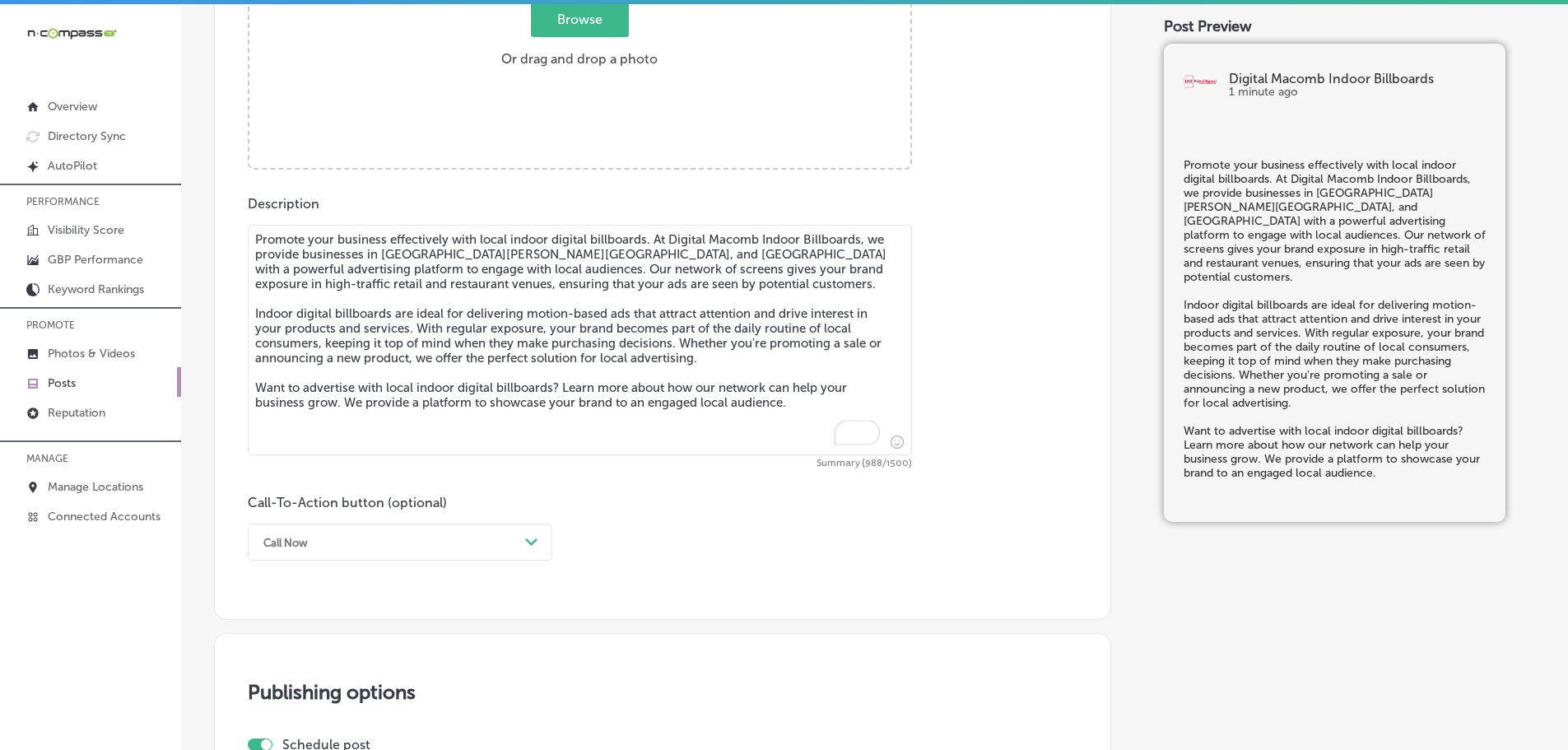
scroll to position [651, 0]
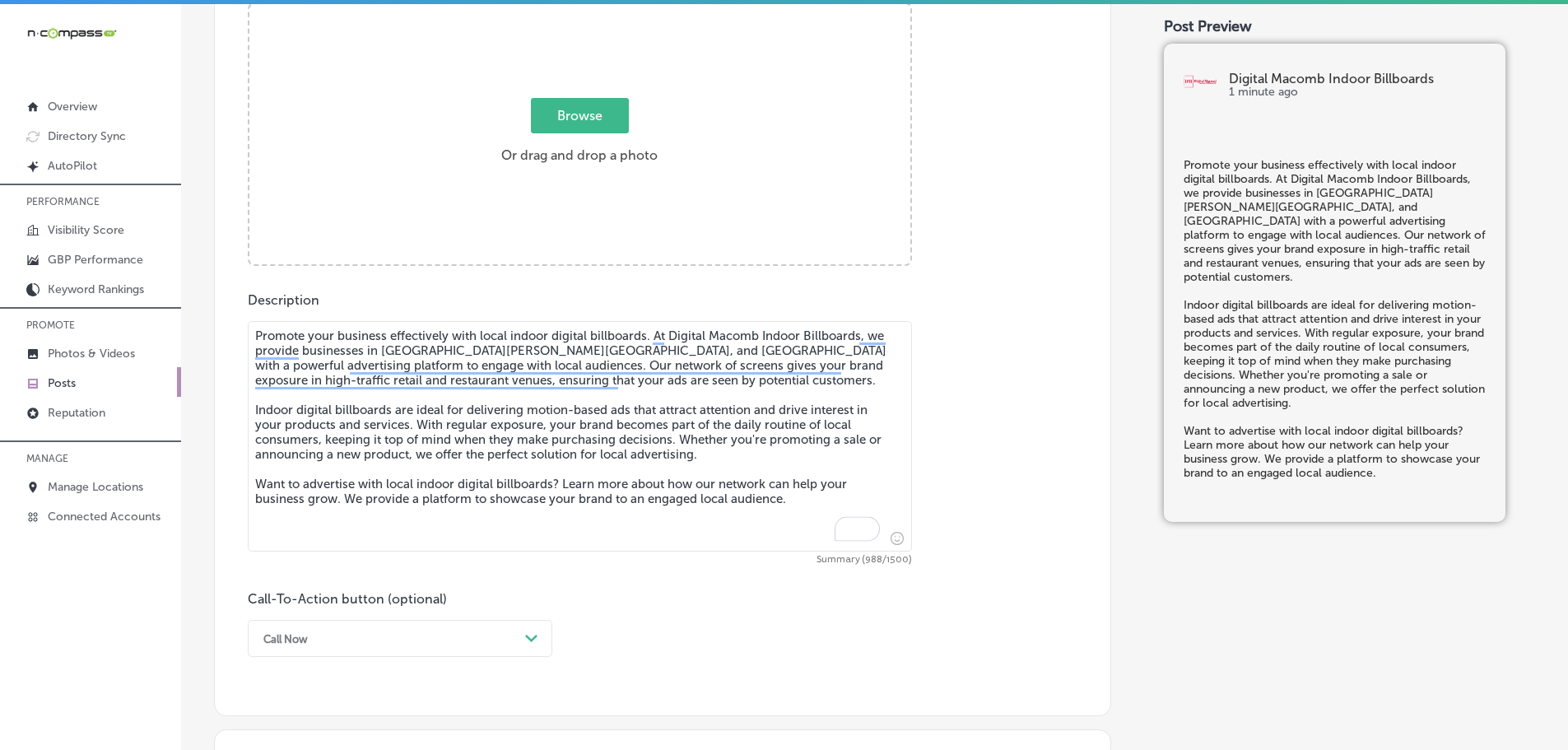
type textarea "Promote your business effectively with local indoor digital billboards. At Digi…"
click at [602, 121] on span "Browse" at bounding box center [580, 115] width 98 height 35
click at [602, 9] on input "Browse Or drag and drop a photo" at bounding box center [579, 6] width 661 height 5
type input "C:\fakepath\Digital Macomb-14 (1).png"
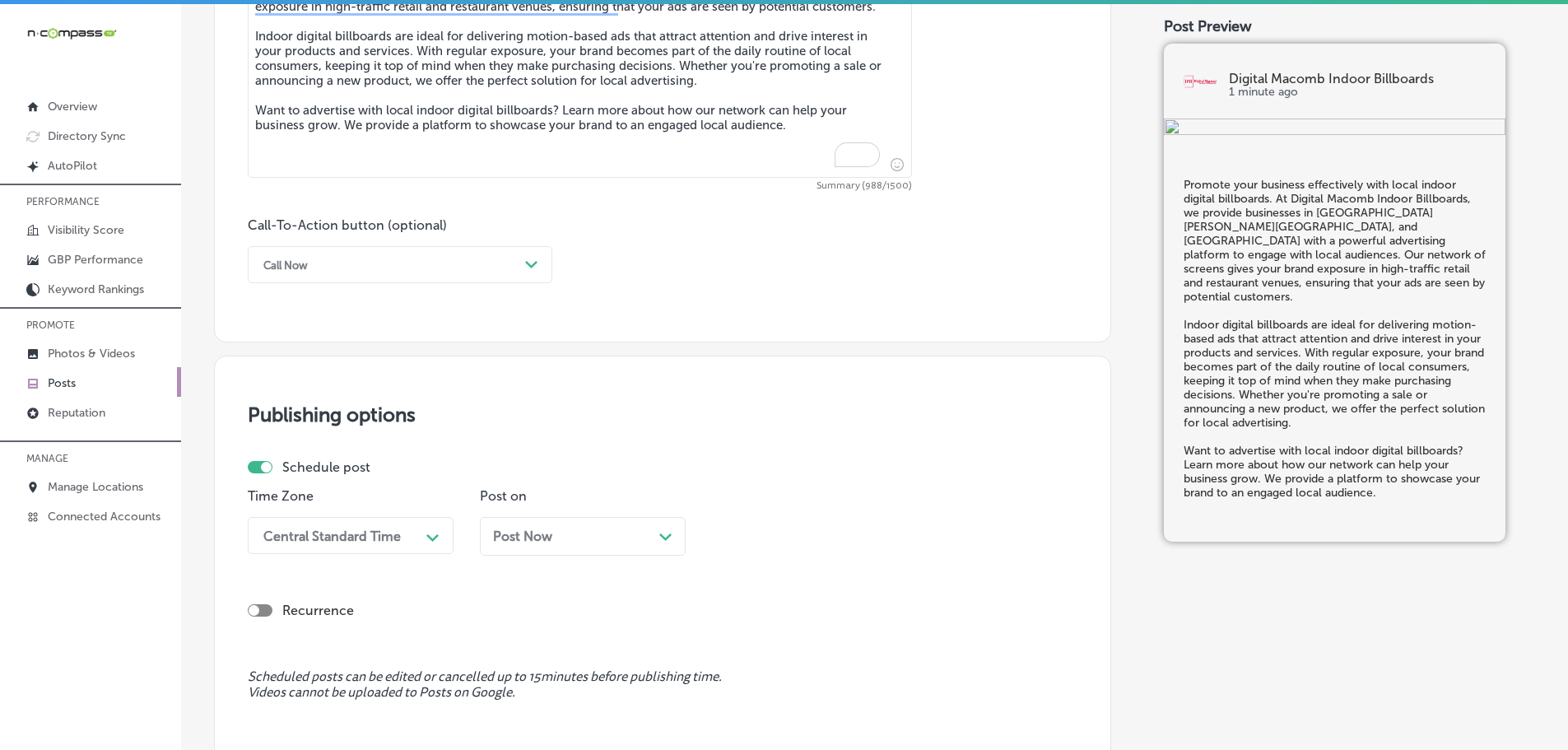
scroll to position [1062, 0]
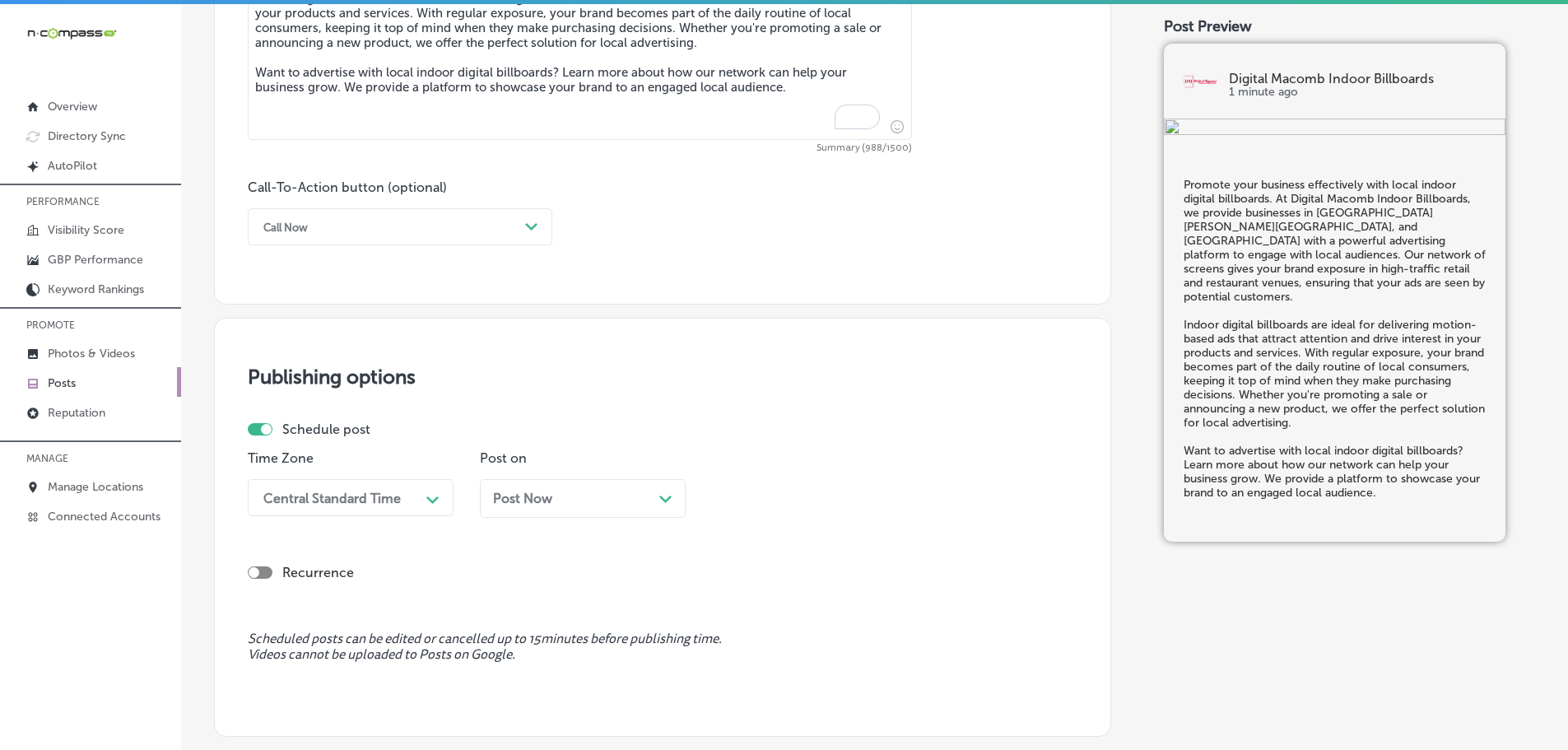
click at [518, 231] on div "Call Now" at bounding box center [387, 226] width 264 height 26
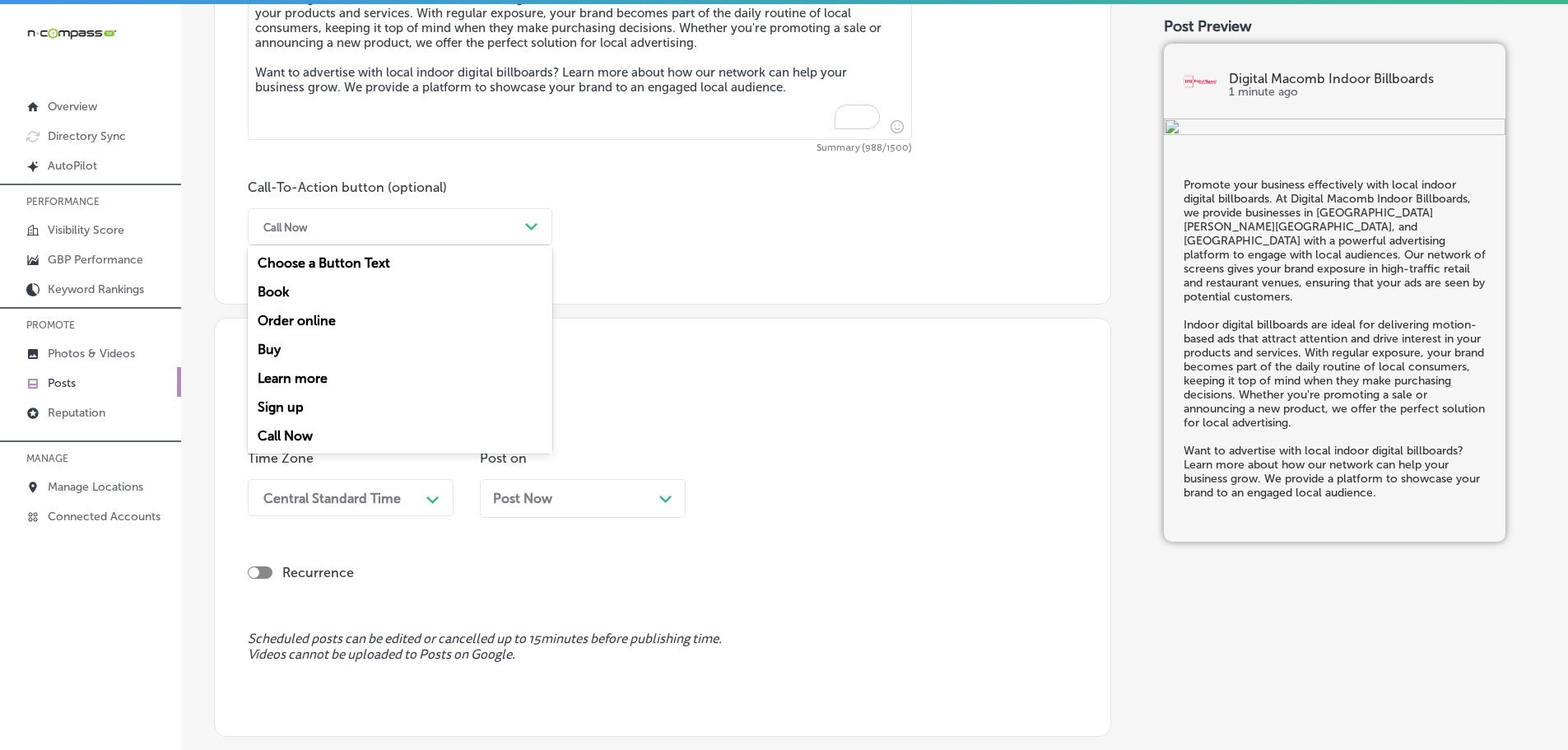
click at [293, 375] on div "Learn more" at bounding box center [400, 378] width 304 height 28
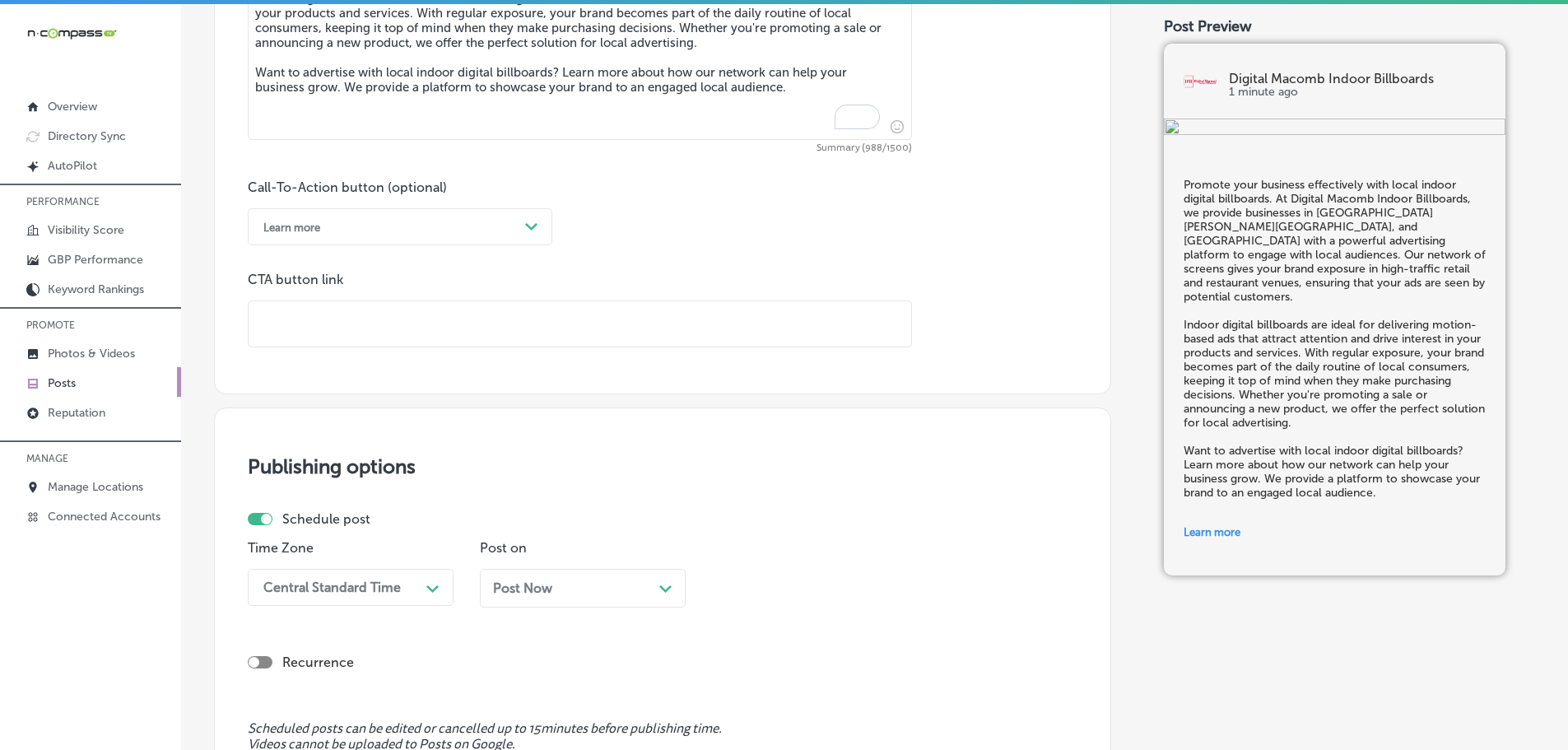
click at [358, 328] on input "text" at bounding box center [579, 324] width 663 height 45
paste input "[URL][DOMAIN_NAME]"
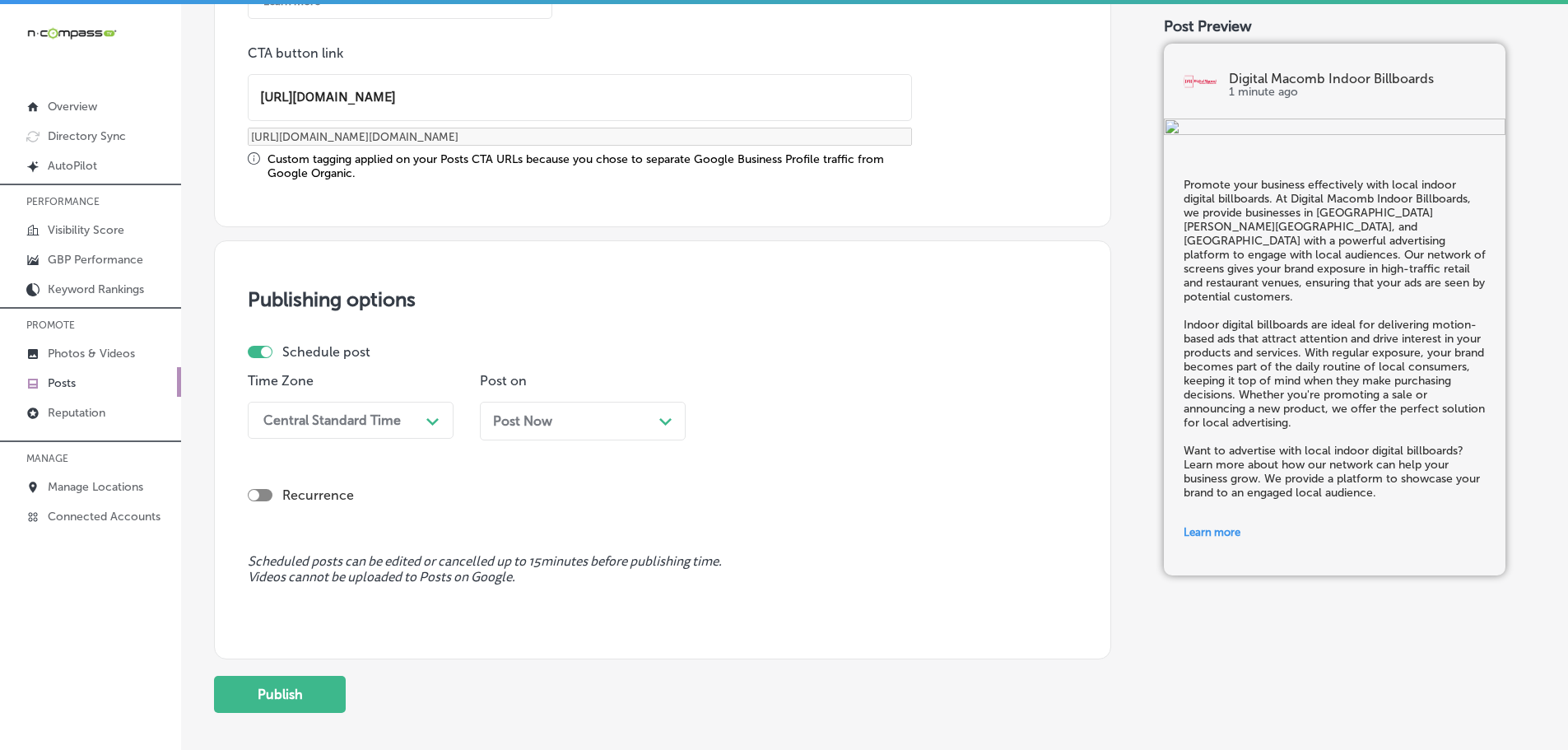
scroll to position [1309, 0]
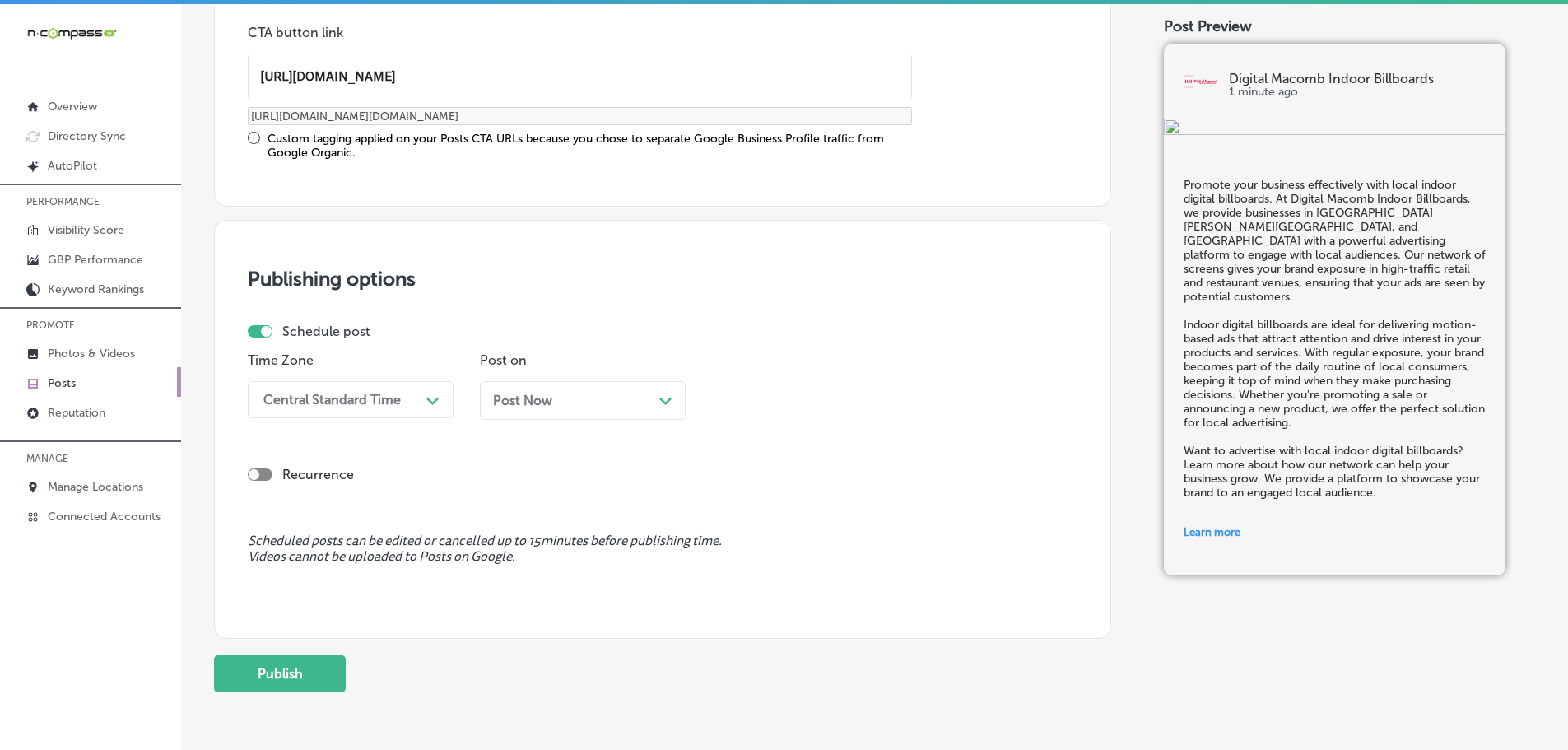
type input "[URL][DOMAIN_NAME]"
click at [415, 401] on div "Central Standard Time" at bounding box center [337, 399] width 164 height 28
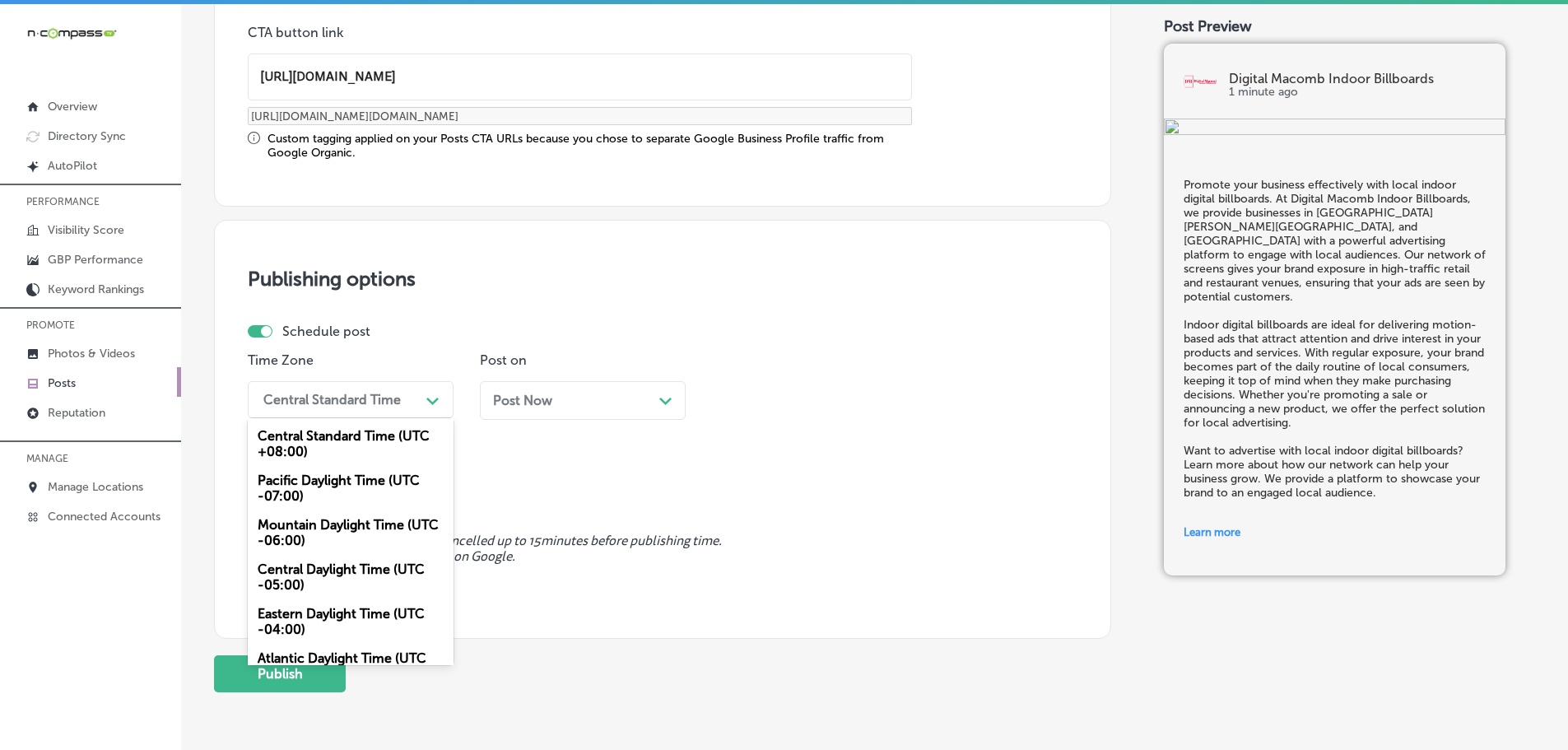
click at [332, 537] on div "Mountain Daylight Time (UTC -06:00)" at bounding box center [351, 532] width 206 height 44
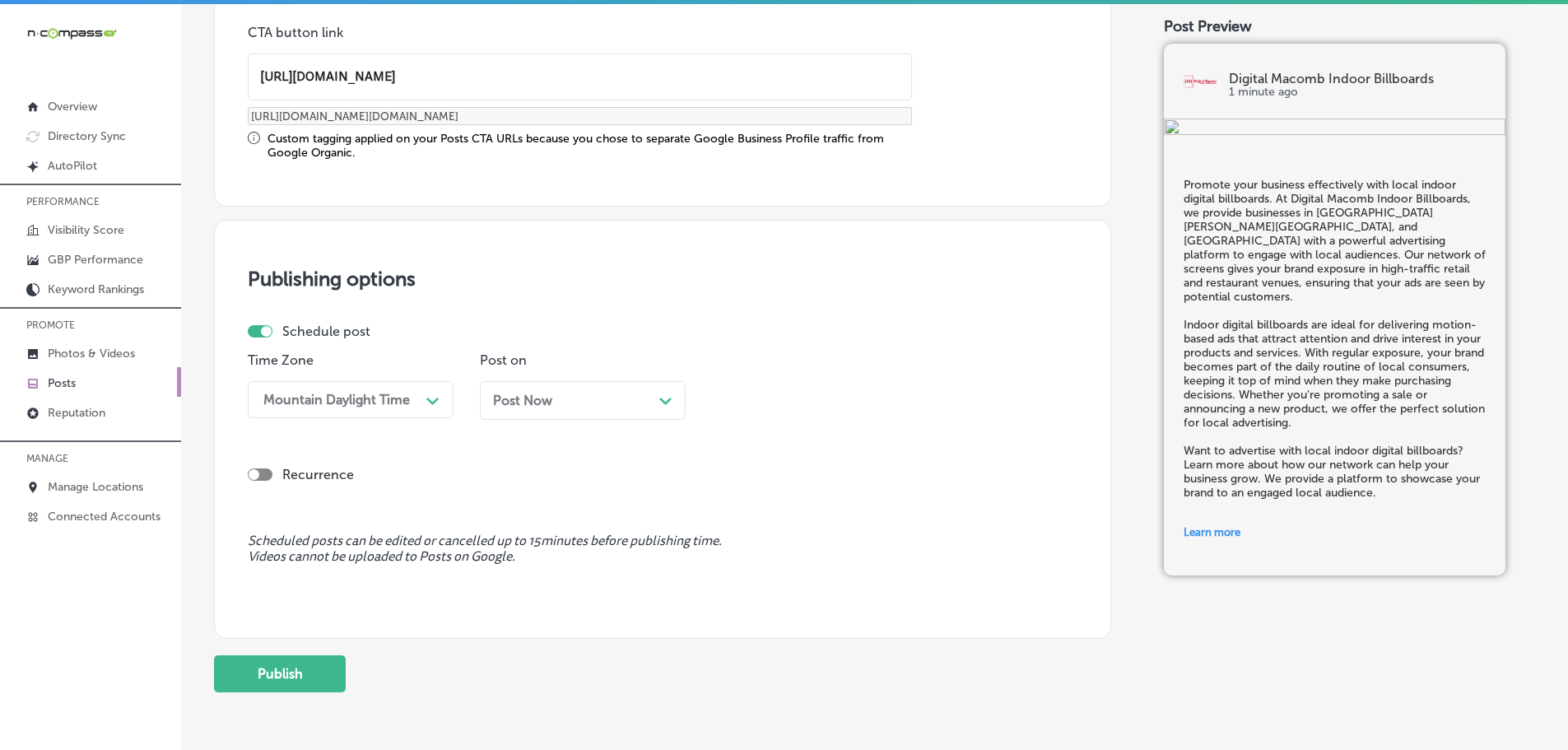
click at [663, 403] on polygon at bounding box center [664, 402] width 12 height 8
click at [888, 398] on div "Path Created with Sketch." at bounding box center [897, 399] width 26 height 26
click at [762, 579] on div "7:00 AM" at bounding box center [815, 584] width 206 height 28
click at [283, 675] on button "Publish" at bounding box center [279, 673] width 131 height 37
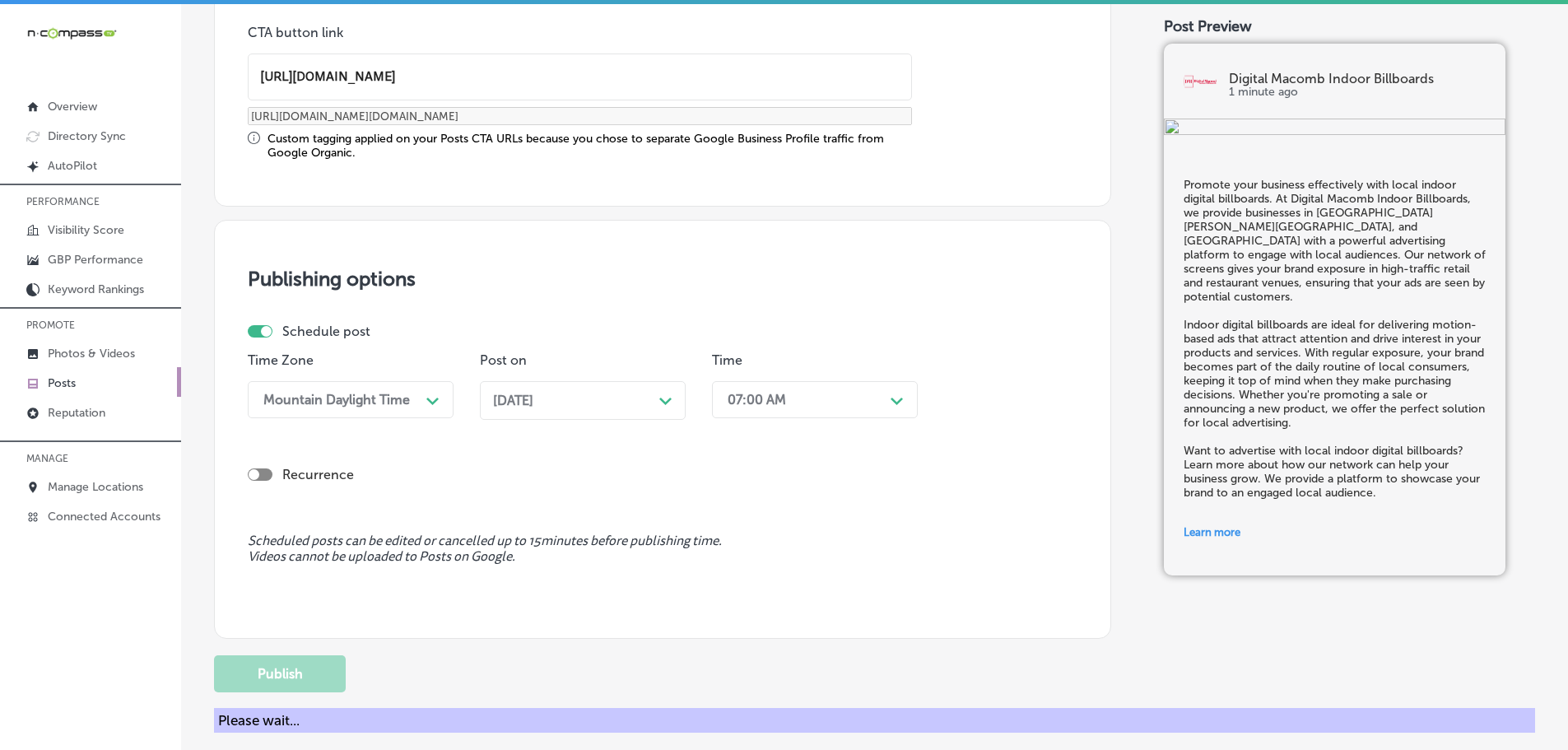
scroll to position [1227, 0]
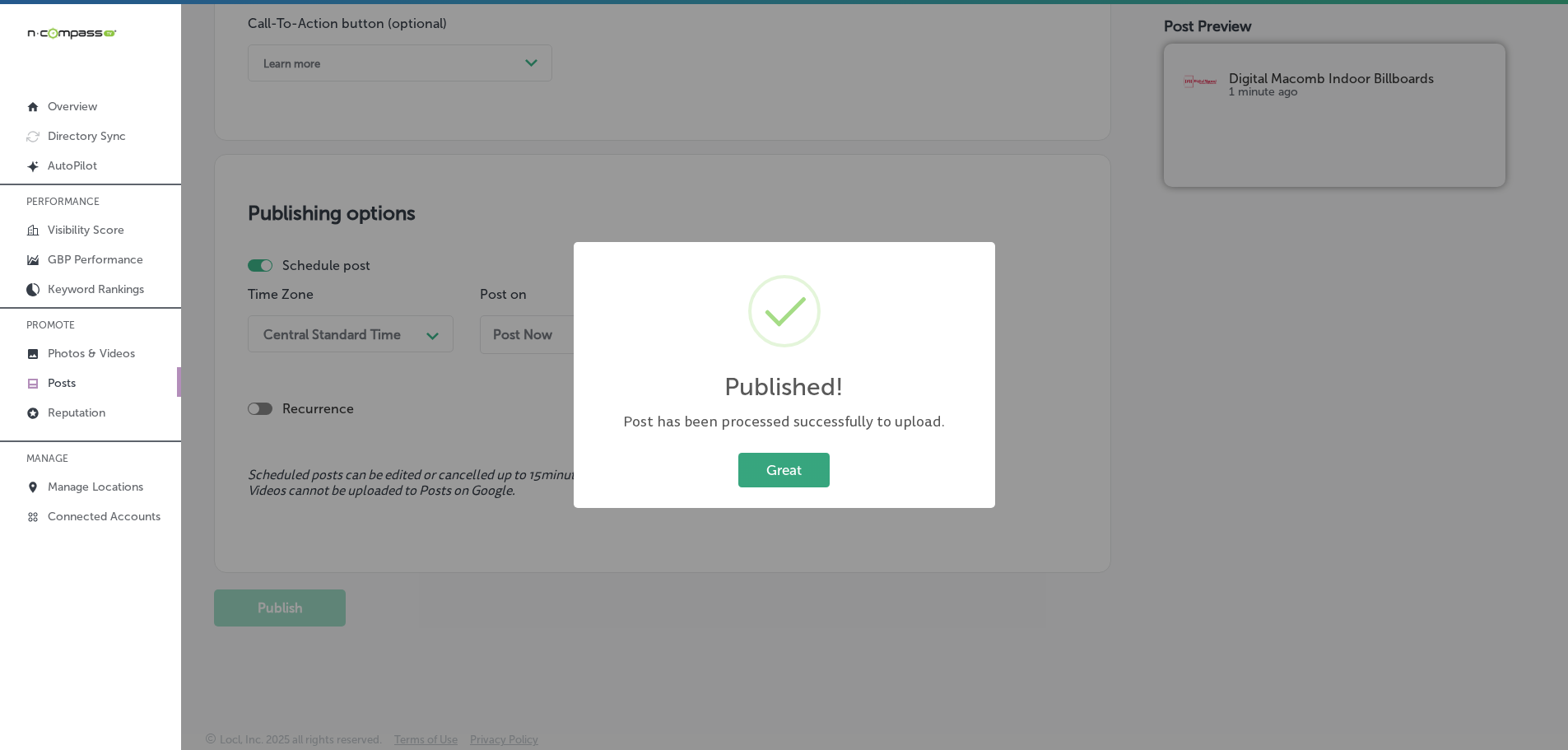
click at [797, 470] on button "Great" at bounding box center [784, 470] width 92 height 34
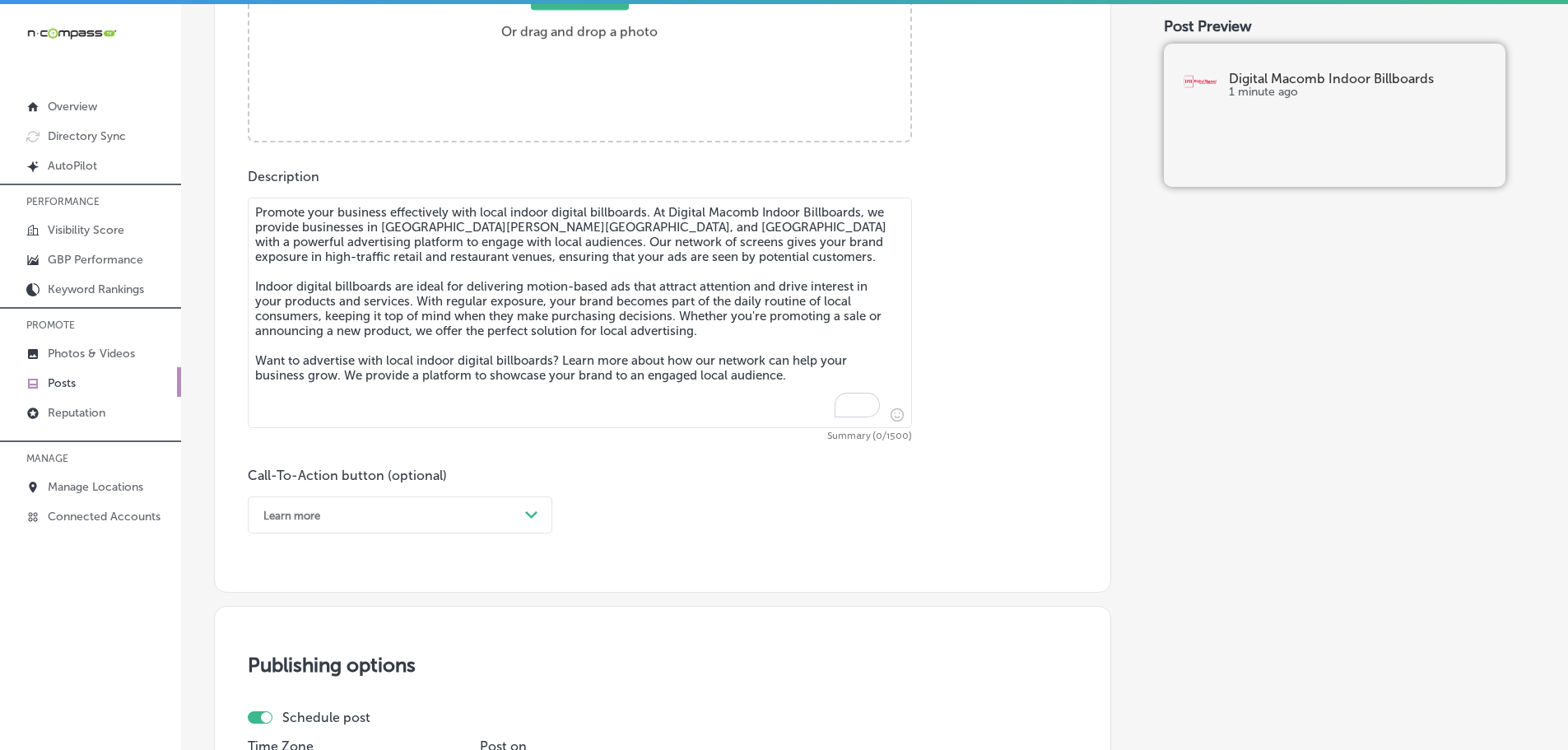
scroll to position [733, 0]
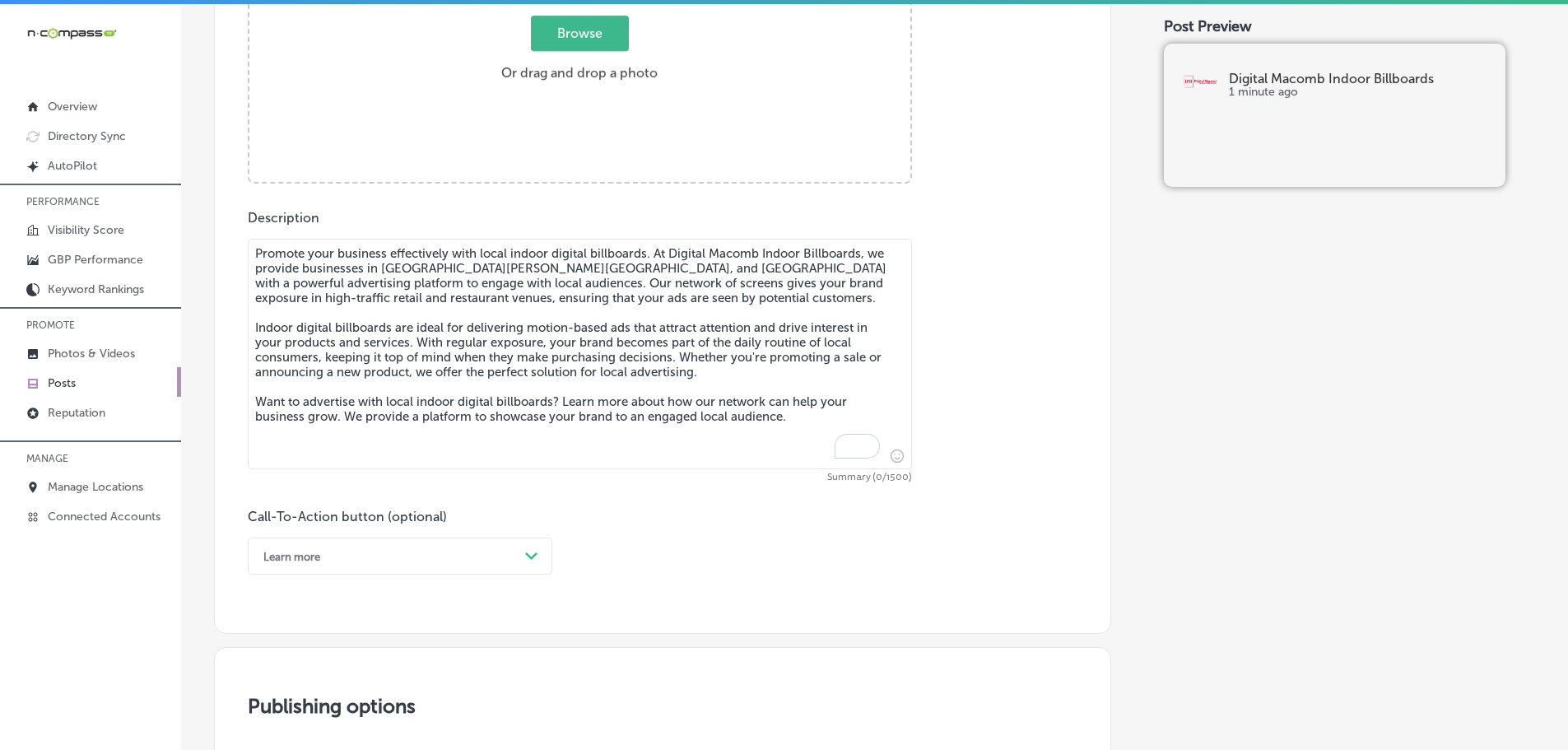
click at [474, 312] on textarea "Promote your business effectively with local indoor digital billboards. At Digi…" at bounding box center [579, 354] width 664 height 231
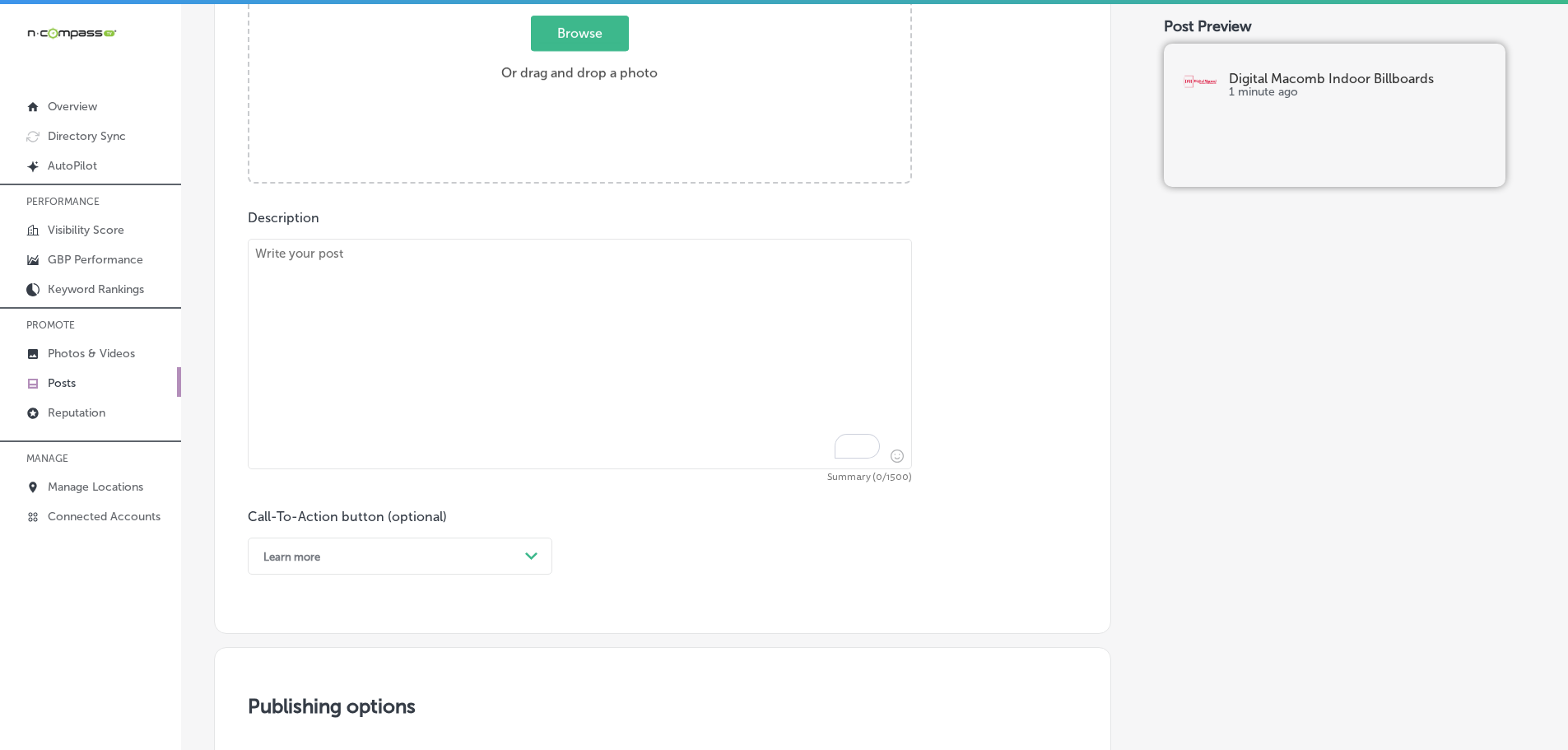
paste textarea "Engage your customers while they’re inside your establishment with internal adv…"
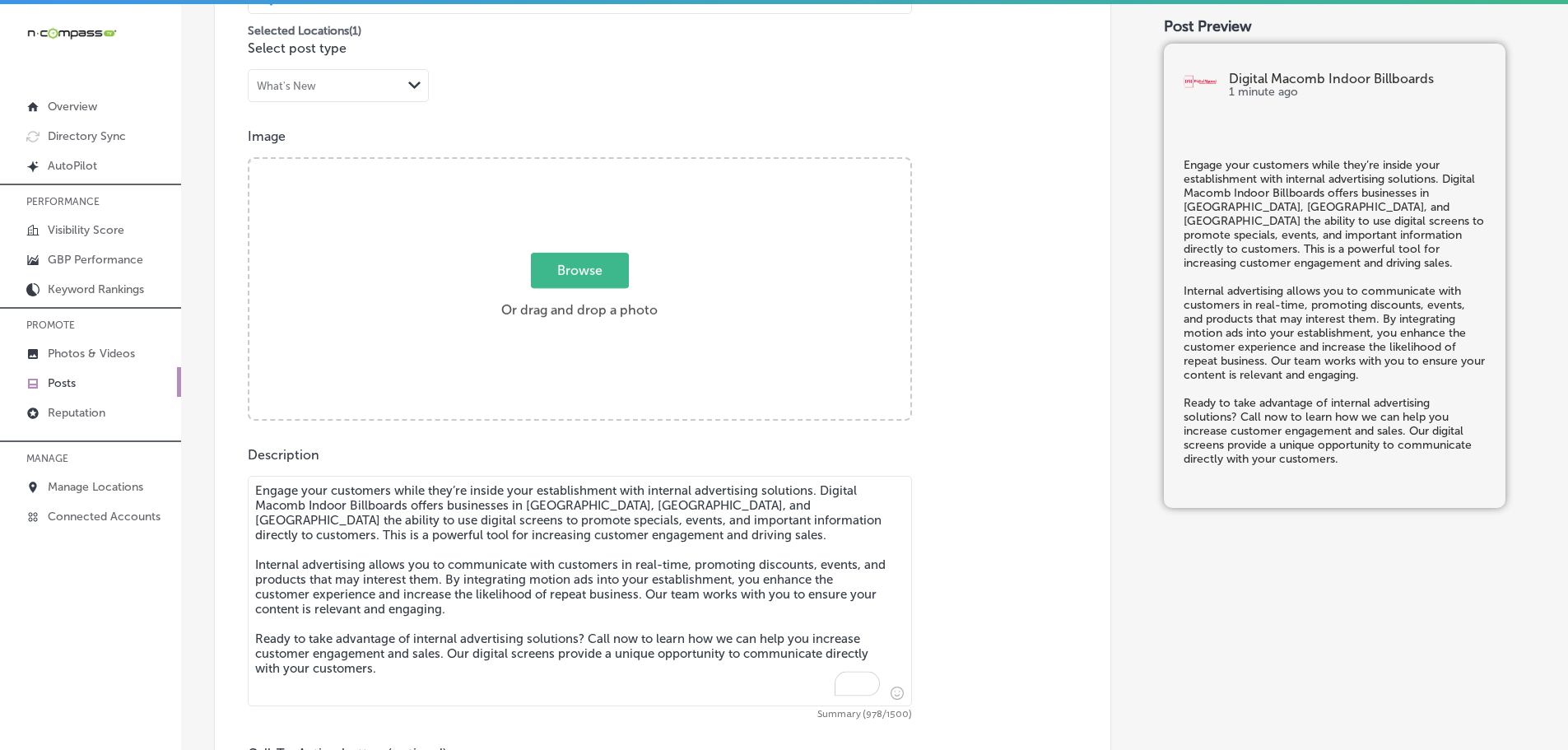
scroll to position [486, 0]
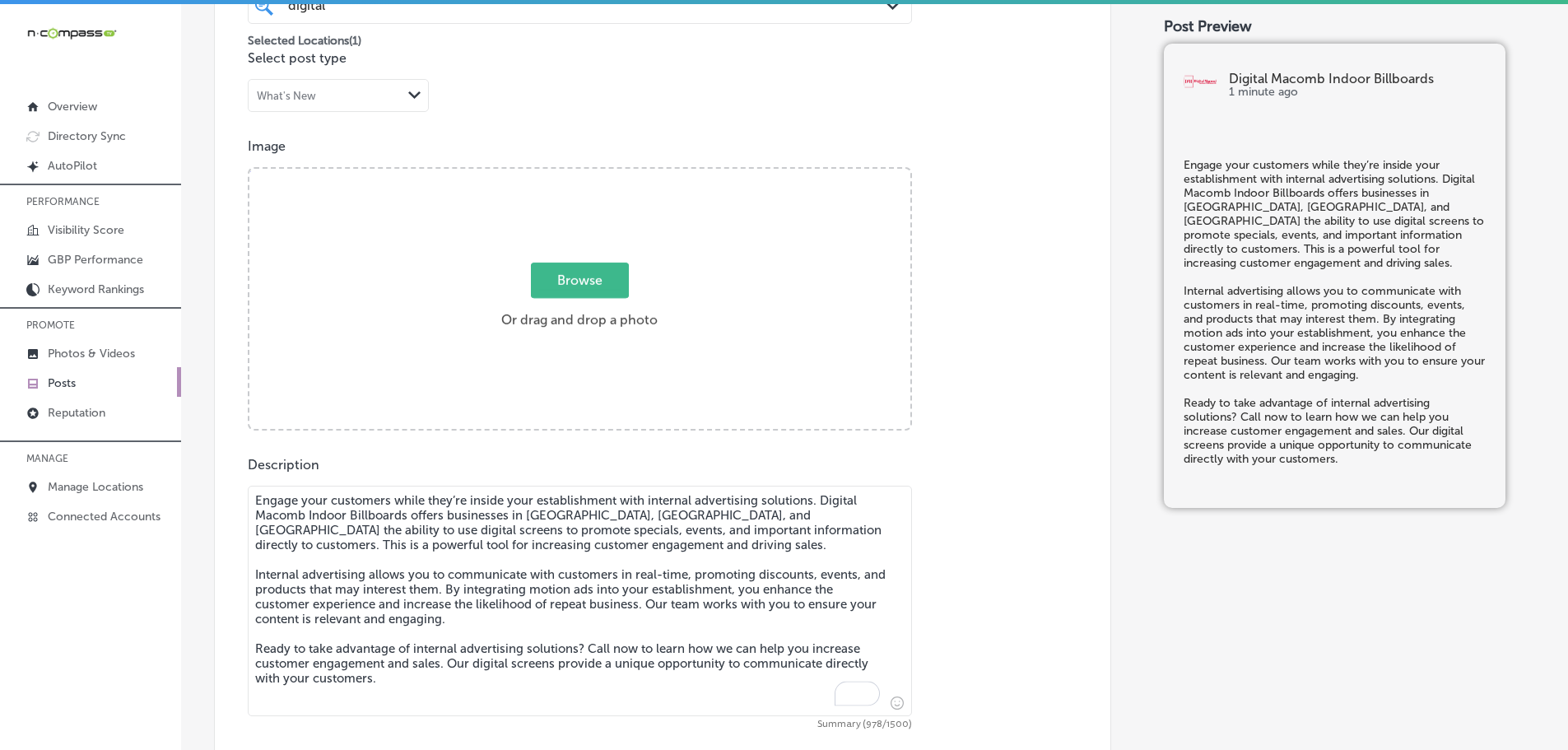
type textarea "Engage your customers while they’re inside your establishment with internal adv…"
click at [590, 289] on span "Browse" at bounding box center [580, 280] width 98 height 35
click at [590, 174] on input "Browse Or drag and drop a photo" at bounding box center [579, 170] width 661 height 5
type input "C:\fakepath\Digital Macomb-15 (1).png"
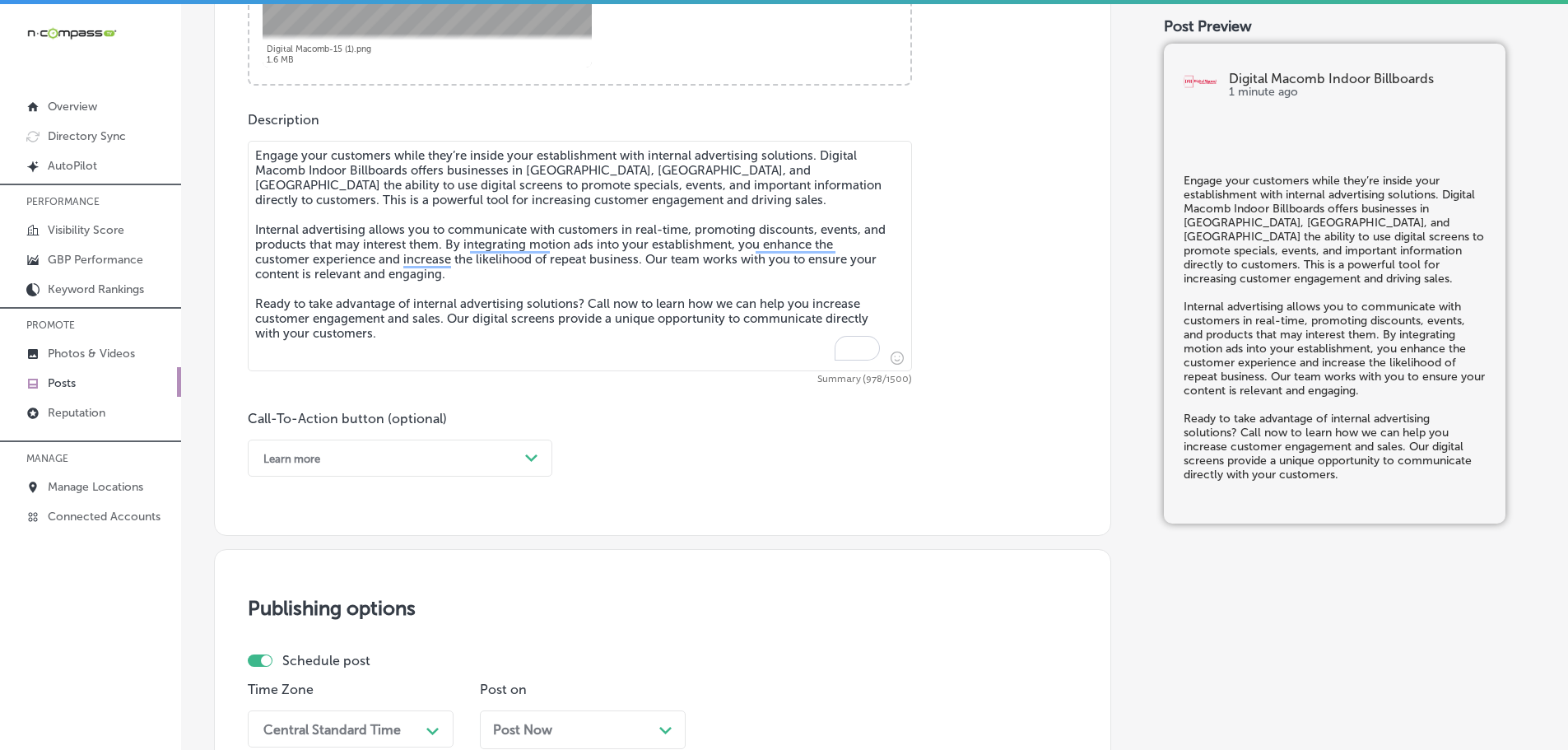
scroll to position [898, 0]
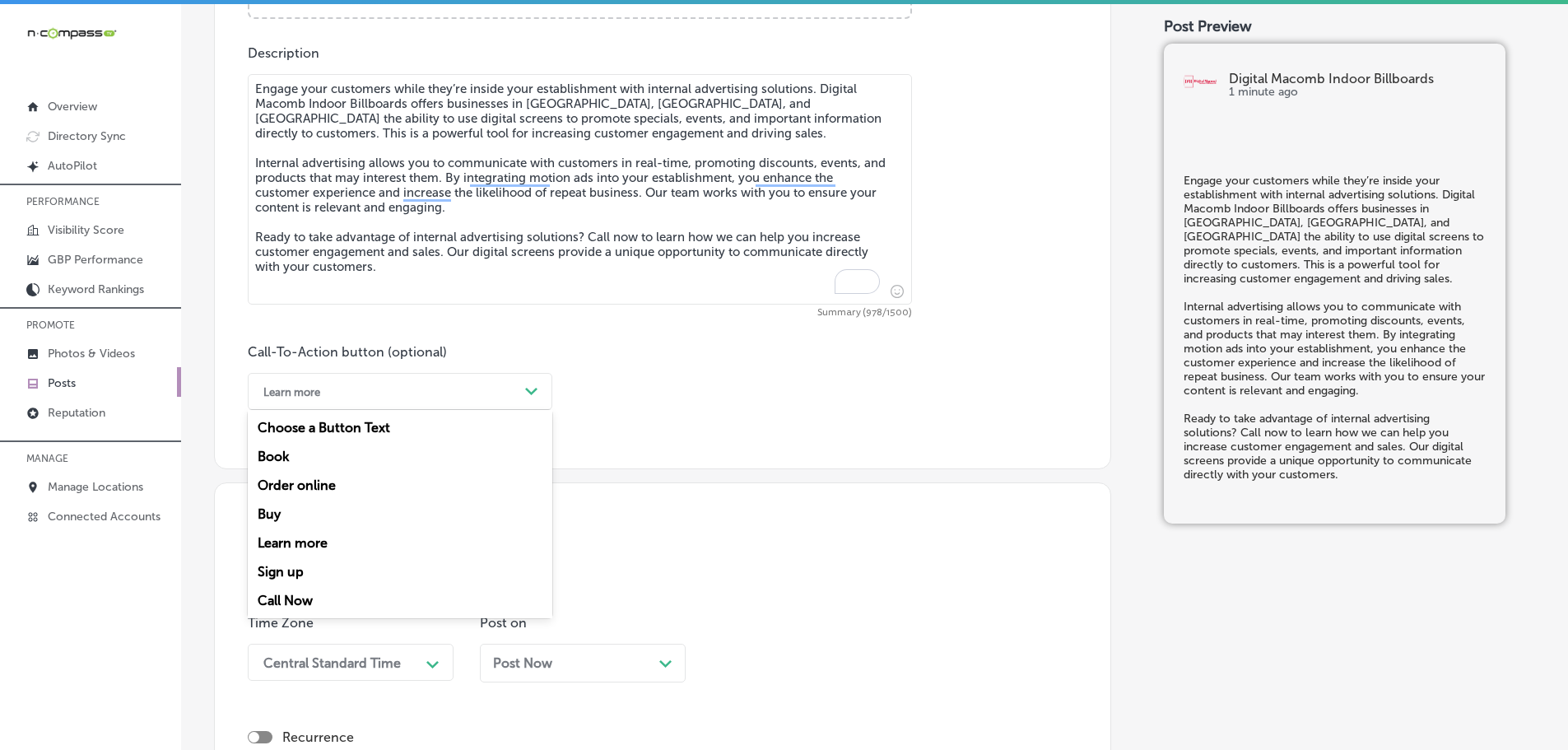
click at [508, 385] on div "Learn more" at bounding box center [387, 392] width 264 height 26
click at [302, 598] on div "Call Now" at bounding box center [400, 601] width 304 height 28
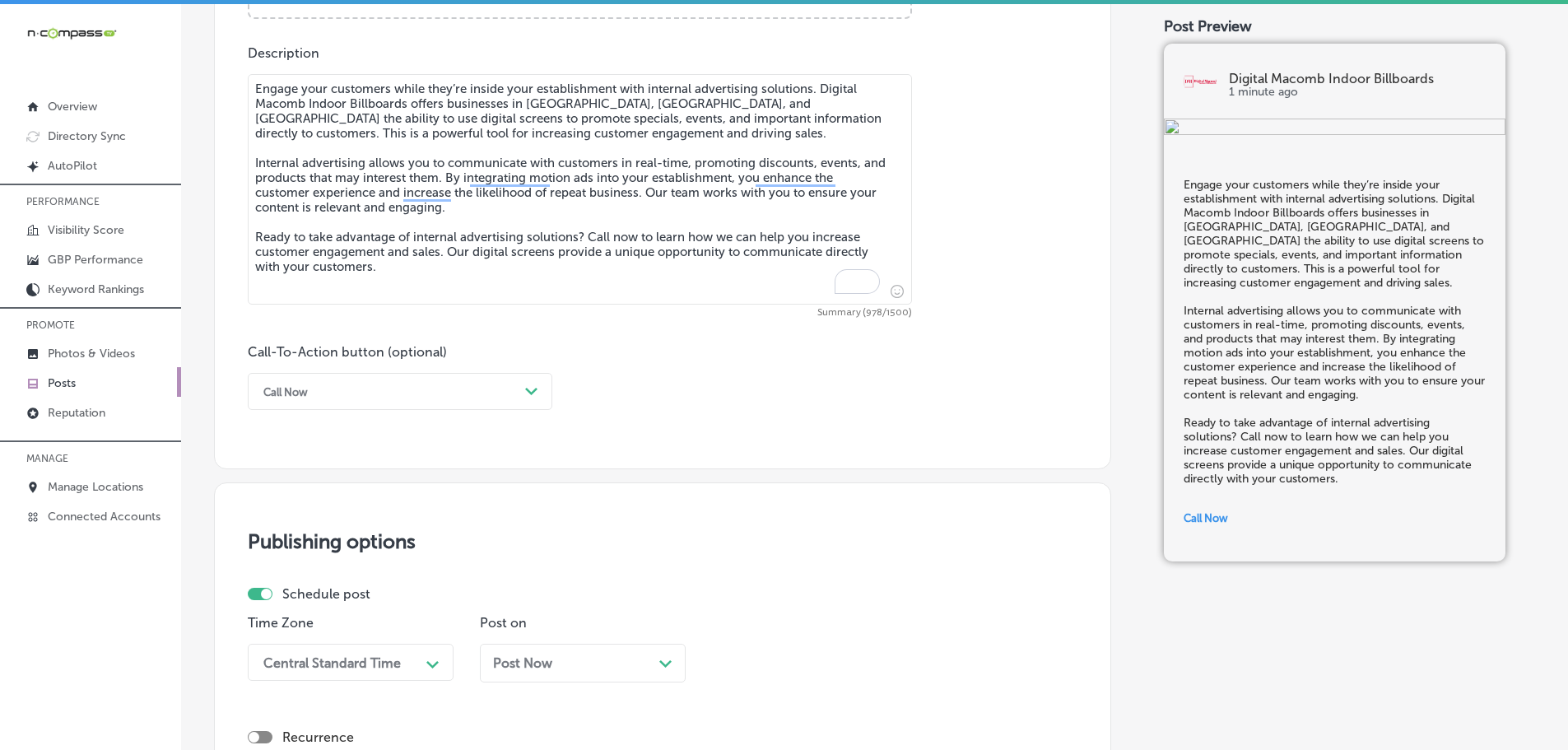
scroll to position [1144, 0]
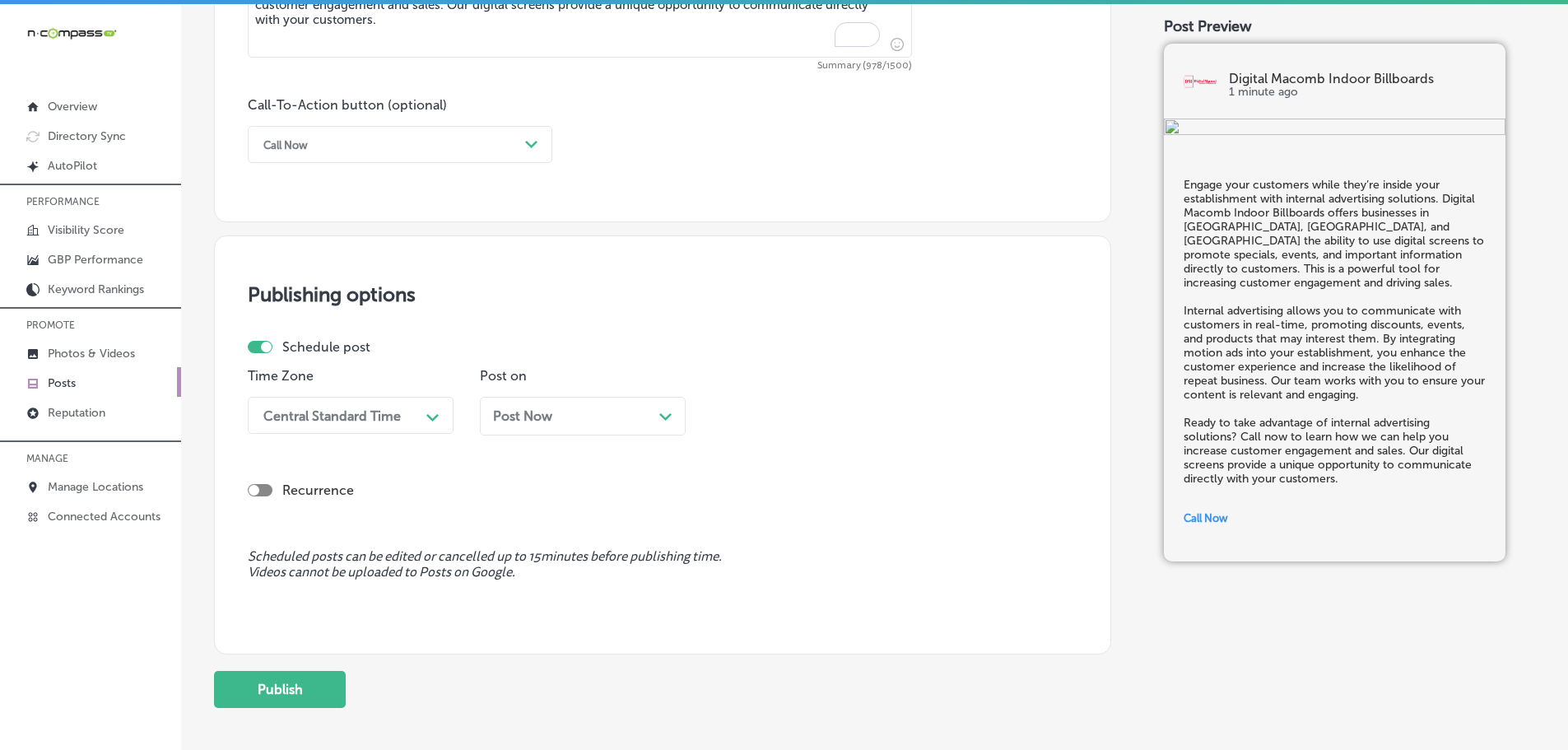
click at [414, 418] on div "Central Standard Time" at bounding box center [337, 415] width 164 height 28
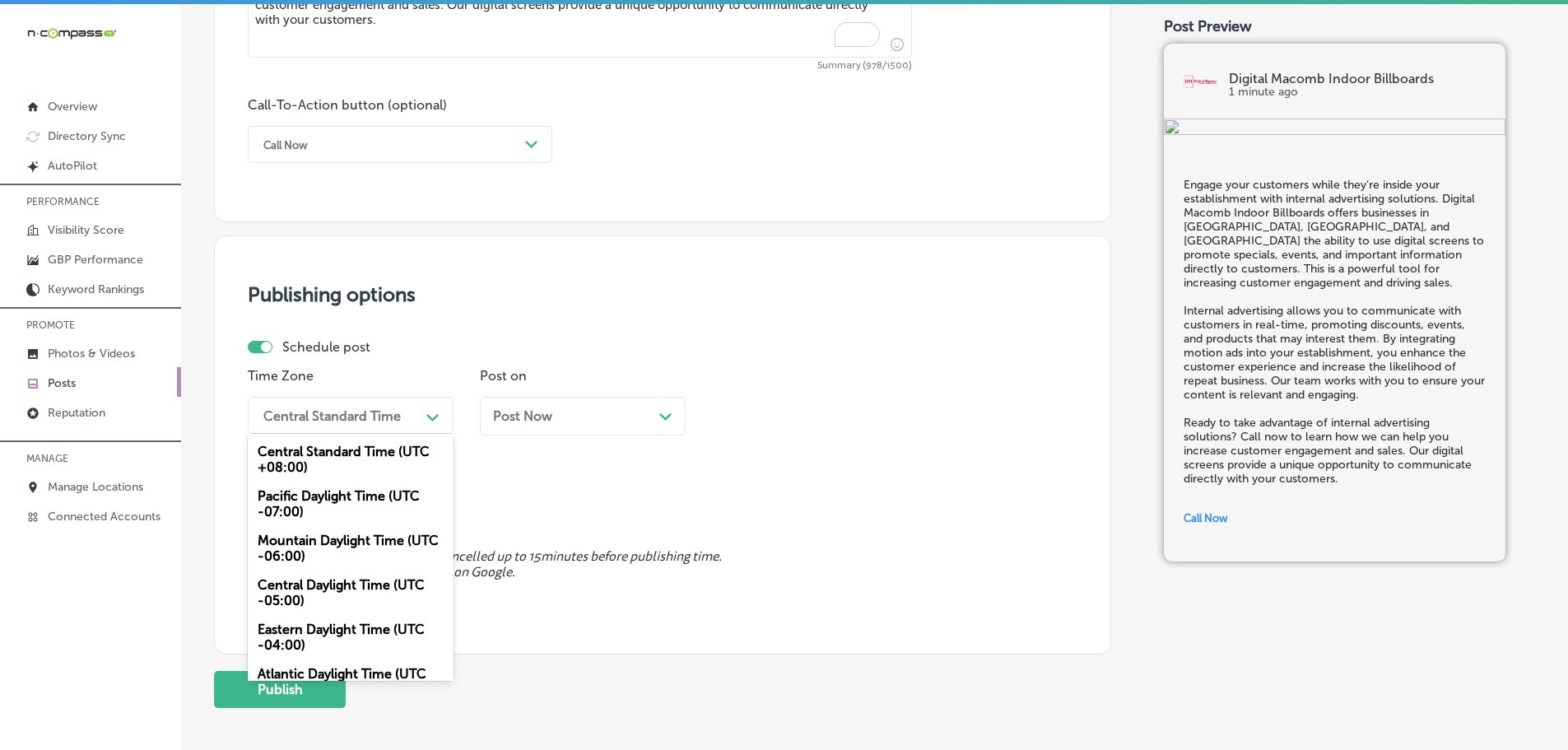
drag, startPoint x: 285, startPoint y: 541, endPoint x: 386, endPoint y: 507, distance: 106.6
click at [286, 541] on div "Mountain Daylight Time (UTC -06:00)" at bounding box center [351, 548] width 206 height 44
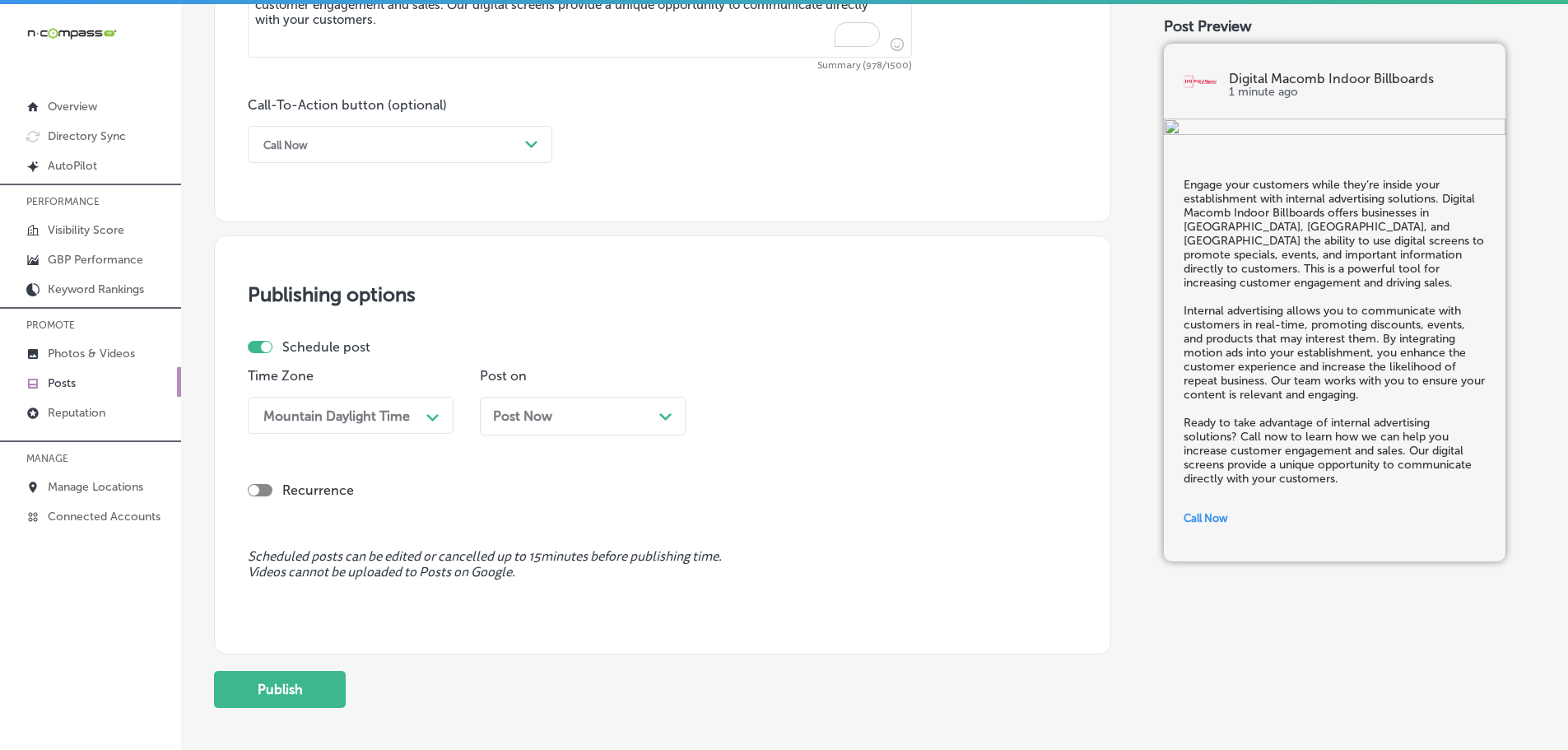
click at [663, 417] on icon "Path Created with Sketch." at bounding box center [664, 417] width 12 height 8
click at [902, 417] on polygon at bounding box center [896, 418] width 12 height 8
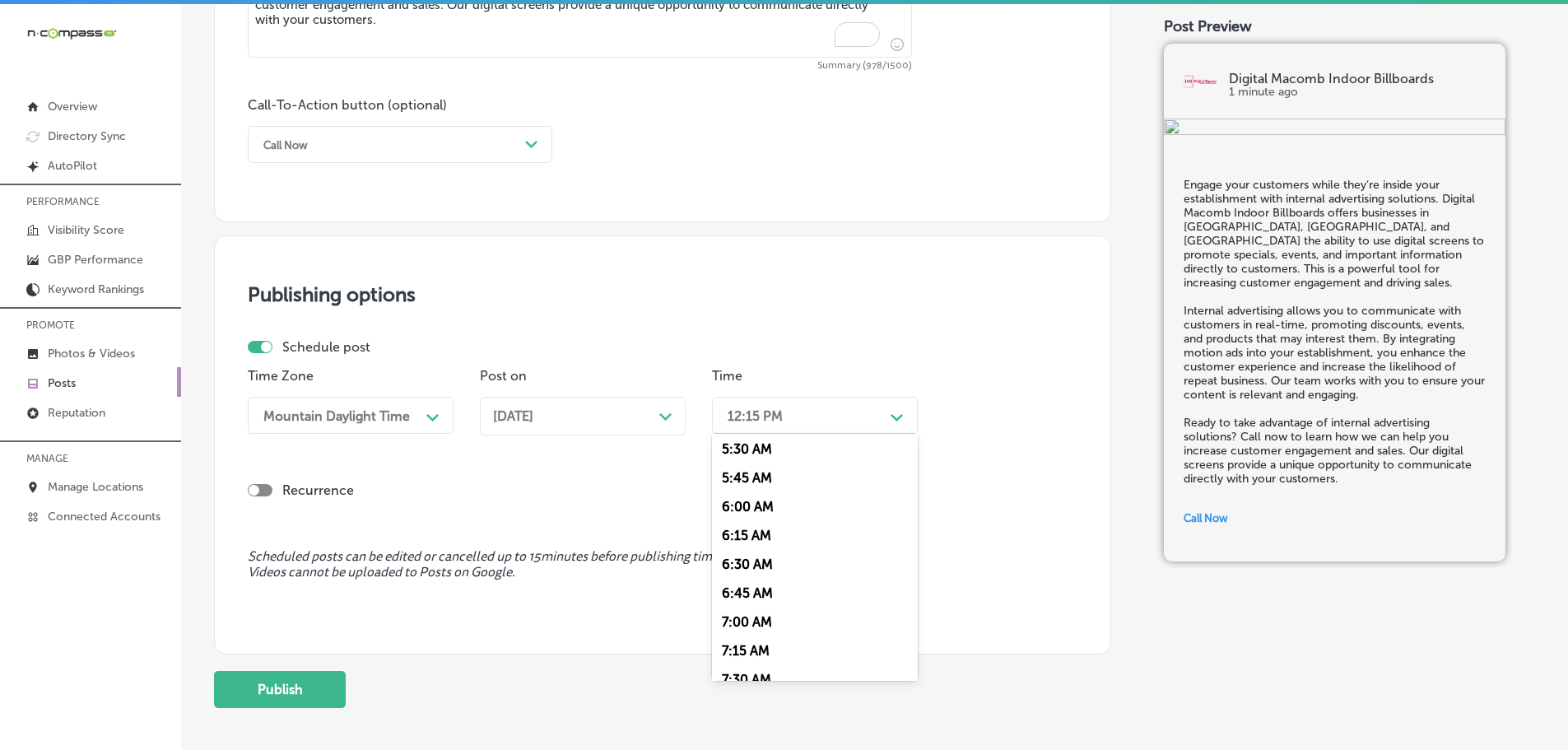
scroll to position [659, 0]
click at [754, 600] on div "7:00 AM" at bounding box center [815, 600] width 206 height 28
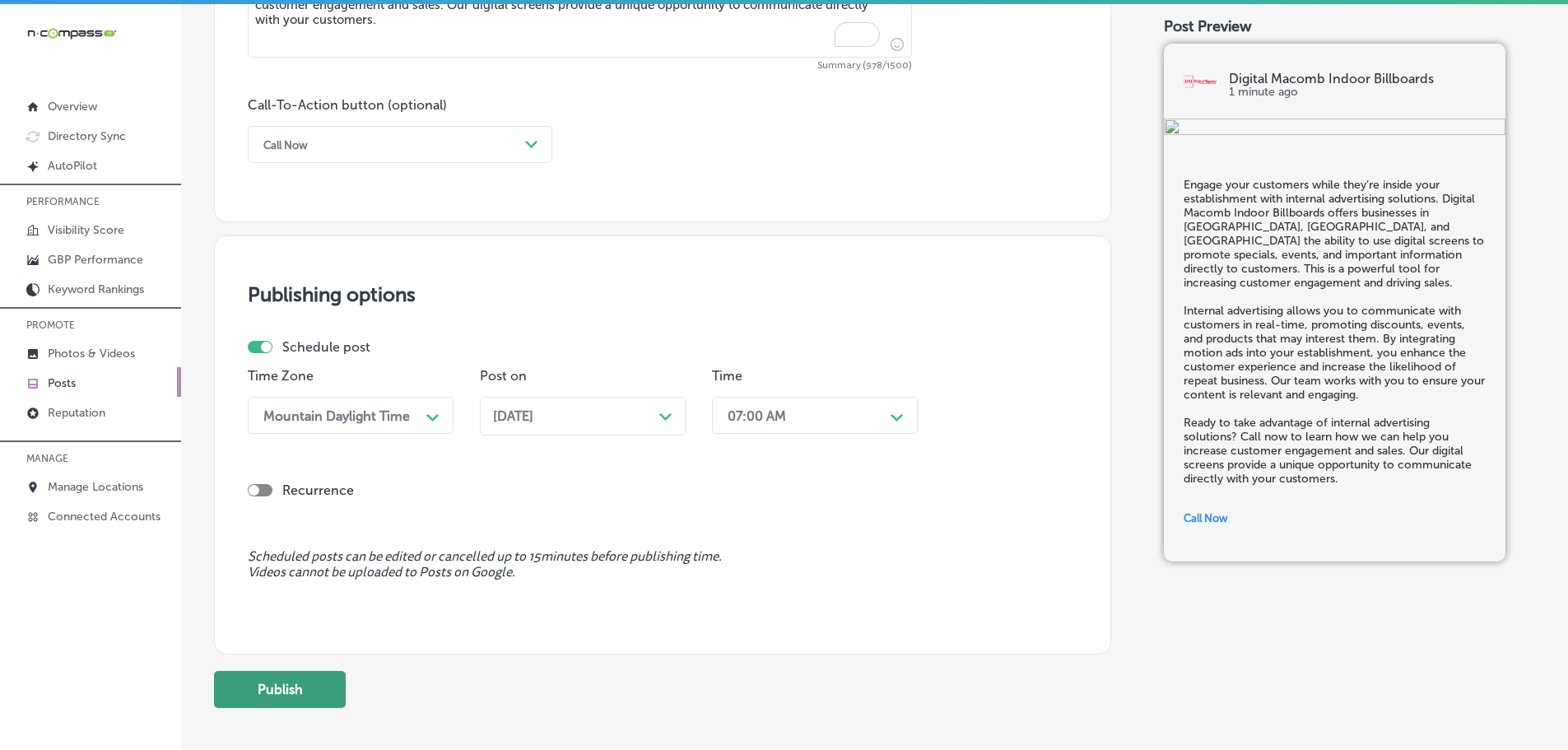
click at [299, 698] on button "Publish" at bounding box center [279, 689] width 131 height 37
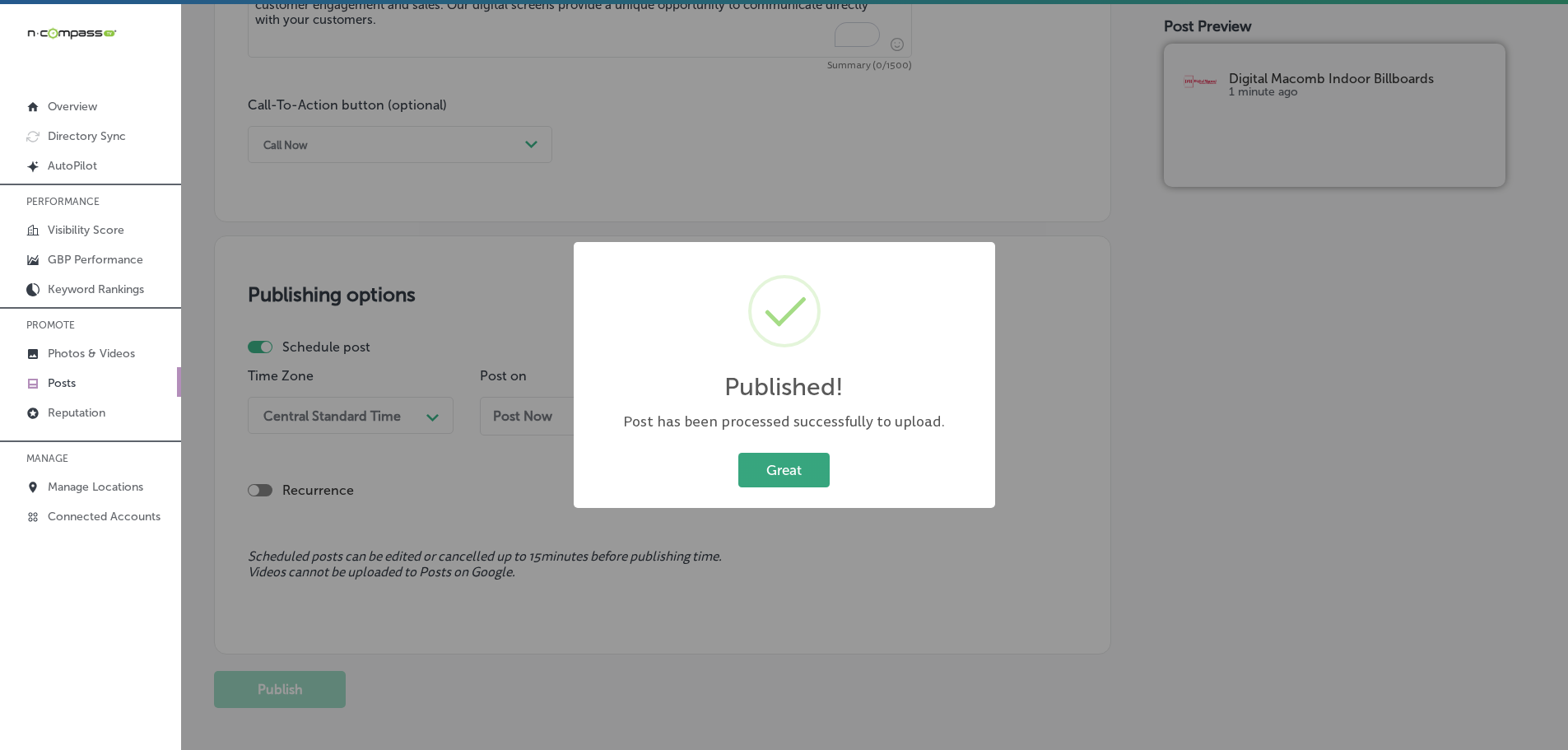
click at [786, 475] on button "Great" at bounding box center [784, 470] width 92 height 34
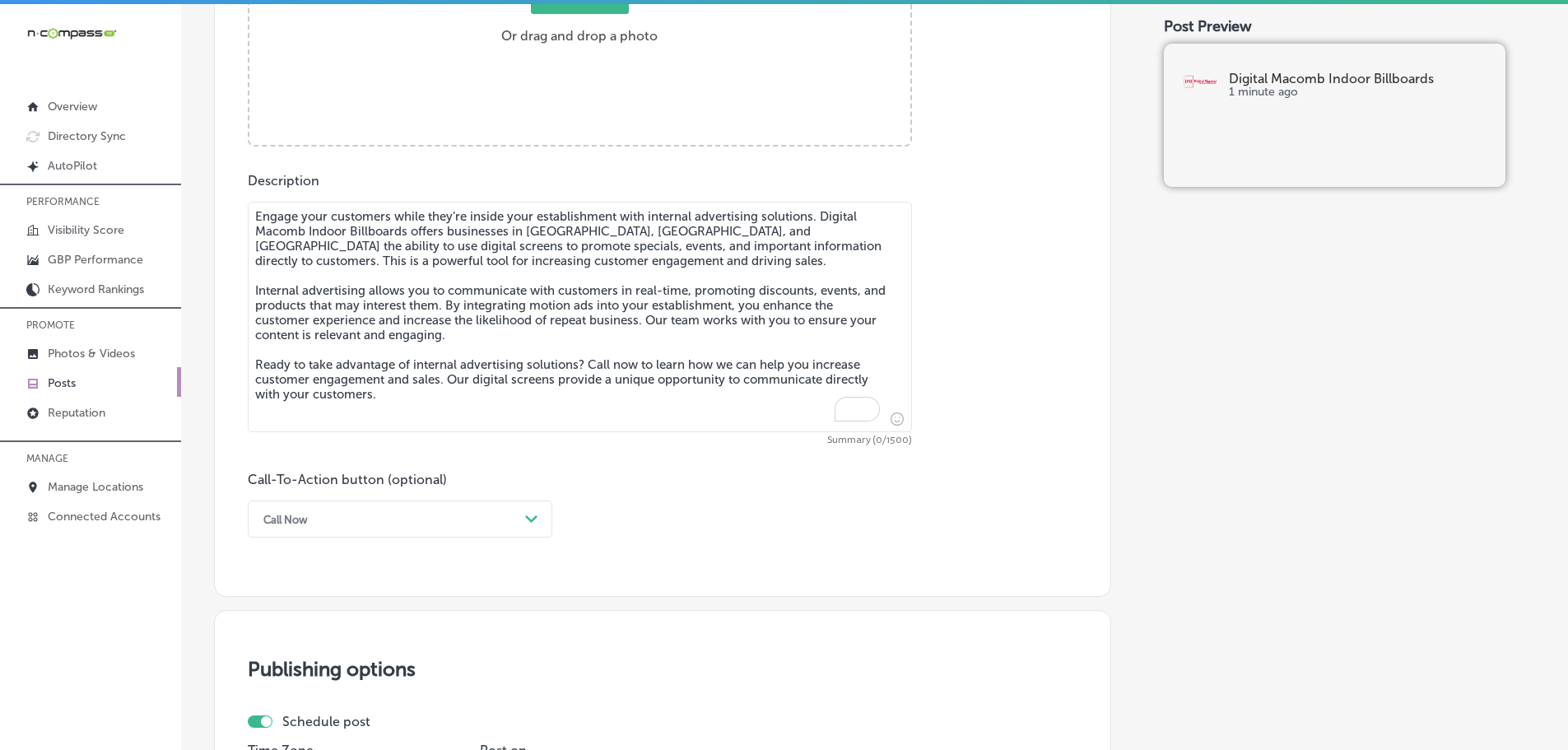
scroll to position [733, 0]
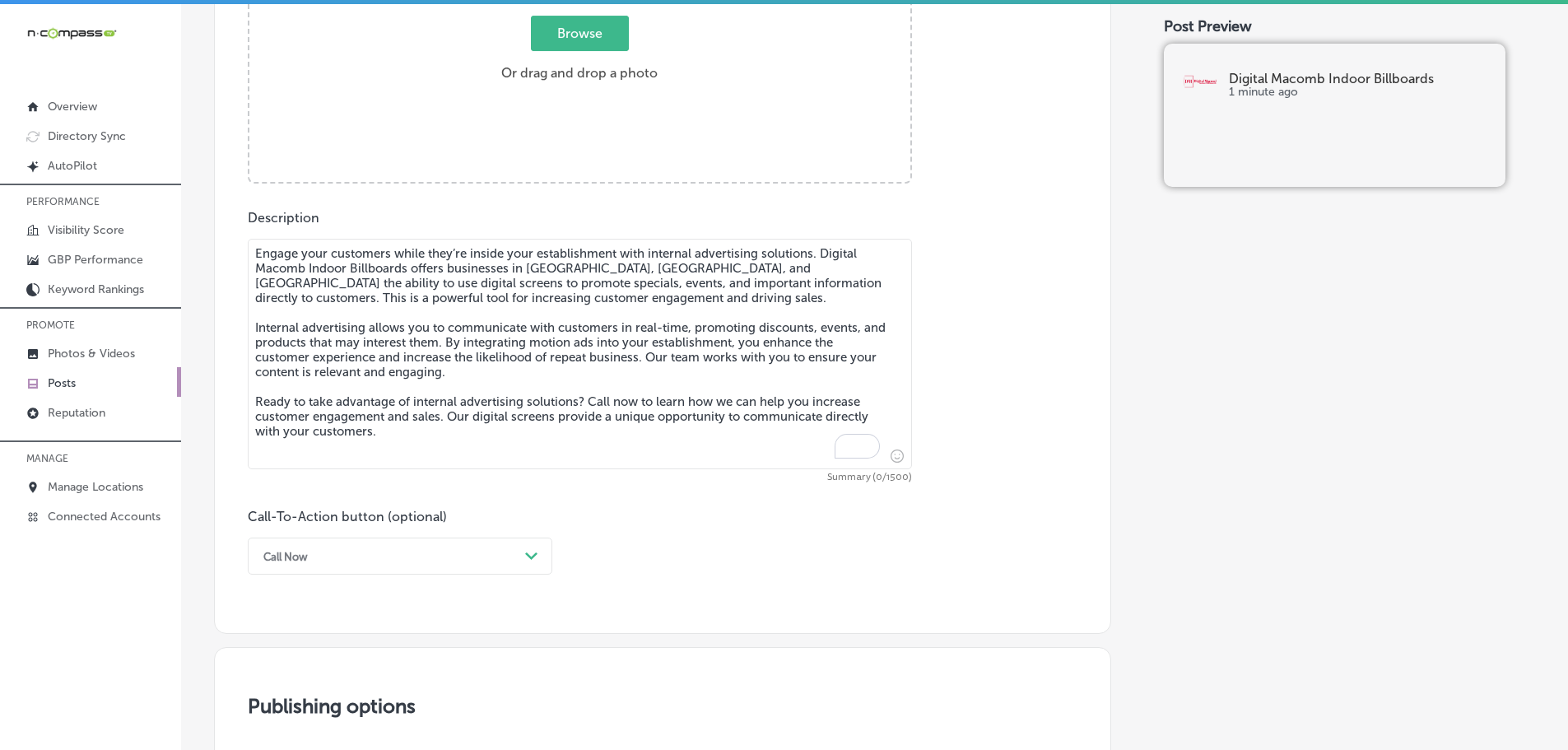
click at [579, 306] on textarea "Engage your customers while they’re inside your establishment with internal adv…" at bounding box center [579, 354] width 664 height 231
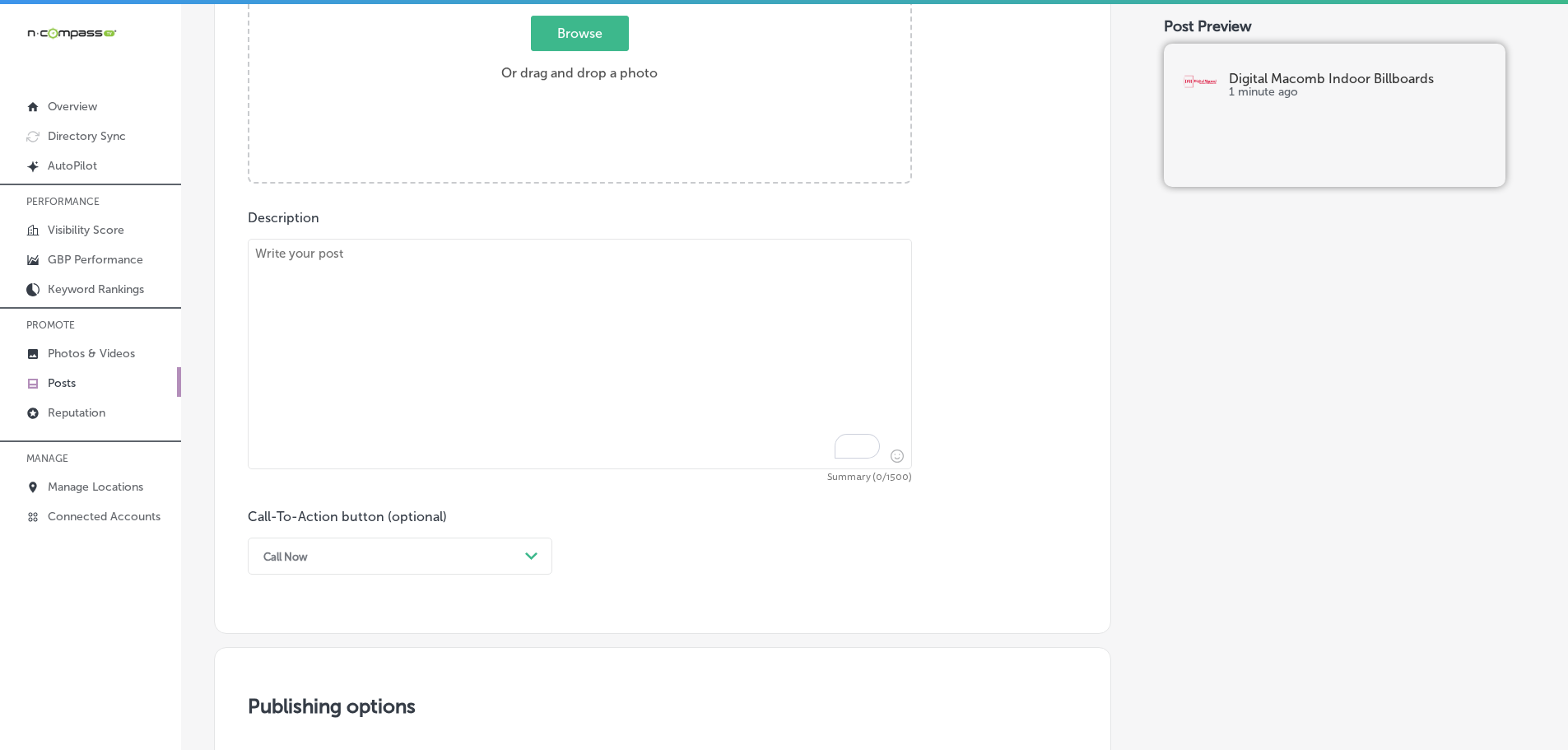
paste textarea "Pre-roll ads are an effective way to increase brand trust and visibility. At Di…"
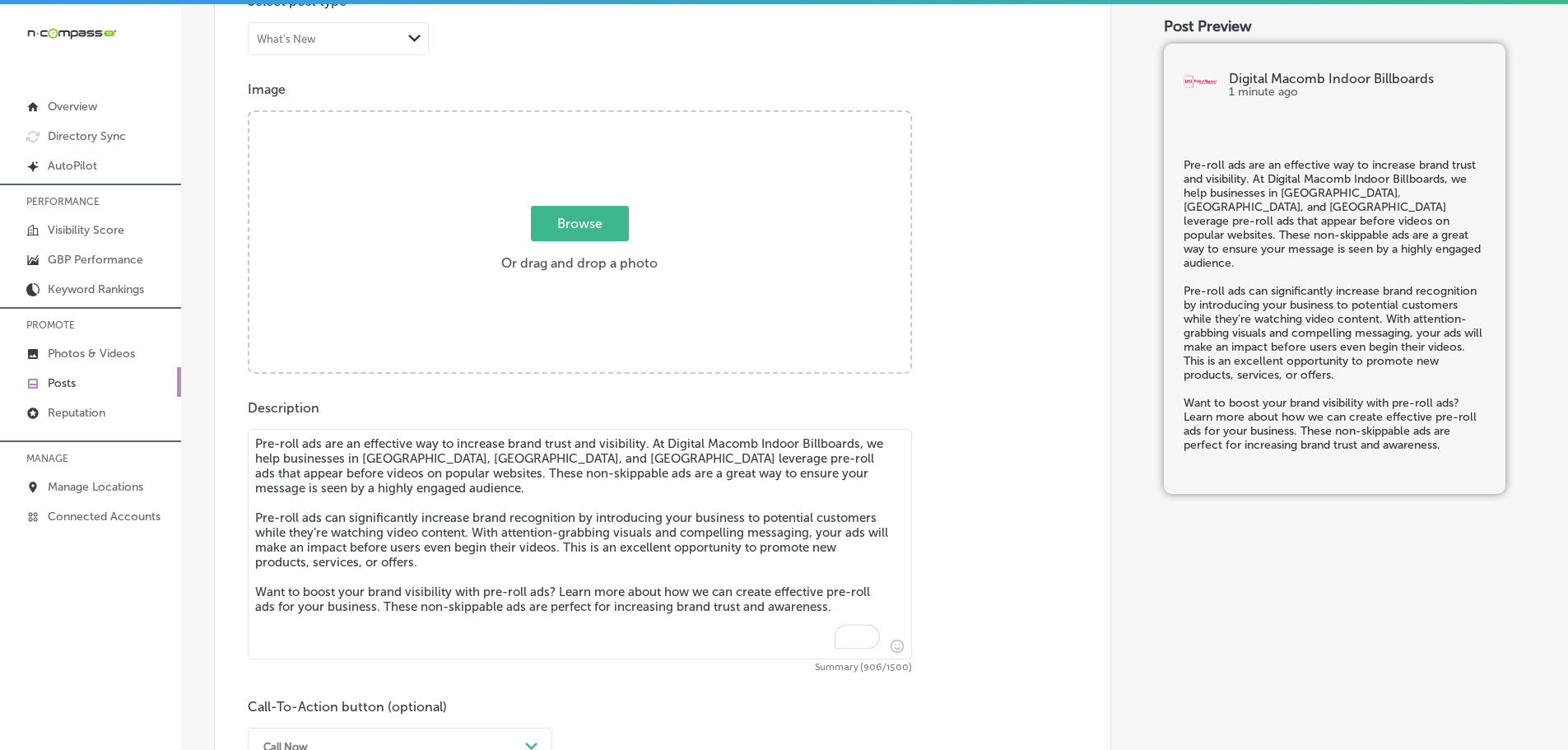
scroll to position [486, 0]
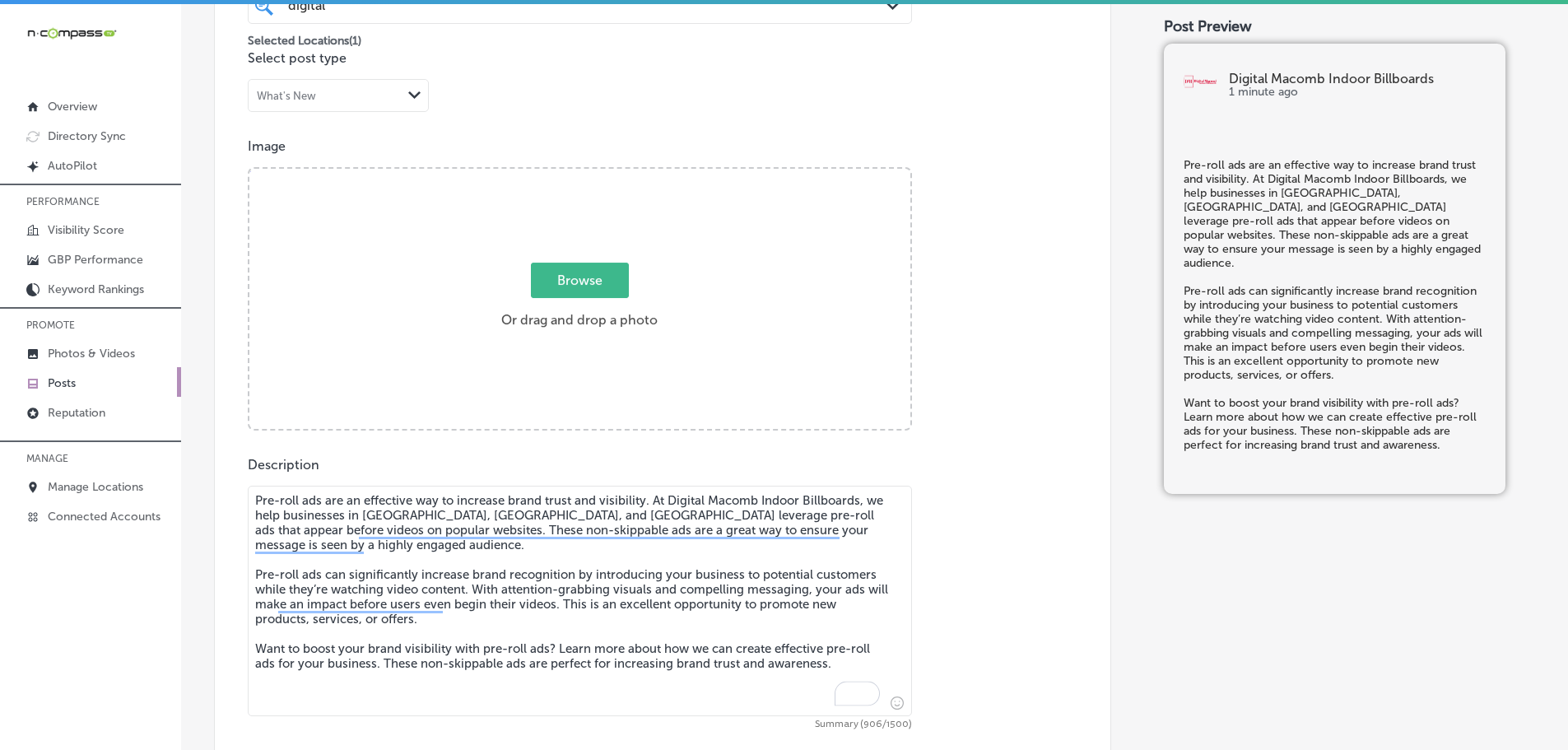
type textarea "Pre-roll ads are an effective way to increase brand trust and visibility. At Di…"
click at [589, 279] on span "Browse" at bounding box center [580, 280] width 98 height 35
click at [589, 174] on input "Browse Or drag and drop a photo" at bounding box center [579, 170] width 661 height 5
type input "C:\fakepath\Digital Macomb-16.png"
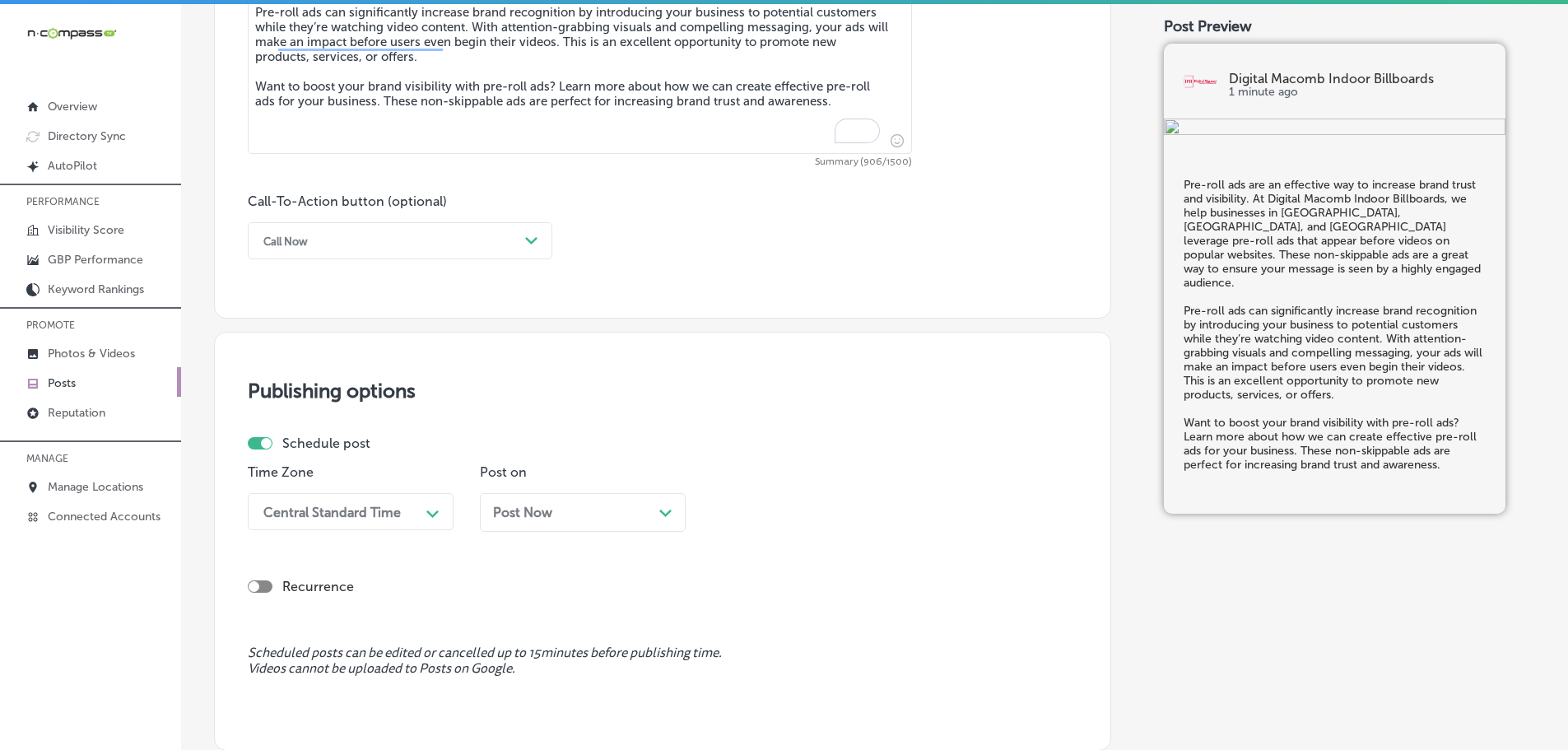
scroll to position [1062, 0]
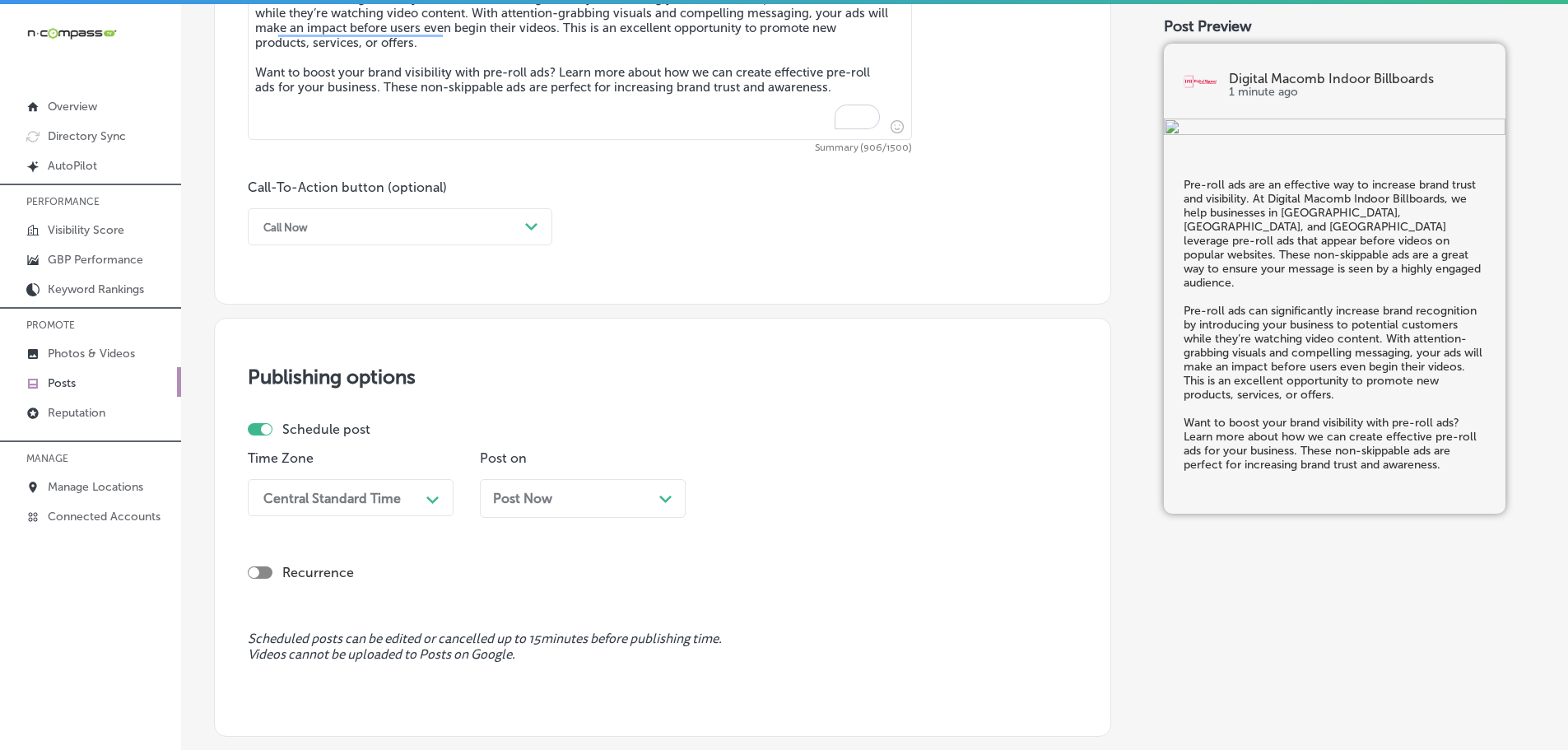
click at [508, 231] on div "Call Now" at bounding box center [387, 226] width 264 height 26
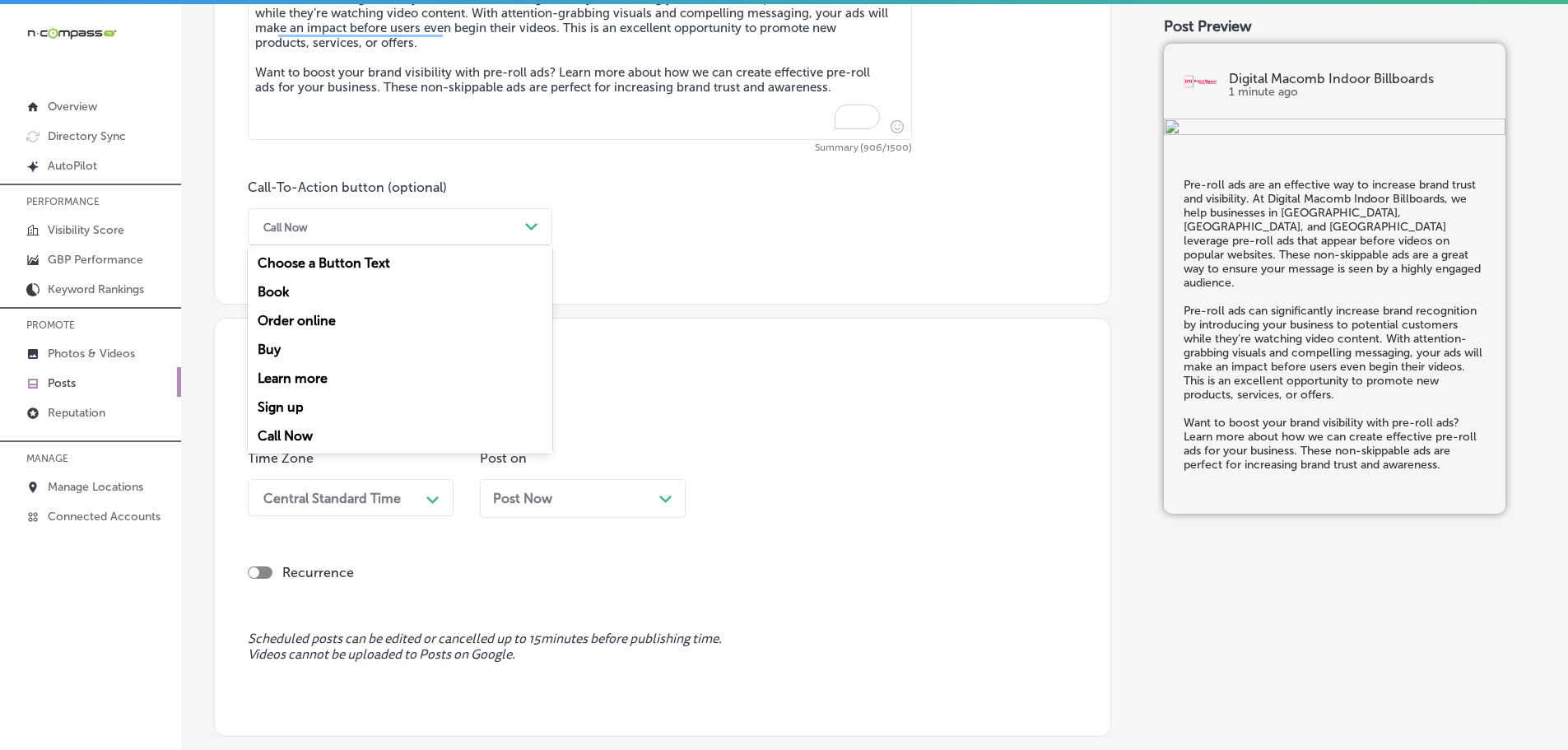
click at [277, 378] on div "Learn more" at bounding box center [400, 378] width 304 height 28
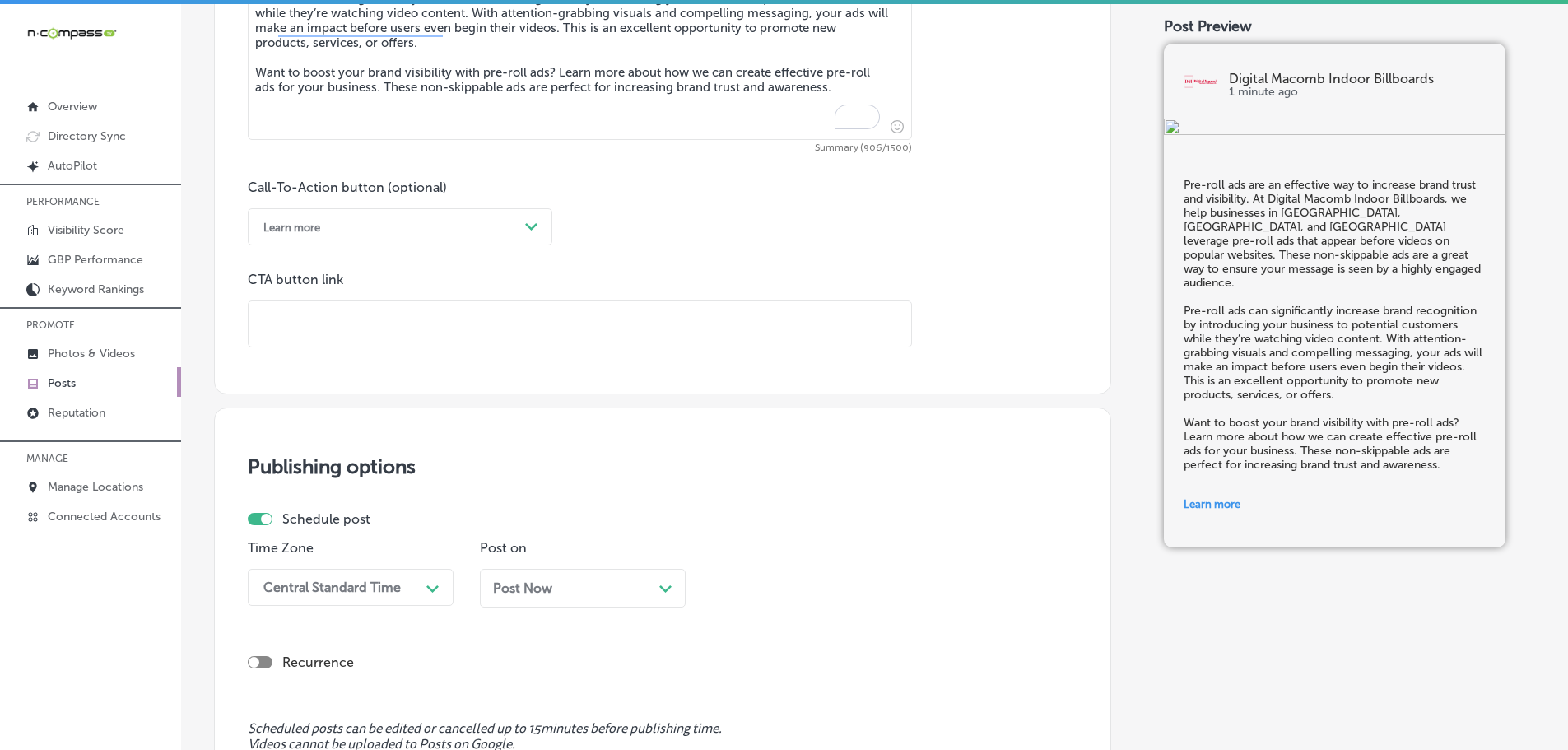
click at [385, 334] on input "text" at bounding box center [579, 324] width 663 height 45
paste input "[URL][DOMAIN_NAME]"
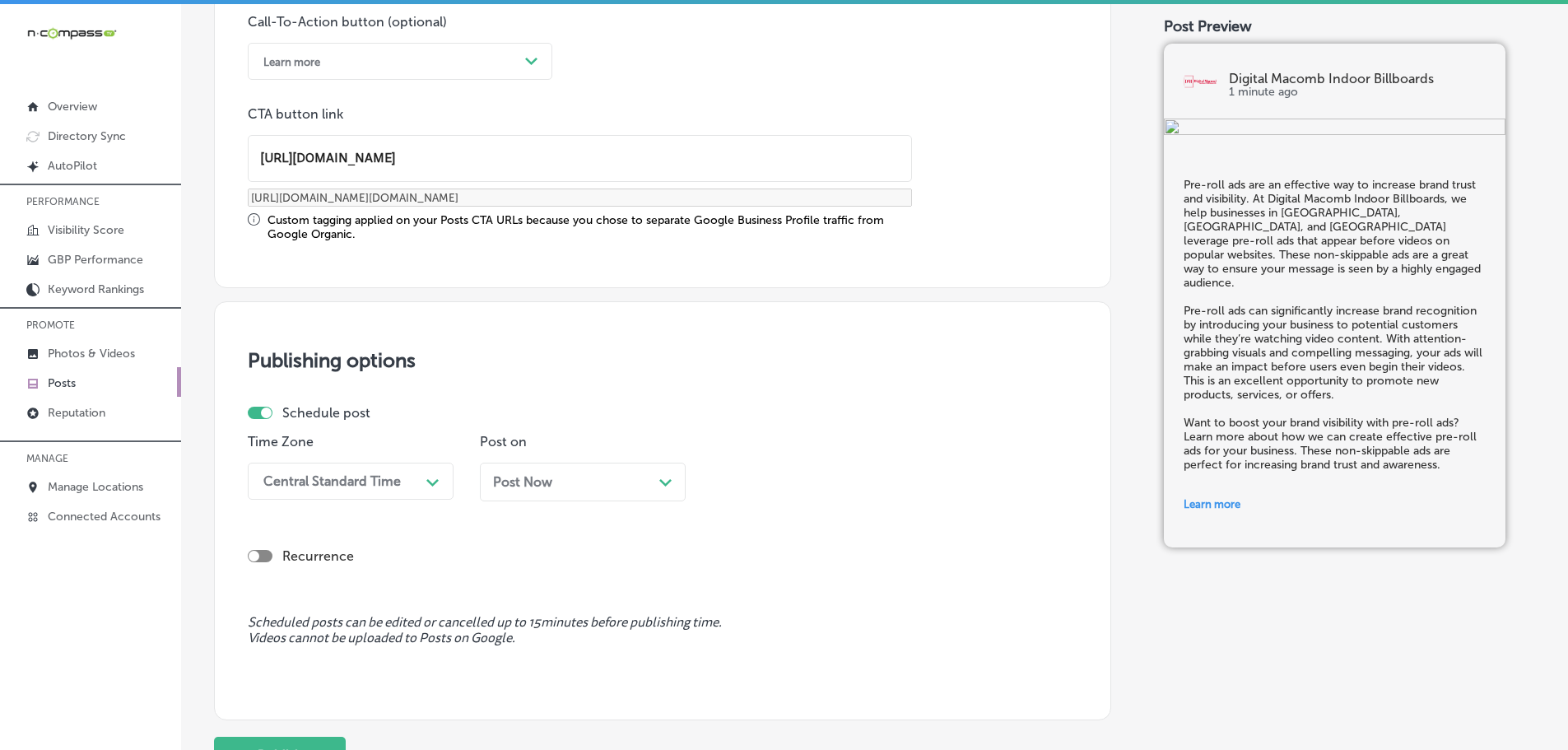
scroll to position [1309, 0]
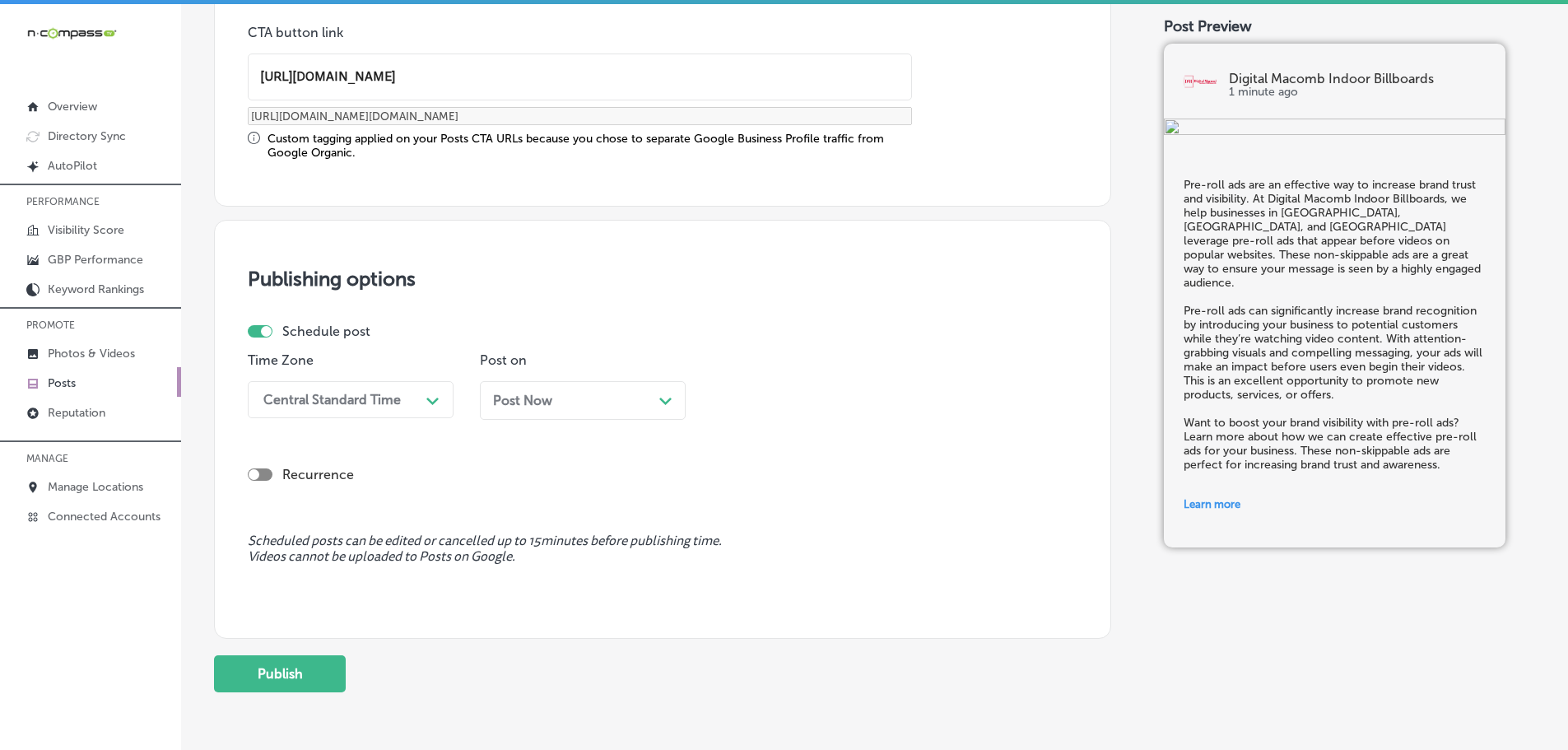
type input "[URL][DOMAIN_NAME]"
click at [416, 398] on div "Central Standard Time" at bounding box center [337, 399] width 164 height 28
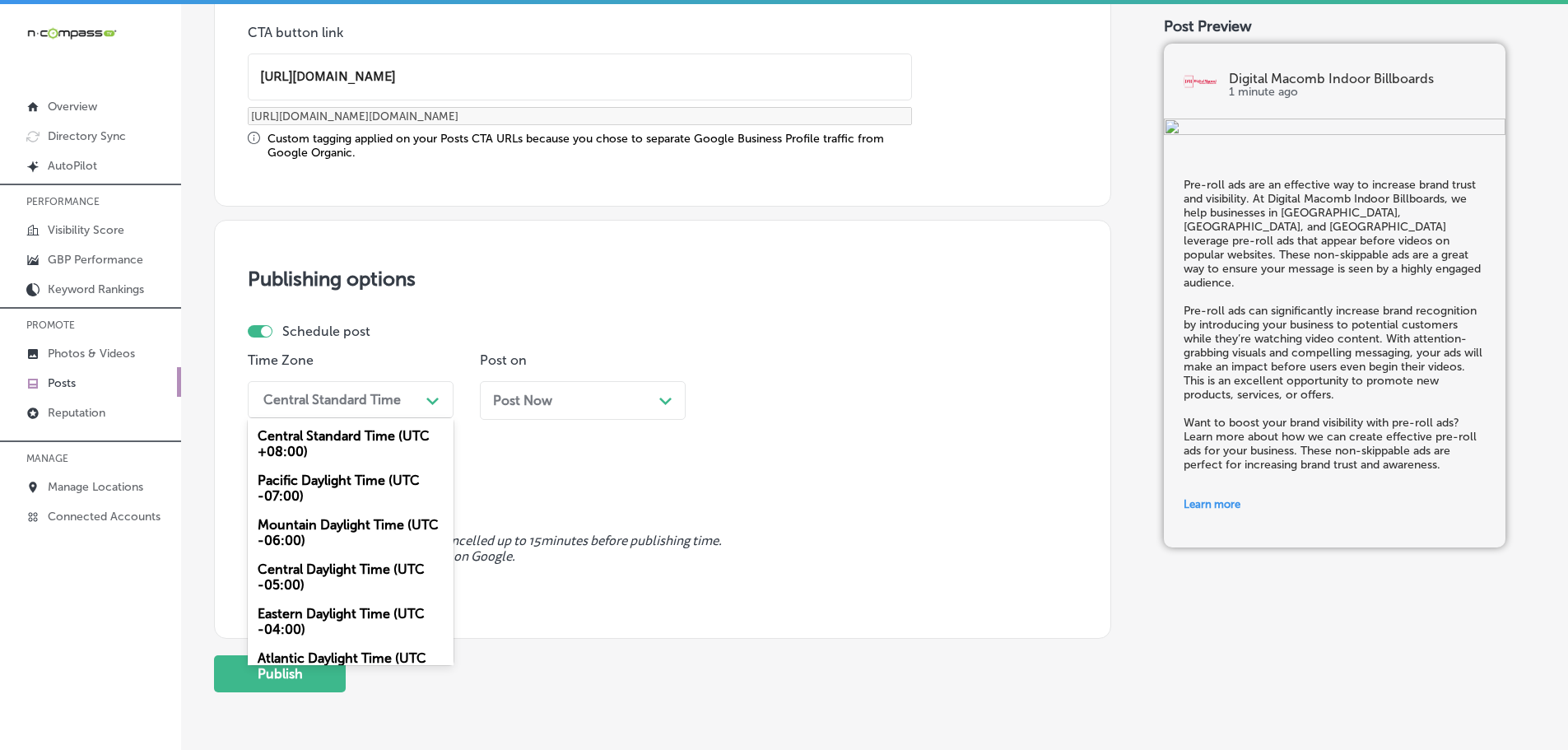
click at [326, 527] on div "Mountain Daylight Time (UTC -06:00)" at bounding box center [351, 532] width 206 height 44
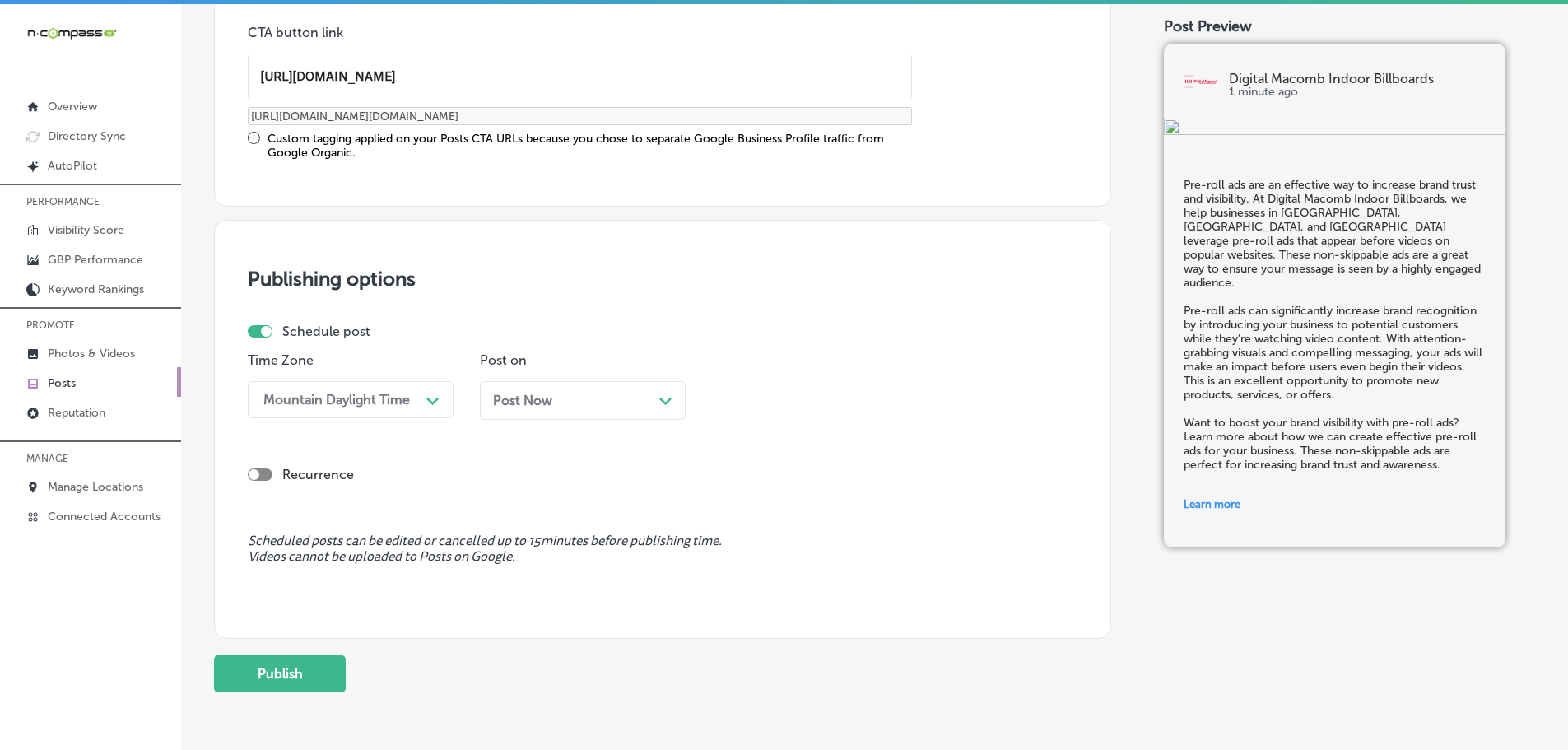
click at [663, 403] on polygon at bounding box center [664, 402] width 12 height 8
click at [879, 406] on div "12:15 PM" at bounding box center [801, 399] width 164 height 28
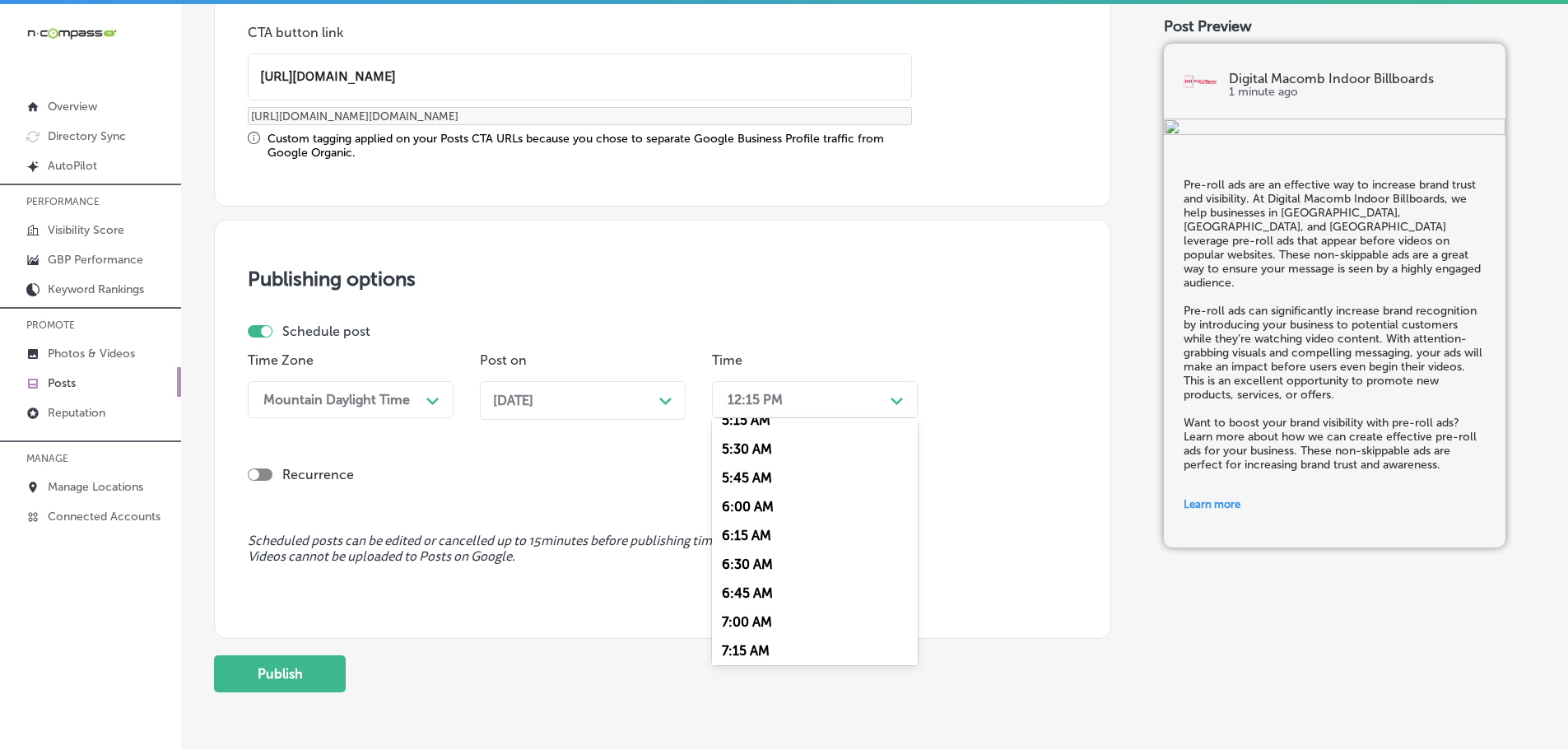
scroll to position [659, 0]
click at [759, 578] on div "7:00 AM" at bounding box center [815, 584] width 206 height 28
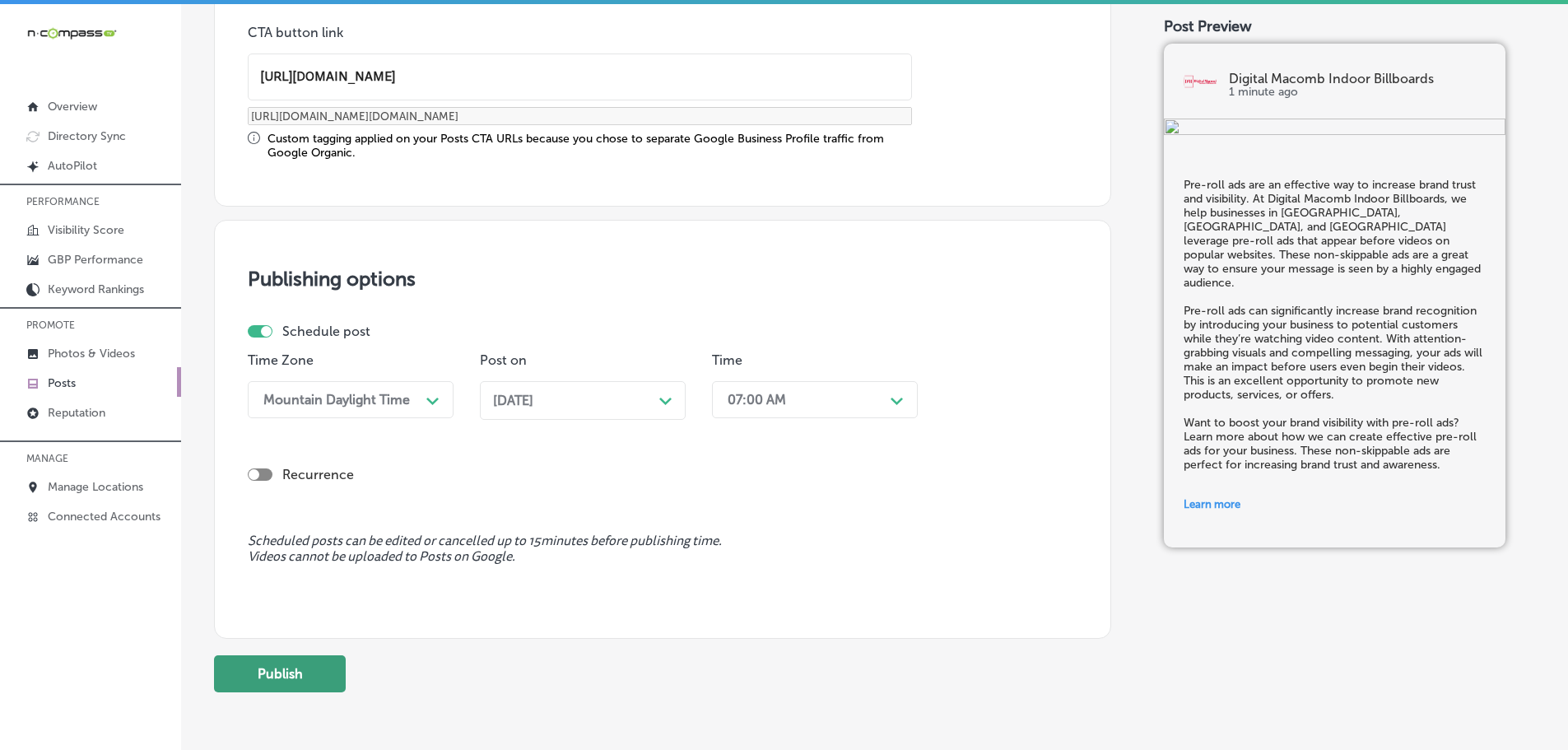
click at [272, 680] on button "Publish" at bounding box center [279, 673] width 131 height 37
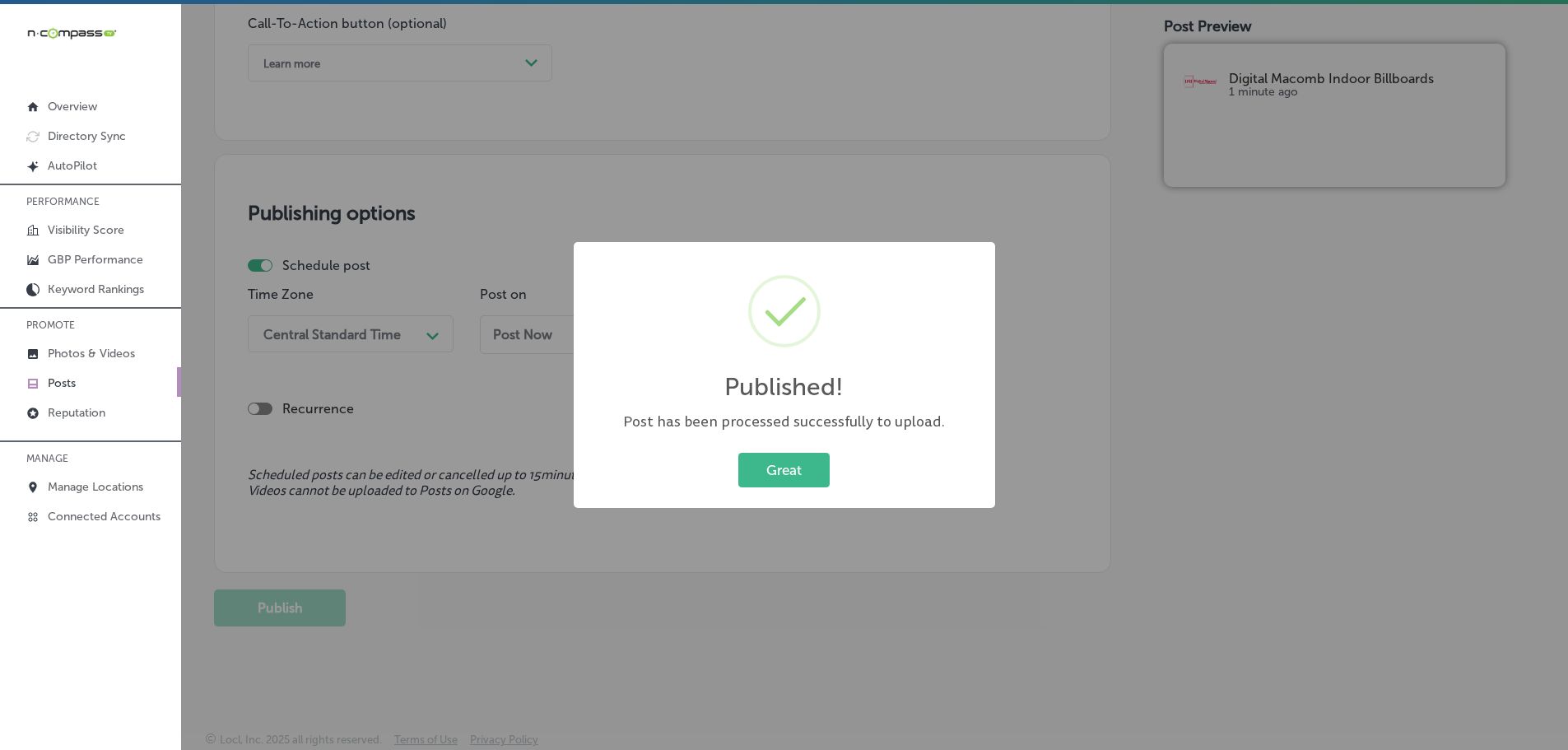
scroll to position [1227, 0]
click at [785, 475] on button "Great" at bounding box center [784, 470] width 92 height 34
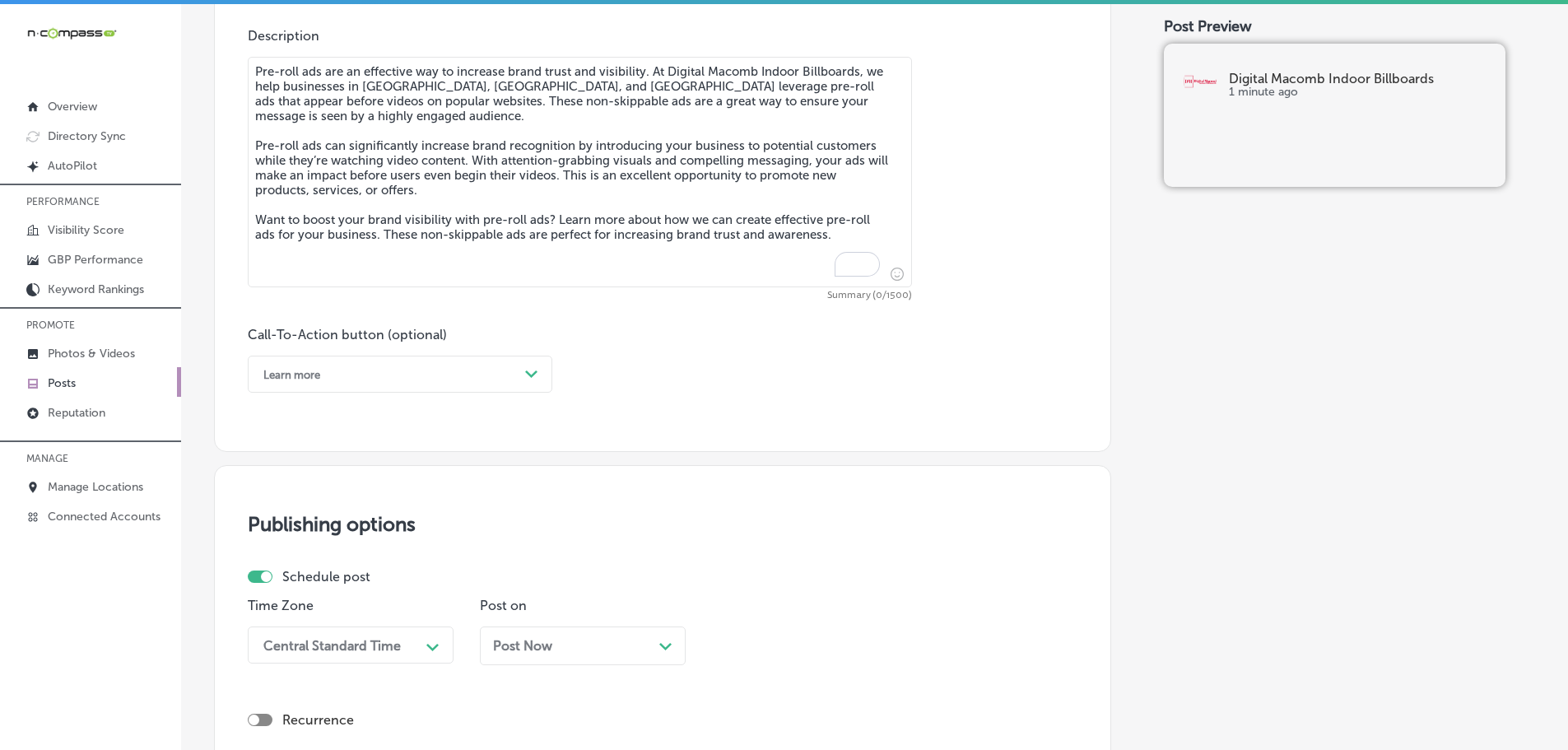
scroll to position [733, 0]
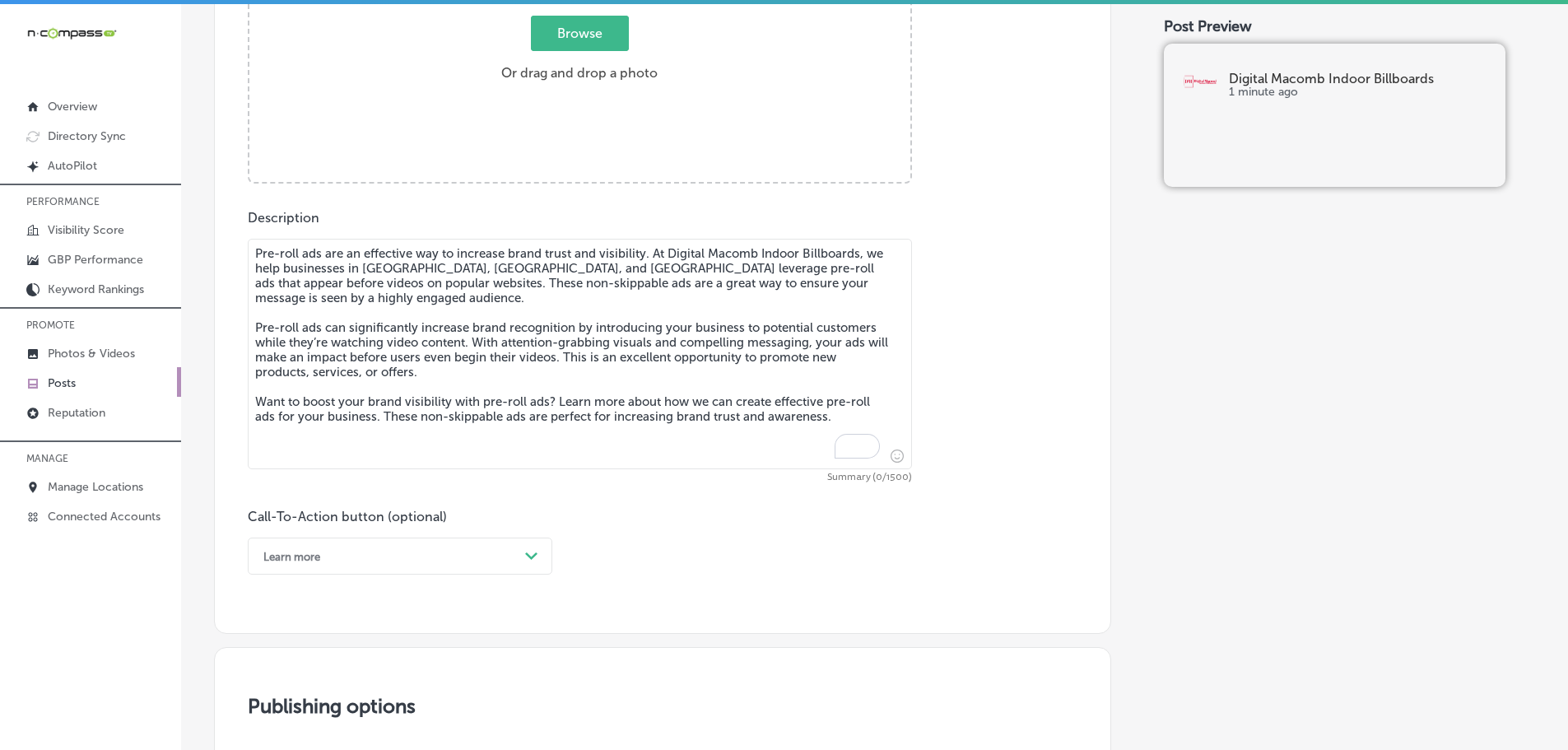
click at [485, 302] on textarea "Pre-roll ads are an effective way to increase brand trust and visibility. At Di…" at bounding box center [579, 354] width 664 height 231
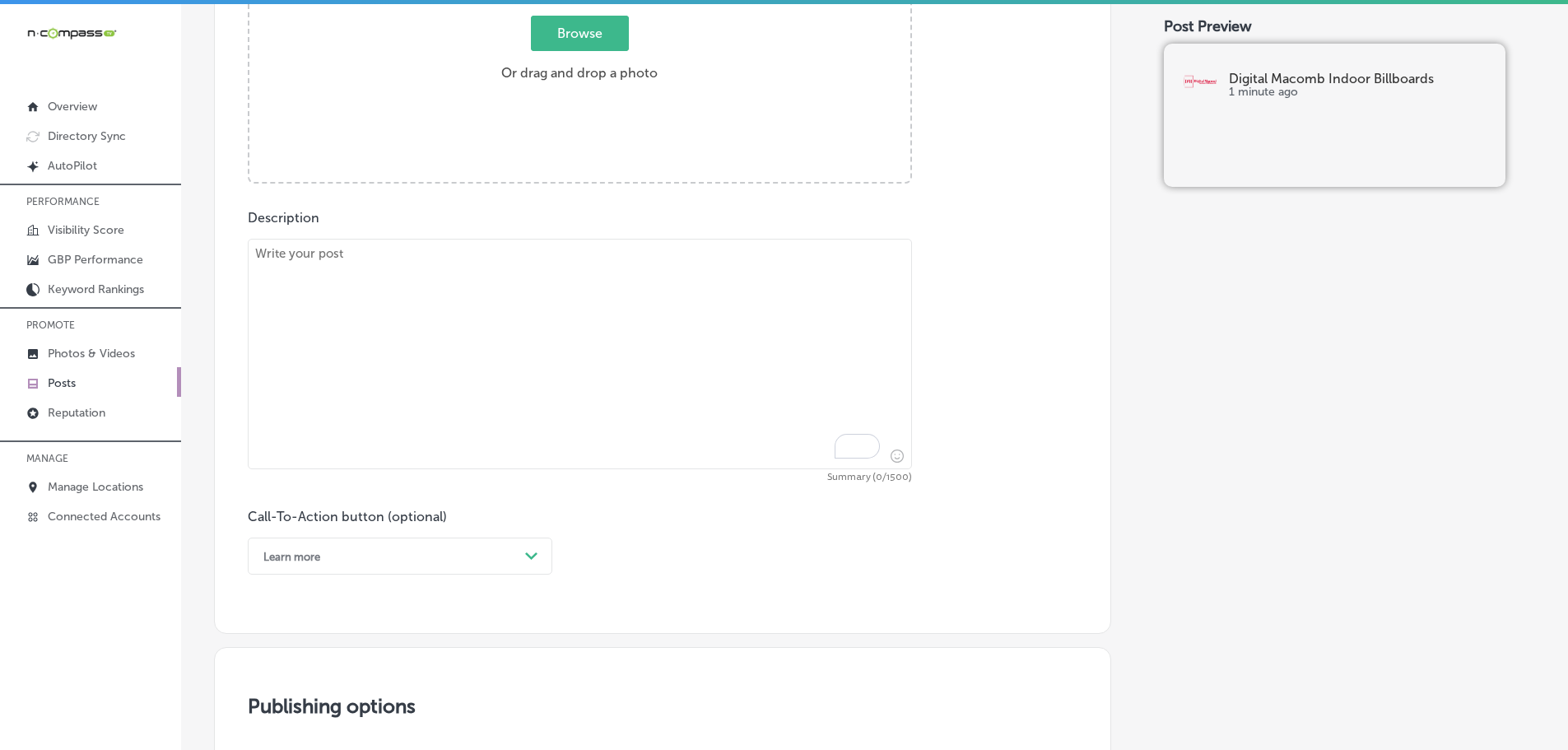
paste textarea "Geofencing is a powerful digital marketing tool that allows you to send targete…"
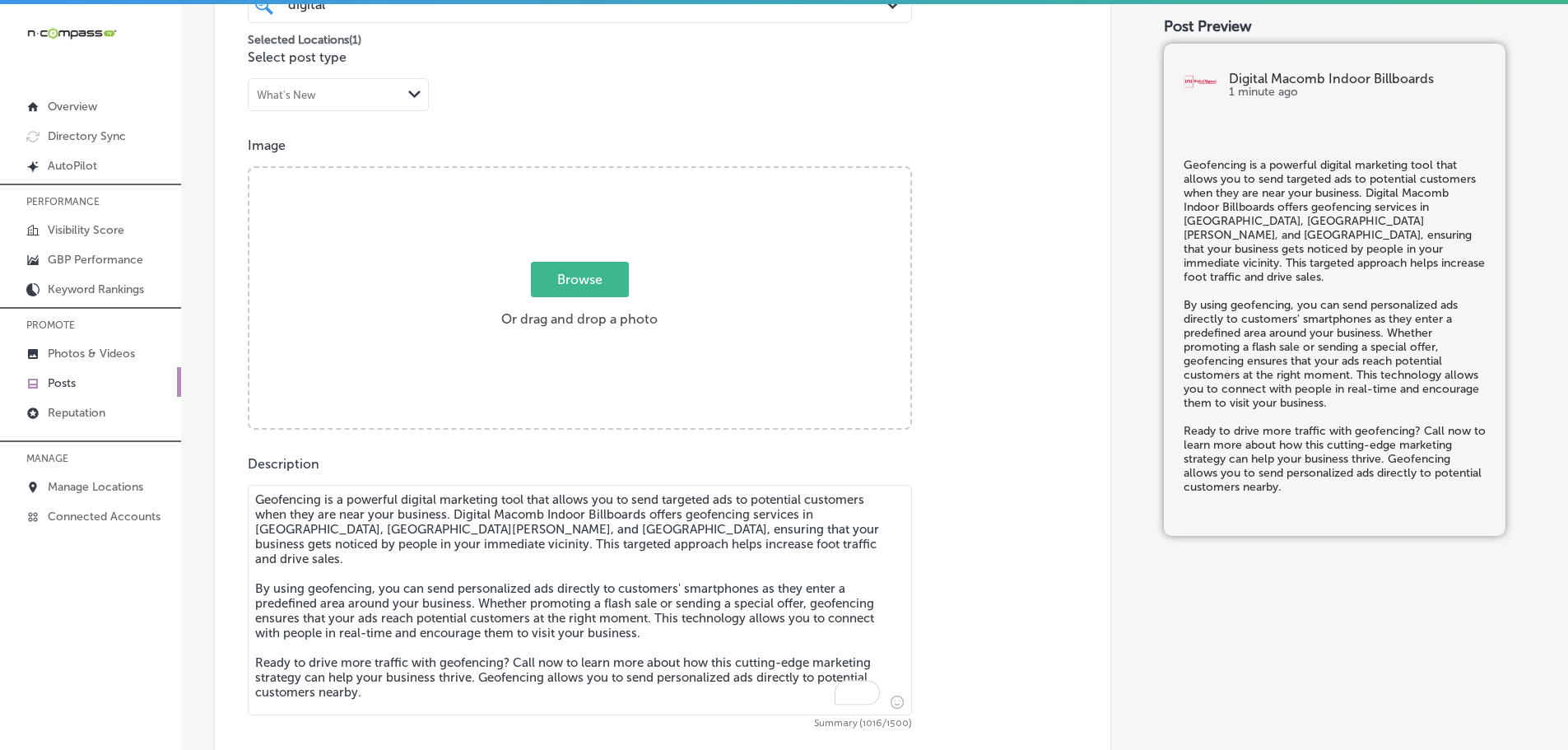
scroll to position [486, 0]
type textarea "Geofencing is a powerful digital marketing tool that allows you to send targete…"
click at [550, 283] on span "Browse" at bounding box center [580, 280] width 98 height 35
click at [550, 174] on input "Browse Or drag and drop a photo" at bounding box center [579, 170] width 661 height 5
type input "C:\fakepath\Digital Macomb-17.png"
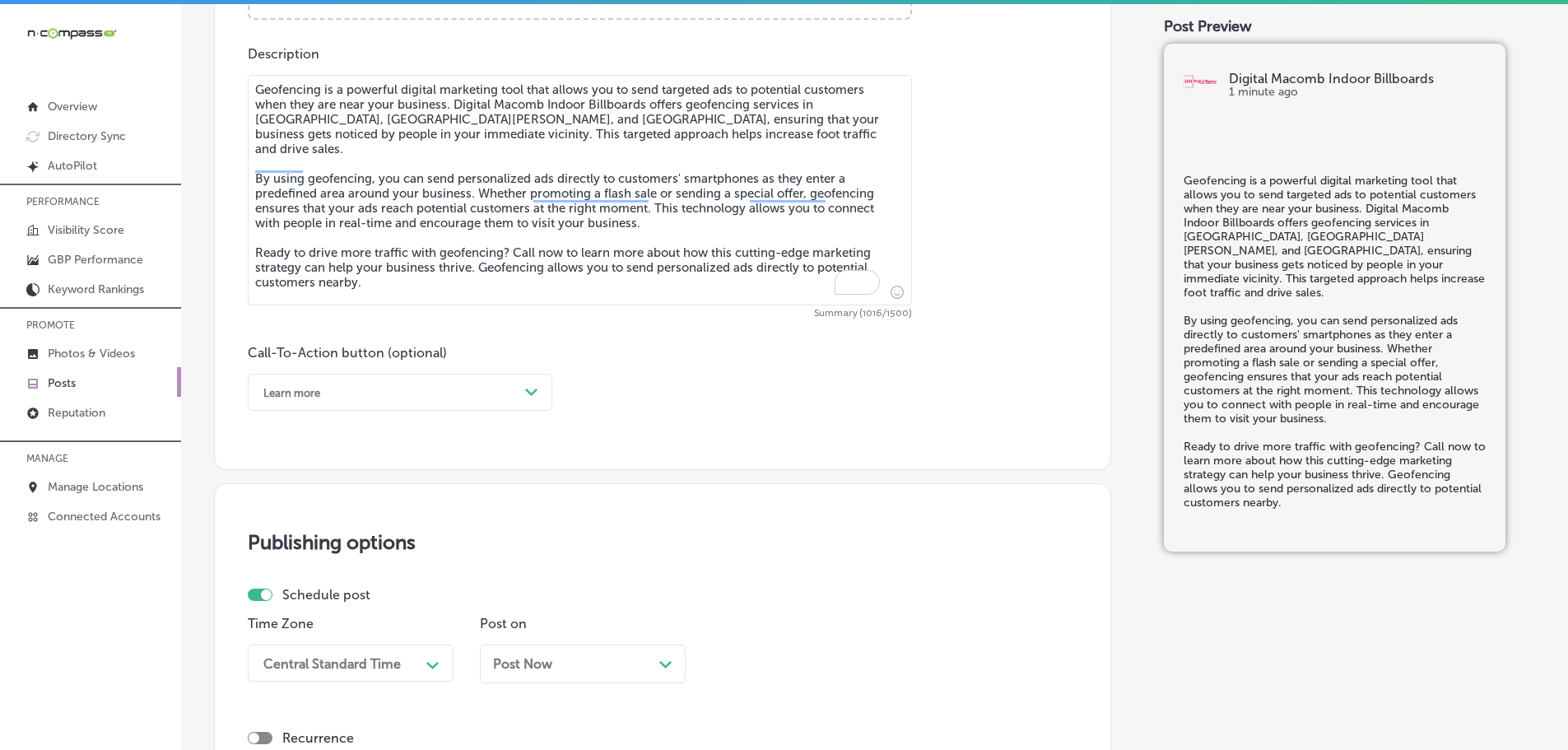
scroll to position [898, 0]
click at [499, 389] on div "Learn more" at bounding box center [387, 392] width 264 height 26
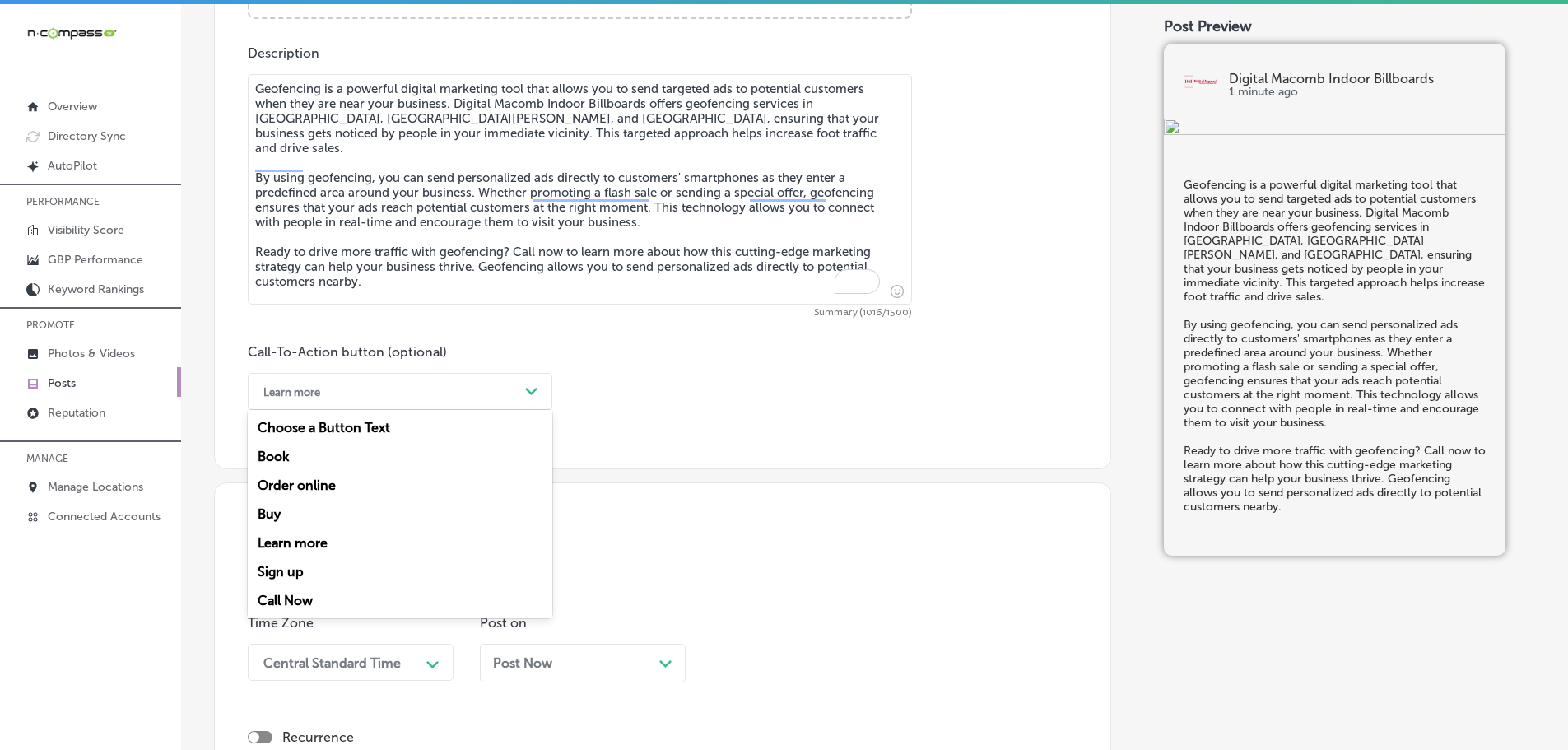
click at [302, 595] on div "Call Now" at bounding box center [400, 601] width 304 height 28
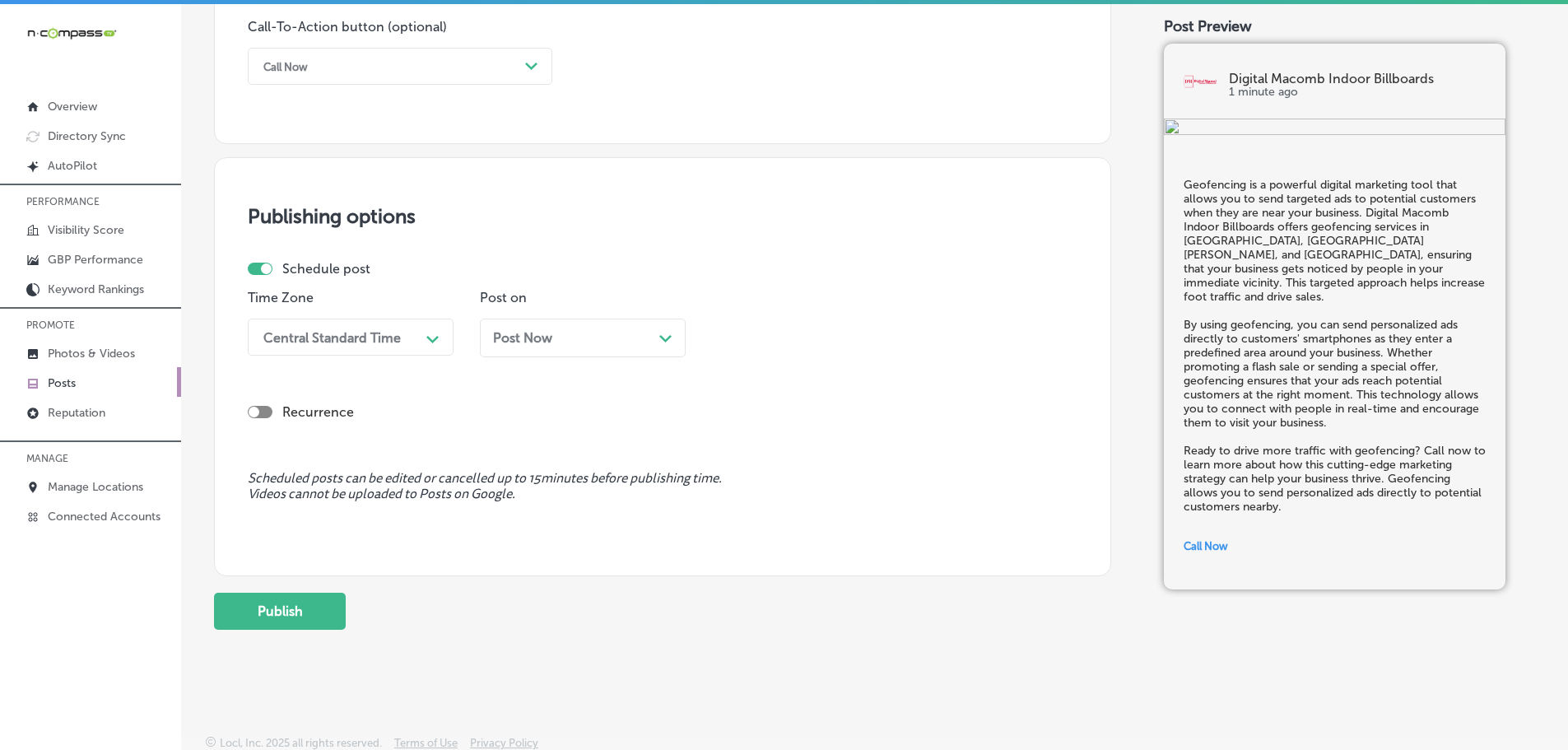
scroll to position [1227, 0]
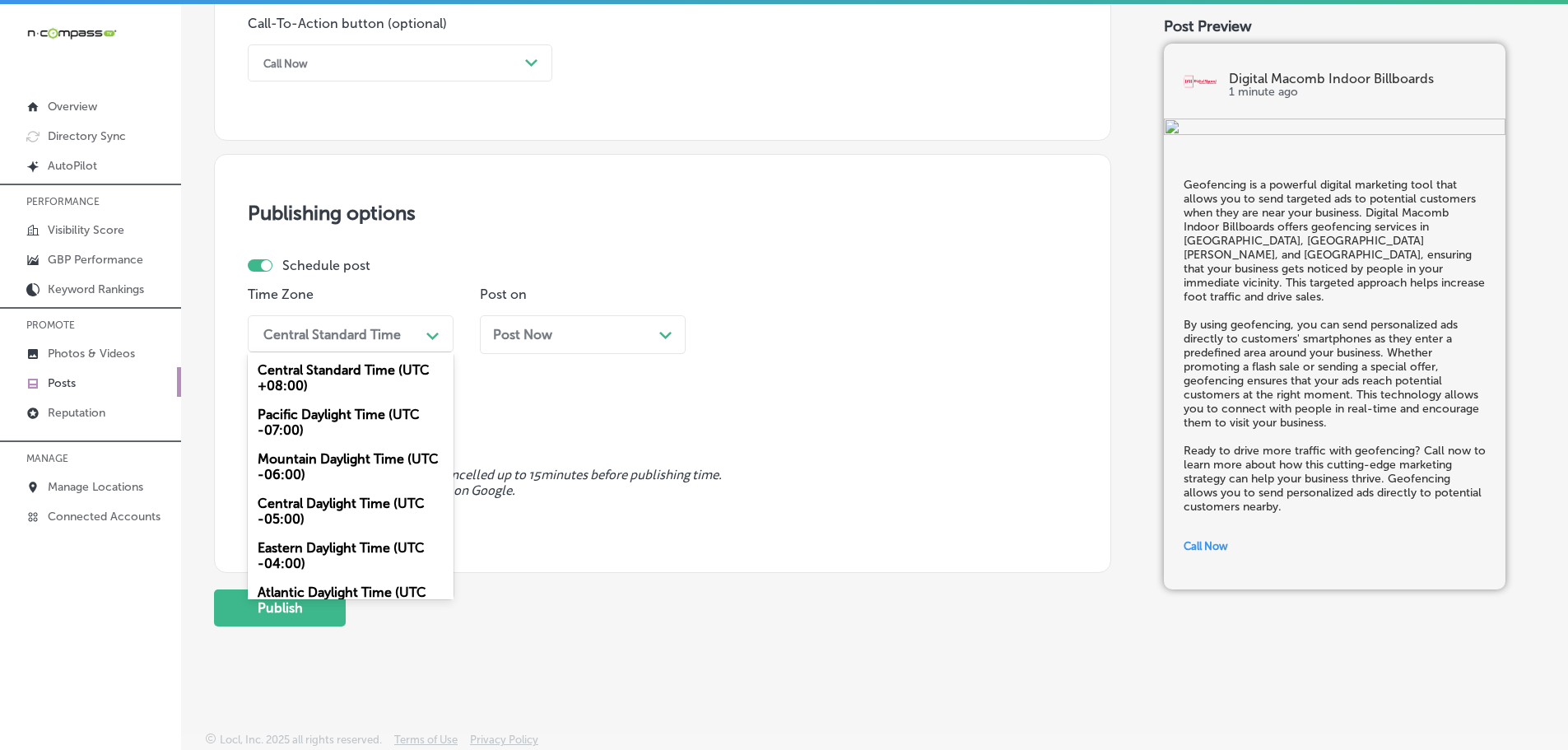
click at [390, 335] on div "Central Standard Time" at bounding box center [332, 334] width 137 height 16
click at [327, 460] on div "Mountain Daylight Time (UTC -06:00)" at bounding box center [351, 466] width 206 height 44
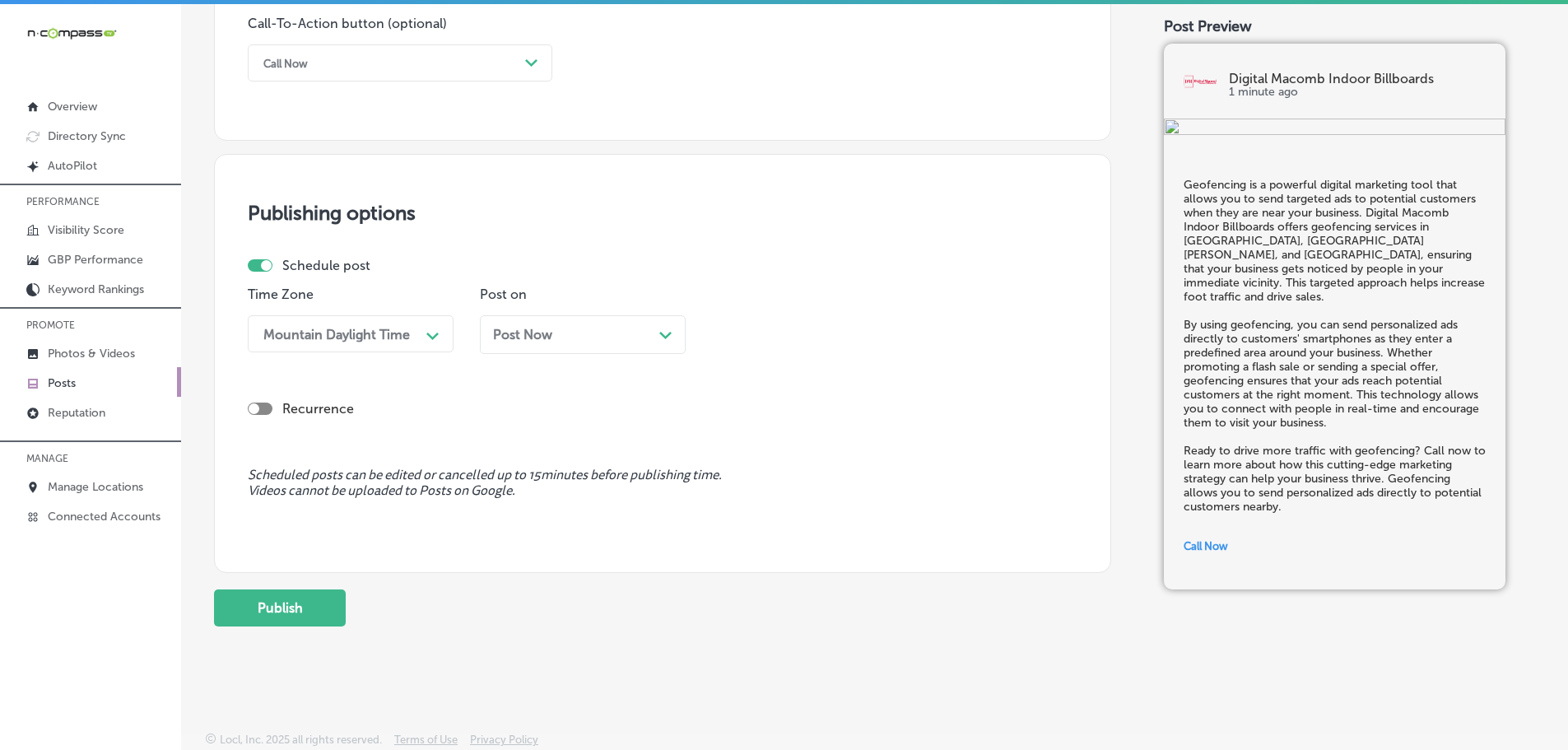
click at [662, 334] on icon "Path Created with Sketch." at bounding box center [664, 336] width 12 height 8
click at [853, 334] on div "12:15 PM" at bounding box center [801, 334] width 164 height 28
click at [756, 518] on div "7:00 AM" at bounding box center [815, 518] width 206 height 28
click at [298, 609] on button "Publish" at bounding box center [279, 607] width 131 height 37
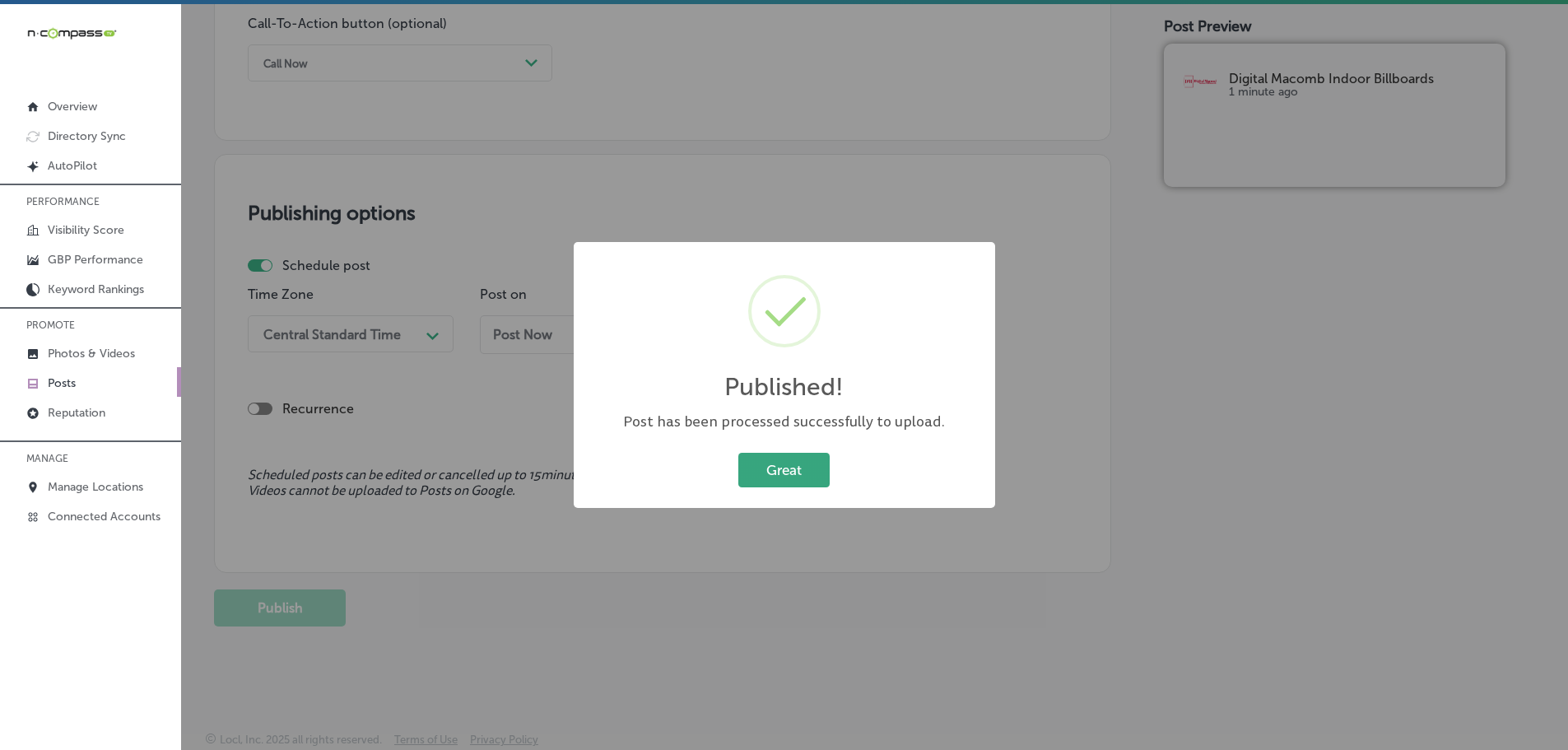
click at [763, 466] on button "Great" at bounding box center [784, 470] width 92 height 34
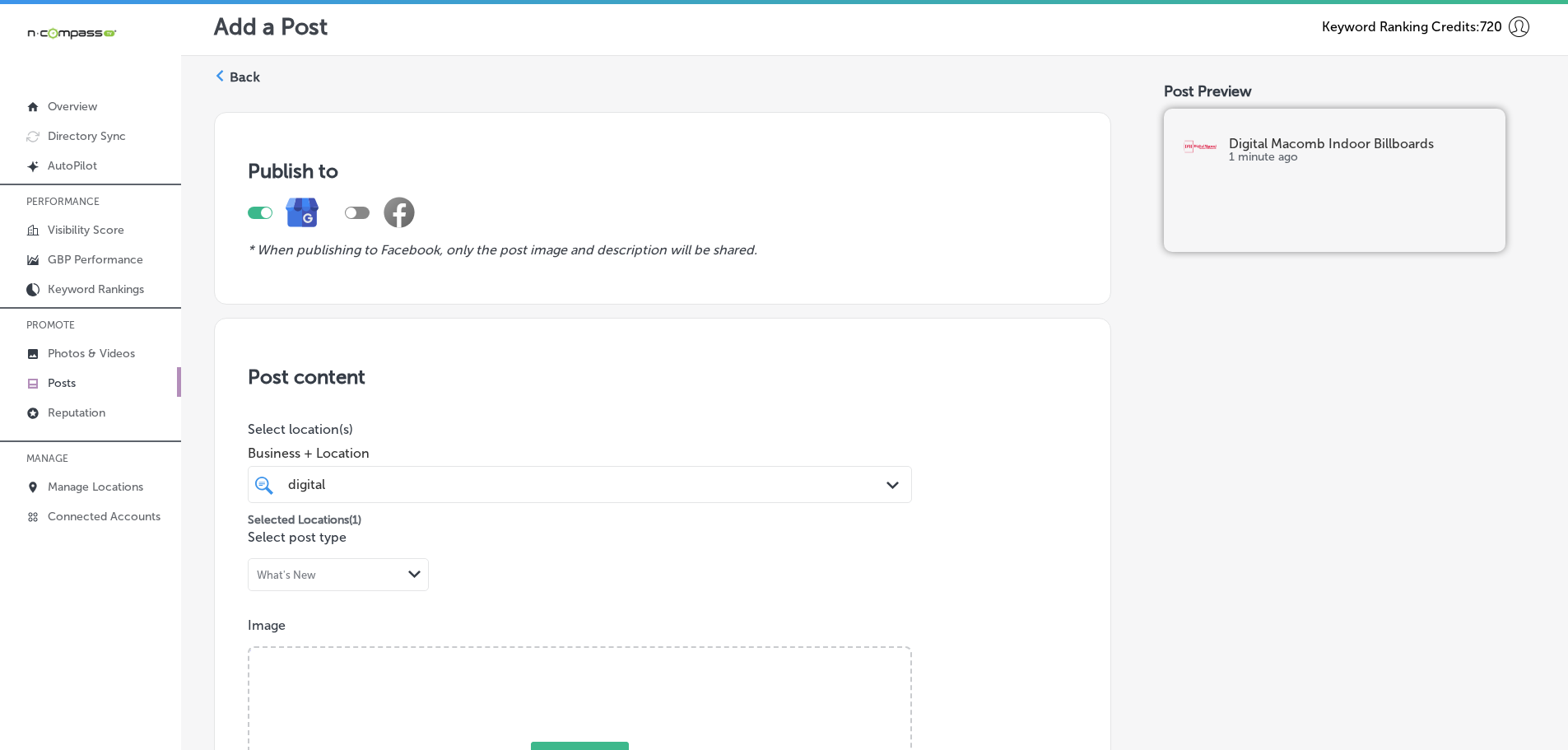
scroll to position [0, 0]
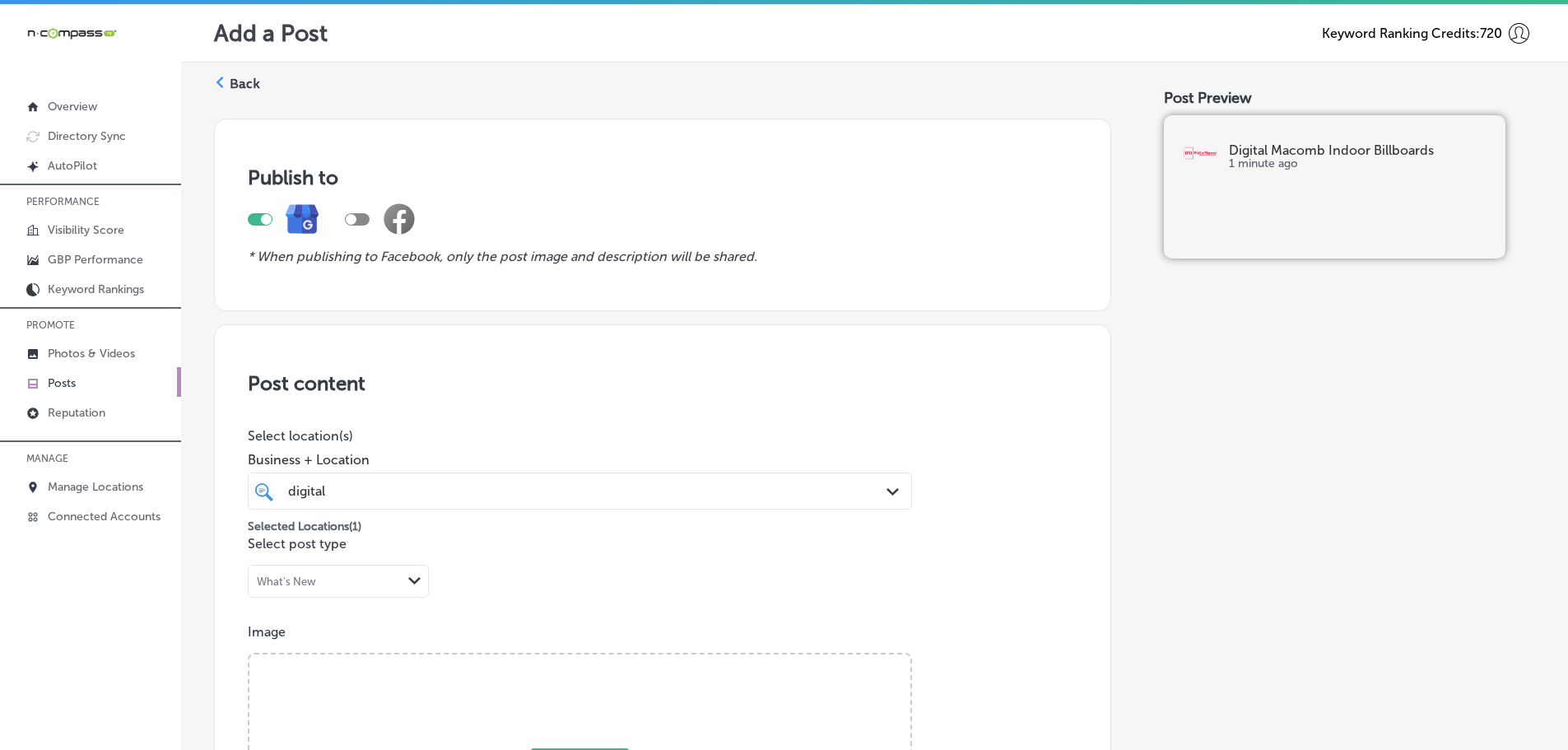
click at [231, 82] on label "Back" at bounding box center [245, 83] width 30 height 18
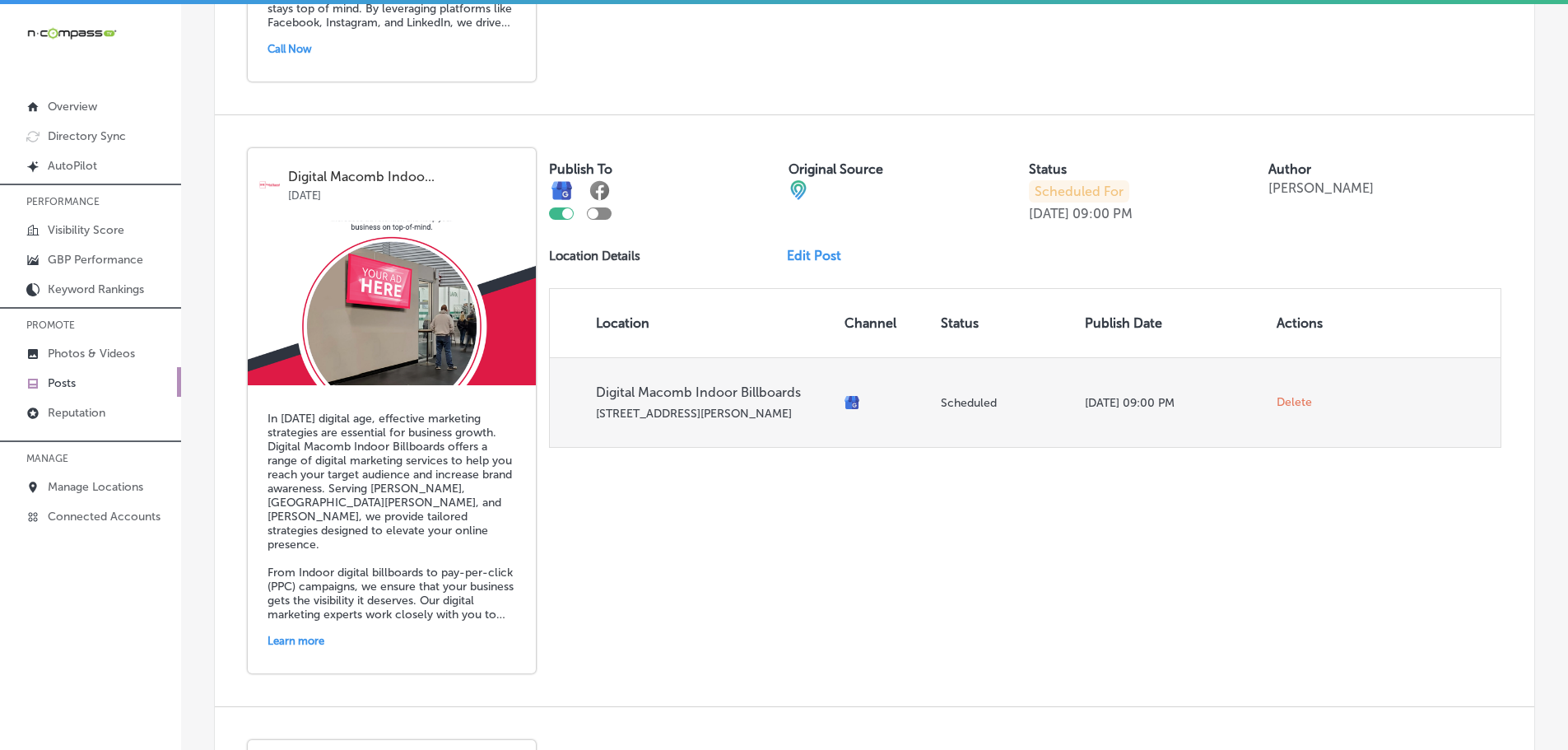
scroll to position [2306, 0]
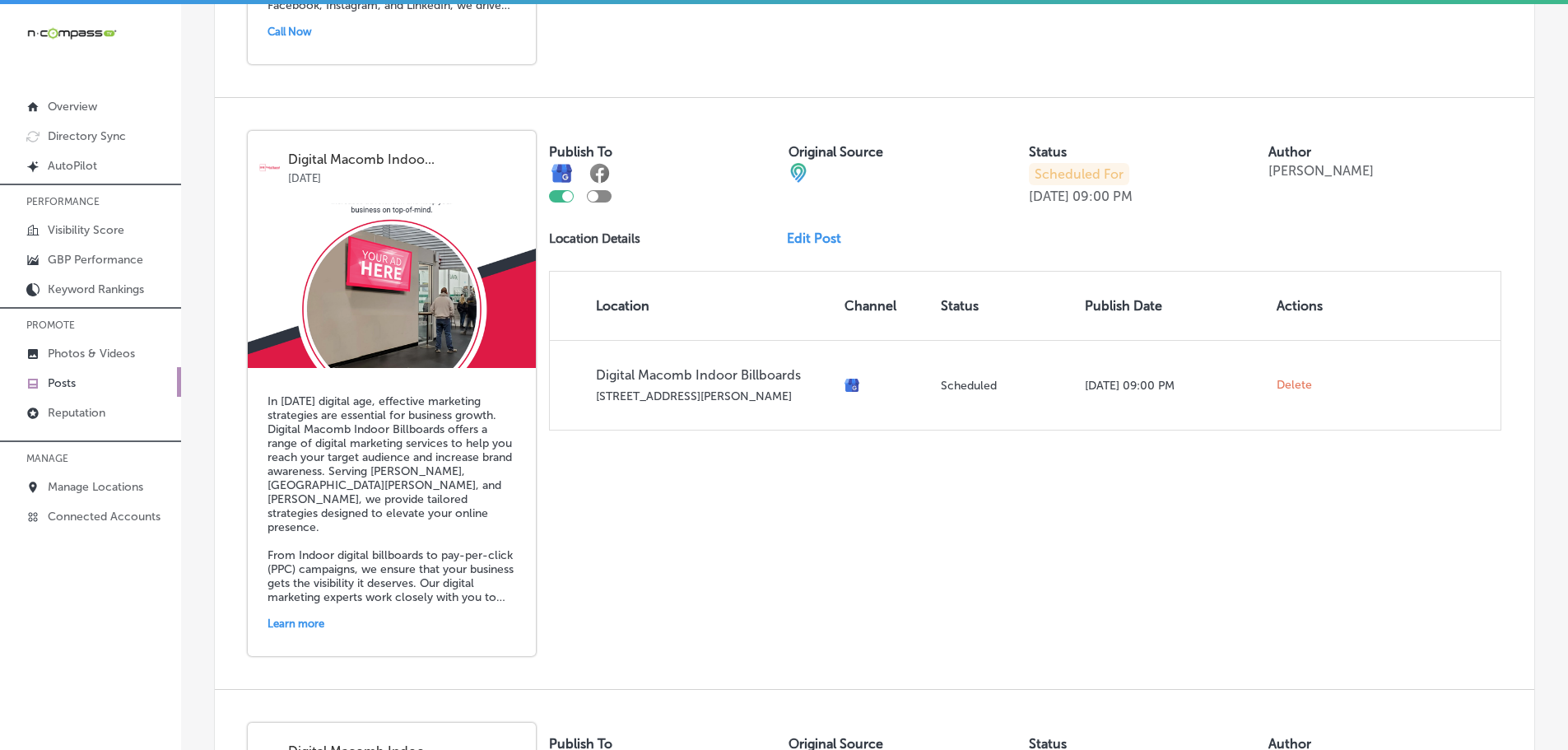
click at [824, 243] on link "Edit Post" at bounding box center [819, 238] width 67 height 16
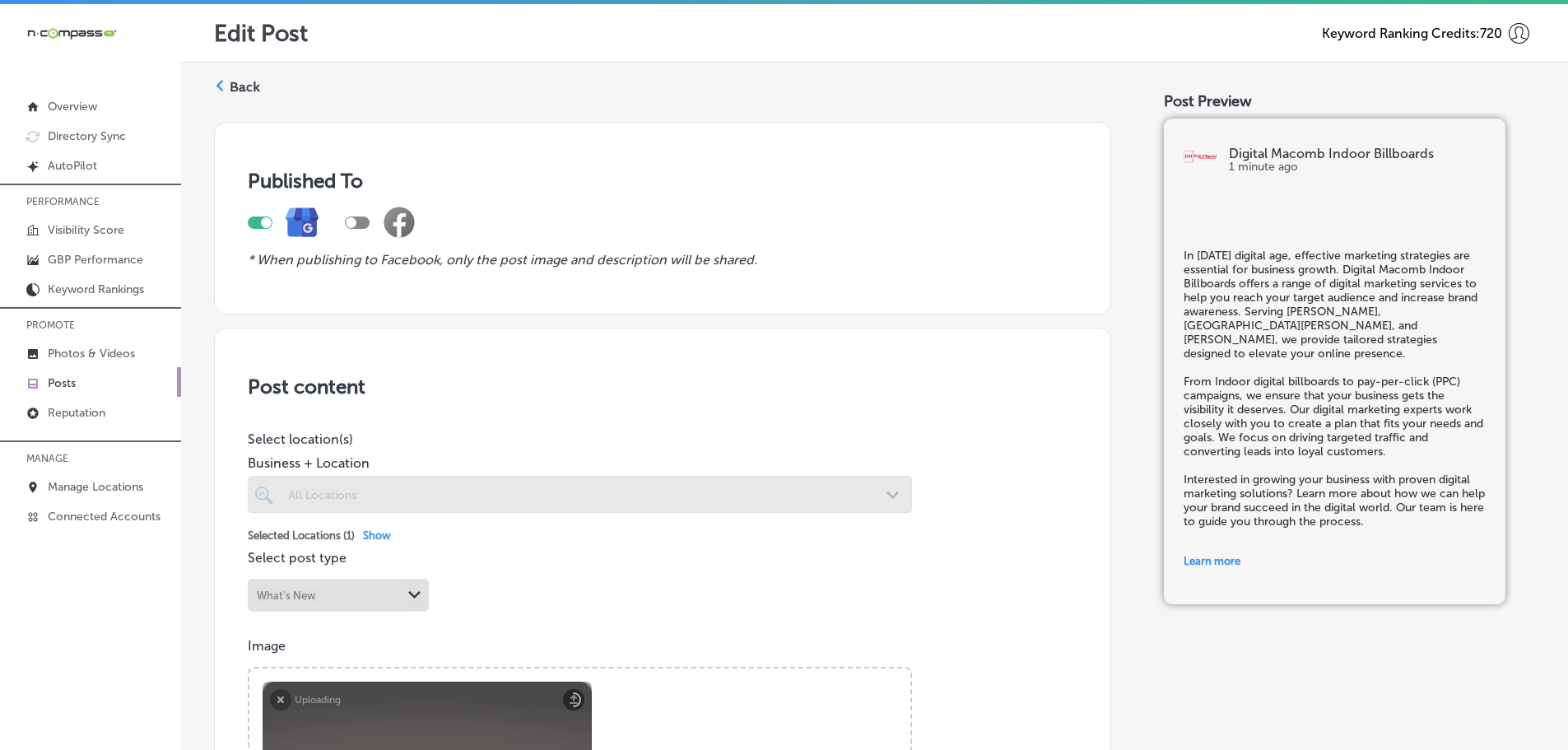
scroll to position [329, 0]
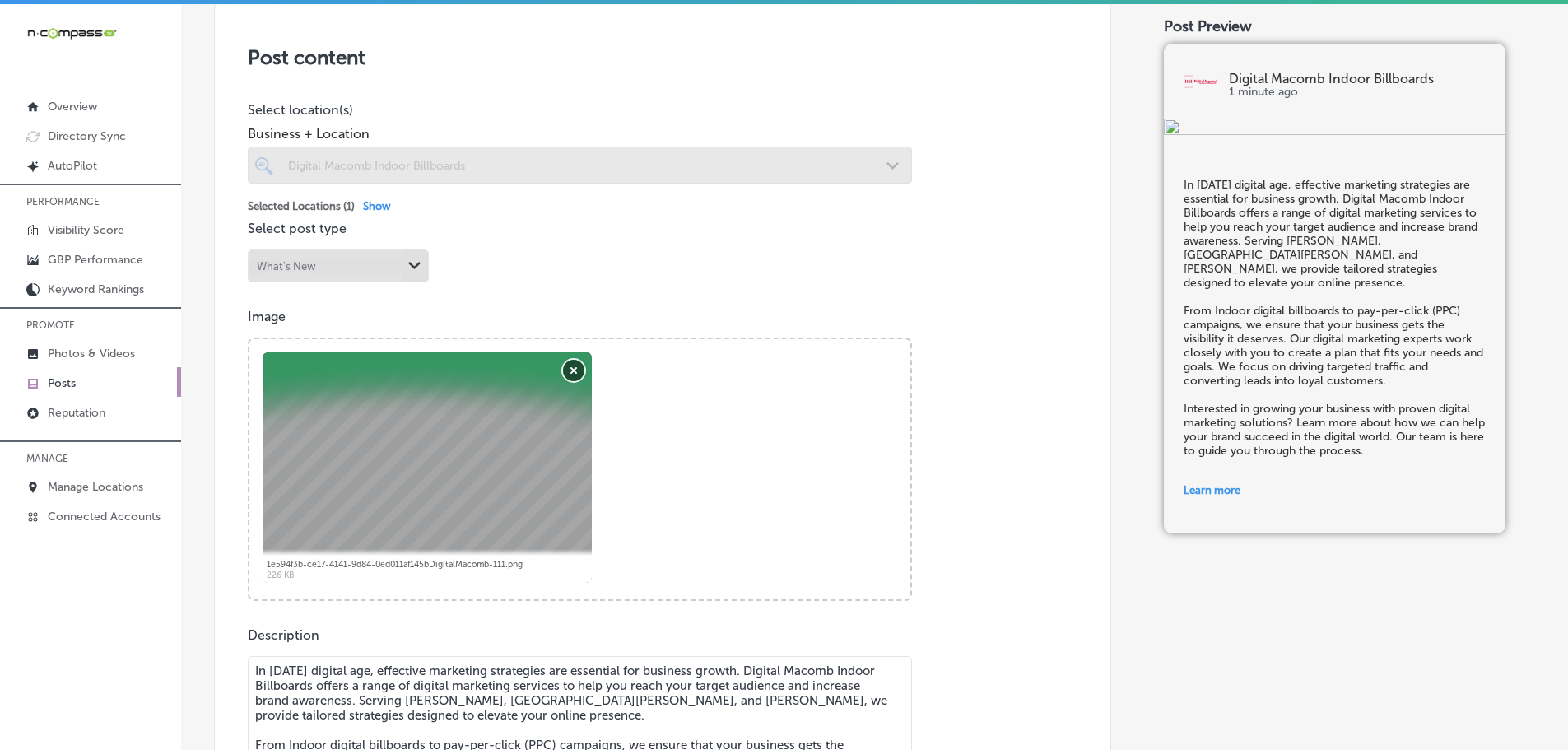
click at [563, 373] on button "Remove" at bounding box center [574, 370] width 22 height 22
checkbox input "true"
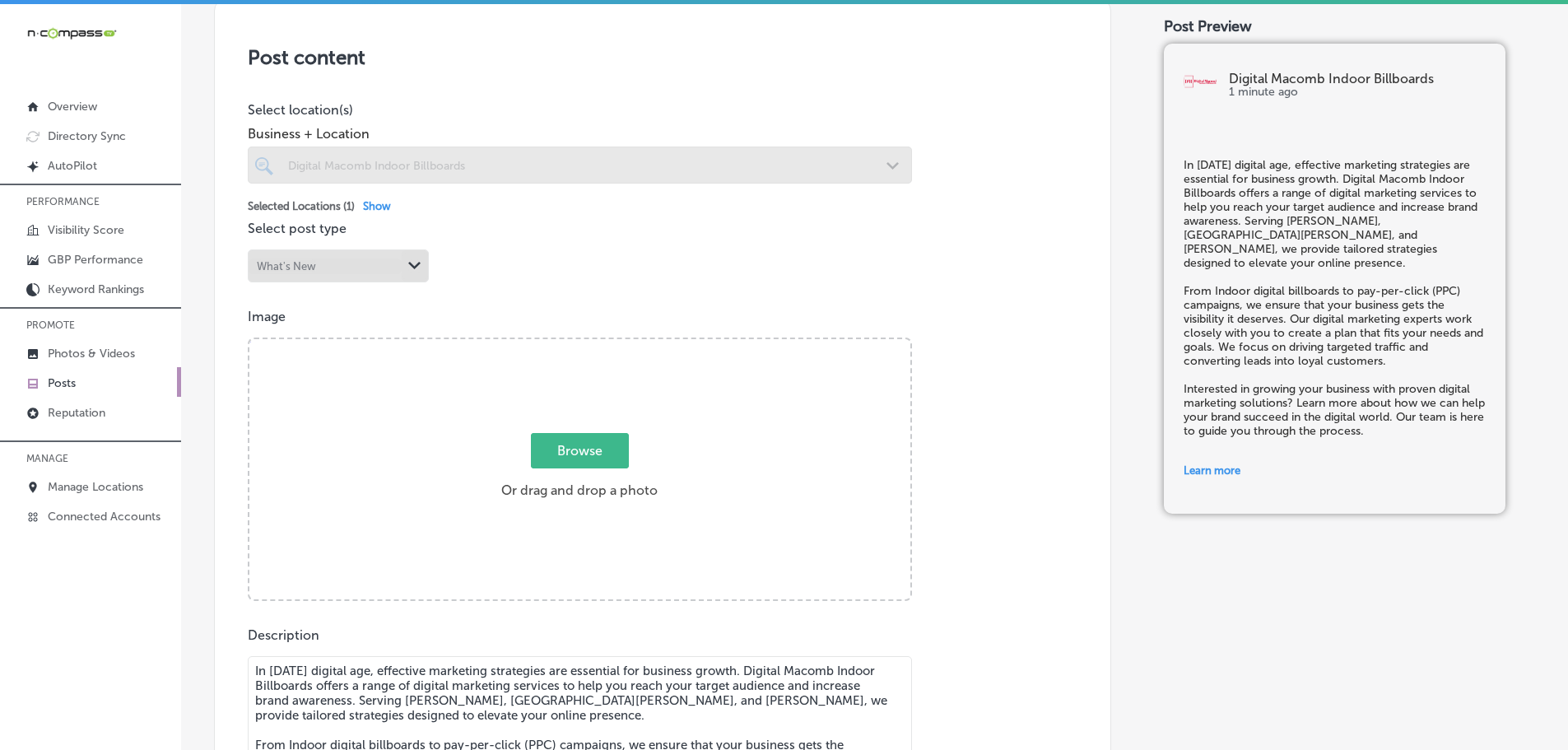
click at [623, 455] on span "Browse" at bounding box center [580, 450] width 98 height 35
click at [623, 344] on input "Browse Or drag and drop a photo" at bounding box center [579, 341] width 661 height 5
type input "C:\fakepath\Digital Macomb-6 (1).png"
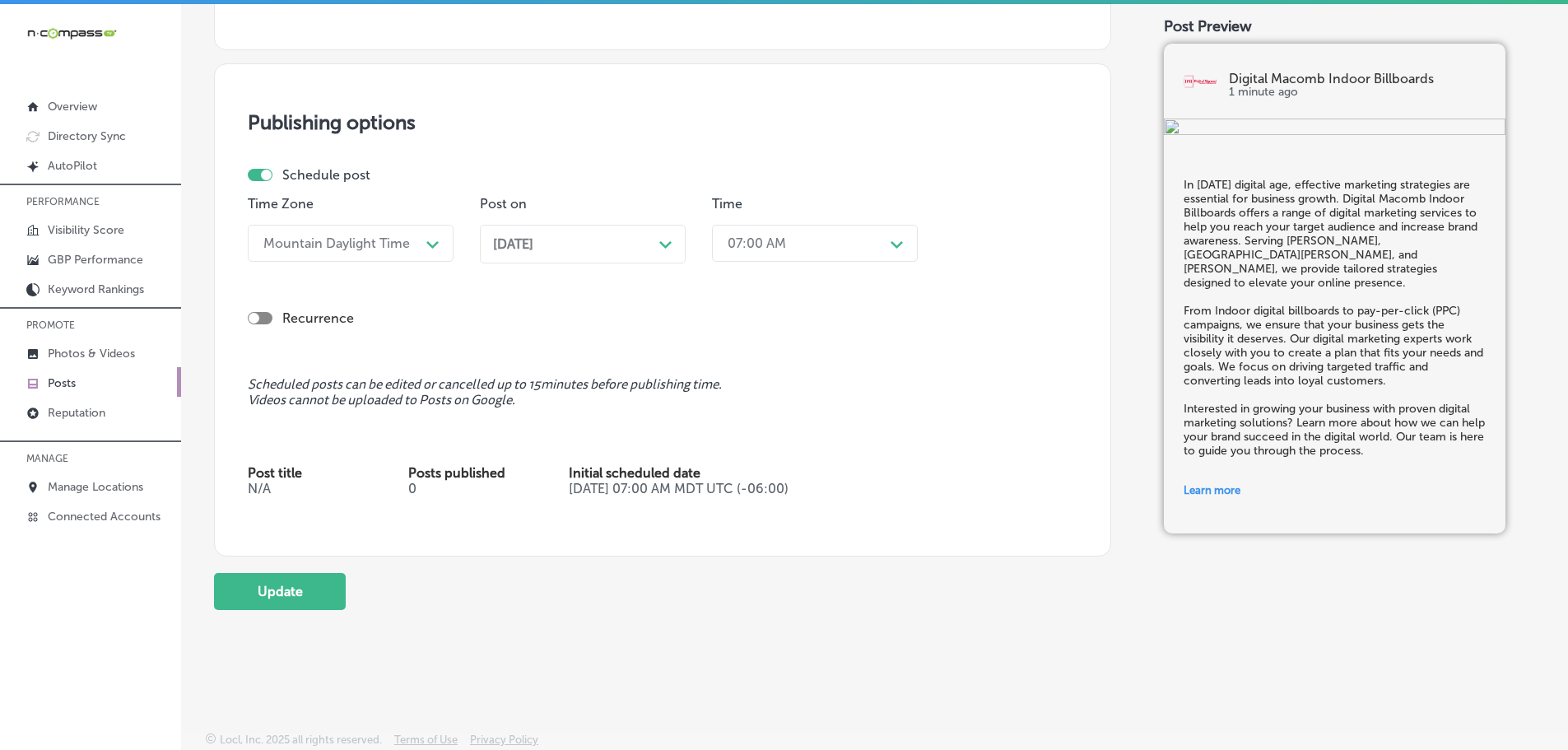
scroll to position [1480, 0]
click at [250, 600] on button "Update" at bounding box center [279, 591] width 131 height 37
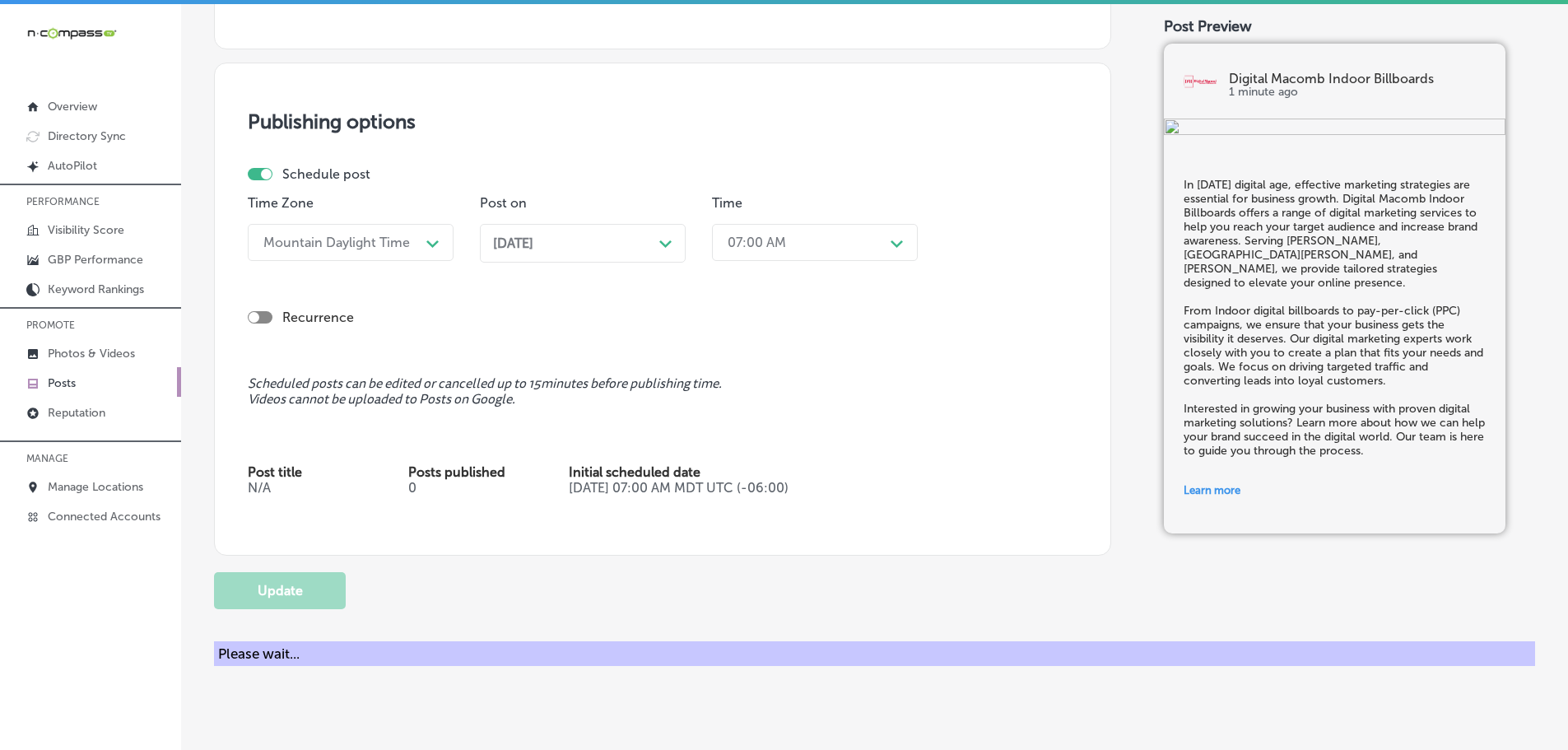
checkbox input "true"
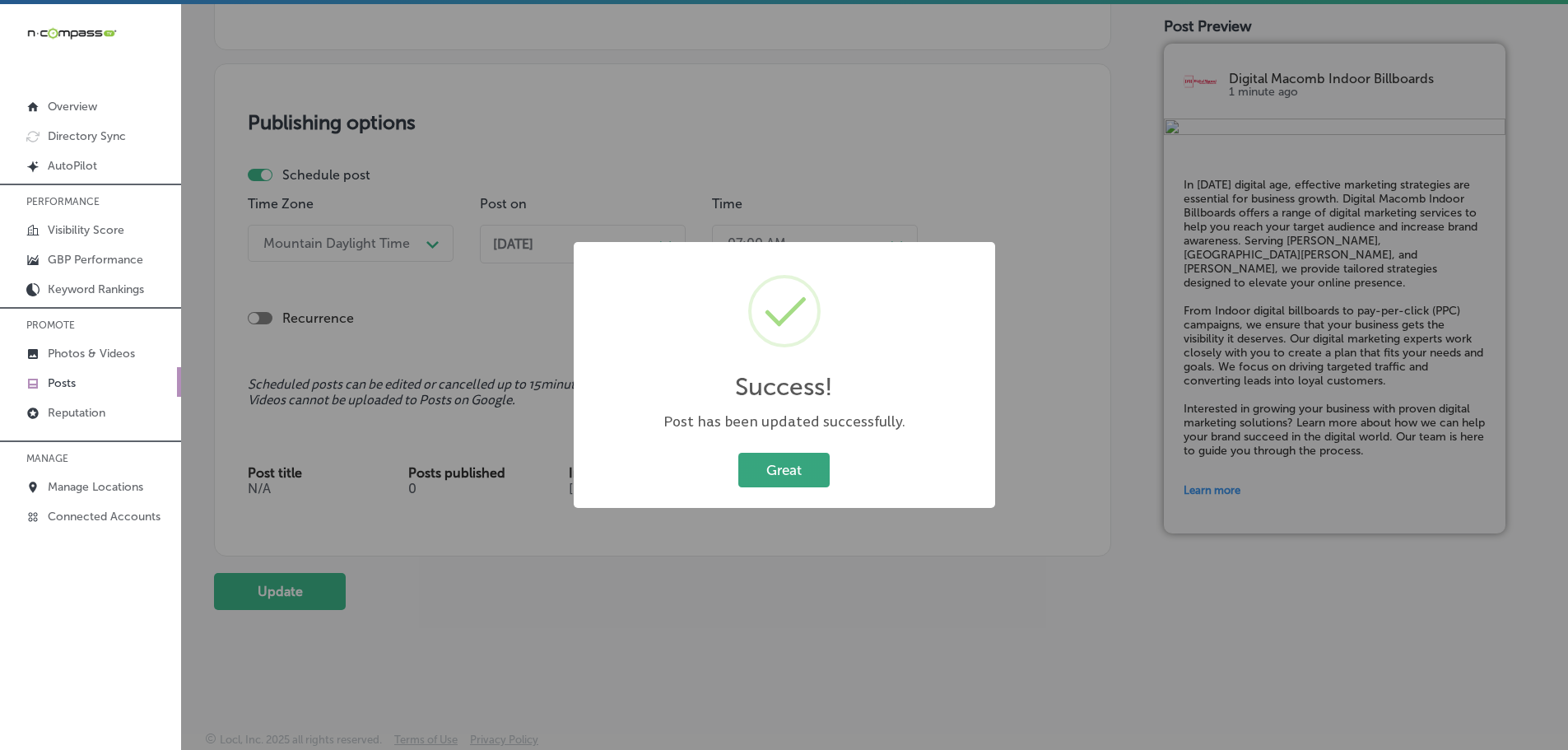
click at [806, 480] on button "Great" at bounding box center [784, 470] width 92 height 34
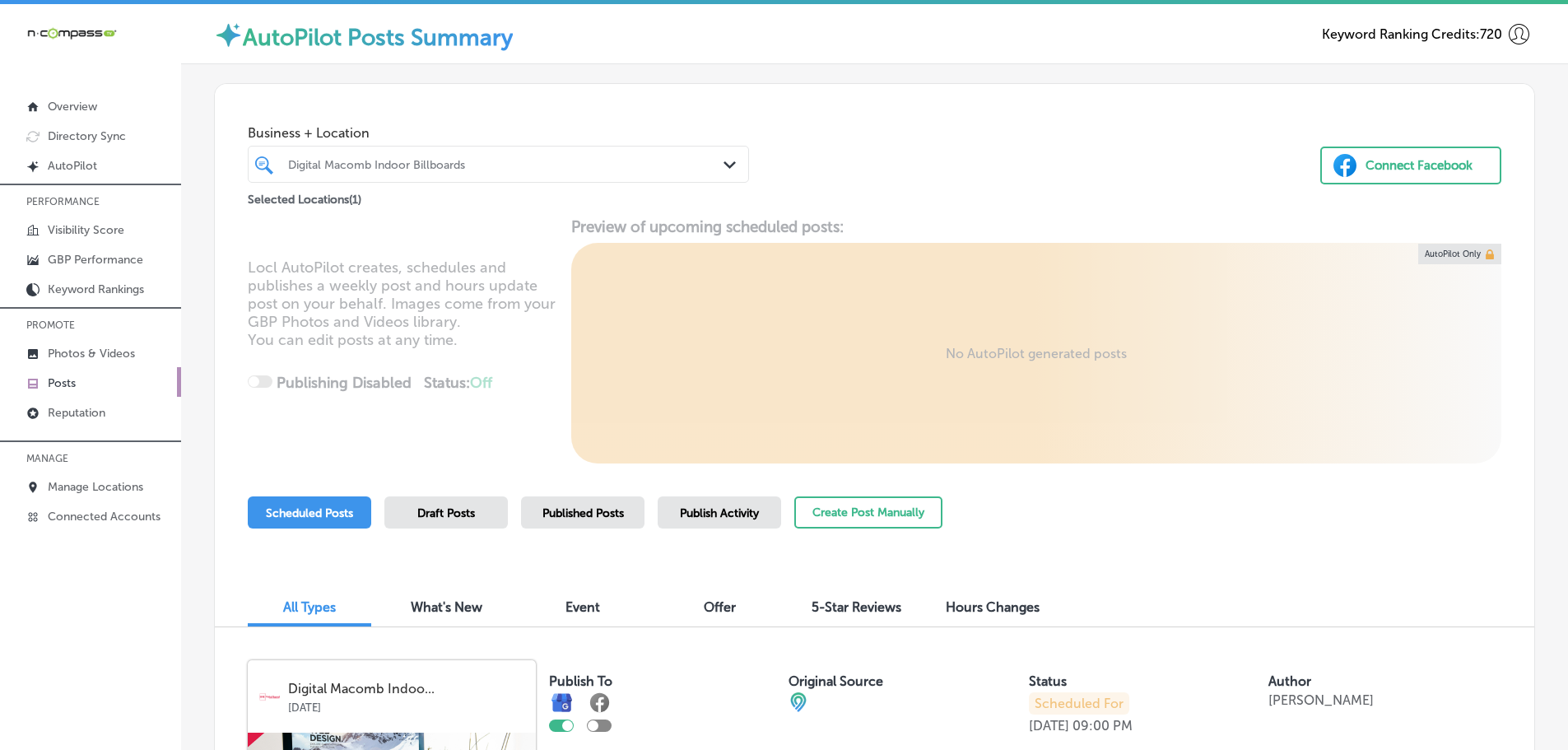
click at [725, 169] on div "Path Created with Sketch." at bounding box center [732, 165] width 18 height 18
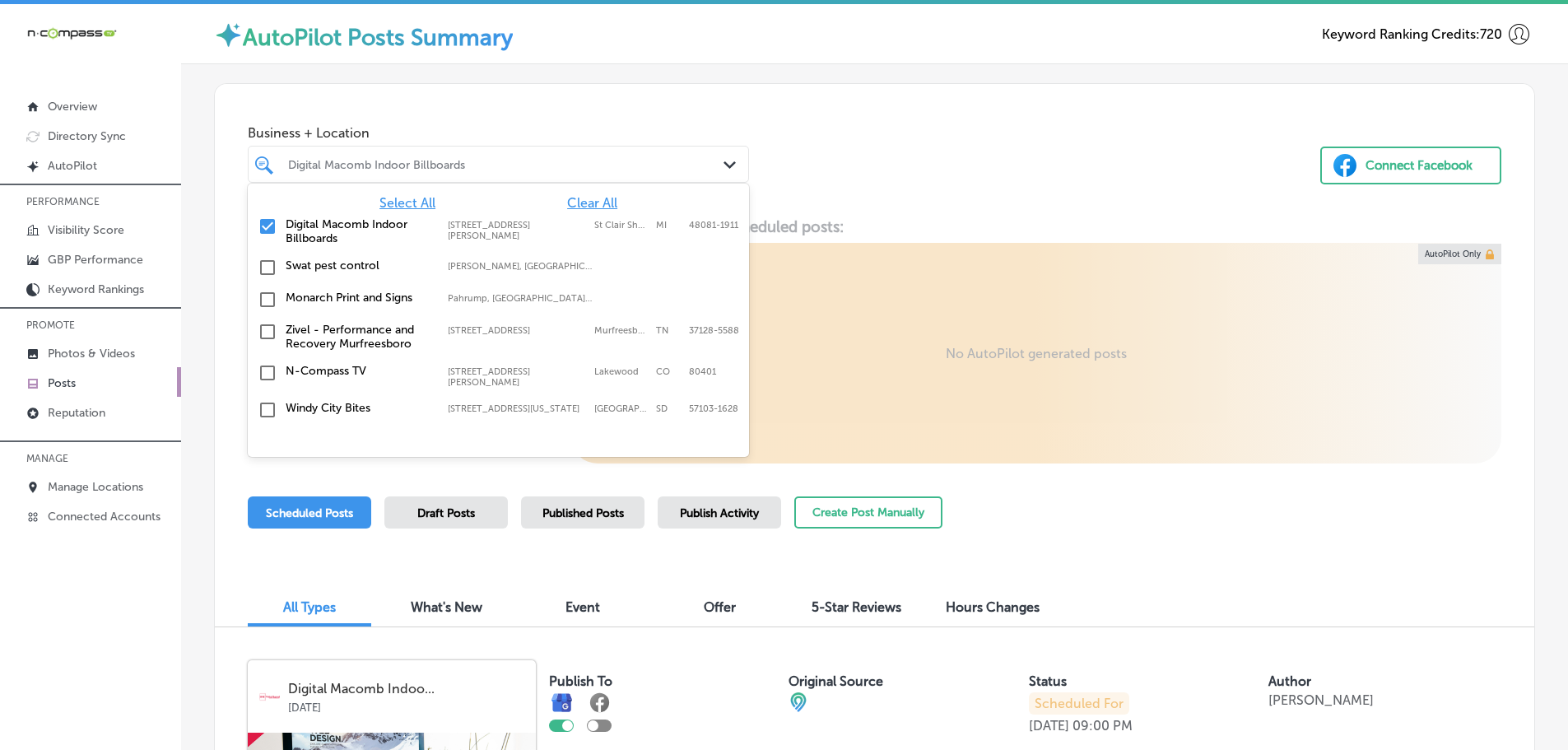
click at [570, 205] on span "Clear All" at bounding box center [592, 202] width 50 height 16
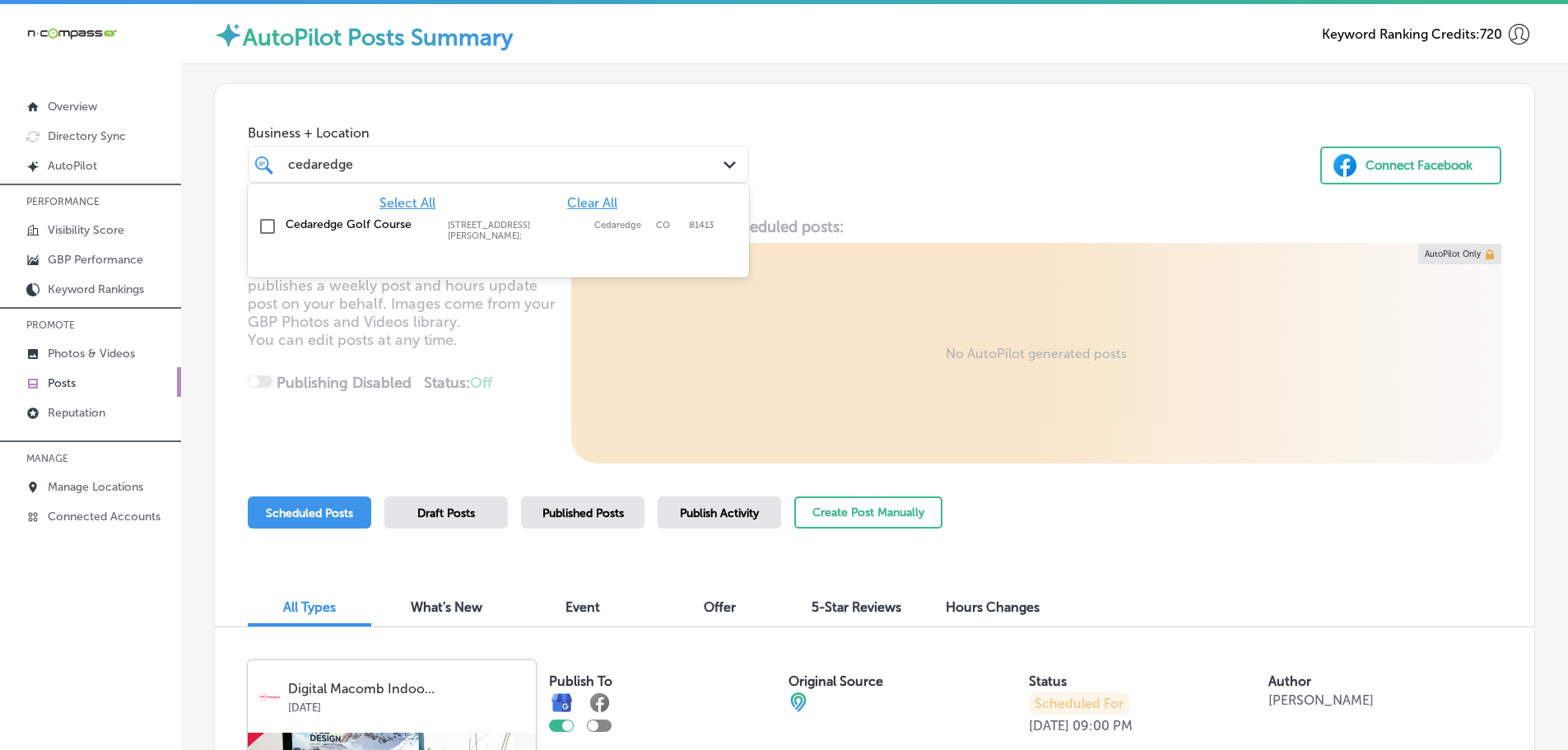
click at [379, 227] on label "Cedaredge Golf Course" at bounding box center [358, 224] width 146 height 14
type input "cedaredge"
click at [924, 204] on div "Business + Location option [STREET_ADDRESS][PERSON_NAME]. option [STREET_ADDRES…" at bounding box center [874, 147] width 1319 height 125
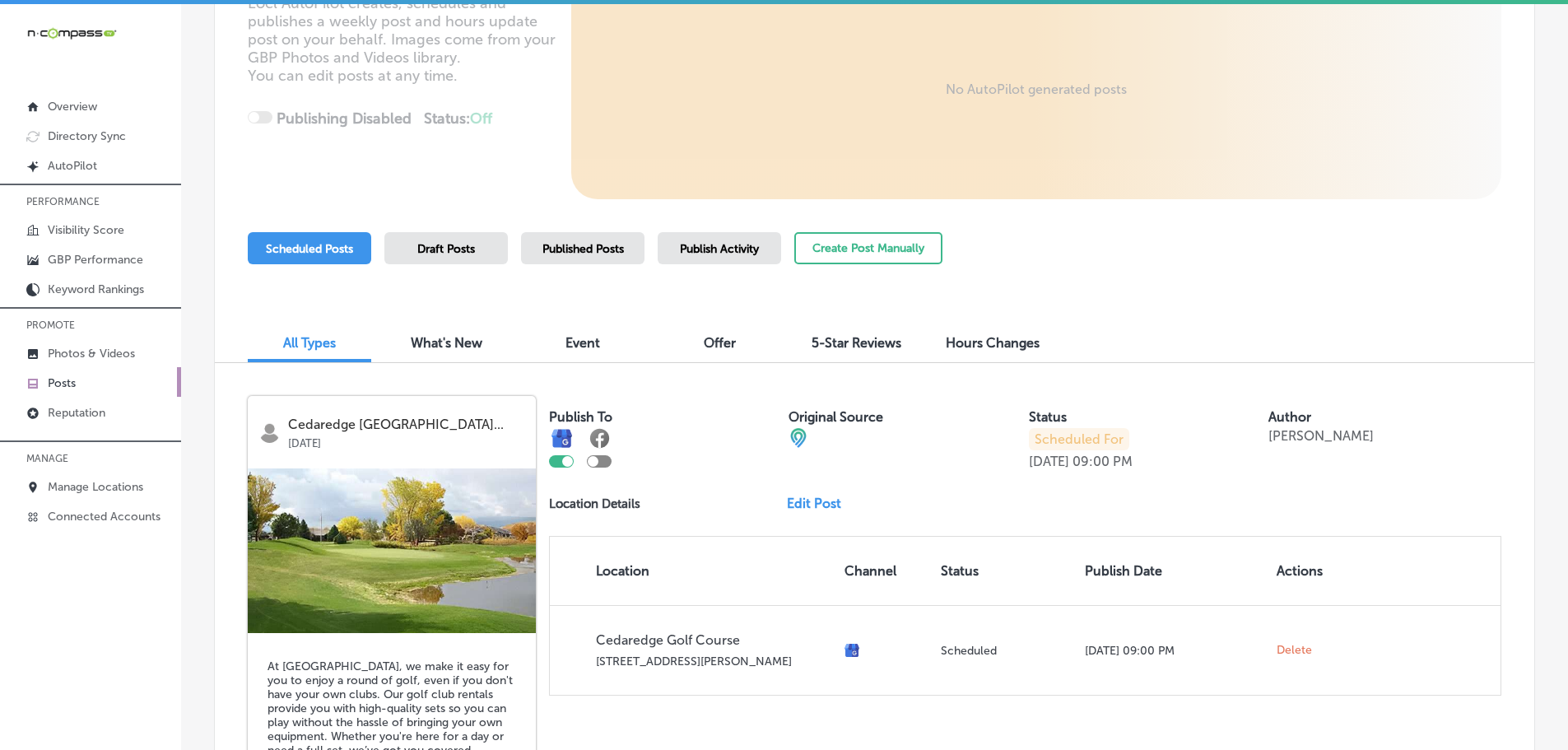
scroll to position [329, 0]
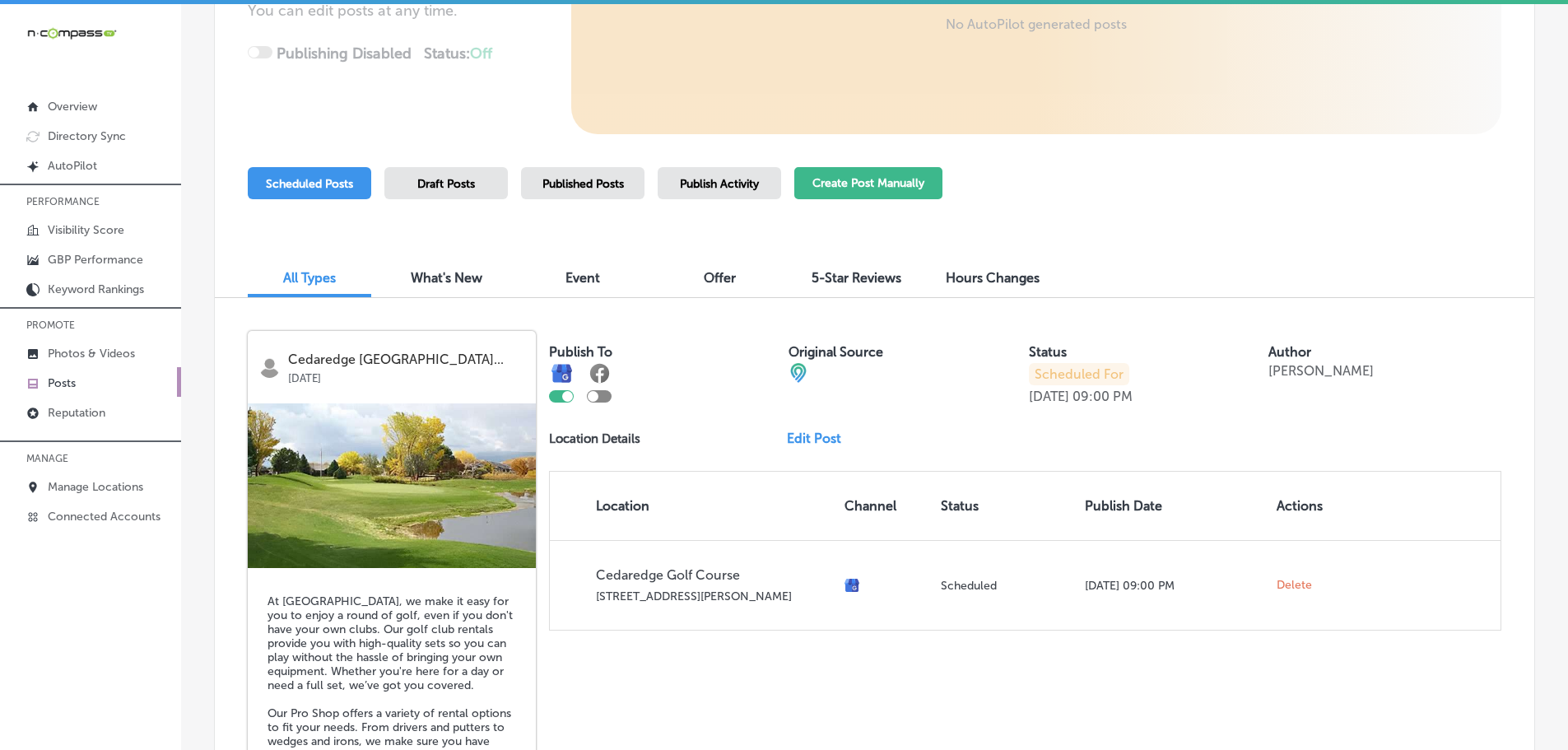
click at [852, 182] on button "Create Post Manually" at bounding box center [868, 183] width 148 height 32
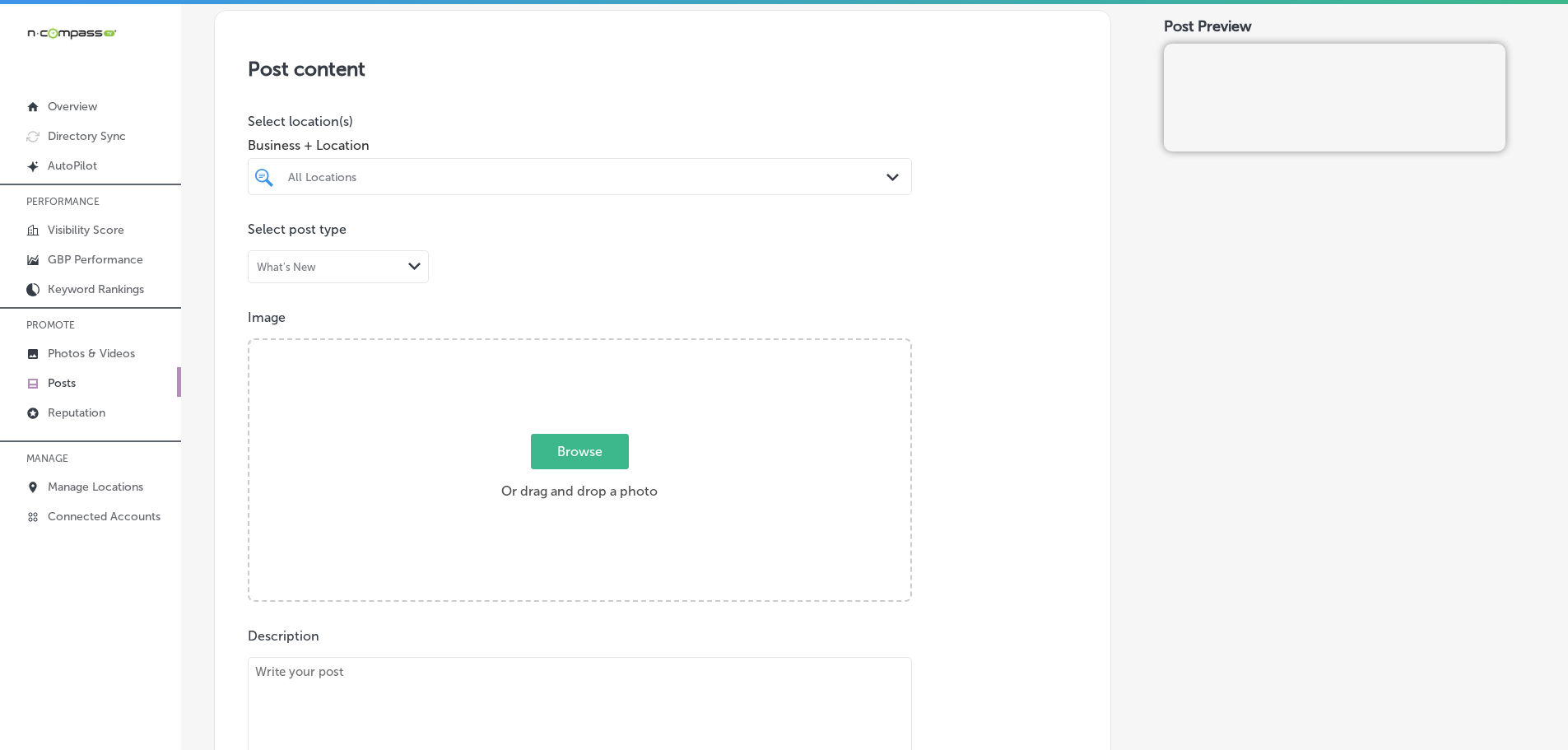
scroll to position [329, 0]
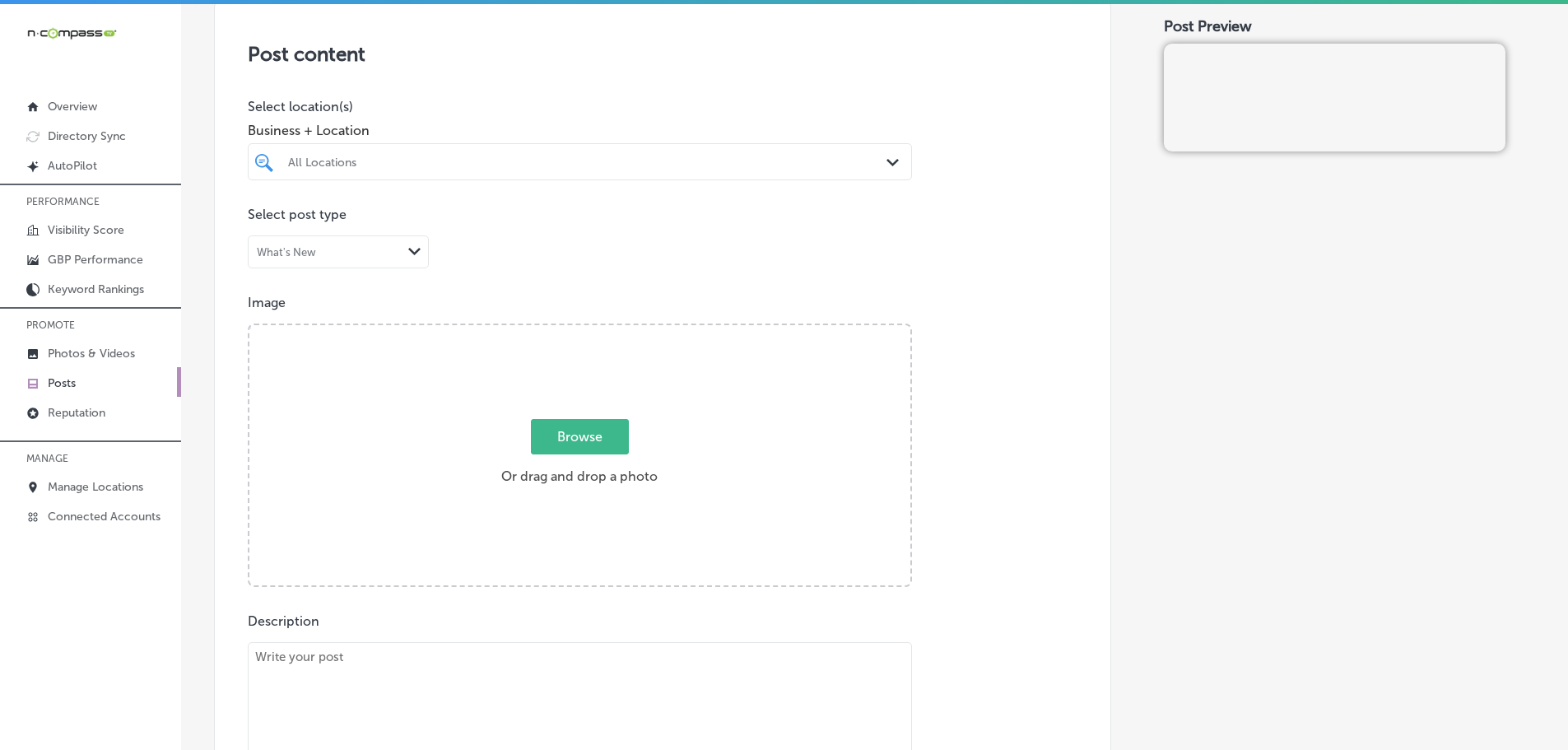
click at [859, 159] on div "All Locations" at bounding box center [588, 162] width 600 height 14
click at [328, 220] on label "Cedaredge Golf Course" at bounding box center [382, 221] width 194 height 14
type input "cedaredge"
click at [551, 80] on div "Post content Select location(s) Business + Location cedaredge cedaredge Path Cr…" at bounding box center [662, 516] width 897 height 1042
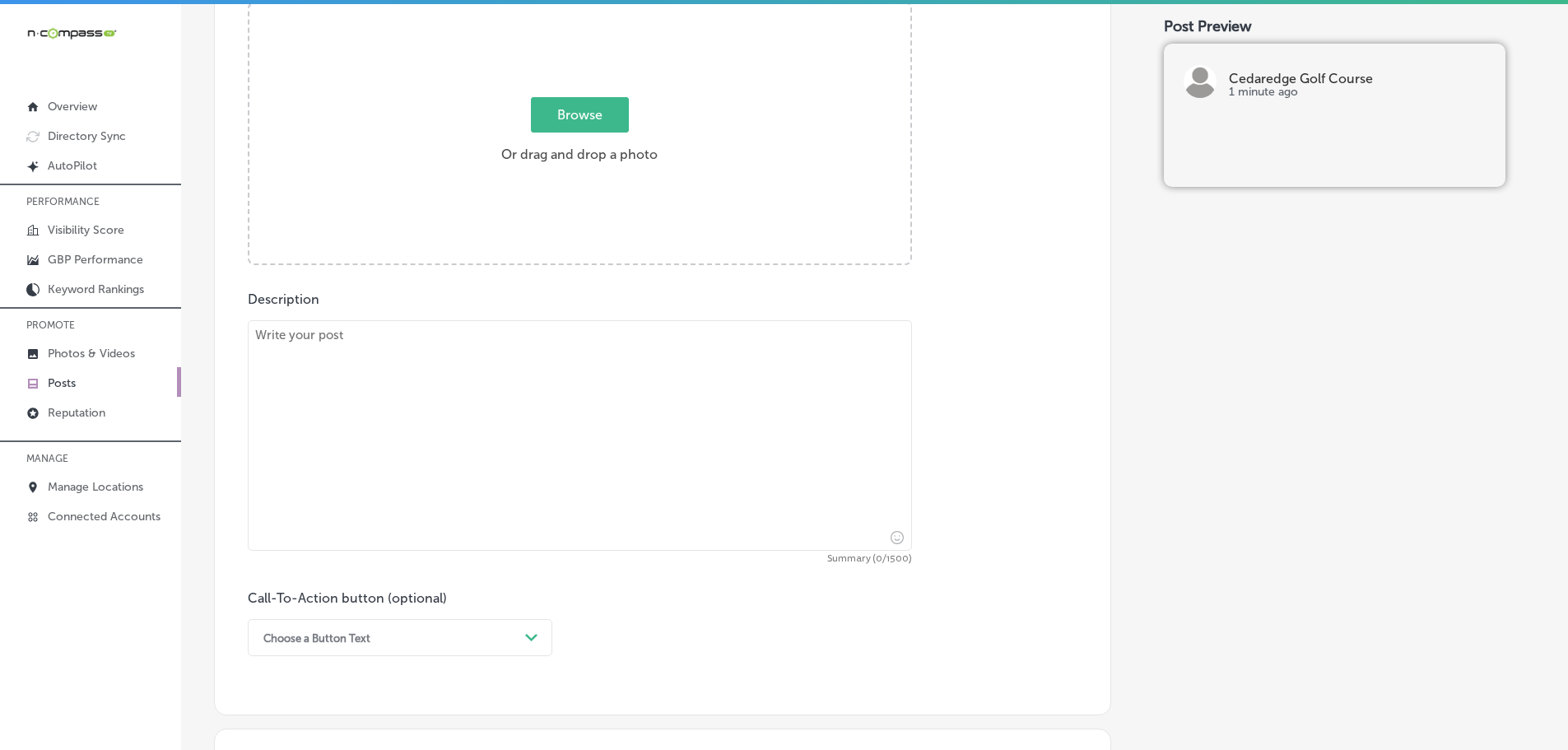
scroll to position [659, 0]
click at [531, 350] on textarea at bounding box center [579, 428] width 664 height 231
paste textarea "Take your game to the next level with personalized golf pro lessons at Cedaredg…"
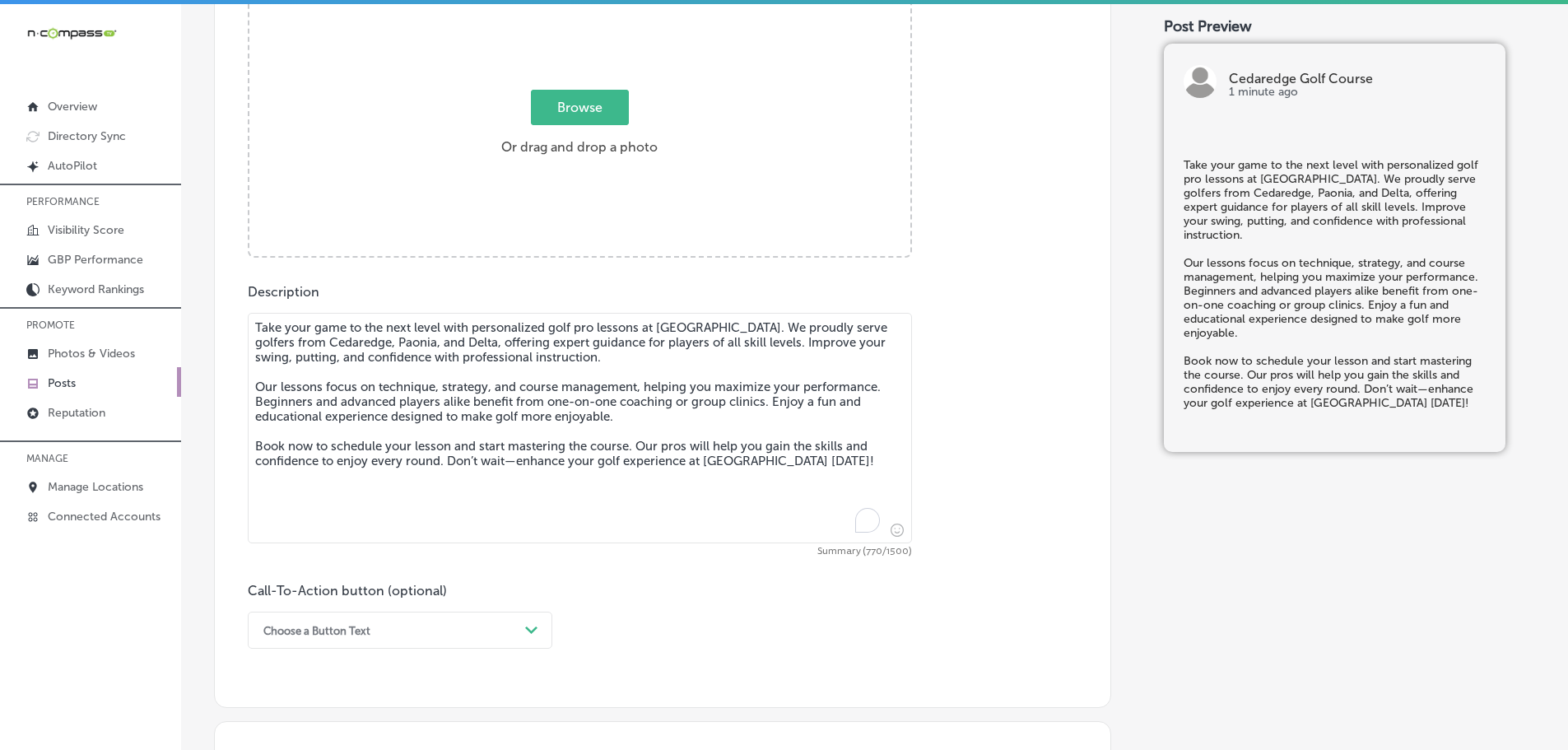
type textarea "Take your game to the next level with personalized golf pro lessons at Cedaredg…"
click at [566, 96] on span "Browse" at bounding box center [580, 107] width 98 height 35
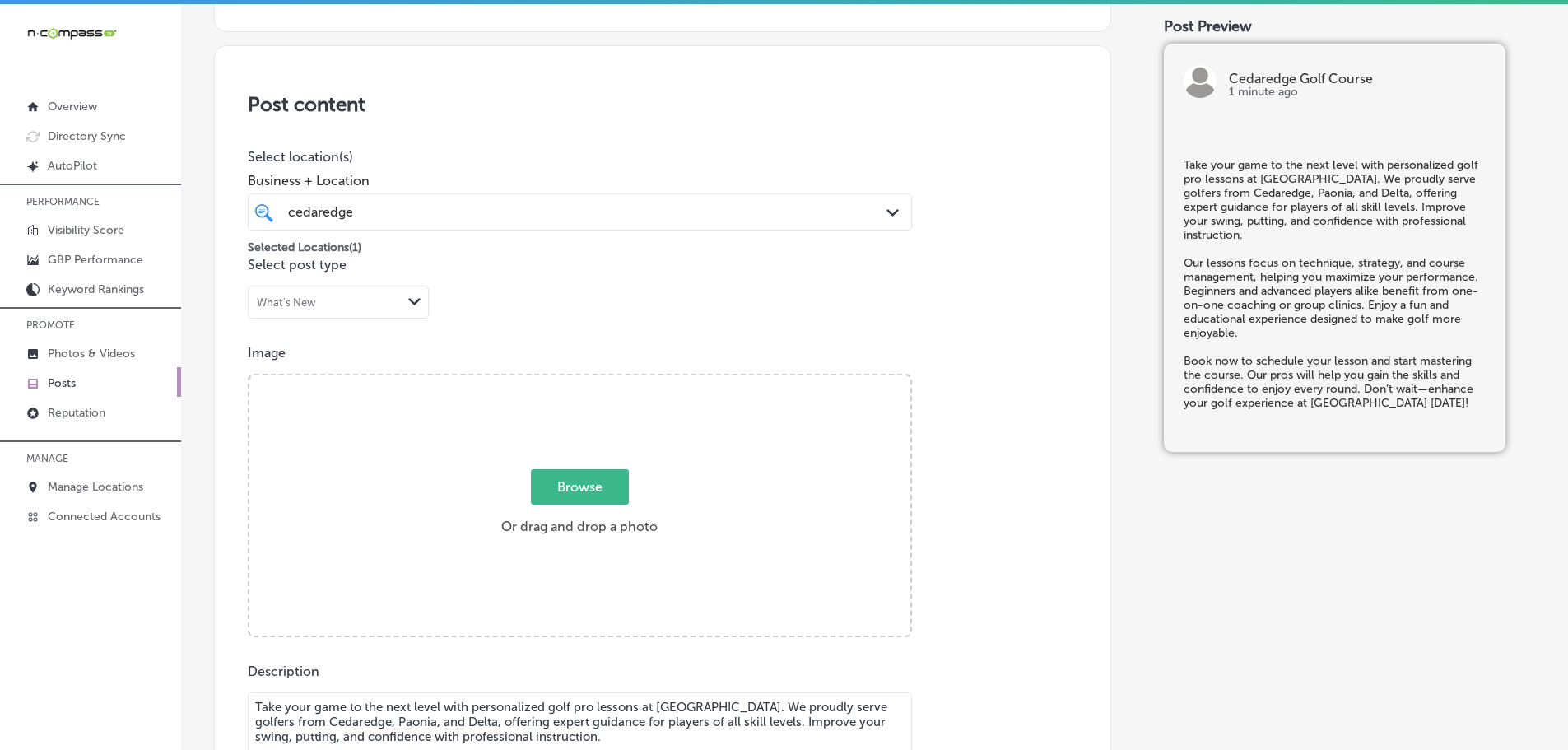
type input "C:\fakepath\101190949_3288527944492917_8636599759563390976_n.jpg"
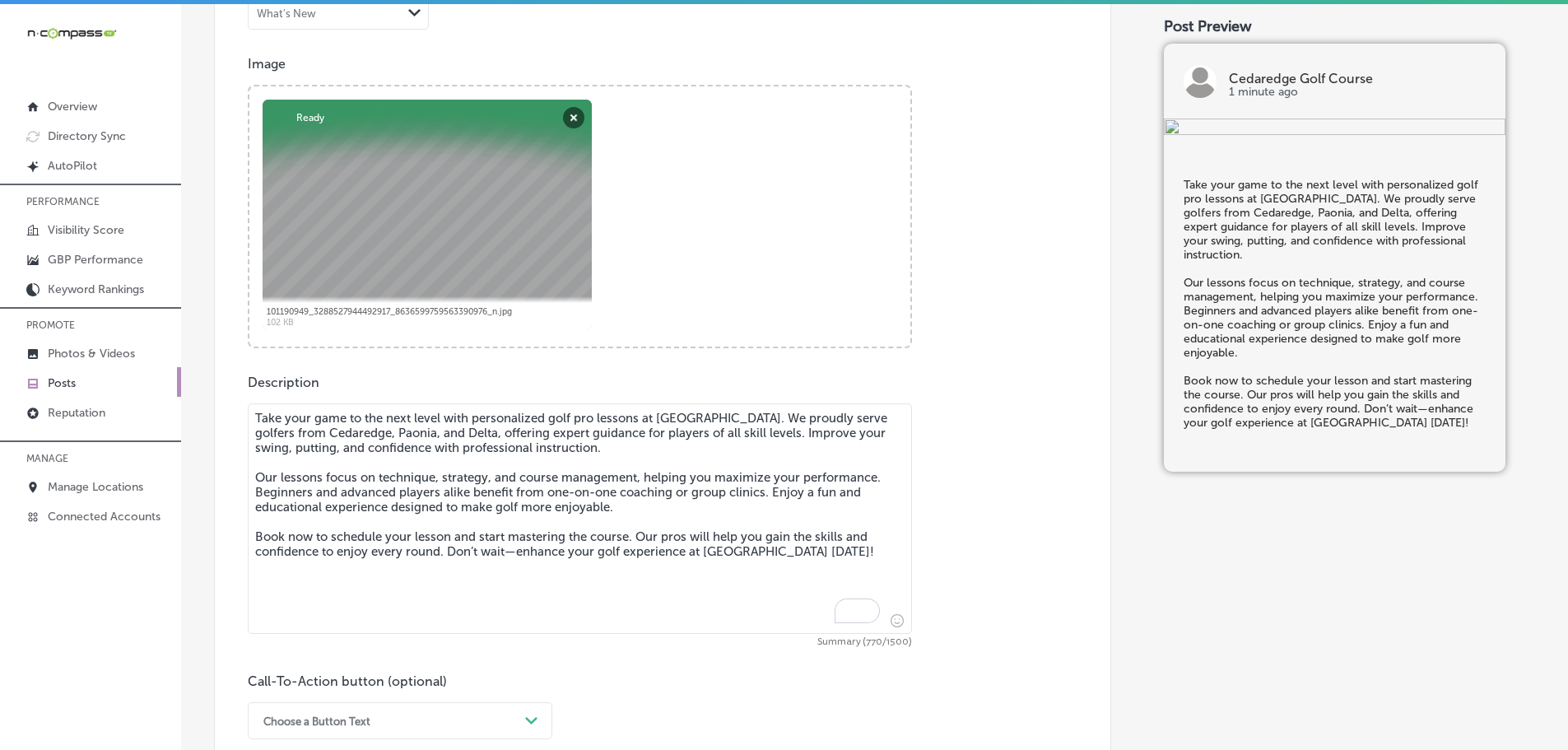
scroll to position [774, 0]
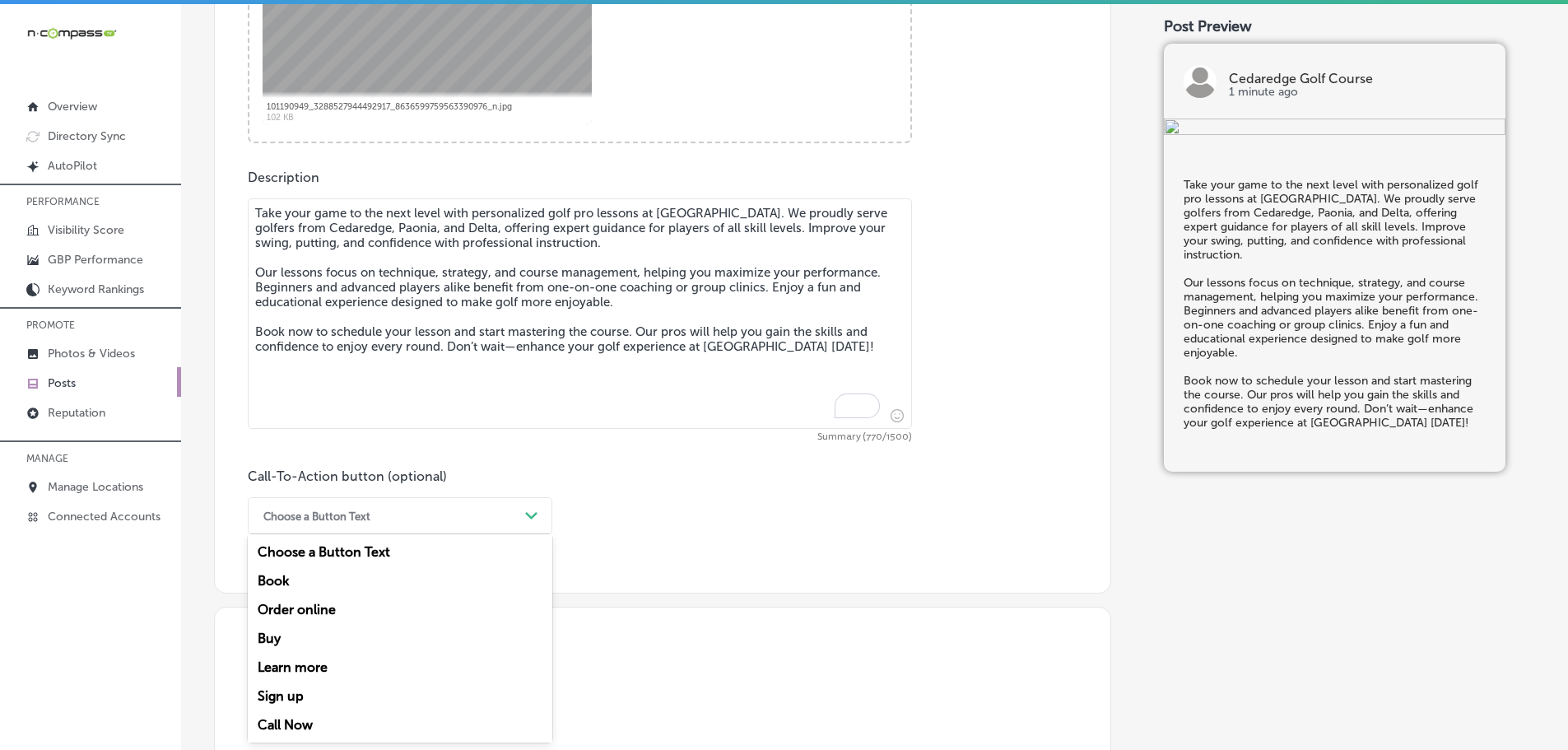
click at [500, 531] on div "Choose a Button Text Path Created with Sketch." at bounding box center [400, 515] width 304 height 37
click at [290, 581] on div "Book" at bounding box center [400, 581] width 304 height 28
click at [350, 605] on input "text" at bounding box center [579, 613] width 663 height 45
paste input "https://cedaredge-golf-club.book.teeitup.com/?%20course=9351&date=2025-08-28&ma…"
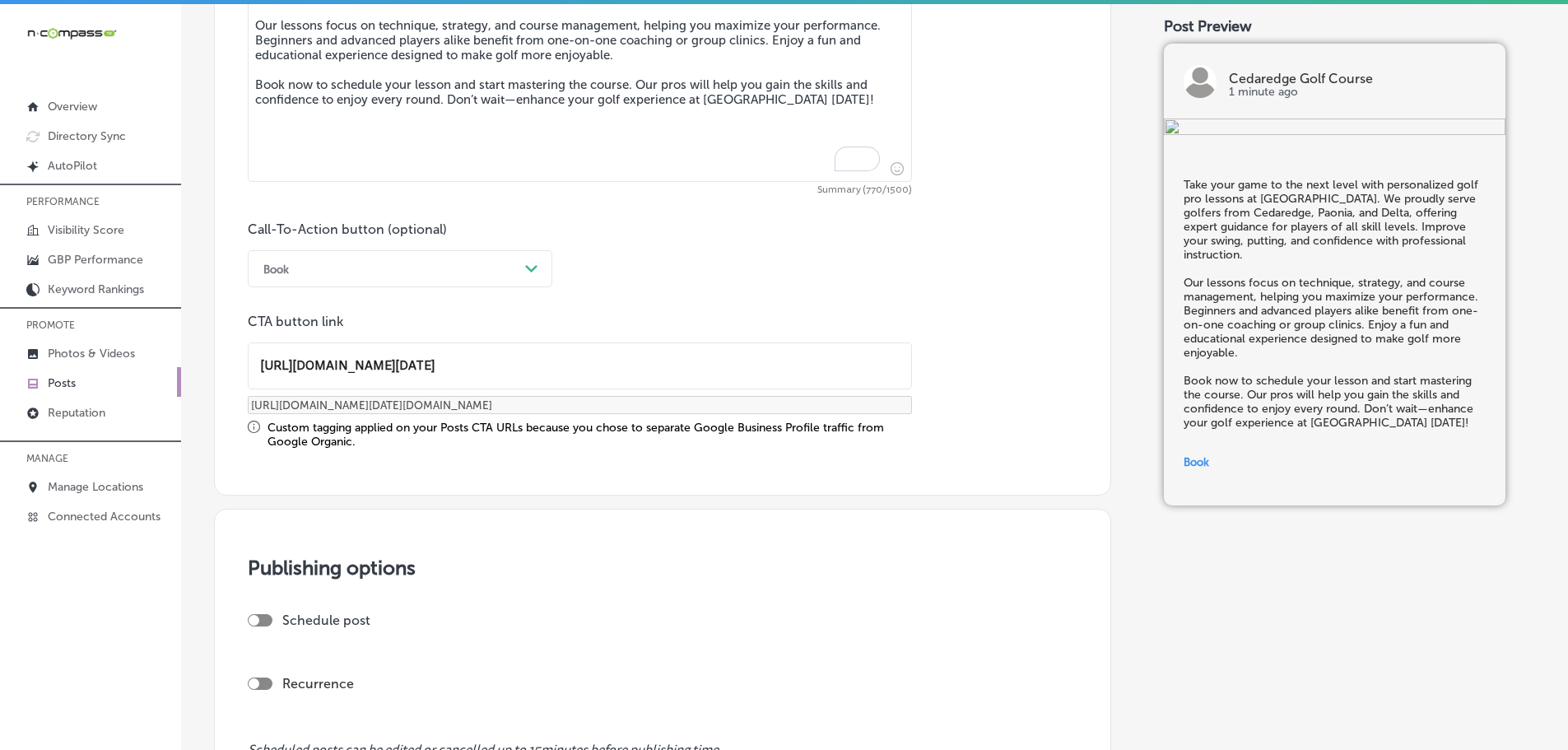
scroll to position [1185, 0]
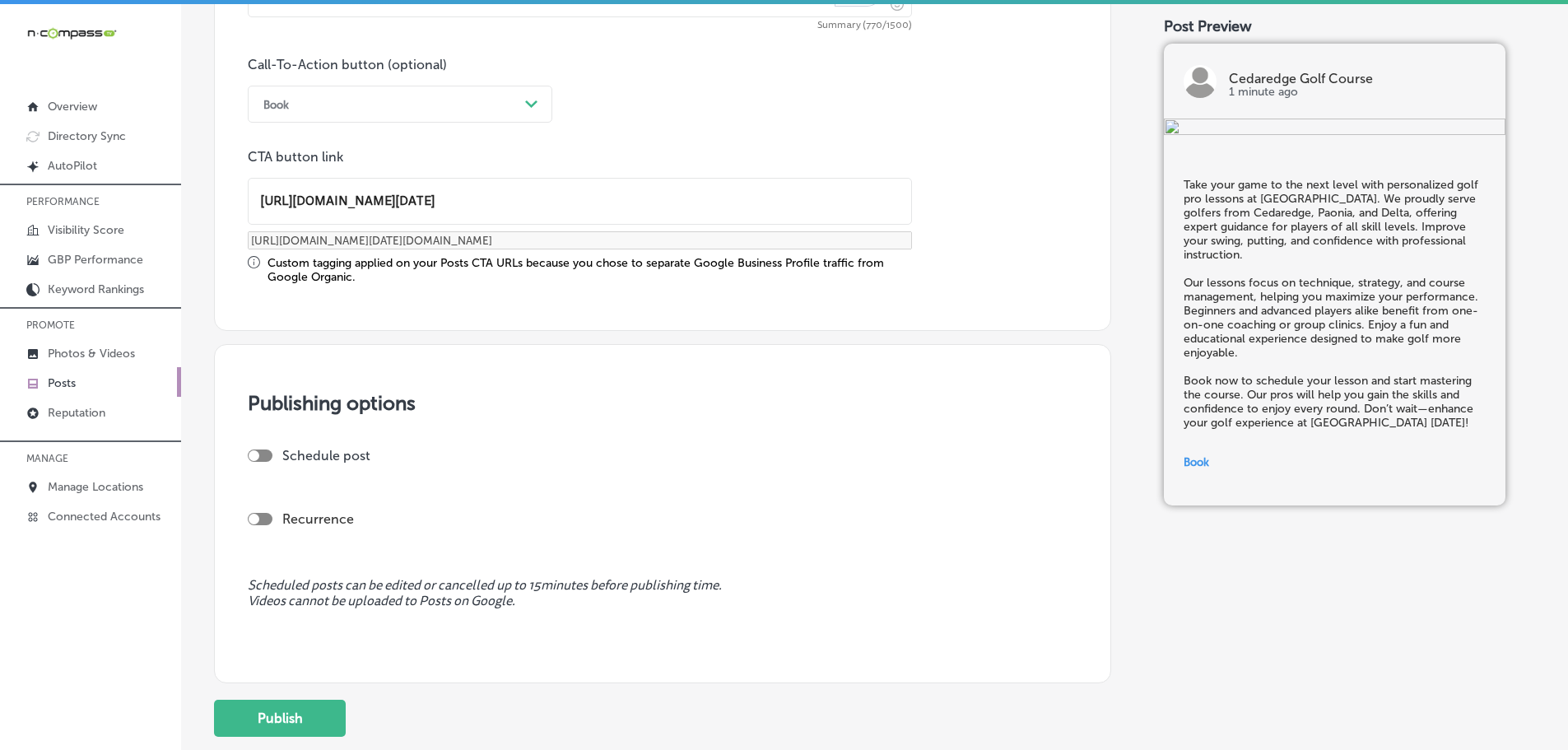
click at [261, 455] on div at bounding box center [260, 455] width 25 height 12
type input "https://cedaredge-golf-club.book.teeitup.com/?%20course=9351&date=2025-08-28&ma…"
checkbox input "true"
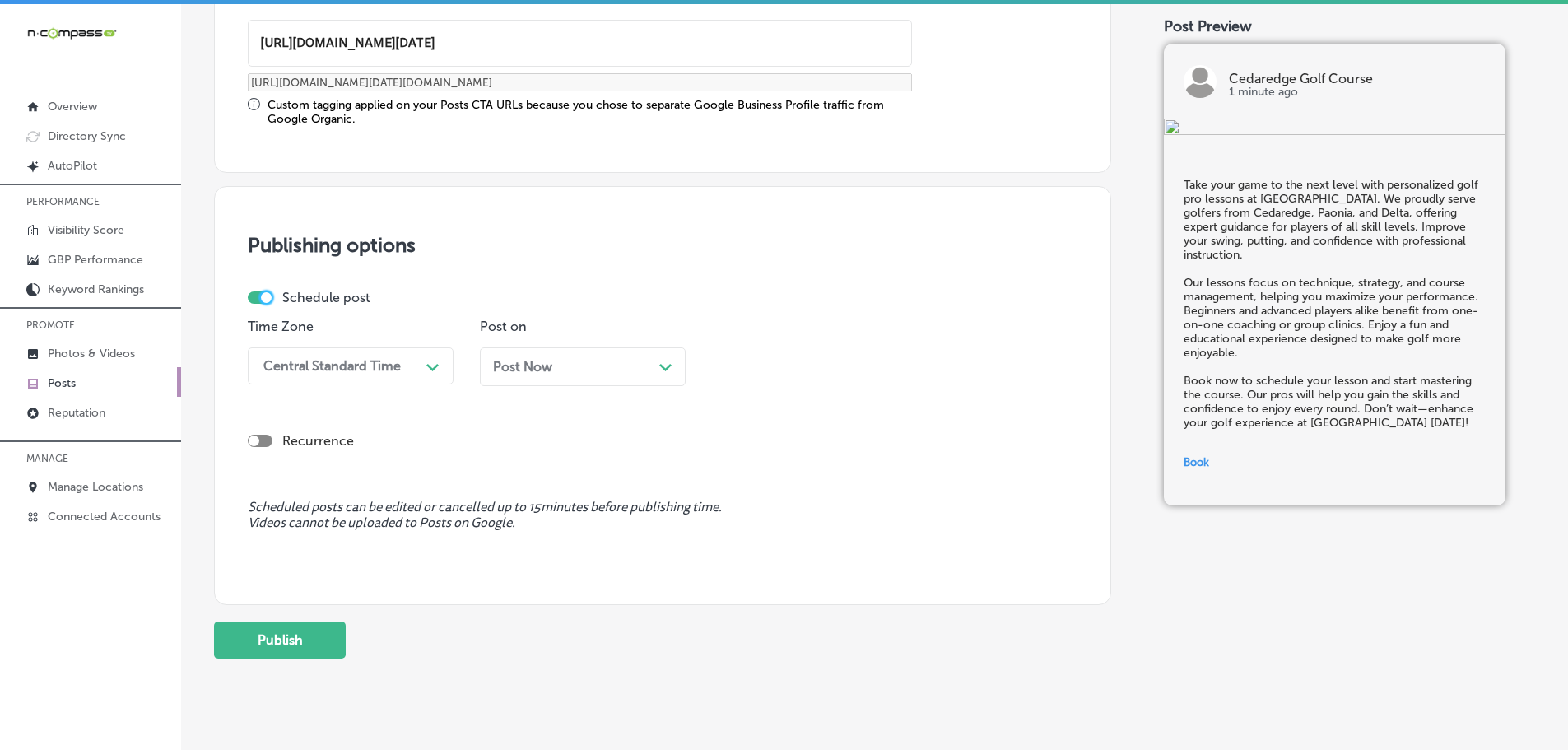
scroll to position [1350, 0]
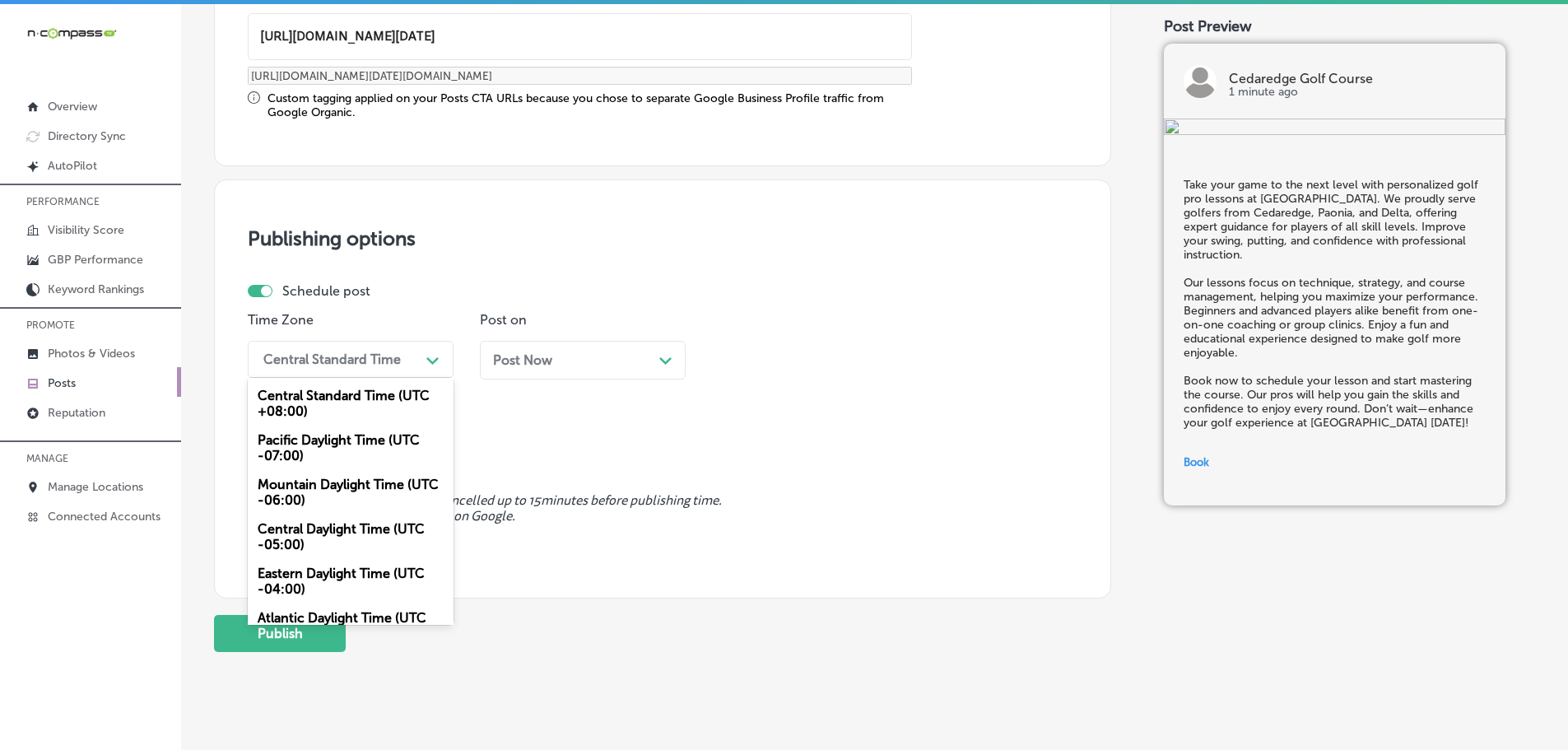
click at [417, 357] on div "Central Standard Time" at bounding box center [337, 359] width 164 height 28
click at [307, 480] on div "Mountain Daylight Time (UTC -06:00)" at bounding box center [351, 492] width 206 height 44
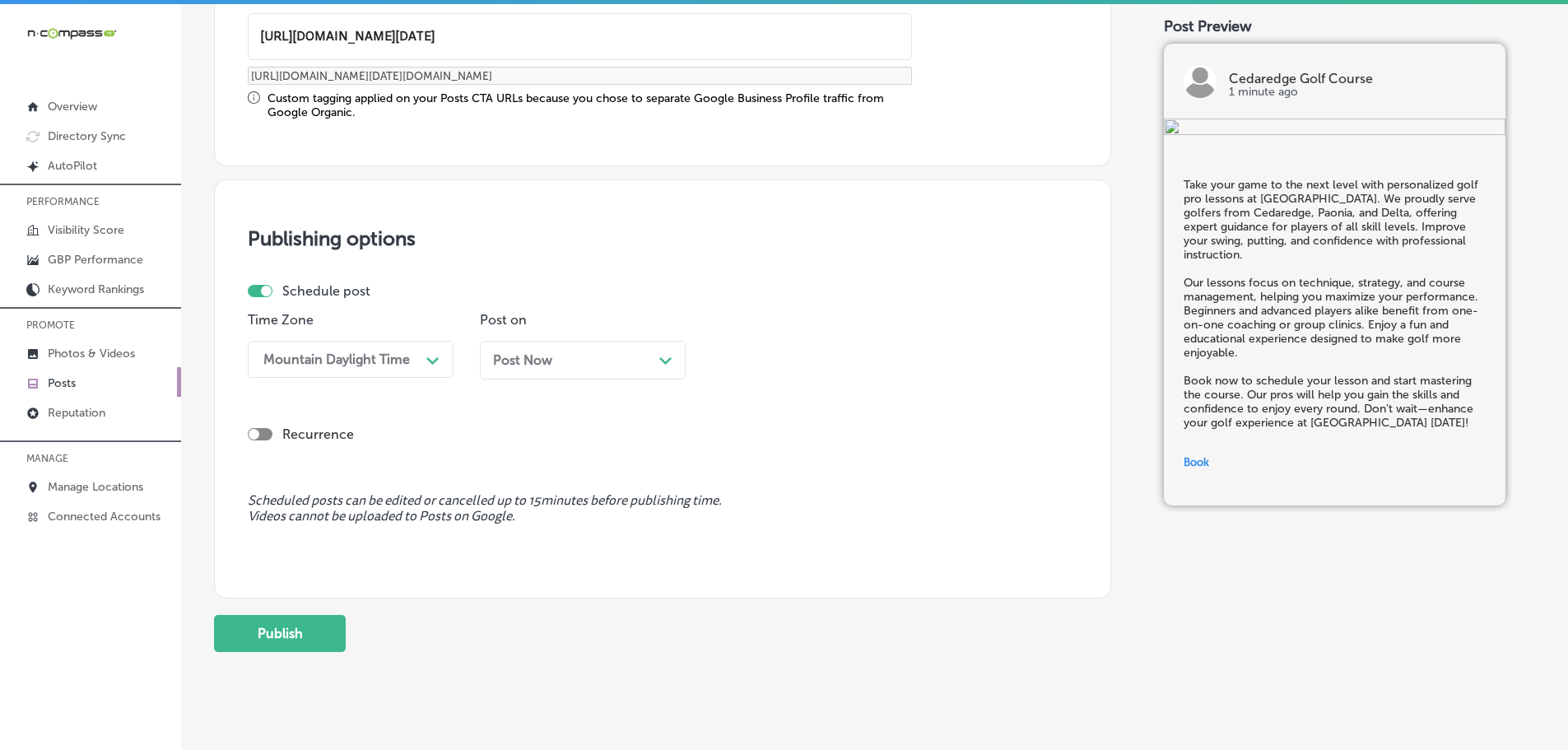
click at [667, 354] on div "Path Created with Sketch." at bounding box center [665, 359] width 13 height 13
click at [913, 362] on div "12:15 PM Path Created with Sketch." at bounding box center [815, 358] width 206 height 37
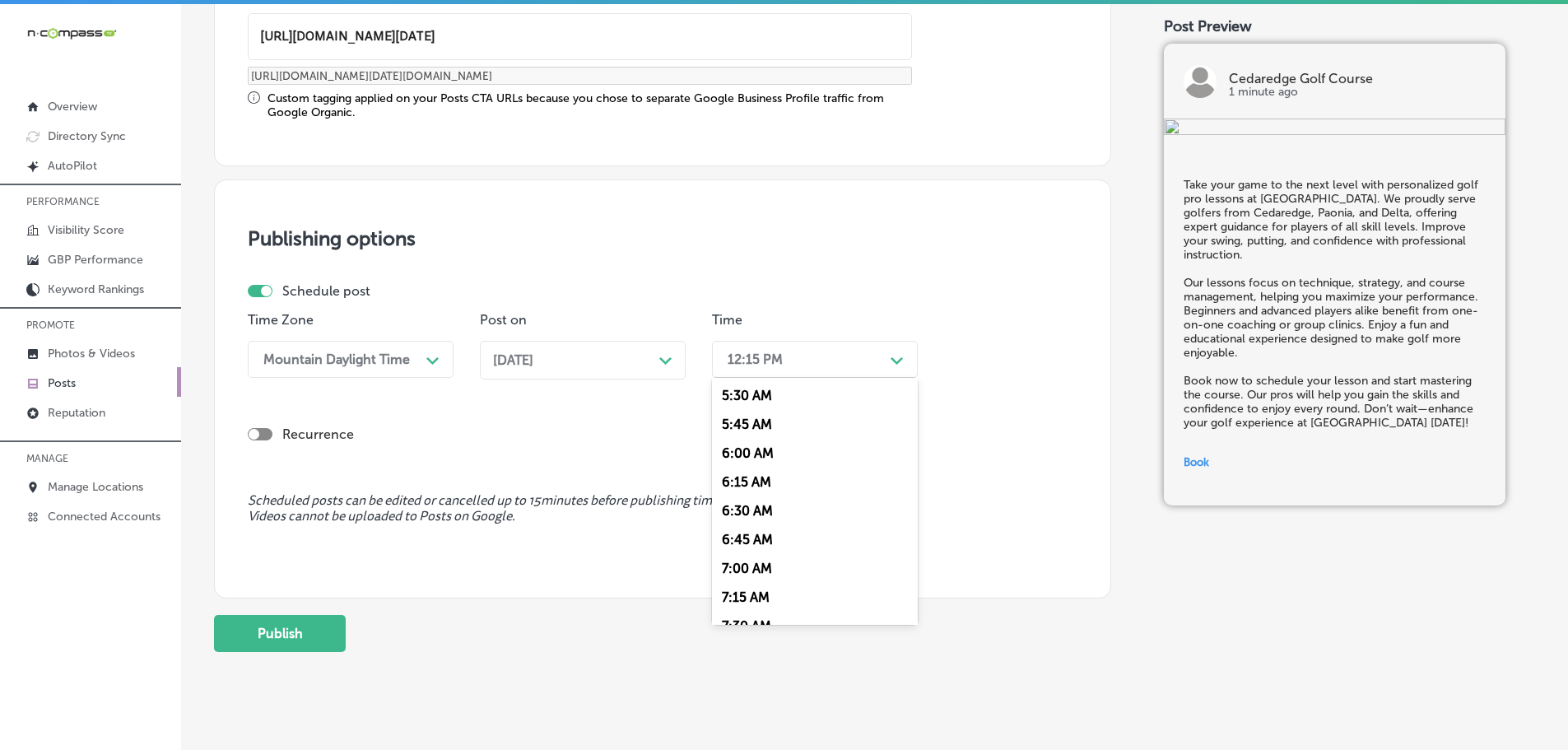
scroll to position [659, 0]
click at [742, 537] on div "7:00 AM" at bounding box center [815, 544] width 206 height 28
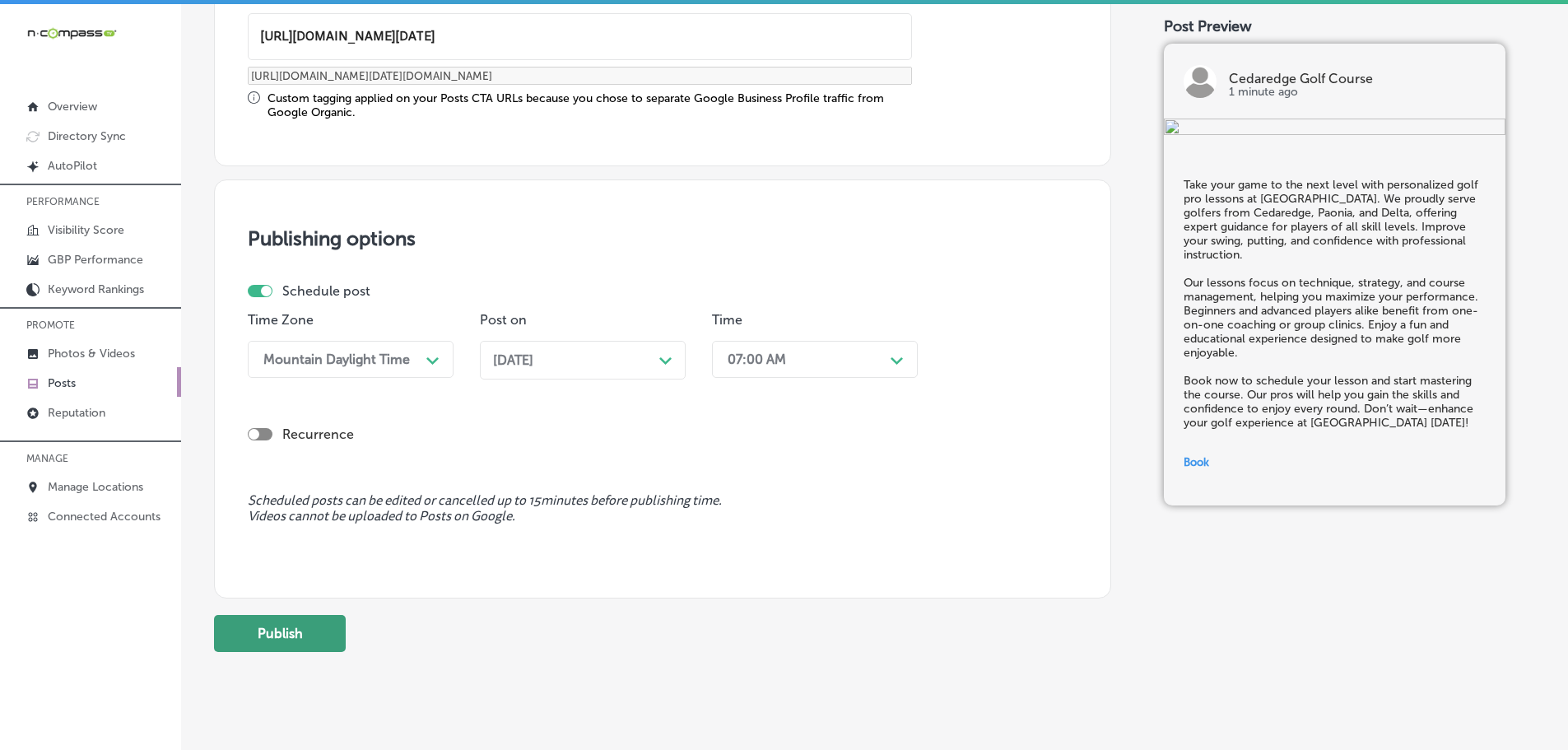
click at [305, 640] on button "Publish" at bounding box center [279, 633] width 131 height 37
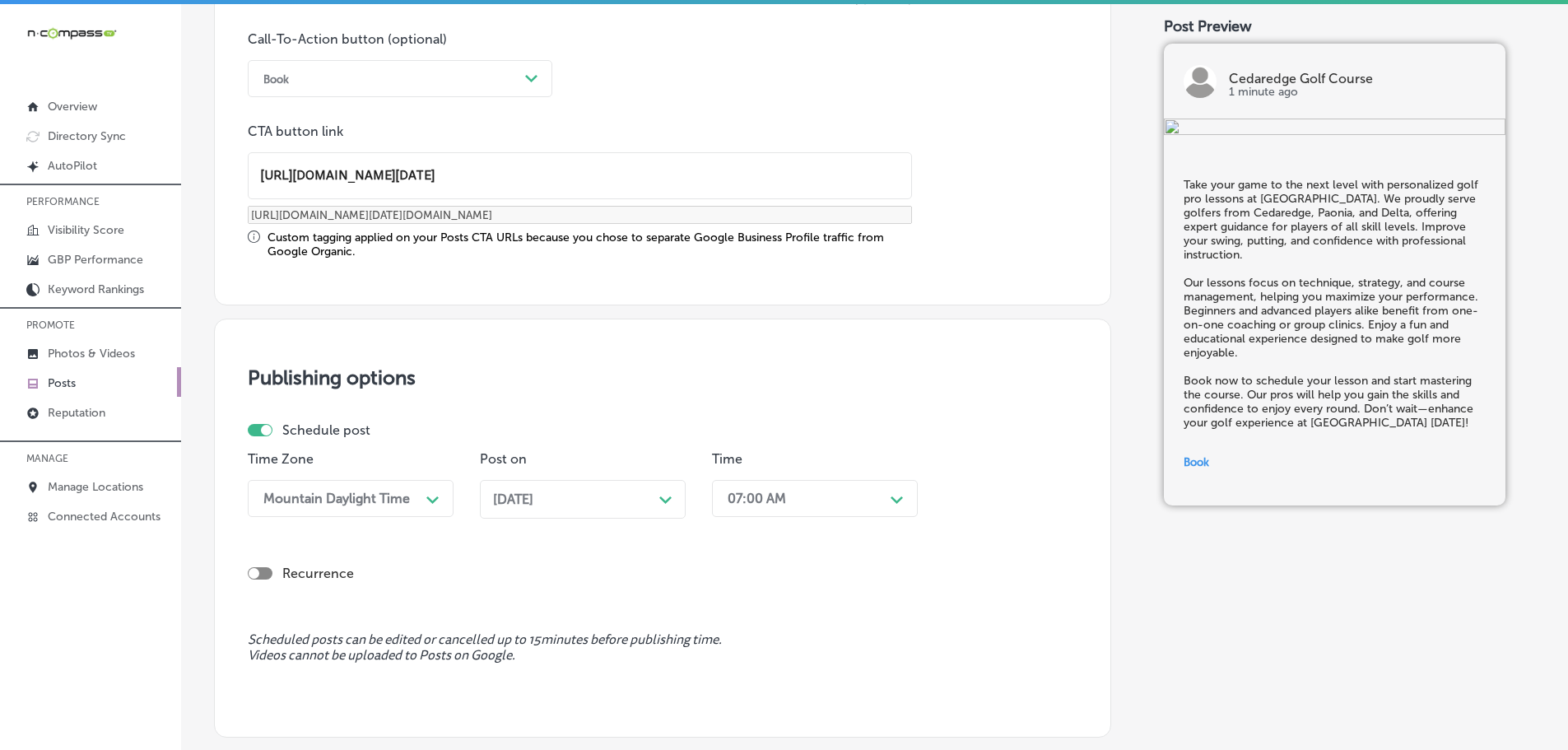
scroll to position [1154, 0]
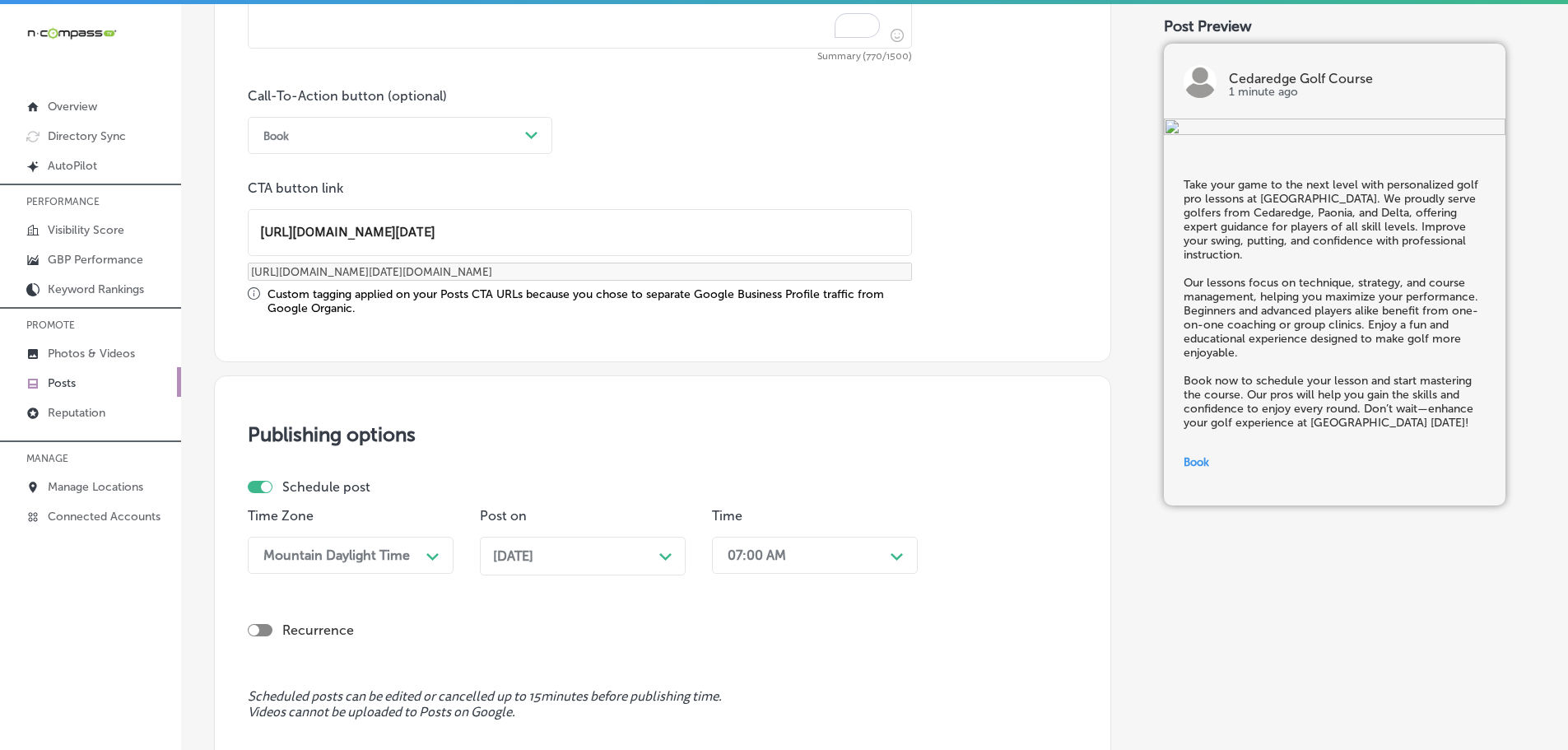
drag, startPoint x: 808, startPoint y: 229, endPoint x: 244, endPoint y: 234, distance: 564.0
paste input "course=9351&date=2025-09-12&max=999999"
type input "https://cedaredge-golf-club.book.teeitup.com/?course=9351&date=2025-09-12&max=9…"
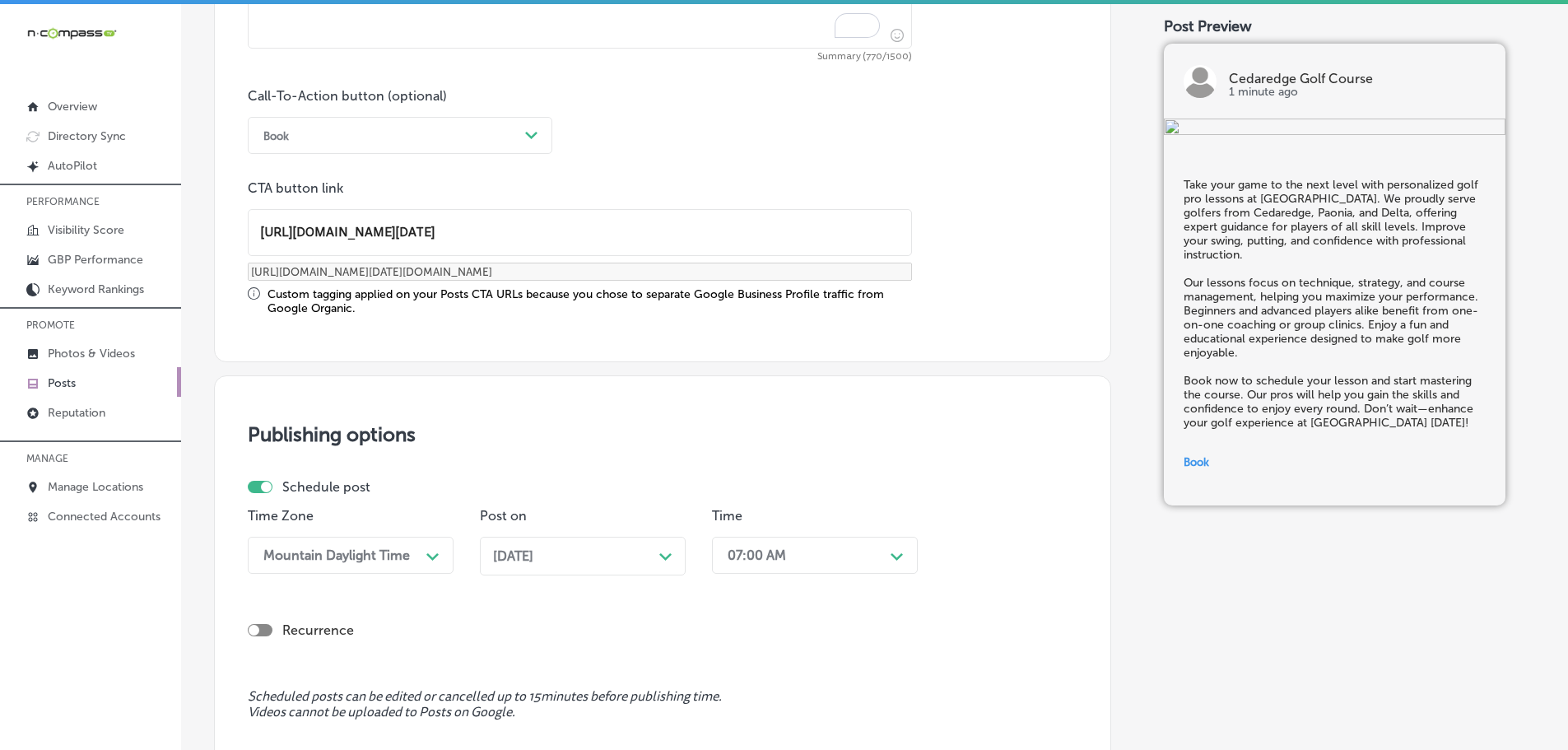
type input "https://cedaredge-golf-club.book.teeitup.com/?course=9351&date=2025-09-12&max=9…"
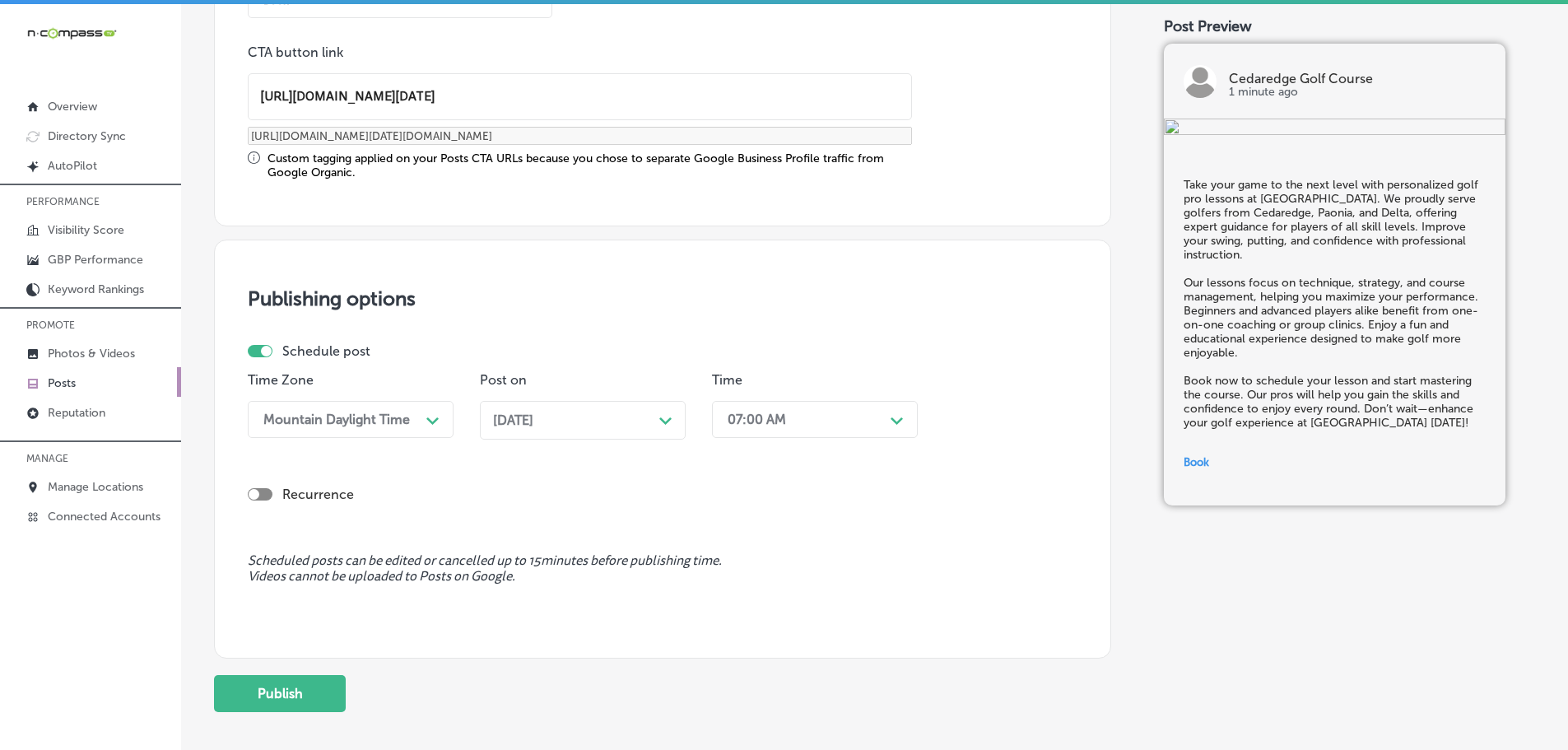
scroll to position [1376, 0]
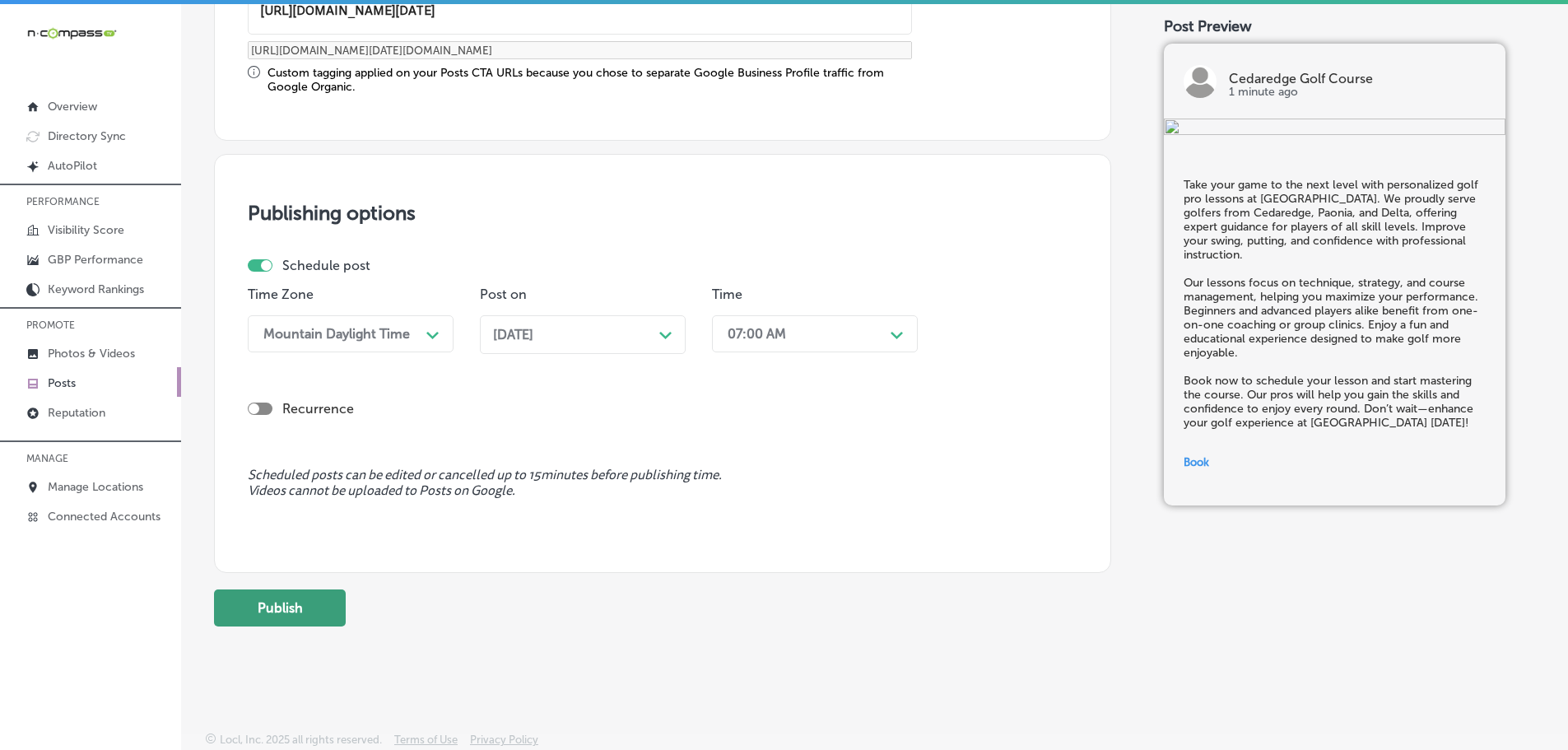
click at [305, 616] on button "Publish" at bounding box center [279, 607] width 131 height 37
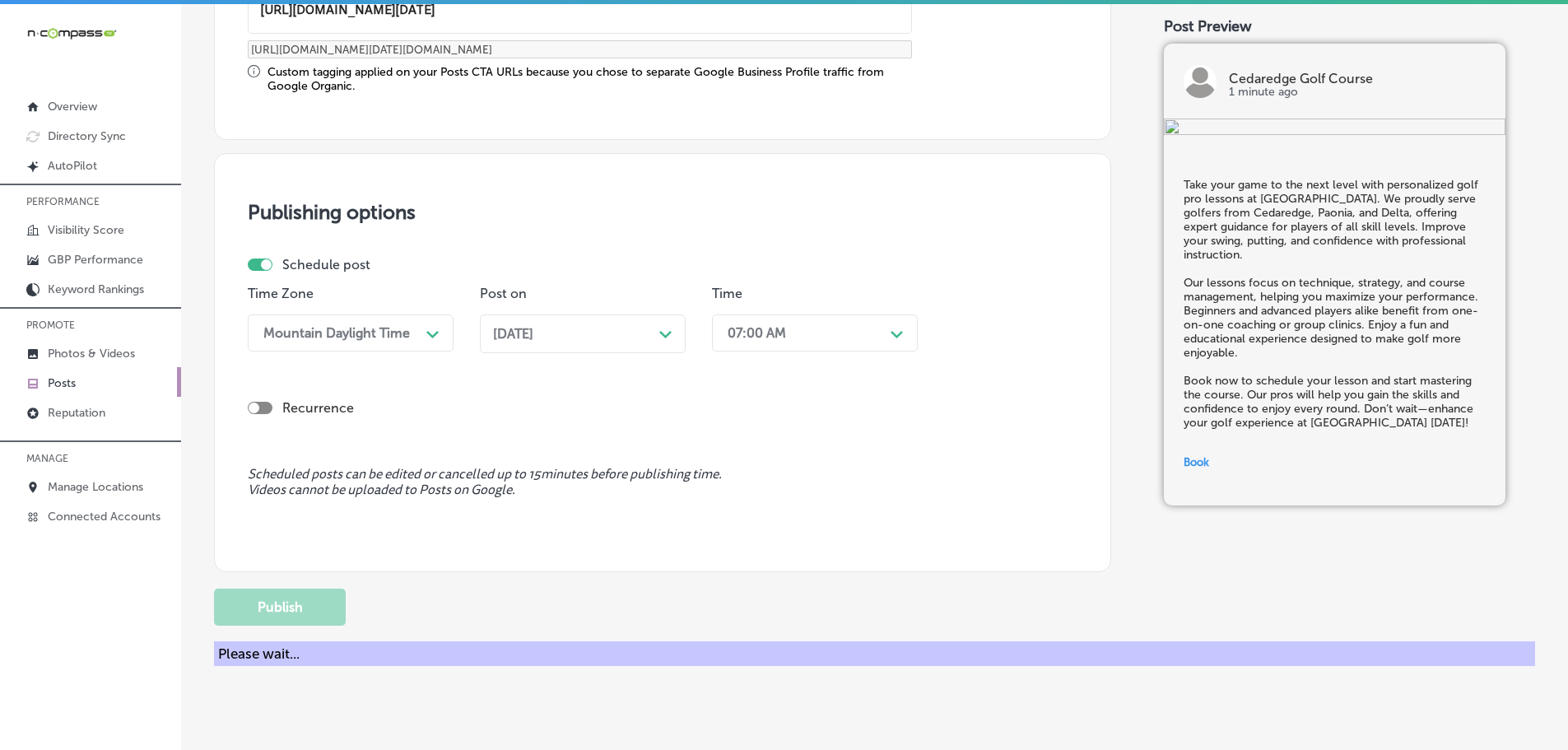
scroll to position [1227, 0]
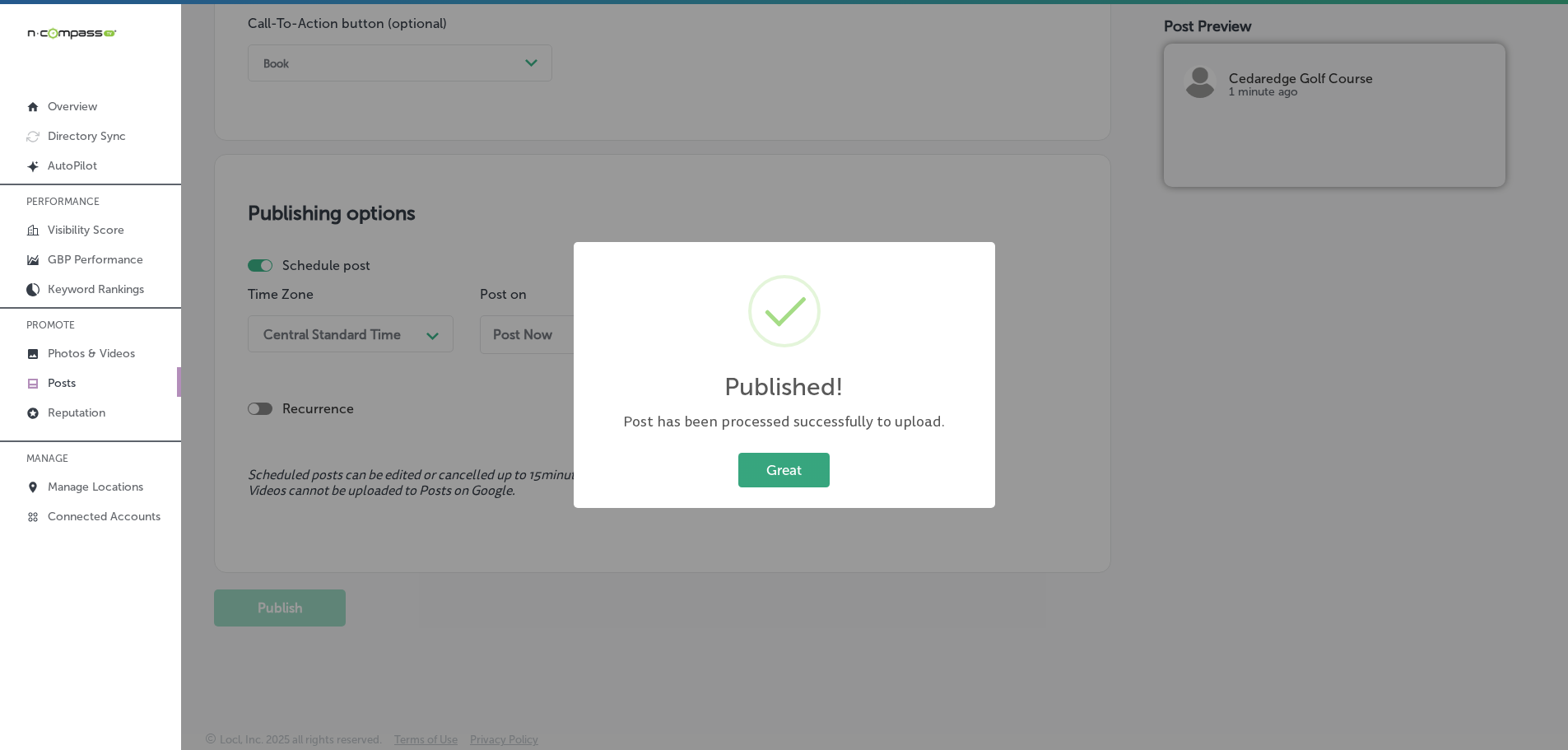
click at [758, 476] on button "Great" at bounding box center [784, 470] width 92 height 34
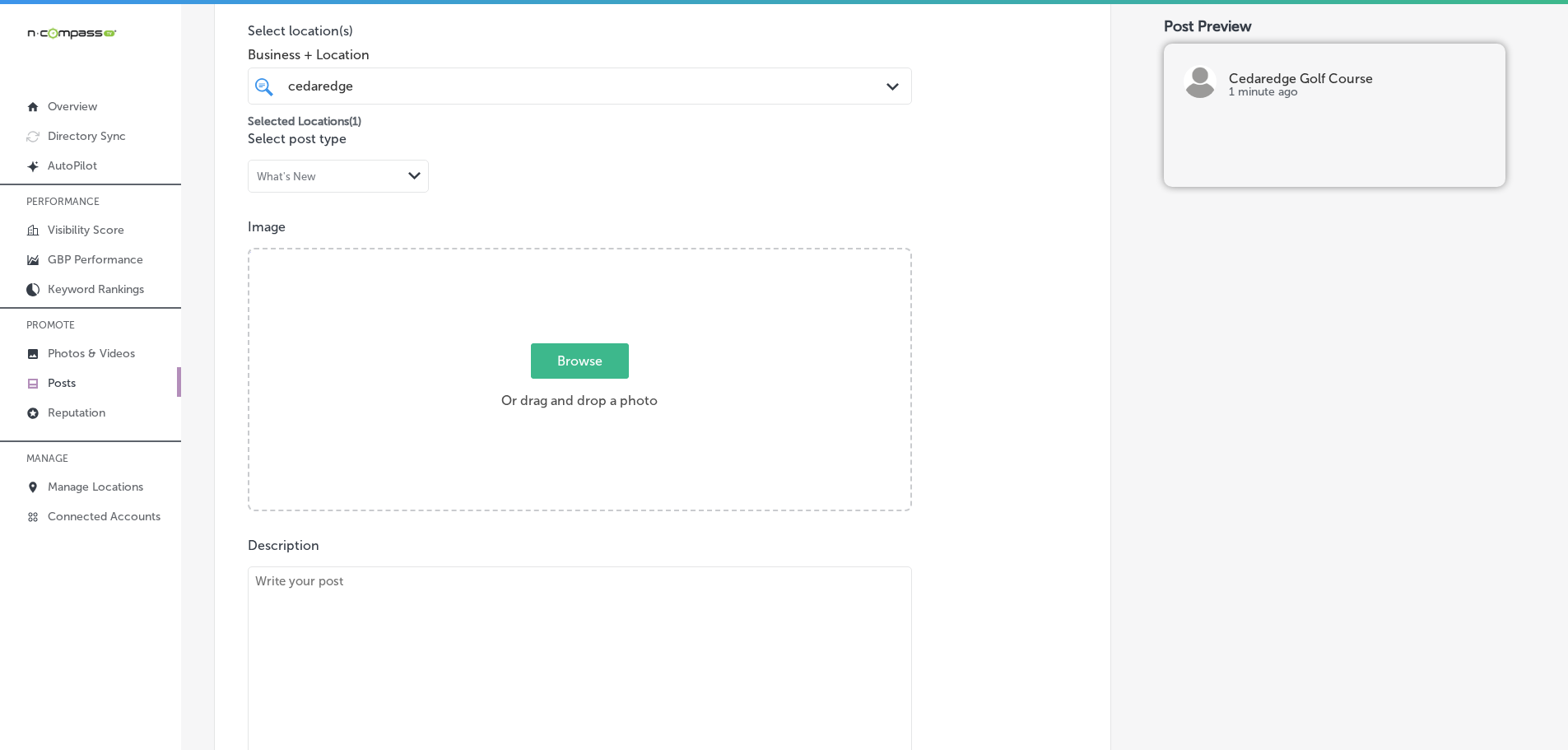
scroll to position [486, 0]
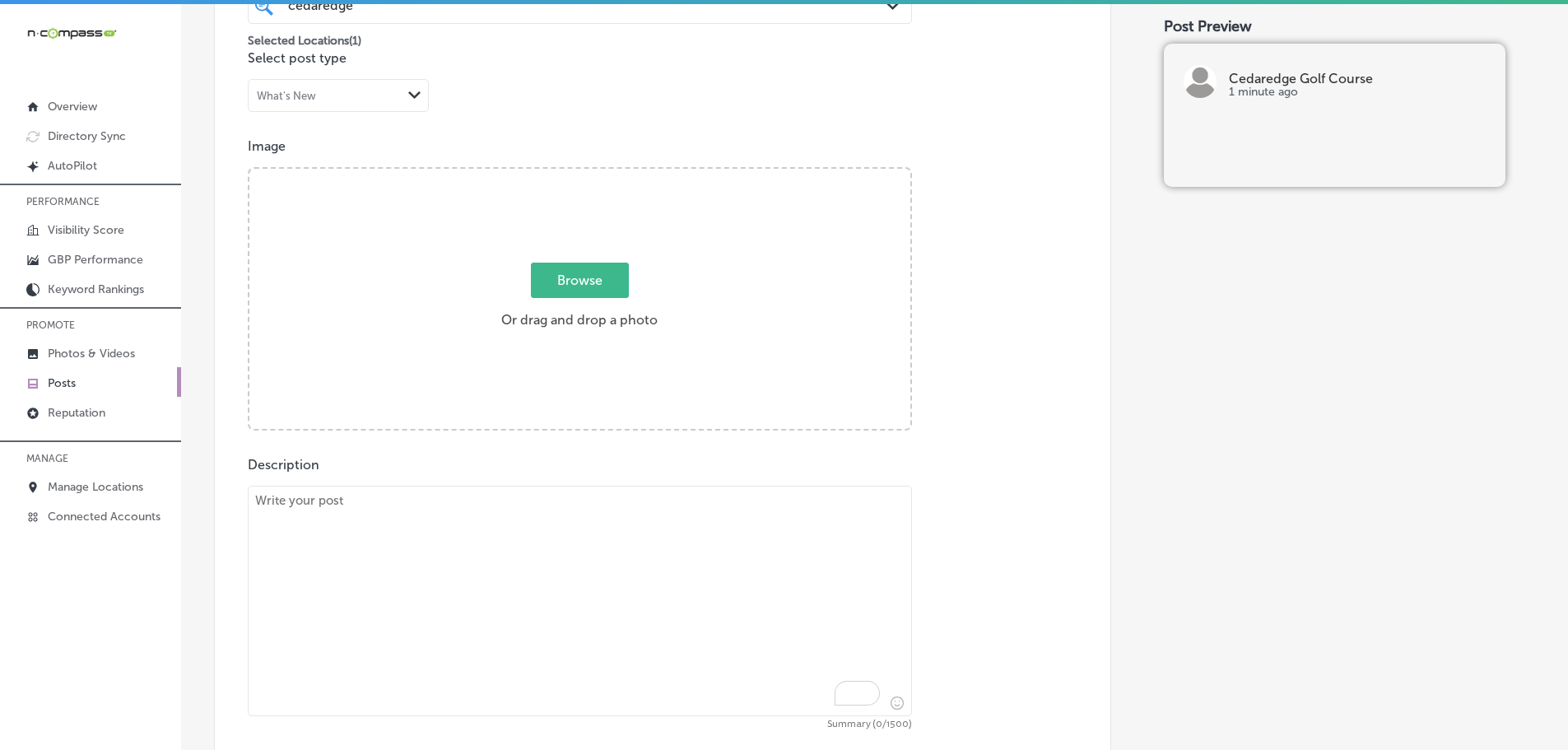
click at [512, 528] on textarea "To enrich screen reader interactions, please activate Accessibility in Grammarl…" at bounding box center [579, 602] width 664 height 231
paste textarea "The Pro Shop at Cedaredge Golf Course offers apparel, gear, and accessories for…"
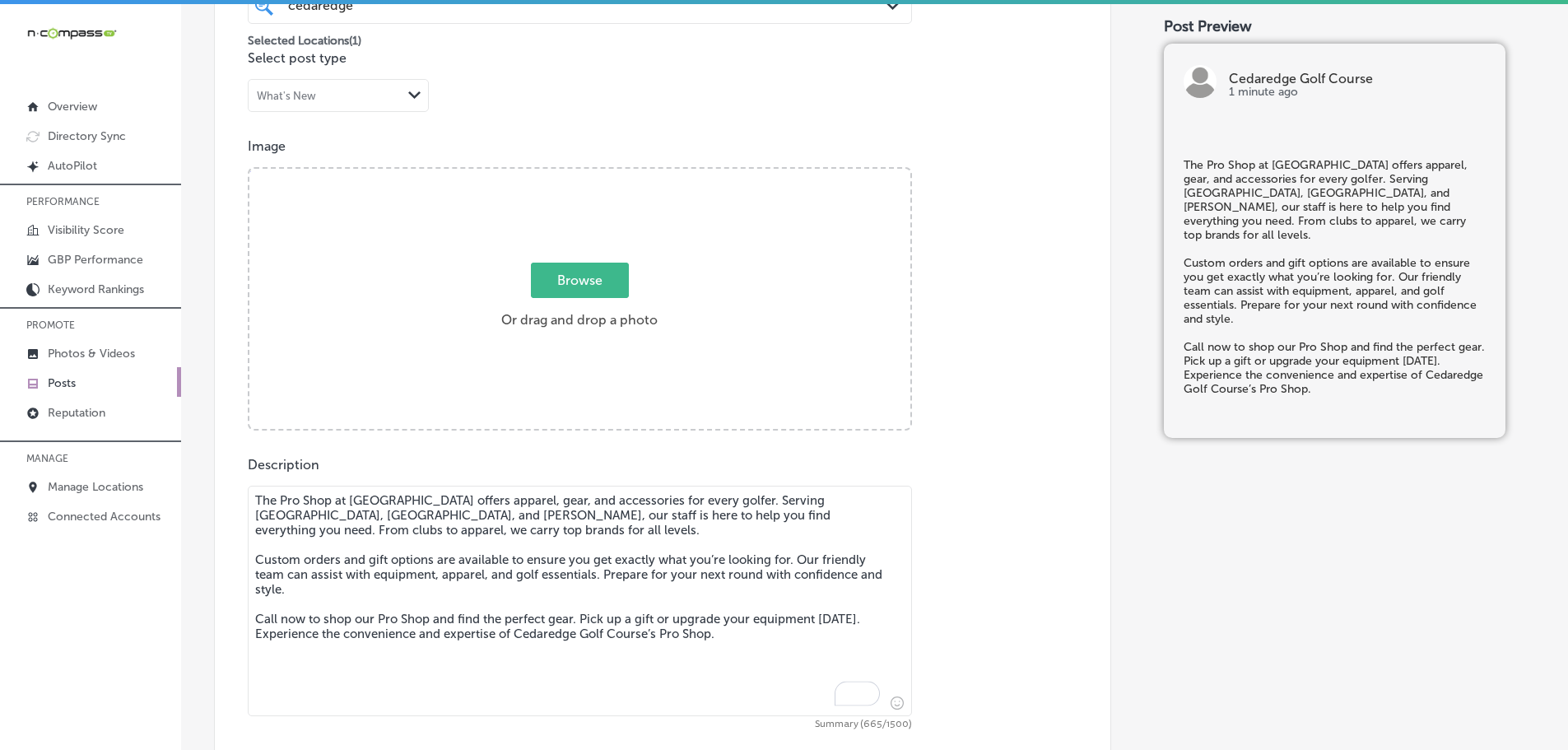
type textarea "The Pro Shop at Cedaredge Golf Course offers apparel, gear, and accessories for…"
click at [582, 294] on span "Browse" at bounding box center [580, 280] width 98 height 35
click at [582, 174] on input "Browse Or drag and drop a photo" at bounding box center [579, 170] width 661 height 5
type input "C:\fakepath\119221608_3591049874240721_2361941815505135971_n.jpg"
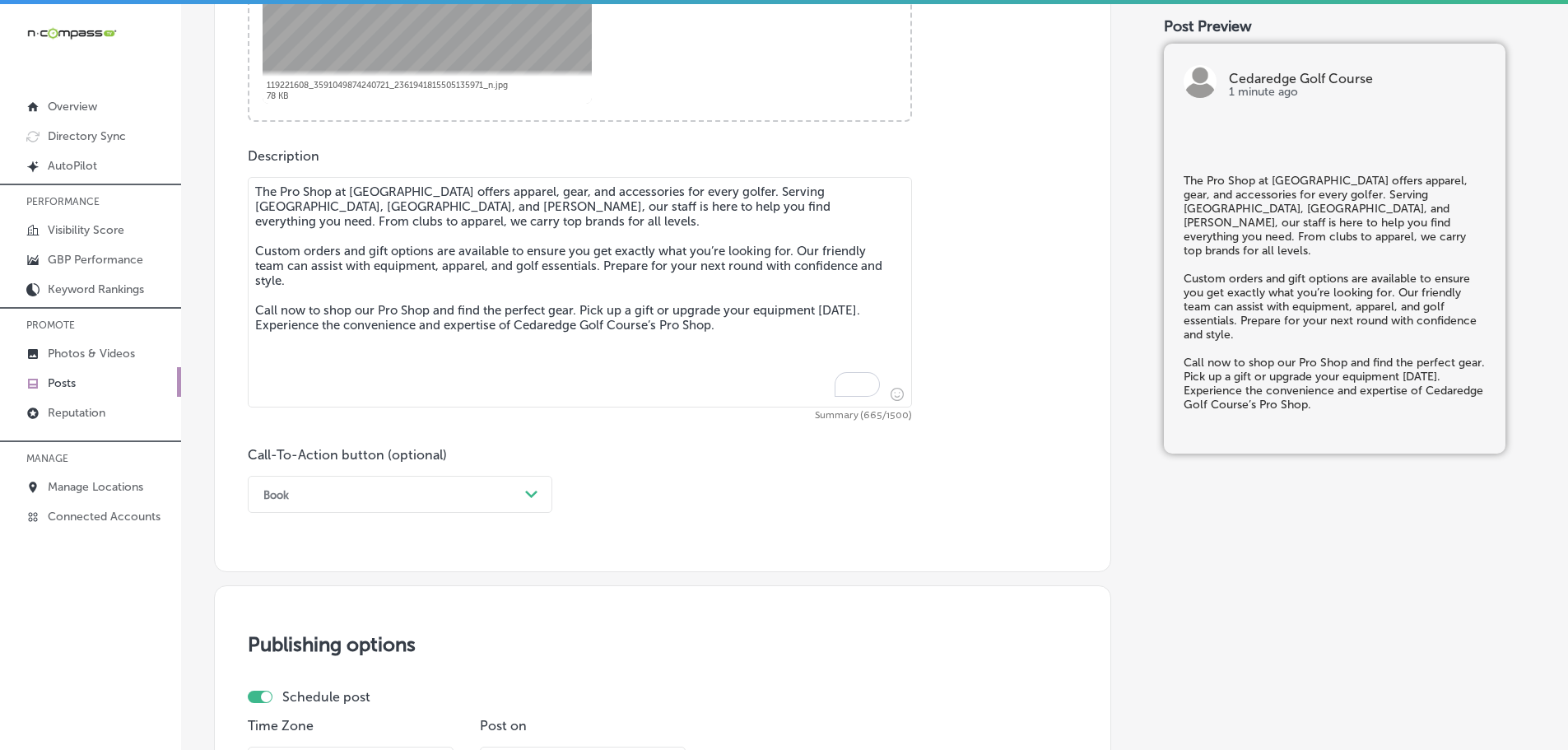
scroll to position [815, 0]
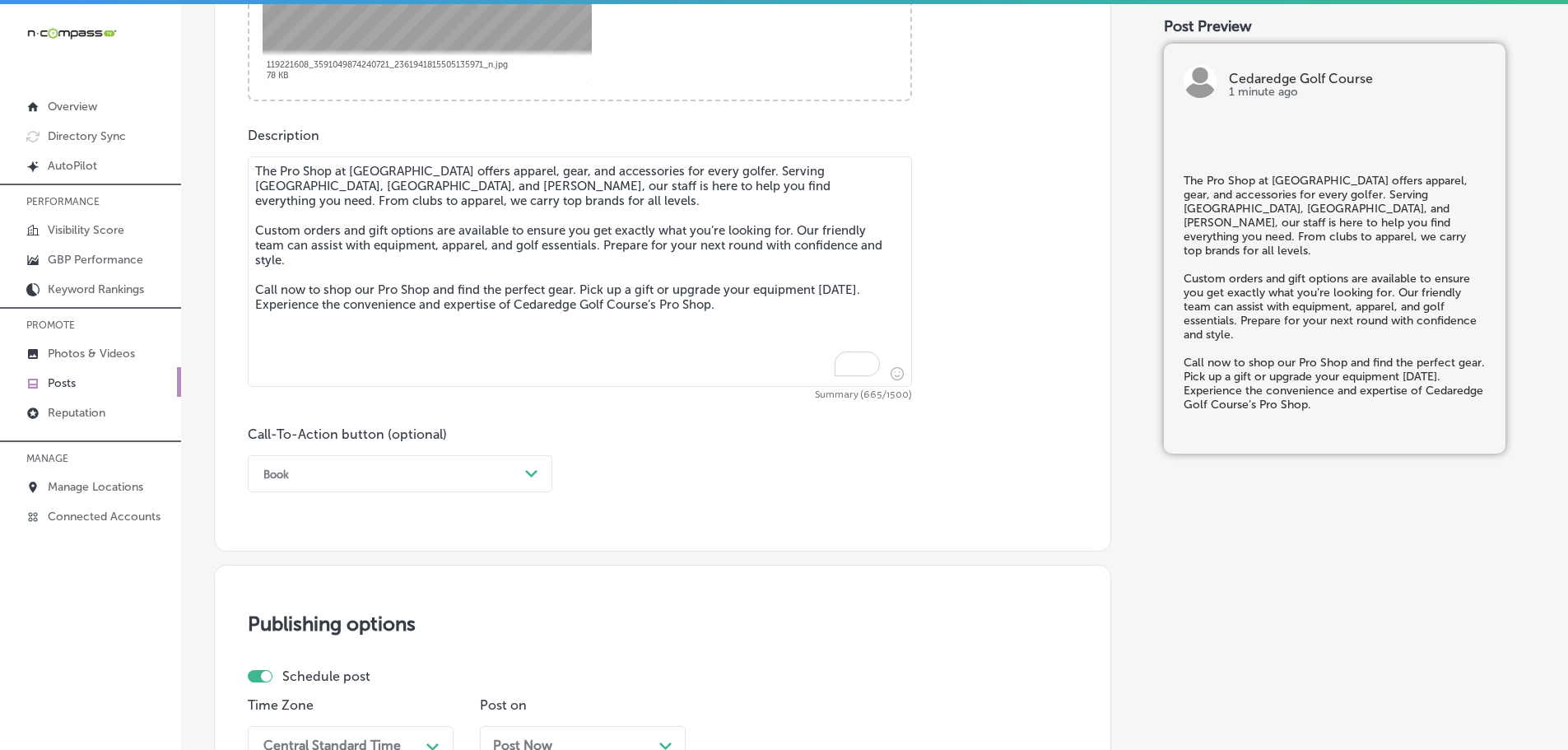
click at [493, 484] on div "Book" at bounding box center [387, 474] width 264 height 26
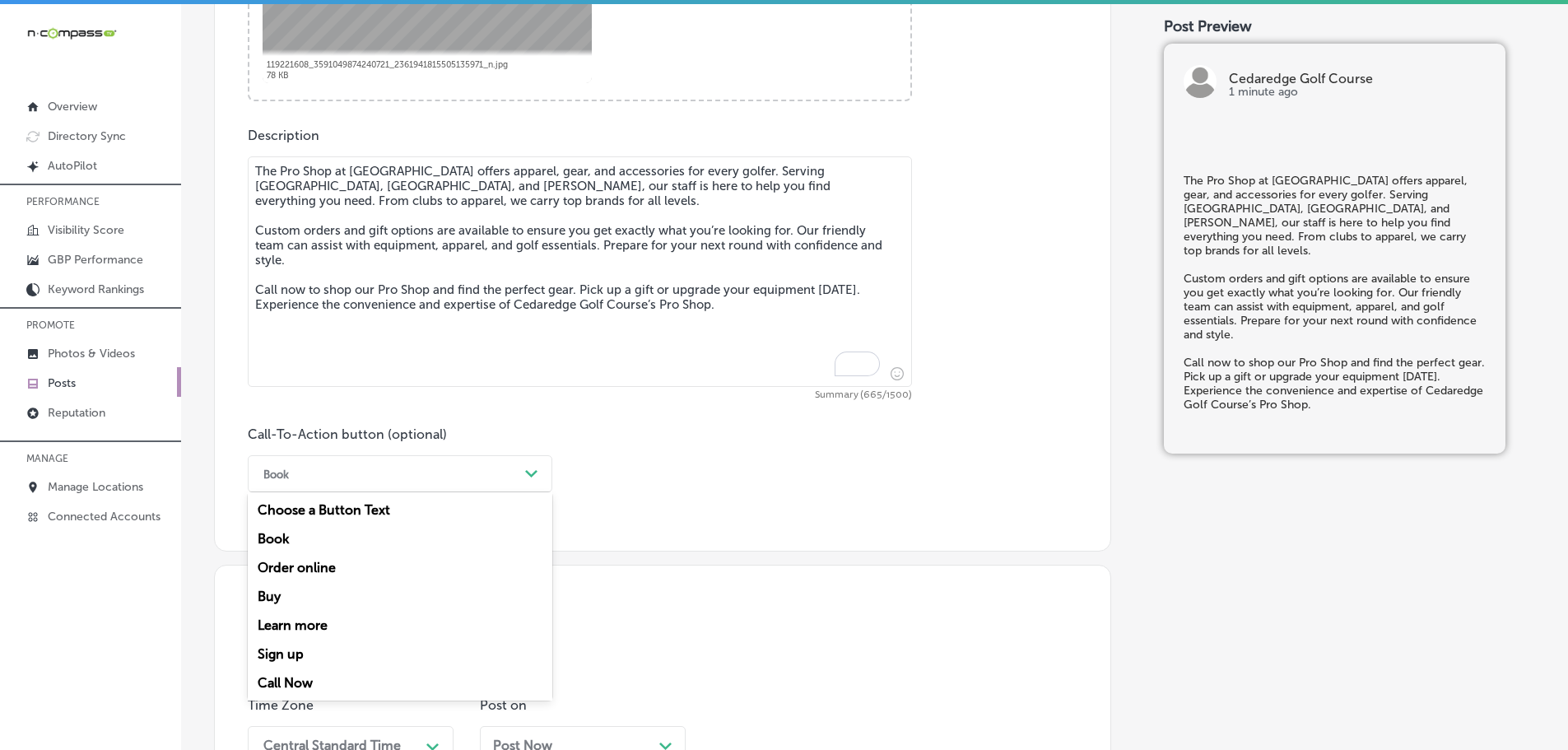
click at [294, 679] on div "Call Now" at bounding box center [400, 683] width 304 height 28
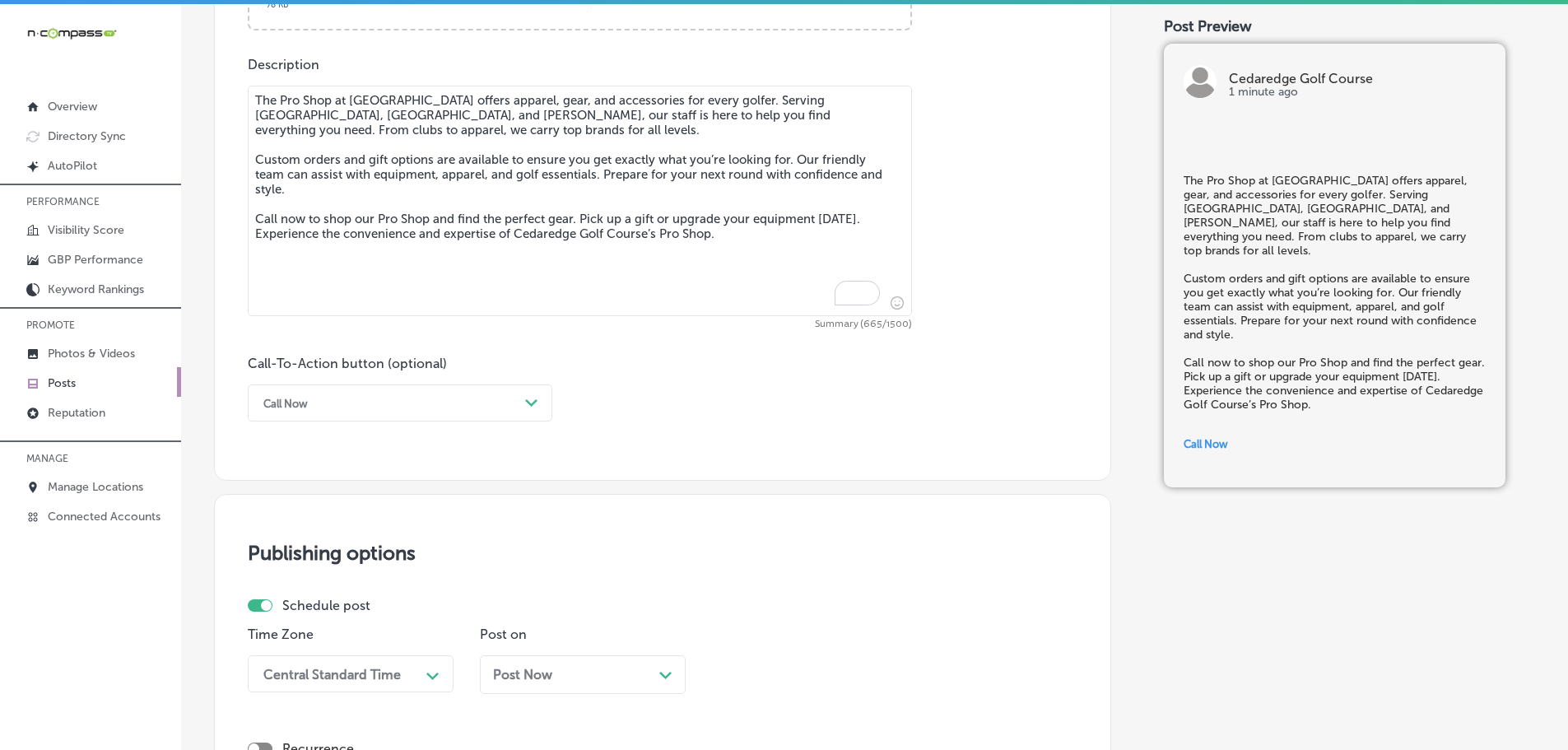
scroll to position [1144, 0]
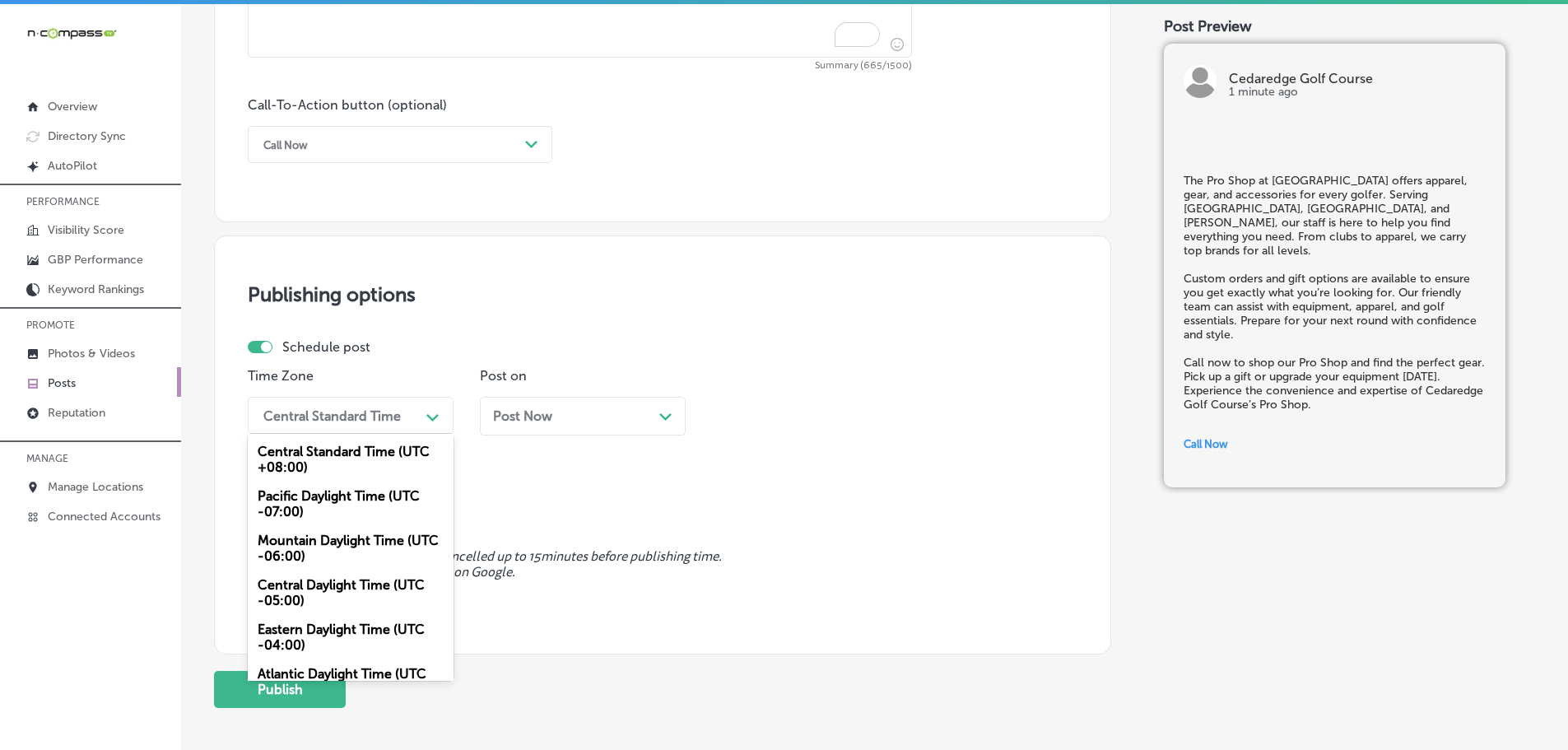
click at [353, 416] on div "Central Standard Time" at bounding box center [332, 415] width 137 height 16
click at [314, 542] on div "Mountain Daylight Time (UTC -06:00)" at bounding box center [351, 548] width 206 height 44
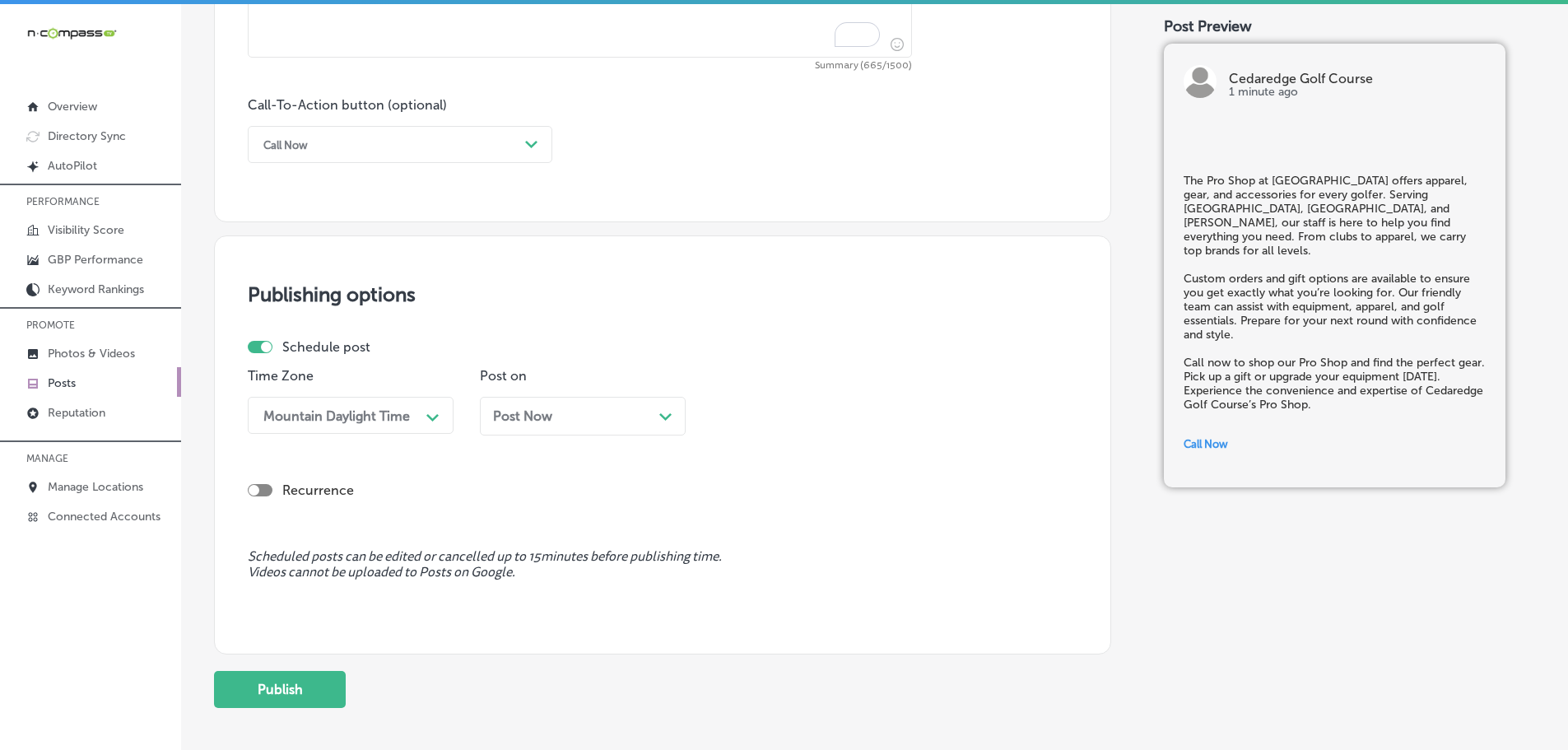
click at [657, 412] on div "Post Now Path Created with Sketch." at bounding box center [583, 416] width 180 height 16
click at [889, 417] on div "Path Created with Sketch." at bounding box center [897, 416] width 26 height 26
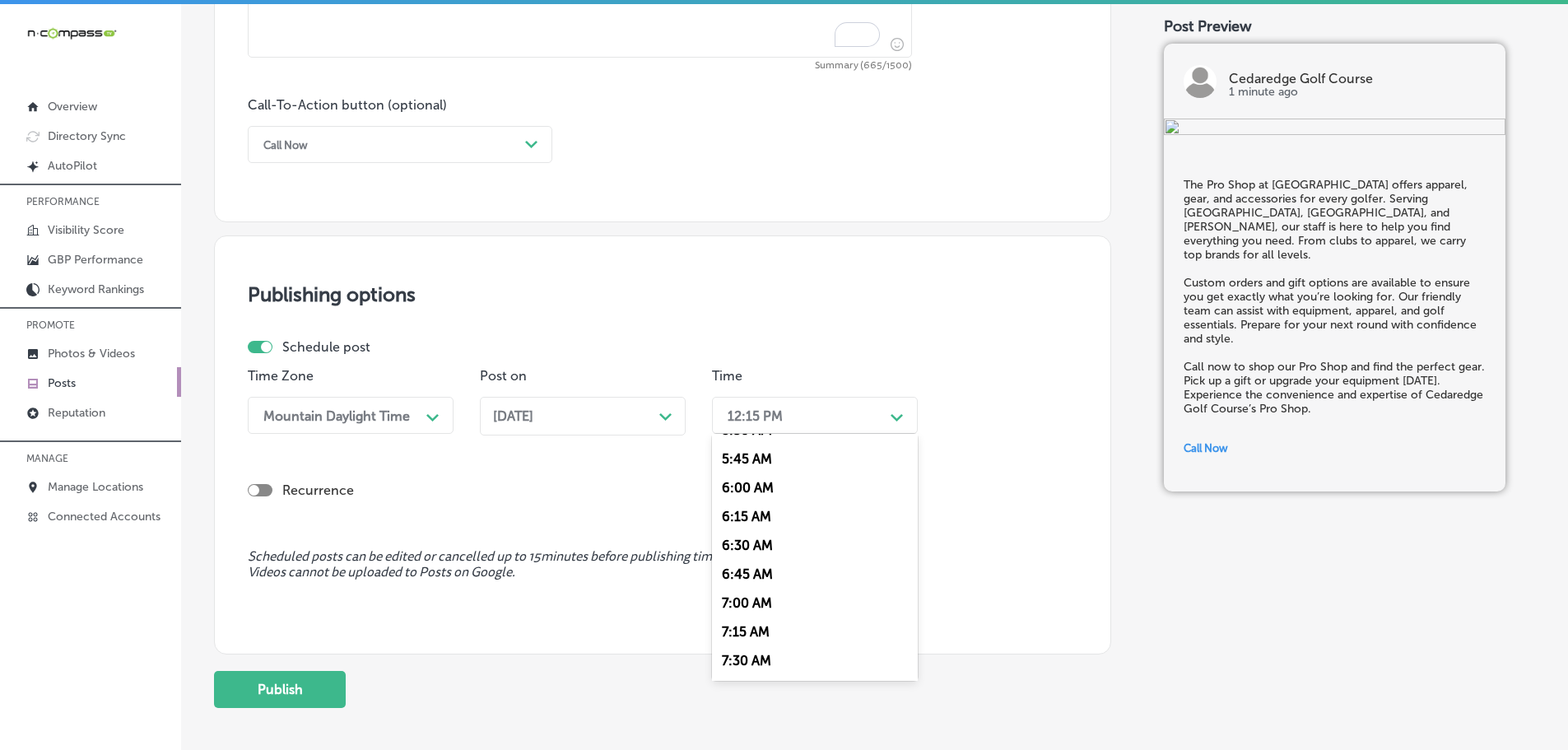
scroll to position [741, 0]
click at [735, 511] on div "7:00 AM" at bounding box center [815, 517] width 206 height 28
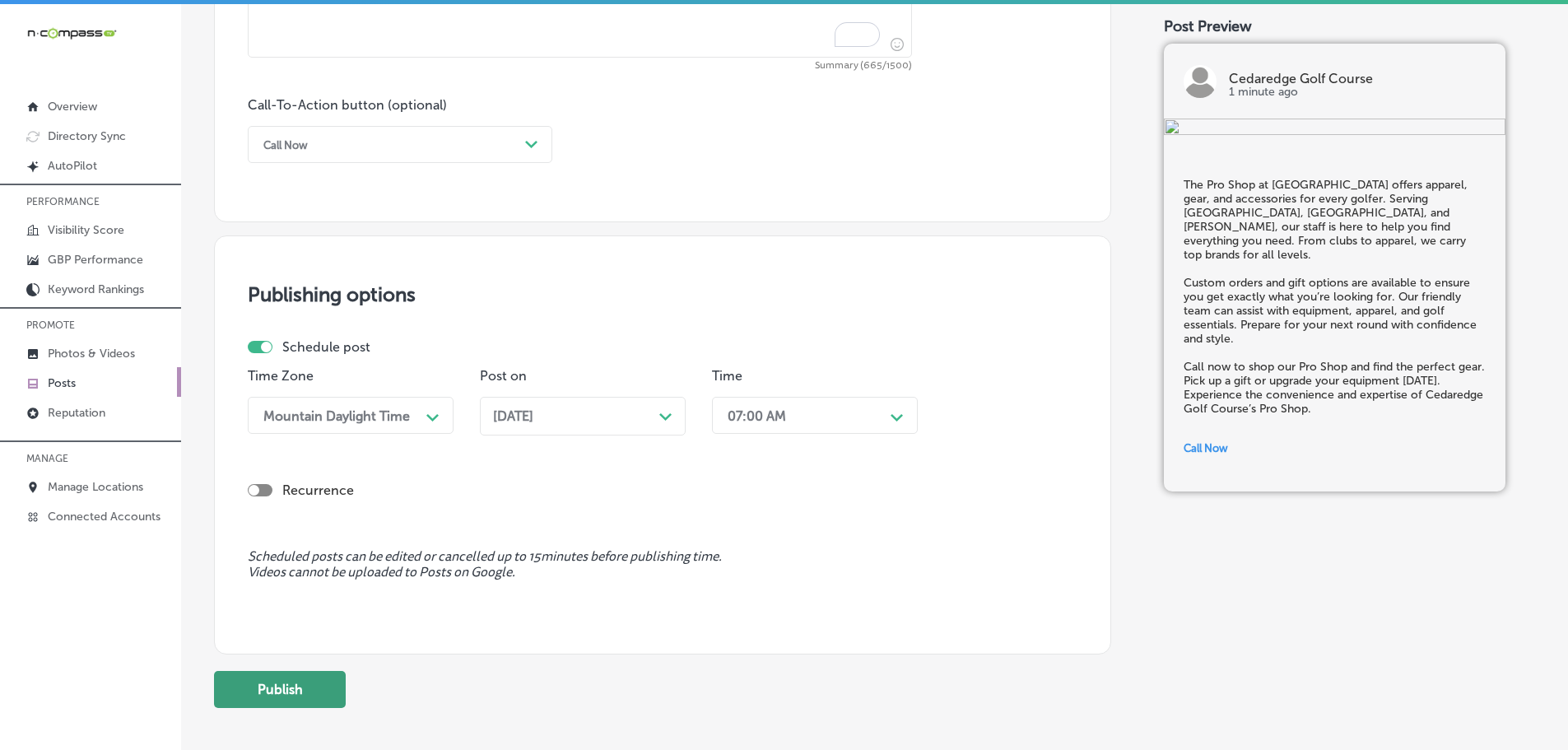
click at [252, 698] on button "Publish" at bounding box center [279, 689] width 131 height 37
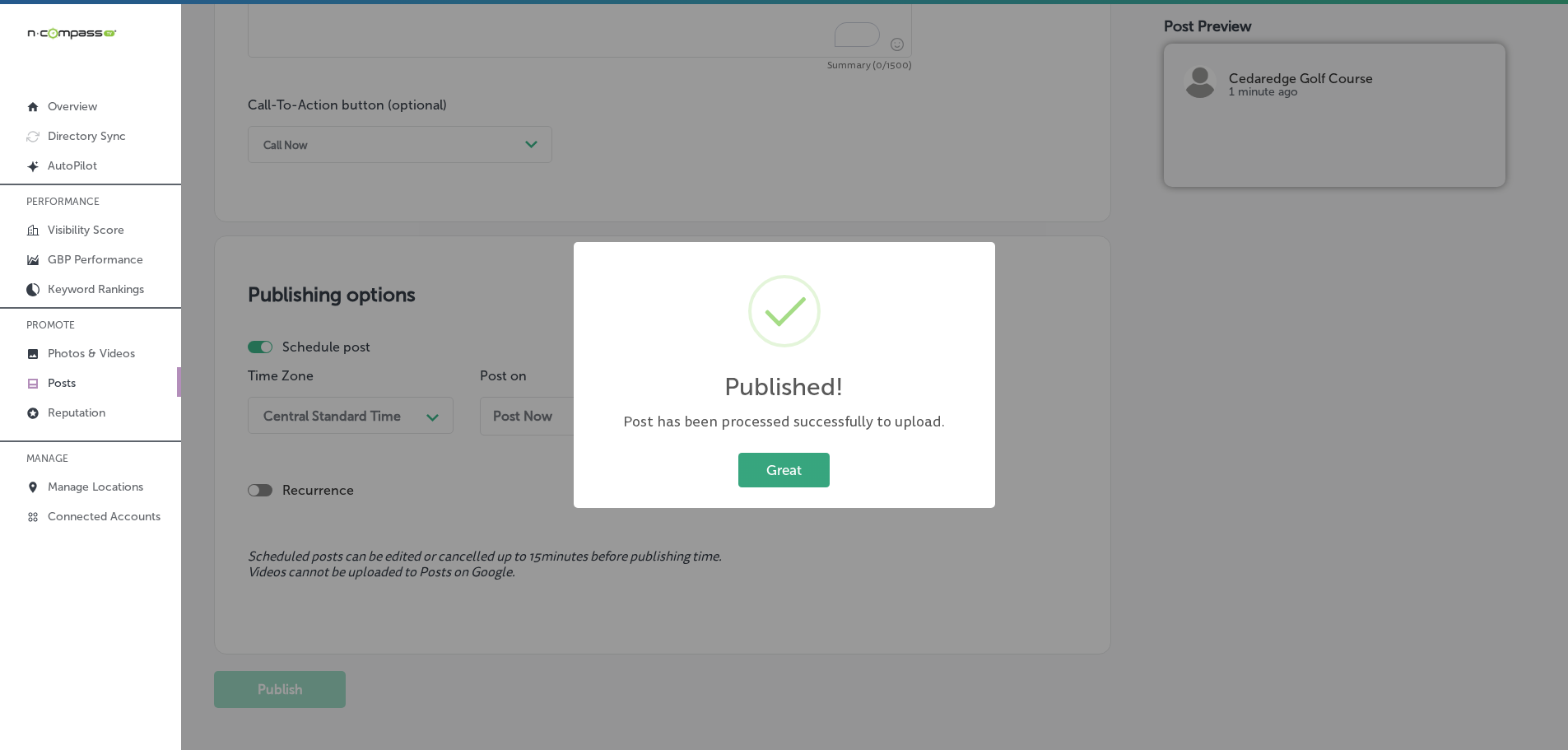
click at [769, 477] on button "Great" at bounding box center [784, 470] width 92 height 34
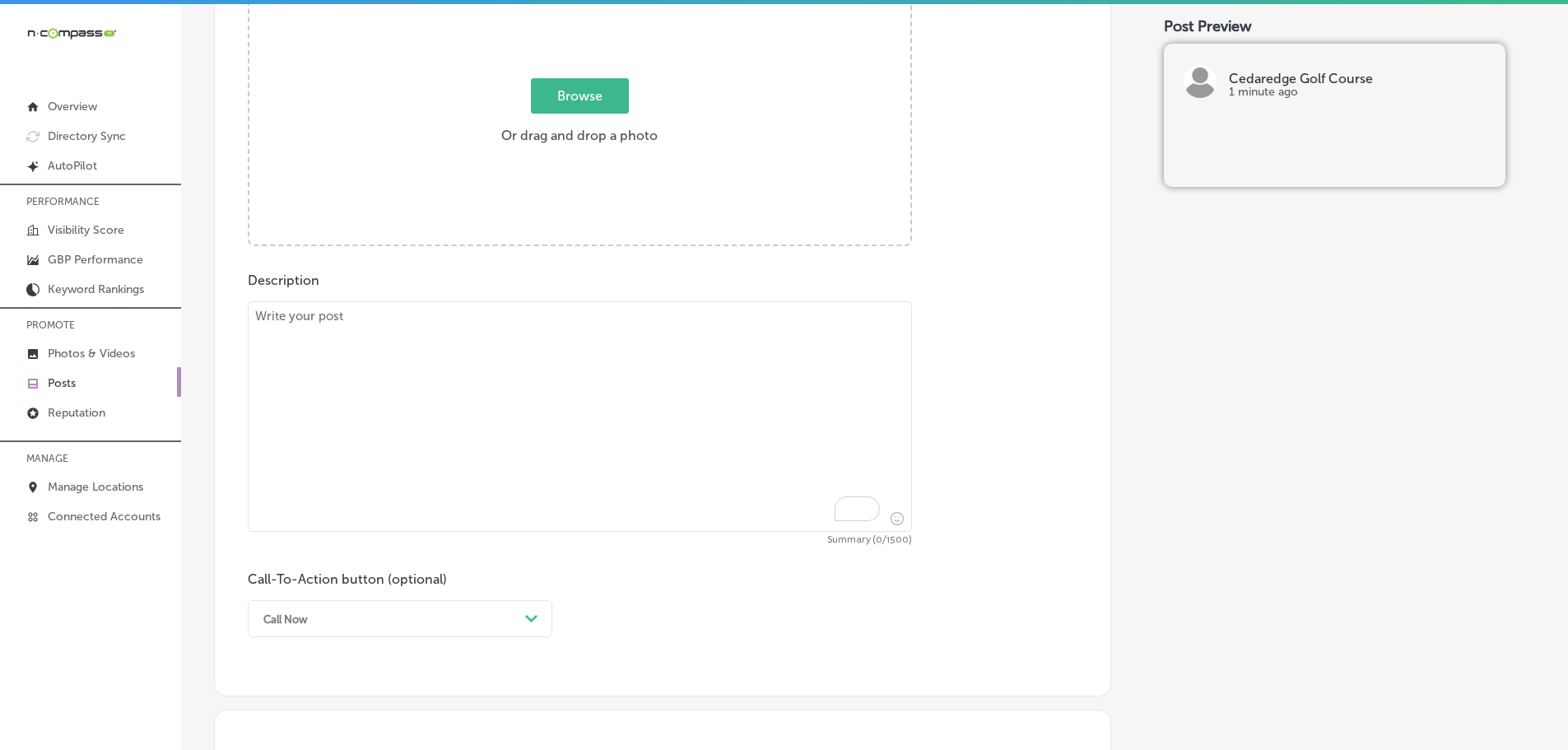
scroll to position [651, 0]
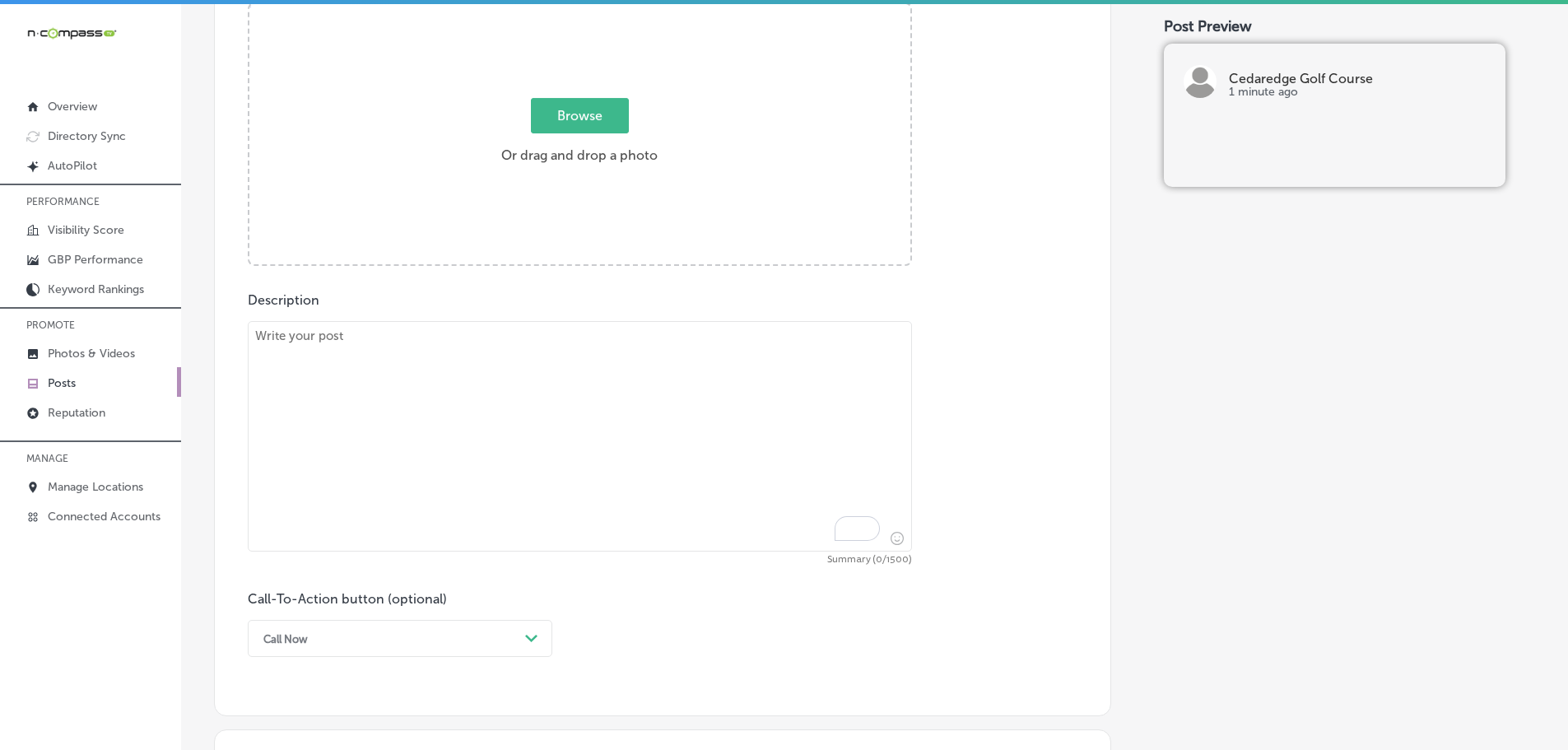
click at [410, 350] on textarea "To enrich screen reader interactions, please activate Accessibility in Grammarl…" at bounding box center [579, 437] width 664 height 231
paste textarea "Enjoy a delicious meal or refreshing beverage at the Lucky Shot Restaurant at C…"
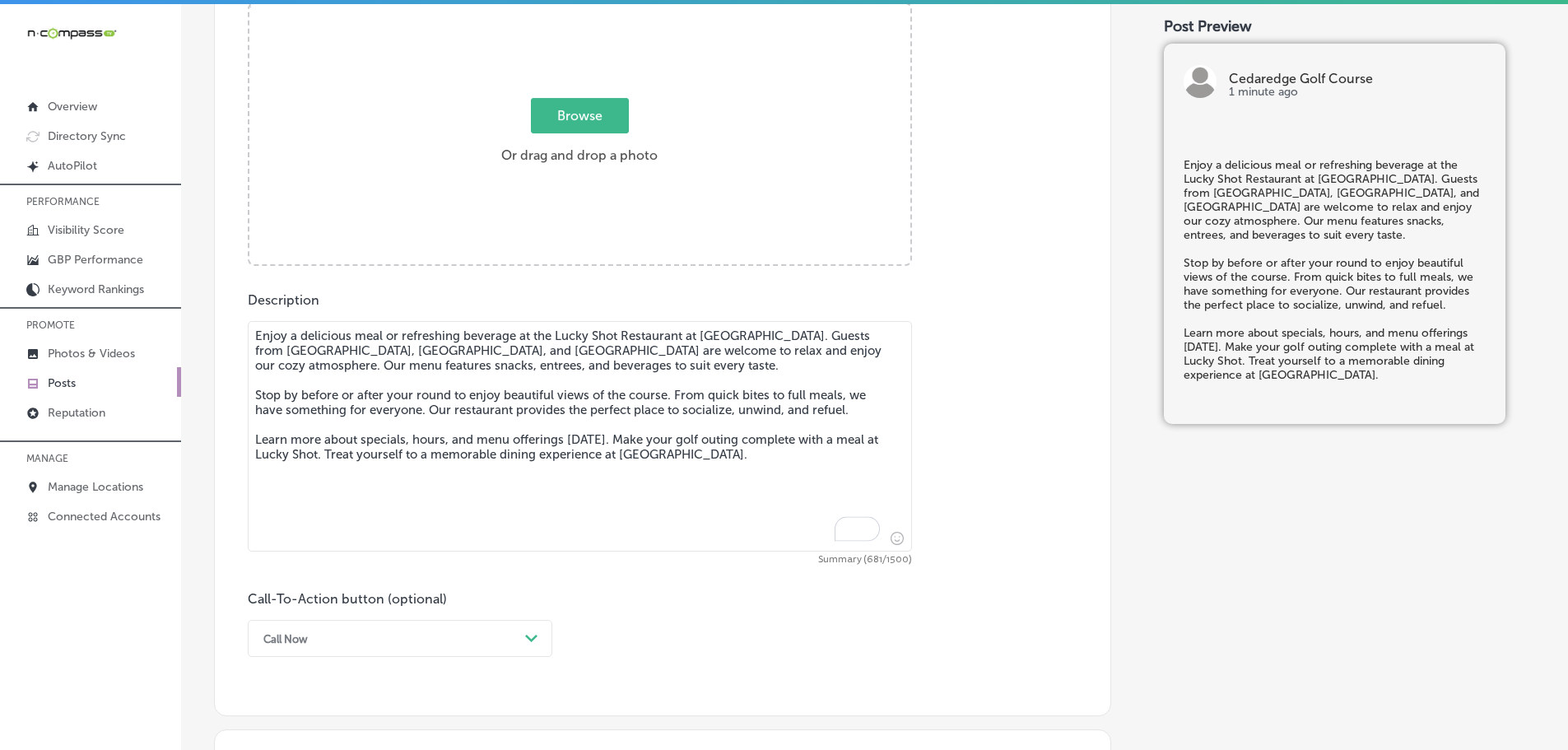
type textarea "Enjoy a delicious meal or refreshing beverage at the Lucky Shot Restaurant at C…"
click at [566, 124] on span "Browse" at bounding box center [580, 115] width 98 height 35
click at [566, 9] on input "Browse Or drag and drop a photo" at bounding box center [579, 6] width 661 height 5
type input "C:\fakepath\106603235_3379532078725836_4406810329280510826_n.jpg"
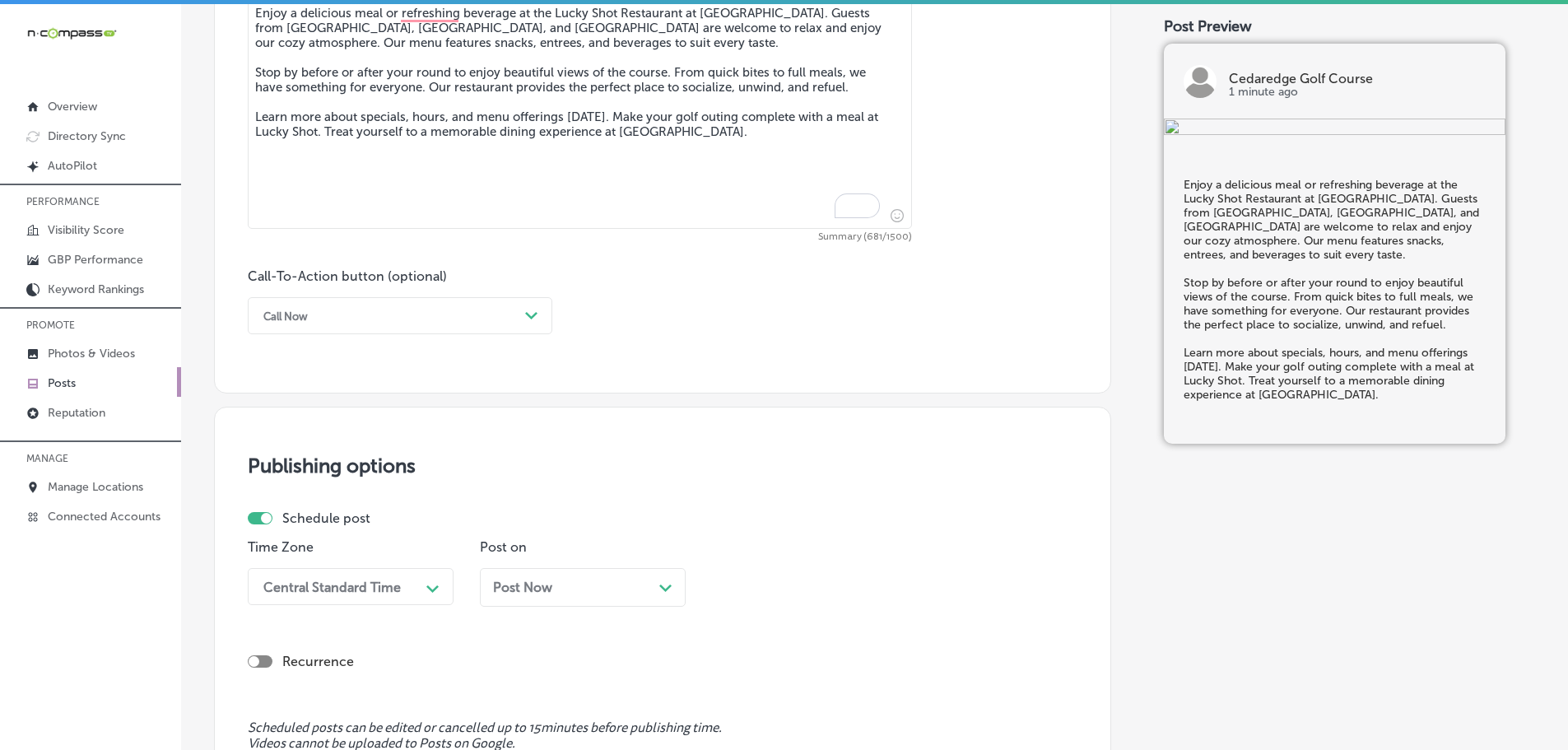
scroll to position [980, 0]
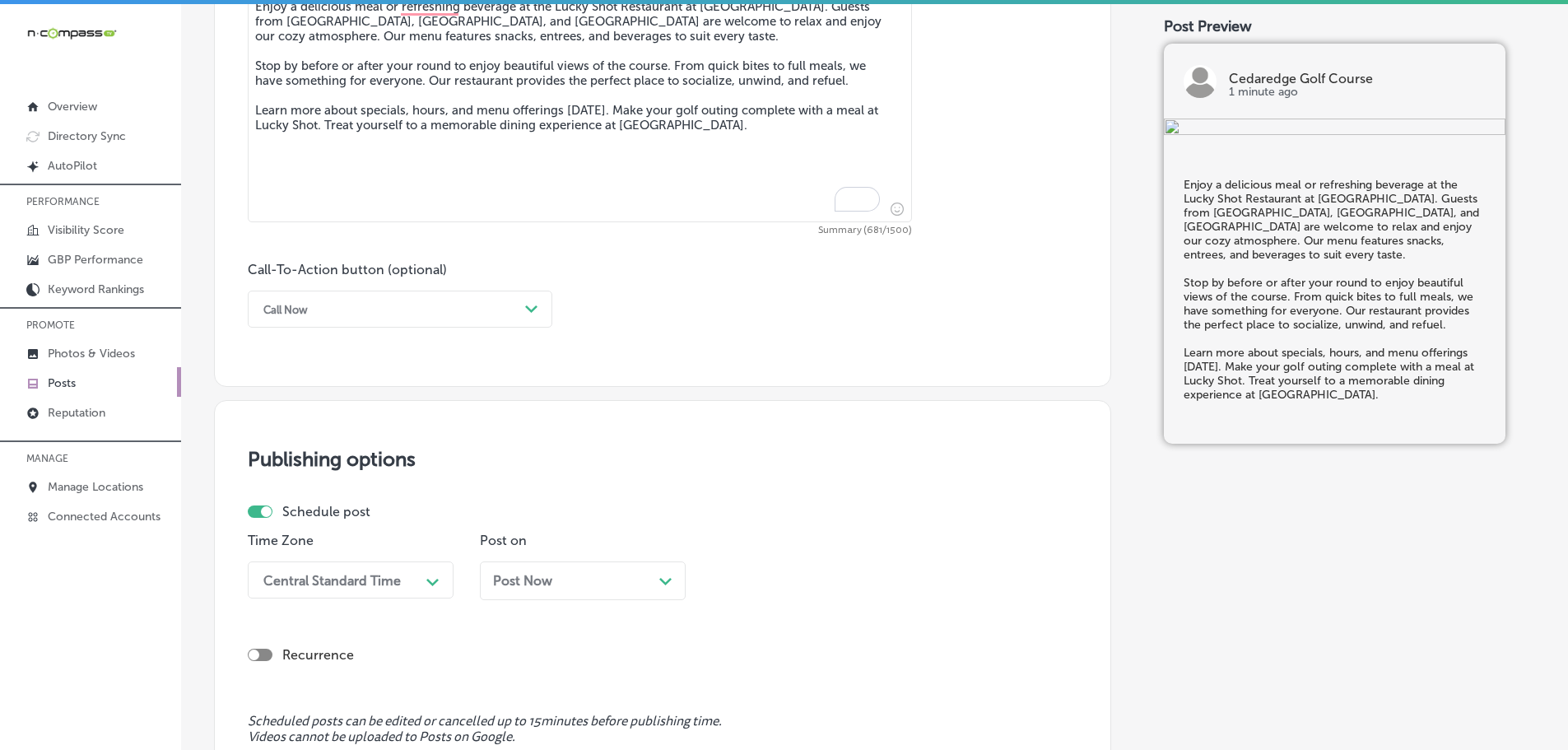
click at [485, 312] on div "Call Now" at bounding box center [387, 308] width 264 height 26
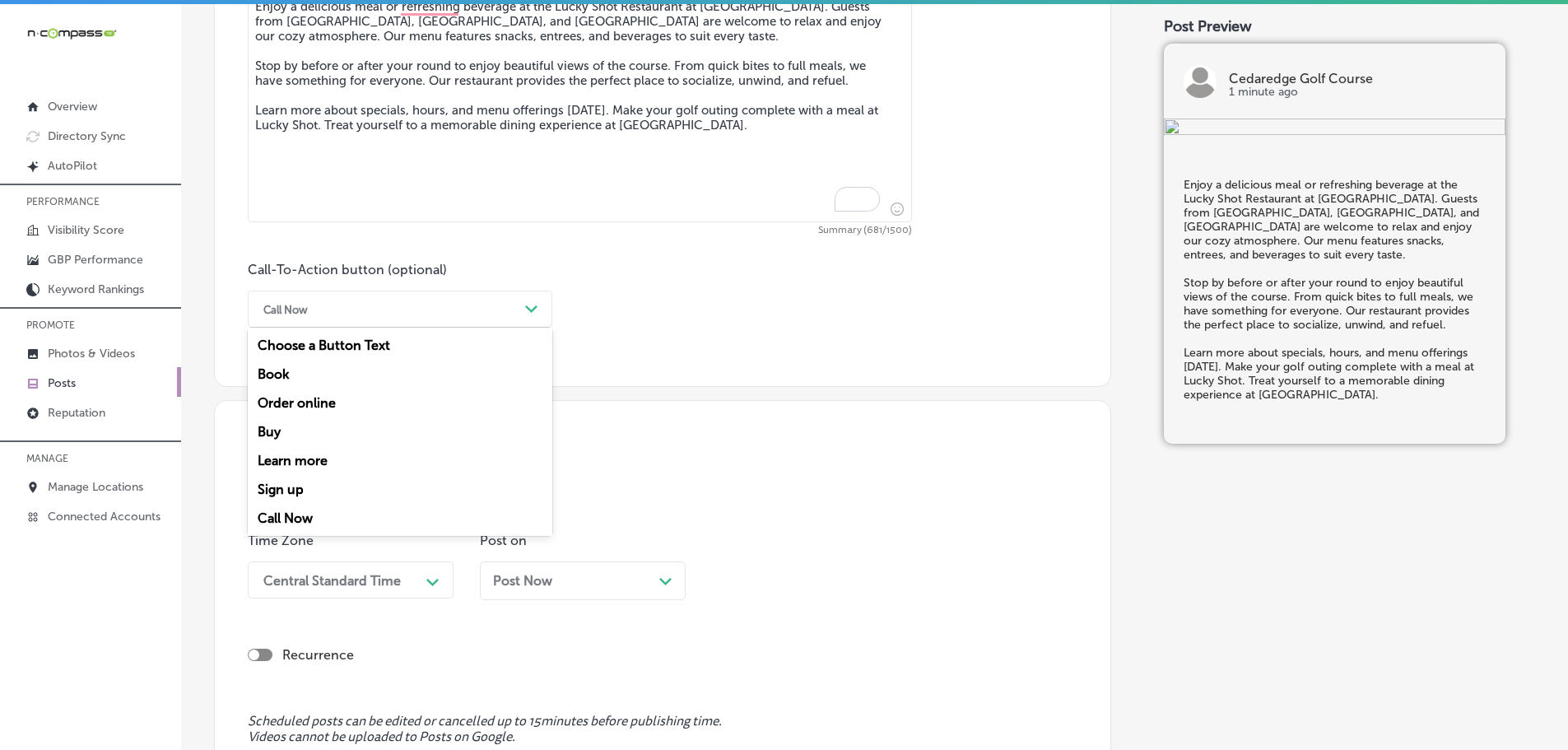
click at [284, 462] on div "Learn more" at bounding box center [400, 461] width 304 height 28
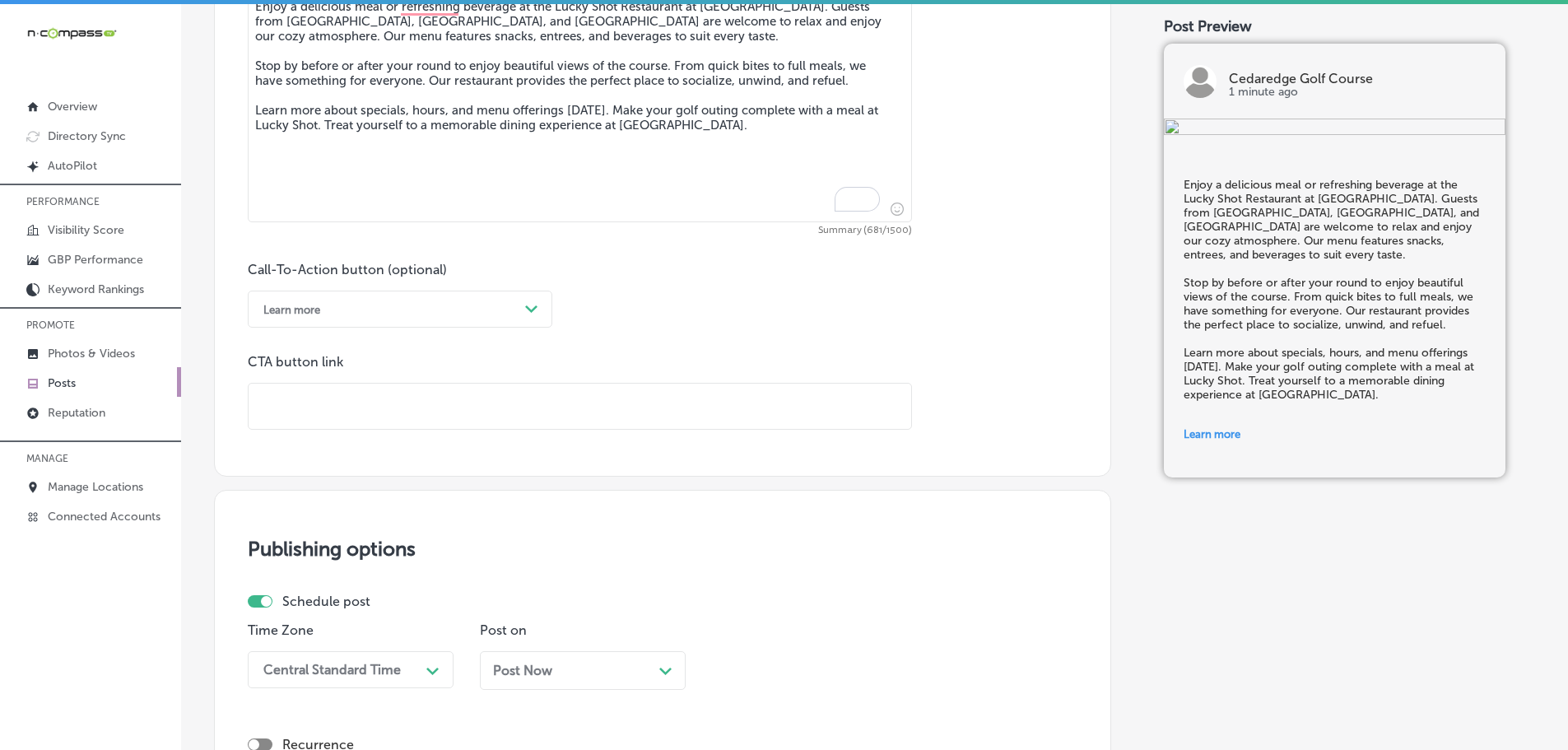
click at [341, 417] on input "text" at bounding box center [579, 407] width 663 height 45
paste input "https://www.cedaredgegolf.com/"
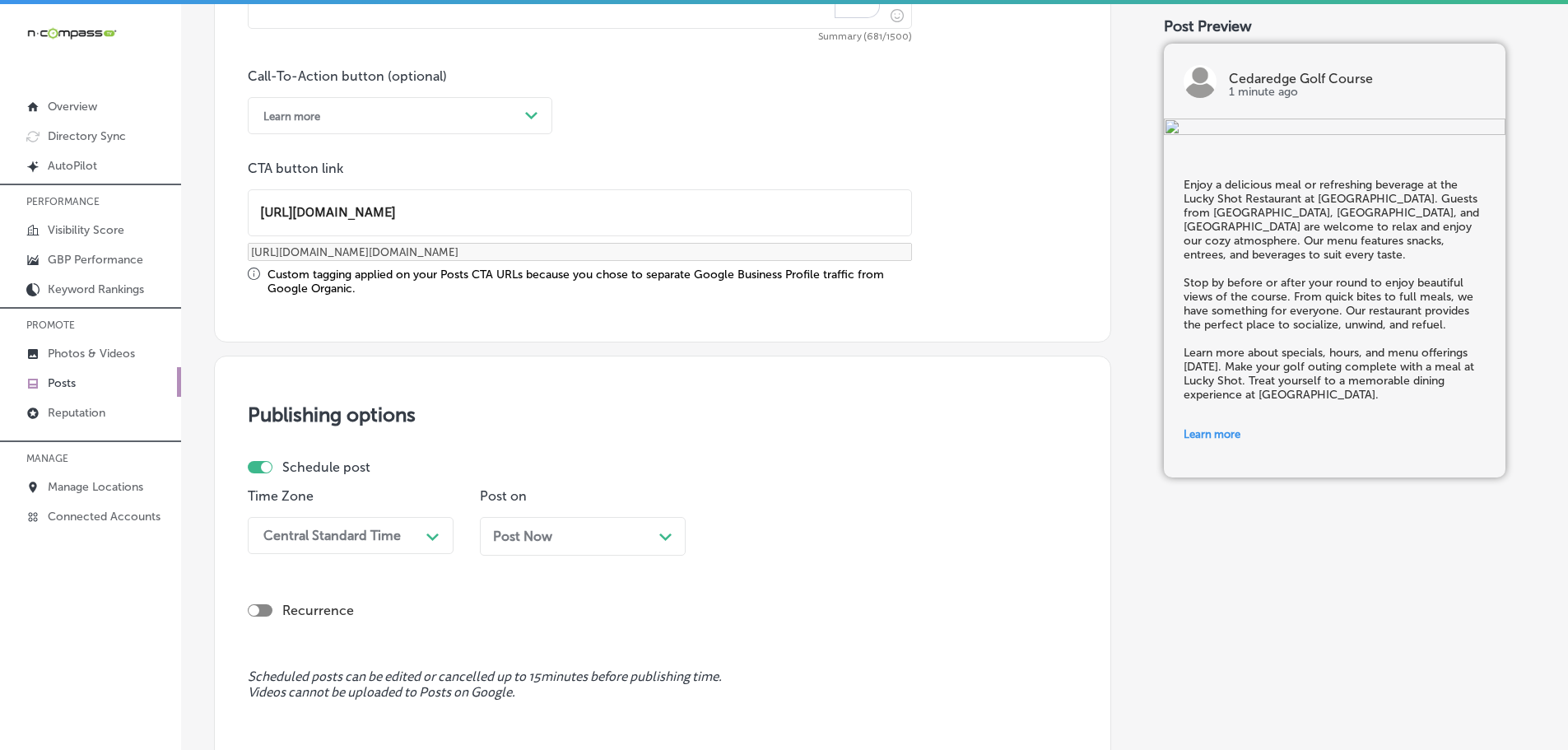
scroll to position [1309, 0]
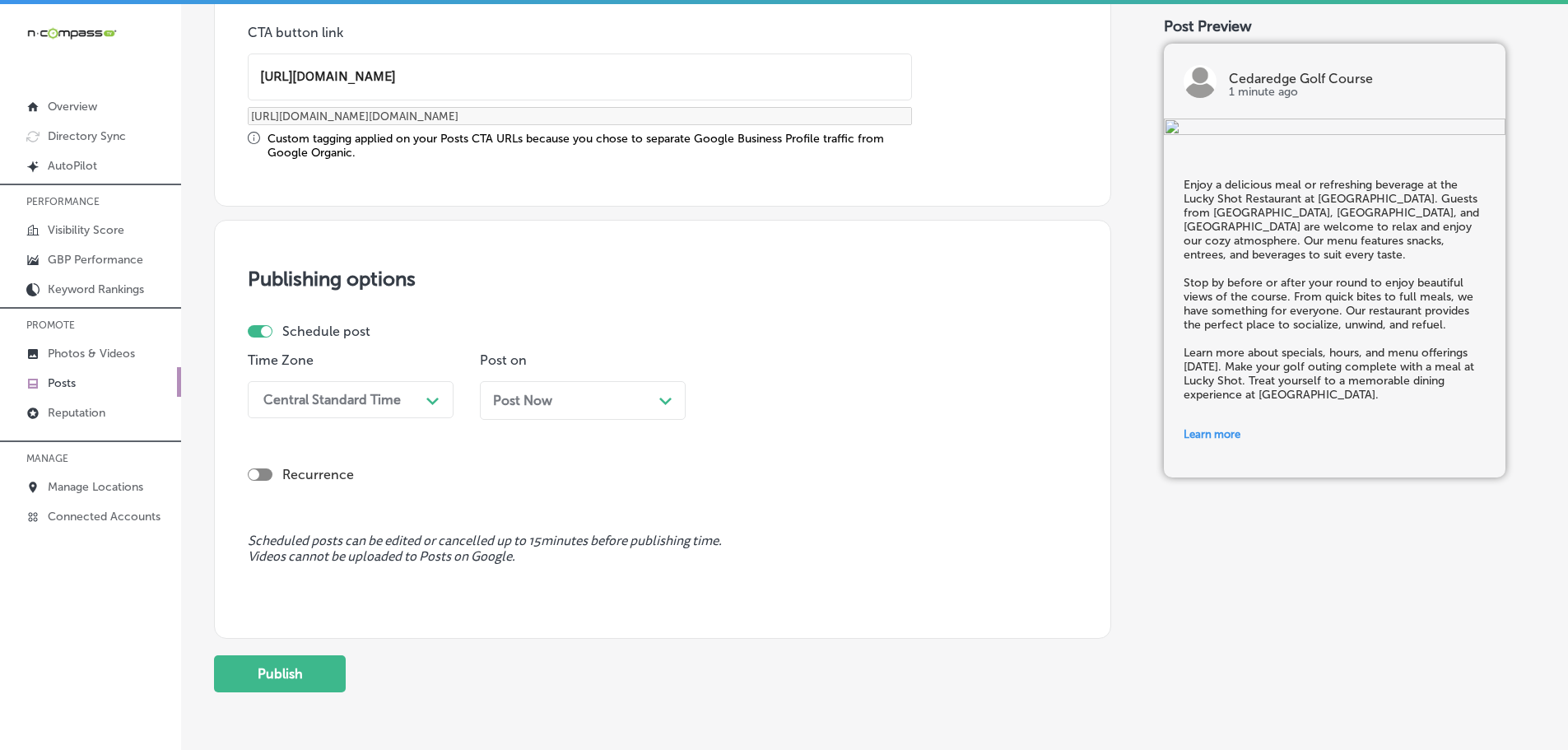
type input "https://www.cedaredgegolf.com/"
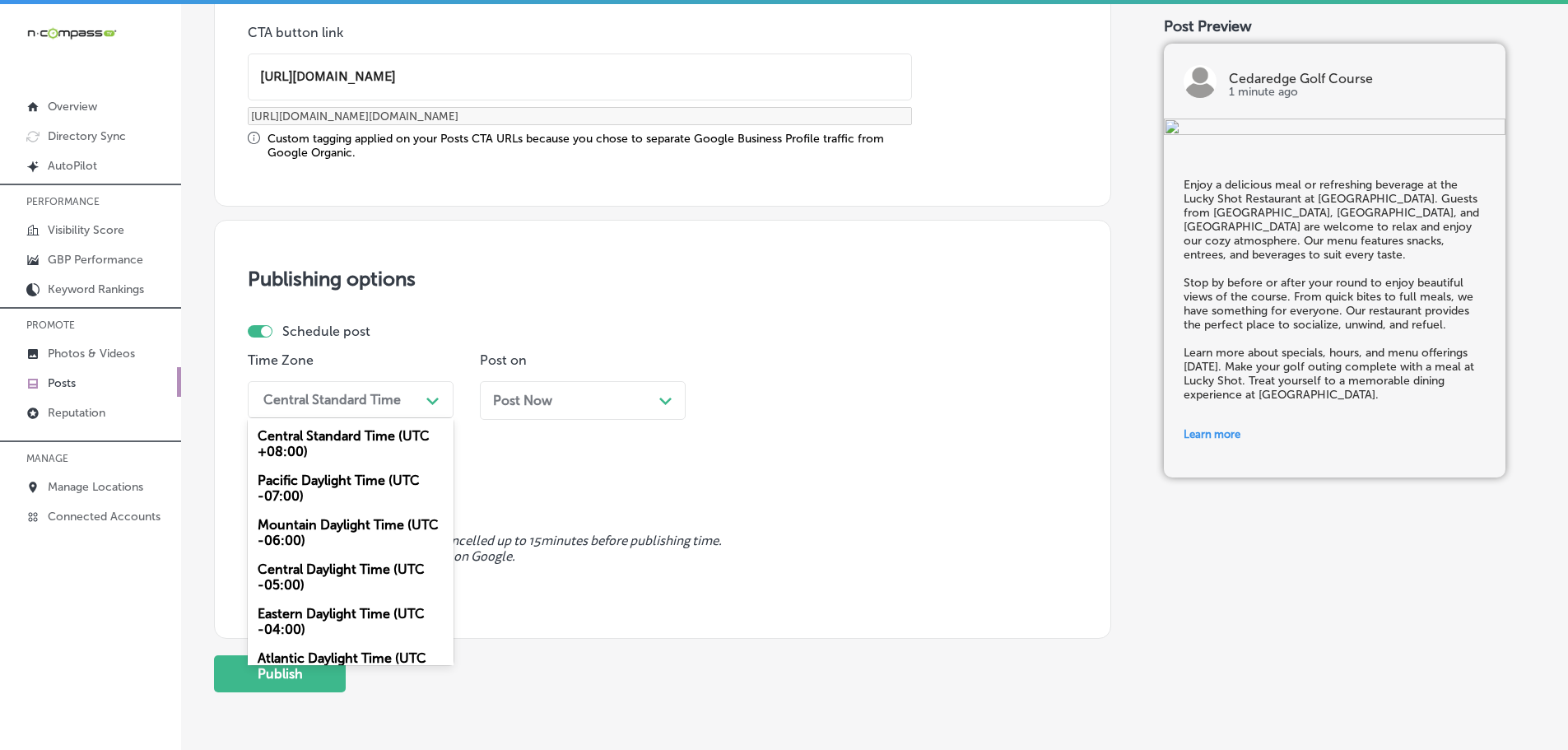
click at [395, 412] on div "Central Standard Time" at bounding box center [337, 399] width 164 height 28
click at [309, 530] on div "Mountain Daylight Time (UTC -06:00)" at bounding box center [351, 532] width 206 height 44
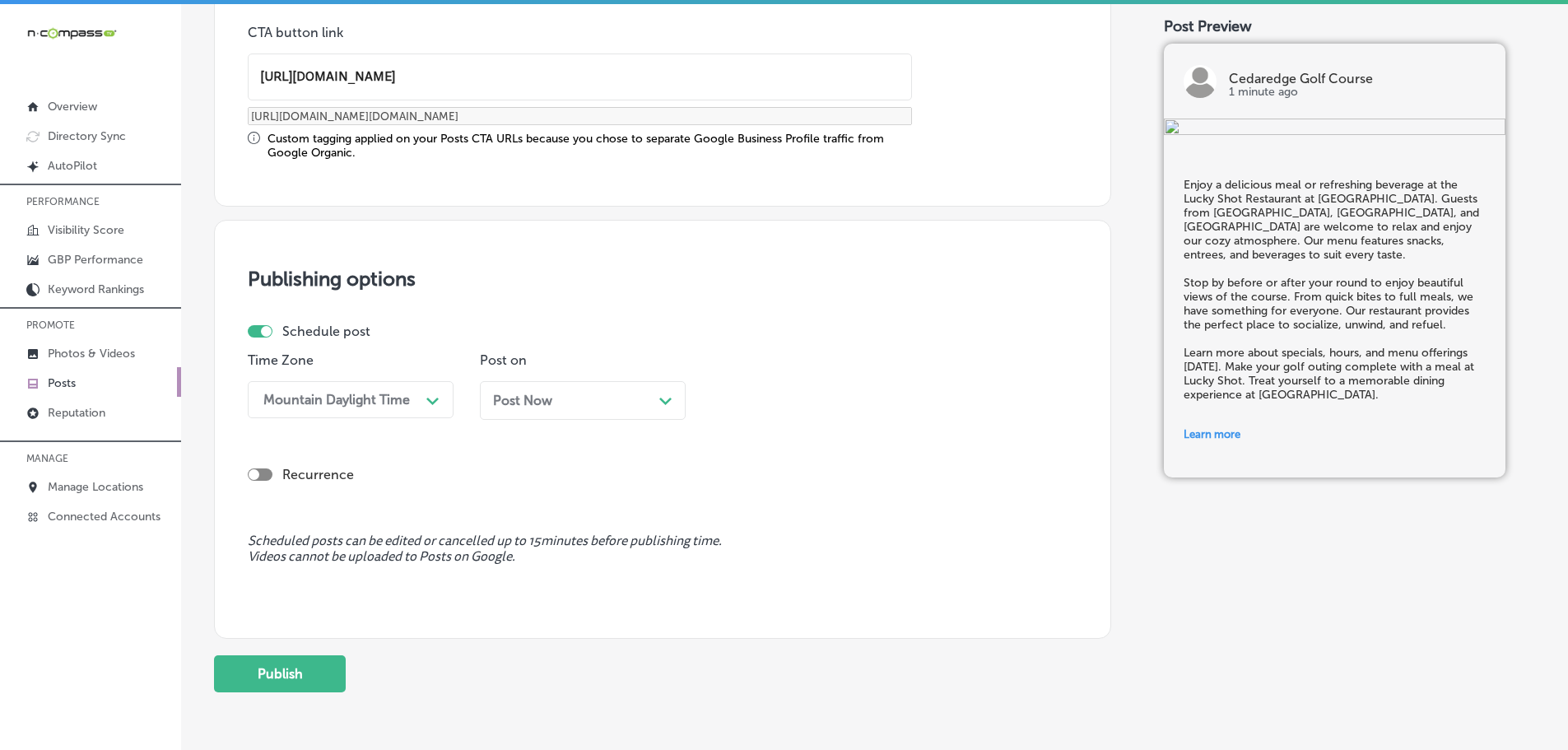
click at [659, 400] on icon "Path Created with Sketch." at bounding box center [664, 402] width 12 height 8
click at [840, 392] on div "12:15 PM" at bounding box center [801, 399] width 164 height 28
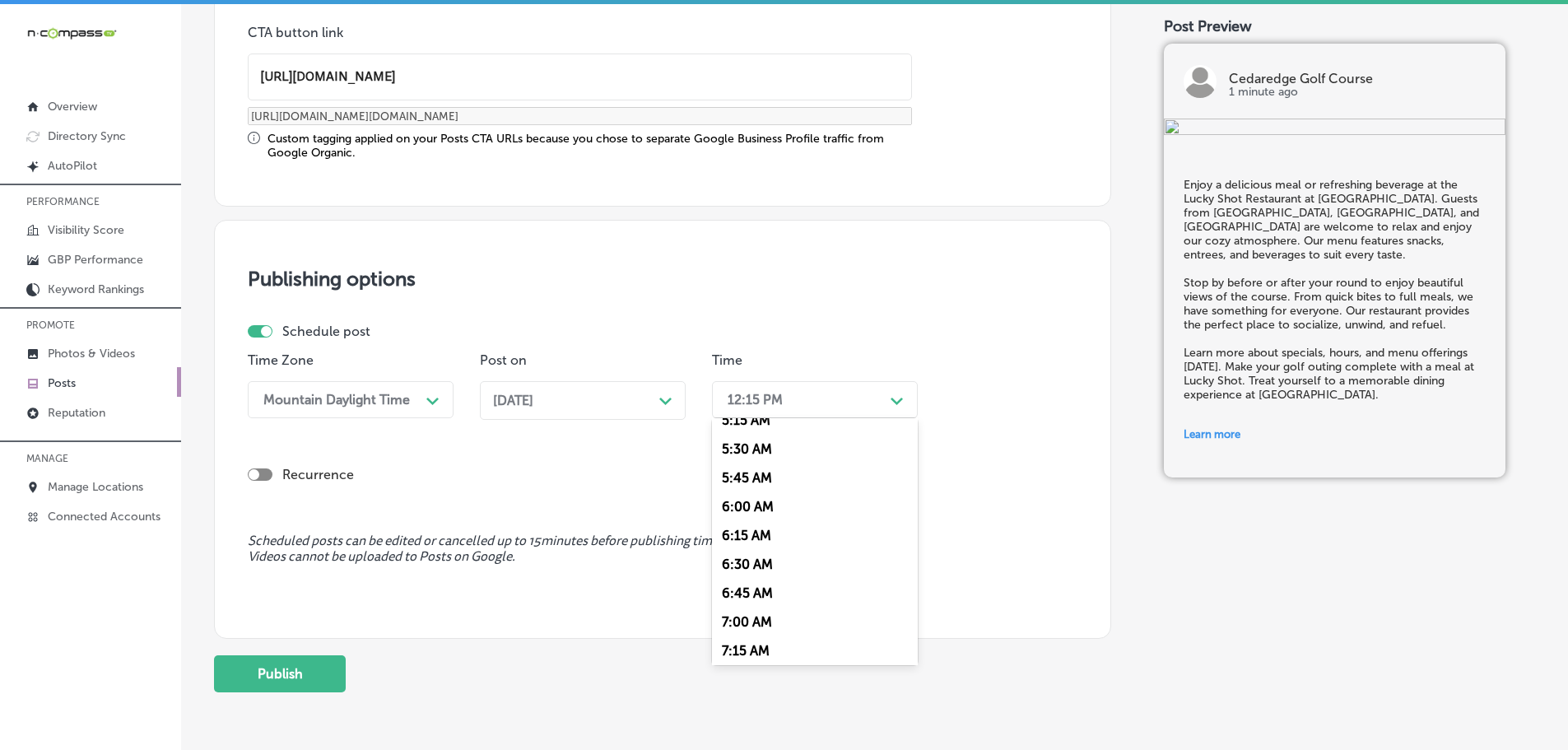
scroll to position [659, 0]
click at [769, 580] on div "7:00 AM" at bounding box center [815, 584] width 206 height 28
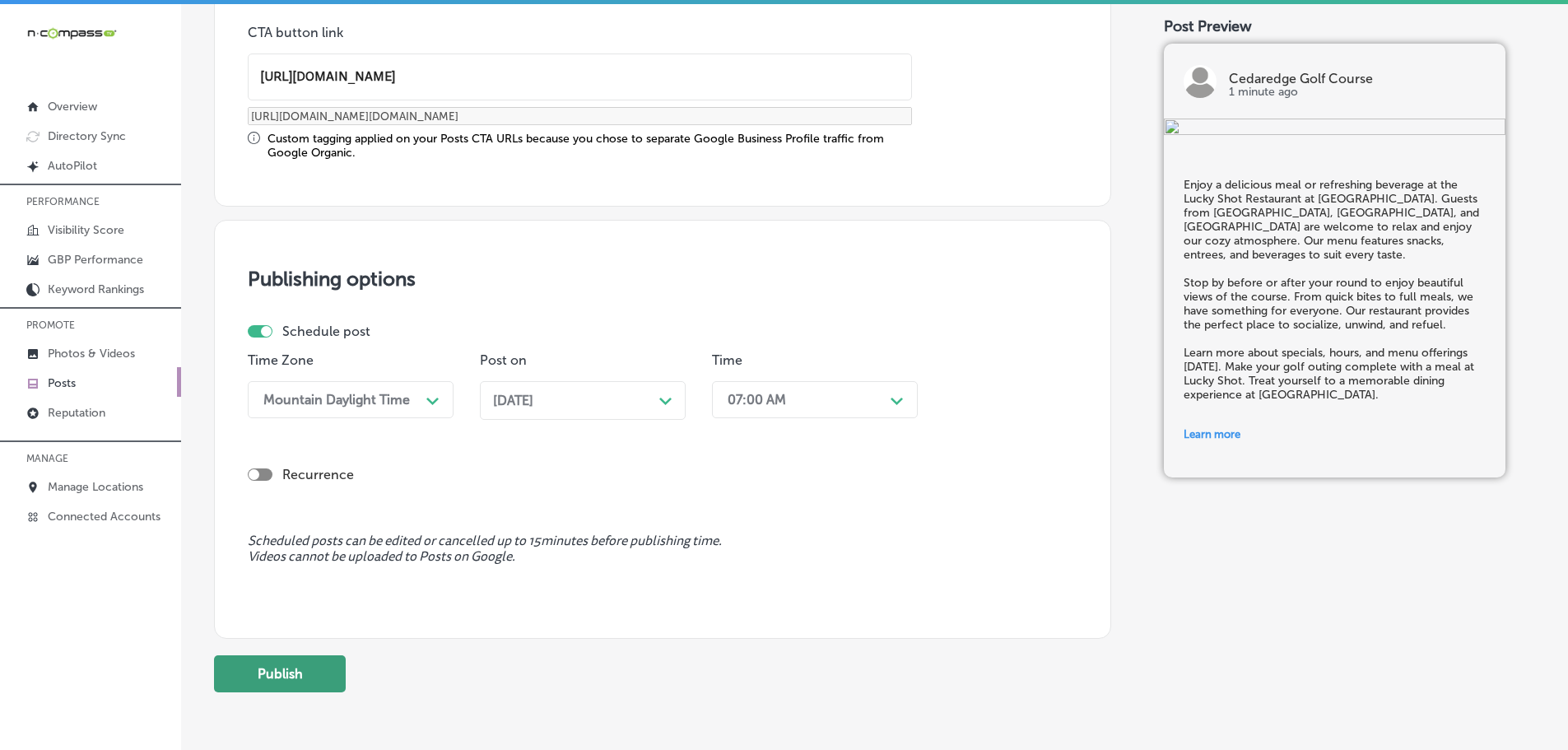
click at [319, 688] on button "Publish" at bounding box center [279, 673] width 131 height 37
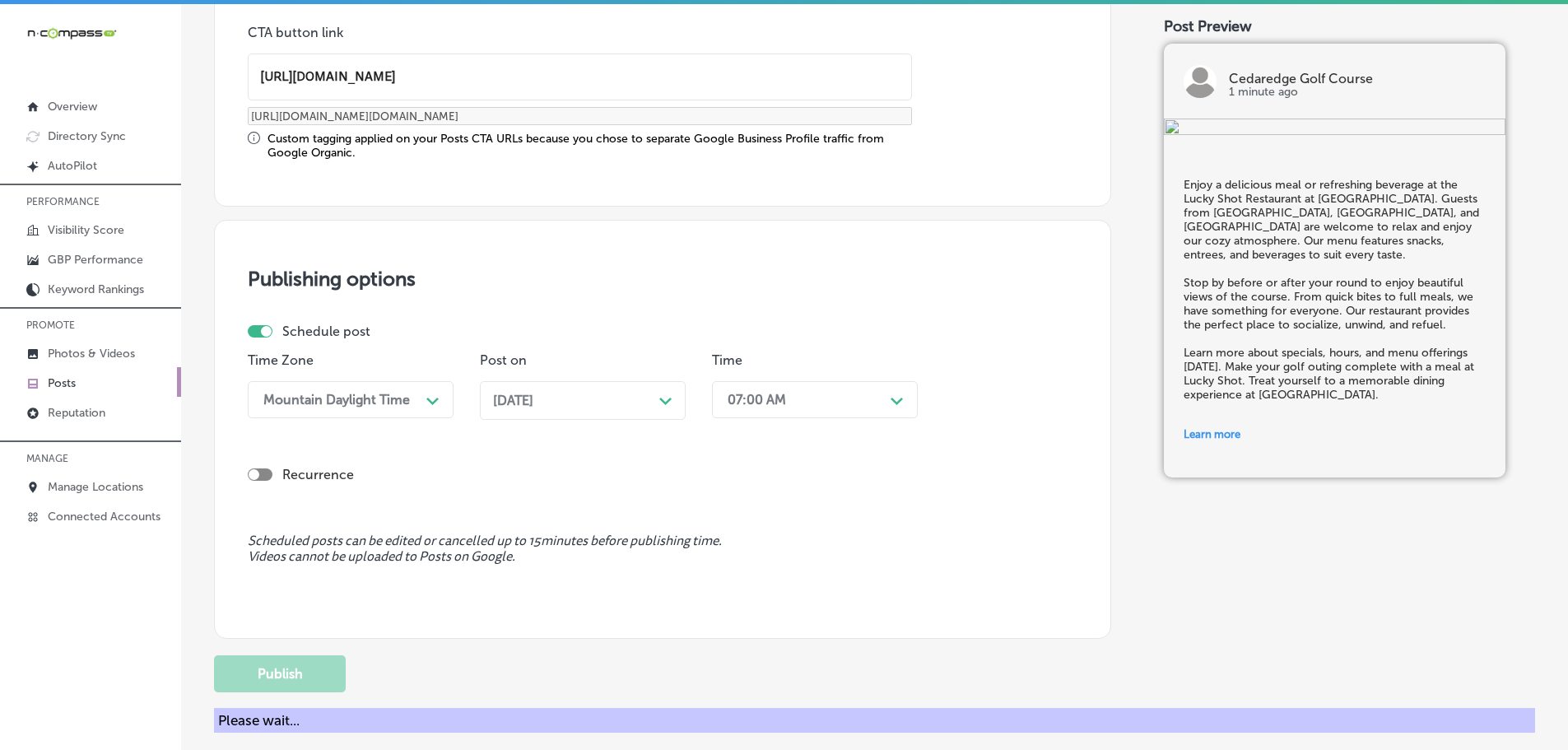
scroll to position [1227, 0]
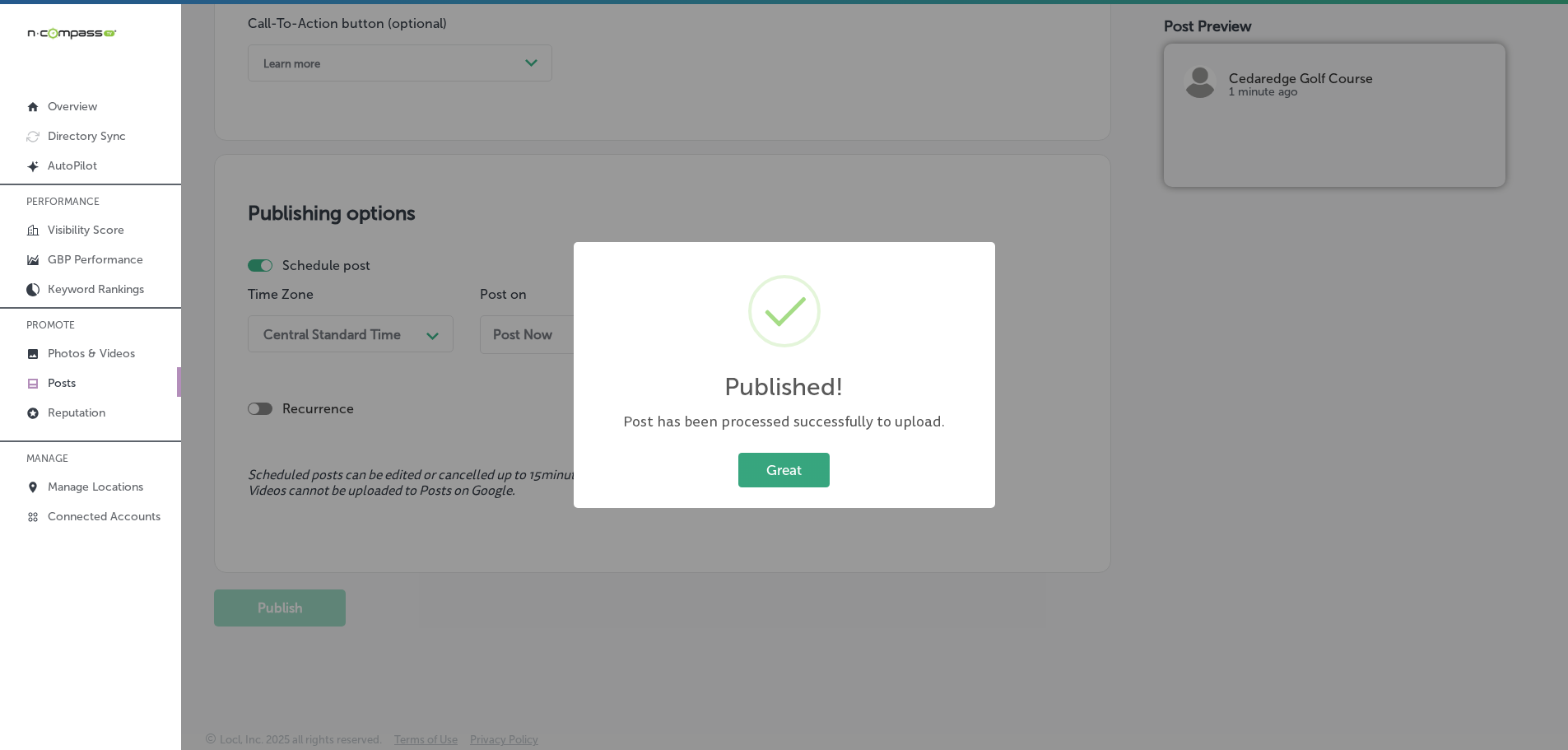
click at [784, 480] on button "Great" at bounding box center [784, 470] width 92 height 34
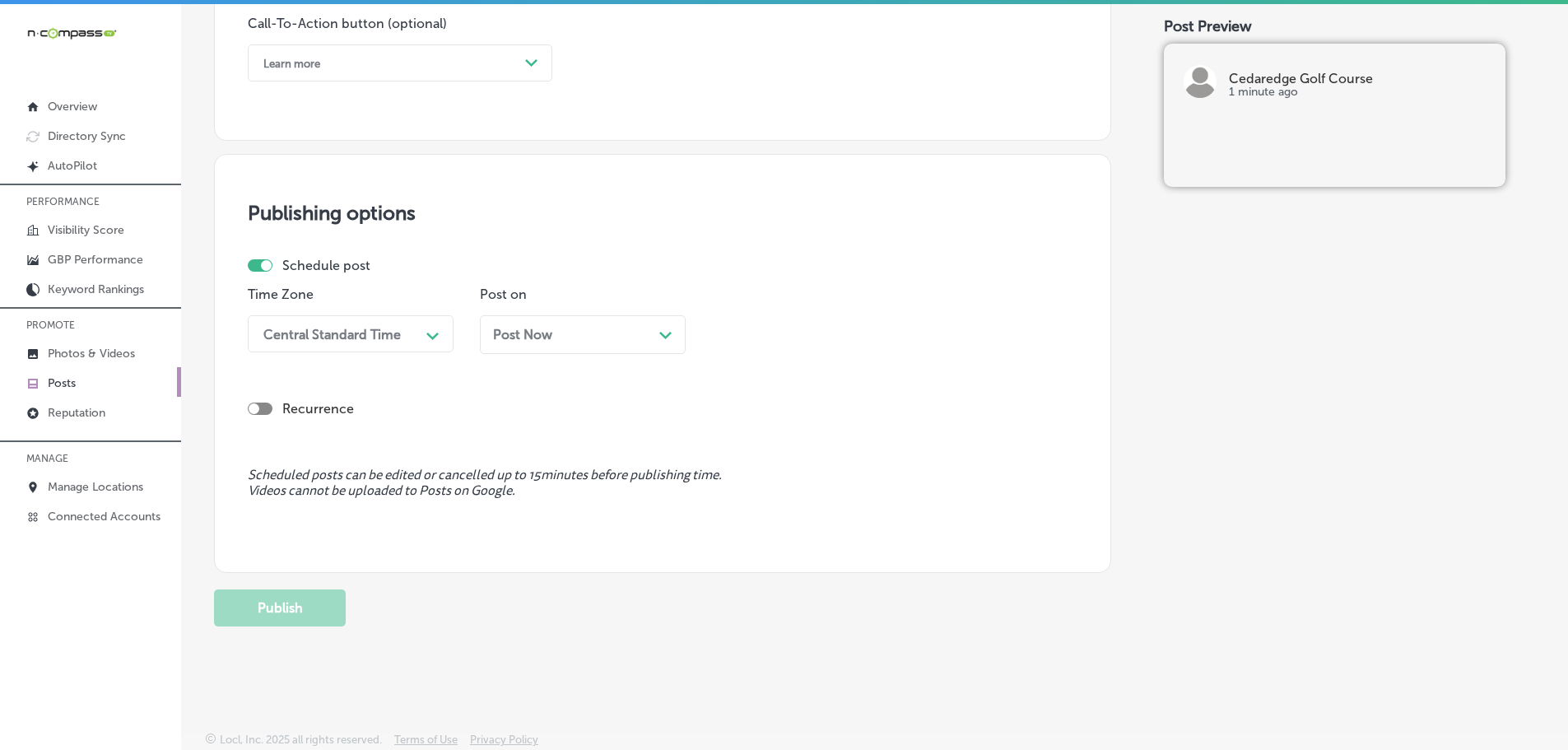
scroll to position [733, 0]
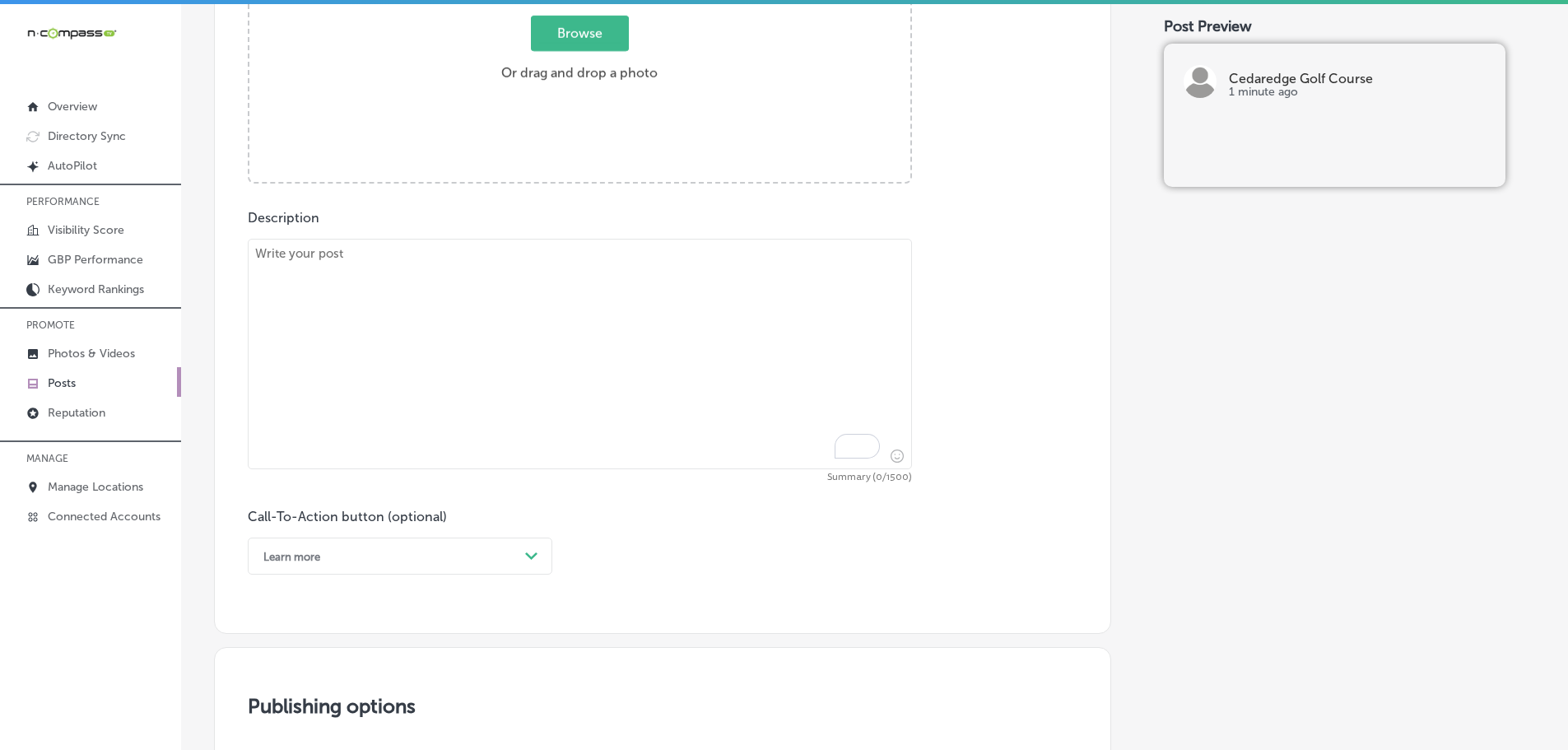
click at [465, 322] on textarea "To enrich screen reader interactions, please activate Accessibility in Grammarl…" at bounding box center [579, 354] width 664 height 231
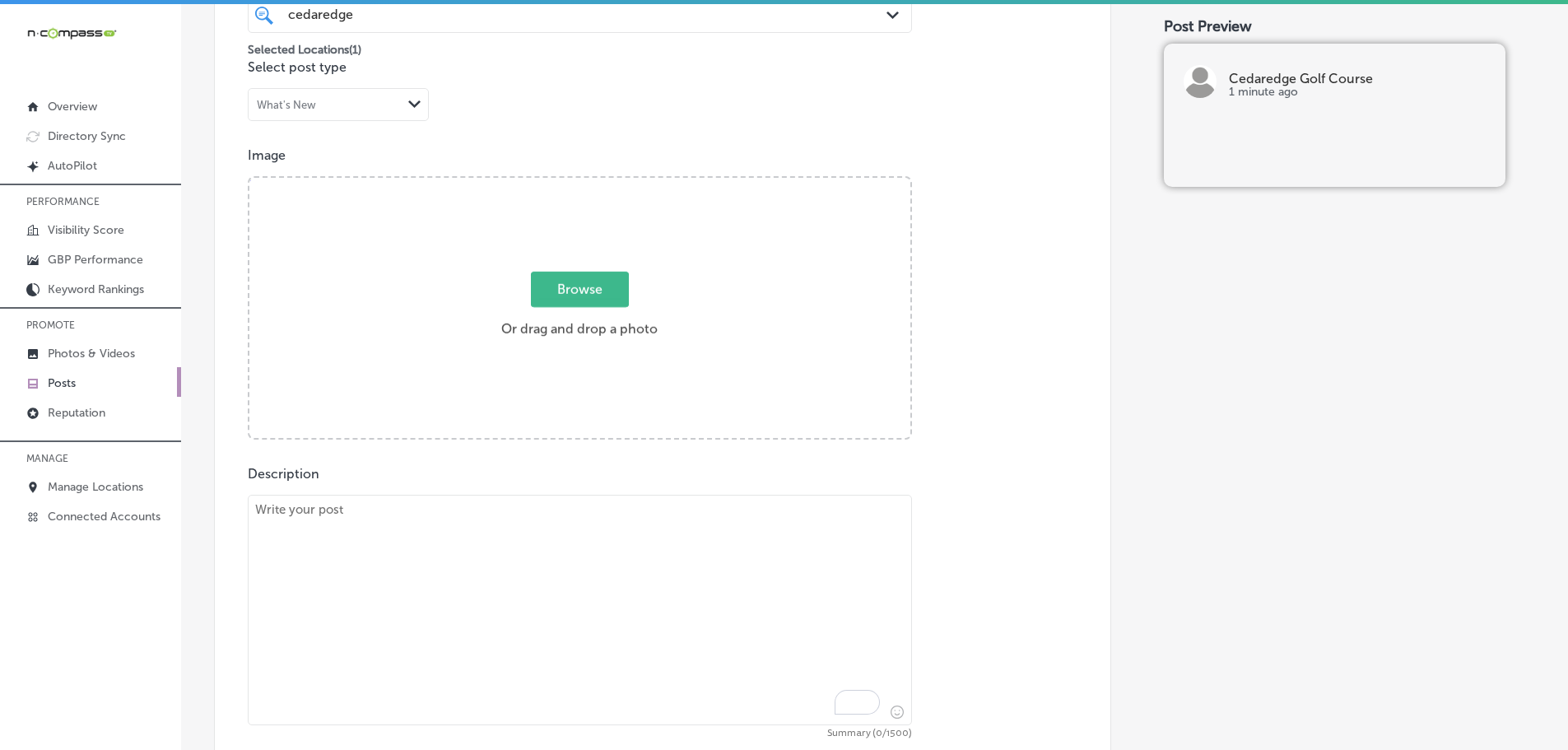
scroll to position [494, 0]
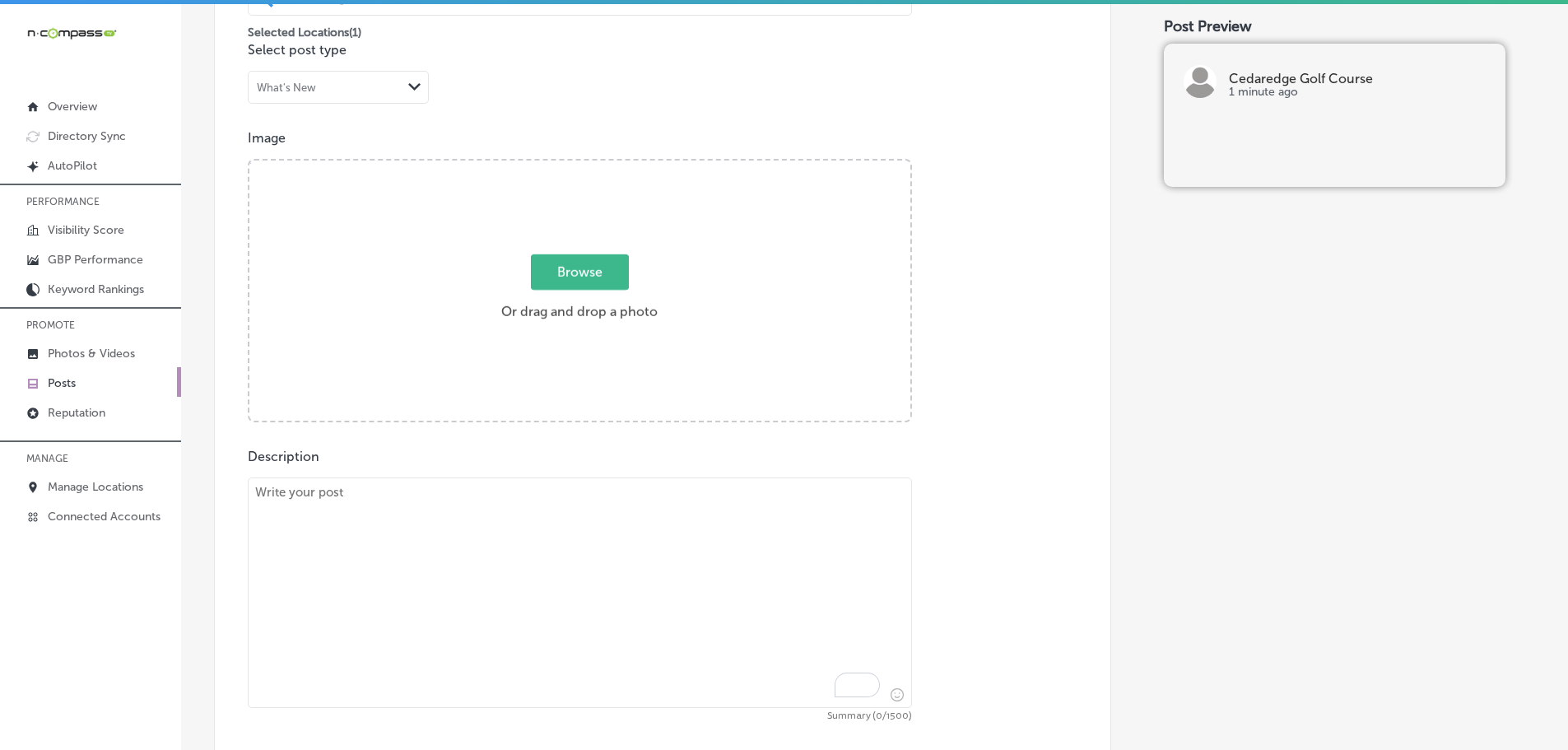
click at [403, 500] on textarea "To enrich screen reader interactions, please activate Accessibility in Grammarl…" at bounding box center [579, 593] width 664 height 231
paste textarea "Hone your skills at the golf practice facilities at Cedaredge Golf Course. Serv…"
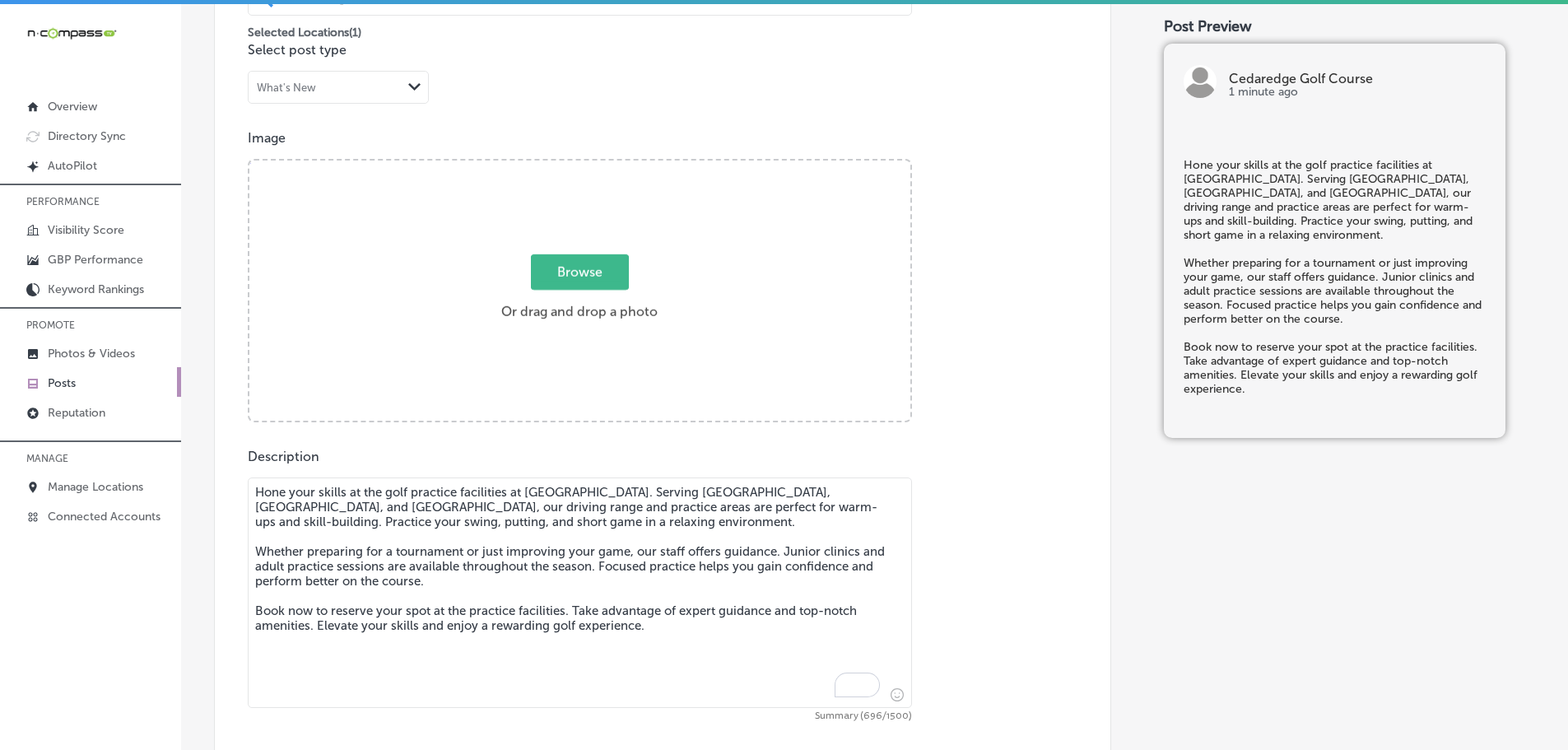
type textarea "Hone your skills at the golf practice facilities at Cedaredge Golf Course. Serv…"
click at [586, 279] on span "Browse" at bounding box center [580, 271] width 98 height 35
click at [586, 166] on input "Browse Or drag and drop a photo" at bounding box center [579, 163] width 661 height 5
type input "C:\fakepath\cedaredge 15.jpg"
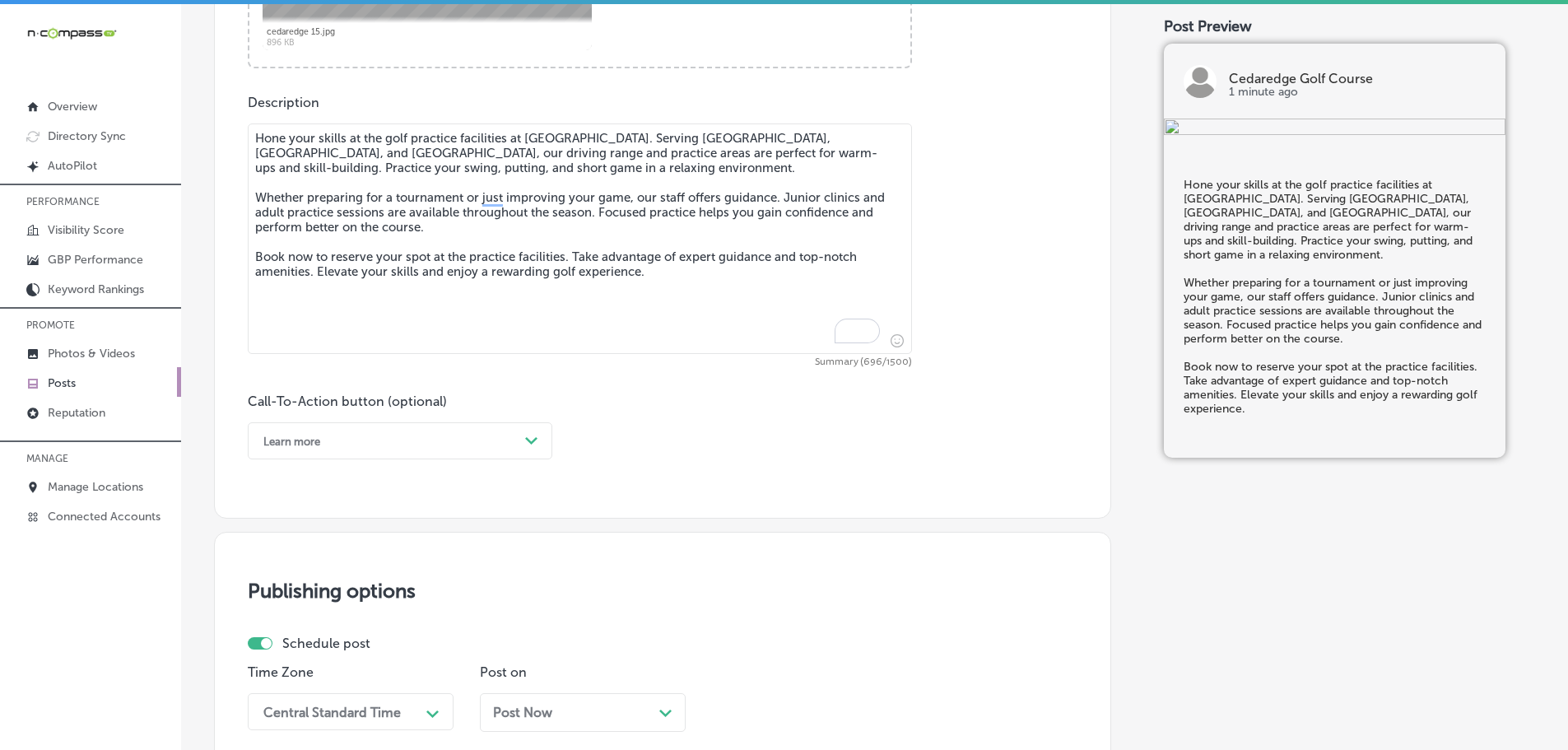
scroll to position [906, 0]
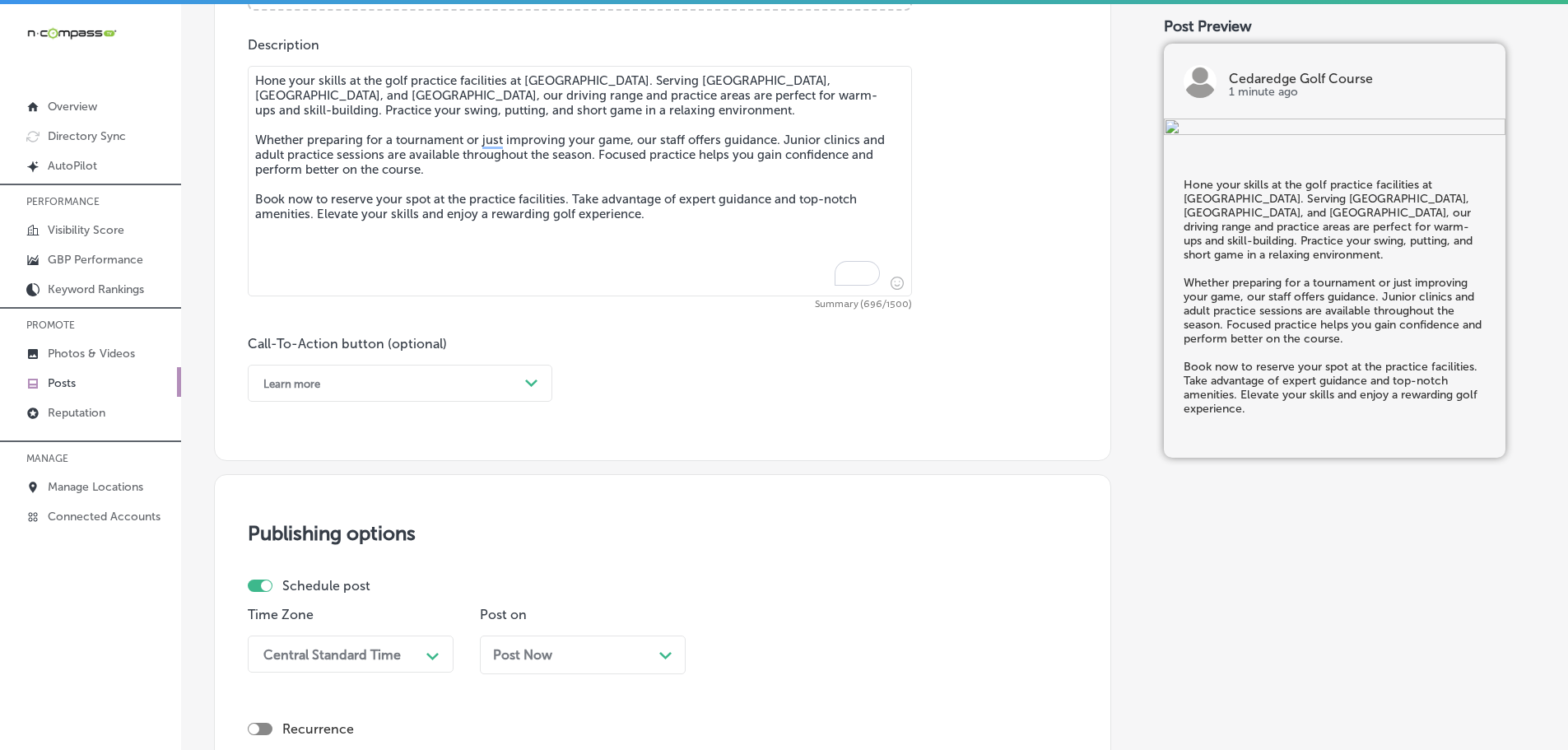
click at [487, 375] on div "Learn more" at bounding box center [387, 383] width 264 height 26
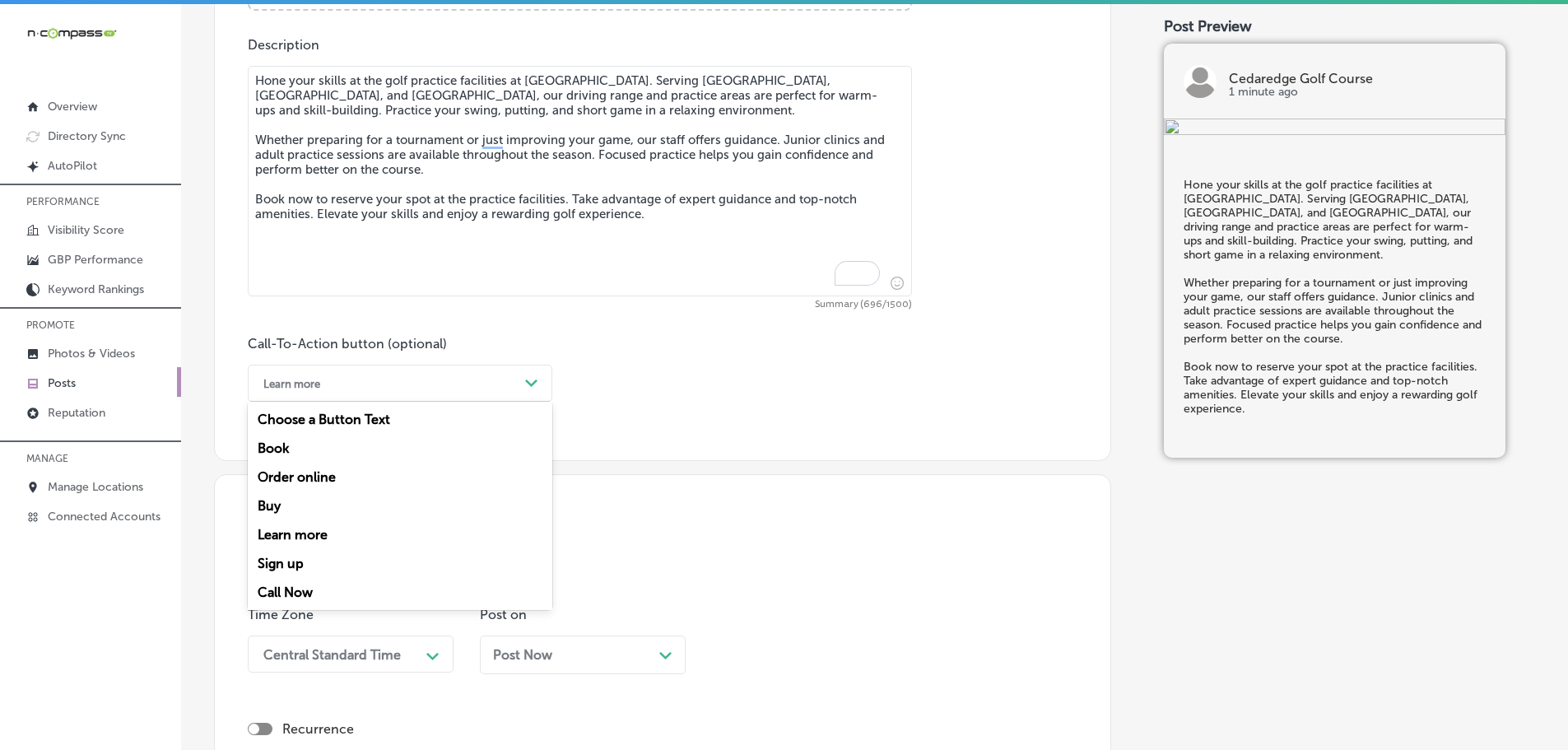
click at [276, 445] on div "Book" at bounding box center [400, 448] width 304 height 28
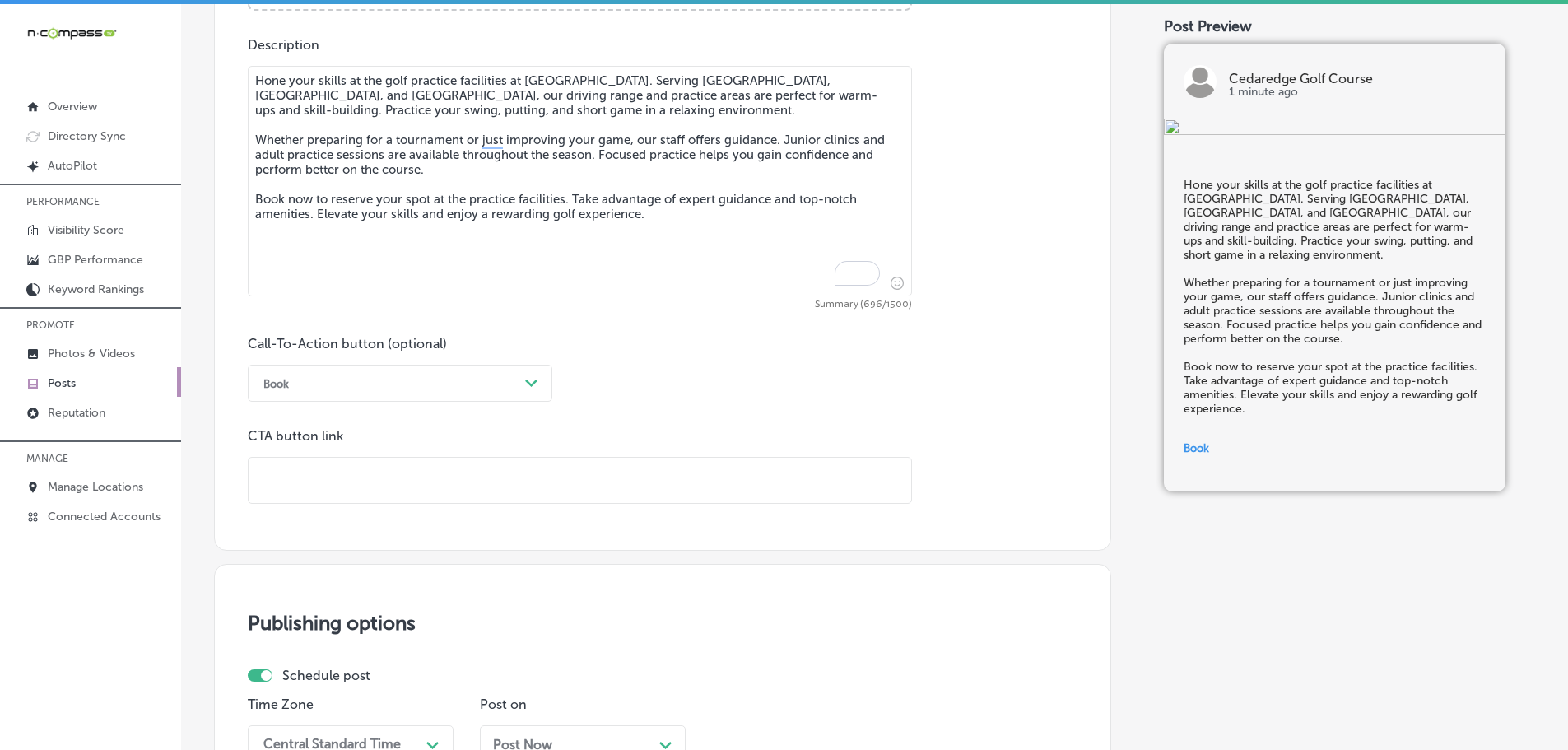
drag, startPoint x: 323, startPoint y: 465, endPoint x: 331, endPoint y: 475, distance: 12.8
click at [323, 467] on input "text" at bounding box center [579, 480] width 663 height 45
paste input "https://cedaredge-golf-club.book.teeitup.com/"
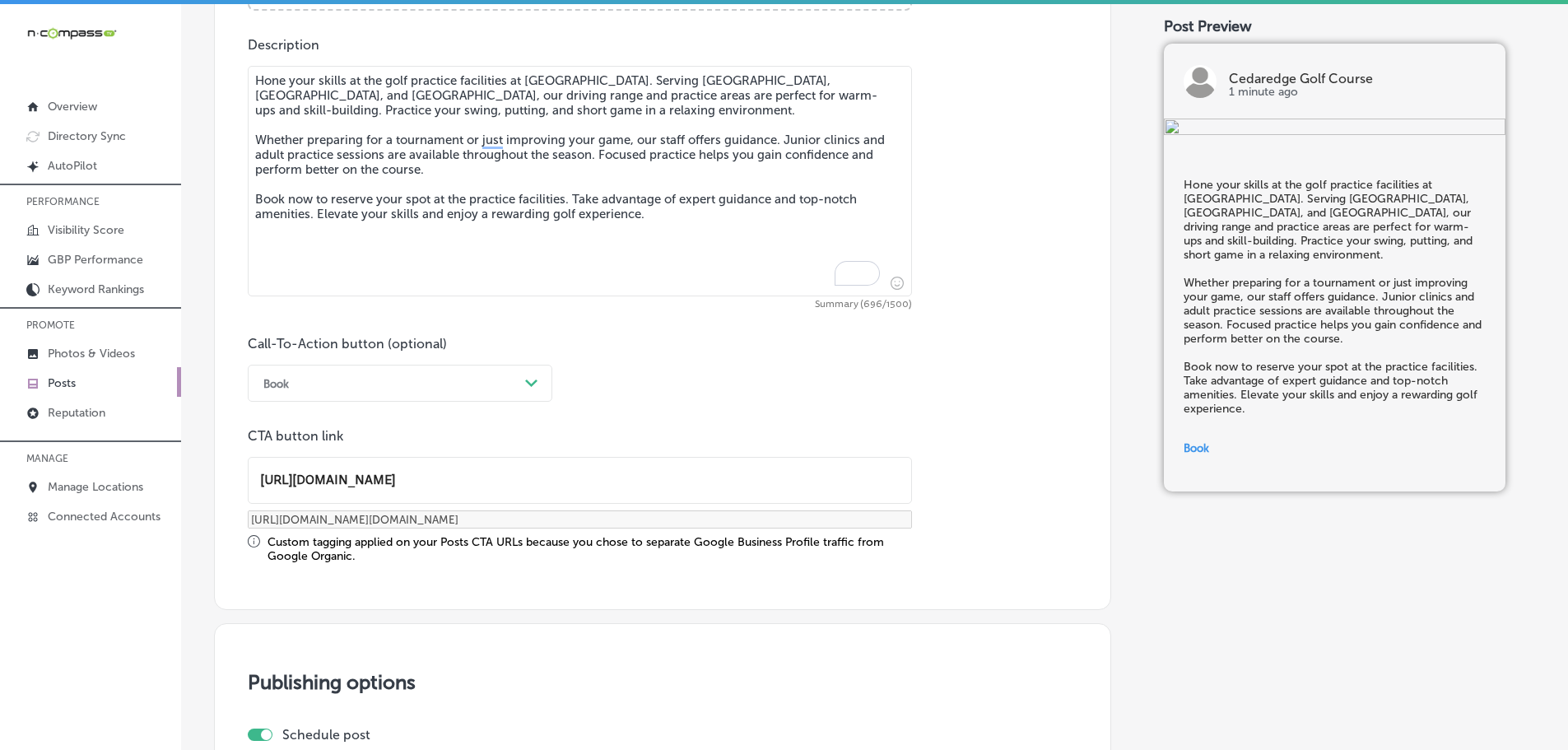
click at [635, 477] on input "https://cedaredge-golf-club.book.teeitup.com/" at bounding box center [579, 480] width 663 height 45
type input "https://cedaredge-golf-club.book.teeitup.com/"
click at [759, 604] on div "Post content Select location(s) Business + Location cedaredge cedaredge Path Cr…" at bounding box center [662, 14] width 897 height 1192
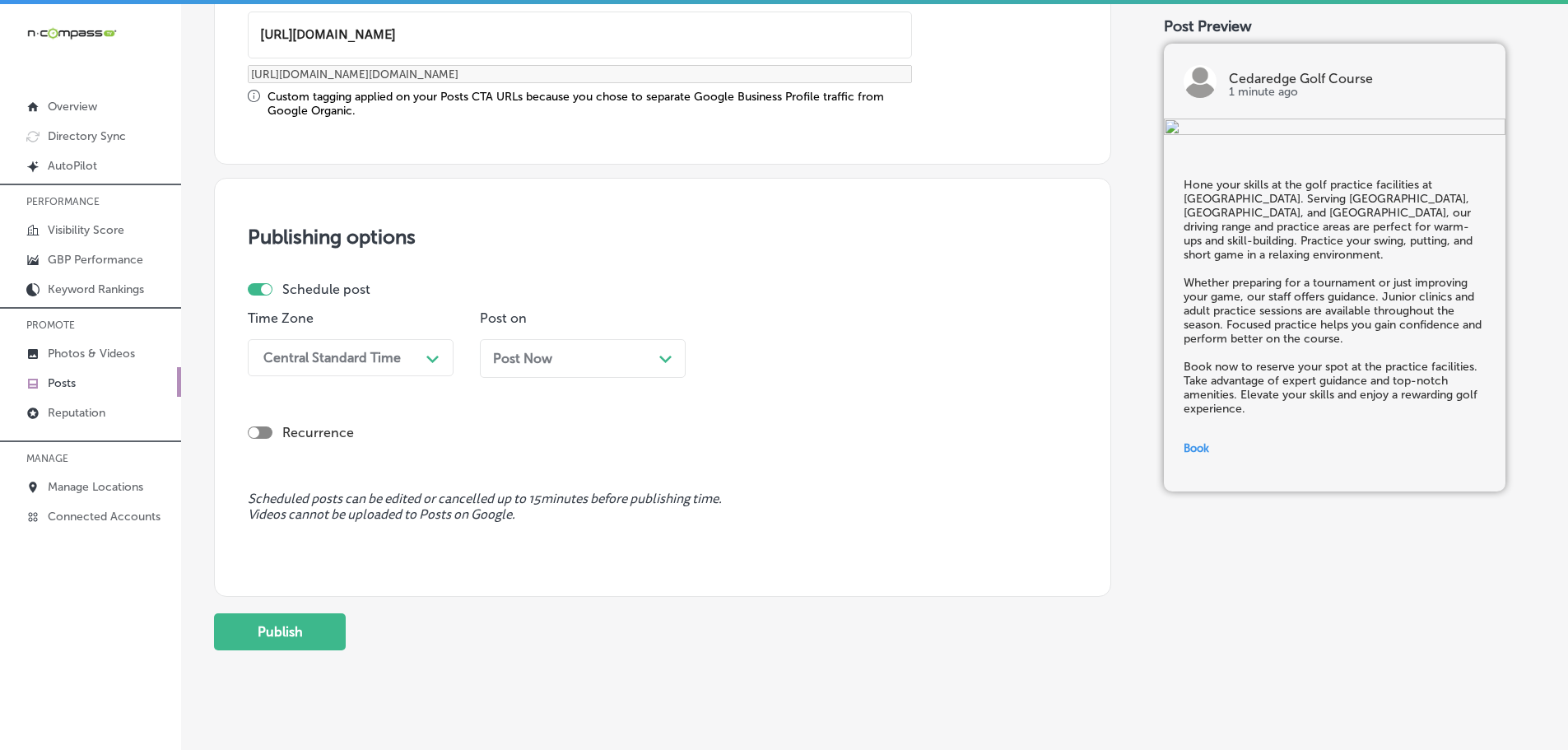
scroll to position [1376, 0]
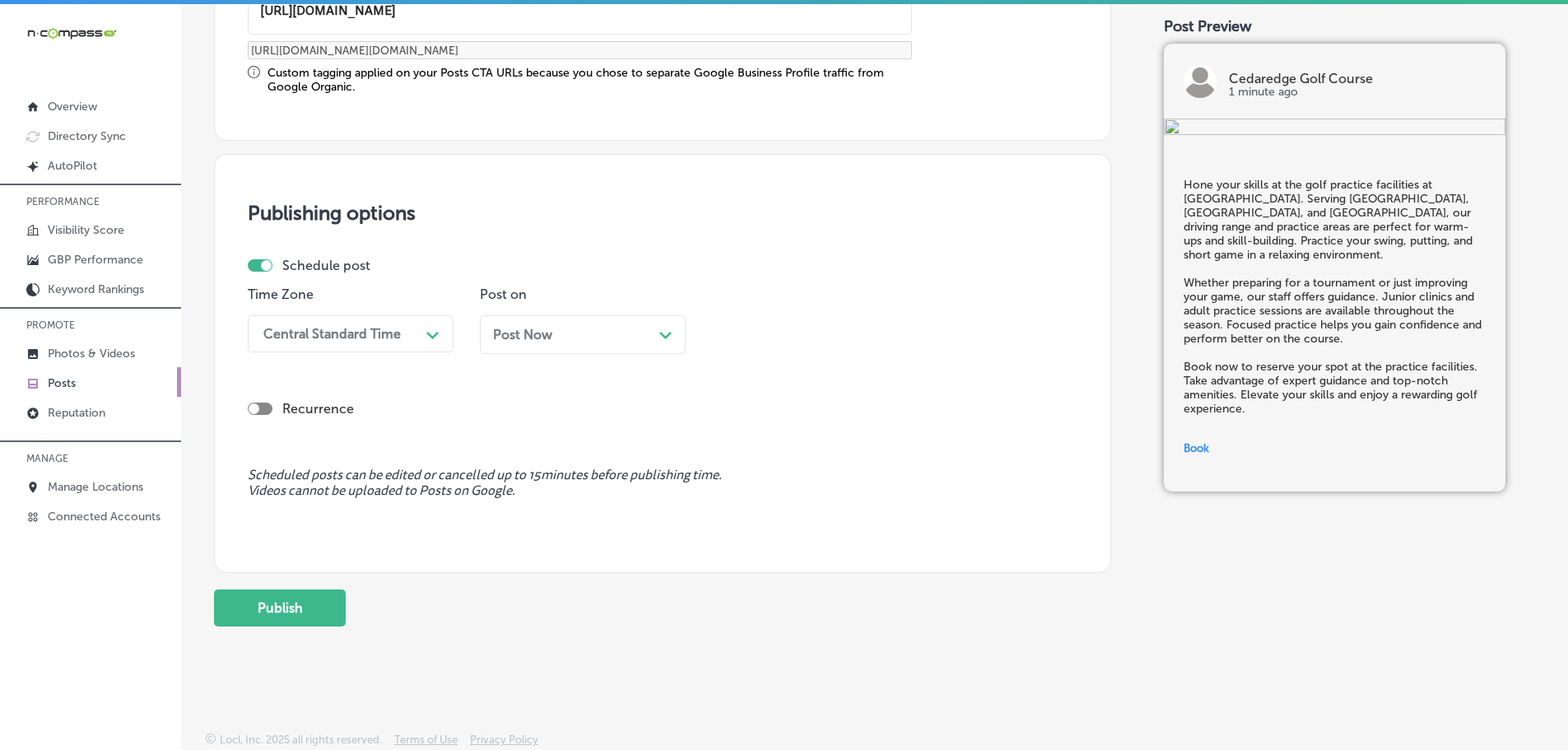
click at [415, 338] on div "Central Standard Time" at bounding box center [337, 334] width 164 height 28
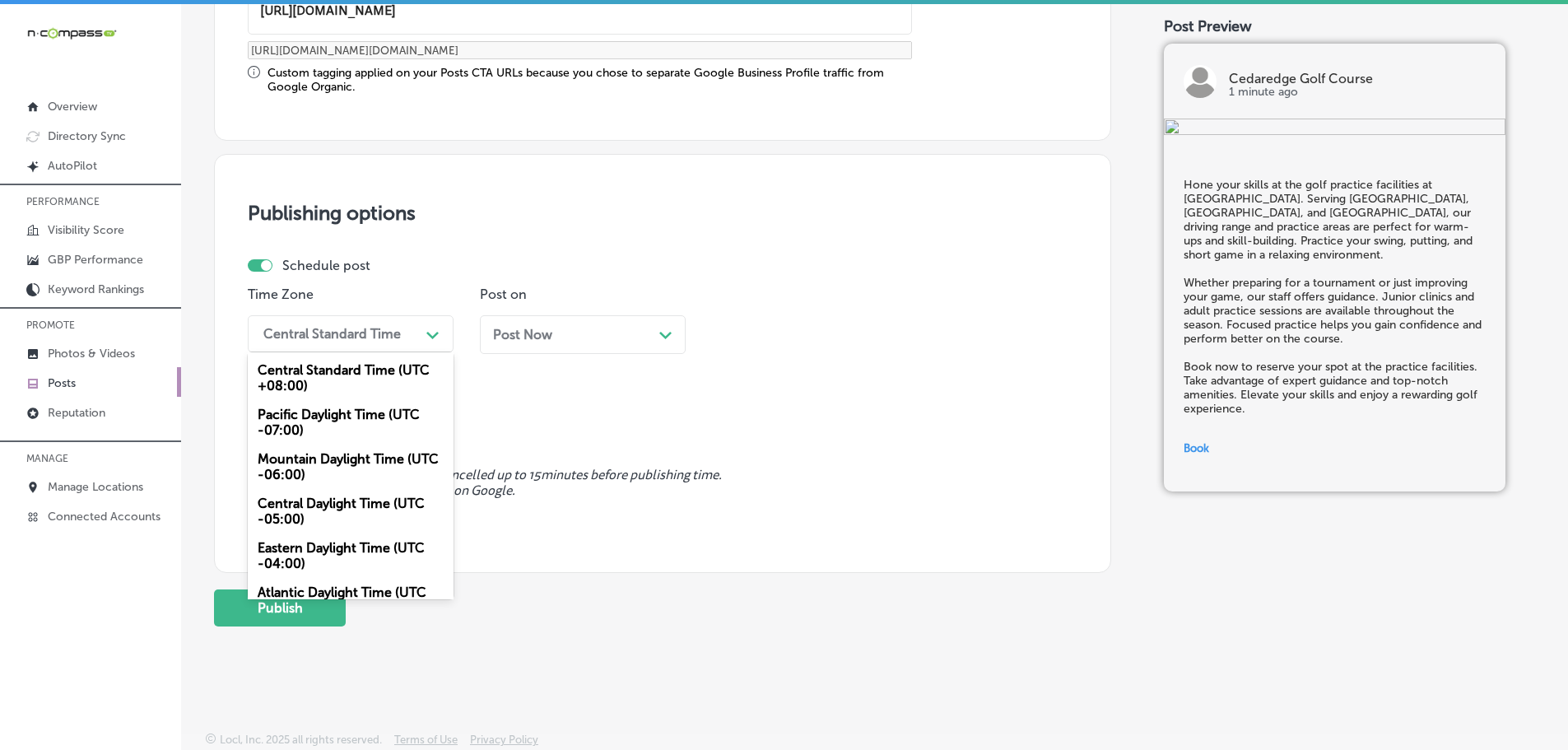
drag, startPoint x: 316, startPoint y: 463, endPoint x: 394, endPoint y: 425, distance: 86.8
click at [317, 462] on div "Mountain Daylight Time (UTC -06:00)" at bounding box center [351, 466] width 206 height 44
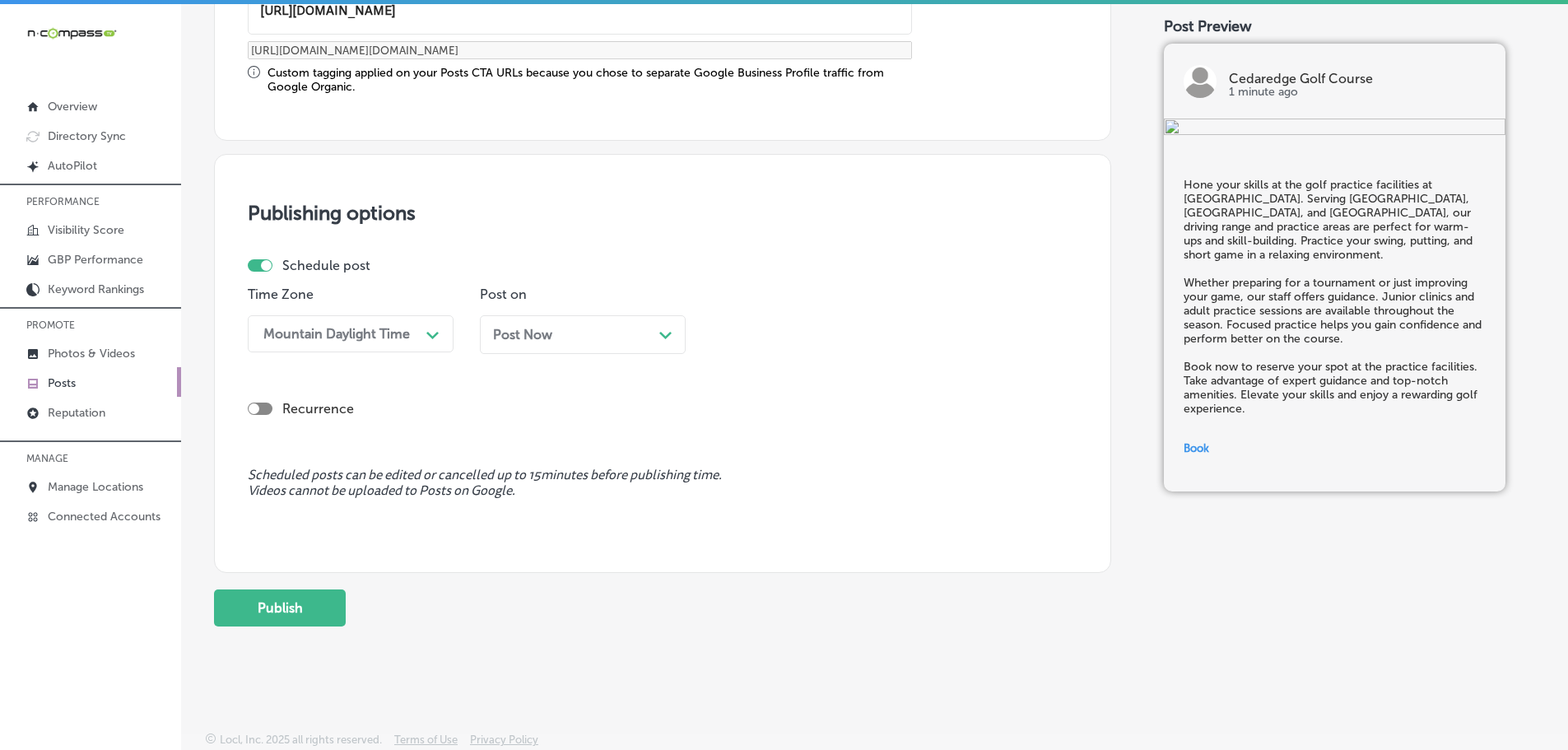
click at [660, 334] on polygon at bounding box center [664, 336] width 12 height 8
click at [851, 329] on div "12:45 PM" at bounding box center [801, 334] width 164 height 28
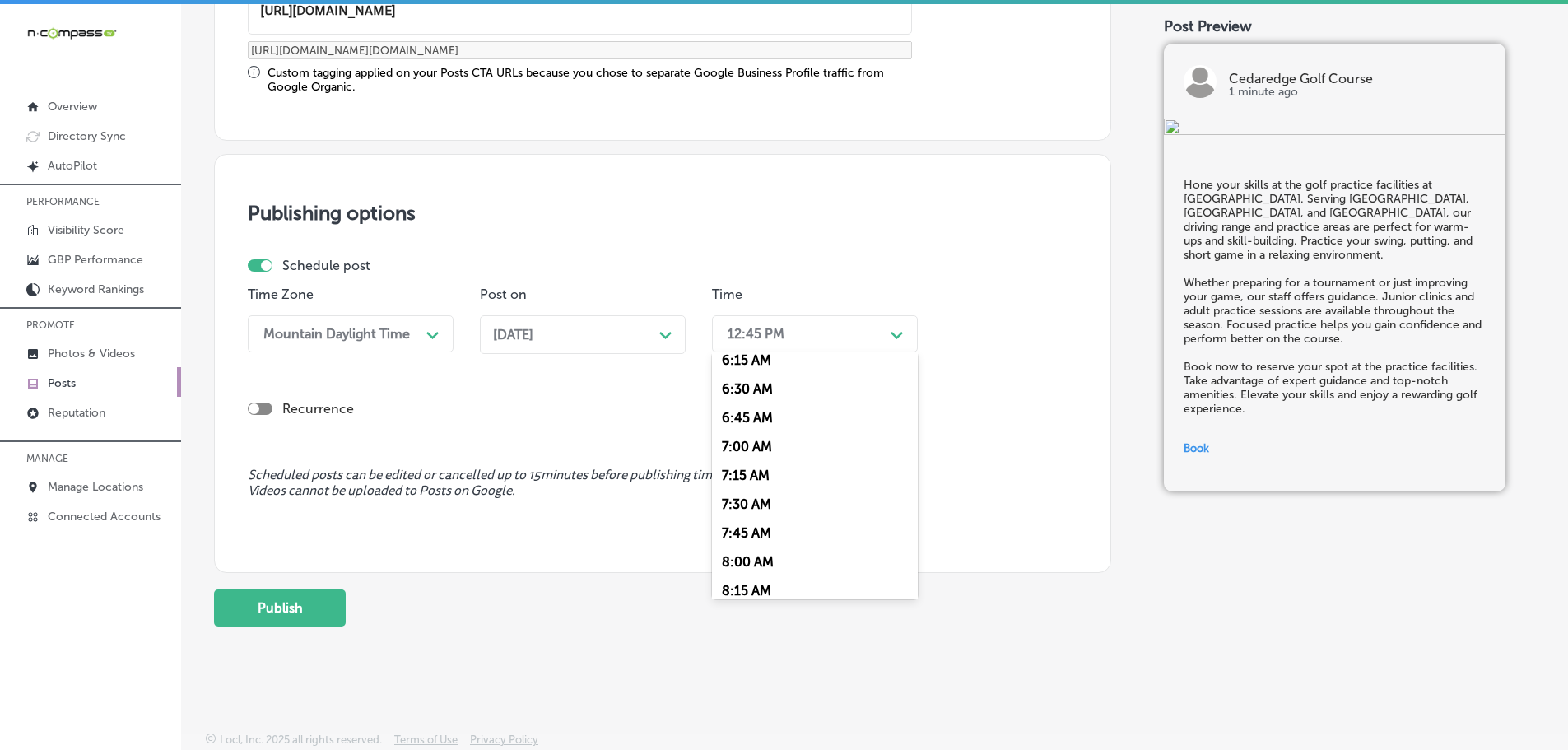
scroll to position [741, 0]
click at [764, 432] on div "7:00 AM" at bounding box center [815, 436] width 206 height 28
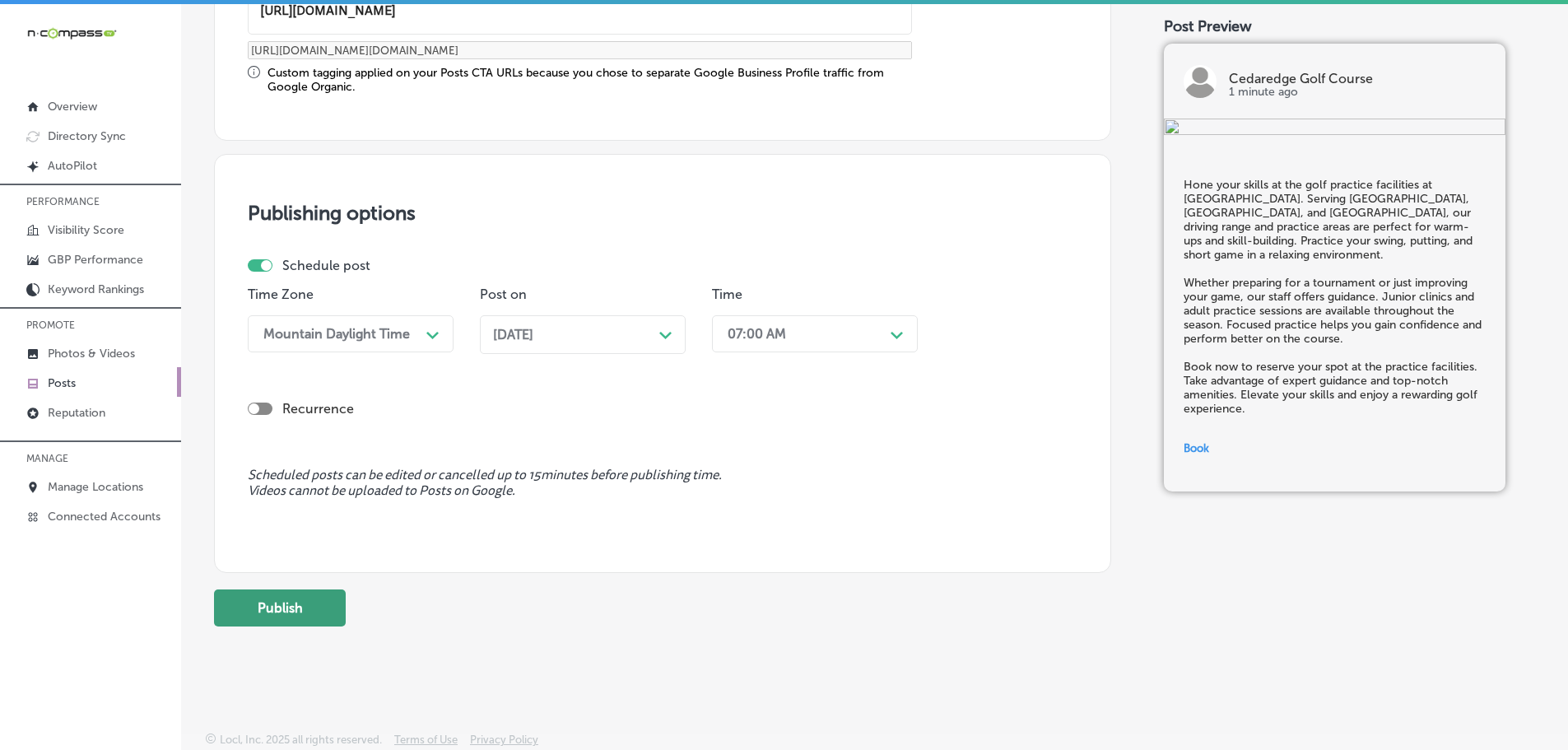
click at [315, 606] on button "Publish" at bounding box center [279, 607] width 131 height 37
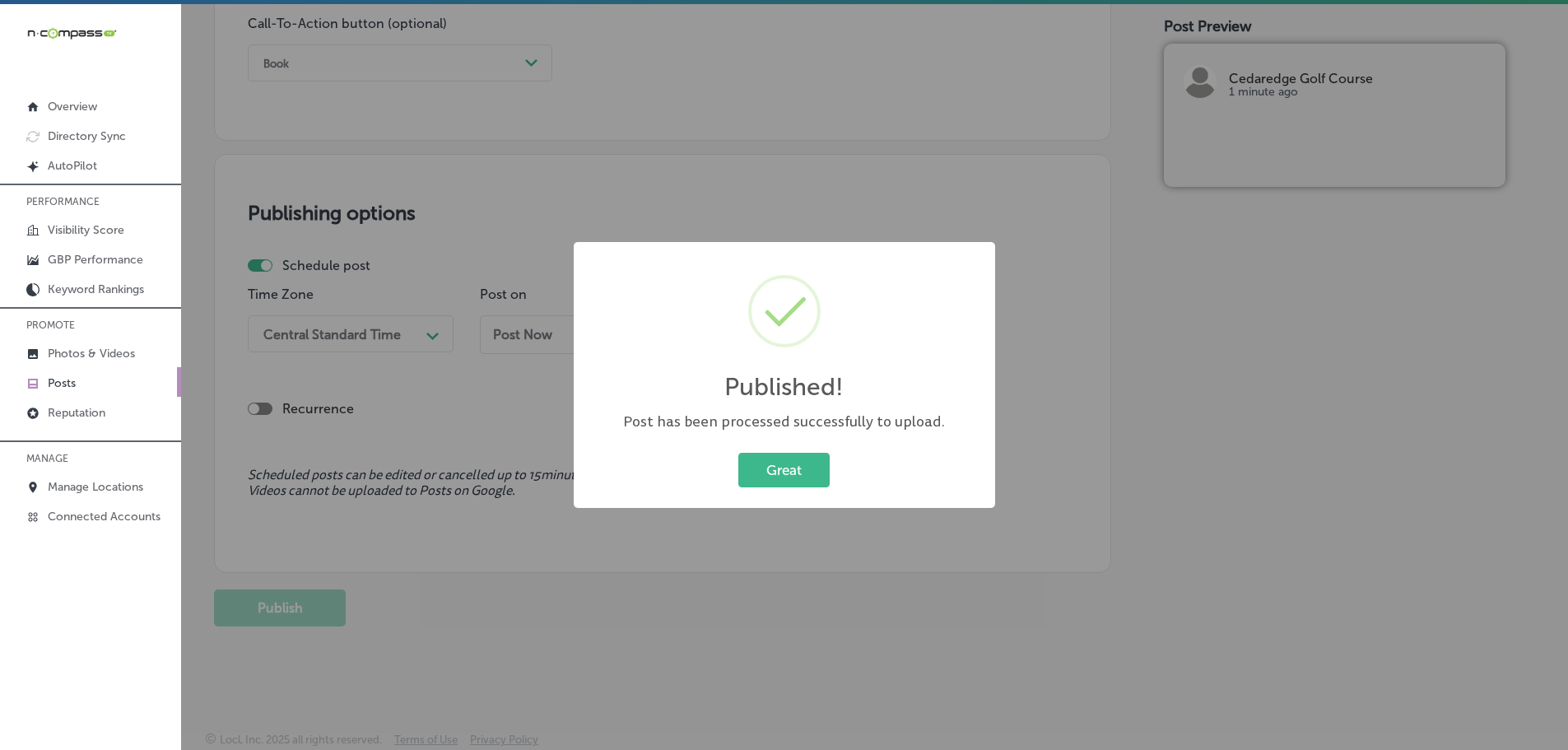
scroll to position [1227, 0]
click at [801, 468] on button "Great" at bounding box center [784, 470] width 92 height 34
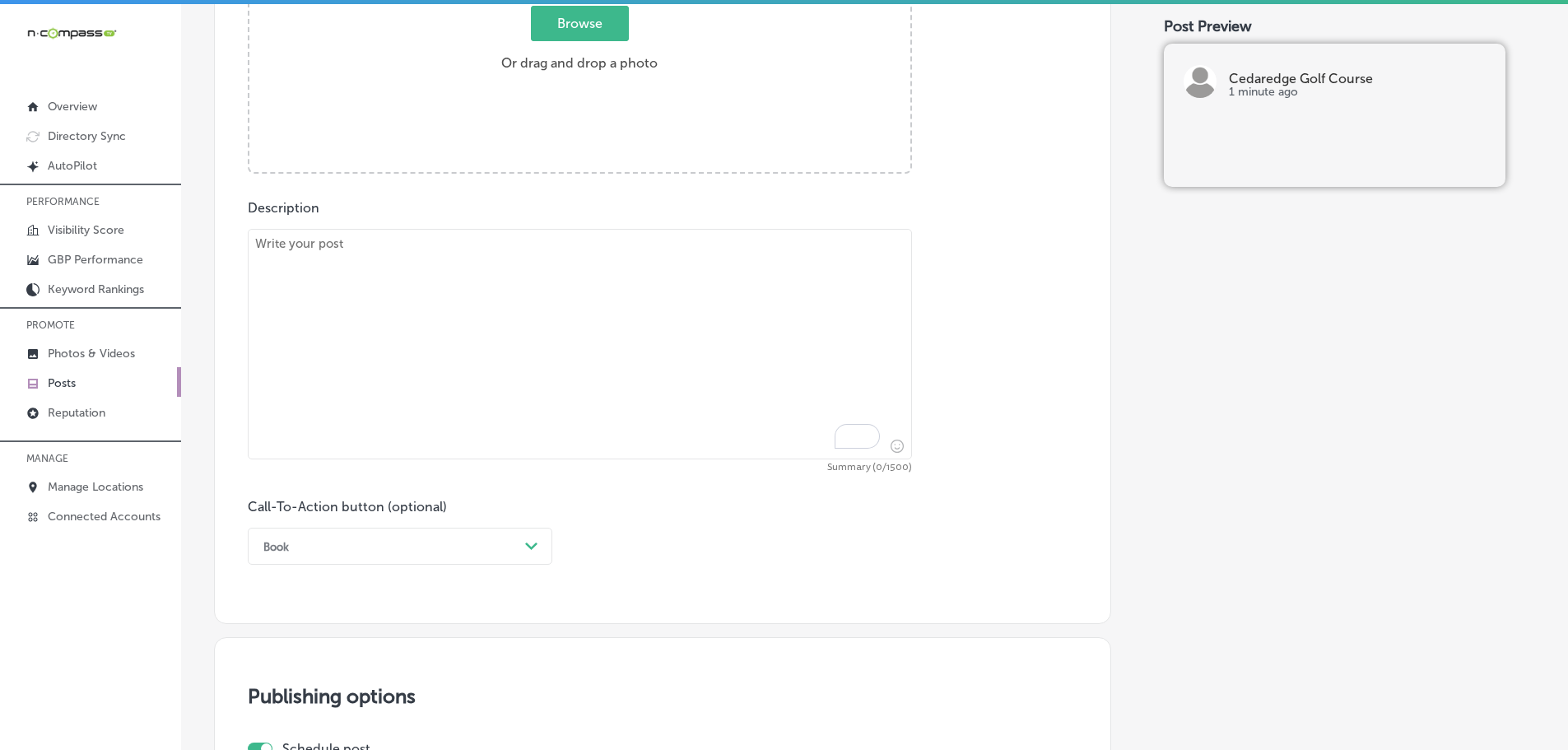
scroll to position [733, 0]
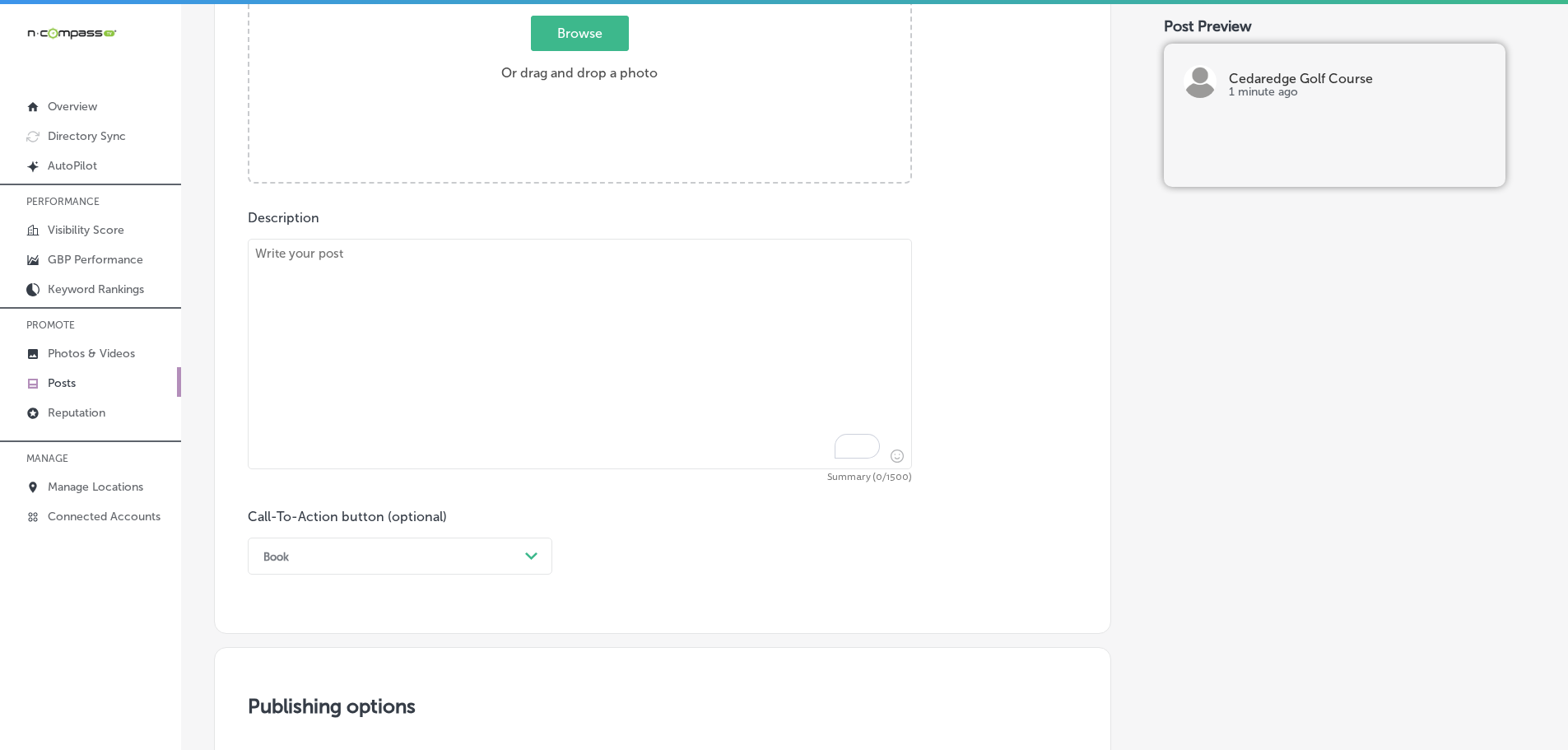
click at [417, 277] on textarea "To enrich screen reader interactions, please activate Accessibility in Grammarl…" at bounding box center [579, 354] width 664 height 231
paste textarea "Enjoy unlimited access and exclusive perks with golf memberships at Cedaredge G…"
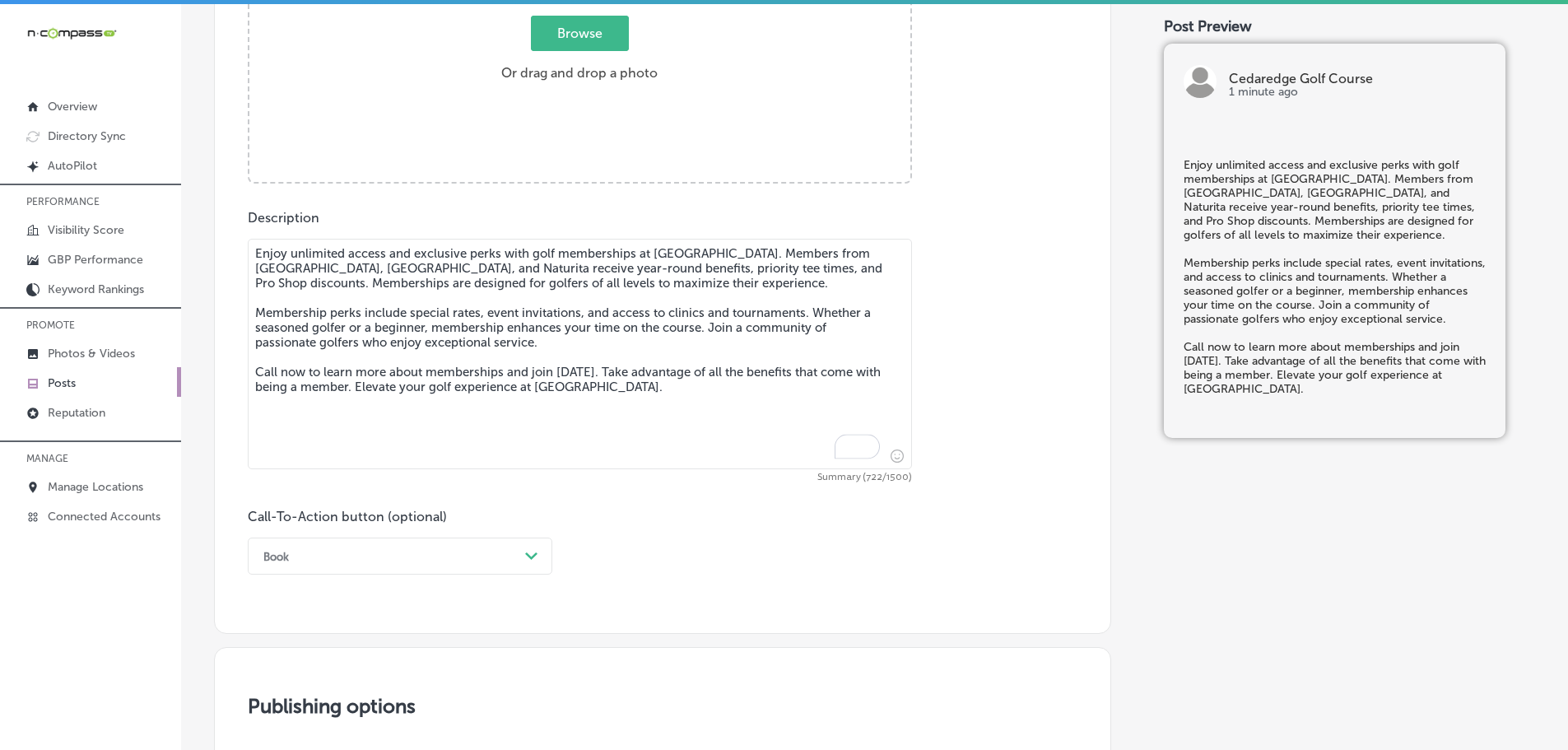
type textarea "Enjoy unlimited access and exclusive perks with golf memberships at Cedaredge G…"
click at [553, 29] on span "Browse" at bounding box center [580, 33] width 98 height 35
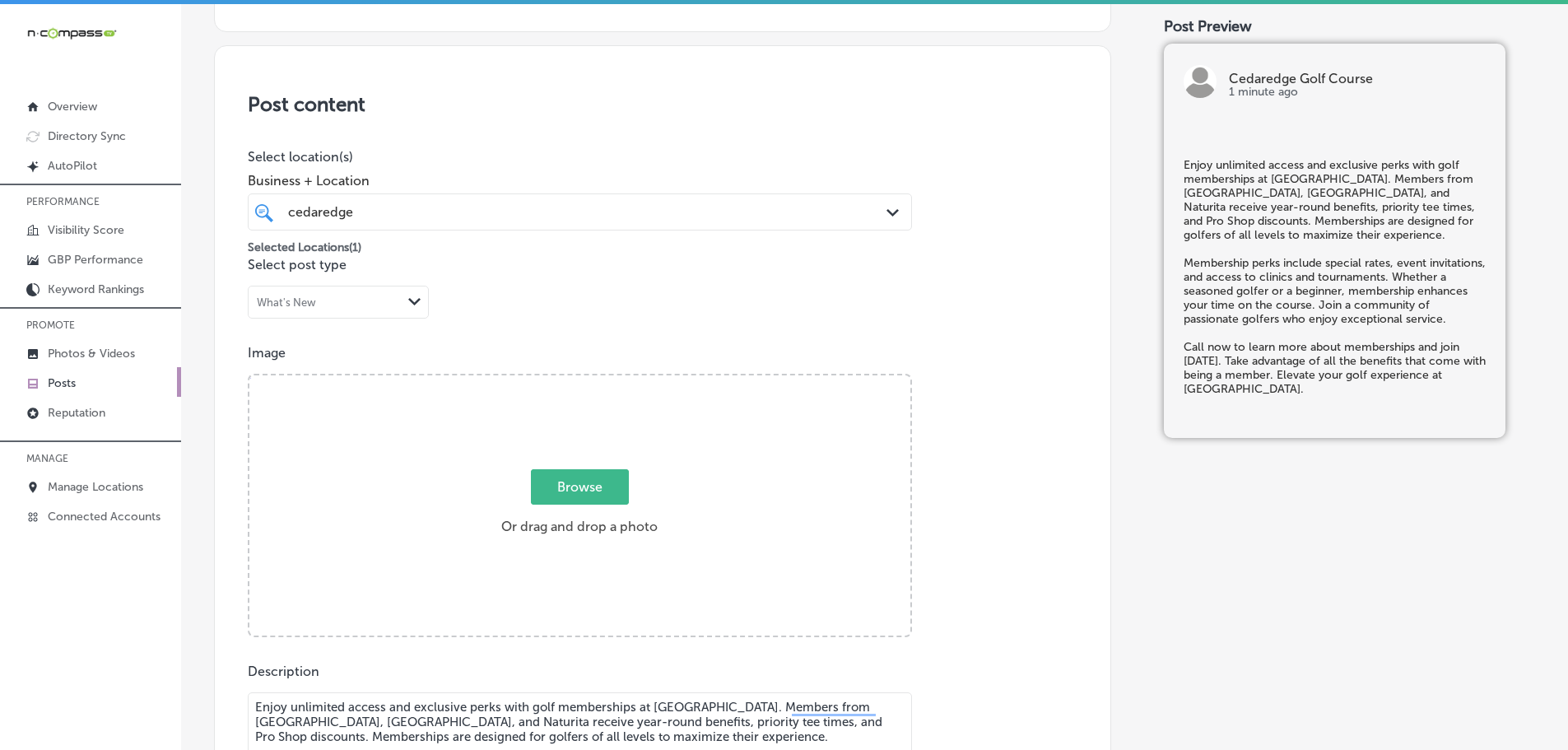
type input "C:\fakepath\117643268_3507026665976376_9162629546791105146_n.jpg"
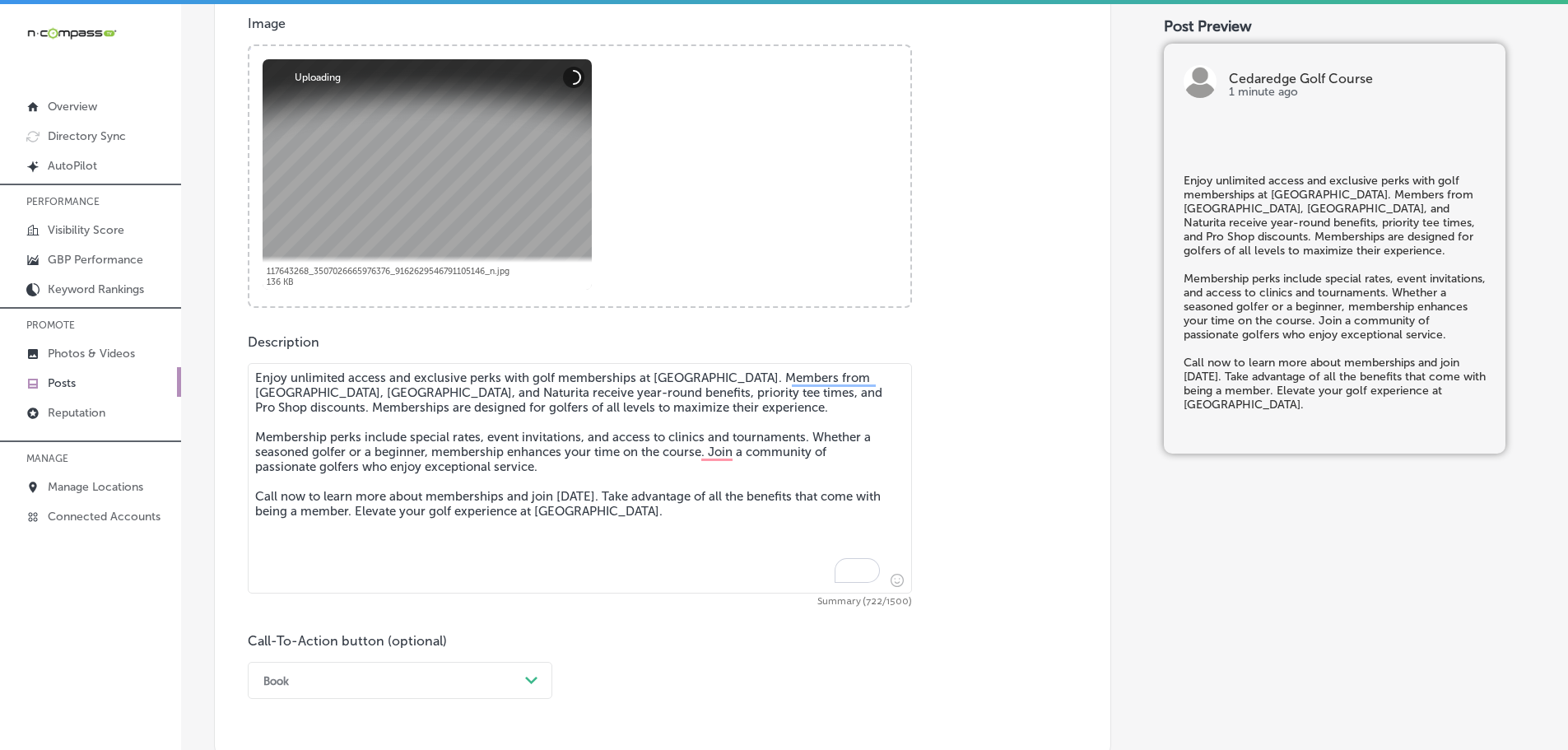
scroll to position [774, 0]
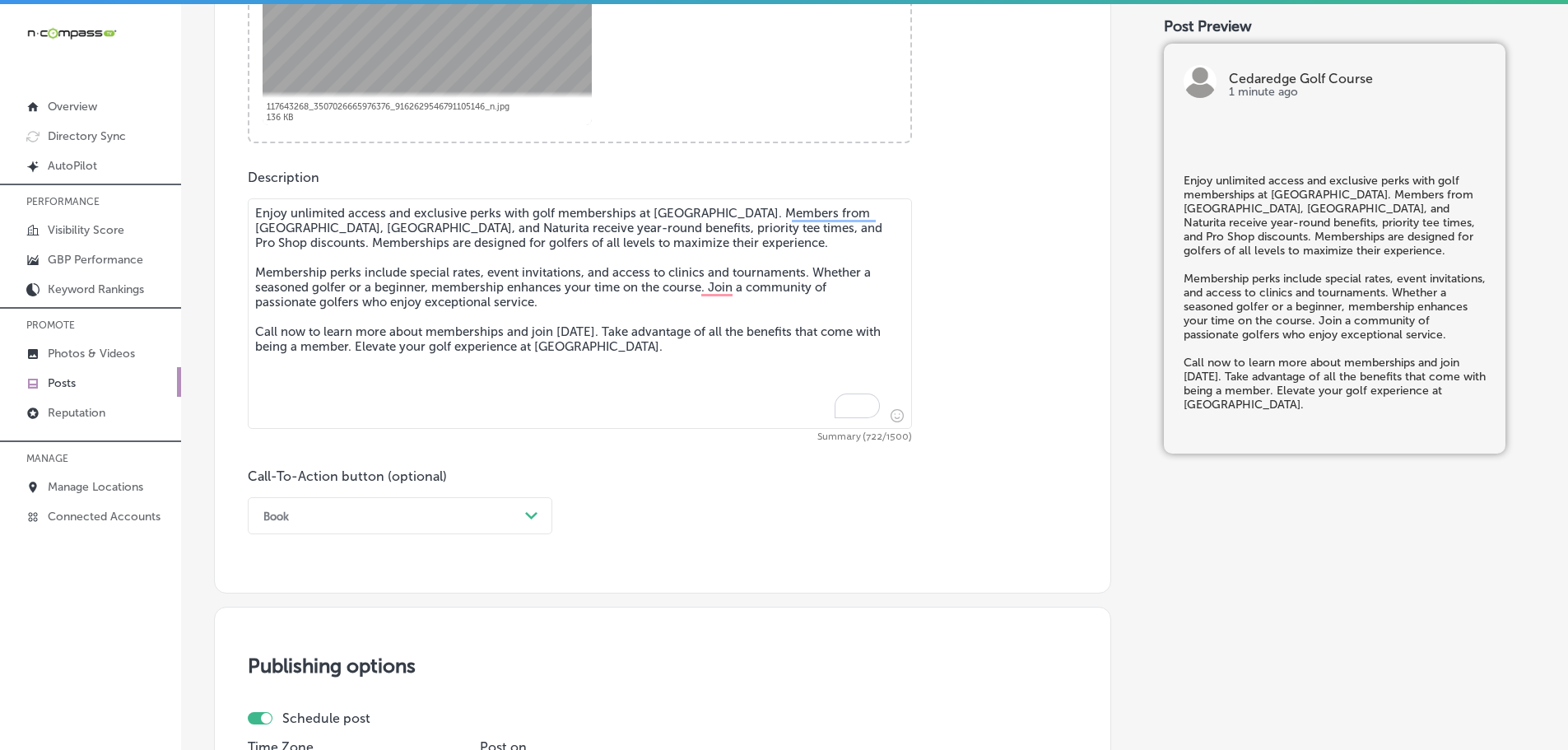
click at [521, 513] on div "Path Created with Sketch." at bounding box center [532, 516] width 26 height 26
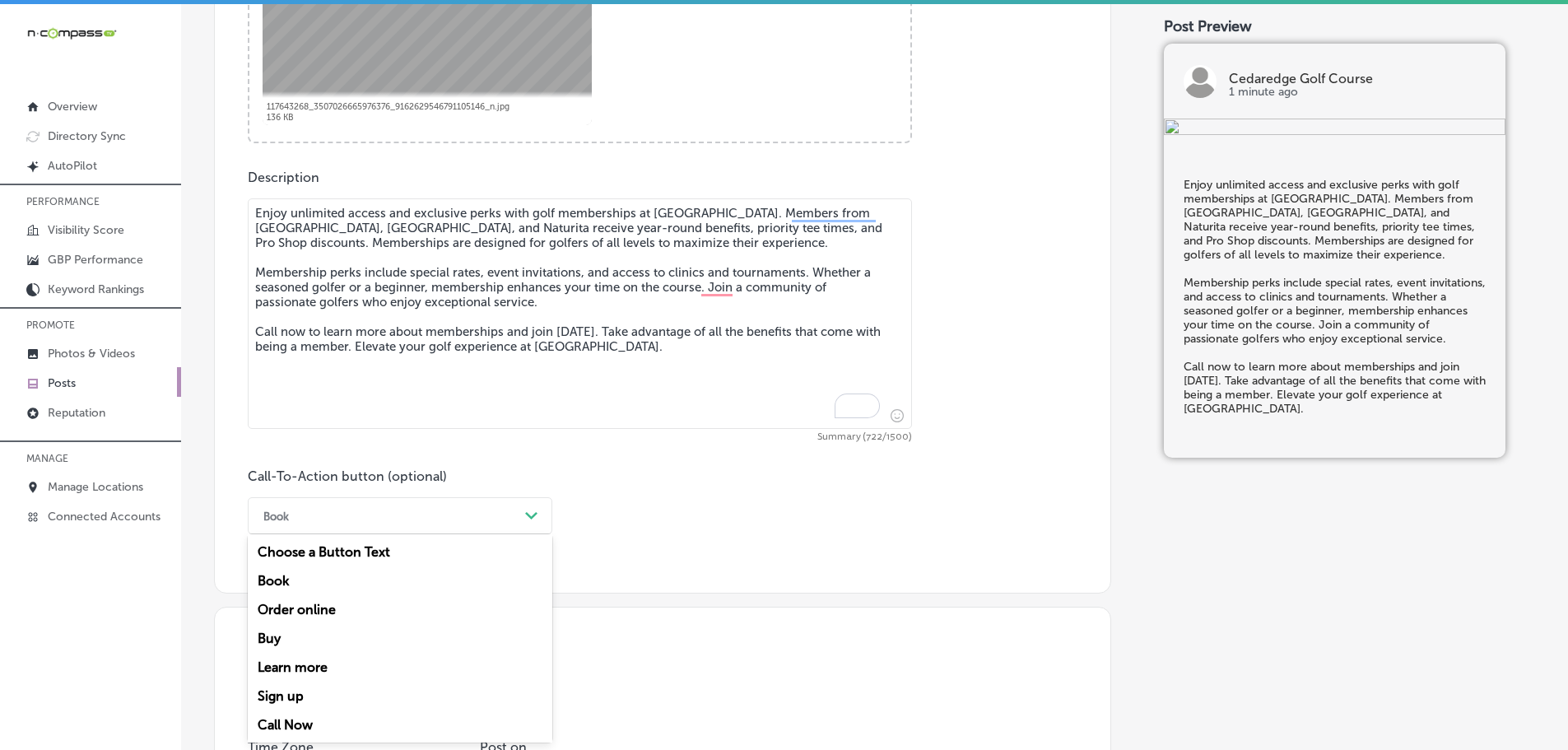
click at [295, 723] on div "Call Now" at bounding box center [400, 724] width 304 height 28
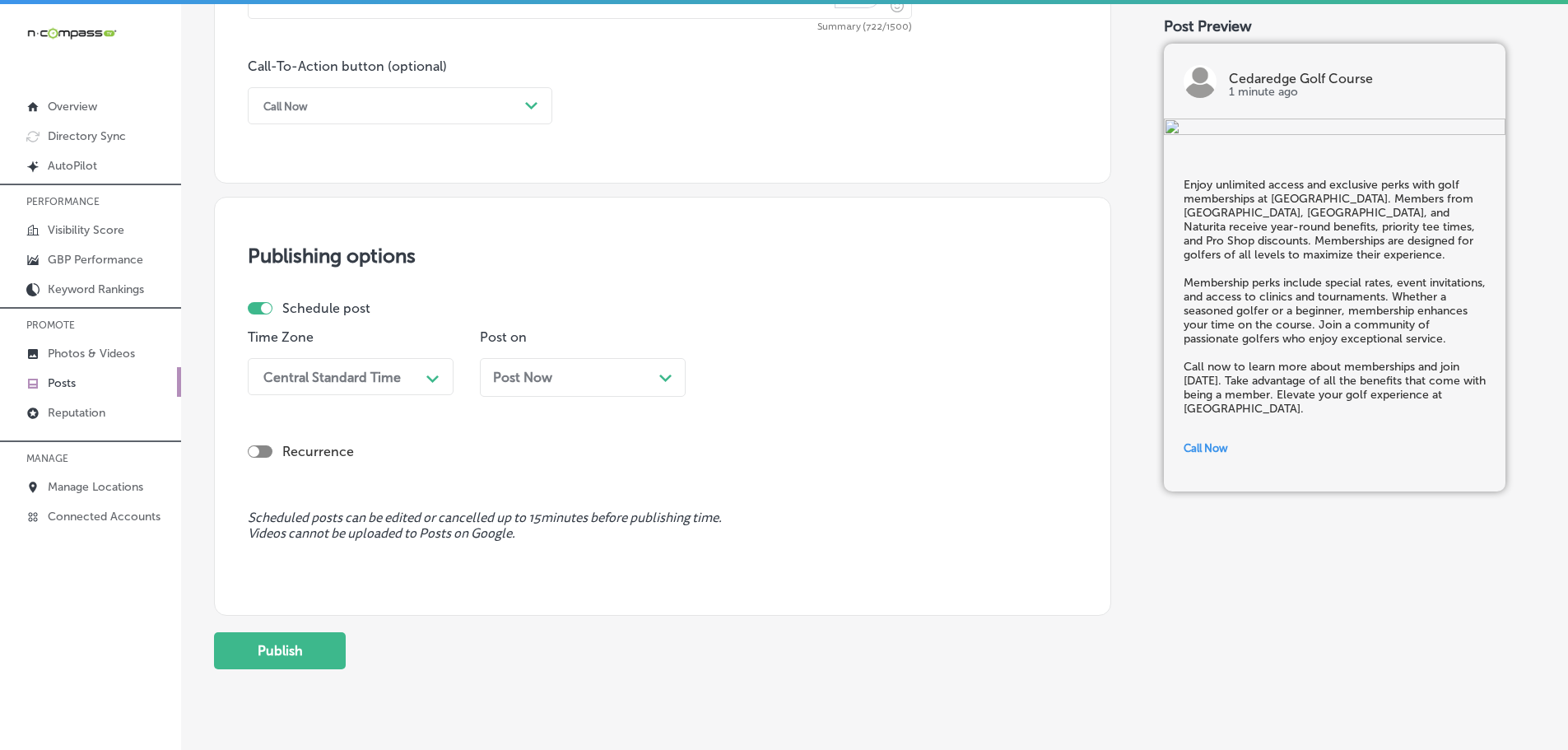
scroll to position [1185, 0]
click at [424, 377] on div "Path Created with Sketch." at bounding box center [433, 375] width 26 height 26
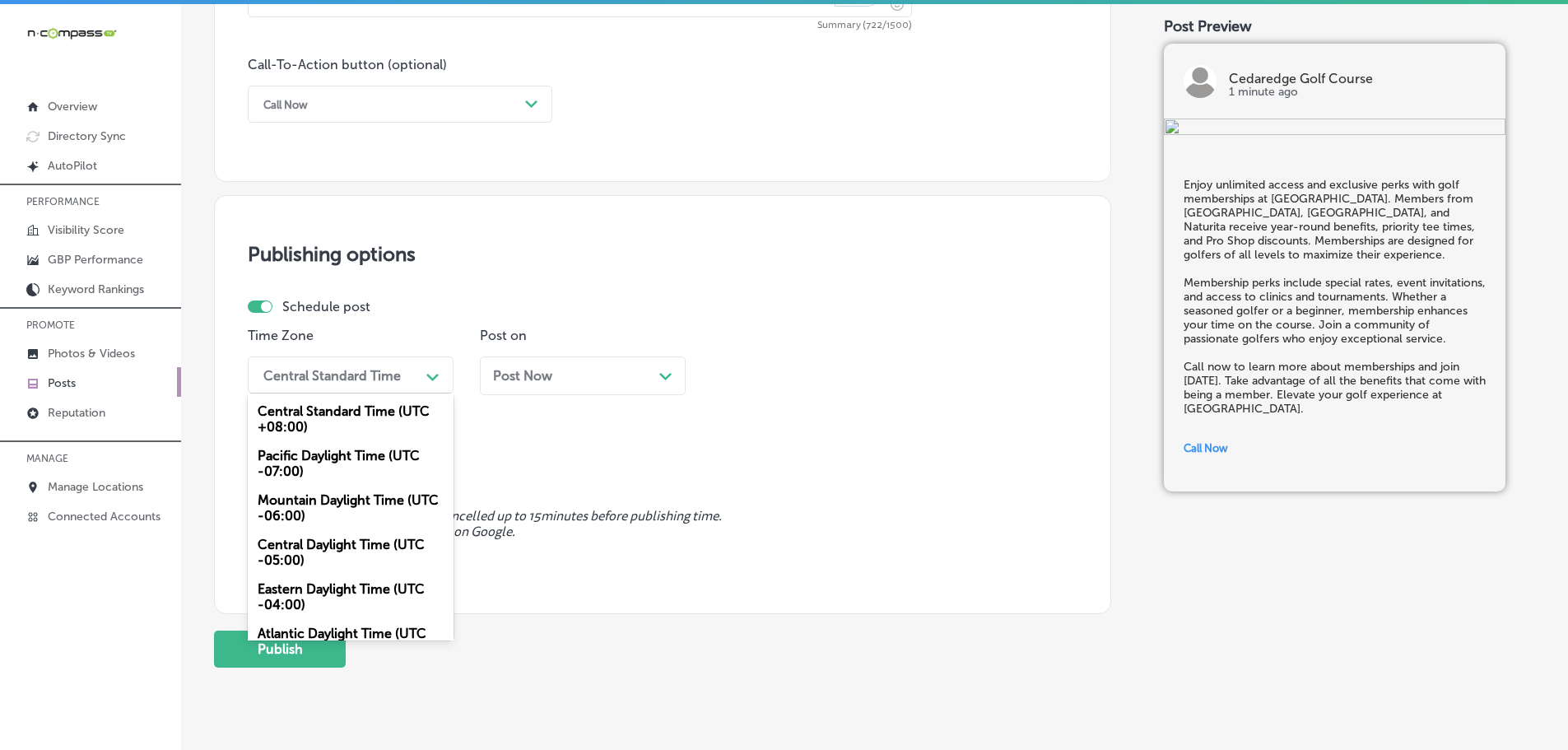
click at [314, 505] on div "Mountain Daylight Time (UTC -06:00)" at bounding box center [351, 508] width 206 height 44
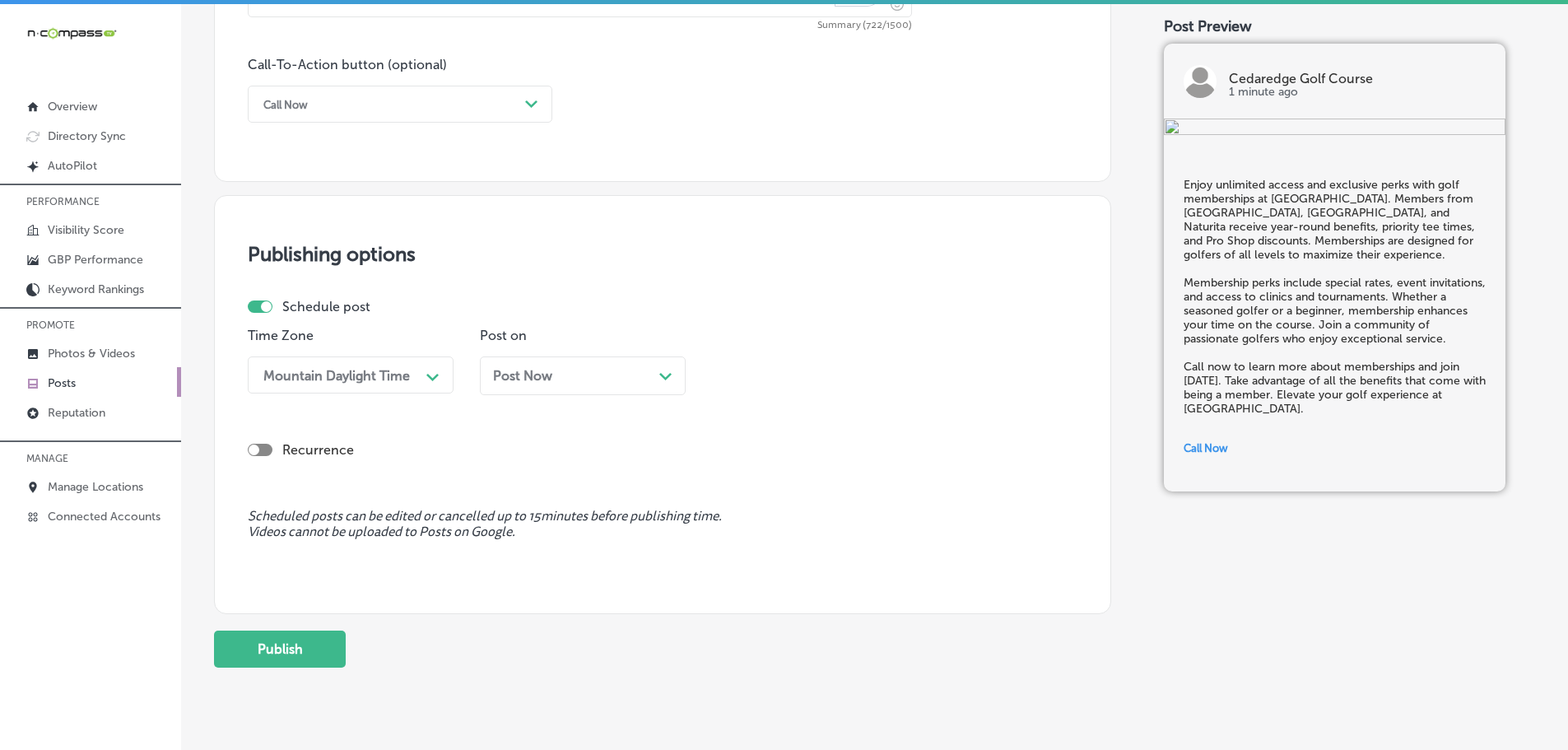
click at [669, 373] on div "Path Created with Sketch." at bounding box center [665, 375] width 13 height 13
click at [862, 373] on div "12:45 PM" at bounding box center [801, 375] width 164 height 28
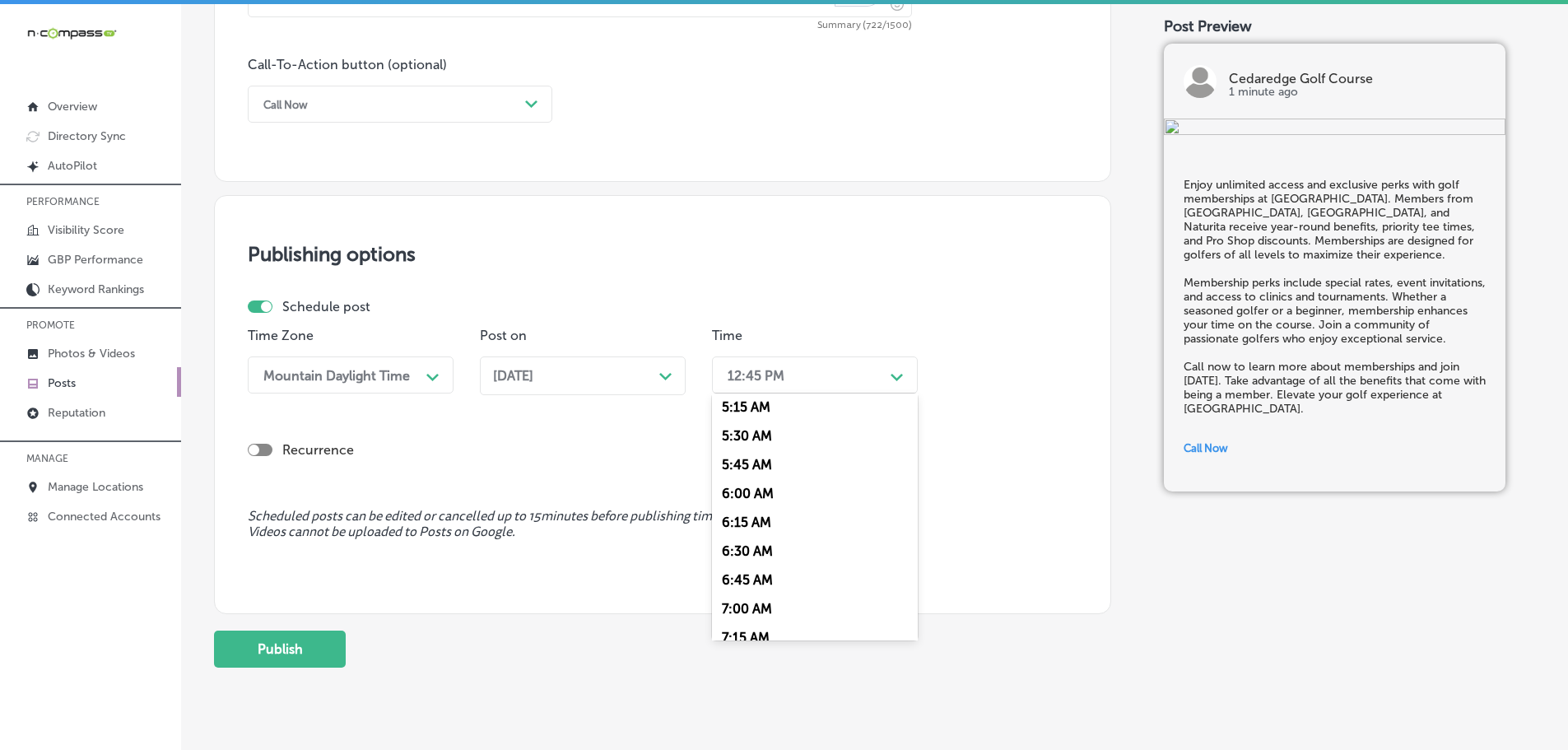
scroll to position [659, 0]
click at [736, 554] on div "7:00 AM" at bounding box center [815, 559] width 206 height 28
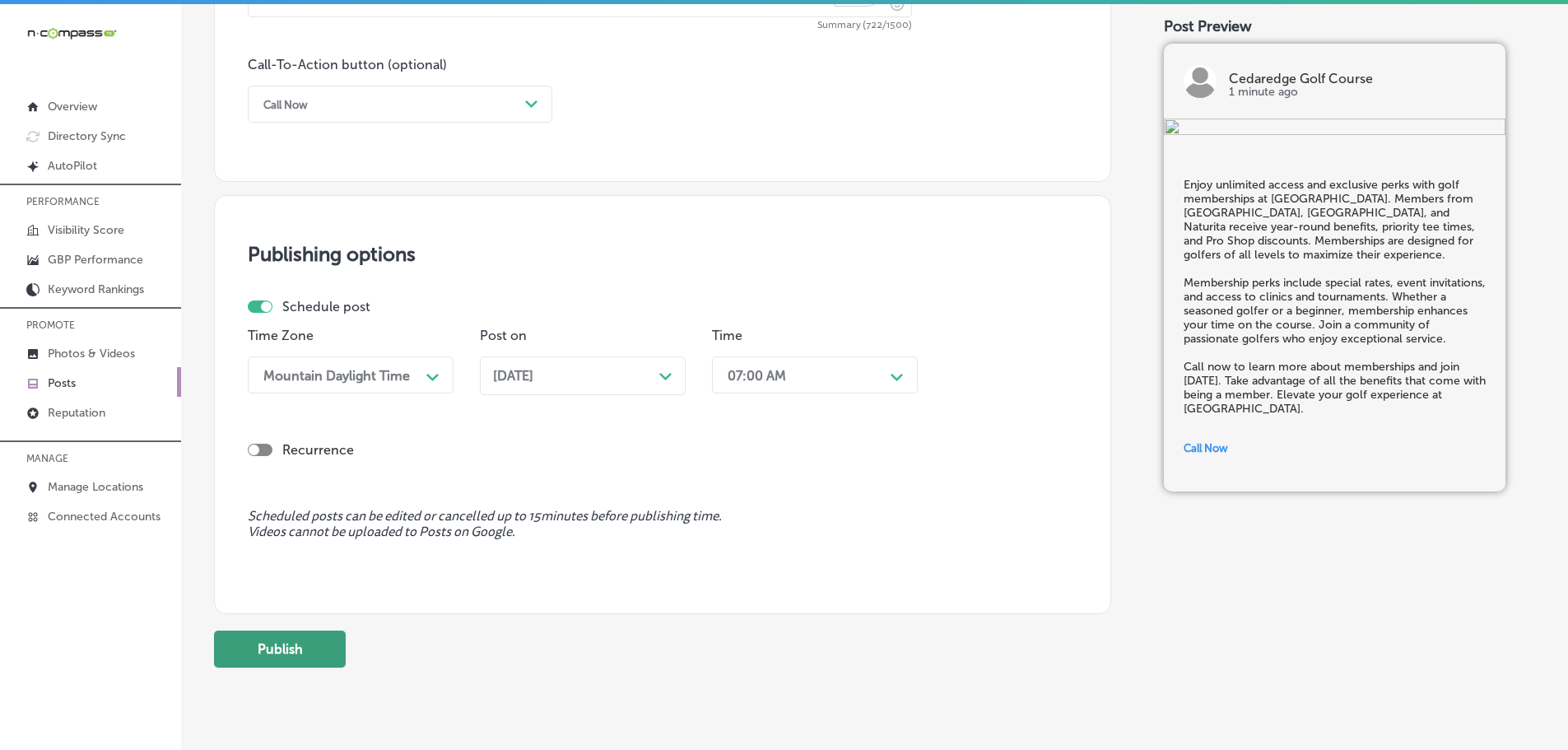
click at [295, 659] on button "Publish" at bounding box center [279, 649] width 131 height 37
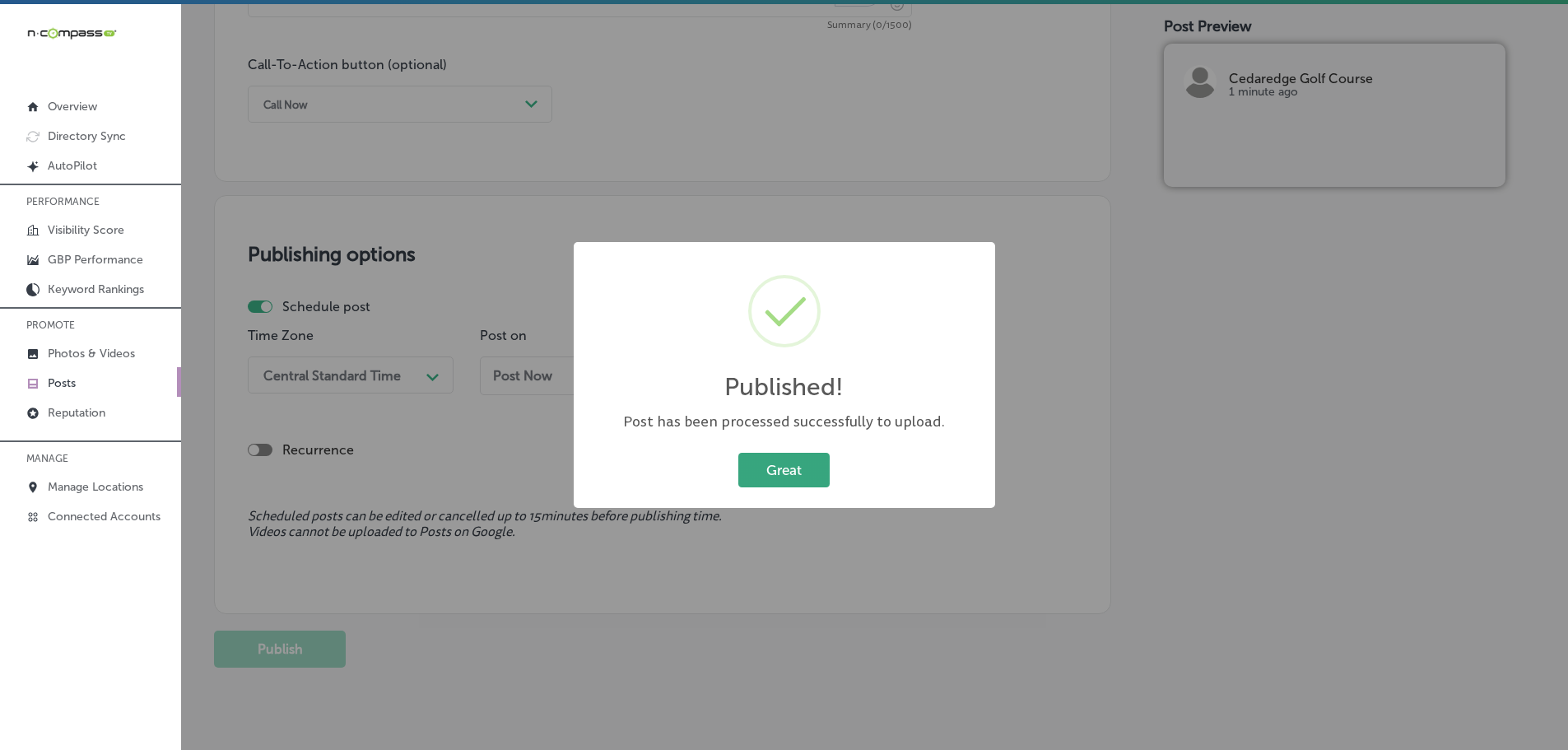
click at [793, 475] on button "Great" at bounding box center [784, 470] width 92 height 34
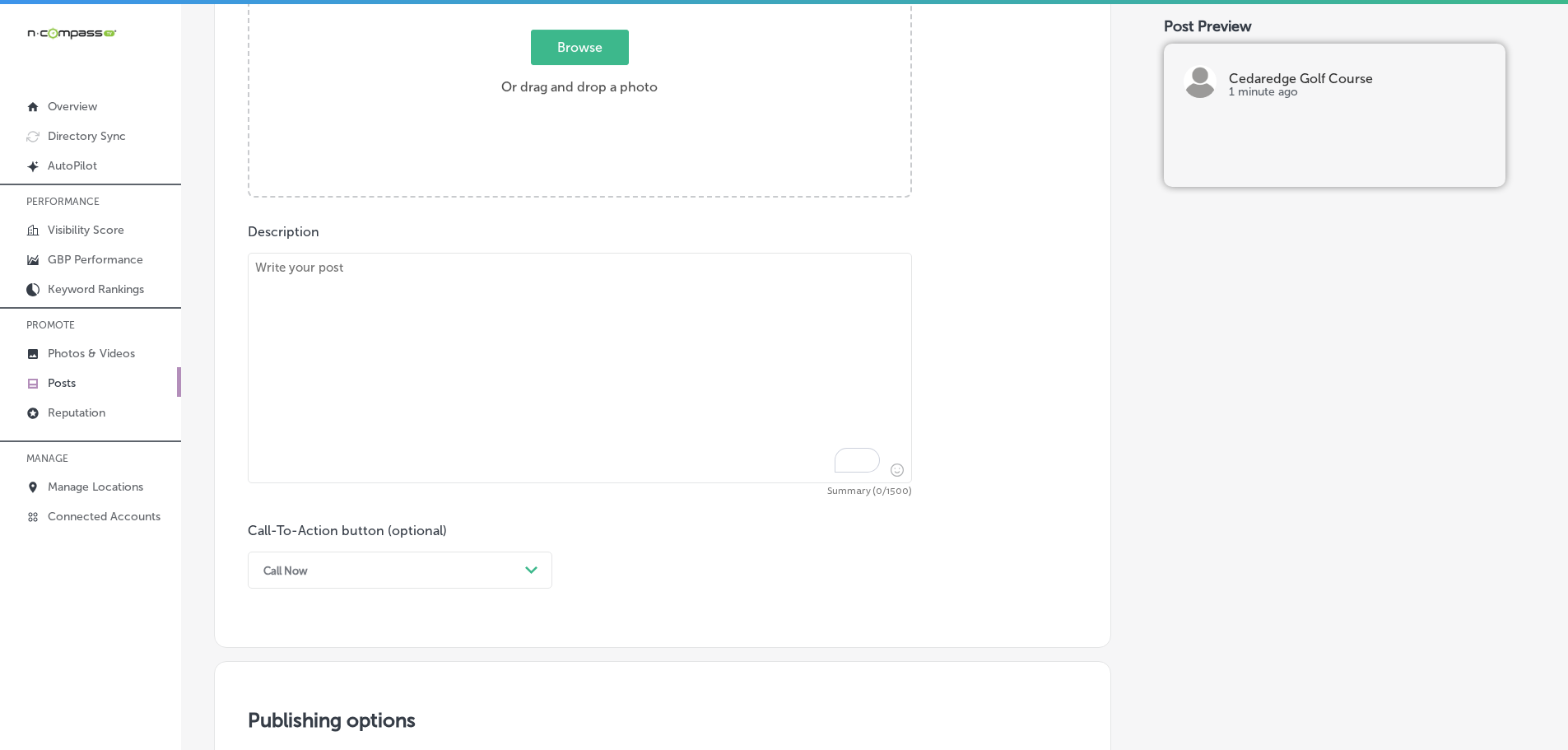
scroll to position [690, 0]
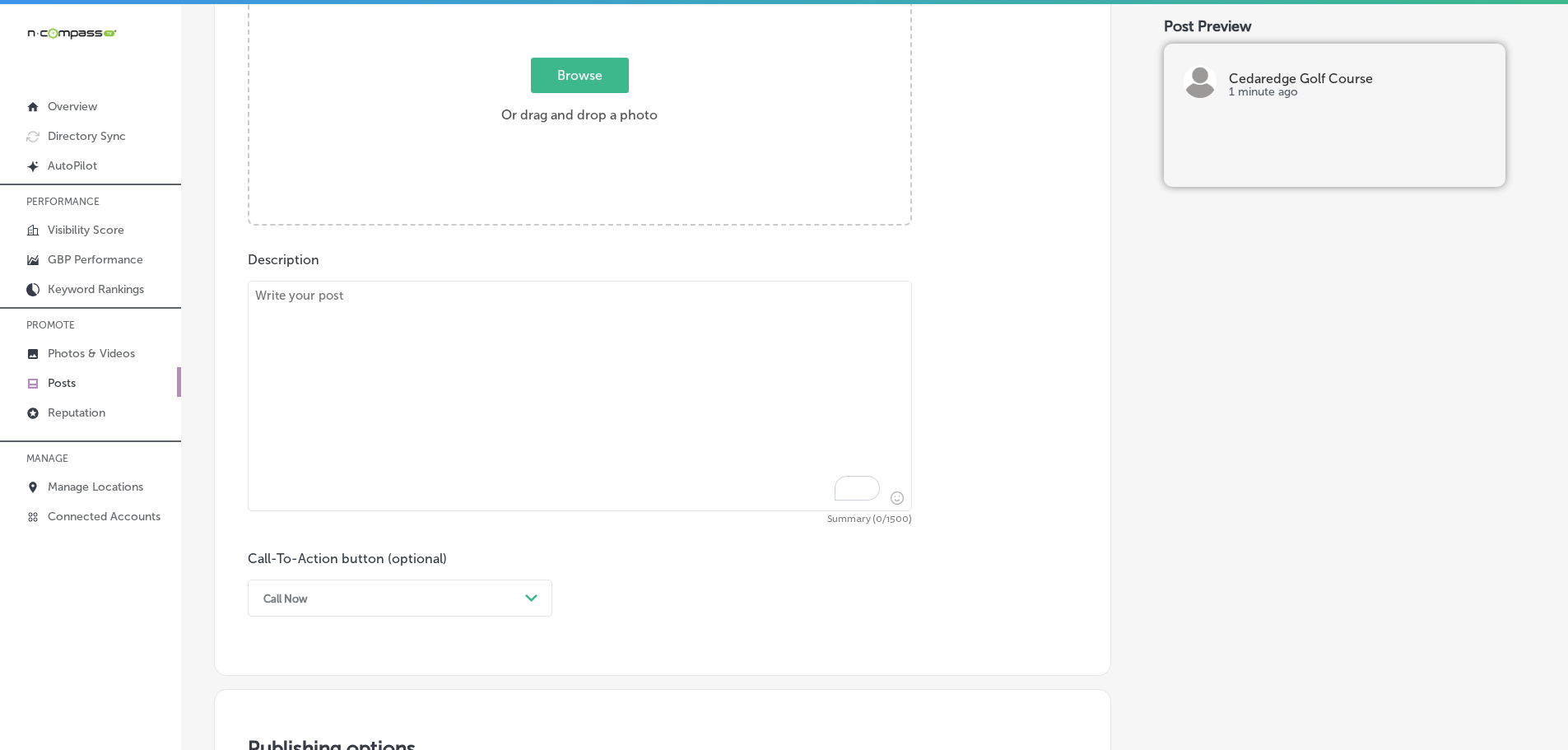
click at [399, 291] on textarea "To enrich screen reader interactions, please activate Accessibility in Grammarl…" at bounding box center [579, 396] width 664 height 231
paste textarea "Booking your golf tee times at Cedaredge Golf Course is now easier than ever. G…"
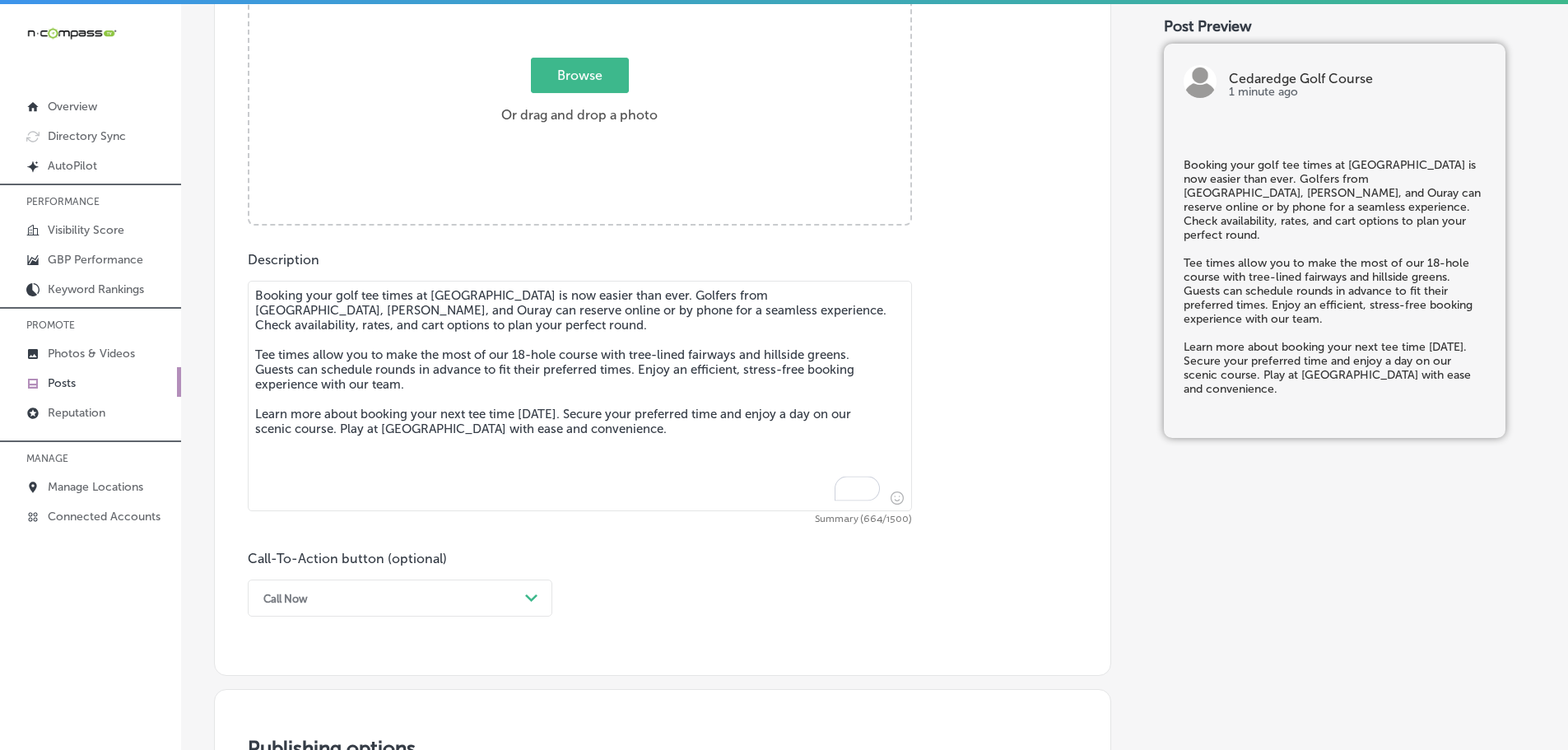
type textarea "Booking your golf tee times at Cedaredge Golf Course is now easier than ever. G…"
click at [577, 89] on span "Browse" at bounding box center [580, 75] width 98 height 35
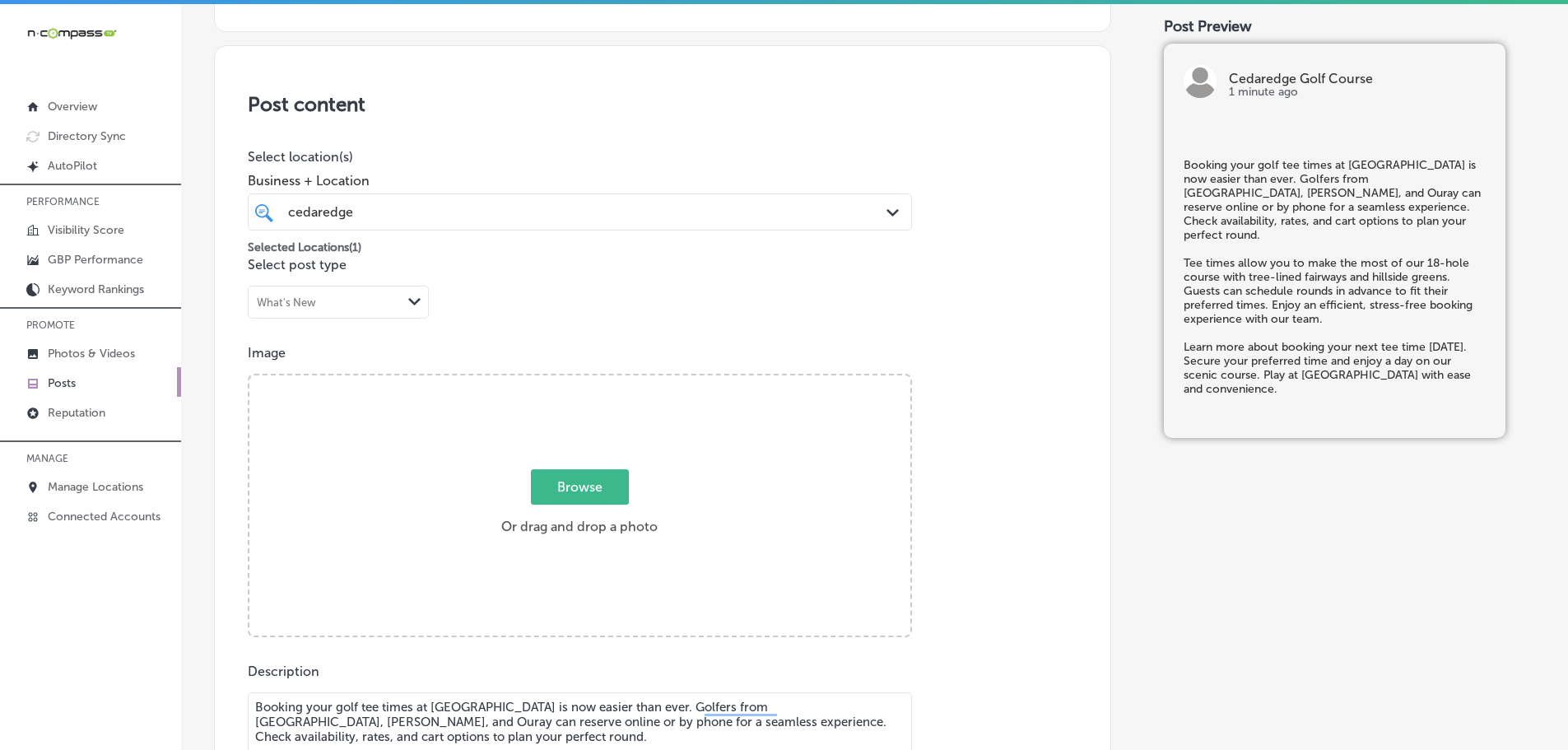
type input "C:\fakepath\121572950_3696550737023967_6019967234813385636_n.jpg"
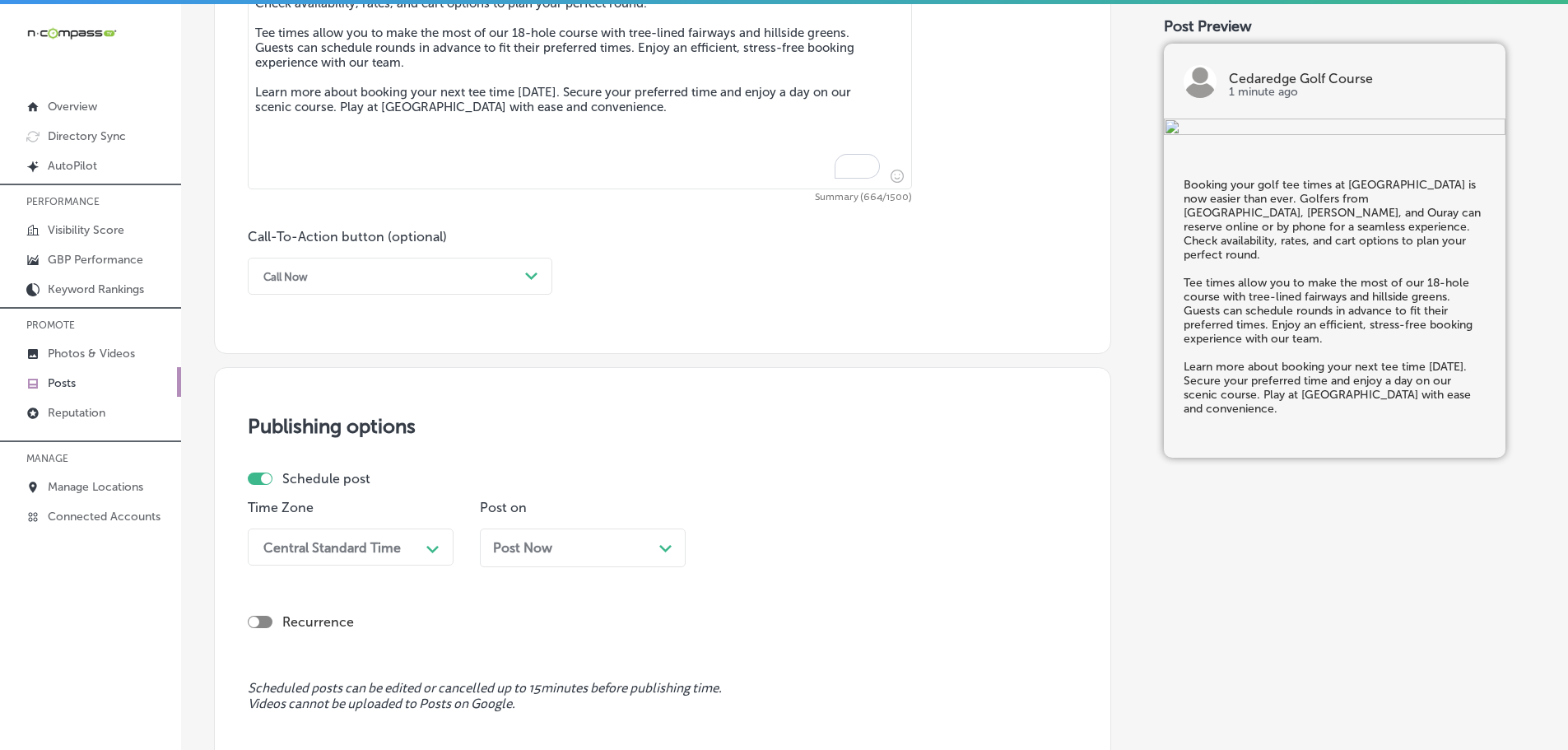
scroll to position [1020, 0]
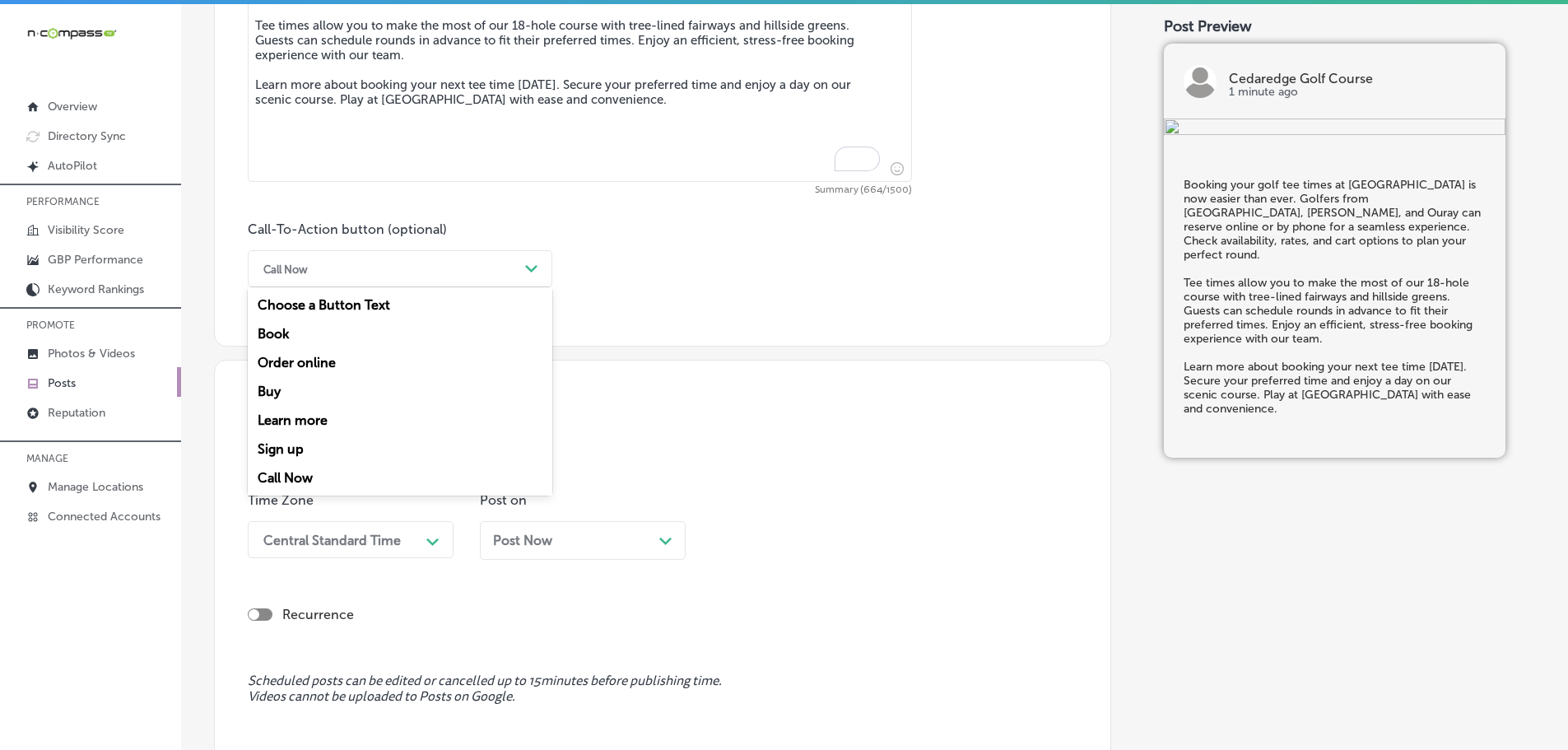
click at [511, 278] on div "Call Now" at bounding box center [387, 269] width 264 height 26
click at [278, 410] on div "Learn more" at bounding box center [400, 420] width 304 height 28
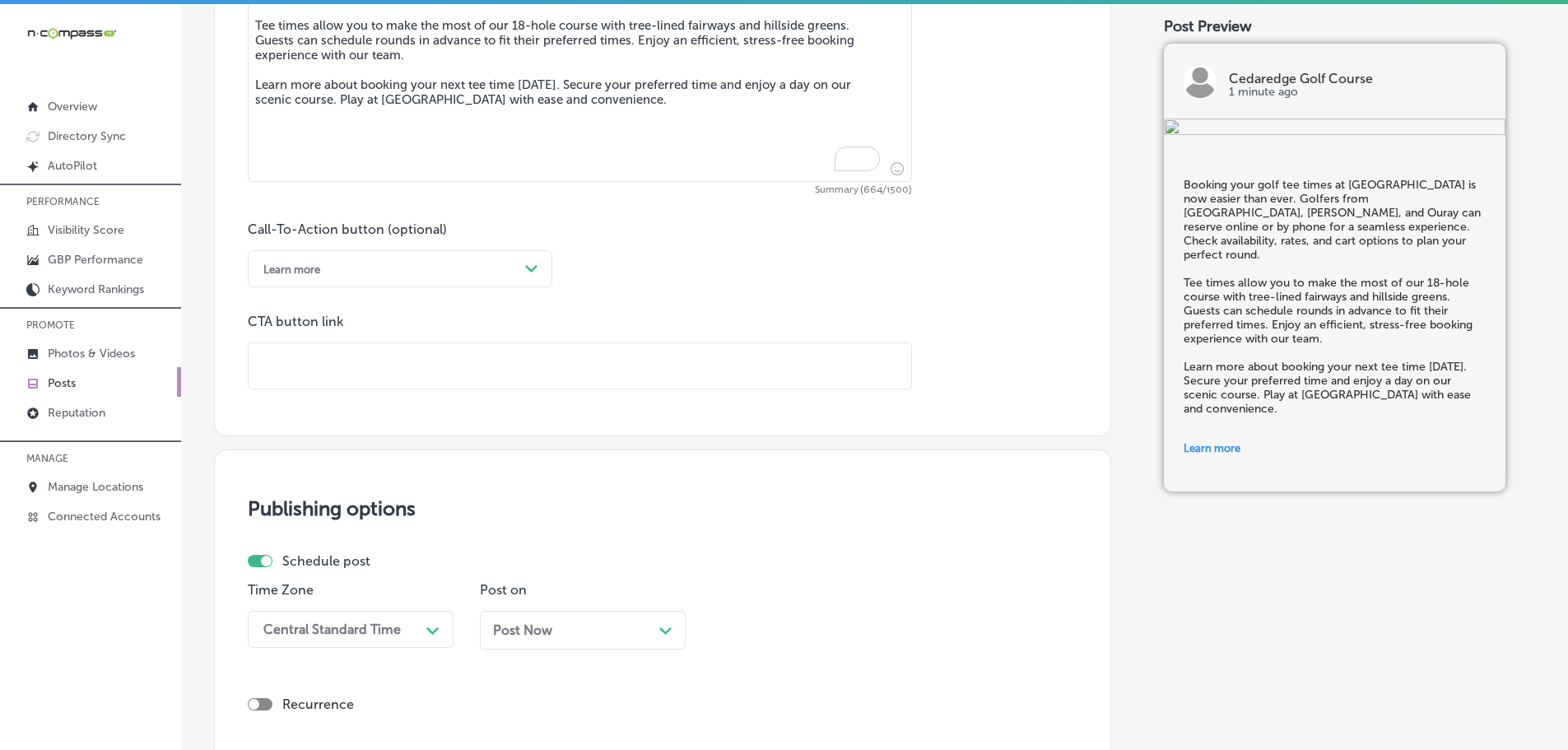
click at [341, 368] on input "text" at bounding box center [579, 366] width 663 height 45
paste input "https://www.cedaredgegolf.com/"
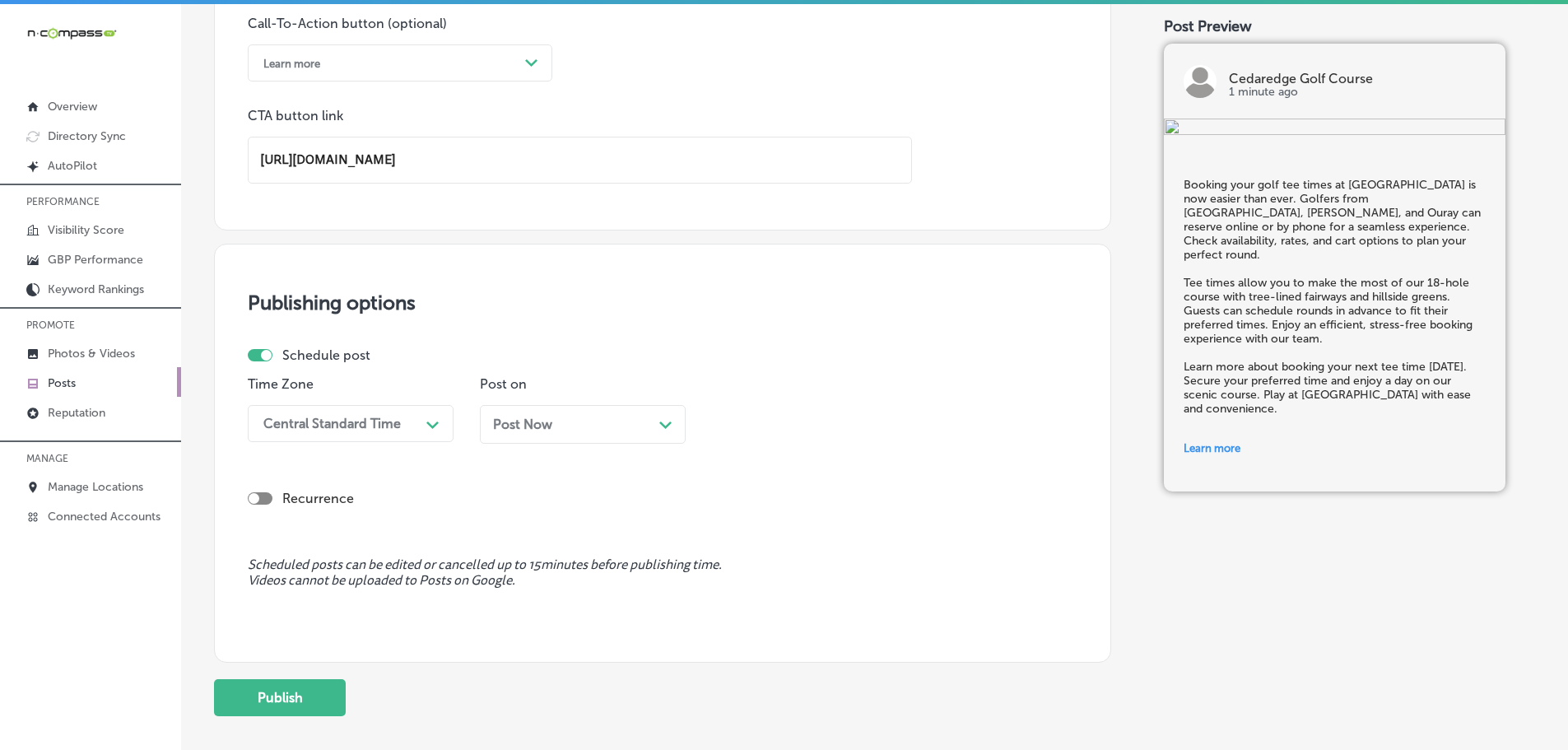
scroll to position [1267, 0]
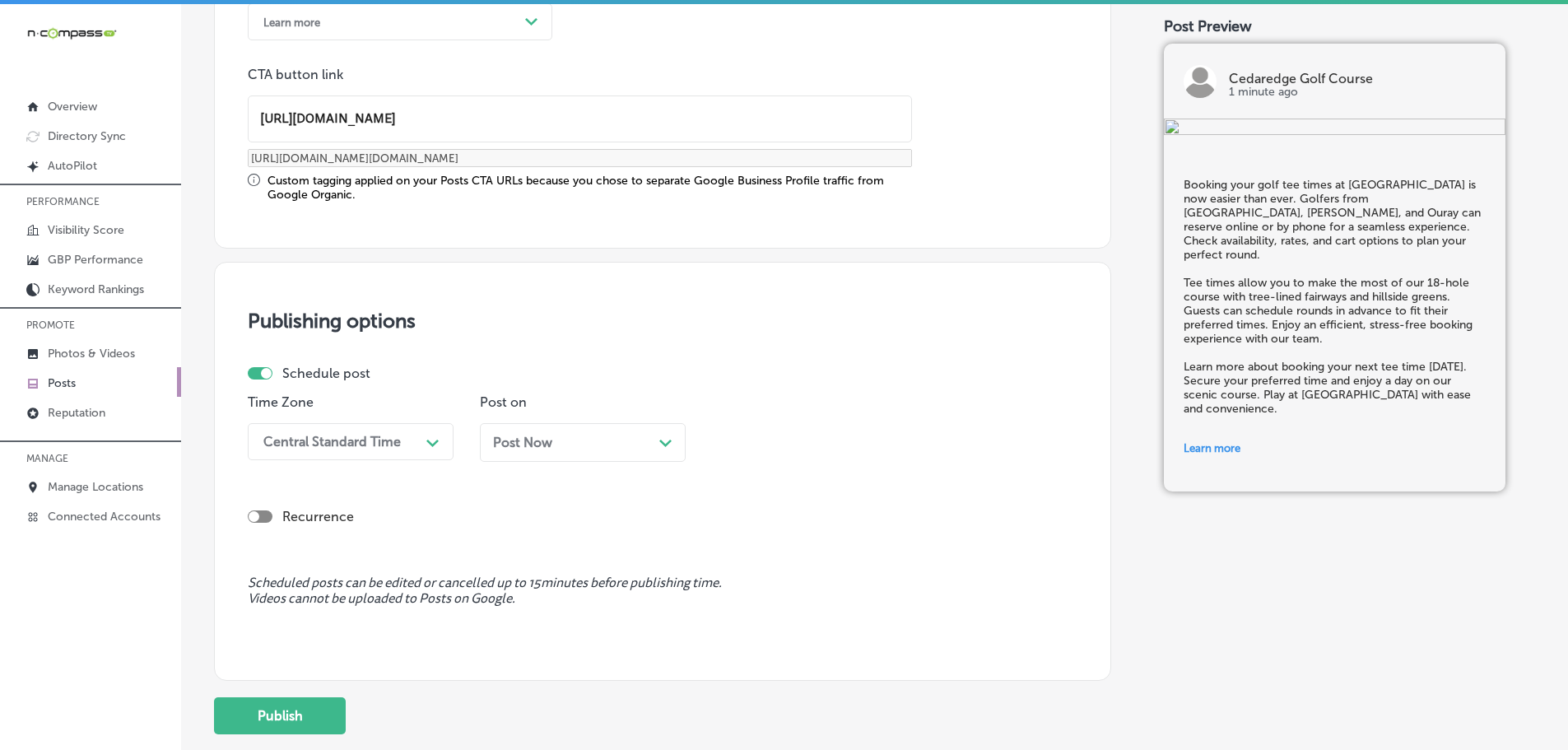
type input "https://www.cedaredgegolf.com/"
click at [426, 391] on div "Schedule post Time Zone Central Standard Time Path Created with Sketch. Post on…" at bounding box center [656, 420] width 817 height 109
click at [412, 440] on div "Central Standard Time" at bounding box center [337, 442] width 164 height 28
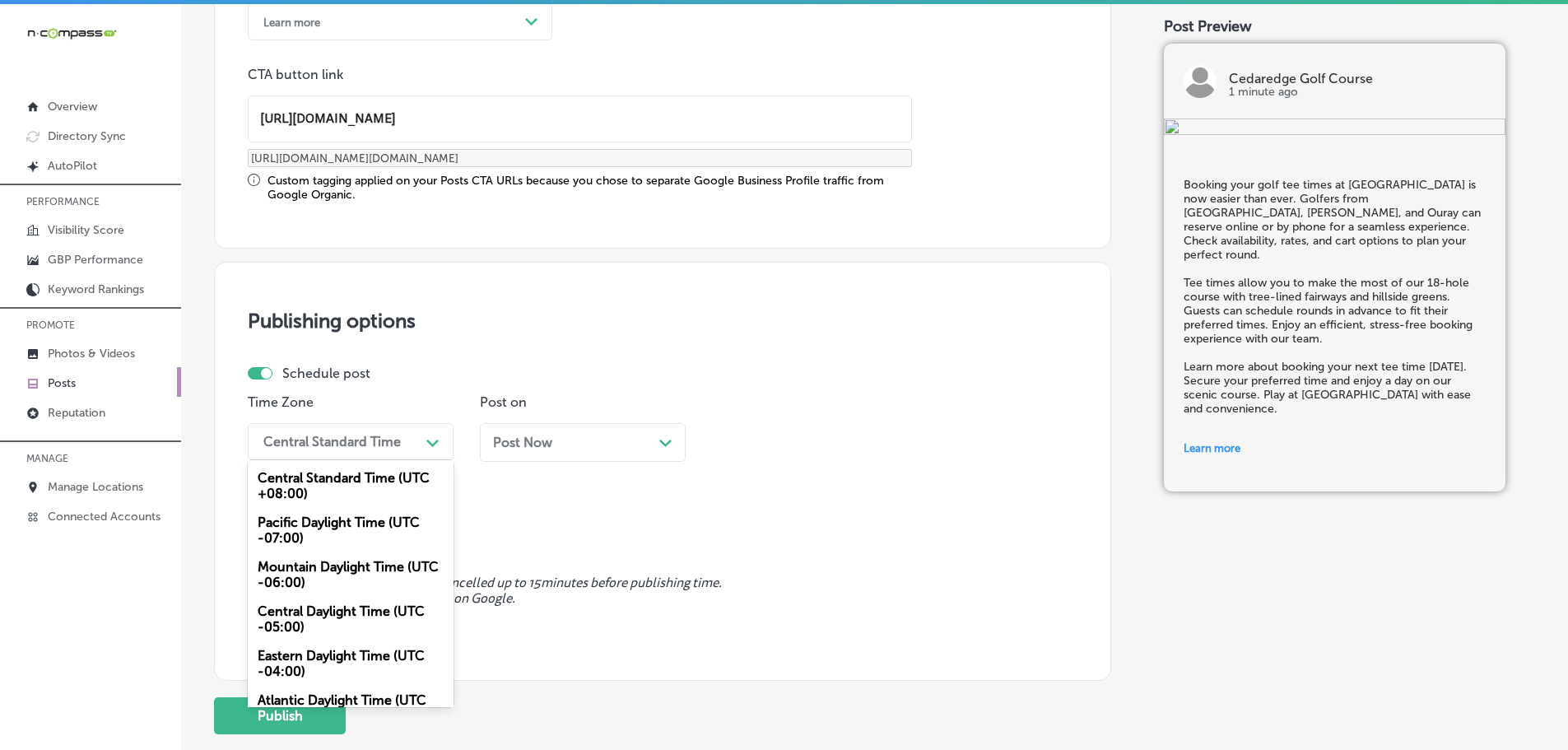
drag, startPoint x: 344, startPoint y: 576, endPoint x: 477, endPoint y: 534, distance: 139.5
click at [344, 575] on div "Mountain Daylight Time (UTC -06:00)" at bounding box center [351, 574] width 206 height 44
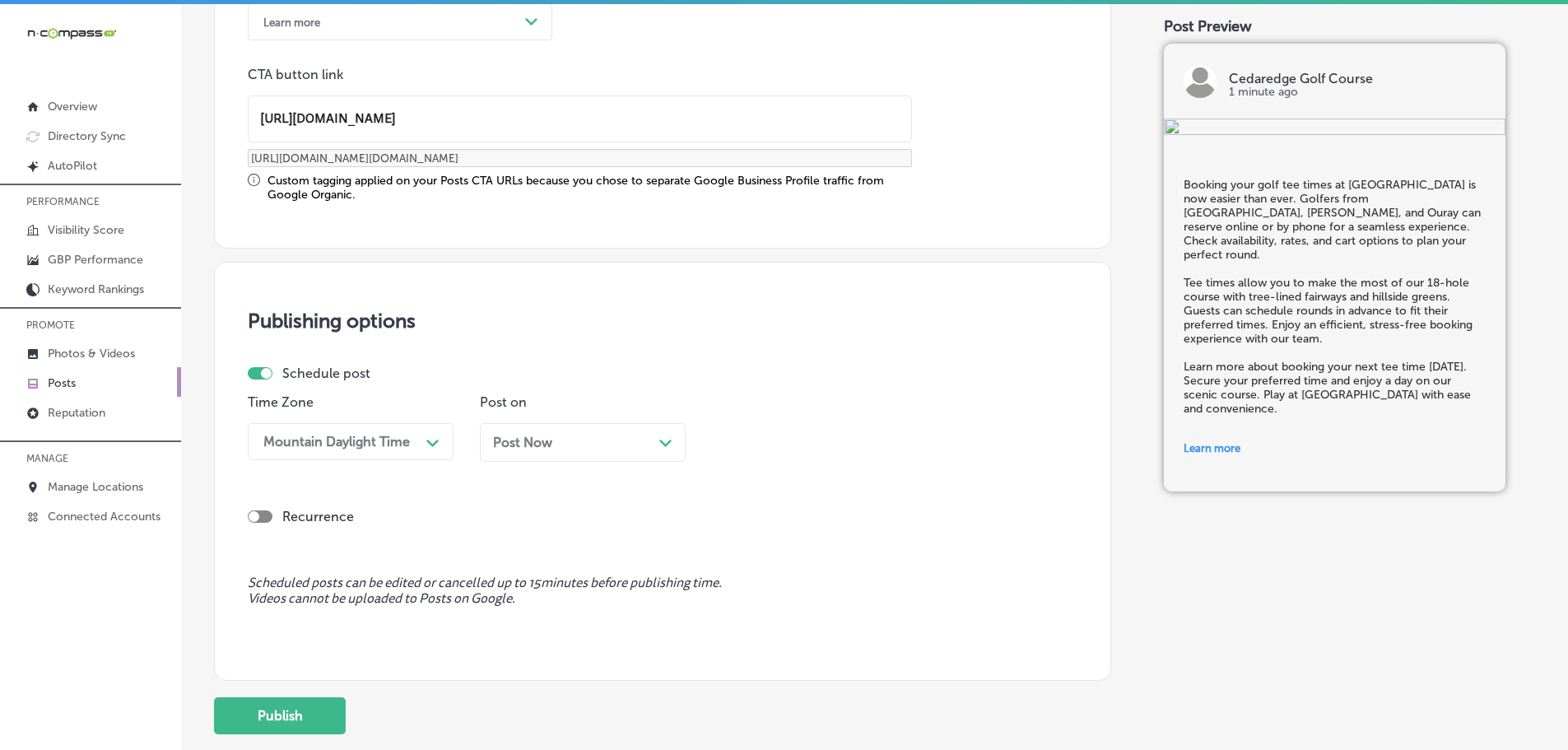
click at [659, 443] on div "Post Now Path Created with Sketch." at bounding box center [583, 443] width 180 height 16
click at [894, 438] on div "Path Created with Sketch." at bounding box center [897, 442] width 13 height 13
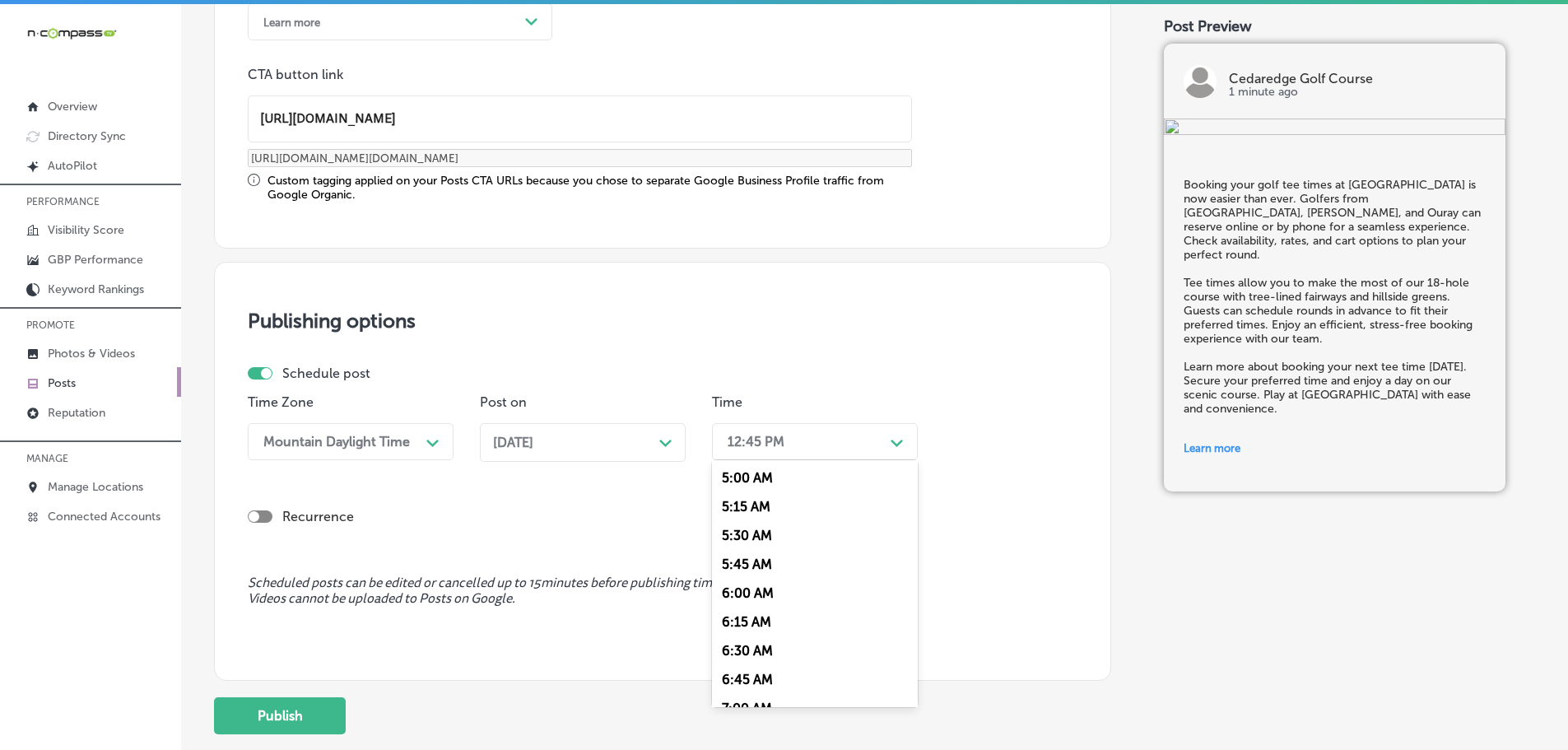
scroll to position [659, 0]
click at [764, 625] on div "7:00 AM" at bounding box center [815, 626] width 206 height 28
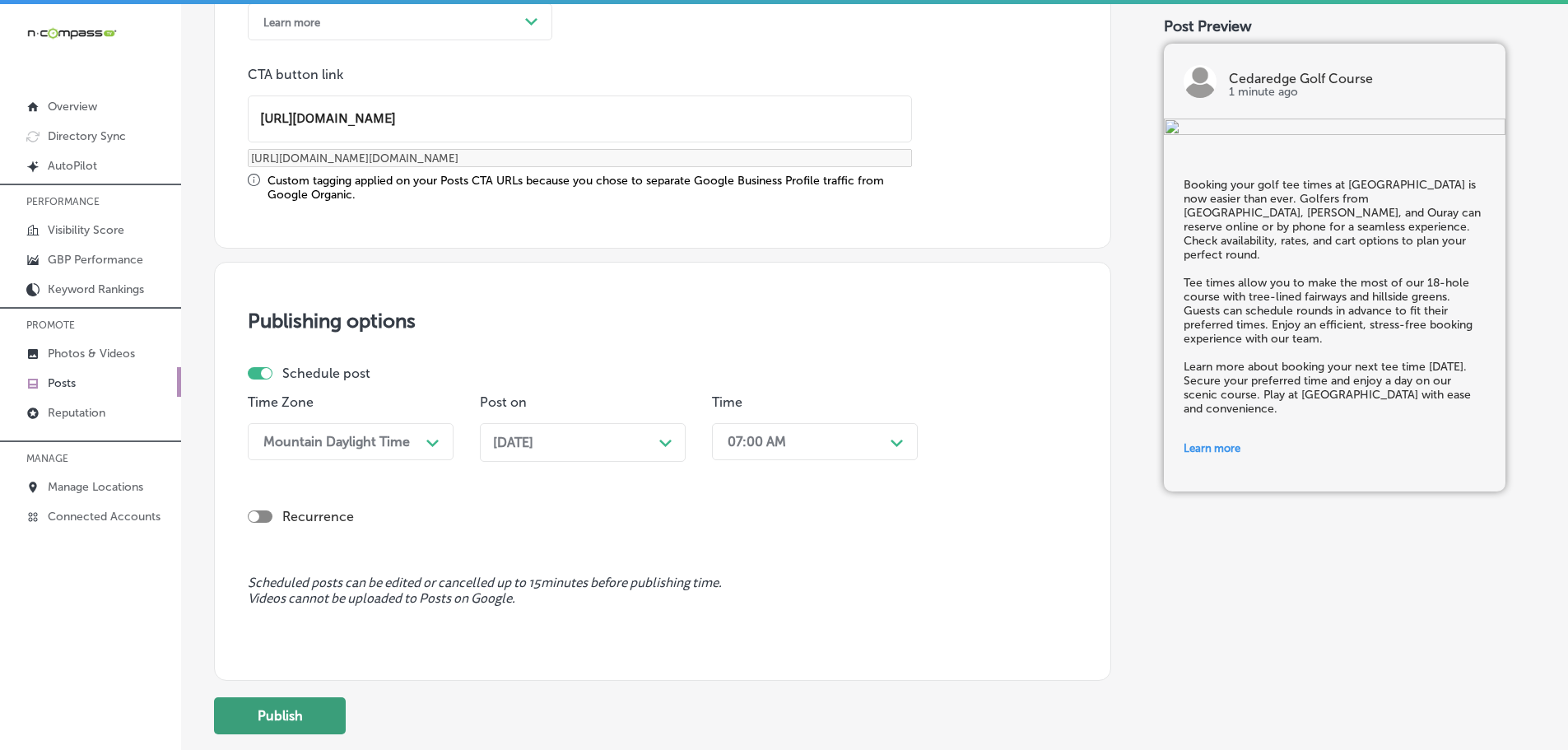
click at [333, 709] on button "Publish" at bounding box center [279, 715] width 131 height 37
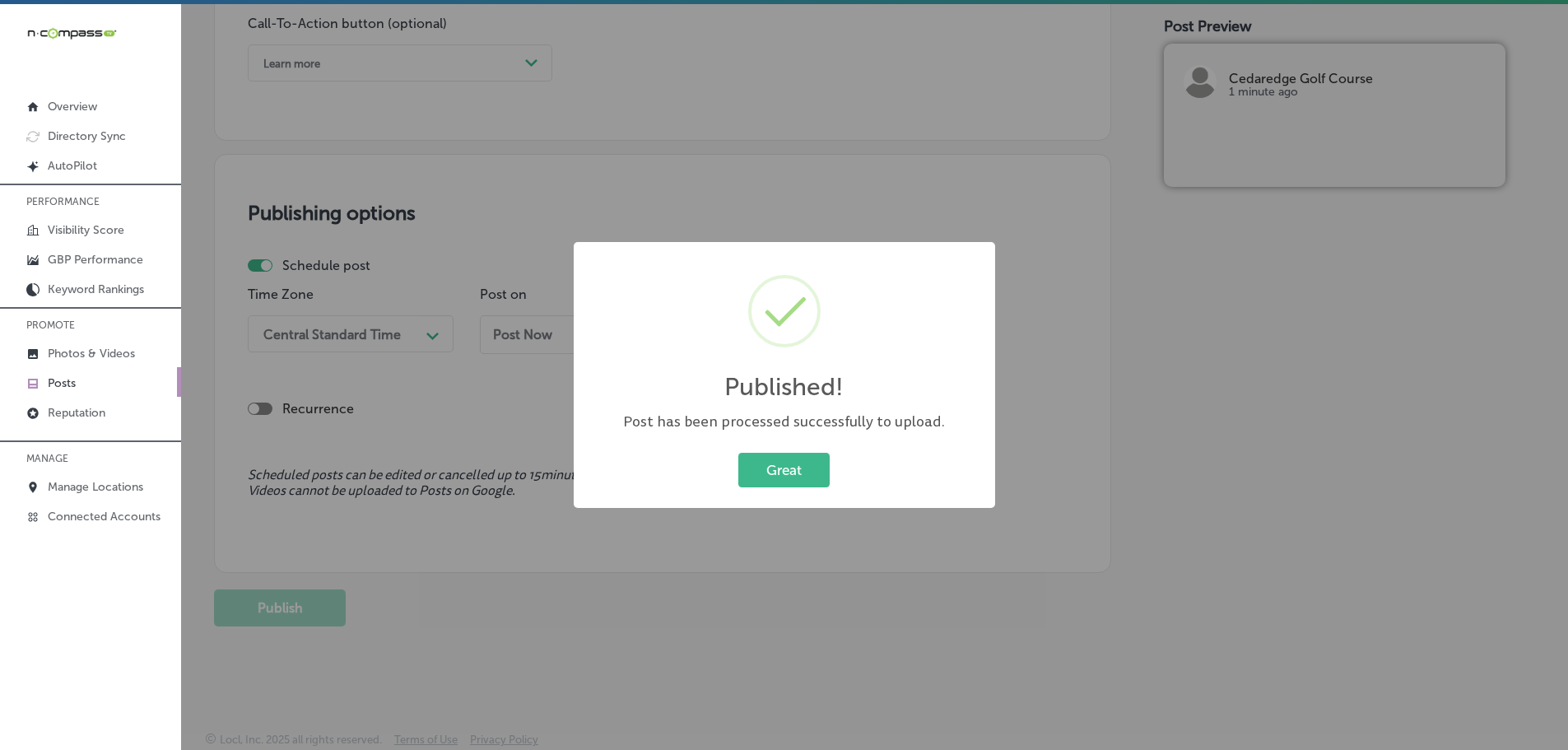
scroll to position [1227, 0]
click at [820, 467] on button "Great" at bounding box center [784, 470] width 92 height 34
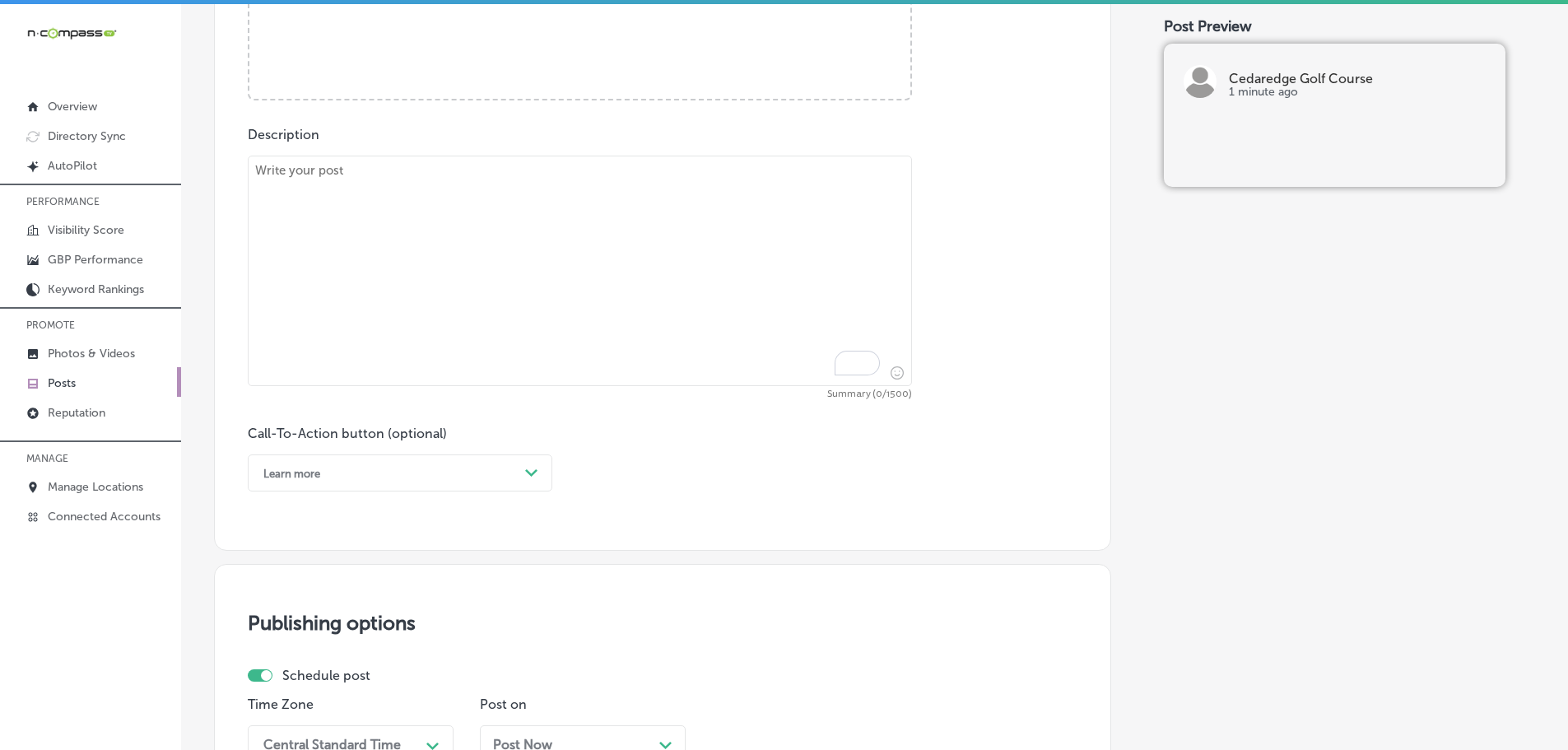
scroll to position [815, 0]
click at [455, 213] on textarea "To enrich screen reader interactions, please activate Accessibility in Grammarl…" at bounding box center [579, 271] width 664 height 231
paste textarea "Sharpen your skills with golf lessons at Cedaredge Golf Course. Serving Norwood…"
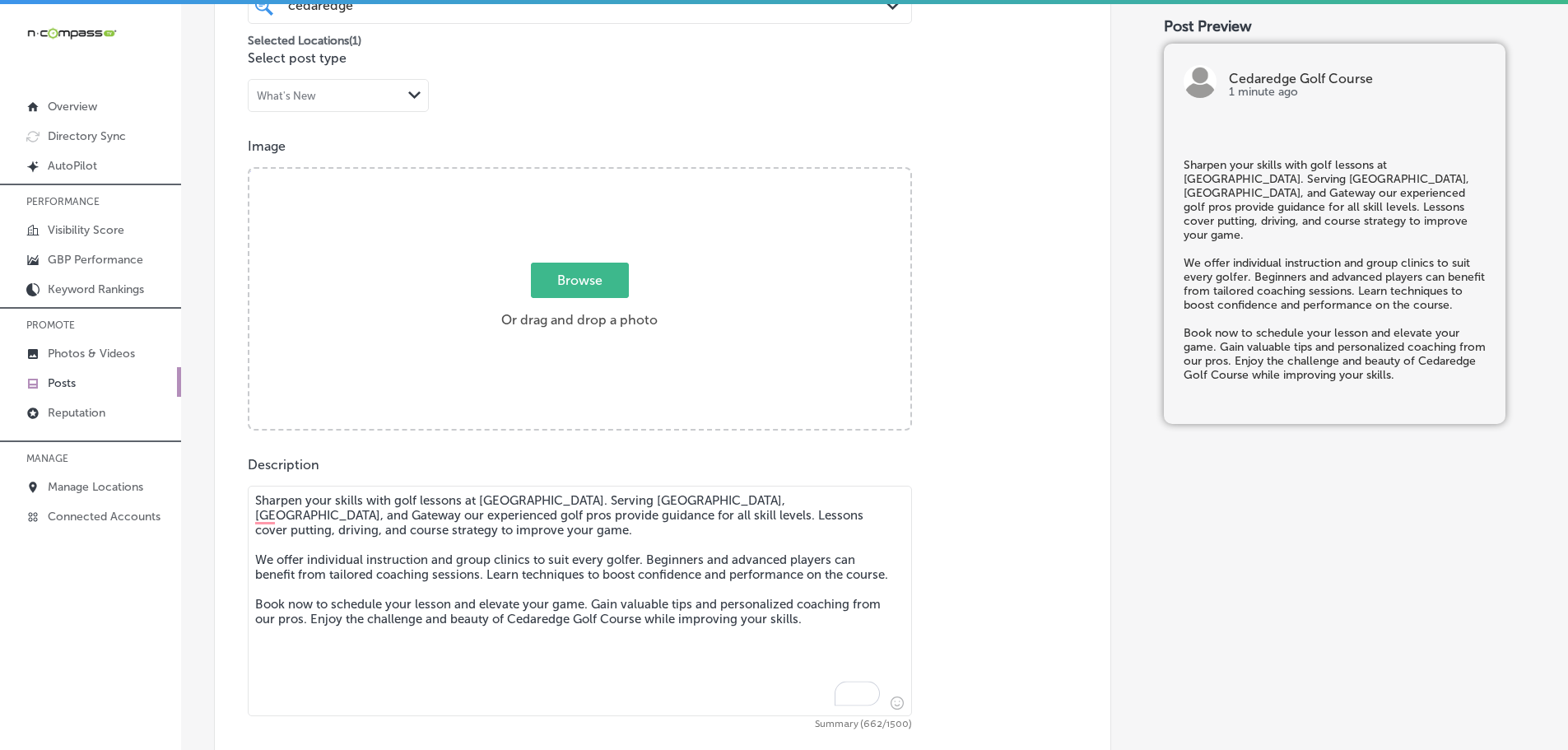
type textarea "Sharpen your skills with golf lessons at Cedaredge Golf Course. Serving Norwood…"
click at [585, 263] on div "Browse Or drag and drop a photo" at bounding box center [579, 300] width 661 height 264
click at [250, 168] on input "Browse Or drag and drop a photo" at bounding box center [579, 170] width 661 height 5
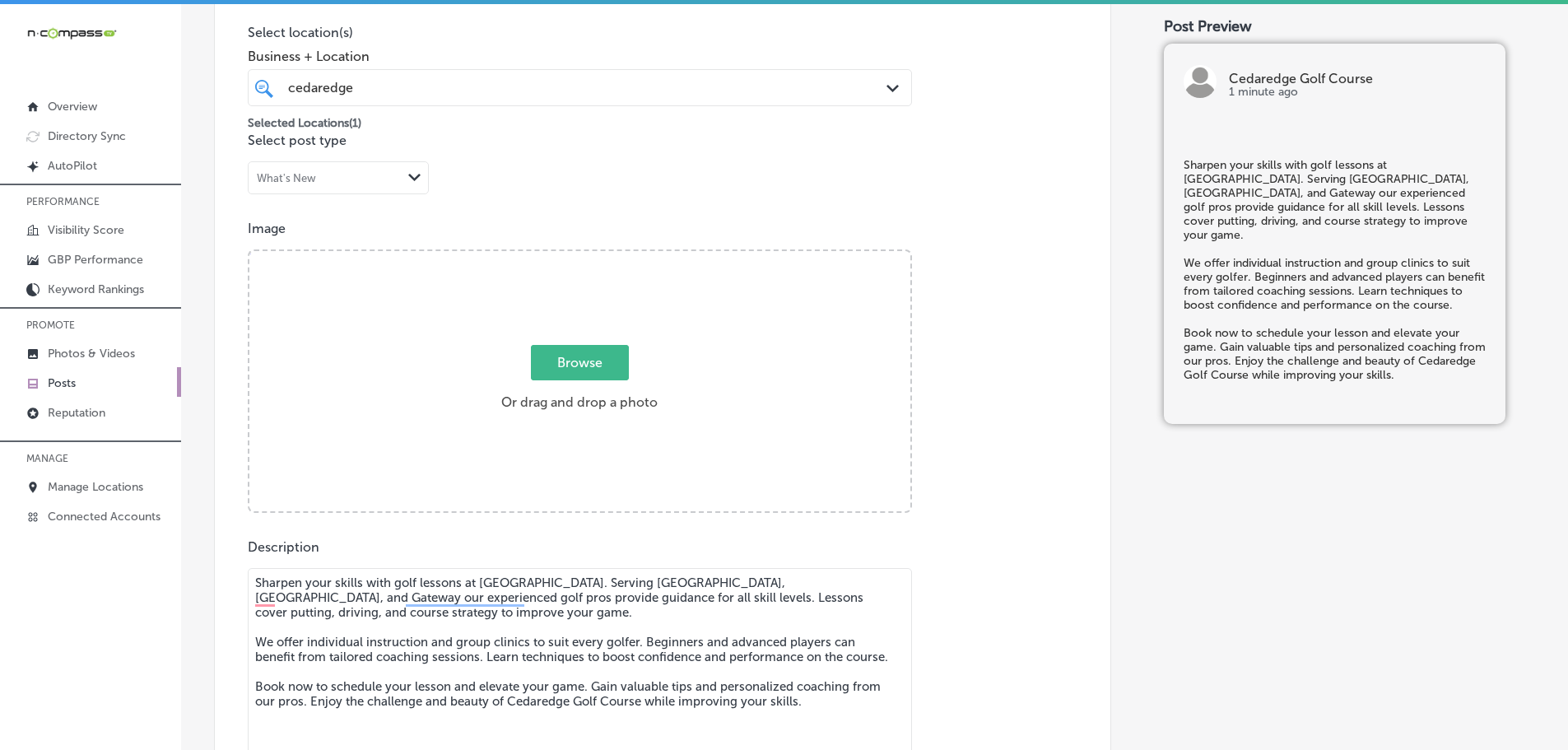
type input "C:\fakepath\514419301_24411640561755015_157822803006428628_n.jpg"
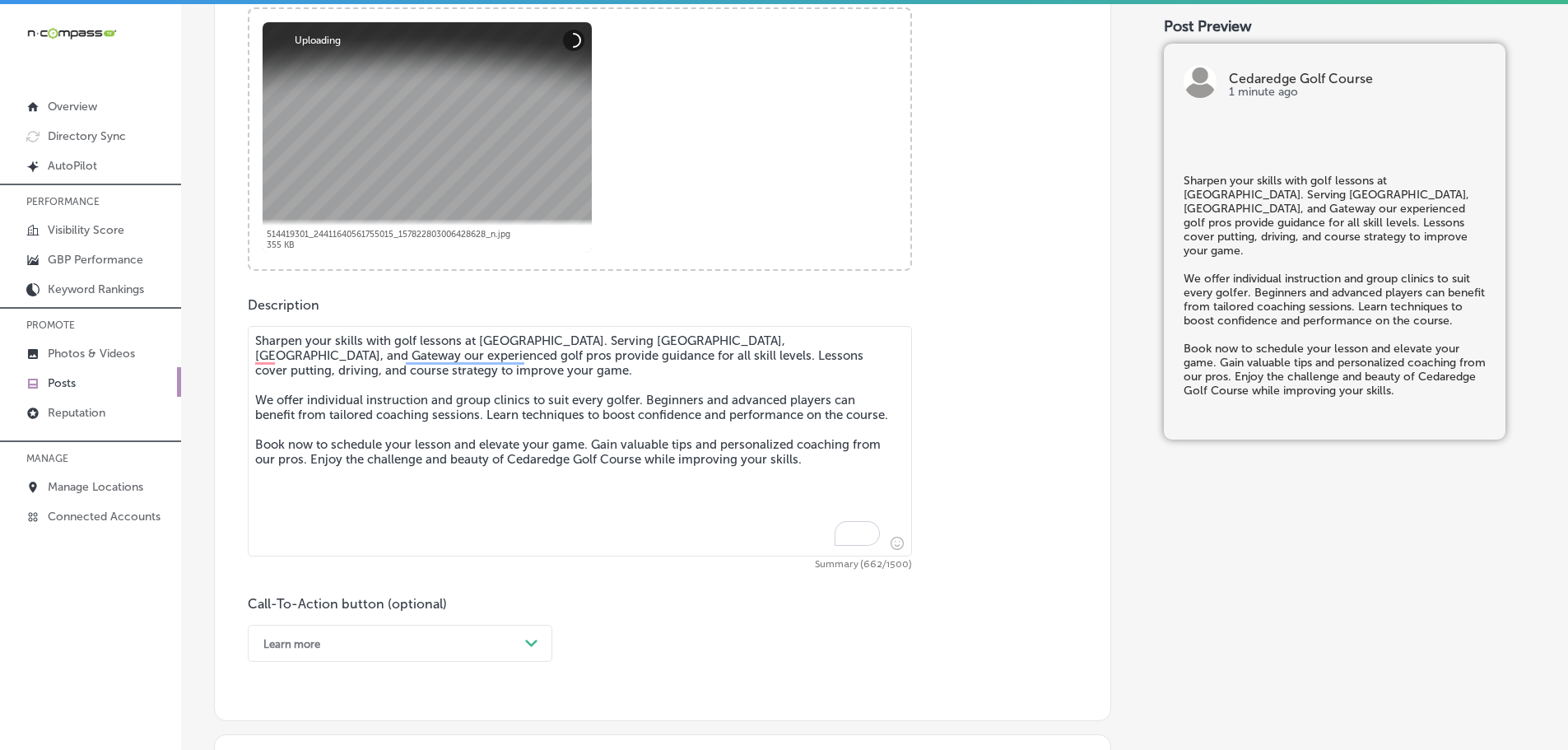
scroll to position [651, 0]
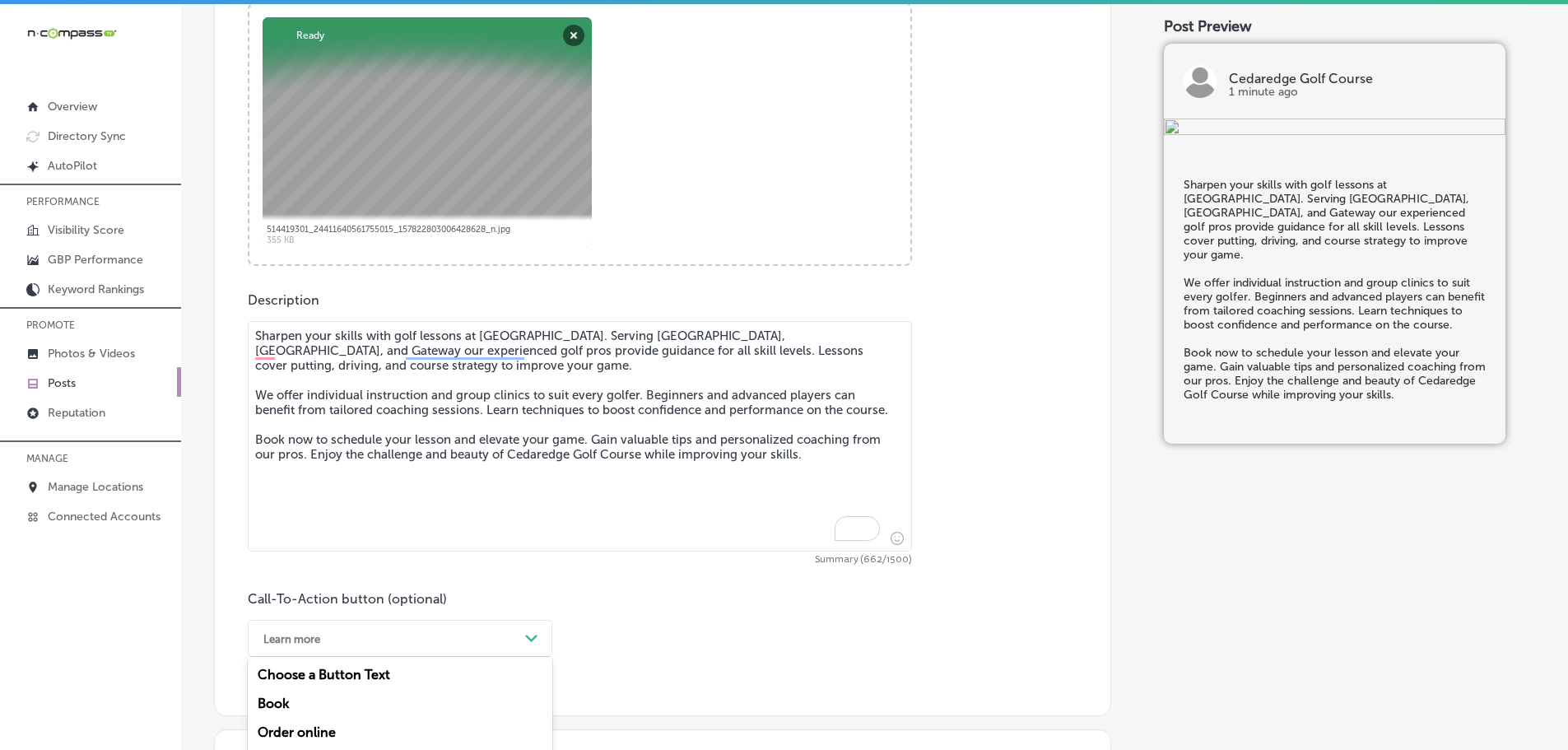
click at [342, 652] on div "option Learn more, selected. option Buy focused, 4 of 7. 7 results available. U…" at bounding box center [400, 638] width 304 height 37
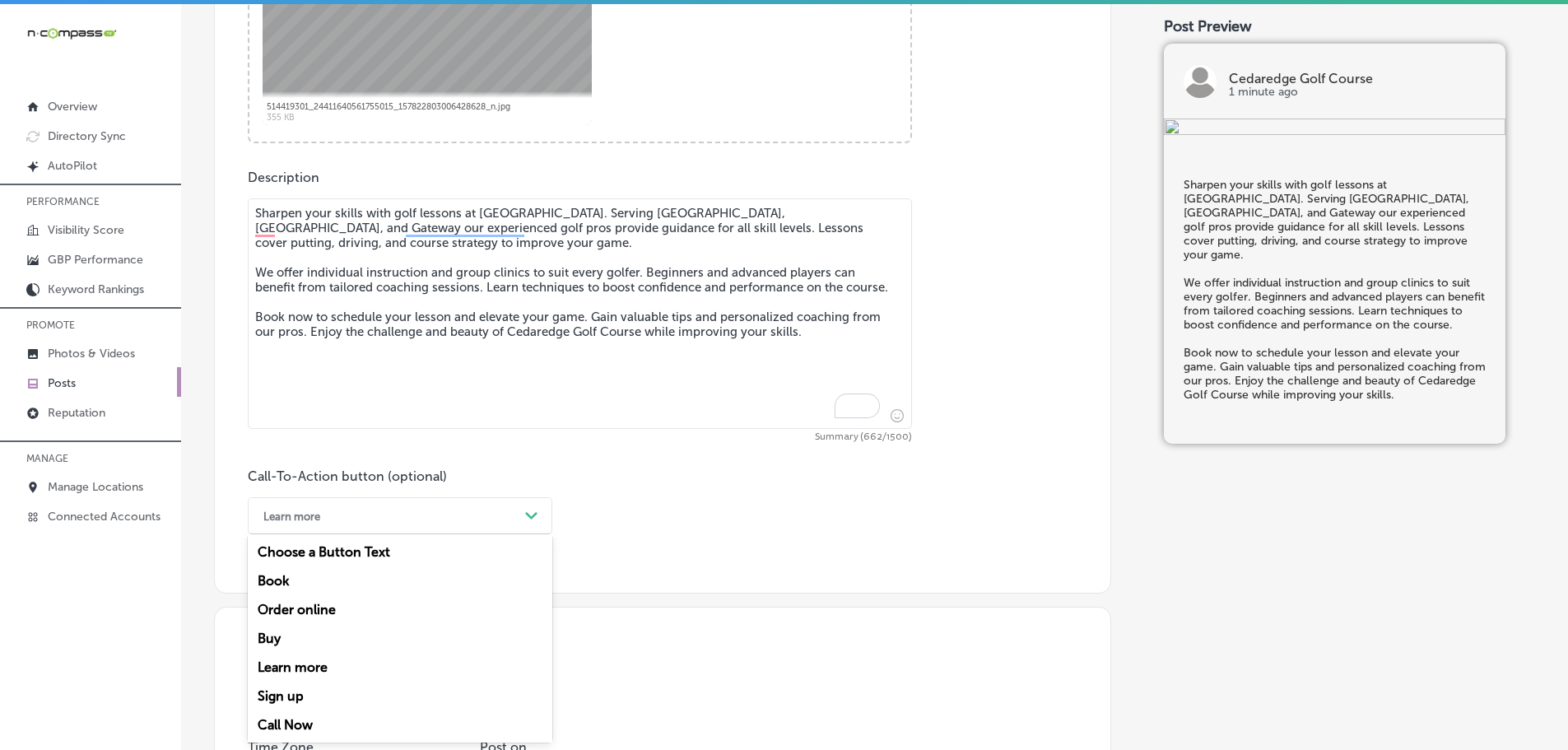
click at [261, 582] on div "Book" at bounding box center [400, 581] width 304 height 28
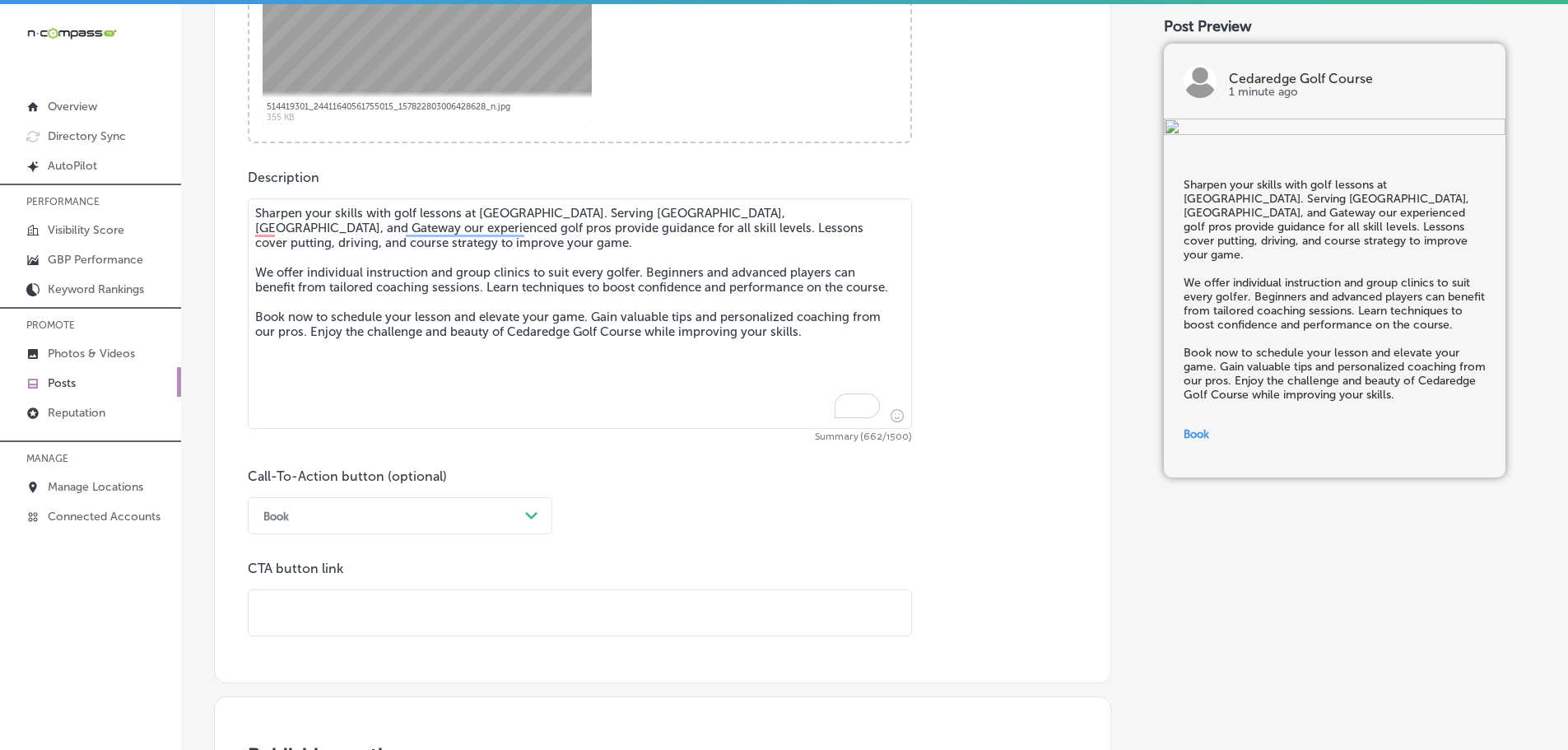
click at [307, 603] on input "text" at bounding box center [579, 613] width 663 height 45
paste input "https://cedaredge-golf-club.book.teeitup.com/"
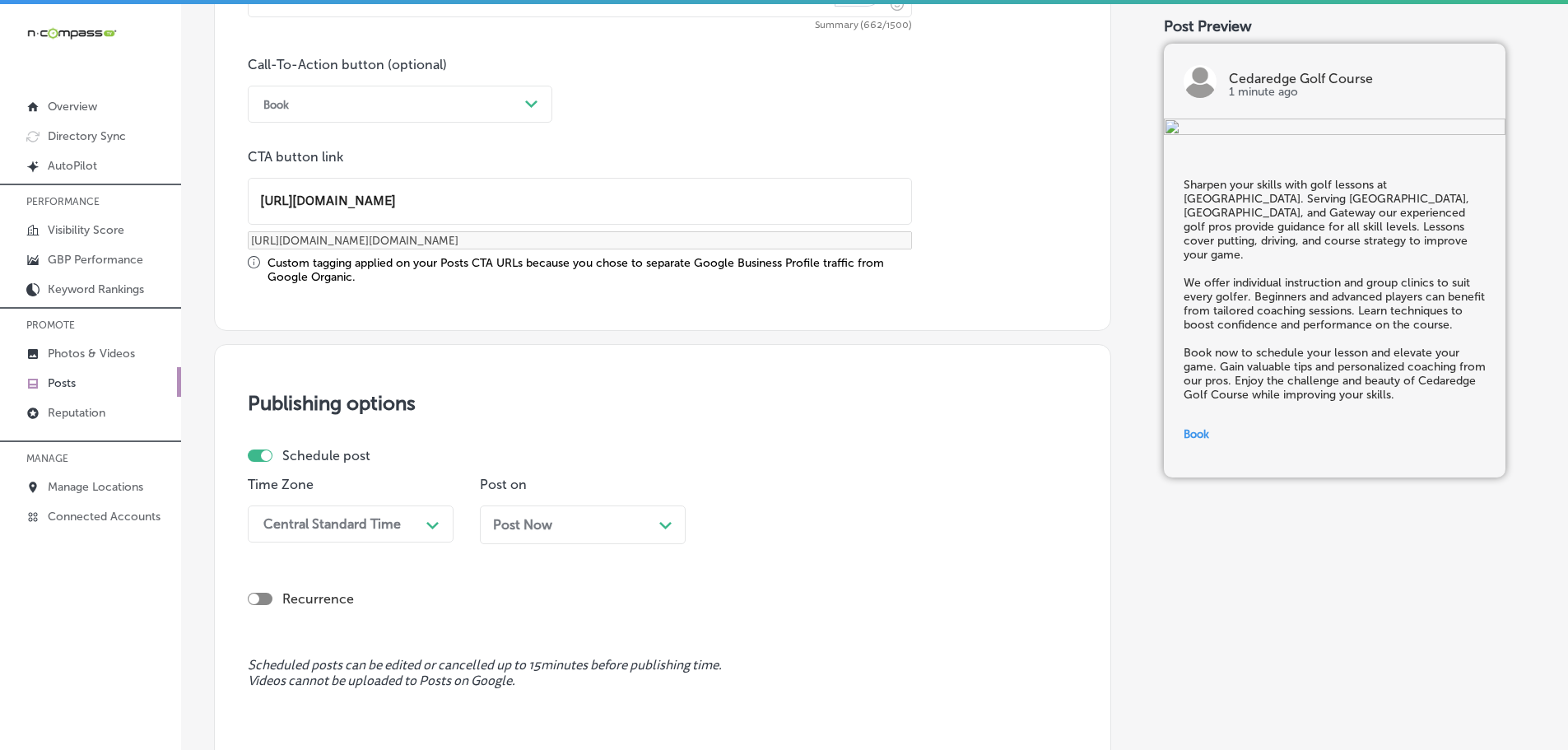
type input "https://cedaredge-golf-club.book.teeitup.com/"
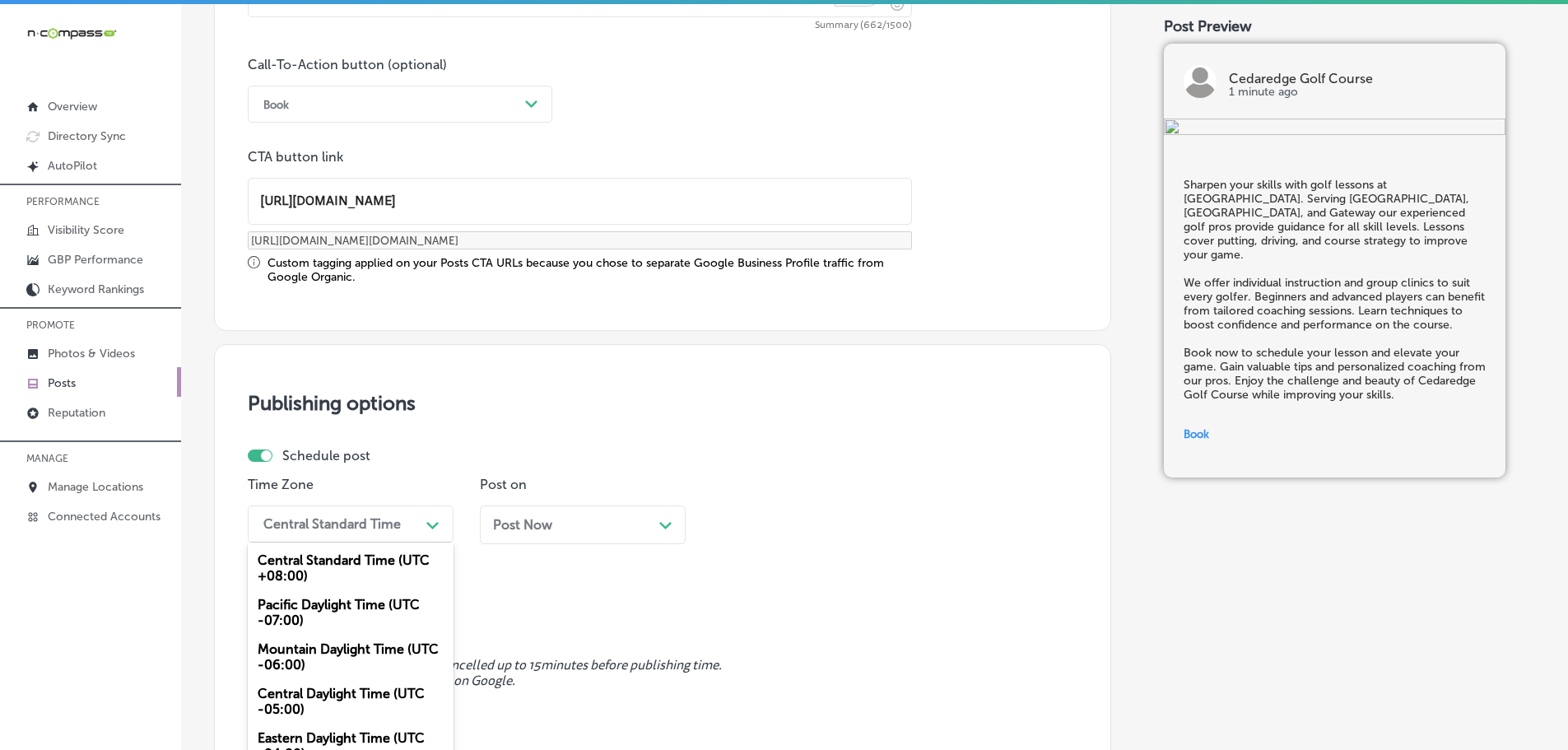
click at [377, 534] on div "option Mountain Daylight Time (UTC -06:00), selected. option Central Standard T…" at bounding box center [351, 524] width 206 height 37
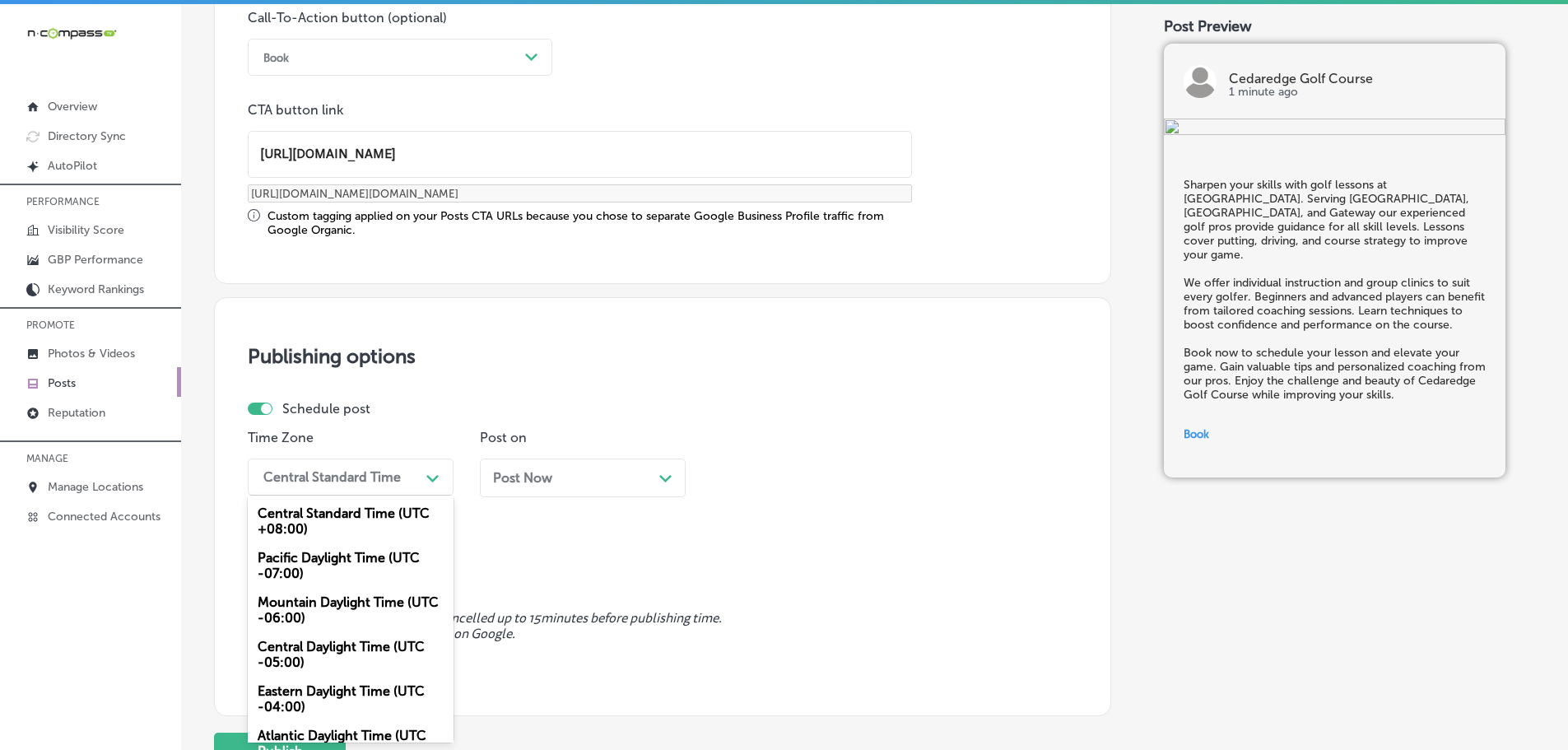
click at [331, 606] on div "Mountain Daylight Time (UTC -06:00)" at bounding box center [351, 610] width 206 height 44
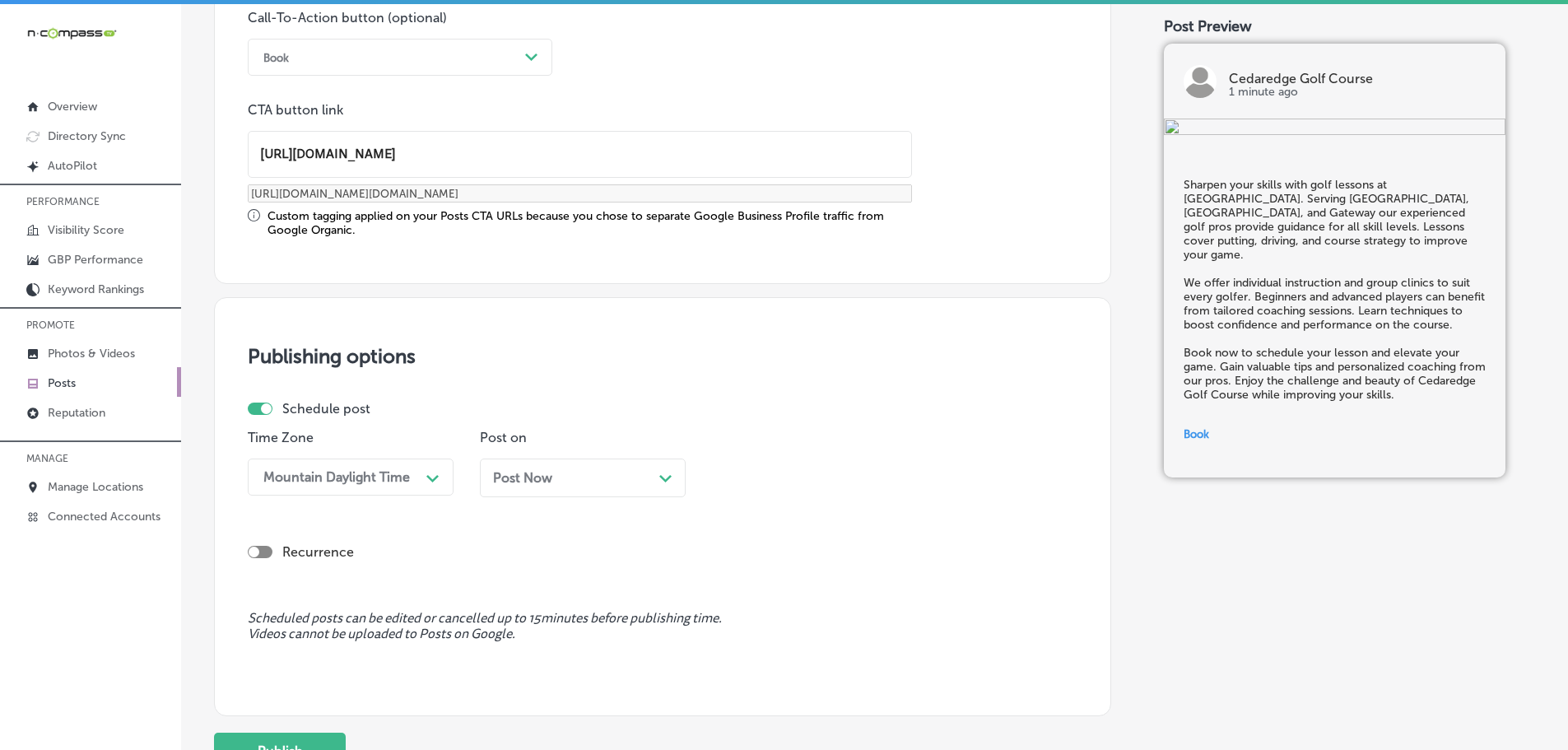
click at [659, 479] on icon "Path Created with Sketch." at bounding box center [664, 479] width 12 height 8
click at [884, 480] on div "Path Created with Sketch." at bounding box center [897, 477] width 26 height 26
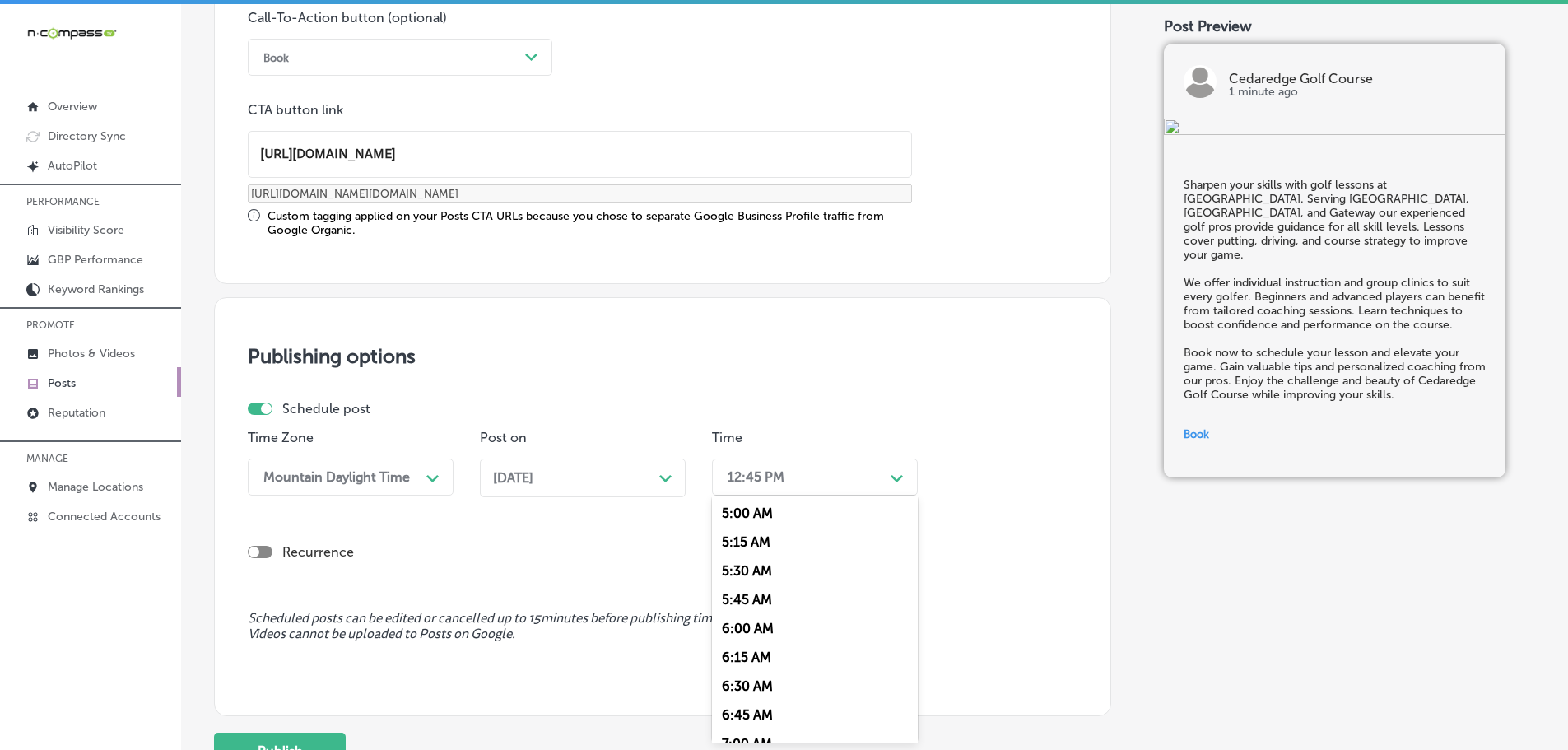
scroll to position [659, 0]
click at [767, 653] on div "7:00 AM" at bounding box center [815, 661] width 206 height 28
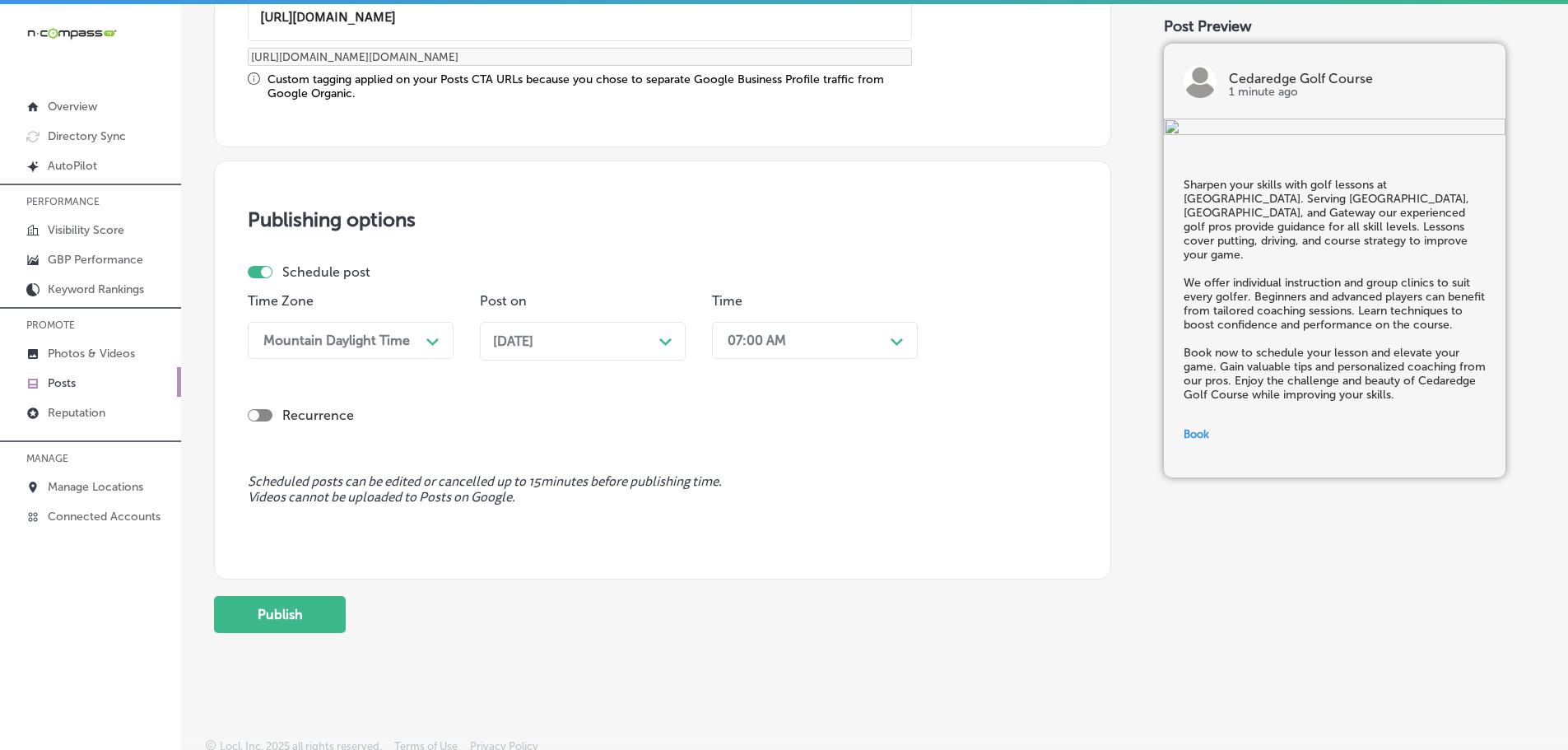
scroll to position [1376, 0]
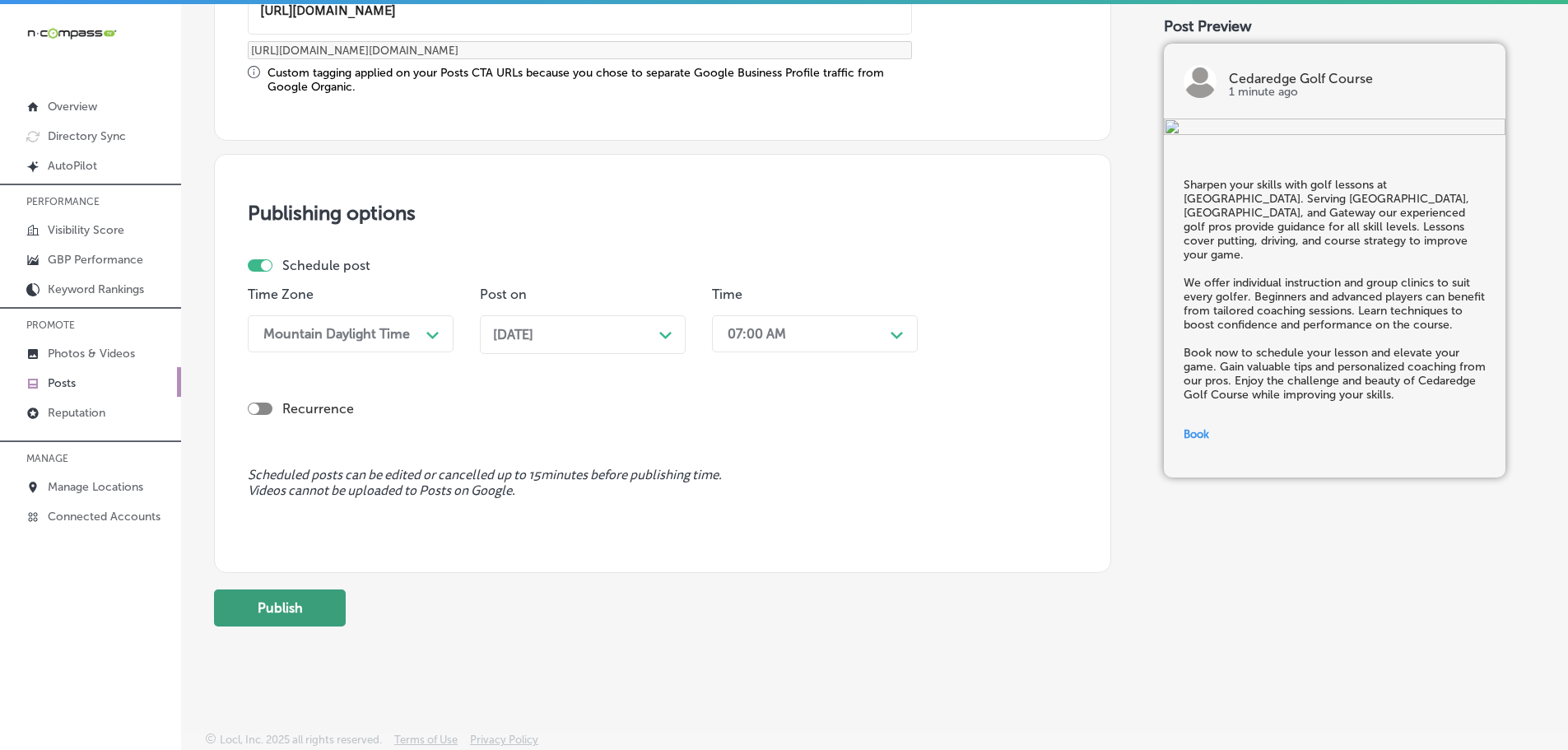
click at [286, 609] on button "Publish" at bounding box center [279, 607] width 131 height 37
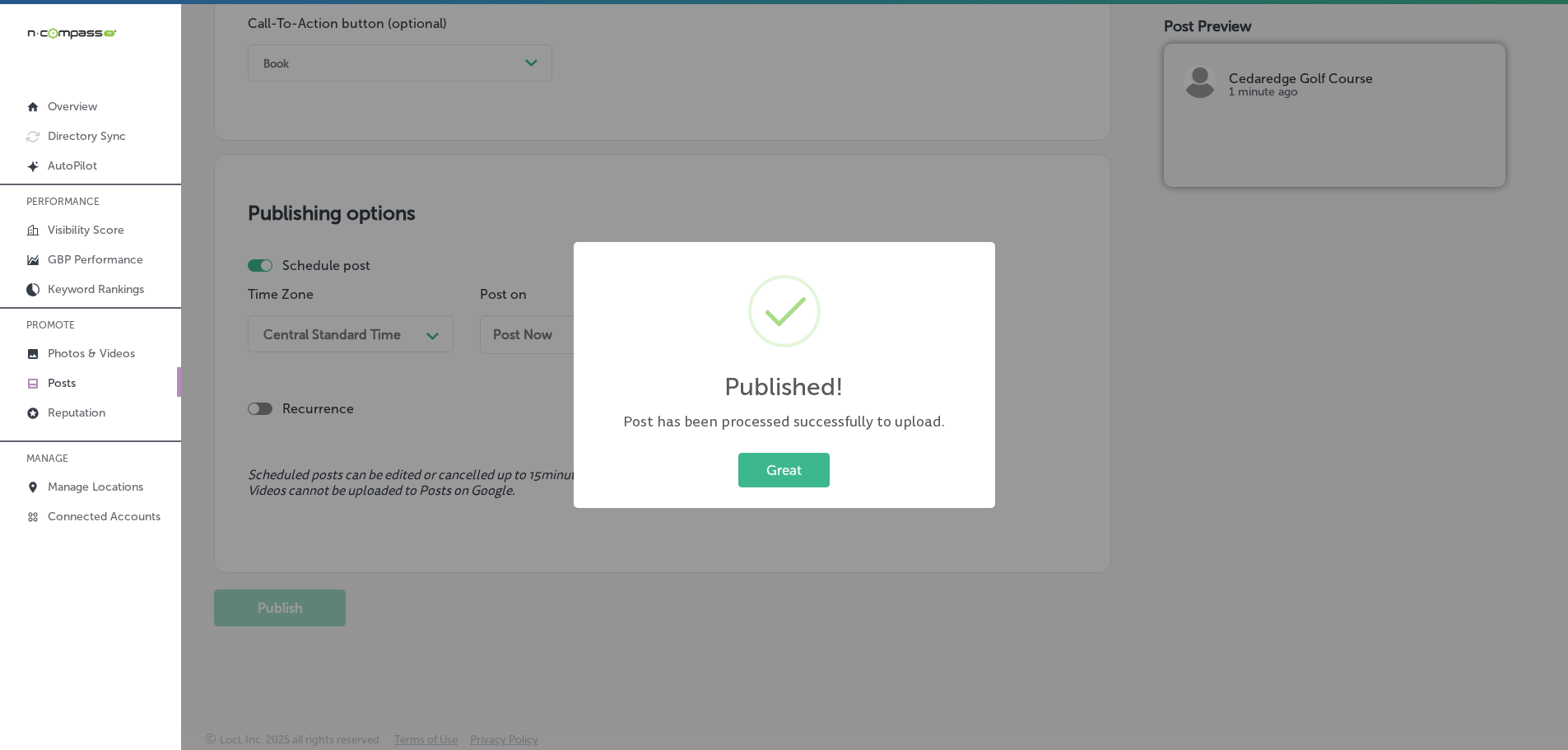
scroll to position [1227, 0]
click at [776, 476] on button "Great" at bounding box center [784, 470] width 92 height 34
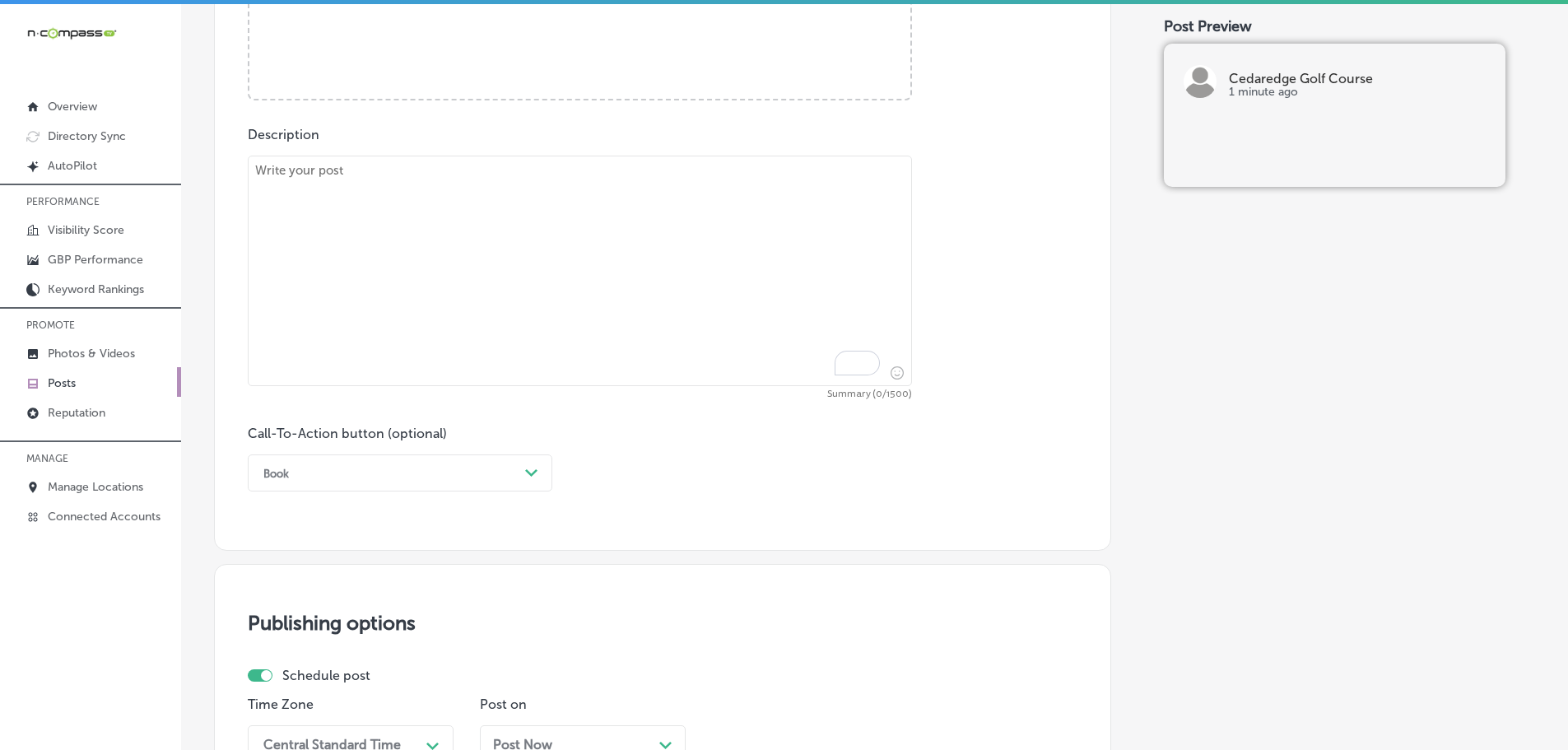
scroll to position [815, 0]
click at [391, 248] on textarea "To enrich screen reader interactions, please activate Accessibility in Grammarl…" at bounding box center [579, 271] width 664 height 231
paste textarea "Experience breathtaking golf course views at Cedaredge Golf Course. Visitors fr…"
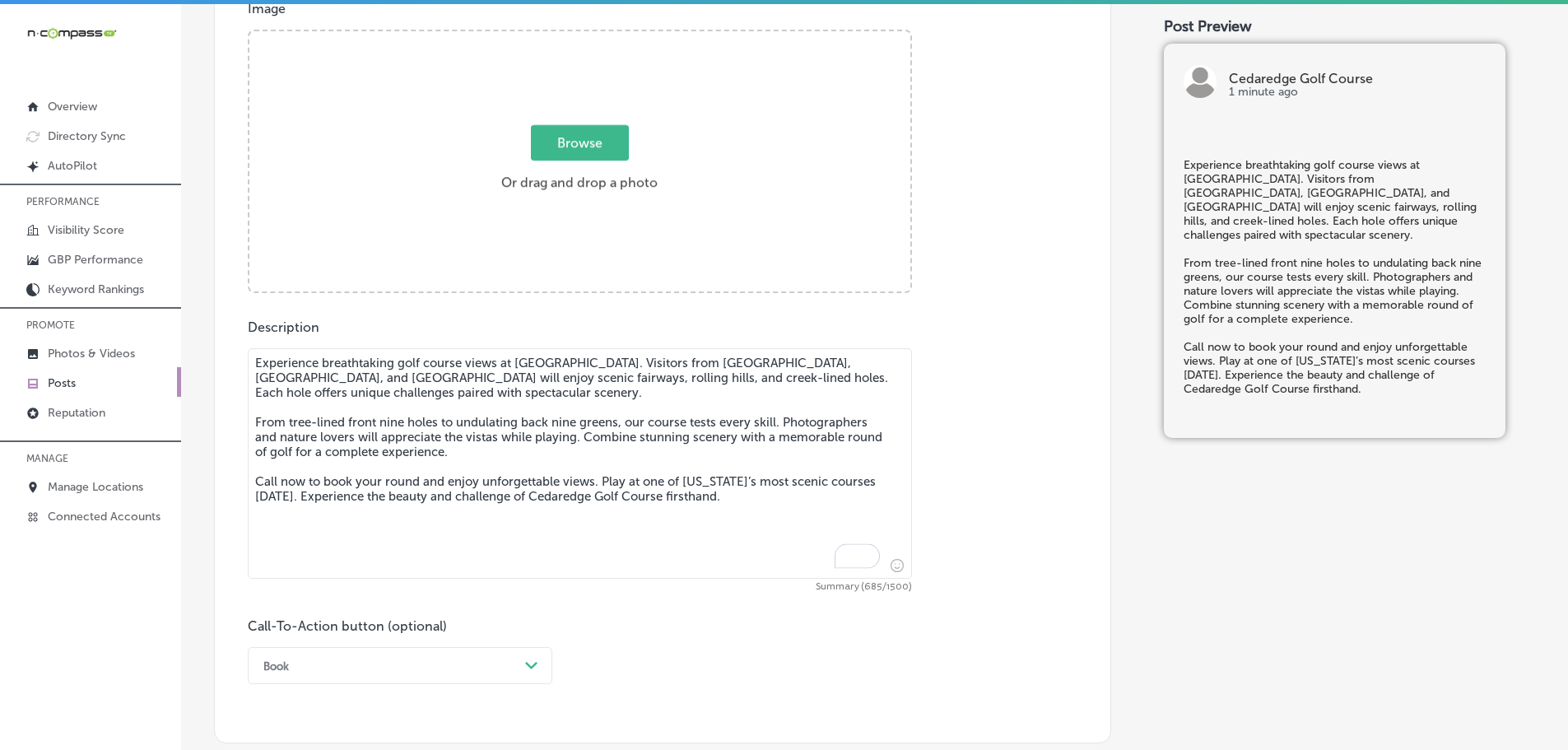
scroll to position [568, 0]
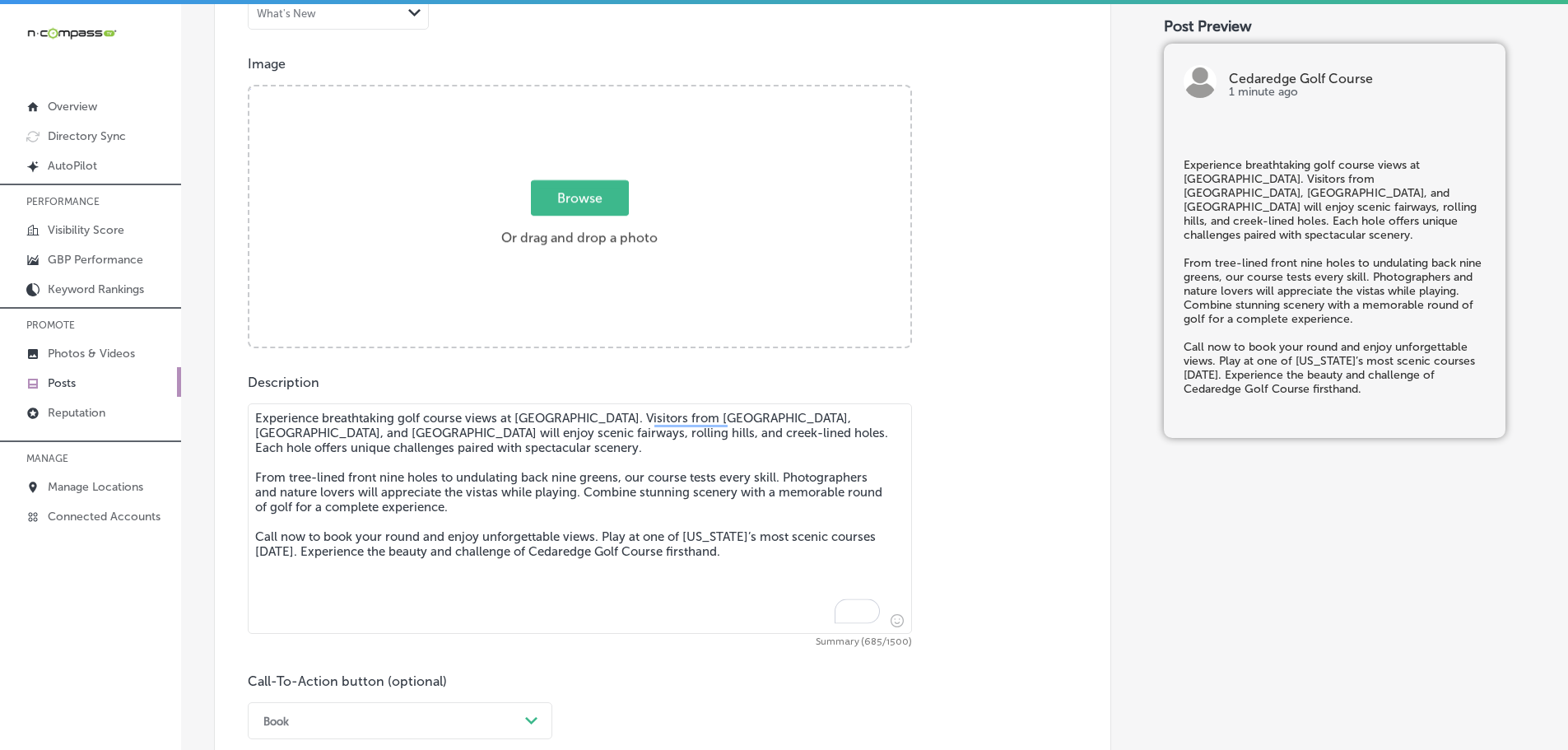
type textarea "Experience breathtaking golf course views at Cedaredge Golf Course. Visitors fr…"
click at [600, 218] on label "Browse Or drag and drop a photo" at bounding box center [578, 218] width 169 height 73
click at [600, 92] on input "Browse Or drag and drop a photo" at bounding box center [579, 88] width 661 height 5
type input "C:\fakepath\489819793_1242816147845885_1773048194026107314_n.jpg"
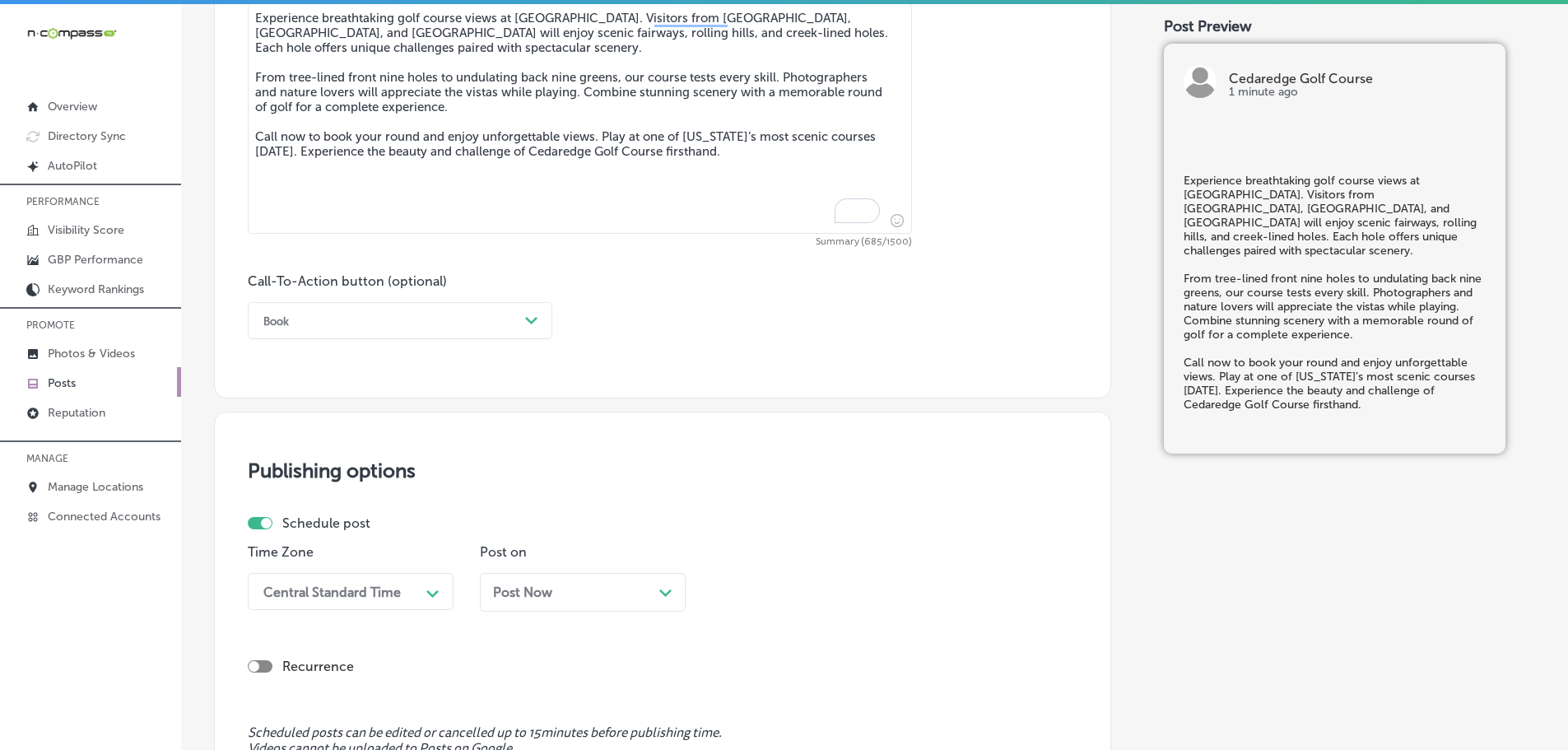
scroll to position [980, 0]
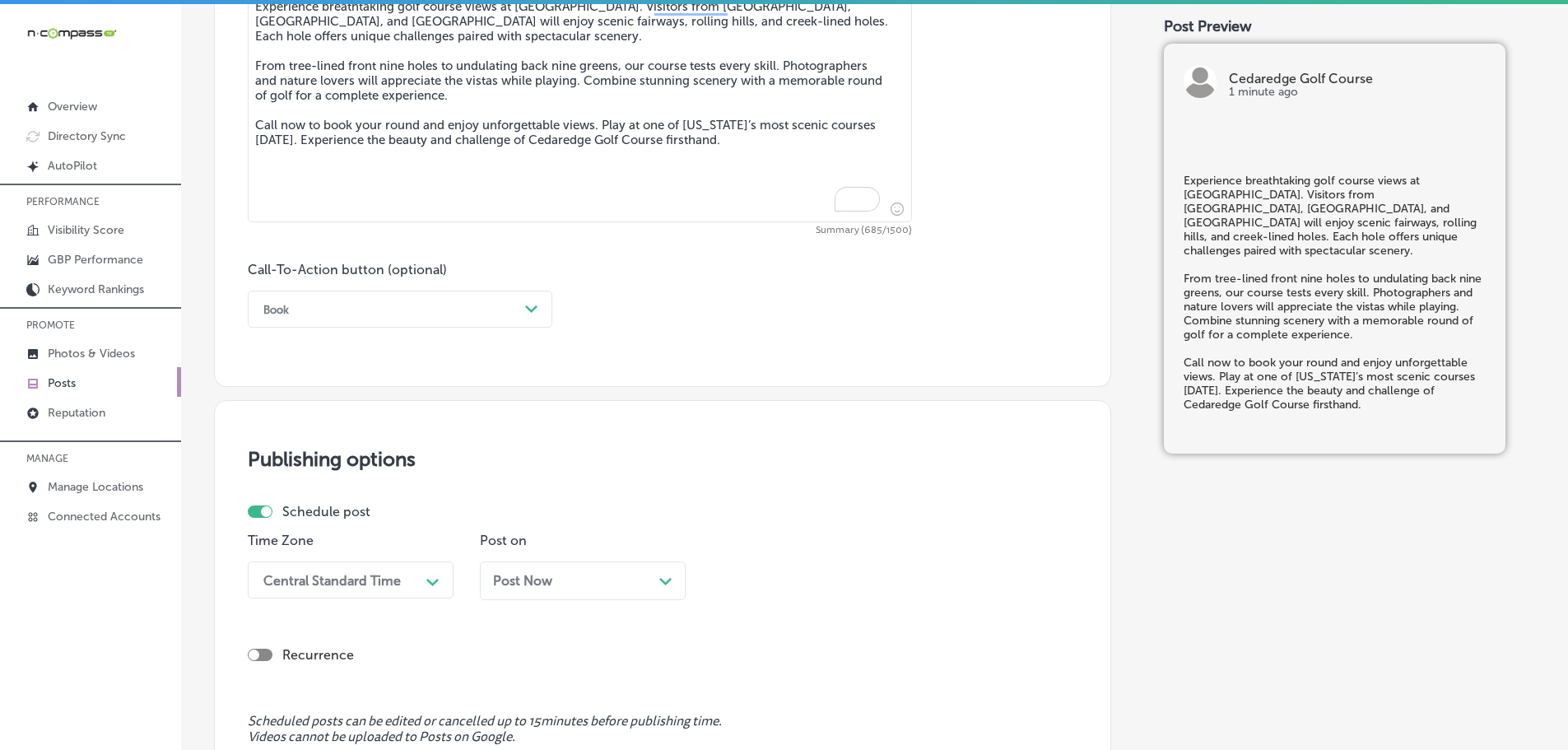
click at [538, 311] on div "Path Created with Sketch." at bounding box center [532, 309] width 26 height 26
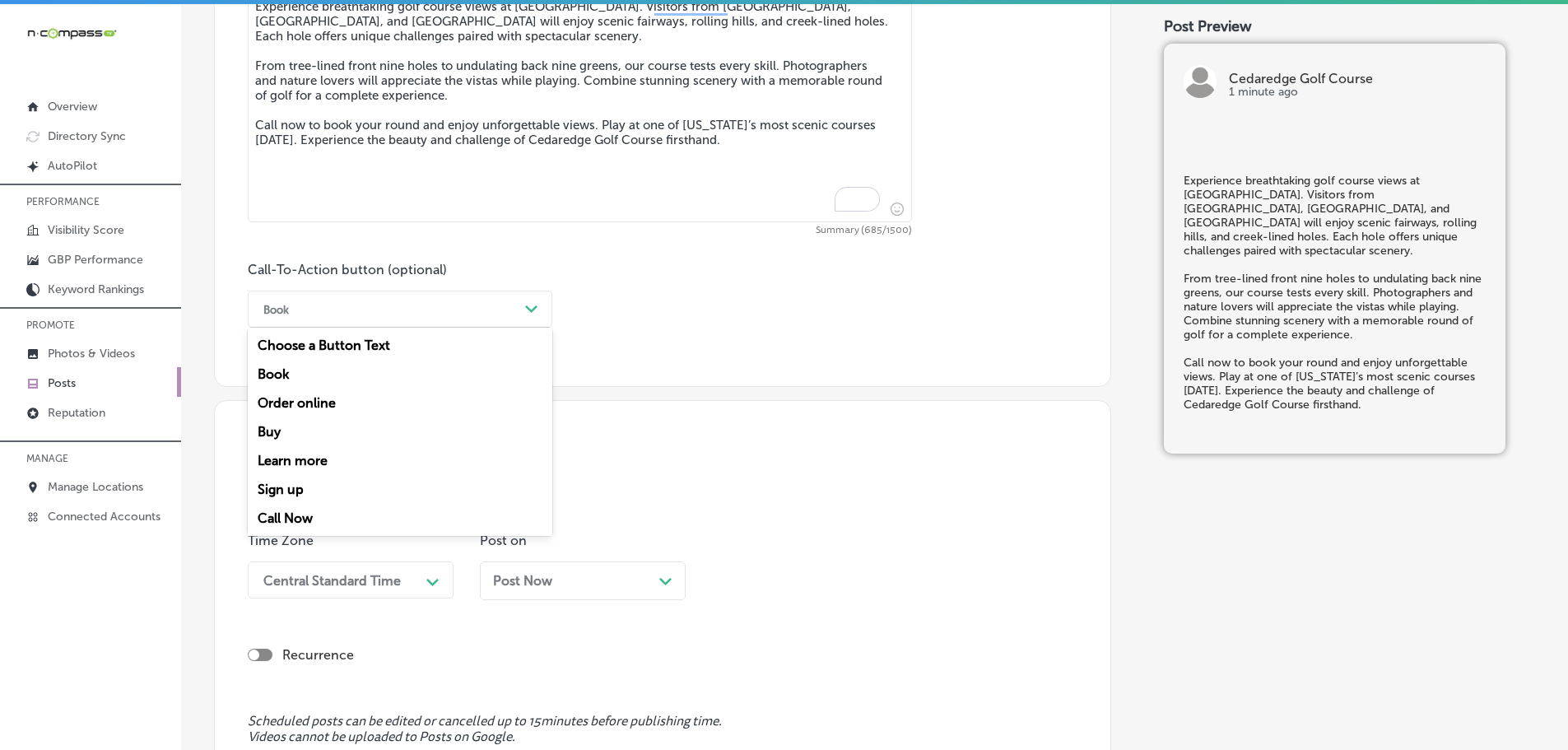
drag, startPoint x: 284, startPoint y: 511, endPoint x: 323, endPoint y: 494, distance: 42.5
click at [285, 511] on div "Call Now" at bounding box center [400, 518] width 304 height 28
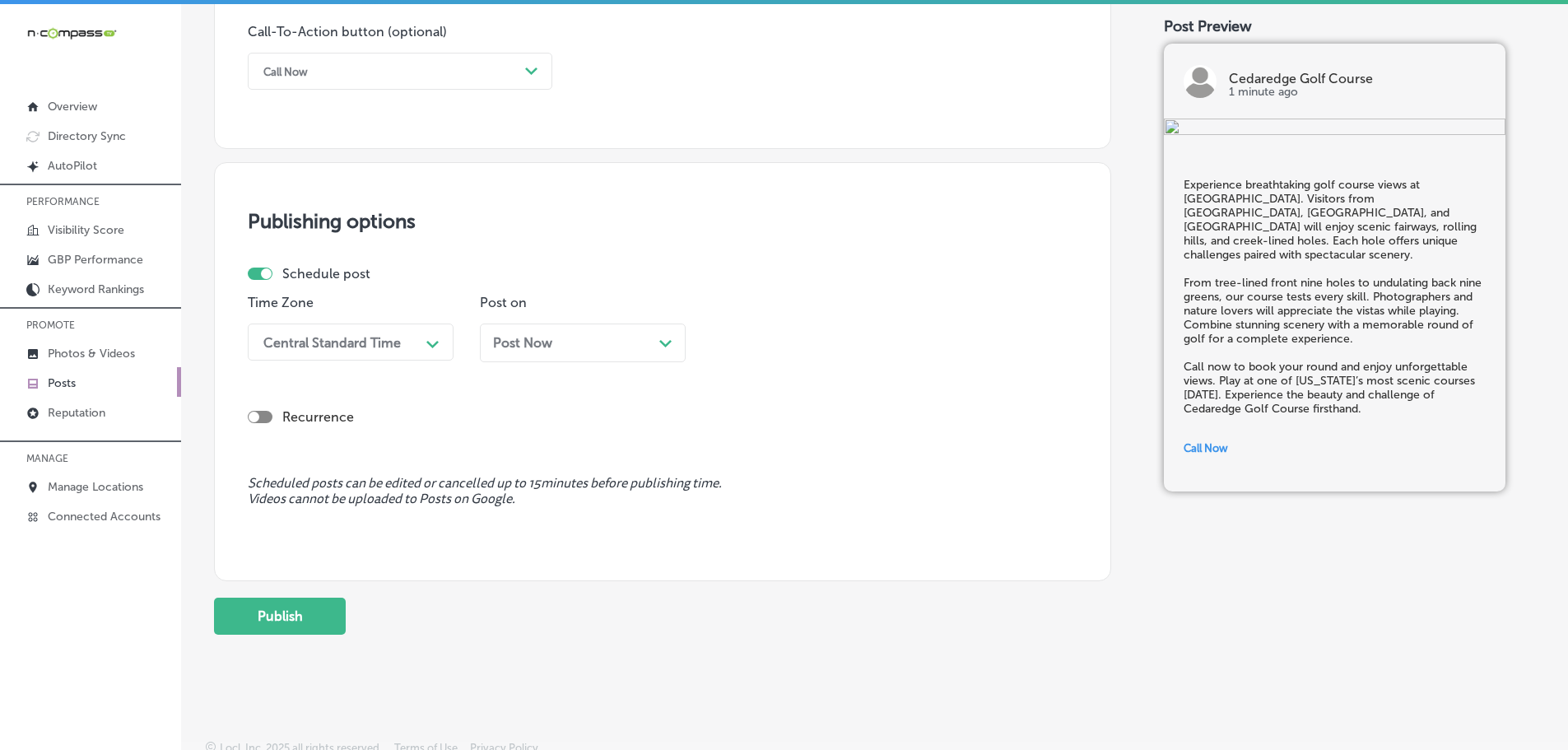
scroll to position [1227, 0]
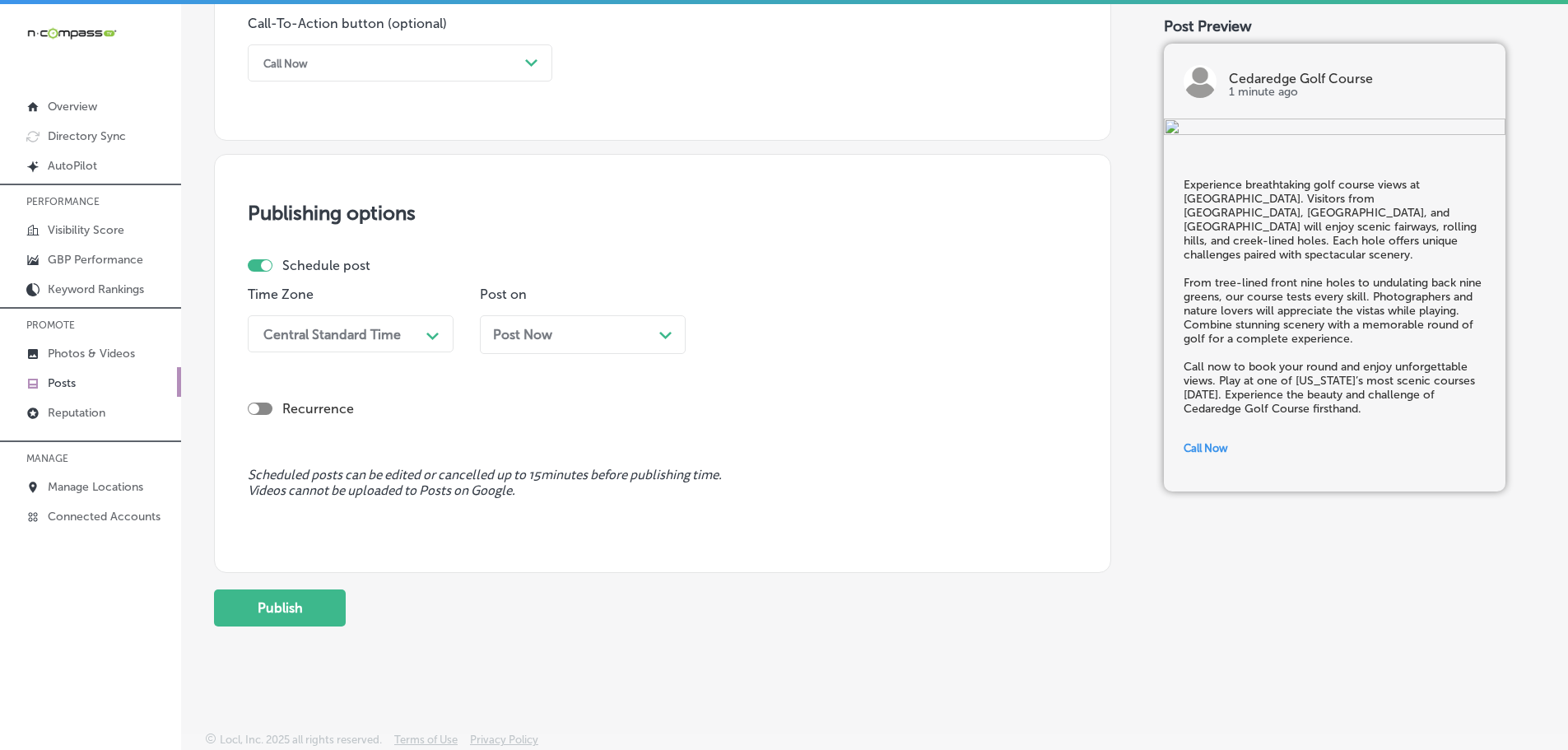
click at [354, 338] on div "Central Standard Time" at bounding box center [332, 334] width 137 height 16
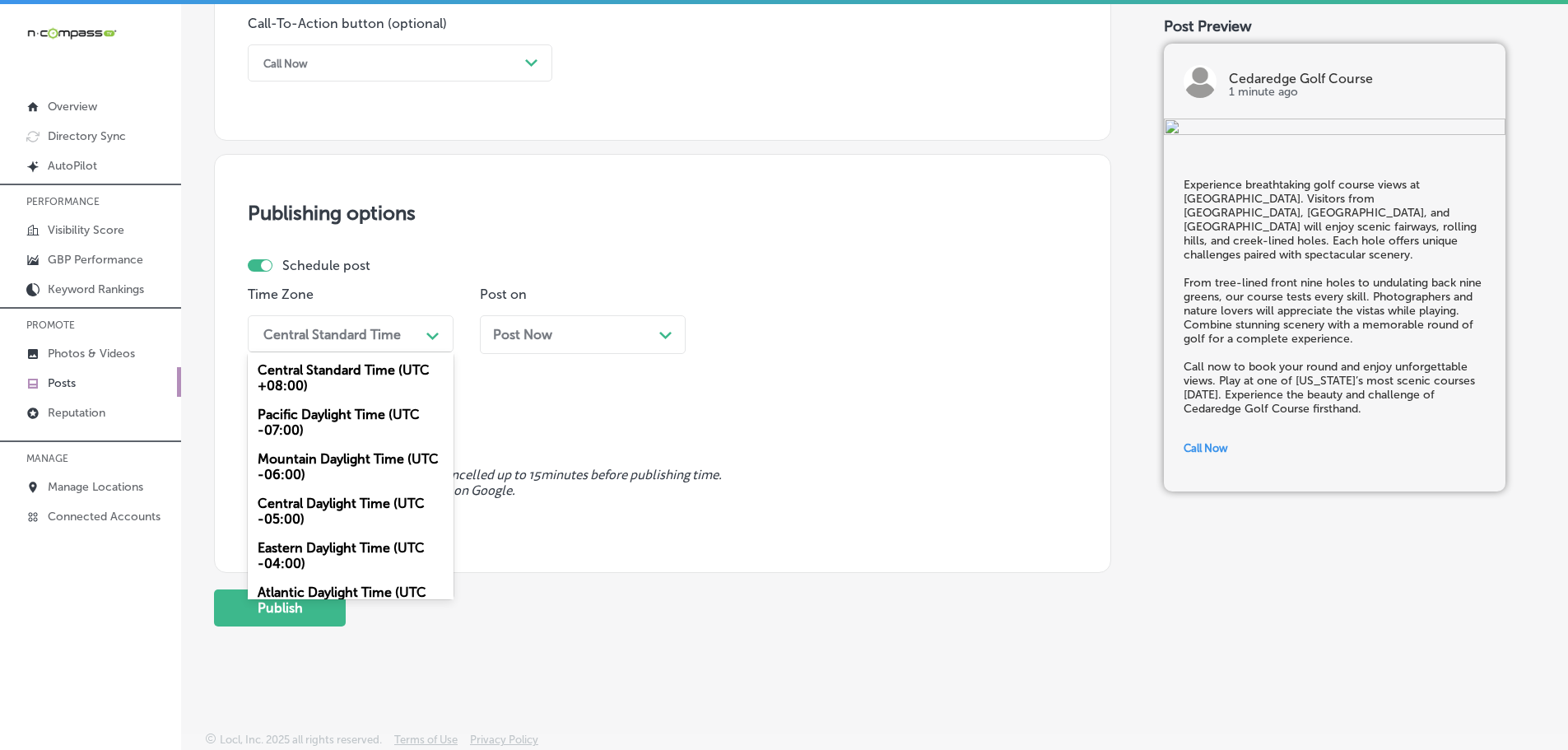
click at [318, 462] on div "Mountain Daylight Time (UTC -06:00)" at bounding box center [351, 466] width 206 height 44
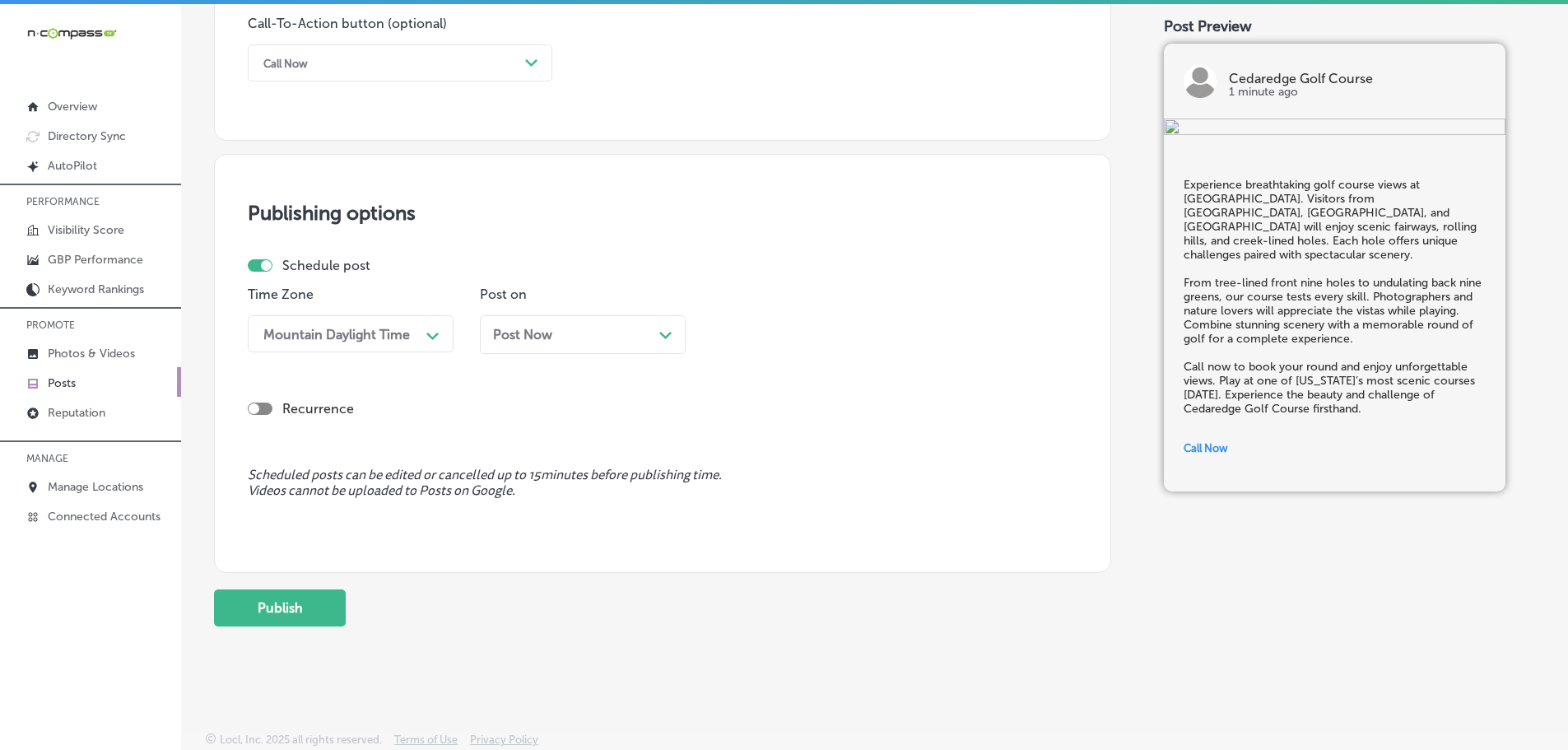
click at [663, 336] on polygon at bounding box center [664, 336] width 12 height 8
click at [896, 334] on icon "Path Created with Sketch." at bounding box center [896, 337] width 12 height 8
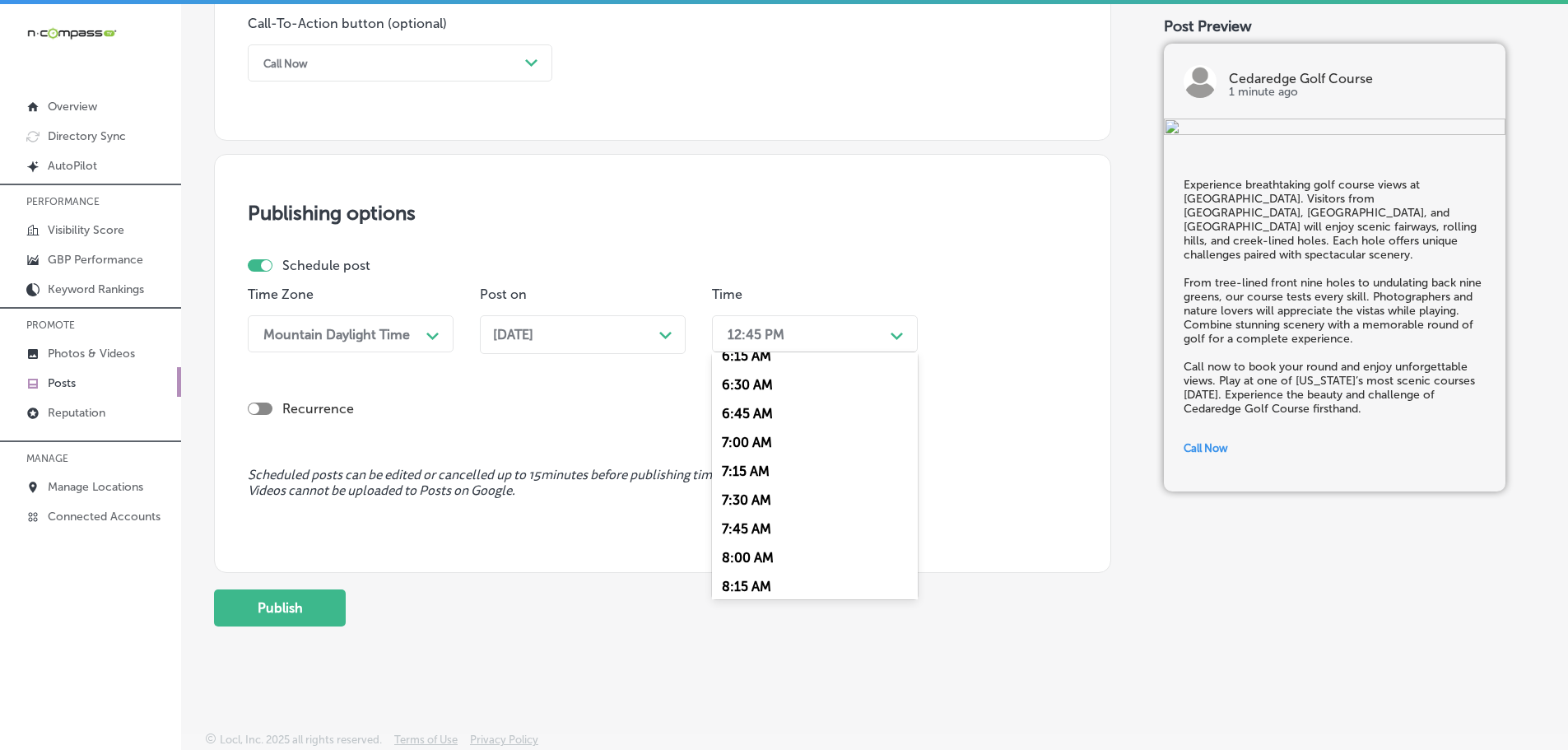
scroll to position [741, 0]
click at [746, 438] on div "7:00 AM" at bounding box center [815, 436] width 206 height 28
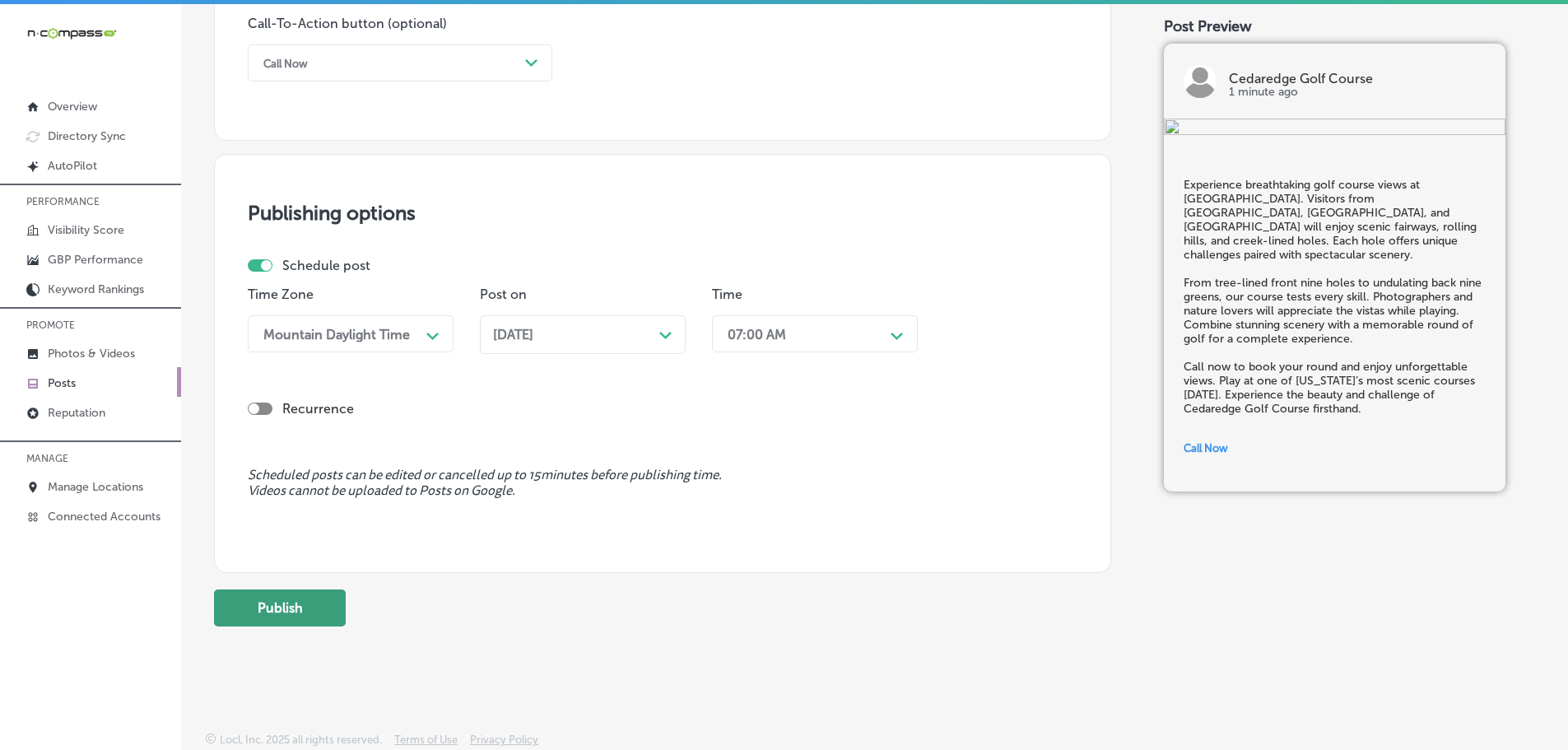
click at [278, 607] on button "Publish" at bounding box center [279, 607] width 131 height 37
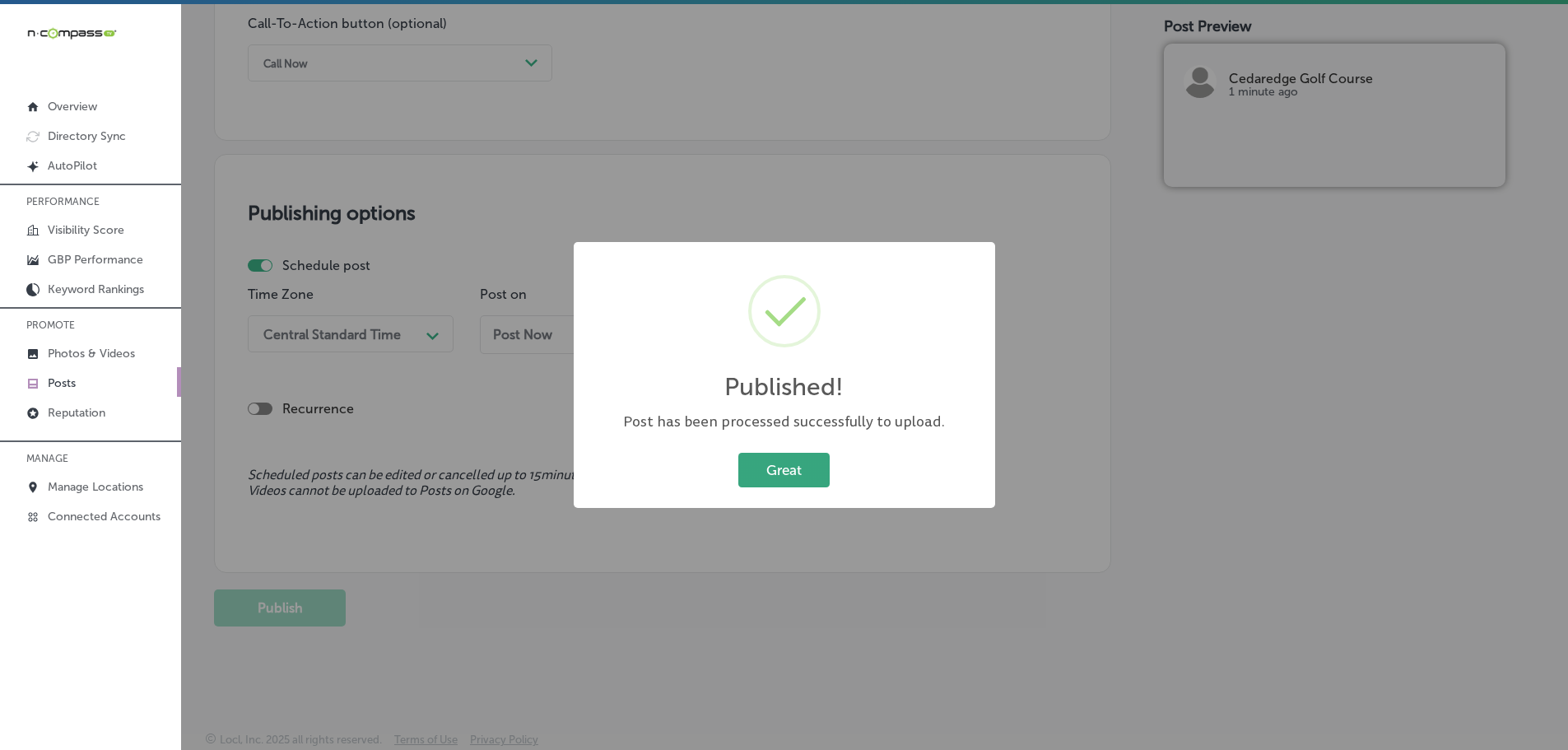
click at [763, 471] on button "Great" at bounding box center [784, 470] width 92 height 34
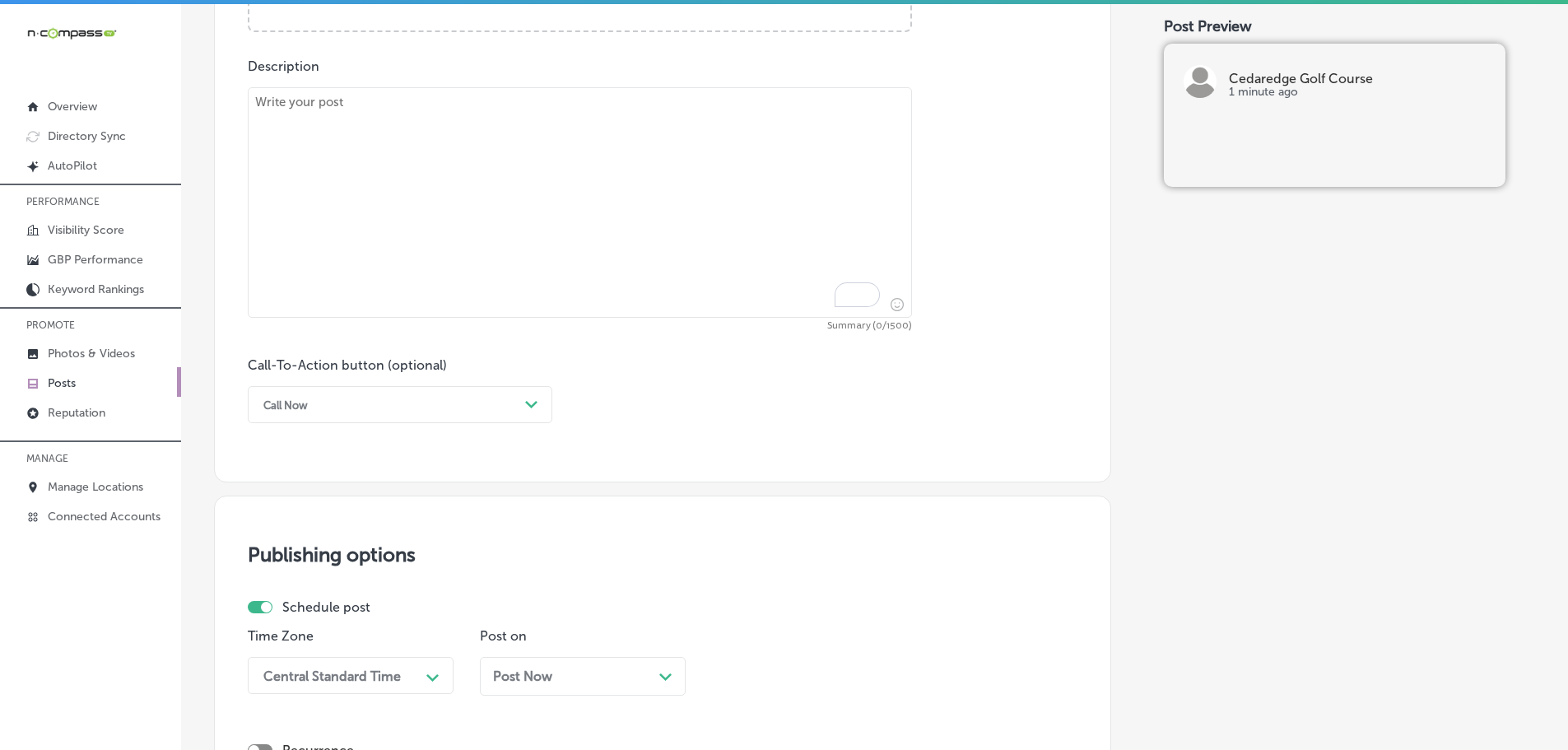
scroll to position [651, 0]
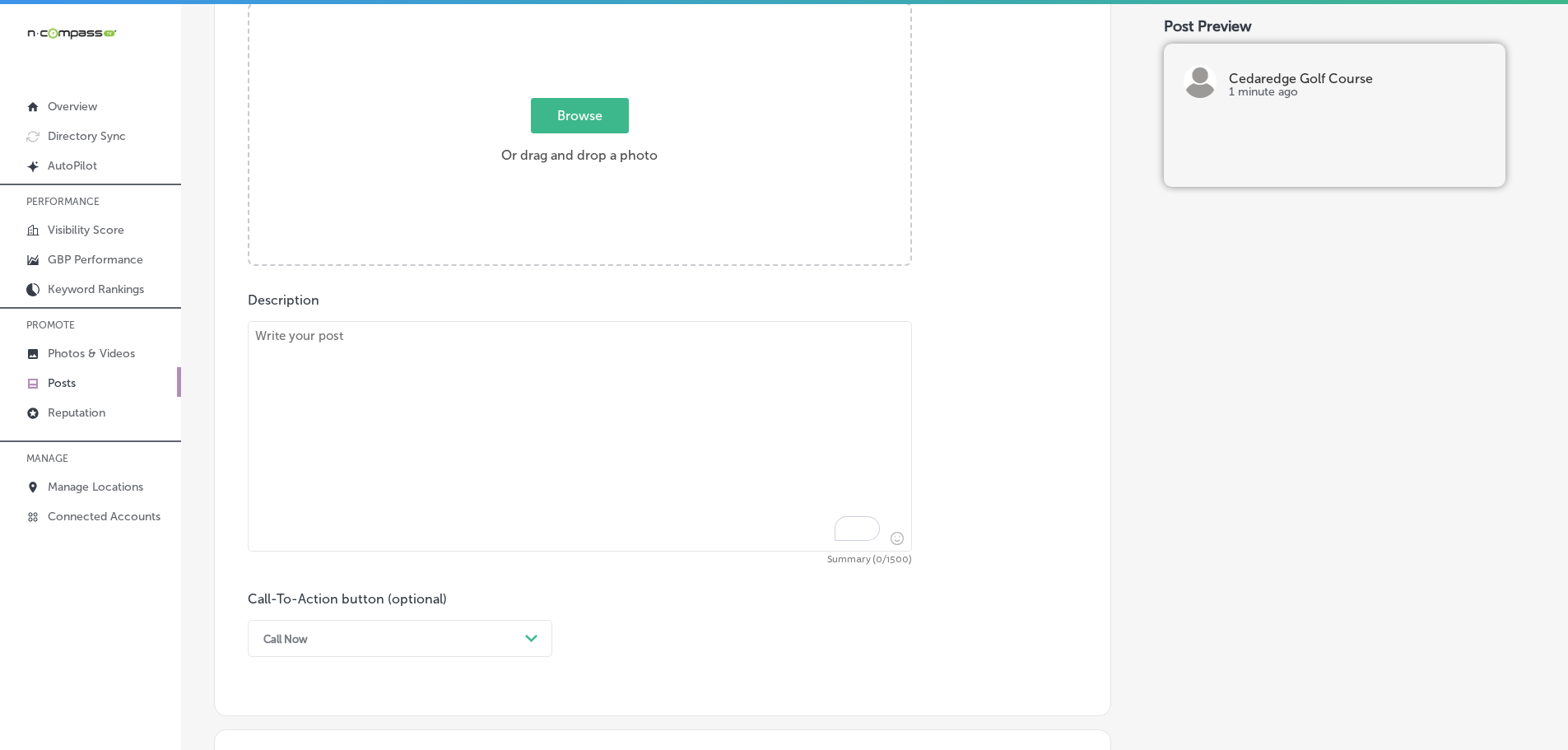
click at [405, 366] on textarea "To enrich screen reader interactions, please activate Accessibility in Grammarl…" at bounding box center [579, 437] width 664 height 231
paste textarea "Join exciting golfing events at Cedaredge Golf Course throughout the season. Re…"
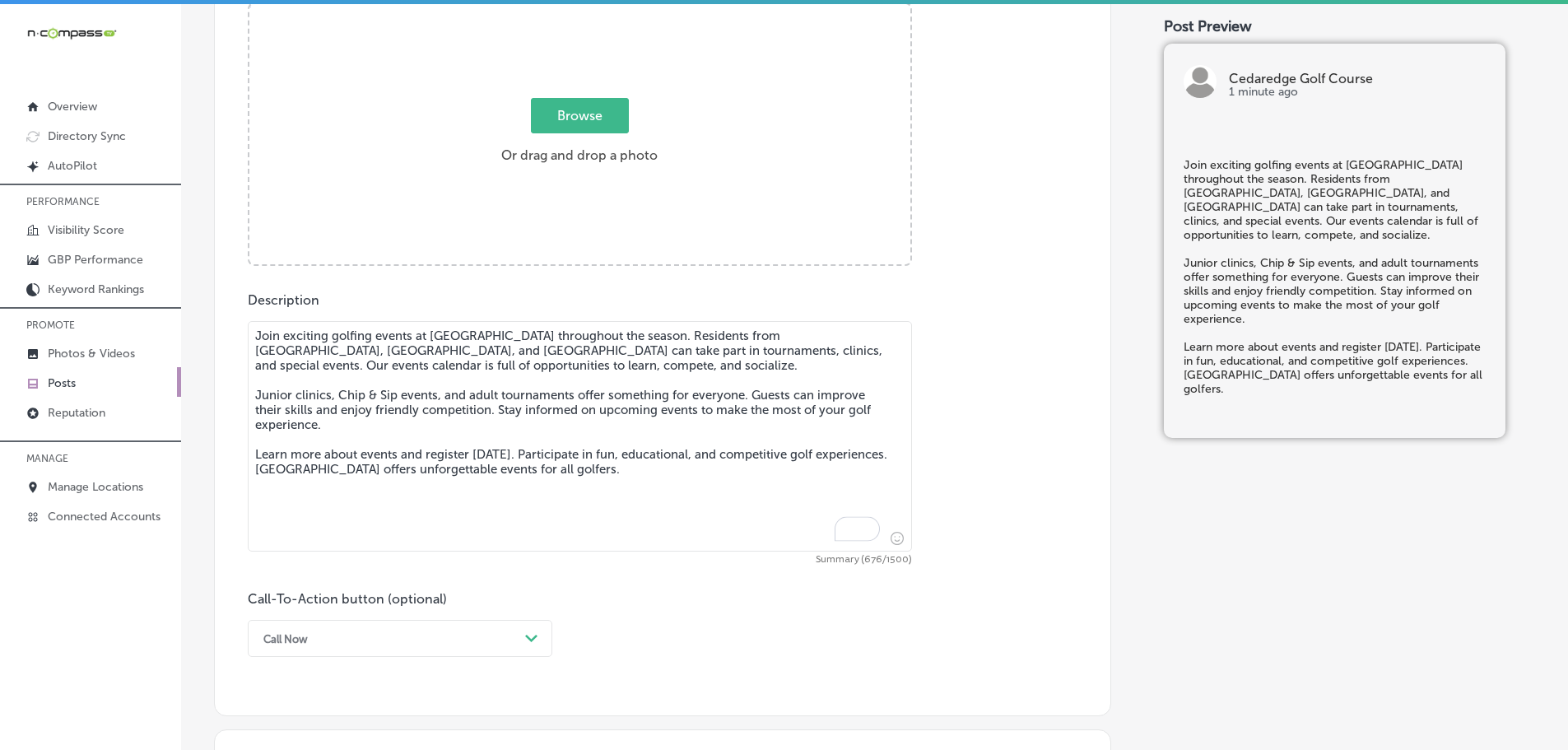
type textarea "Join exciting golfing events at Cedaredge Golf Course throughout the season. Re…"
click at [578, 116] on span "Browse" at bounding box center [580, 115] width 98 height 35
click at [578, 9] on input "Browse Or drag and drop a photo" at bounding box center [579, 6] width 661 height 5
type input "C:\fakepath\510402406_24348112418107830_6210502129802205295_n.jpg"
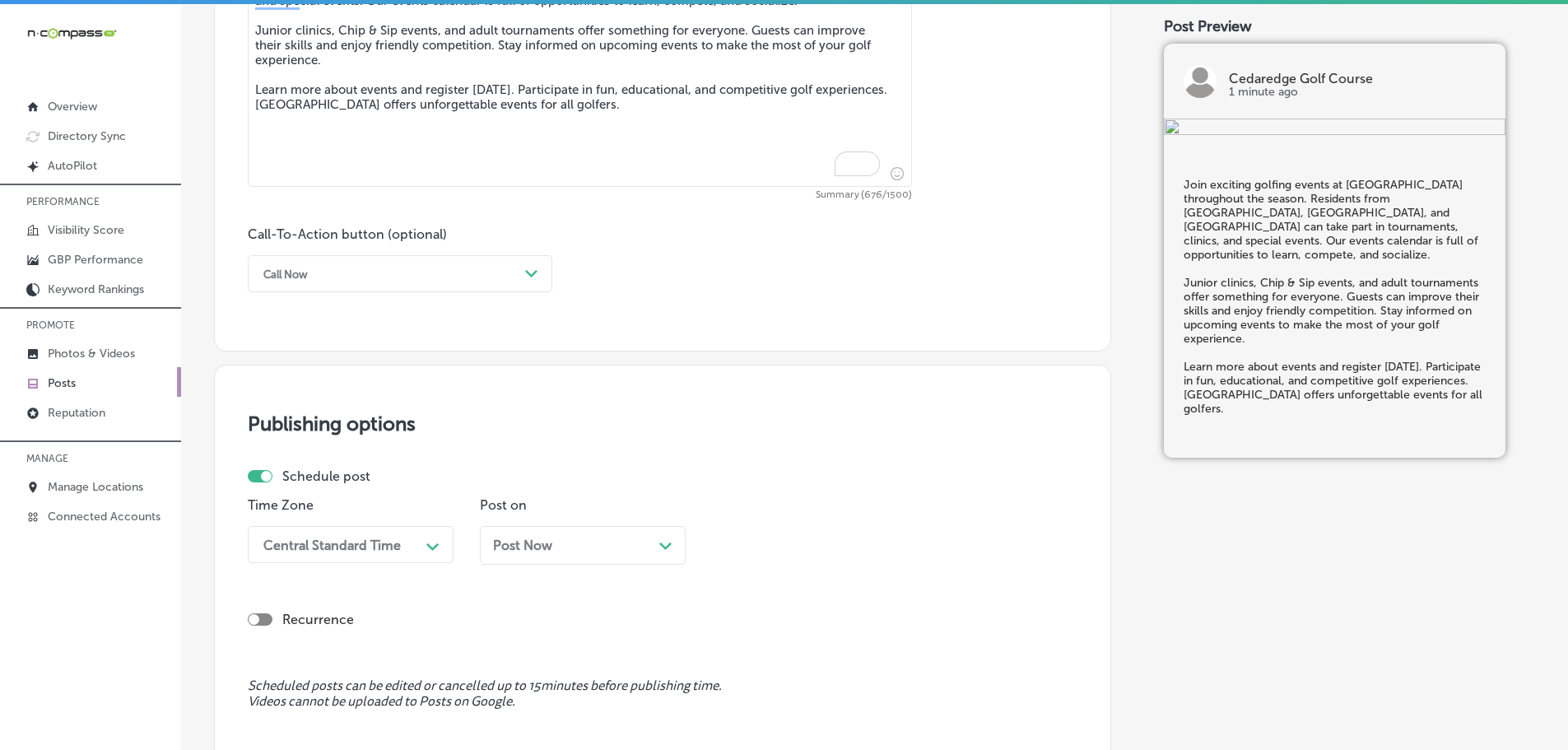
scroll to position [1062, 0]
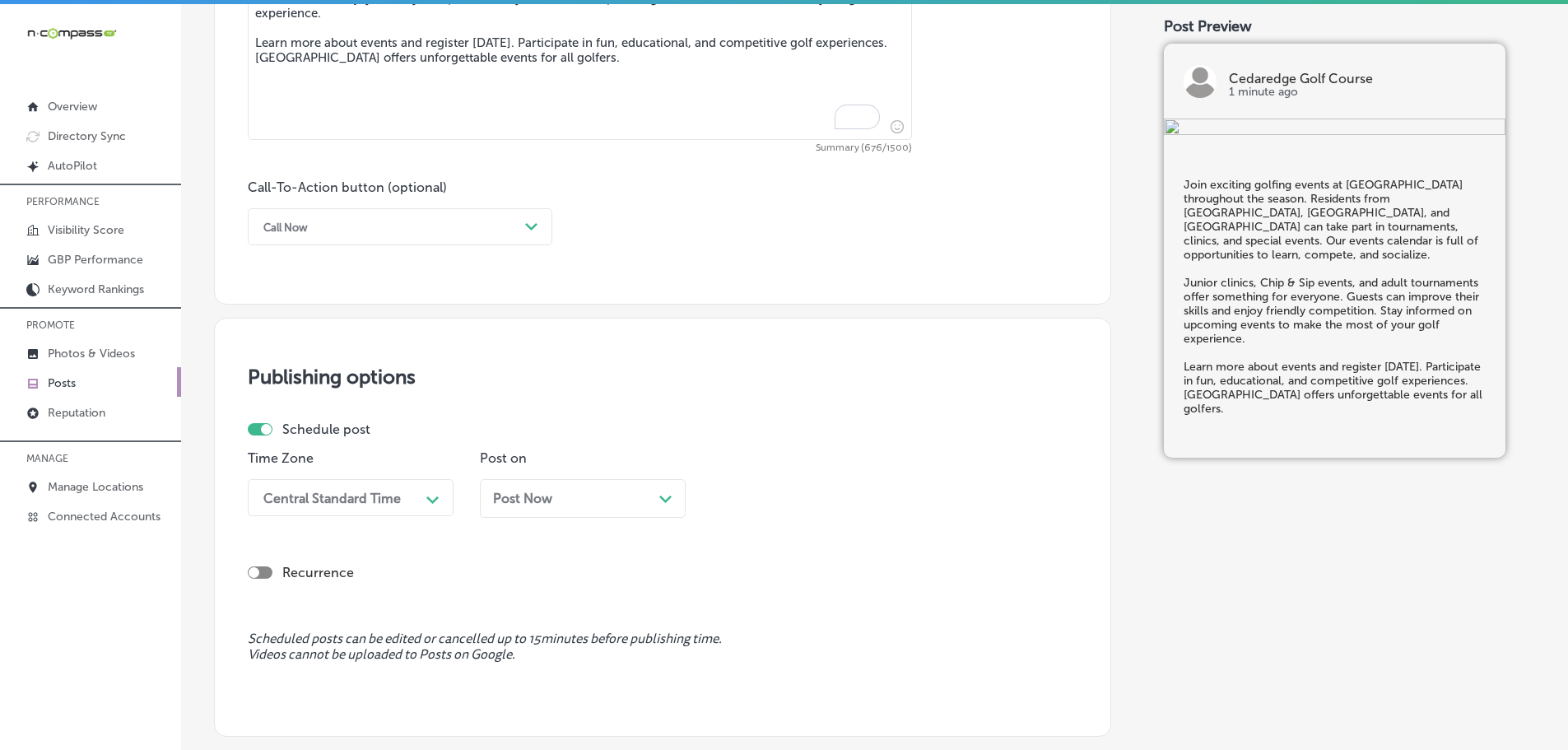
click at [499, 228] on div "Call Now" at bounding box center [387, 226] width 264 height 26
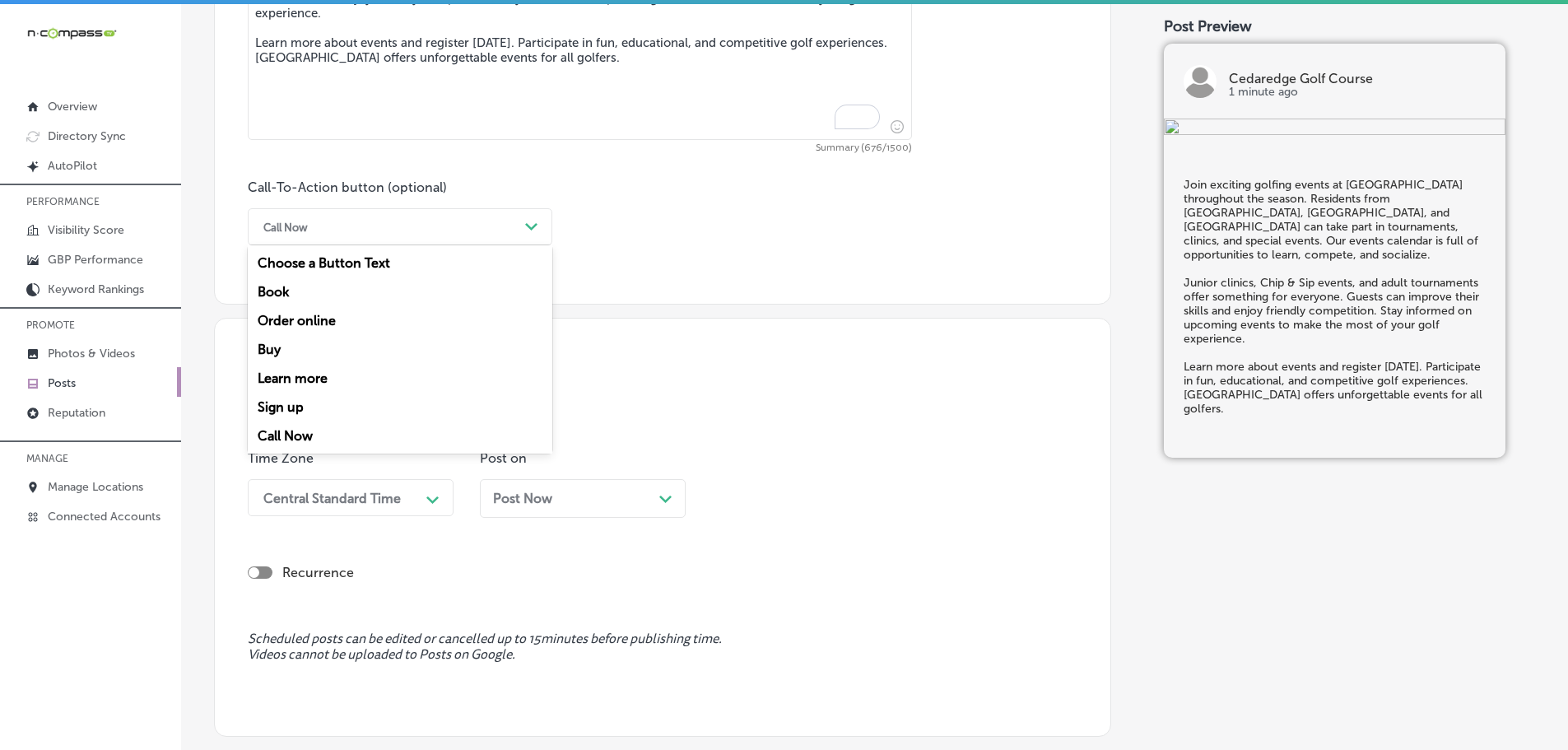
click at [311, 379] on div "Learn more" at bounding box center [400, 378] width 304 height 28
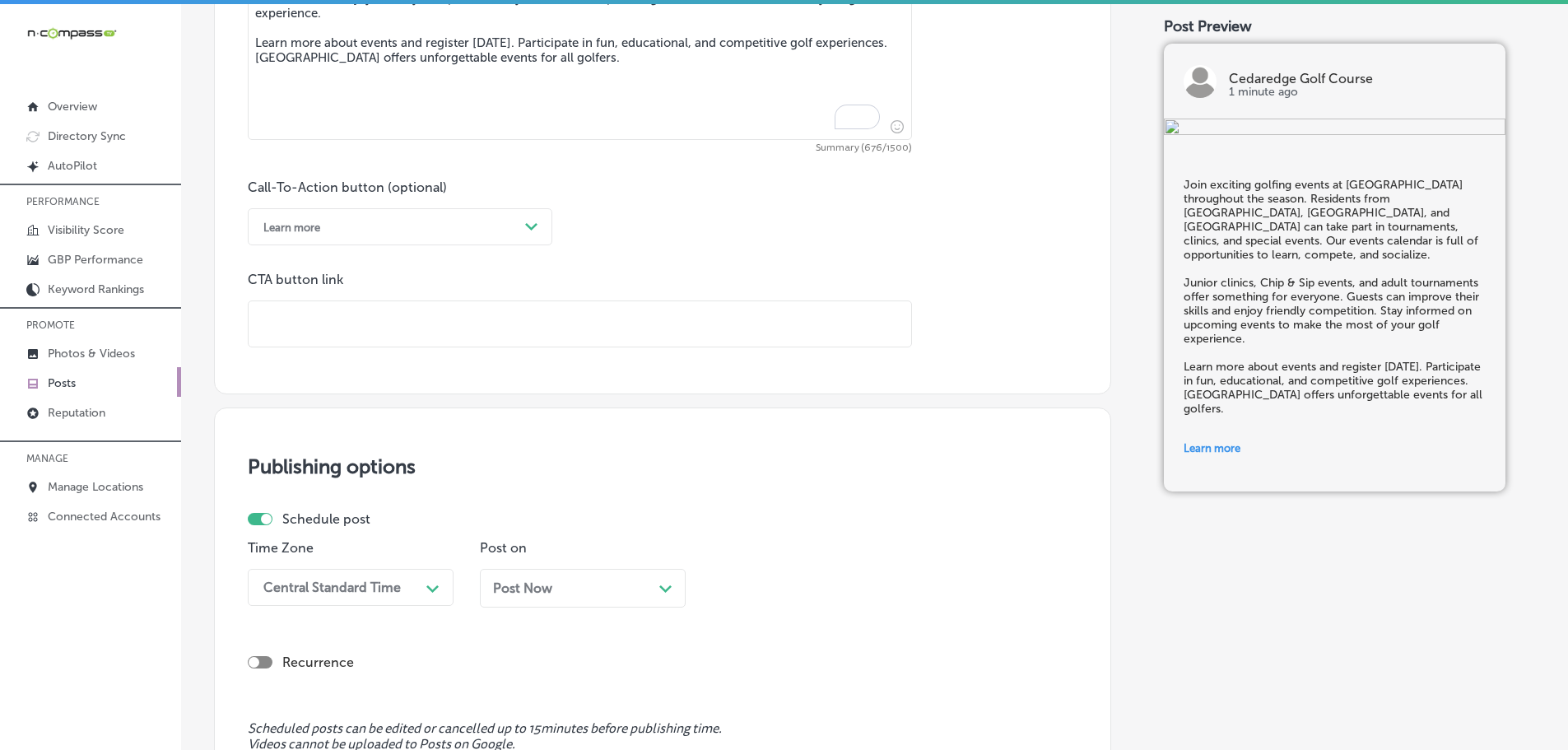
click at [375, 337] on input "text" at bounding box center [579, 324] width 663 height 45
paste input "https://www.cedaredgegolf.com/"
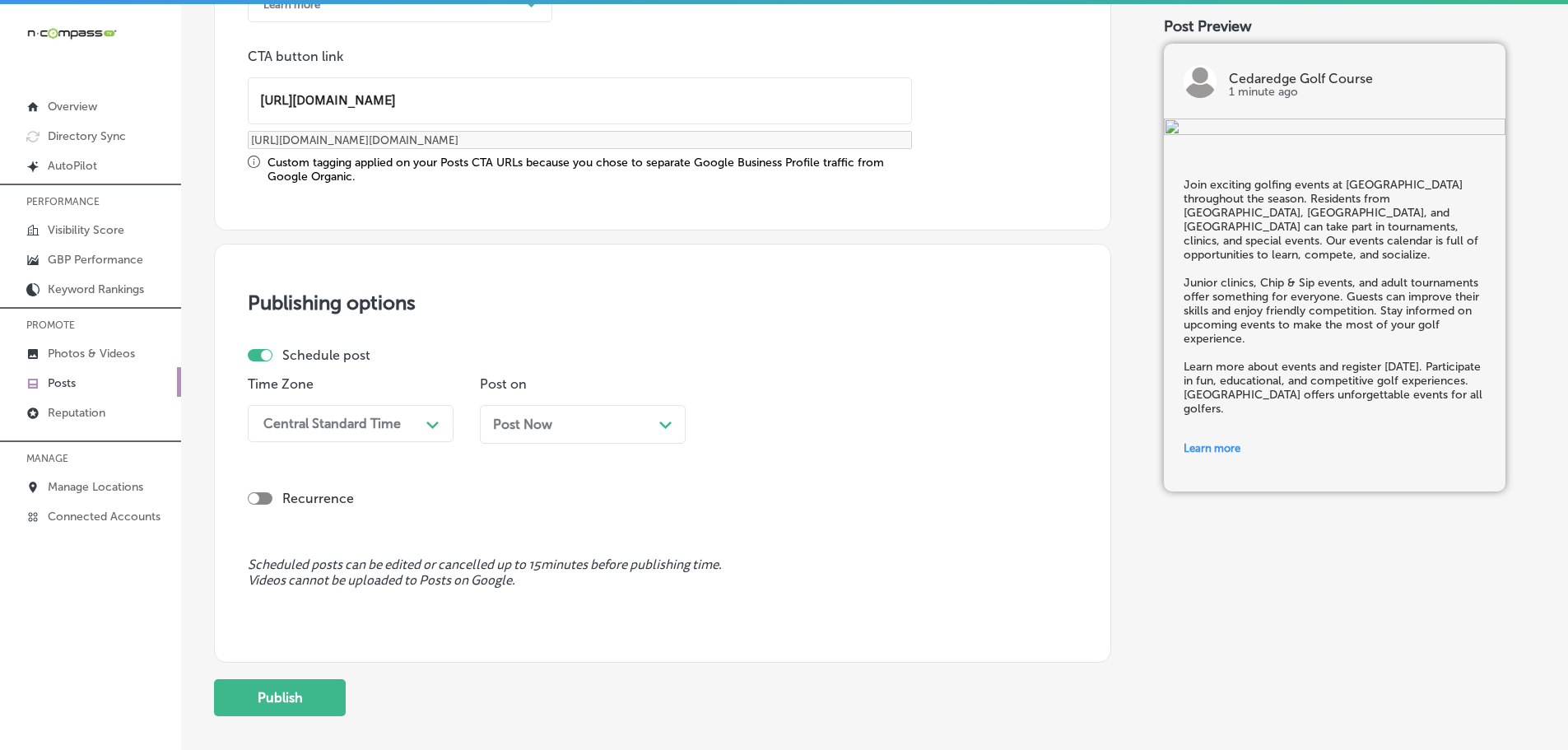
scroll to position [1317, 0]
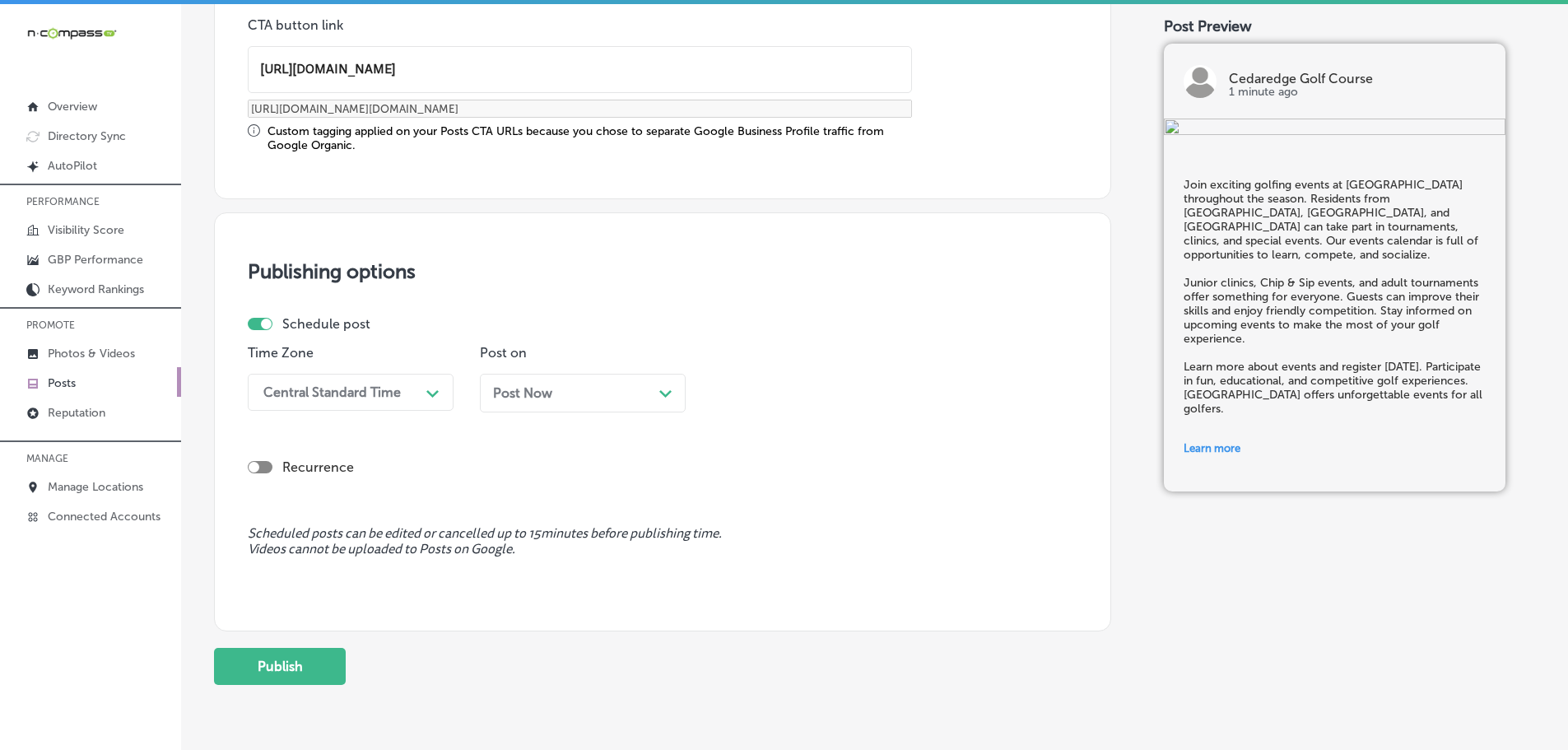
type input "https://www.cedaredgegolf.com/"
click at [406, 387] on div "Central Standard Time" at bounding box center [337, 392] width 164 height 28
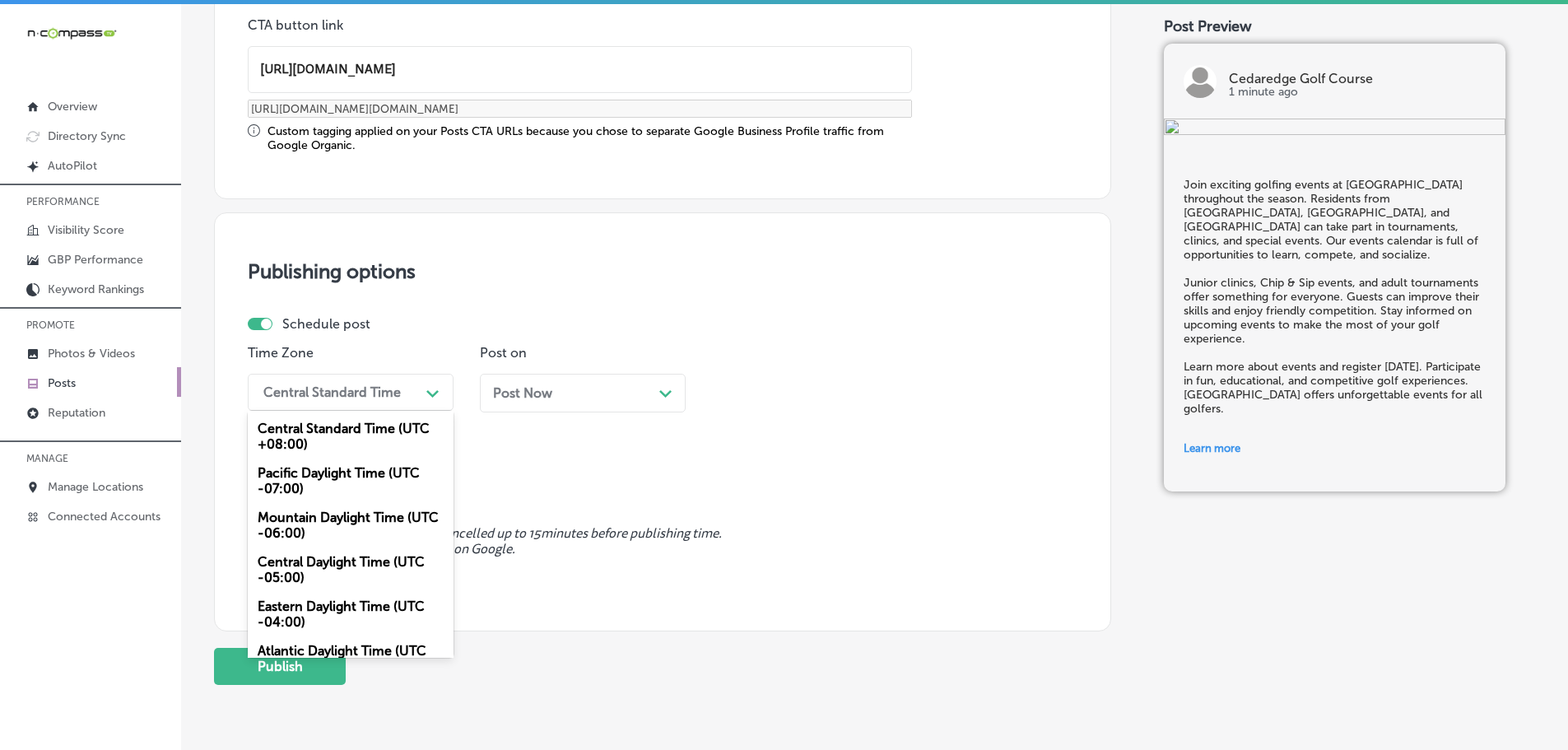
click at [302, 522] on div "Mountain Daylight Time (UTC -06:00)" at bounding box center [351, 525] width 206 height 44
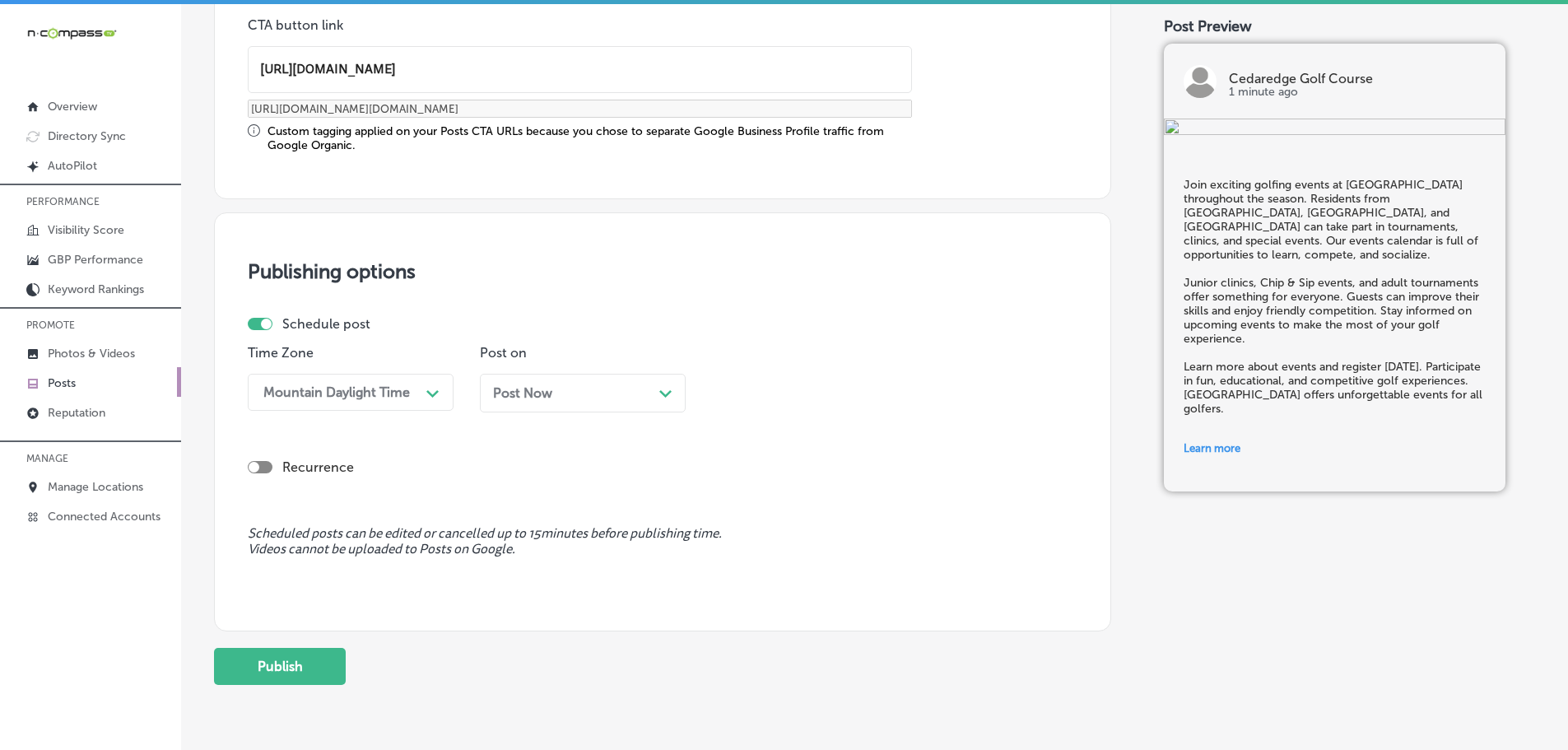
click at [664, 390] on div "Path Created with Sketch." at bounding box center [665, 392] width 13 height 13
click at [845, 386] on div "12:45 PM" at bounding box center [801, 392] width 164 height 28
click at [778, 567] on div "7:00 AM" at bounding box center [815, 577] width 206 height 28
click at [297, 668] on button "Publish" at bounding box center [279, 666] width 131 height 37
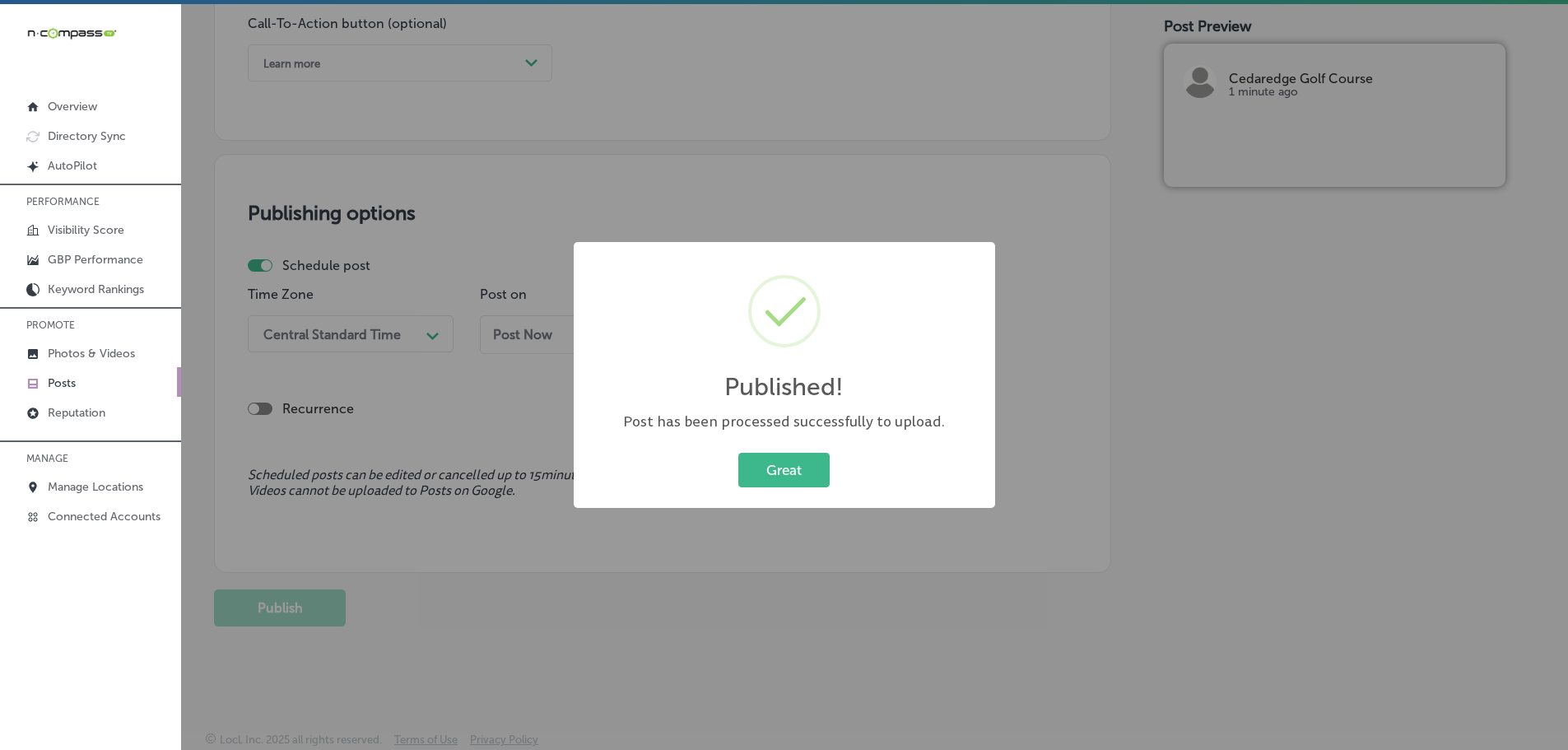
scroll to position [1227, 0]
click at [800, 473] on button "Great" at bounding box center [784, 470] width 92 height 34
